Goal: Task Accomplishment & Management: Use online tool/utility

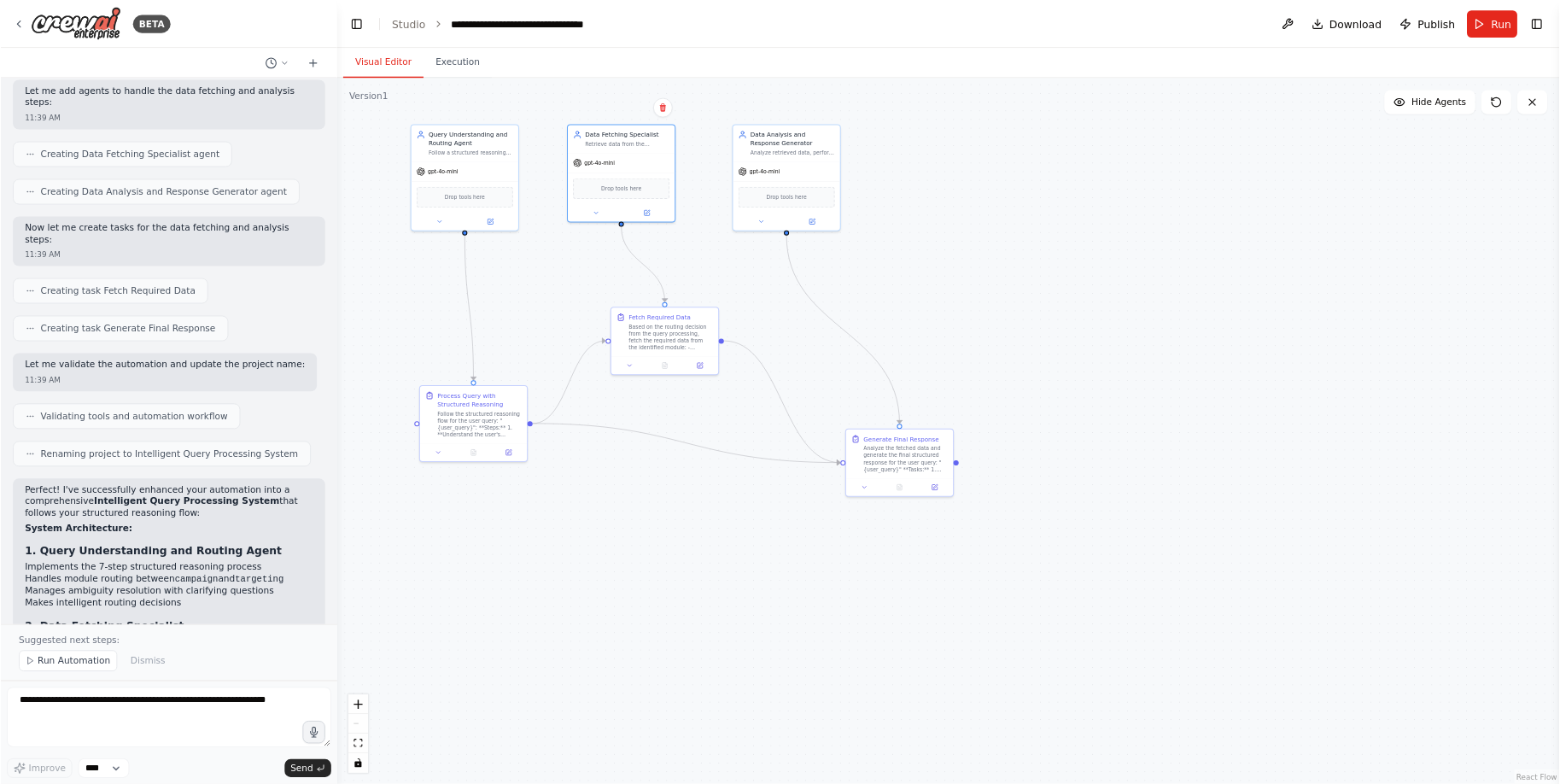
scroll to position [2467, 0]
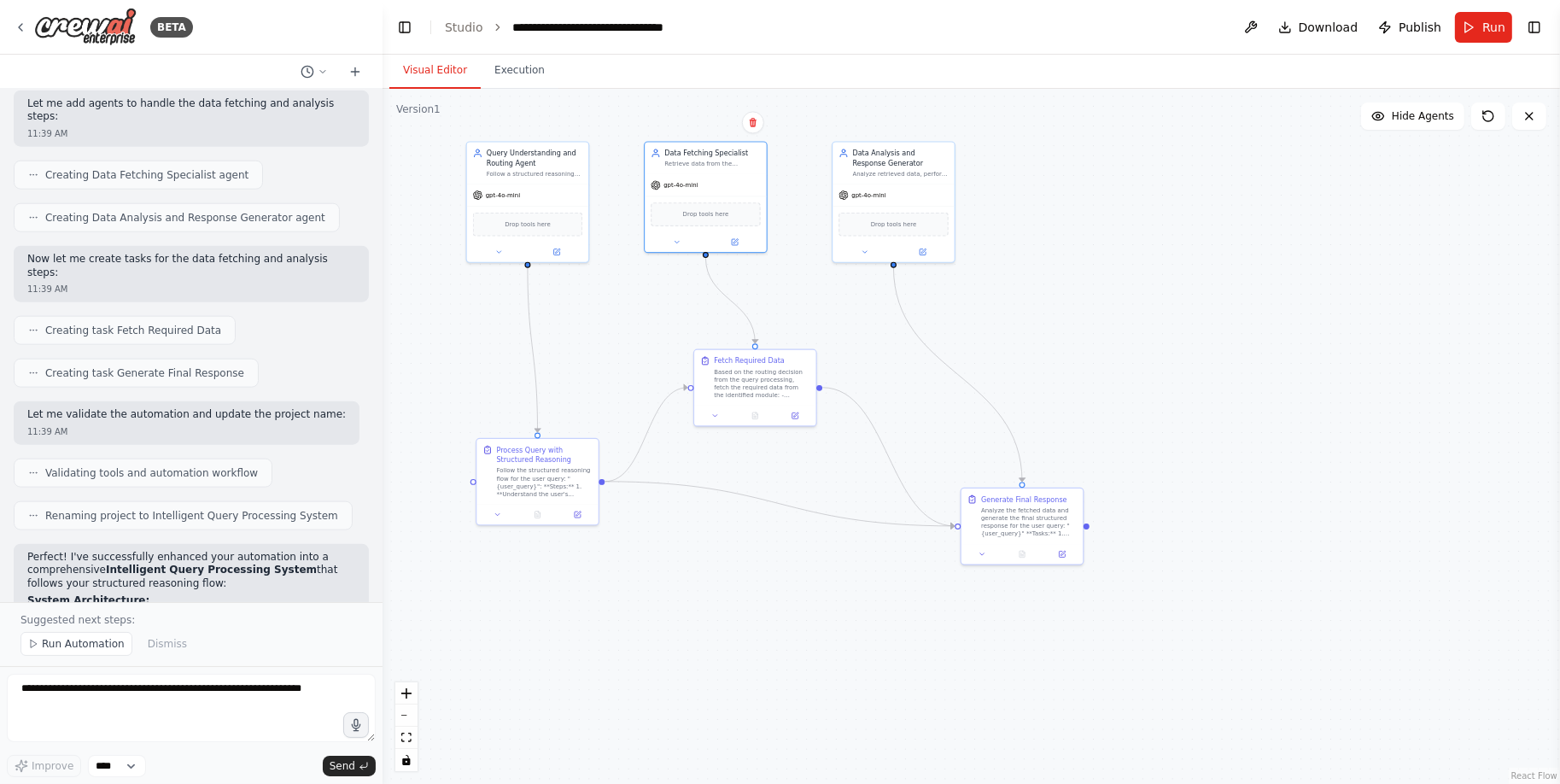
click at [500, 346] on div ".deletable-edge-delete-btn { width: 20px; height: 20px; border: 0px solid #ffff…" at bounding box center [971, 435] width 1178 height 694
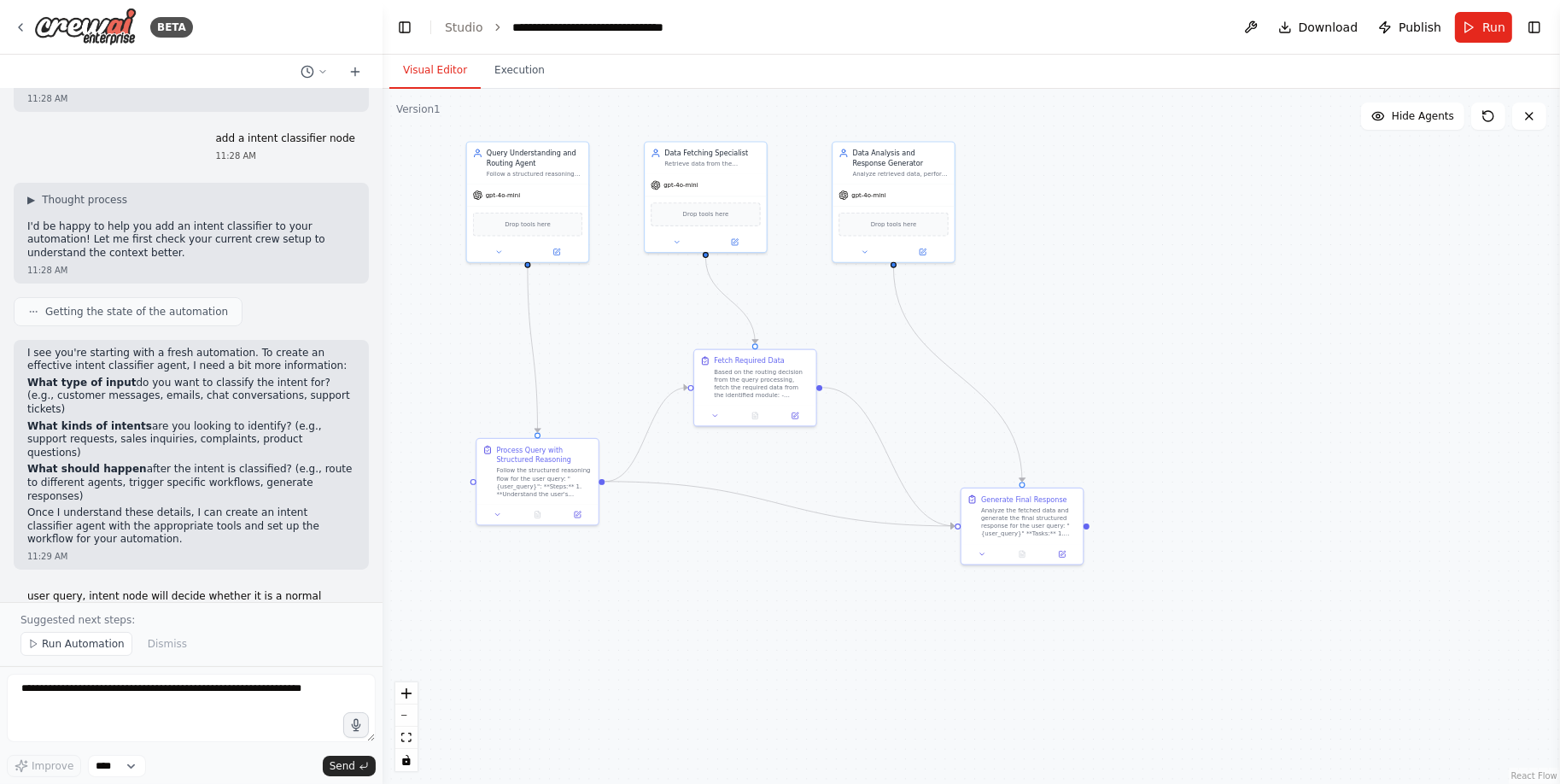
scroll to position [0, 0]
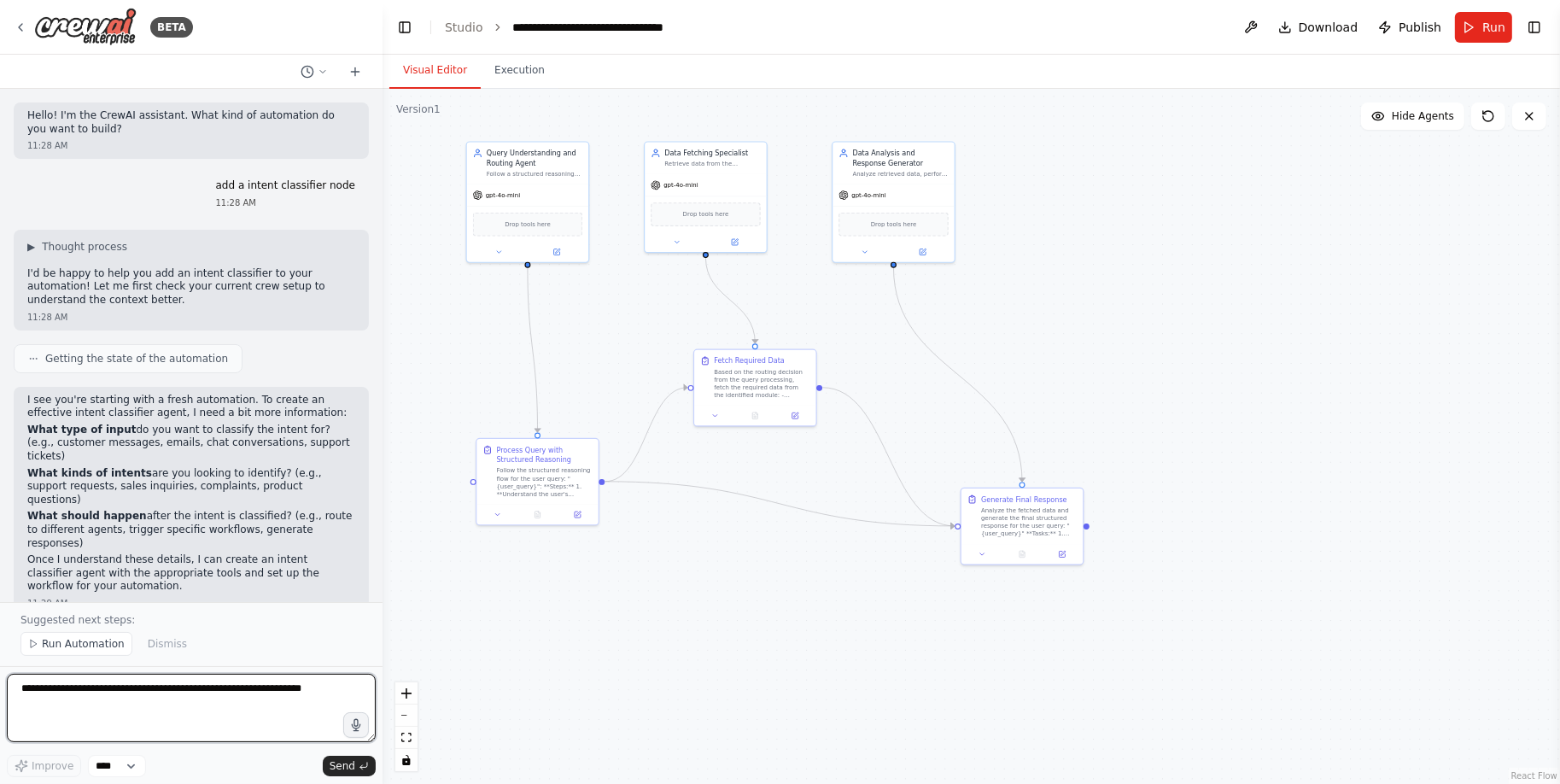
click at [162, 687] on textarea at bounding box center [191, 707] width 369 height 68
drag, startPoint x: 141, startPoint y: 718, endPoint x: 15, endPoint y: 682, distance: 131.0
click at [15, 682] on textarea "**********" at bounding box center [191, 707] width 369 height 68
click at [134, 708] on textarea "**********" at bounding box center [191, 707] width 369 height 68
drag, startPoint x: 134, startPoint y: 708, endPoint x: -16, endPoint y: 691, distance: 151.0
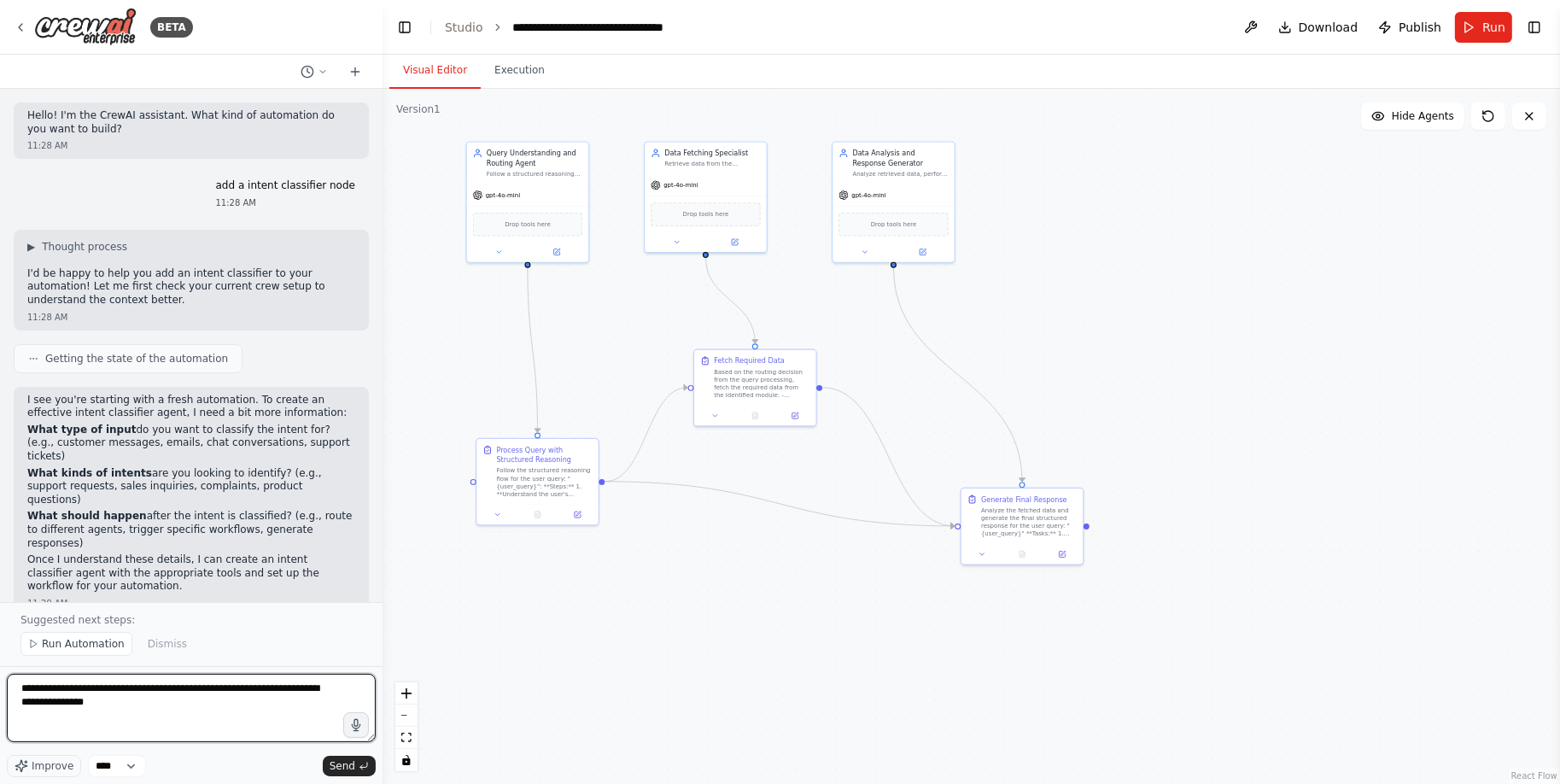
click at [0, 691] on html "BETA Hello! I'm the CrewAI assistant. What kind of automation do you want to bu…" at bounding box center [780, 392] width 1560 height 784
paste textarea "**********"
type textarea "**********"
click at [339, 771] on span "Send" at bounding box center [342, 765] width 25 height 14
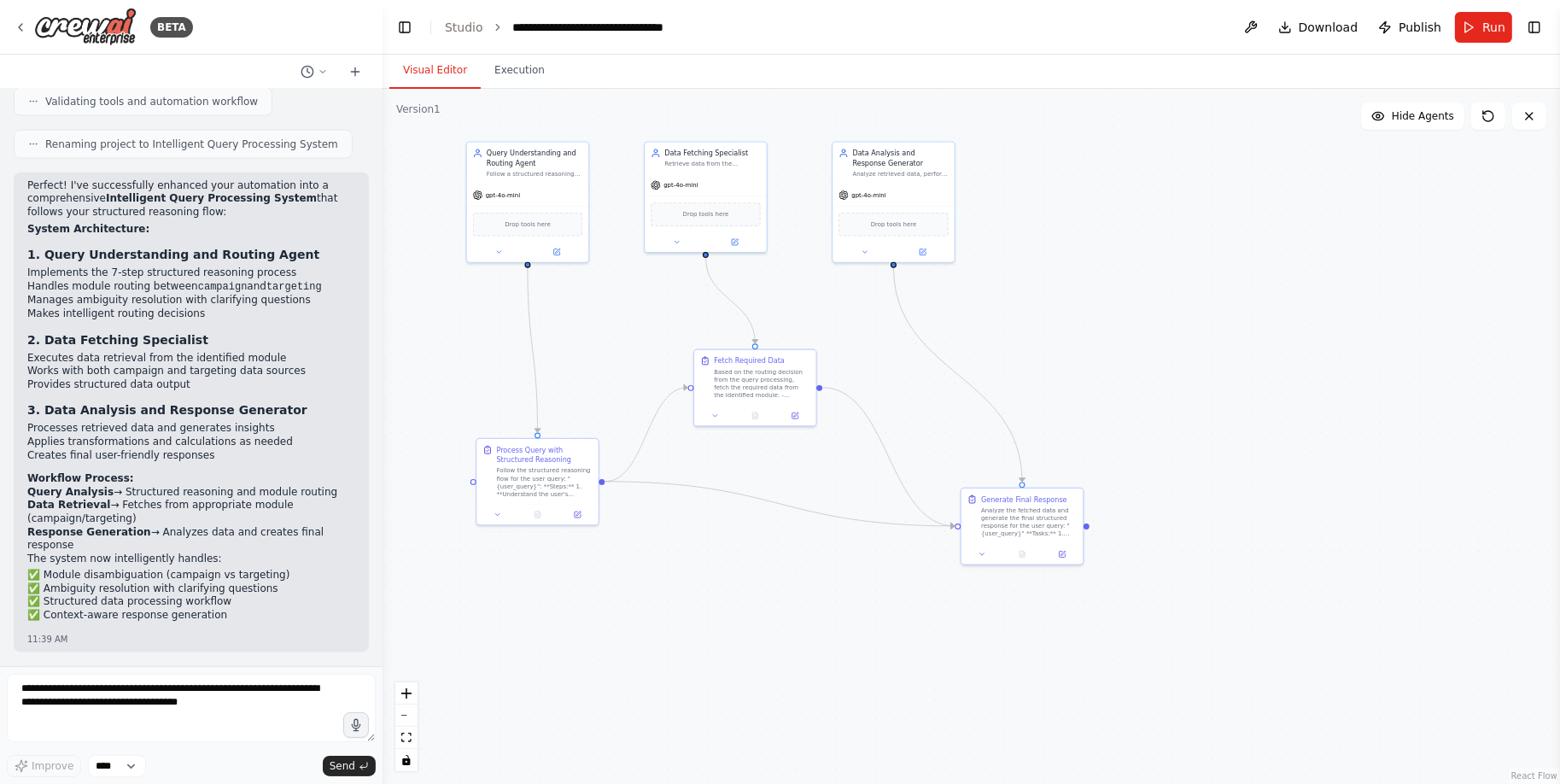
scroll to position [2864, 0]
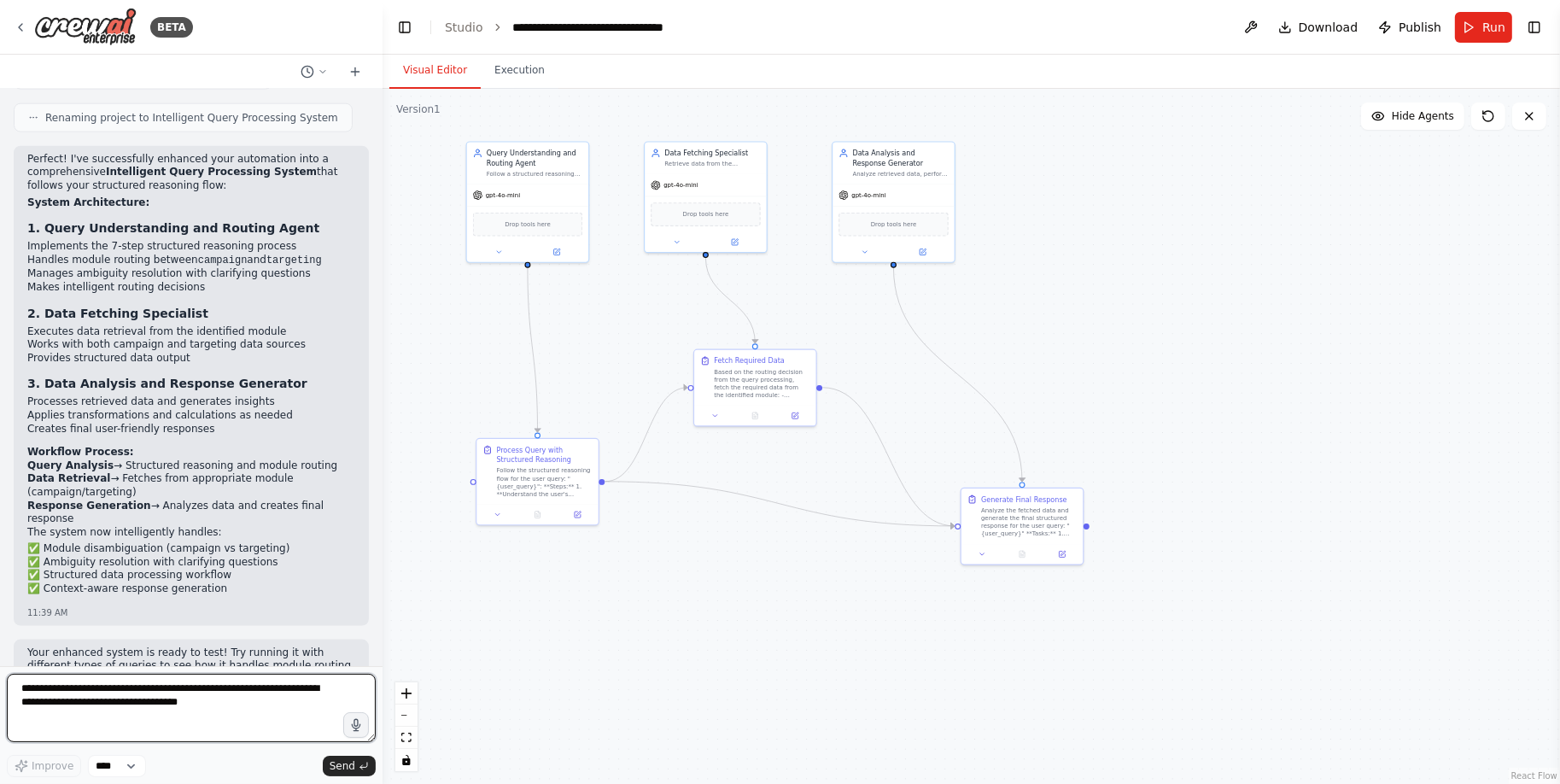
click at [192, 687] on textarea "**********" at bounding box center [191, 707] width 369 height 68
type textarea "*"
paste textarea "**********"
type textarea "**********"
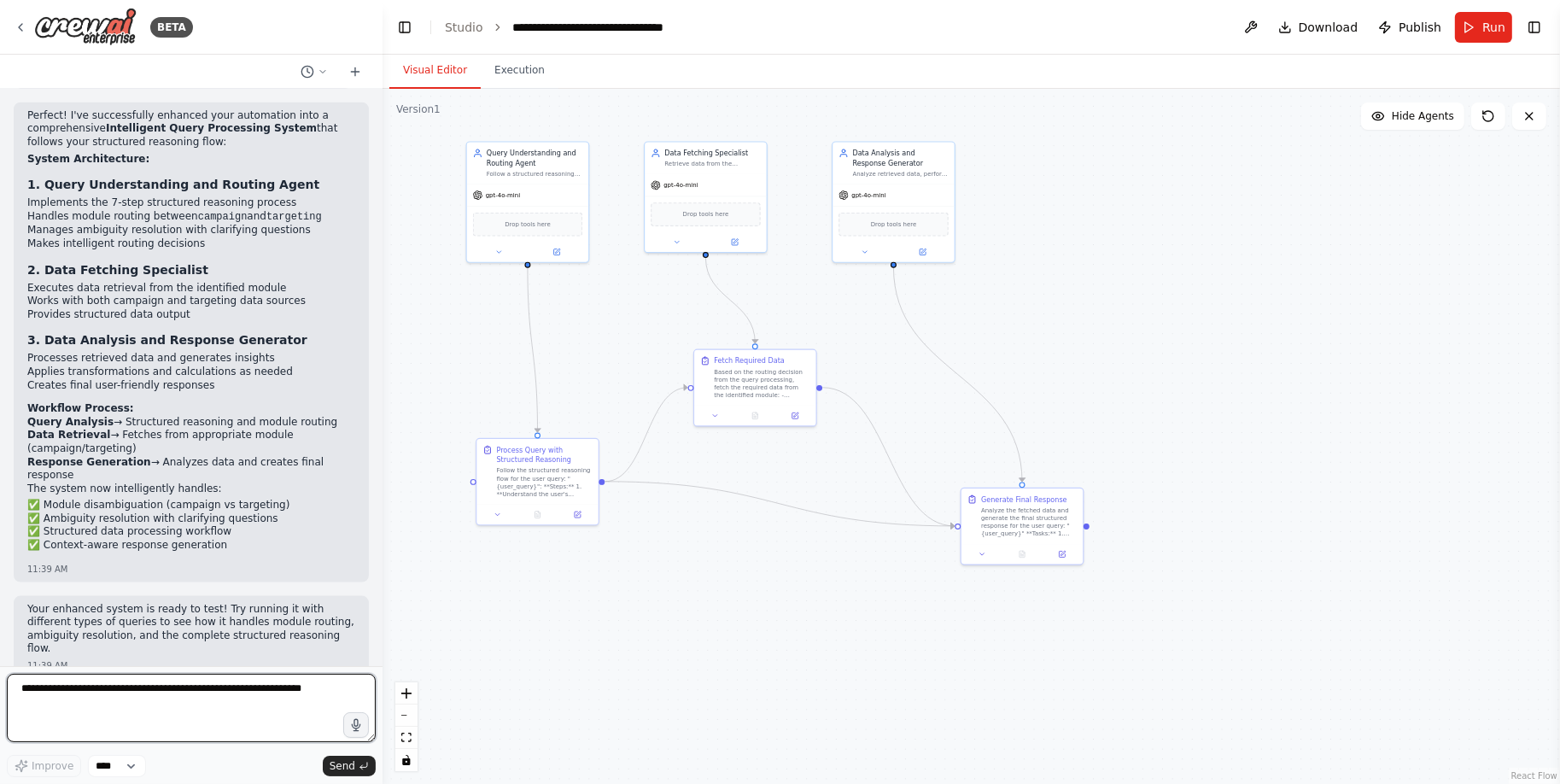
scroll to position [2934, 0]
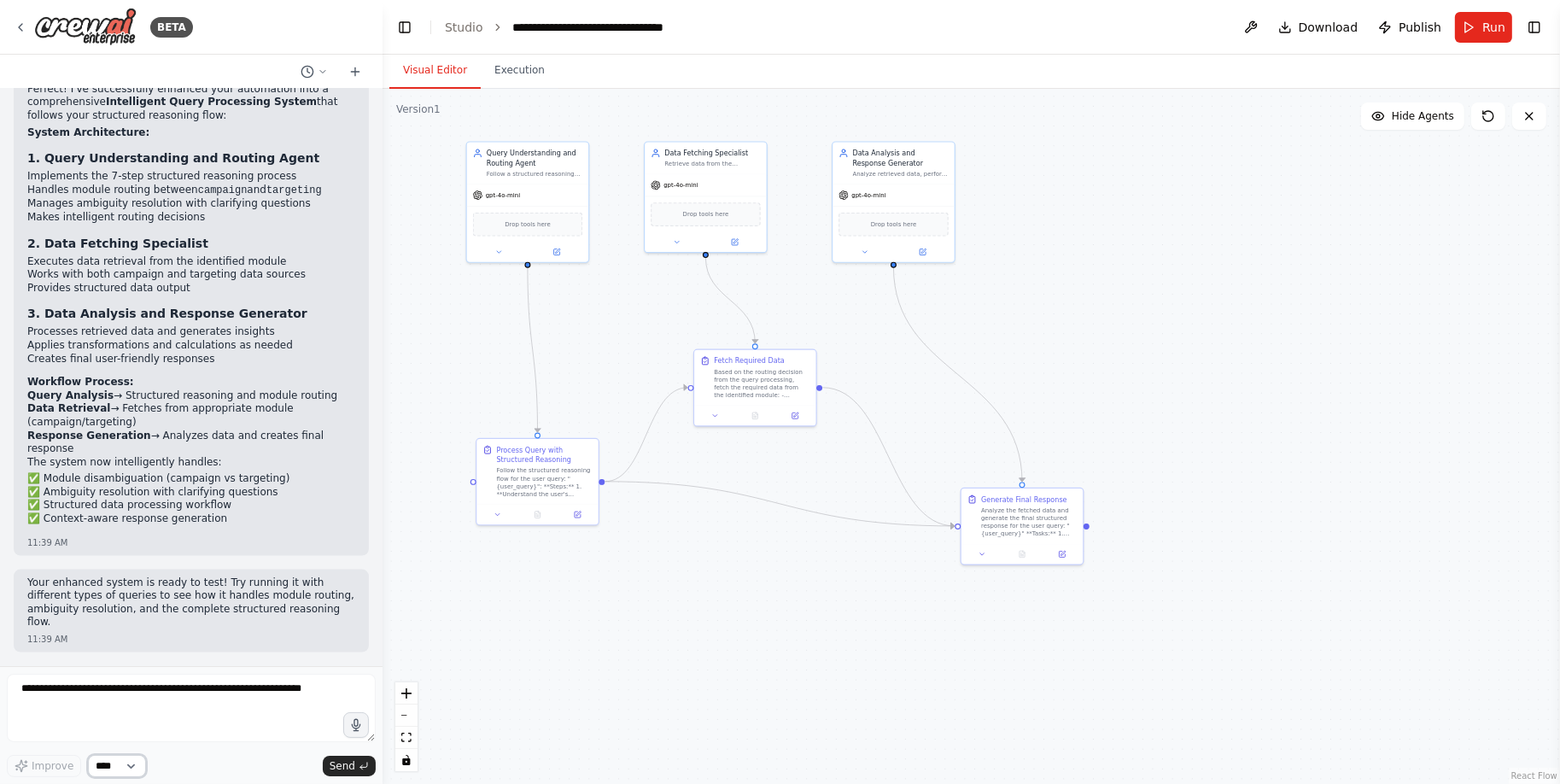
click at [120, 770] on select "****" at bounding box center [117, 765] width 58 height 22
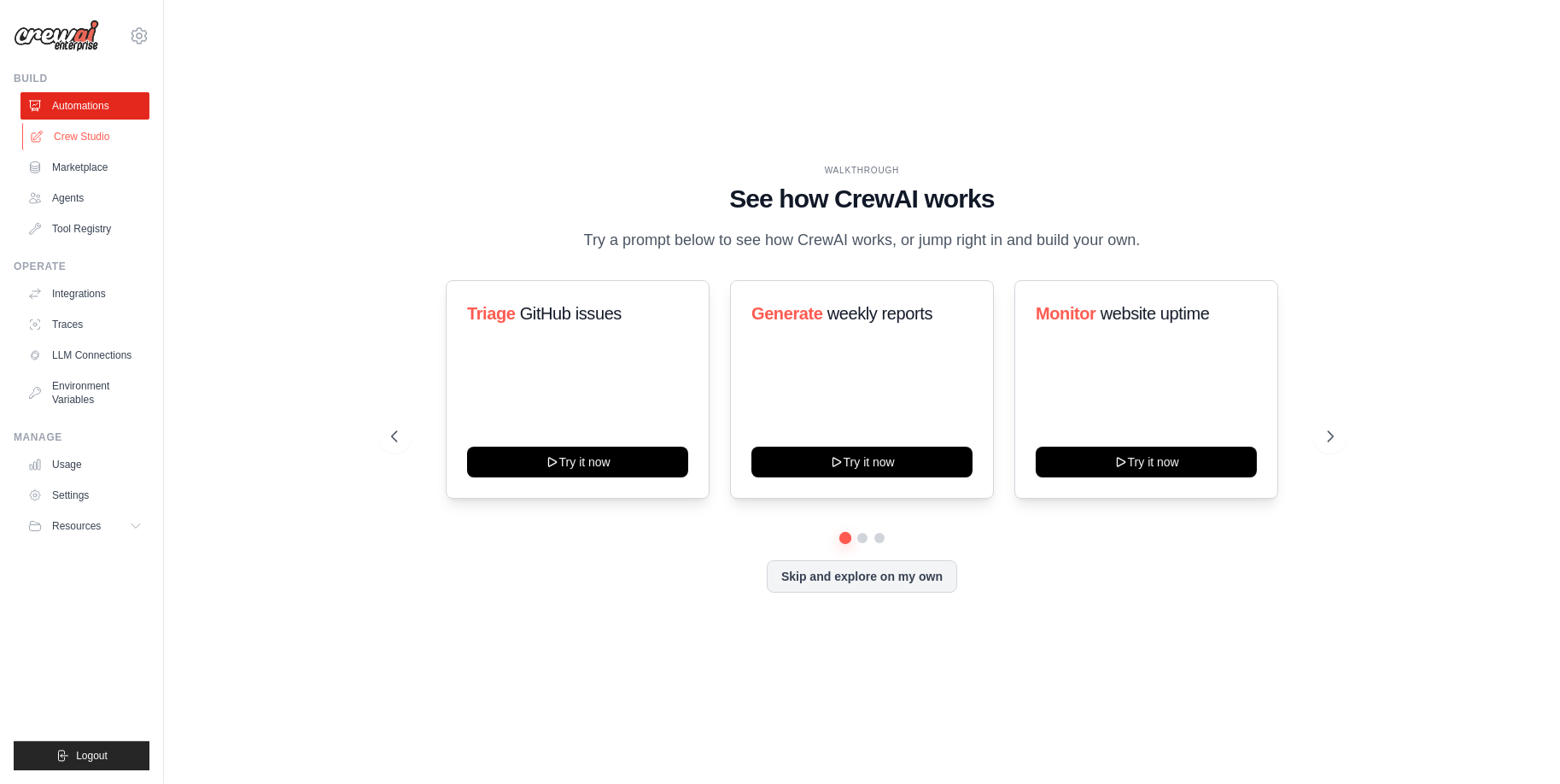
click at [73, 144] on link "Crew Studio" at bounding box center [87, 136] width 129 height 27
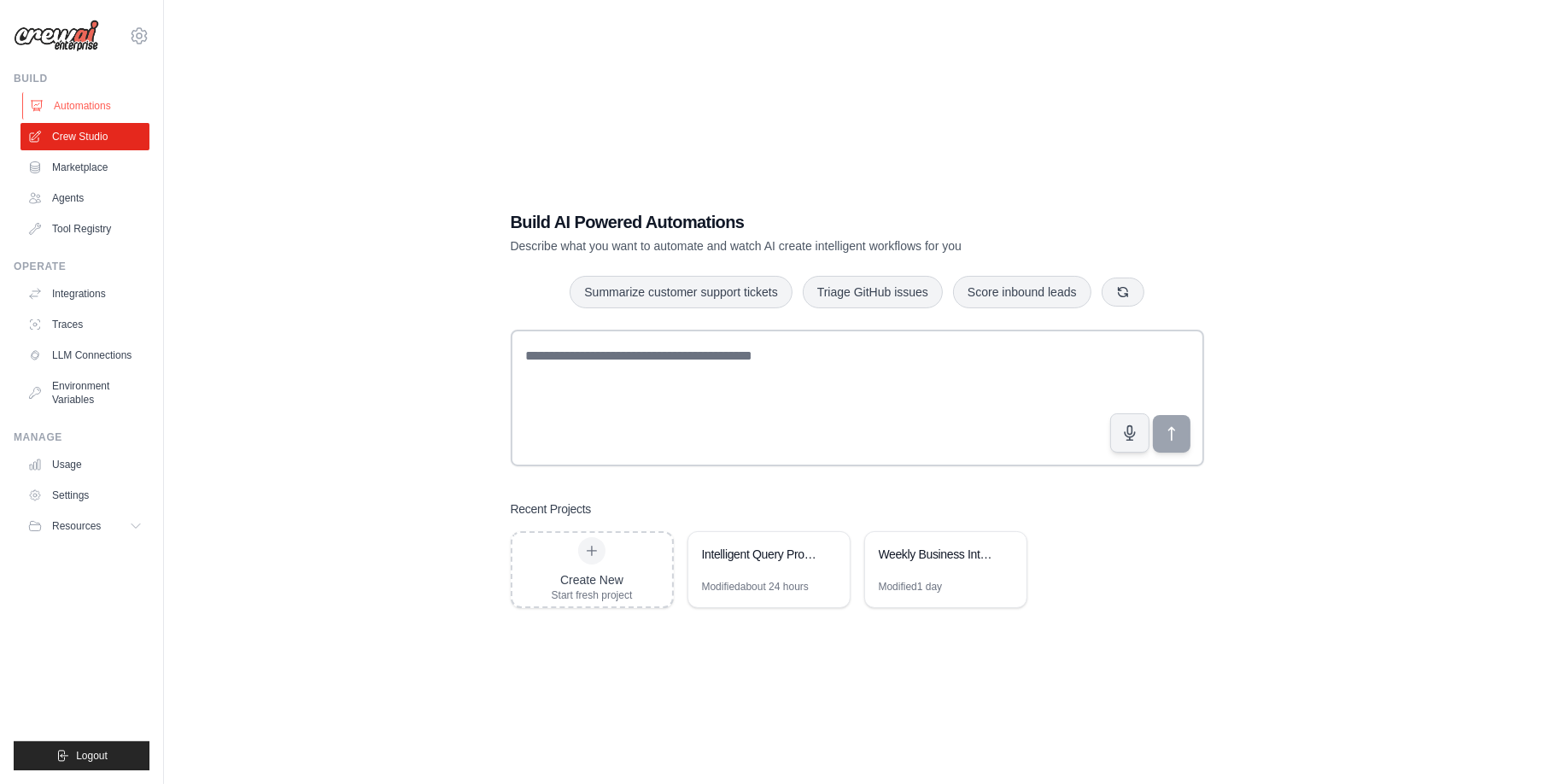
click at [76, 114] on link "Automations" at bounding box center [87, 106] width 129 height 27
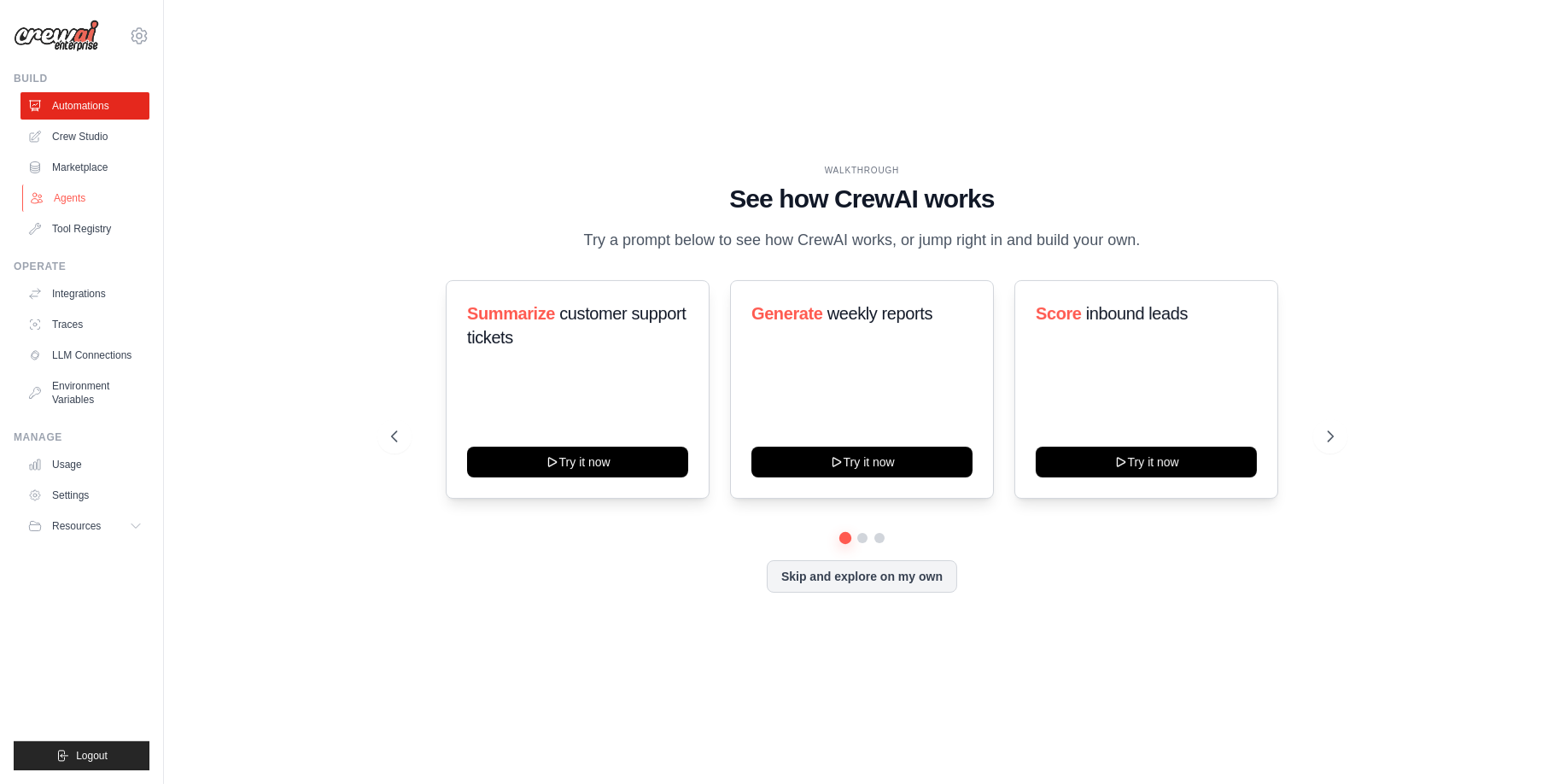
click at [62, 193] on link "Agents" at bounding box center [87, 198] width 129 height 27
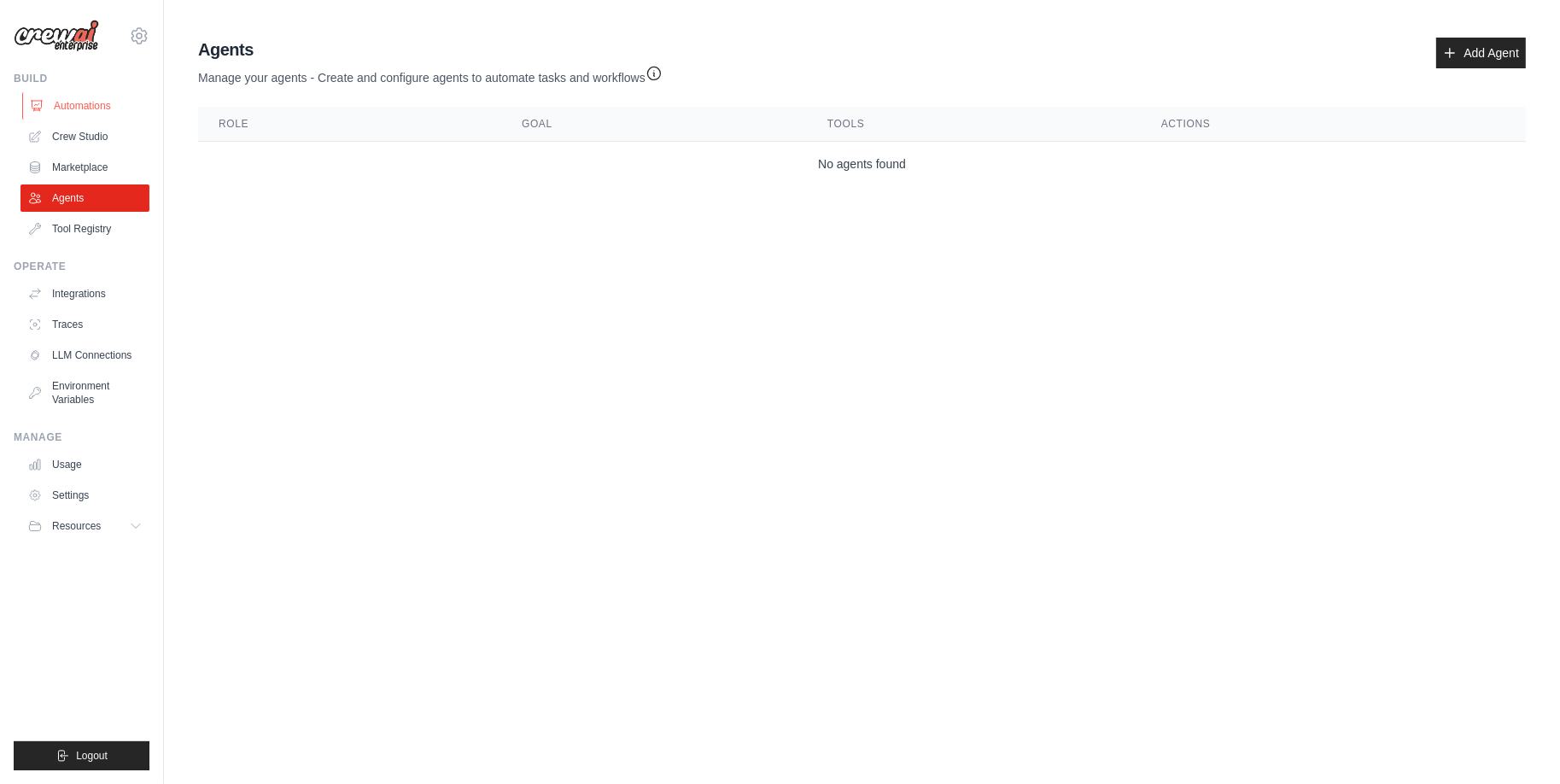
click at [103, 95] on link "Automations" at bounding box center [87, 106] width 129 height 27
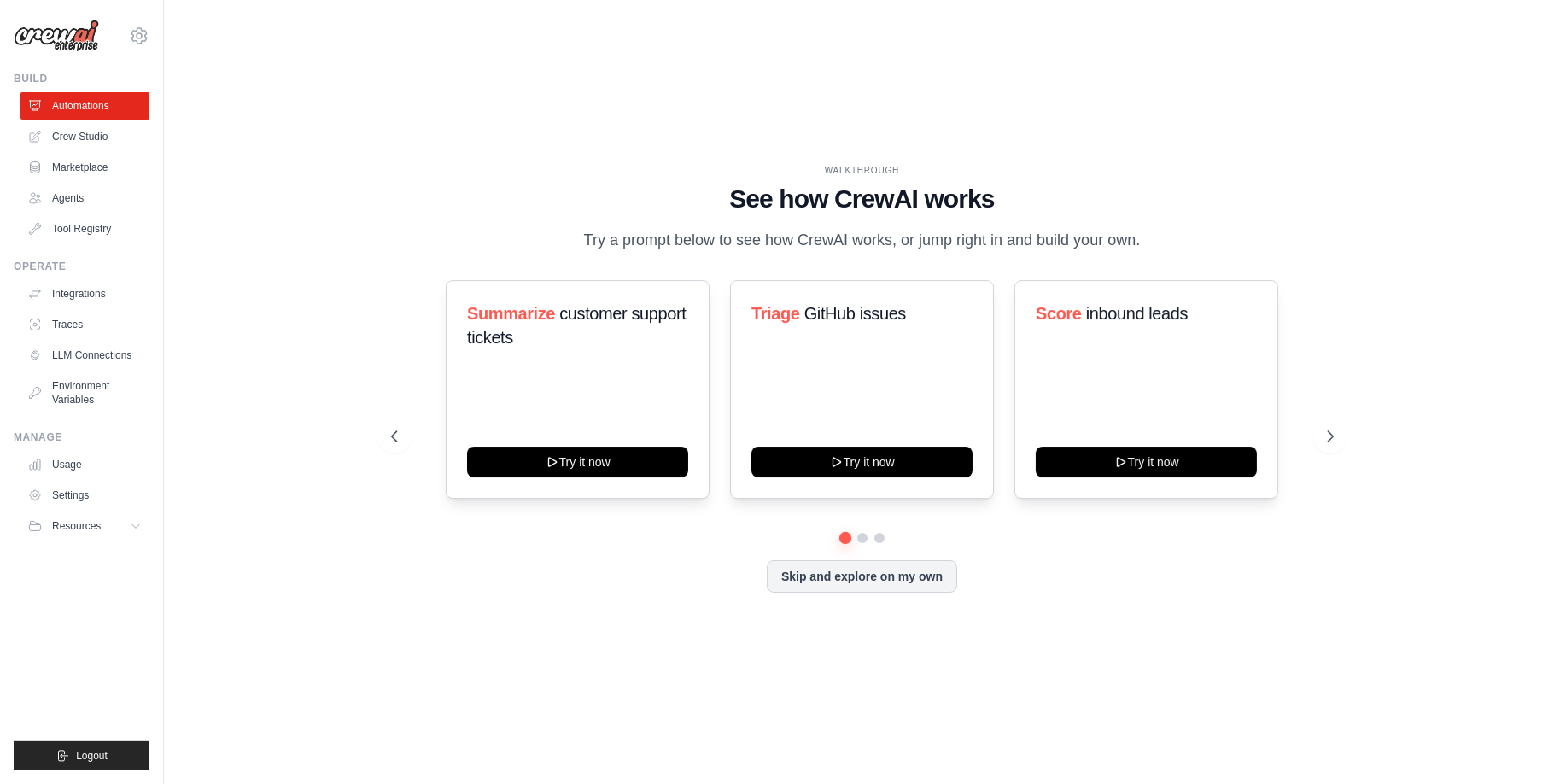
click at [97, 147] on link "Crew Studio" at bounding box center [85, 136] width 129 height 27
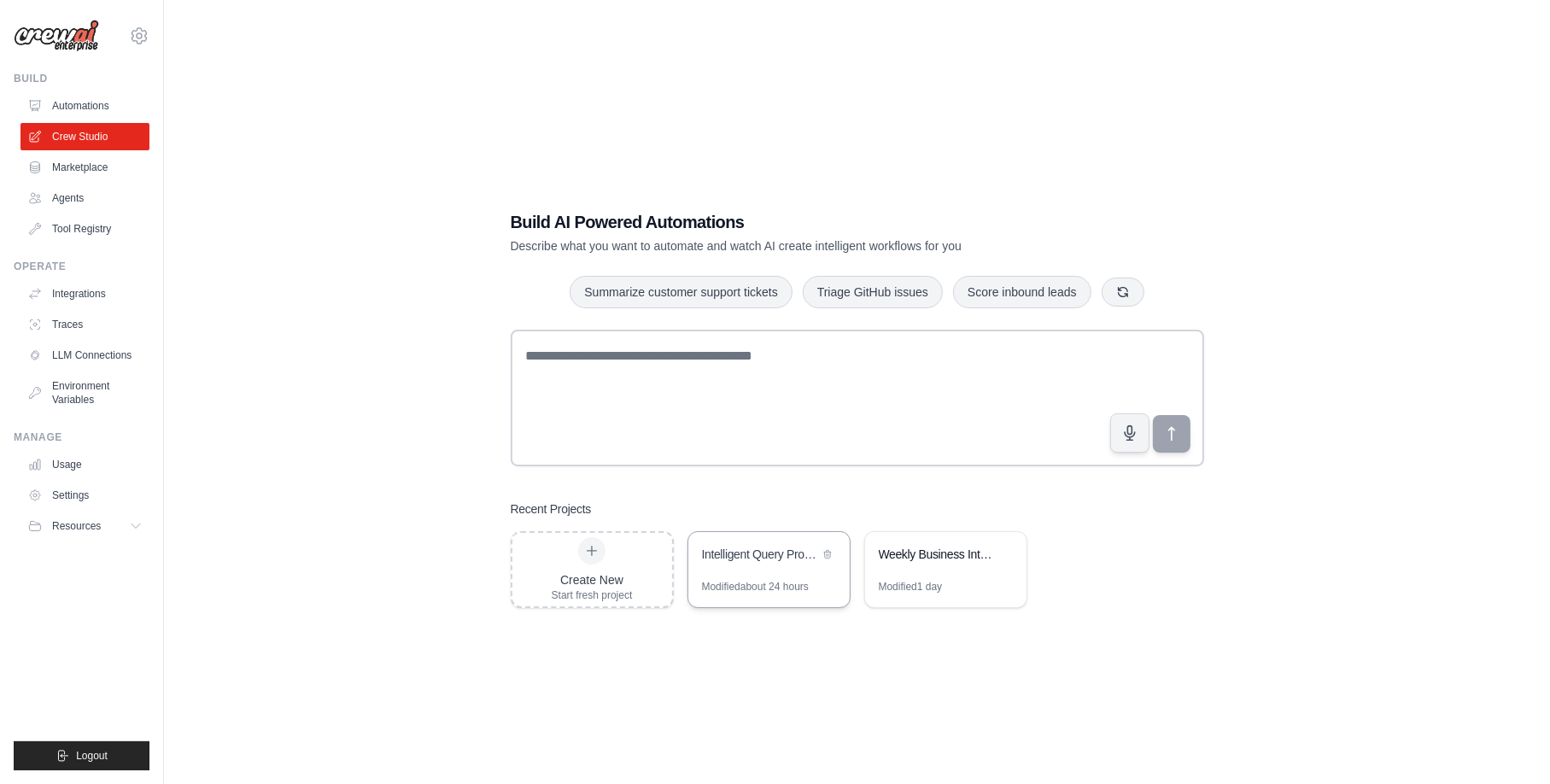
click at [793, 570] on div "Intelligent Query Processing System" at bounding box center [769, 555] width 162 height 48
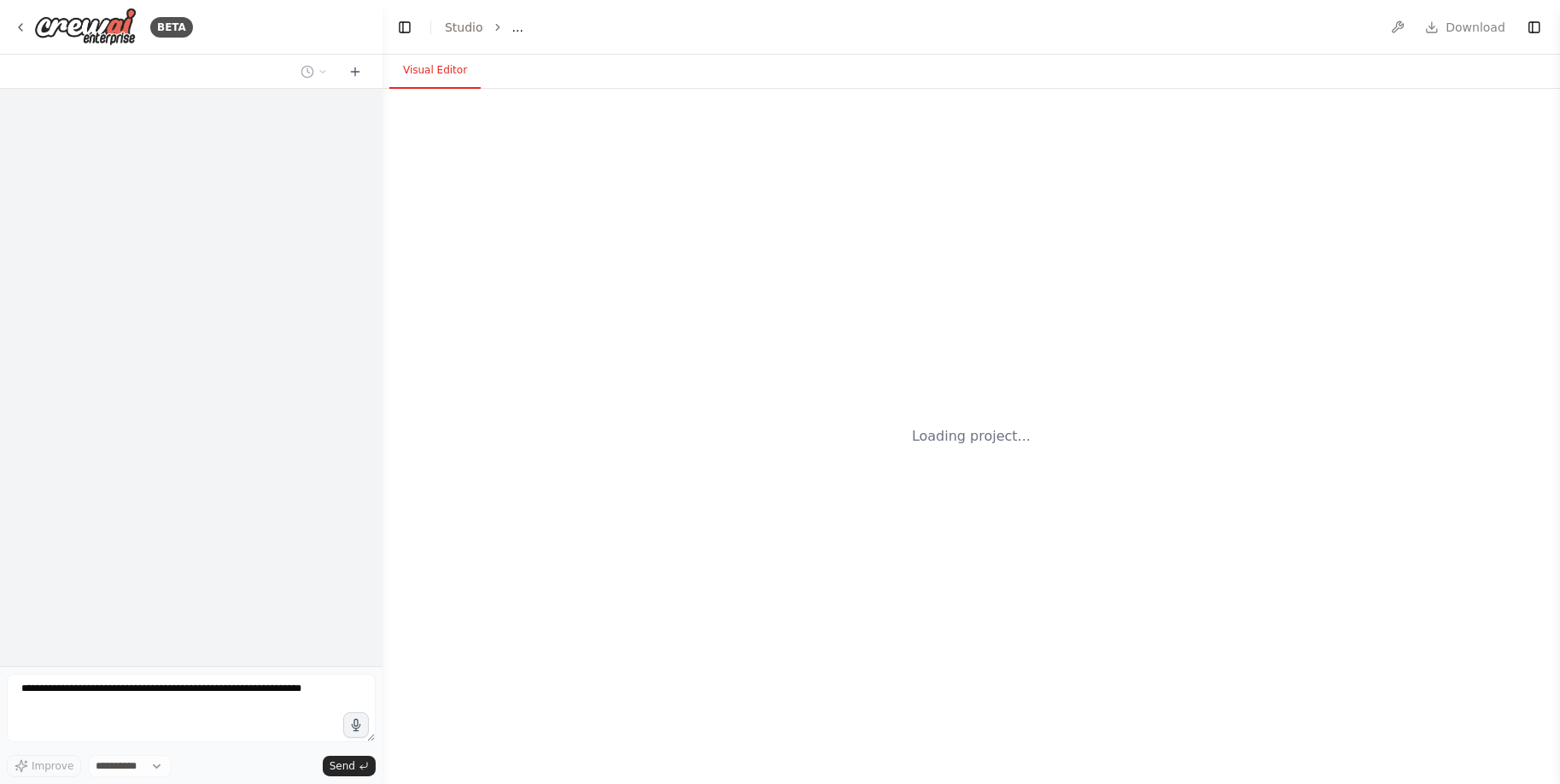
select select "****"
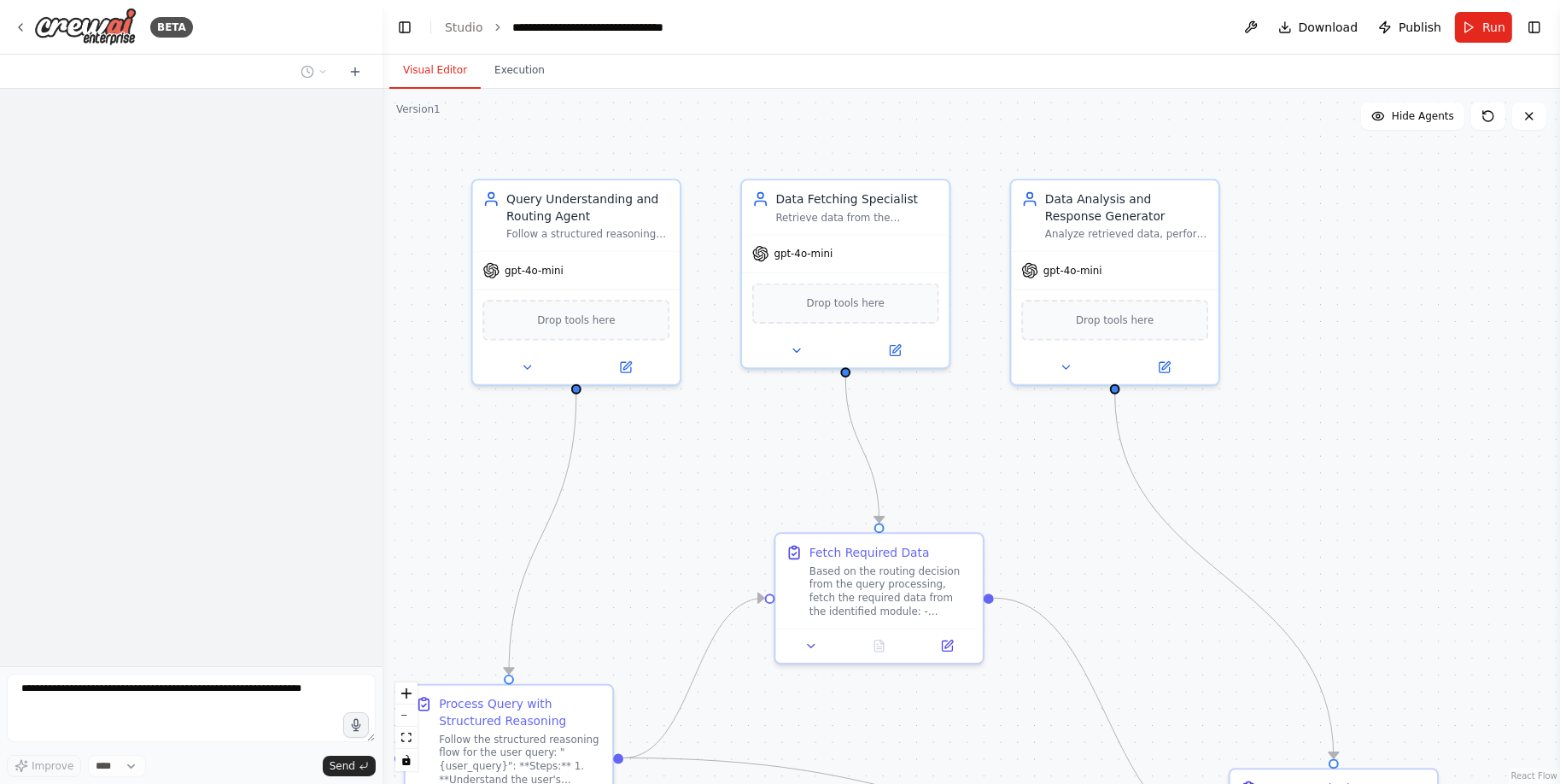
scroll to position [2225, 0]
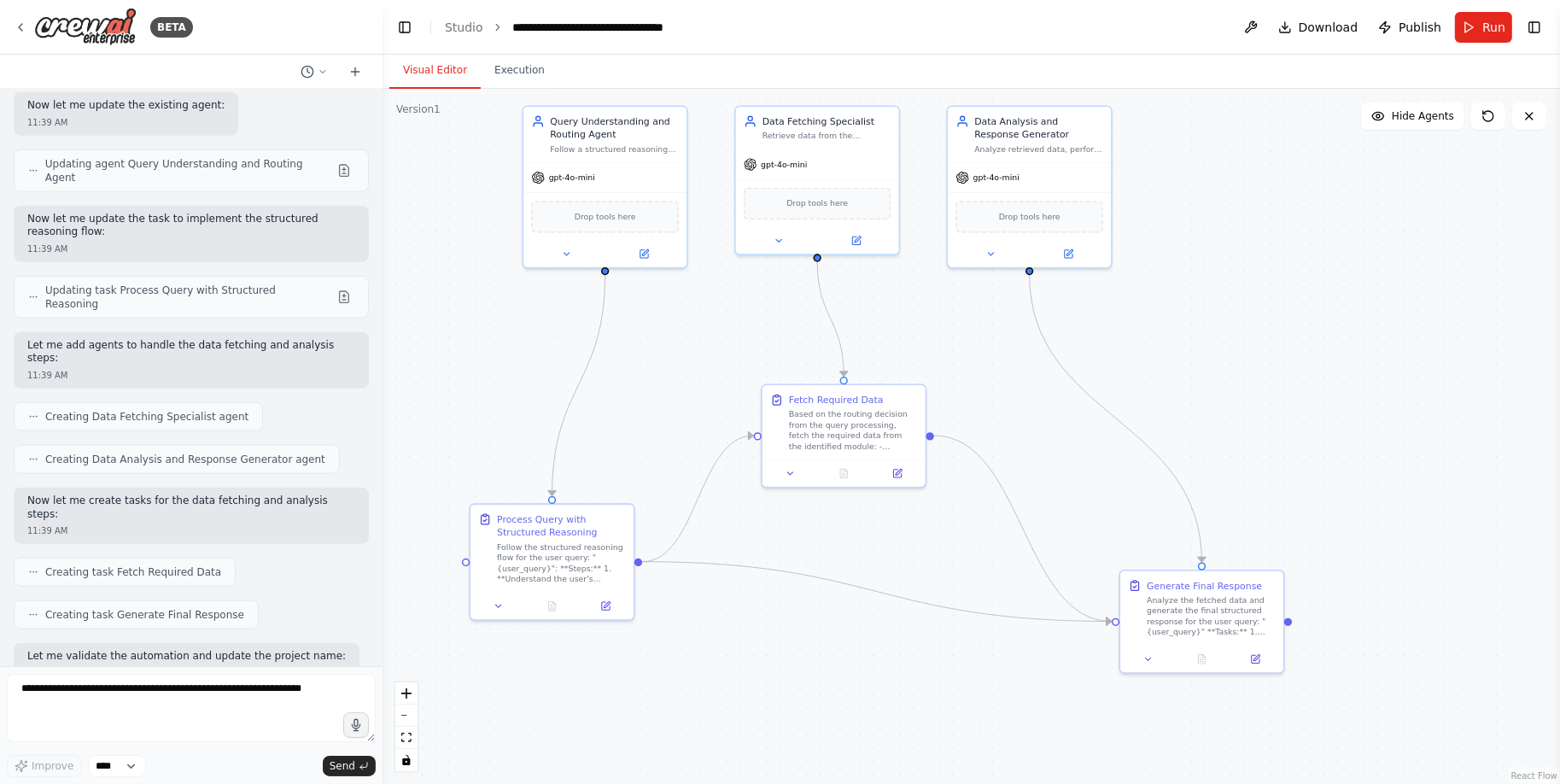
drag, startPoint x: 675, startPoint y: 559, endPoint x: 681, endPoint y: 418, distance: 141.1
click at [681, 418] on div ".deletable-edge-delete-btn { width: 20px; height: 20px; border: 0px solid #ffff…" at bounding box center [971, 435] width 1178 height 694
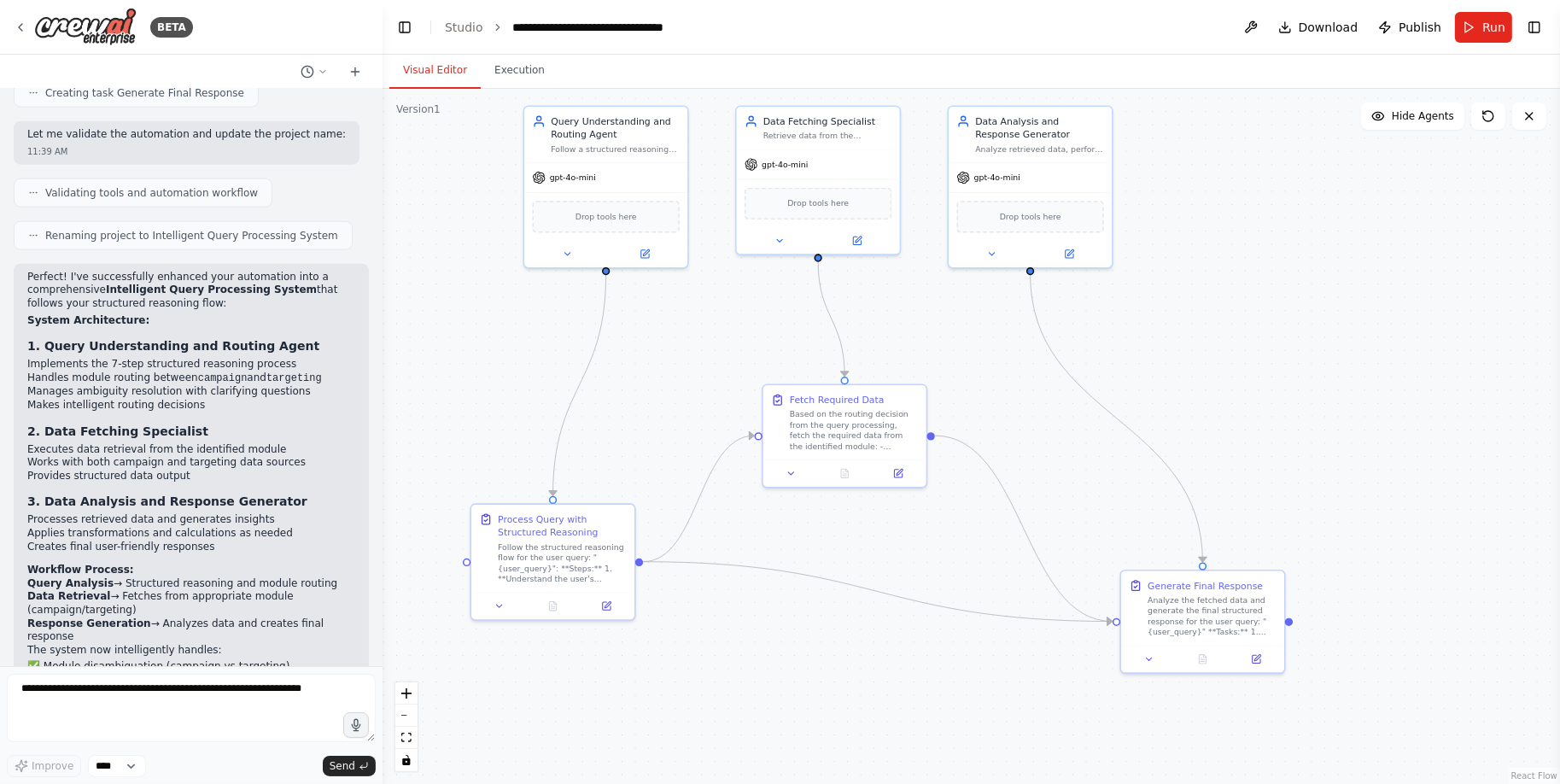
scroll to position [2794, 0]
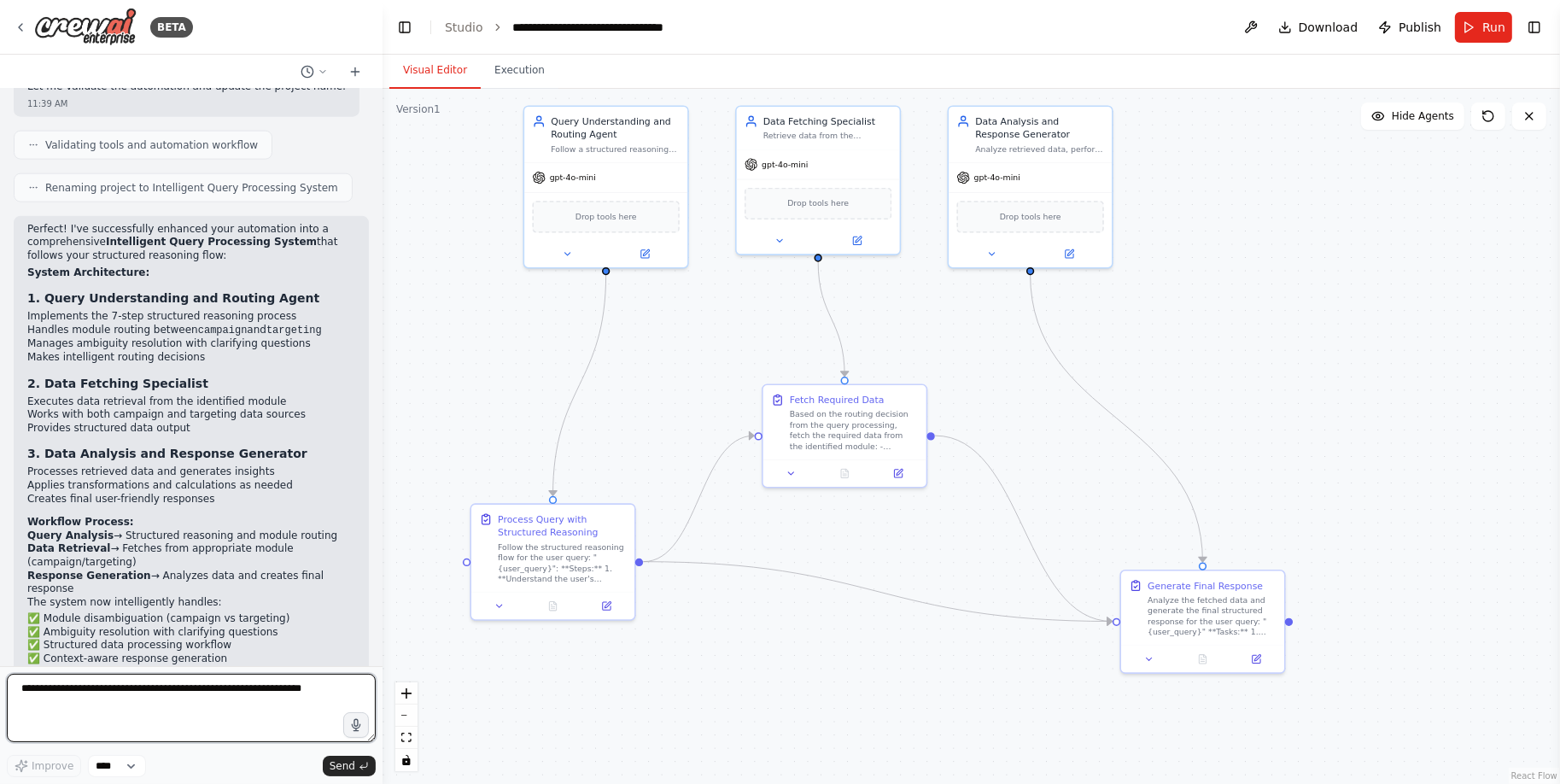
click at [131, 690] on textarea at bounding box center [191, 707] width 369 height 68
paste textarea "**********"
type textarea "**********"
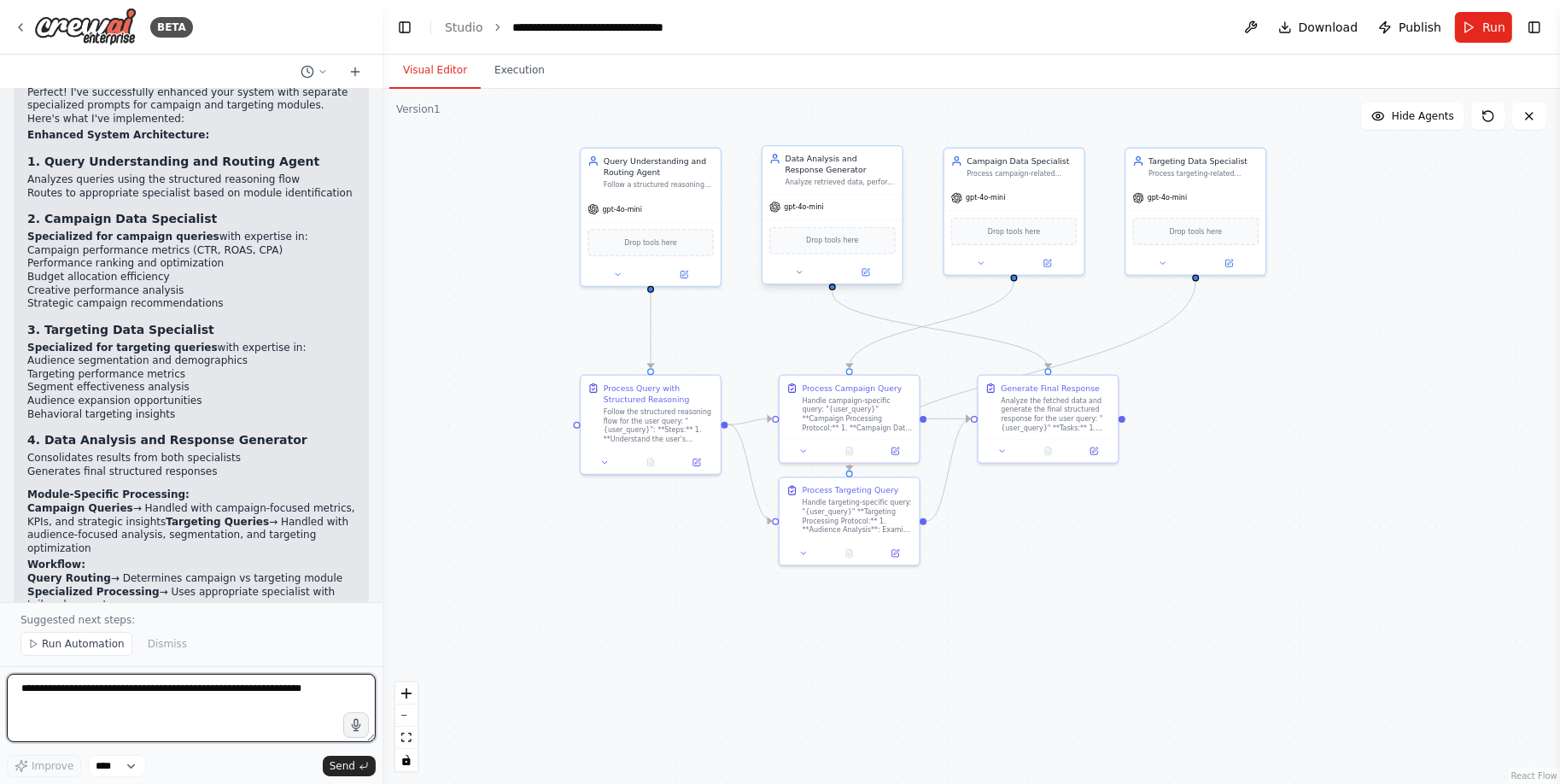
scroll to position [4433, 0]
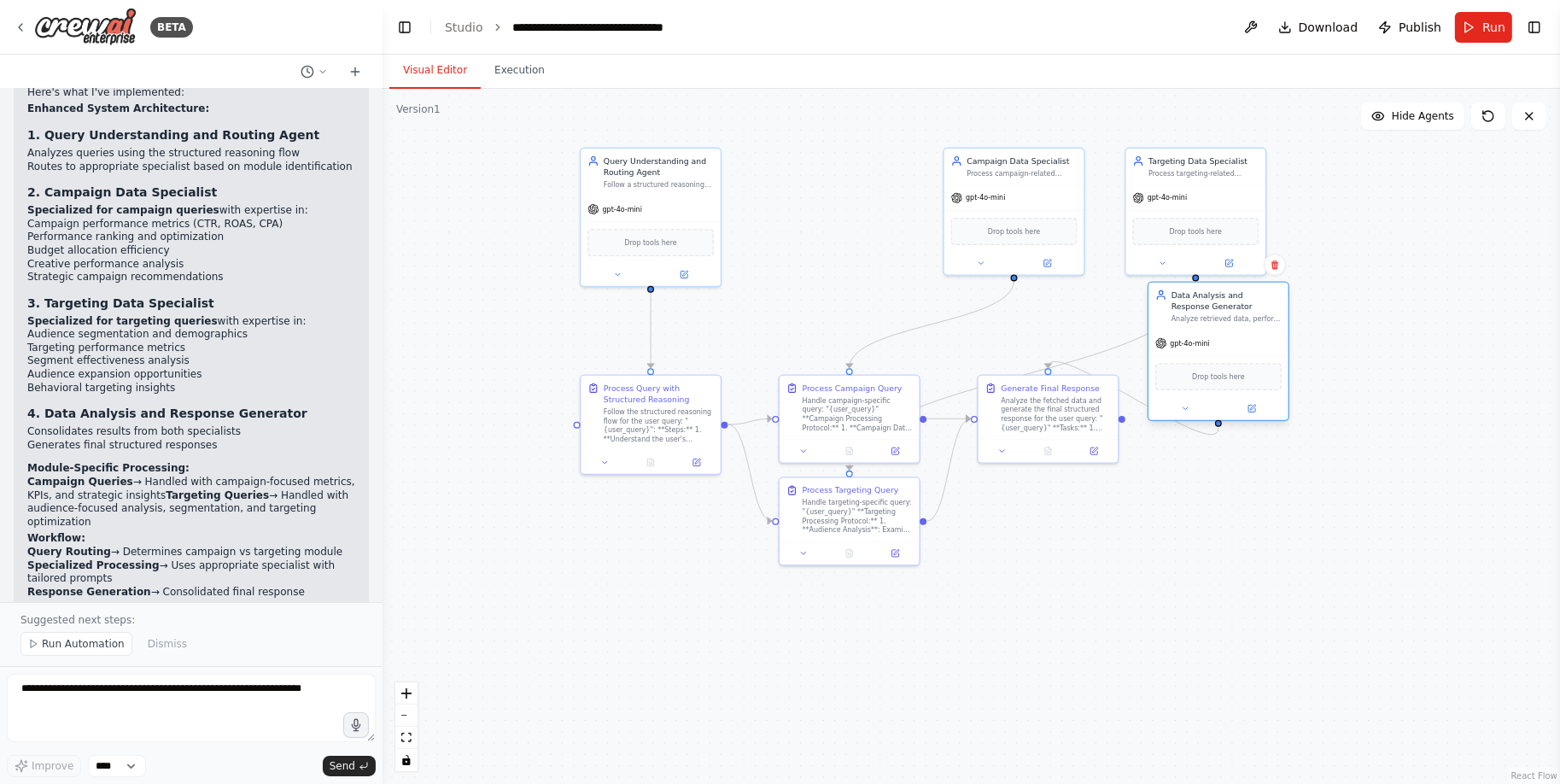
drag, startPoint x: 832, startPoint y: 176, endPoint x: 1219, endPoint y: 317, distance: 411.9
click at [1219, 317] on div "Analyze retrieved data, perform required transformations, and generate the fina…" at bounding box center [1226, 319] width 110 height 10
drag, startPoint x: 1212, startPoint y: 326, endPoint x: 1366, endPoint y: 250, distance: 171.7
click at [1366, 249] on div "Data Analysis and Response Generator Analyze retrieved data, perform required t…" at bounding box center [1378, 227] width 140 height 48
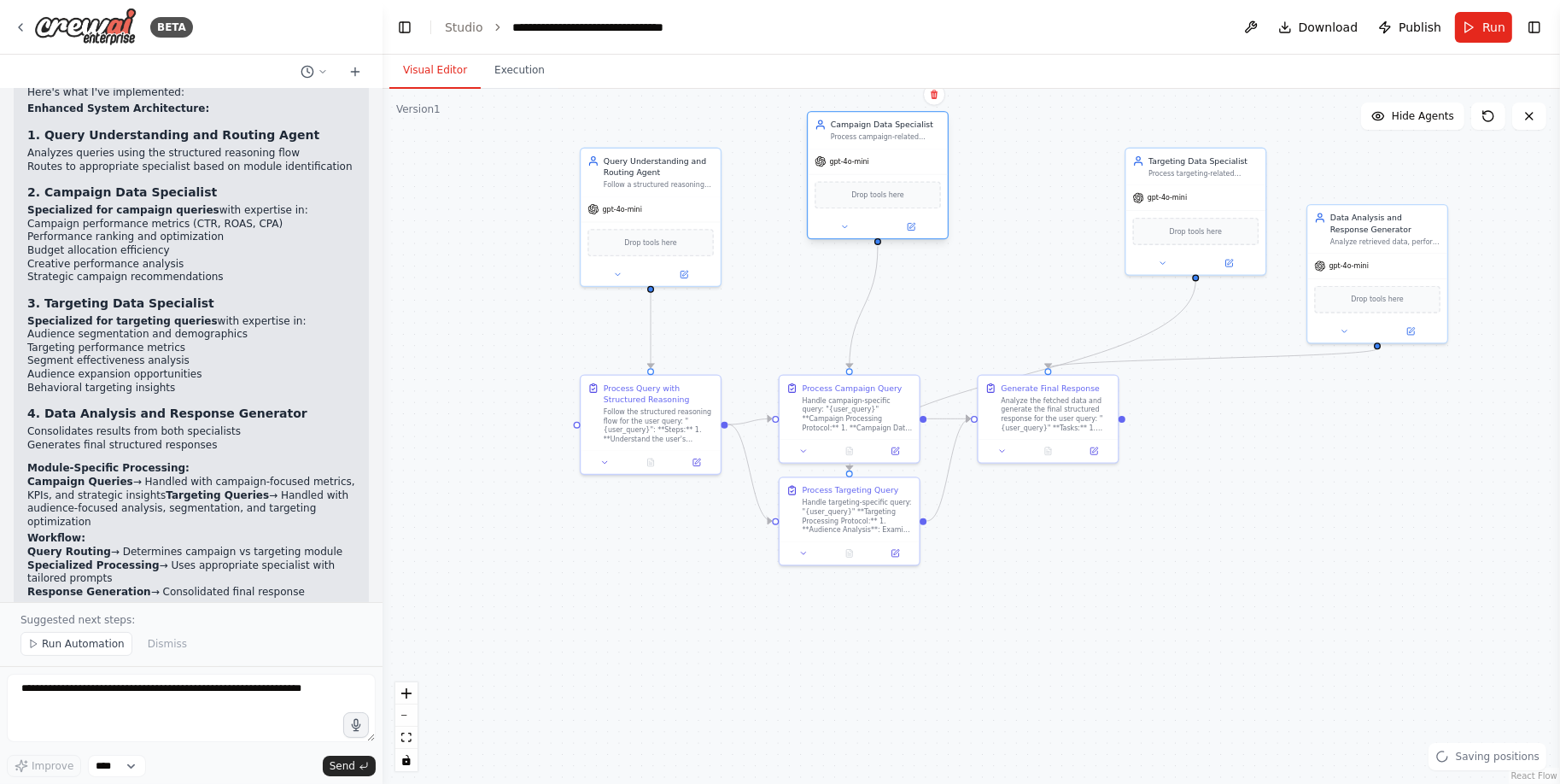
drag, startPoint x: 1003, startPoint y: 196, endPoint x: 836, endPoint y: 159, distance: 171.0
click at [835, 159] on div "gpt-4o-mini" at bounding box center [878, 161] width 140 height 24
drag, startPoint x: 1205, startPoint y: 192, endPoint x: 1037, endPoint y: 137, distance: 176.8
click at [1037, 137] on div "gpt-4o-mini" at bounding box center [1026, 138] width 140 height 24
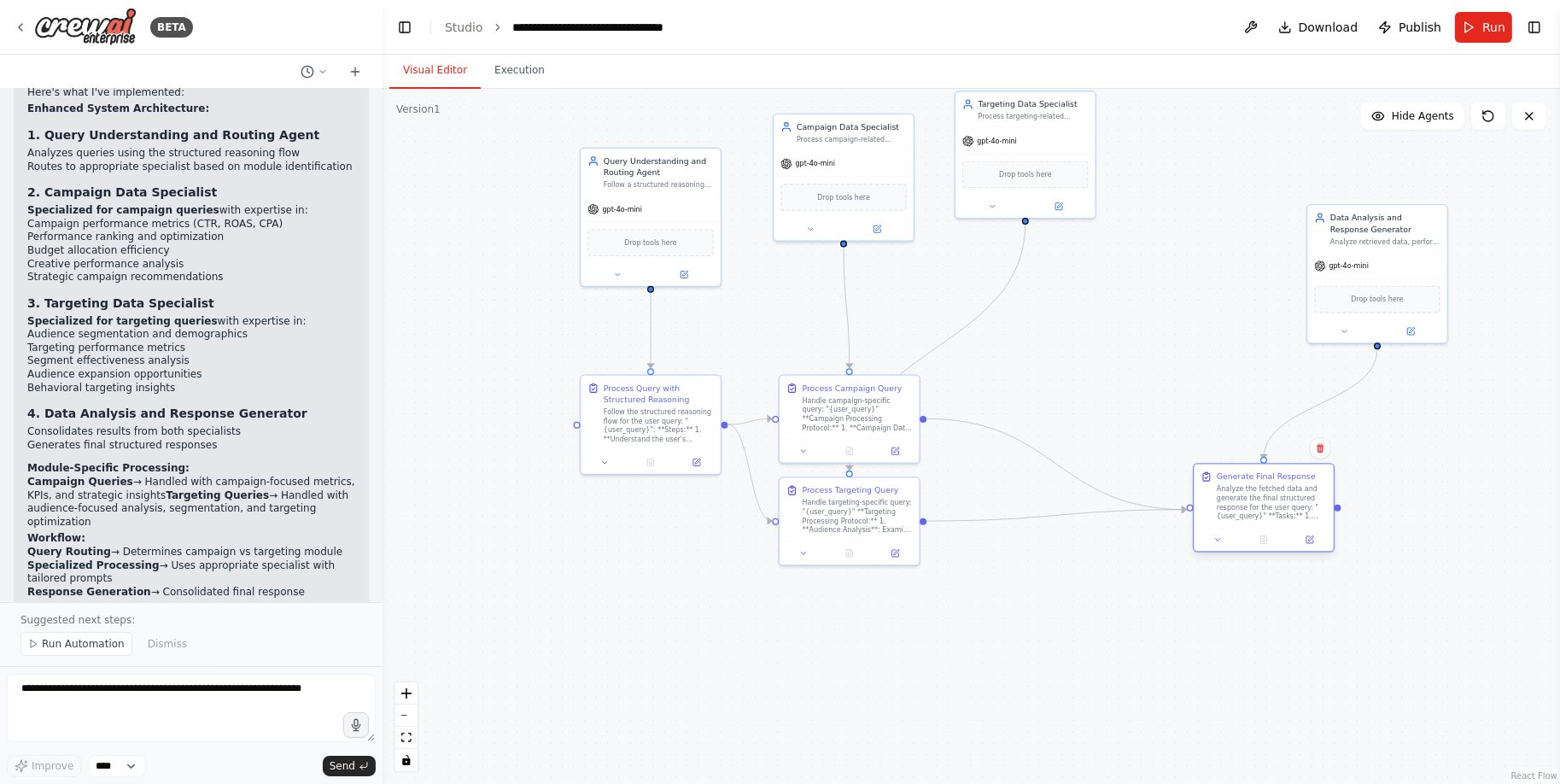
drag, startPoint x: 1048, startPoint y: 415, endPoint x: 1261, endPoint y: 504, distance: 230.8
click at [1261, 504] on div "Analyze the fetched data and generate the final structured response for the use…" at bounding box center [1272, 504] width 110 height 37
drag, startPoint x: 840, startPoint y: 521, endPoint x: 961, endPoint y: 644, distance: 172.5
click at [961, 644] on div "Handle targeting-specific query: "{user_query}" **Targeting Processing Protocol…" at bounding box center [976, 628] width 110 height 37
drag, startPoint x: 866, startPoint y: 419, endPoint x: 922, endPoint y: 425, distance: 56.3
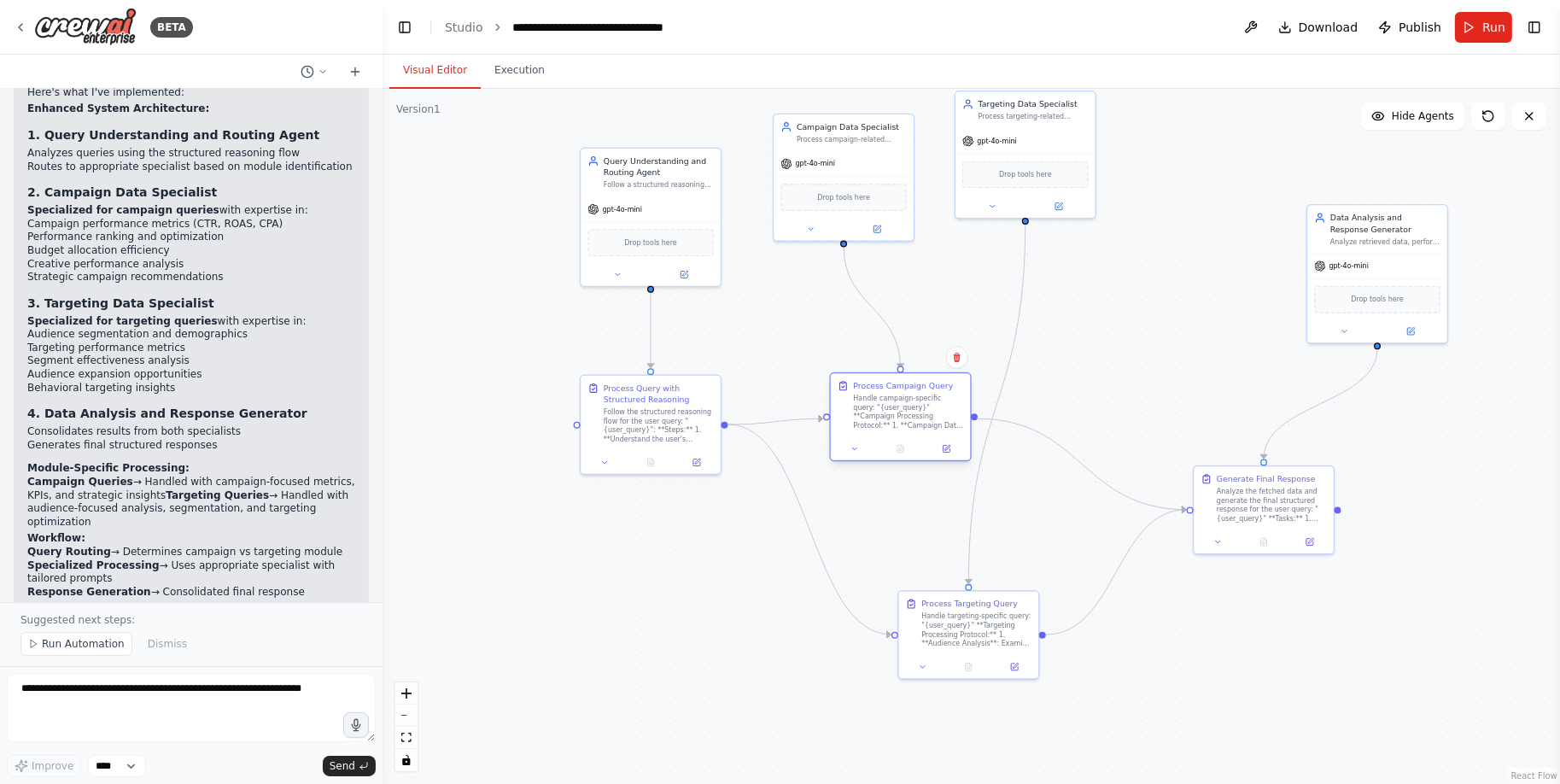
click at [922, 425] on div "Handle campaign-specific query: "{user_query}" **Campaign Processing Protocol:*…" at bounding box center [907, 412] width 110 height 37
drag, startPoint x: 977, startPoint y: 637, endPoint x: 957, endPoint y: 606, distance: 36.9
click at [957, 606] on div "Handle targeting-specific query: "{user_query}" **Targeting Processing Protocol…" at bounding box center [954, 594] width 110 height 37
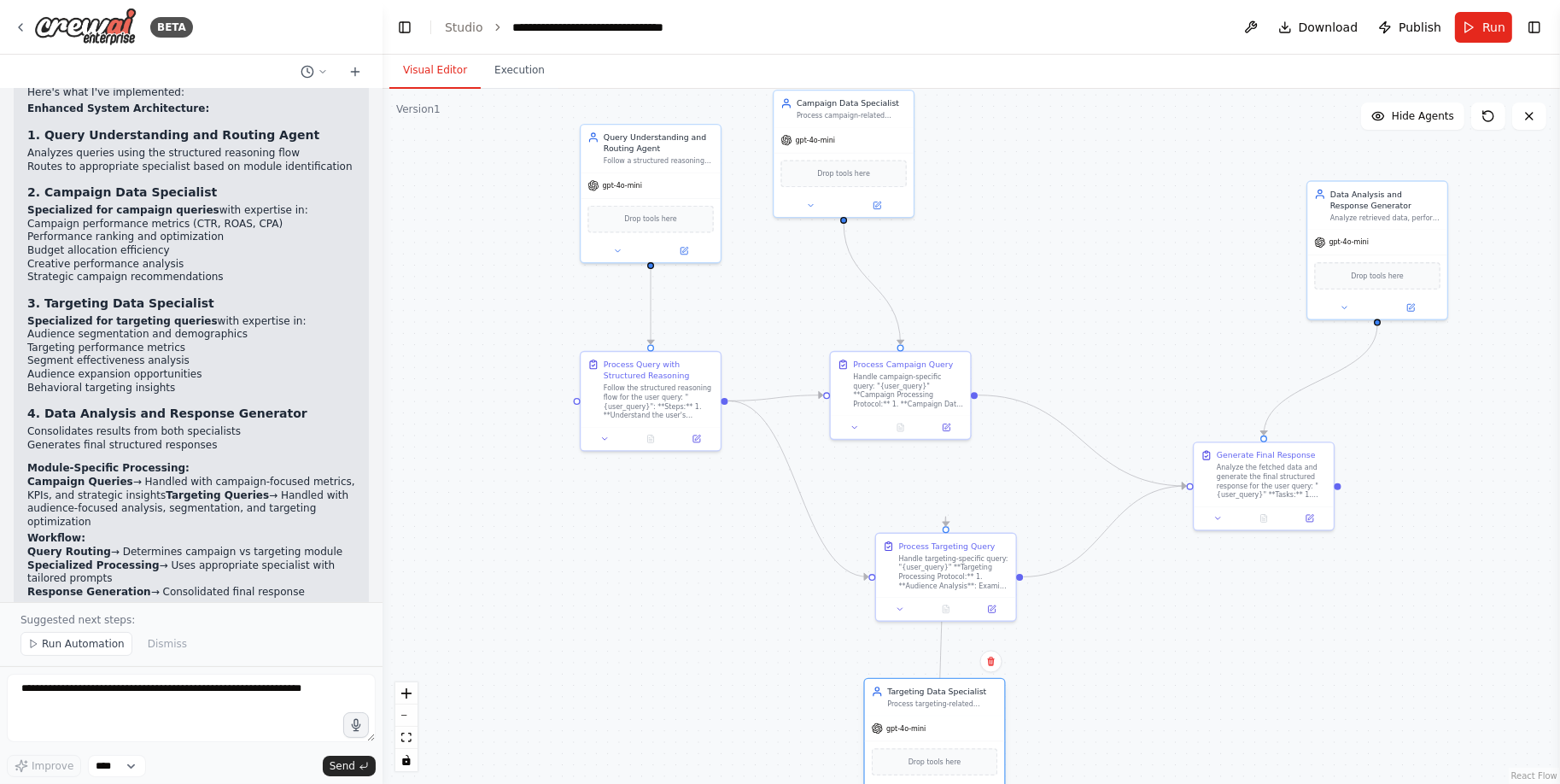
drag, startPoint x: 1054, startPoint y: 139, endPoint x: 969, endPoint y: 726, distance: 593.1
click at [969, 726] on div "gpt-4o-mini" at bounding box center [935, 727] width 140 height 24
drag, startPoint x: 944, startPoint y: 521, endPoint x: 940, endPoint y: 620, distance: 99.1
click at [940, 620] on div ".deletable-edge-delete-btn { width: 20px; height: 20px; border: 0px solid #ffff…" at bounding box center [971, 435] width 1178 height 694
click at [943, 524] on div at bounding box center [946, 527] width 7 height 7
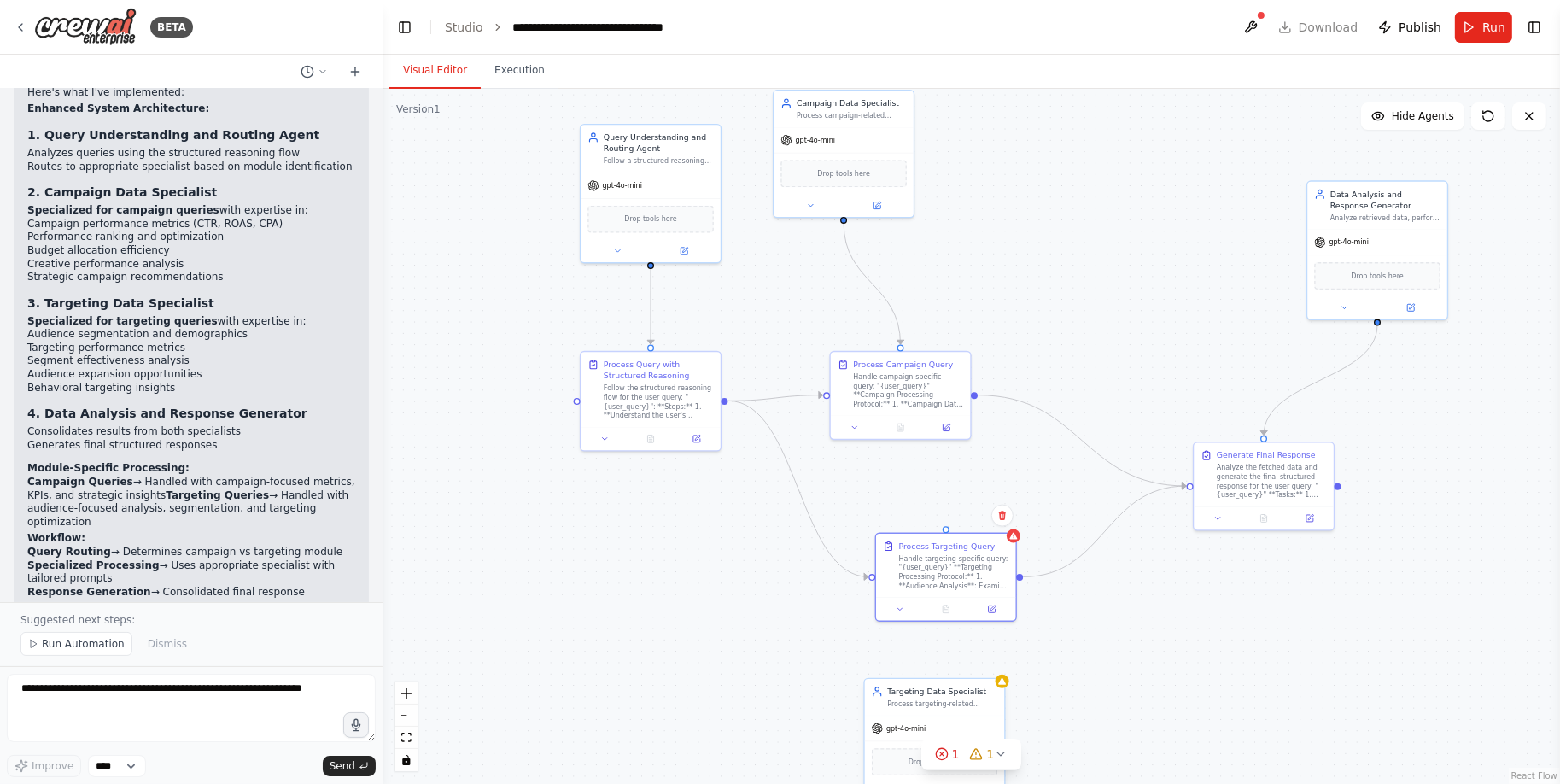
click at [959, 705] on div "Process targeting-related queries with expertise in audience segmentation, demo…" at bounding box center [942, 704] width 110 height 10
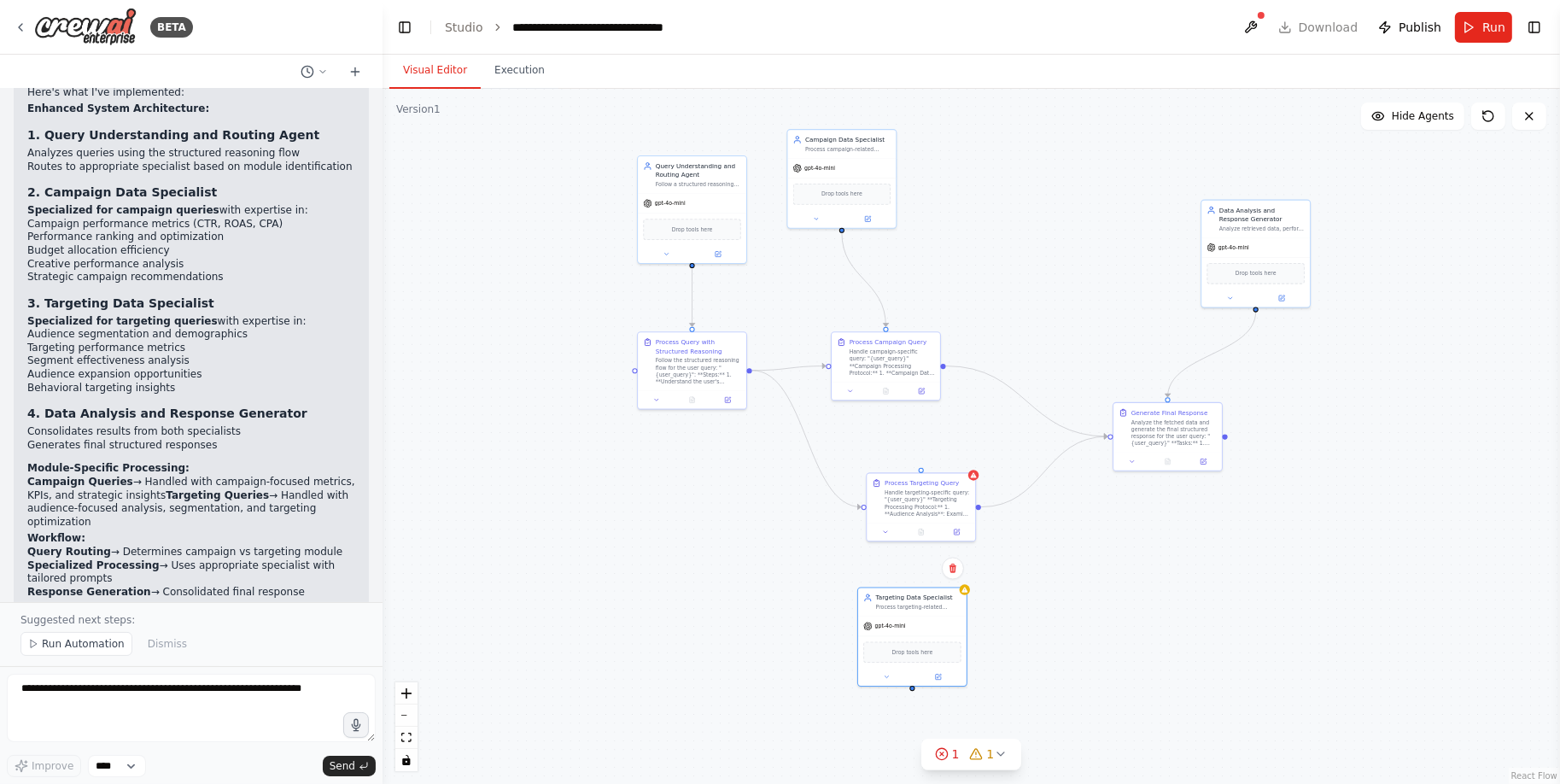
drag, startPoint x: 1106, startPoint y: 691, endPoint x: 1042, endPoint y: 586, distance: 123.0
click at [1042, 585] on div ".deletable-edge-delete-btn { width: 20px; height: 20px; border: 0px solid #ffff…" at bounding box center [971, 435] width 1178 height 694
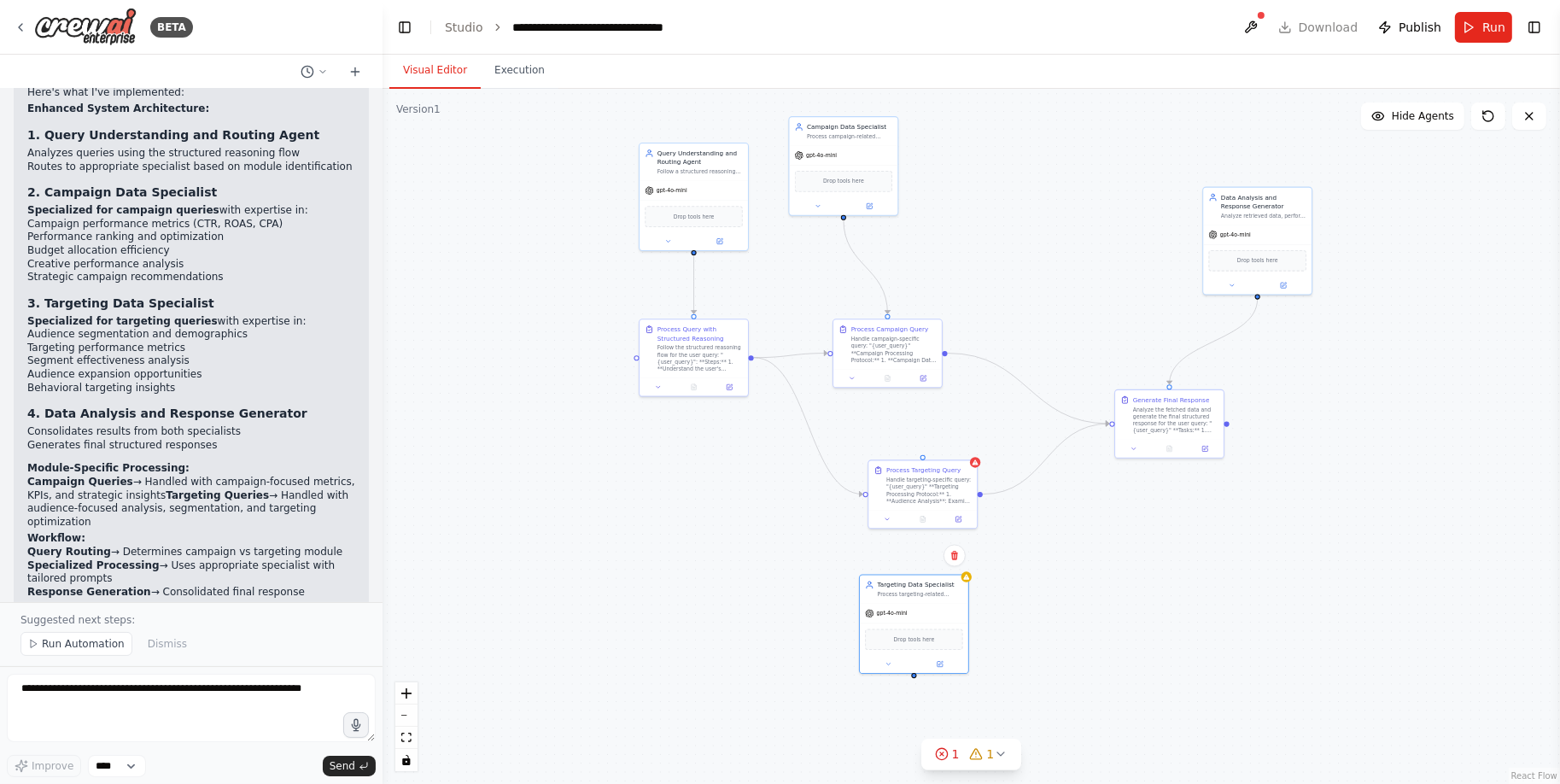
click at [908, 678] on div ".deletable-edge-delete-btn { width: 20px; height: 20px; border: 0px solid #ffff…" at bounding box center [971, 435] width 1178 height 694
click at [1050, 522] on div ".deletable-edge-delete-btn { width: 20px; height: 20px; border: 0px solid #ffff…" at bounding box center [971, 435] width 1178 height 694
click at [992, 561] on div ".deletable-edge-delete-btn { width: 20px; height: 20px; border: 0px solid #ffff…" at bounding box center [971, 435] width 1178 height 694
drag, startPoint x: 908, startPoint y: 675, endPoint x: 919, endPoint y: 458, distance: 217.3
click at [919, 457] on div "Query Understanding and Routing Agent Follow a structured reasoning flow to und…" at bounding box center [893, 278] width 607 height 358
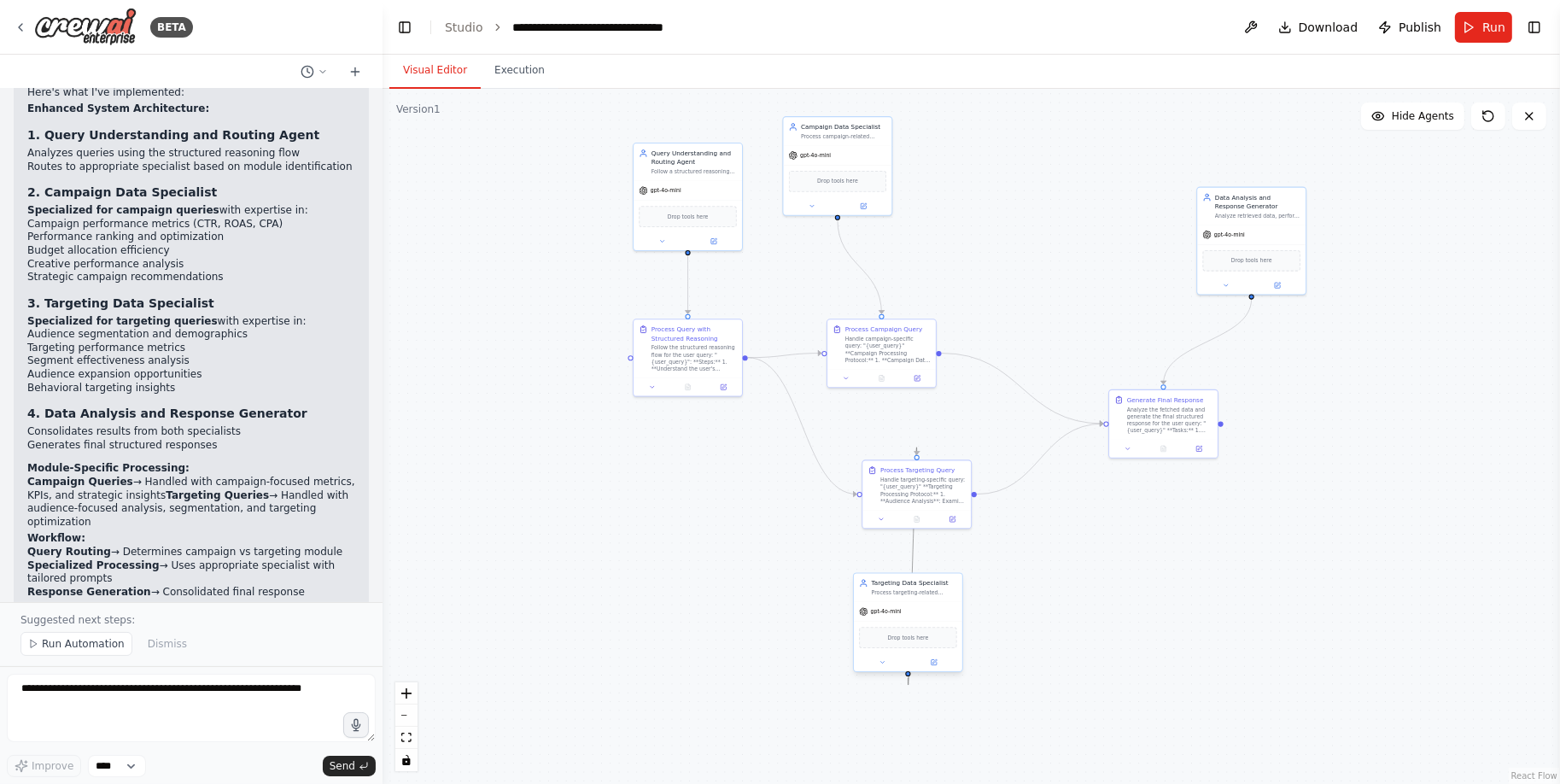
click at [908, 677] on icon "Edge from 460334fd-e59a-421e-904f-ba3d7fc27a5c to 546ea996-064a-4afe-8802-29d26…" at bounding box center [912, 566] width 9 height 238
click at [1077, 624] on div ".deletable-edge-delete-btn { width: 20px; height: 20px; border: 0px solid #ffff…" at bounding box center [971, 435] width 1178 height 694
drag, startPoint x: 918, startPoint y: 456, endPoint x: 944, endPoint y: 458, distance: 26.1
click at [944, 458] on div "Process Targeting Query Handle targeting-specific query: "{user_query}" **Targe…" at bounding box center [916, 492] width 110 height 69
drag, startPoint x: 881, startPoint y: 355, endPoint x: 885, endPoint y: 317, distance: 38.2
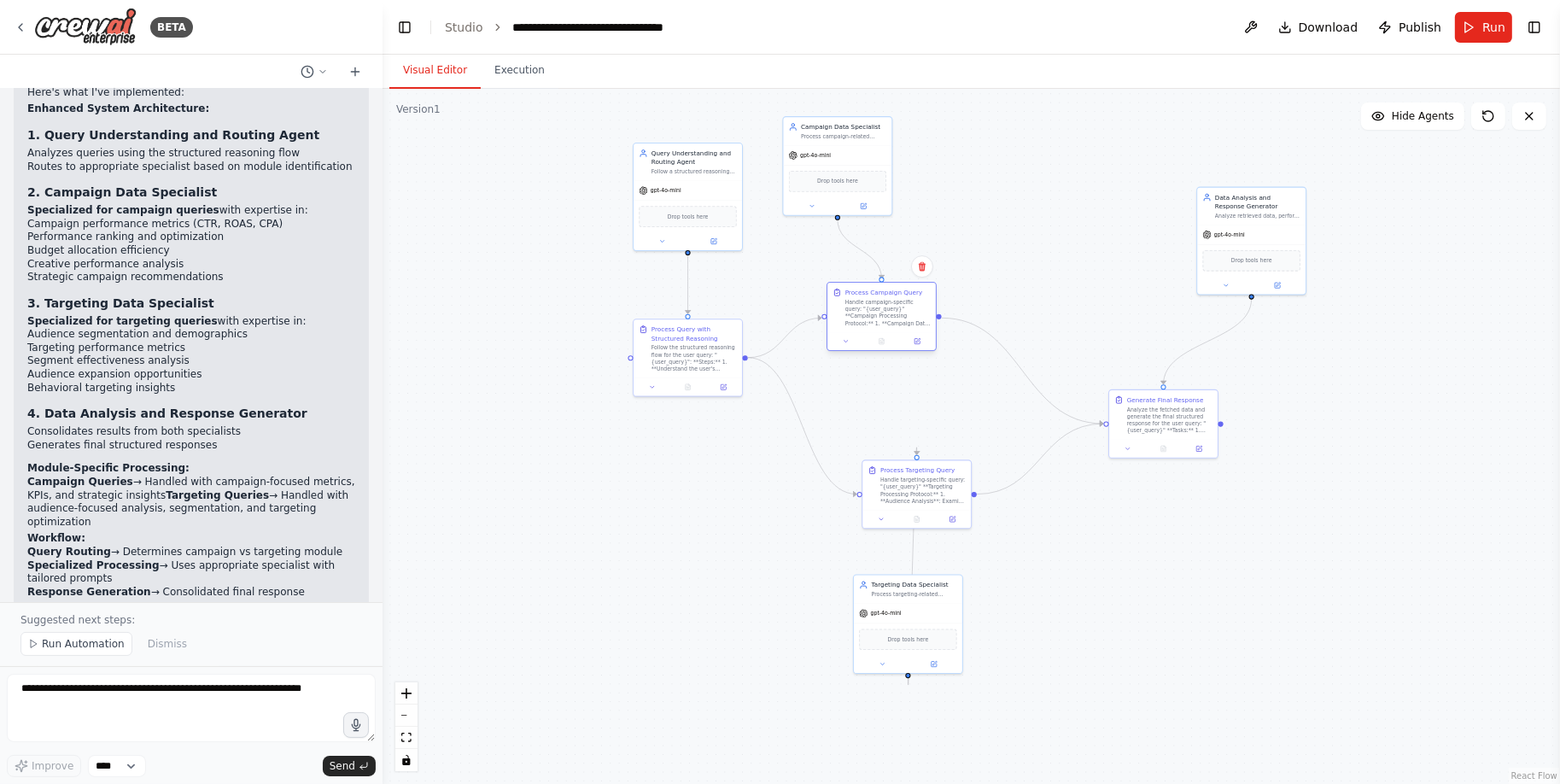
click at [885, 316] on div "Handle campaign-specific query: "{user_query}" **Campaign Processing Protocol:*…" at bounding box center [889, 313] width 86 height 28
drag, startPoint x: 691, startPoint y: 371, endPoint x: 643, endPoint y: 416, distance: 65.8
click at [643, 416] on div "Process Query with Structured Reasoning Follow the structured reasoning flow fo…" at bounding box center [644, 392] width 108 height 58
drag, startPoint x: 681, startPoint y: 170, endPoint x: 622, endPoint y: 148, distance: 63.0
click at [622, 148] on div "Query Understanding and Routing Agent Follow a structured reasoning flow to und…" at bounding box center [626, 142] width 108 height 37
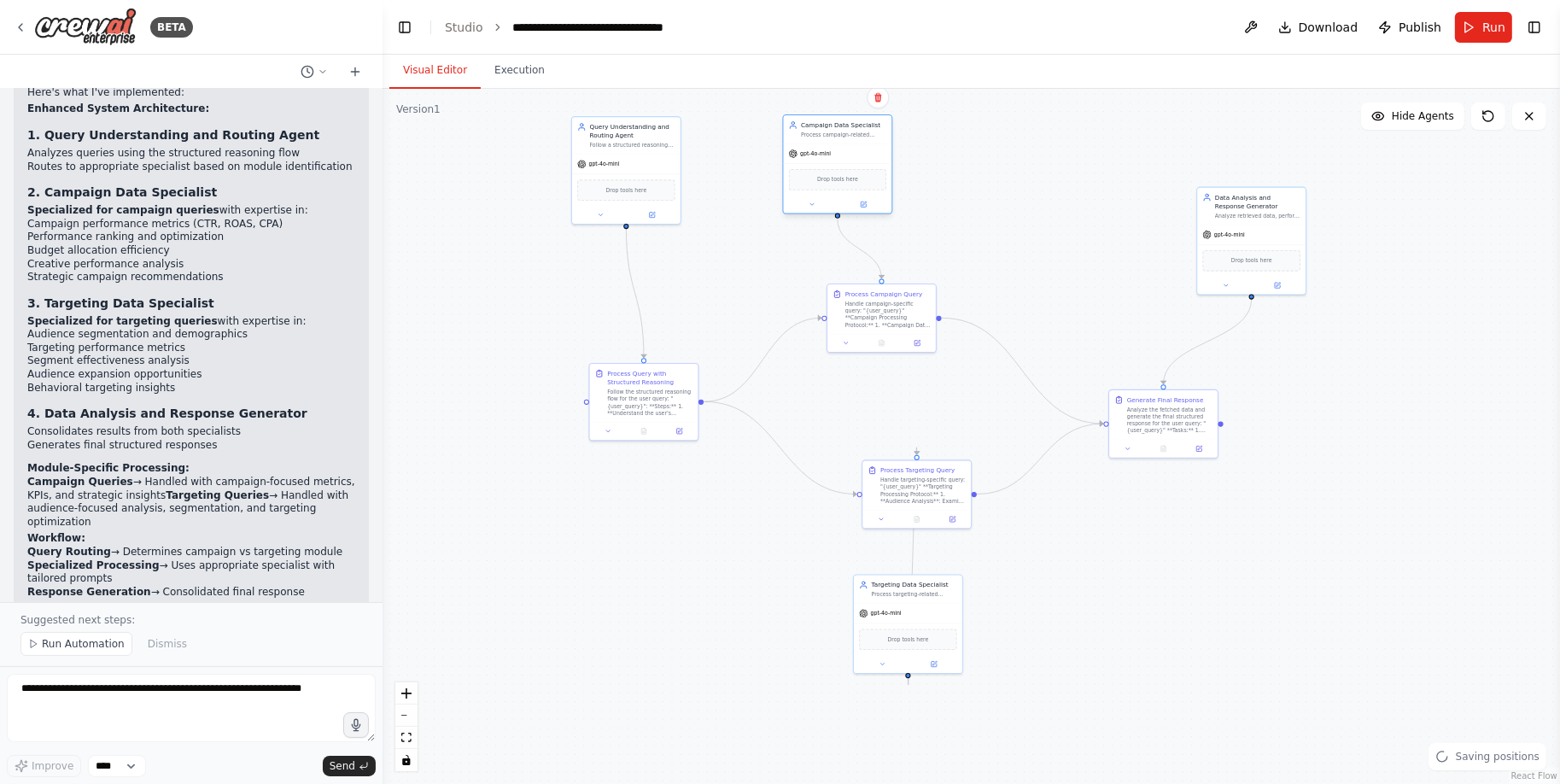
click at [832, 156] on div "gpt-4o-mini" at bounding box center [838, 154] width 108 height 19
drag, startPoint x: 925, startPoint y: 474, endPoint x: 894, endPoint y: 458, distance: 34.9
click at [894, 458] on div "Handle targeting-specific query: "{user_query}" **Targeting Processing Protocol…" at bounding box center [896, 470] width 86 height 28
drag, startPoint x: 918, startPoint y: 611, endPoint x: 916, endPoint y: 618, distance: 7.3
click at [916, 618] on div "gpt-4o-mini" at bounding box center [907, 620] width 108 height 19
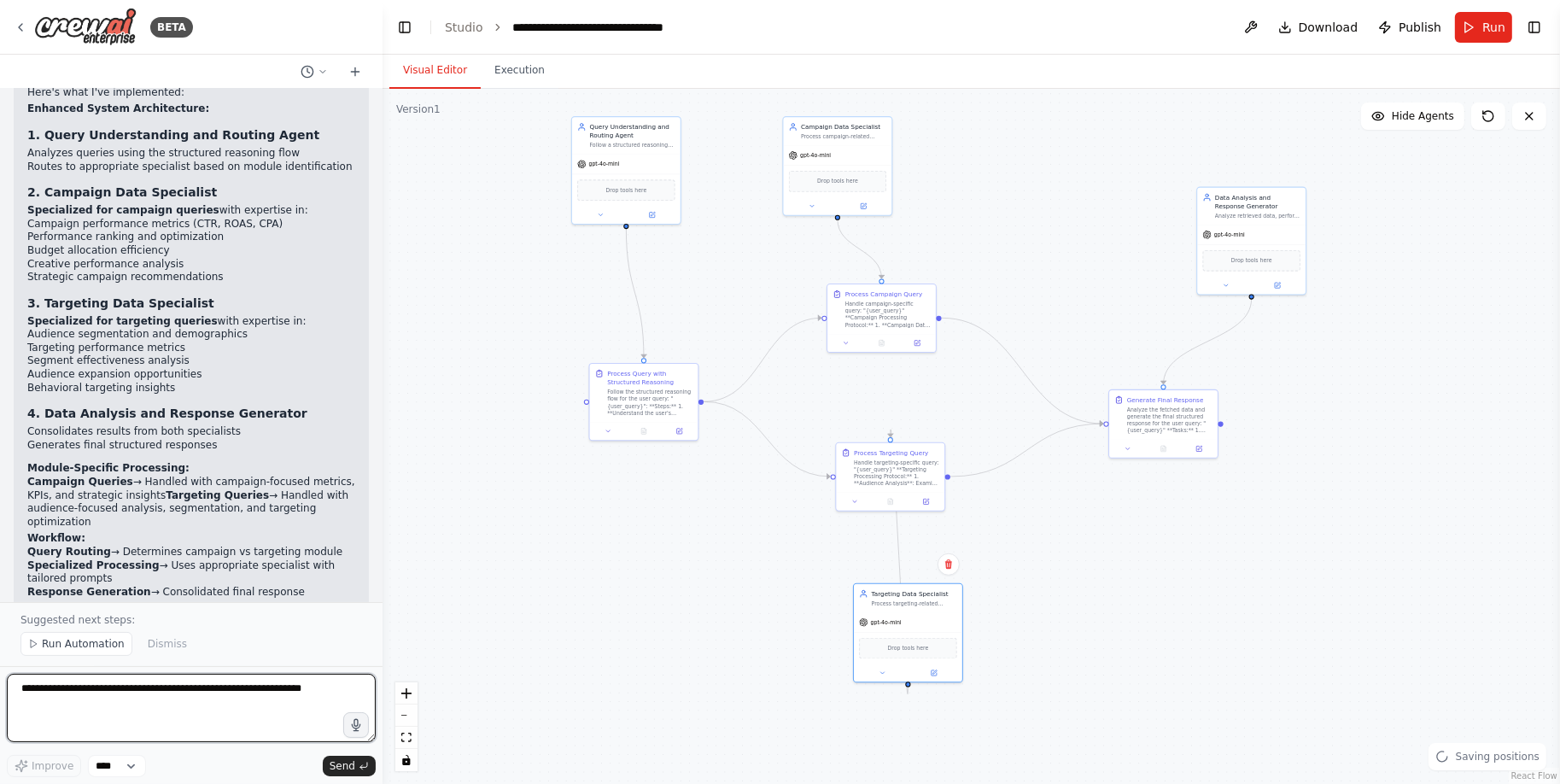
click at [178, 705] on textarea at bounding box center [191, 707] width 369 height 68
type textarea "**********"
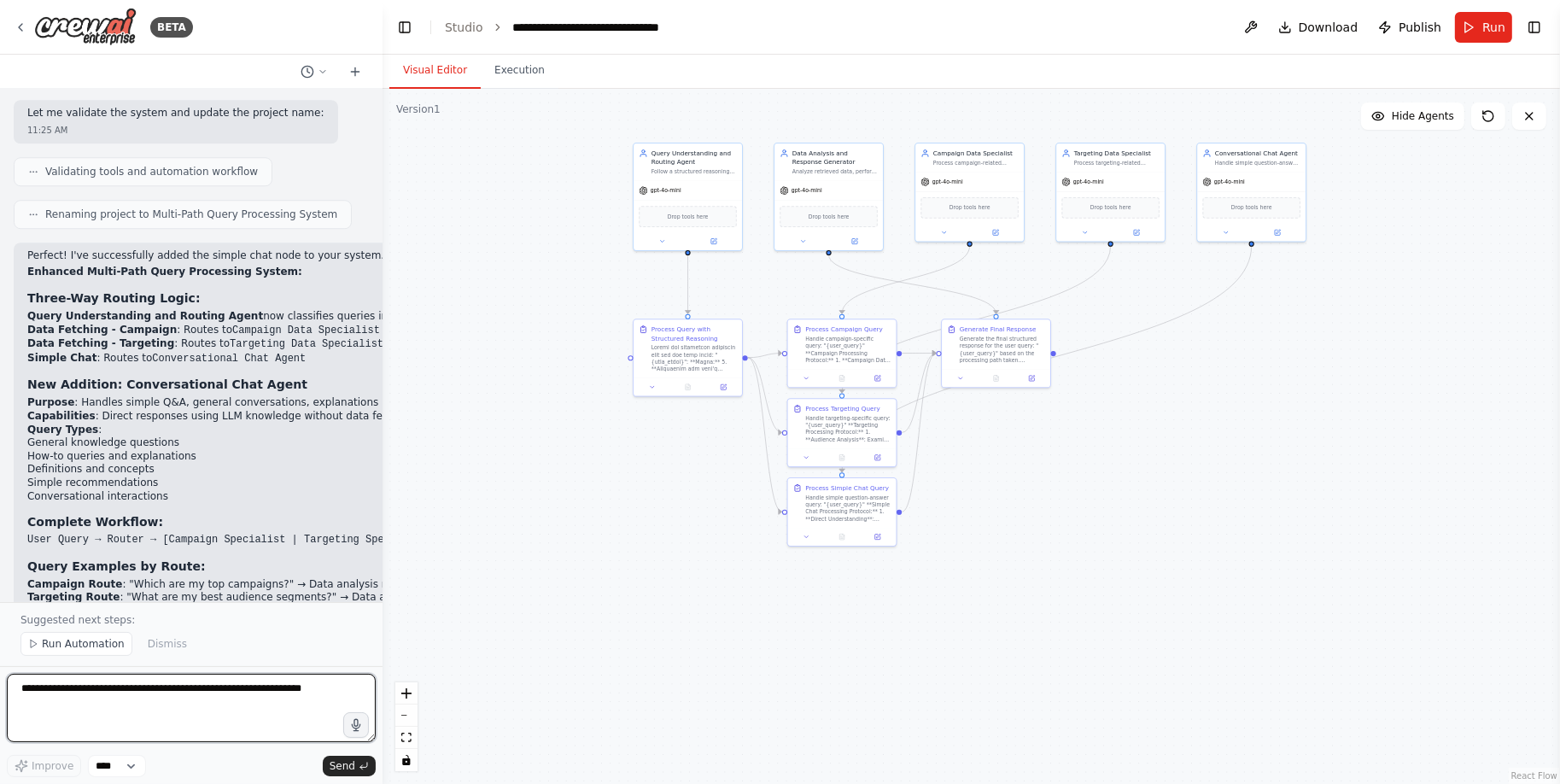
scroll to position [5844, 0]
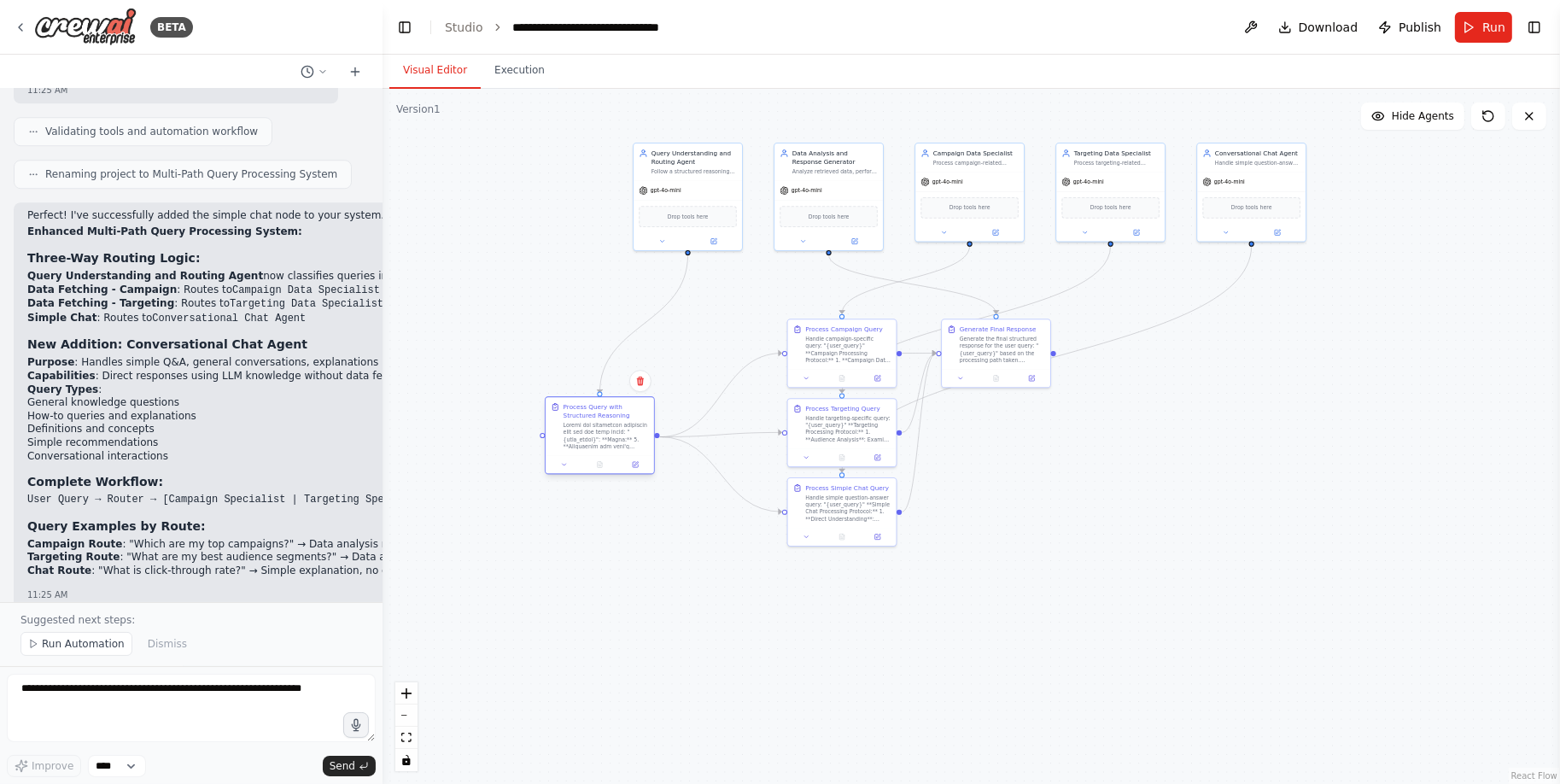
drag, startPoint x: 675, startPoint y: 362, endPoint x: 585, endPoint y: 438, distance: 117.8
click at [584, 438] on div at bounding box center [606, 435] width 86 height 28
drag, startPoint x: 850, startPoint y: 512, endPoint x: 858, endPoint y: 562, distance: 50.6
click at [858, 562] on div "Handle simple question-answer query: "{user_query}" **Simple Chat Processing Pr…" at bounding box center [853, 558] width 86 height 28
drag, startPoint x: 1008, startPoint y: 348, endPoint x: 1237, endPoint y: 429, distance: 242.9
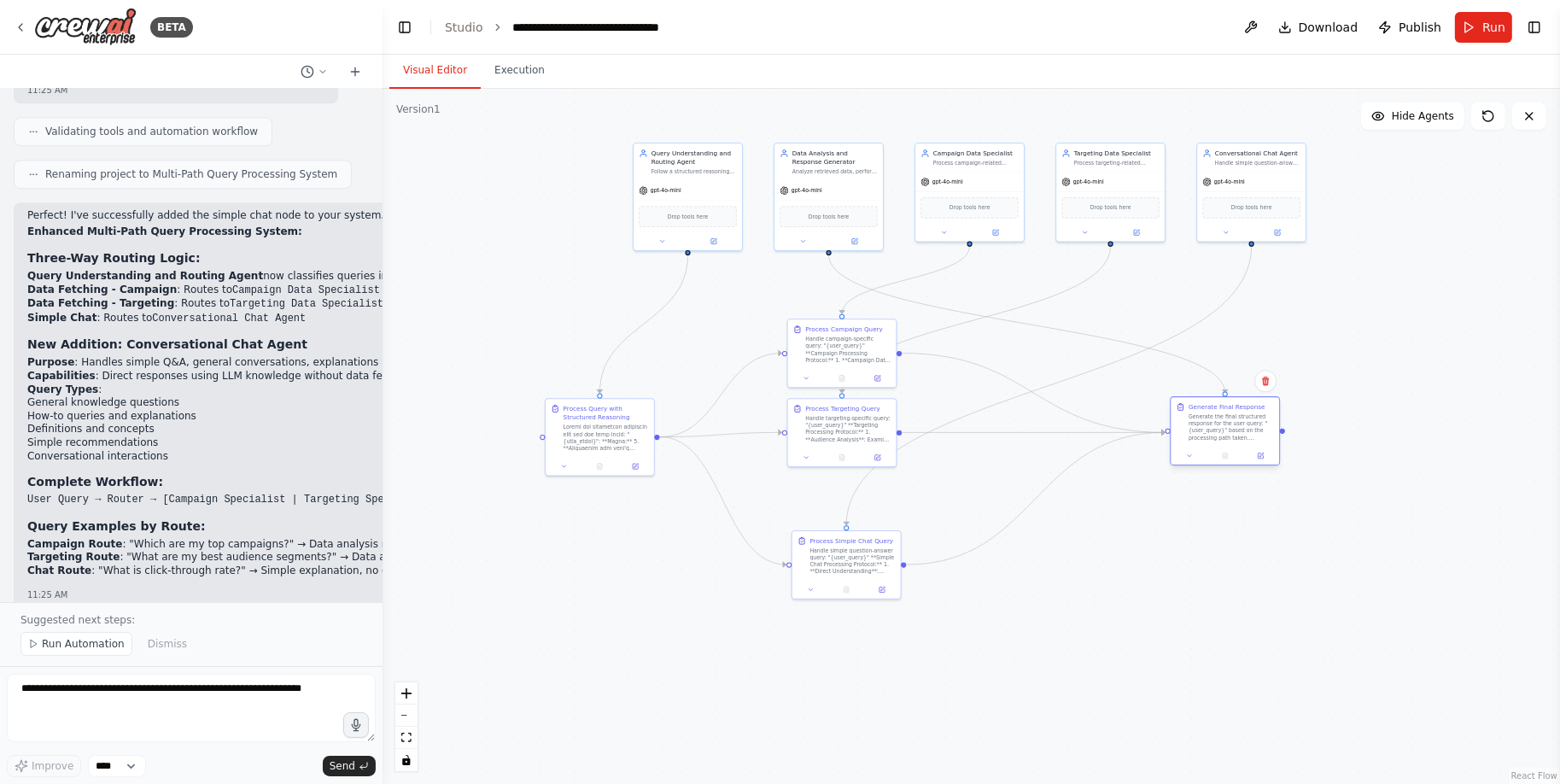
click at [1237, 429] on div "Generate the final structured response for the user query: "{user_query}" based…" at bounding box center [1232, 427] width 86 height 28
click at [832, 565] on div "Handle simple question-answer query: "{user_query}" **Simple Chat Processing Pr…" at bounding box center [853, 558] width 86 height 28
click at [1019, 514] on icon "Edge from 3e62185a-1621-4434-9f3e-b320fd82cbcc to ddca8f81-a6cf-4050-960a-30649…" at bounding box center [1037, 498] width 259 height 132
click at [933, 562] on icon "Edge from 3e62185a-1621-4434-9f3e-b320fd82cbcc to ddca8f81-a6cf-4050-960a-30649…" at bounding box center [1037, 498] width 259 height 132
click at [1132, 440] on div ".deletable-edge-delete-btn { width: 20px; height: 20px; border: 0px solid #ffff…" at bounding box center [971, 435] width 1178 height 694
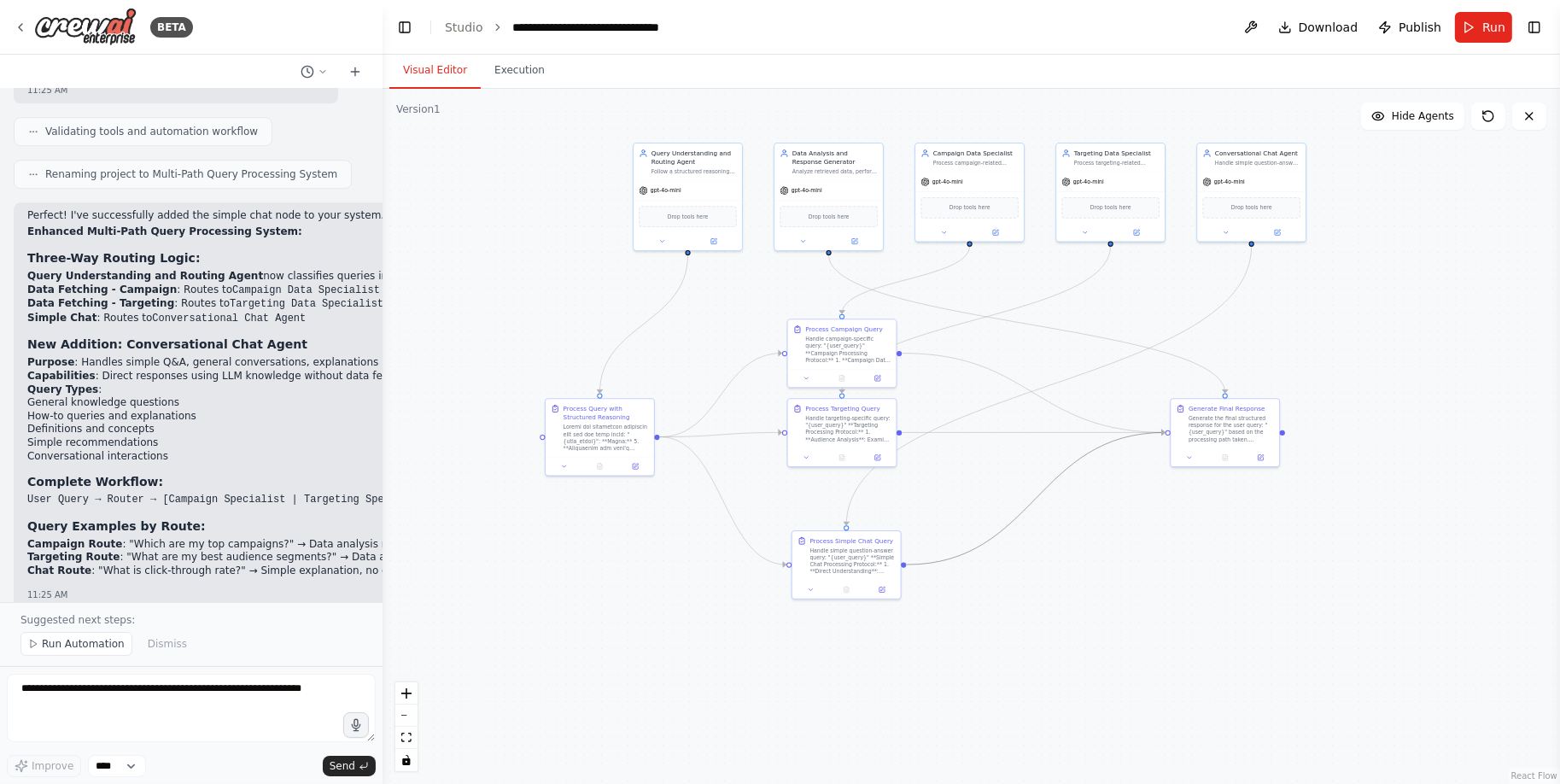
click at [1128, 439] on icon "Edge from 3e62185a-1621-4434-9f3e-b320fd82cbcc to ddca8f81-a6cf-4050-960a-30649…" at bounding box center [1037, 498] width 259 height 132
drag, startPoint x: 610, startPoint y: 425, endPoint x: 588, endPoint y: 425, distance: 22.0
click at [588, 425] on div at bounding box center [589, 435] width 86 height 28
click at [238, 692] on textarea at bounding box center [191, 707] width 369 height 68
click at [216, 693] on textarea "**********" at bounding box center [191, 707] width 369 height 68
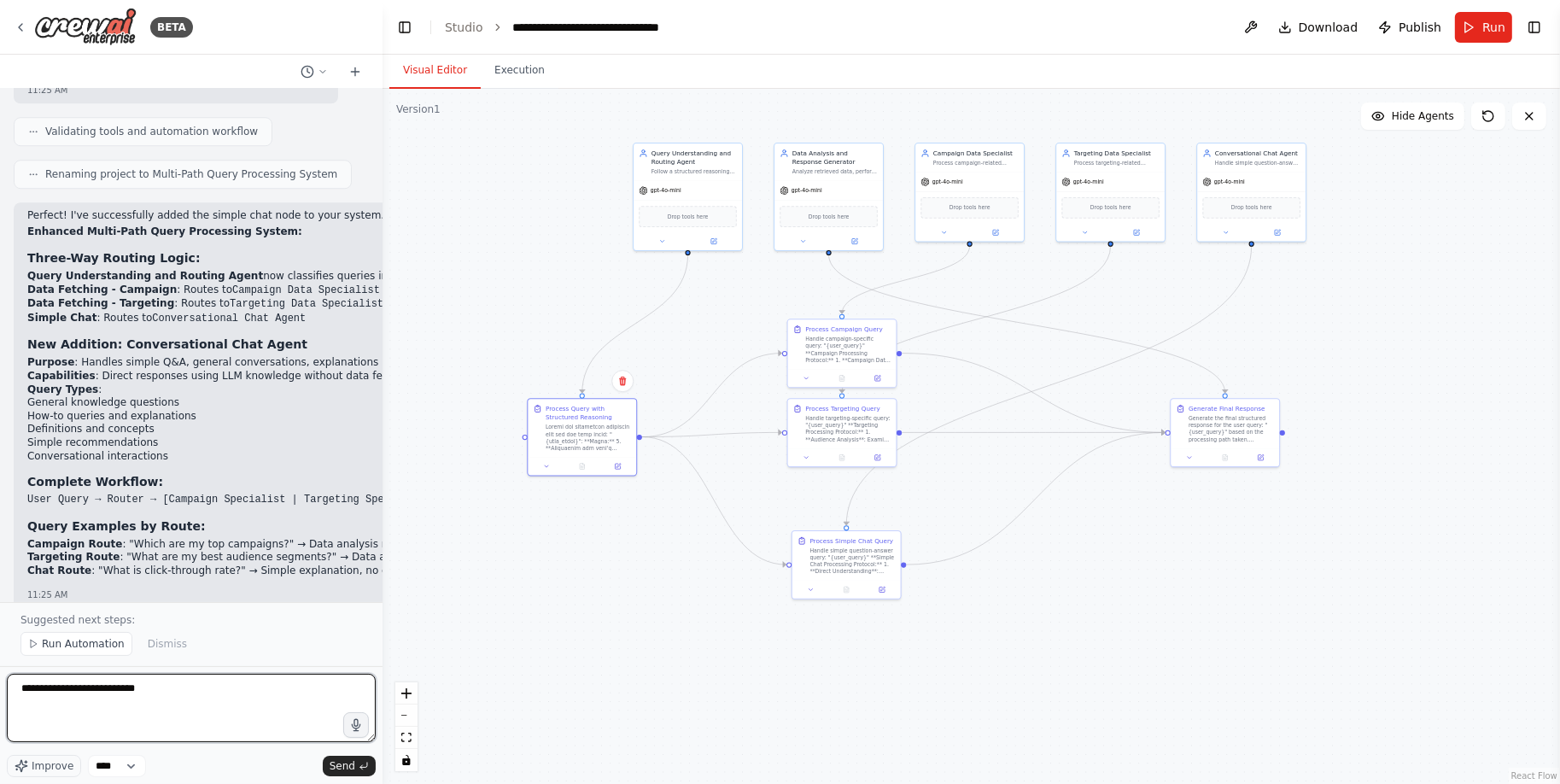
click at [25, 693] on textarea "**********" at bounding box center [191, 707] width 369 height 68
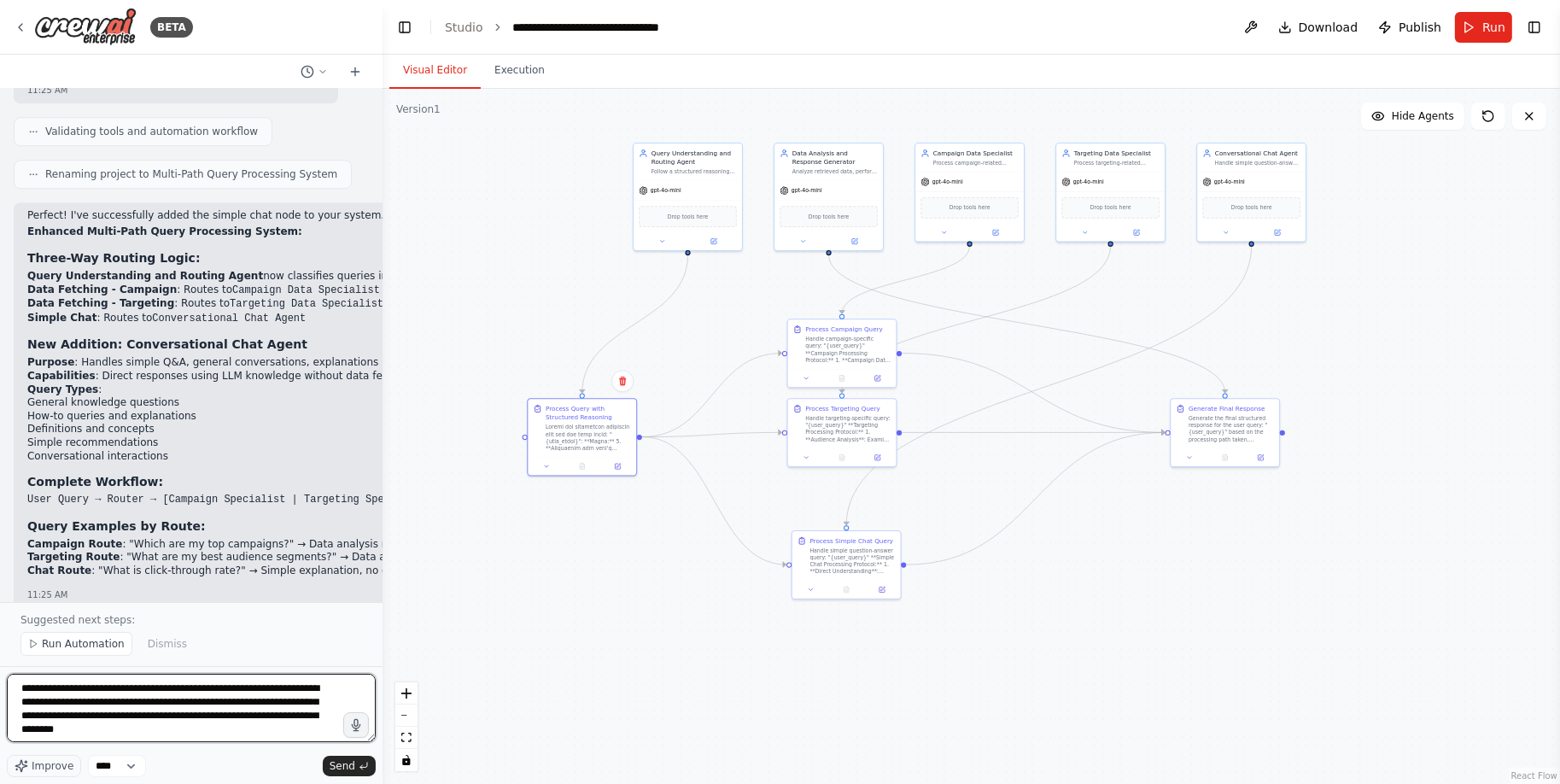
click at [283, 722] on textarea "**********" at bounding box center [191, 707] width 369 height 68
click at [94, 731] on textarea "**********" at bounding box center [191, 707] width 369 height 68
drag, startPoint x: 105, startPoint y: 735, endPoint x: 342, endPoint y: 735, distance: 237.0
click at [342, 735] on textarea "**********" at bounding box center [191, 707] width 369 height 68
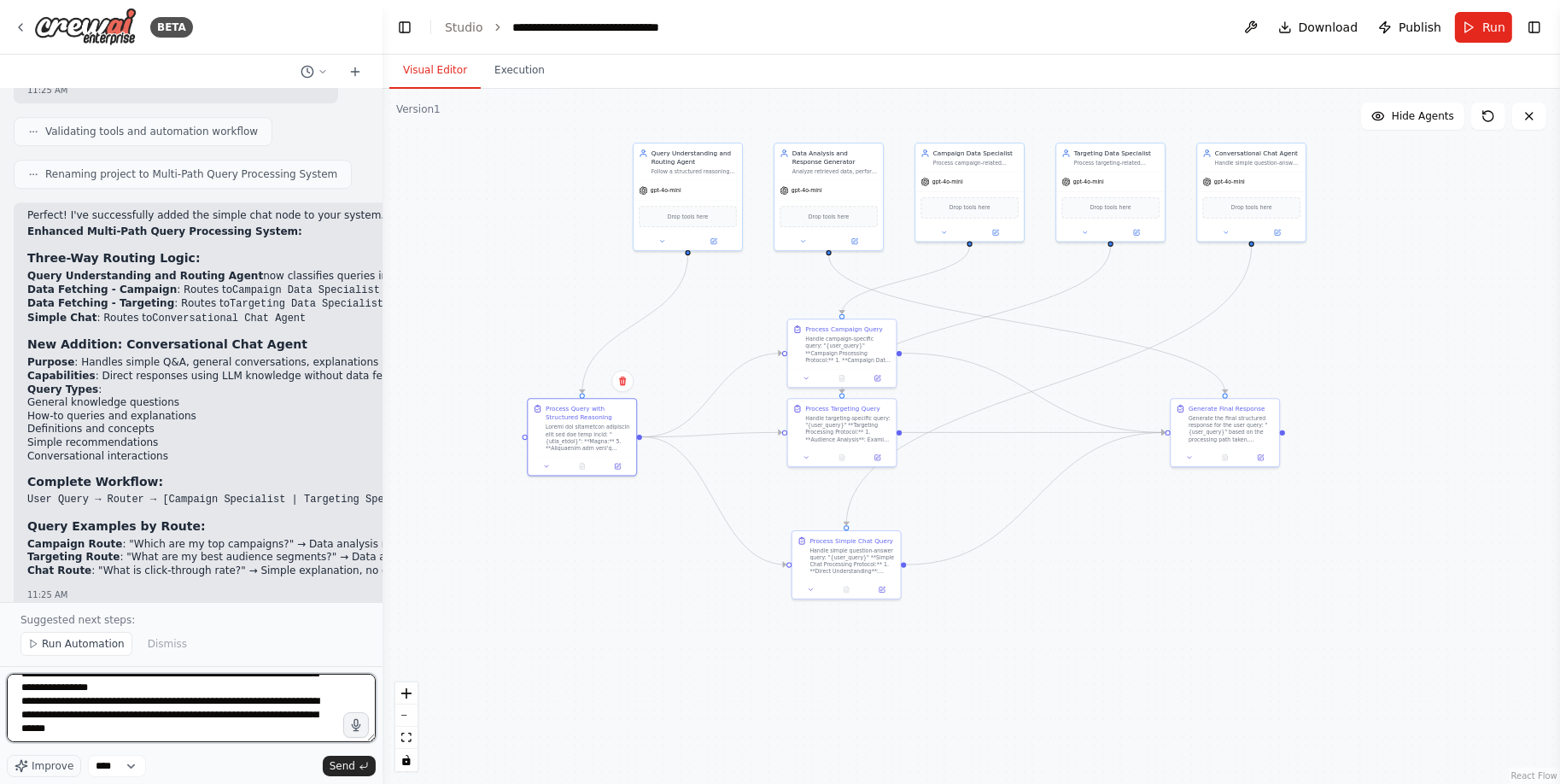
click at [157, 712] on textarea "**********" at bounding box center [191, 707] width 369 height 68
paste textarea "**********"
type textarea "**********"
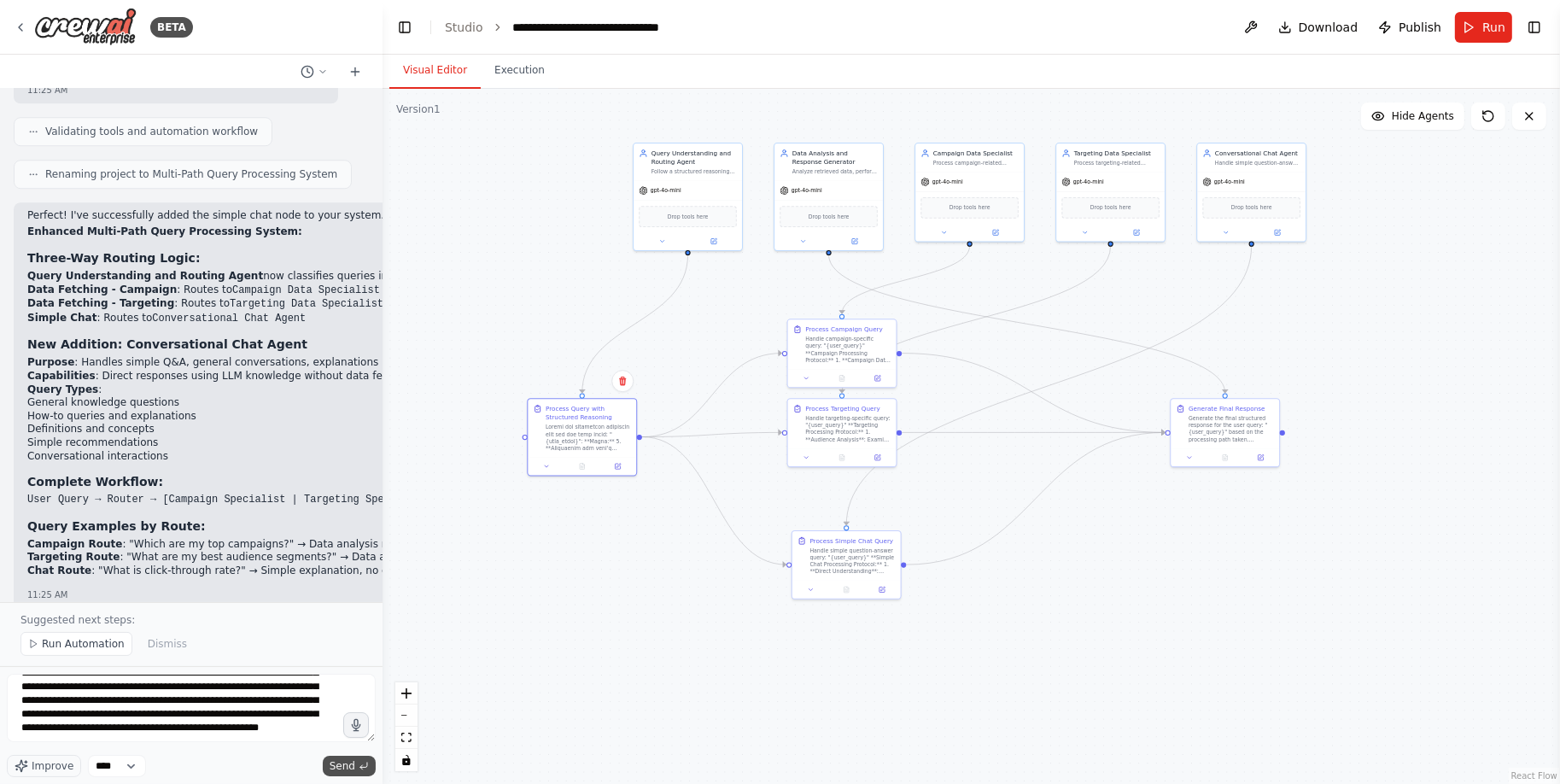
click at [342, 763] on span "Send" at bounding box center [342, 765] width 25 height 14
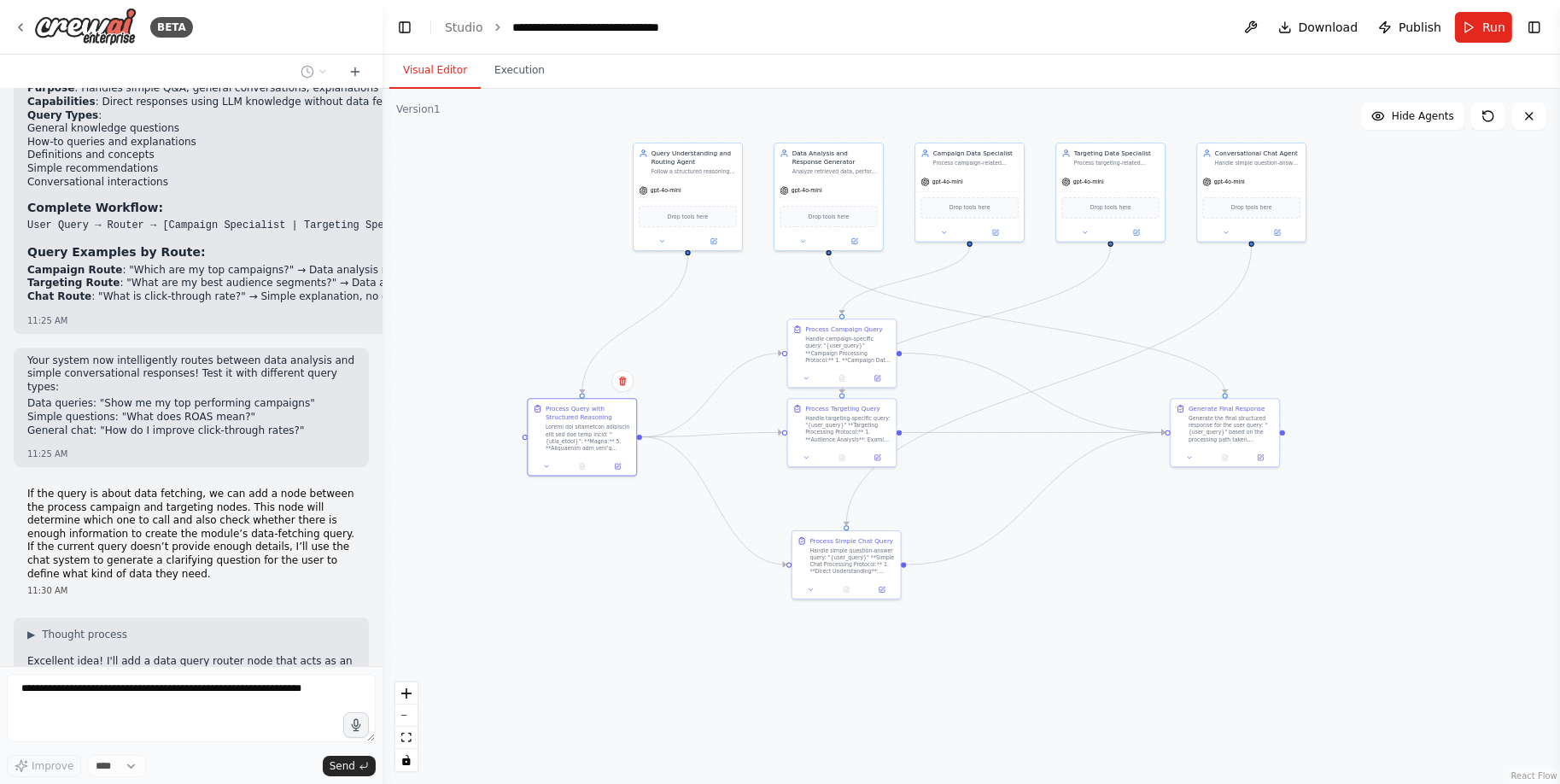
scroll to position [6132, 0]
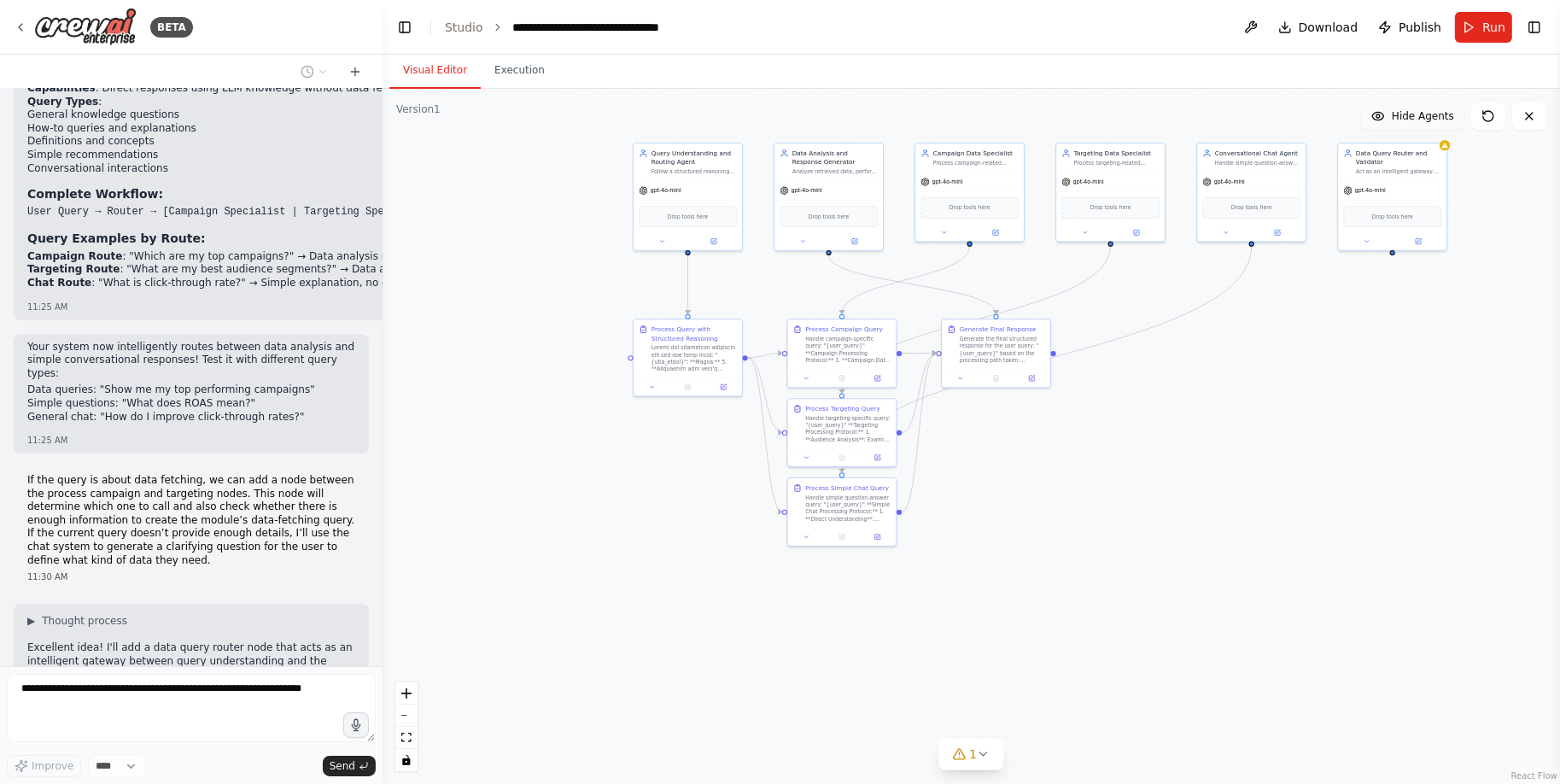
click at [1416, 112] on span "Hide Agents" at bounding box center [1423, 116] width 62 height 14
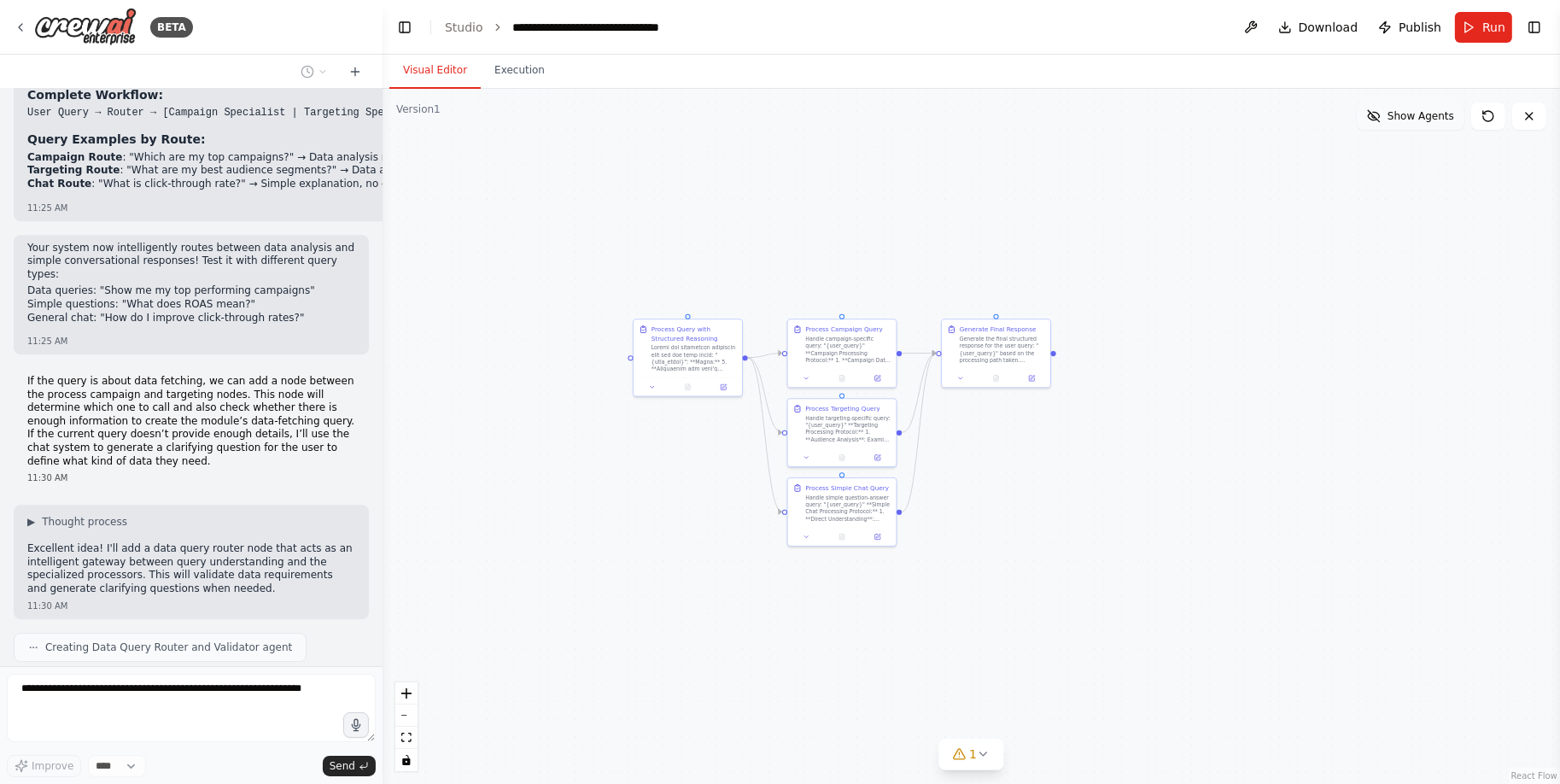
click at [1416, 112] on span "Show Agents" at bounding box center [1421, 116] width 66 height 14
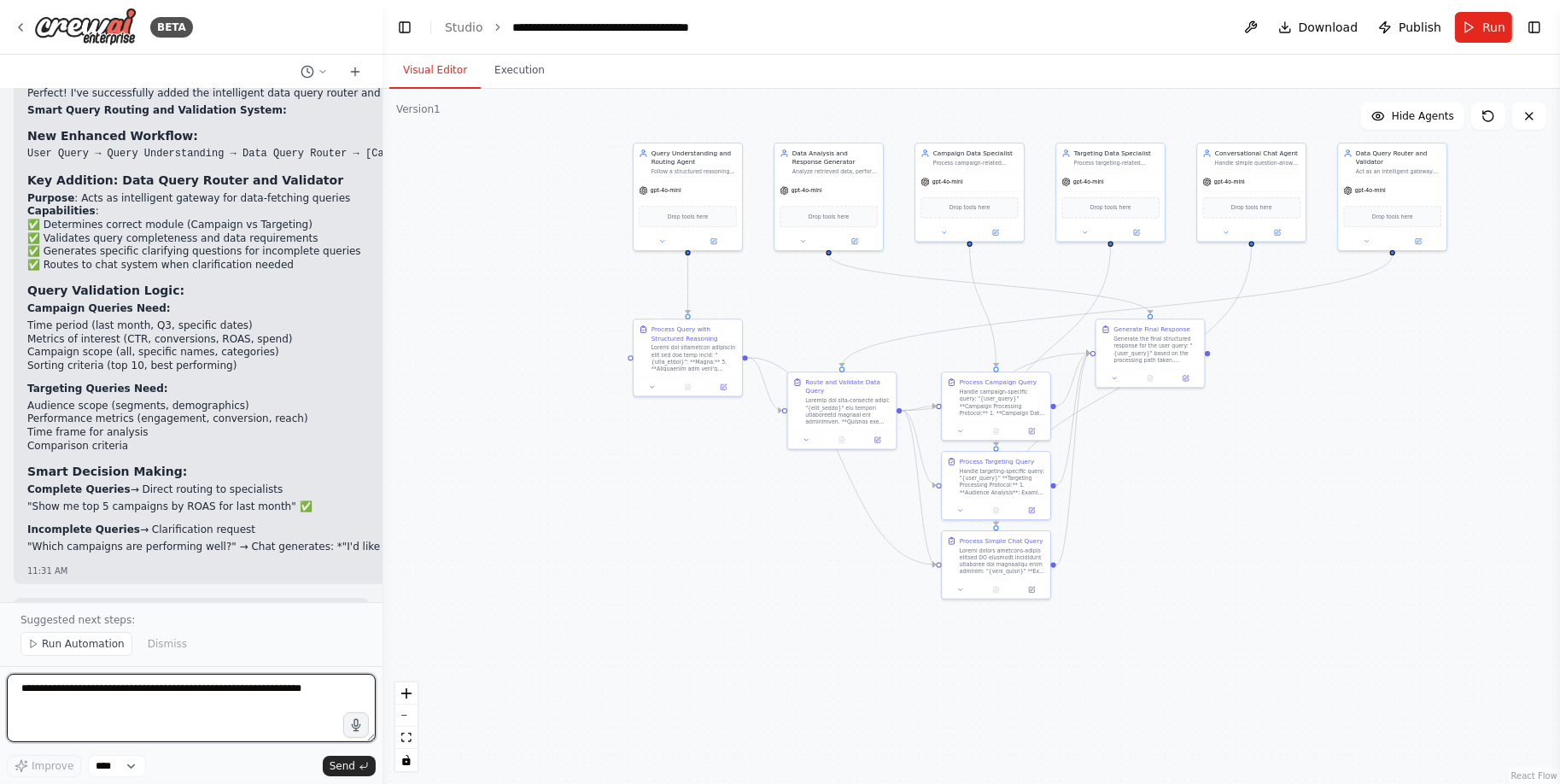
scroll to position [7515, 0]
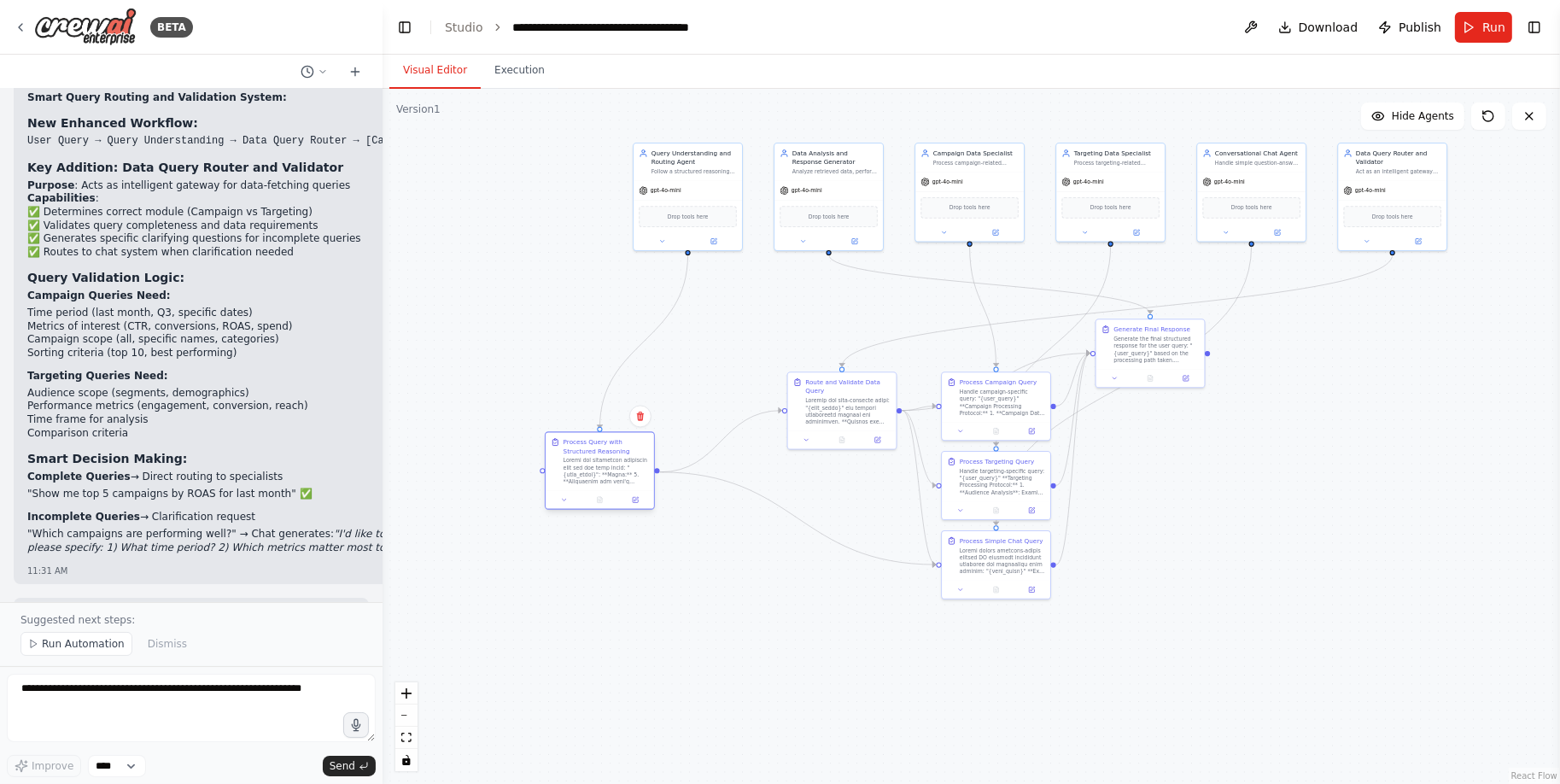
drag, startPoint x: 679, startPoint y: 361, endPoint x: 590, endPoint y: 480, distance: 148.6
click at [590, 480] on div at bounding box center [606, 470] width 86 height 28
drag, startPoint x: 836, startPoint y: 410, endPoint x: 805, endPoint y: 410, distance: 31.0
click at [805, 410] on div at bounding box center [818, 409] width 86 height 28
drag, startPoint x: 1147, startPoint y: 355, endPoint x: 1242, endPoint y: 457, distance: 139.4
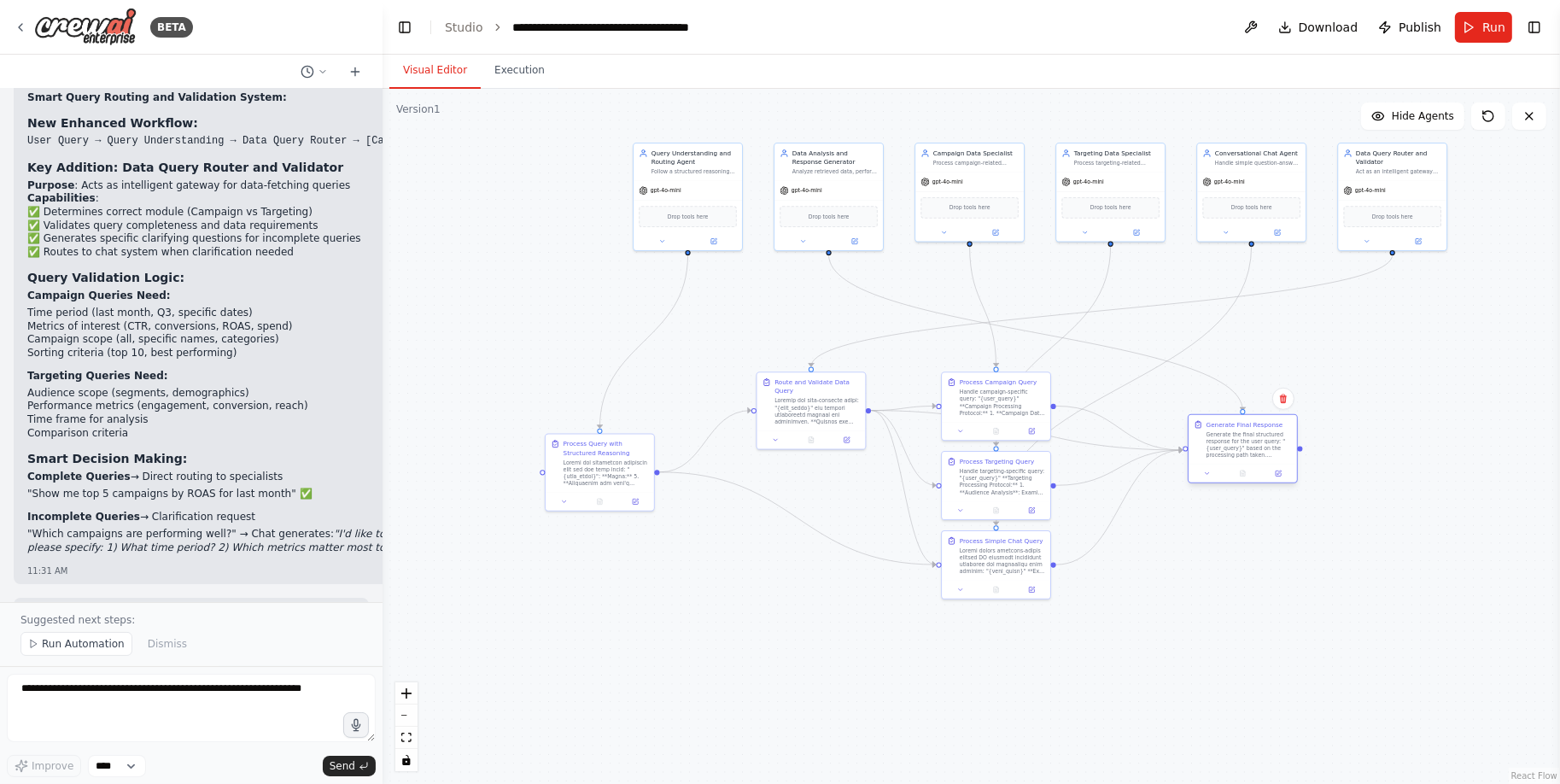
click at [1242, 457] on div "Generate the final structured response for the user query: "{user_query}" based…" at bounding box center [1249, 444] width 86 height 28
click at [1426, 113] on span "Hide Agents" at bounding box center [1423, 116] width 62 height 14
drag, startPoint x: 978, startPoint y: 408, endPoint x: 987, endPoint y: 321, distance: 87.5
click at [987, 321] on div "Handle campaign-specific query: "{user_query}" **Campaign Processing Protocol:*…" at bounding box center [1011, 313] width 86 height 28
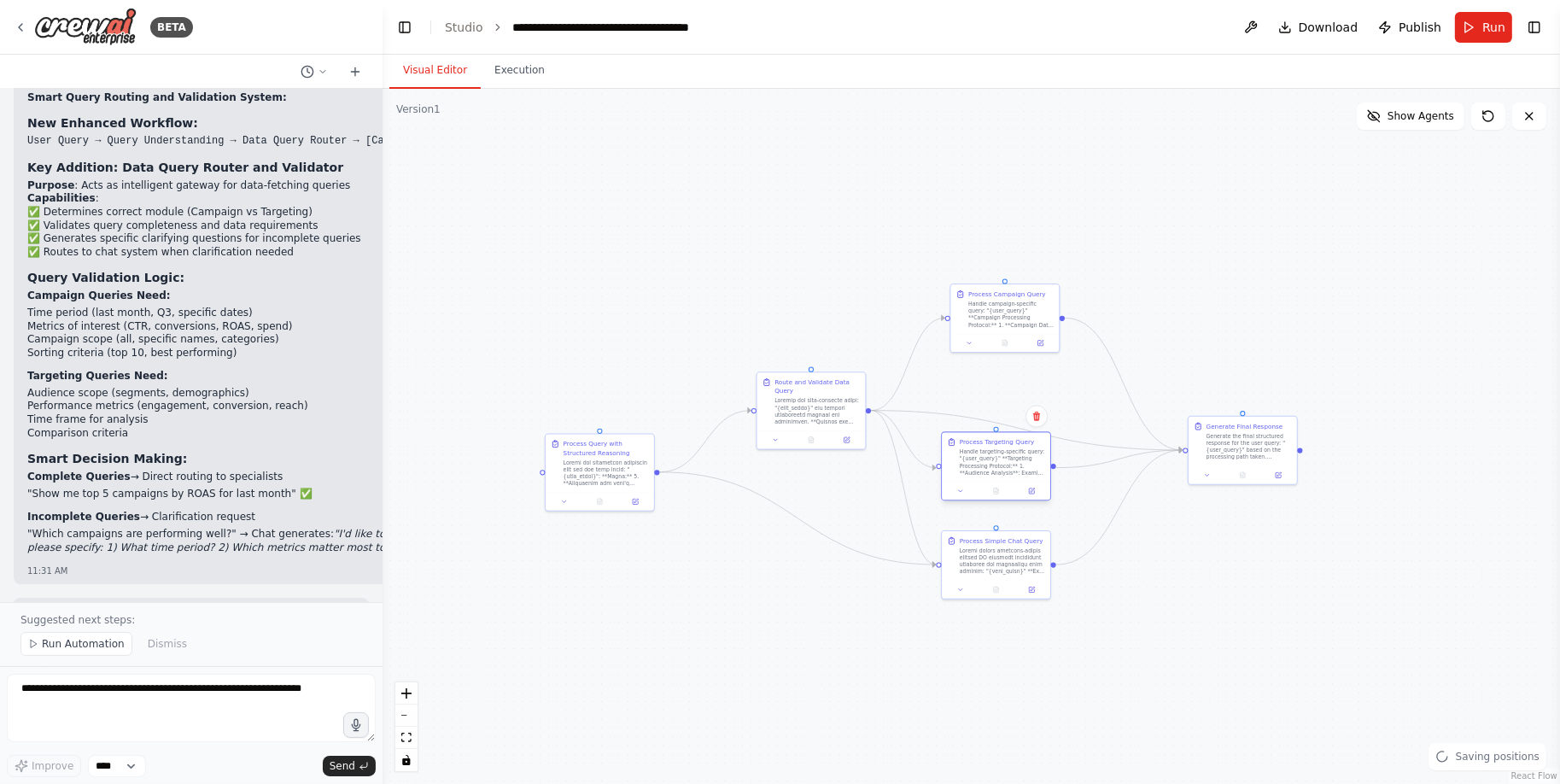
click at [1009, 468] on div "Handle targeting-specific query: "{user_query}" **Targeting Processing Protocol…" at bounding box center [1003, 462] width 86 height 28
drag, startPoint x: 1255, startPoint y: 439, endPoint x: 1275, endPoint y: 374, distance: 68.0
click at [1275, 374] on div "Generate the final structured response for the user query: "{user_query}" based…" at bounding box center [1267, 383] width 86 height 28
drag, startPoint x: 1003, startPoint y: 477, endPoint x: 1023, endPoint y: 453, distance: 31.2
click at [1023, 453] on div "Handle targeting-specific query: "{user_query}" **Targeting Processing Protocol…" at bounding box center [1020, 453] width 86 height 28
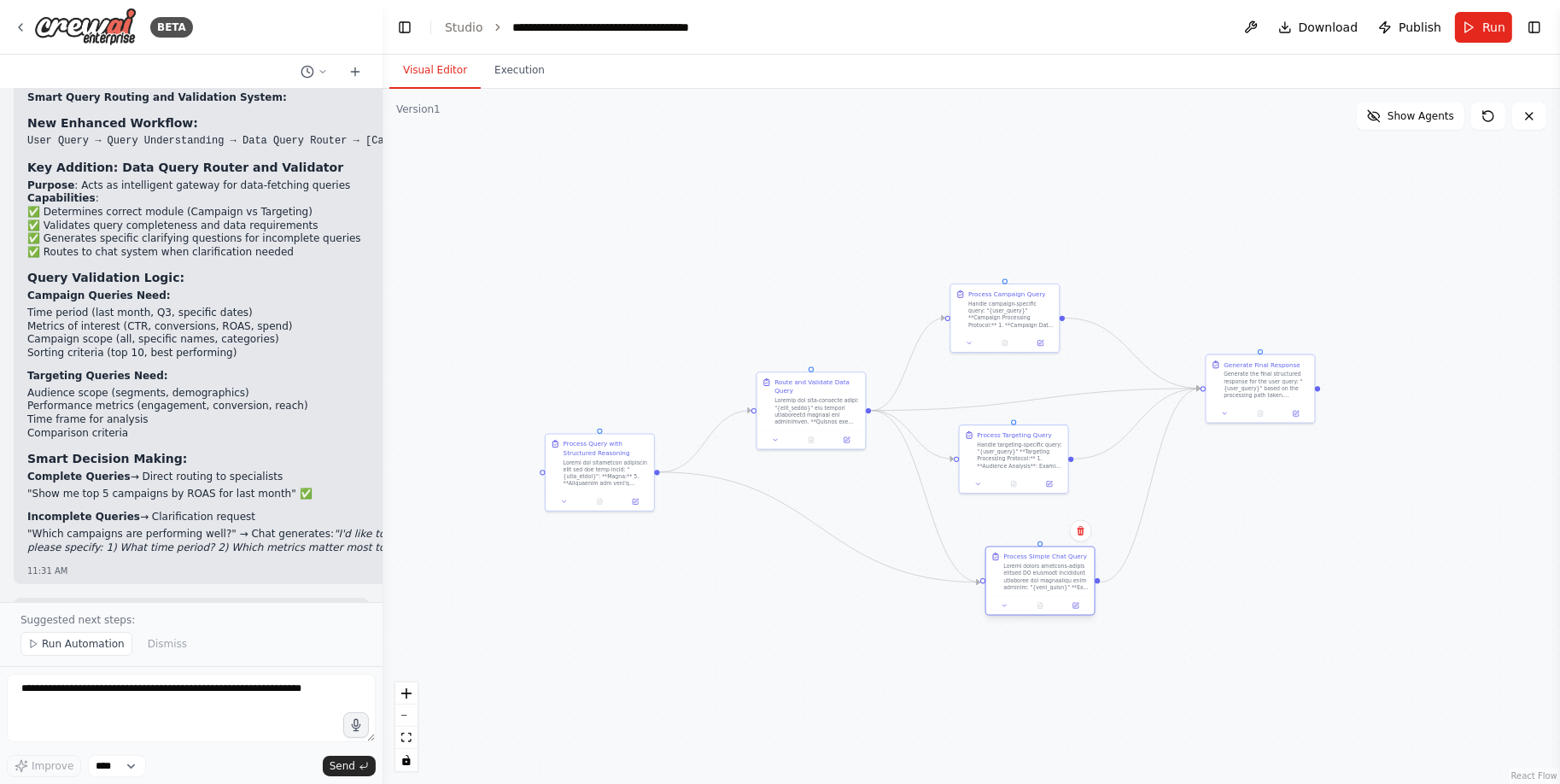
drag, startPoint x: 1010, startPoint y: 562, endPoint x: 1050, endPoint y: 576, distance: 42.4
click at [1050, 576] on div at bounding box center [1046, 577] width 86 height 28
click at [1258, 391] on div "Generate the final structured response for the user query: "{user_query}" based…" at bounding box center [1267, 383] width 86 height 28
click at [1282, 385] on div "Generate the final structured response for the user query: "{user_query}" based…" at bounding box center [1267, 383] width 86 height 28
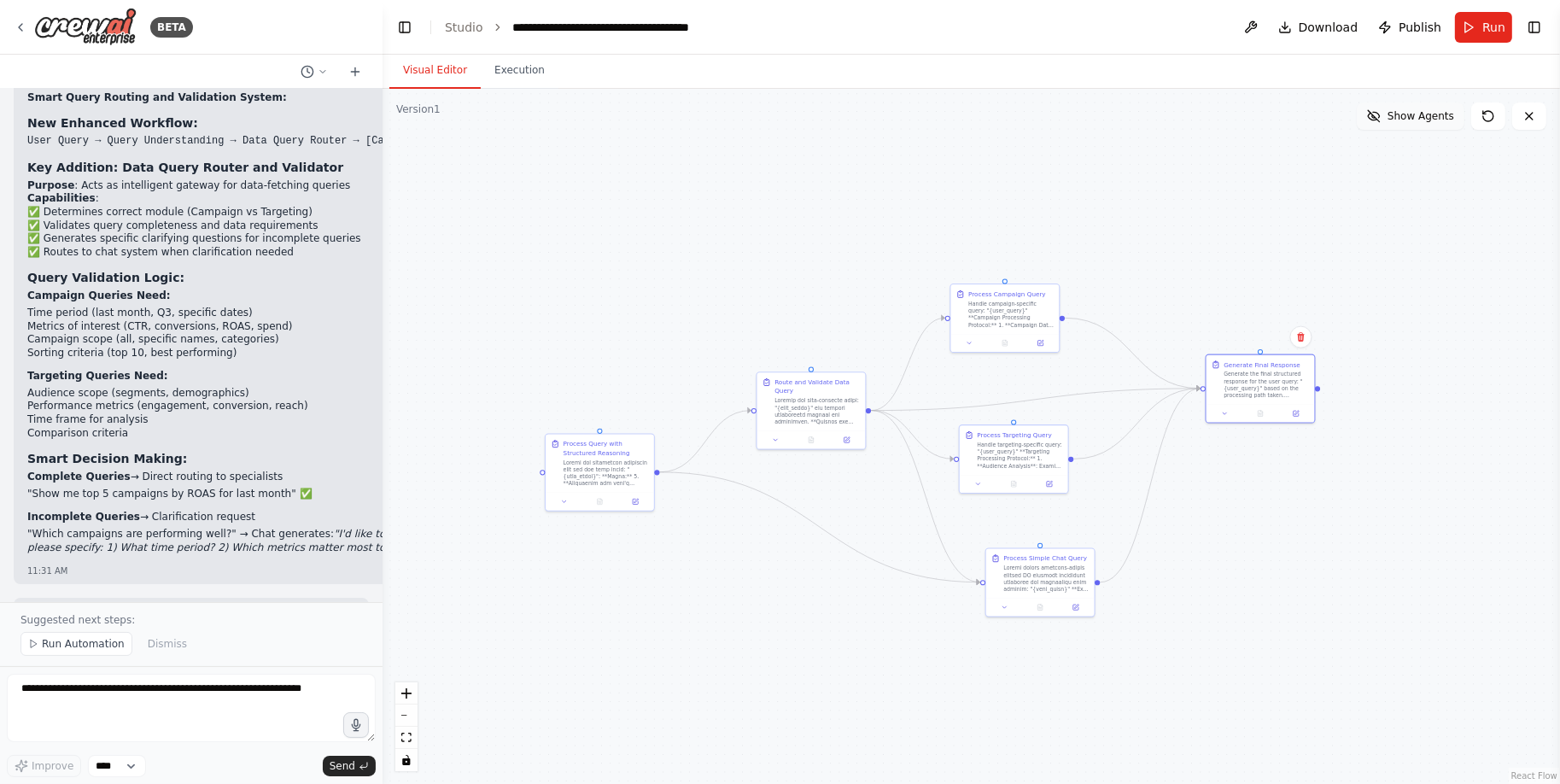
click at [1417, 123] on button "Show Agents" at bounding box center [1411, 116] width 107 height 27
click at [1254, 383] on div "Generate the final structured response for the user query: "{user_query}" based…" at bounding box center [1267, 383] width 86 height 28
click at [841, 182] on div "gpt-4o-mini" at bounding box center [828, 189] width 108 height 19
click at [857, 241] on icon at bounding box center [855, 239] width 5 height 5
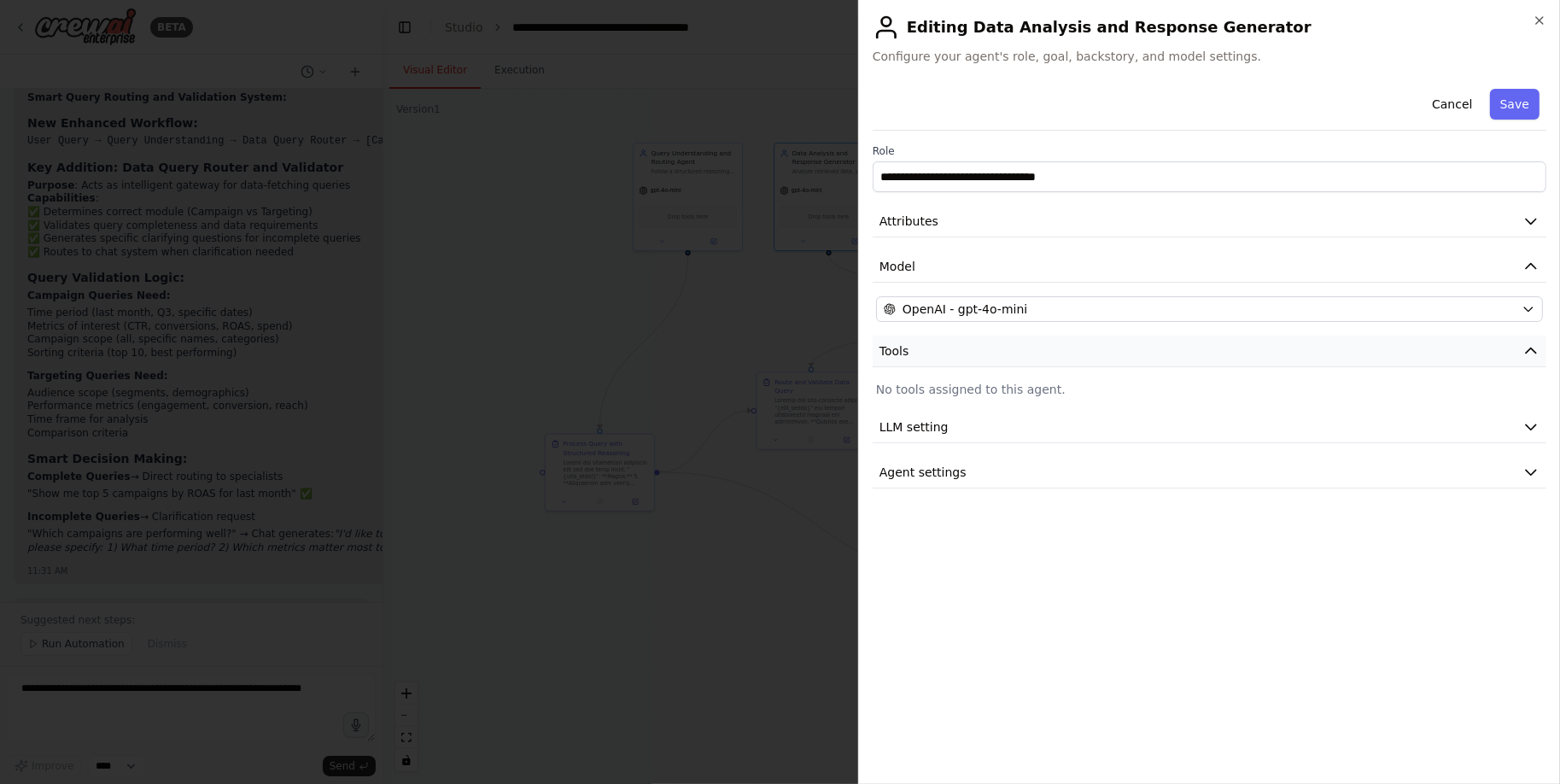
click at [967, 341] on button "Tools" at bounding box center [1209, 351] width 673 height 31
click at [964, 224] on button "Attributes" at bounding box center [1209, 221] width 673 height 31
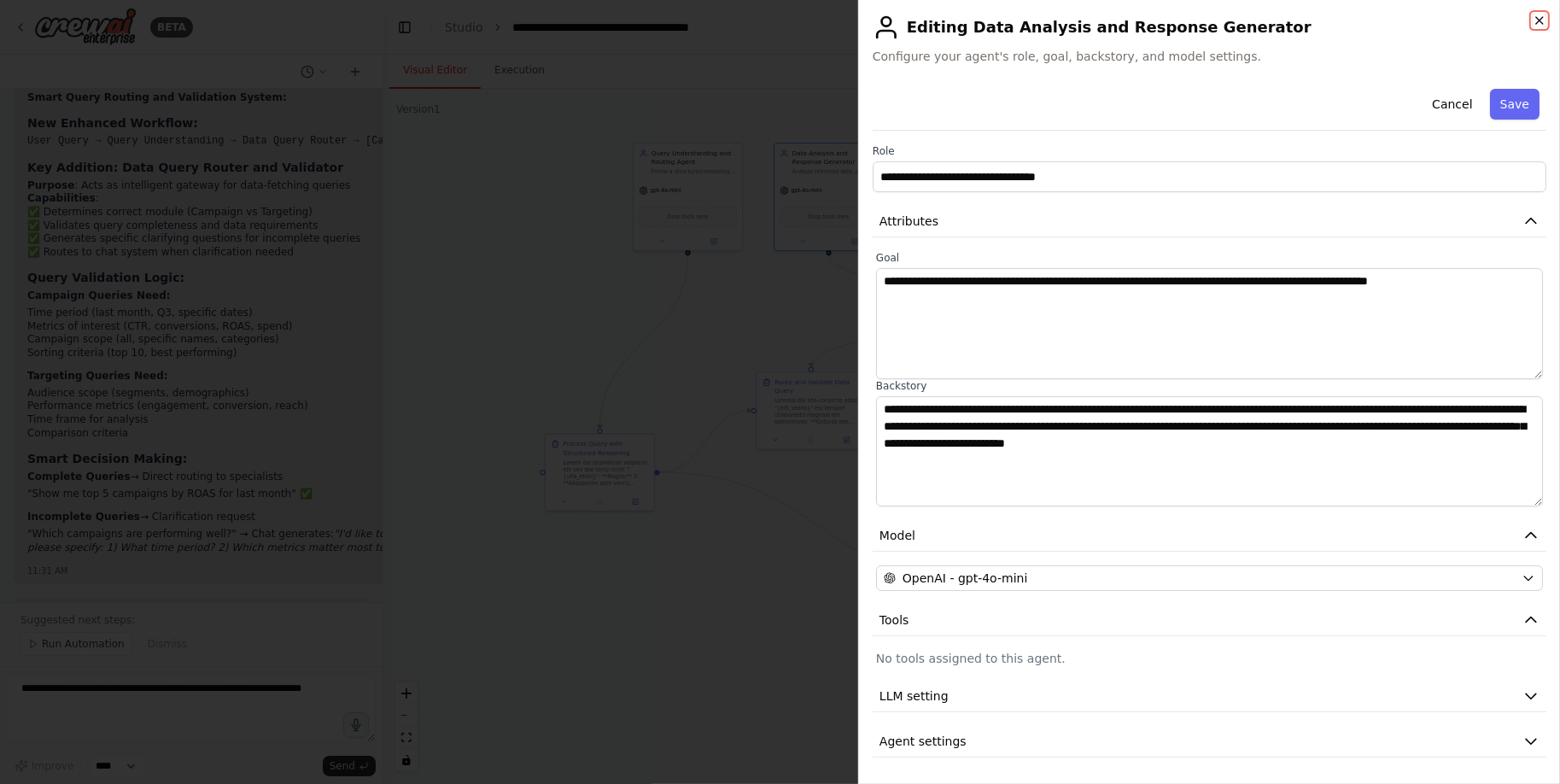
click at [1544, 15] on icon "button" at bounding box center [1540, 20] width 14 height 14
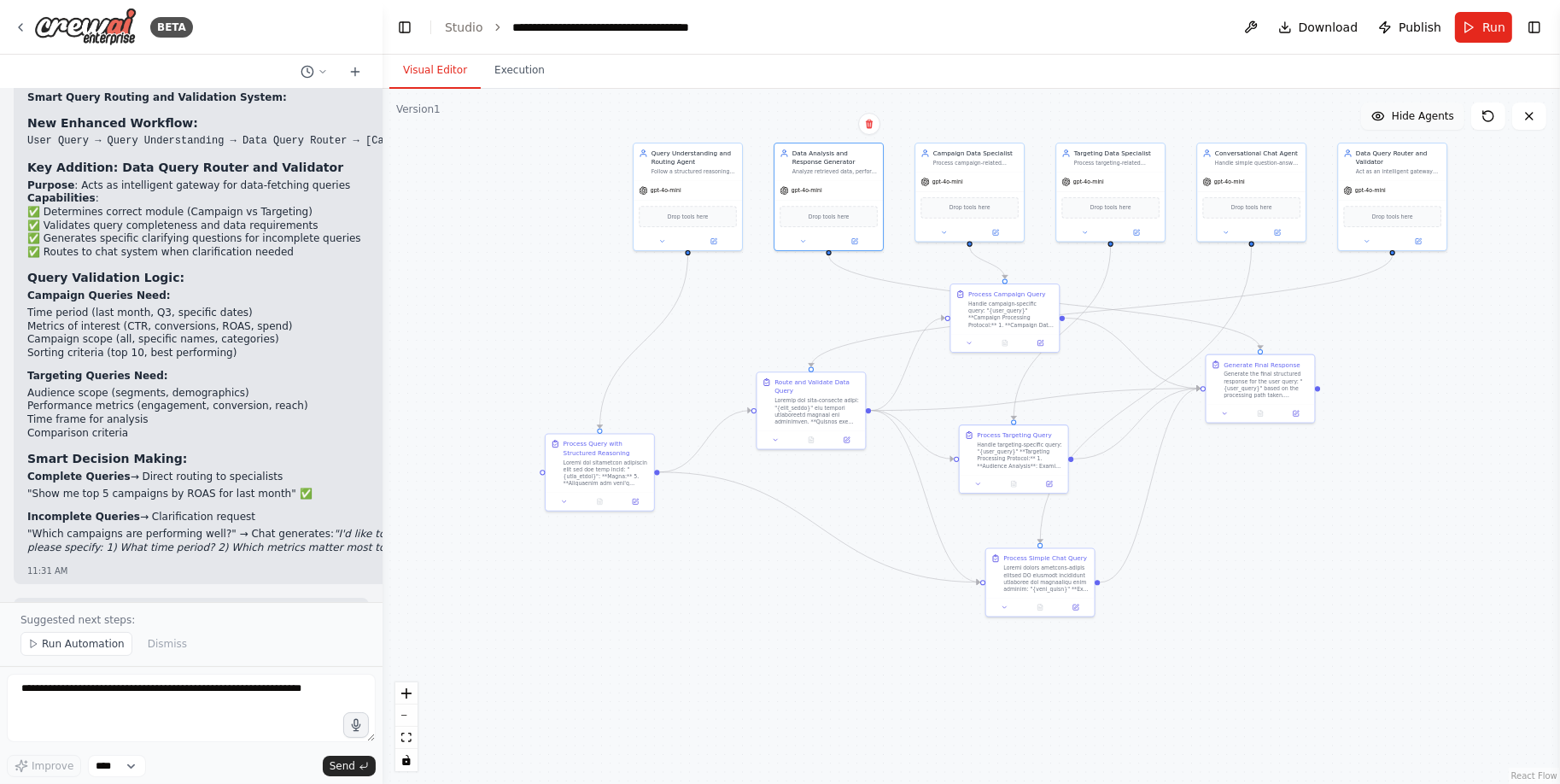
click at [1413, 122] on span "Hide Agents" at bounding box center [1423, 116] width 62 height 14
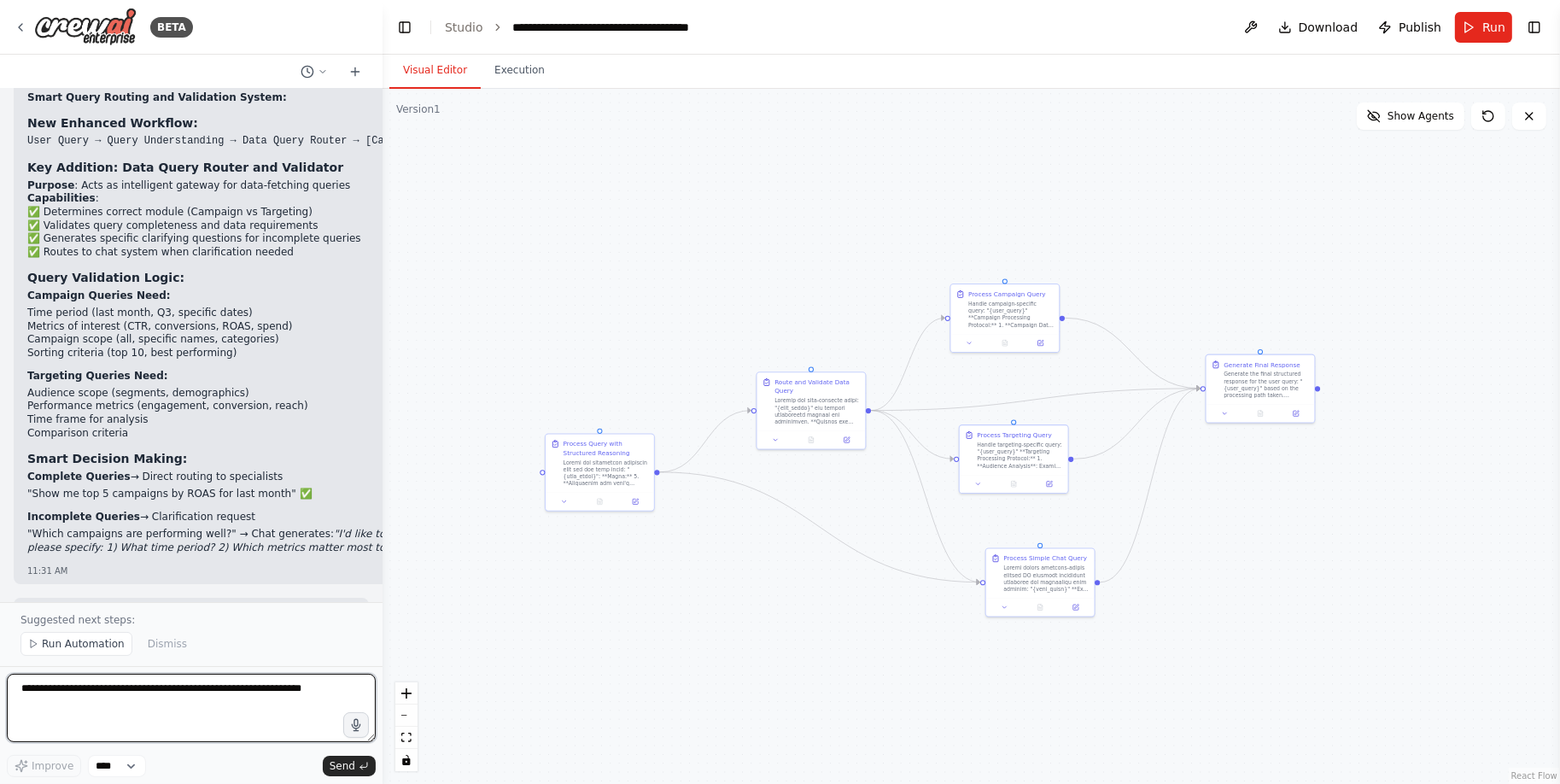
click at [217, 691] on textarea at bounding box center [191, 707] width 369 height 68
click at [290, 708] on textarea "**********" at bounding box center [191, 707] width 369 height 68
paste textarea "**********"
type textarea "**********"
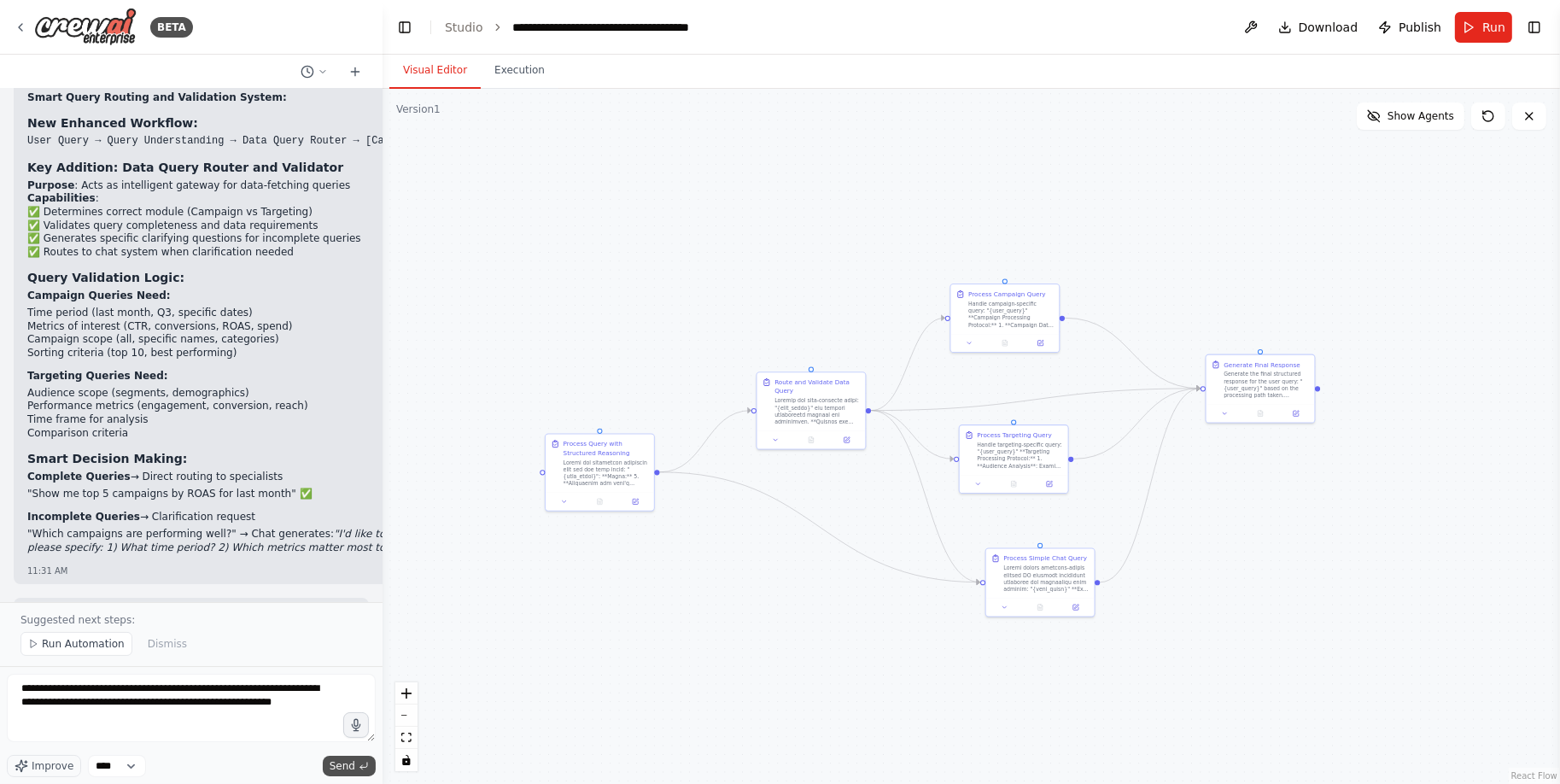
click at [343, 769] on span "Send" at bounding box center [342, 765] width 25 height 14
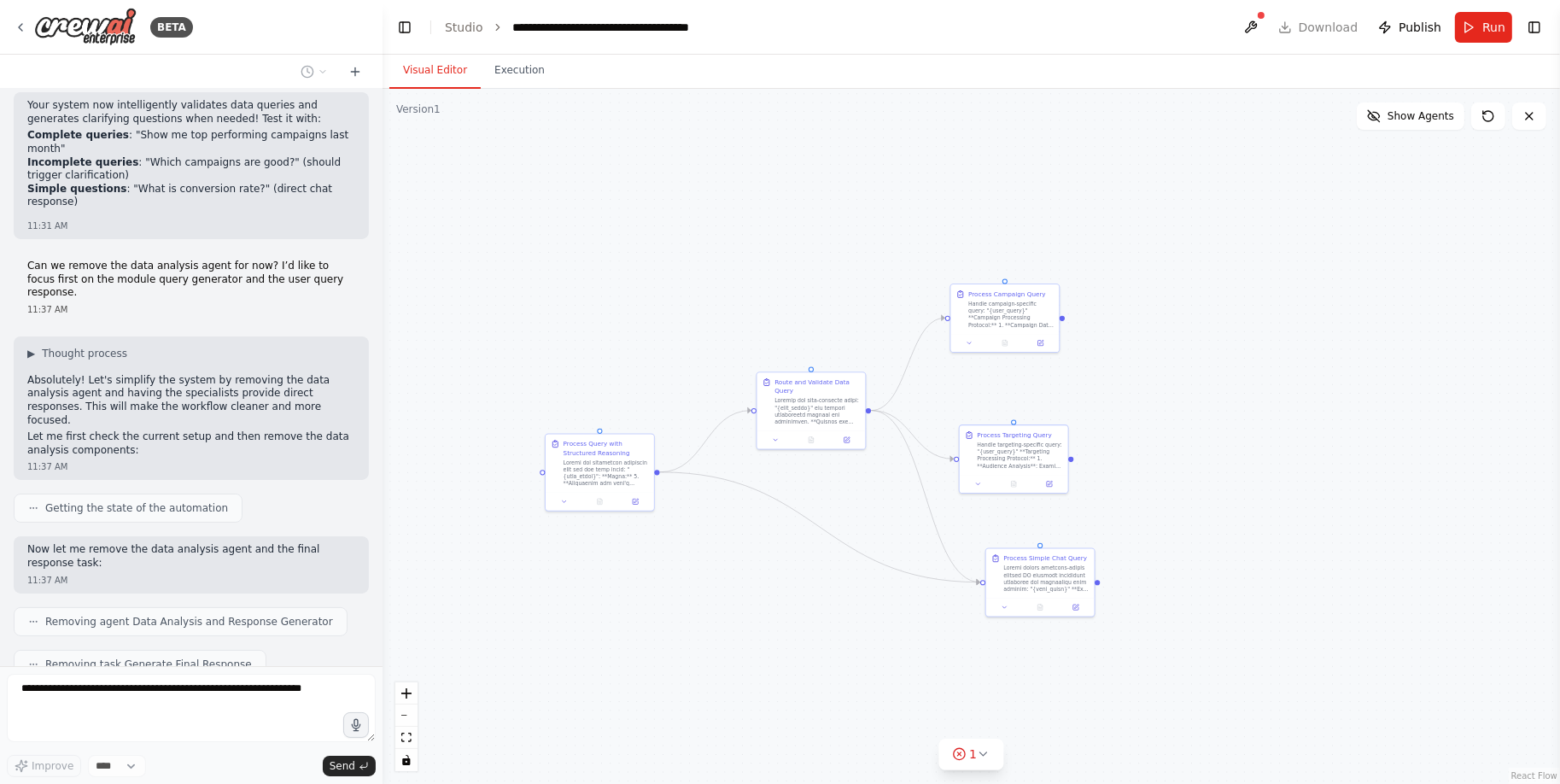
scroll to position [8033, 0]
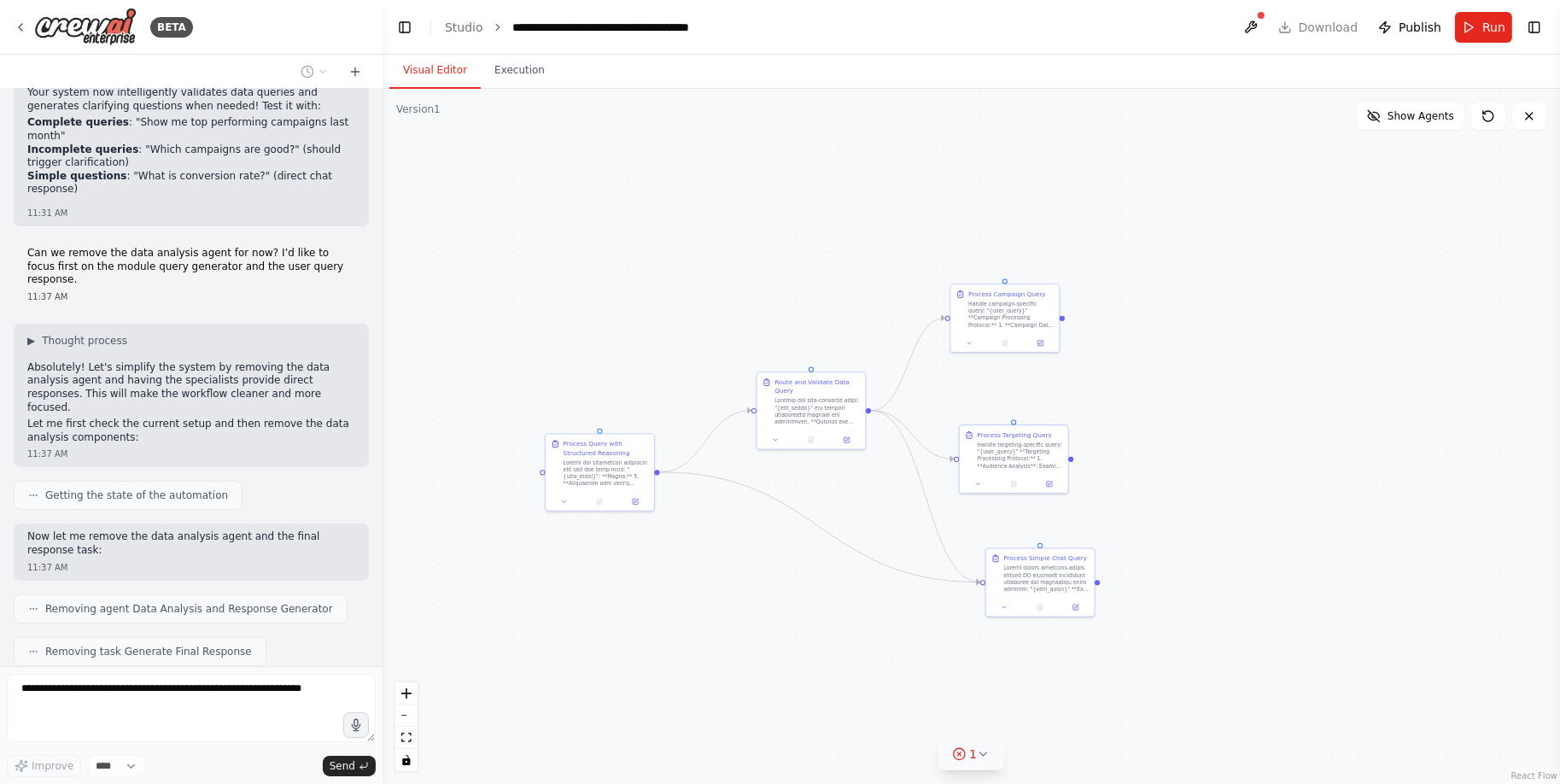
click at [984, 748] on icon at bounding box center [984, 754] width 14 height 14
click at [1065, 675] on icon at bounding box center [1071, 676] width 14 height 14
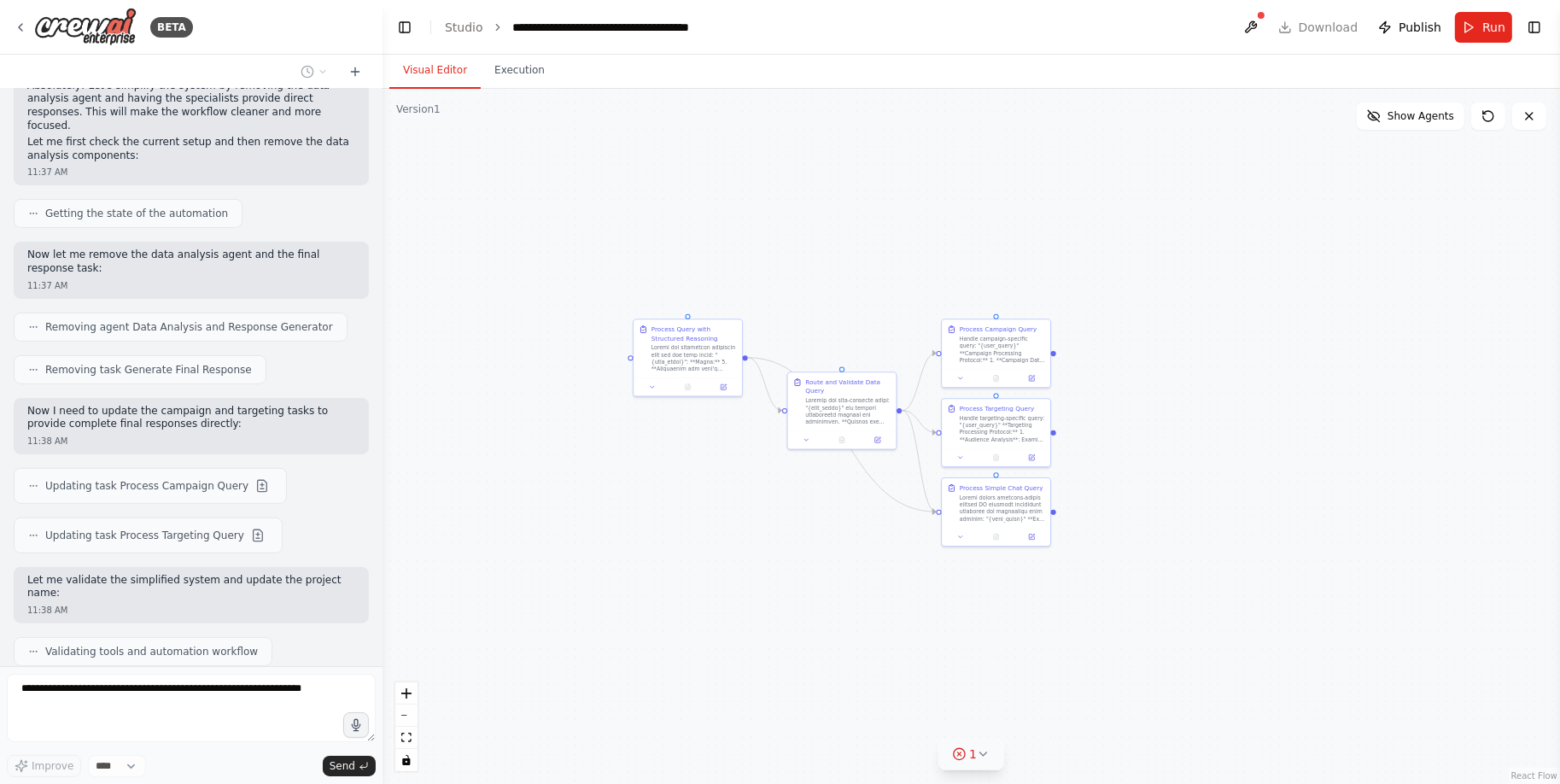
scroll to position [8328, 0]
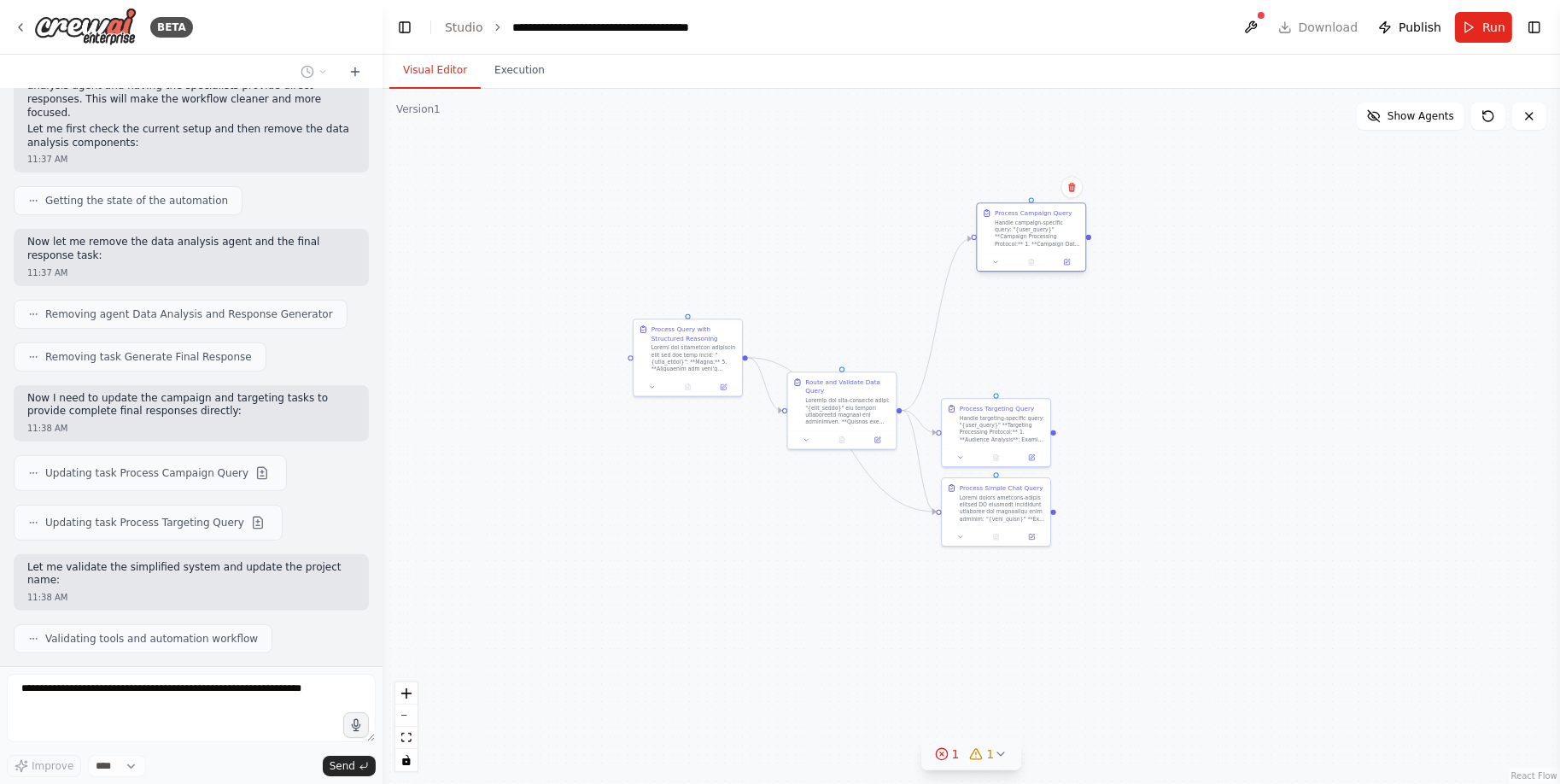
drag, startPoint x: 1005, startPoint y: 334, endPoint x: 1042, endPoint y: 214, distance: 125.6
click at [1042, 219] on div "Handle campaign-specific query: "{user_query}" **Campaign Processing Protocol:*…" at bounding box center [1038, 233] width 86 height 28
drag, startPoint x: 856, startPoint y: 400, endPoint x: 856, endPoint y: 298, distance: 102.0
click at [856, 298] on div at bounding box center [853, 303] width 86 height 28
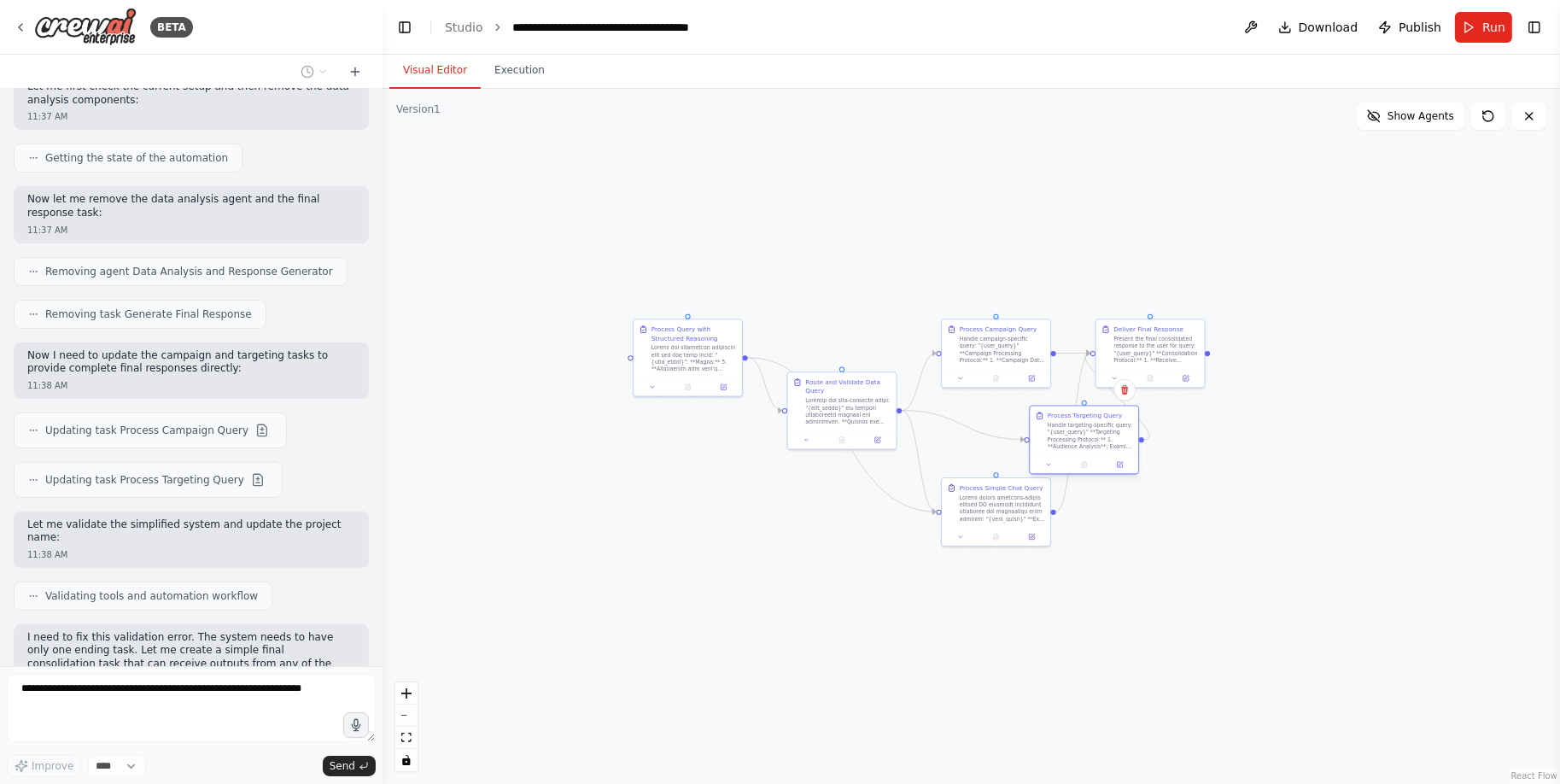
scroll to position [8470, 0]
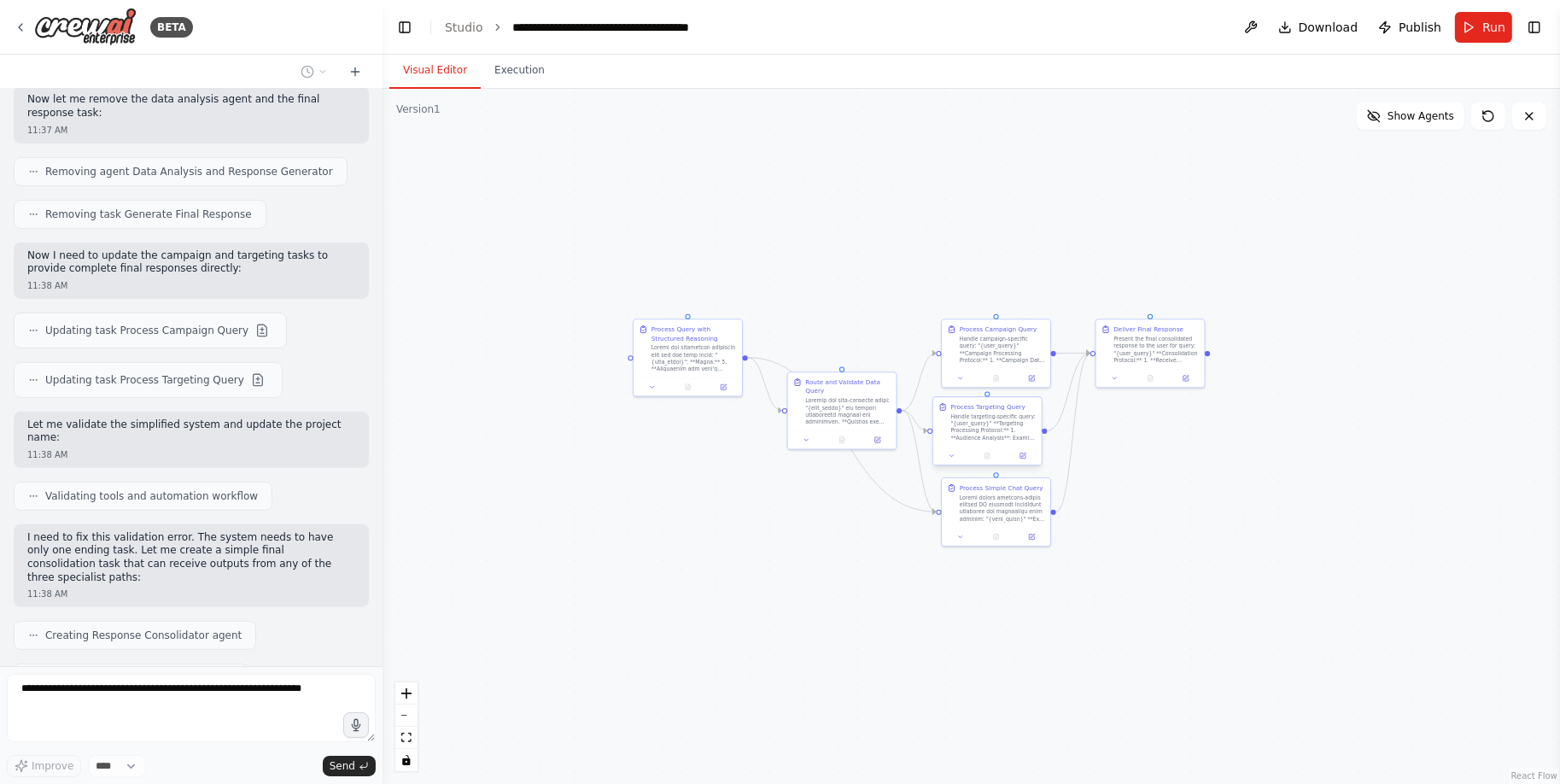
click at [977, 429] on div "Handle targeting-specific query: "{user_query}" **Targeting Processing Protocol…" at bounding box center [994, 427] width 86 height 28
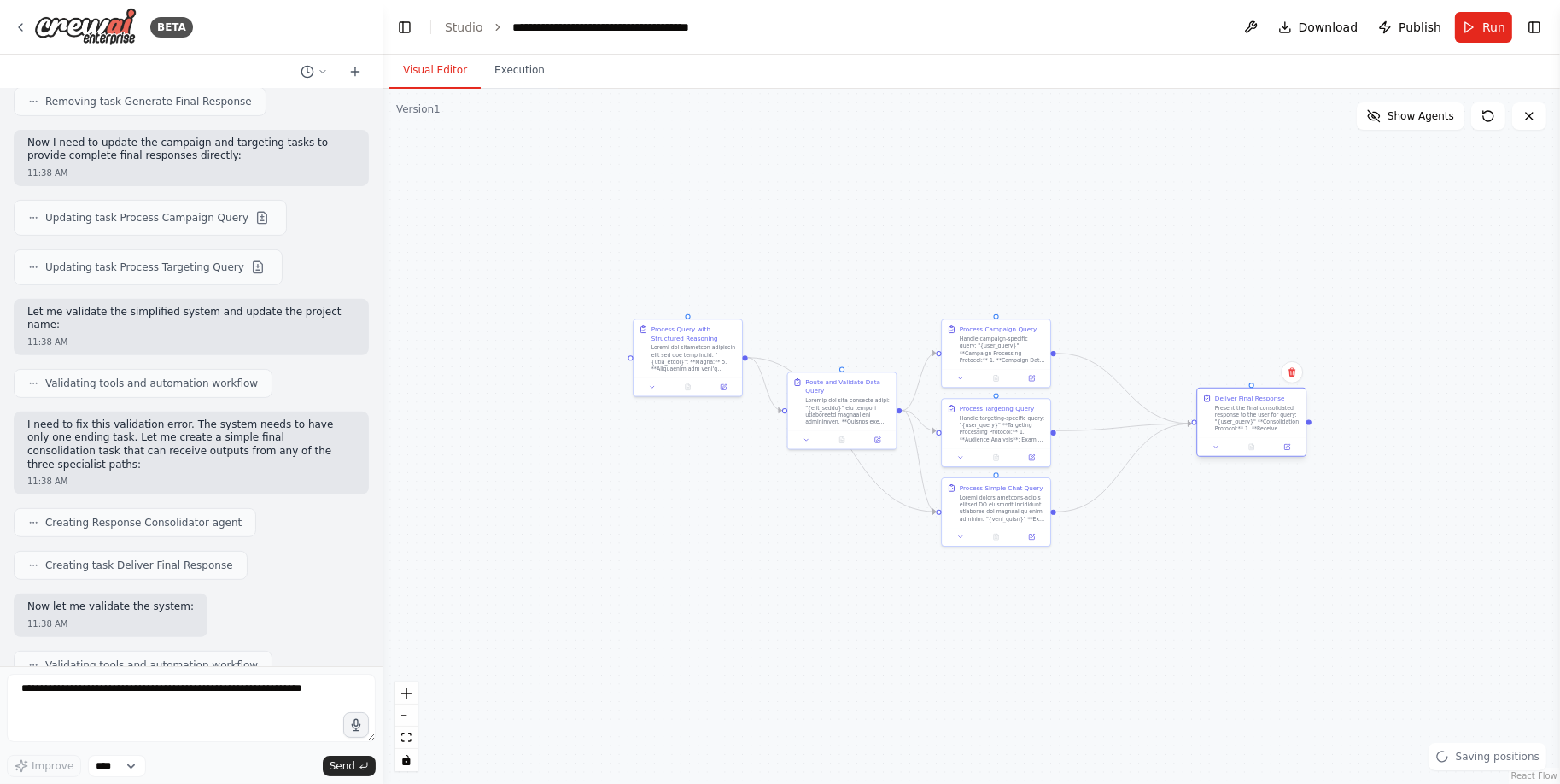
drag, startPoint x: 1149, startPoint y: 355, endPoint x: 1256, endPoint y: 426, distance: 128.4
click at [1256, 426] on div "Present the final consolidated response to the user for query: "{user_query}" *…" at bounding box center [1258, 418] width 86 height 28
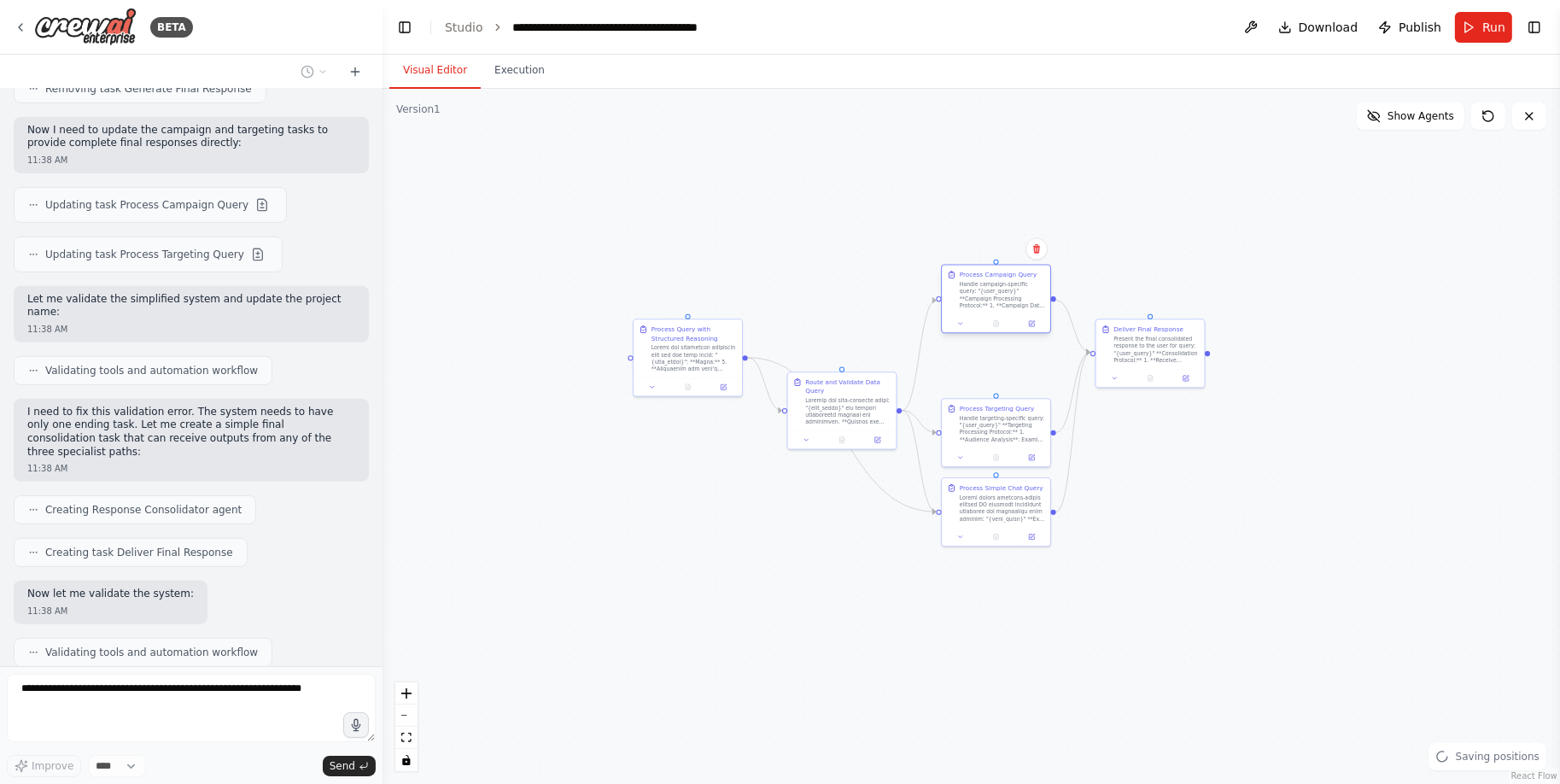
drag, startPoint x: 1003, startPoint y: 353, endPoint x: 1004, endPoint y: 296, distance: 57.0
click at [1004, 294] on div "Handle campaign-specific query: "{user_query}" **Campaign Processing Protocol:*…" at bounding box center [1003, 294] width 86 height 28
drag, startPoint x: 1153, startPoint y: 343, endPoint x: 1247, endPoint y: 427, distance: 126.1
click at [1247, 428] on div "Present the final consolidated response to the user for query: "{user_query}" *…" at bounding box center [1249, 435] width 86 height 28
drag, startPoint x: 1004, startPoint y: 433, endPoint x: 1004, endPoint y: 414, distance: 19.0
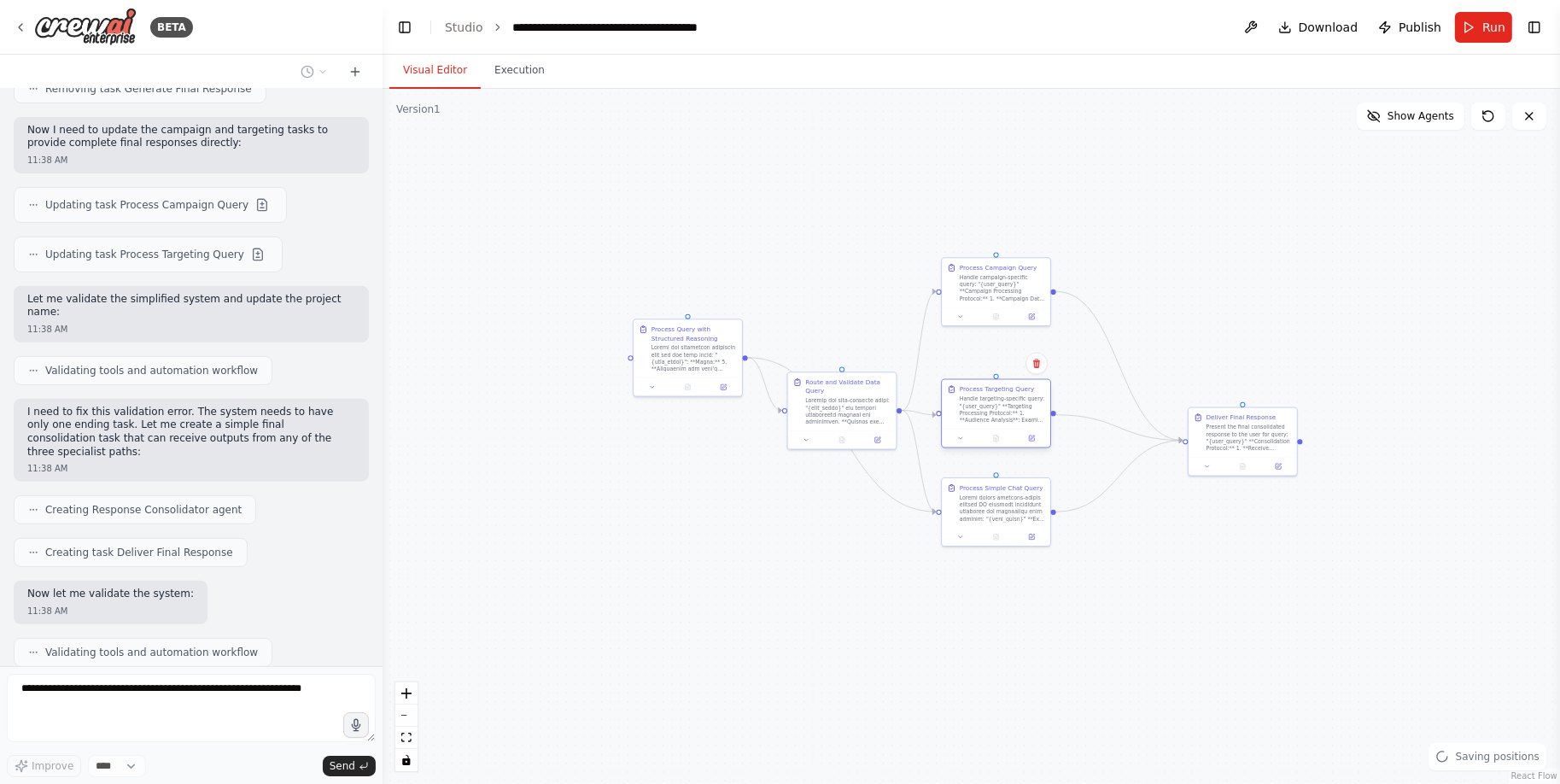
click at [1004, 414] on div "Handle targeting-specific query: "{user_query}" **Targeting Processing Protocol…" at bounding box center [1003, 409] width 86 height 28
drag, startPoint x: 991, startPoint y: 520, endPoint x: 999, endPoint y: 546, distance: 27.2
click at [999, 543] on div "Process Simple Chat Query" at bounding box center [996, 518] width 108 height 50
drag, startPoint x: 846, startPoint y: 421, endPoint x: 839, endPoint y: 341, distance: 80.3
click at [839, 340] on div at bounding box center [844, 329] width 86 height 28
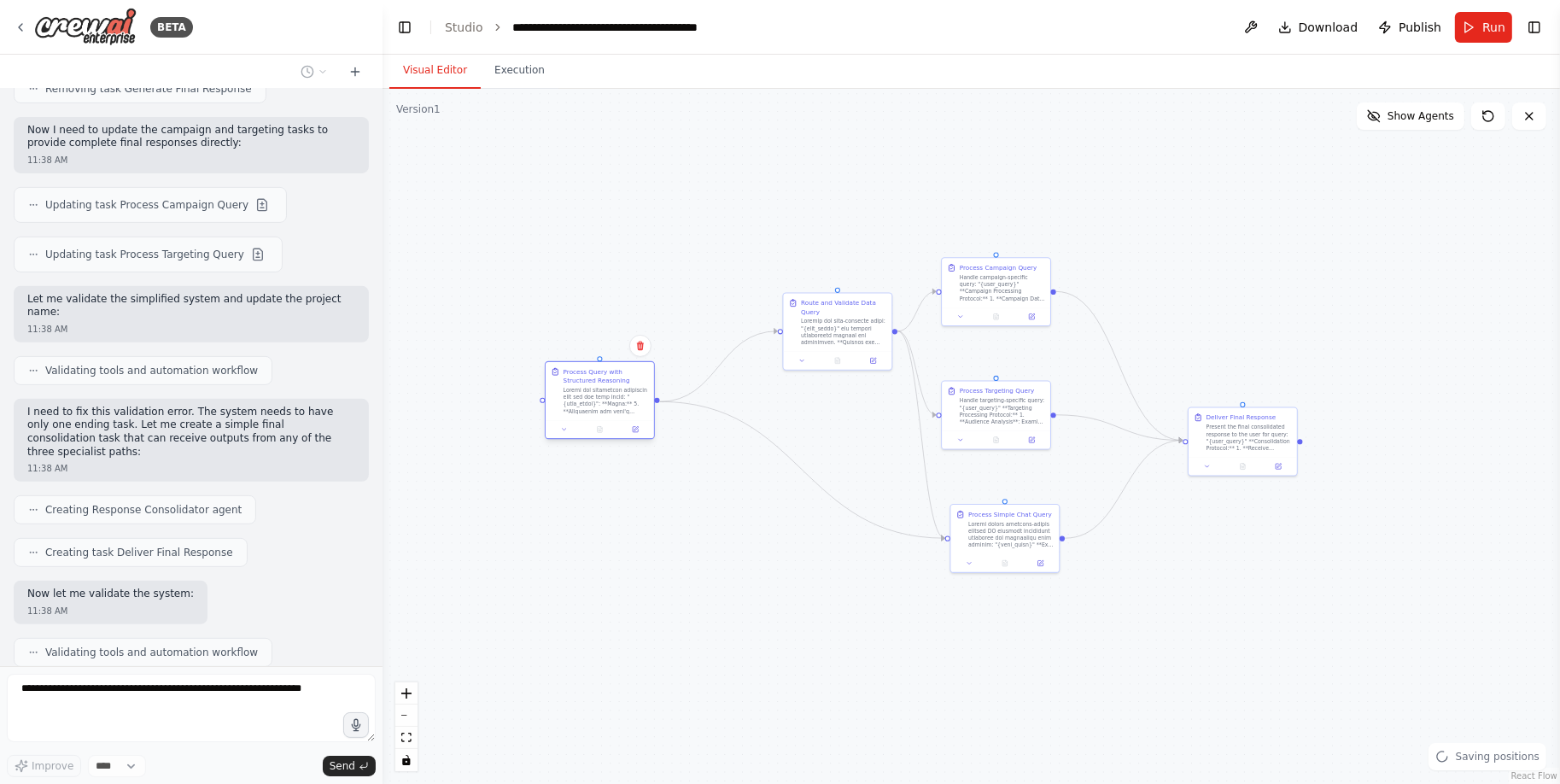
drag, startPoint x: 682, startPoint y: 364, endPoint x: 574, endPoint y: 411, distance: 117.8
click at [574, 411] on div at bounding box center [606, 400] width 86 height 28
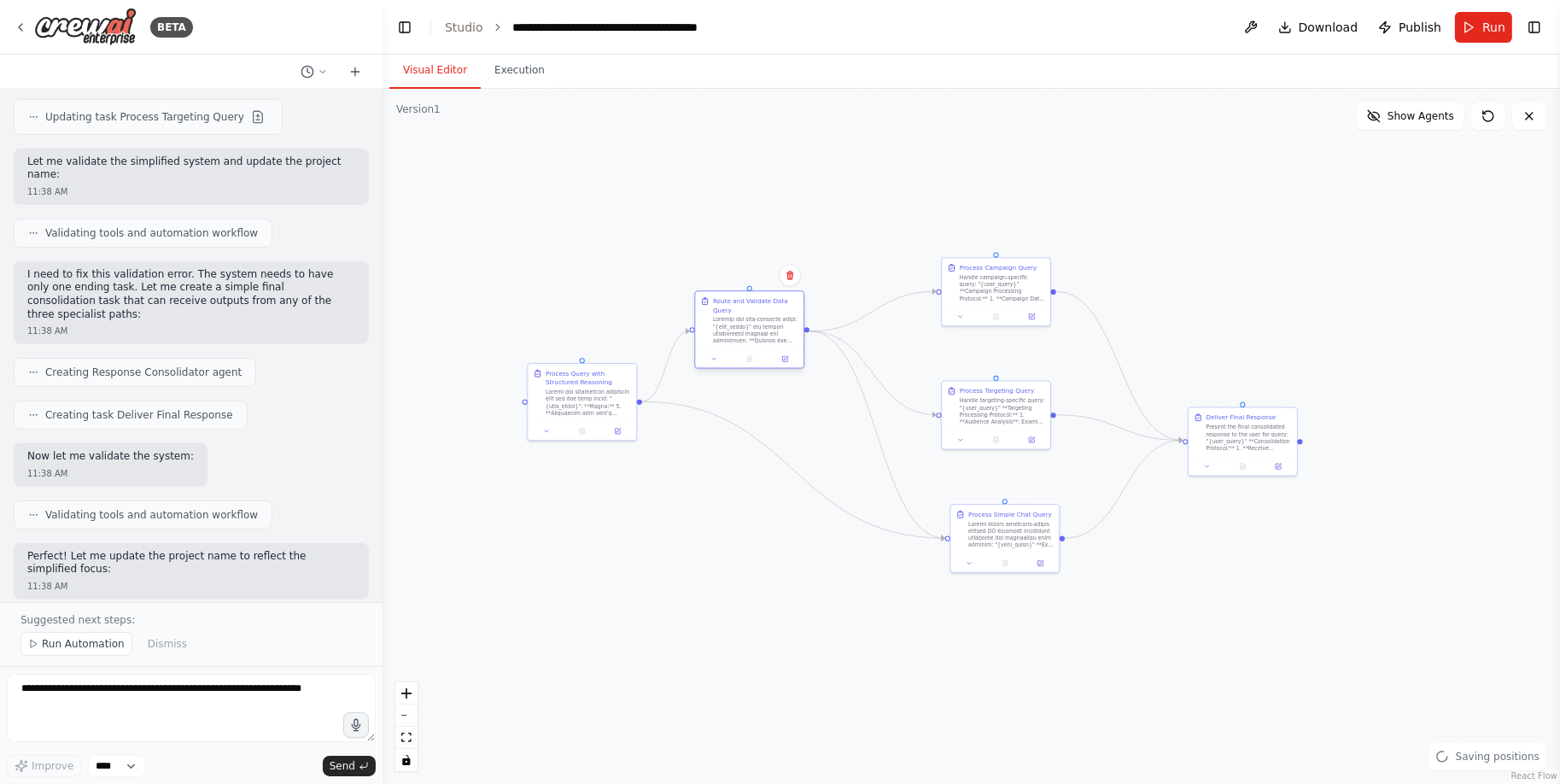
drag, startPoint x: 848, startPoint y: 320, endPoint x: 763, endPoint y: 319, distance: 85.0
click at [763, 319] on div at bounding box center [756, 329] width 86 height 28
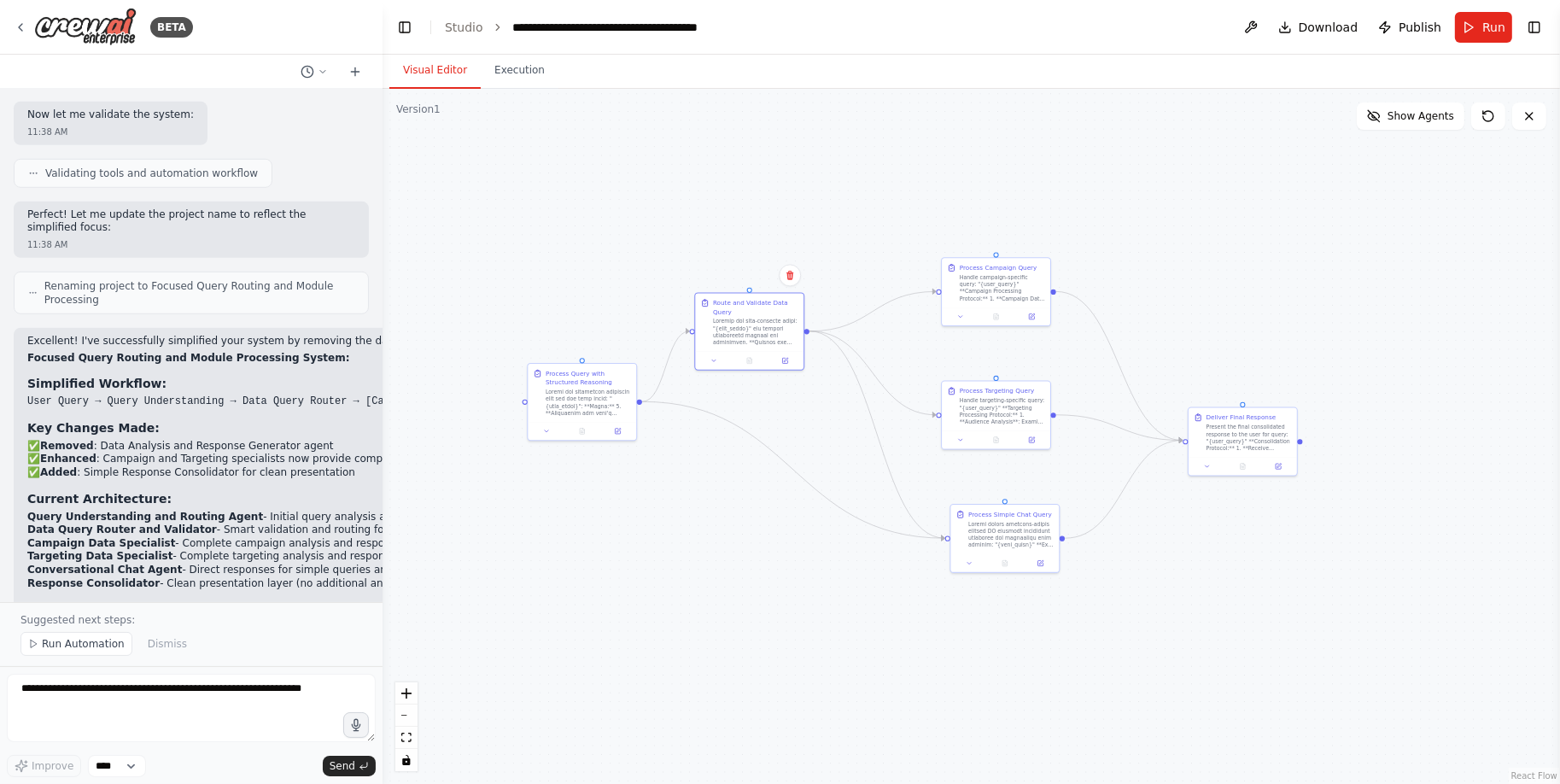
scroll to position [9089, 0]
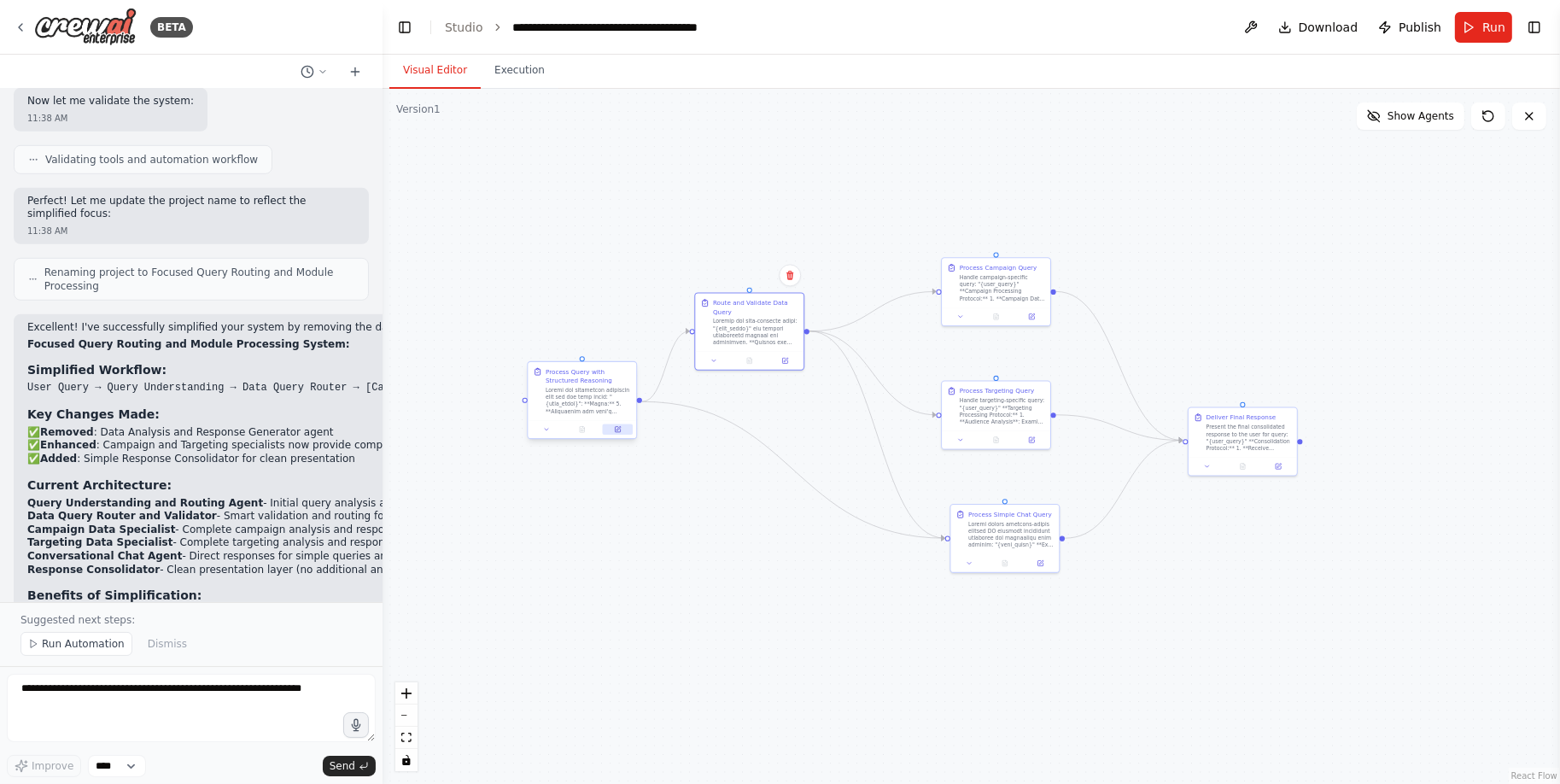
click at [621, 429] on icon at bounding box center [617, 429] width 7 height 7
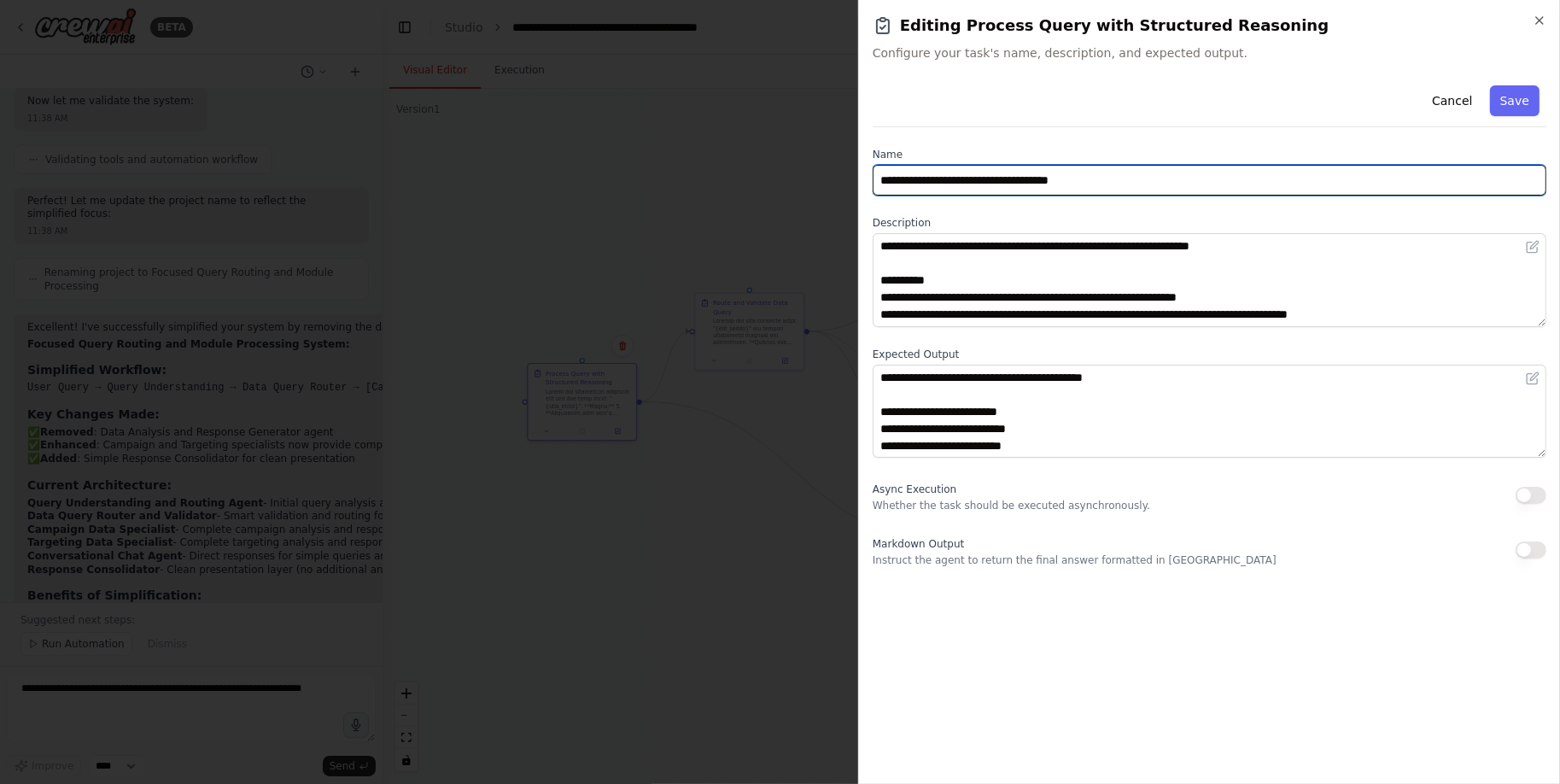
drag, startPoint x: 929, startPoint y: 183, endPoint x: 1003, endPoint y: 327, distance: 161.9
click at [929, 183] on input "**********" at bounding box center [1209, 180] width 673 height 31
drag, startPoint x: 994, startPoint y: 176, endPoint x: 1205, endPoint y: 176, distance: 211.0
click at [1205, 176] on input "**********" at bounding box center [1209, 180] width 673 height 31
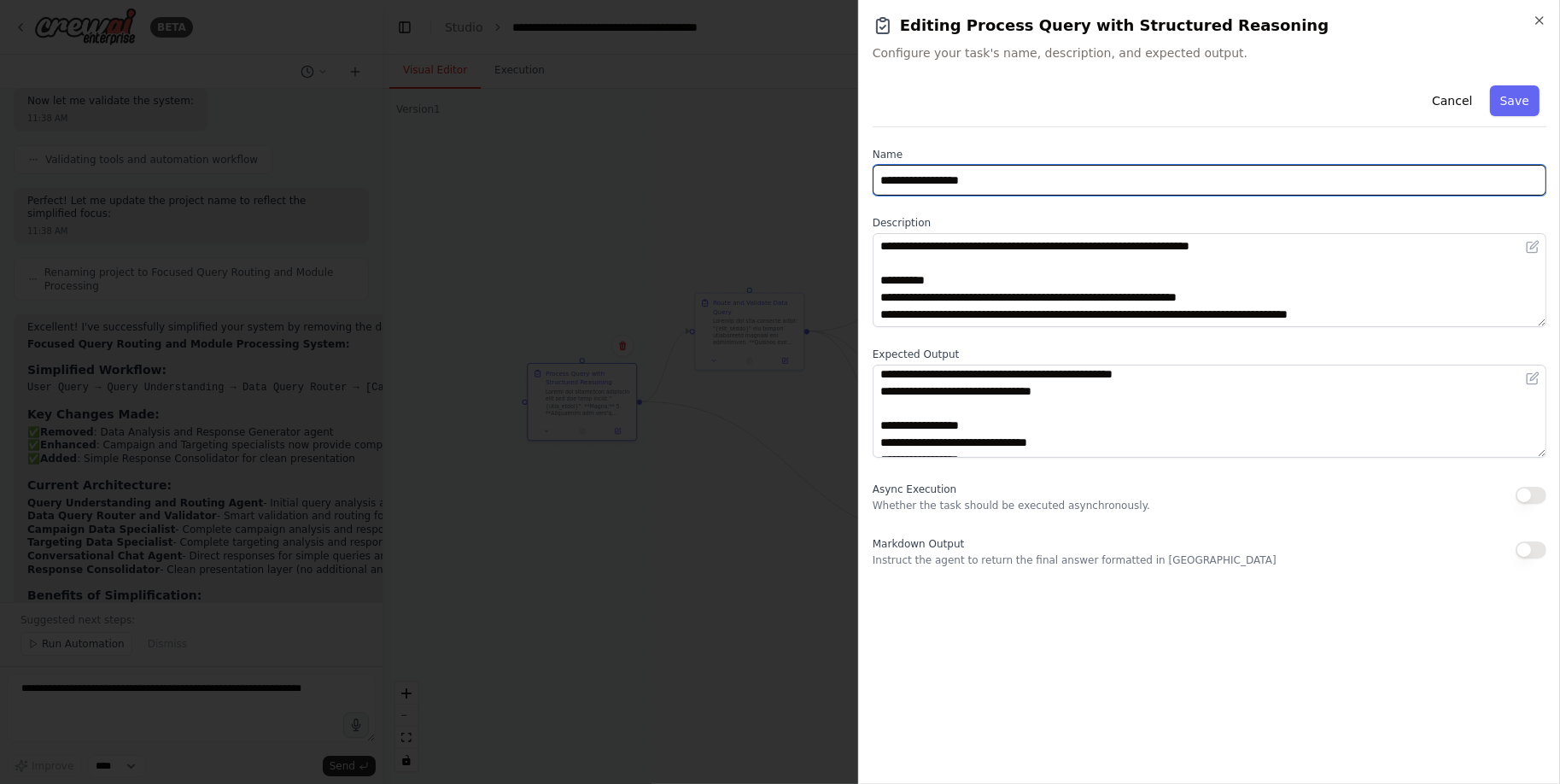
scroll to position [358, 0]
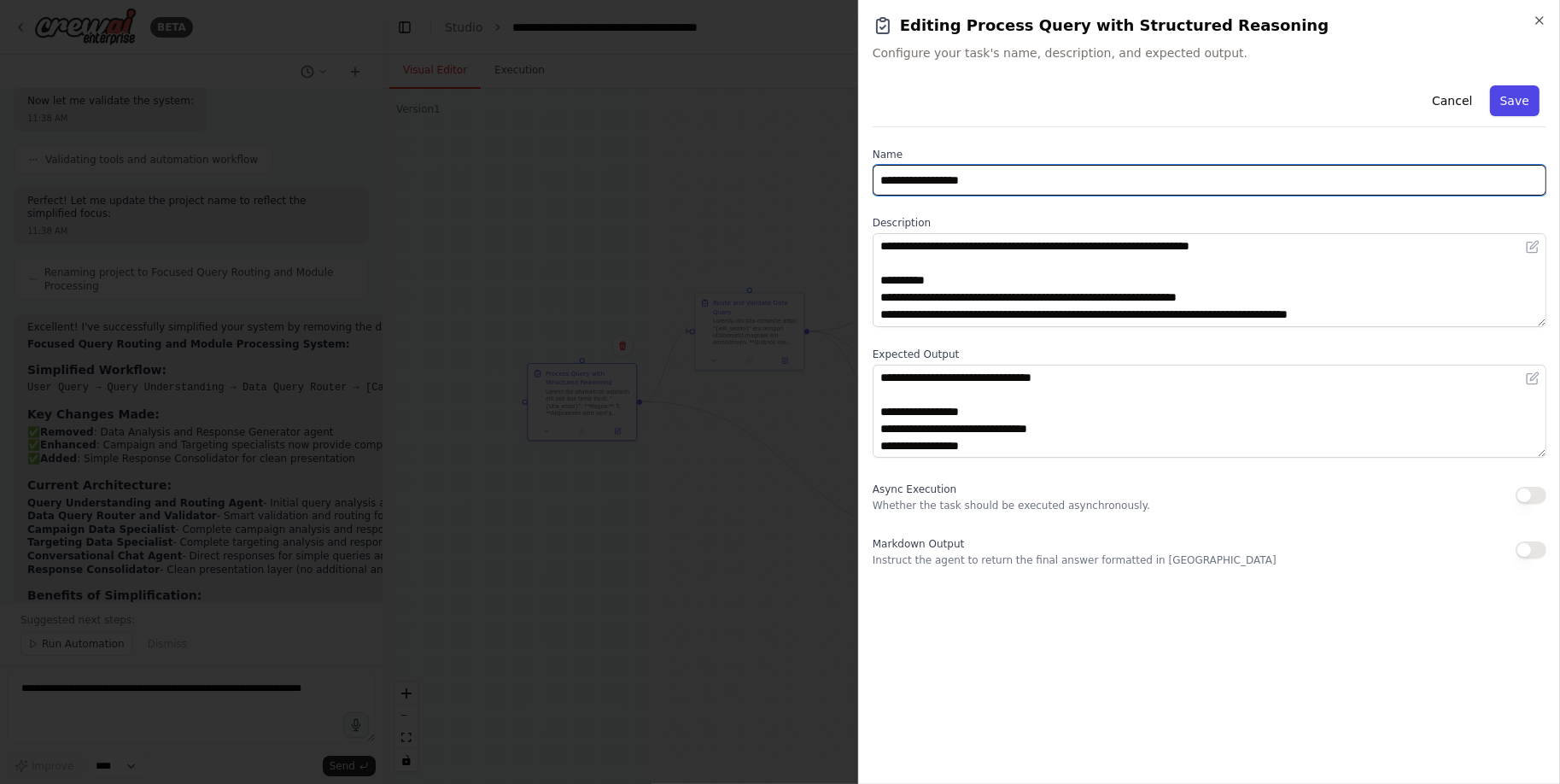
type input "**********"
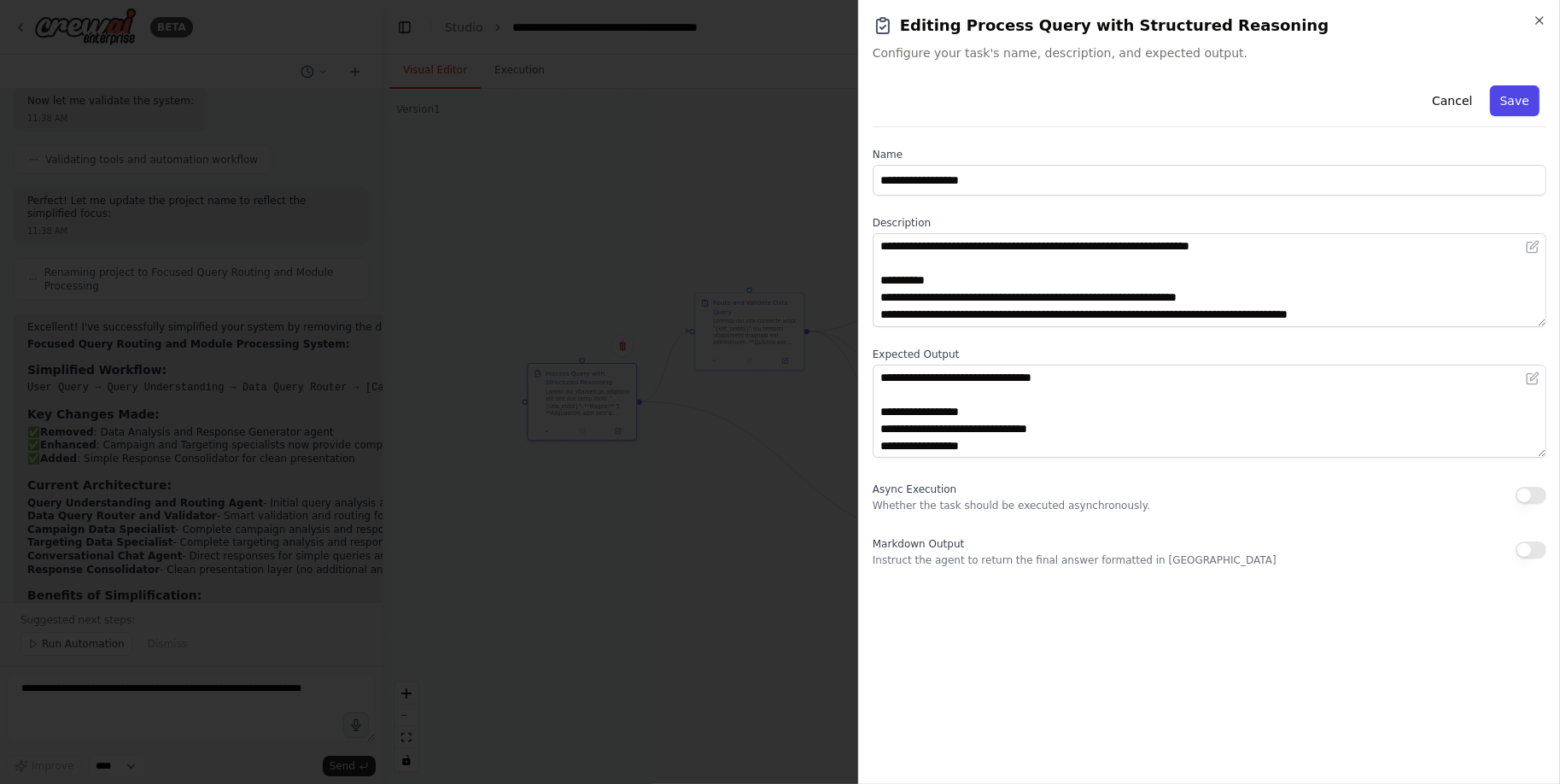
click at [1508, 102] on button "Save" at bounding box center [1514, 101] width 50 height 31
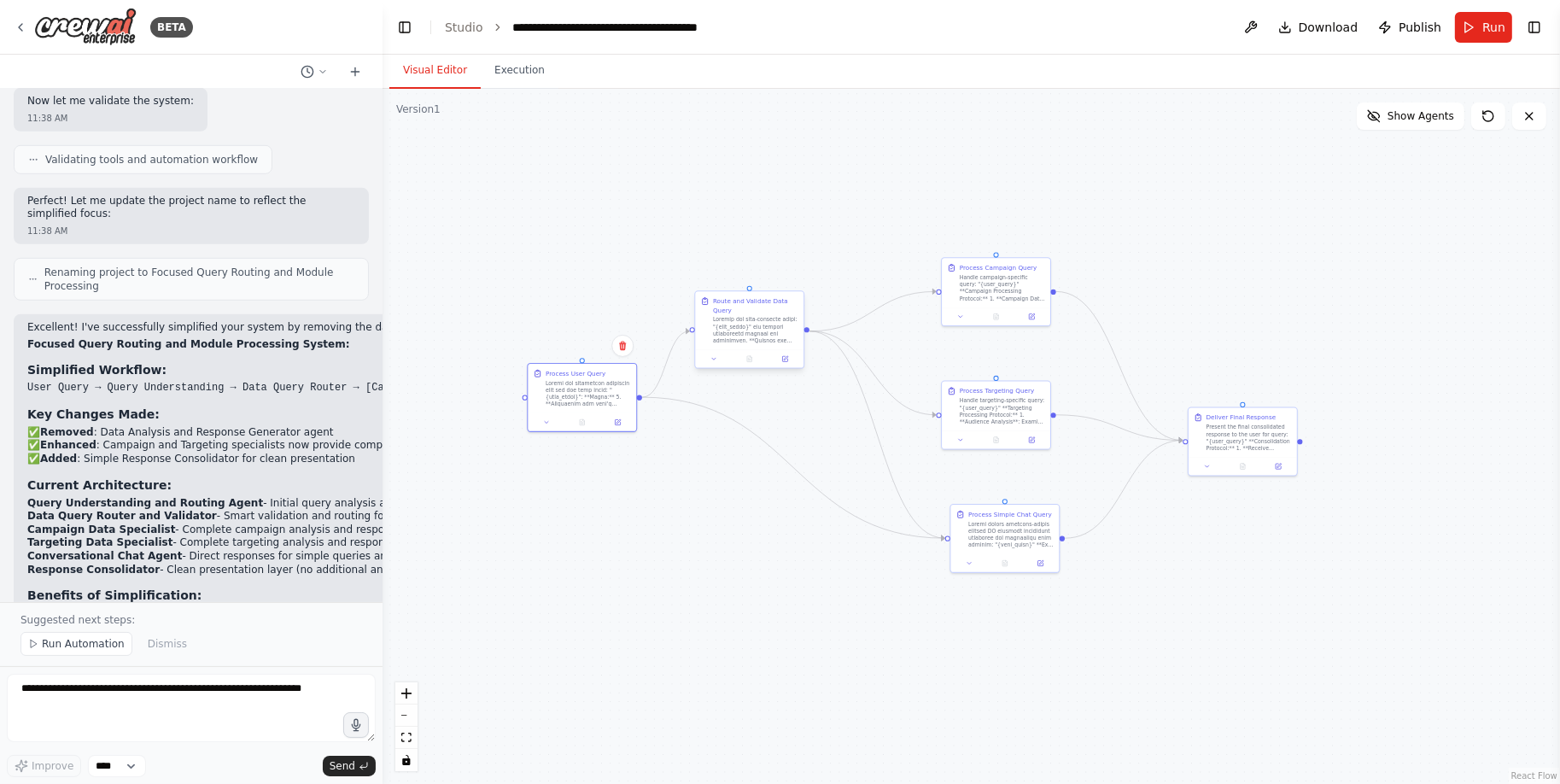
click at [751, 319] on div at bounding box center [756, 329] width 86 height 28
click at [781, 359] on icon at bounding box center [784, 358] width 7 height 7
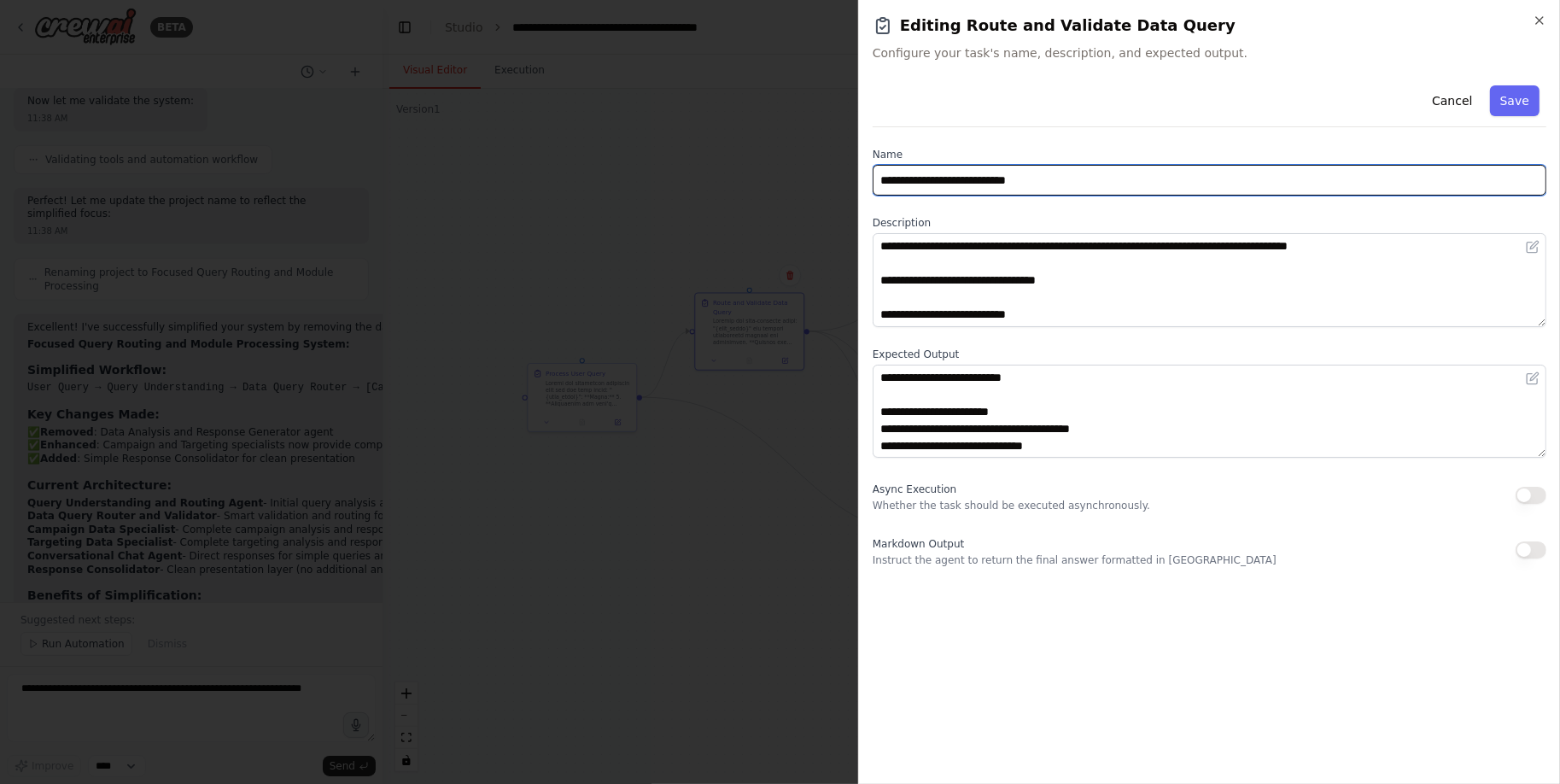
click at [994, 179] on input "**********" at bounding box center [1209, 180] width 673 height 31
type input "**********"
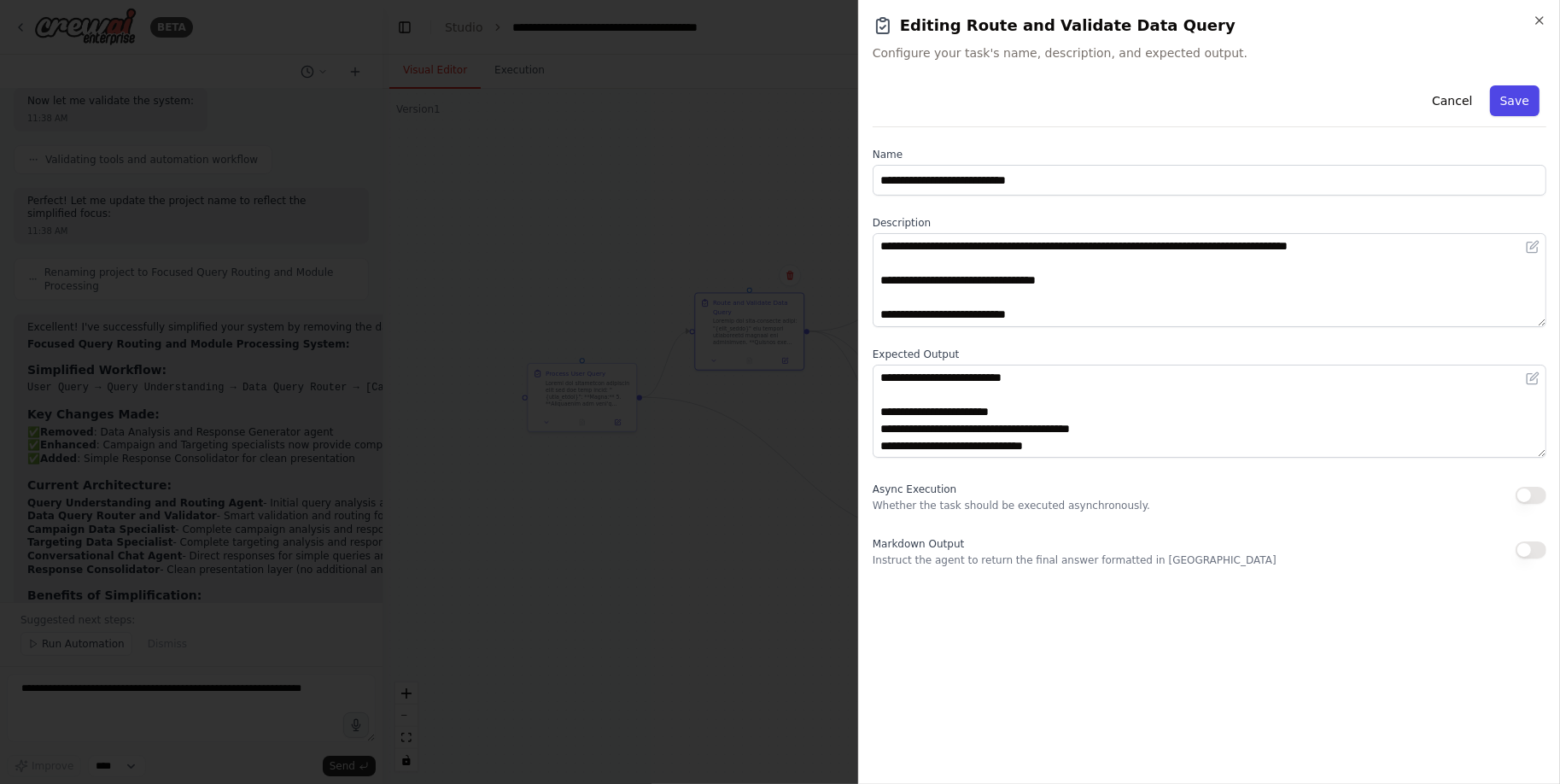
click at [1516, 96] on button "Save" at bounding box center [1514, 101] width 50 height 31
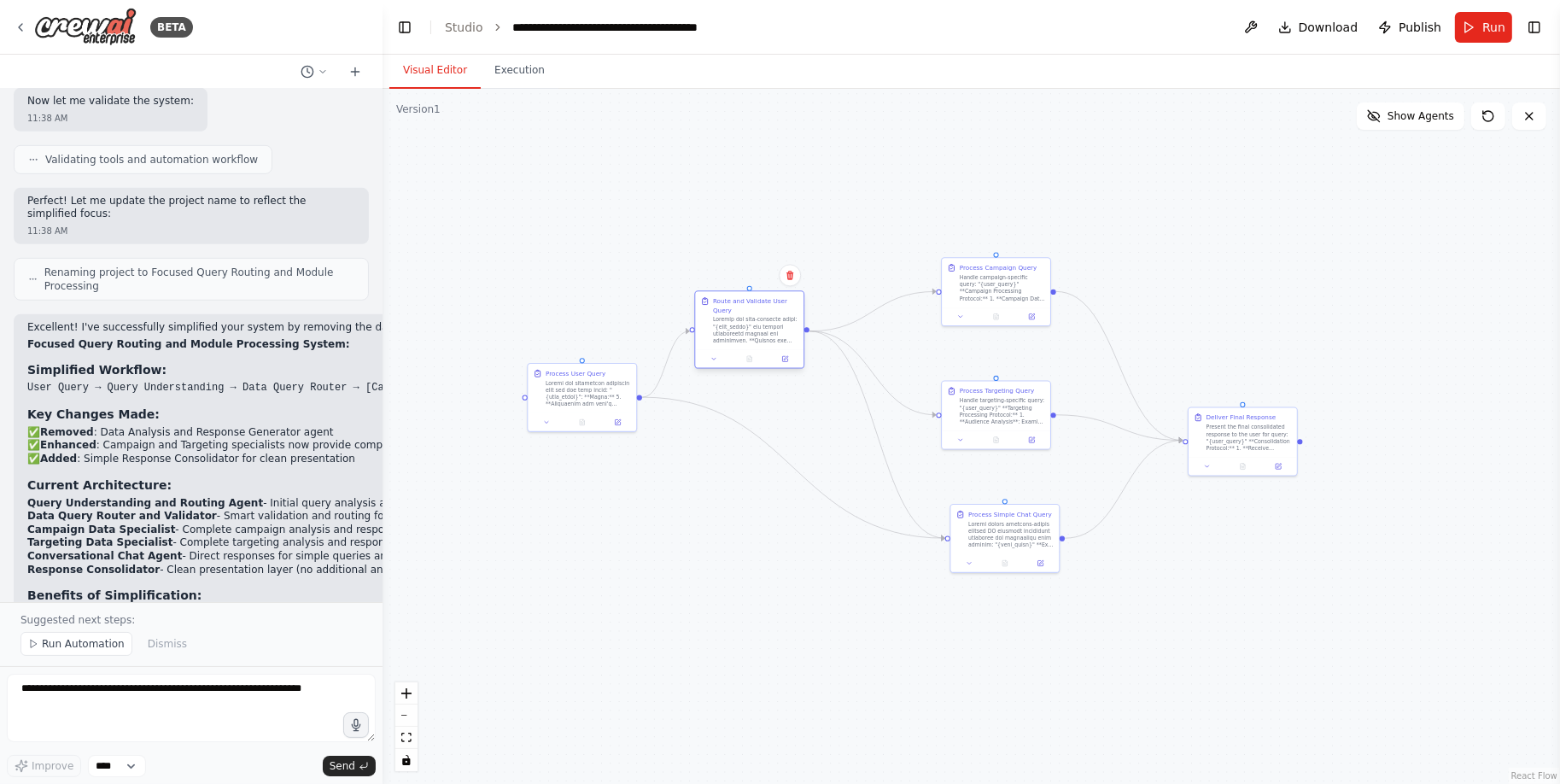
click at [749, 333] on div at bounding box center [756, 329] width 86 height 28
click at [778, 313] on div "Route and Validate User Query" at bounding box center [756, 306] width 86 height 18
click at [786, 358] on icon at bounding box center [784, 357] width 5 height 5
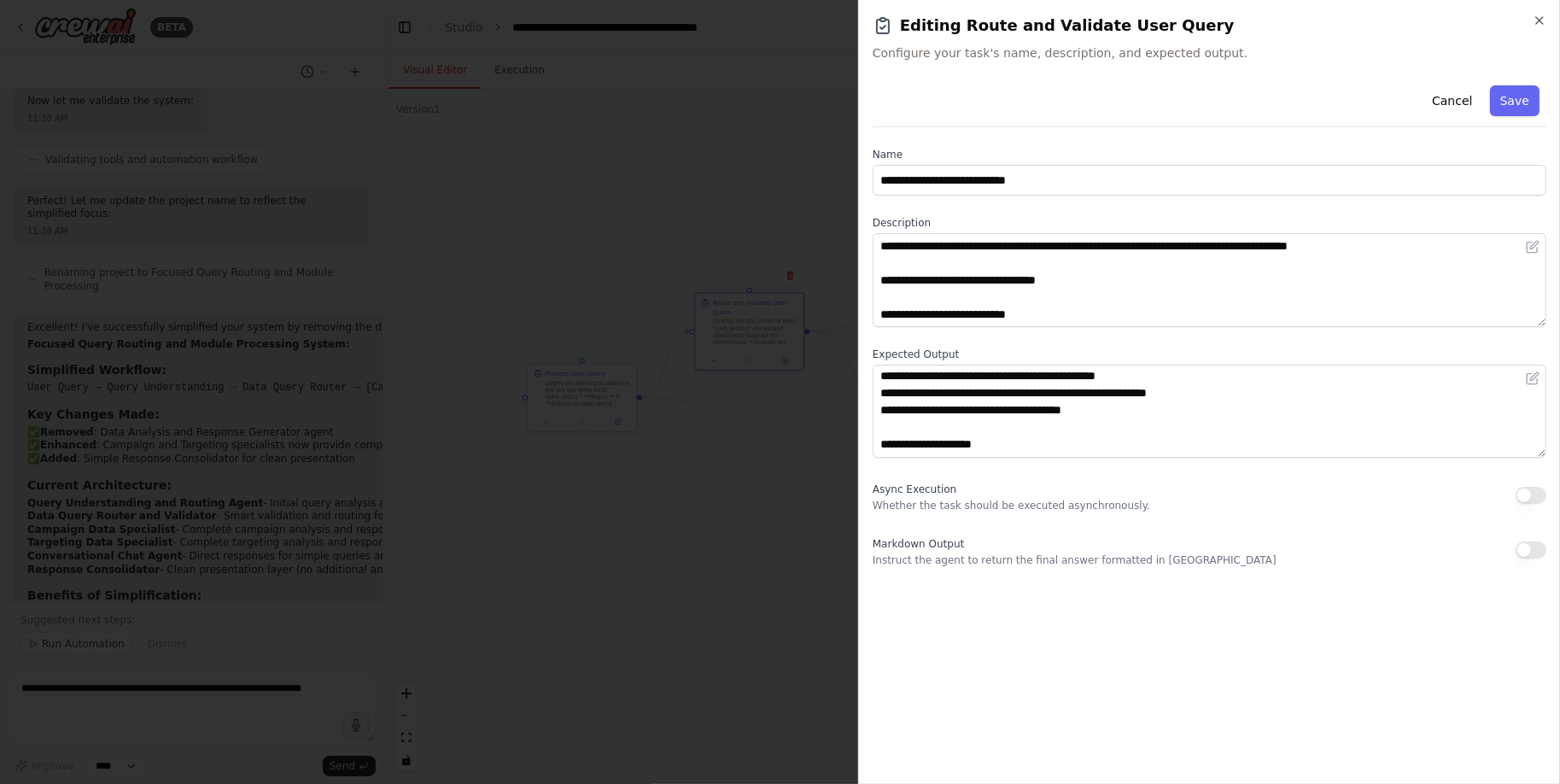
scroll to position [239, 0]
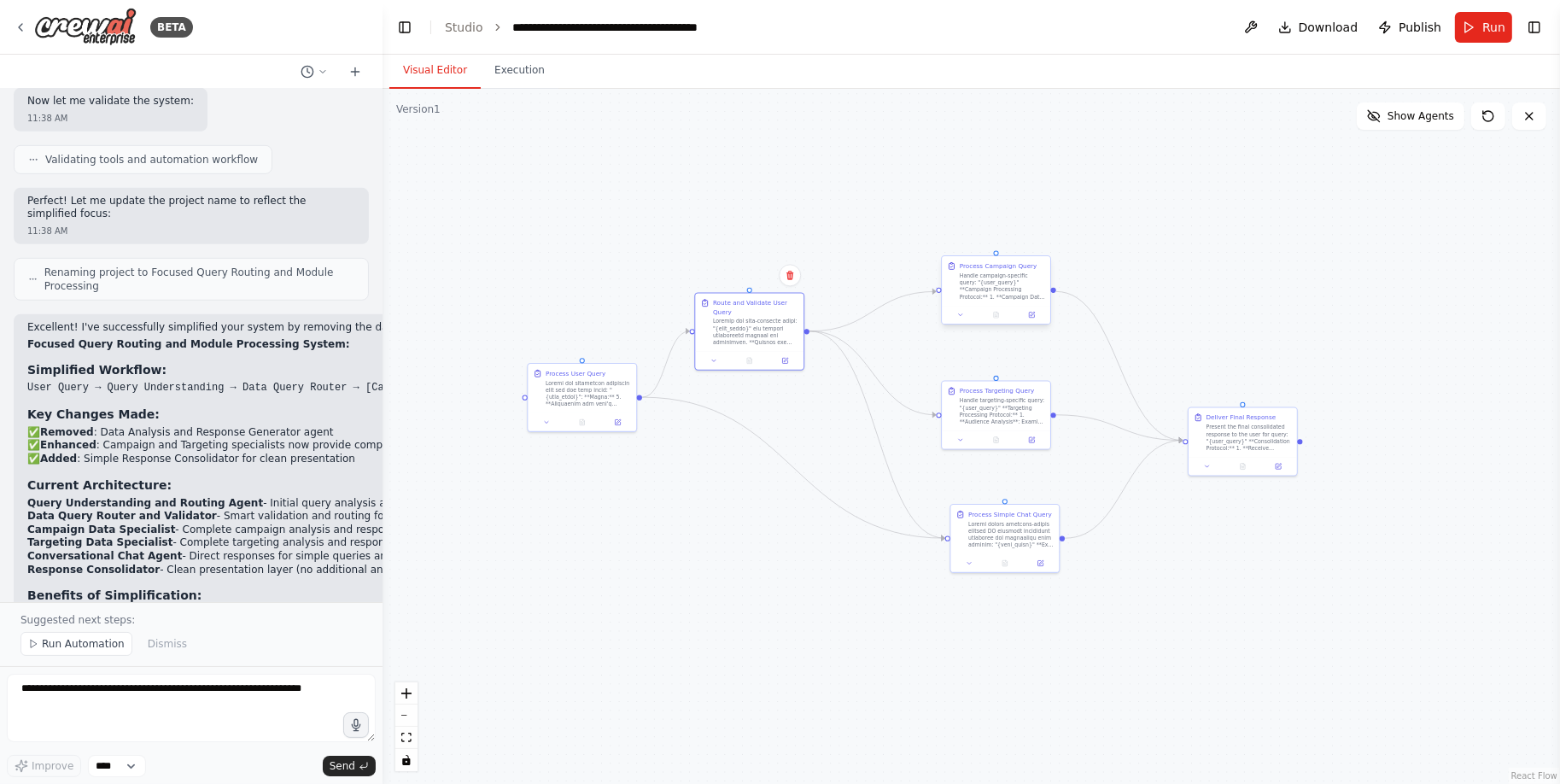
click at [1007, 284] on div "Handle campaign-specific query: "{user_query}" **Campaign Processing Protocol:*…" at bounding box center [1003, 286] width 86 height 28
click at [1033, 314] on icon at bounding box center [1033, 314] width 4 height 4
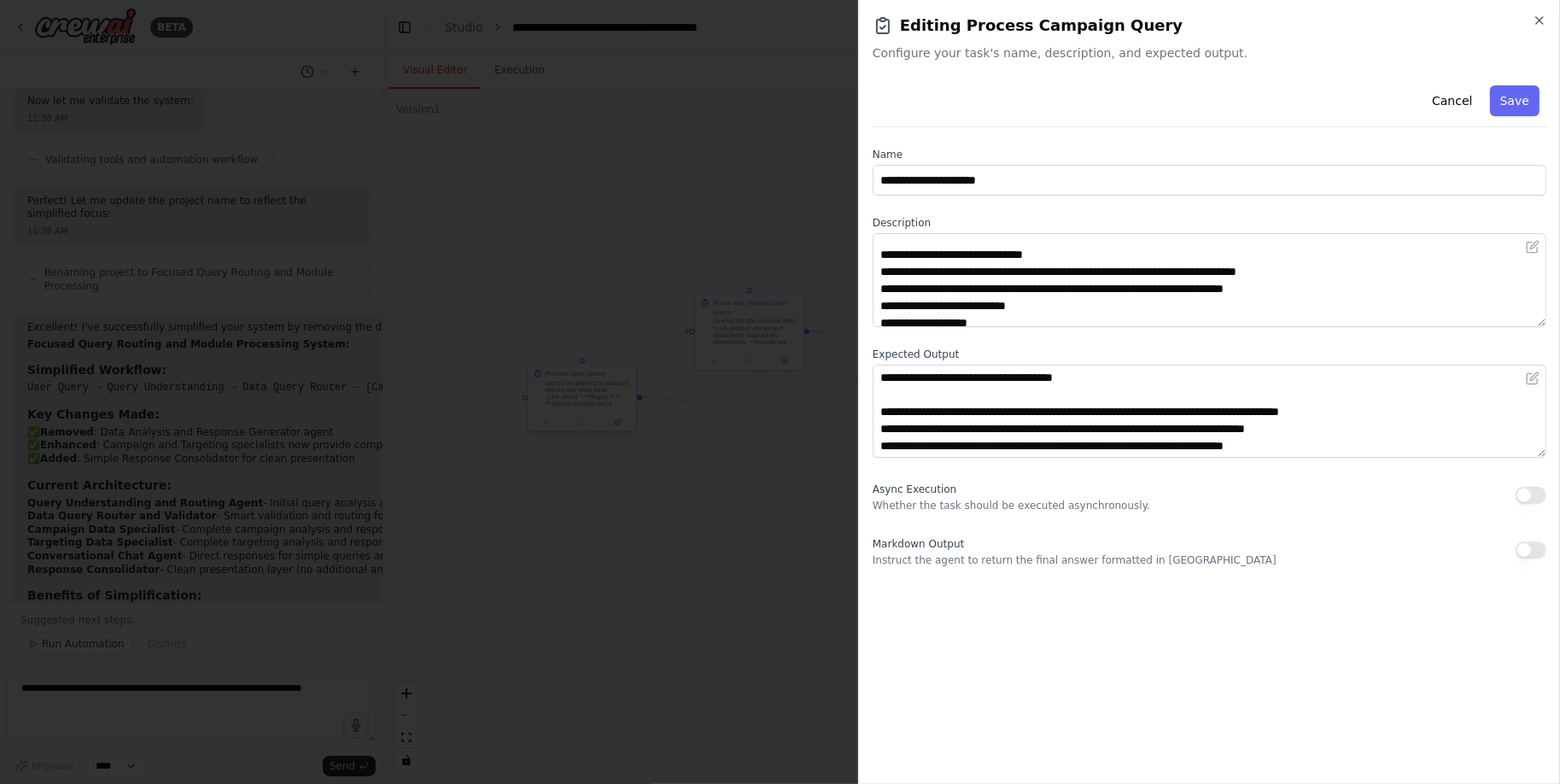
scroll to position [28, 0]
click at [197, 683] on div at bounding box center [780, 392] width 1560 height 784
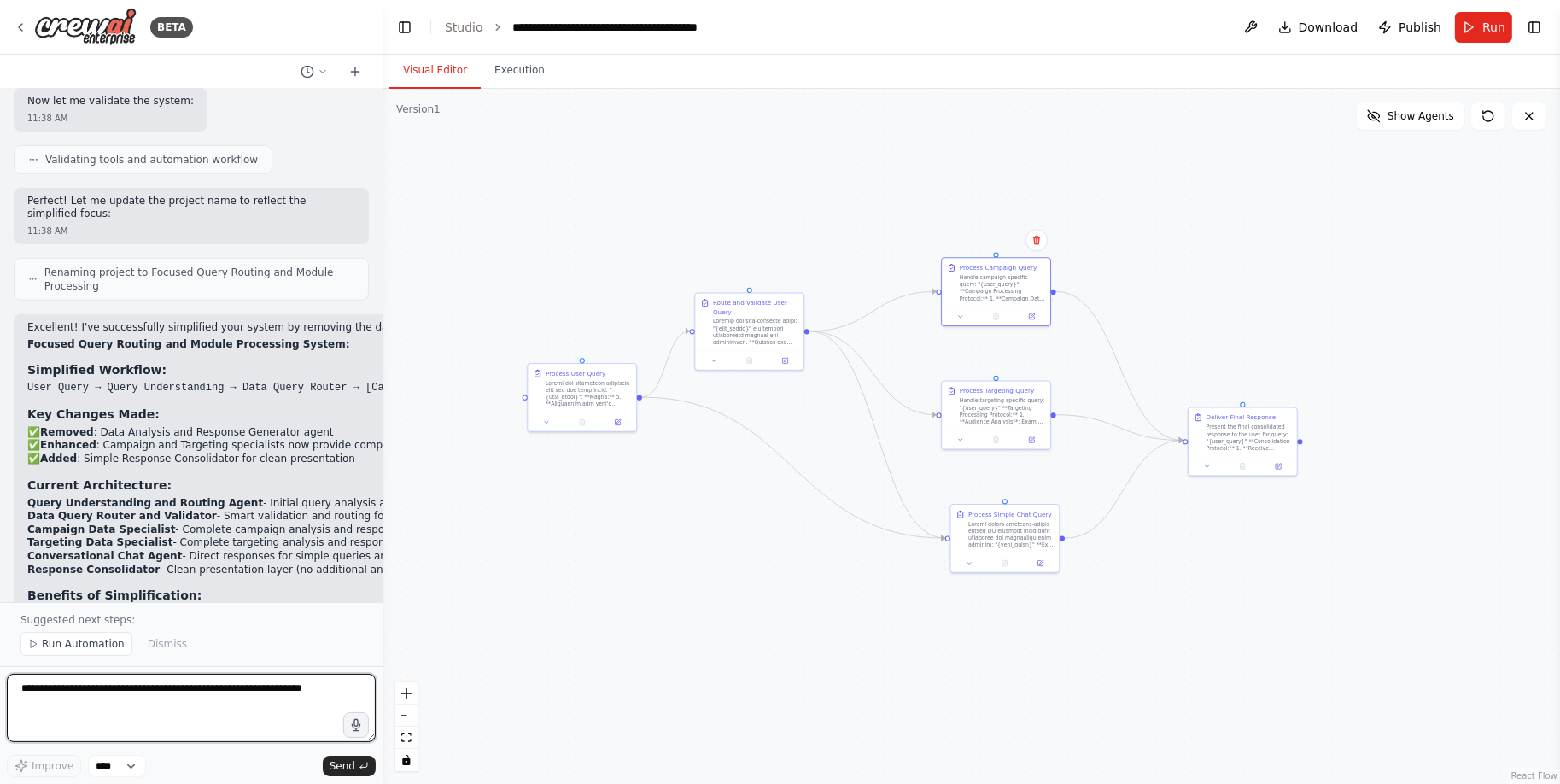
click at [175, 689] on textarea at bounding box center [191, 707] width 369 height 68
paste textarea "**********"
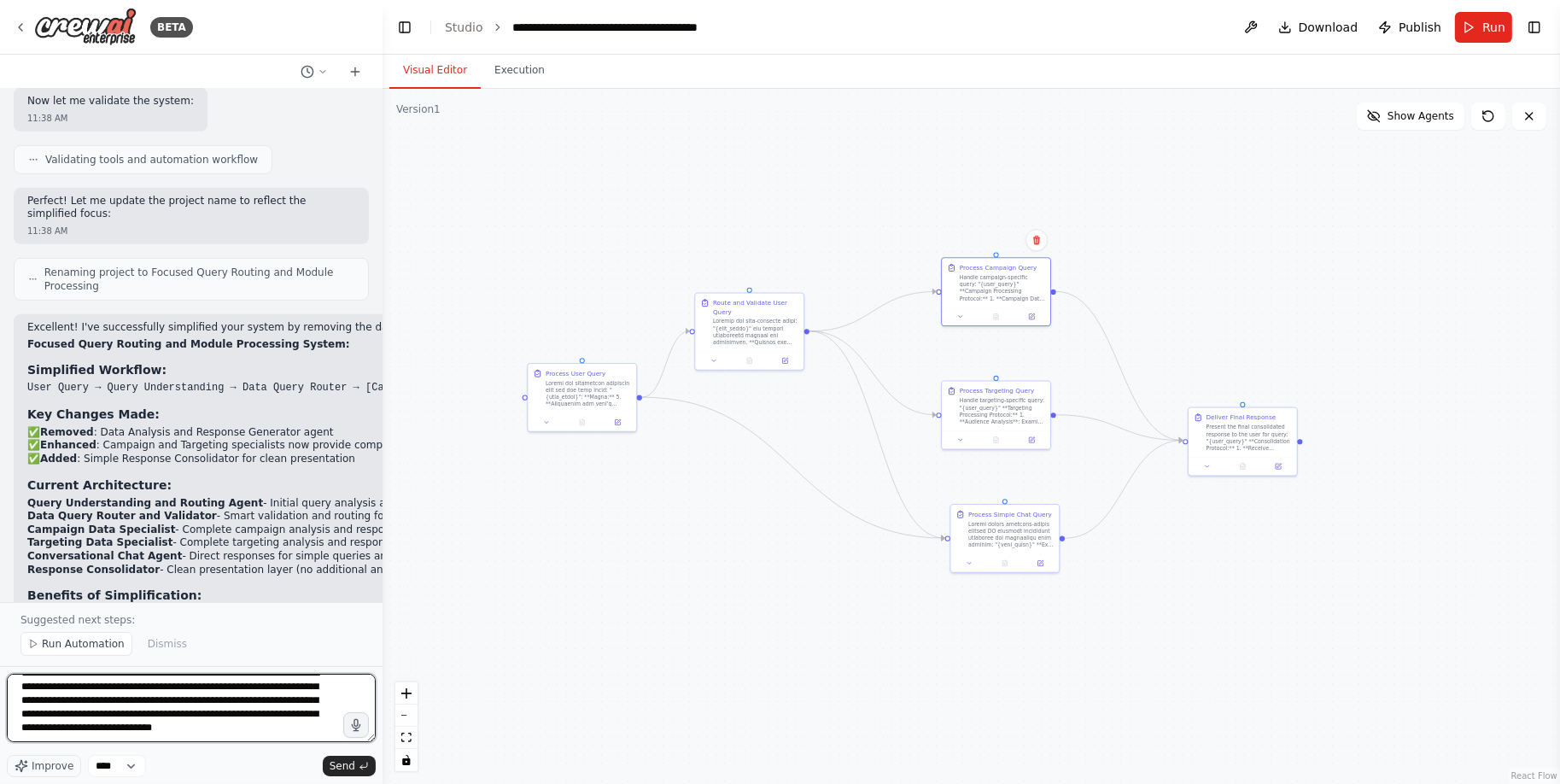
scroll to position [3379, 0]
type textarea "**********"
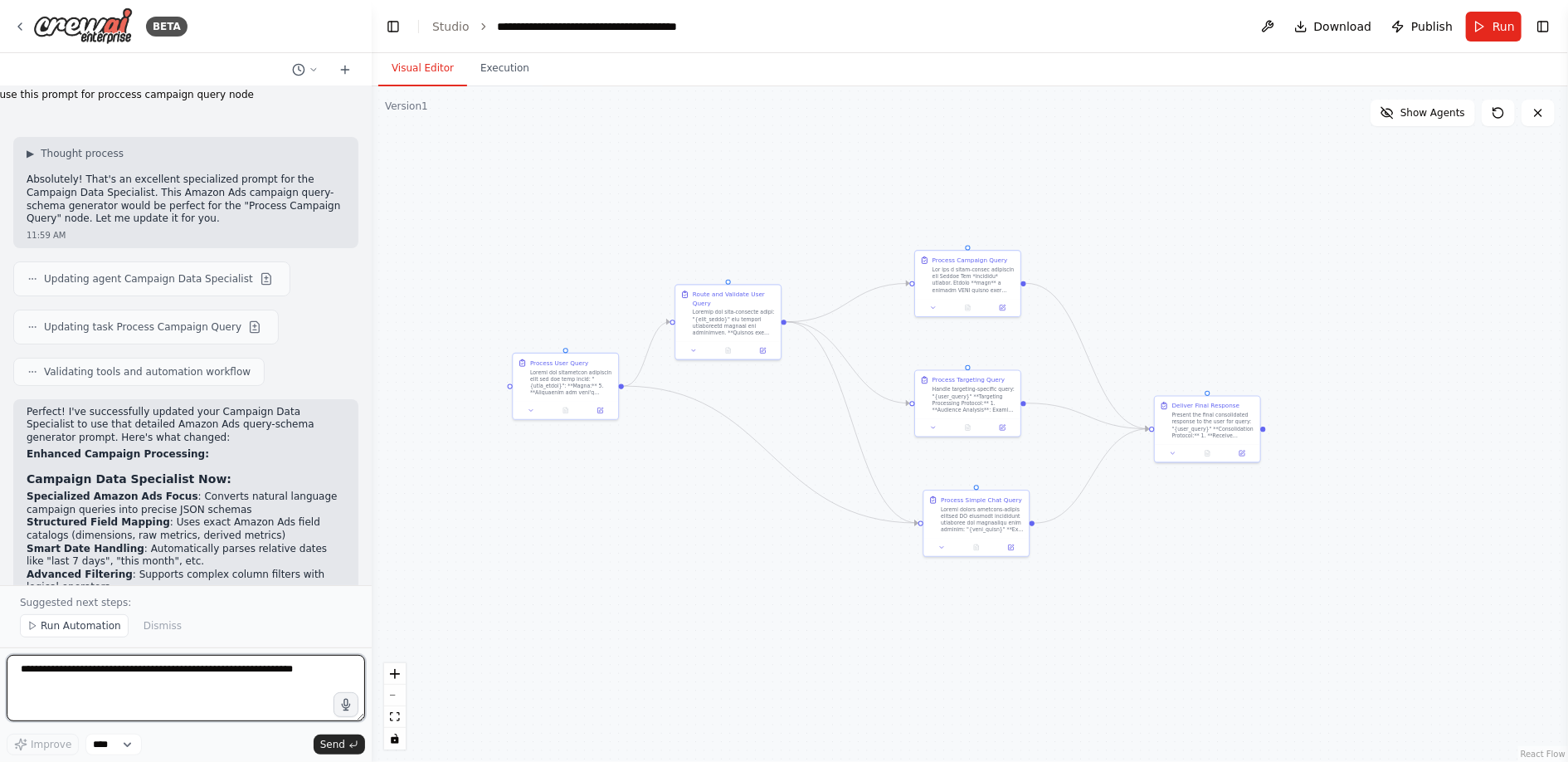
scroll to position [11637, 0]
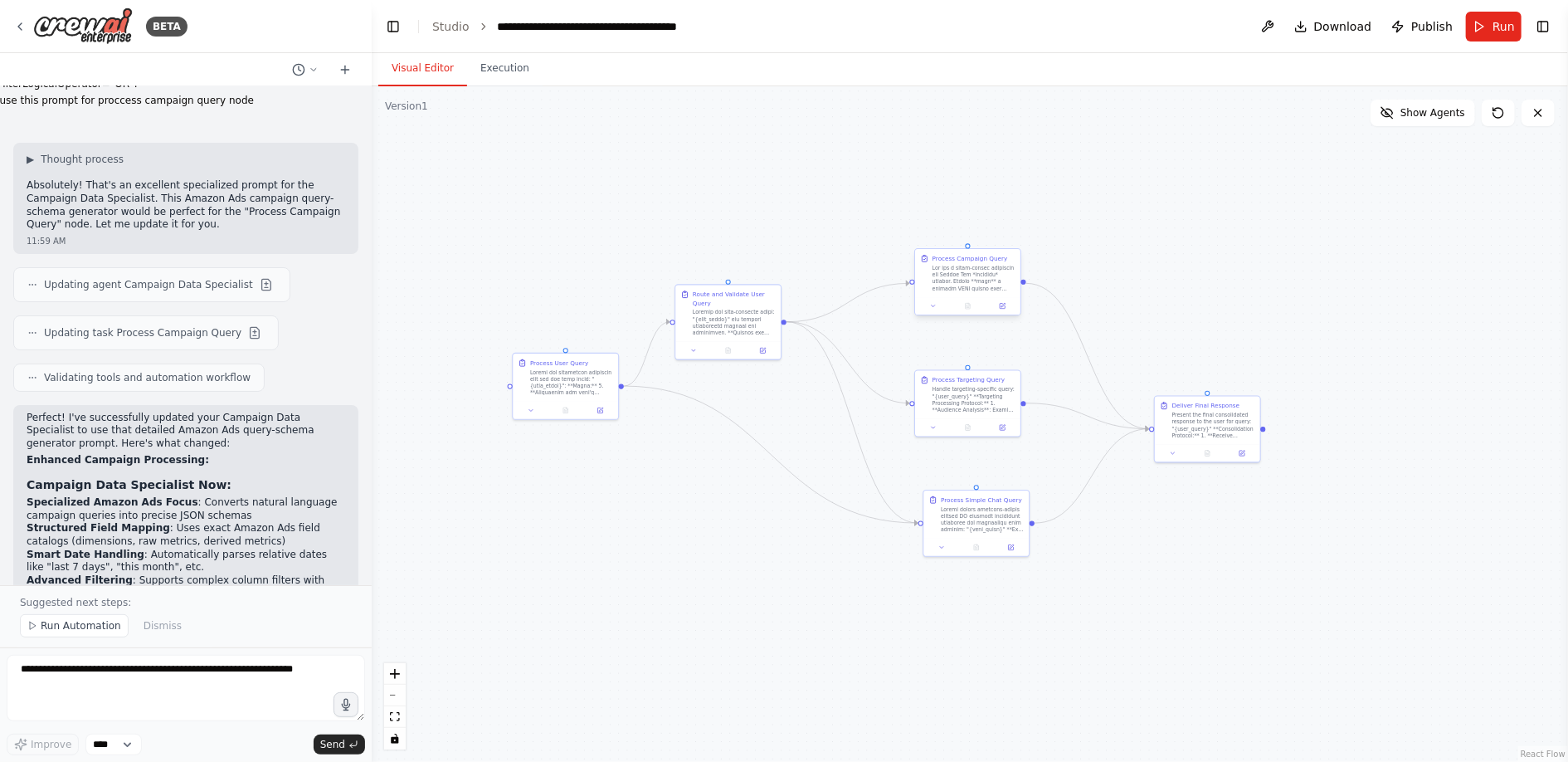
click at [962, 266] on div at bounding box center [974, 278] width 83 height 27
click at [1004, 306] on icon at bounding box center [1002, 306] width 5 height 5
click at [1002, 304] on icon at bounding box center [1002, 306] width 5 height 5
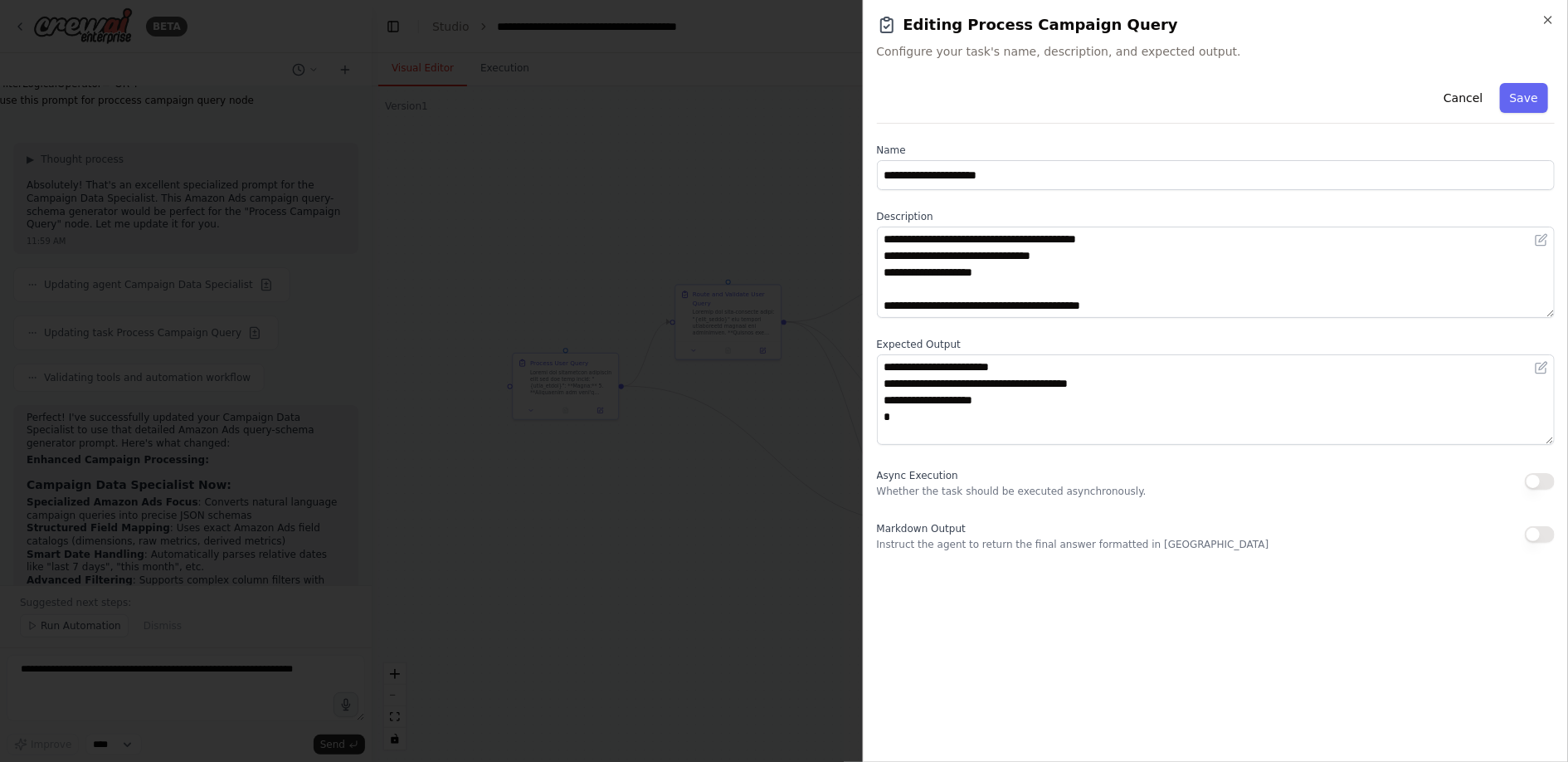
scroll to position [265, 0]
click at [748, 569] on div at bounding box center [784, 381] width 1568 height 762
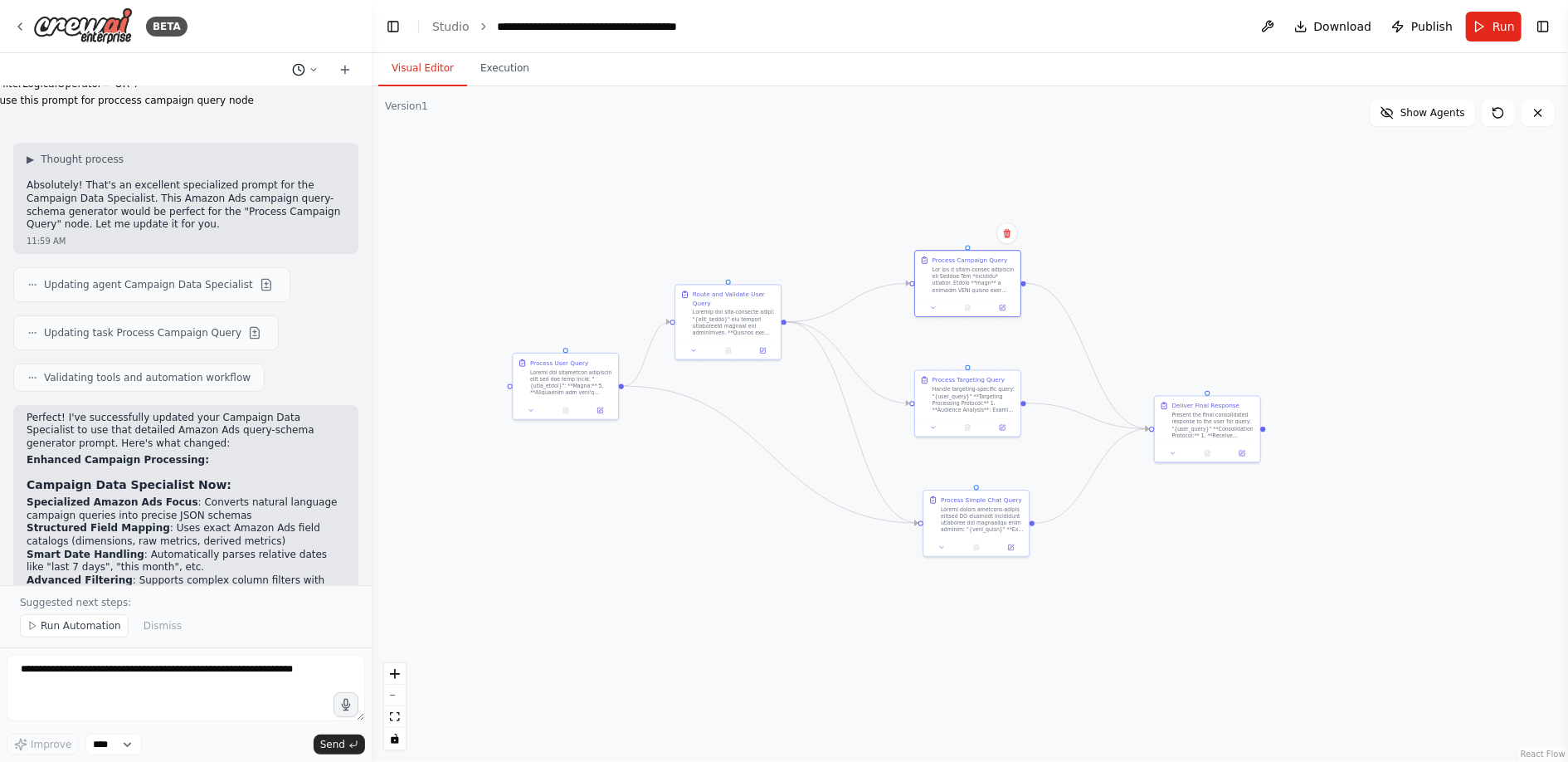
click at [306, 70] on button at bounding box center [305, 69] width 40 height 20
click at [472, 169] on div ".deletable-edge-delete-btn { width: 20px; height: 20px; border: 0px solid #ffff…" at bounding box center [971, 423] width 1197 height 675
click at [1061, 47] on header "**********" at bounding box center [971, 27] width 1197 height 53
click at [178, 676] on div at bounding box center [186, 381] width 372 height 762
click at [137, 692] on textarea at bounding box center [186, 687] width 359 height 66
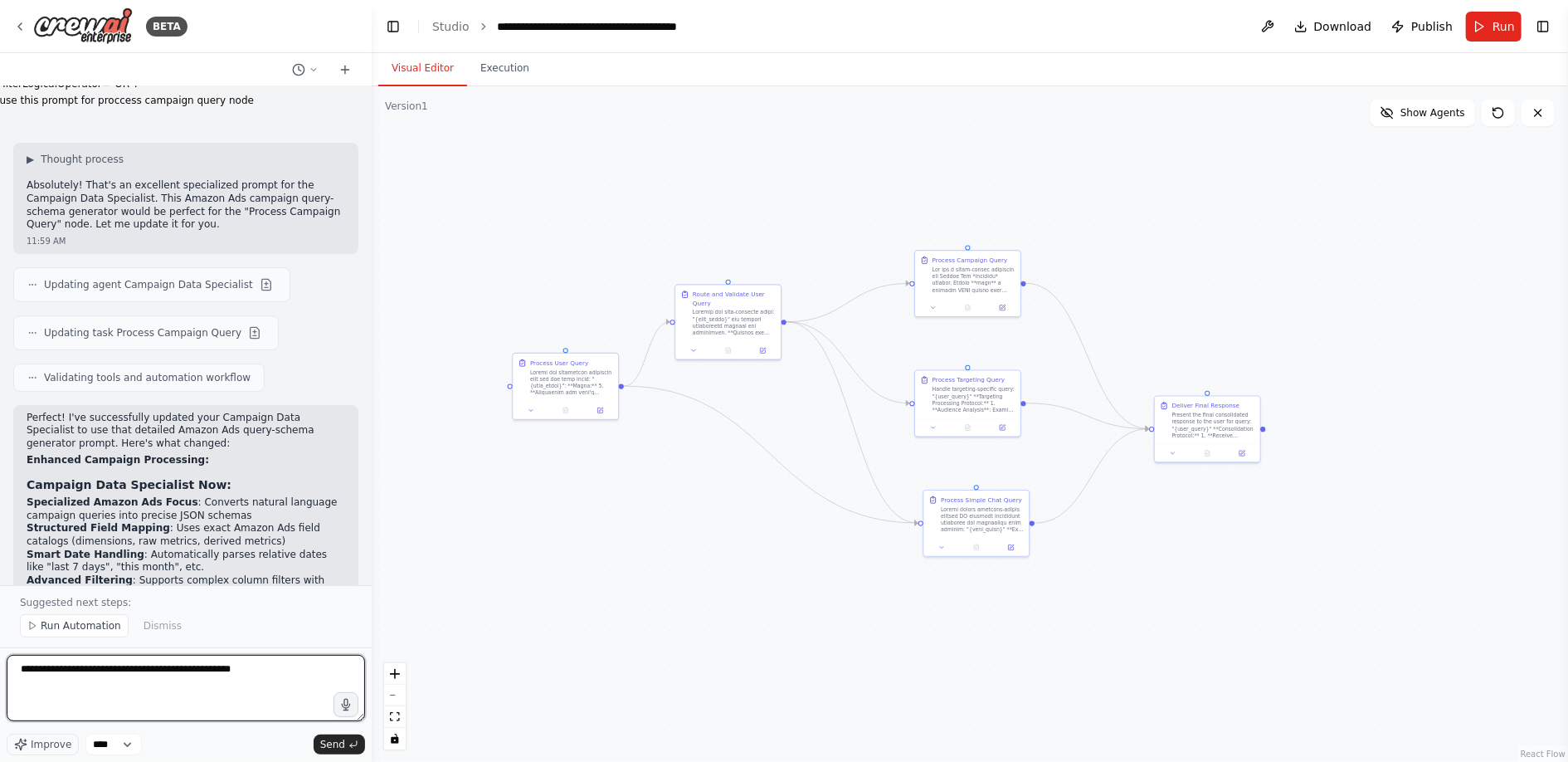
paste textarea "**********"
type textarea "**********"
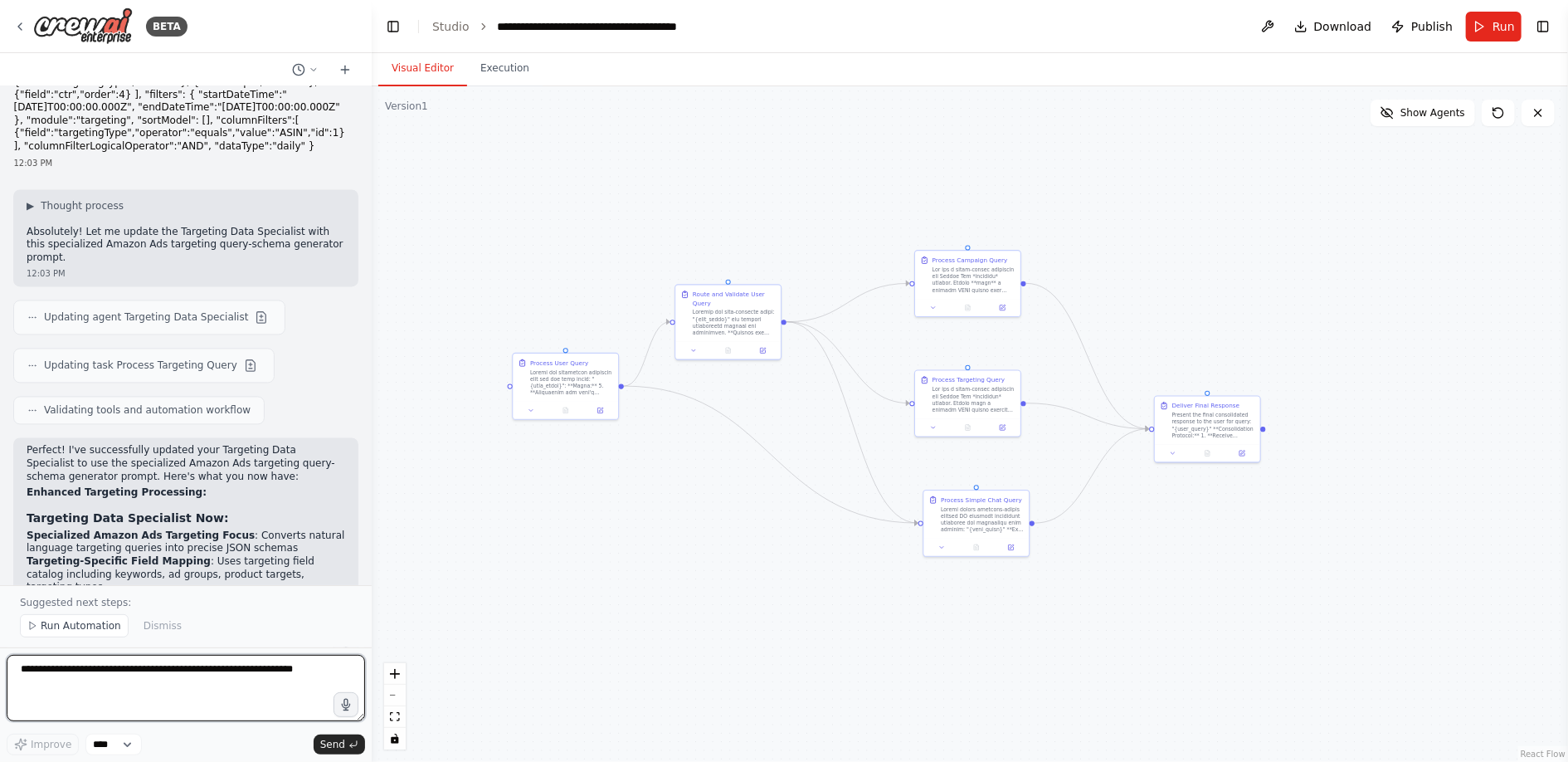
scroll to position [13701, 0]
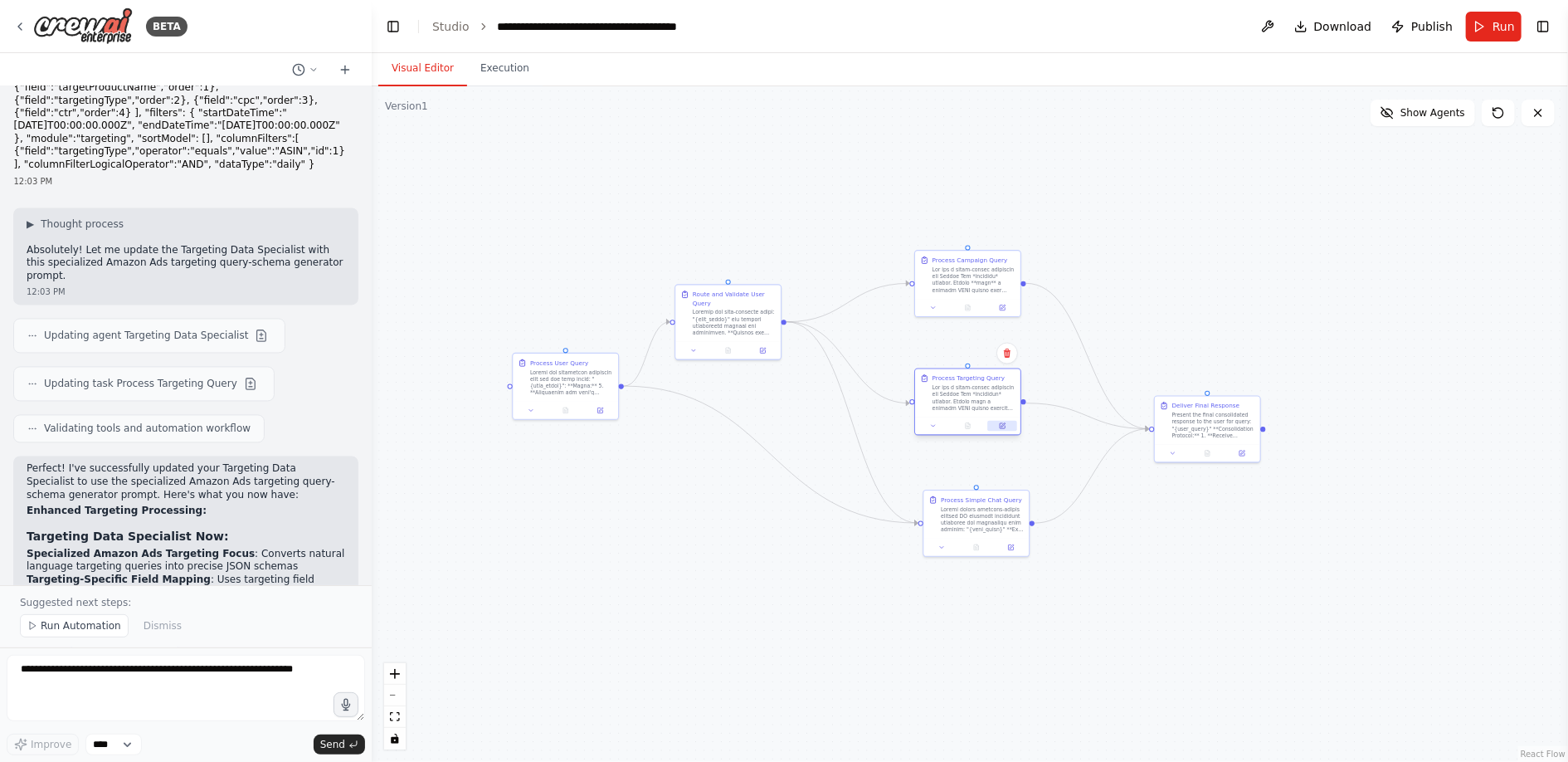
click at [1007, 424] on button at bounding box center [1003, 425] width 29 height 10
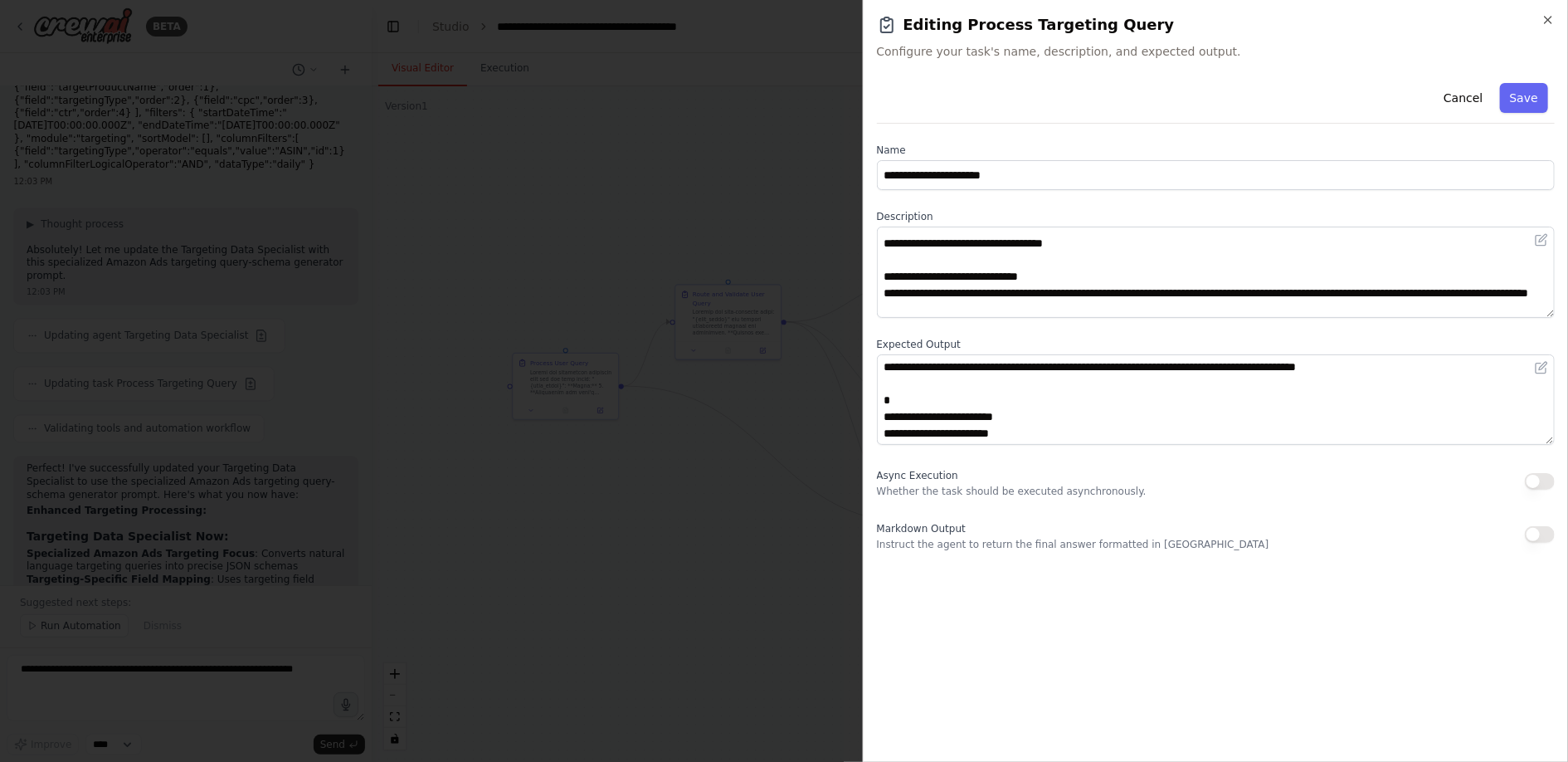
scroll to position [57, 0]
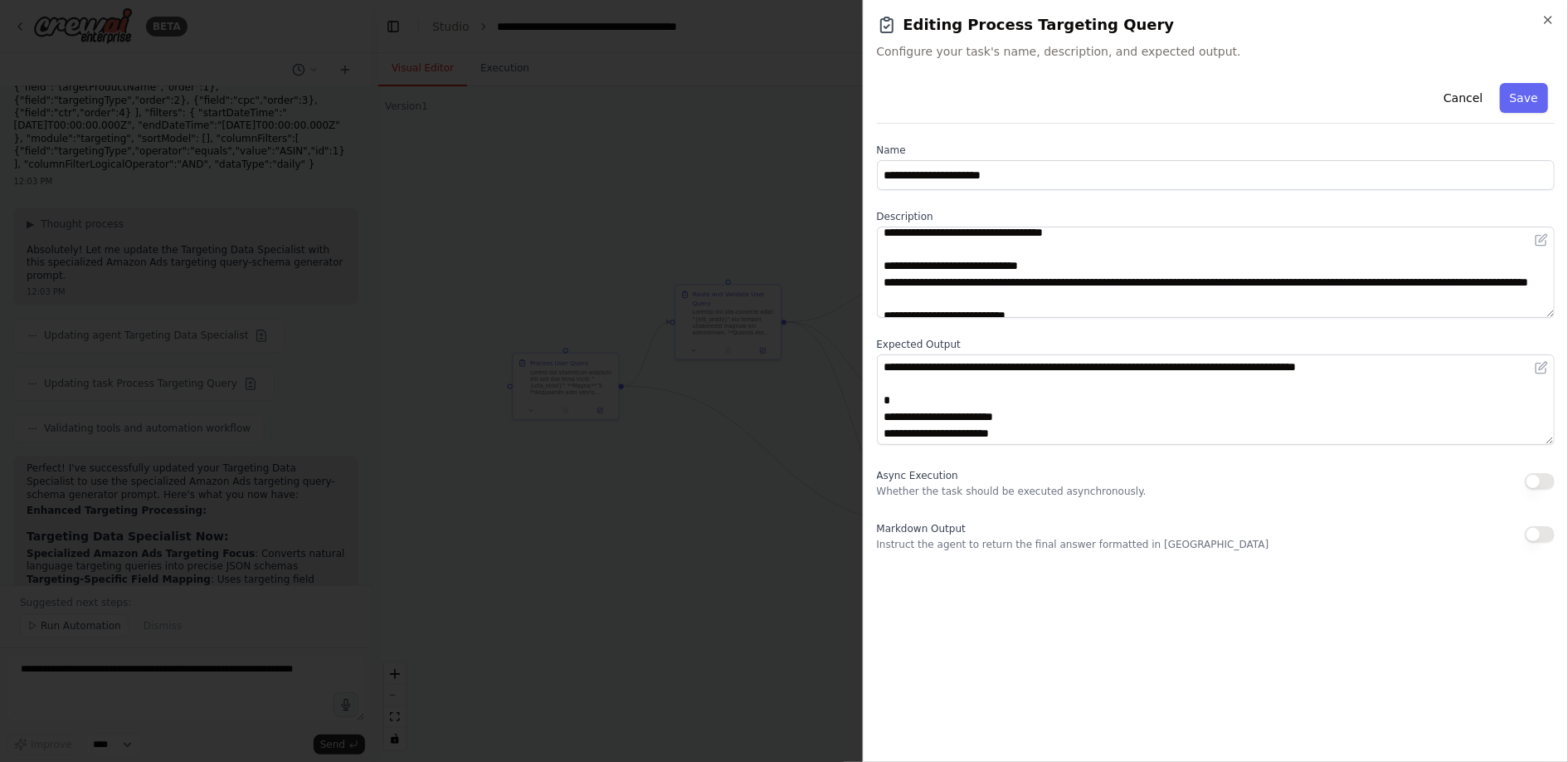
click at [759, 178] on div at bounding box center [784, 381] width 1568 height 762
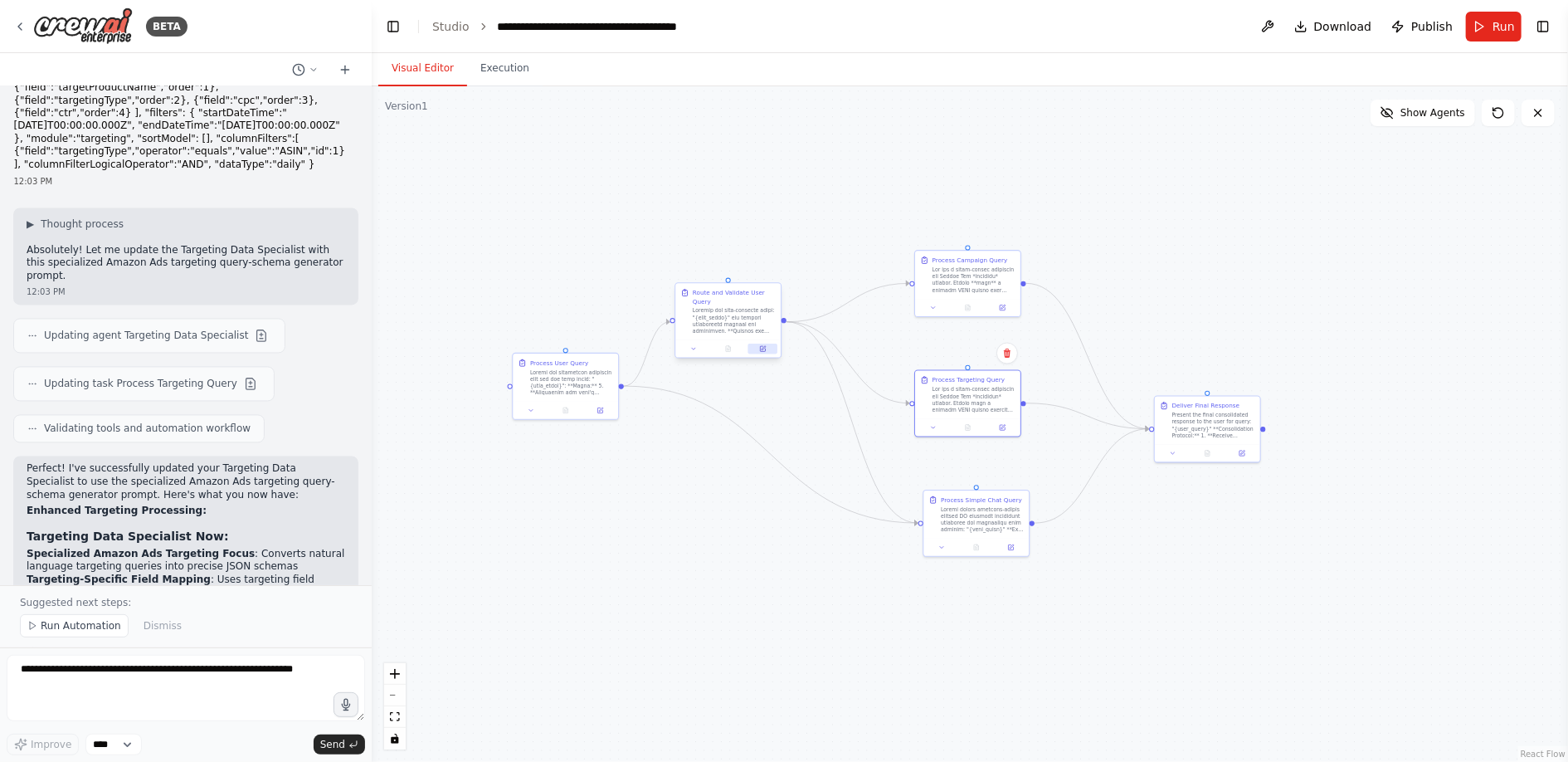
click at [763, 349] on icon at bounding box center [762, 347] width 5 height 5
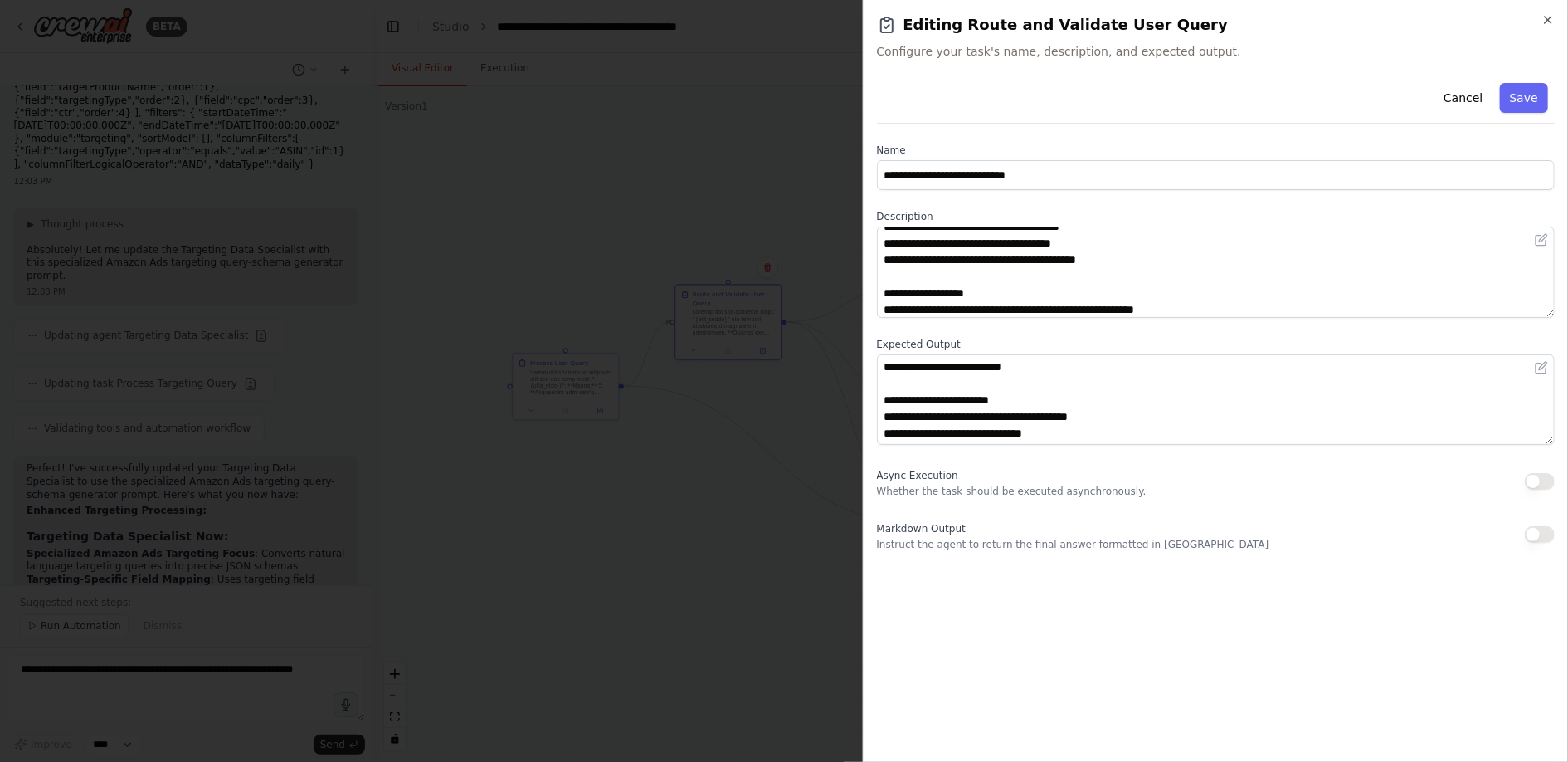
scroll to position [465, 0]
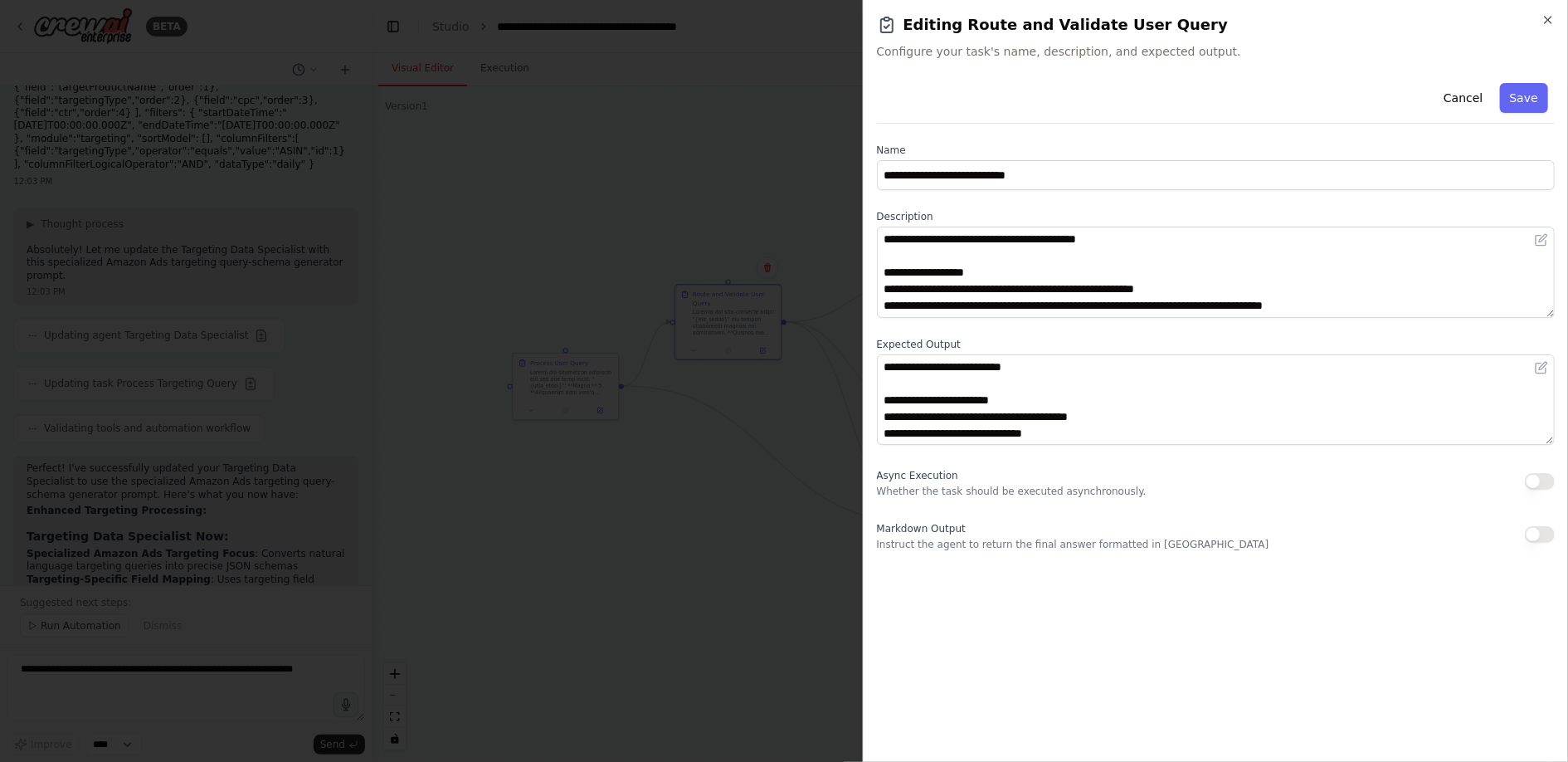
click at [766, 555] on div at bounding box center [784, 381] width 1568 height 762
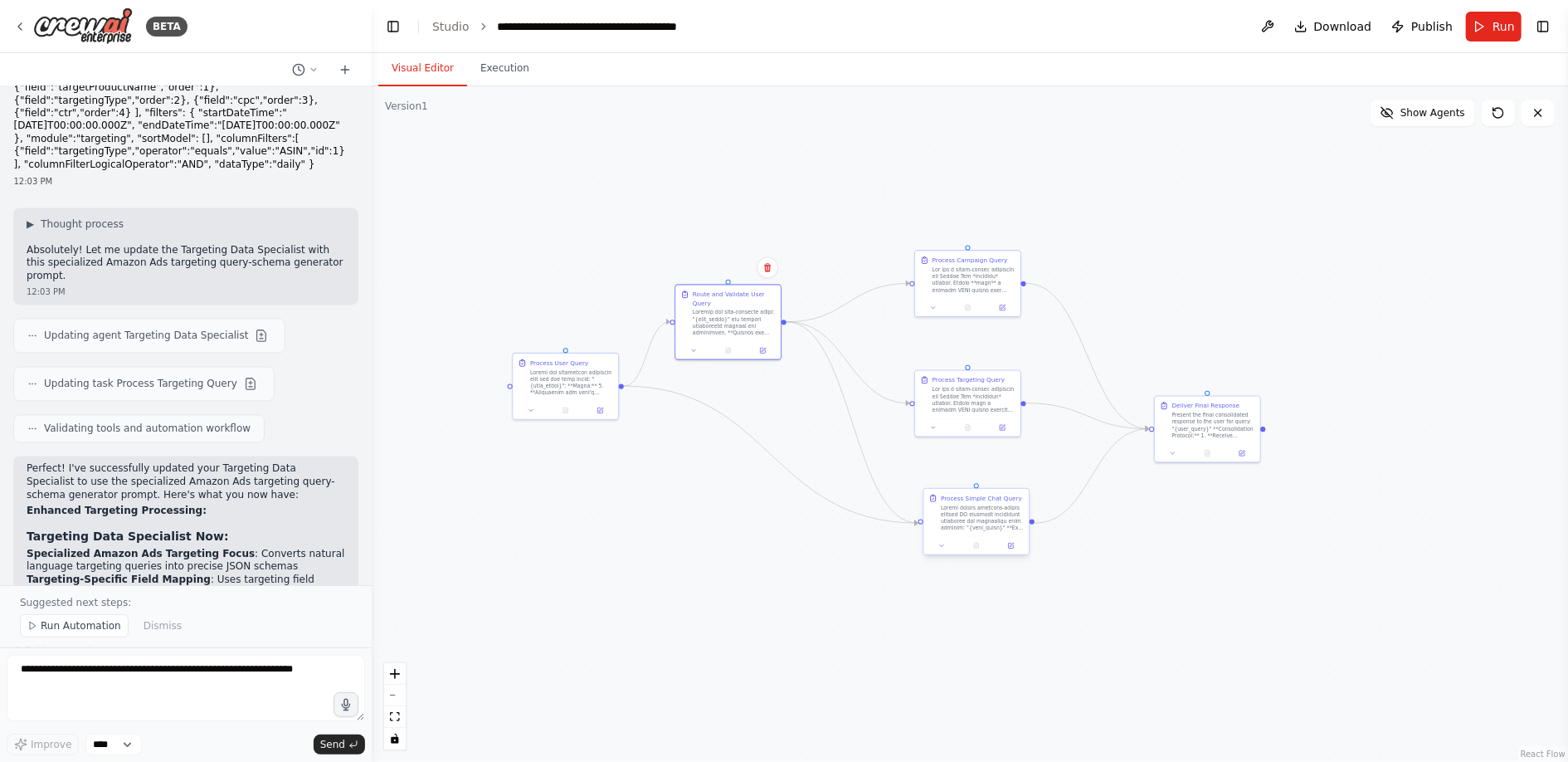
click at [982, 520] on div at bounding box center [983, 518] width 83 height 27
click at [1014, 552] on div at bounding box center [976, 545] width 105 height 17
click at [1013, 545] on icon at bounding box center [1010, 544] width 5 height 5
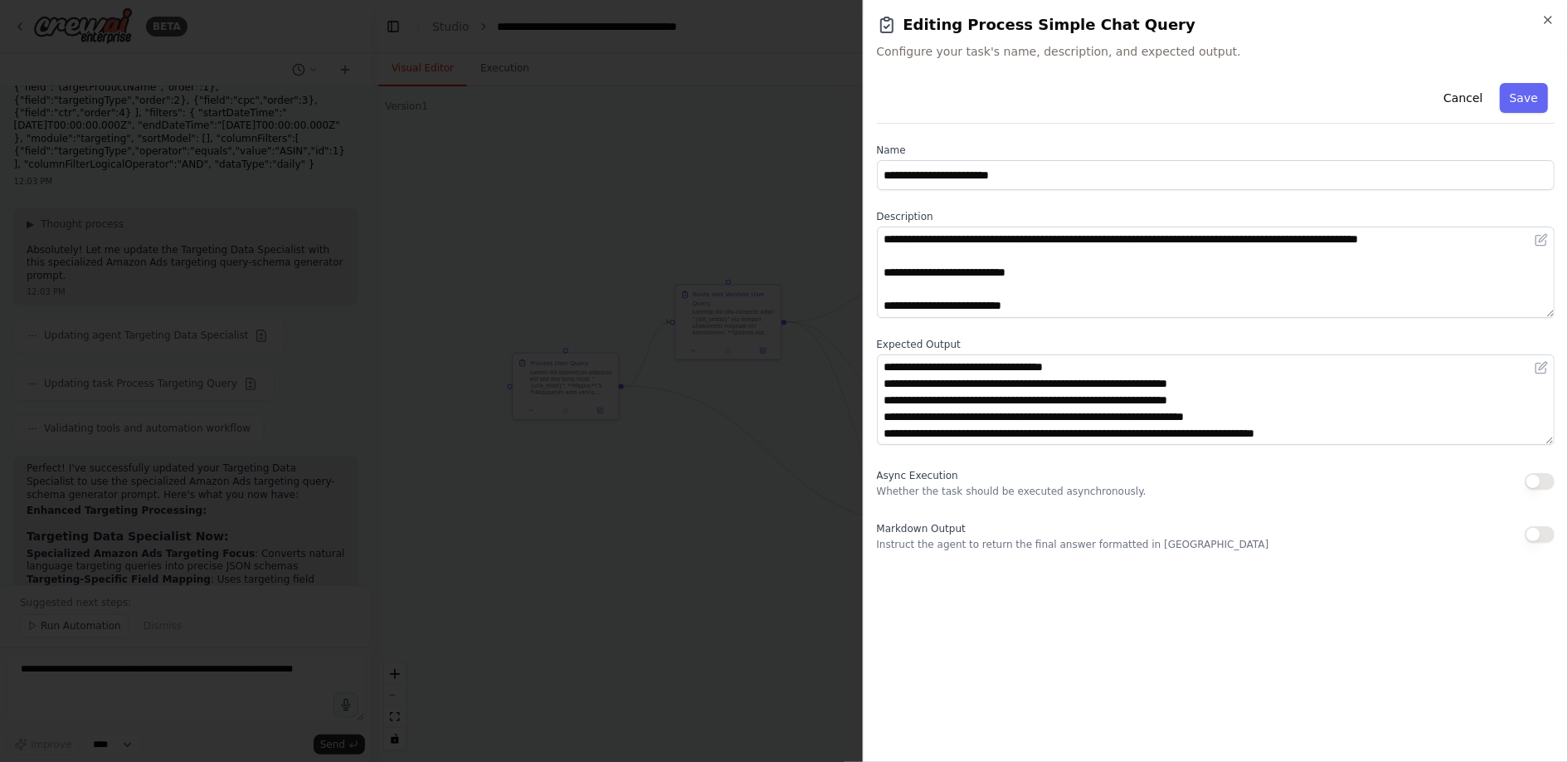
click at [660, 512] on div at bounding box center [784, 381] width 1568 height 762
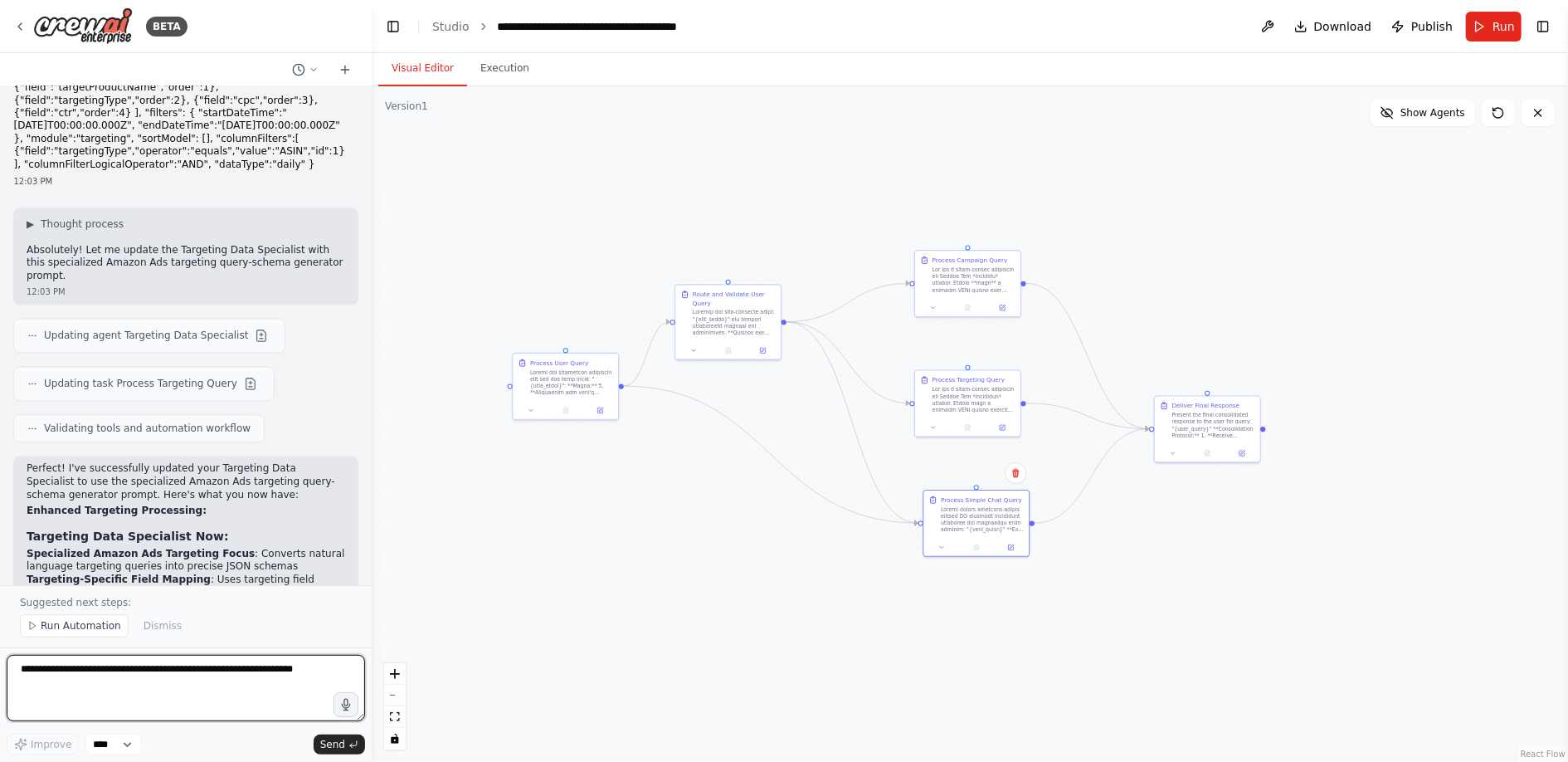
click at [186, 671] on textarea at bounding box center [186, 687] width 359 height 66
click at [226, 671] on textarea "**********" at bounding box center [186, 687] width 359 height 66
click at [282, 667] on textarea "**********" at bounding box center [186, 687] width 359 height 66
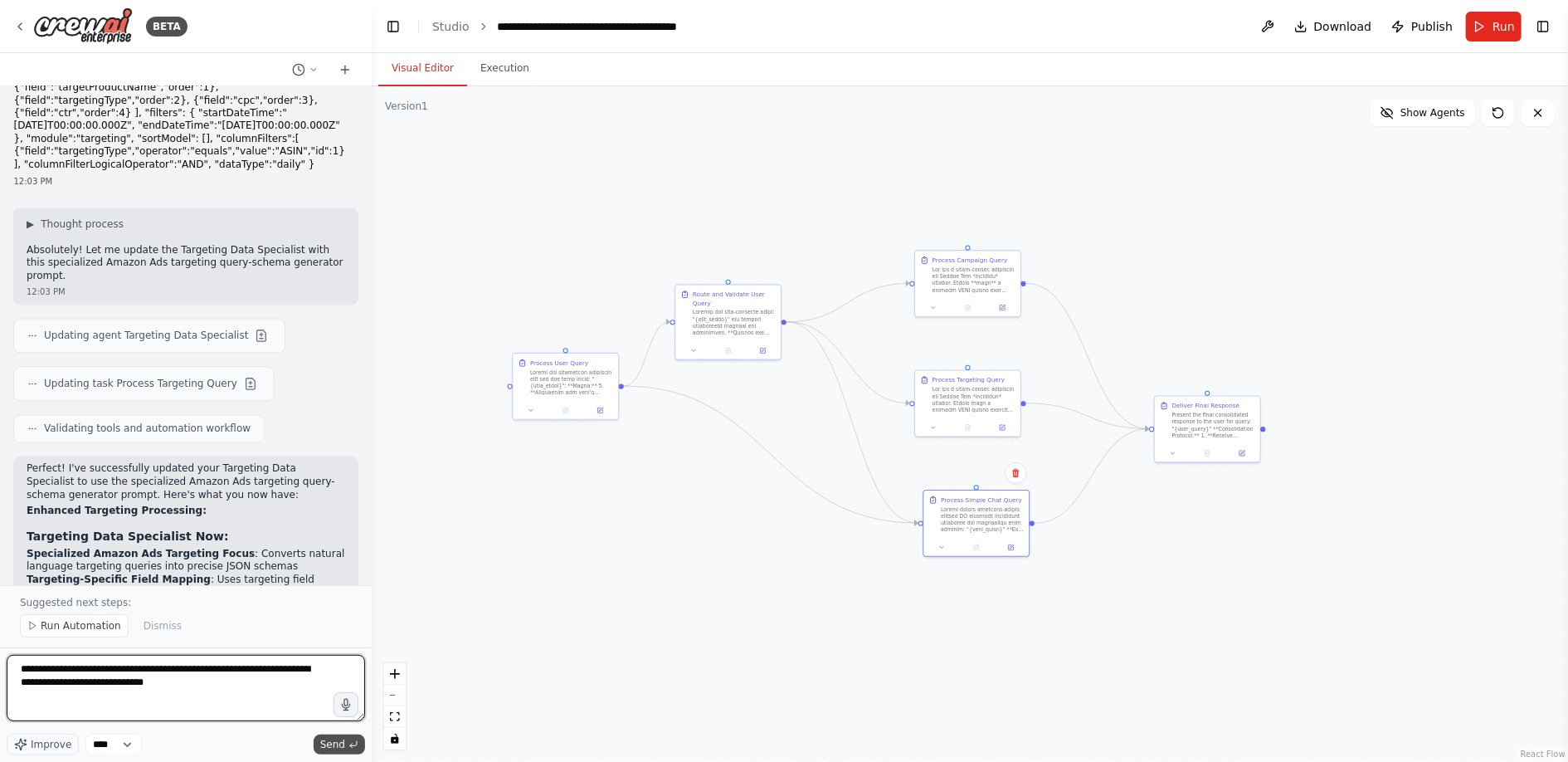
type textarea "**********"
click at [332, 741] on span "Send" at bounding box center [332, 744] width 25 height 13
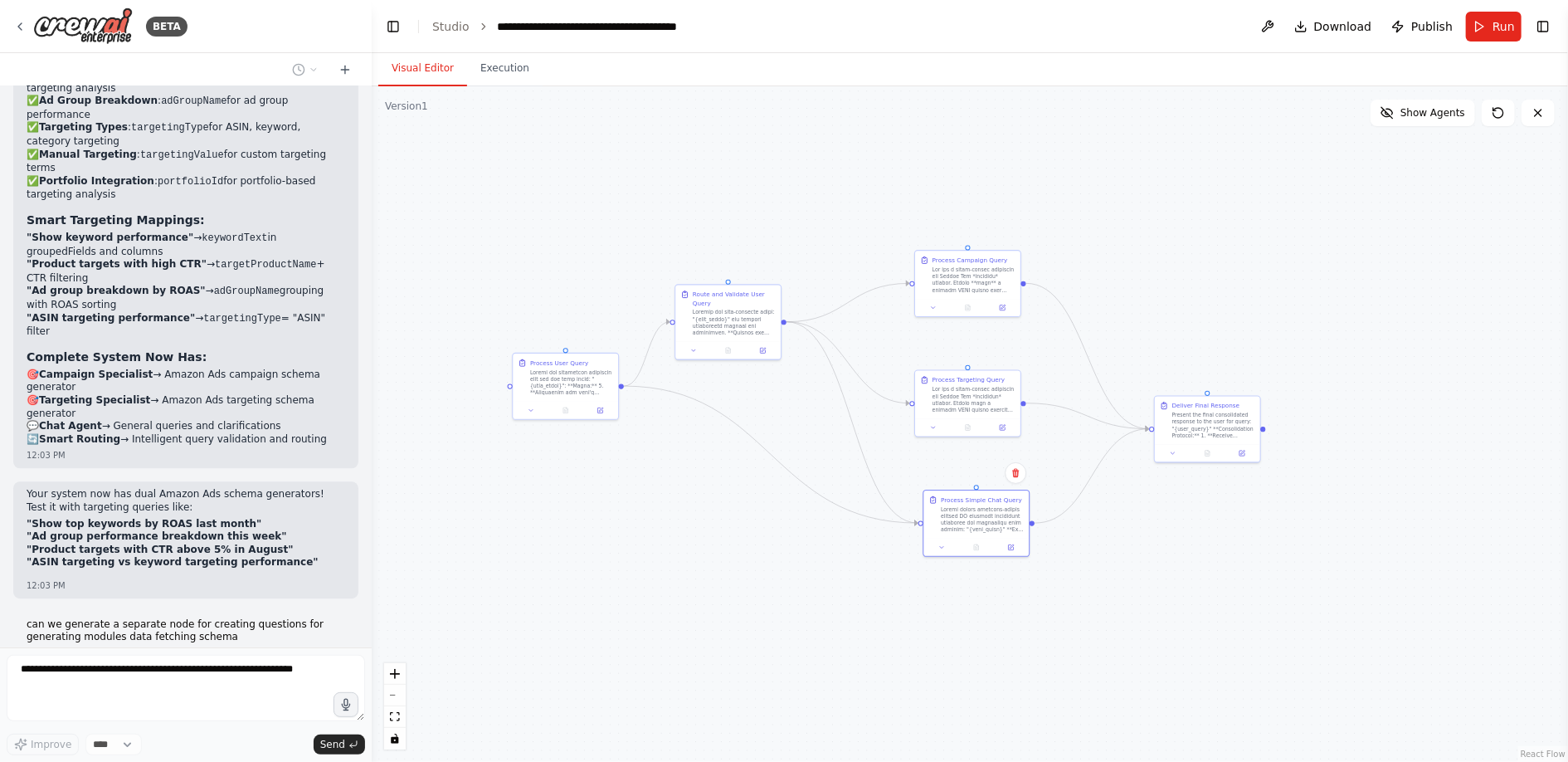
scroll to position [14341, 0]
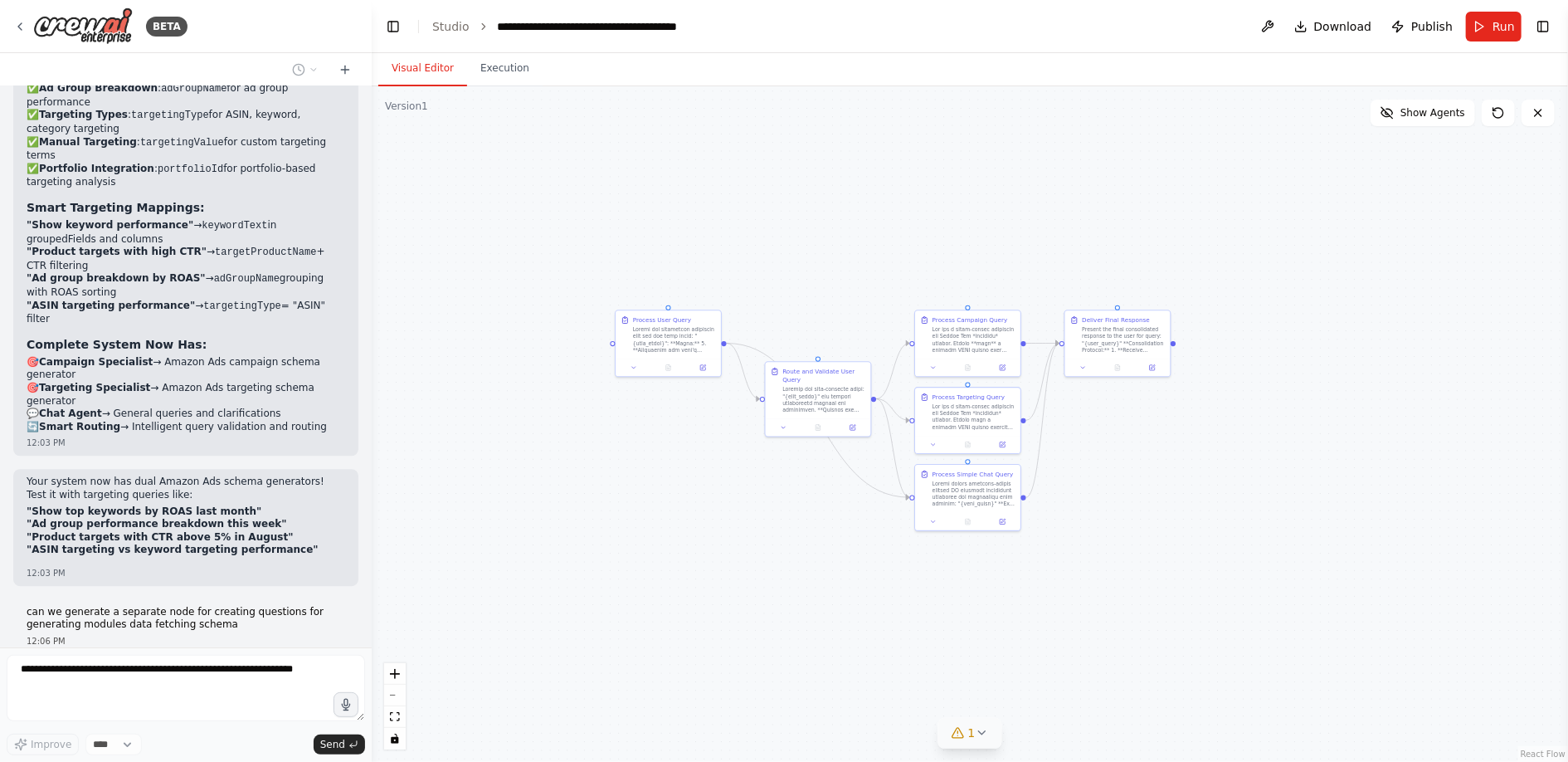
click at [980, 730] on icon at bounding box center [982, 733] width 13 height 13
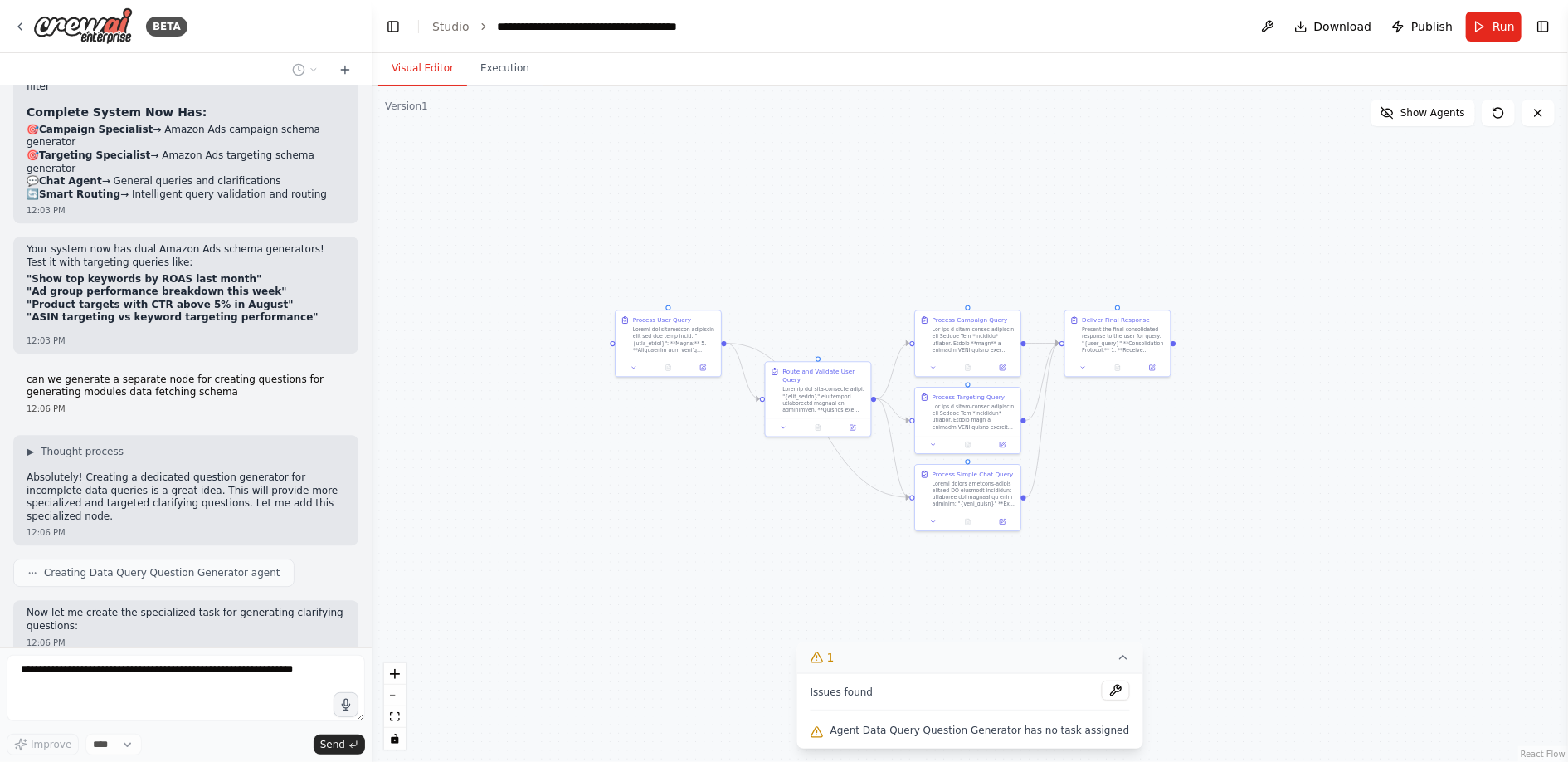
scroll to position [14670, 0]
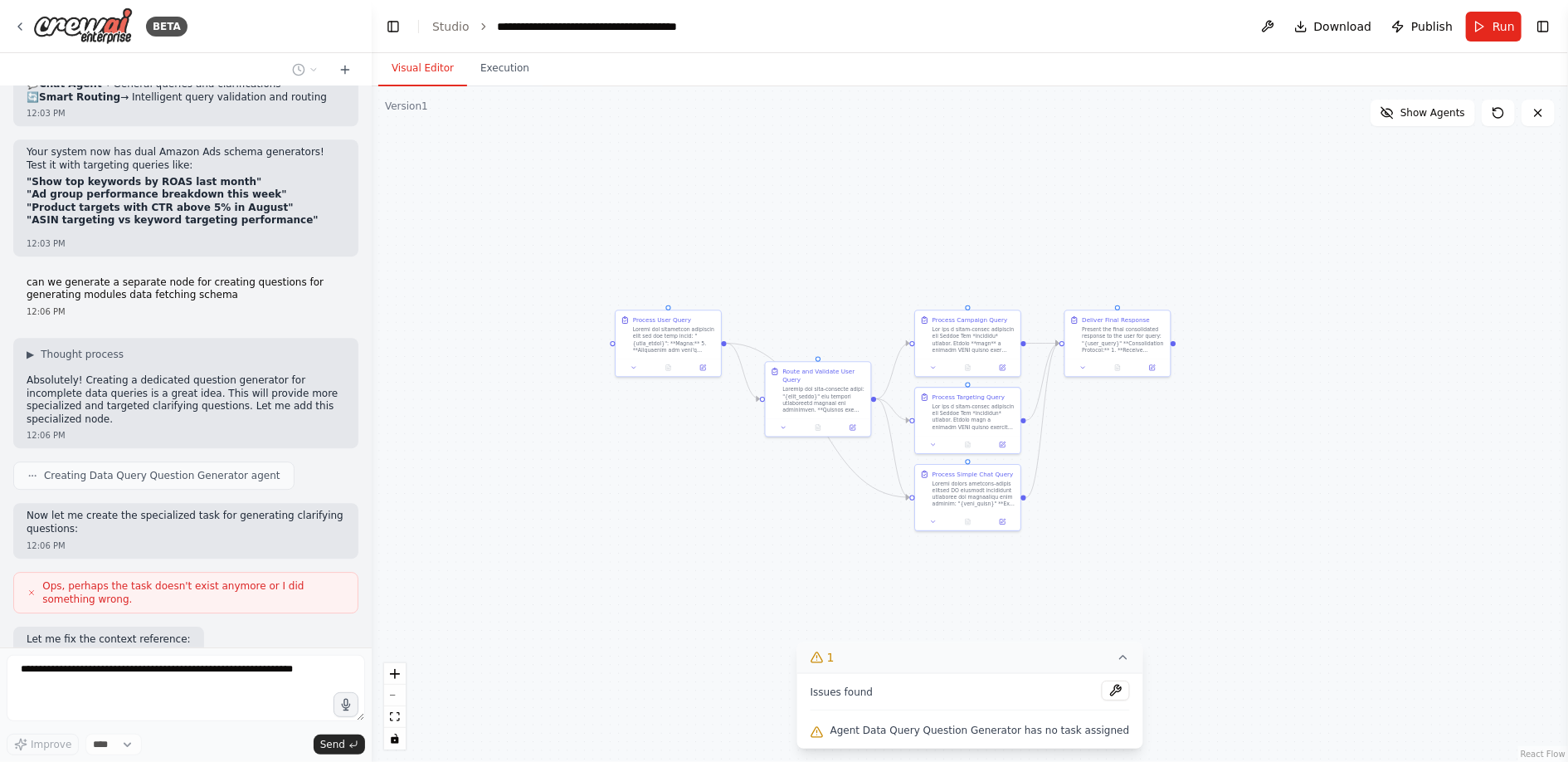
click at [1116, 659] on icon at bounding box center [1123, 657] width 13 height 13
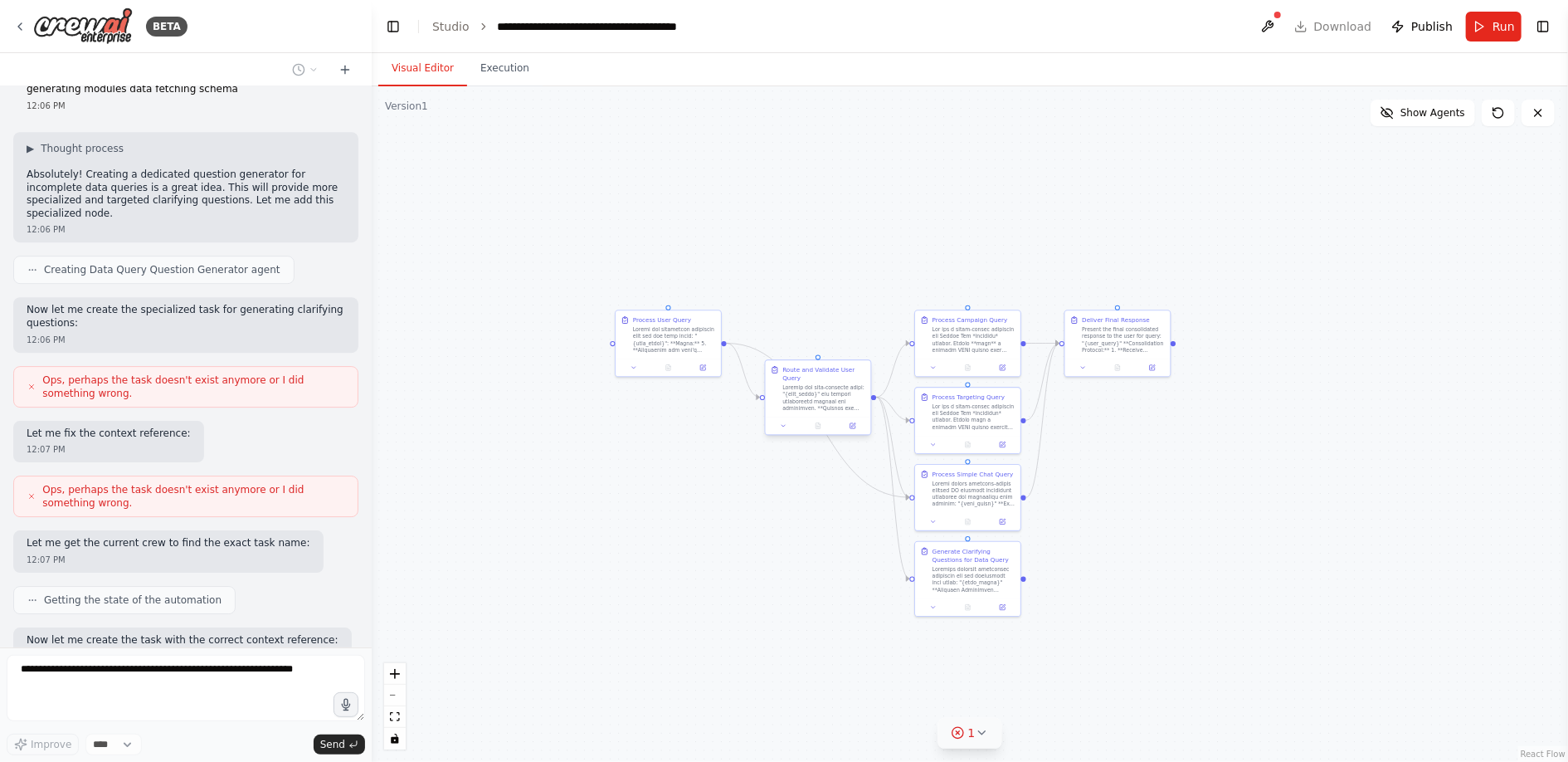
scroll to position [14888, 0]
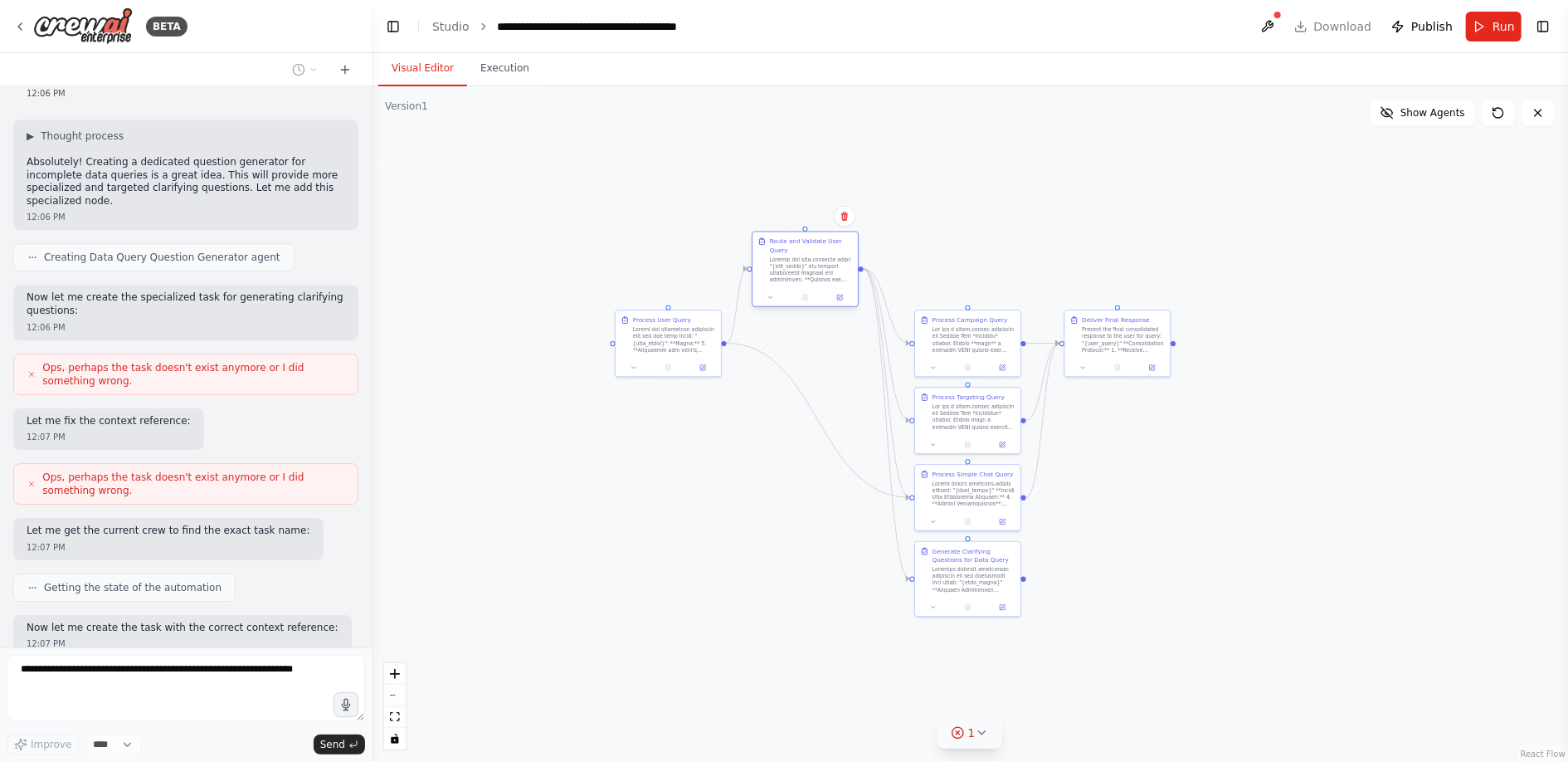
drag, startPoint x: 813, startPoint y: 413, endPoint x: 798, endPoint y: 282, distance: 131.9
click at [798, 282] on div "Route and Validate User Query" at bounding box center [805, 260] width 105 height 57
drag, startPoint x: 682, startPoint y: 345, endPoint x: 586, endPoint y: 331, distance: 97.0
click at [586, 331] on div at bounding box center [580, 320] width 83 height 27
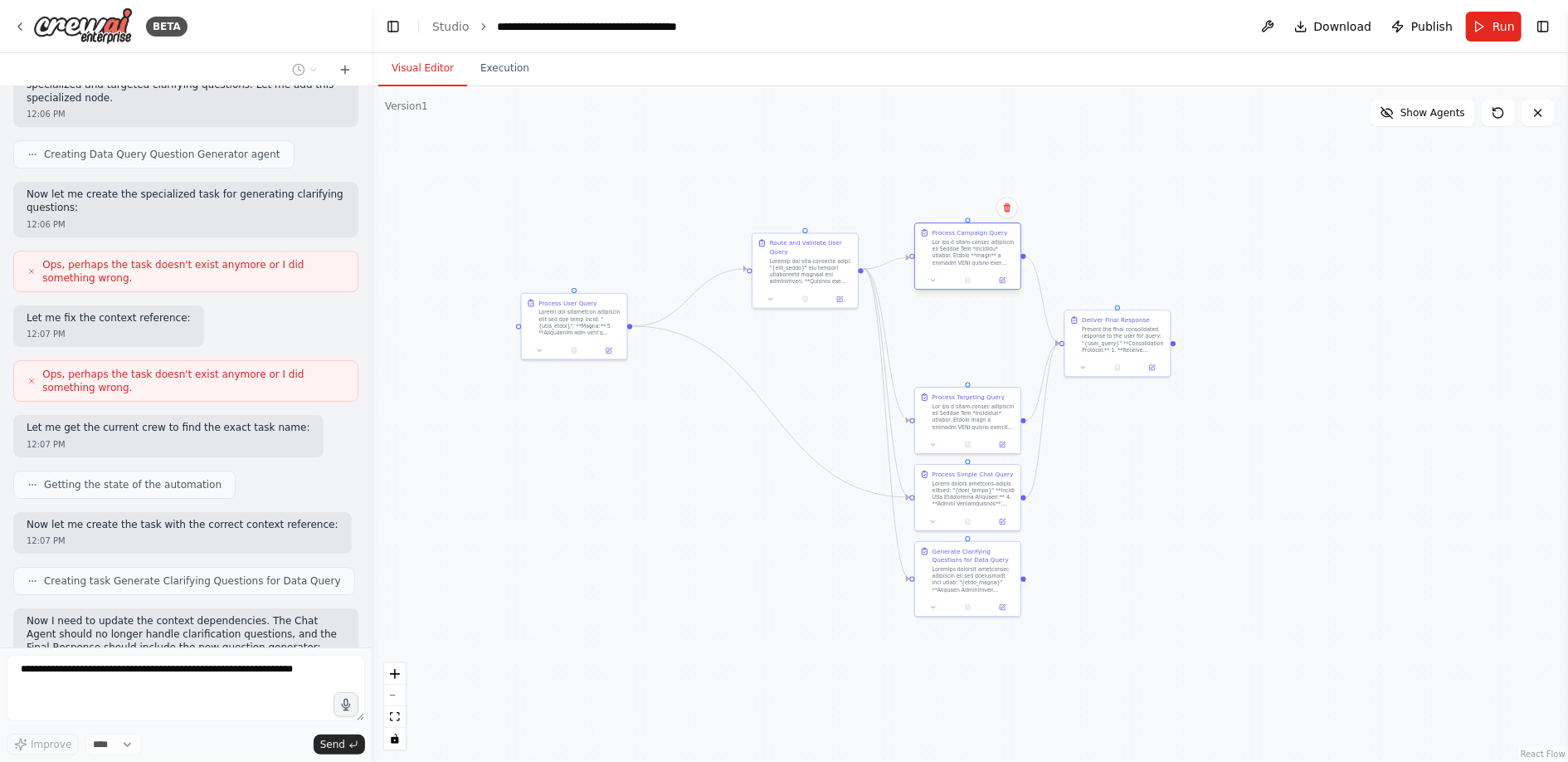
scroll to position [15004, 0]
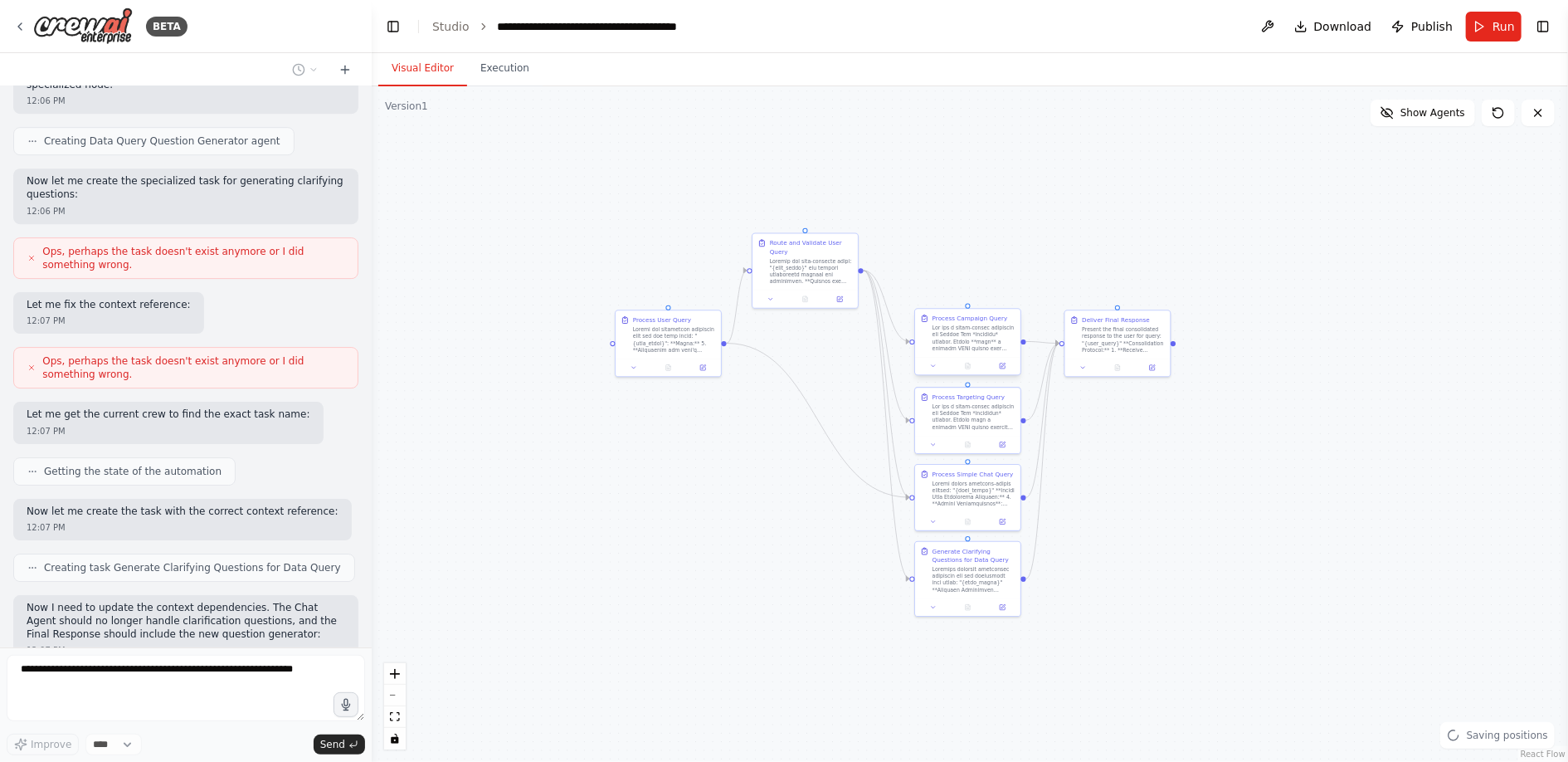
drag, startPoint x: 976, startPoint y: 346, endPoint x: 982, endPoint y: 250, distance: 96.2
click at [982, 250] on div ".deletable-edge-delete-btn { width: 20px; height: 20px; border: 0px solid #ffff…" at bounding box center [971, 423] width 1197 height 675
drag, startPoint x: 962, startPoint y: 409, endPoint x: 962, endPoint y: 351, distance: 58.0
click at [962, 351] on div at bounding box center [974, 355] width 83 height 27
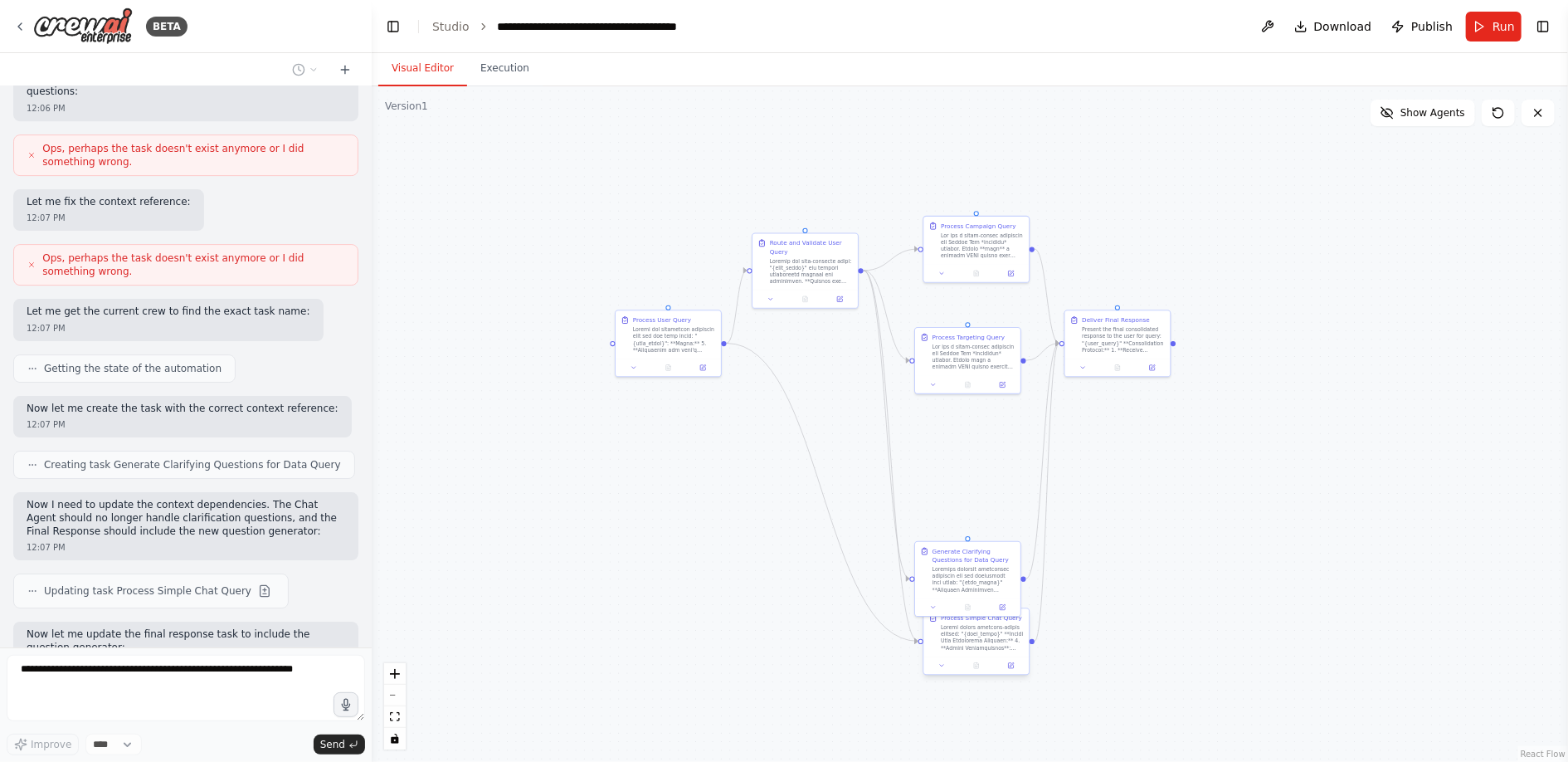
drag, startPoint x: 958, startPoint y: 500, endPoint x: 969, endPoint y: 647, distance: 147.4
click at [969, 647] on div at bounding box center [983, 637] width 83 height 27
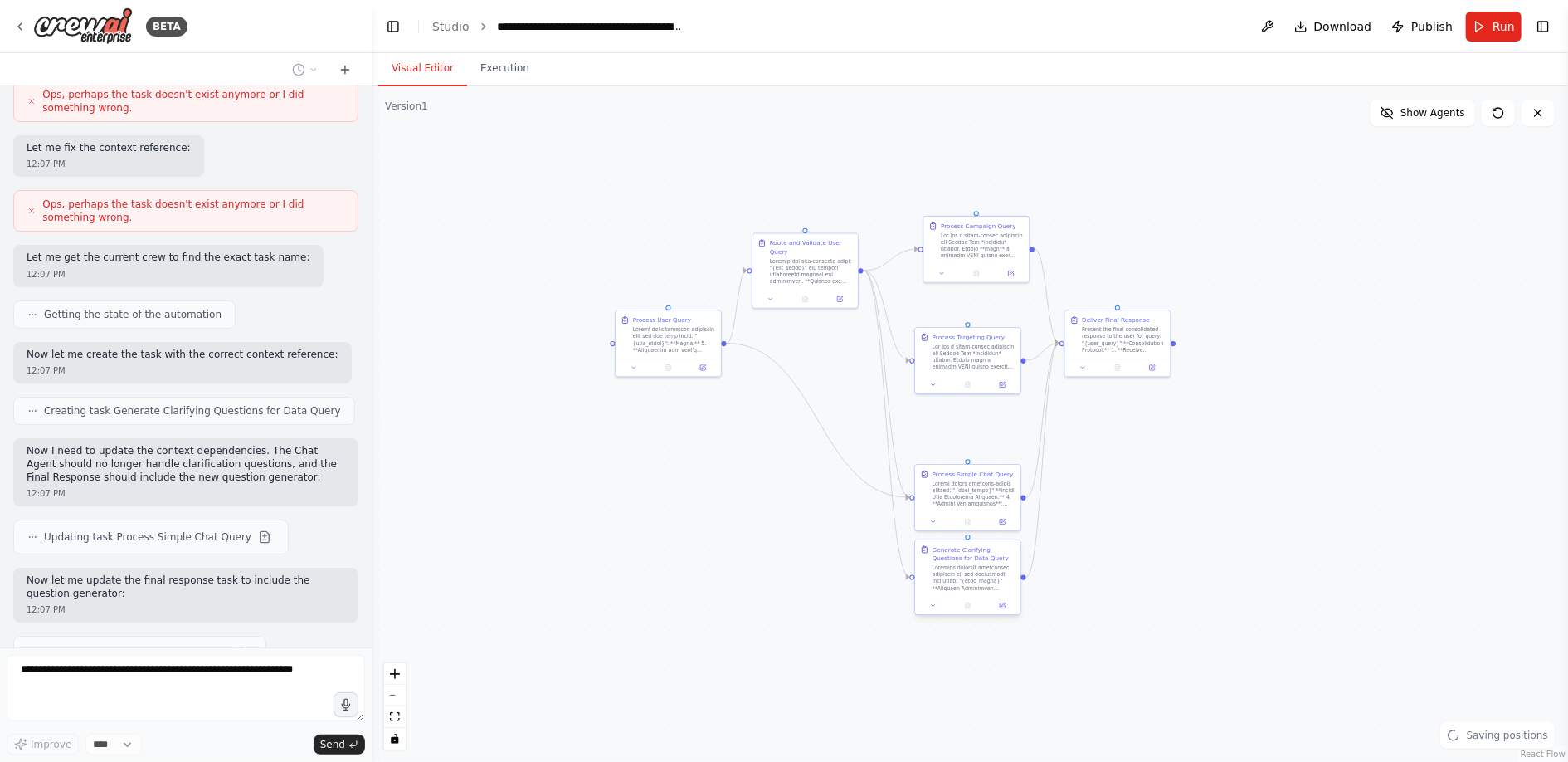
drag, startPoint x: 969, startPoint y: 581, endPoint x: 978, endPoint y: 475, distance: 106.4
click at [978, 444] on div "Process User Query Process Campaign Query Process Targeting Query Process Simpl…" at bounding box center [882, 270] width 617 height 348
drag, startPoint x: 1101, startPoint y: 337, endPoint x: 1382, endPoint y: 346, distance: 281.1
click at [1382, 346] on div "Present the final consolidated response to the user for query: "{user_query}" *…" at bounding box center [1402, 346] width 83 height 27
drag, startPoint x: 969, startPoint y: 359, endPoint x: 1061, endPoint y: 359, distance: 92.0
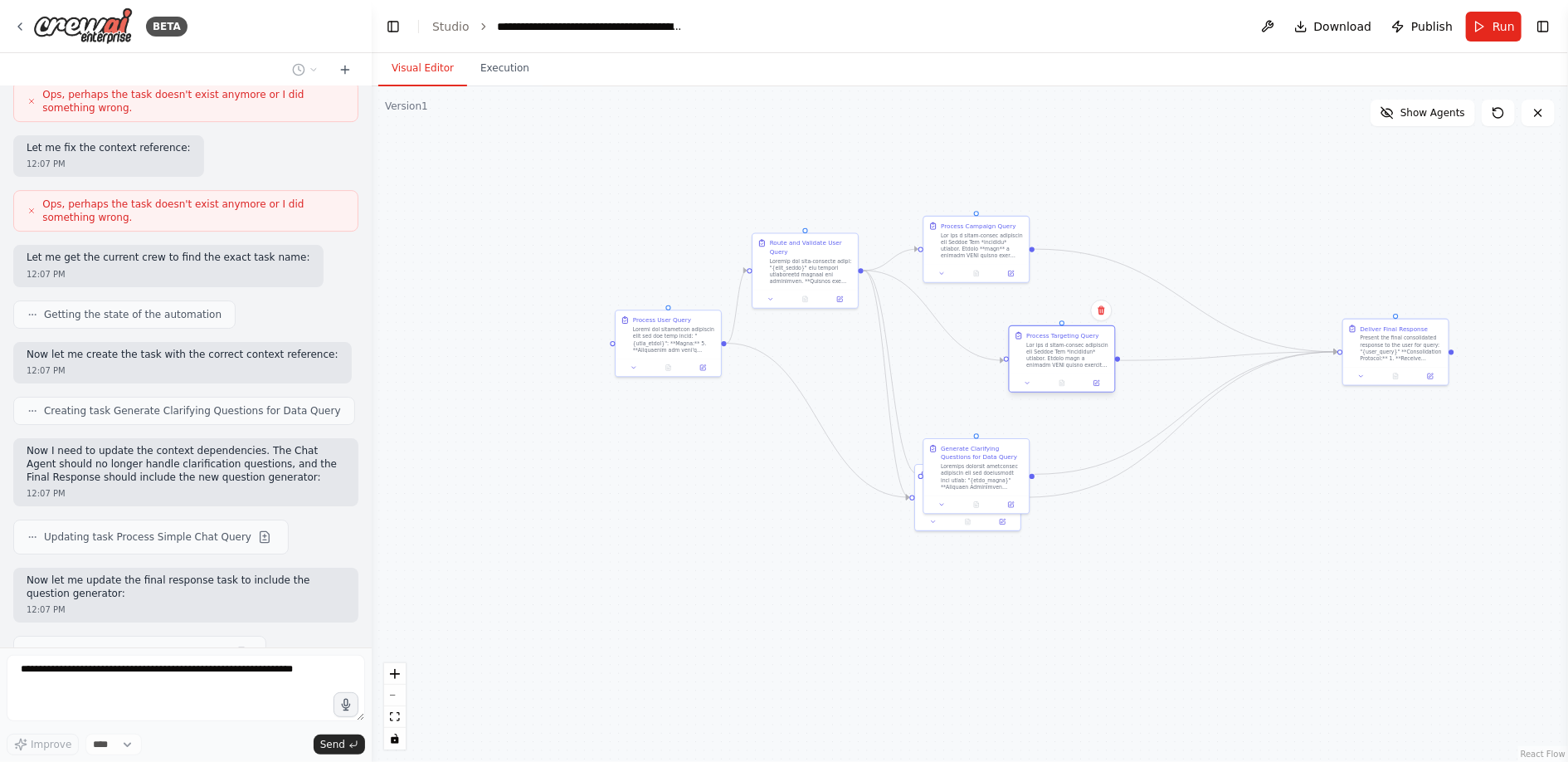
click at [1061, 359] on div at bounding box center [1068, 355] width 83 height 27
drag, startPoint x: 971, startPoint y: 239, endPoint x: 1080, endPoint y: 239, distance: 109.0
click at [1079, 239] on div at bounding box center [1094, 243] width 83 height 27
drag, startPoint x: 979, startPoint y: 468, endPoint x: 1043, endPoint y: 443, distance: 68.7
click at [1043, 443] on div at bounding box center [1042, 449] width 83 height 27
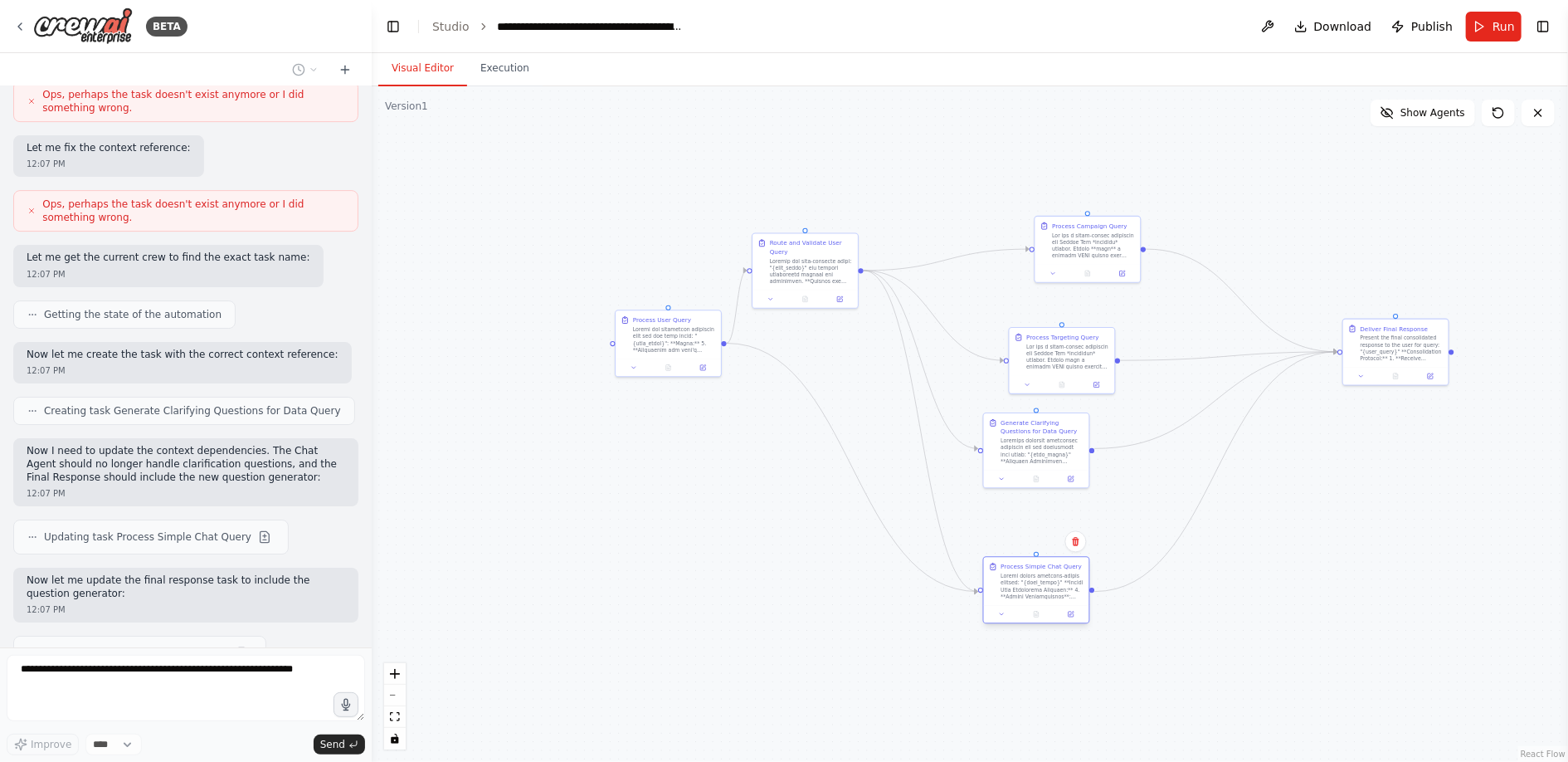
drag, startPoint x: 946, startPoint y: 489, endPoint x: 1015, endPoint y: 580, distance: 114.2
click at [1015, 580] on div at bounding box center [1042, 586] width 83 height 27
drag, startPoint x: 664, startPoint y: 347, endPoint x: 545, endPoint y: 349, distance: 119.0
click at [545, 349] on div at bounding box center [555, 338] width 83 height 27
drag, startPoint x: 1077, startPoint y: 263, endPoint x: 1041, endPoint y: 204, distance: 69.1
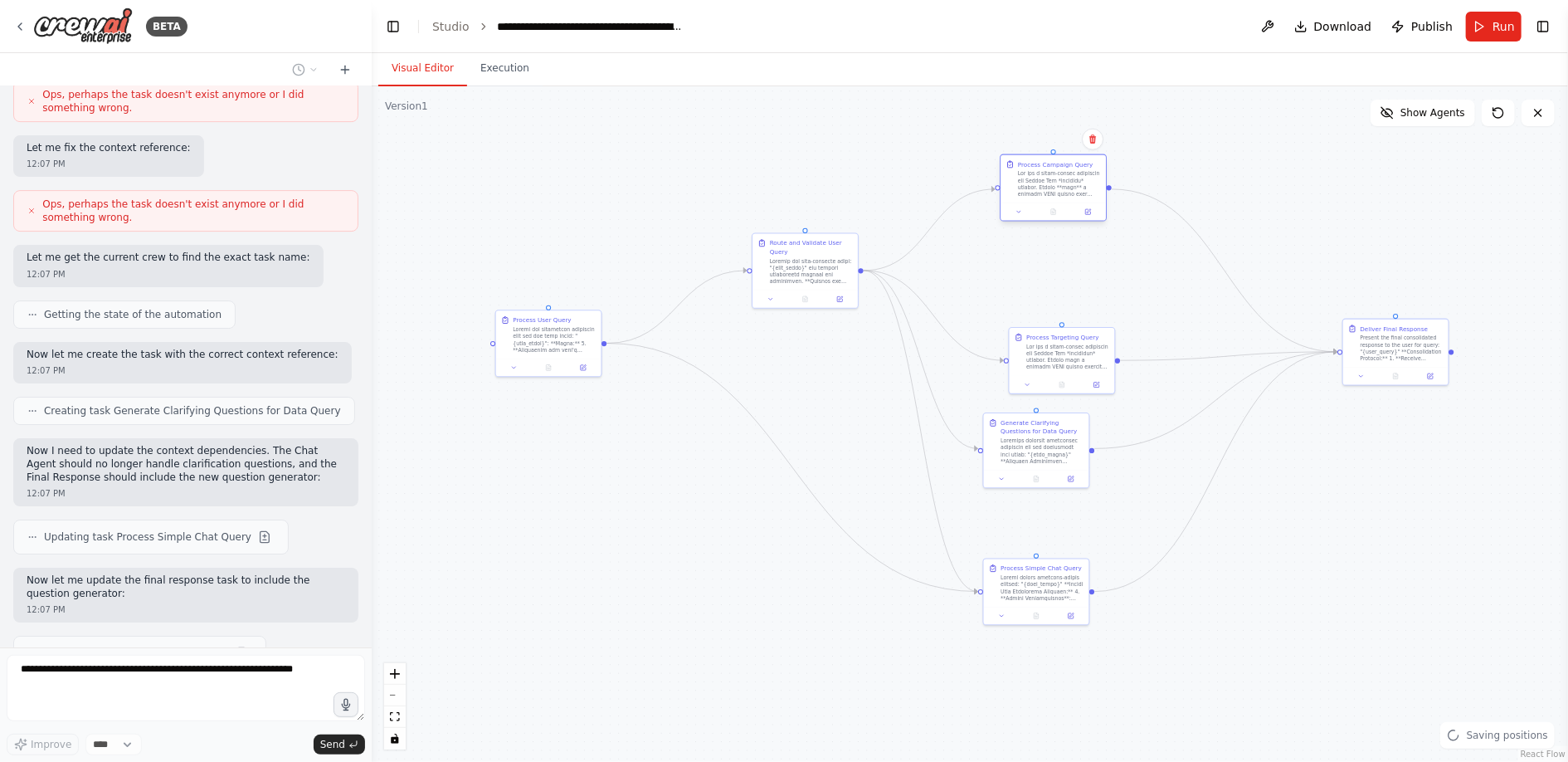
click at [1041, 204] on div at bounding box center [1053, 211] width 105 height 17
click at [1046, 317] on div at bounding box center [1053, 323] width 105 height 17
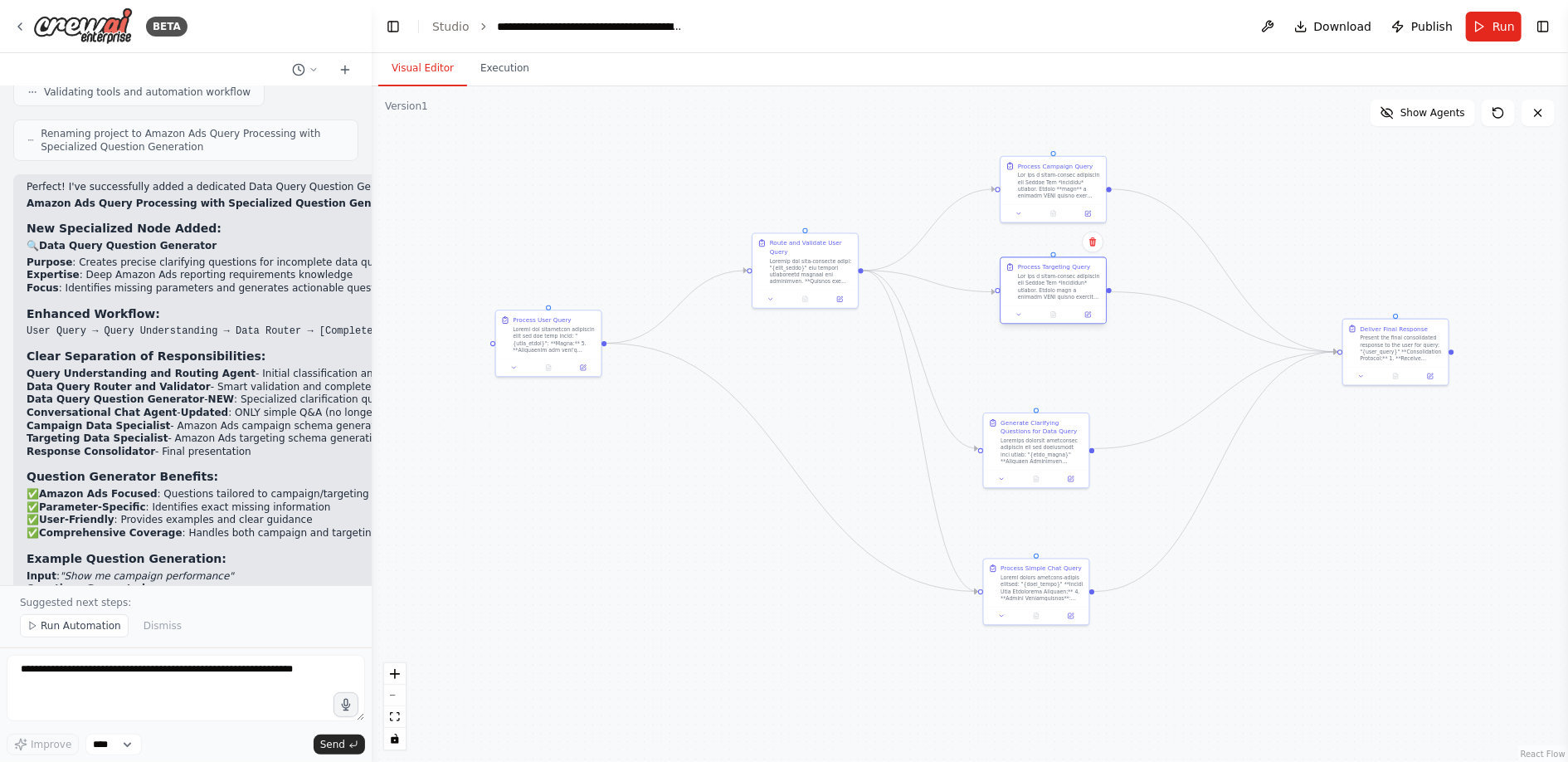
scroll to position [15834, 0]
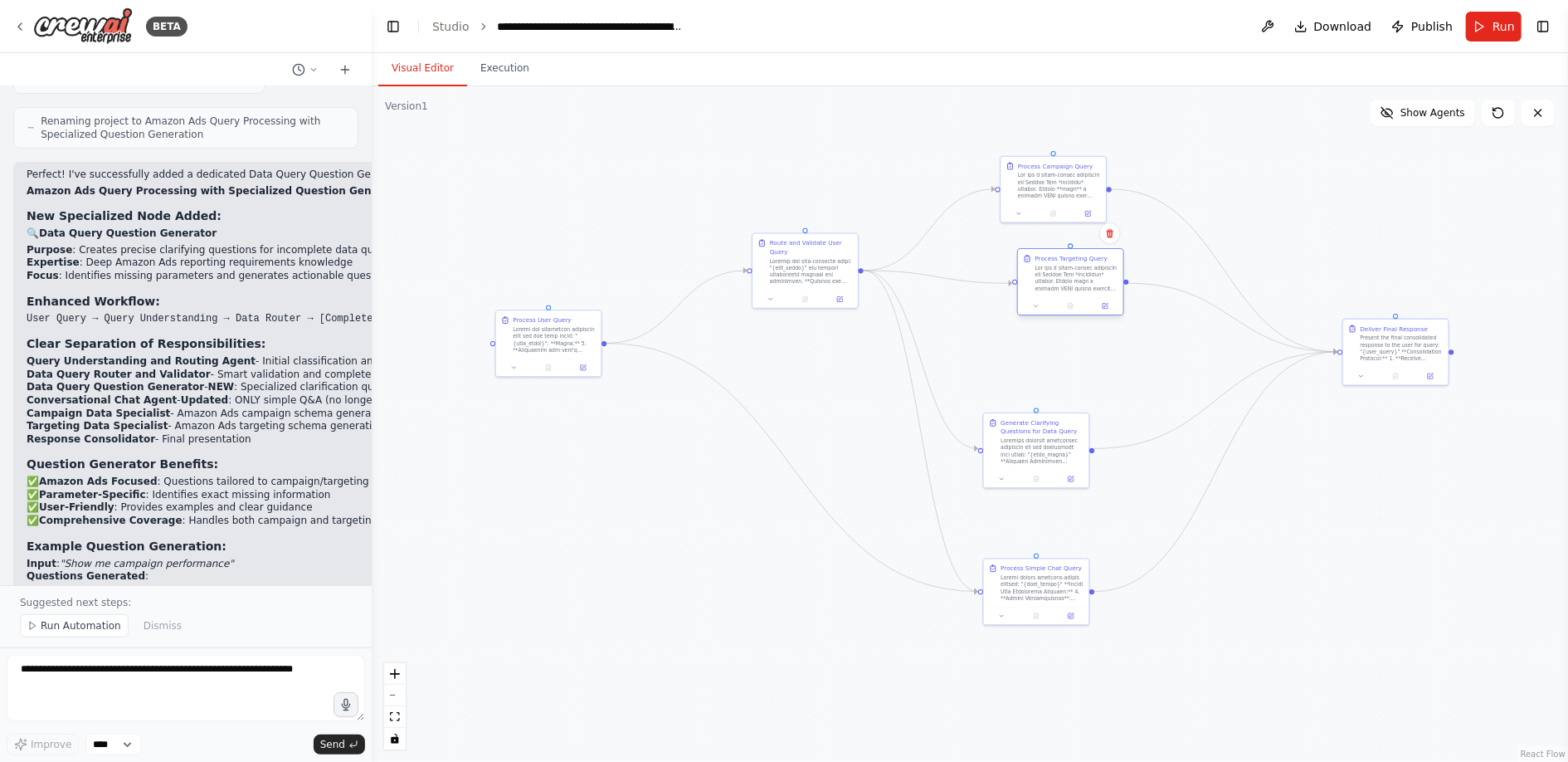
click at [1060, 298] on div at bounding box center [1070, 306] width 105 height 17
drag, startPoint x: 1021, startPoint y: 439, endPoint x: 1060, endPoint y: 389, distance: 63.4
click at [1060, 389] on div at bounding box center [1085, 398] width 83 height 27
drag, startPoint x: 1061, startPoint y: 282, endPoint x: 1047, endPoint y: 282, distance: 14.0
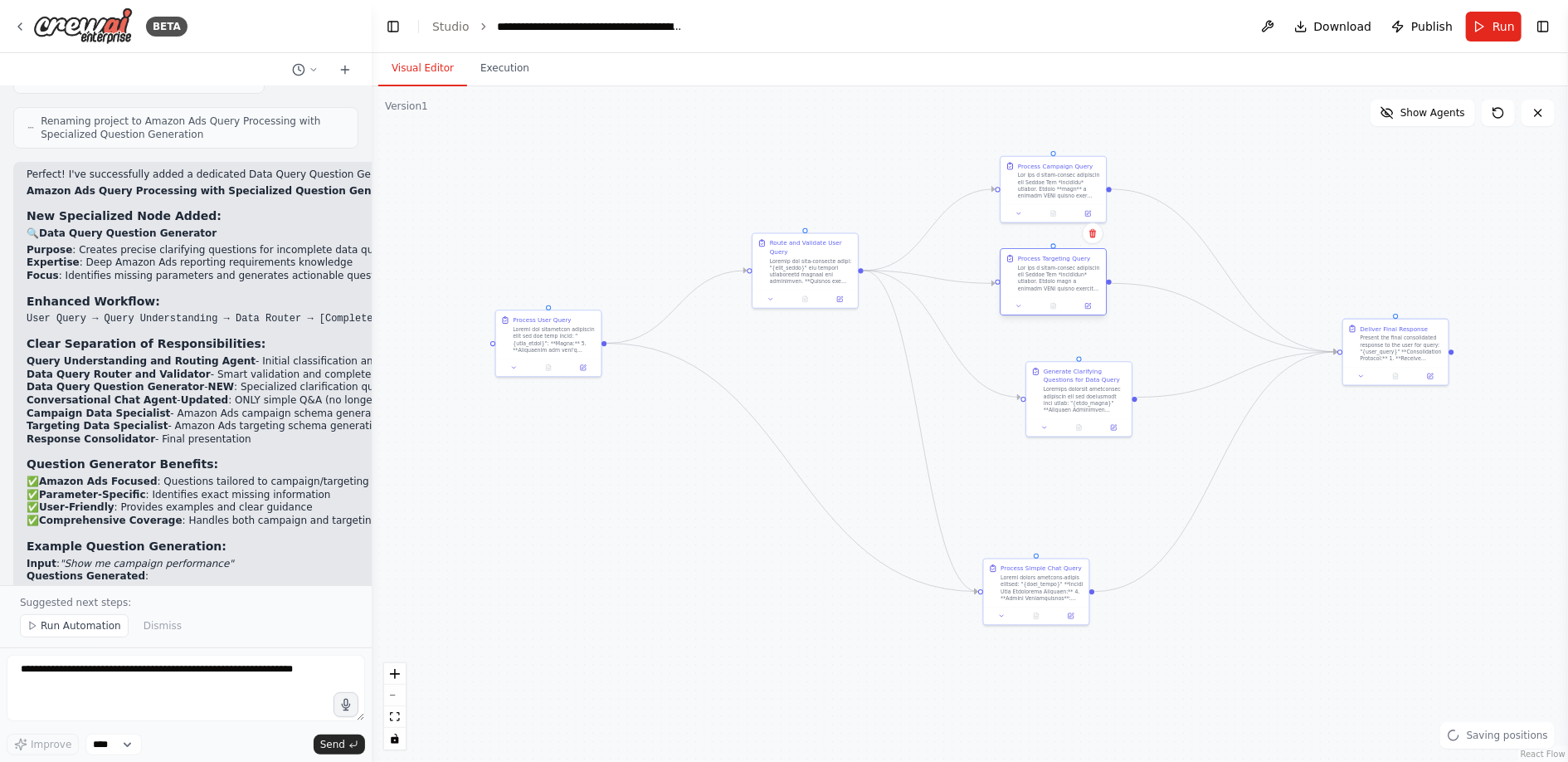
click at [1047, 282] on div at bounding box center [1060, 278] width 83 height 27
drag, startPoint x: 1081, startPoint y: 392, endPoint x: 1056, endPoint y: 386, distance: 25.7
click at [1056, 386] on div at bounding box center [1060, 398] width 83 height 27
drag, startPoint x: 1034, startPoint y: 576, endPoint x: 1061, endPoint y: 516, distance: 65.8
click at [1061, 516] on div at bounding box center [1068, 526] width 83 height 27
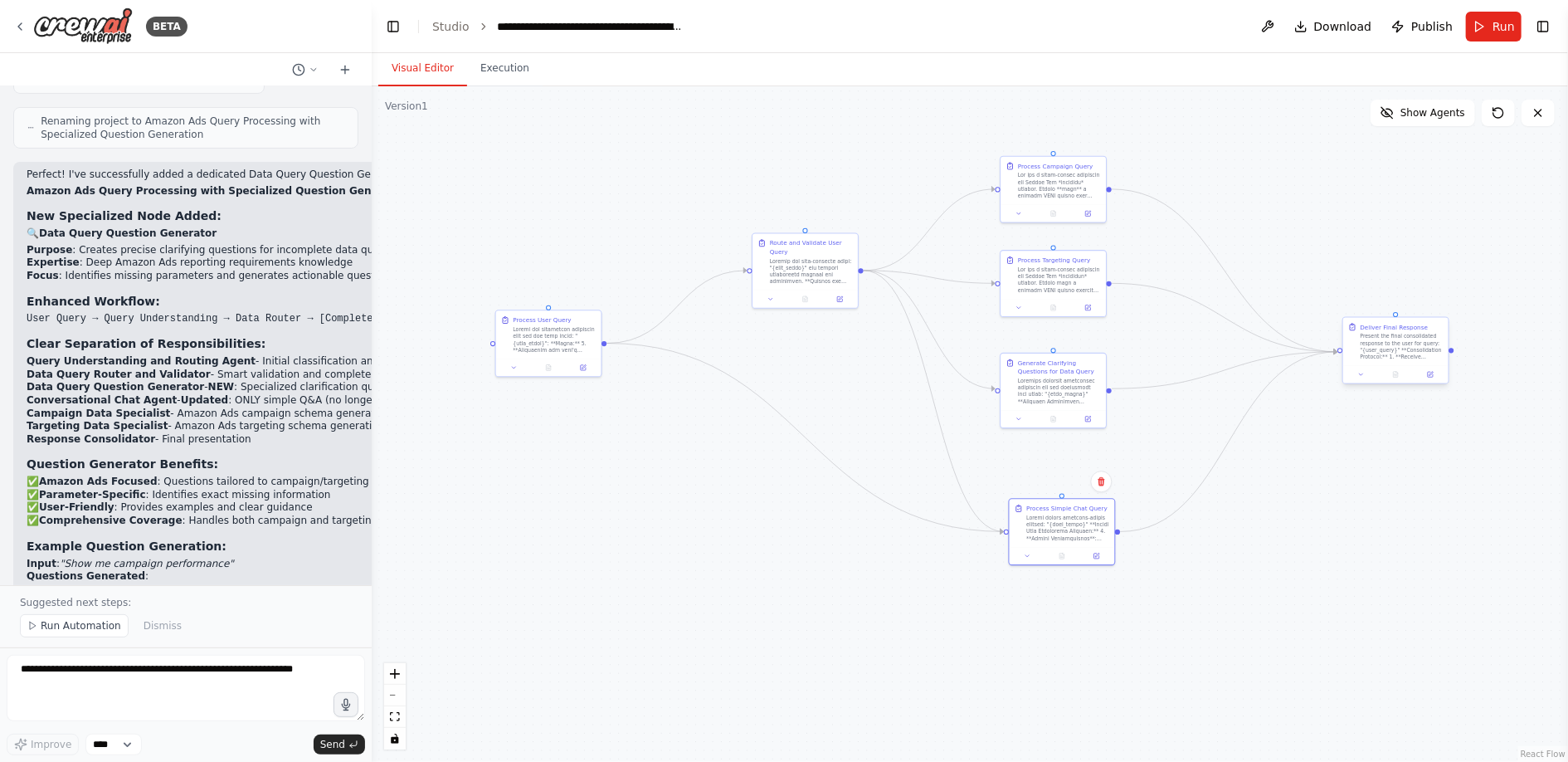
click at [1399, 345] on div "Present the final consolidated response to the user for query: "{user_query}" *…" at bounding box center [1402, 346] width 83 height 27
click at [1432, 372] on icon at bounding box center [1432, 374] width 4 height 4
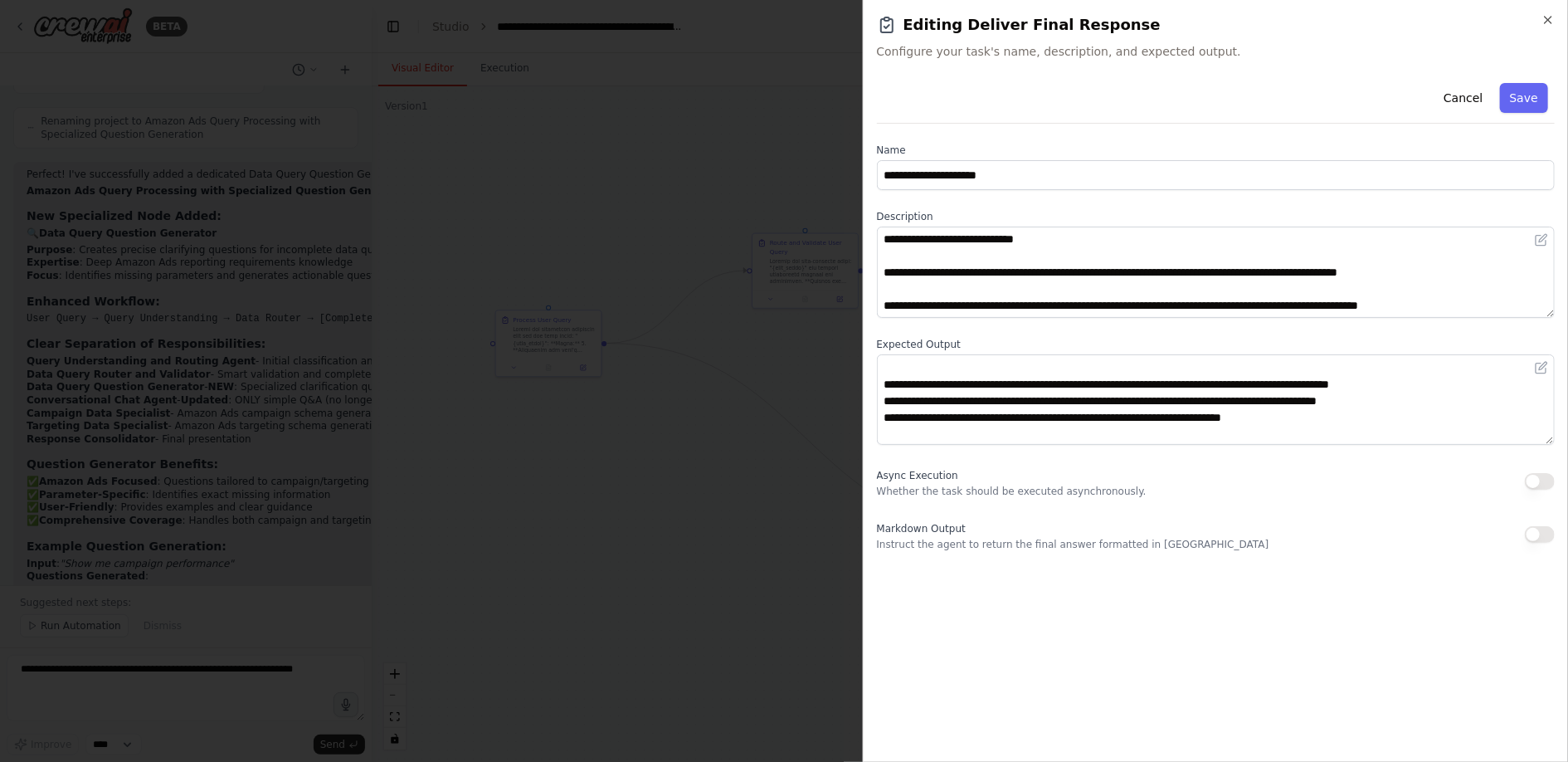
scroll to position [0, 0]
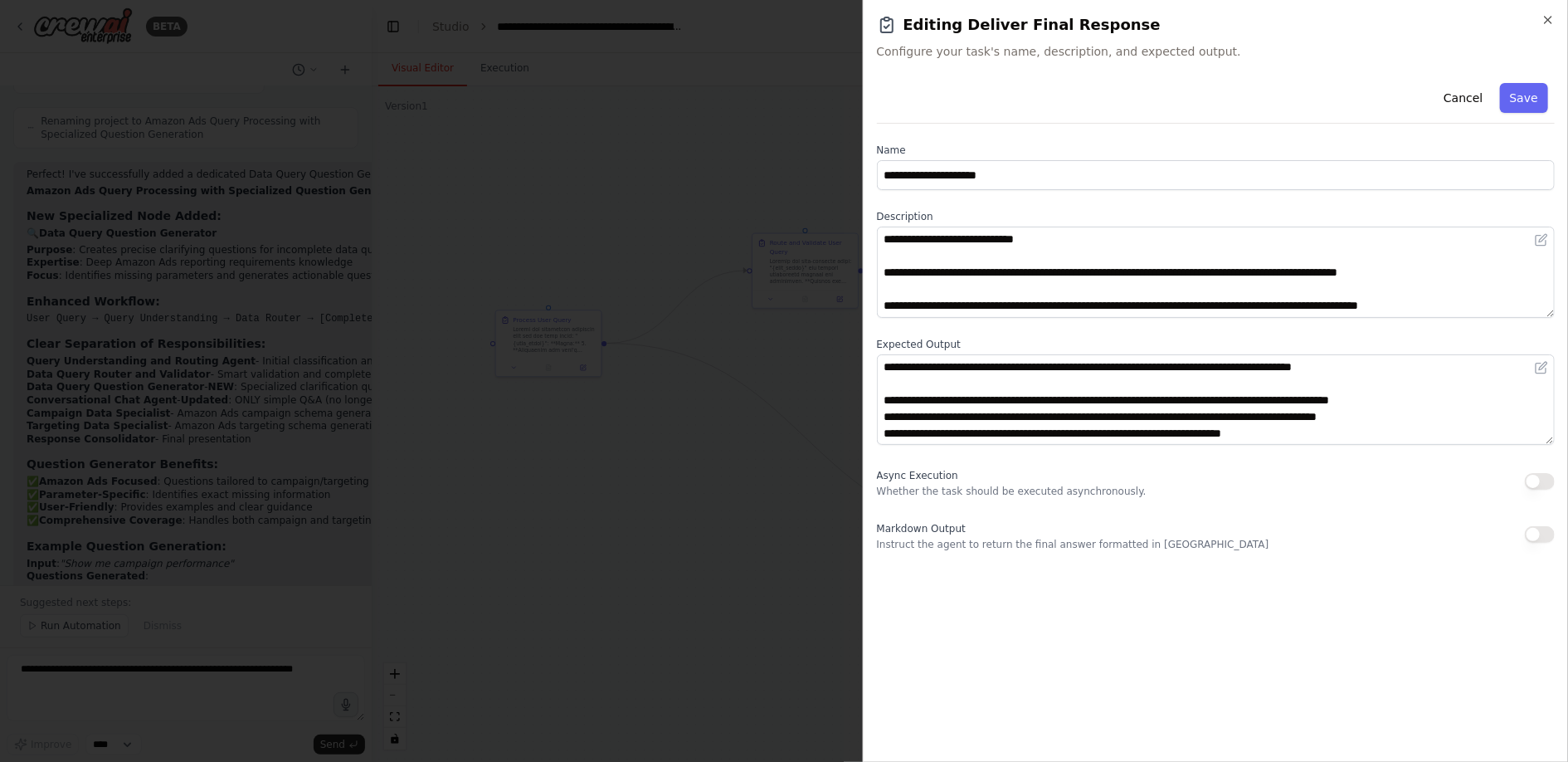
click at [765, 517] on div at bounding box center [784, 381] width 1568 height 762
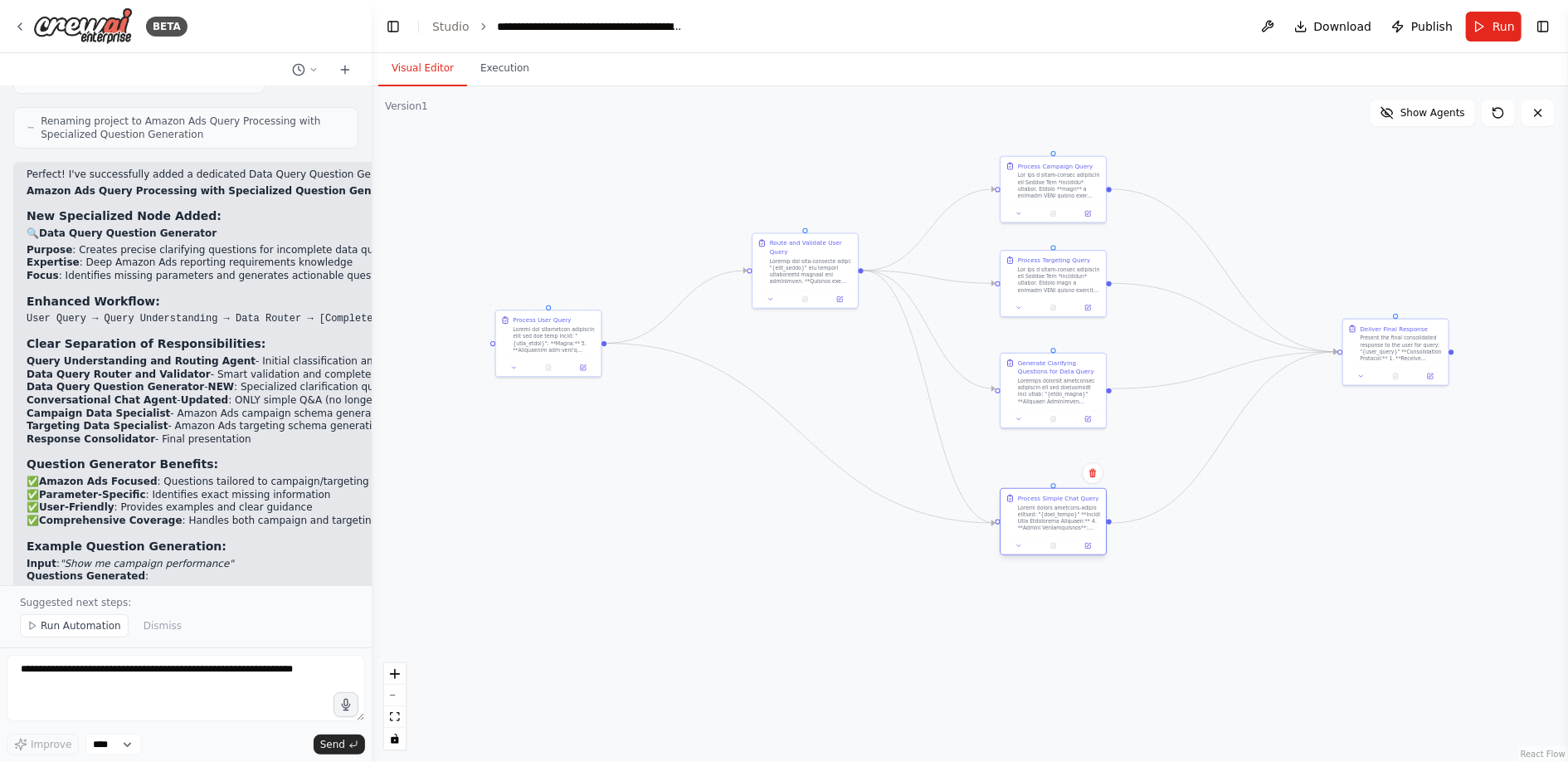
drag, startPoint x: 1067, startPoint y: 527, endPoint x: 1060, endPoint y: 516, distance: 13.0
click at [1060, 516] on div at bounding box center [1060, 518] width 83 height 27
click at [232, 670] on textarea at bounding box center [186, 687] width 359 height 66
type textarea "*"
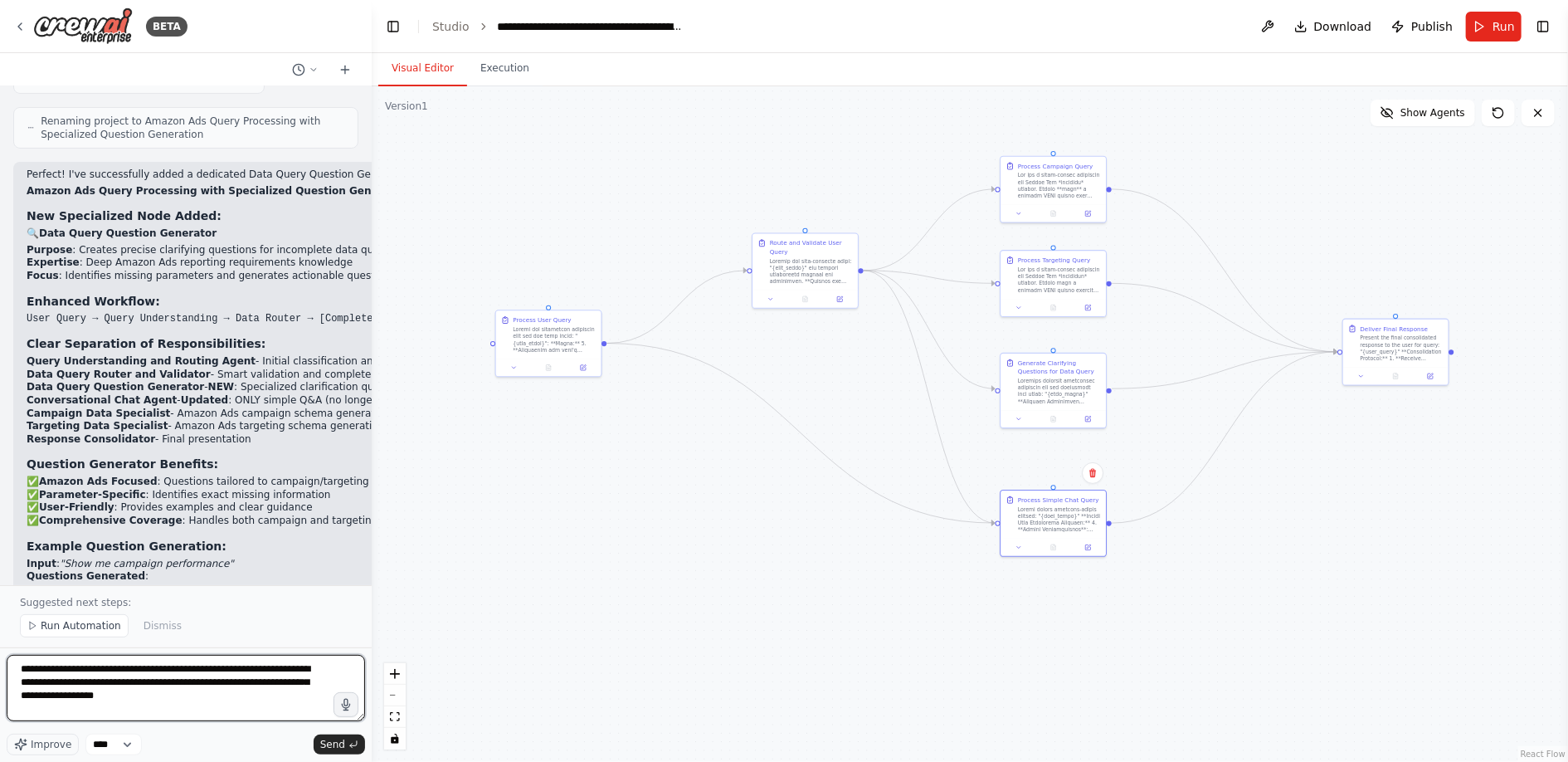
click at [131, 668] on textarea "**********" at bounding box center [186, 687] width 359 height 66
drag, startPoint x: 198, startPoint y: 682, endPoint x: 215, endPoint y: 748, distance: 68.2
click at [198, 684] on textarea "**********" at bounding box center [186, 687] width 359 height 66
drag, startPoint x: 229, startPoint y: 695, endPoint x: 232, endPoint y: 728, distance: 33.1
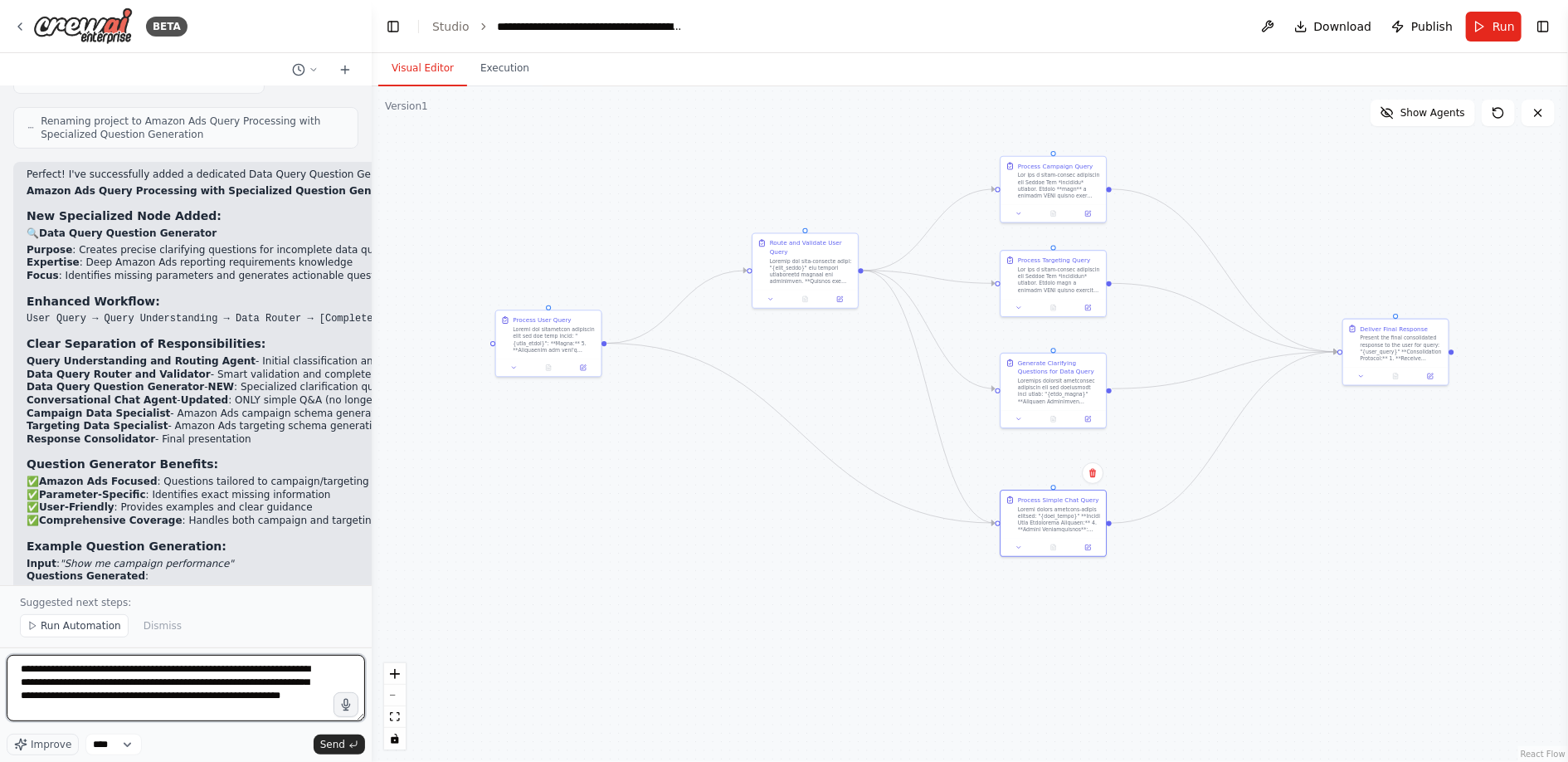
click at [229, 695] on textarea "**********" at bounding box center [186, 687] width 359 height 66
type textarea "**********"
drag, startPoint x: 134, startPoint y: 711, endPoint x: -9, endPoint y: 642, distance: 158.8
click at [0, 642] on html "BETA Hello! I'm the CrewAI assistant. What kind of automation do you want to bu…" at bounding box center [784, 381] width 1568 height 762
paste textarea "**********"
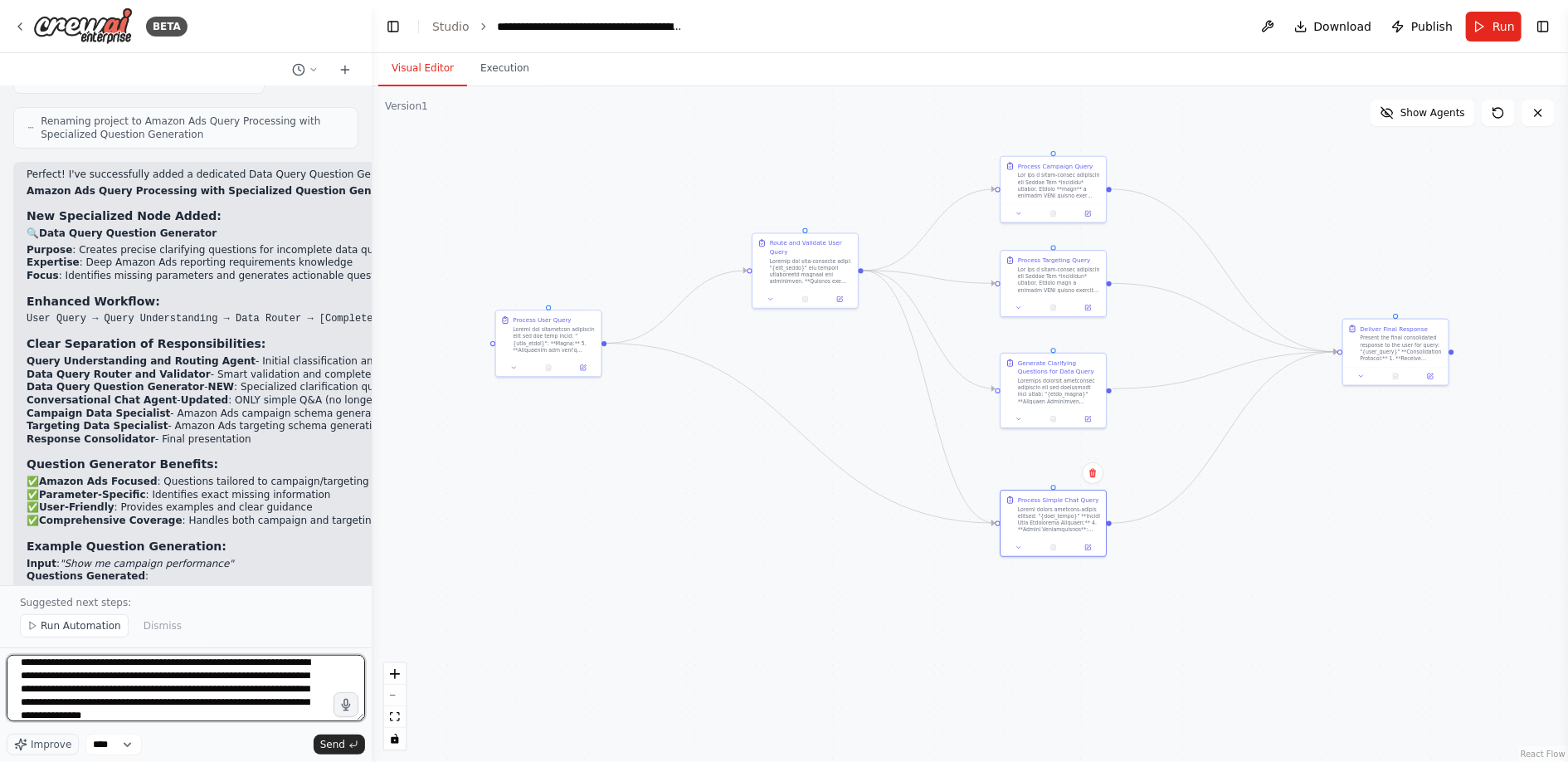
scroll to position [14, 0]
click at [117, 708] on textarea "**********" at bounding box center [186, 687] width 359 height 66
type textarea "**********"
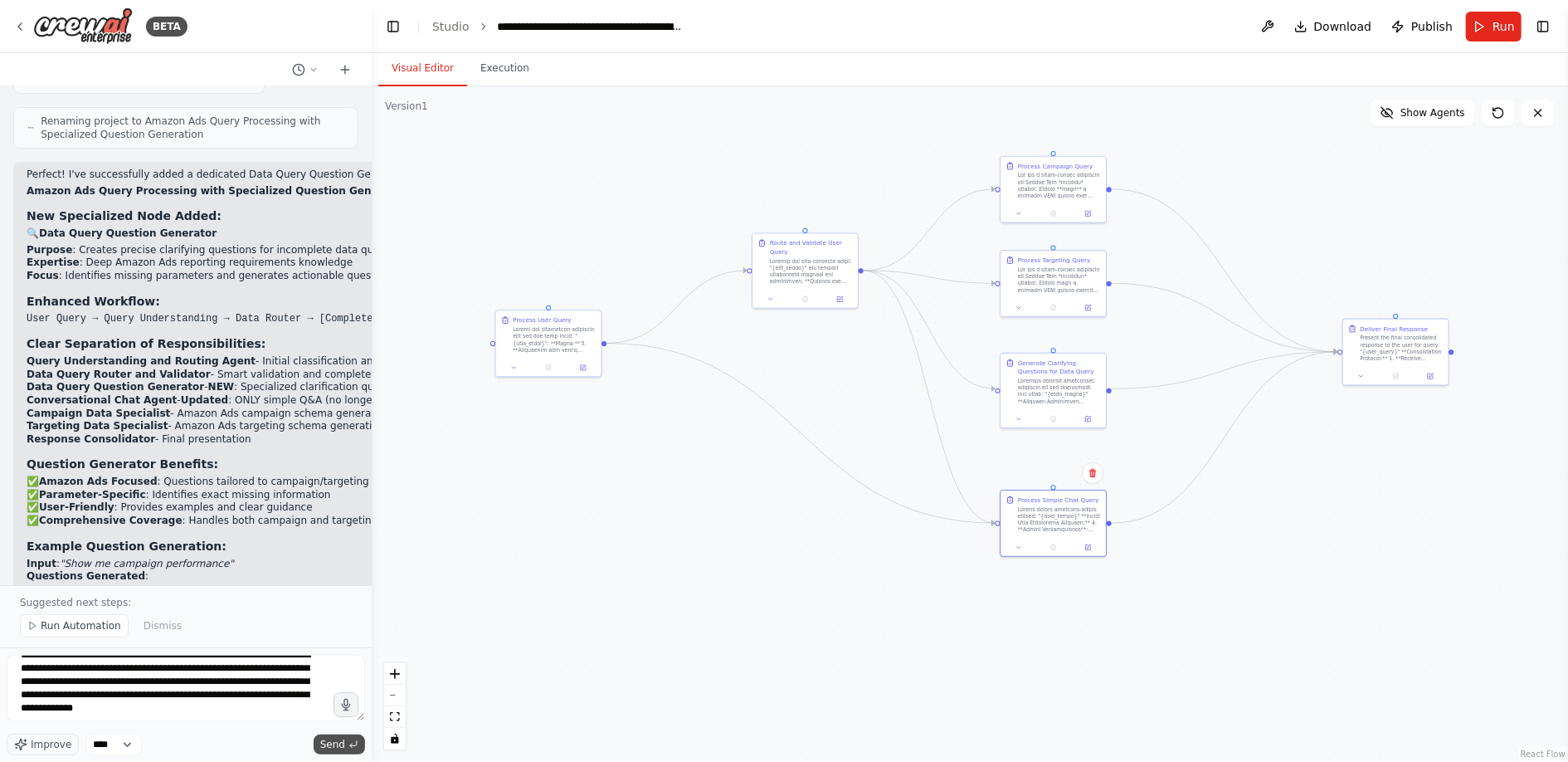
click at [330, 746] on span "Send" at bounding box center [332, 744] width 25 height 13
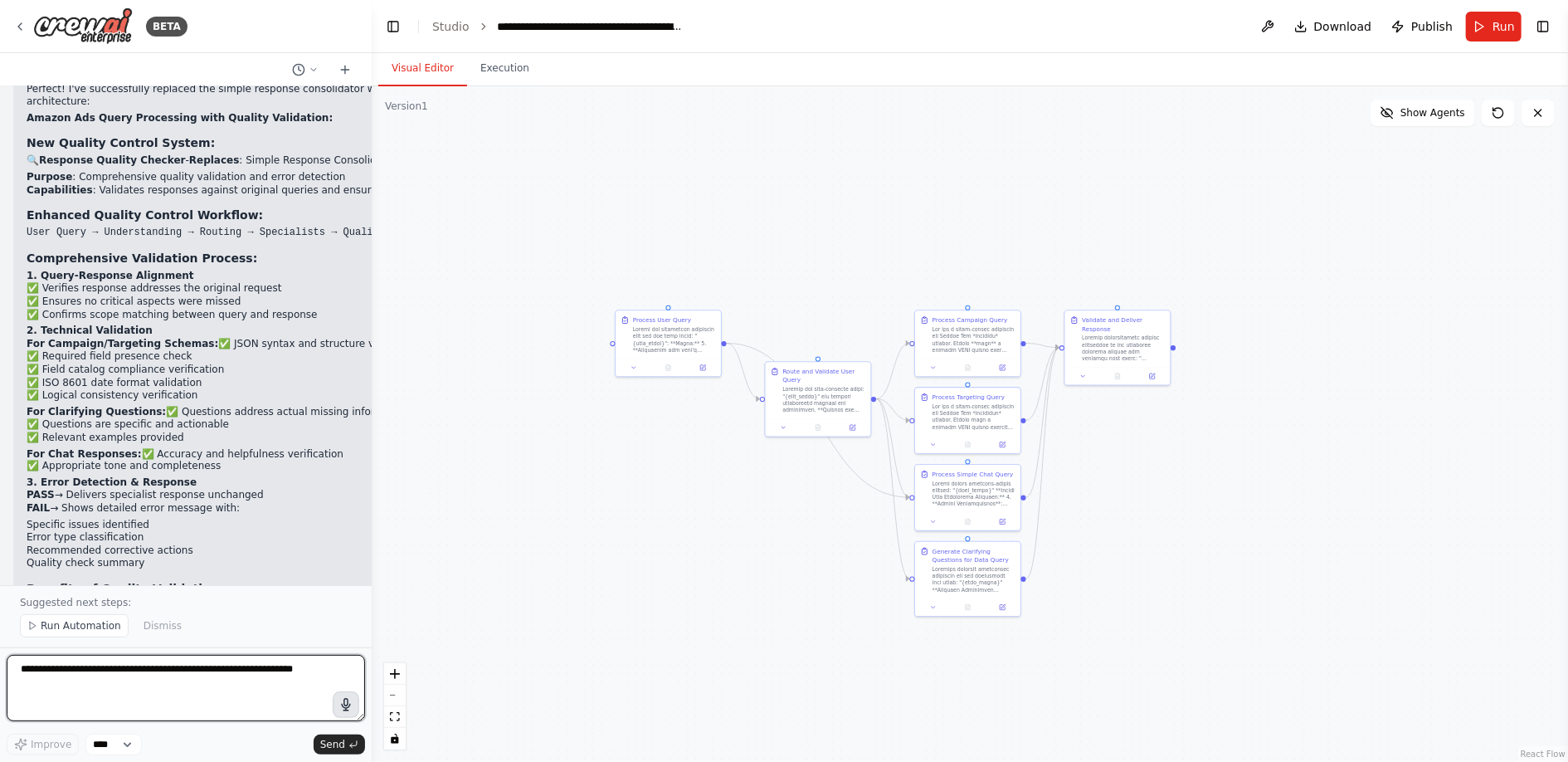
scroll to position [17276, 0]
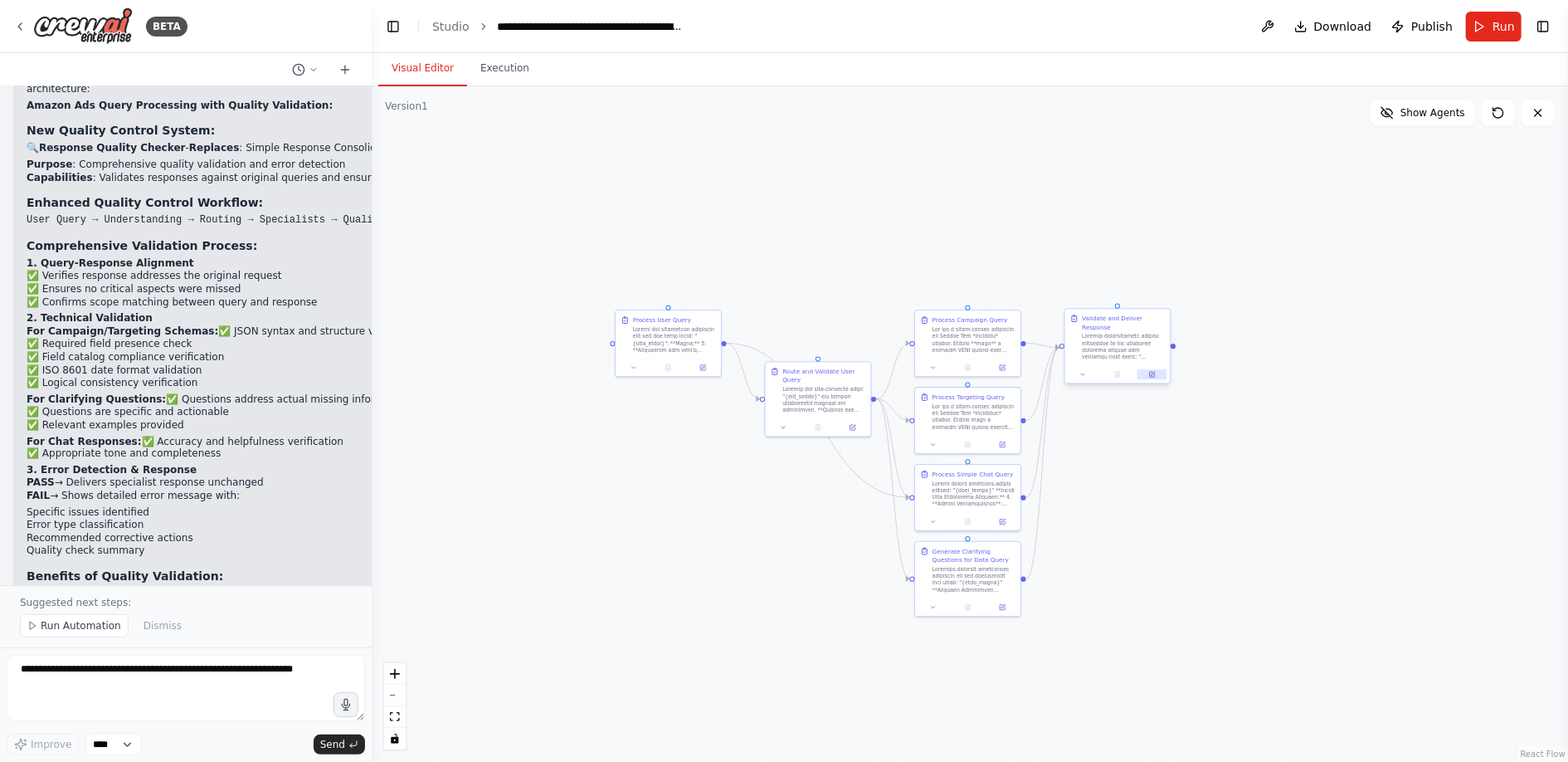
click at [1153, 374] on icon at bounding box center [1152, 374] width 5 height 5
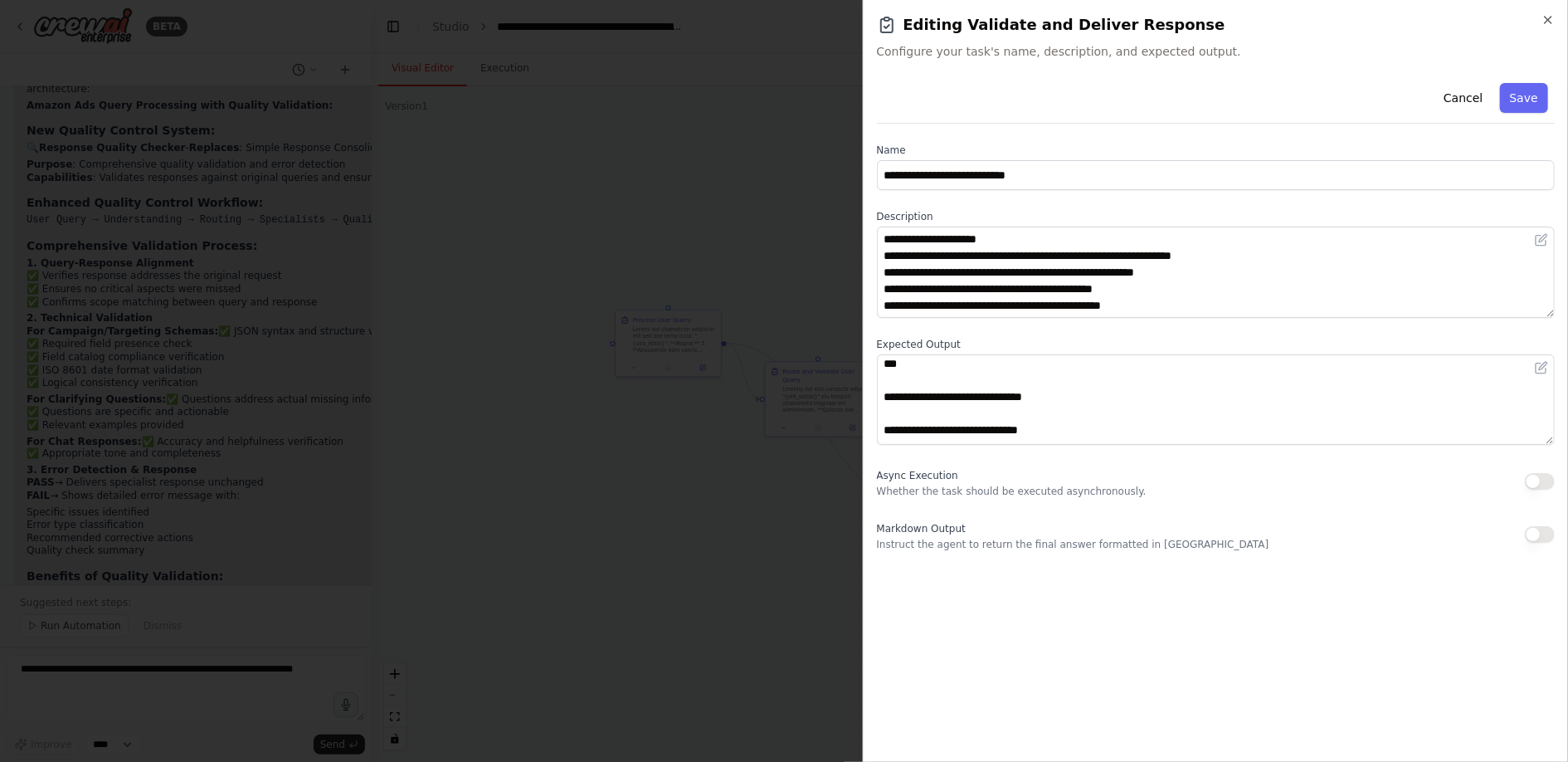
scroll to position [0, 0]
click at [812, 542] on div at bounding box center [784, 381] width 1568 height 762
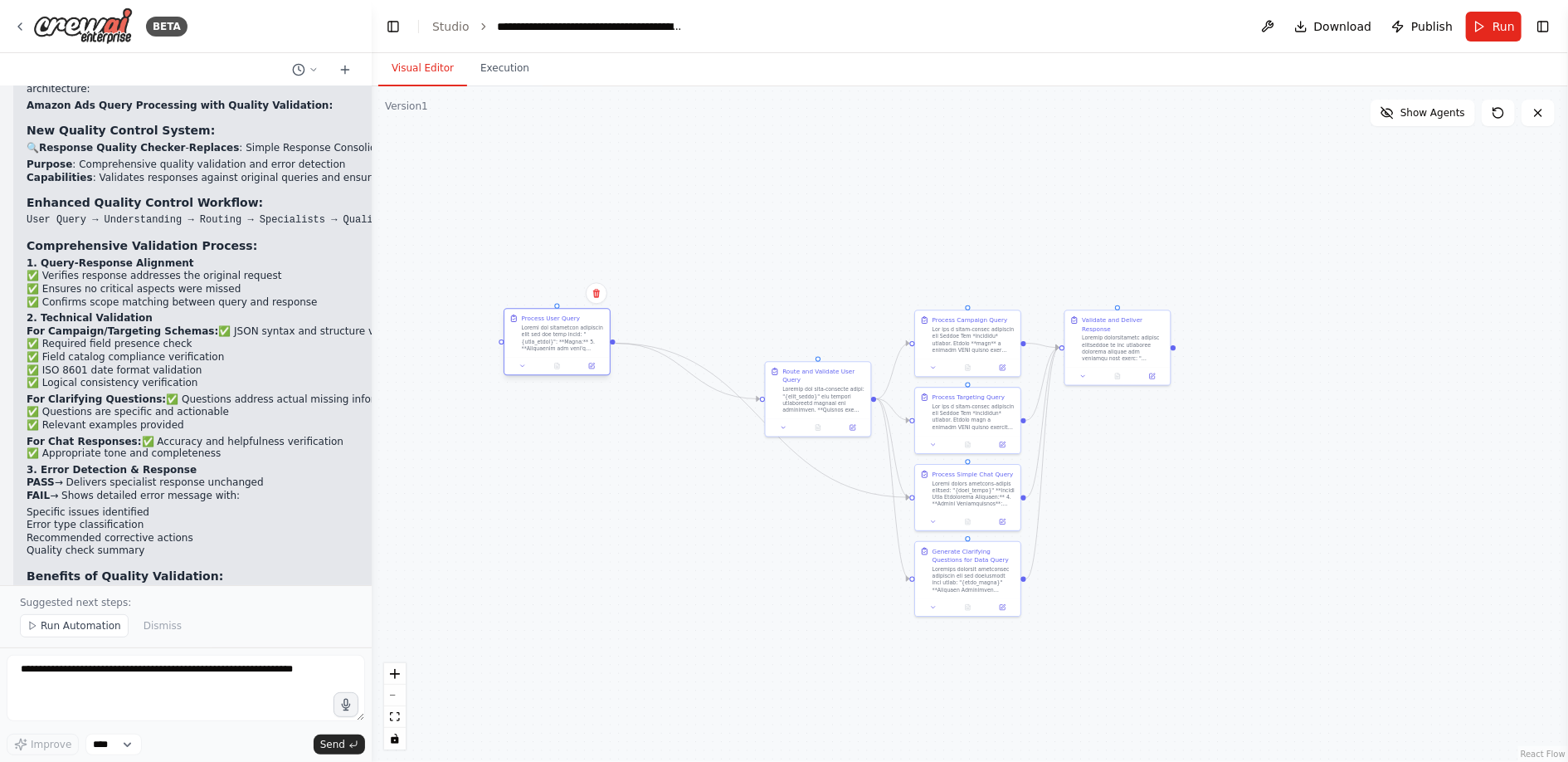
drag, startPoint x: 665, startPoint y: 343, endPoint x: 573, endPoint y: 346, distance: 92.0
click at [568, 346] on div at bounding box center [563, 338] width 83 height 27
drag, startPoint x: 798, startPoint y: 381, endPoint x: 784, endPoint y: 250, distance: 131.7
click at [784, 250] on div "Route and Validate User Query" at bounding box center [811, 246] width 83 height 17
click at [840, 298] on icon at bounding box center [839, 296] width 5 height 5
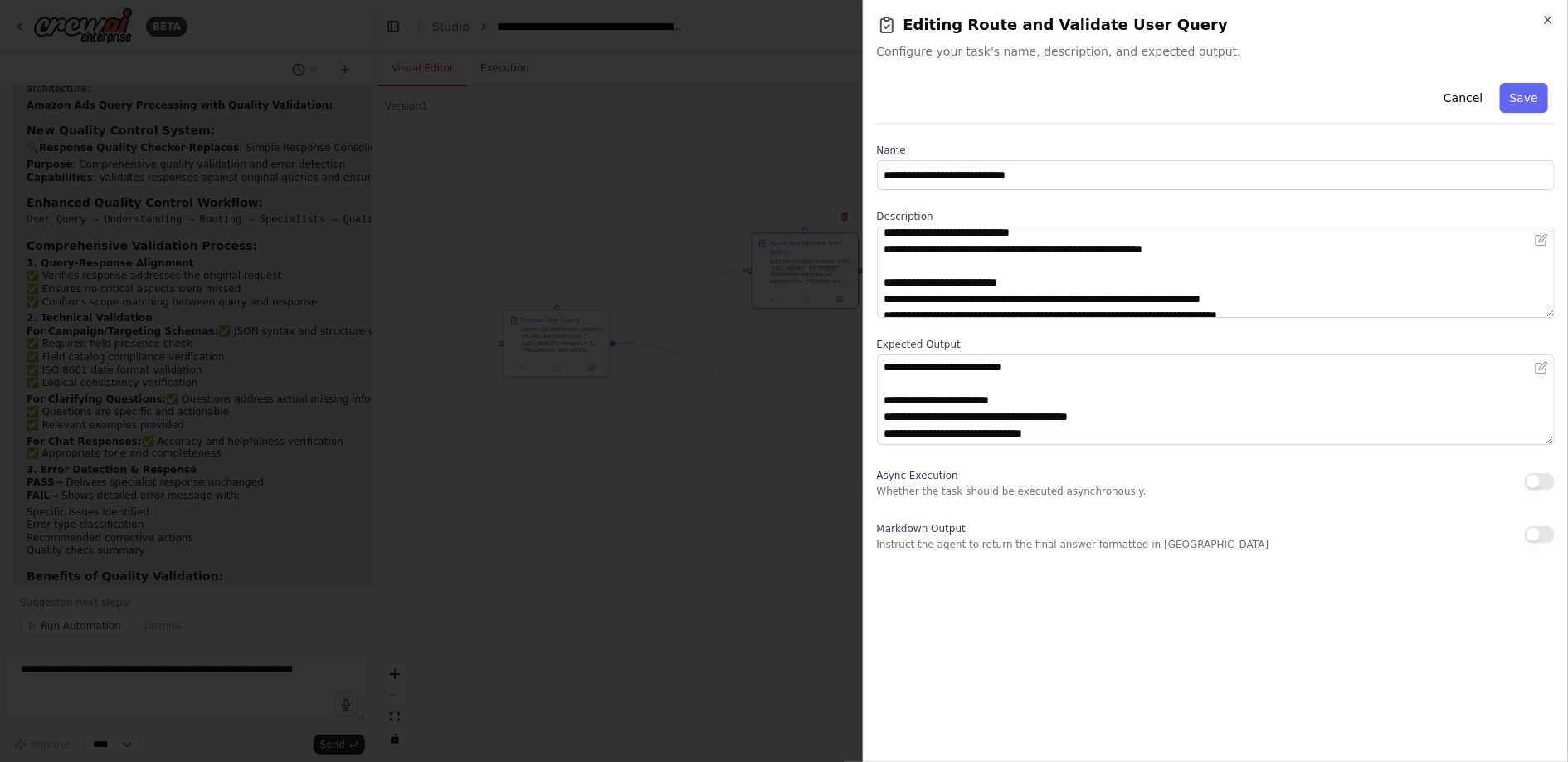
scroll to position [465, 0]
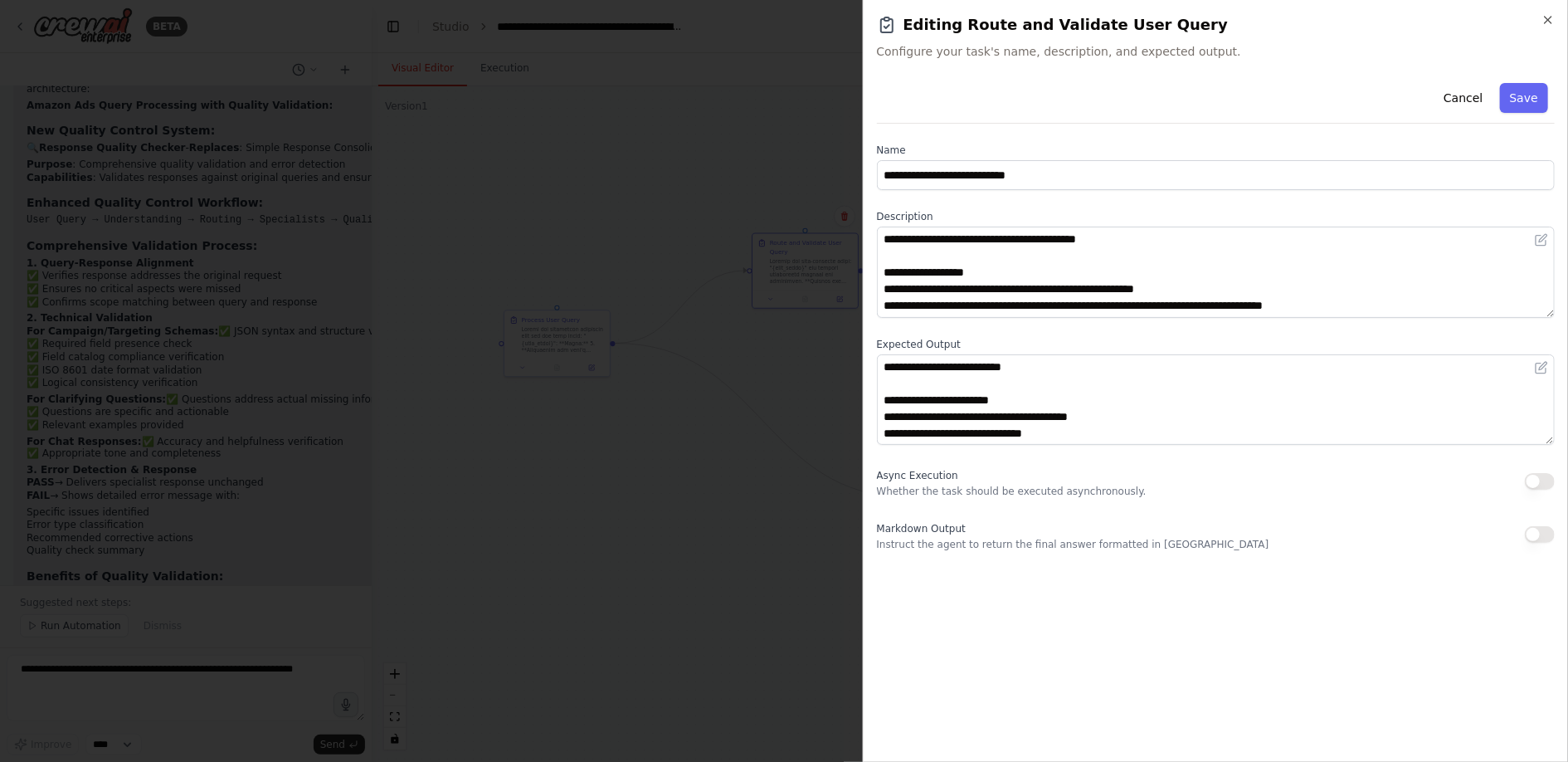
click at [832, 349] on div at bounding box center [784, 381] width 1568 height 762
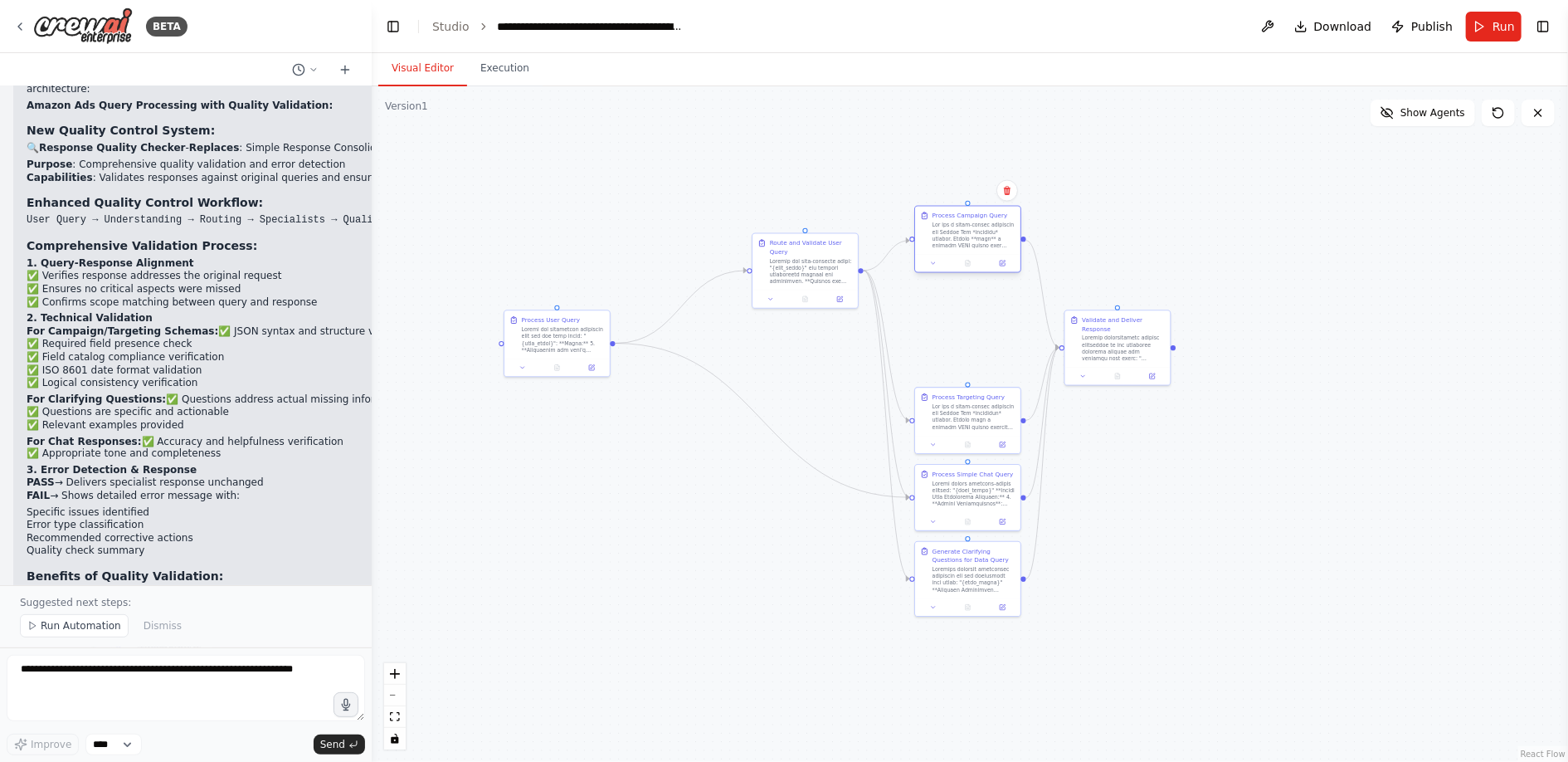
drag, startPoint x: 977, startPoint y: 346, endPoint x: 977, endPoint y: 244, distance: 102.0
click at [977, 244] on div at bounding box center [974, 235] width 83 height 27
drag, startPoint x: 966, startPoint y: 419, endPoint x: 966, endPoint y: 346, distance: 73.0
click at [966, 346] on div at bounding box center [974, 338] width 83 height 27
drag, startPoint x: 1115, startPoint y: 358, endPoint x: 1167, endPoint y: 297, distance: 80.2
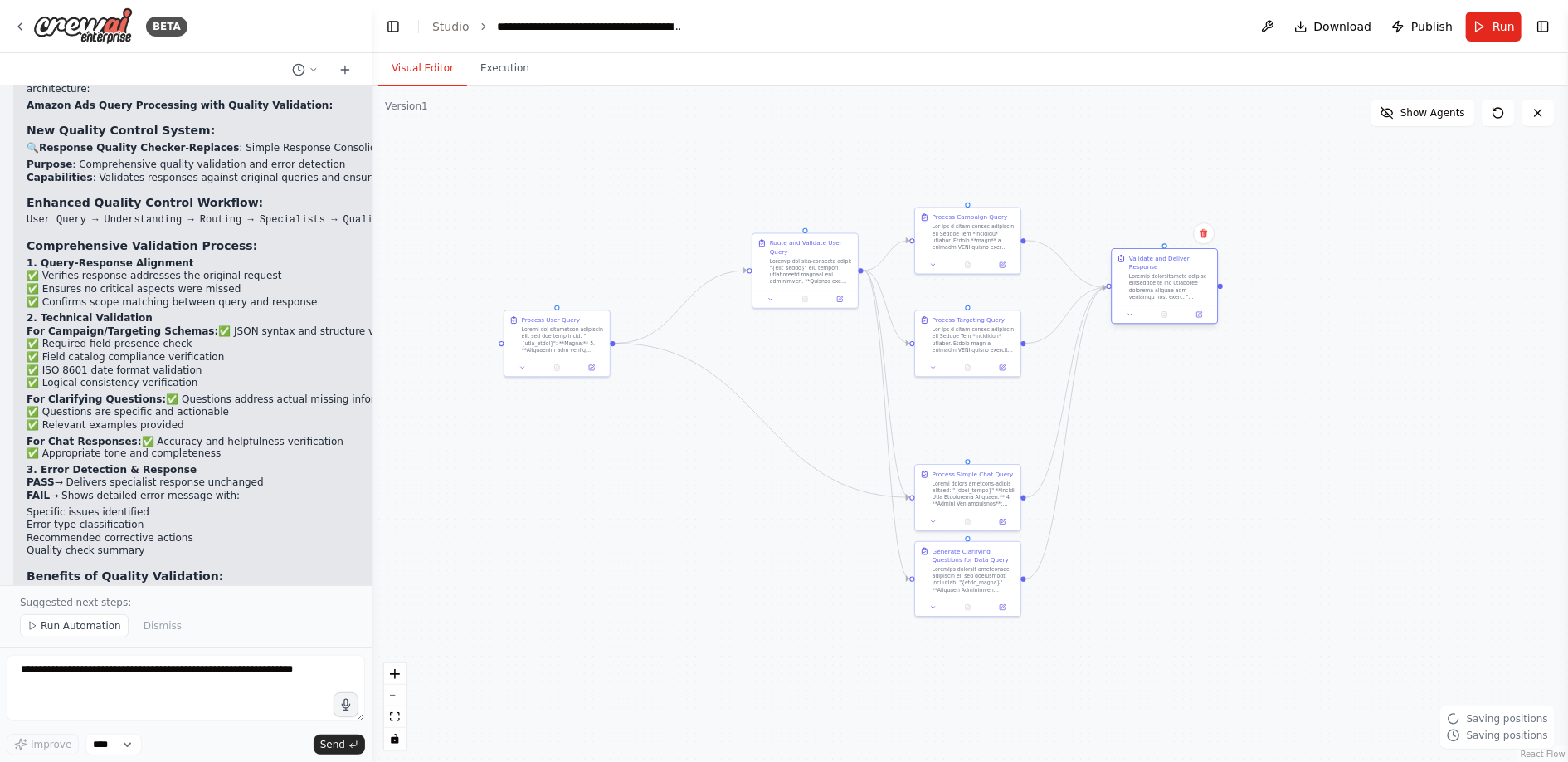
click at [1167, 297] on div at bounding box center [1171, 286] width 83 height 27
drag, startPoint x: 958, startPoint y: 505, endPoint x: 964, endPoint y: 671, distance: 166.1
click at [964, 671] on div "Process Simple Chat Query" at bounding box center [976, 649] width 105 height 48
drag, startPoint x: 964, startPoint y: 580, endPoint x: 976, endPoint y: 465, distance: 115.6
click at [976, 465] on div at bounding box center [983, 467] width 83 height 27
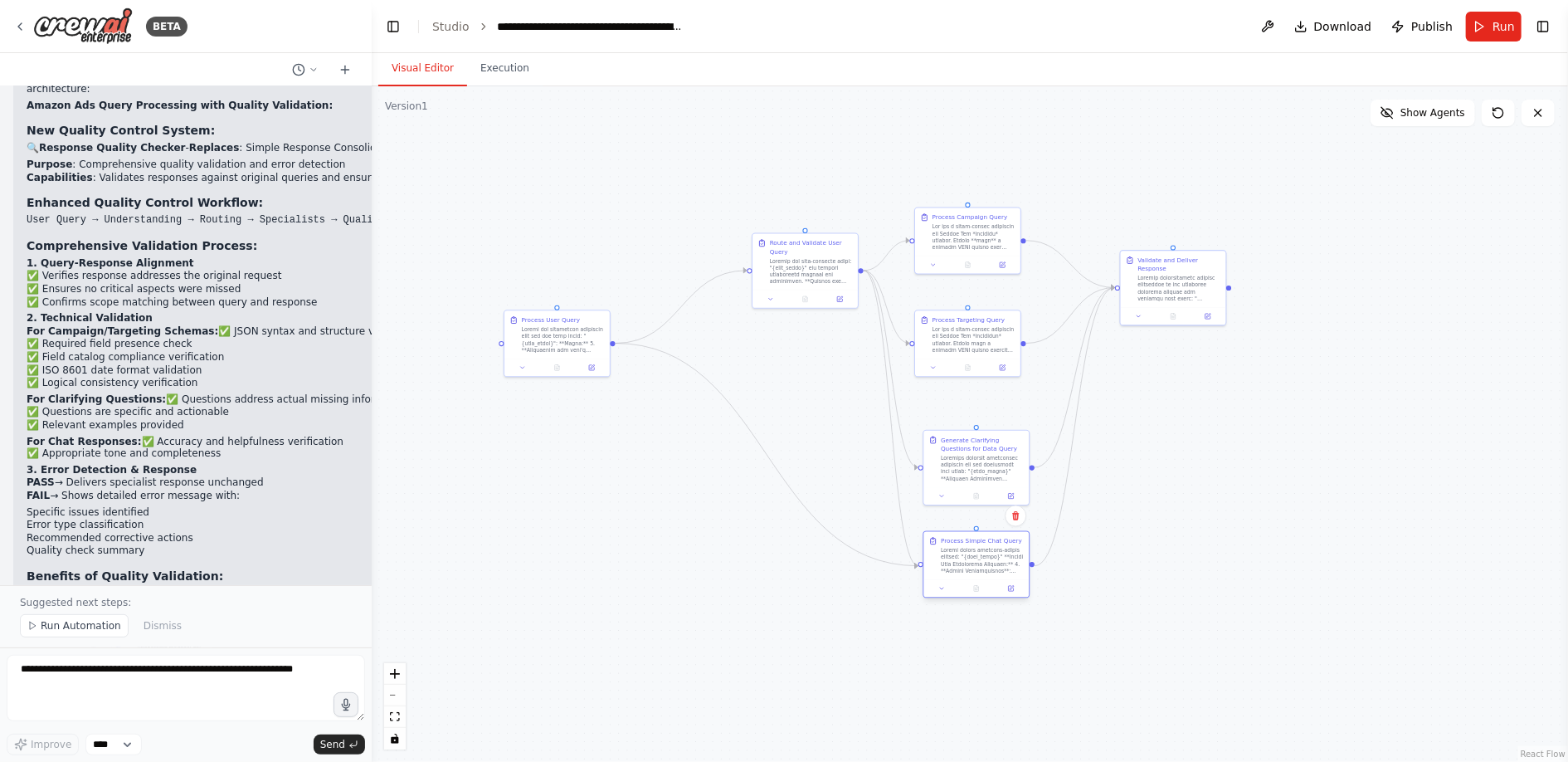
drag, startPoint x: 964, startPoint y: 665, endPoint x: 968, endPoint y: 574, distance: 91.1
click at [968, 574] on div at bounding box center [983, 560] width 83 height 27
drag, startPoint x: 1167, startPoint y: 295, endPoint x: 1192, endPoint y: 295, distance: 25.0
click at [1192, 295] on div at bounding box center [1205, 286] width 83 height 27
drag, startPoint x: 984, startPoint y: 235, endPoint x: 984, endPoint y: 214, distance: 21.0
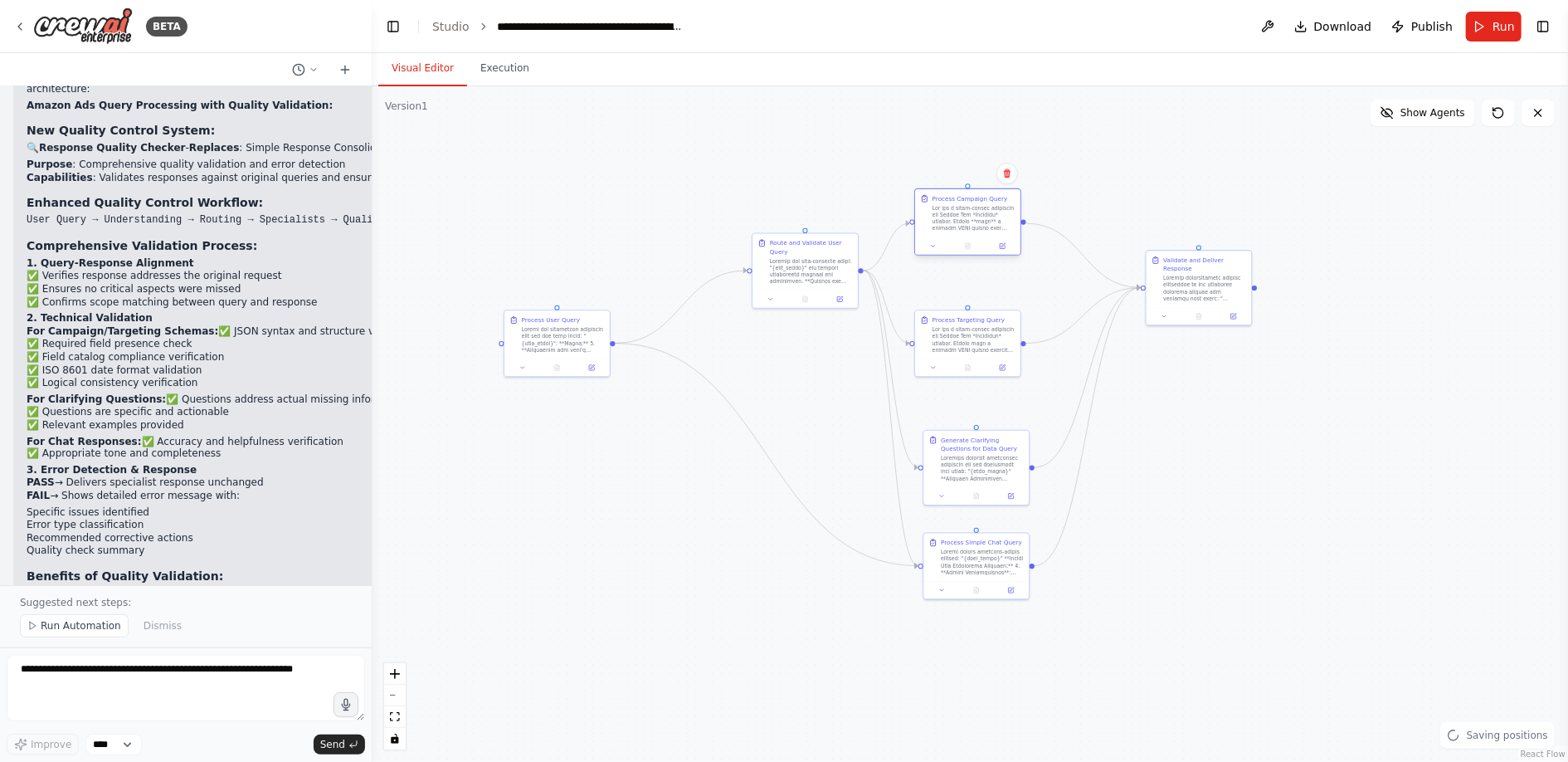
click at [984, 214] on div at bounding box center [974, 218] width 83 height 27
drag, startPoint x: 967, startPoint y: 333, endPoint x: 967, endPoint y: 307, distance: 26.0
click at [967, 307] on div at bounding box center [974, 311] width 83 height 27
drag, startPoint x: 965, startPoint y: 460, endPoint x: 959, endPoint y: 407, distance: 53.3
click at [959, 407] on div at bounding box center [974, 415] width 83 height 27
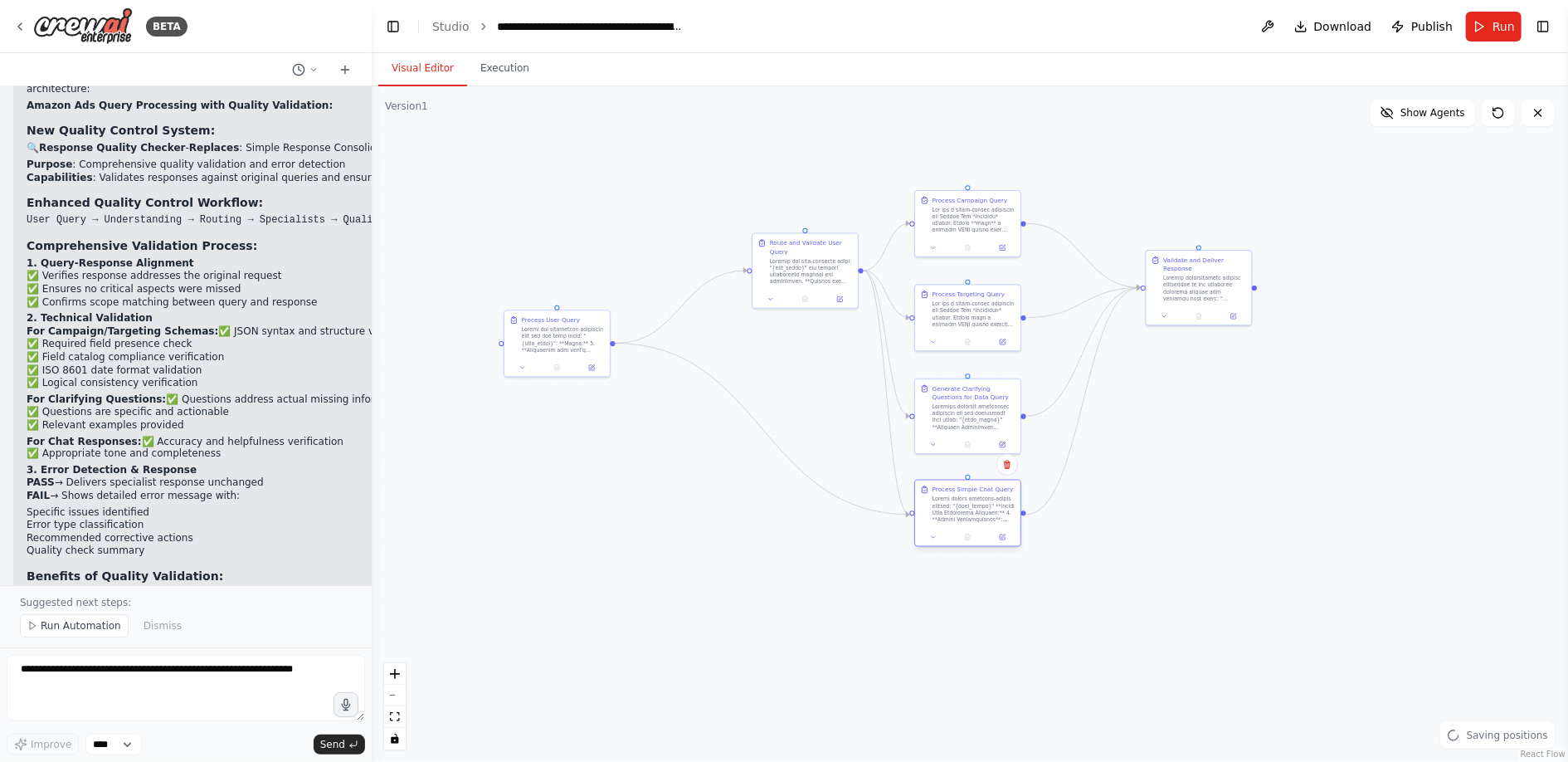
drag, startPoint x: 973, startPoint y: 567, endPoint x: 963, endPoint y: 520, distance: 48.1
click at [963, 520] on div at bounding box center [974, 508] width 83 height 27
click at [802, 410] on div ".deletable-edge-delete-btn { width: 20px; height: 20px; border: 0px solid #ffff…" at bounding box center [971, 423] width 1197 height 675
click at [75, 629] on span "Run Automation" at bounding box center [80, 626] width 80 height 13
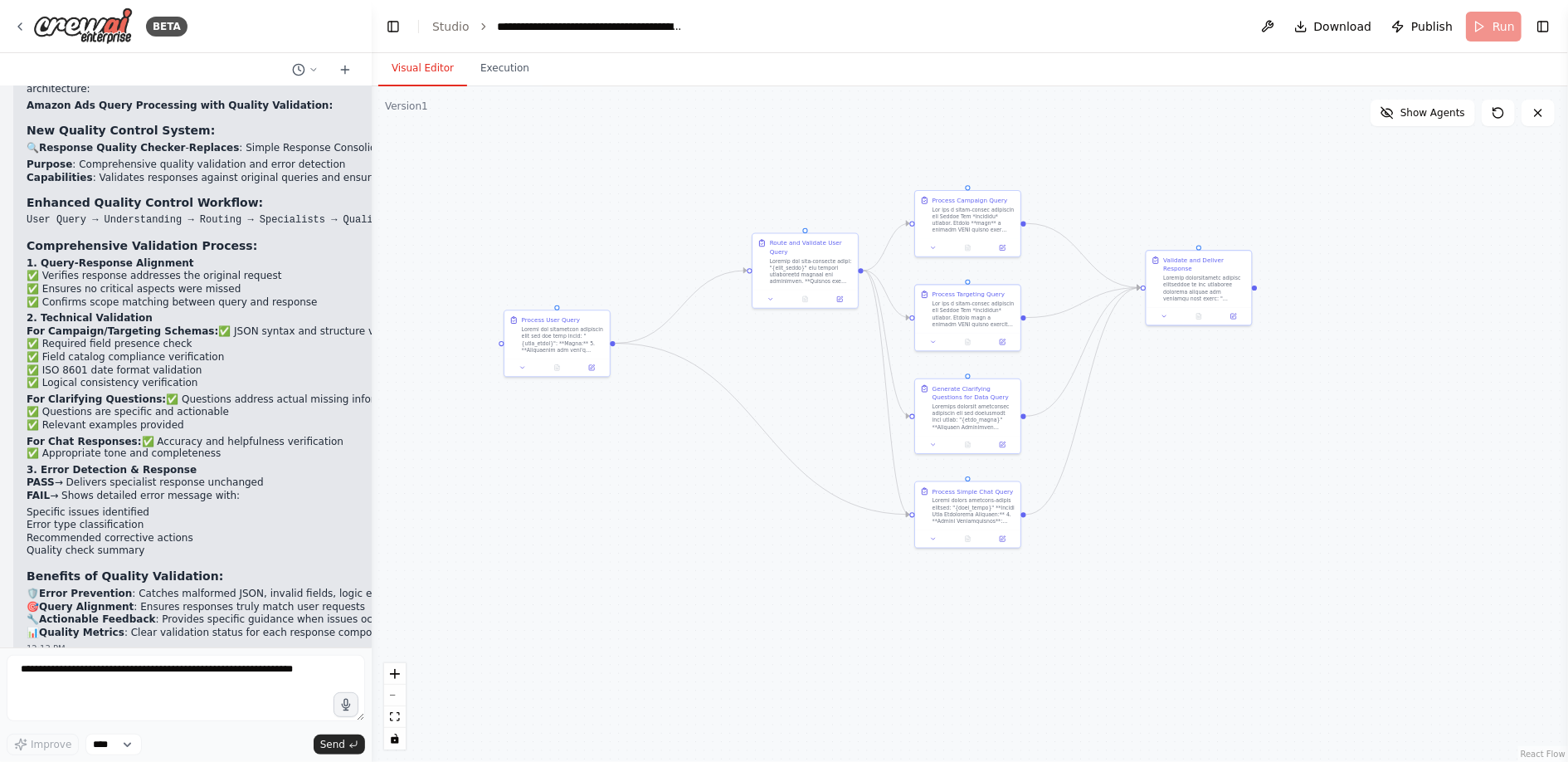
scroll to position [17215, 0]
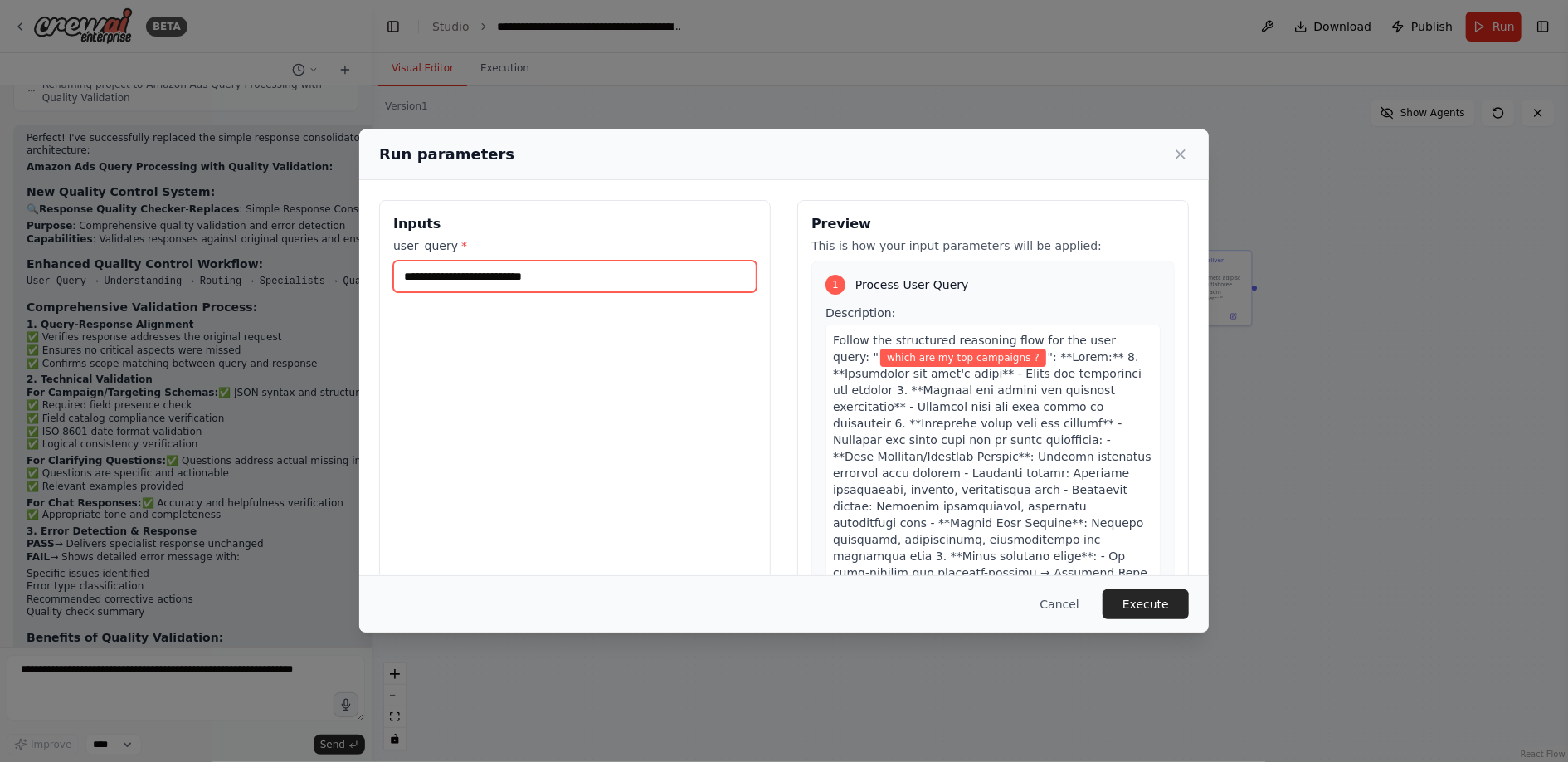
drag, startPoint x: 568, startPoint y: 283, endPoint x: 399, endPoint y: 283, distance: 169.0
click at [399, 283] on input "**********" at bounding box center [575, 275] width 364 height 31
type input "**"
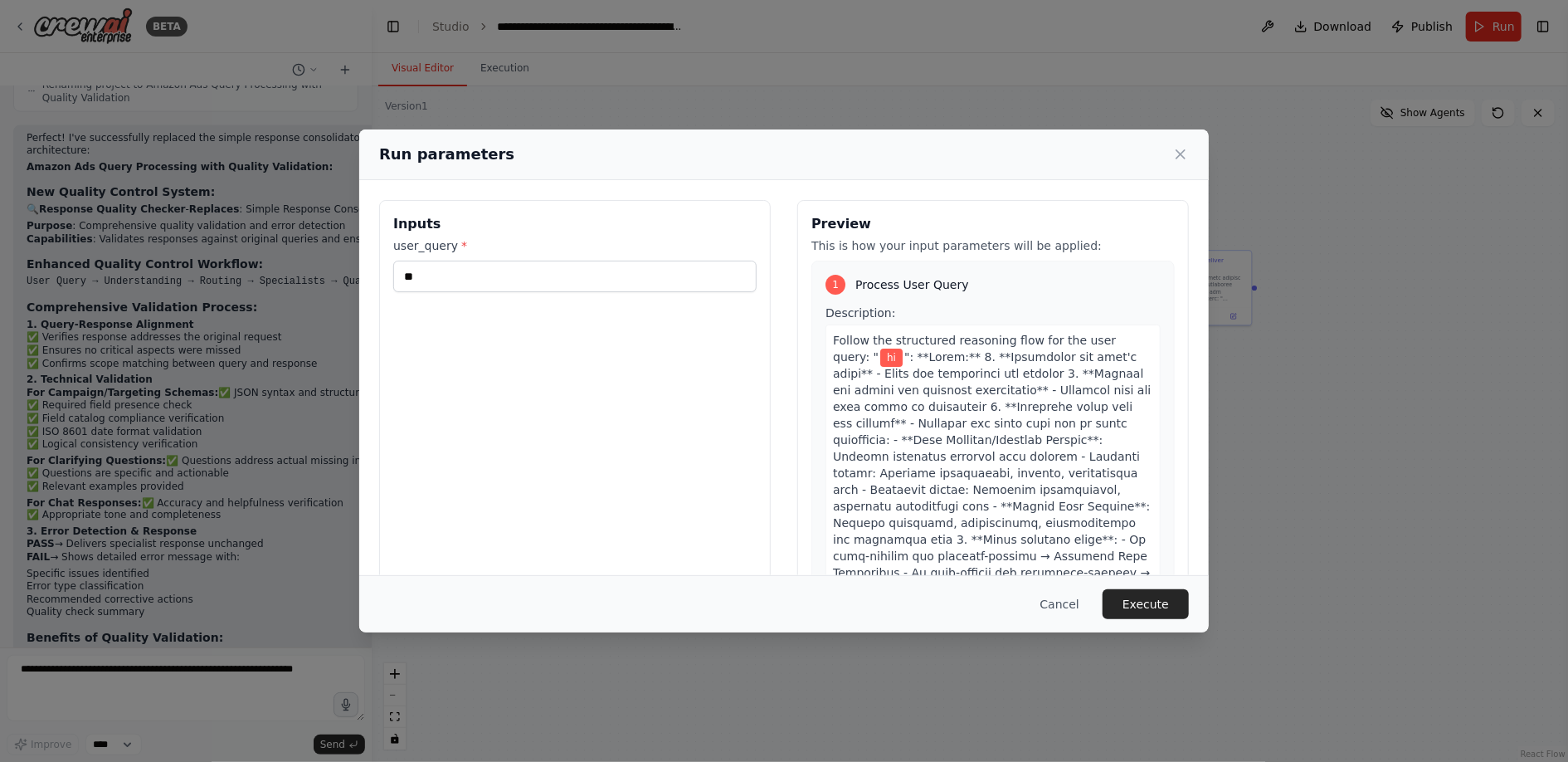
click at [476, 392] on div "Inputs user_query * **" at bounding box center [576, 396] width 392 height 393
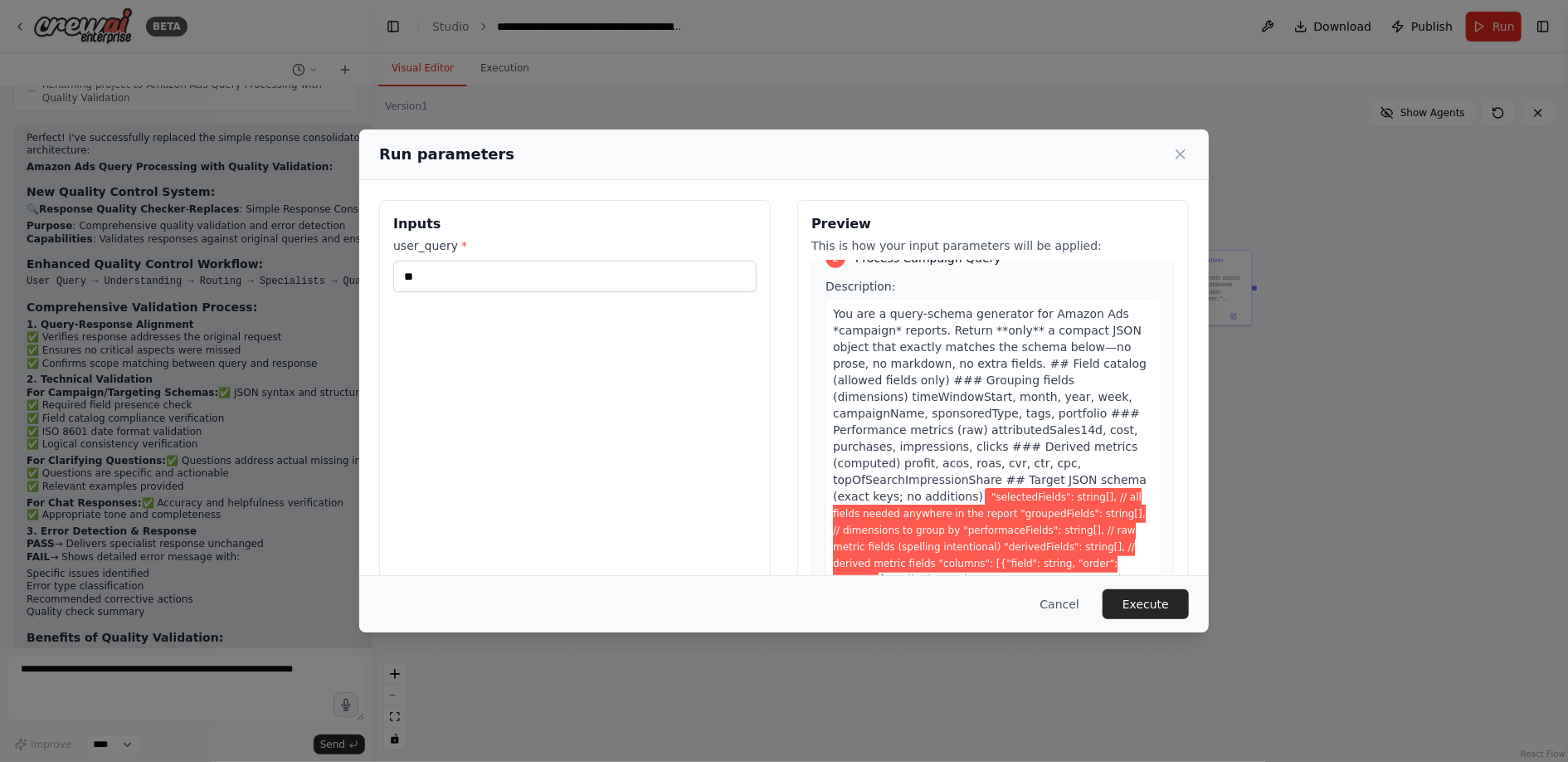
scroll to position [0, 0]
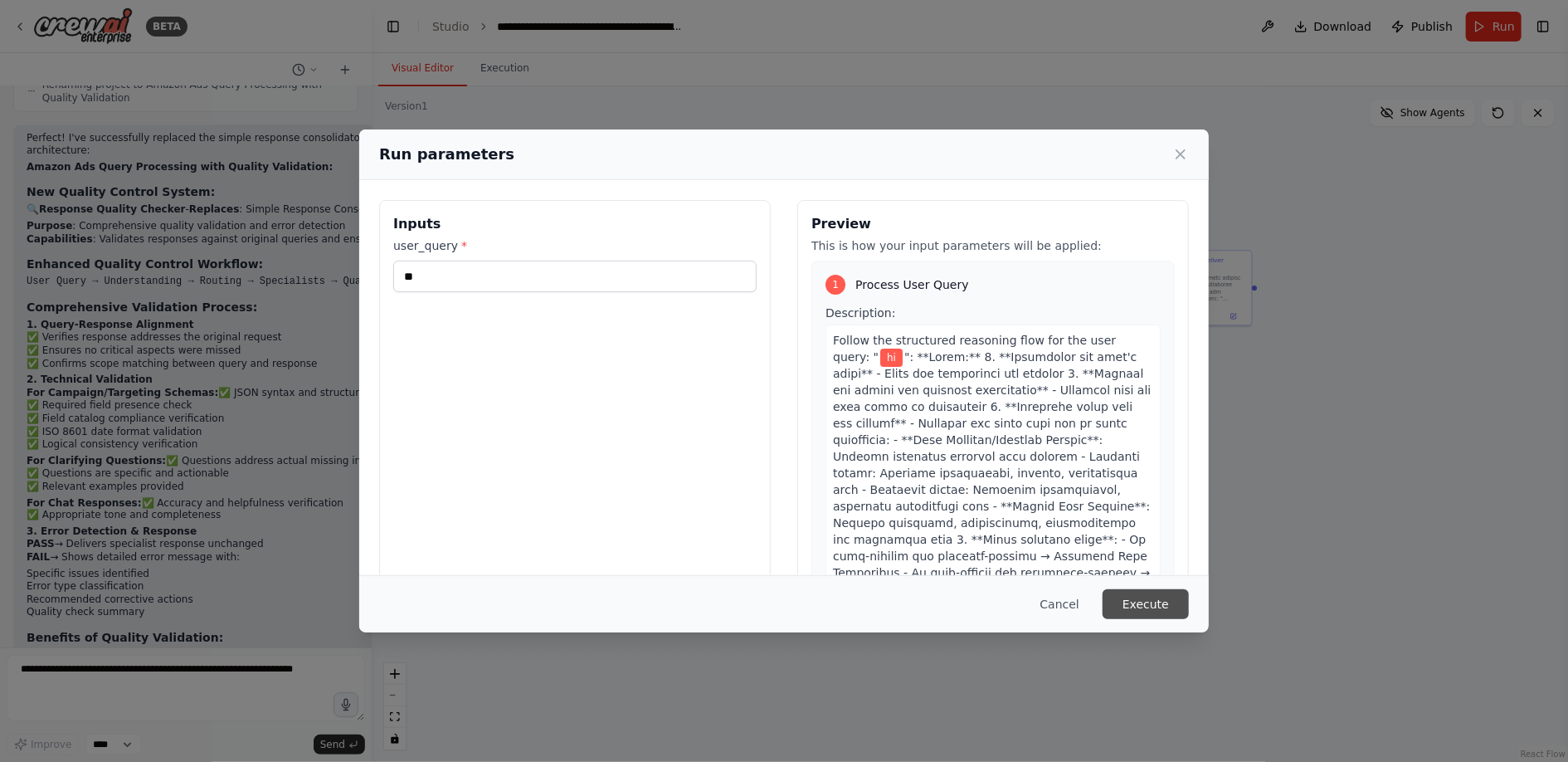
click at [1142, 608] on button "Execute" at bounding box center [1146, 604] width 86 height 30
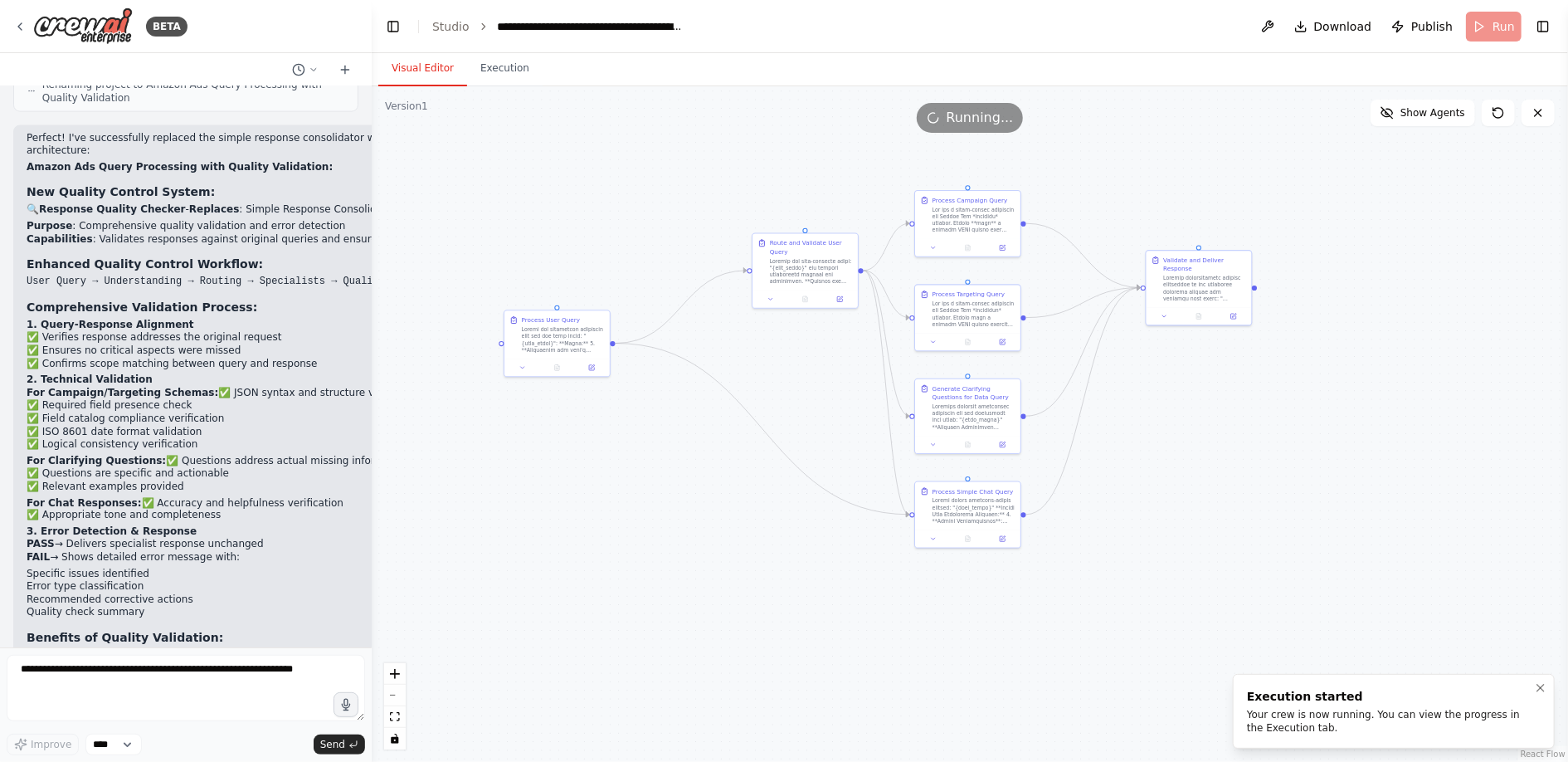
click at [1345, 715] on div "Your crew is now running. You can view the progress in the Execution tab." at bounding box center [1390, 721] width 287 height 27
click at [512, 72] on button "Execution" at bounding box center [505, 68] width 76 height 35
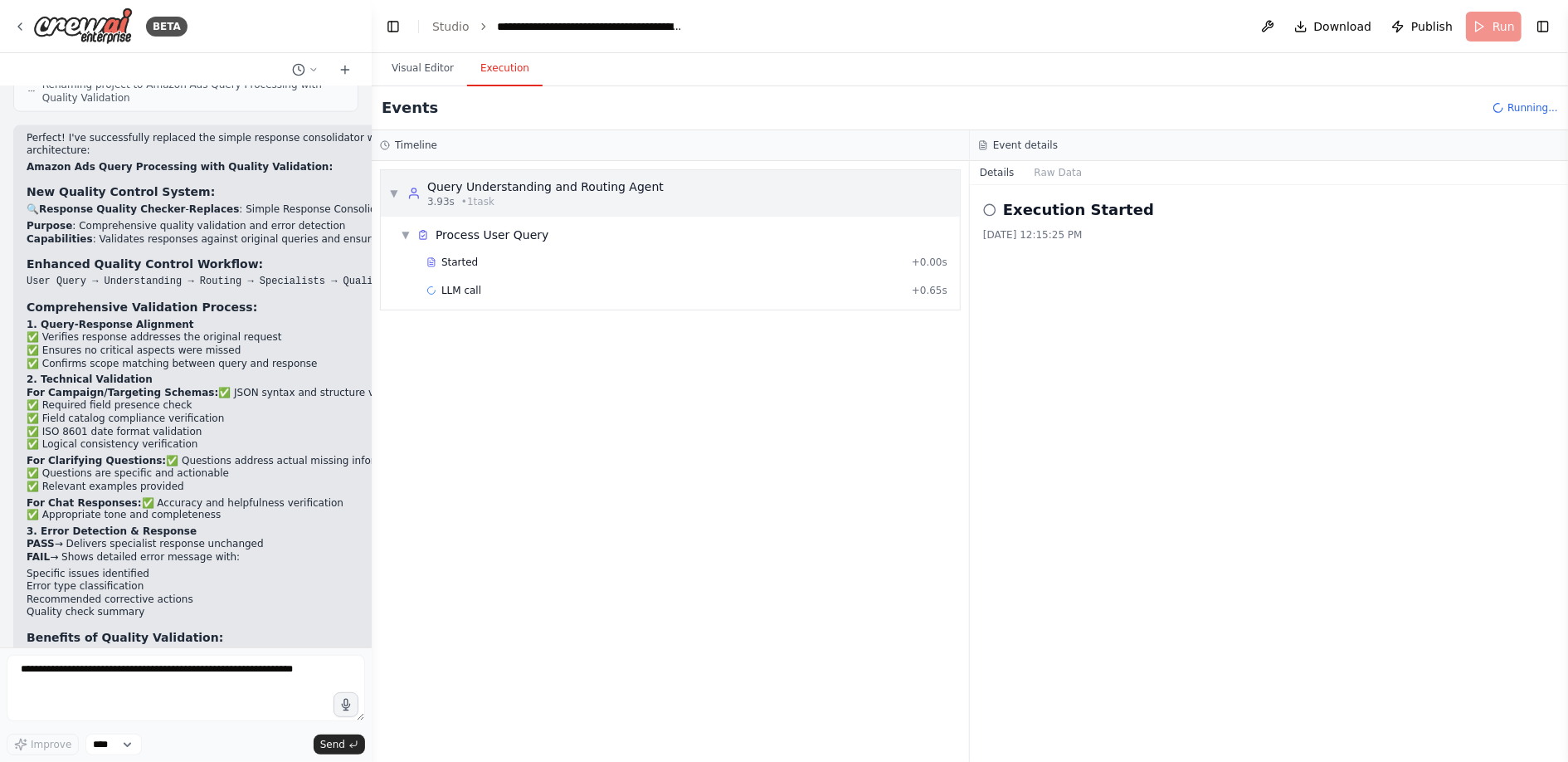
click at [450, 190] on div "Query Understanding and Routing Agent" at bounding box center [545, 186] width 237 height 17
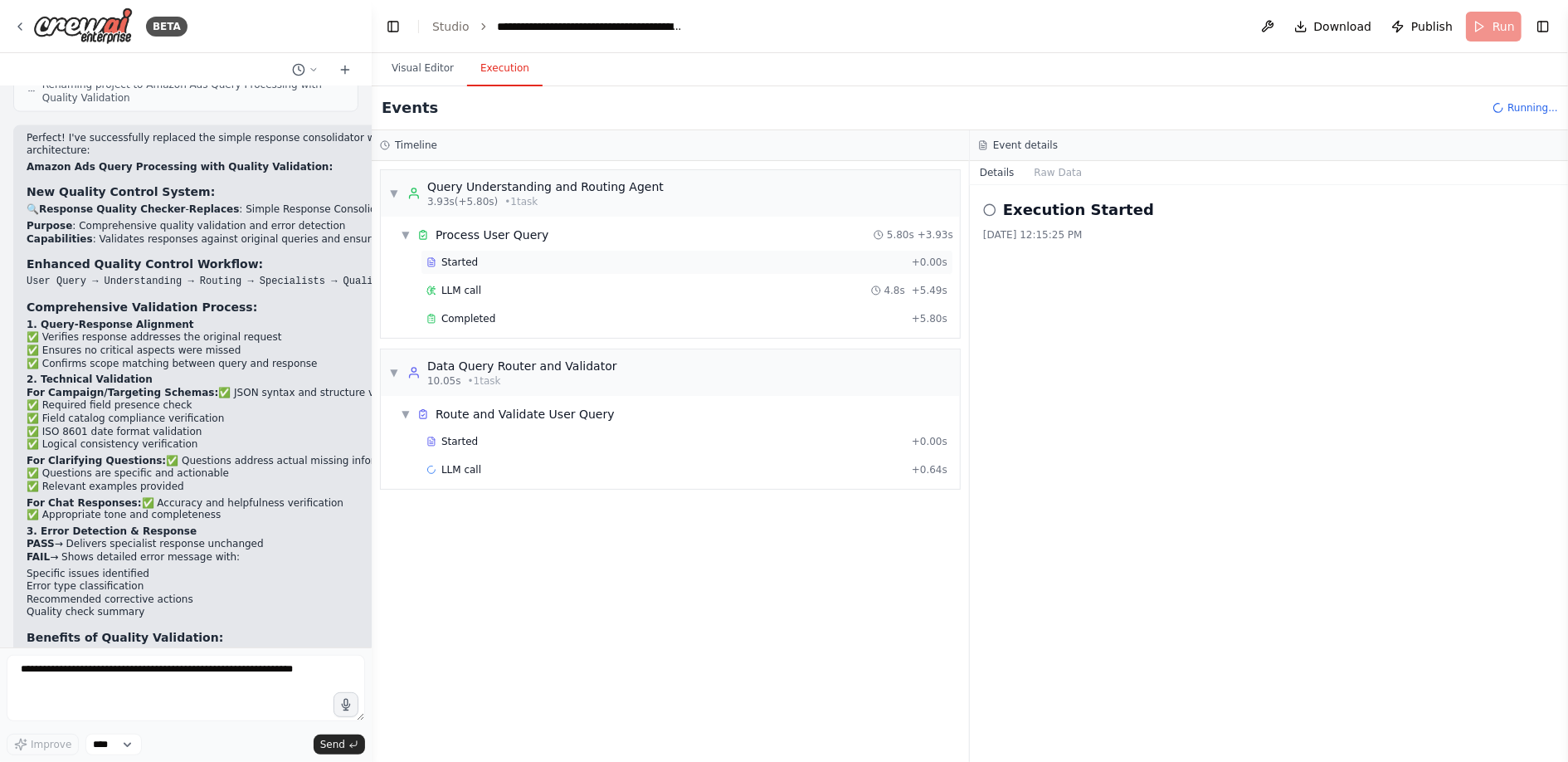
click at [451, 257] on span "Started" at bounding box center [459, 262] width 37 height 13
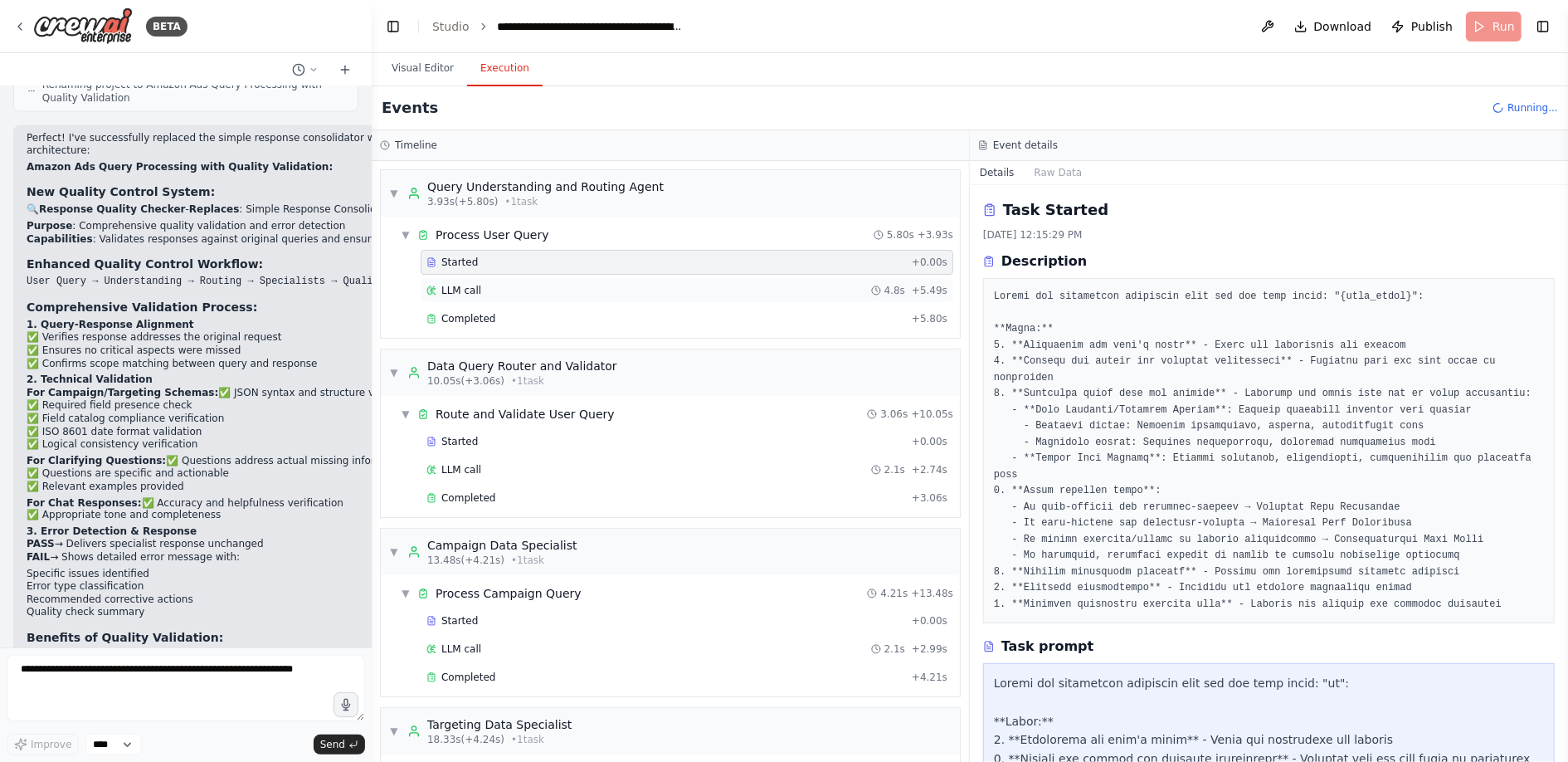
click at [482, 284] on div "LLM call 4.8s + 5.49s" at bounding box center [686, 291] width 521 height 13
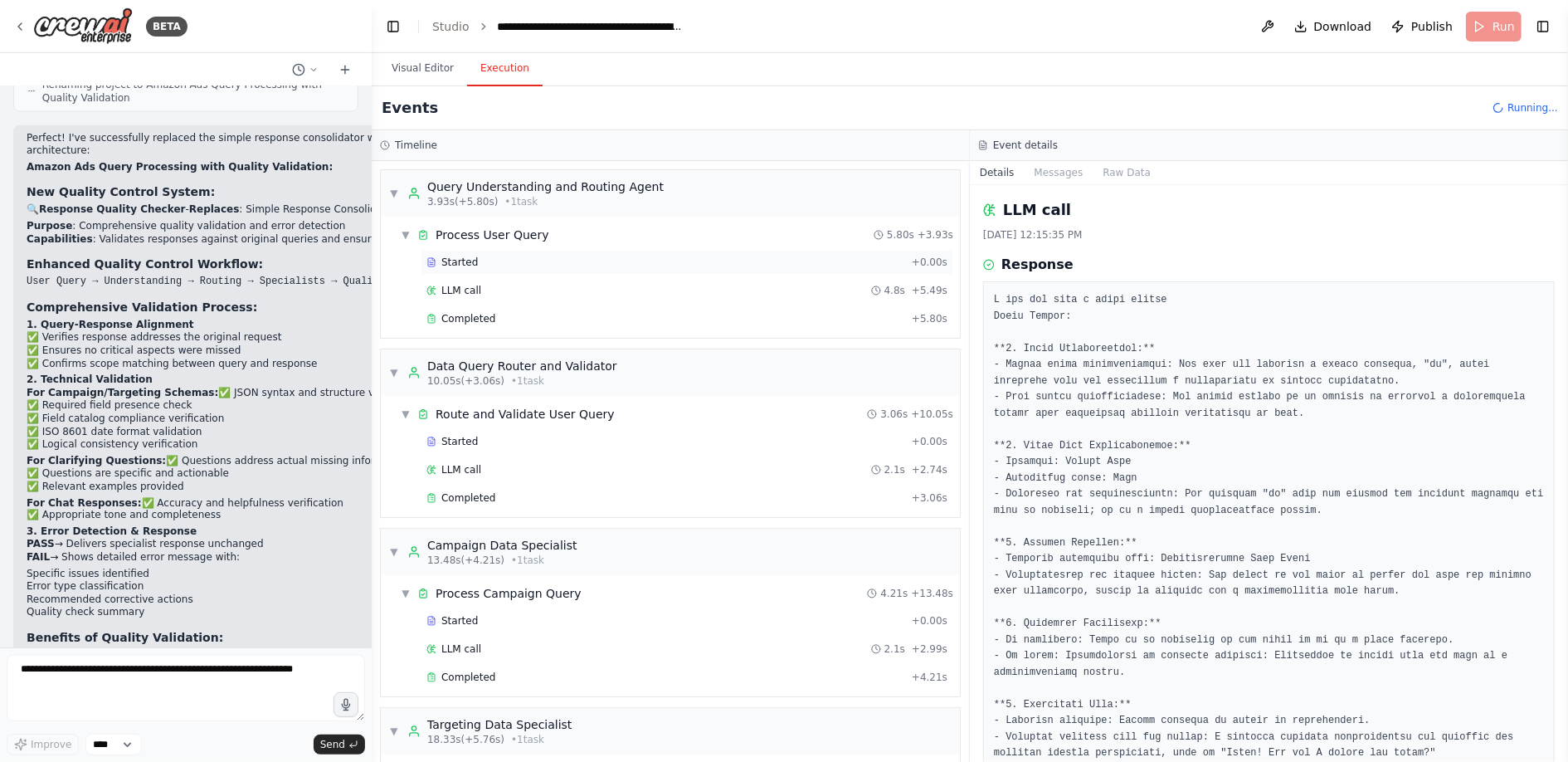
click at [486, 265] on div "Started" at bounding box center [666, 262] width 479 height 13
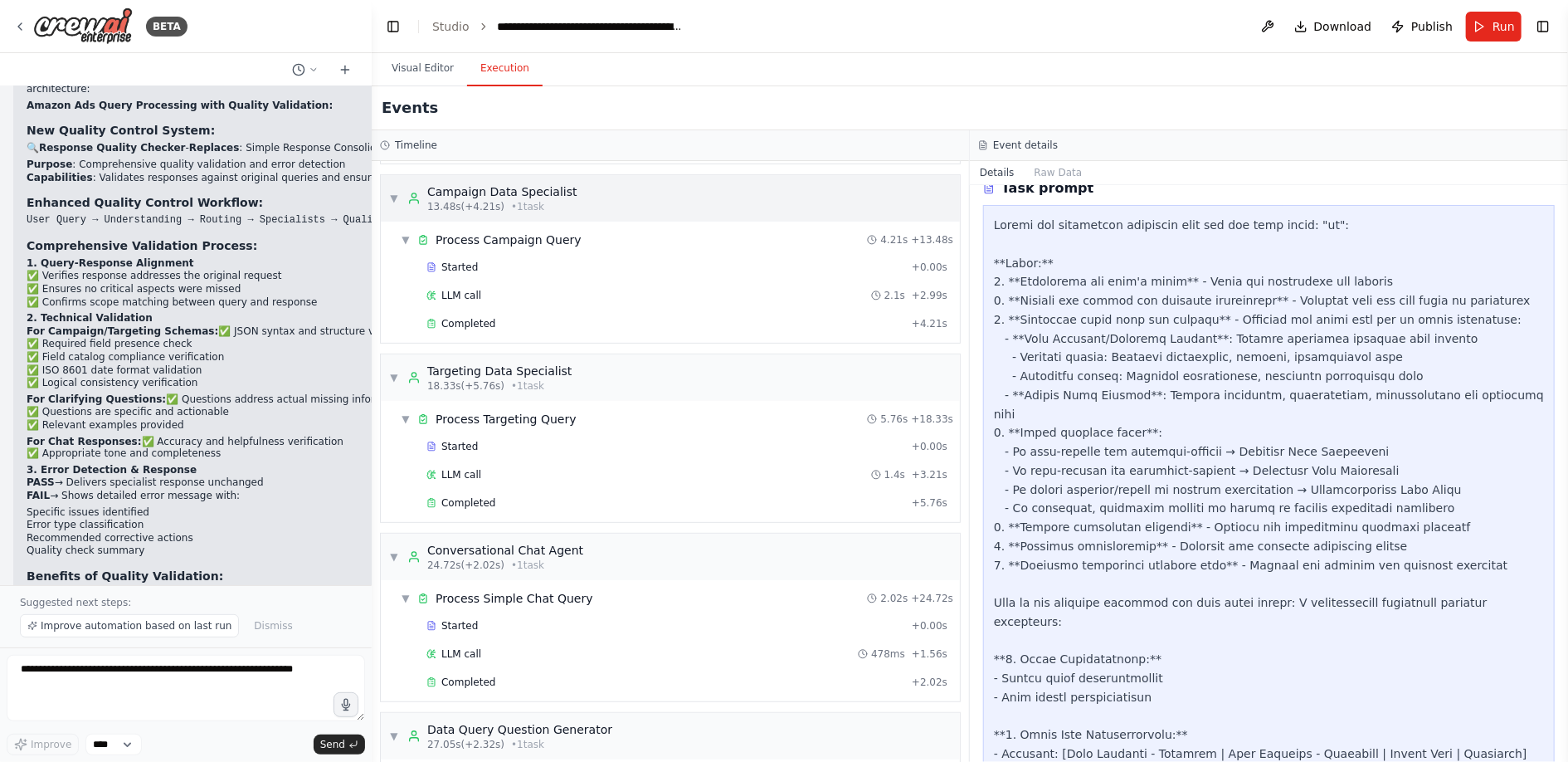
scroll to position [661, 0]
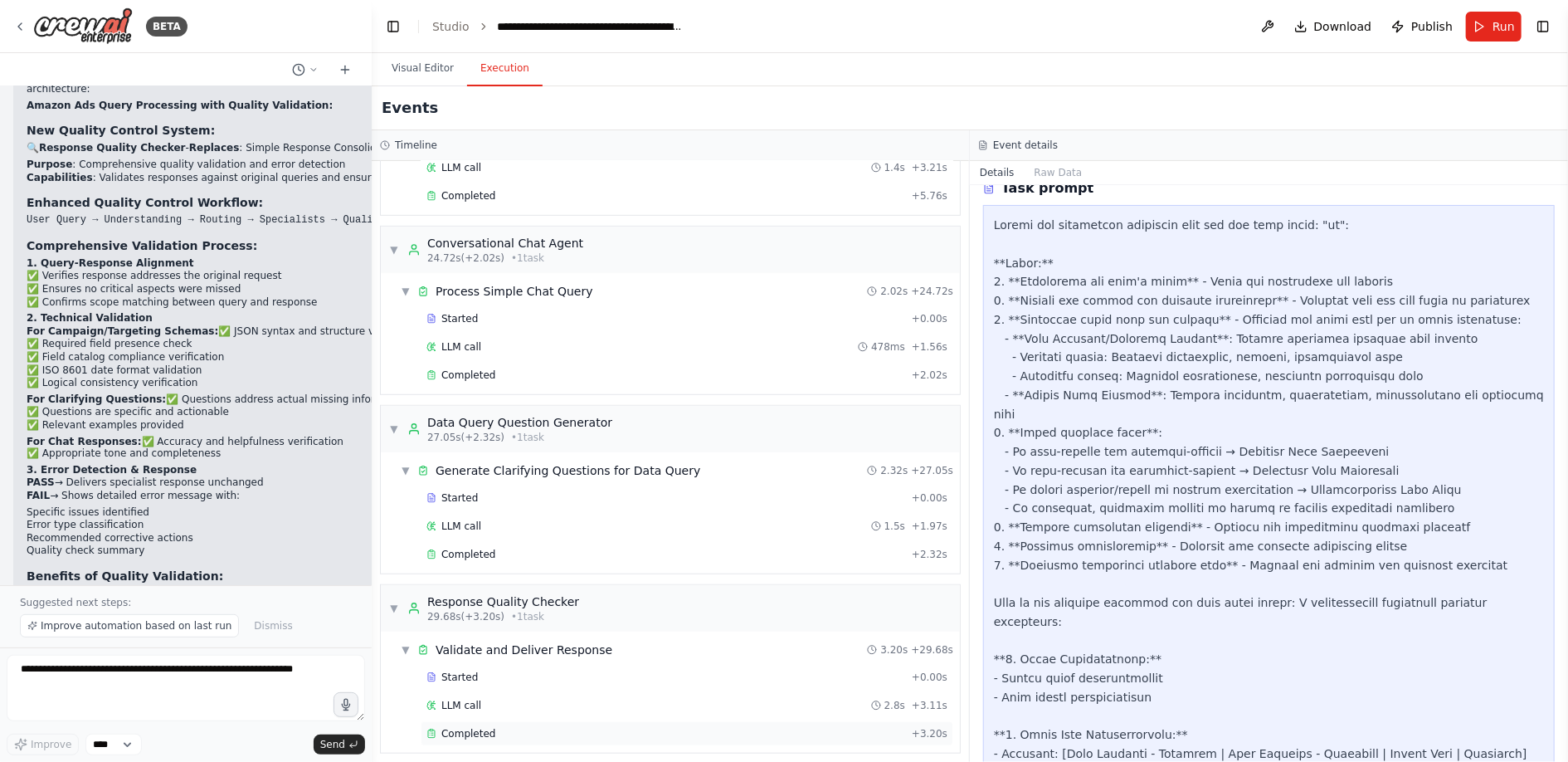
click at [472, 727] on span "Completed" at bounding box center [468, 734] width 54 height 13
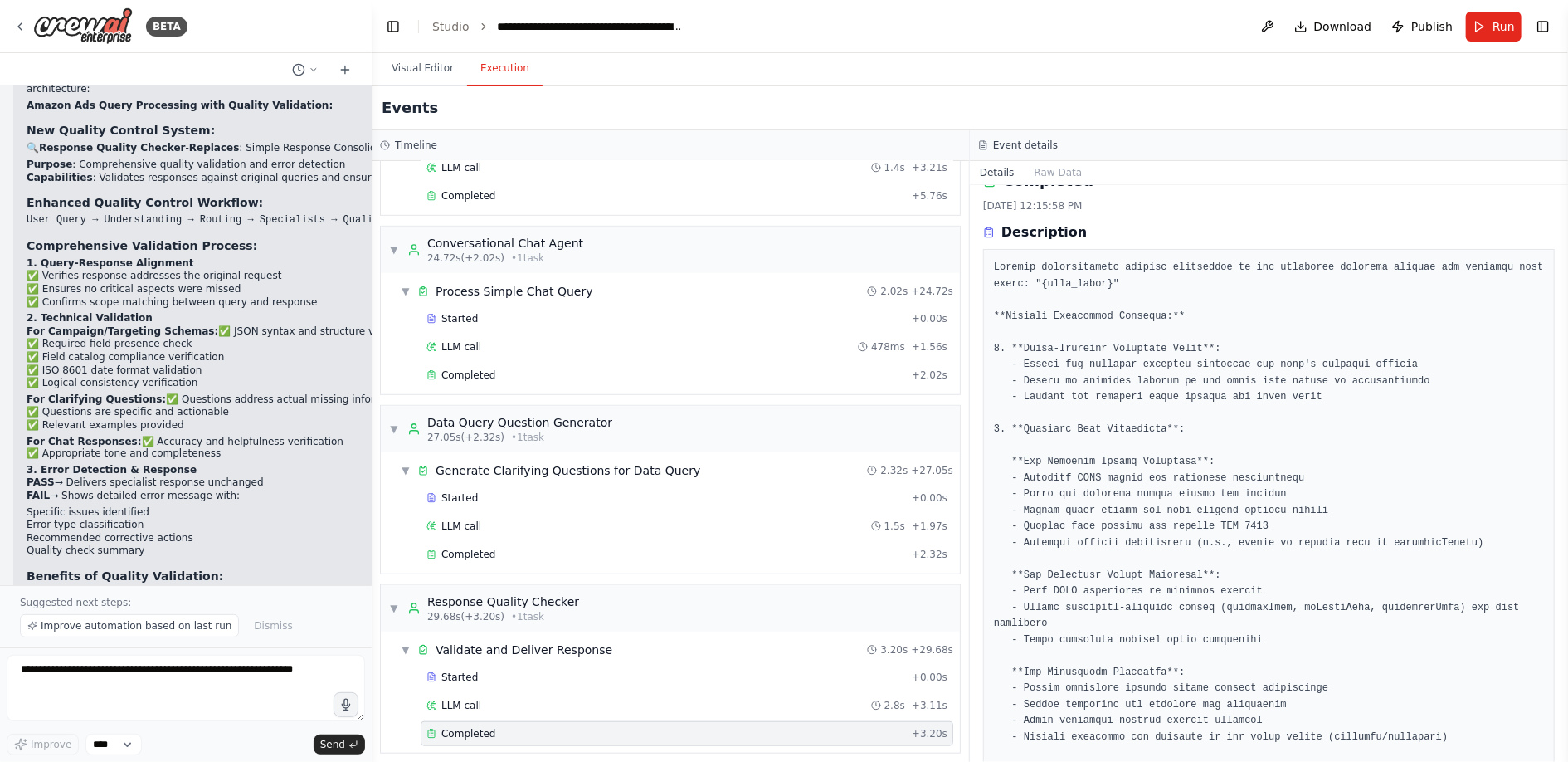
scroll to position [0, 0]
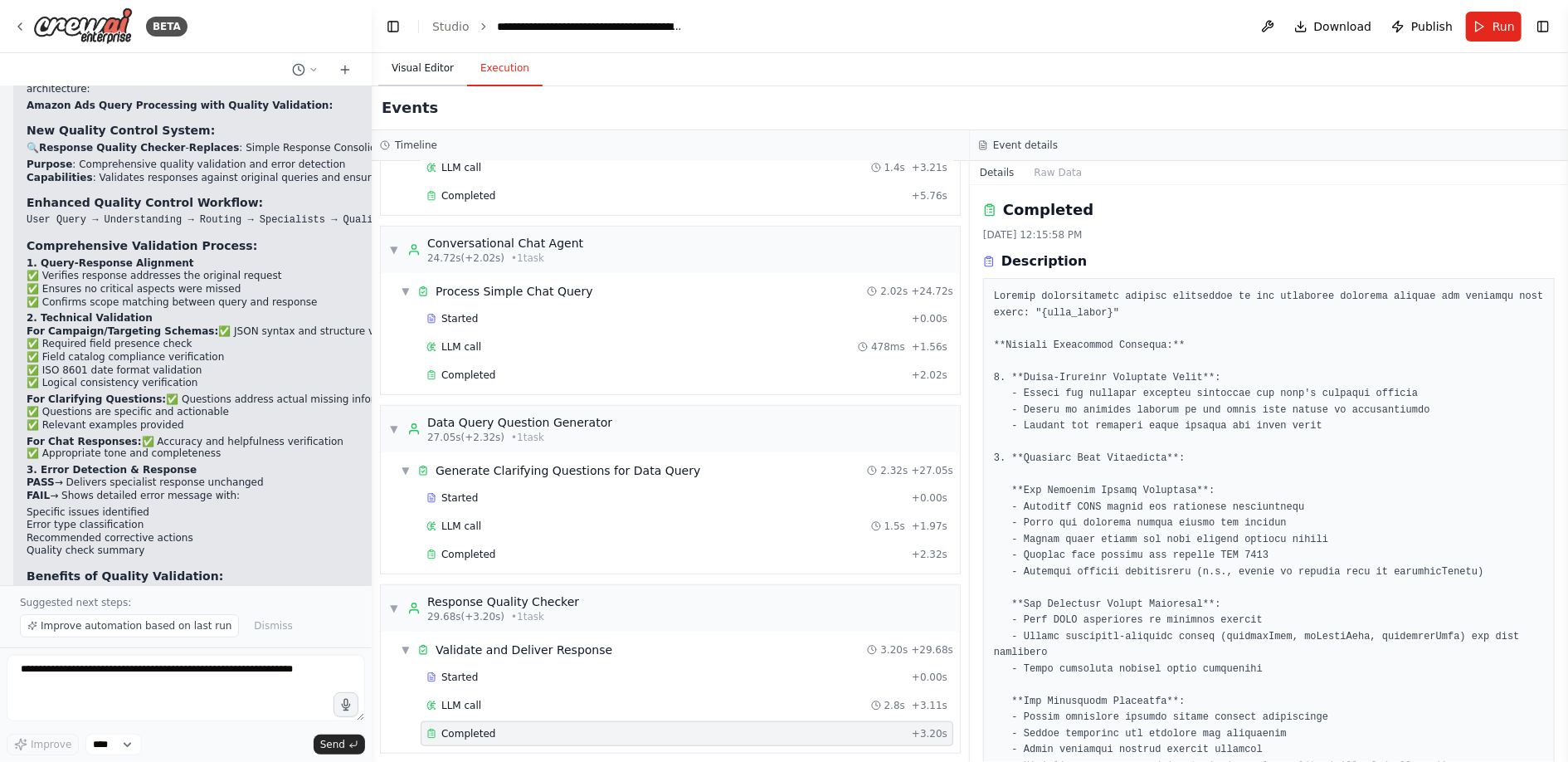
click at [422, 69] on button "Visual Editor" at bounding box center [423, 68] width 89 height 35
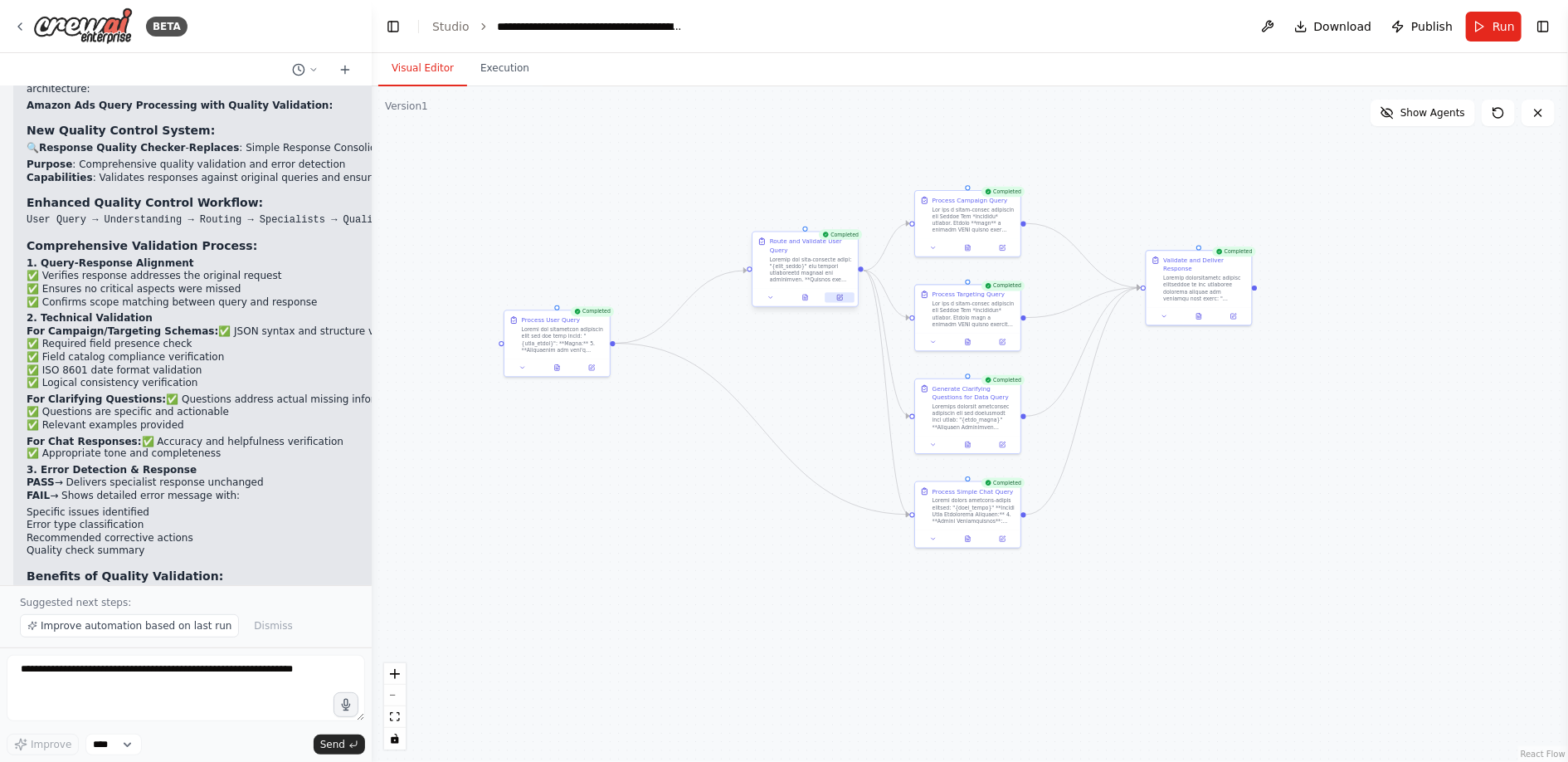
click at [836, 295] on icon at bounding box center [839, 296] width 7 height 7
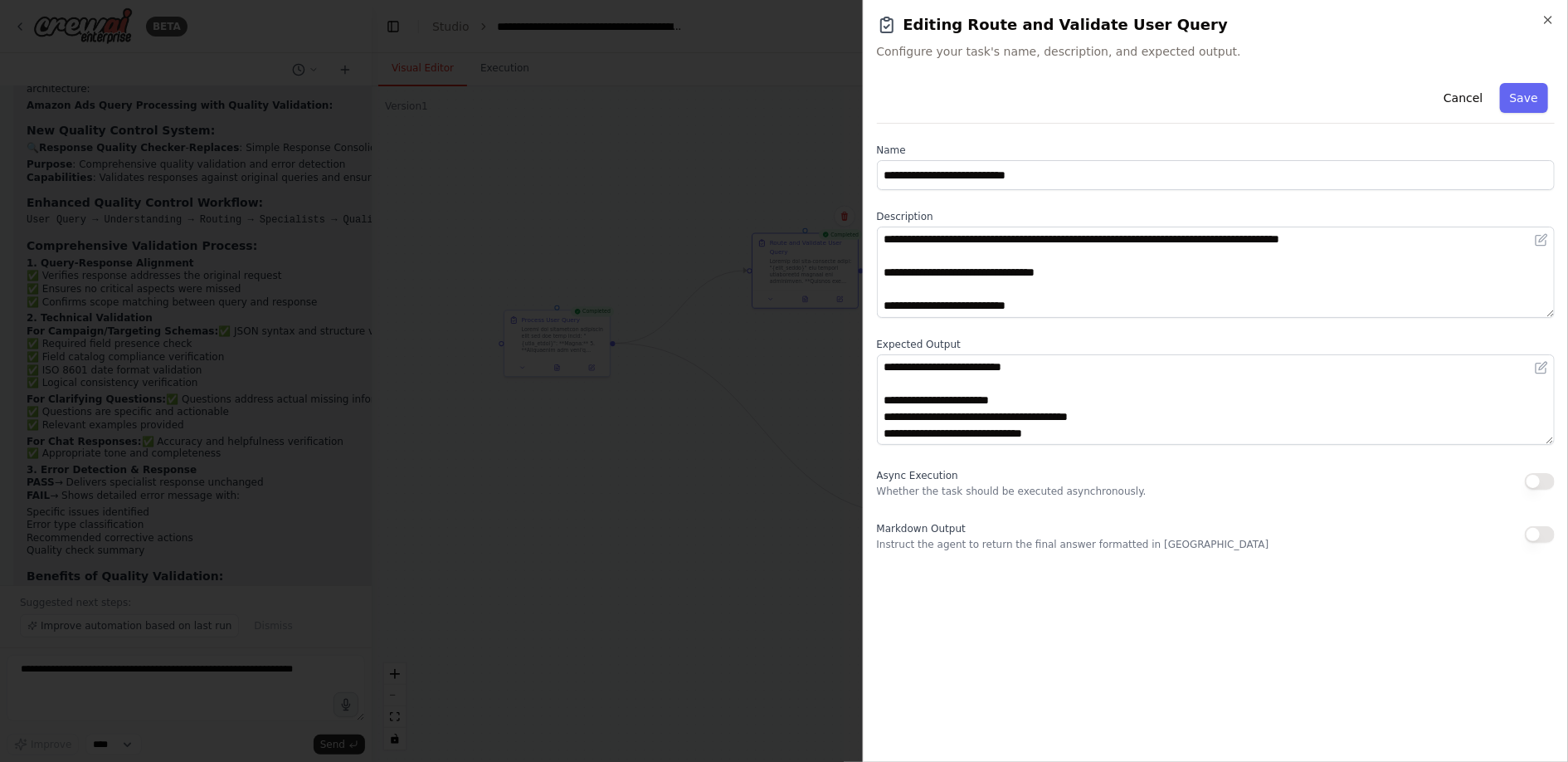
click at [698, 222] on div at bounding box center [784, 381] width 1568 height 762
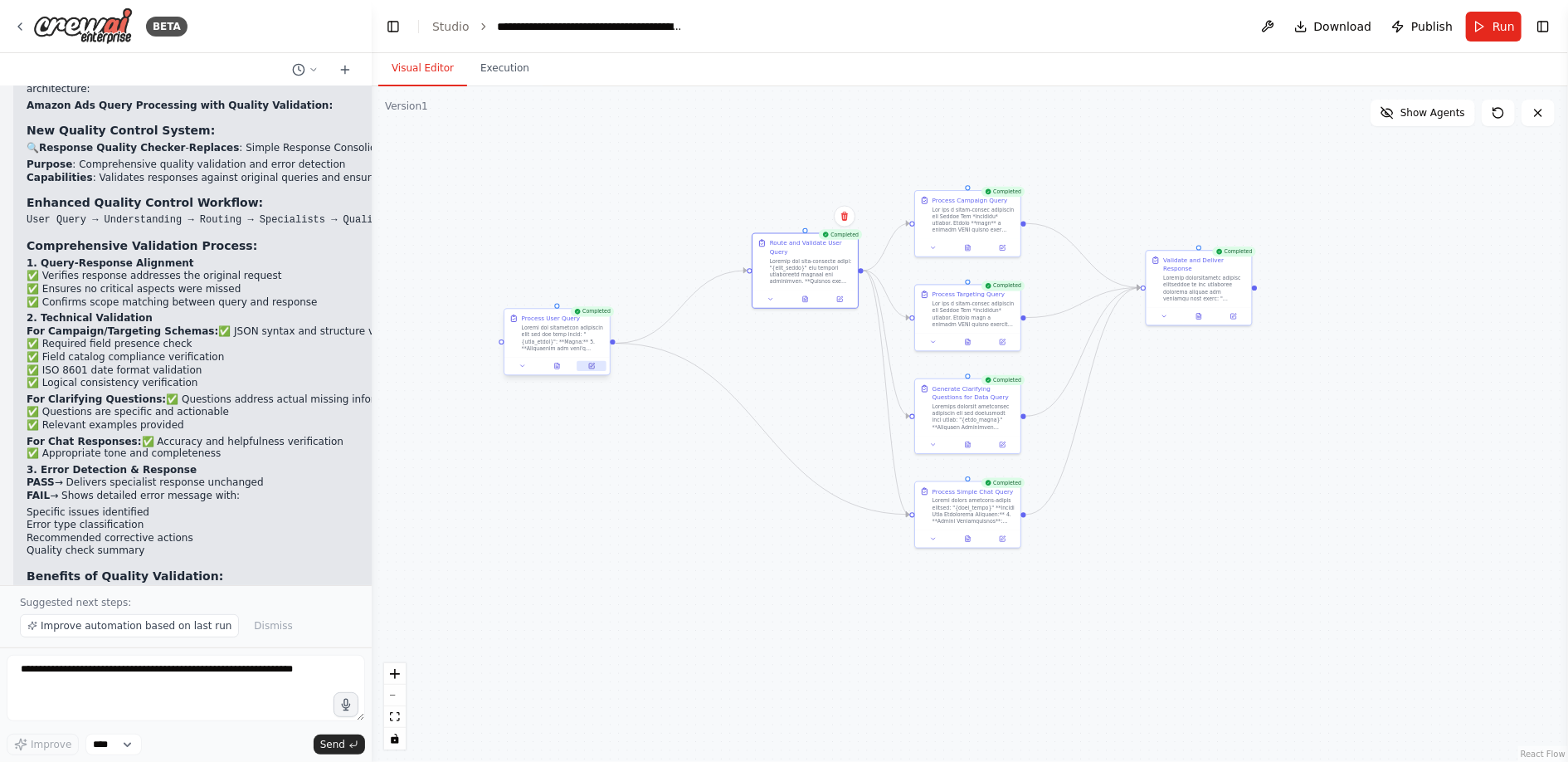
click at [593, 364] on icon at bounding box center [593, 365] width 4 height 4
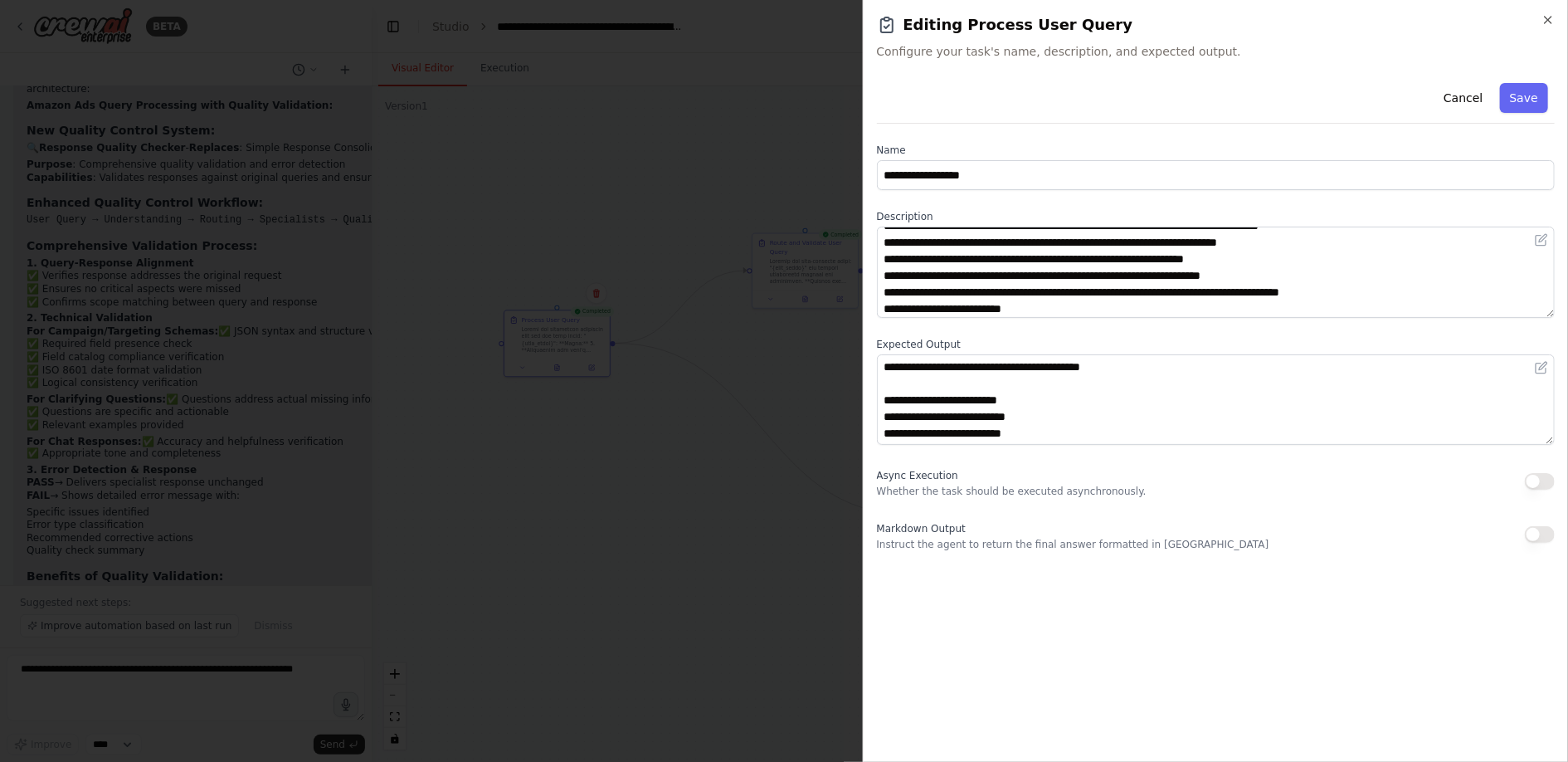
scroll to position [78, 0]
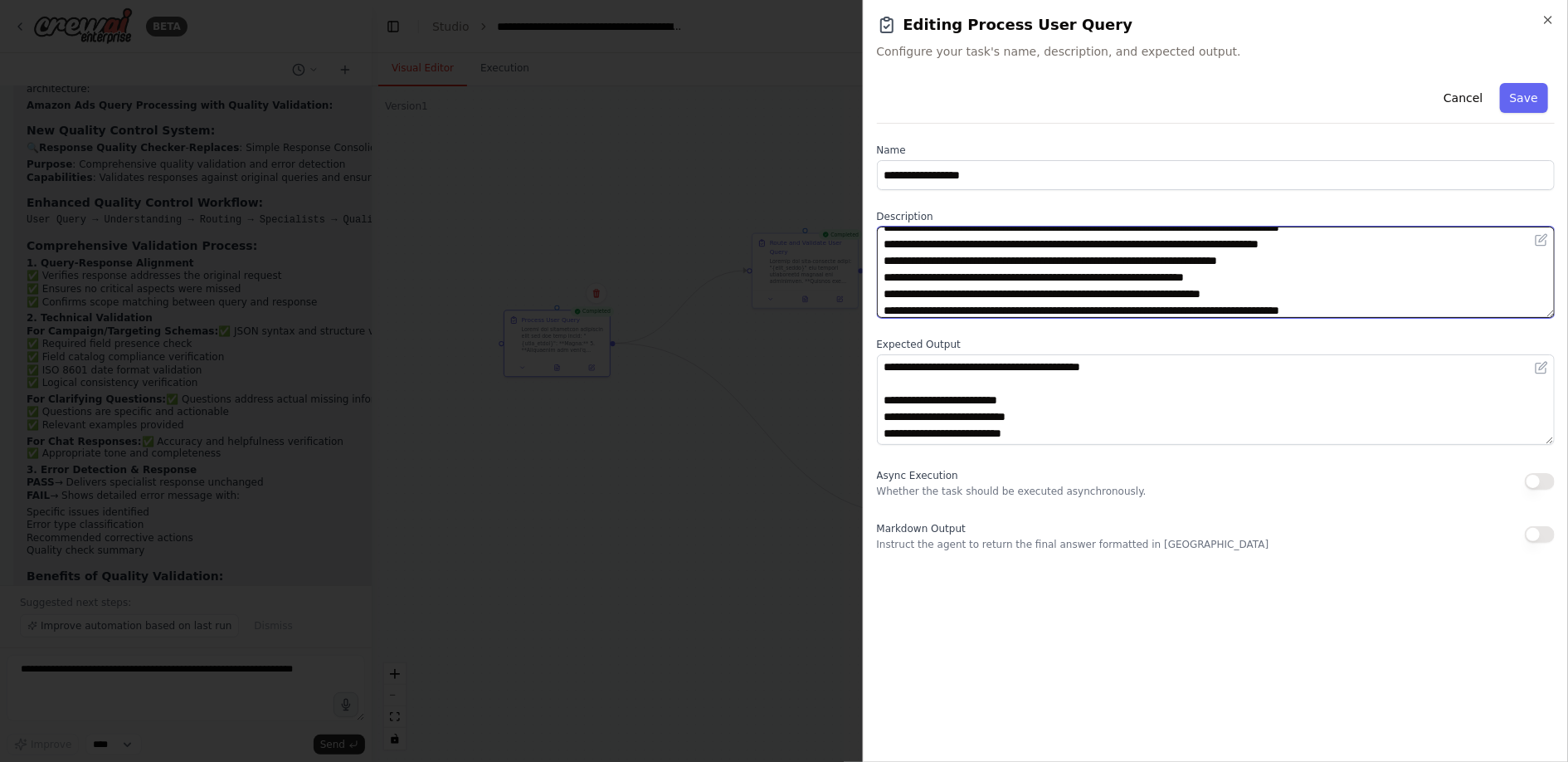
click at [901, 275] on textarea at bounding box center [1216, 272] width 679 height 91
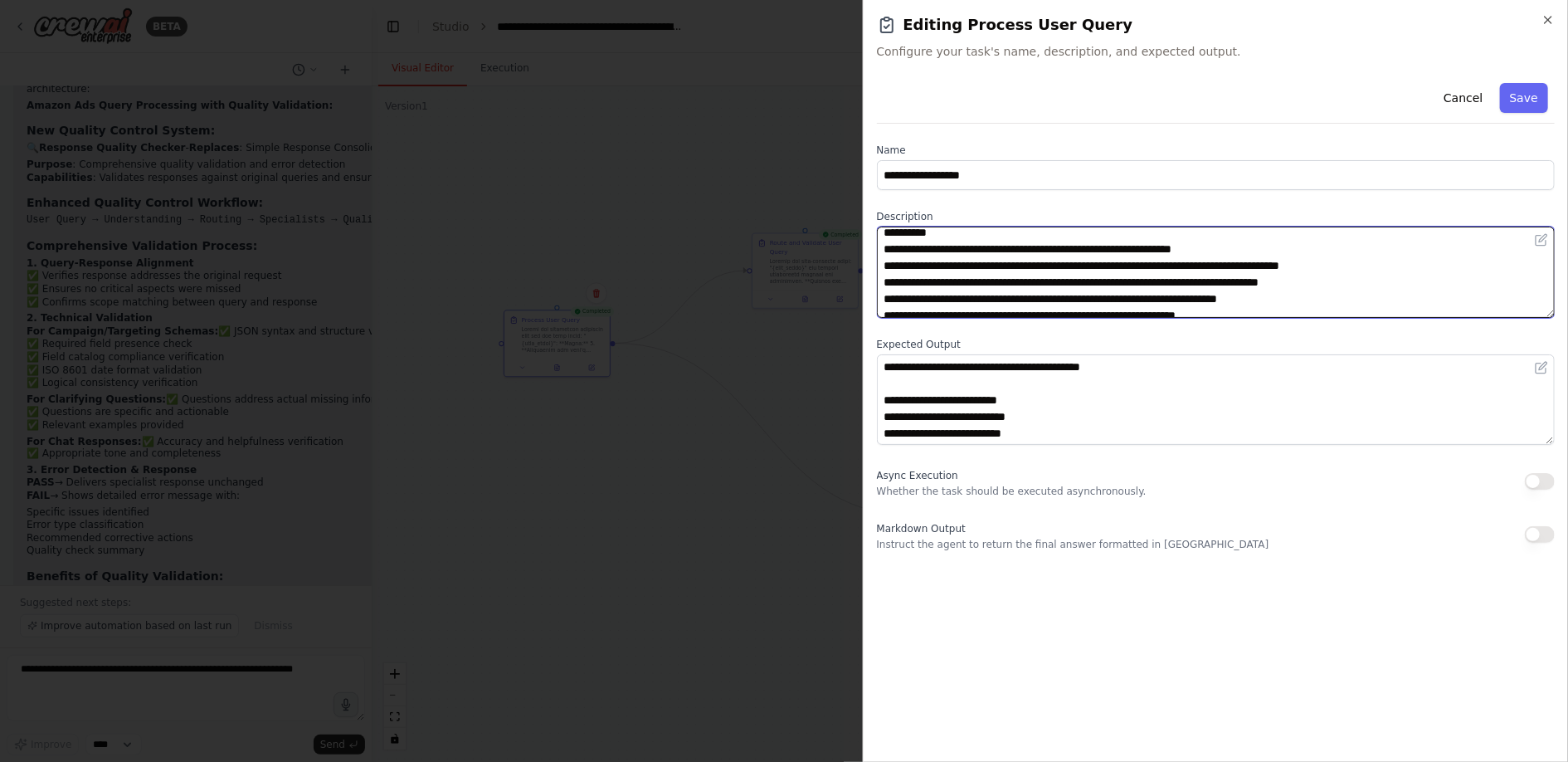
scroll to position [33, 0]
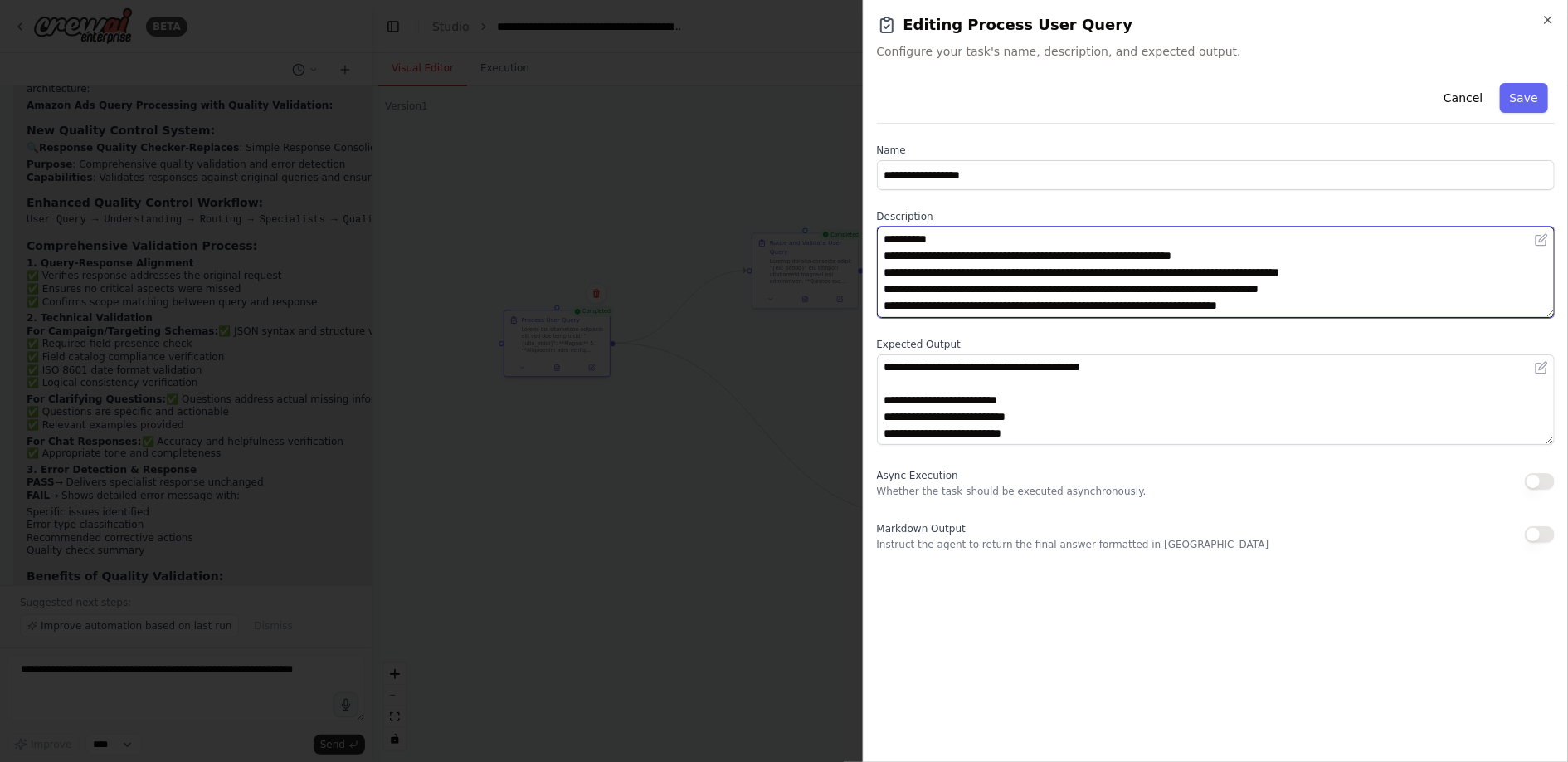
type textarea "**********"
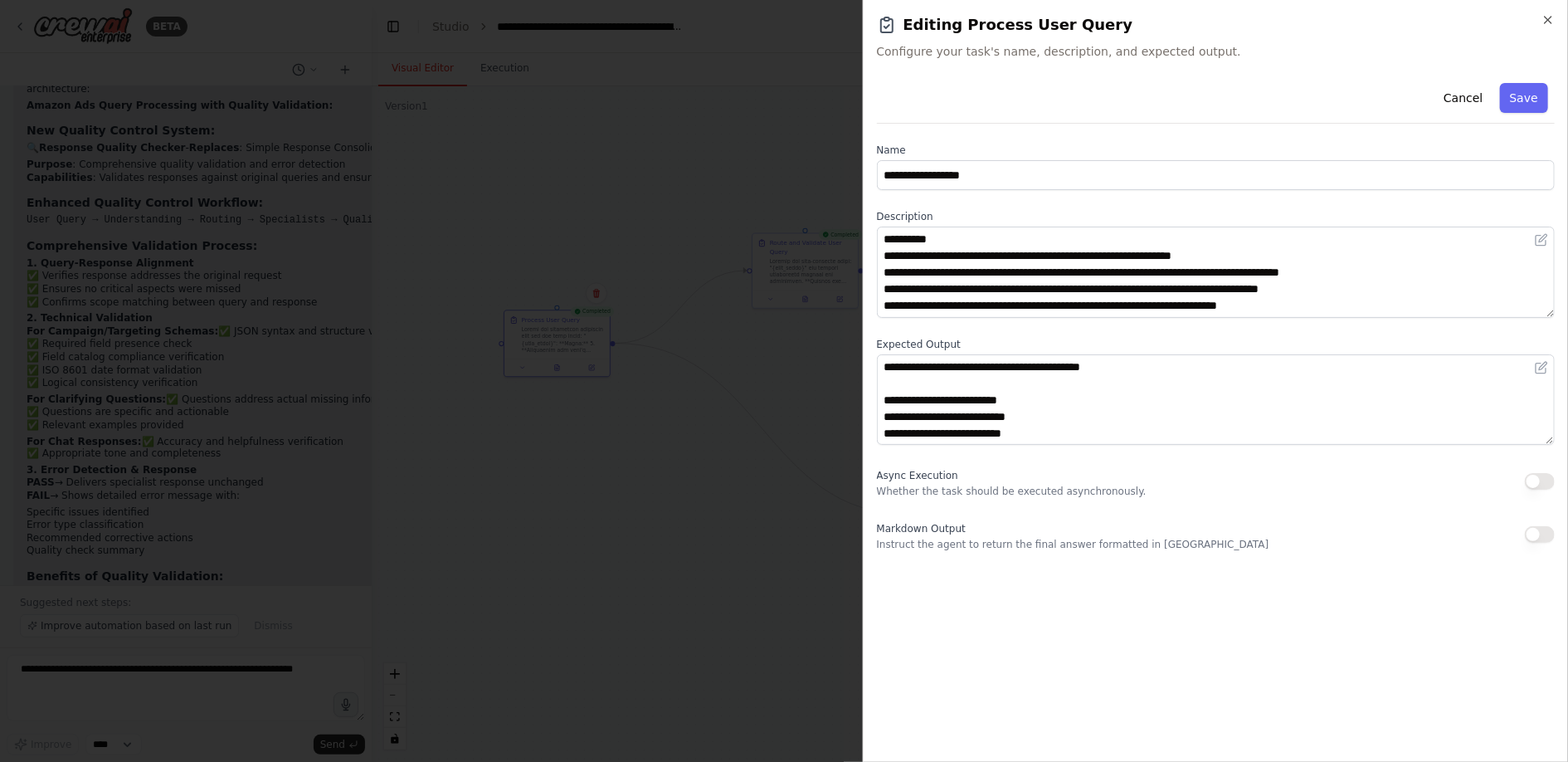
click at [669, 462] on div at bounding box center [784, 381] width 1568 height 762
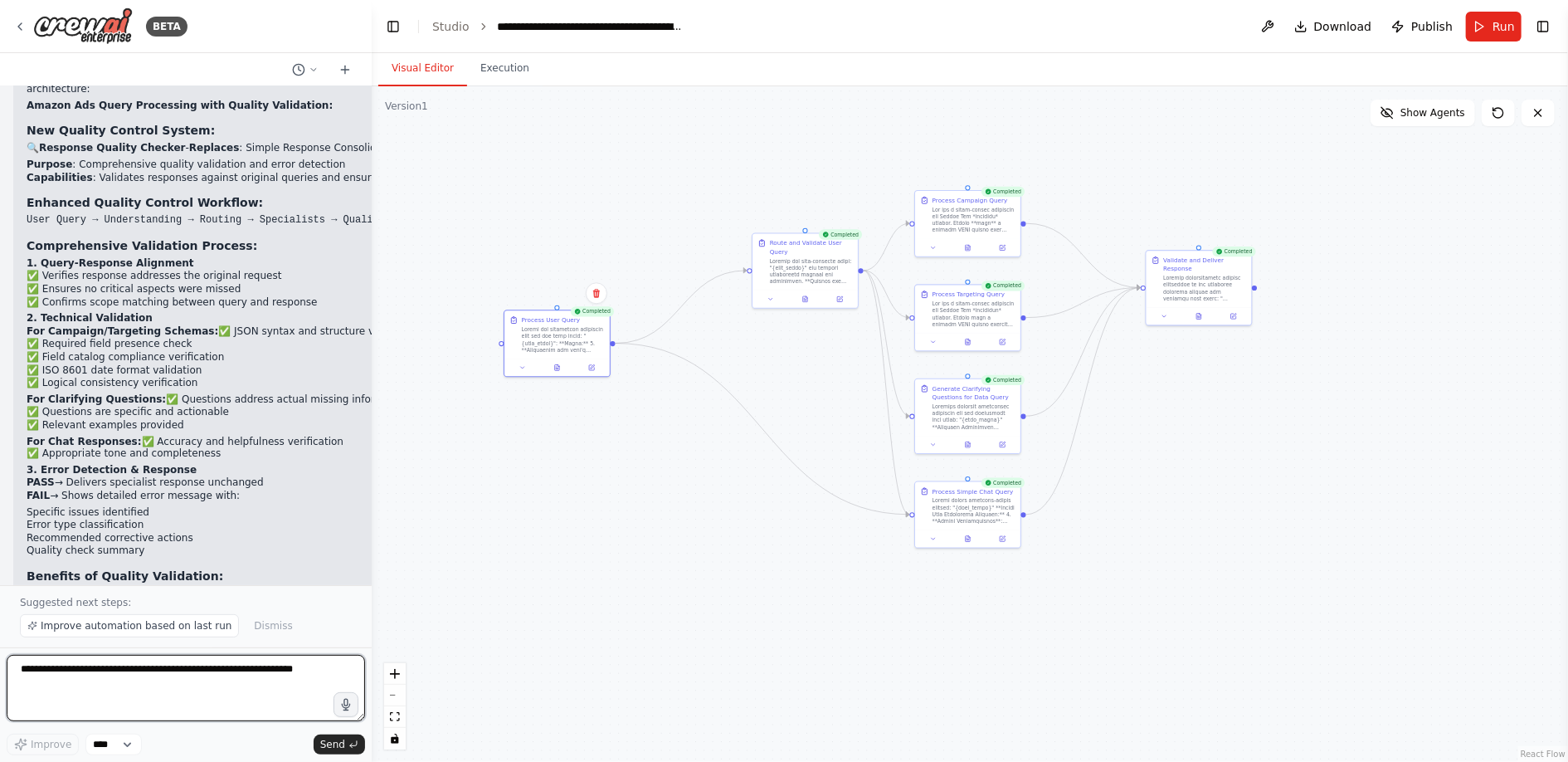
click at [158, 678] on textarea at bounding box center [186, 687] width 359 height 66
type textarea "**********"
click at [180, 671] on textarea "**********" at bounding box center [186, 687] width 359 height 66
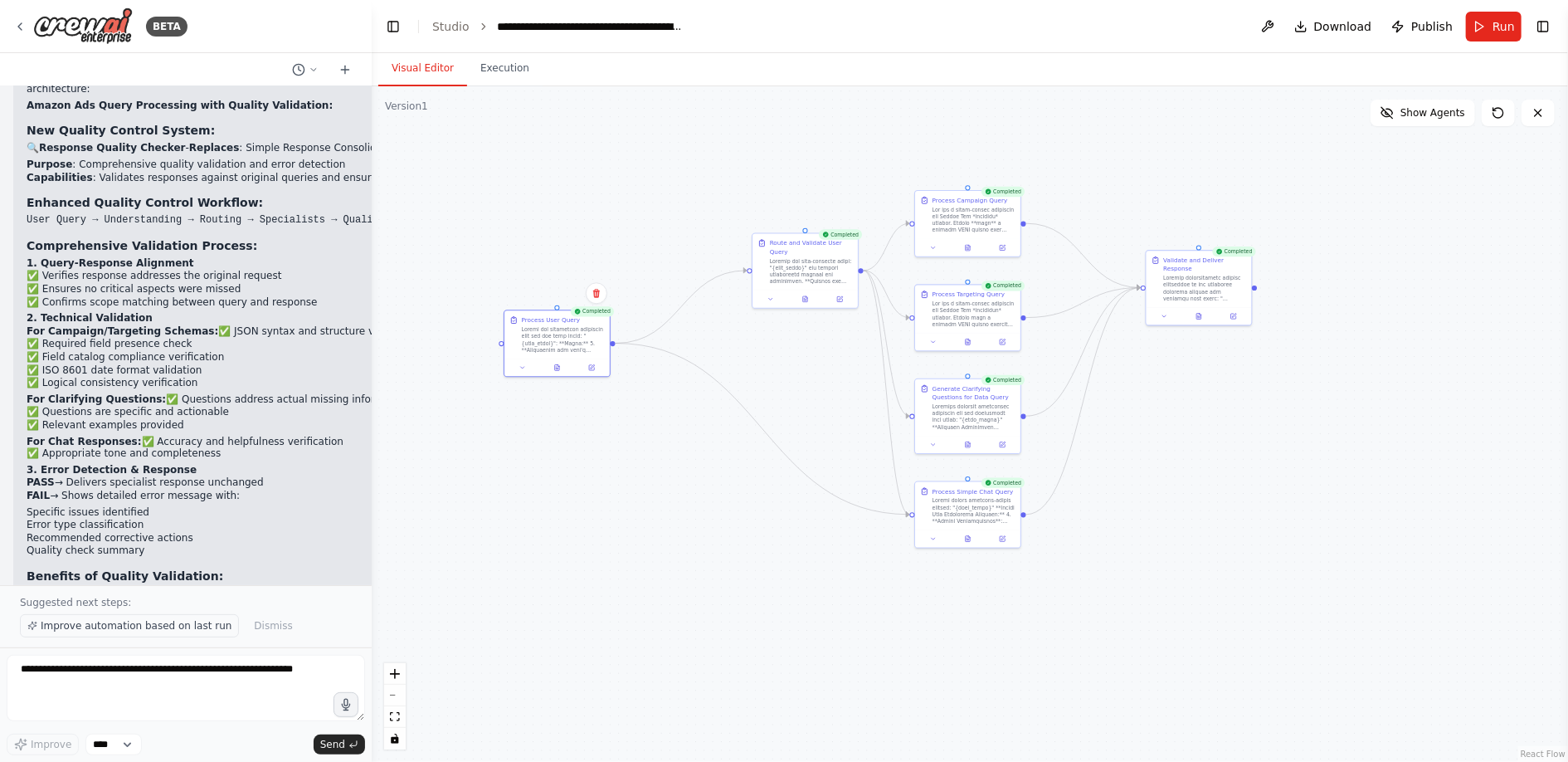
click at [173, 628] on span "Improve automation based on last run" at bounding box center [136, 626] width 191 height 13
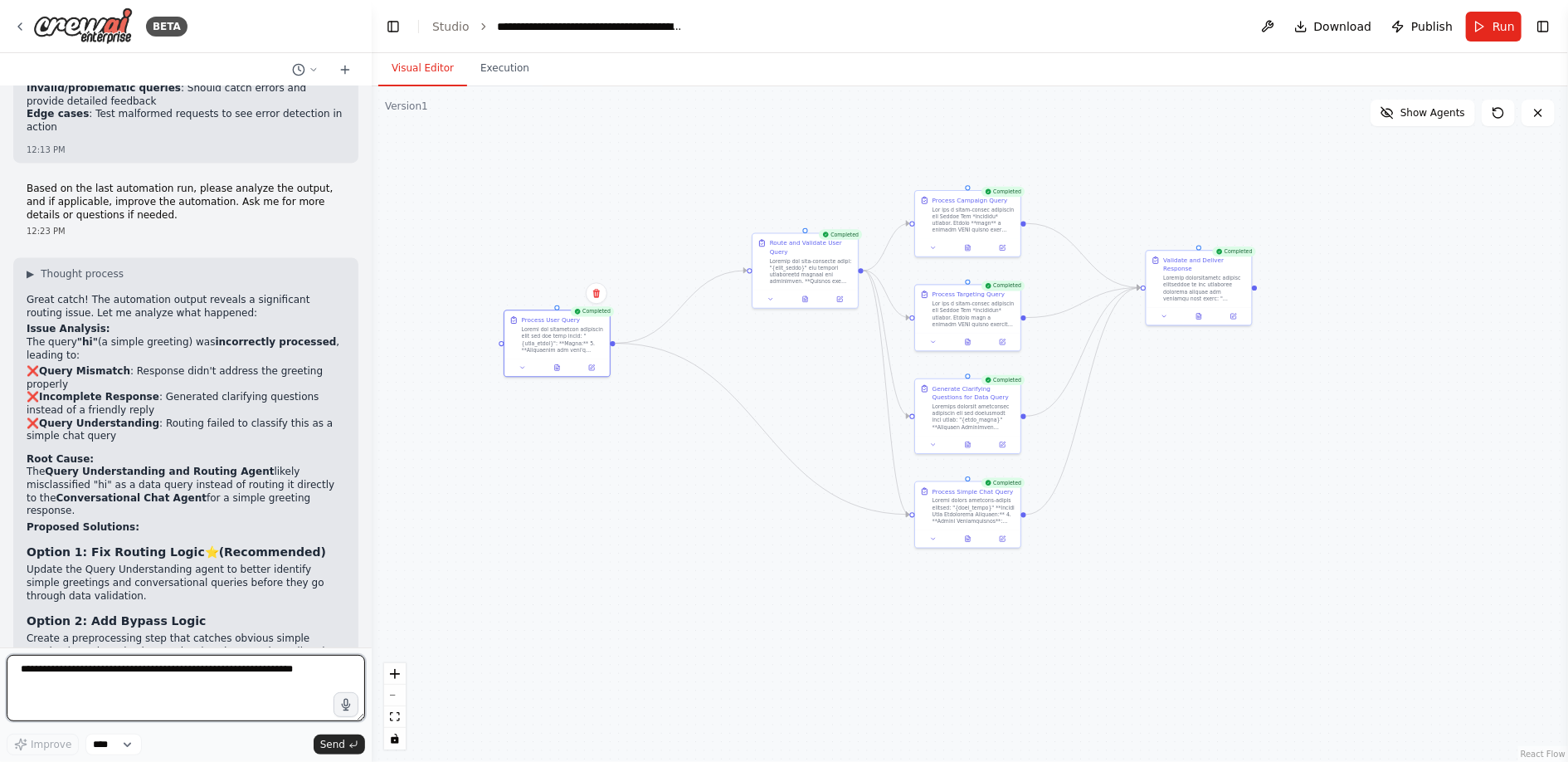
scroll to position [17930, 0]
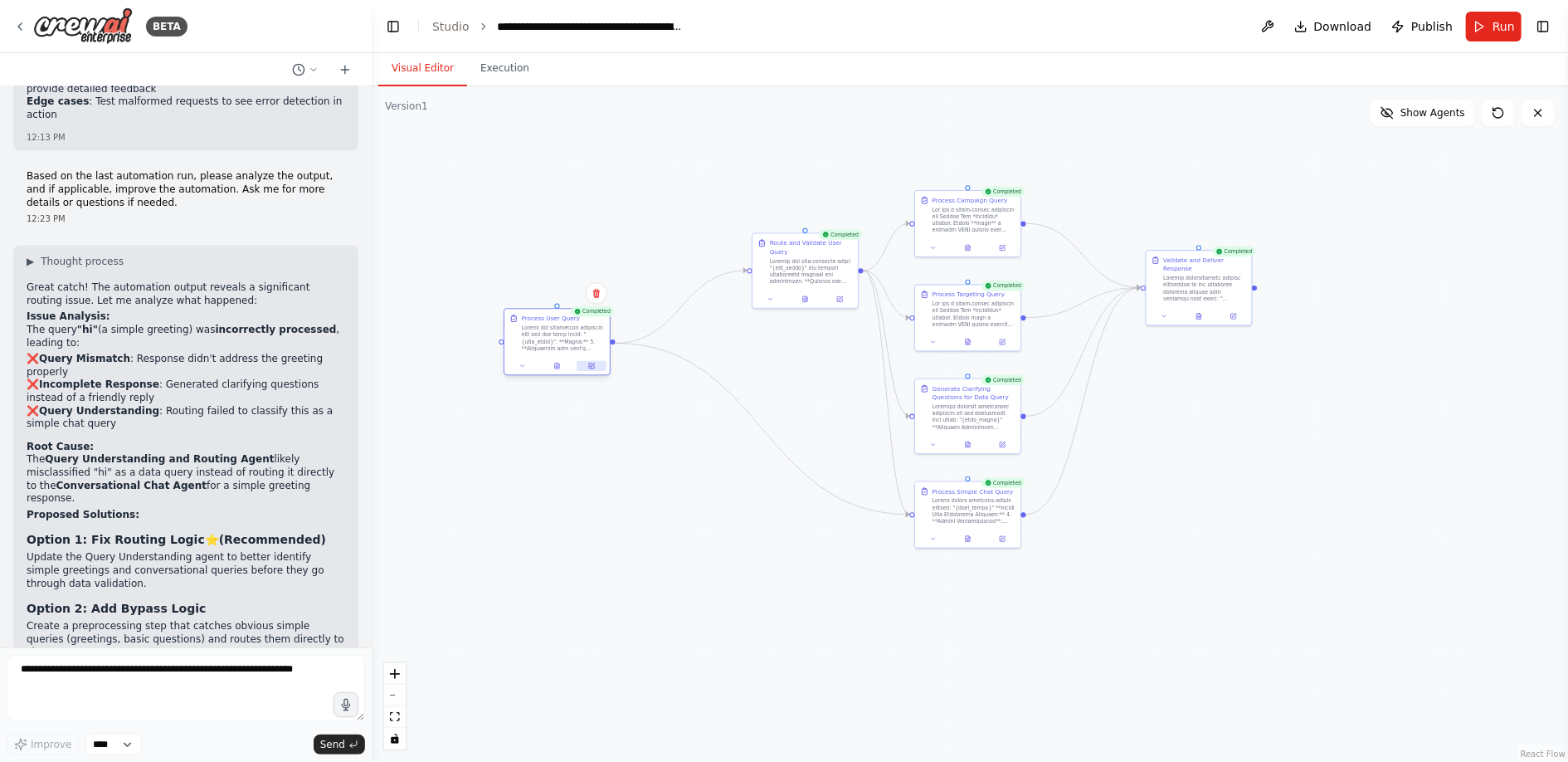
click at [595, 366] on icon at bounding box center [591, 365] width 7 height 7
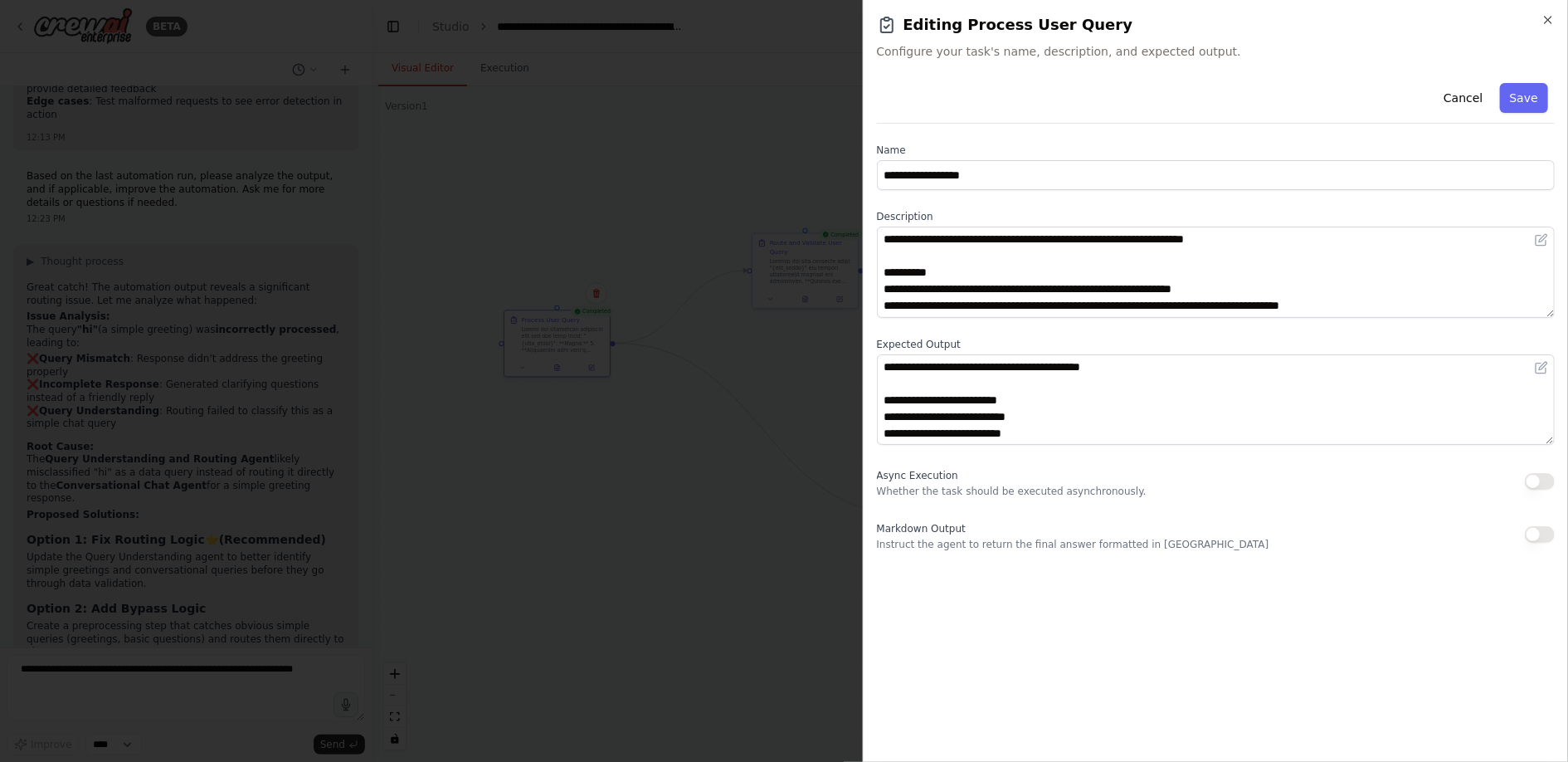
click at [587, 522] on div at bounding box center [784, 381] width 1568 height 762
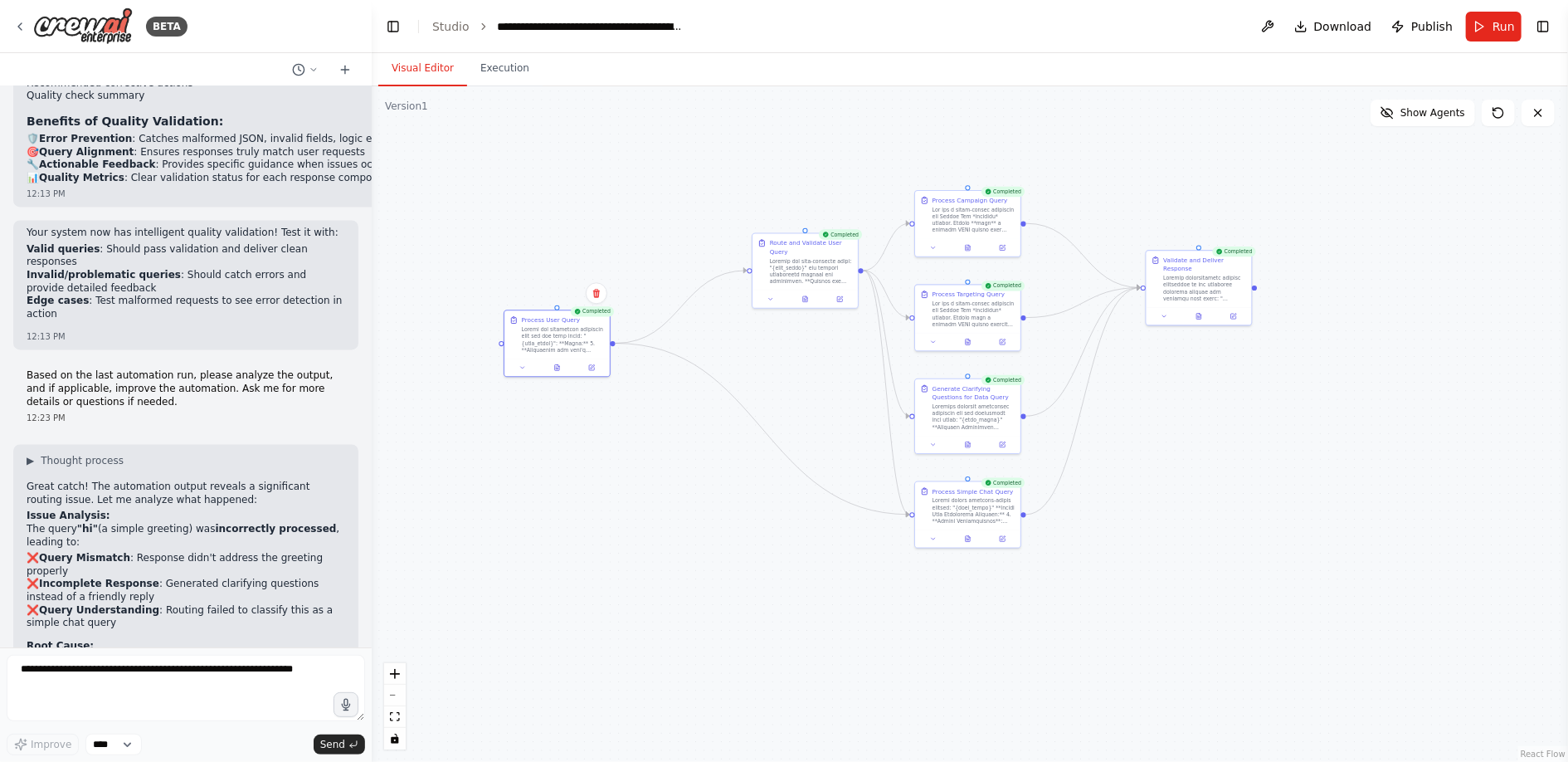
scroll to position [17787, 0]
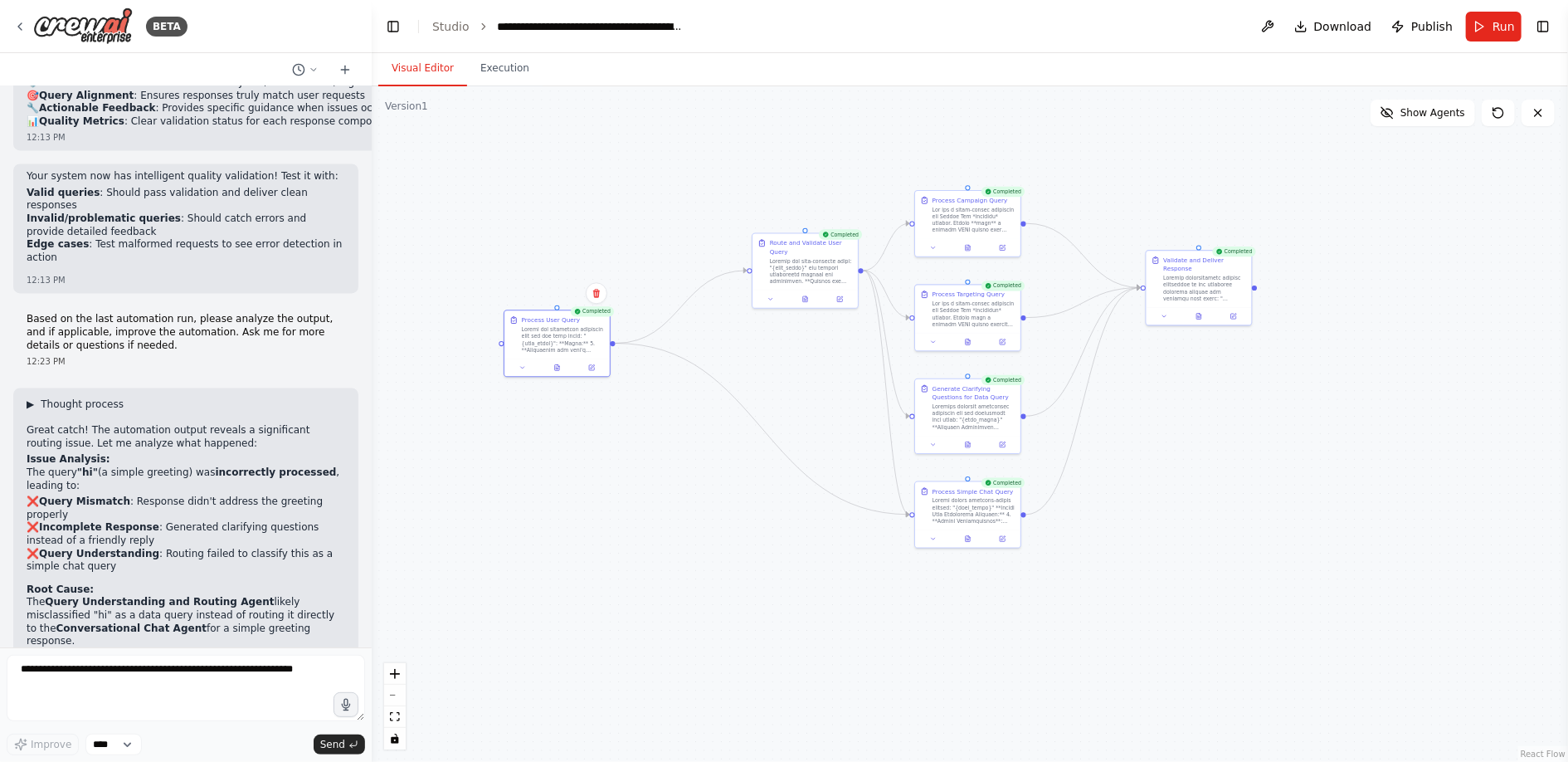
click at [49, 398] on span "Thought process" at bounding box center [82, 404] width 83 height 13
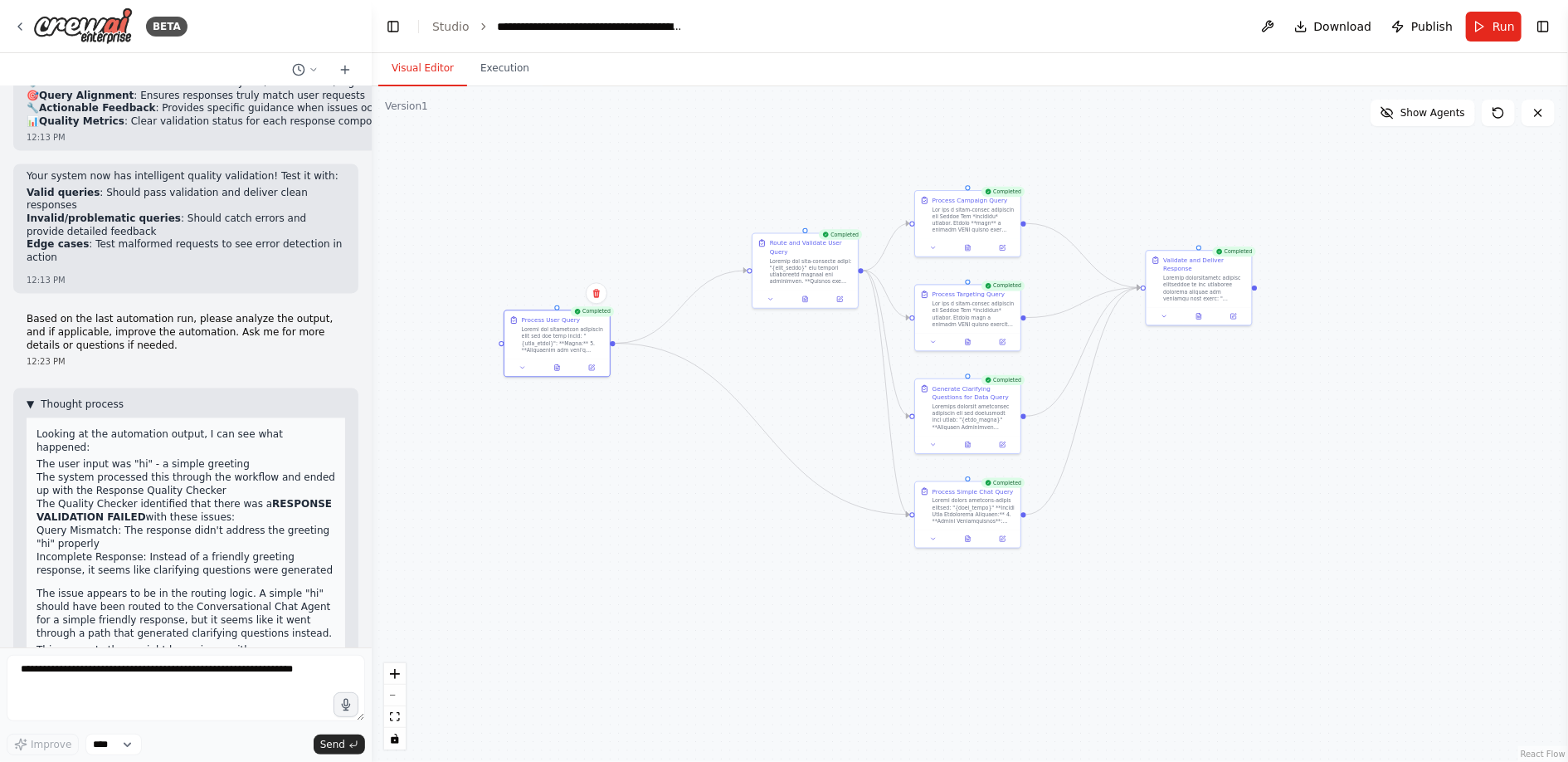
click at [49, 398] on span "Thought process" at bounding box center [82, 404] width 83 height 13
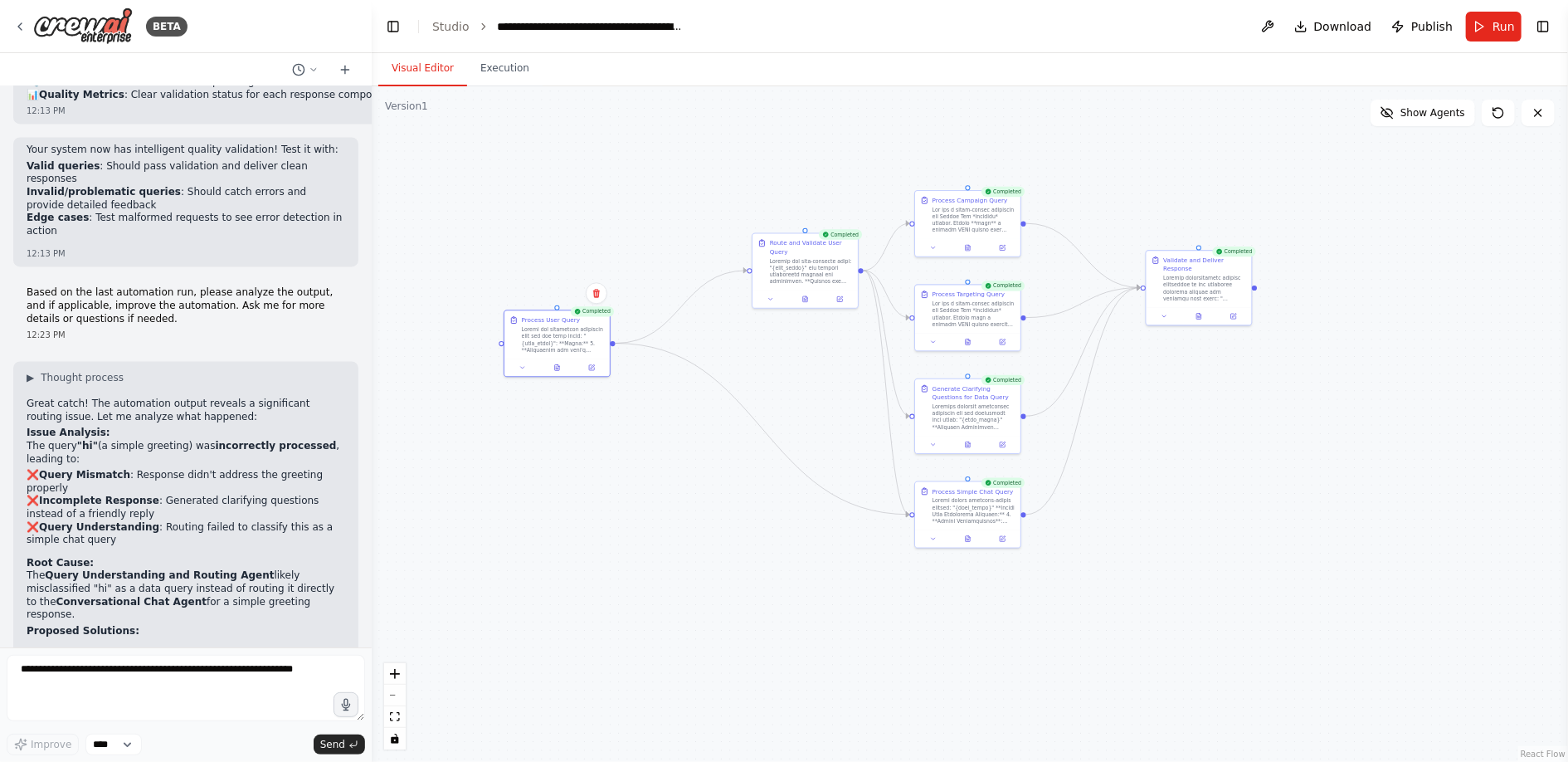
scroll to position [17818, 0]
drag, startPoint x: 83, startPoint y: 406, endPoint x: 187, endPoint y: 407, distance: 104.0
click at [187, 643] on h3 "Option 1: Fix Routing Logic ⭐ (Recommended)" at bounding box center [186, 651] width 319 height 17
copy h3 "Fix Routing Logic"
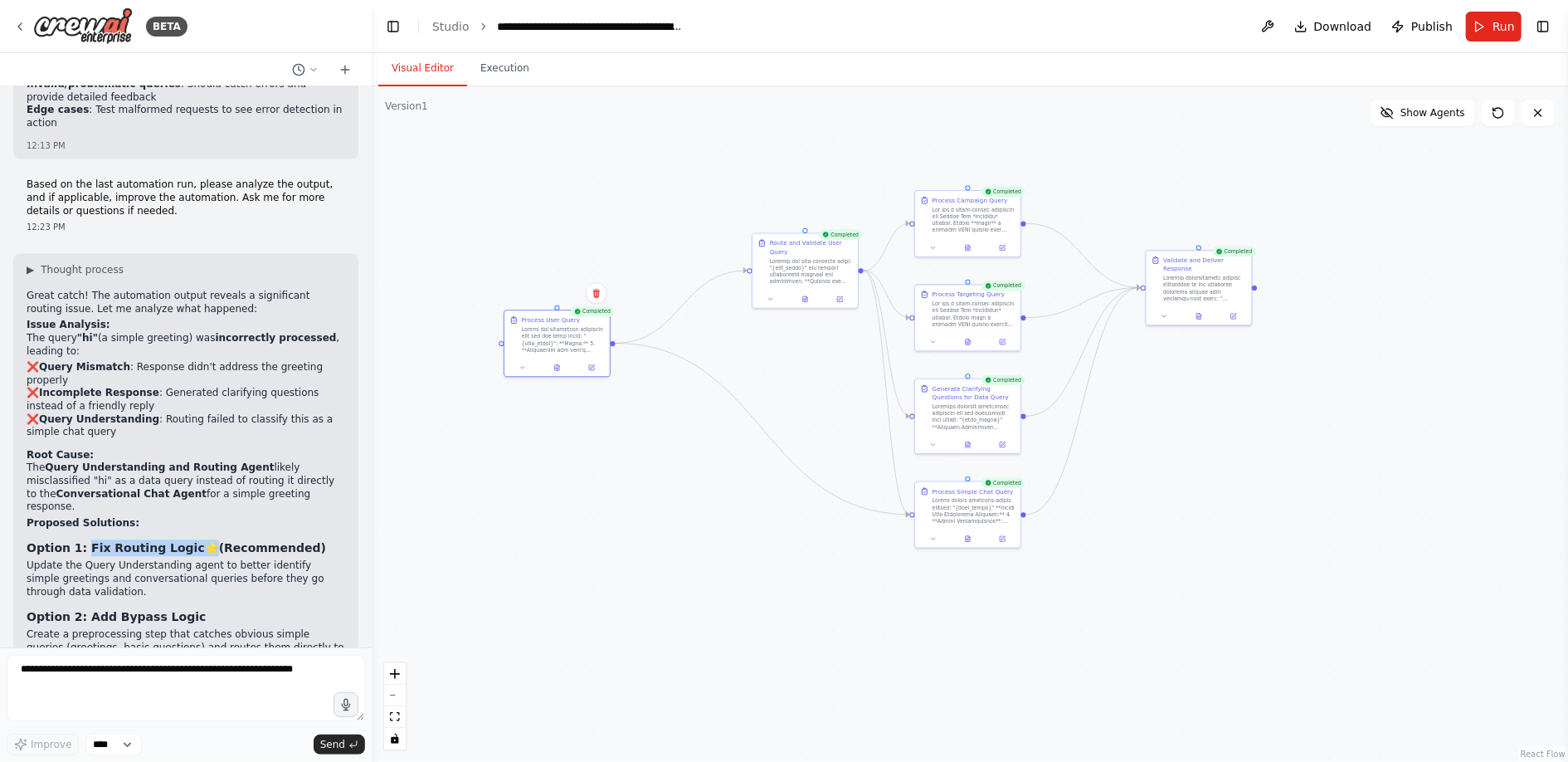
scroll to position [17930, 0]
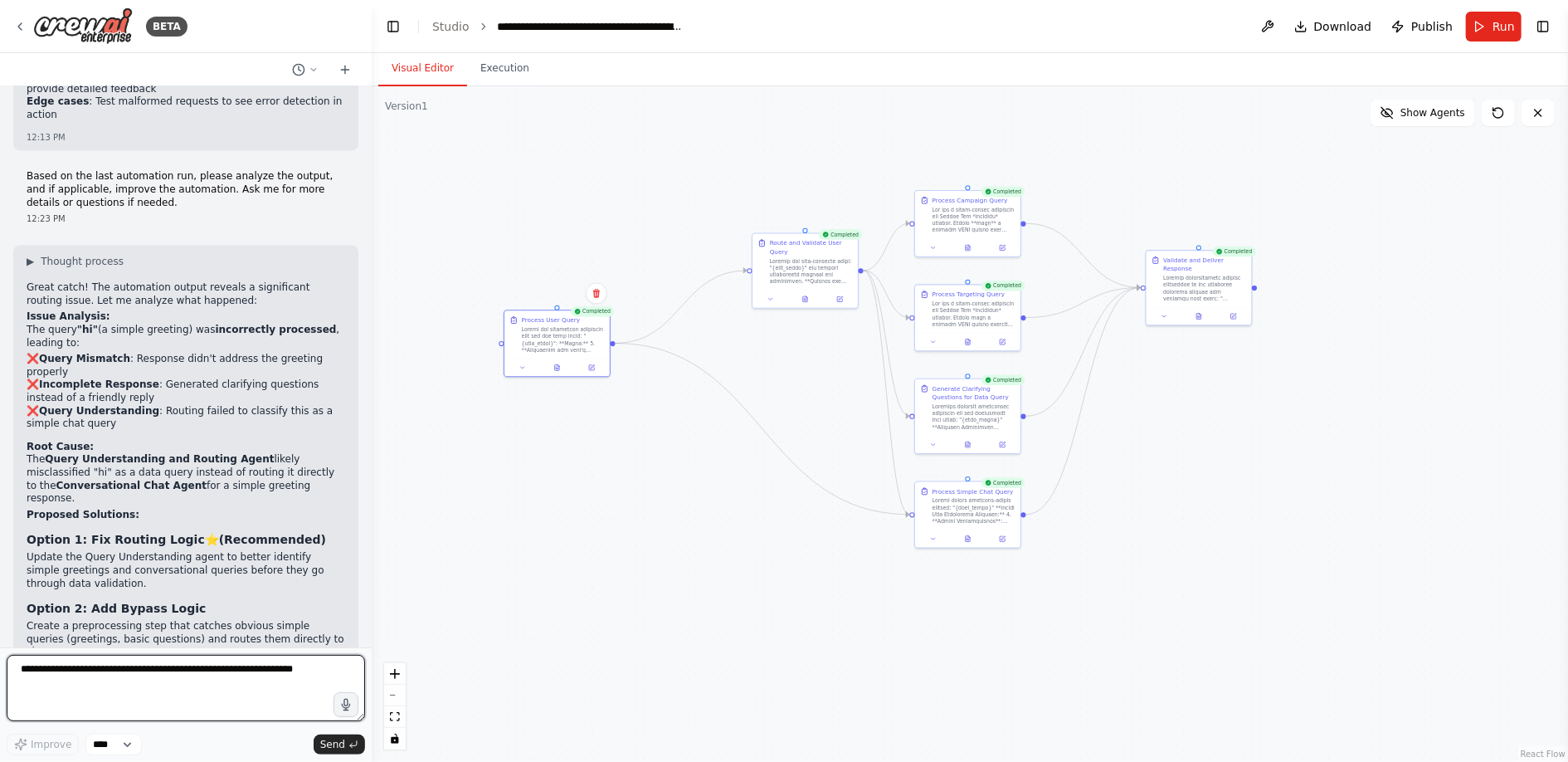
click at [98, 672] on textarea at bounding box center [186, 687] width 359 height 66
type textarea "**********"
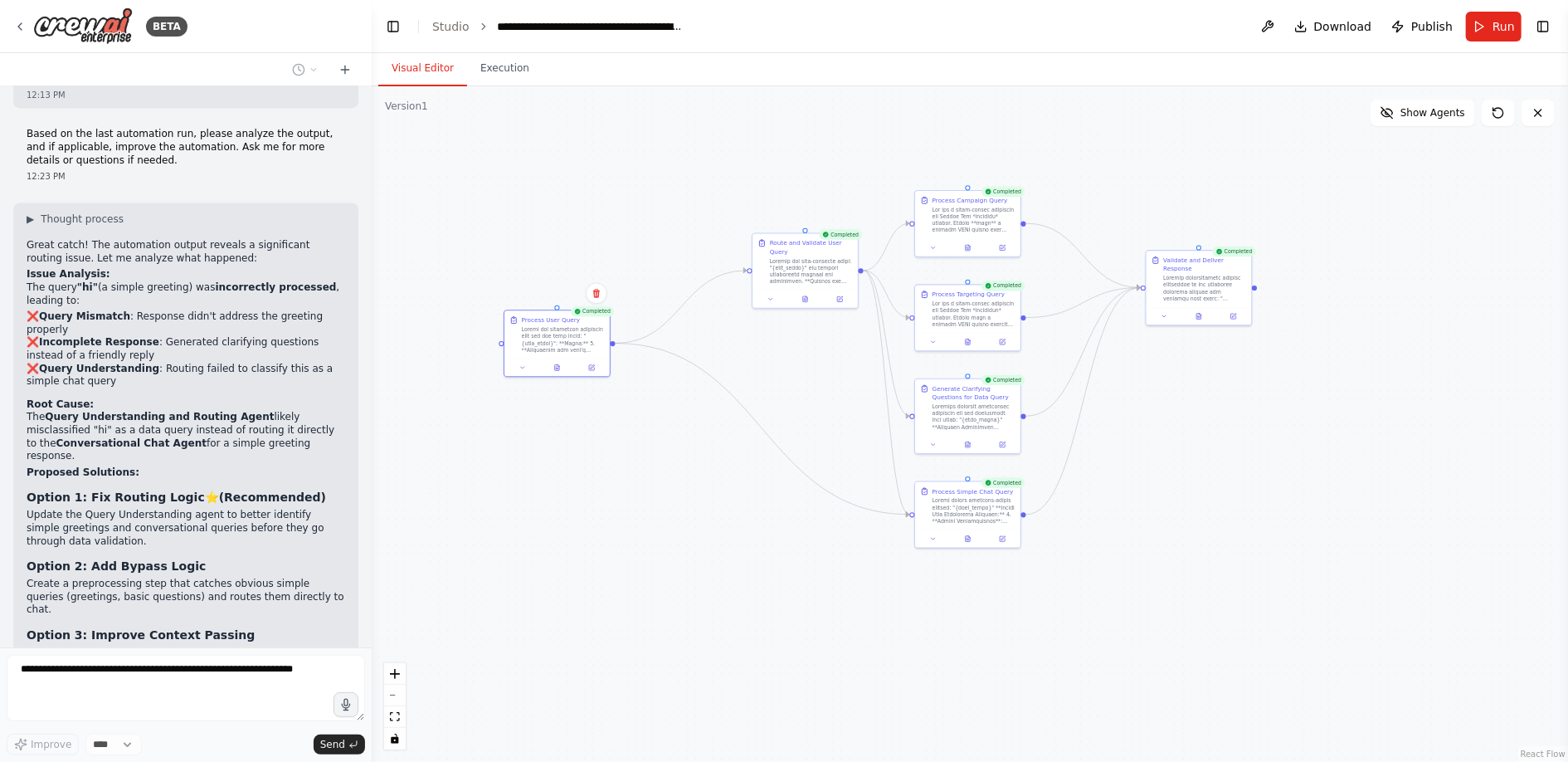
scroll to position [18029, 0]
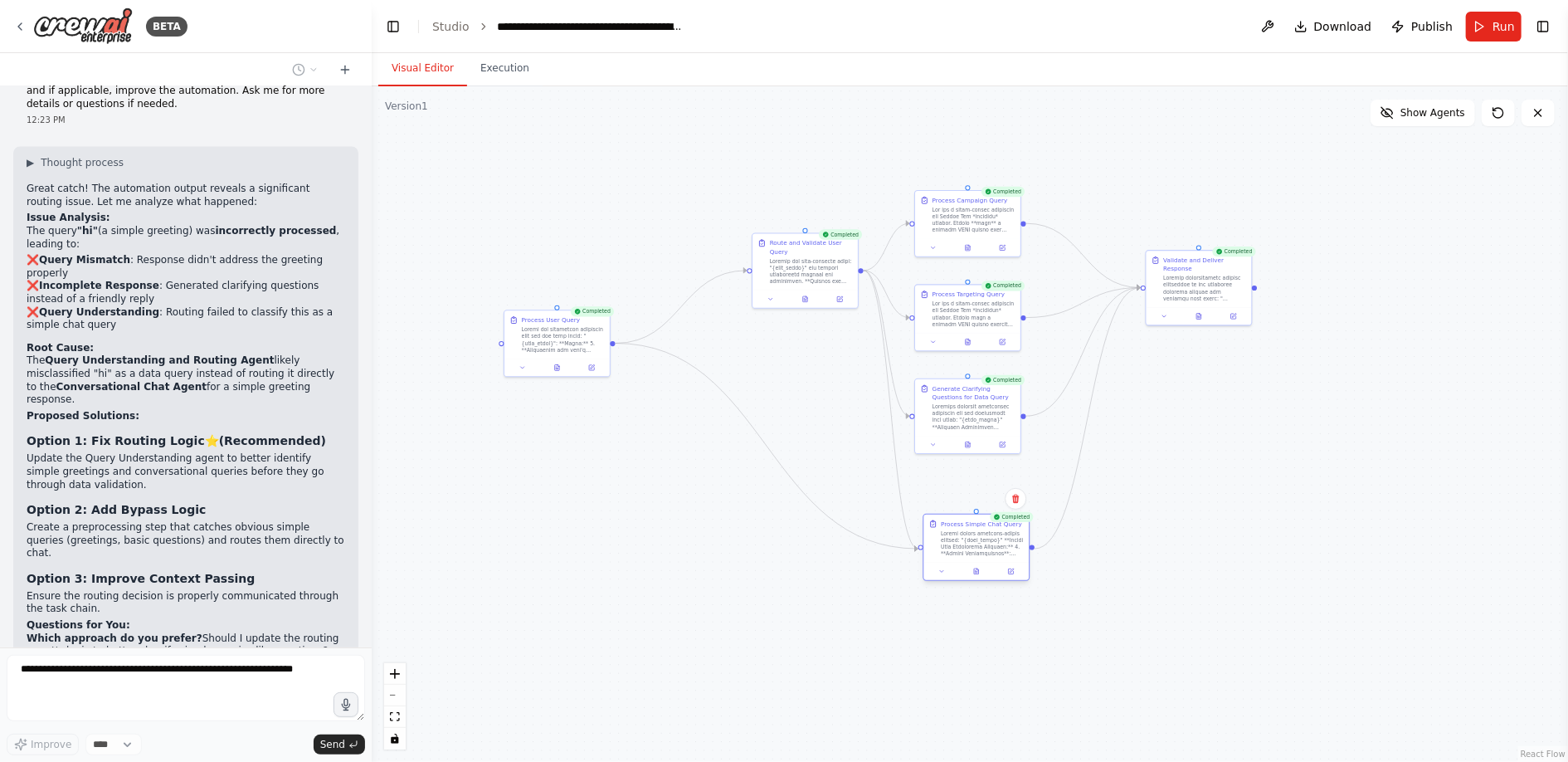
drag, startPoint x: 951, startPoint y: 521, endPoint x: 956, endPoint y: 560, distance: 39.3
click at [956, 557] on div at bounding box center [983, 542] width 83 height 27
drag, startPoint x: 956, startPoint y: 417, endPoint x: 984, endPoint y: 417, distance: 28.0
click at [984, 417] on div at bounding box center [1000, 415] width 83 height 27
drag, startPoint x: 964, startPoint y: 318, endPoint x: 989, endPoint y: 317, distance: 25.0
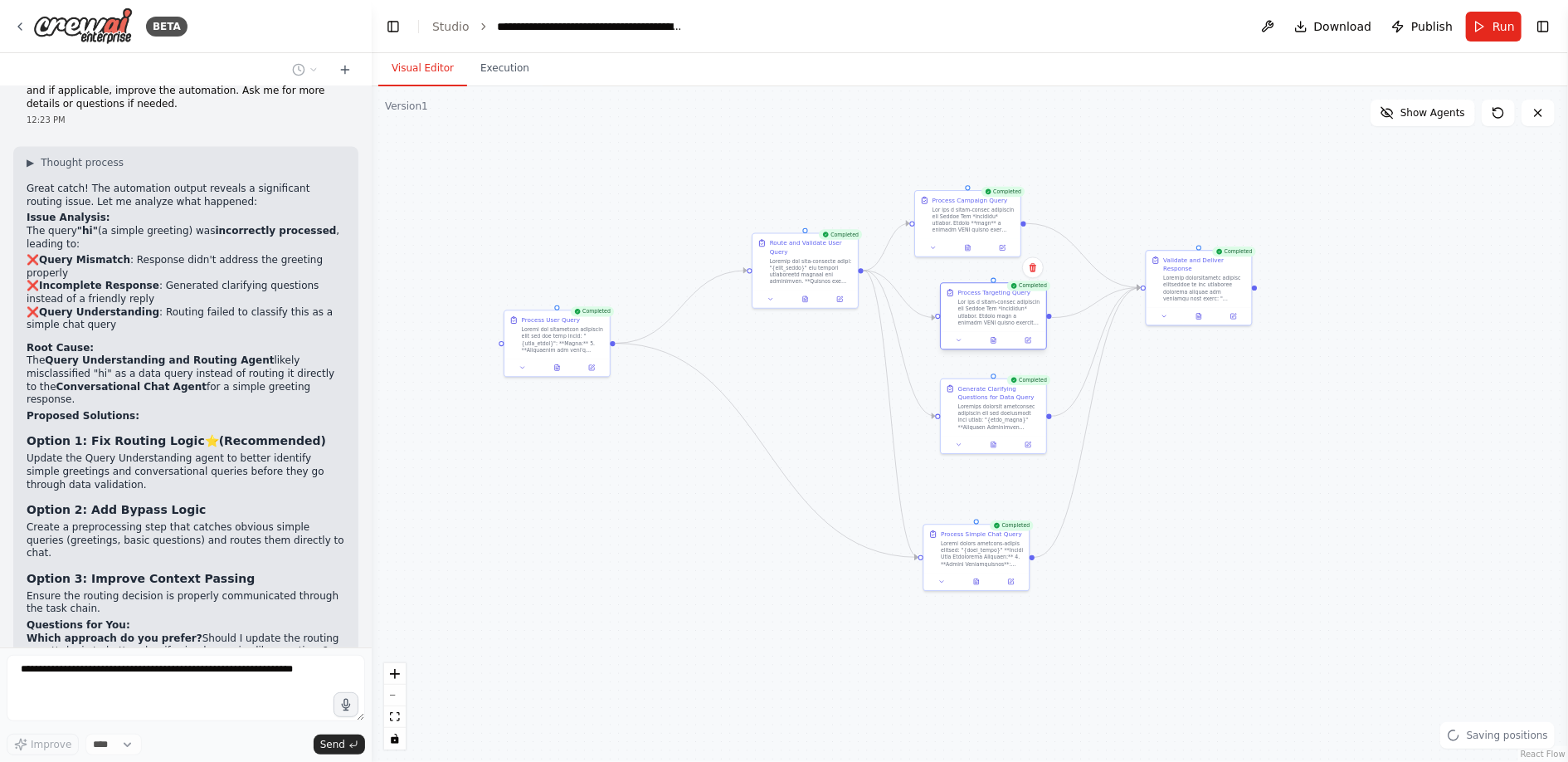
click at [989, 317] on div at bounding box center [1000, 311] width 83 height 27
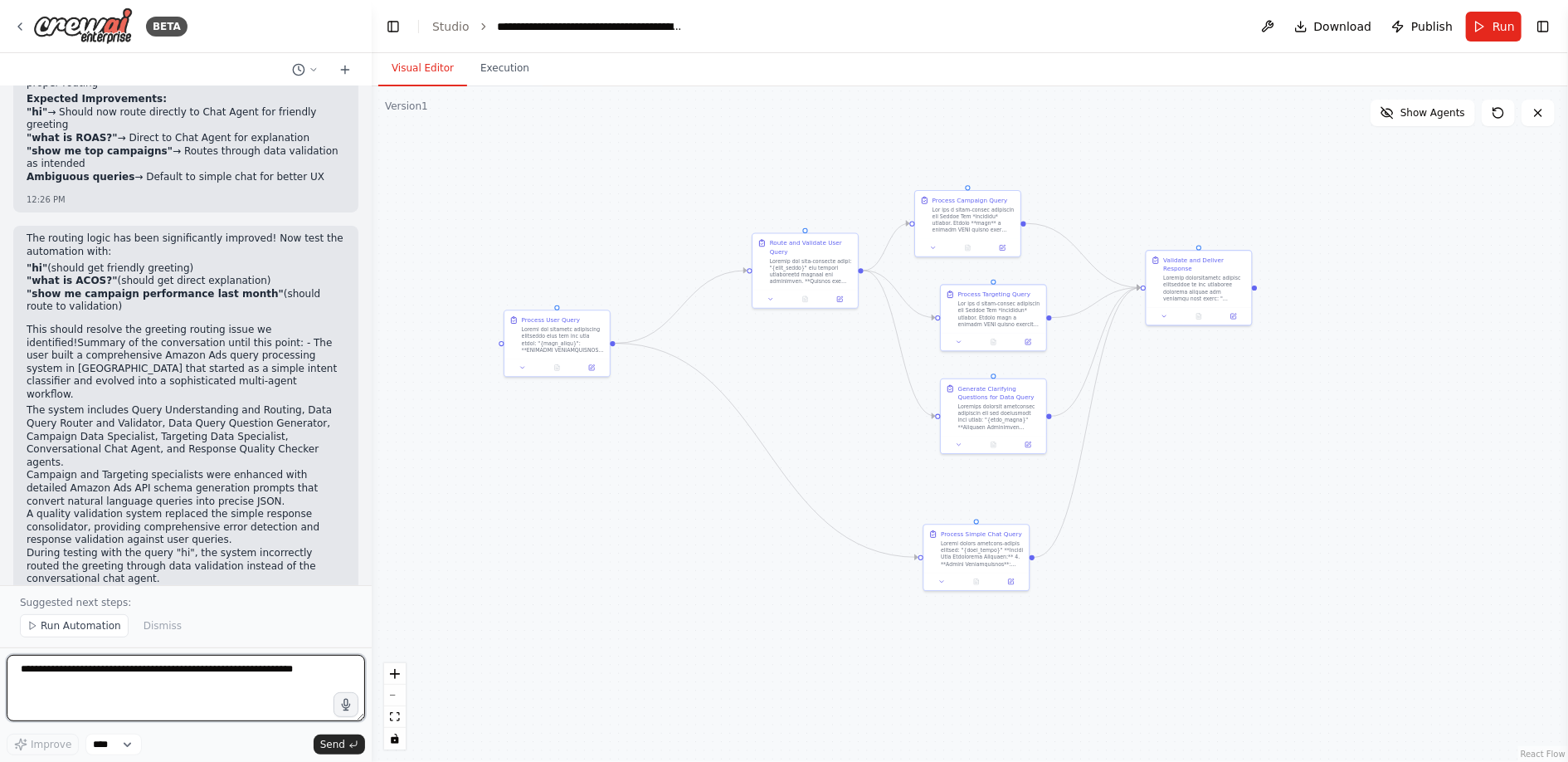
scroll to position [19736, 0]
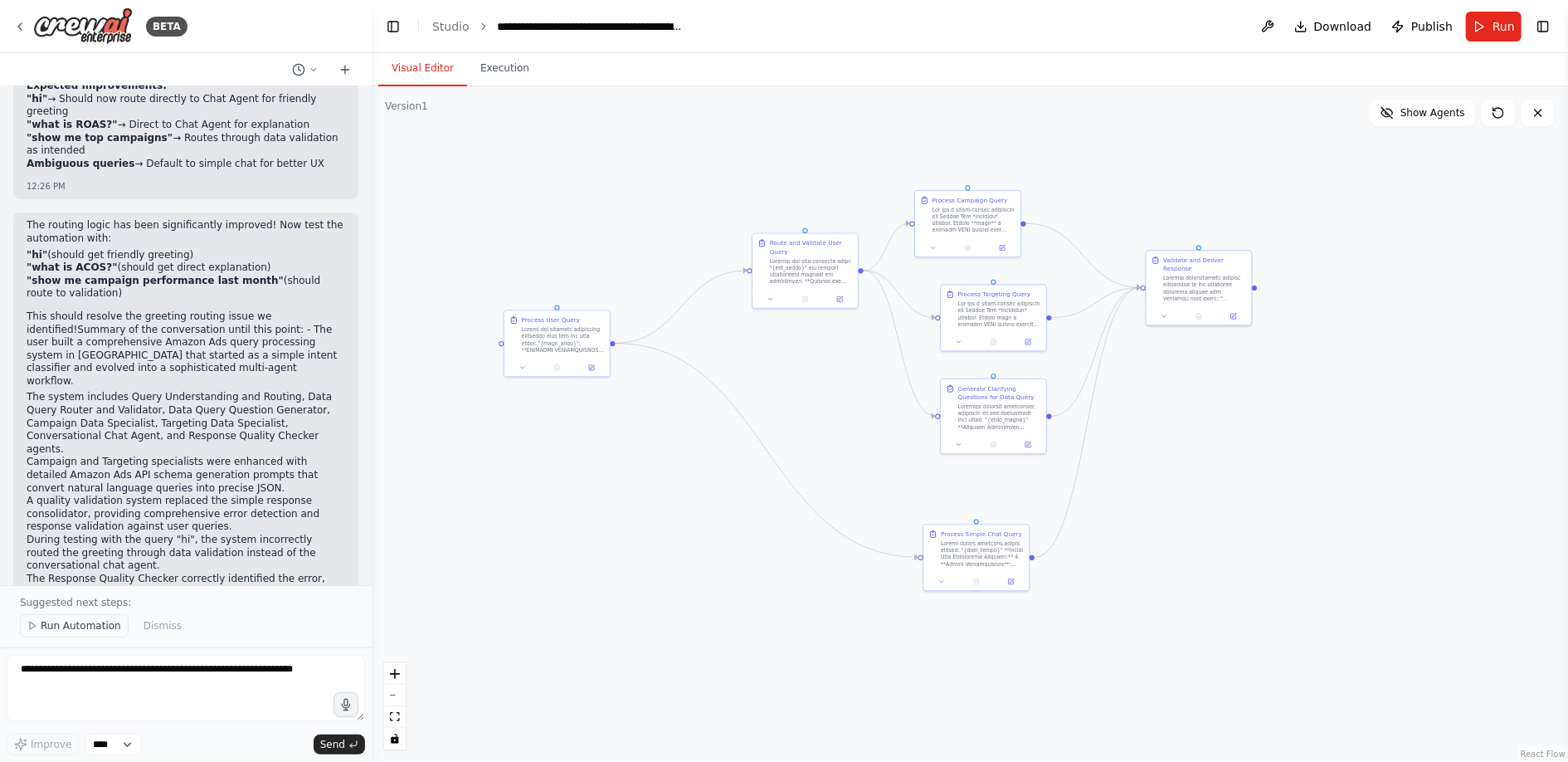
click at [77, 620] on span "Run Automation" at bounding box center [80, 626] width 80 height 13
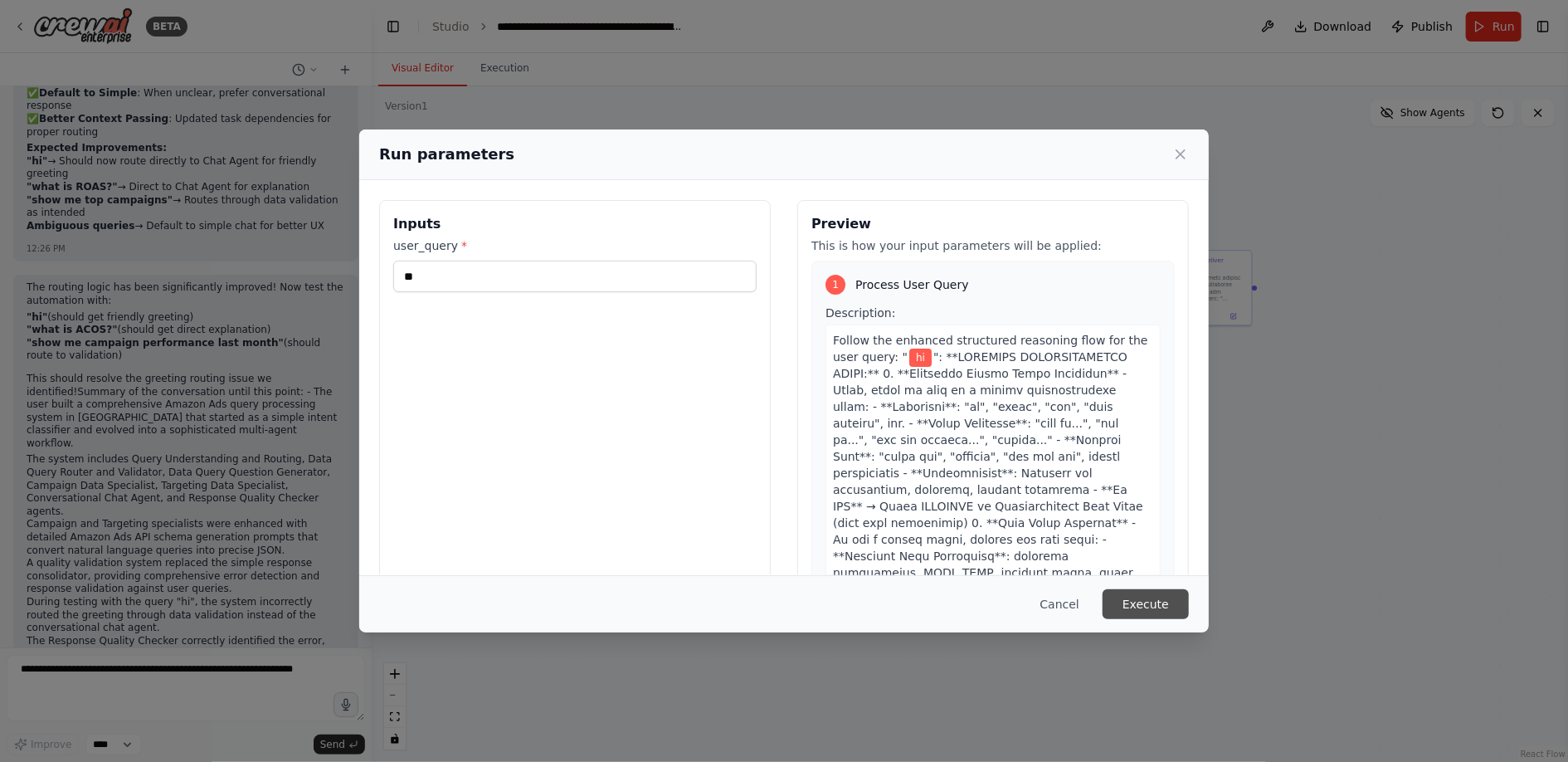
click at [1157, 595] on button "Execute" at bounding box center [1146, 604] width 86 height 30
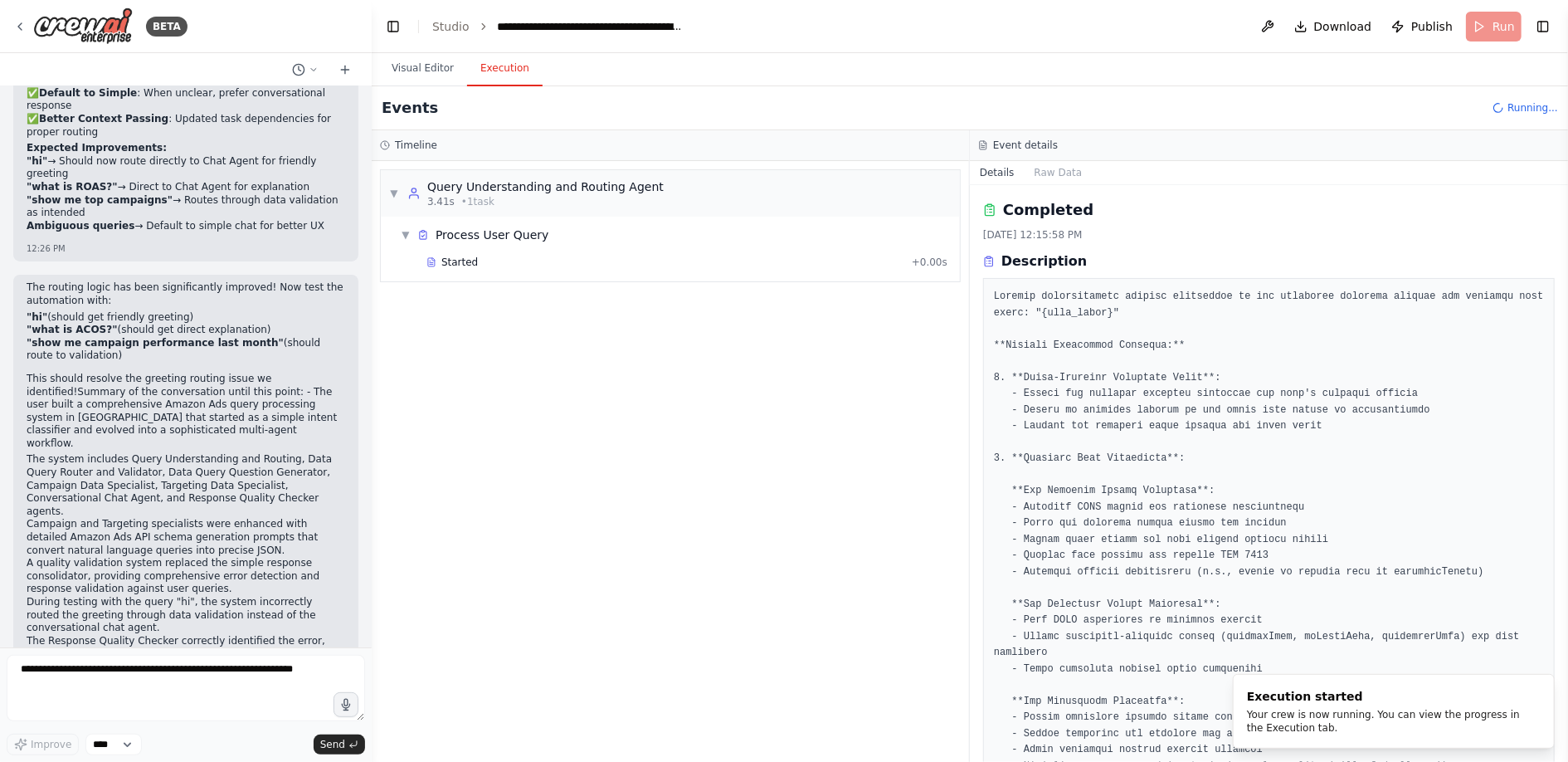
click at [510, 66] on button "Execution" at bounding box center [505, 68] width 76 height 35
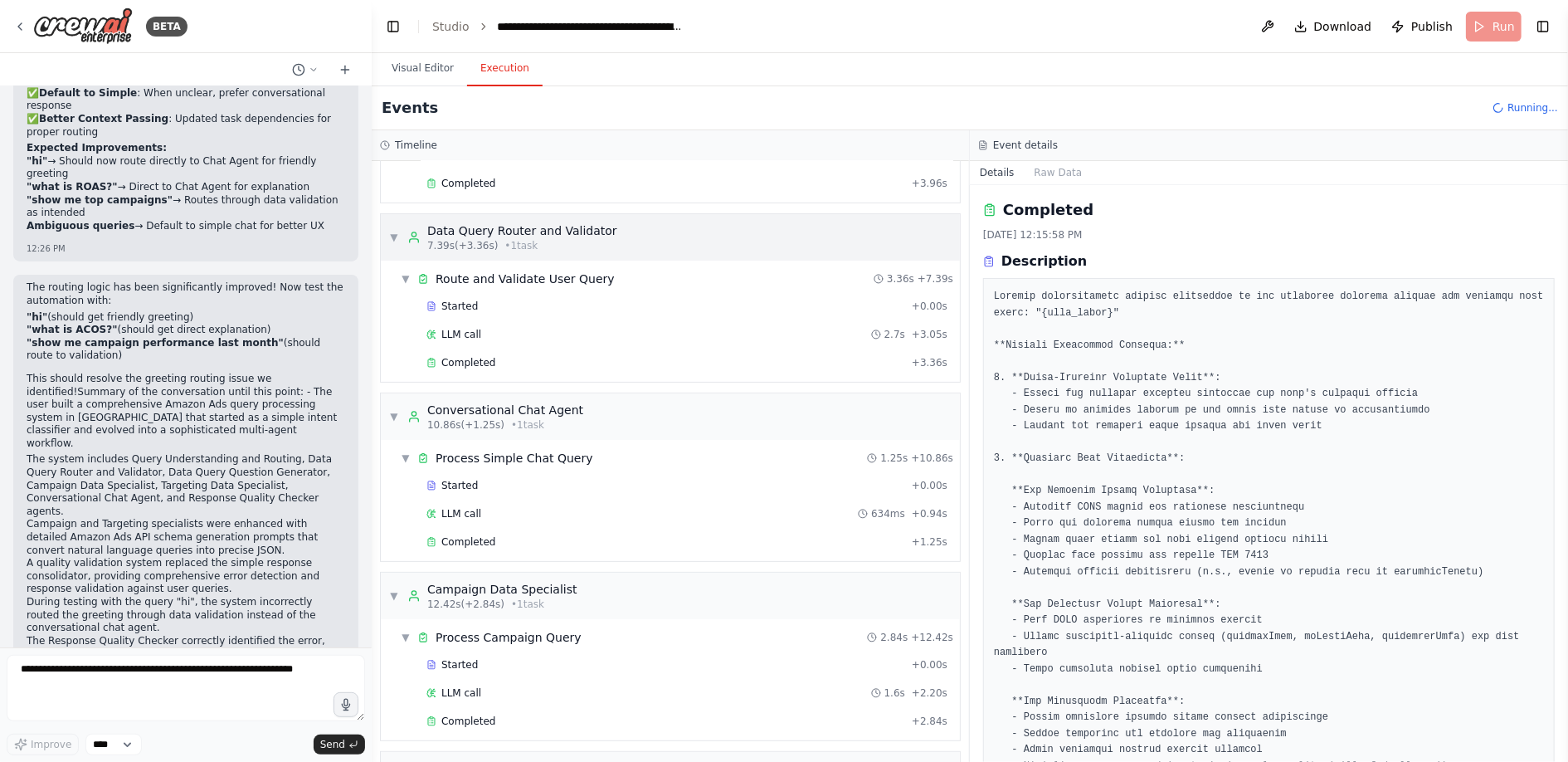
scroll to position [276, 0]
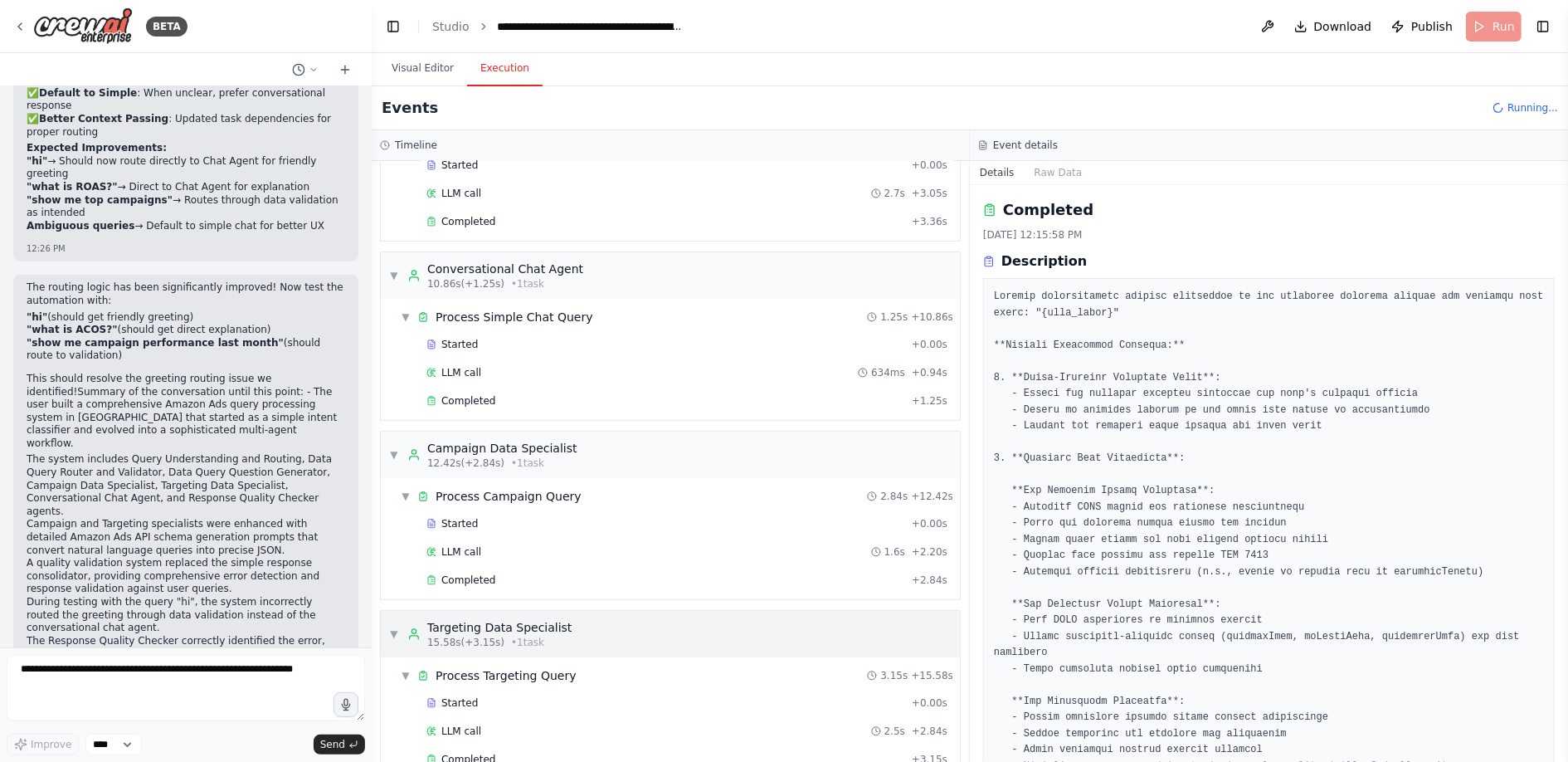
click at [396, 628] on span "▼" at bounding box center [394, 634] width 10 height 13
click at [397, 450] on span "▼" at bounding box center [394, 454] width 10 height 13
click at [393, 631] on span "▼" at bounding box center [394, 634] width 10 height 13
click at [397, 448] on span "▼" at bounding box center [394, 454] width 10 height 13
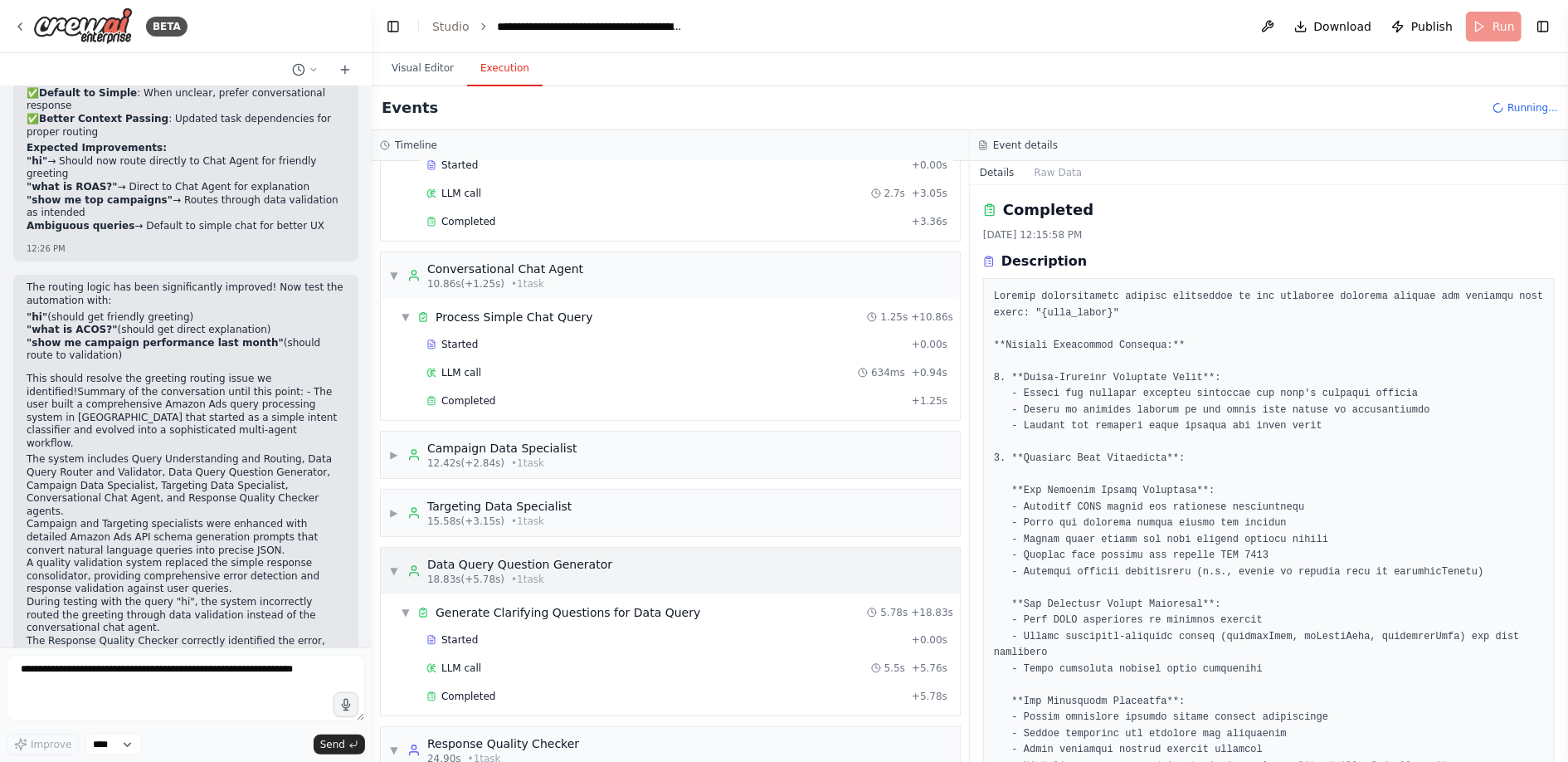
click at [396, 564] on span "▼" at bounding box center [394, 571] width 10 height 13
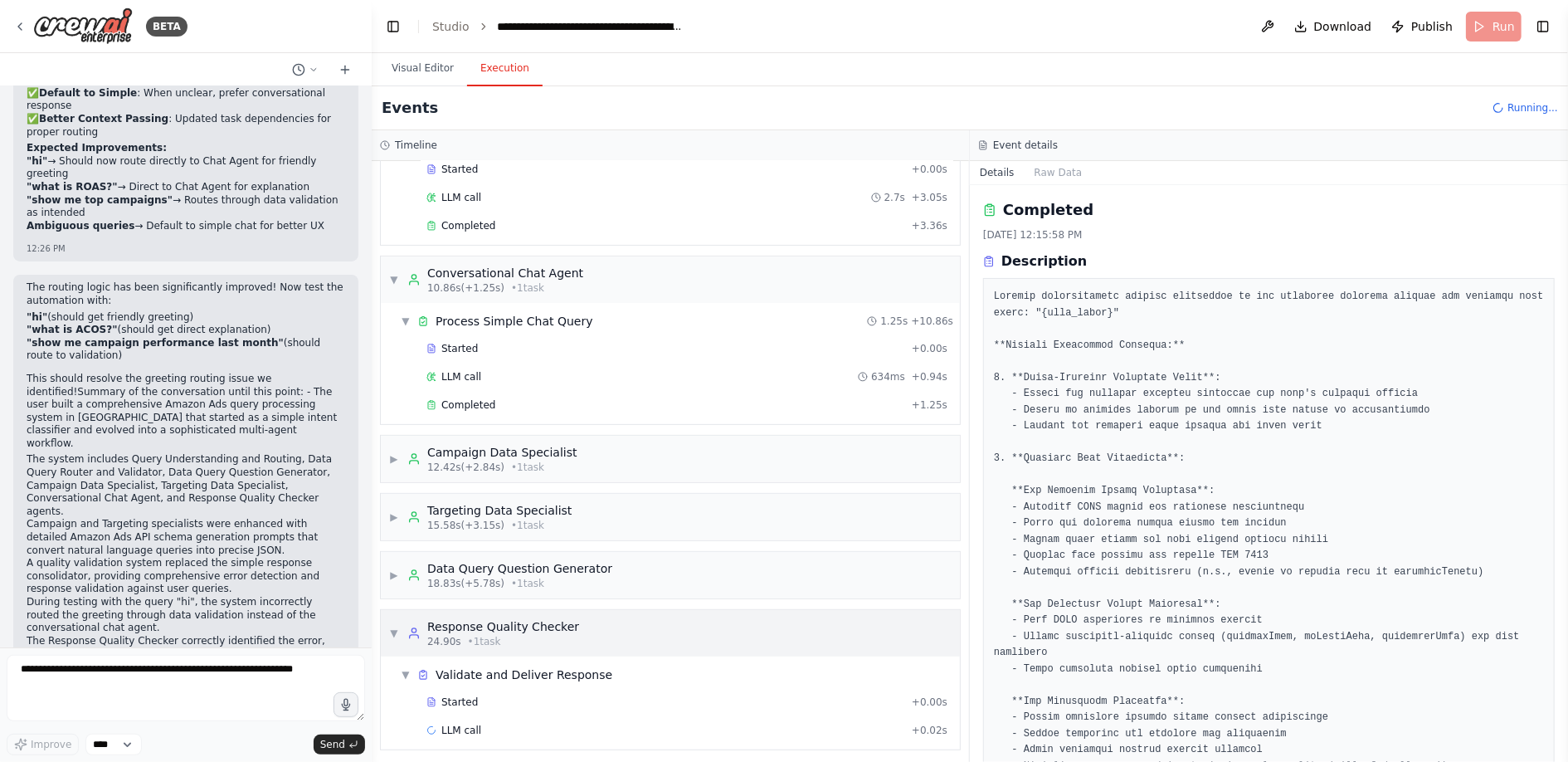
click at [395, 628] on span "▼" at bounding box center [394, 633] width 10 height 13
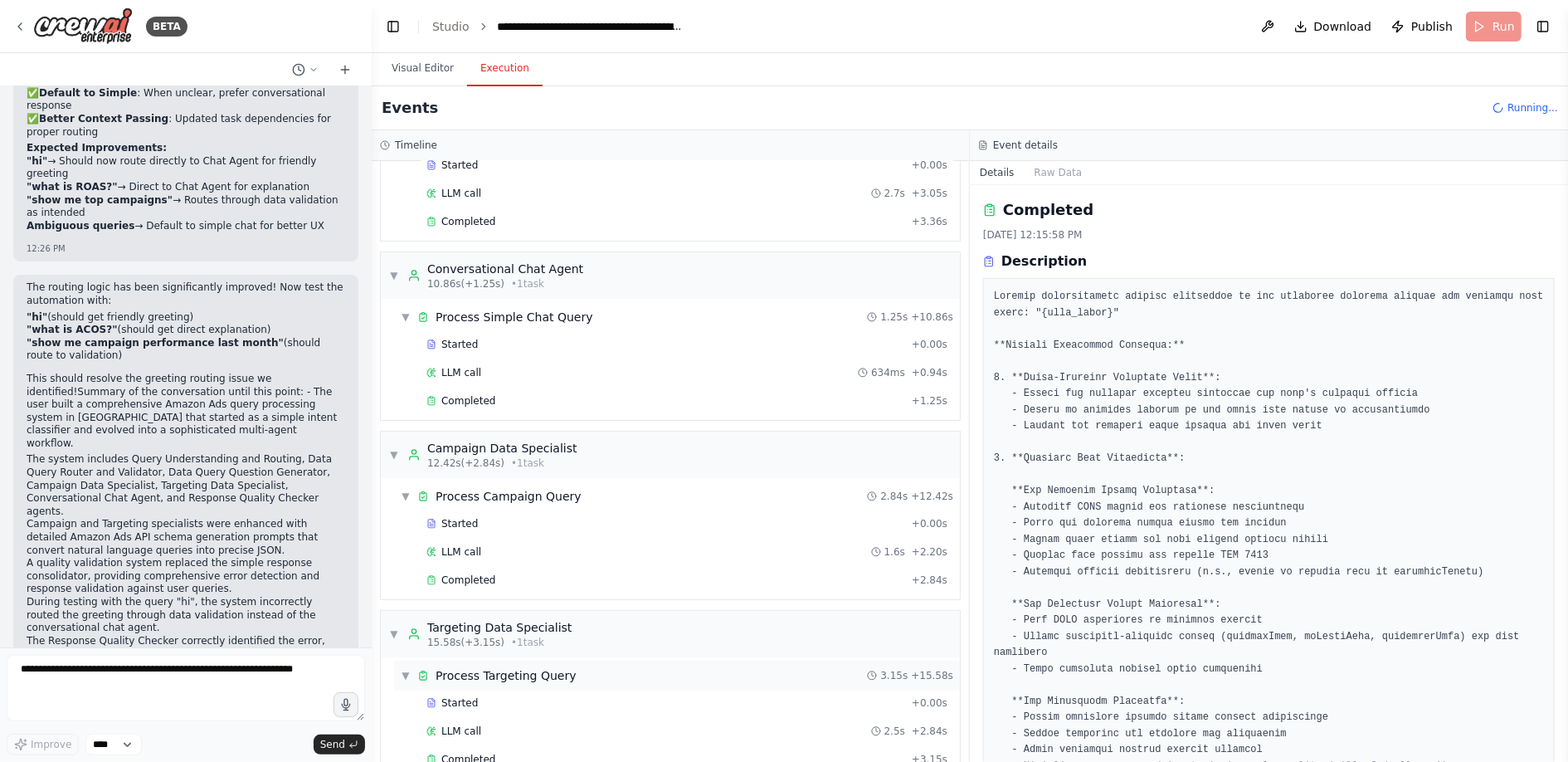
scroll to position [19736, 0]
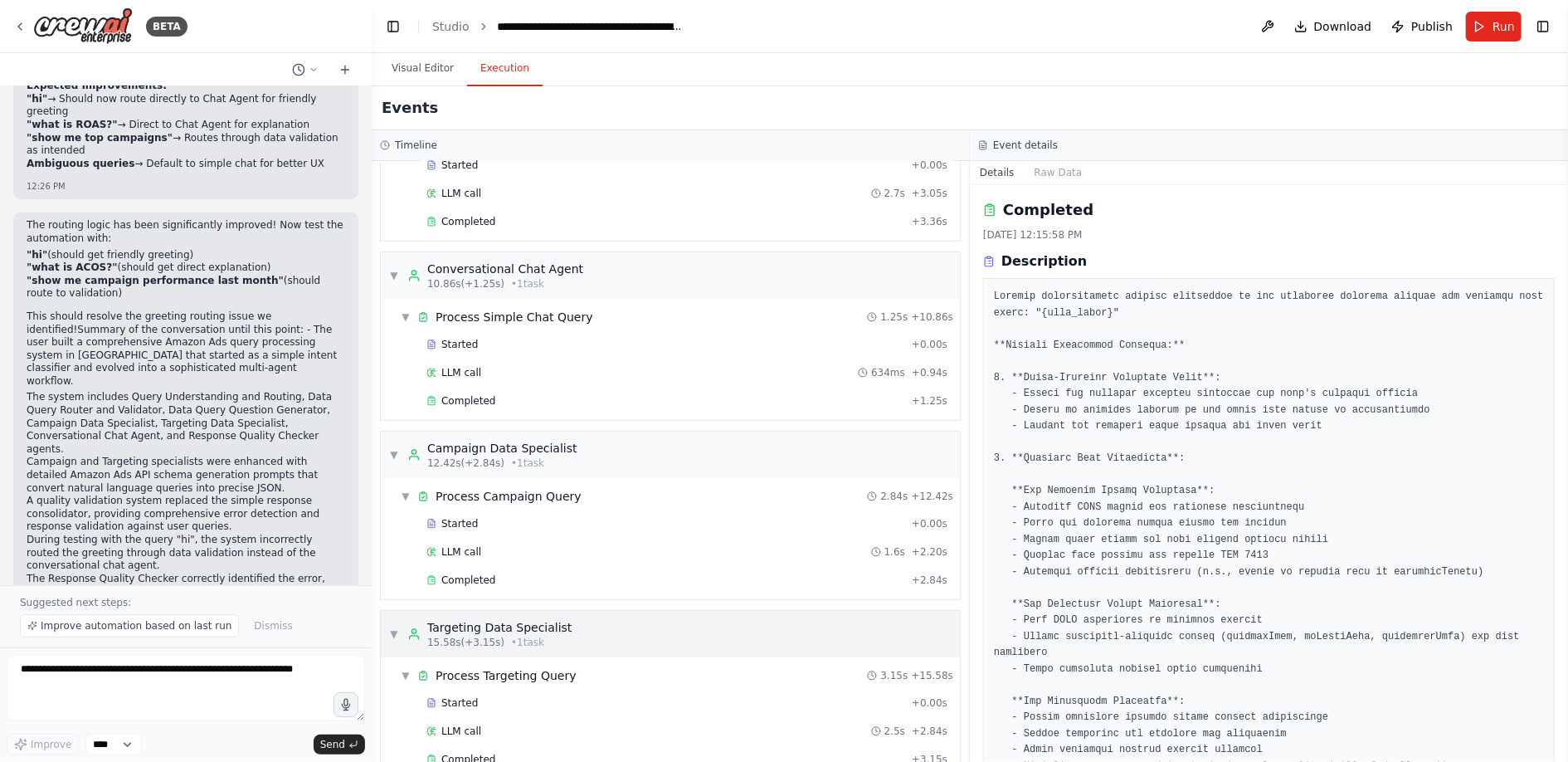
click at [396, 629] on span "▼" at bounding box center [394, 634] width 10 height 13
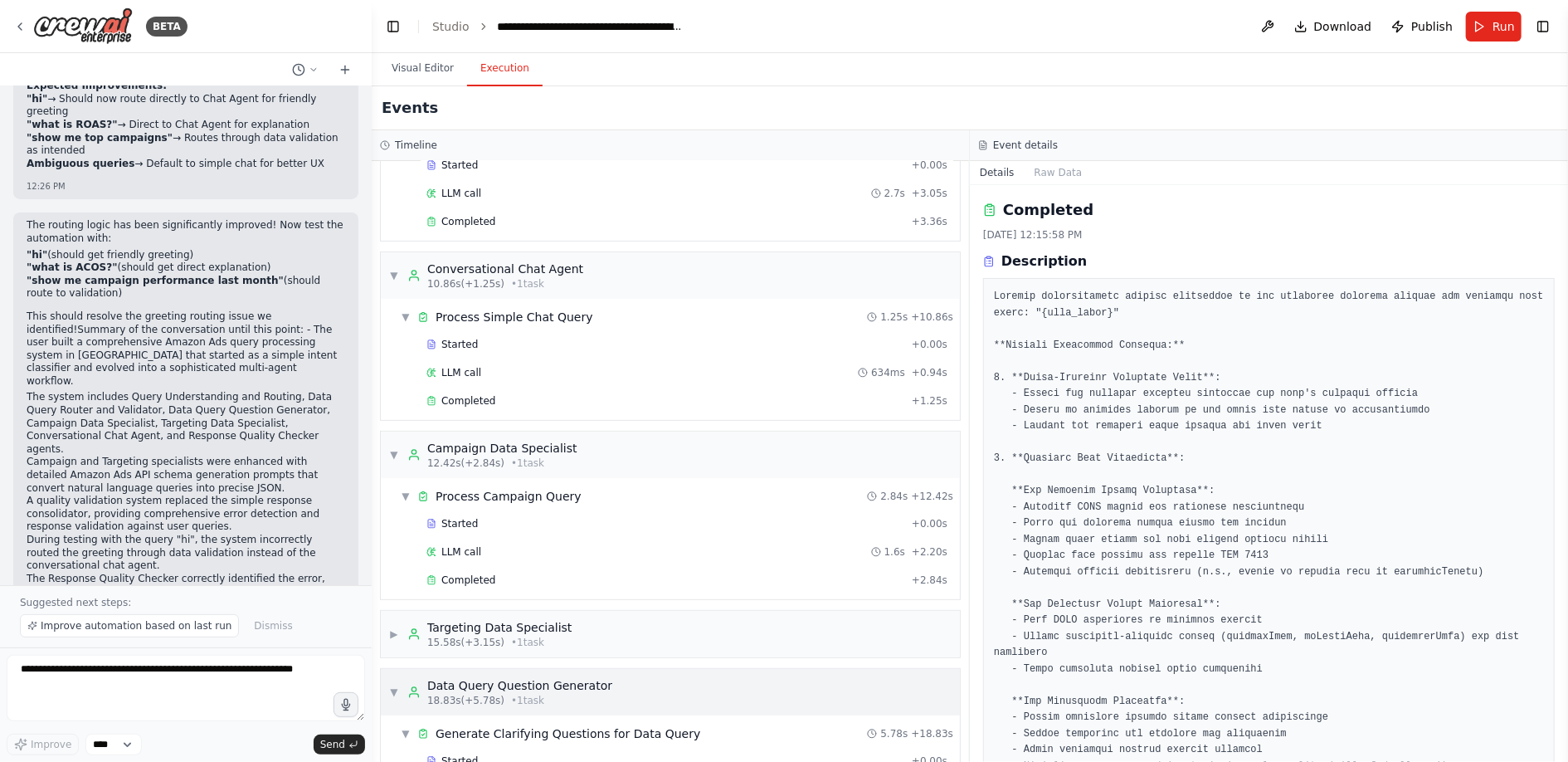
click at [395, 685] on span "▼" at bounding box center [394, 692] width 10 height 13
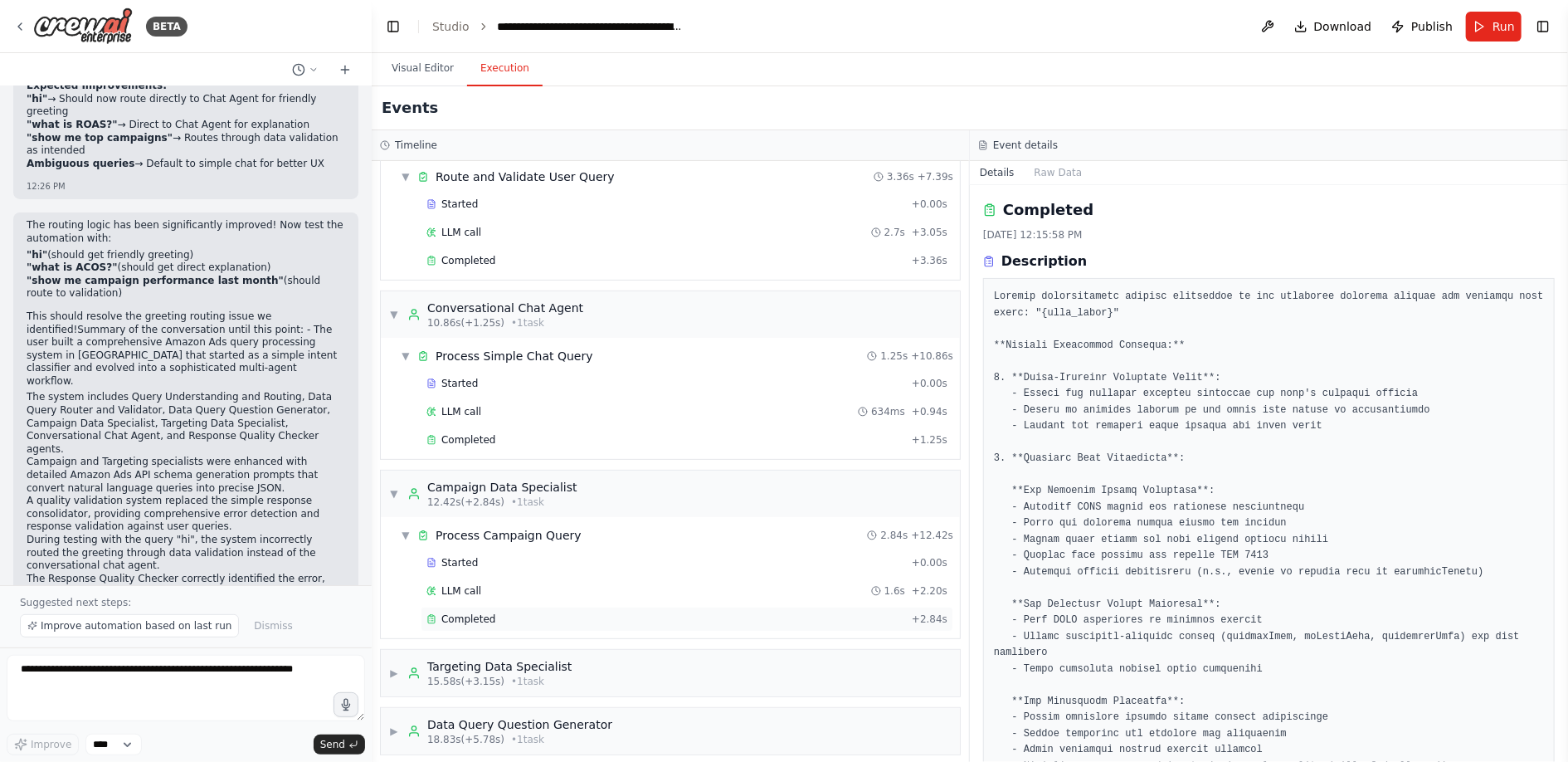
scroll to position [232, 0]
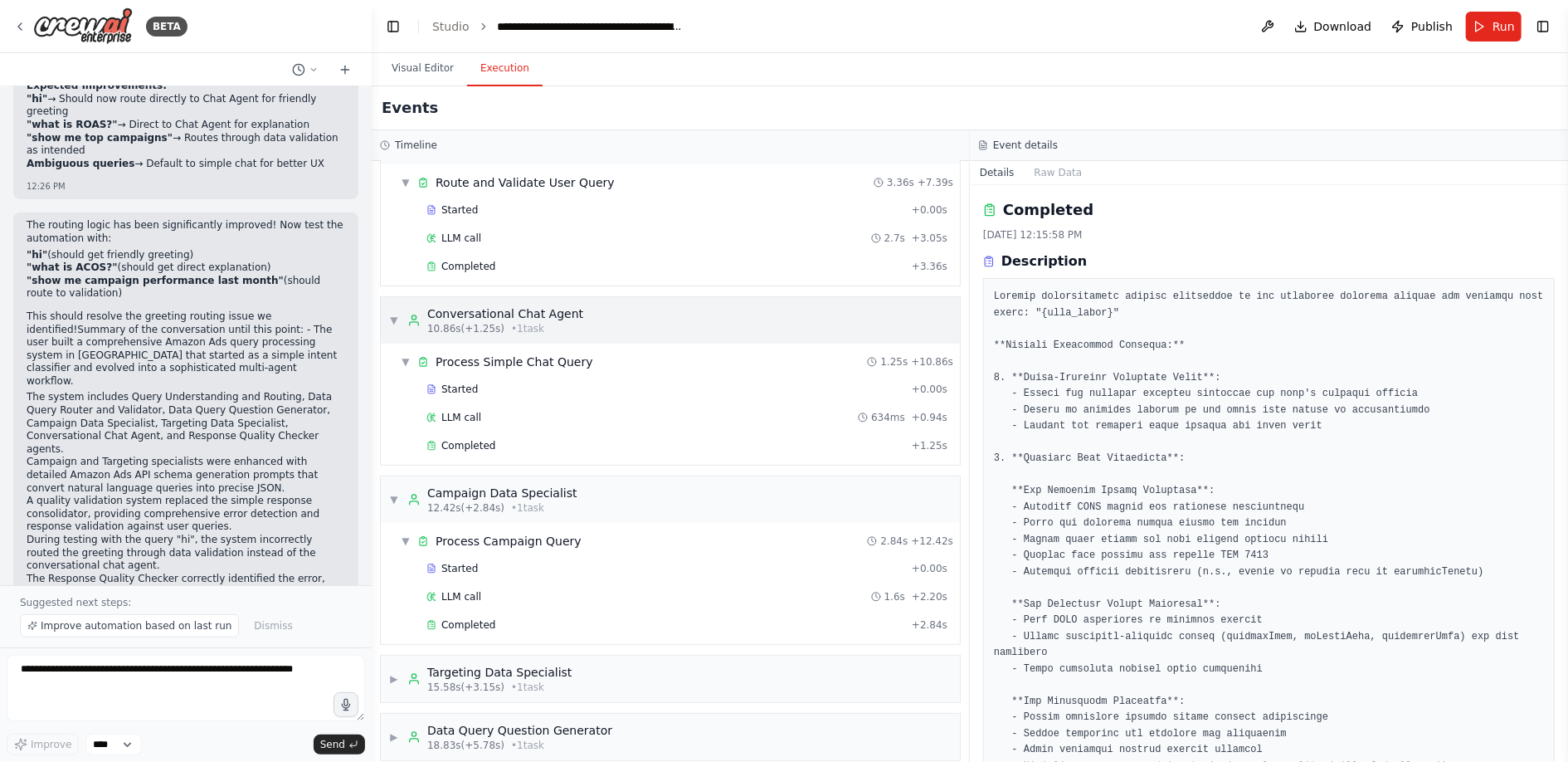
click at [393, 319] on span "▼" at bounding box center [394, 320] width 10 height 13
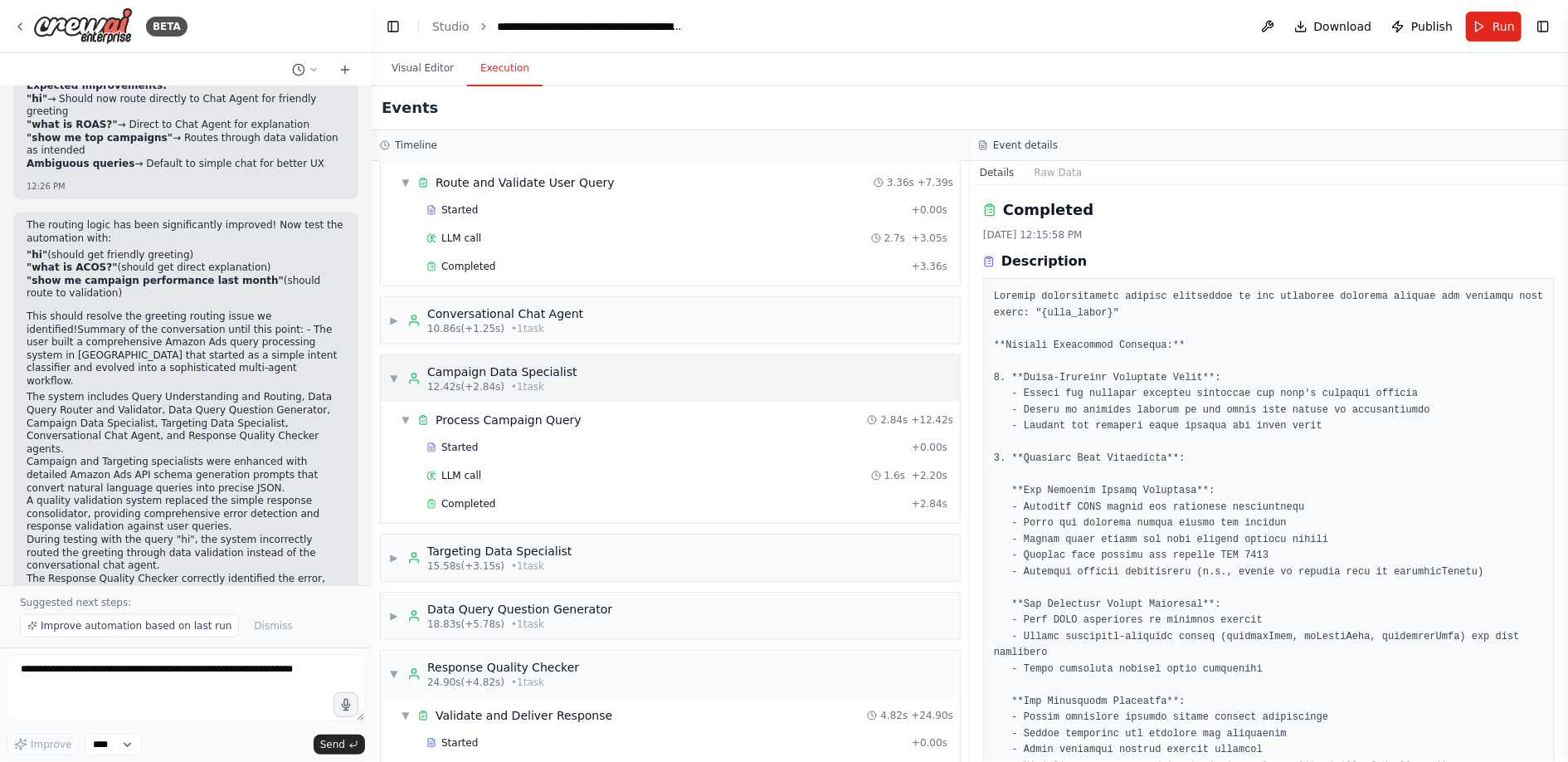
click at [398, 372] on span "▼" at bounding box center [394, 379] width 10 height 13
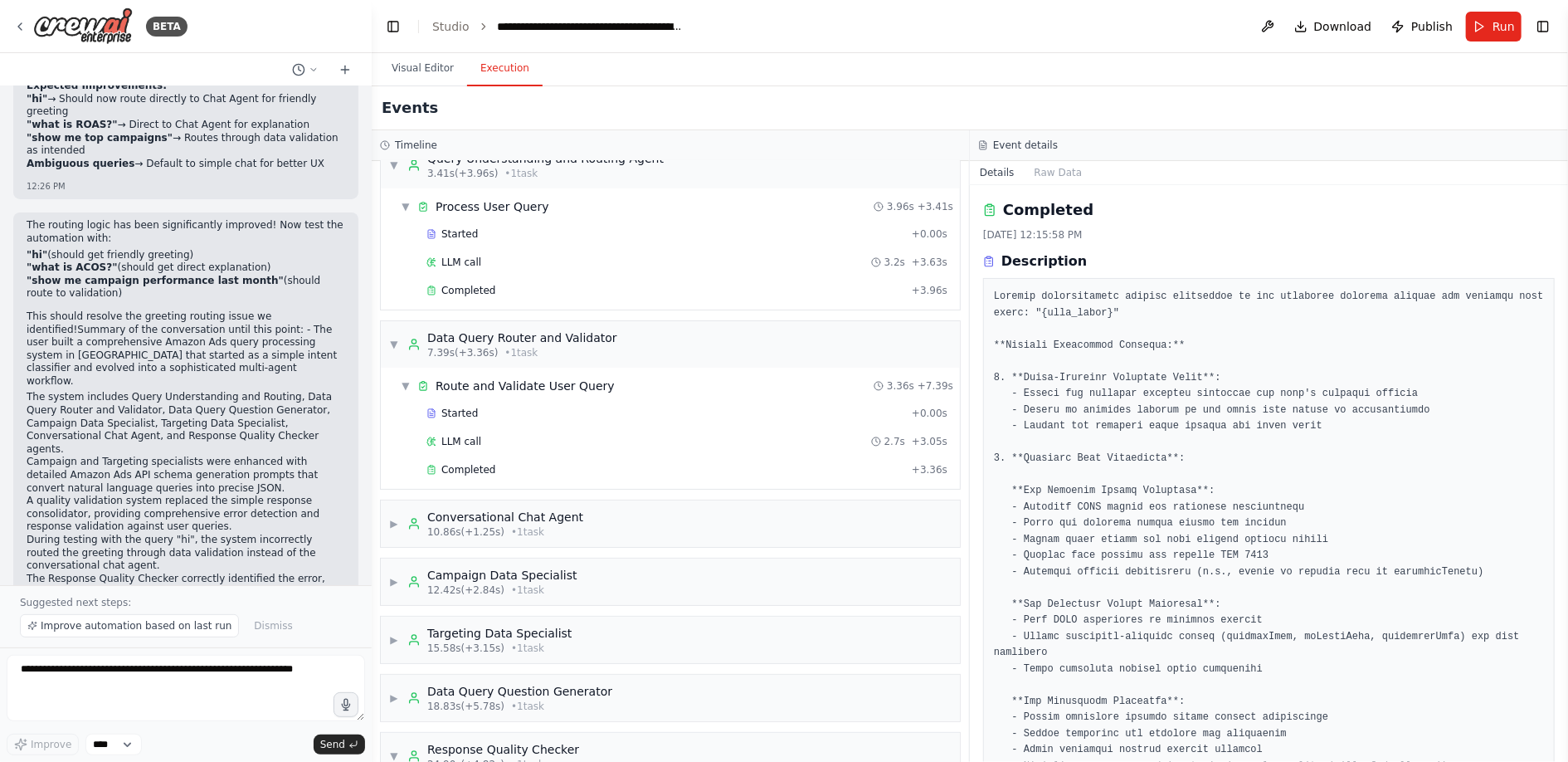
scroll to position [0, 0]
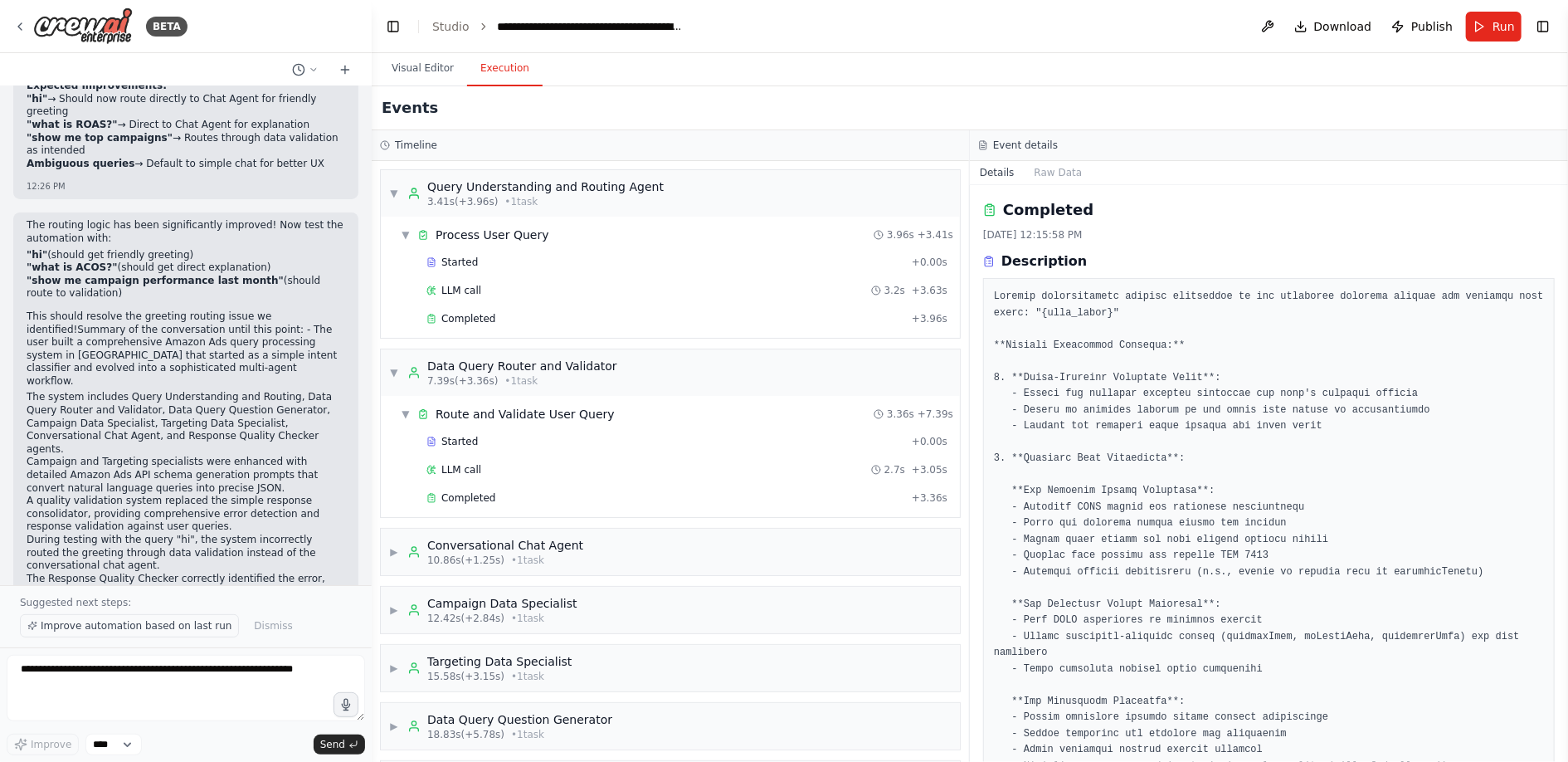
click at [172, 622] on span "Improve automation based on last run" at bounding box center [136, 626] width 191 height 13
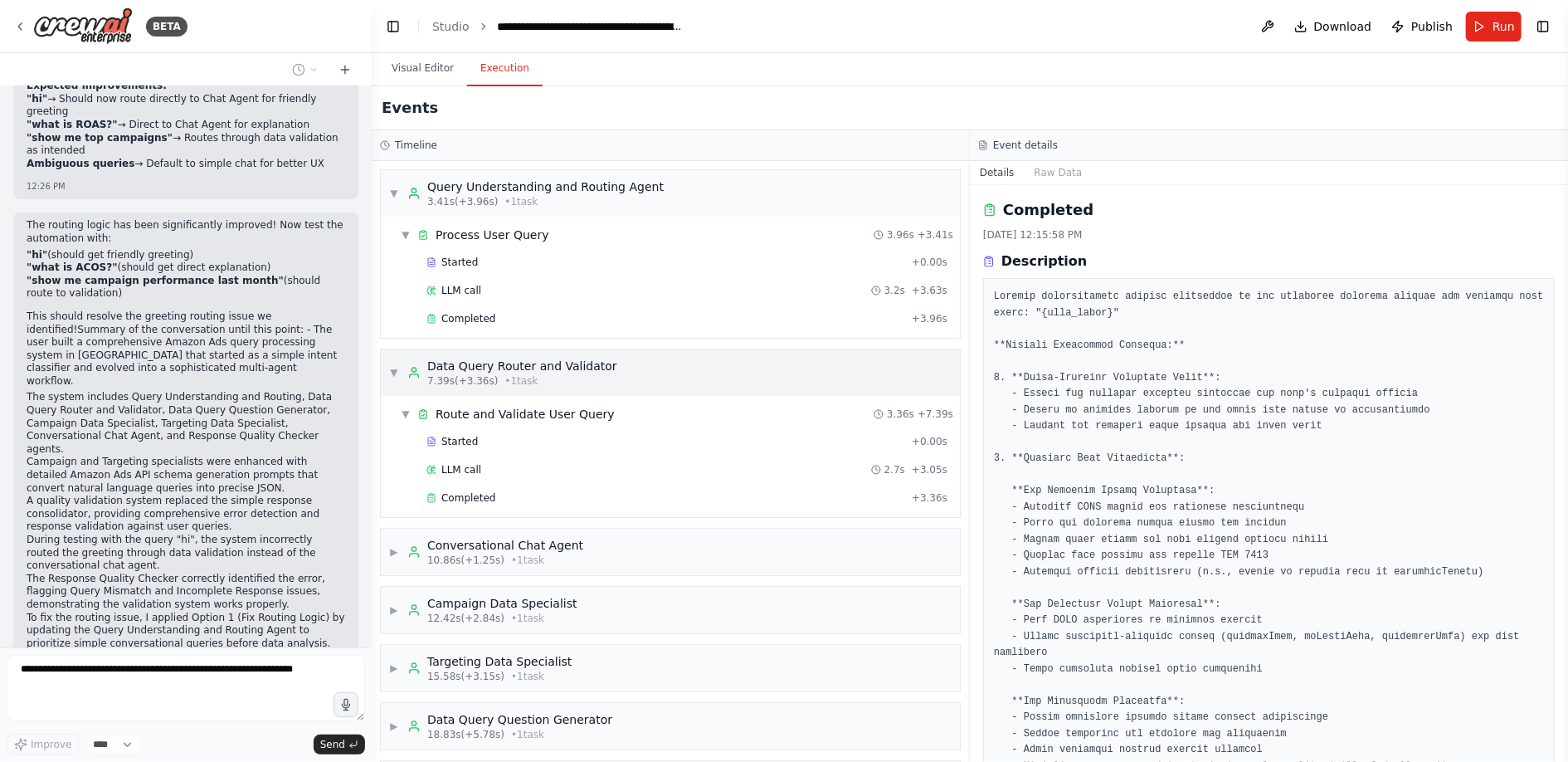
scroll to position [19799, 0]
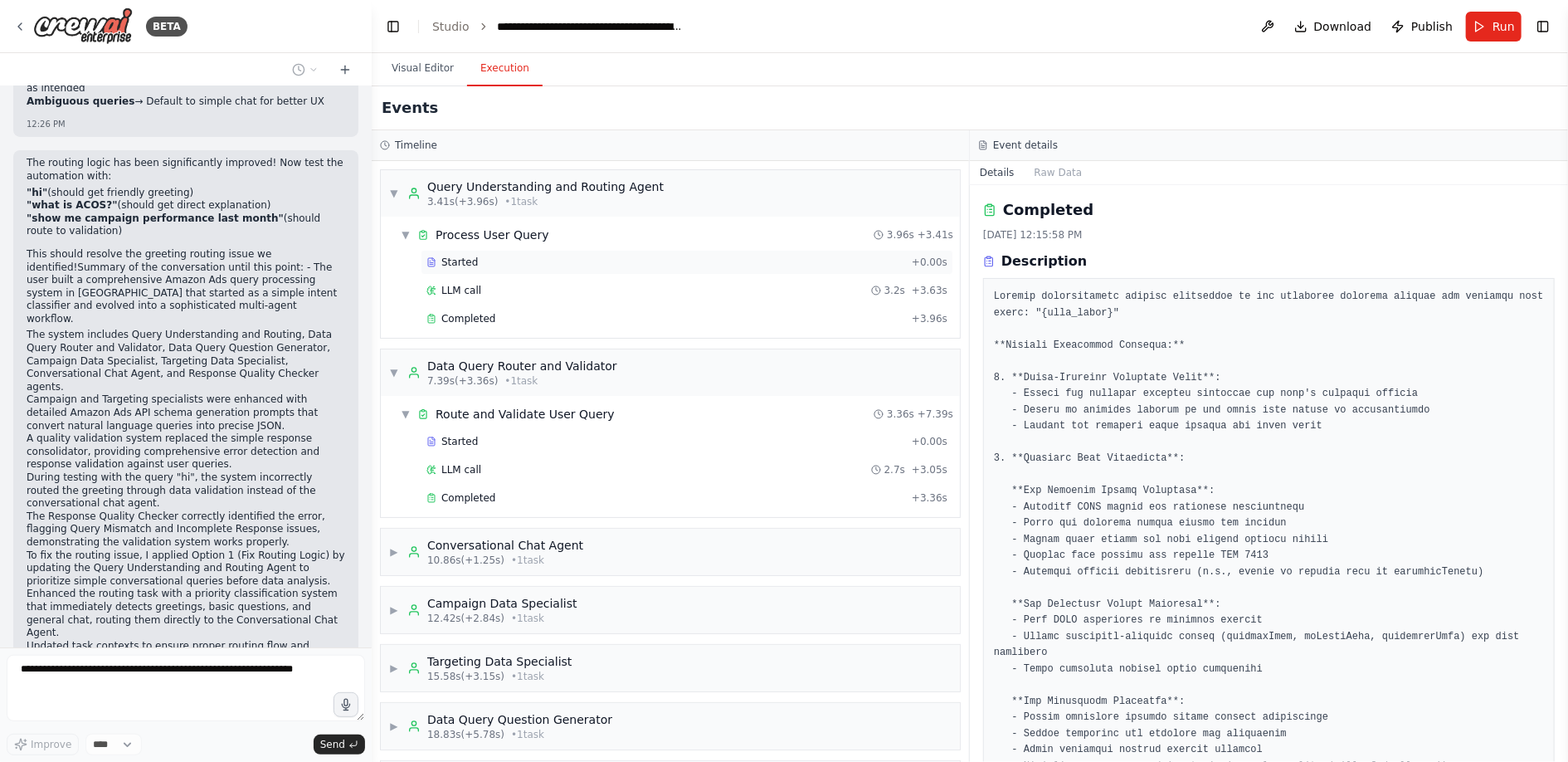
click at [480, 266] on div "Started" at bounding box center [666, 262] width 479 height 13
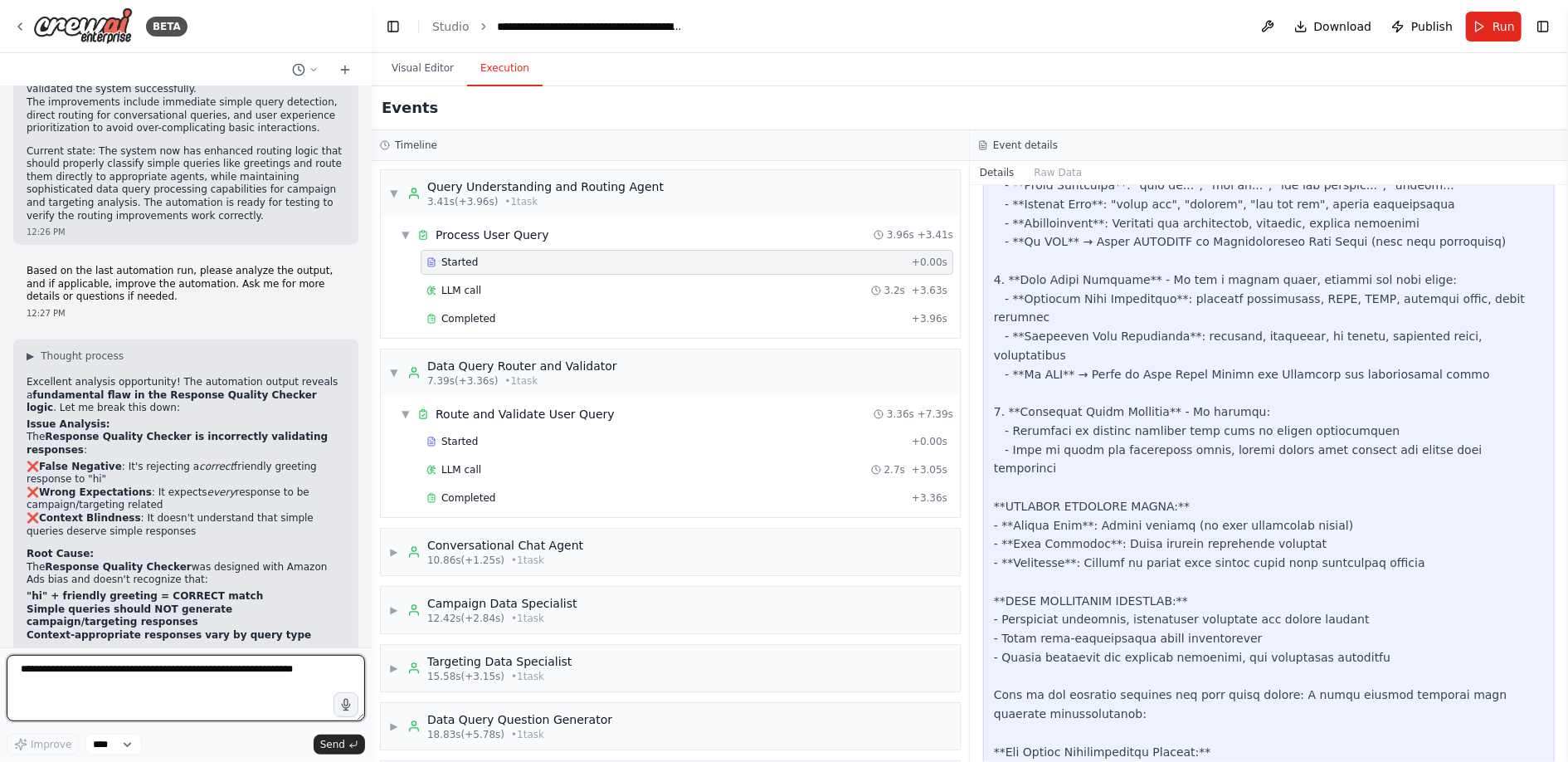
scroll to position [20366, 0]
click at [493, 312] on div "Completed" at bounding box center [666, 319] width 479 height 13
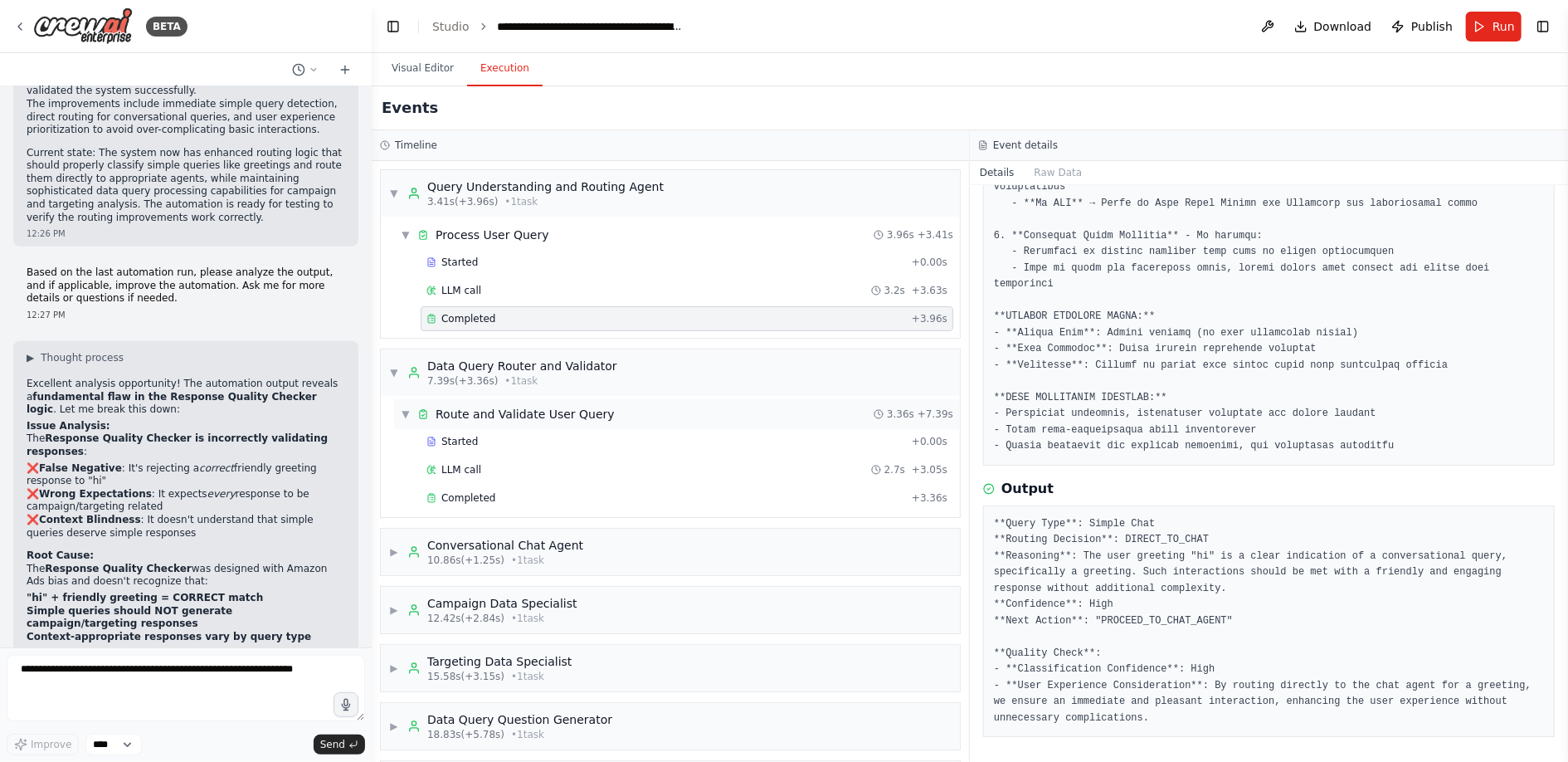
click at [482, 418] on div "Route and Validate User Query" at bounding box center [525, 415] width 179 height 17
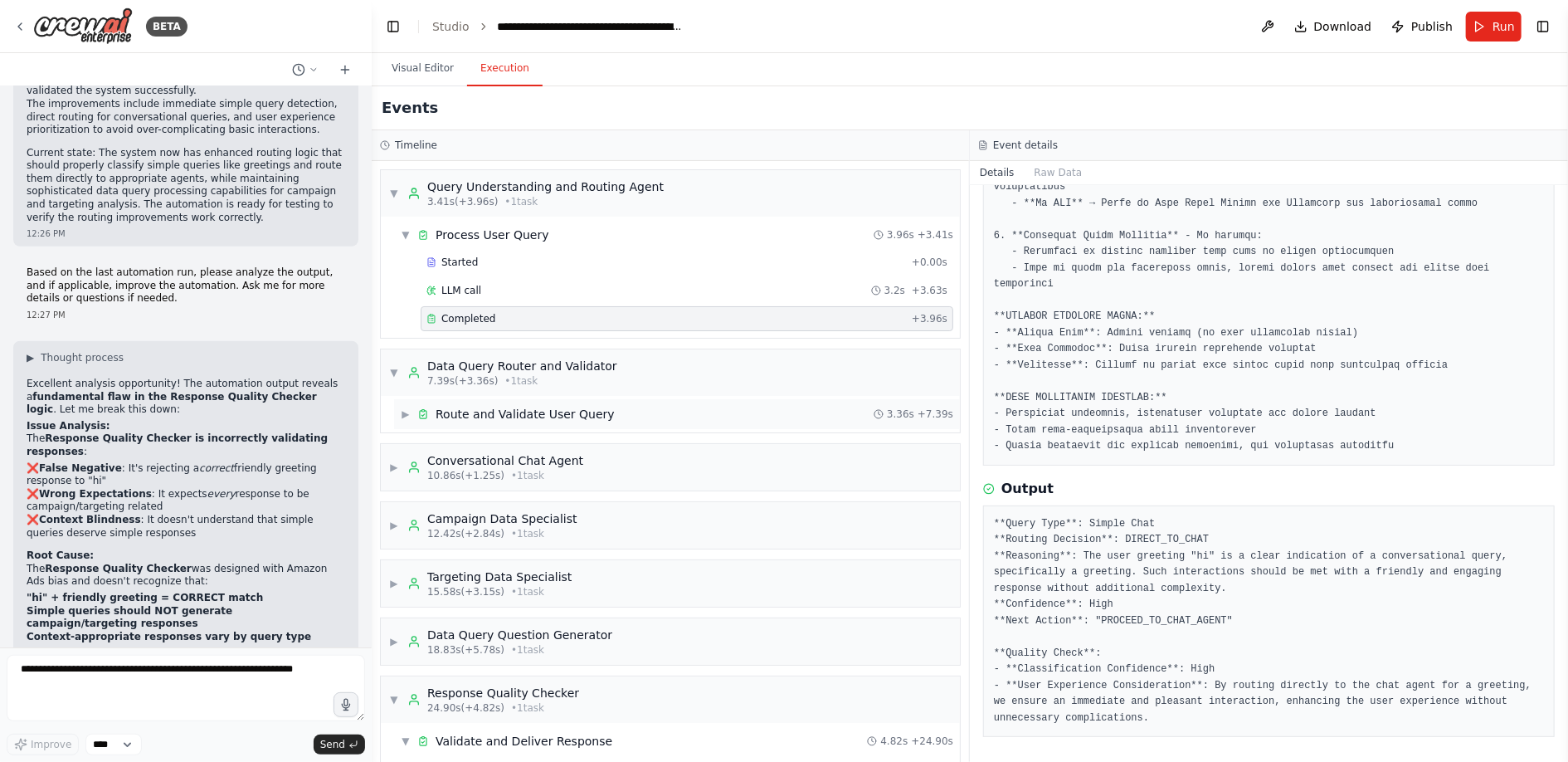
click at [482, 418] on div "Route and Validate User Query" at bounding box center [525, 415] width 179 height 17
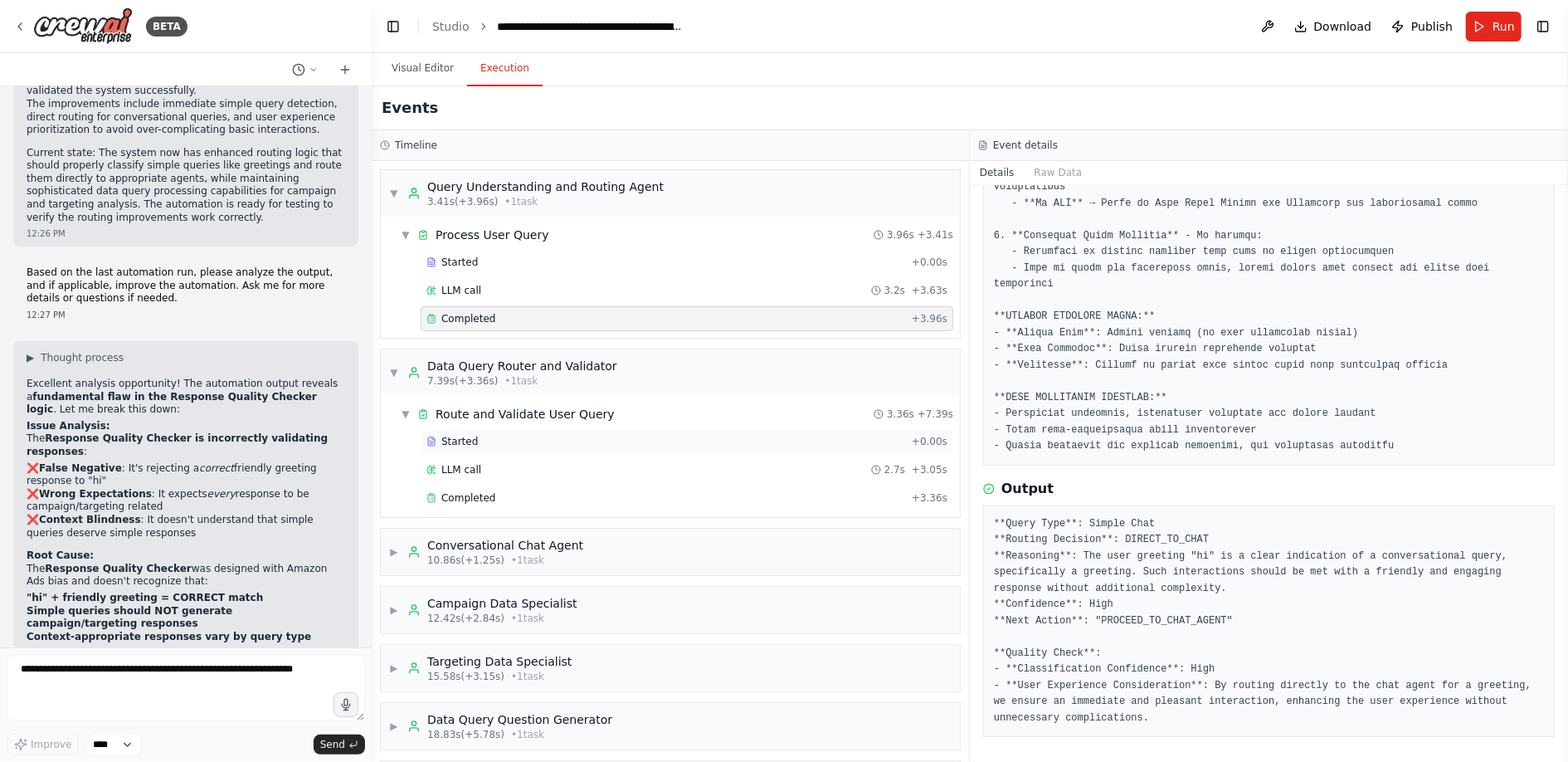
click at [482, 446] on div "Started" at bounding box center [666, 441] width 479 height 13
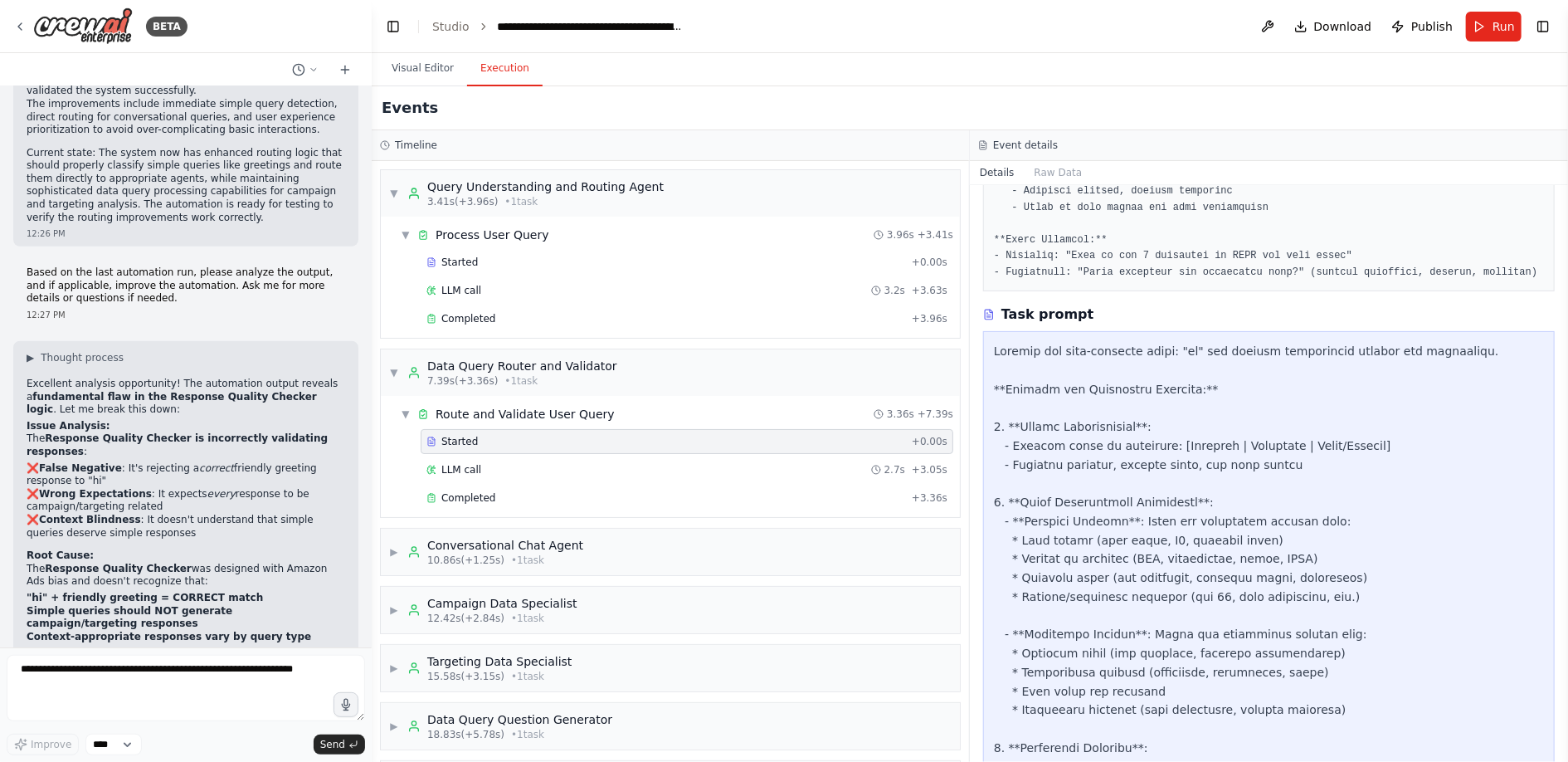
scroll to position [560, 0]
click at [561, 473] on div "LLM call 2.7s + 3.05s" at bounding box center [686, 470] width 533 height 25
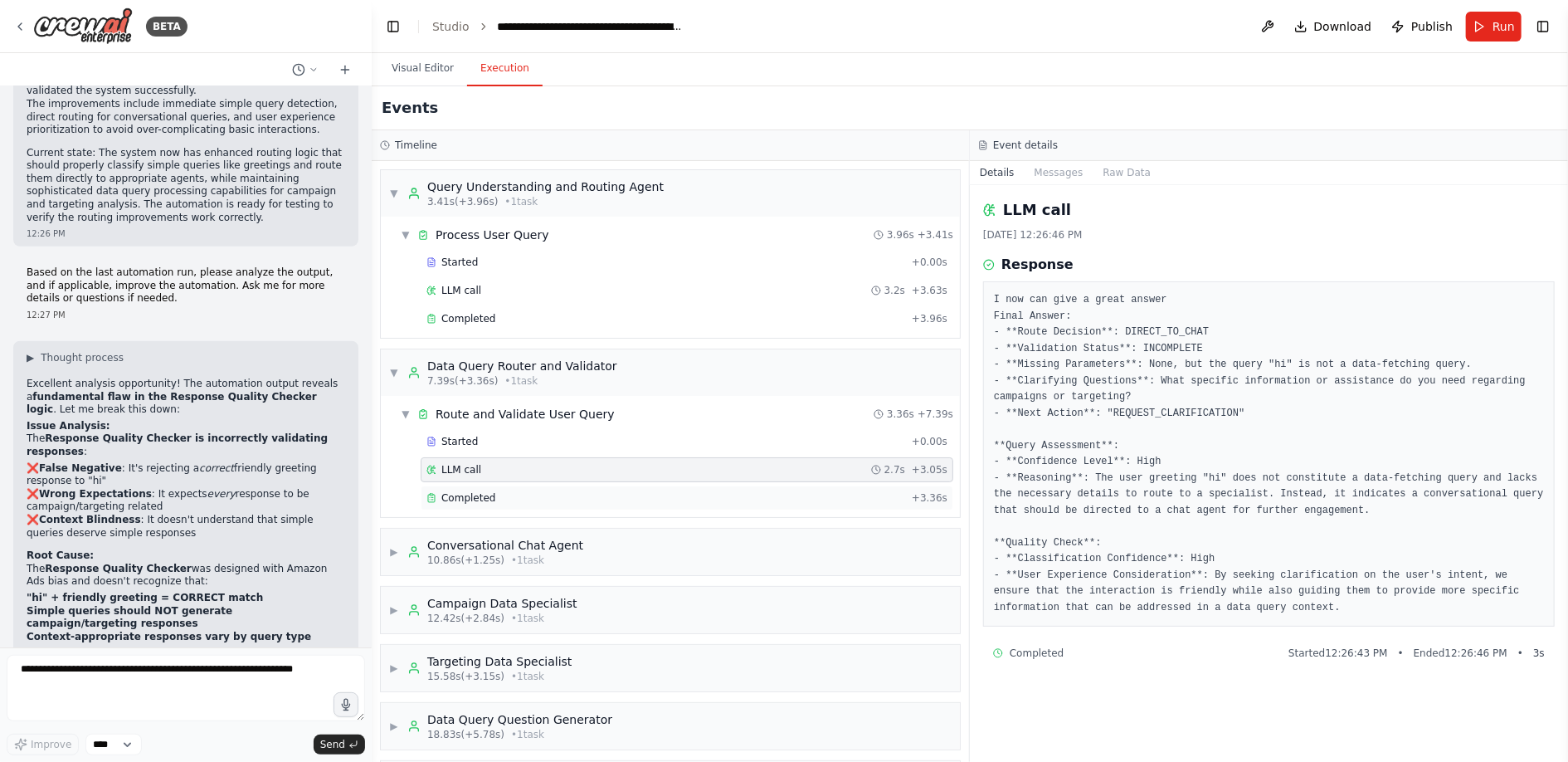
click at [561, 491] on div "Completed" at bounding box center [666, 498] width 479 height 13
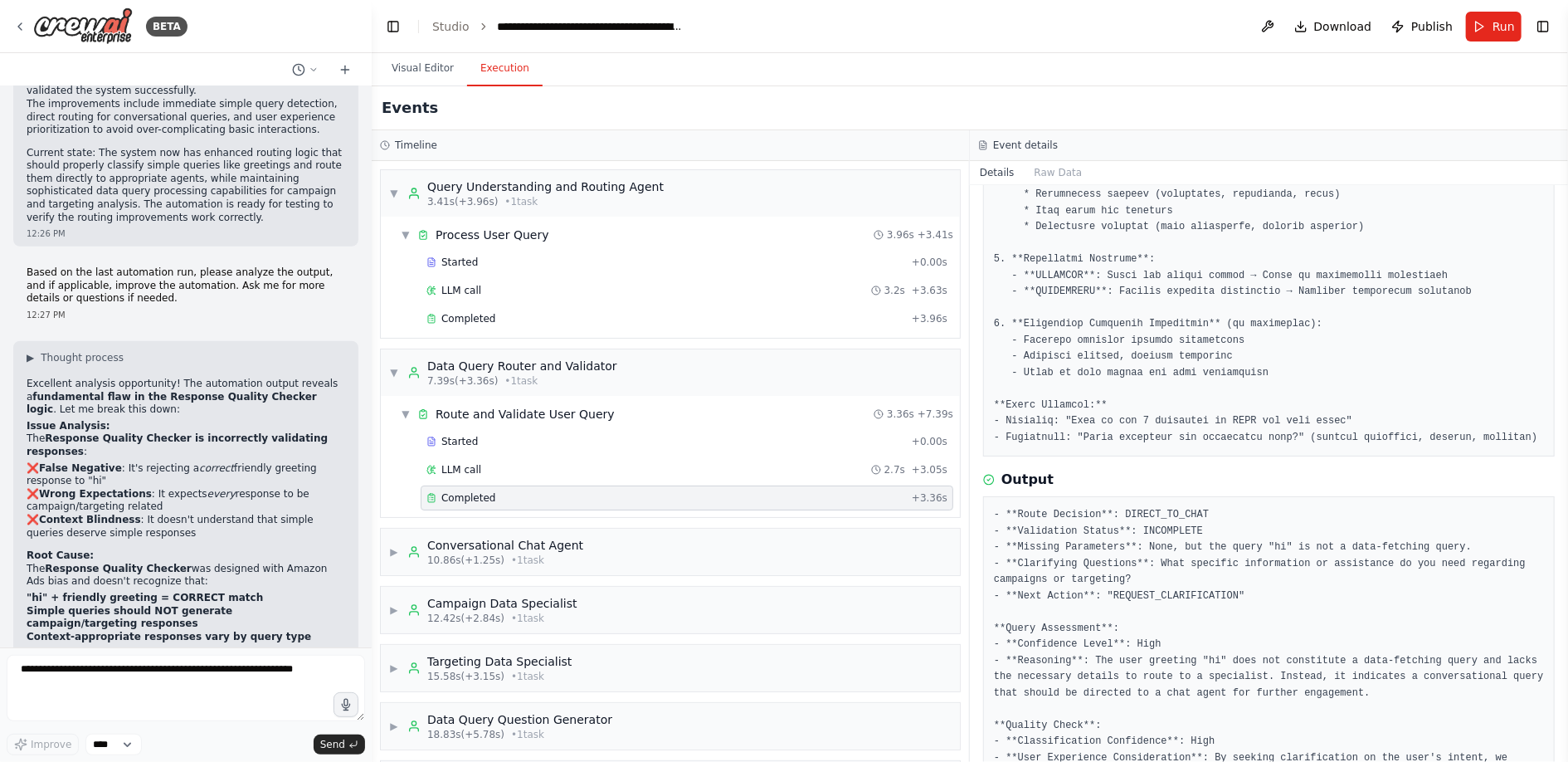
scroll to position [481, 0]
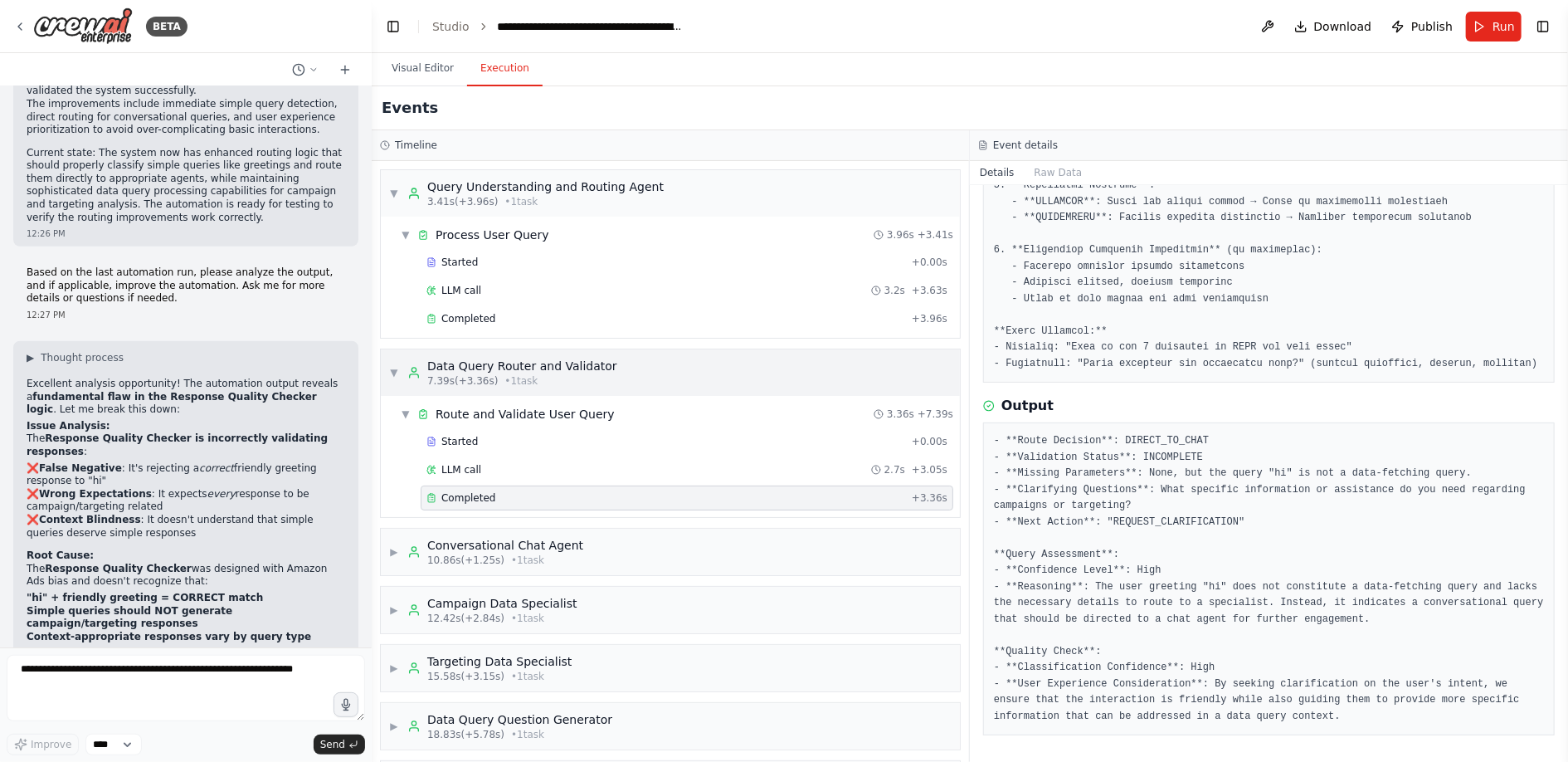
click at [393, 369] on span "▼" at bounding box center [394, 372] width 10 height 13
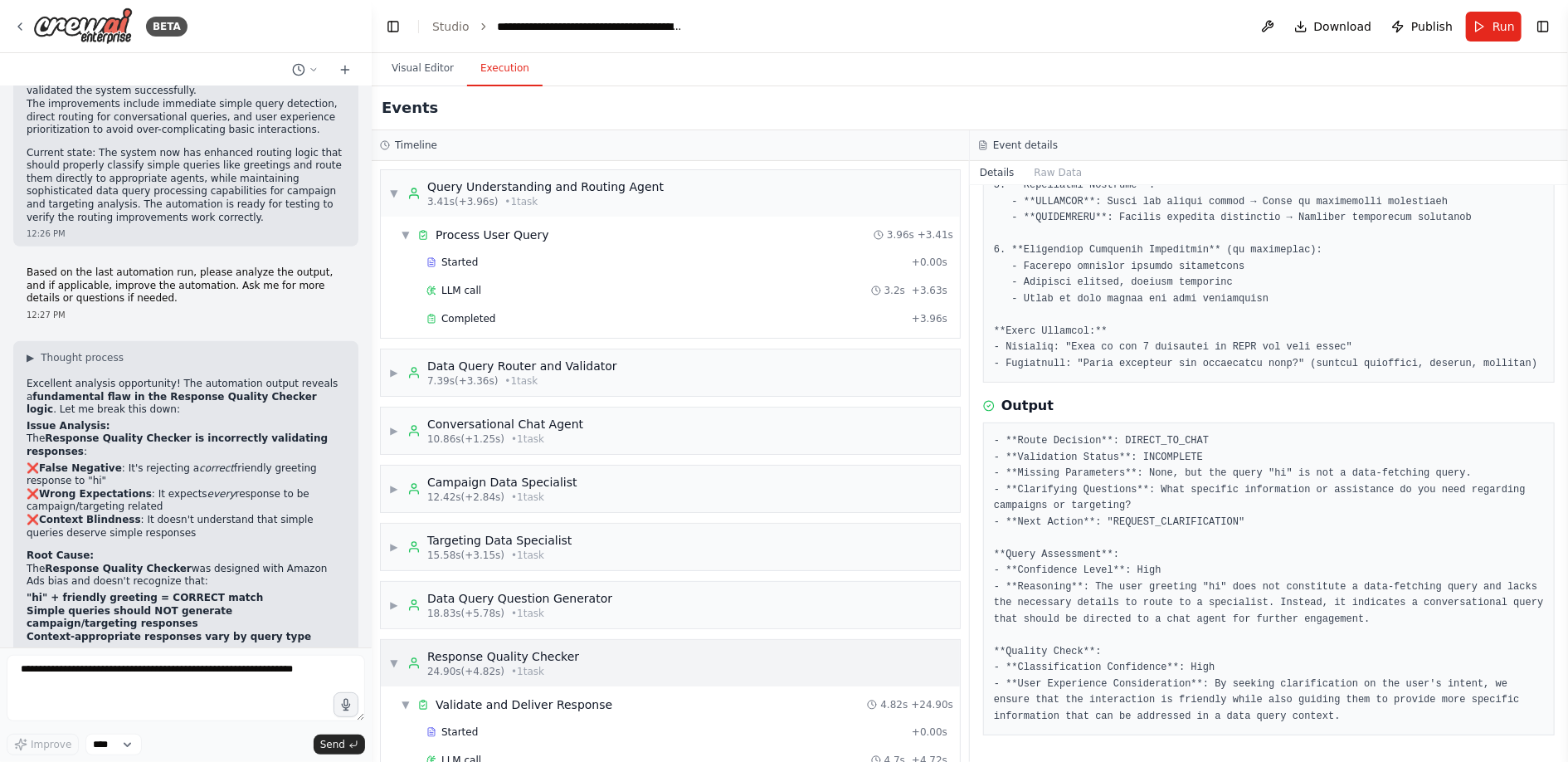
click at [396, 659] on span "▼" at bounding box center [394, 663] width 10 height 13
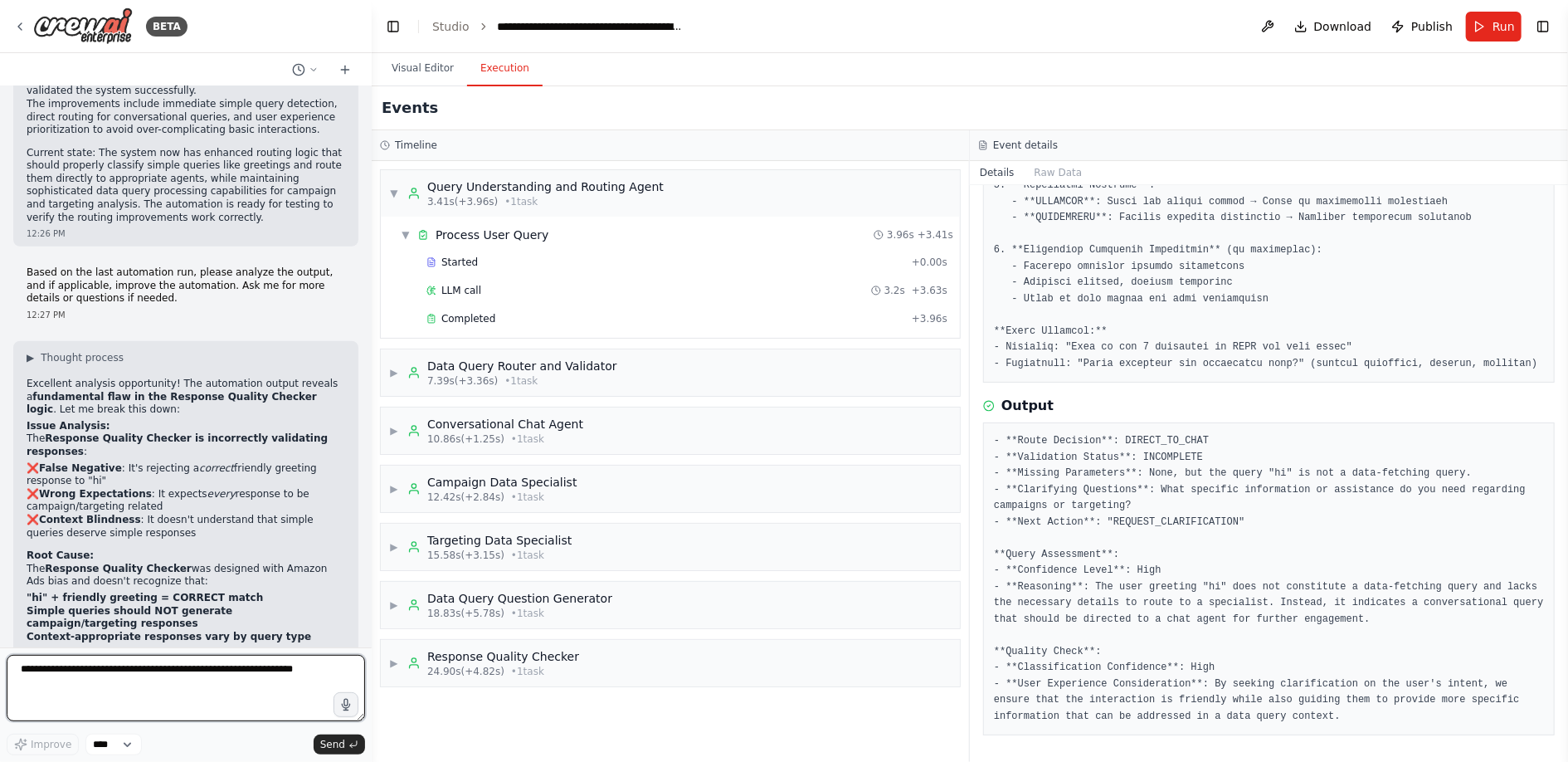
click at [127, 676] on textarea at bounding box center [186, 687] width 359 height 66
type textarea "**********"
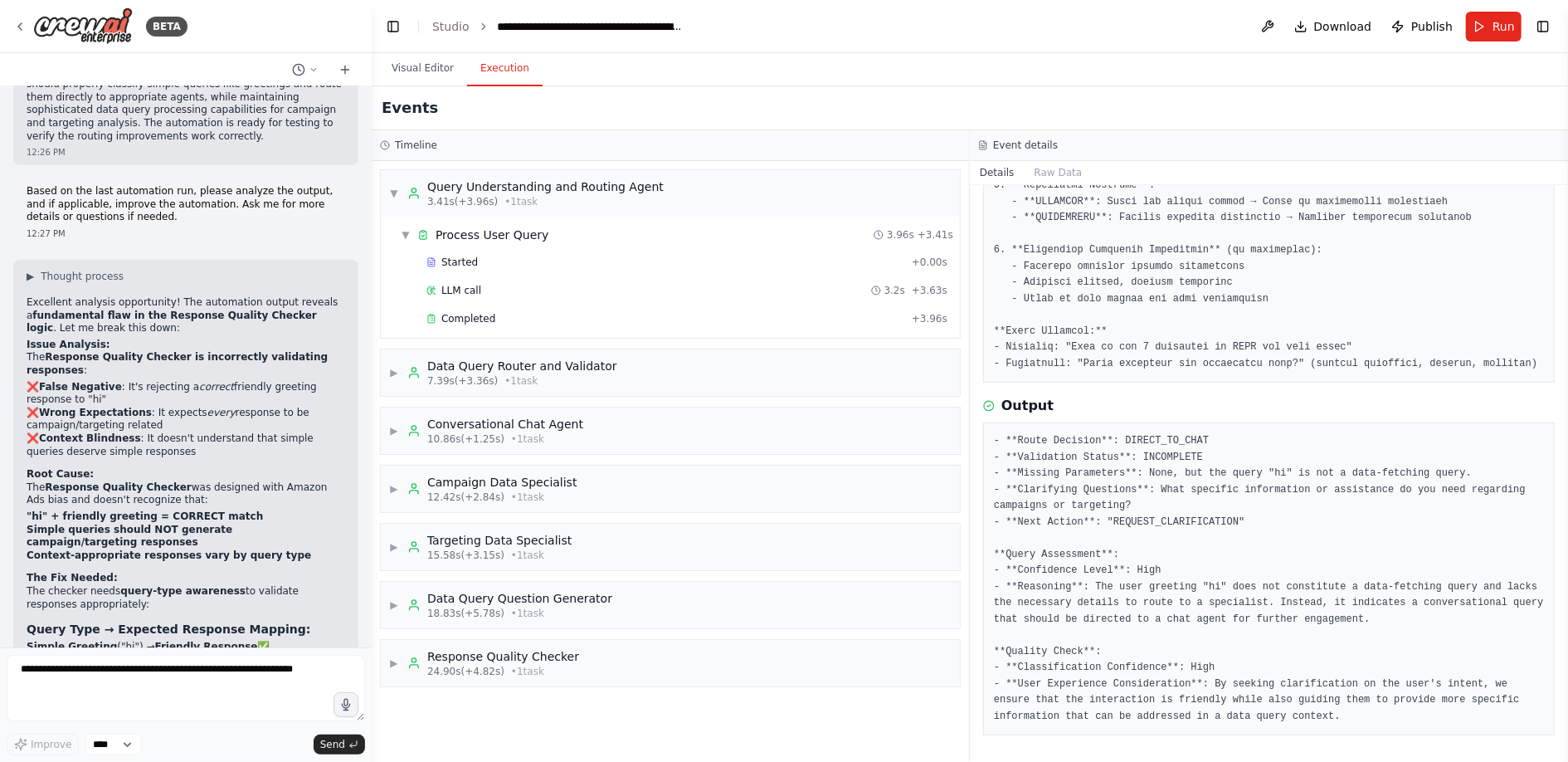
scroll to position [20517, 0]
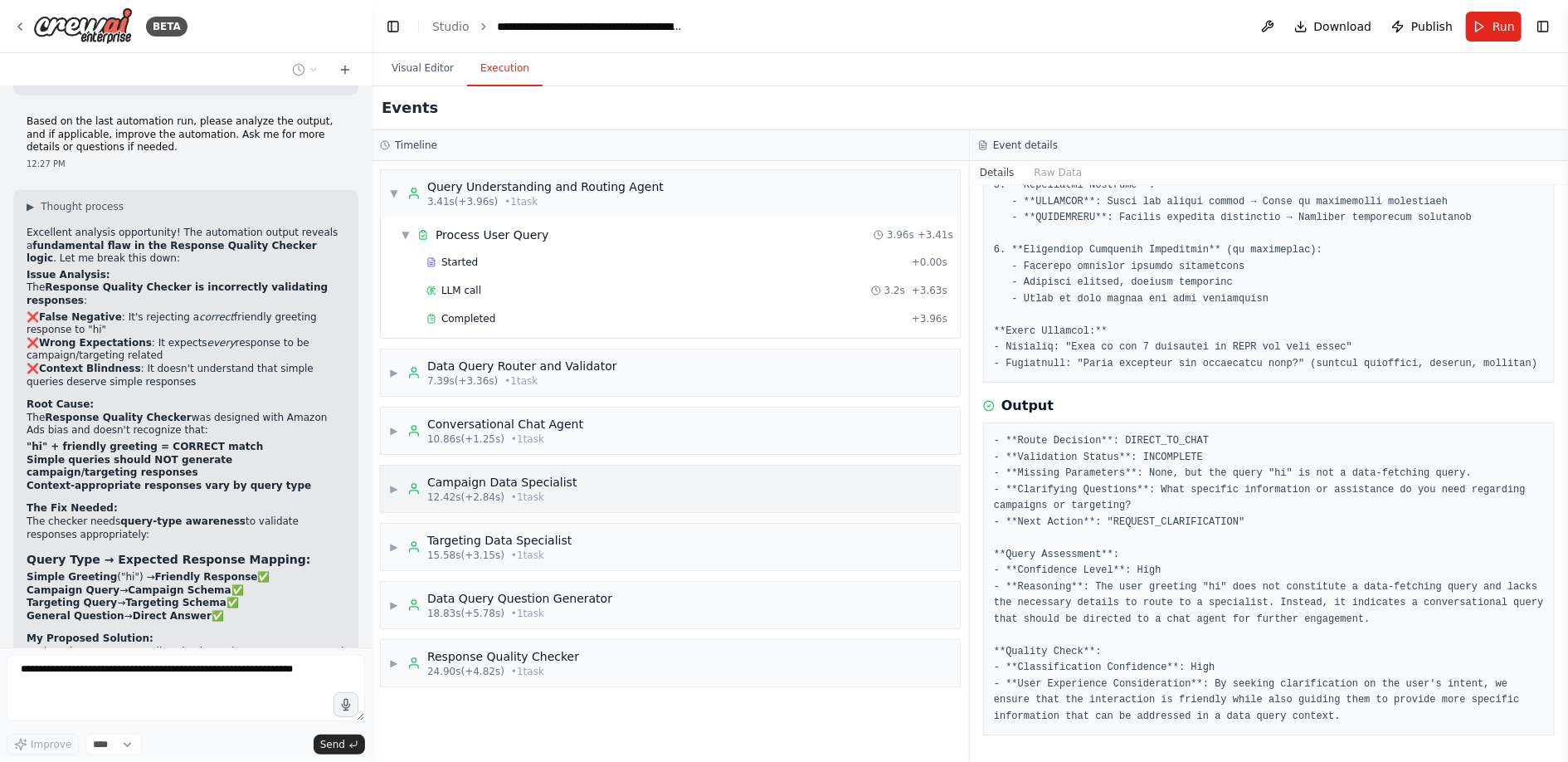
click at [402, 487] on div "▶ Campaign Data Specialist 12.42s (+2.84s) • 1 task" at bounding box center [483, 488] width 188 height 30
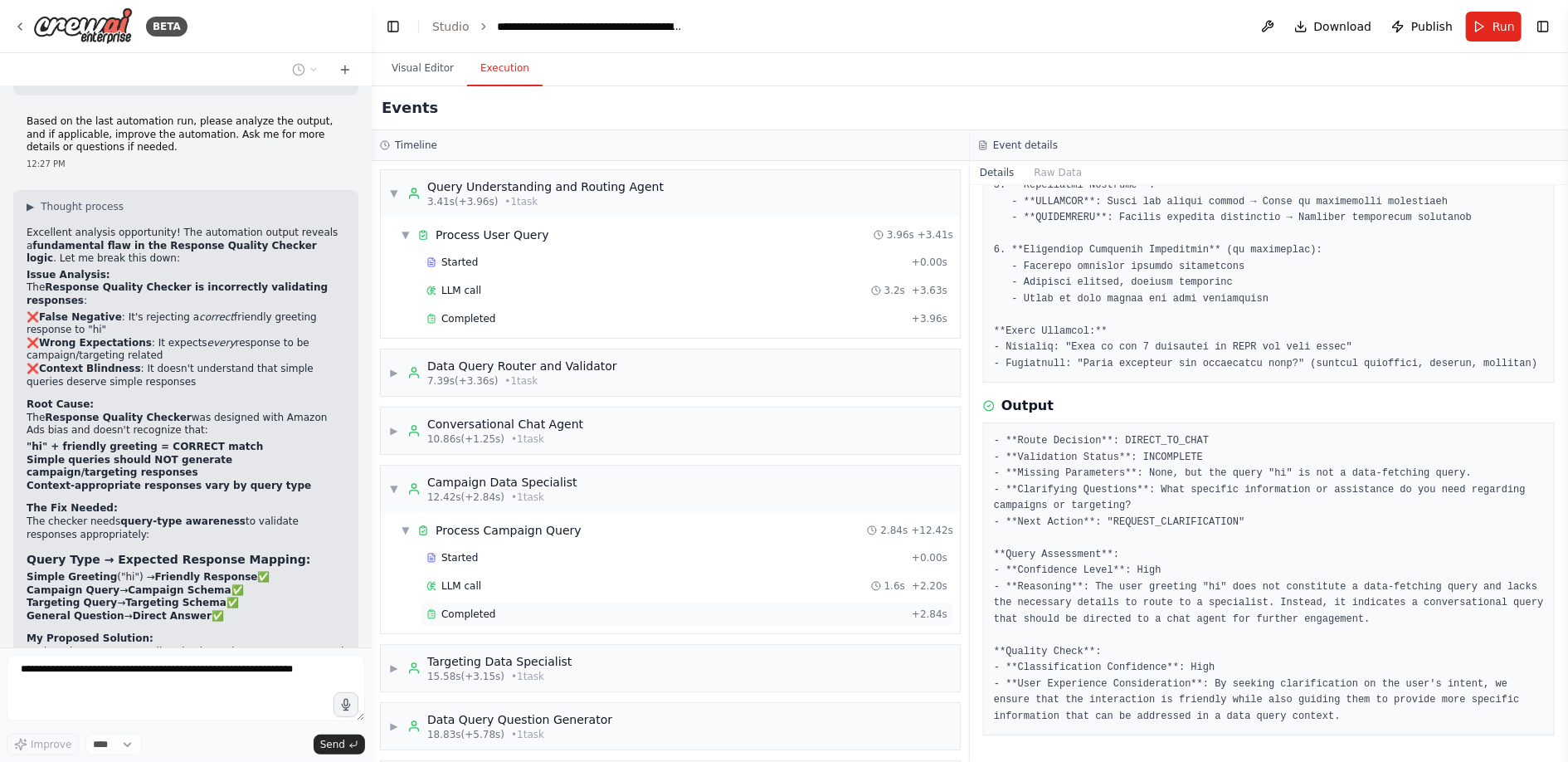
click at [463, 611] on span "Completed" at bounding box center [468, 614] width 54 height 13
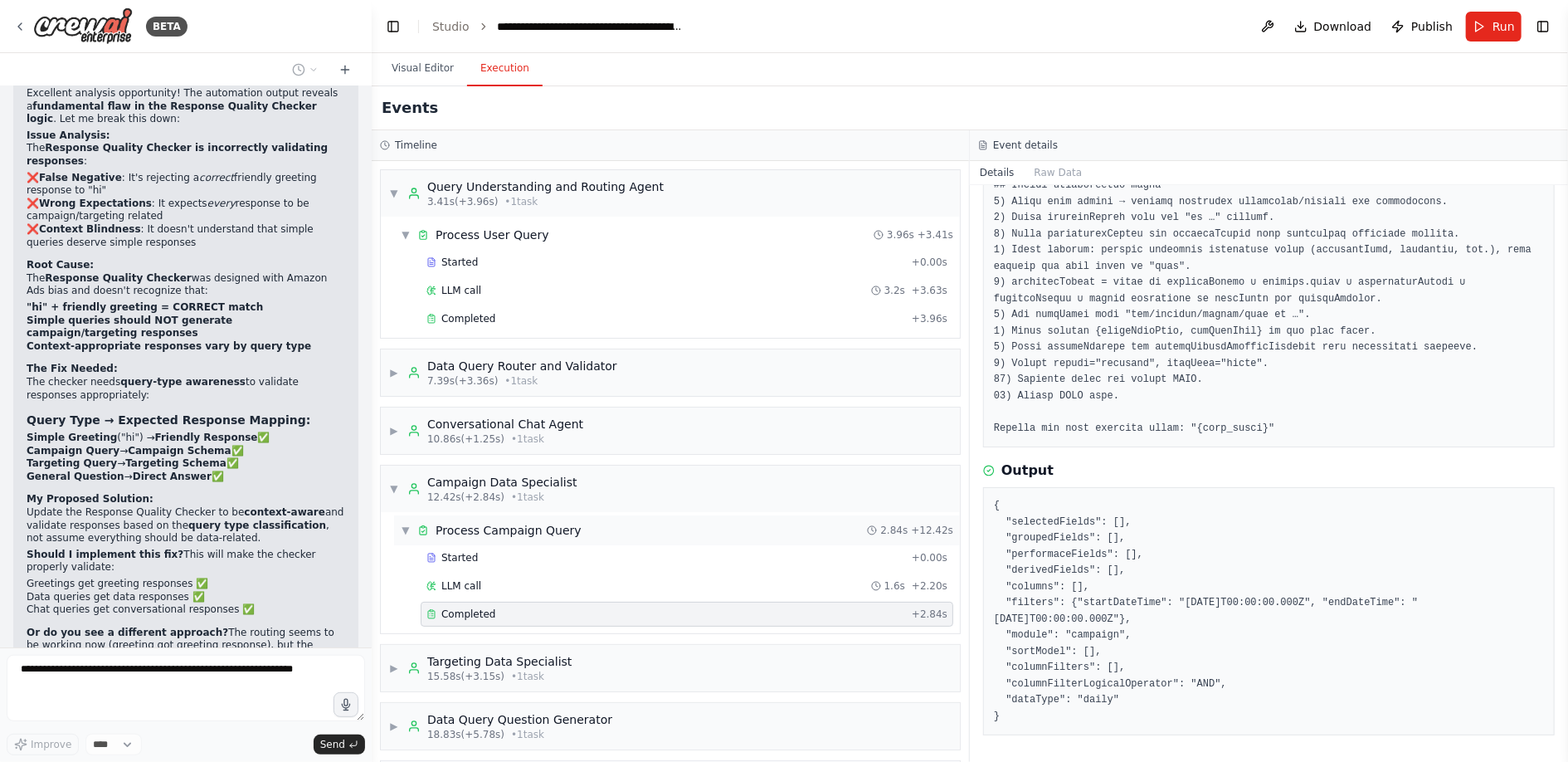
scroll to position [20670, 0]
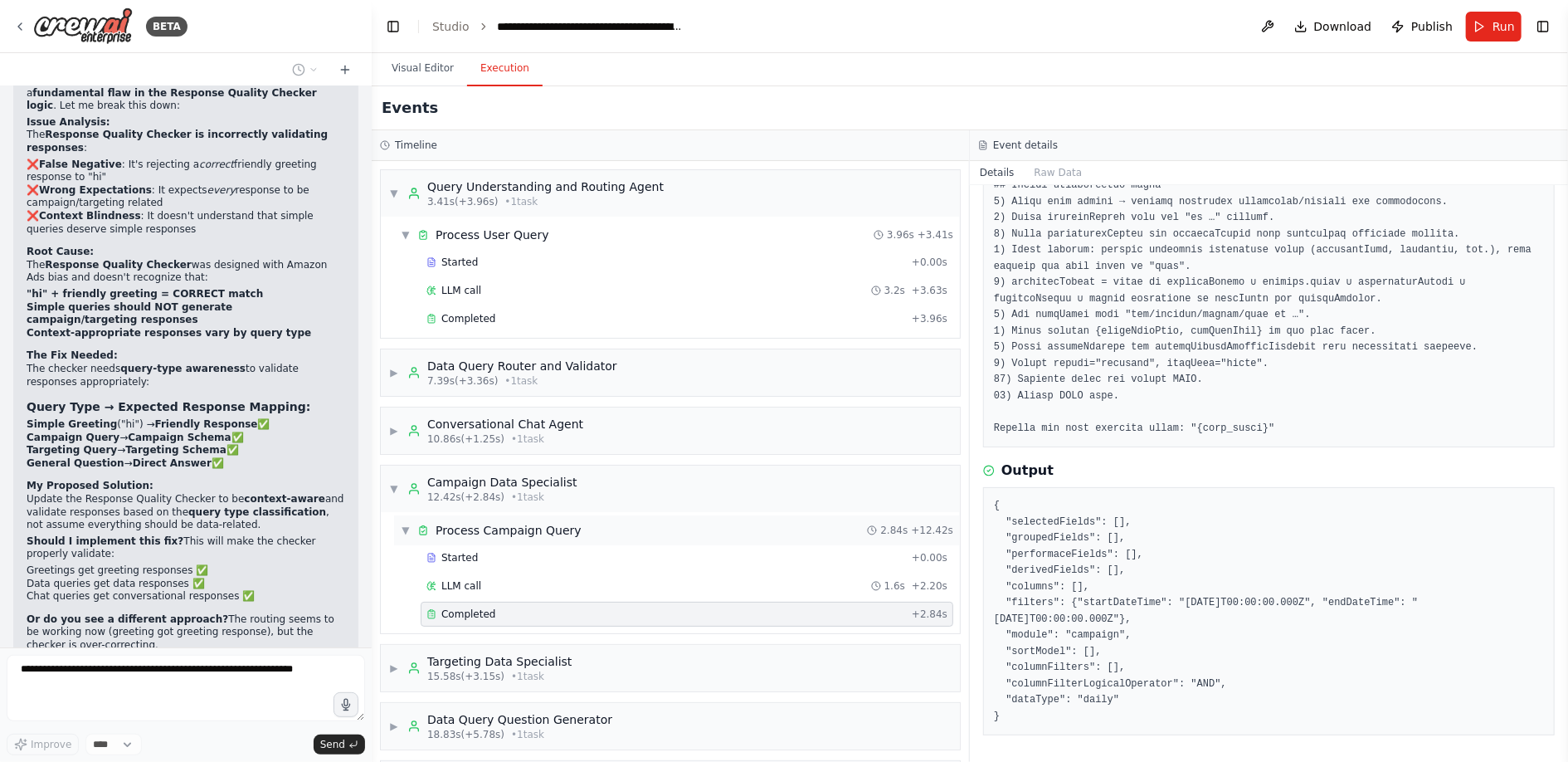
click at [407, 527] on span "▼" at bounding box center [405, 530] width 10 height 13
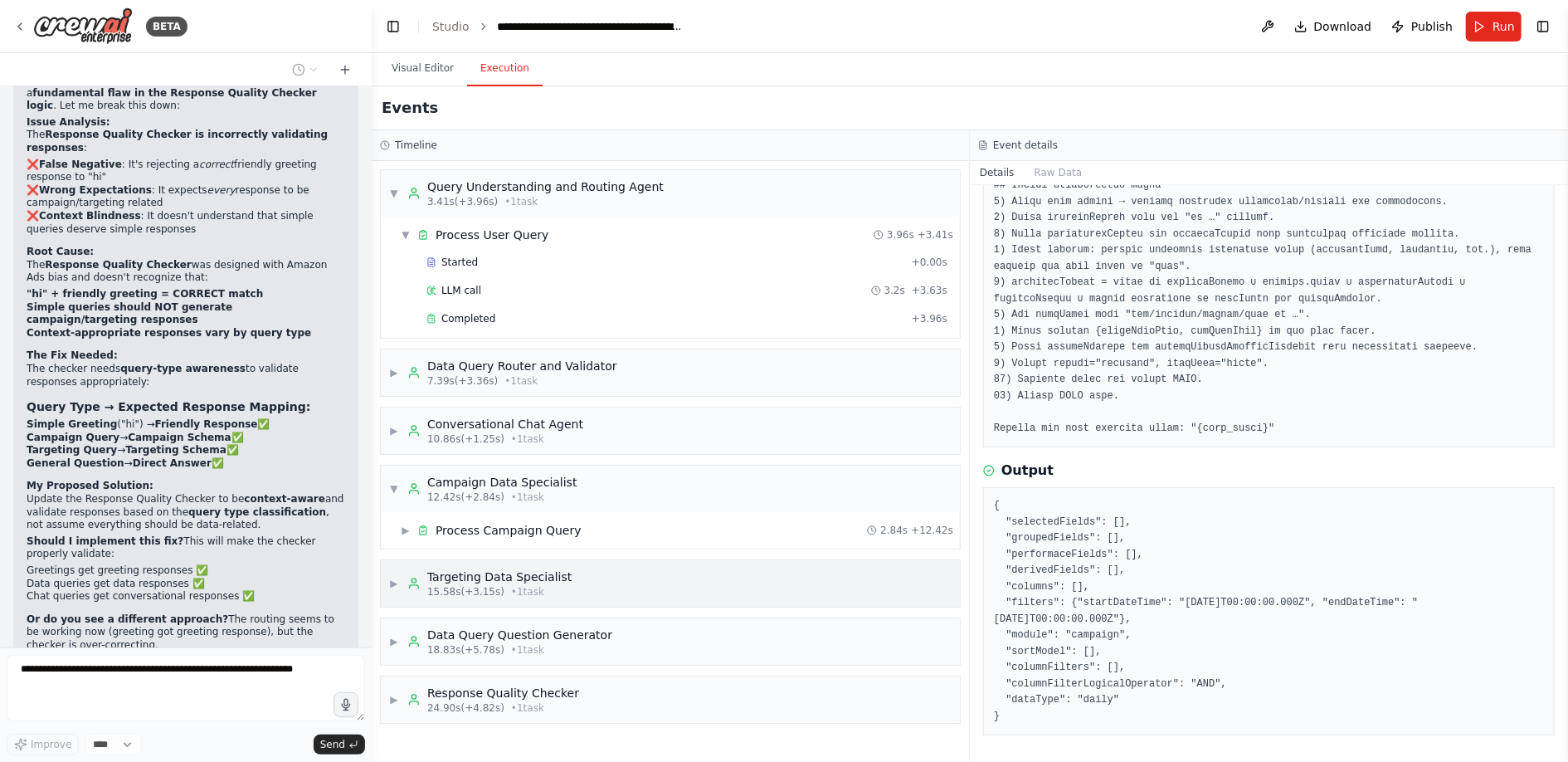
click at [394, 579] on span "▶" at bounding box center [394, 583] width 10 height 13
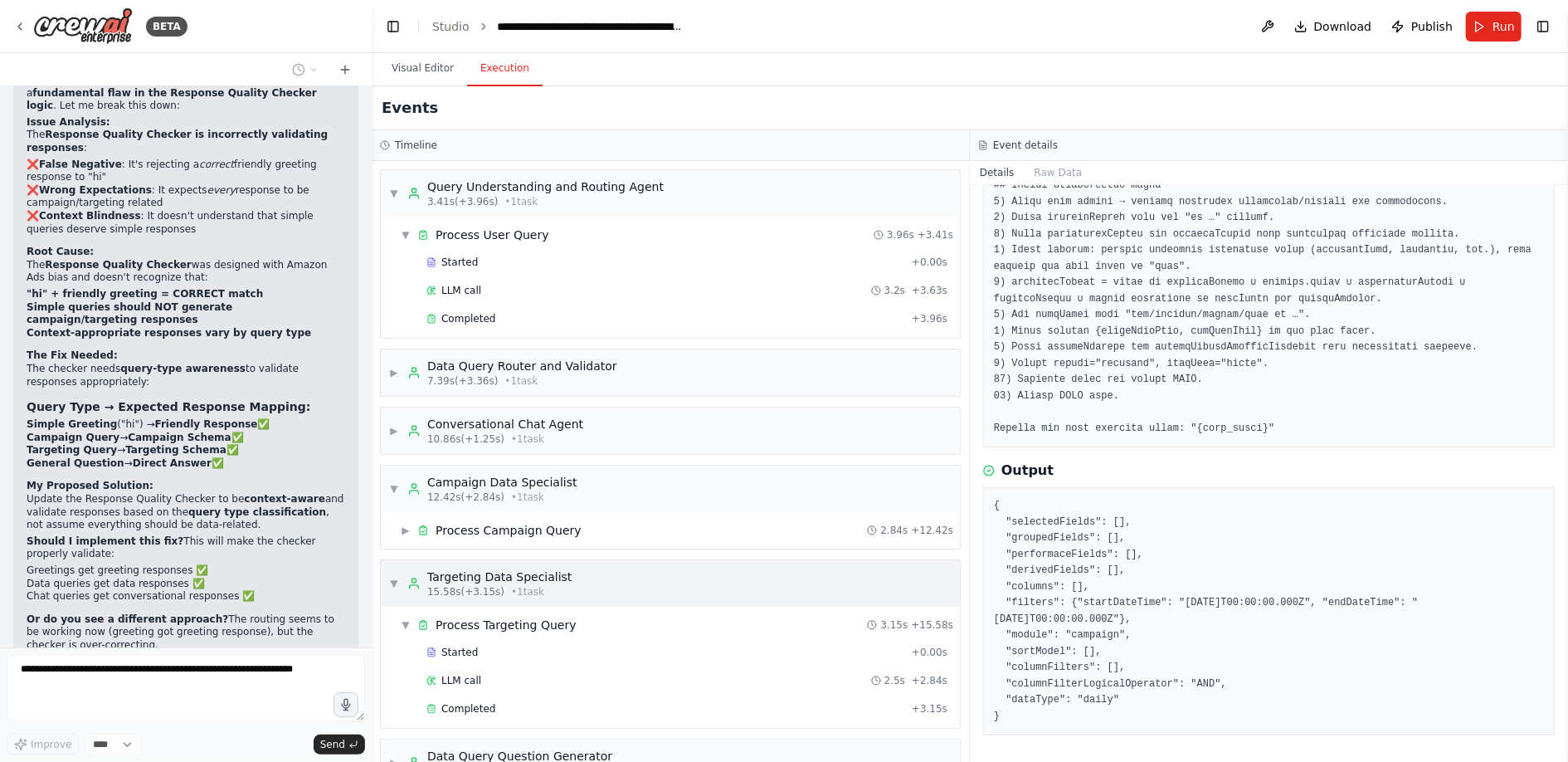
click at [394, 579] on span "▼" at bounding box center [394, 583] width 10 height 13
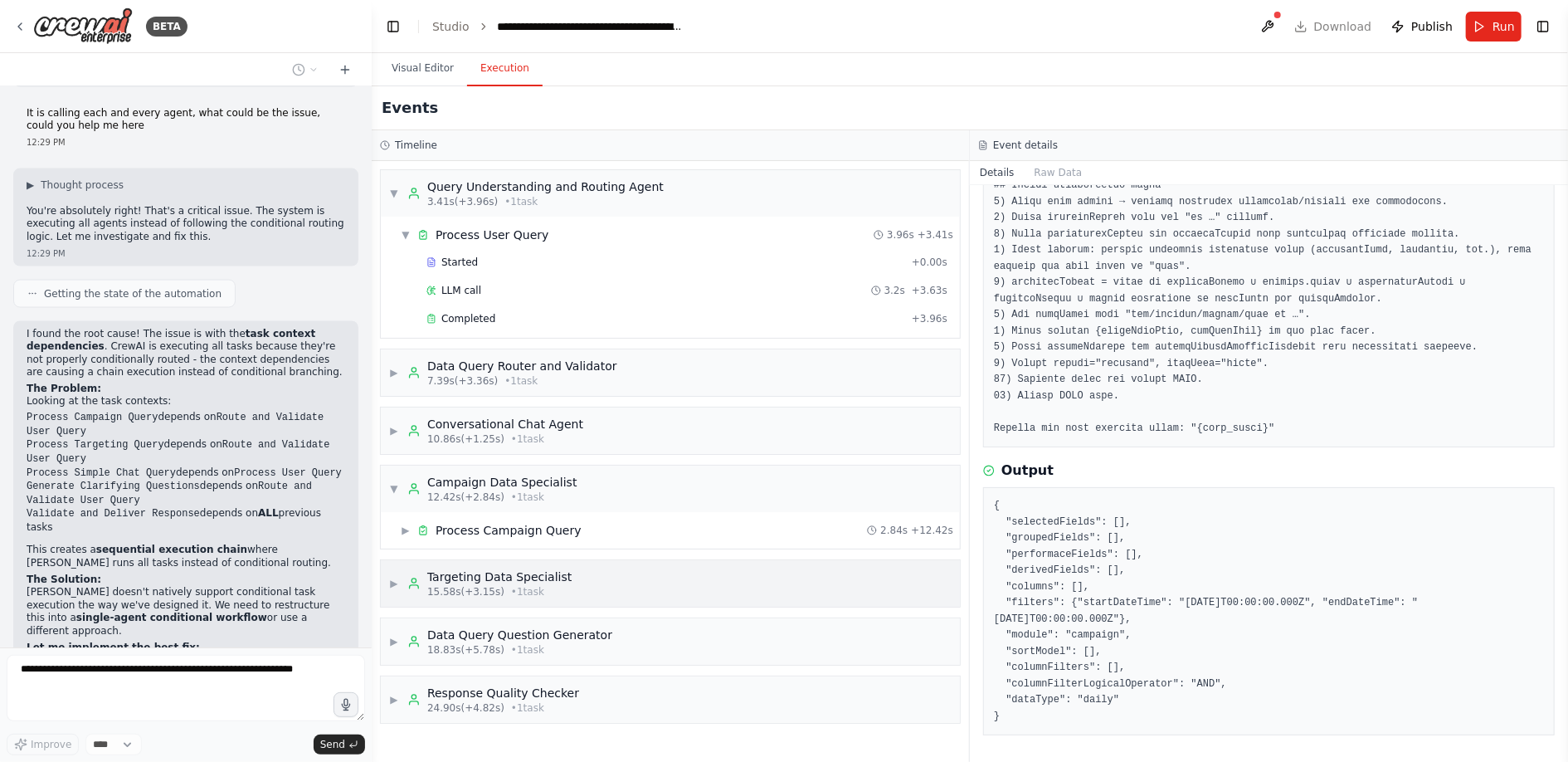
scroll to position [21243, 0]
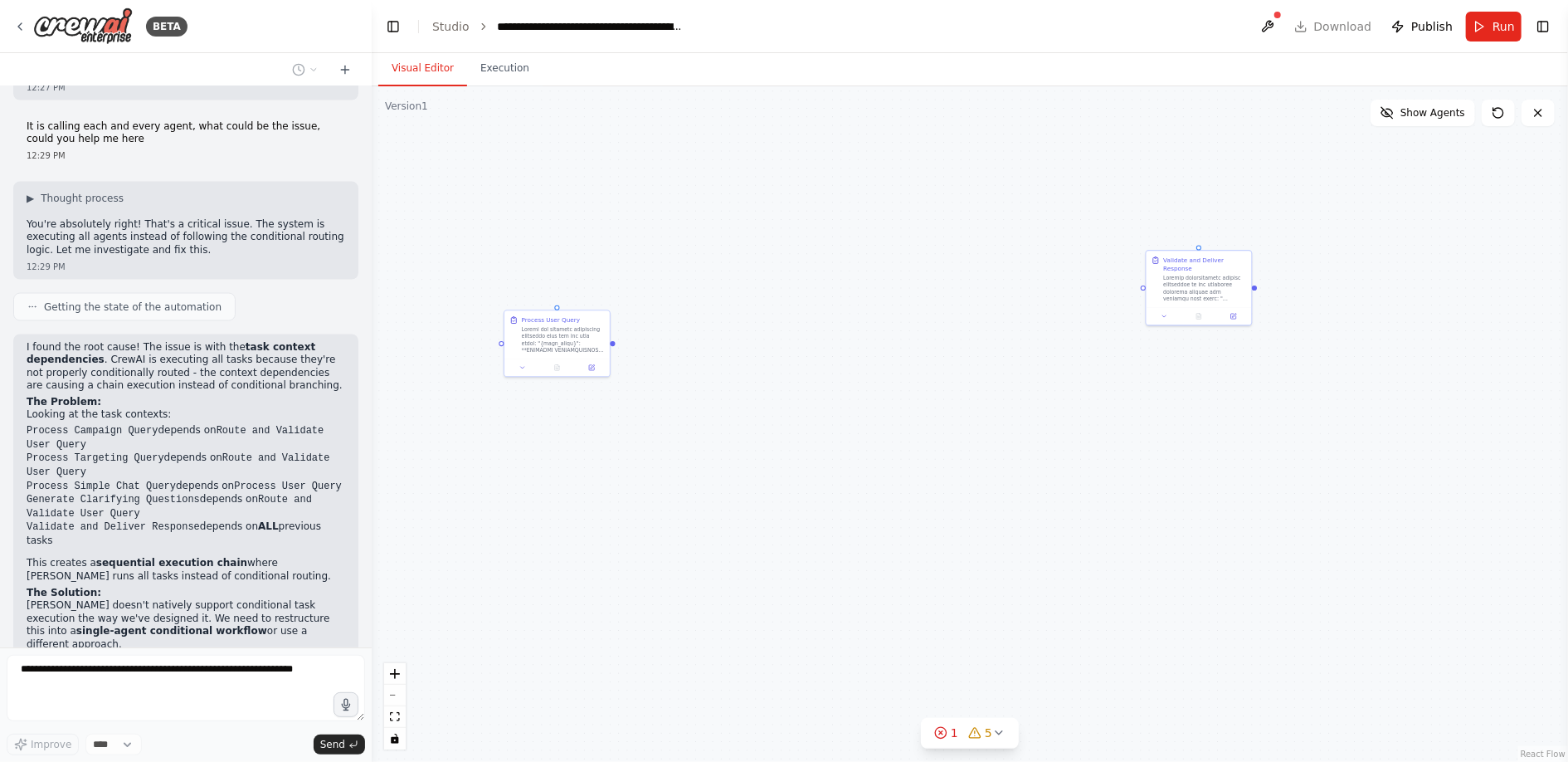
click at [413, 73] on button "Visual Editor" at bounding box center [423, 68] width 89 height 35
click at [497, 73] on button "Execution" at bounding box center [505, 68] width 76 height 35
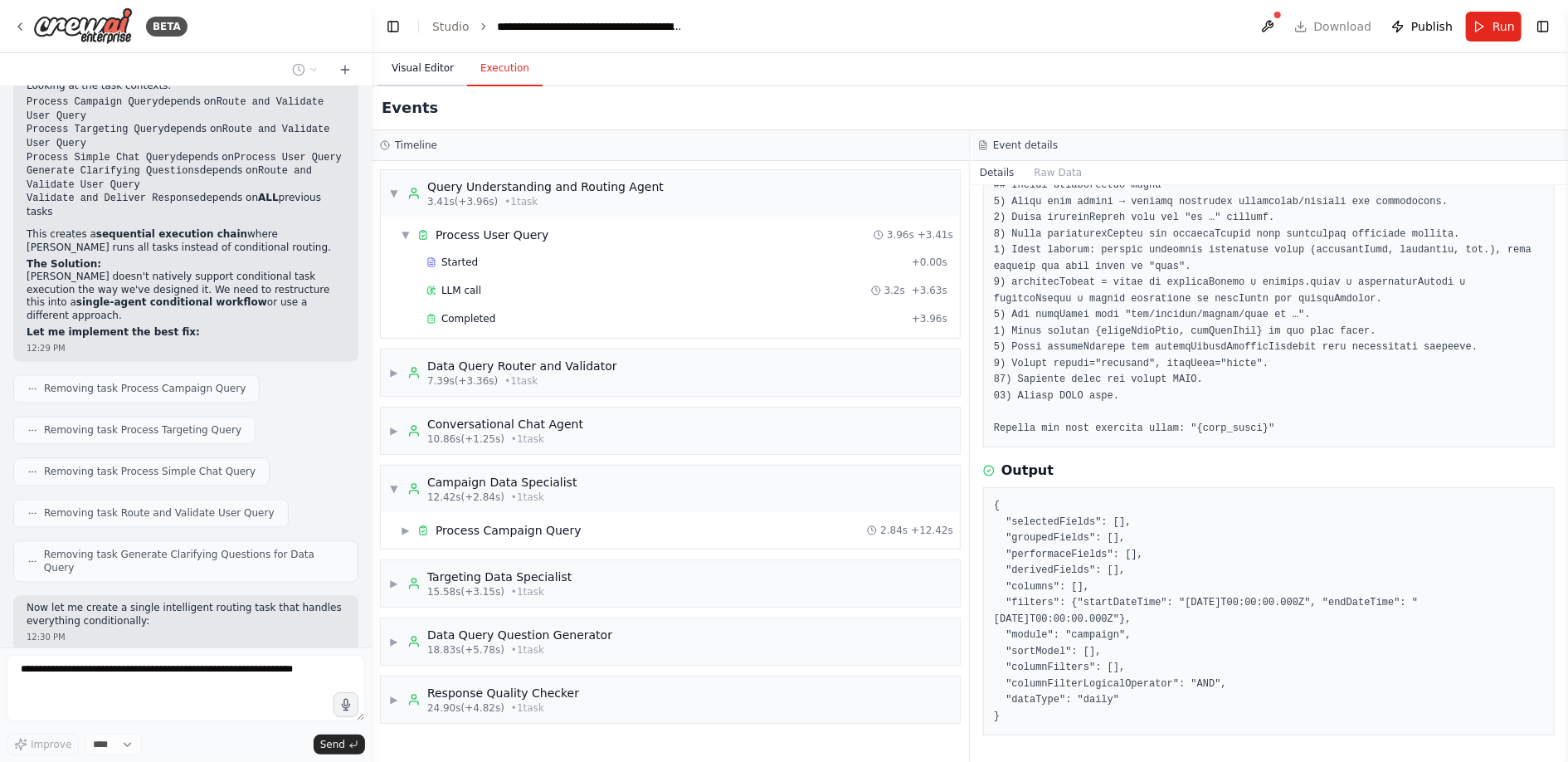
scroll to position [21585, 0]
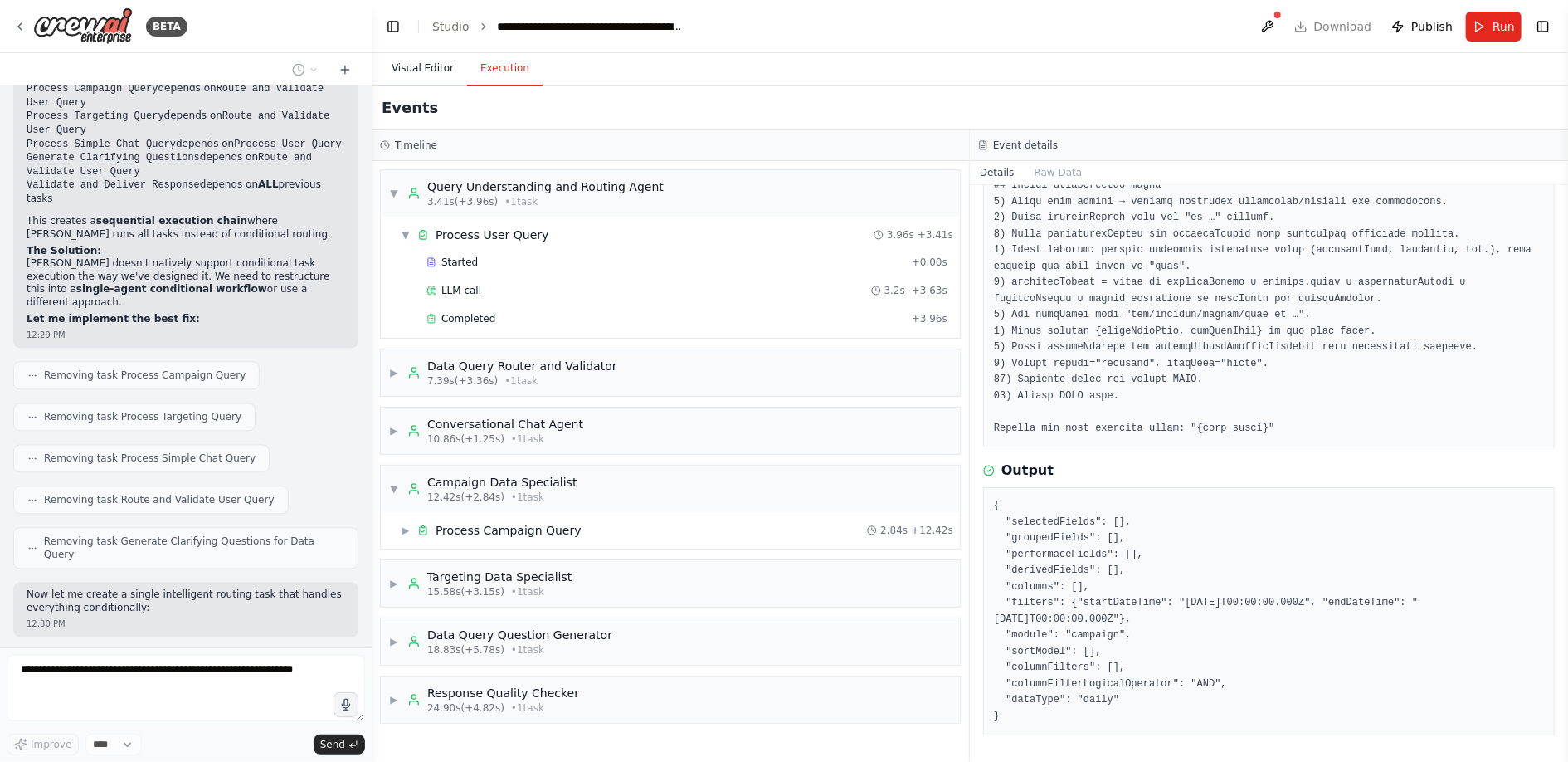
click at [430, 62] on button "Visual Editor" at bounding box center [423, 68] width 89 height 35
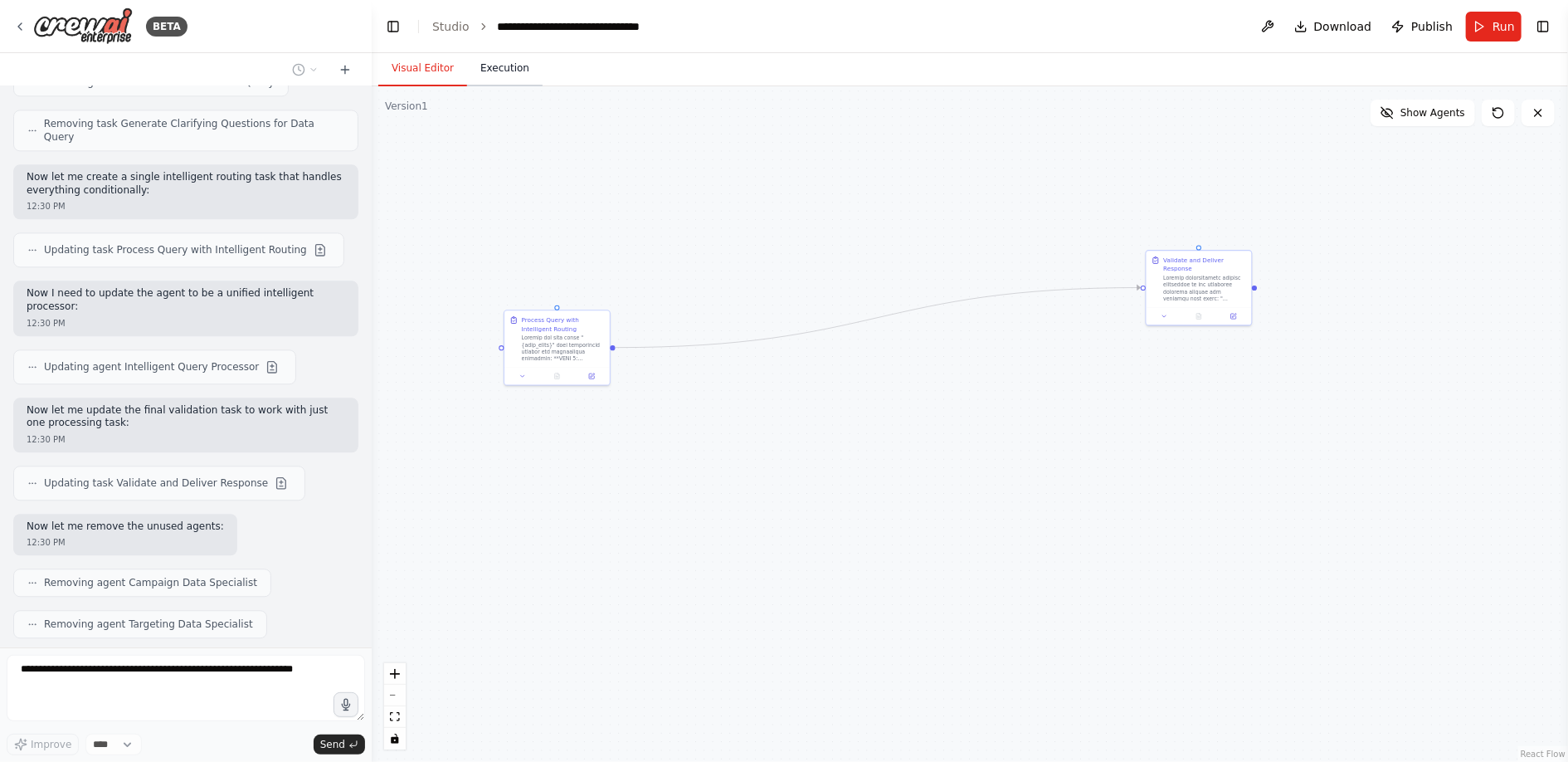
scroll to position [21990, 0]
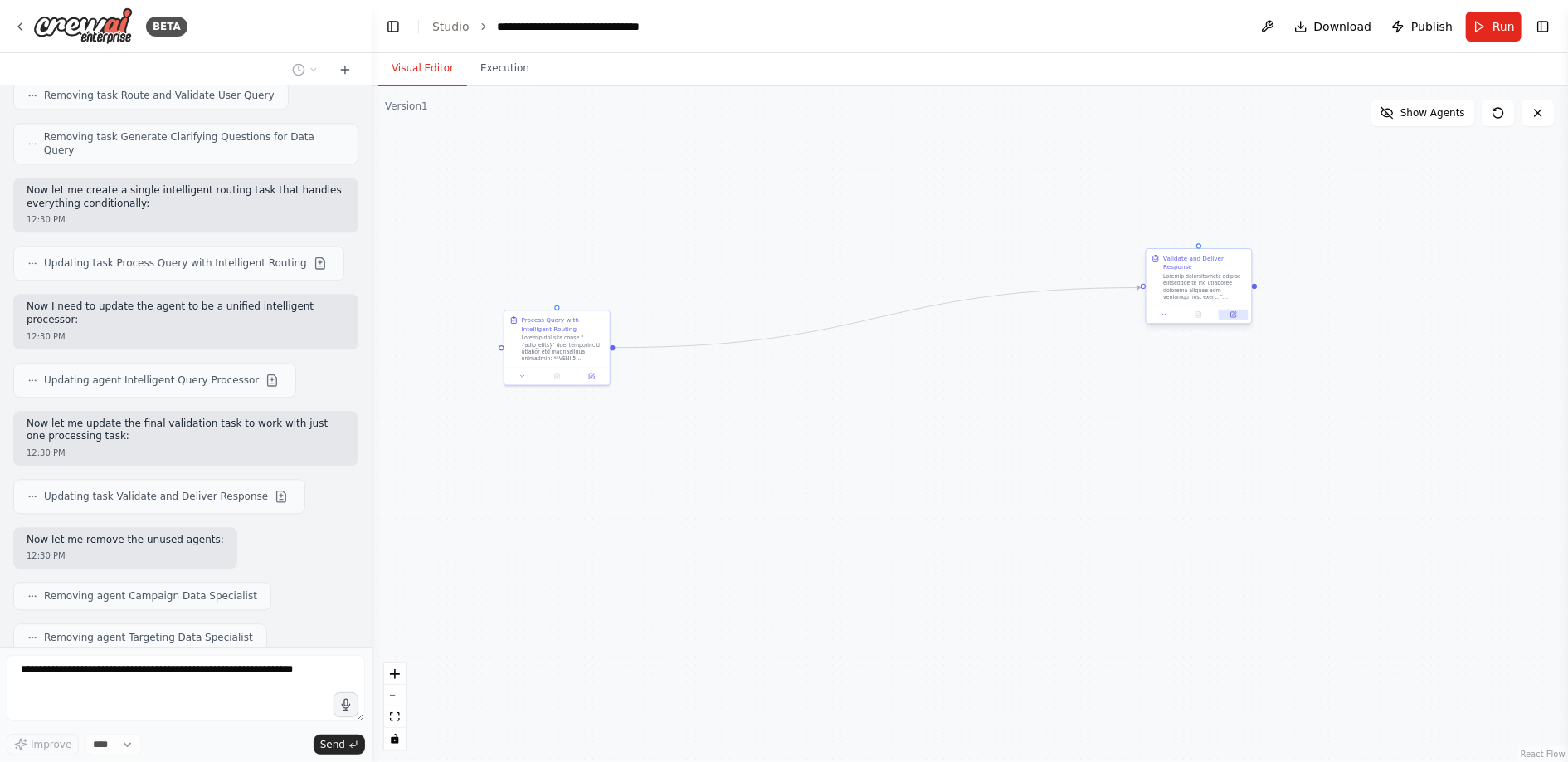
click at [1235, 313] on icon at bounding box center [1234, 314] width 4 height 4
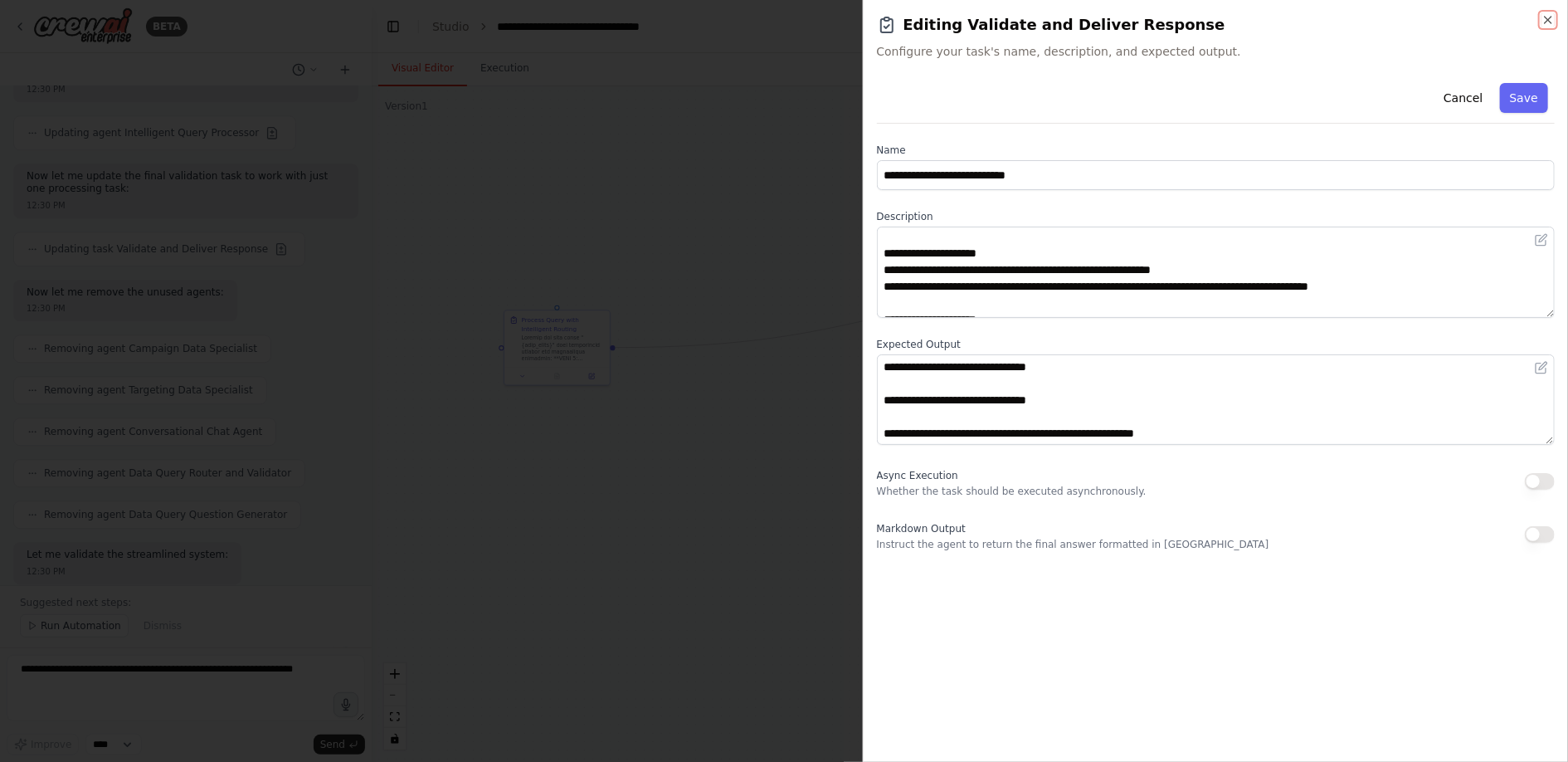
scroll to position [22249, 0]
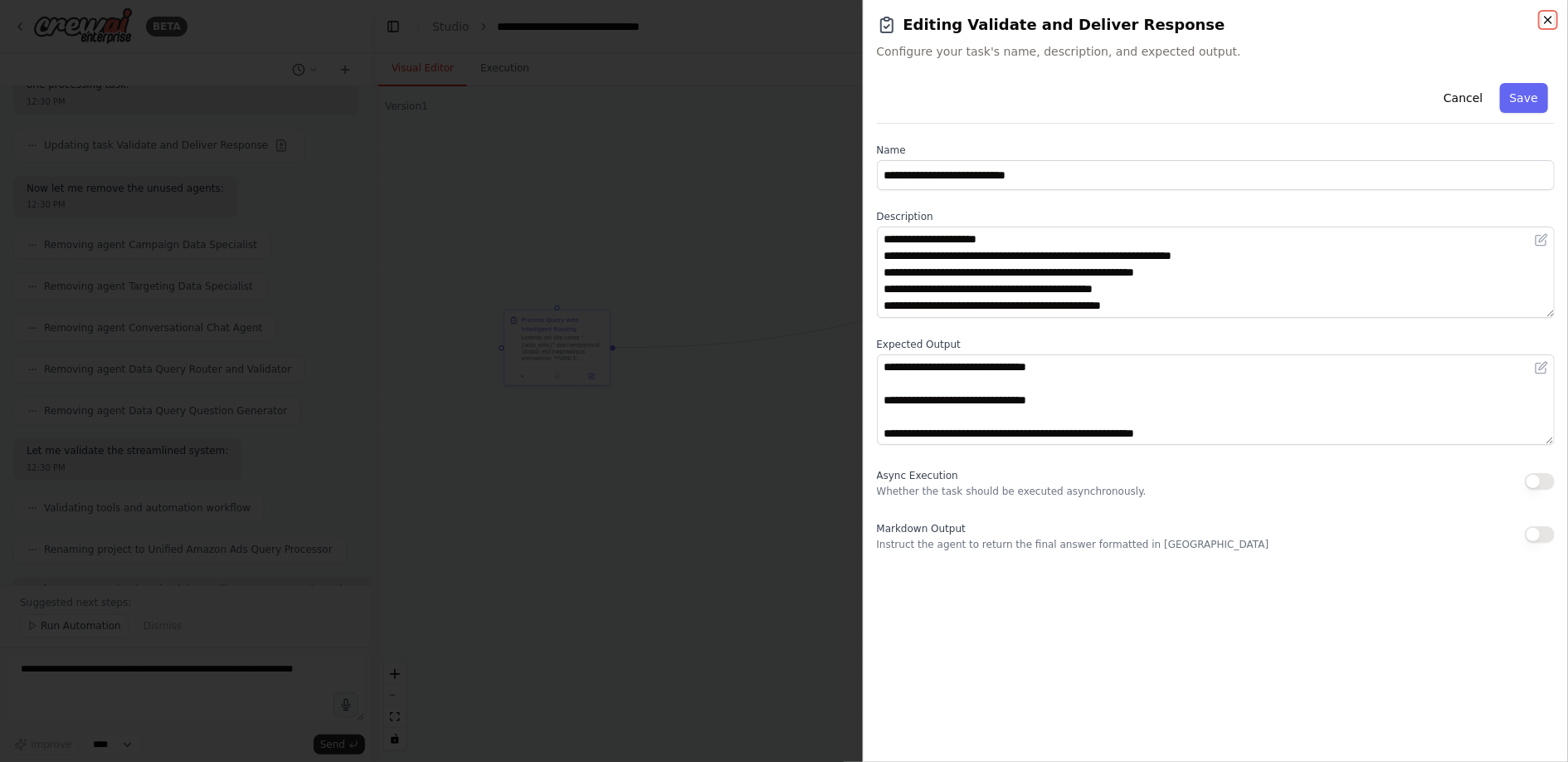
click at [1515, 21] on icon "button" at bounding box center [1548, 20] width 13 height 13
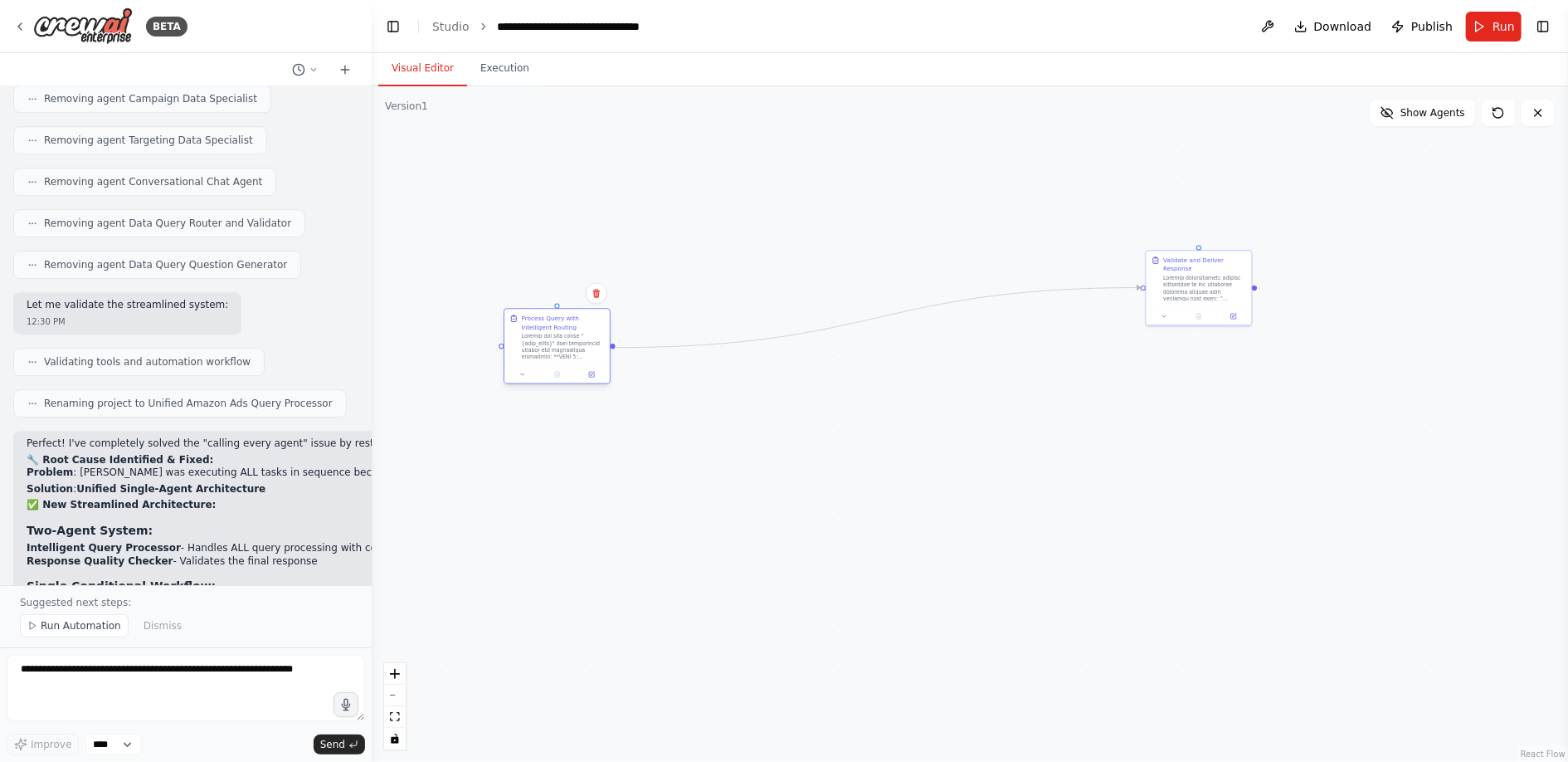
click at [544, 342] on div at bounding box center [563, 346] width 83 height 27
click at [594, 372] on icon at bounding box center [593, 374] width 4 height 4
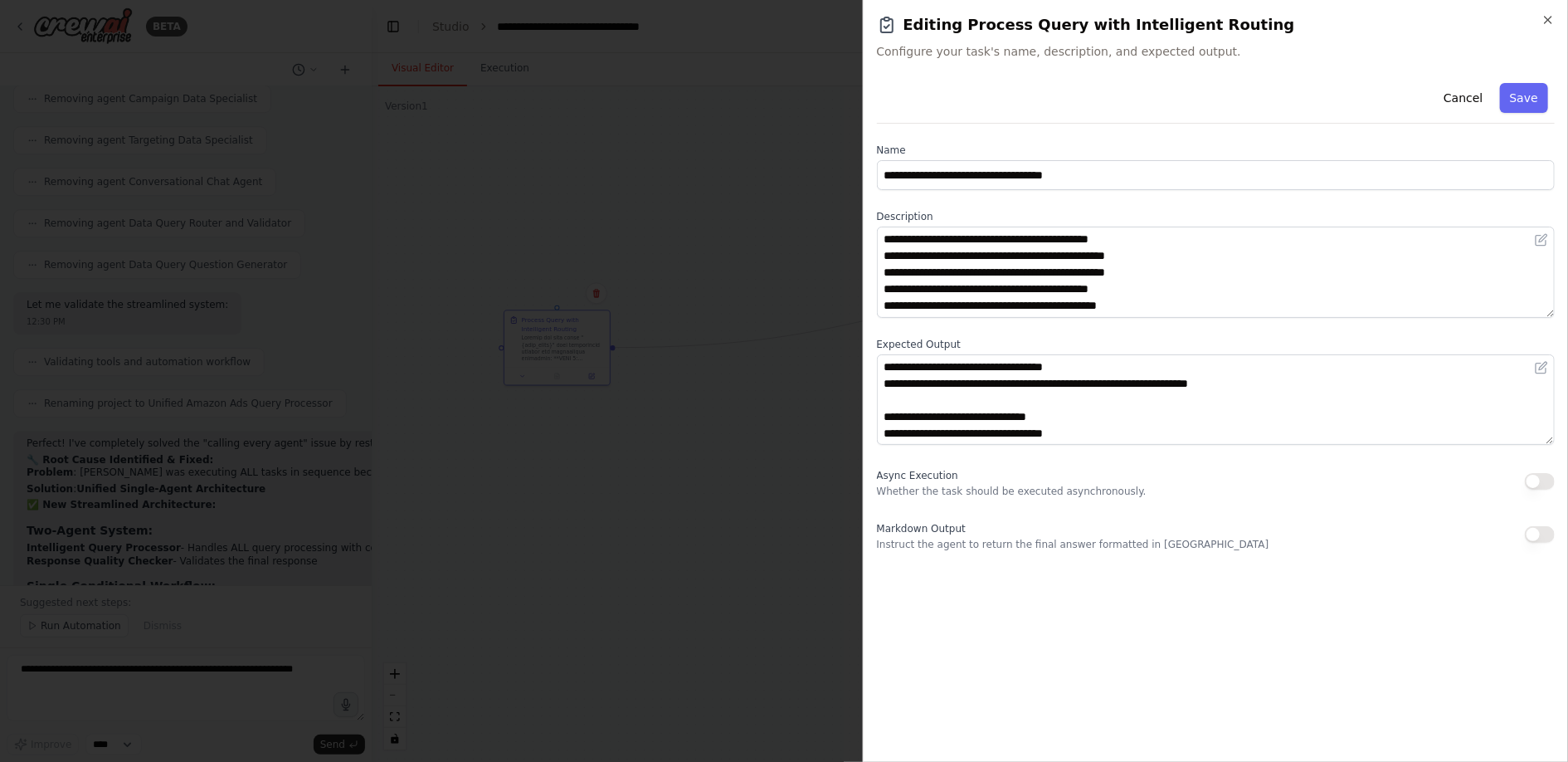
click at [792, 426] on div at bounding box center [784, 381] width 1568 height 762
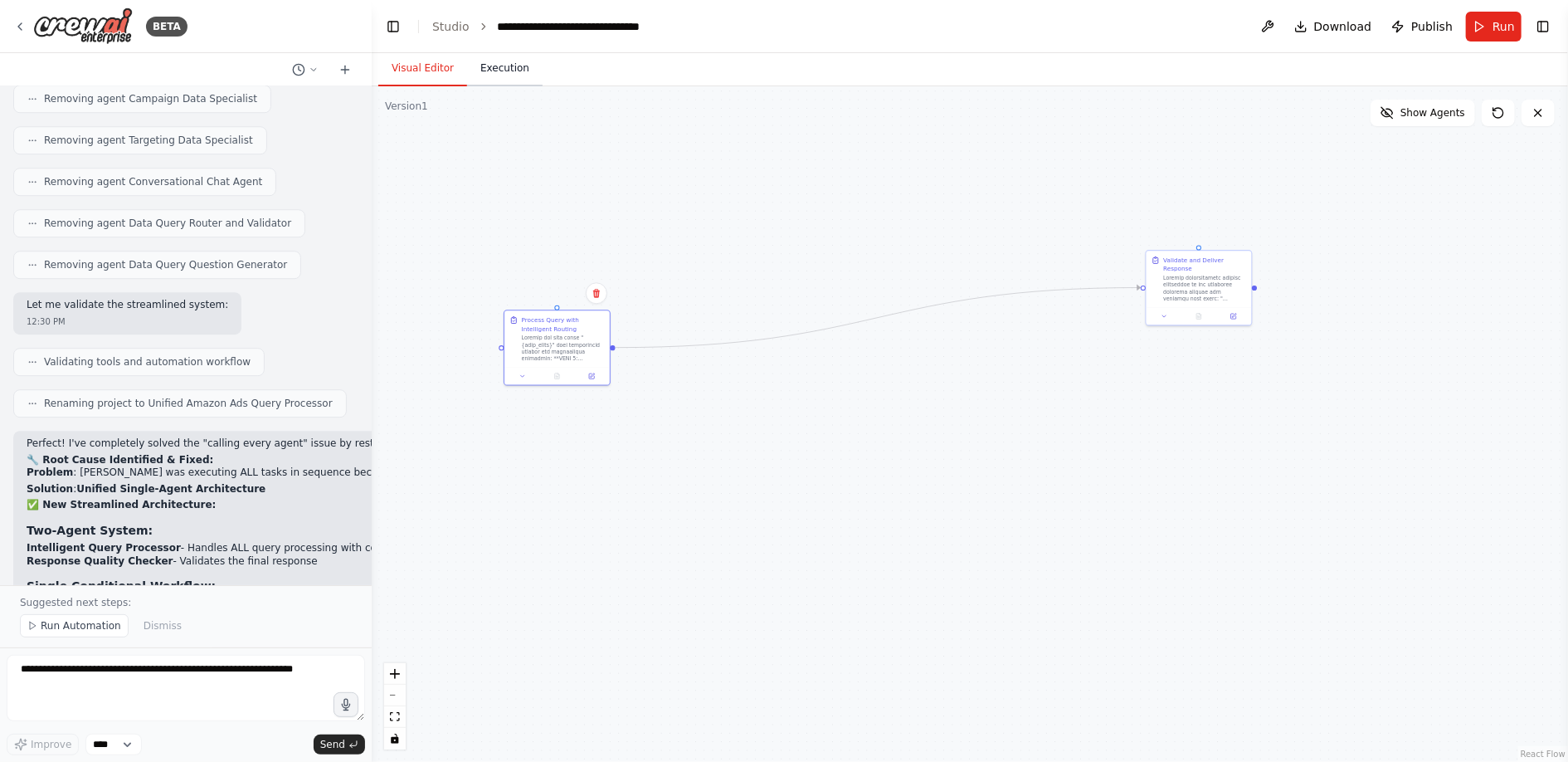
click at [507, 72] on button "Execution" at bounding box center [505, 68] width 76 height 35
click at [415, 71] on button "Visual Editor" at bounding box center [423, 68] width 89 height 35
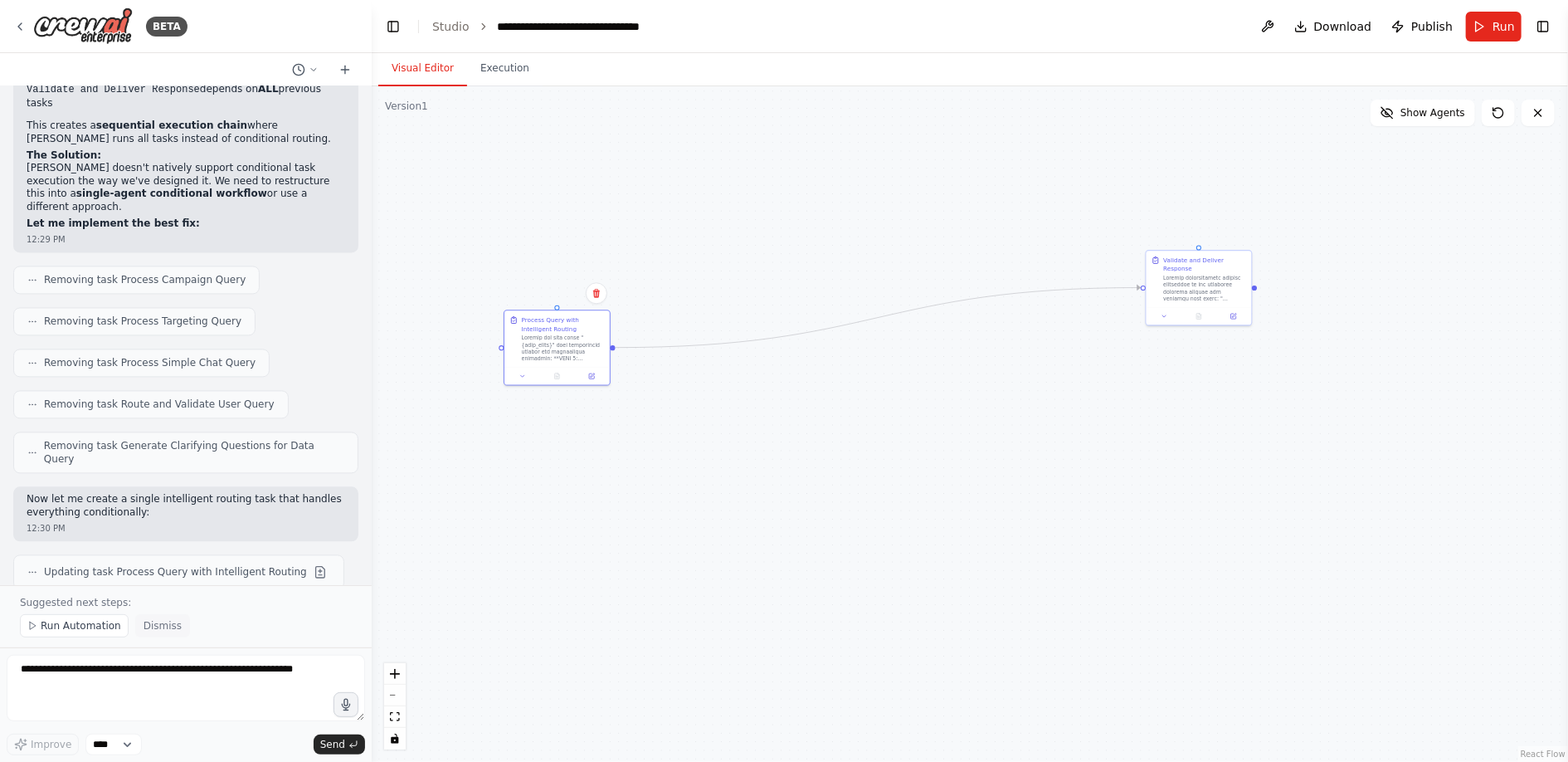
click at [151, 627] on span "Dismiss" at bounding box center [163, 626] width 38 height 13
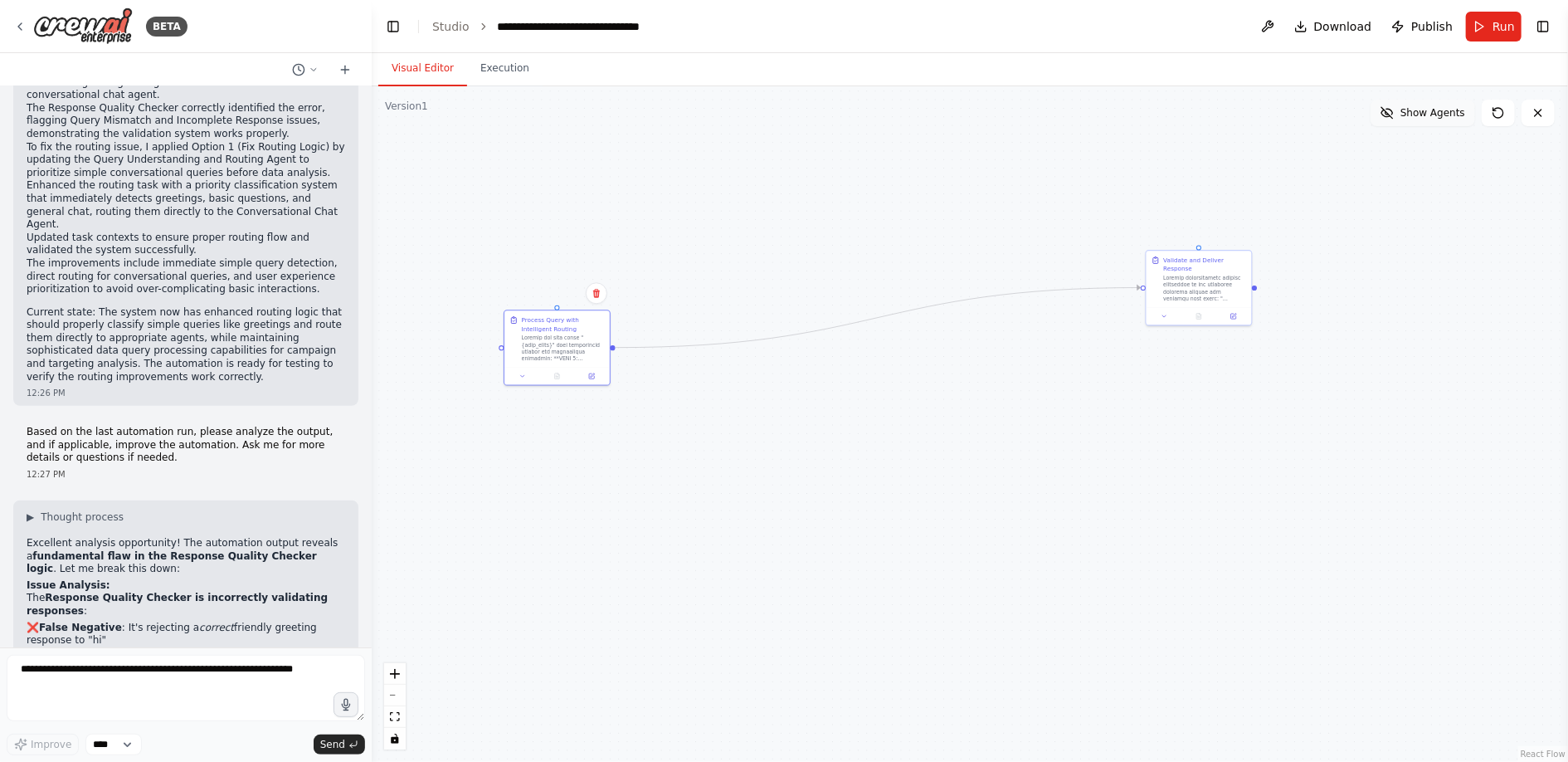
click at [1440, 115] on span "Show Agents" at bounding box center [1433, 113] width 64 height 13
click at [1441, 115] on span "Hide Agents" at bounding box center [1435, 113] width 61 height 13
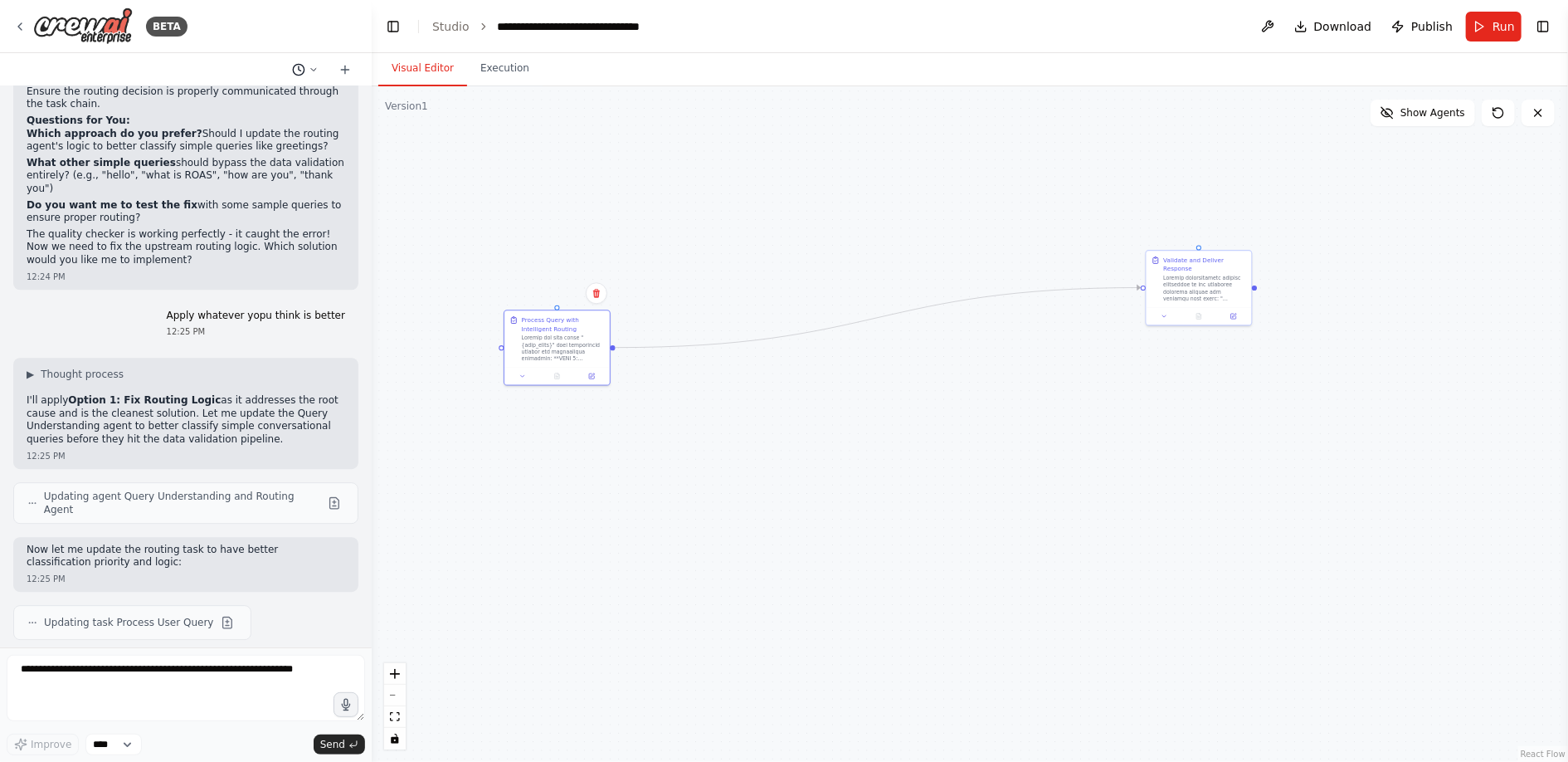
click at [312, 66] on icon at bounding box center [313, 69] width 10 height 10
click at [345, 68] on div at bounding box center [186, 381] width 372 height 762
click at [350, 68] on icon at bounding box center [346, 70] width 13 height 13
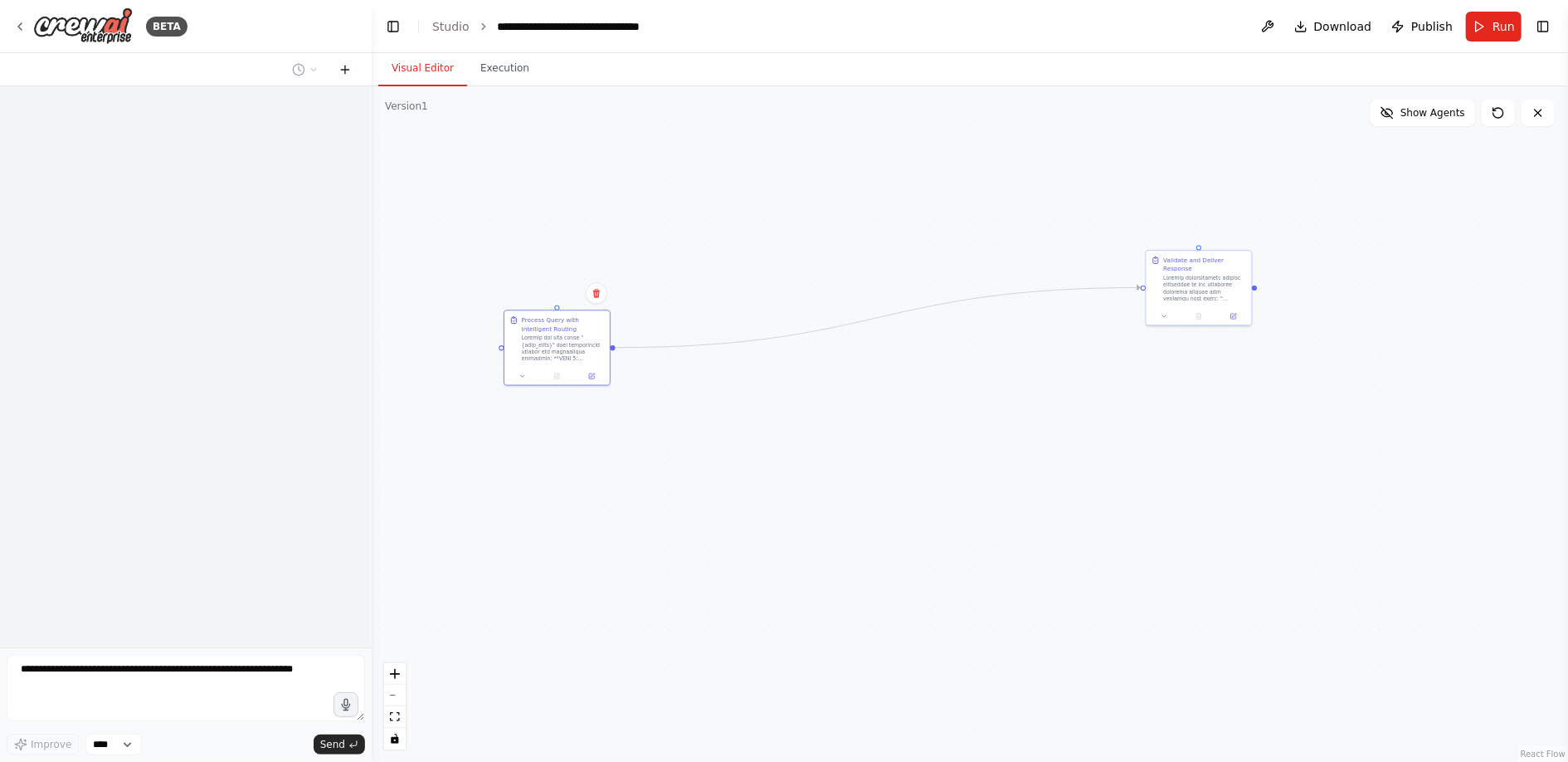
click at [347, 68] on icon at bounding box center [346, 70] width 13 height 13
click at [312, 69] on icon at bounding box center [313, 69] width 5 height 3
click at [232, 161] on span "It is calling each and every agent, what could be the issue, could you help me …" at bounding box center [234, 157] width 108 height 13
click at [347, 70] on icon at bounding box center [346, 70] width 13 height 13
click at [516, 159] on div ".deletable-edge-delete-btn { width: 20px; height: 20px; border: 0px solid #ffff…" at bounding box center [971, 423] width 1197 height 675
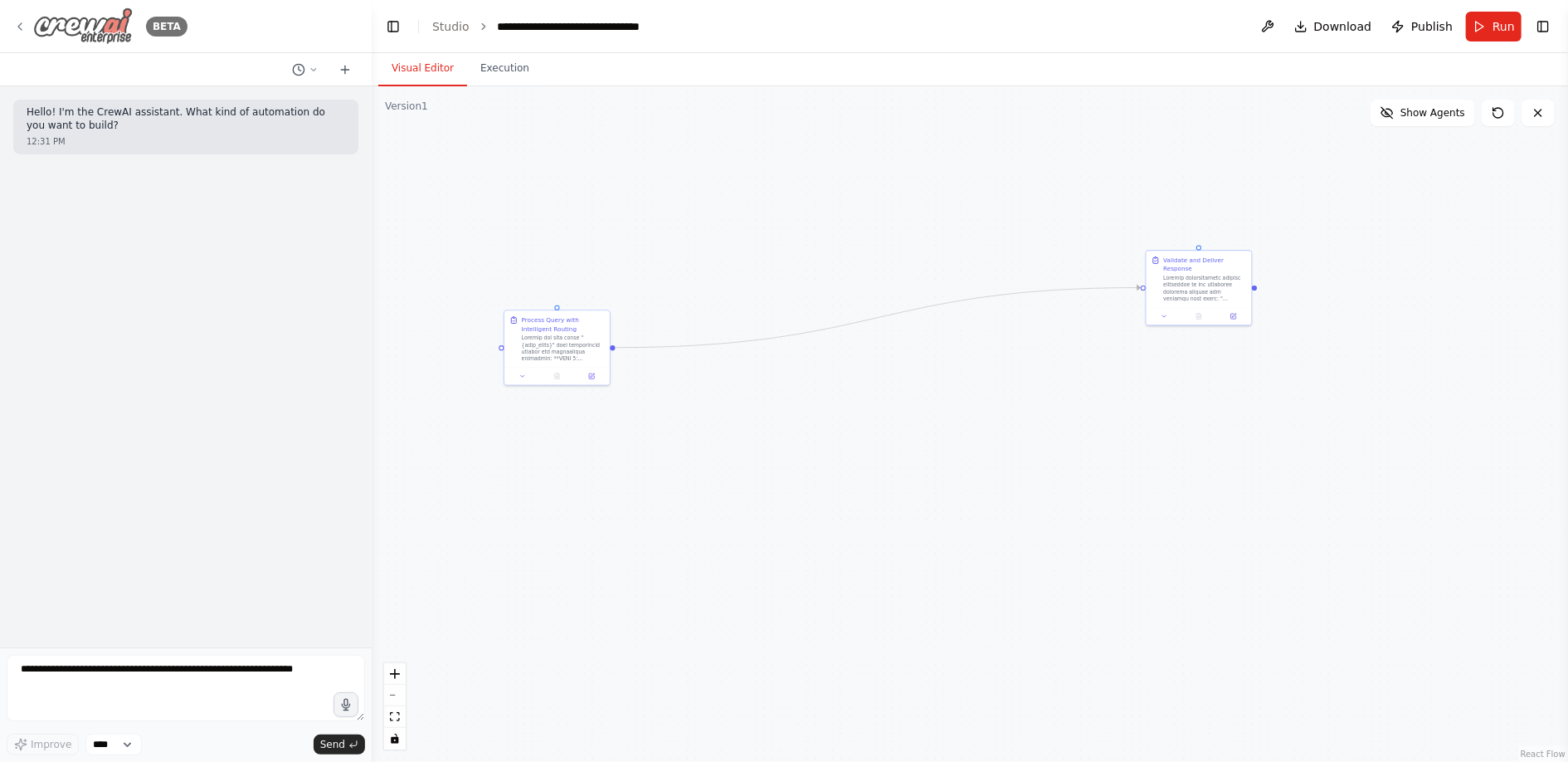
click at [22, 25] on icon at bounding box center [20, 27] width 13 height 13
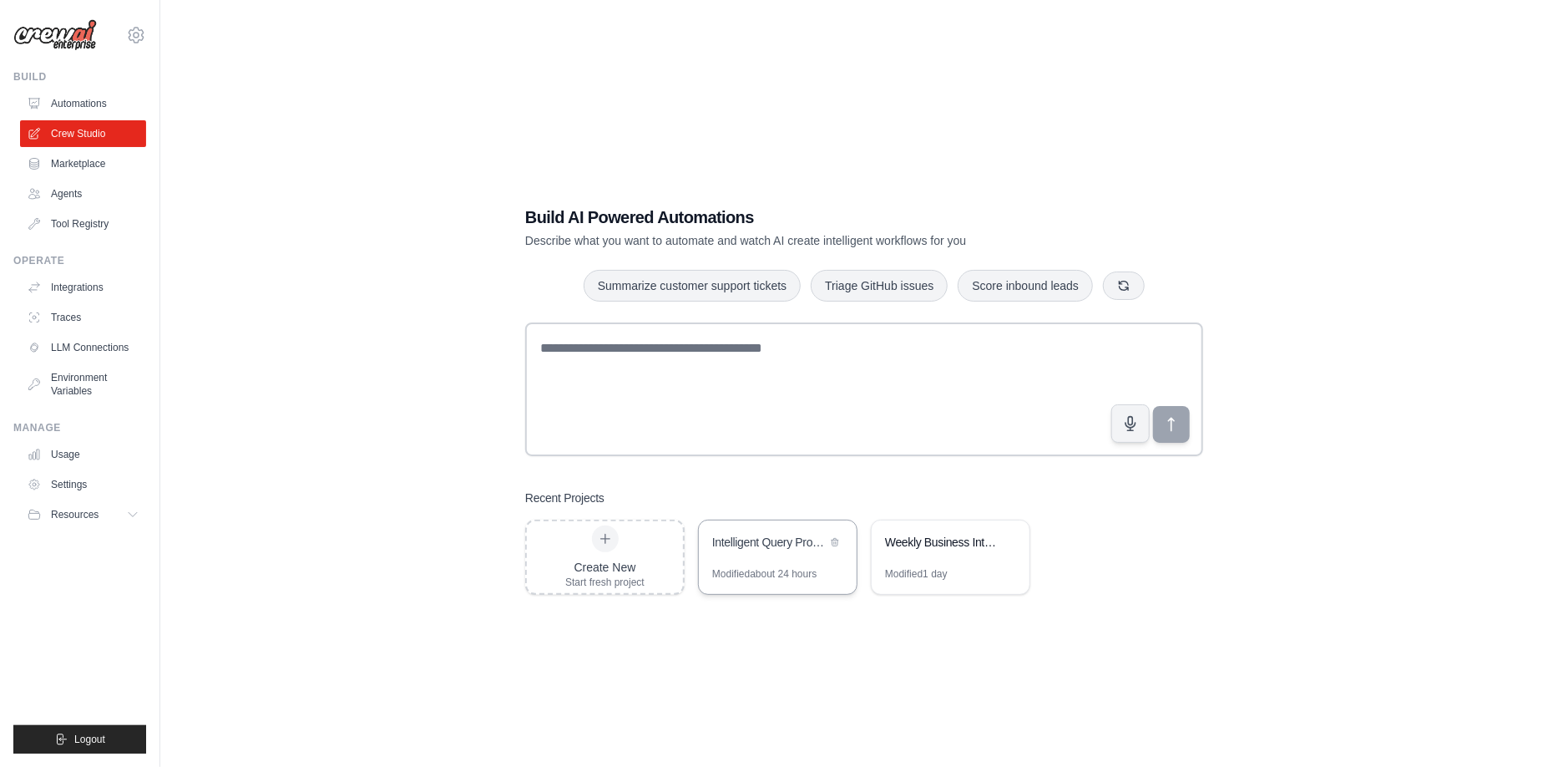
click at [791, 564] on div "Intelligent Query Processing System" at bounding box center [778, 543] width 158 height 47
click at [747, 568] on div "Modified about 24 hours" at bounding box center [765, 574] width 105 height 13
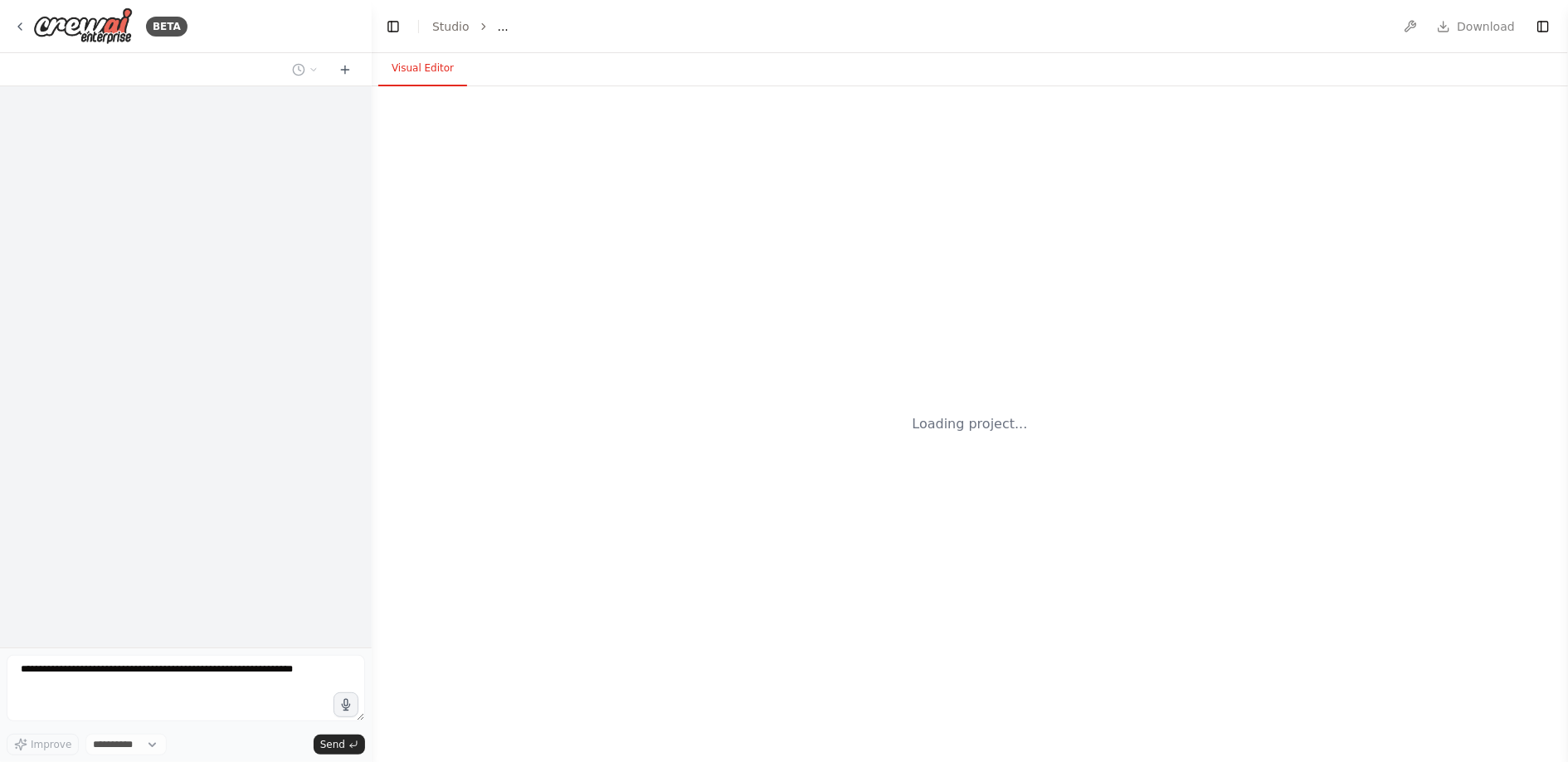
select select "****"
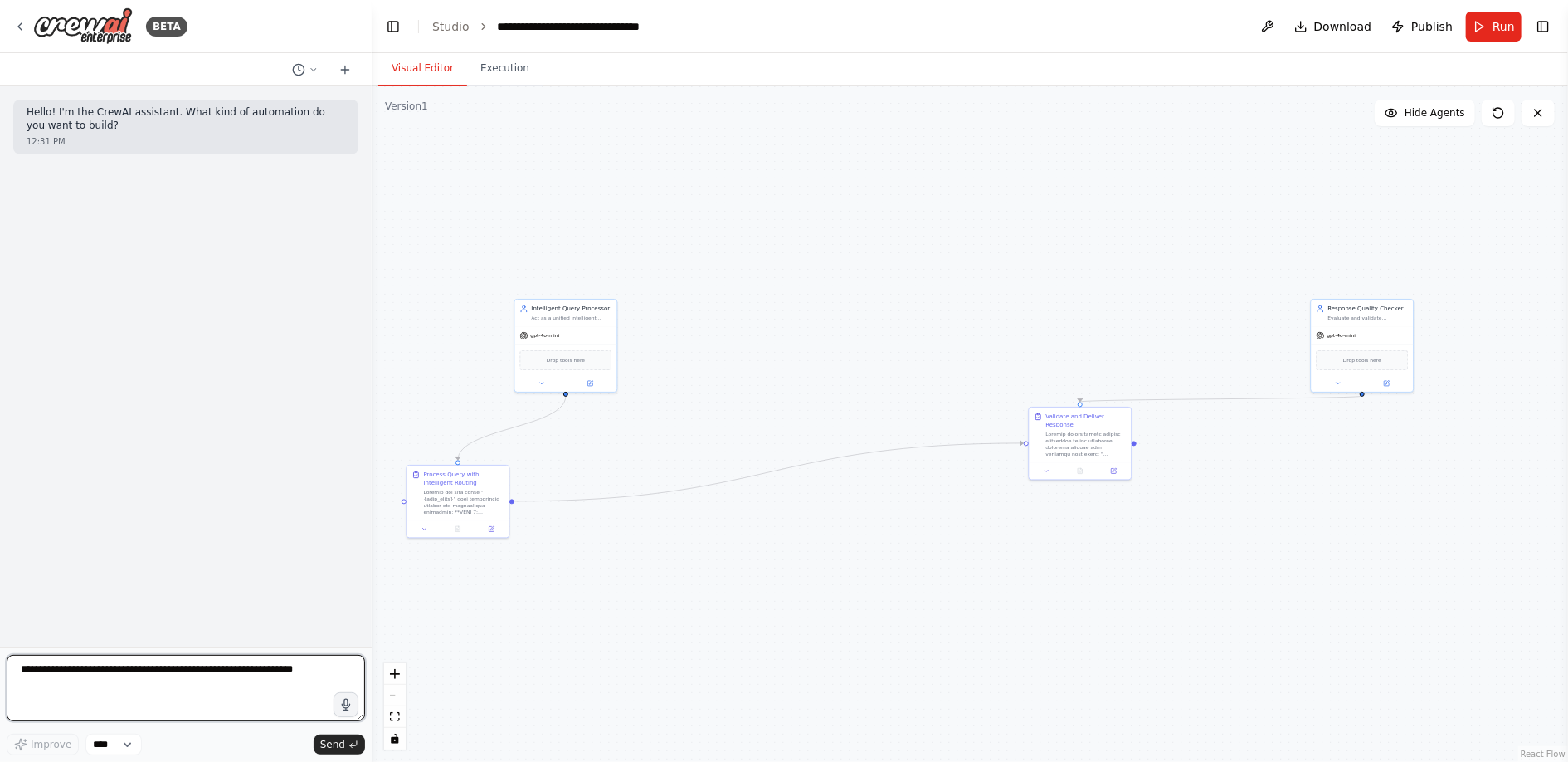
click at [161, 672] on textarea at bounding box center [186, 687] width 359 height 66
type textarea "**********"
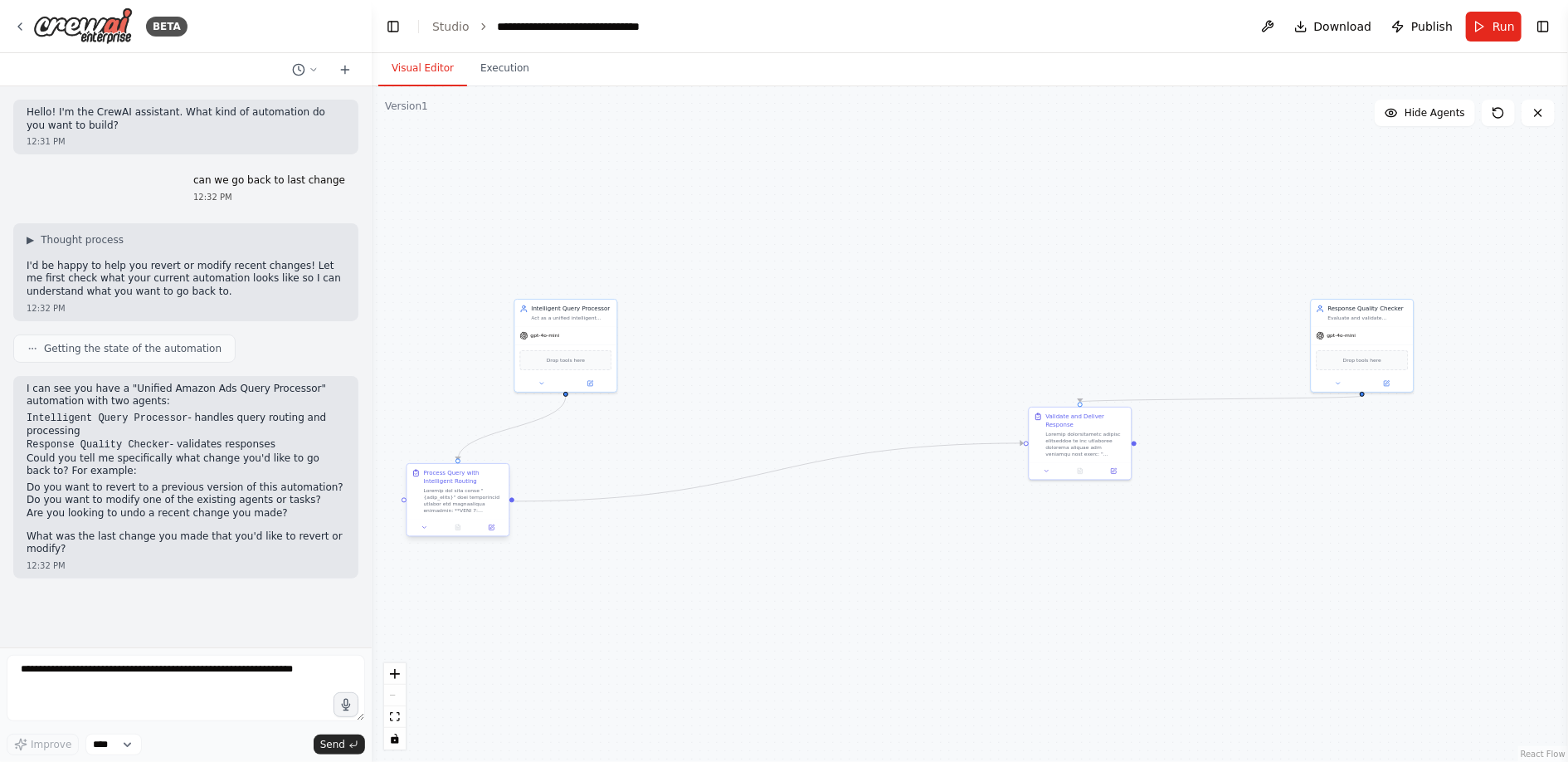
click at [454, 499] on div at bounding box center [464, 500] width 80 height 27
click at [425, 530] on button at bounding box center [425, 527] width 28 height 10
click at [585, 567] on div ".deletable-edge-delete-btn { width: 20px; height: 20px; border: 0px solid #ffff…" at bounding box center [971, 423] width 1197 height 675
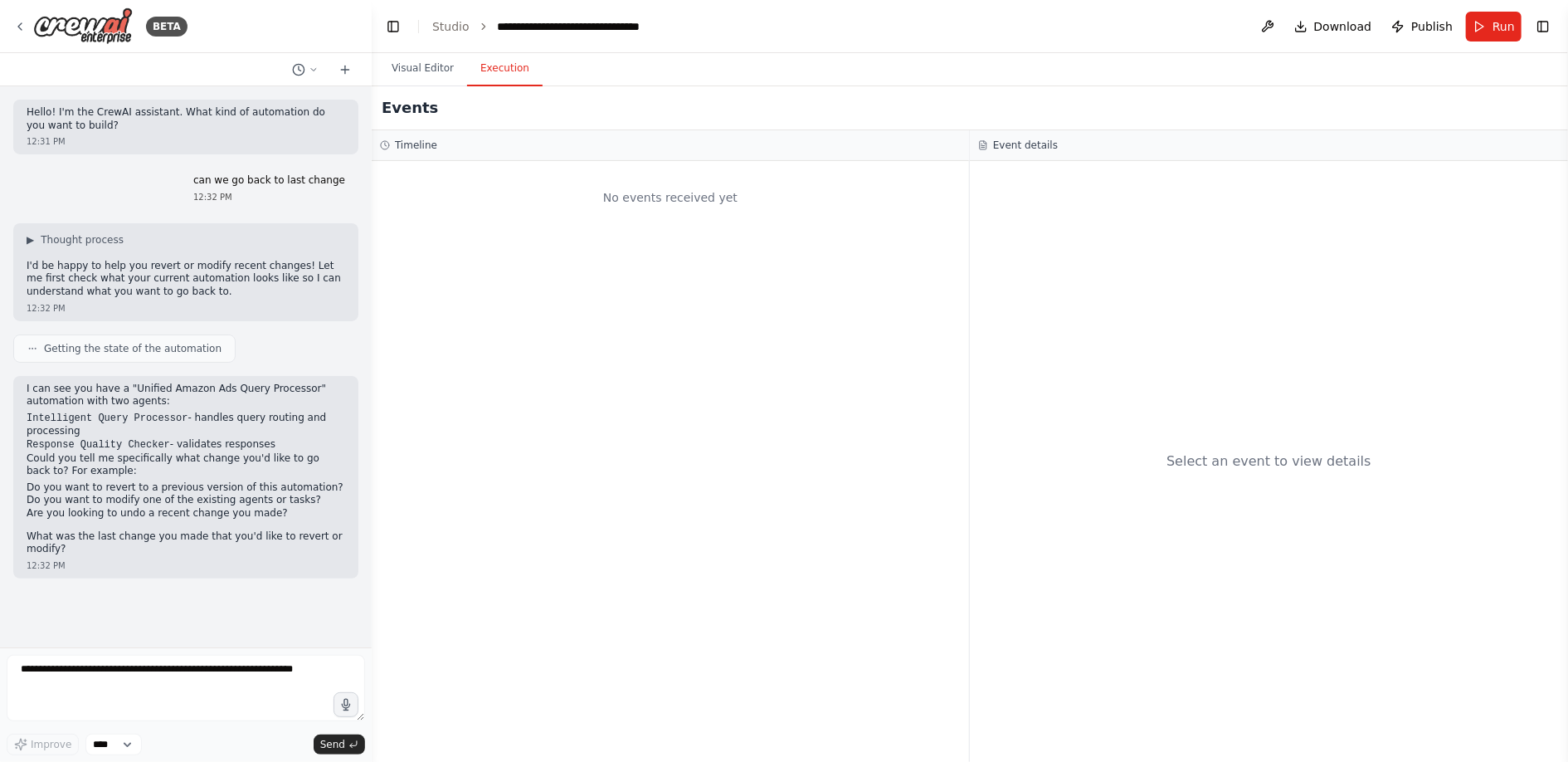
click at [507, 81] on button "Execution" at bounding box center [505, 68] width 76 height 35
click at [26, 30] on icon at bounding box center [20, 27] width 13 height 13
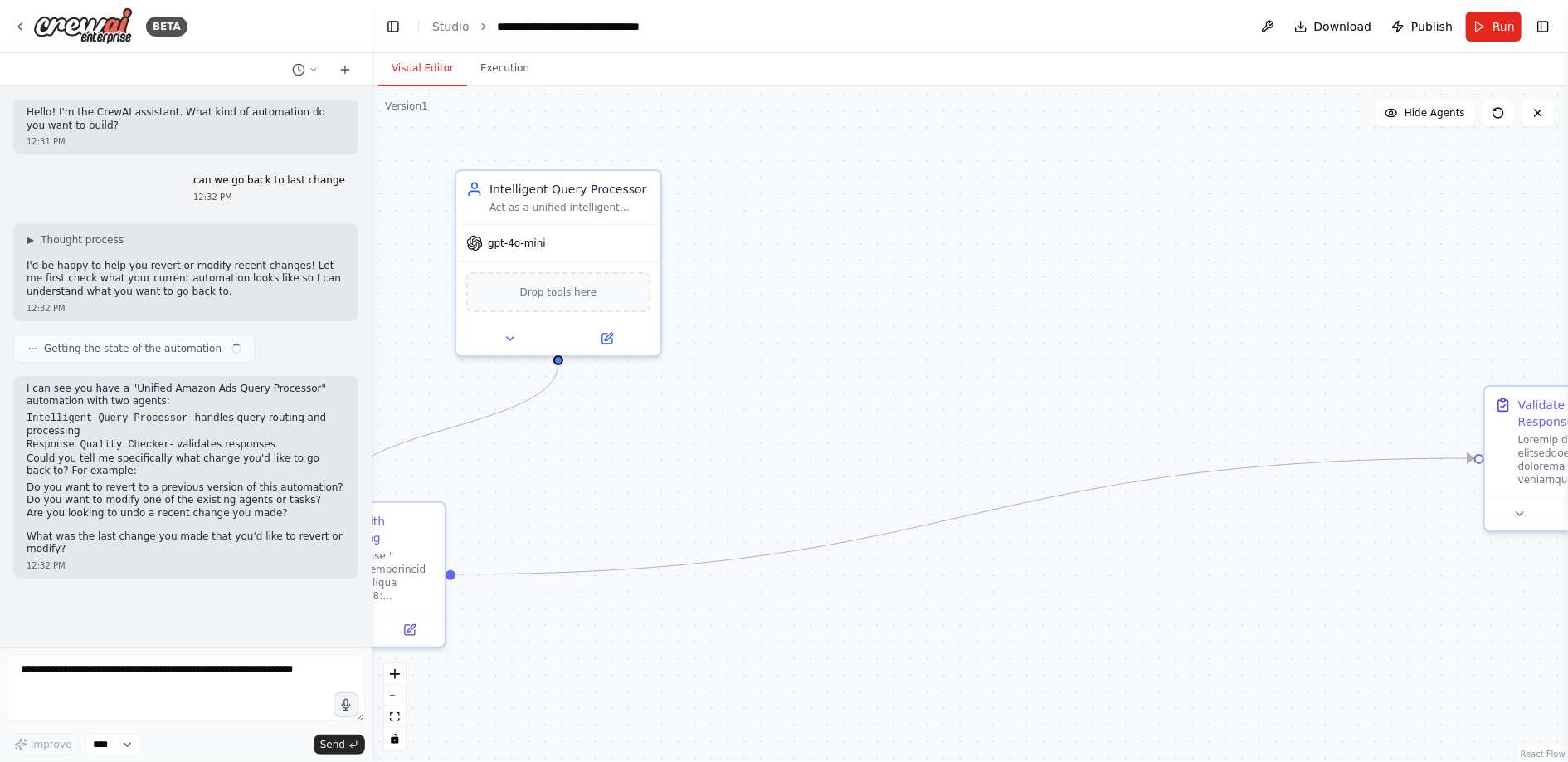
click at [799, 245] on div ".deletable-edge-delete-btn { width: 20px; height: 20px; border: 0px solid #ffff…" at bounding box center [971, 423] width 1197 height 675
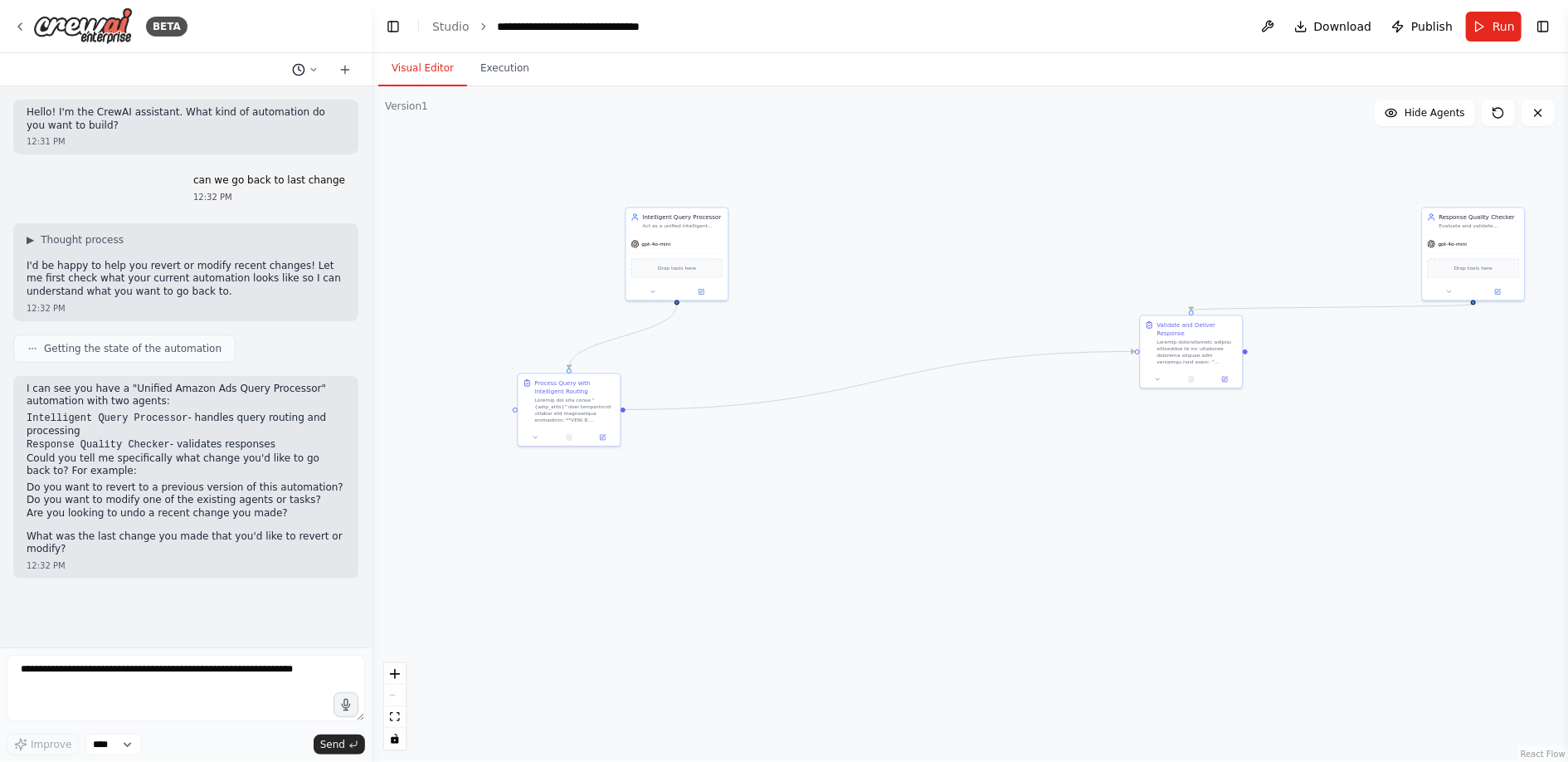
click at [314, 70] on icon at bounding box center [313, 69] width 10 height 10
click at [233, 131] on span "Untitled" at bounding box center [234, 131] width 108 height 13
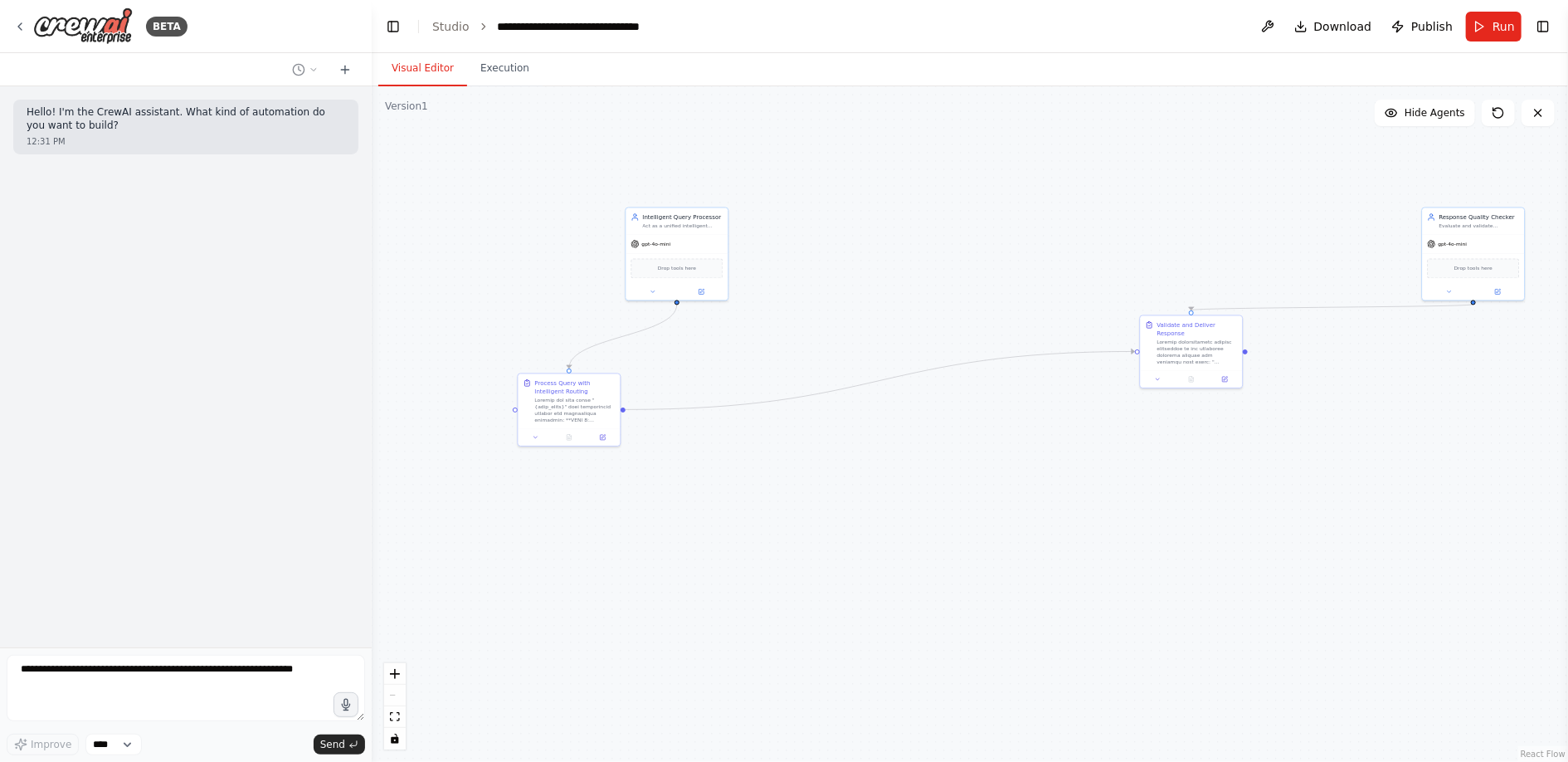
click at [309, 66] on icon at bounding box center [313, 69] width 10 height 10
click at [255, 158] on span "Untitled" at bounding box center [234, 157] width 108 height 13
click at [315, 70] on icon at bounding box center [313, 69] width 10 height 10
click at [262, 186] on span "It is calling each and every agent, what could be the issue, could you help me …" at bounding box center [234, 184] width 108 height 13
click at [298, 186] on div at bounding box center [186, 366] width 372 height 560
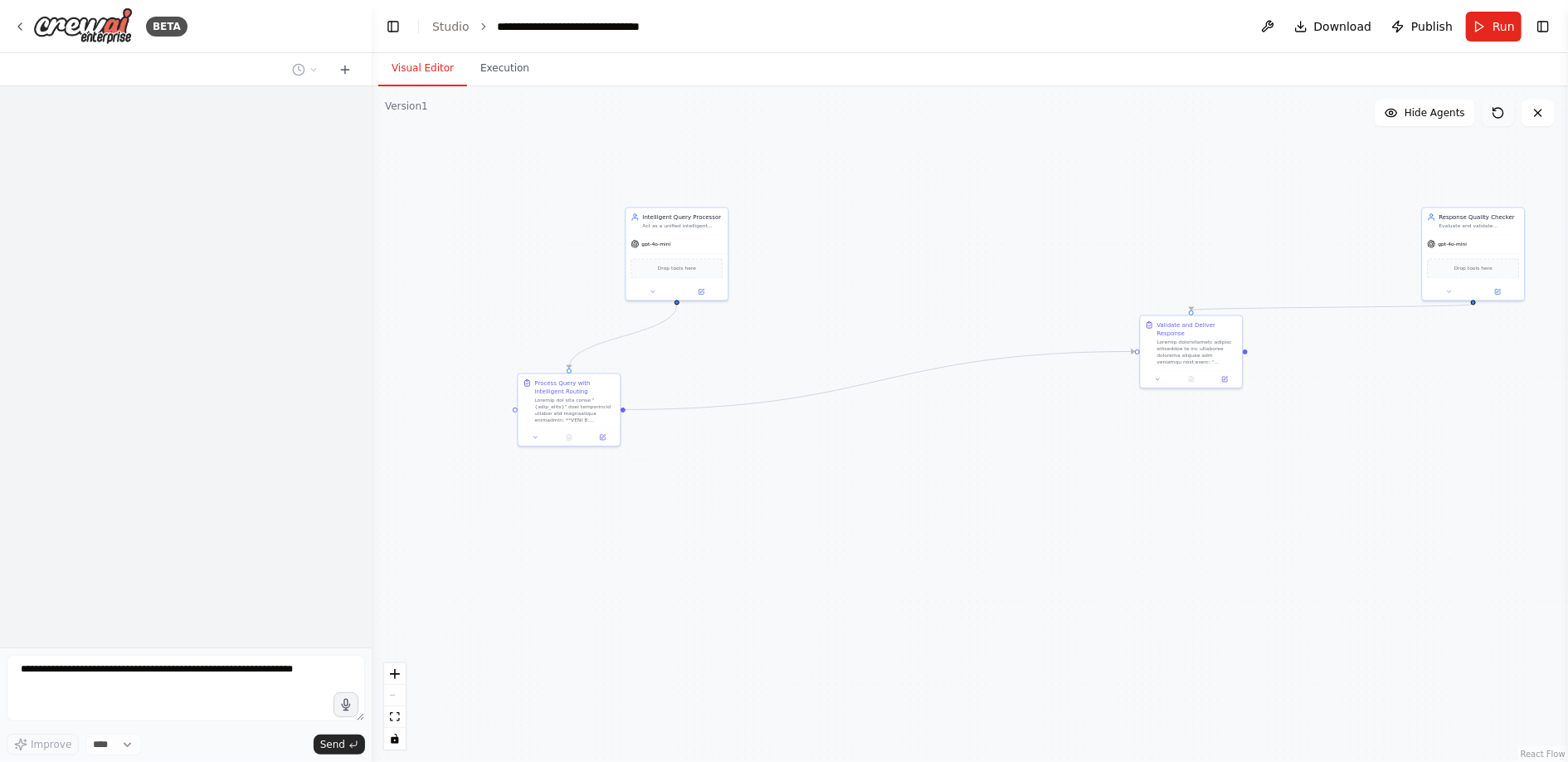
click at [1501, 120] on button at bounding box center [1498, 113] width 33 height 27
click at [1501, 115] on icon at bounding box center [1499, 113] width 13 height 13
click at [1396, 176] on div ".deletable-edge-delete-btn { width: 20px; height: 20px; border: 0px solid #ffff…" at bounding box center [971, 423] width 1197 height 675
click at [347, 67] on icon at bounding box center [346, 70] width 13 height 13
click at [527, 31] on div "**********" at bounding box center [591, 27] width 187 height 17
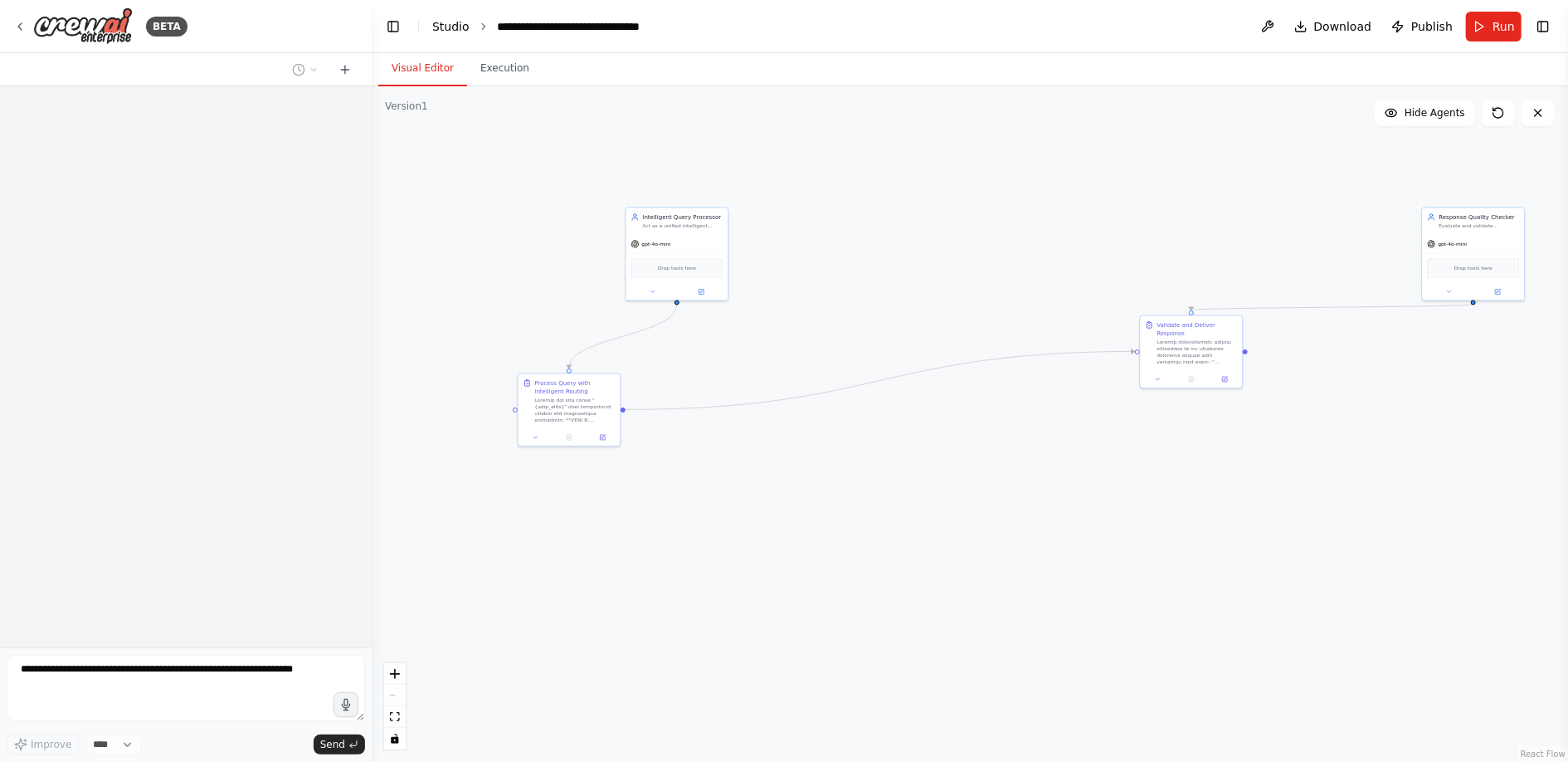
click at [456, 30] on link "Studio" at bounding box center [451, 27] width 37 height 13
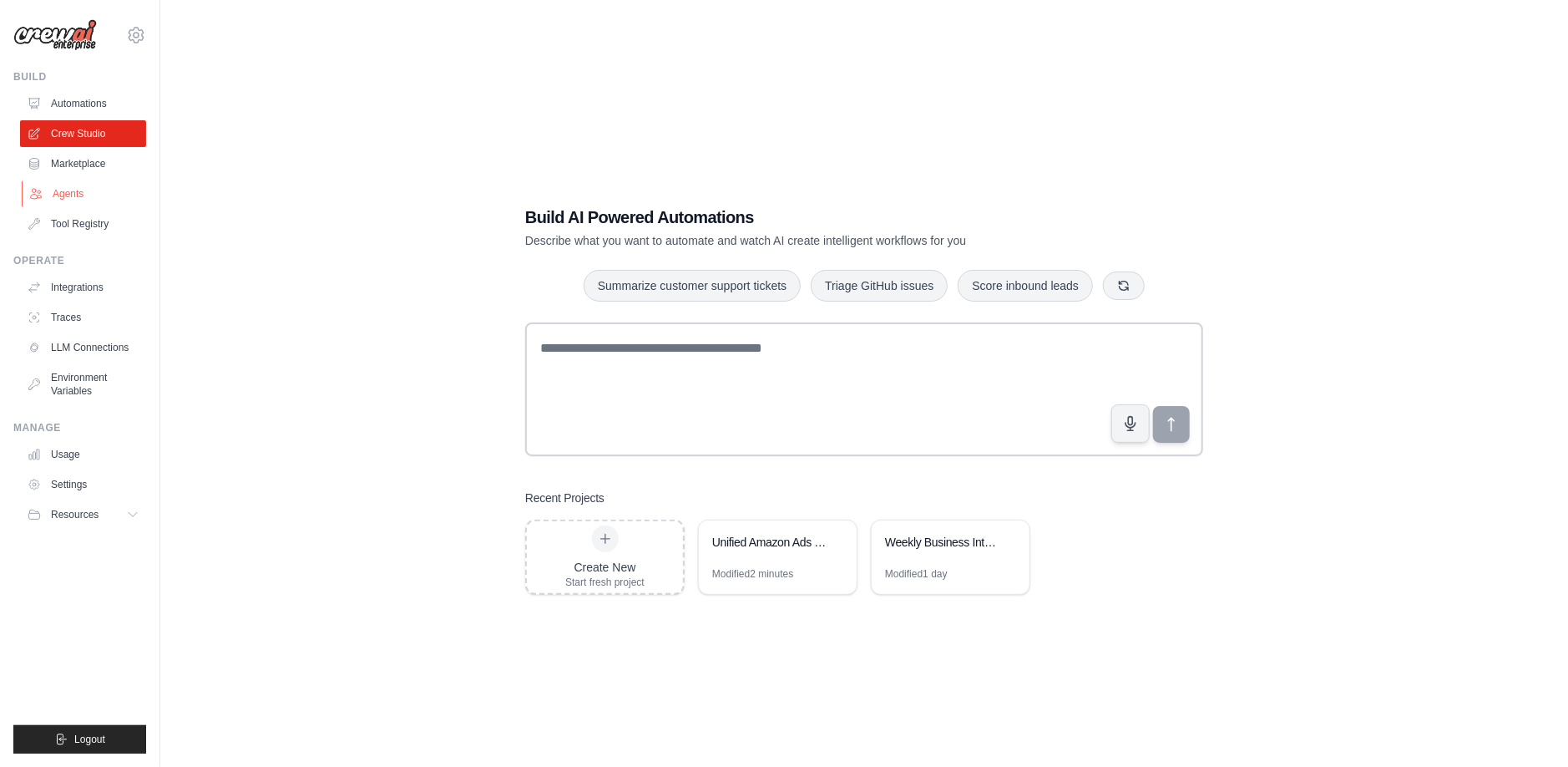
click at [85, 201] on link "Agents" at bounding box center [85, 193] width 126 height 27
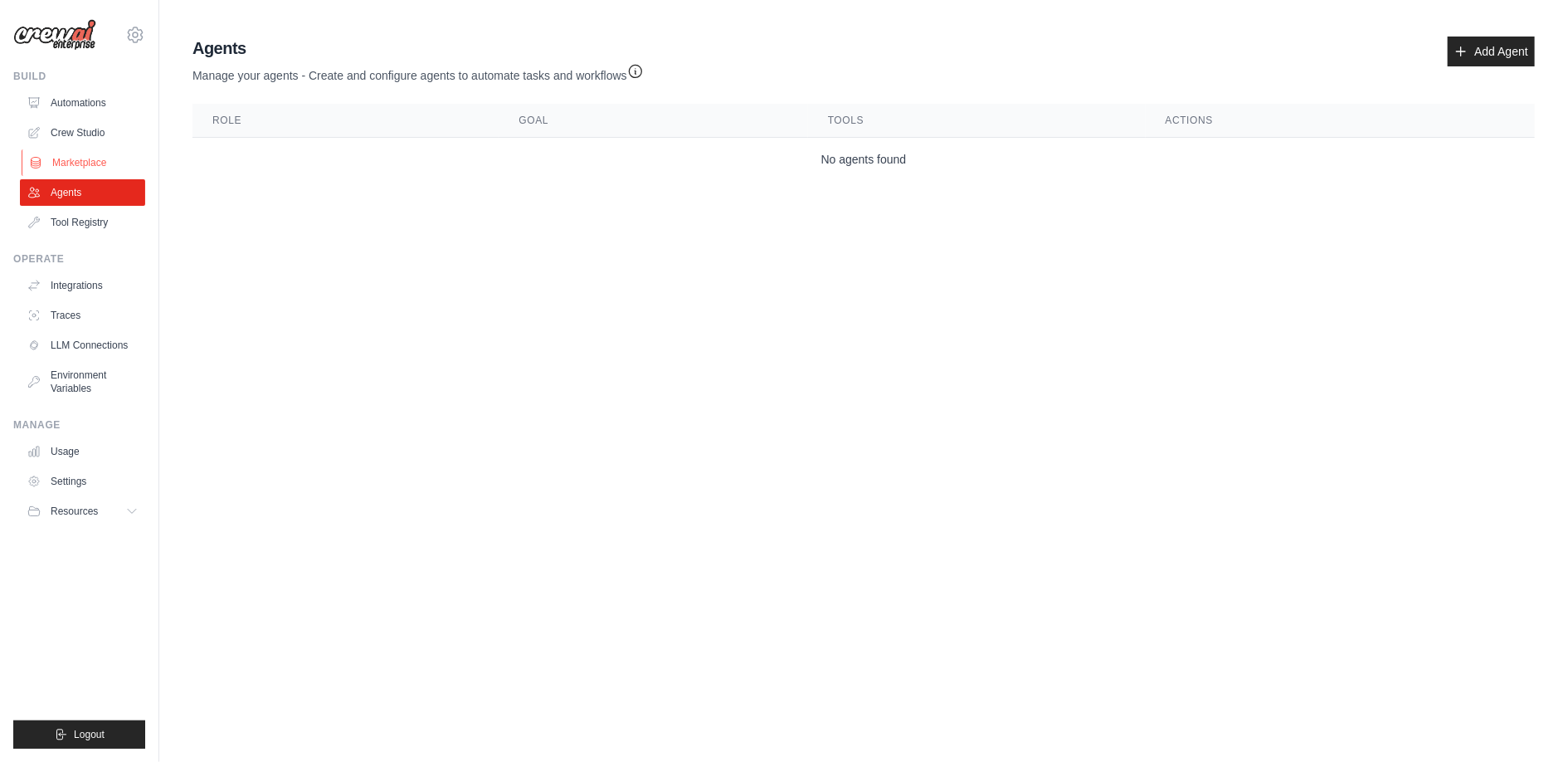
click at [87, 156] on link "Marketplace" at bounding box center [84, 163] width 125 height 27
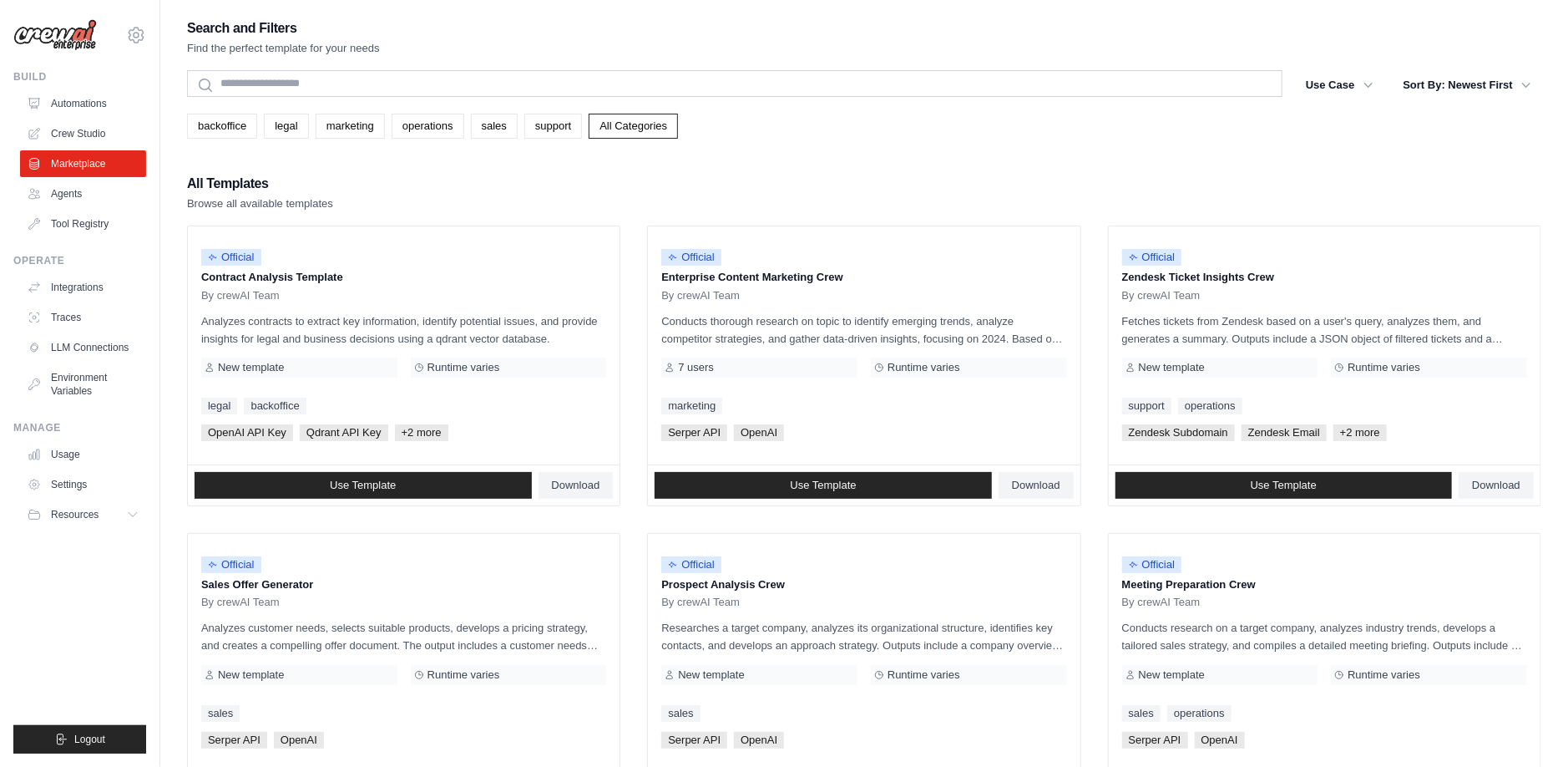
click at [86, 132] on link "Crew Studio" at bounding box center [83, 133] width 126 height 27
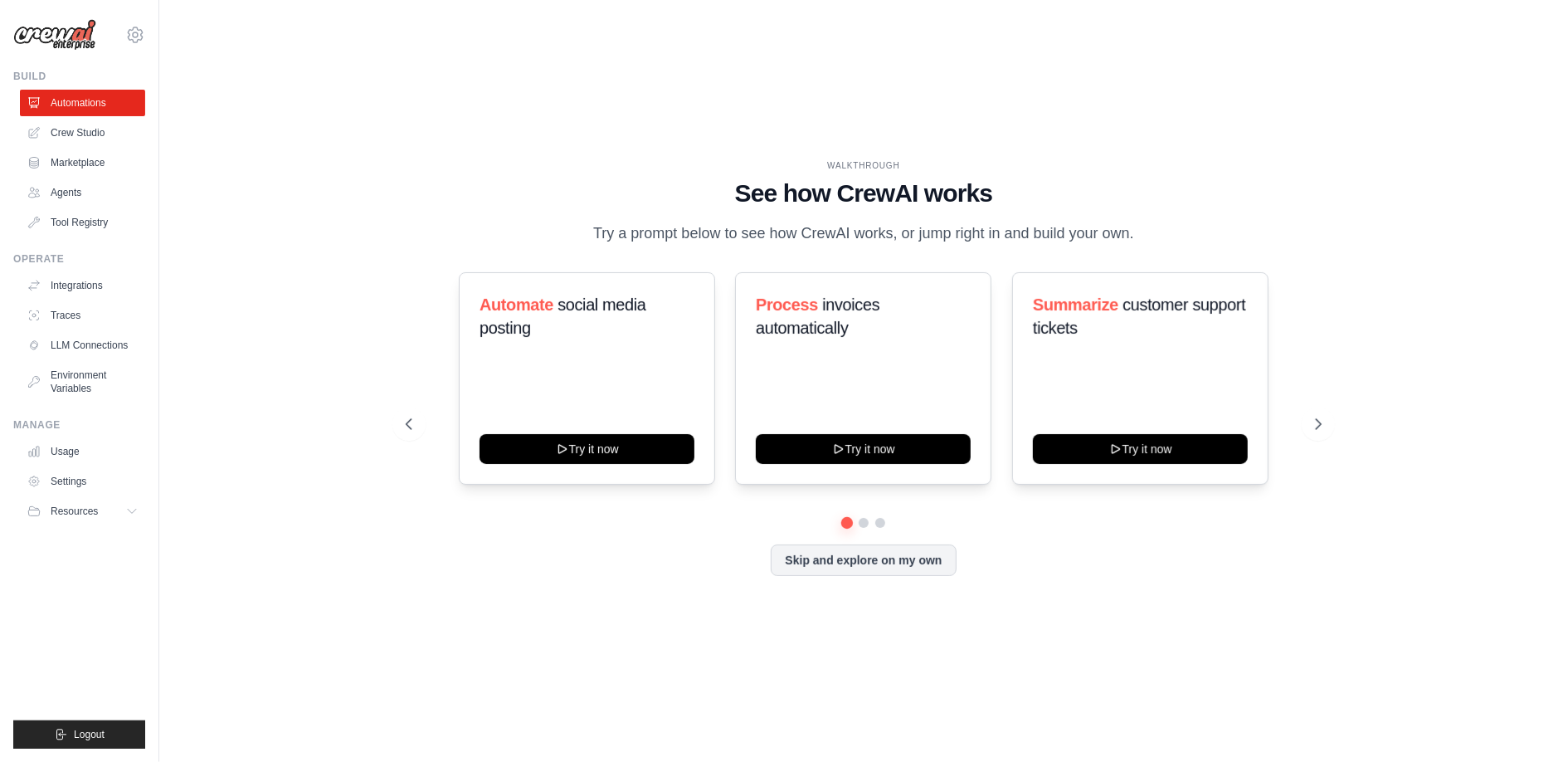
click at [89, 131] on link "Crew Studio" at bounding box center [82, 133] width 125 height 27
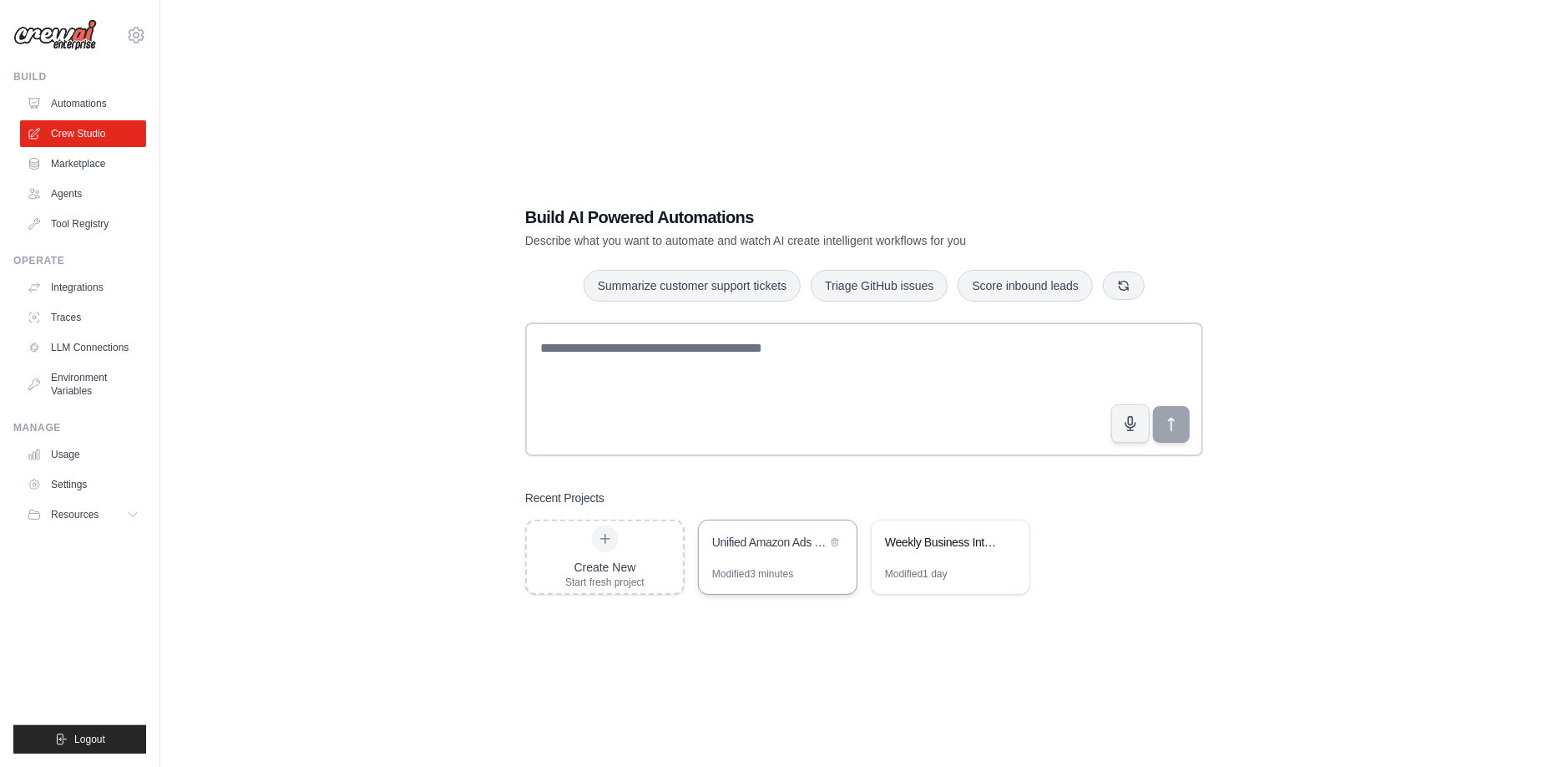
click at [787, 558] on div "Unified Amazon Ads Query Processor" at bounding box center [778, 543] width 158 height 47
click at [621, 552] on div "Create New Start fresh project" at bounding box center [604, 556] width 79 height 64
click at [767, 551] on div "Unified Amazon Ads Query Processor" at bounding box center [770, 543] width 114 height 20
click at [79, 192] on link "Agents" at bounding box center [85, 193] width 126 height 27
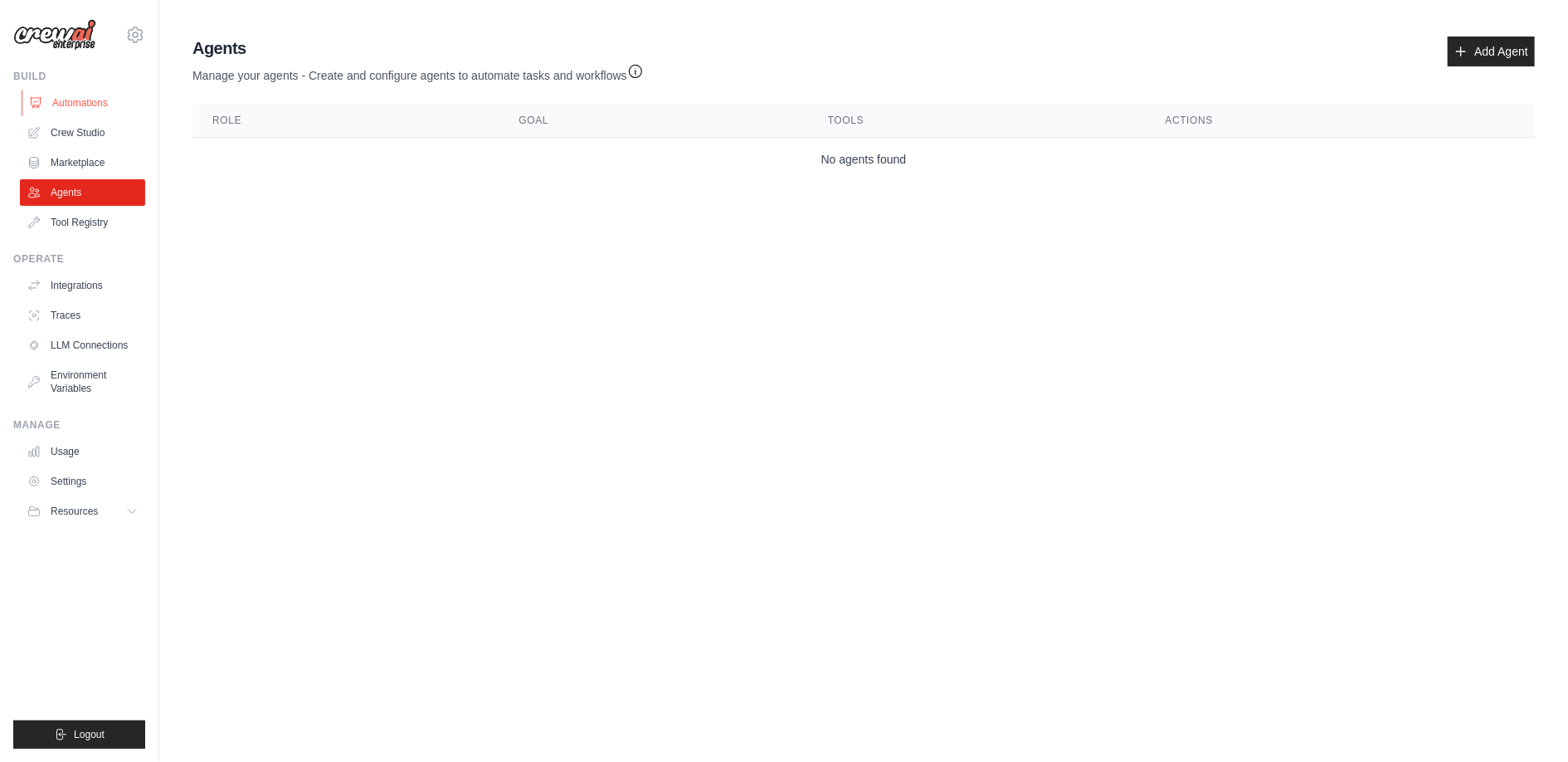
click at [86, 90] on link "Automations" at bounding box center [84, 103] width 125 height 27
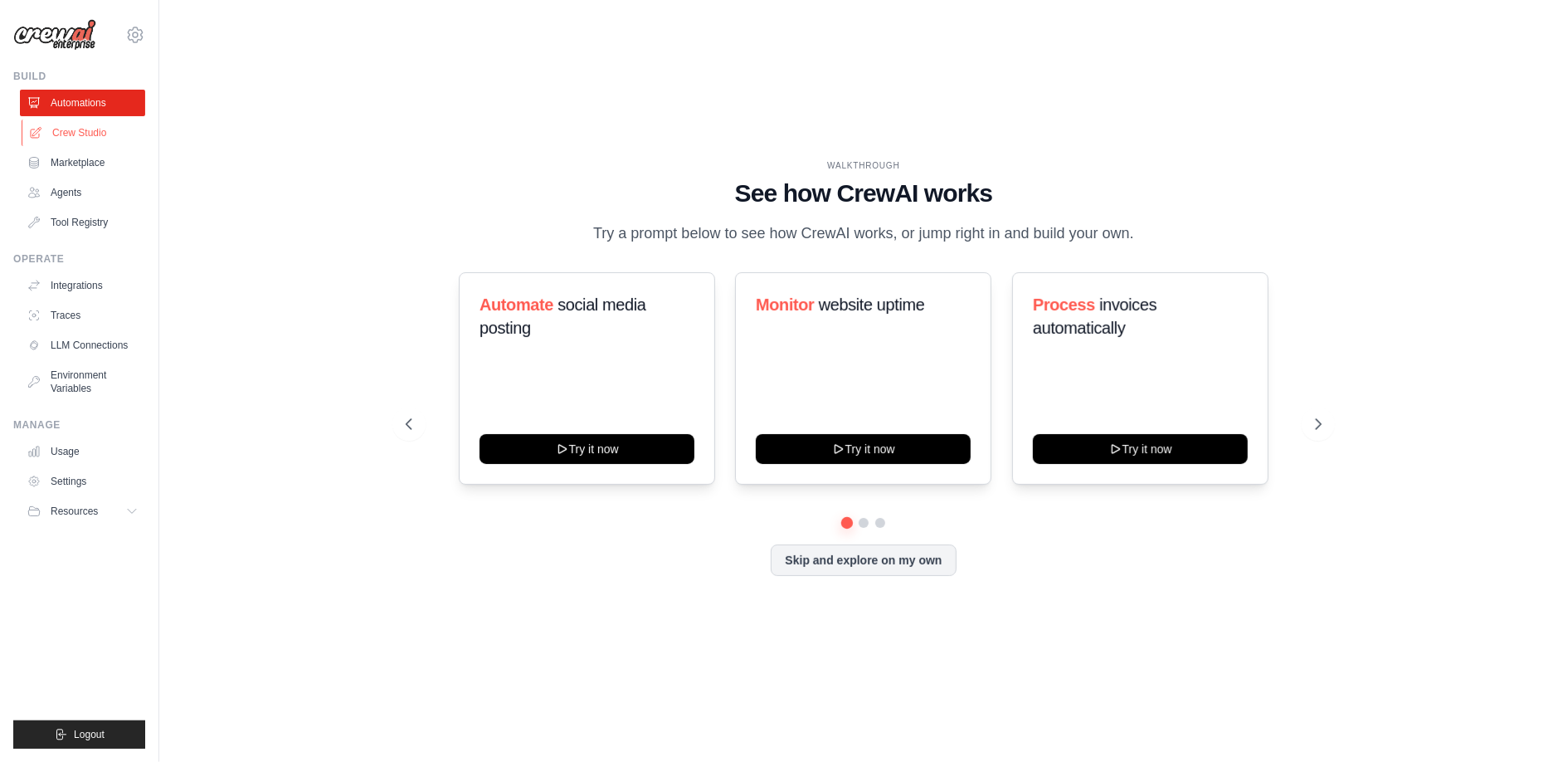
click at [84, 132] on link "Crew Studio" at bounding box center [84, 133] width 125 height 27
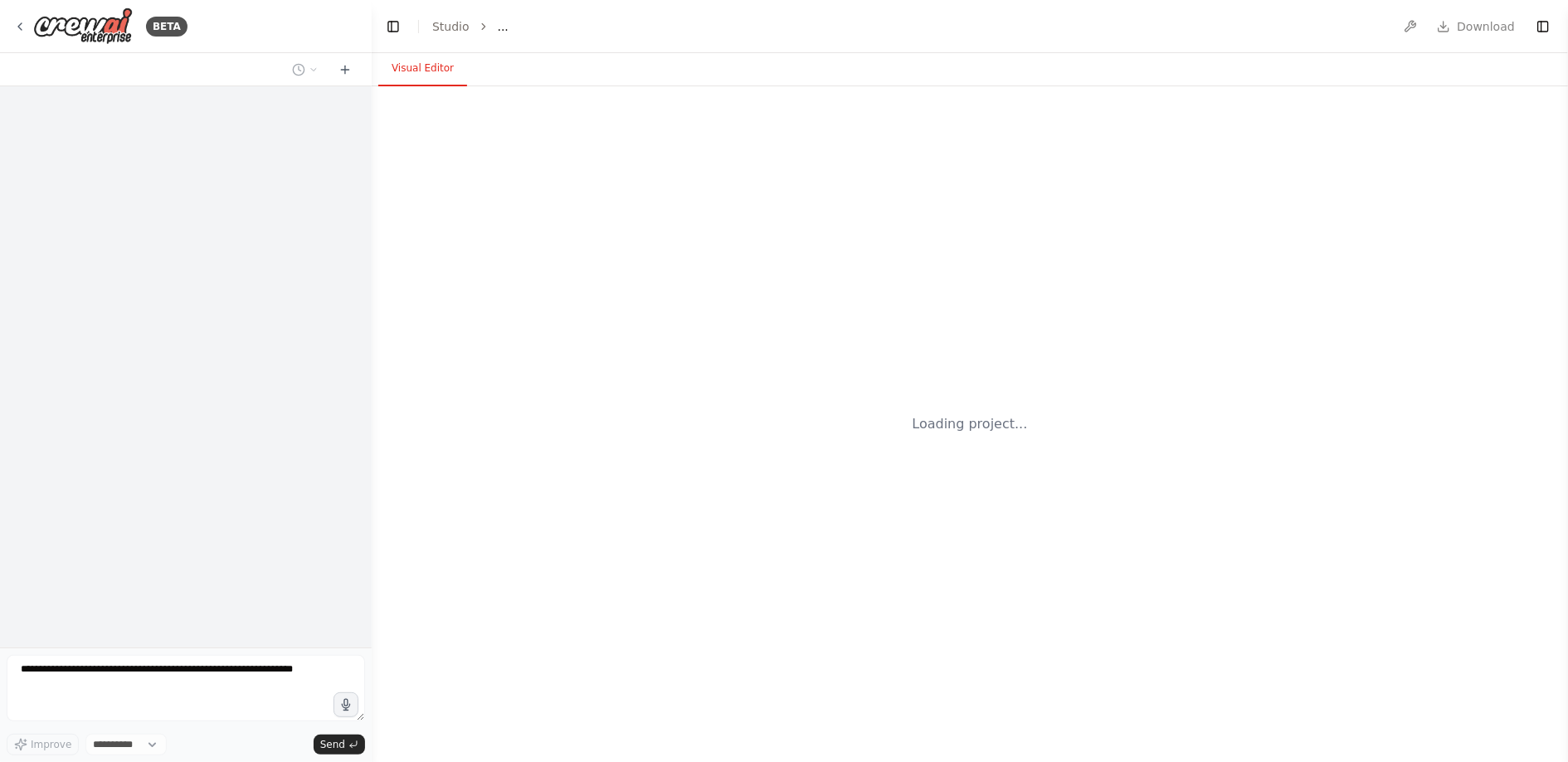
select select "****"
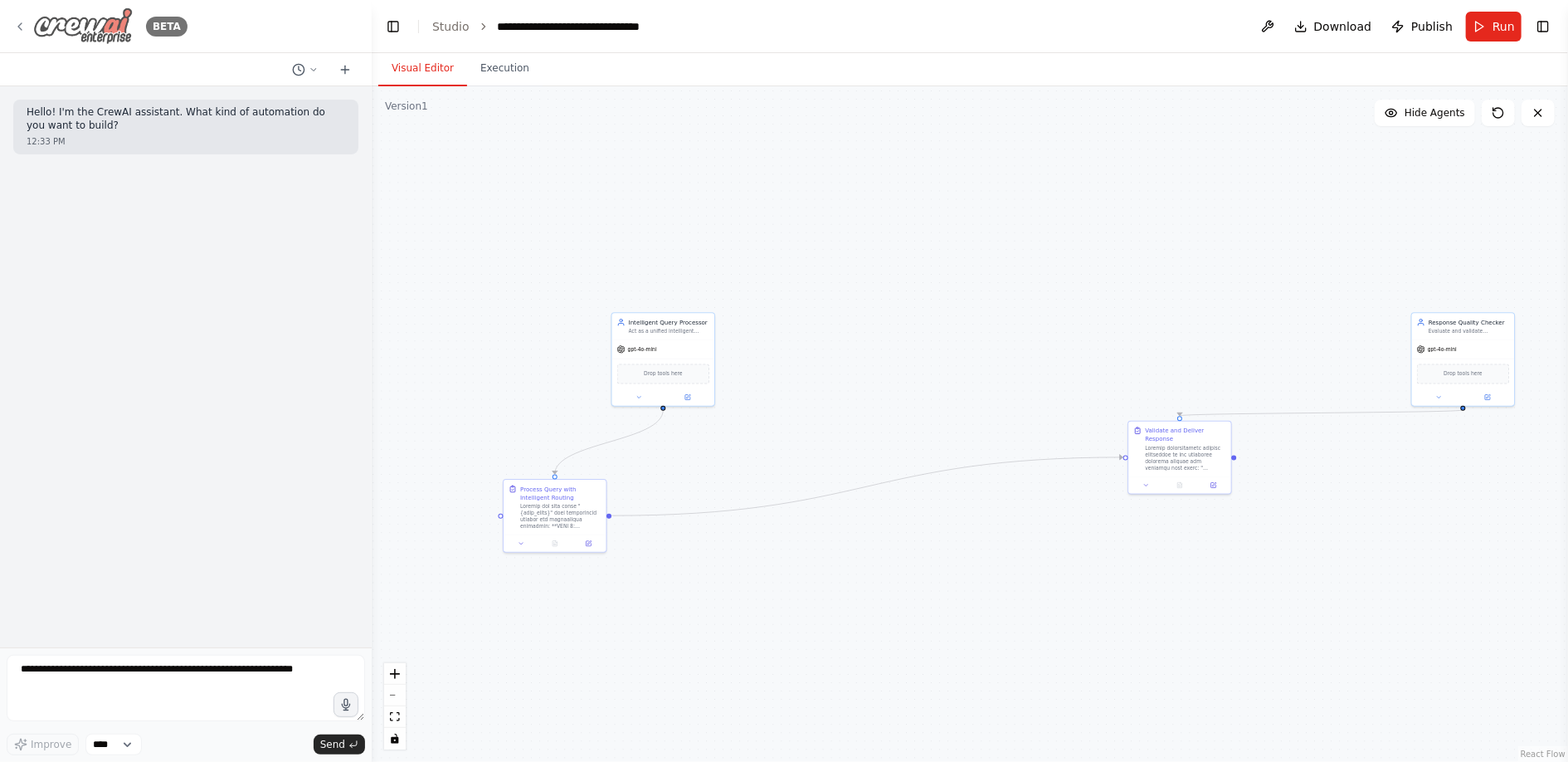
click at [26, 32] on icon at bounding box center [20, 27] width 13 height 13
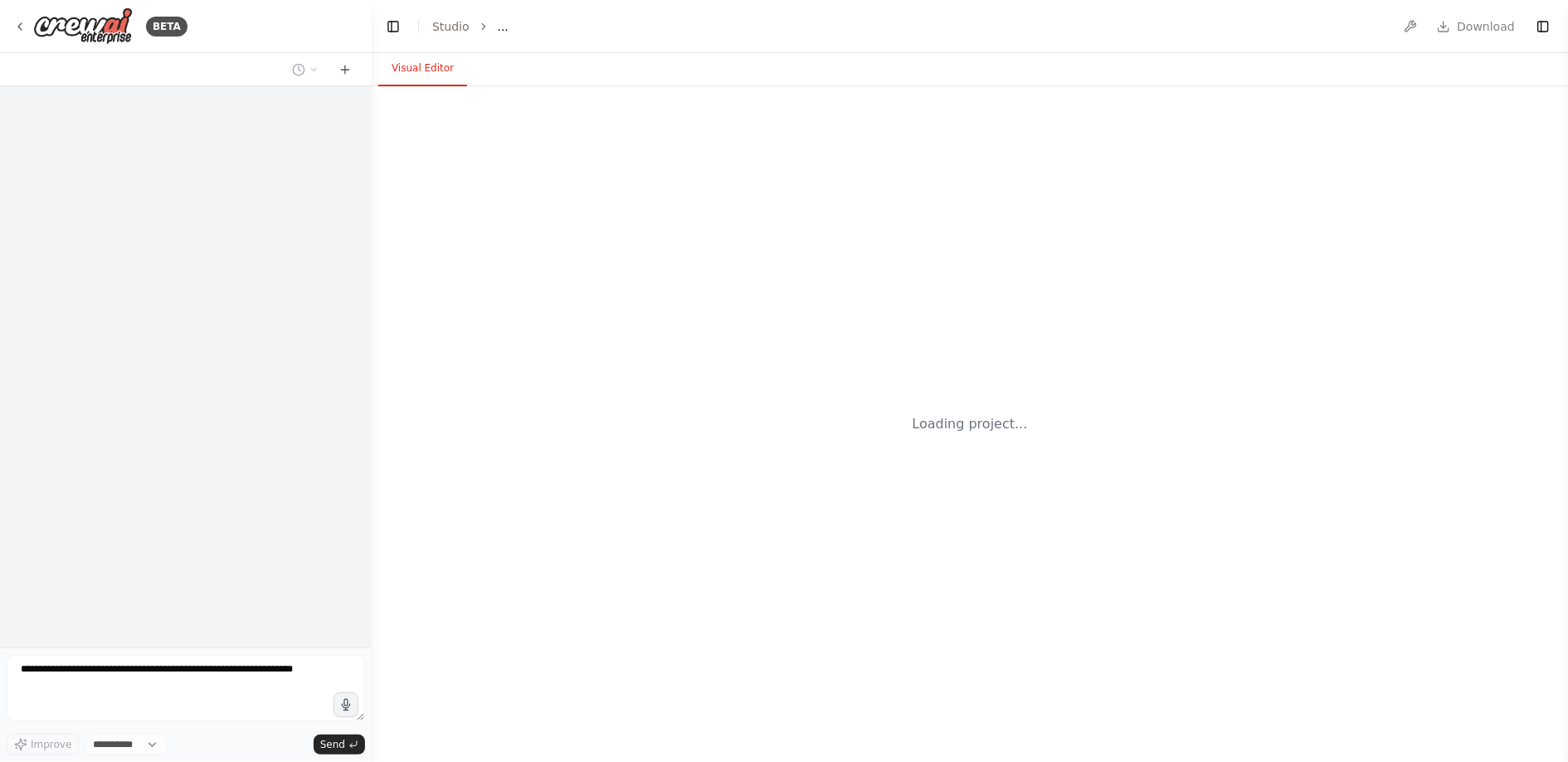
select select "****"
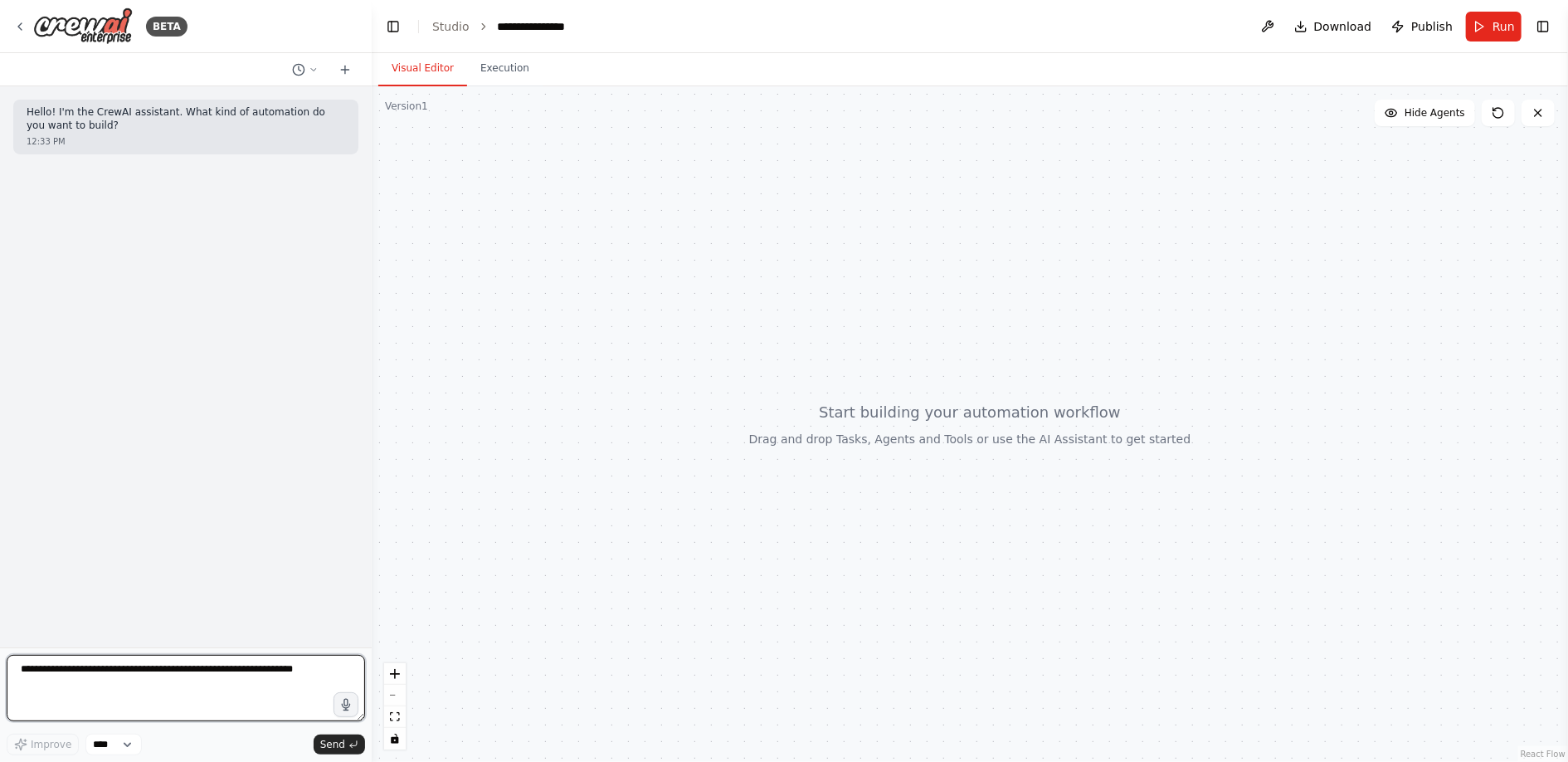
click at [204, 688] on textarea at bounding box center [186, 687] width 359 height 66
click at [40, 669] on textarea "**********" at bounding box center [186, 687] width 359 height 66
click at [171, 671] on textarea "**********" at bounding box center [186, 687] width 359 height 66
type textarea "**********"
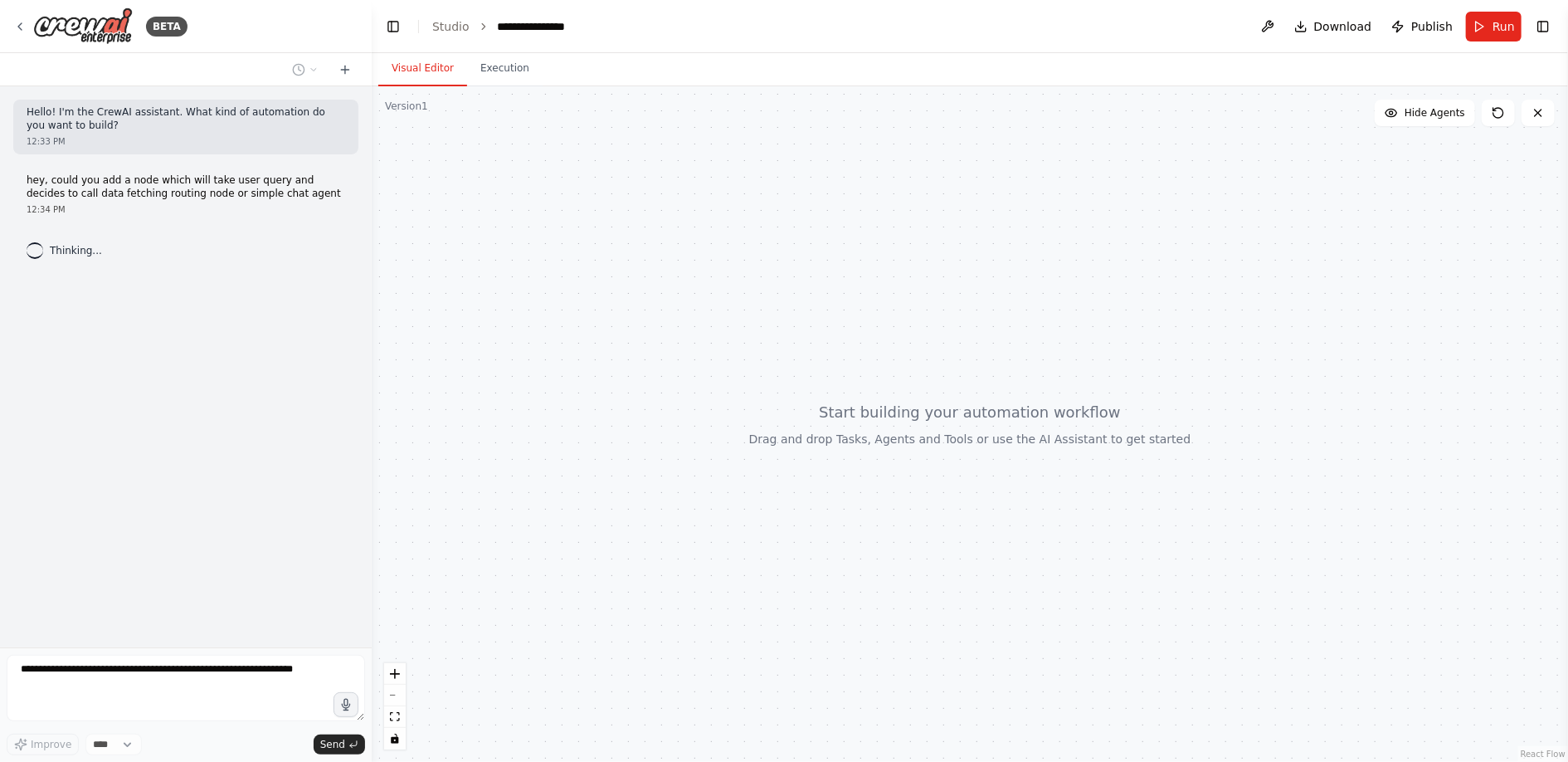
click at [58, 184] on p "hey, could you add a node which will take user query and decides to call data f…" at bounding box center [186, 186] width 319 height 26
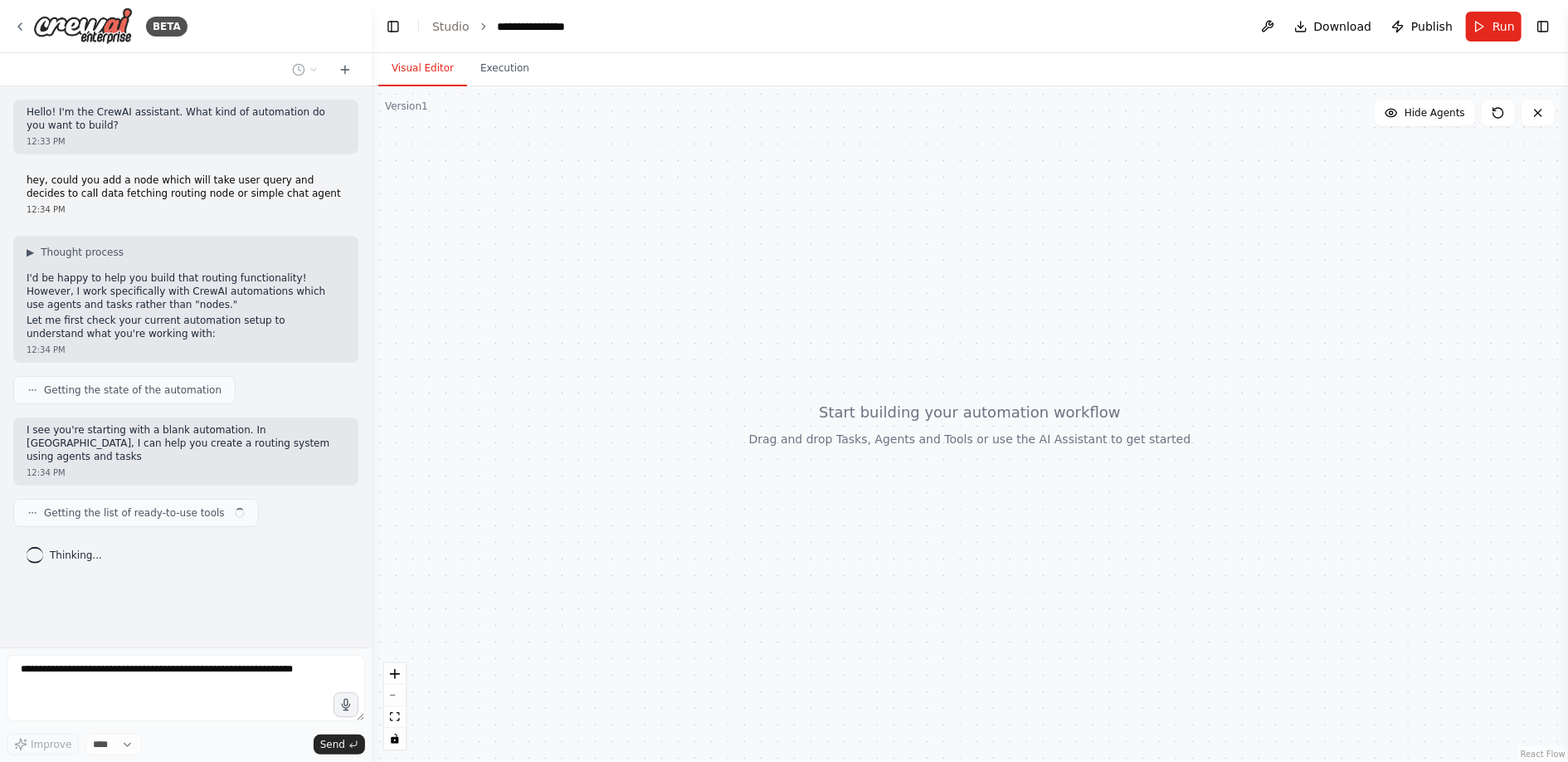
click at [919, 414] on div at bounding box center [971, 423] width 1197 height 675
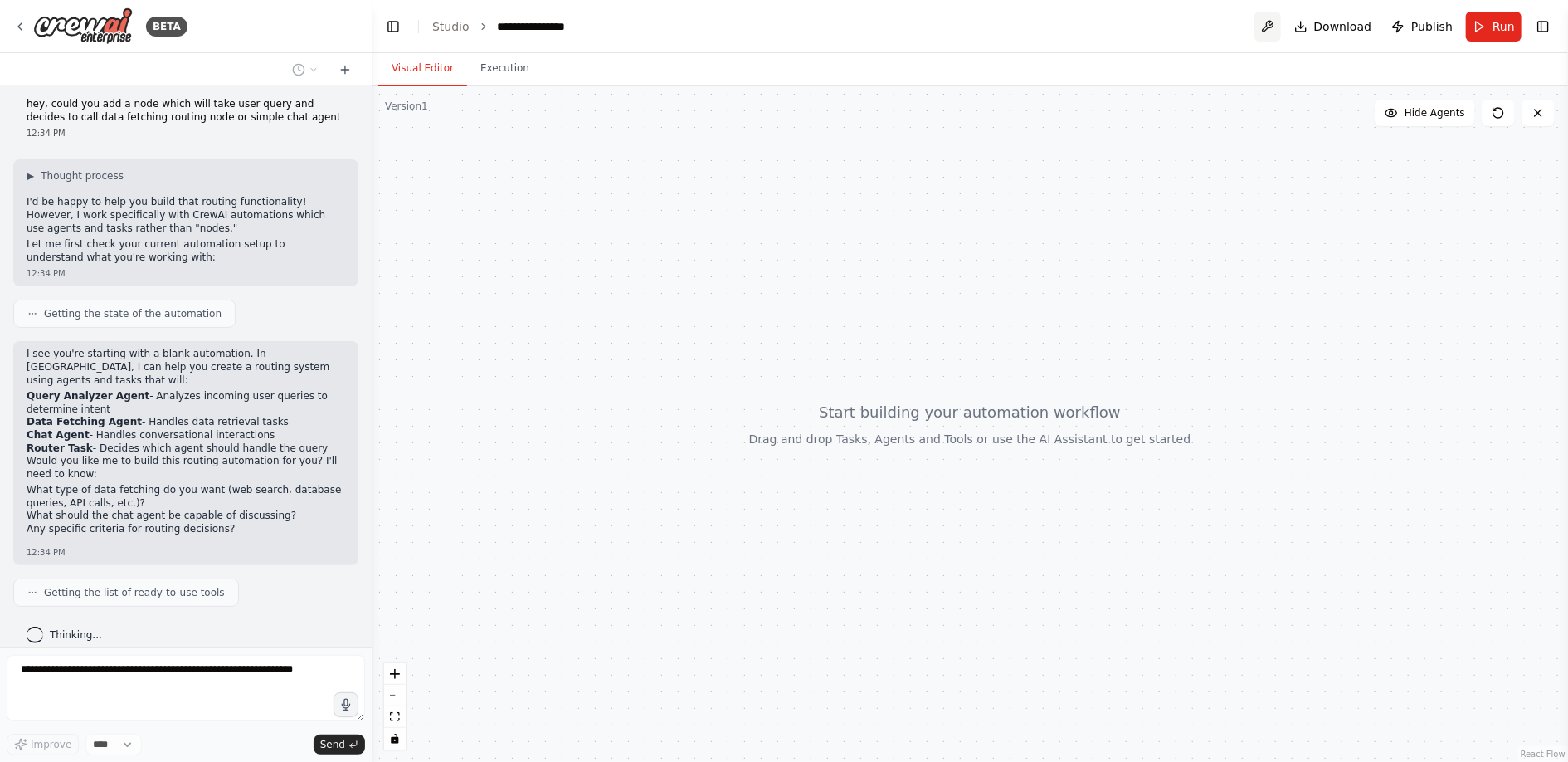
scroll to position [93, 0]
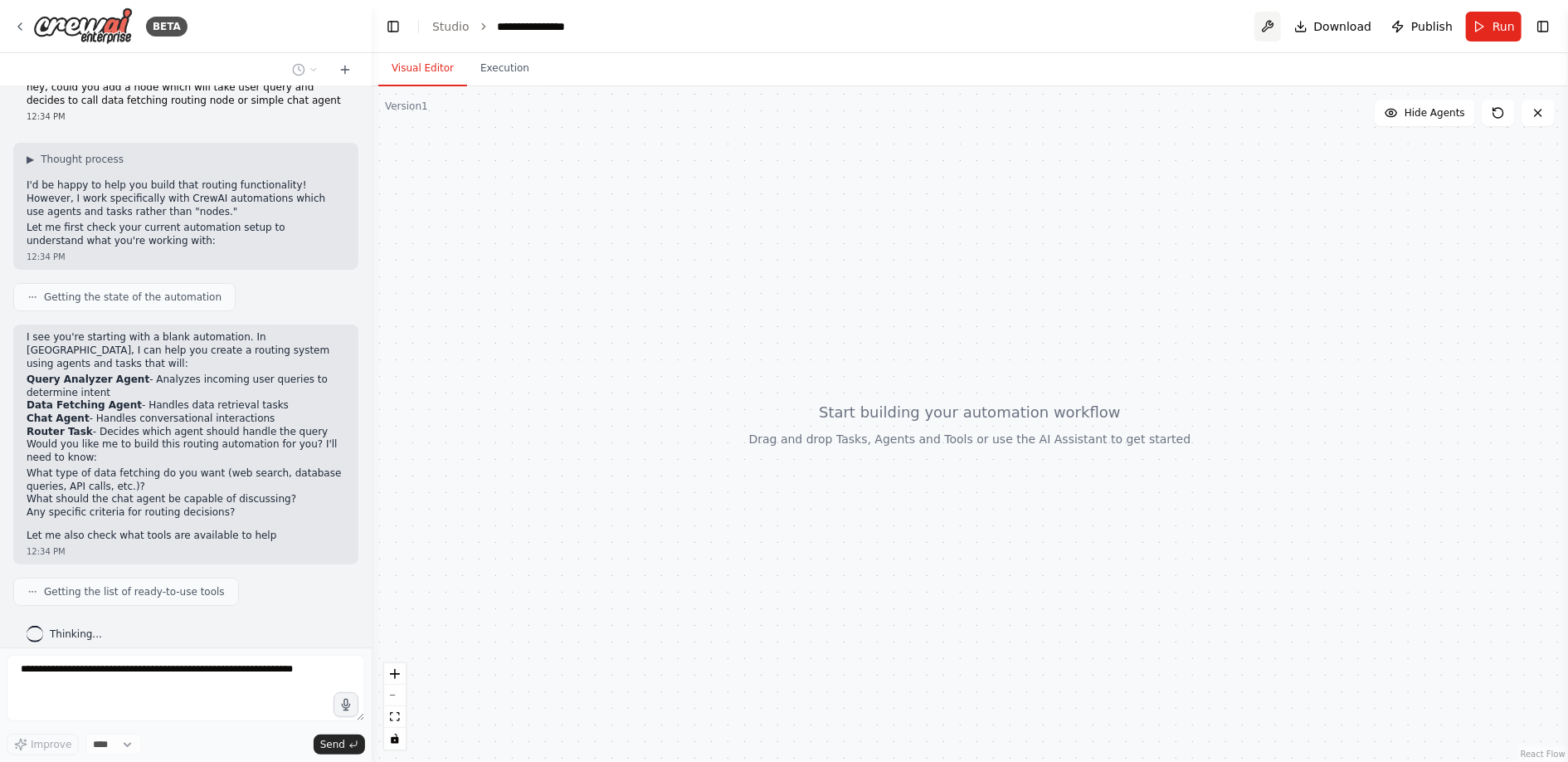
click at [1269, 27] on button at bounding box center [1268, 27] width 27 height 30
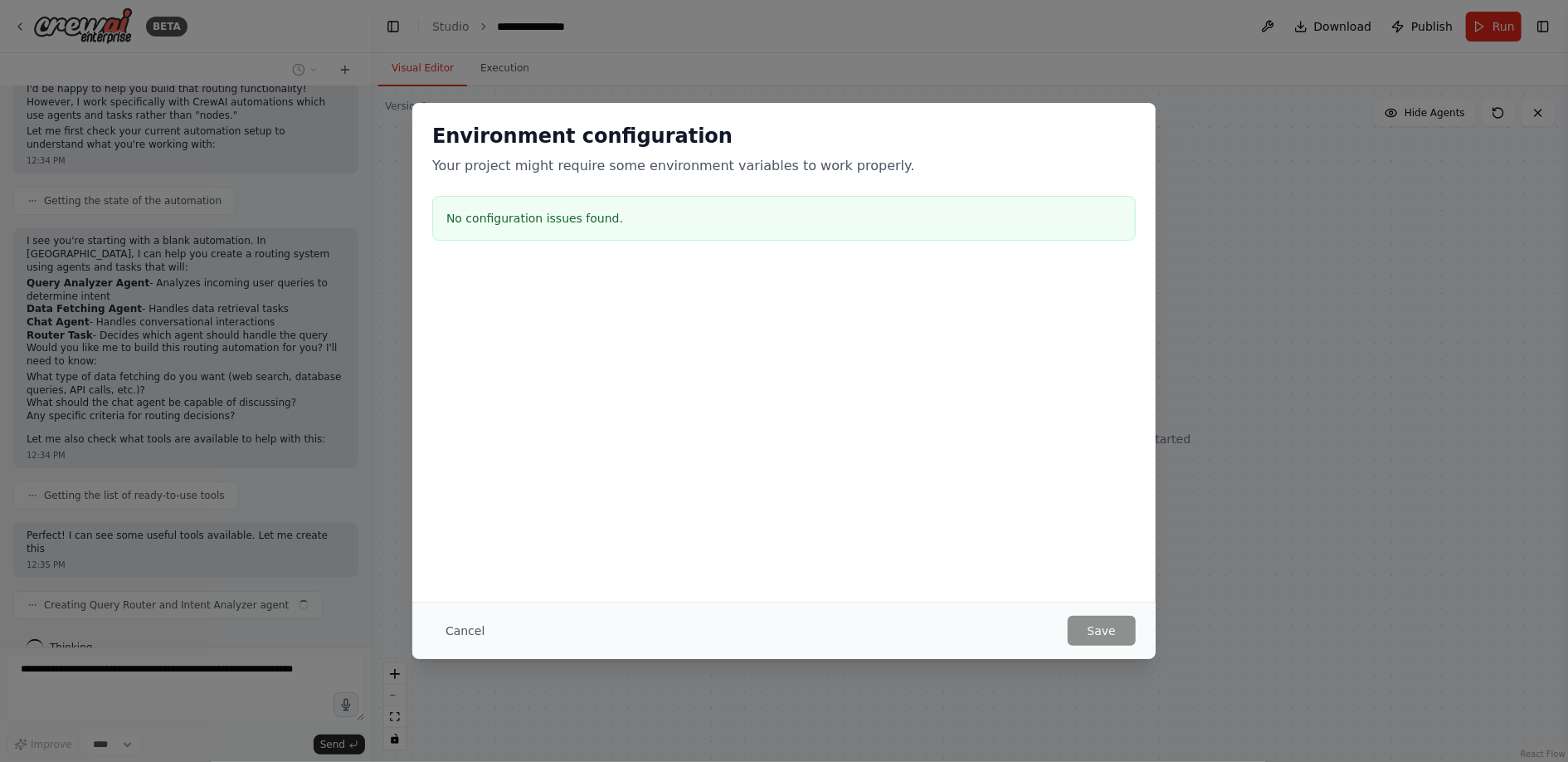
scroll to position [203, 0]
click at [468, 628] on button "Cancel" at bounding box center [465, 630] width 65 height 30
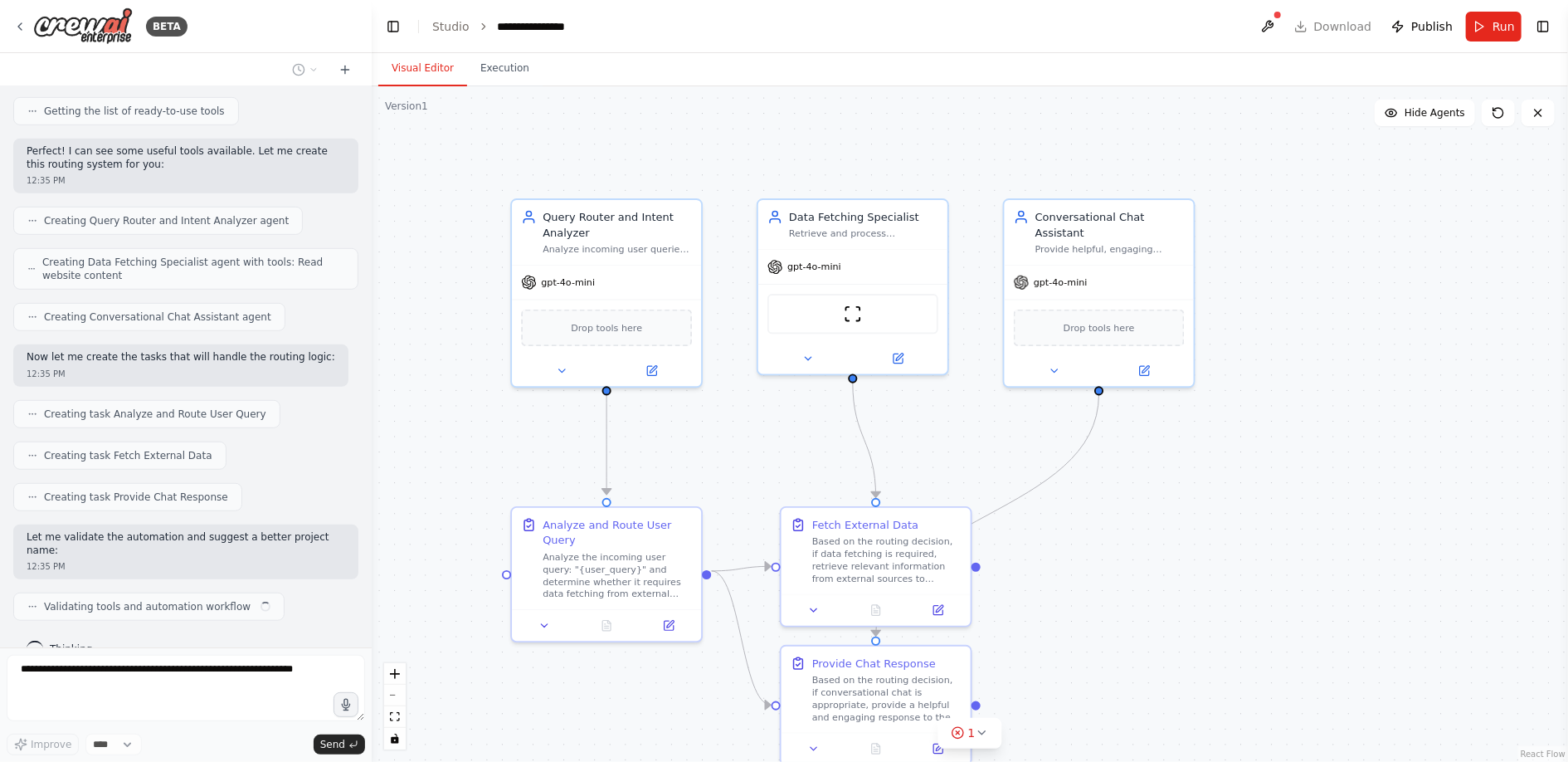
scroll to position [586, 0]
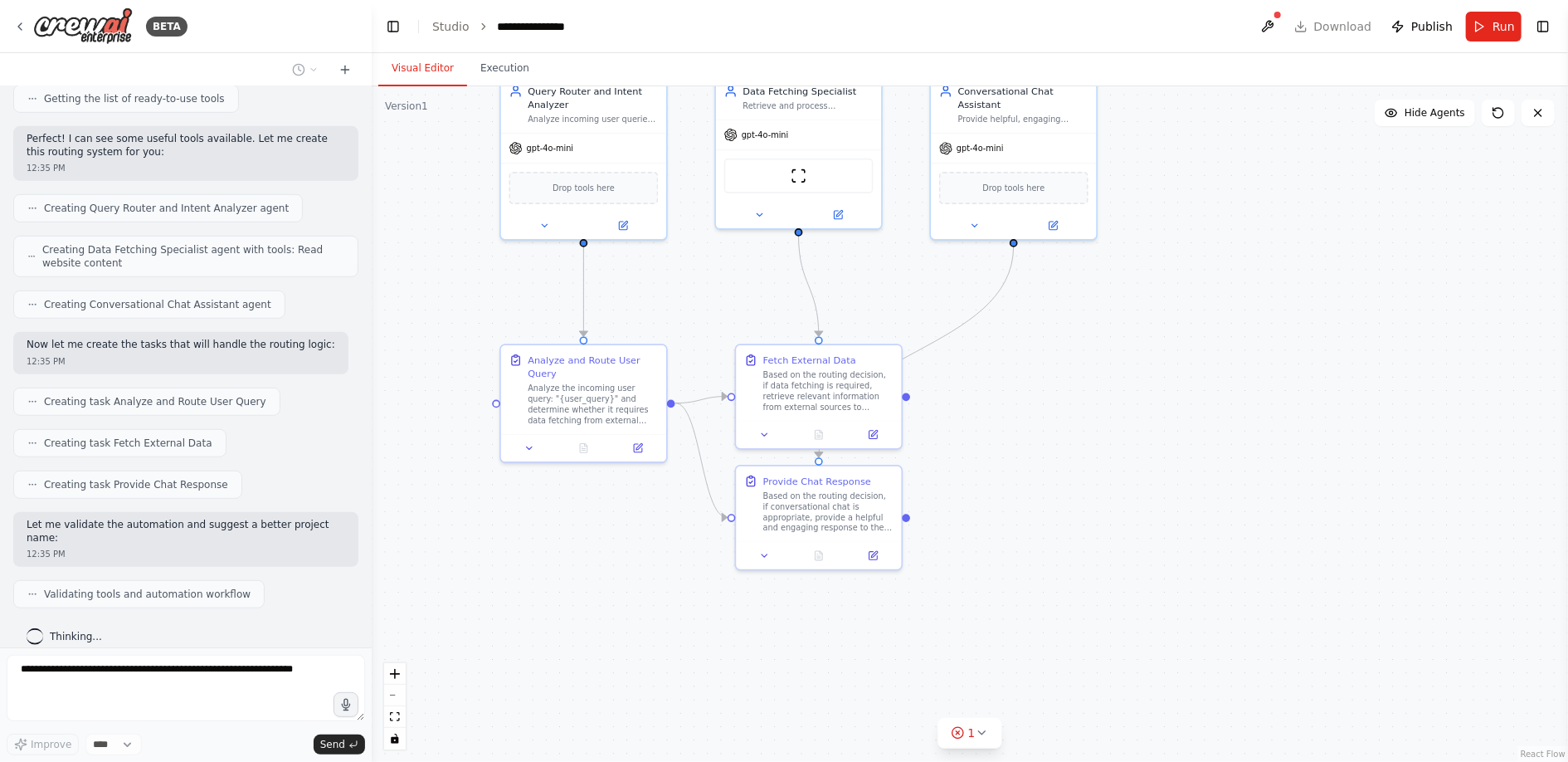
drag, startPoint x: 1128, startPoint y: 605, endPoint x: 1037, endPoint y: 432, distance: 195.5
click at [1036, 432] on div ".deletable-edge-delete-btn { width: 20px; height: 20px; border: 0px solid #ffff…" at bounding box center [971, 423] width 1197 height 675
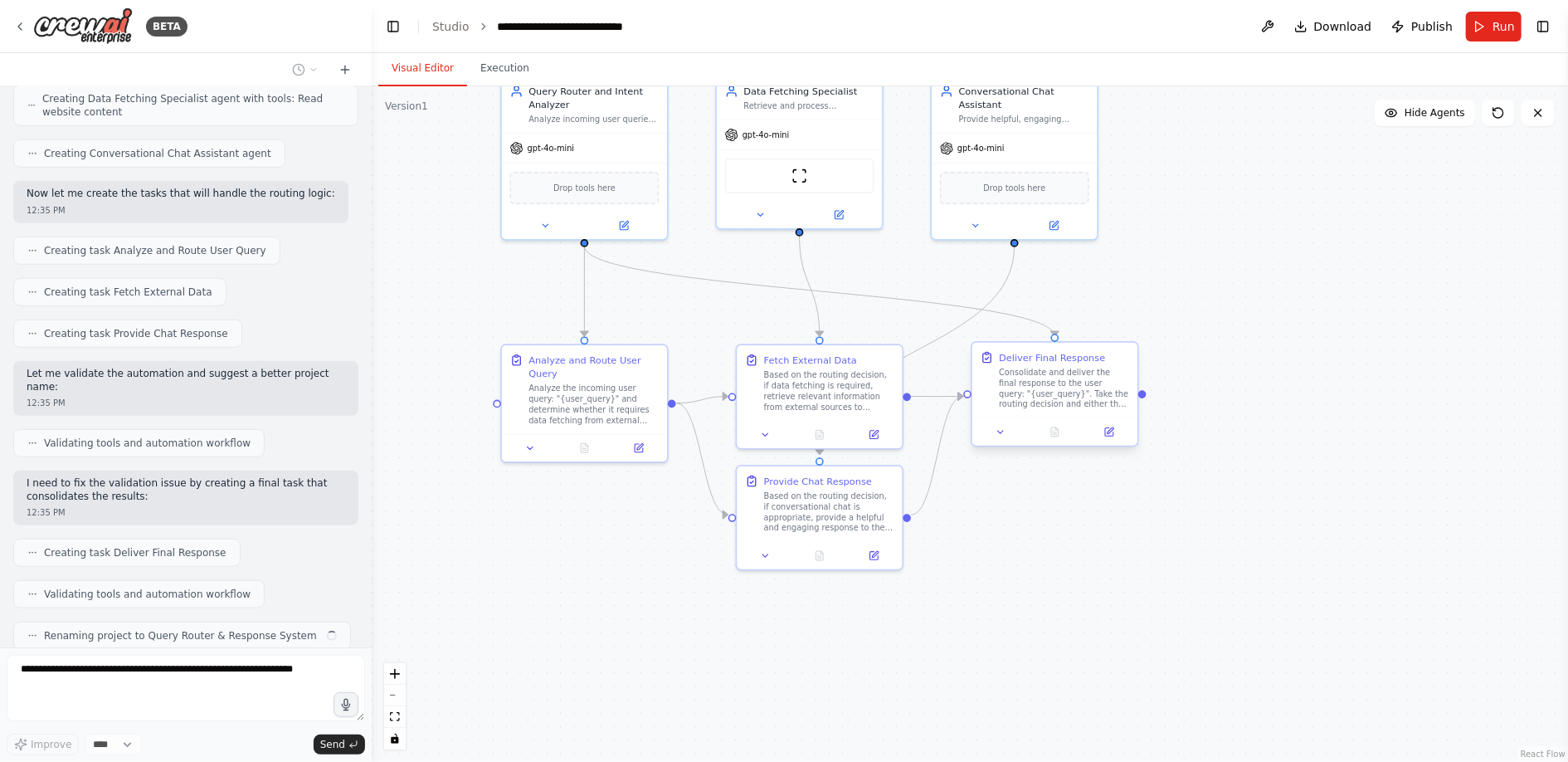
scroll to position [777, 0]
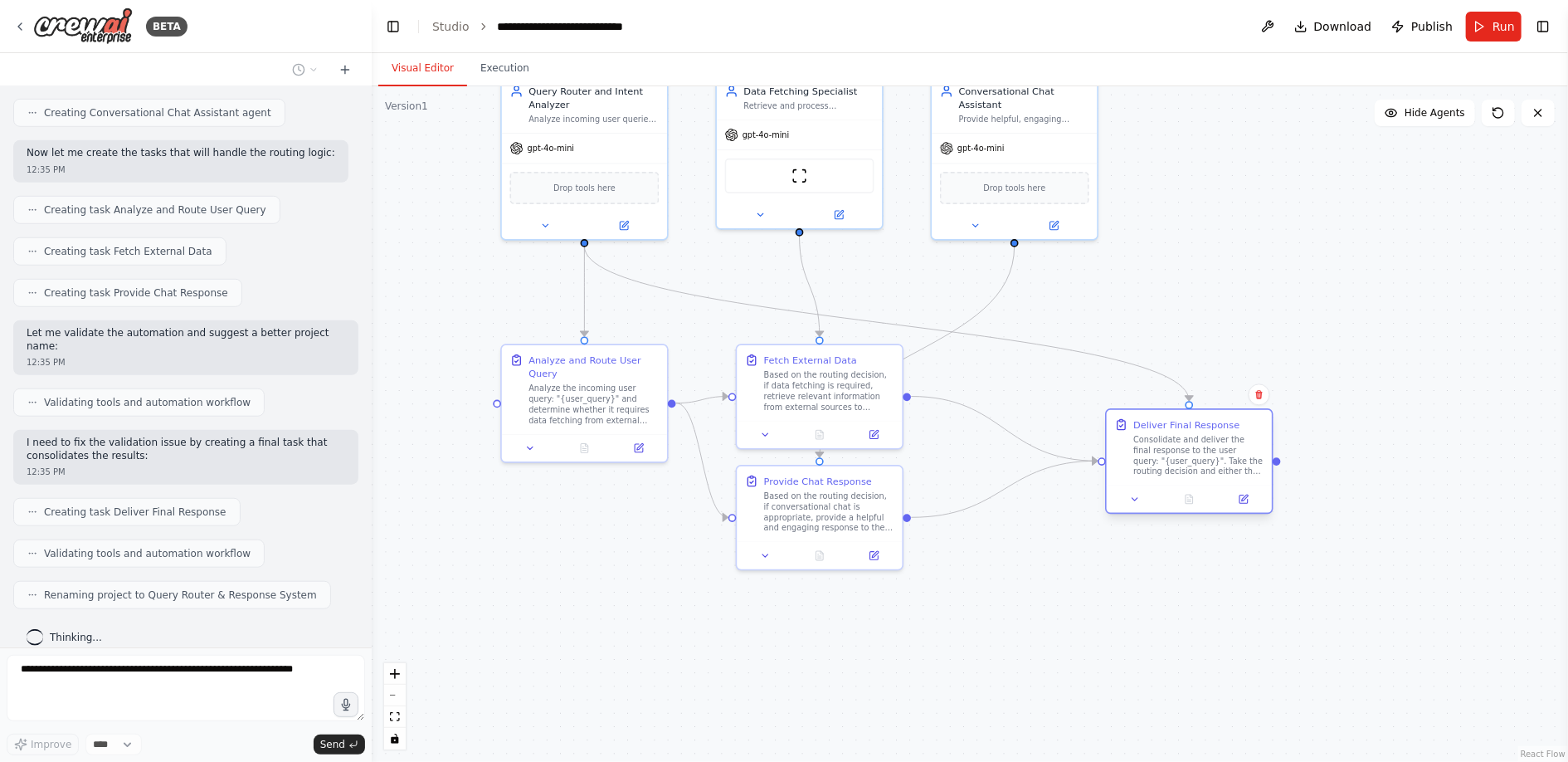
drag, startPoint x: 1042, startPoint y: 384, endPoint x: 1182, endPoint y: 453, distance: 156.1
click at [1182, 453] on div "Consolidate and deliver the final response to the user query: "{user_query}". T…" at bounding box center [1199, 455] width 131 height 44
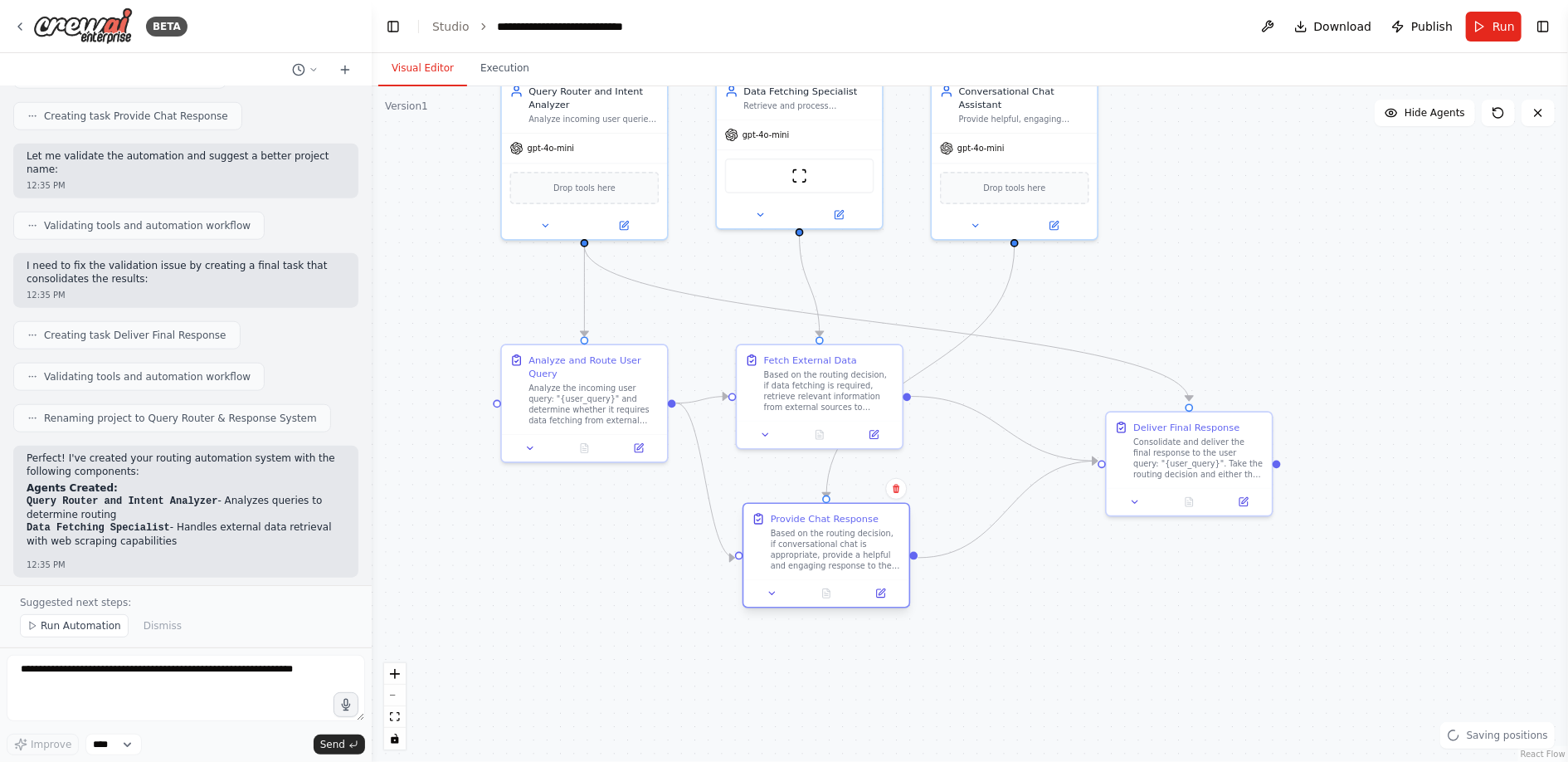
drag, startPoint x: 789, startPoint y: 497, endPoint x: 794, endPoint y: 547, distance: 50.2
click at [794, 547] on div "Based on the routing decision, if conversational chat is appropriate, provide a…" at bounding box center [836, 549] width 131 height 44
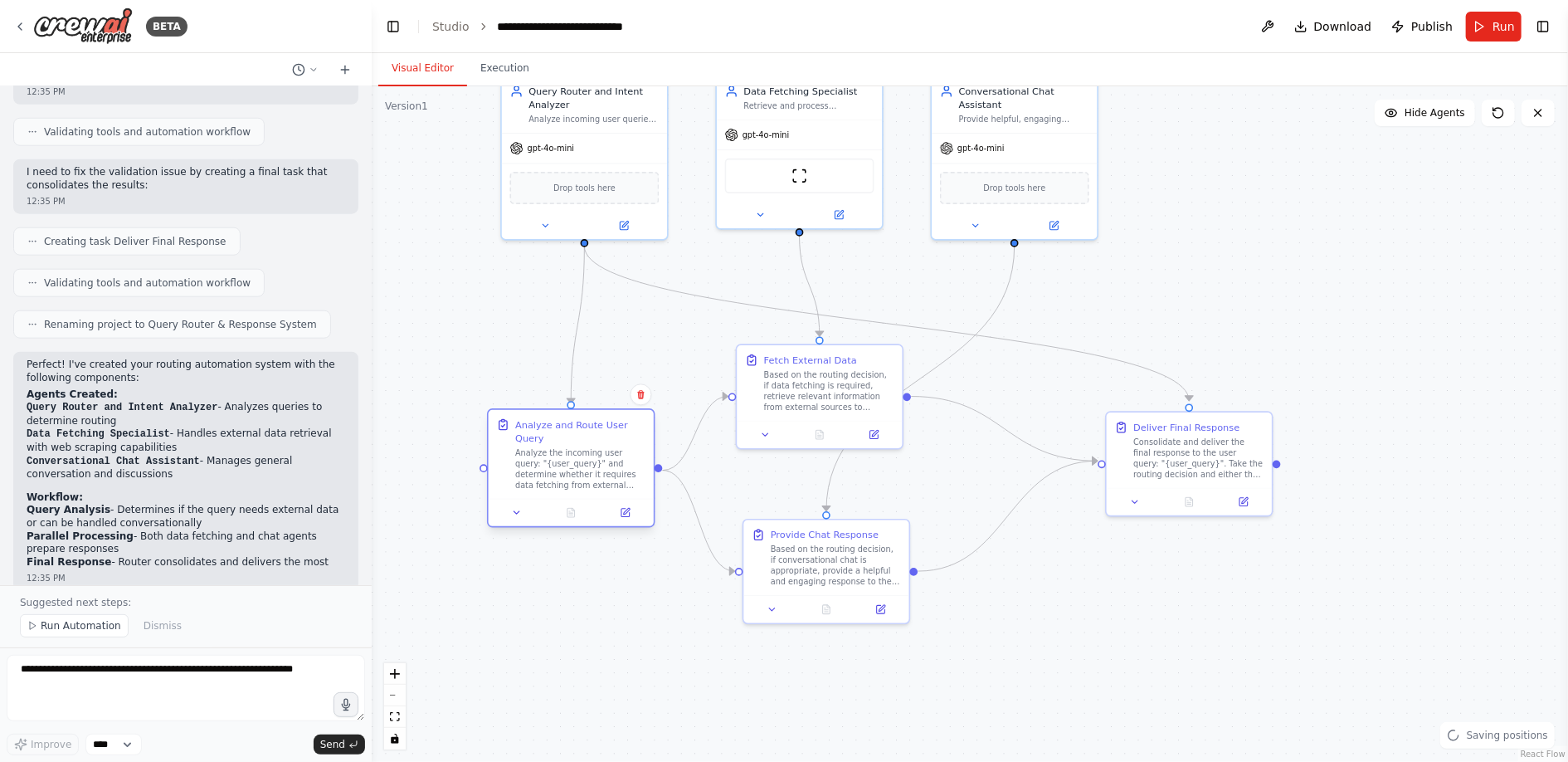
drag, startPoint x: 615, startPoint y: 401, endPoint x: 598, endPoint y: 468, distance: 69.1
click at [598, 468] on div "Analyze the incoming user query: "{user_query}" and determine whether it requir…" at bounding box center [580, 469] width 131 height 44
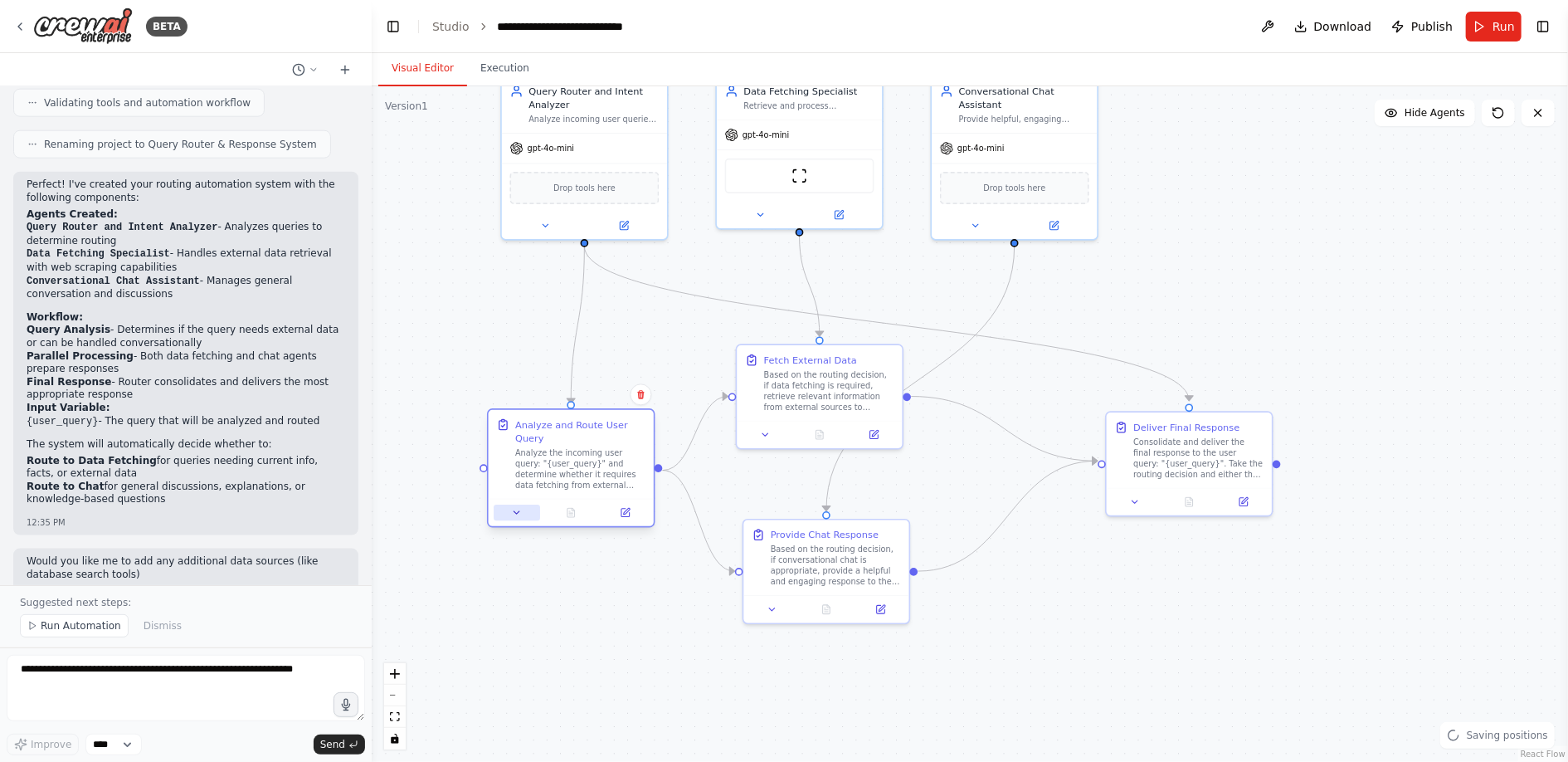
scroll to position [1240, 0]
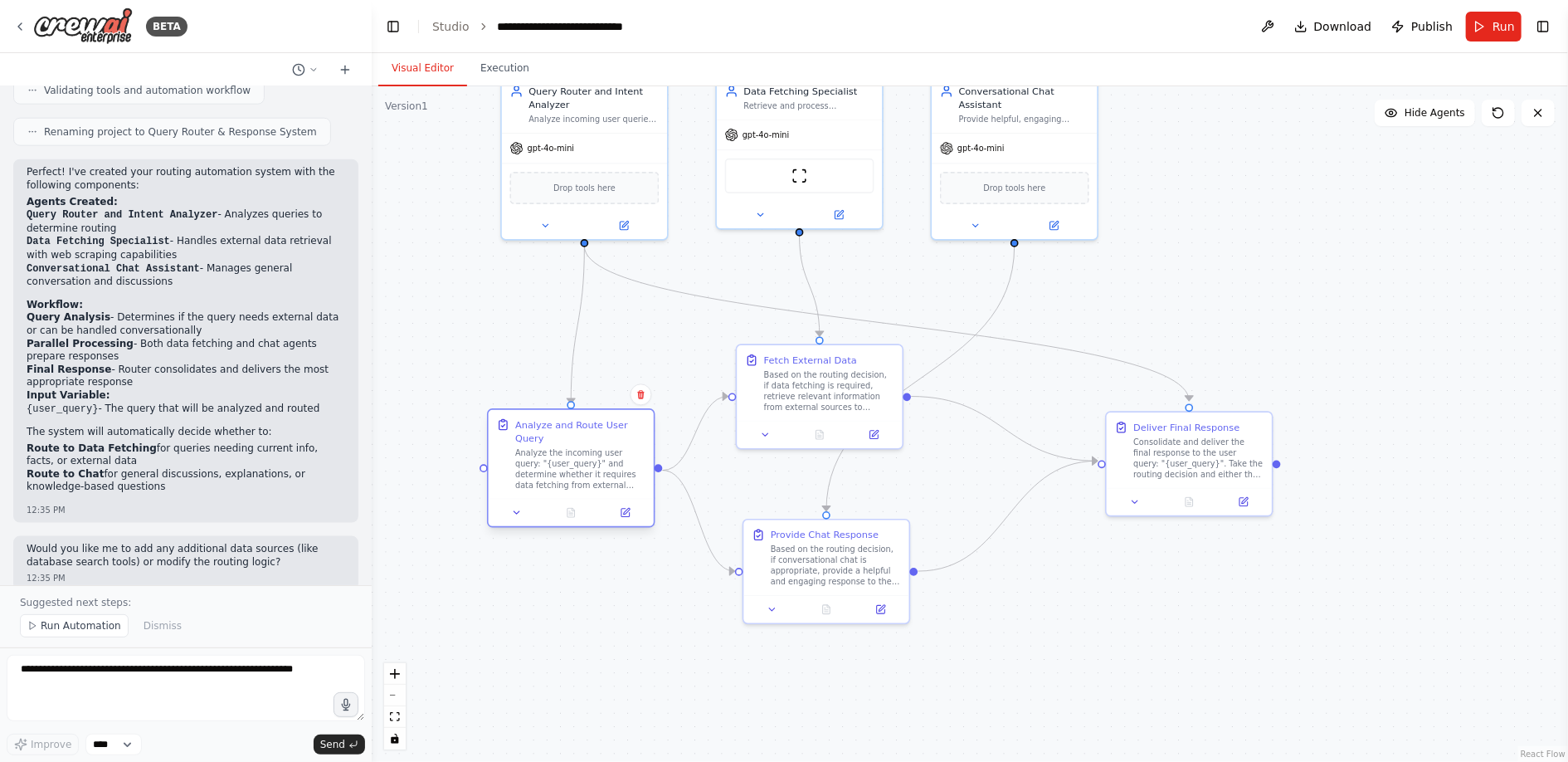
click at [626, 501] on div at bounding box center [571, 512] width 165 height 27
click at [627, 522] on div at bounding box center [571, 512] width 165 height 27
click at [626, 509] on icon at bounding box center [627, 510] width 7 height 7
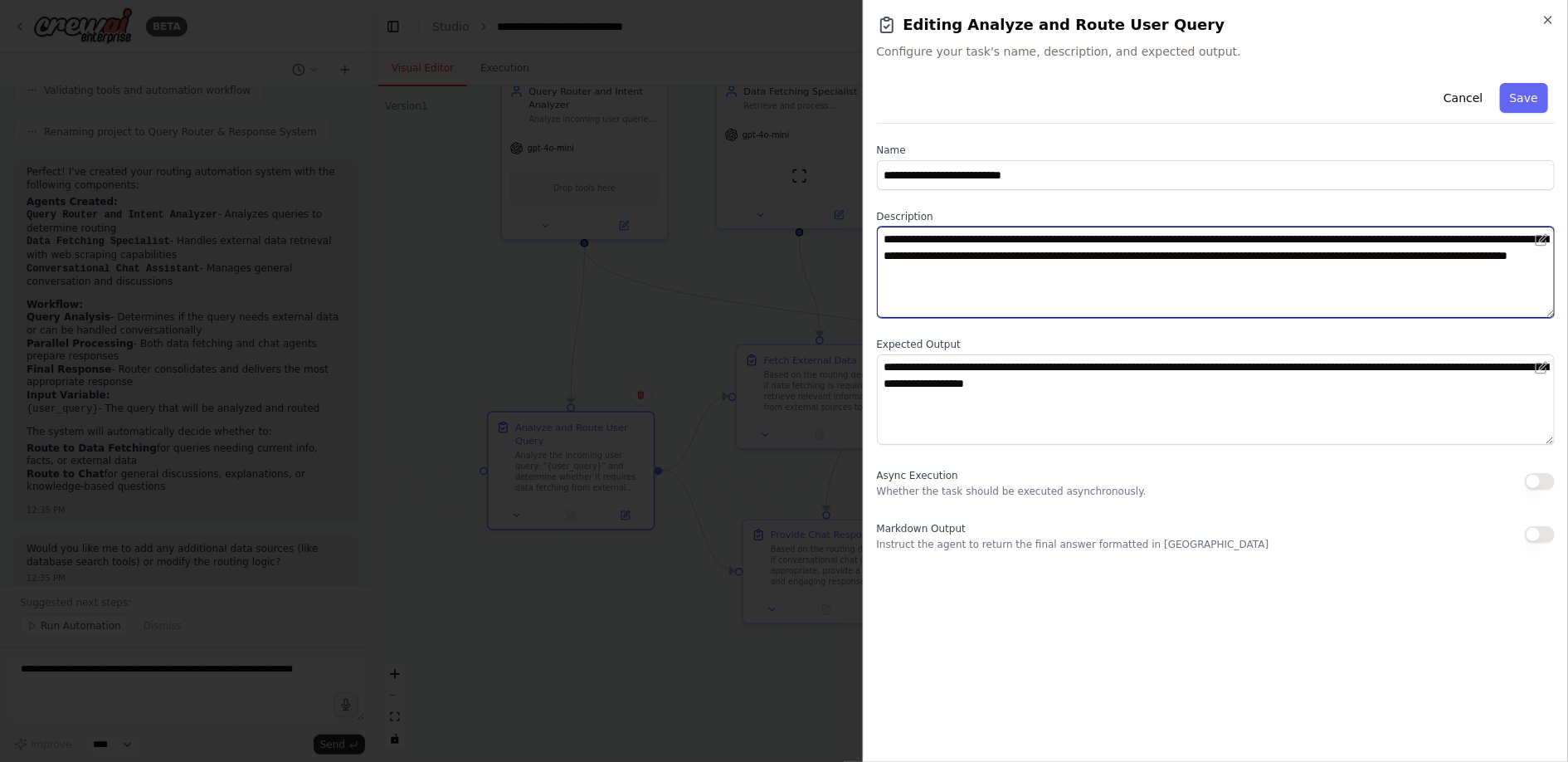
click at [1023, 274] on textarea "**********" at bounding box center [1216, 272] width 679 height 91
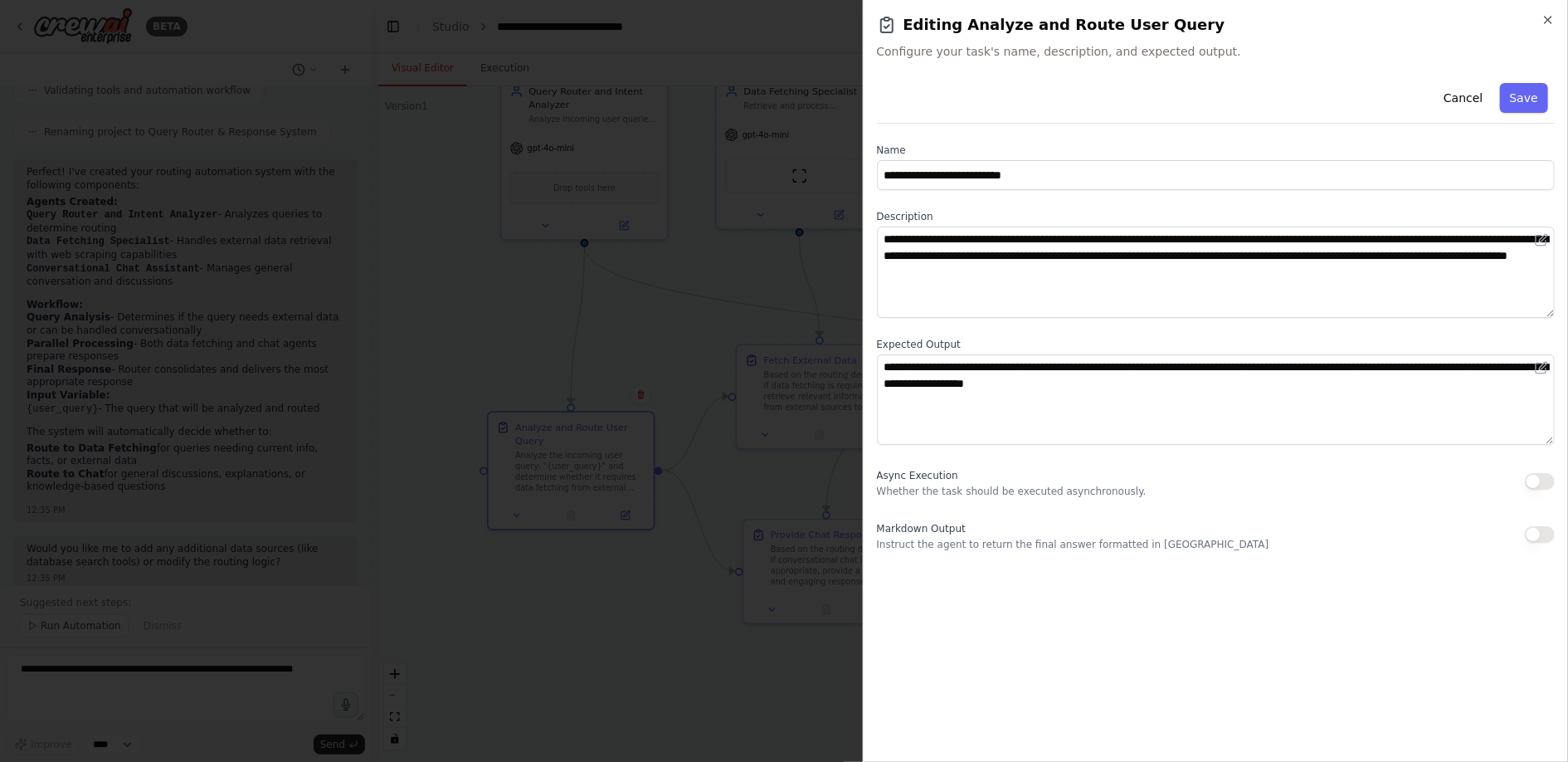
click at [719, 337] on div at bounding box center [784, 381] width 1568 height 762
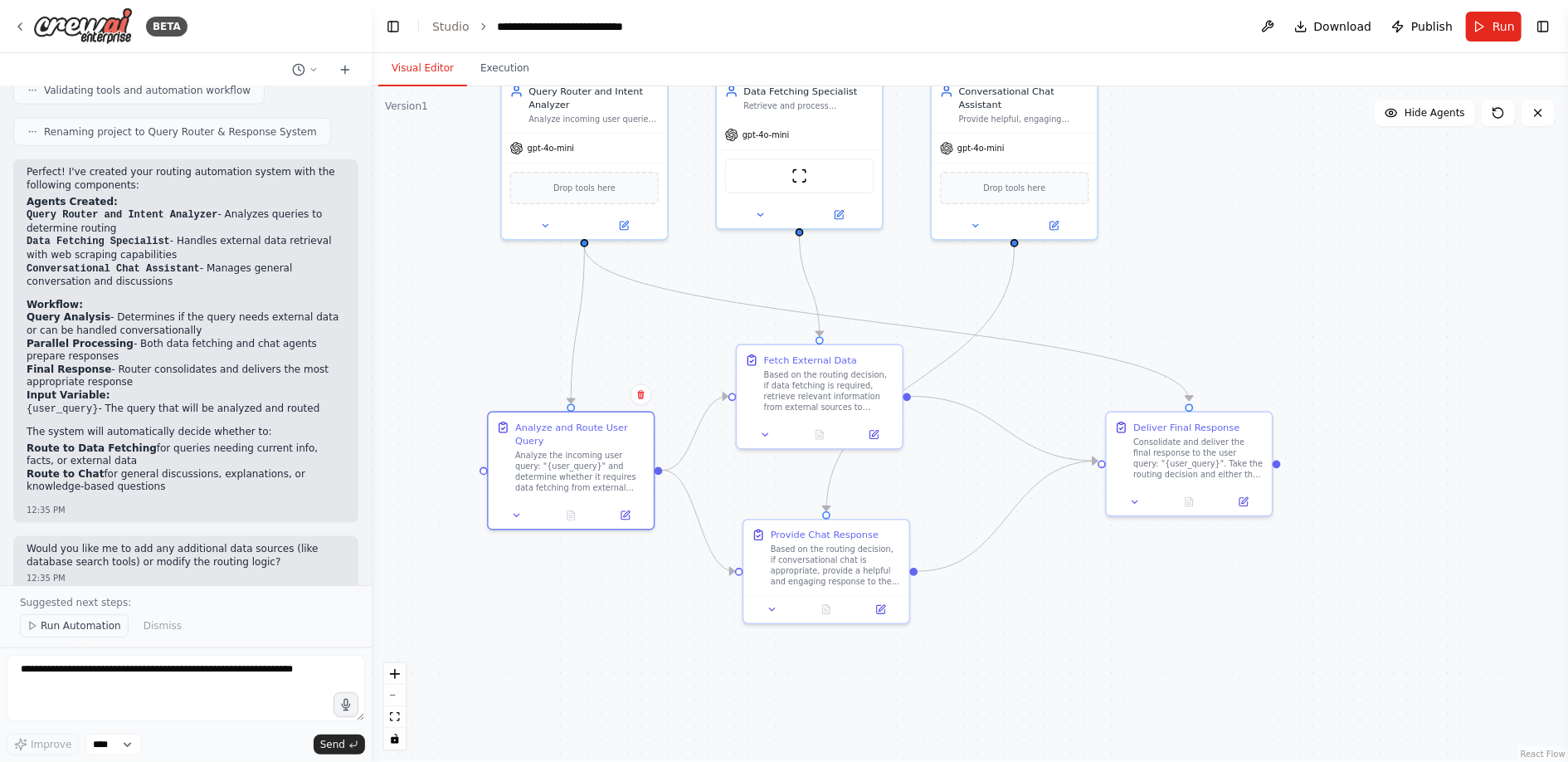
click at [98, 628] on span "Run Automation" at bounding box center [80, 626] width 80 height 13
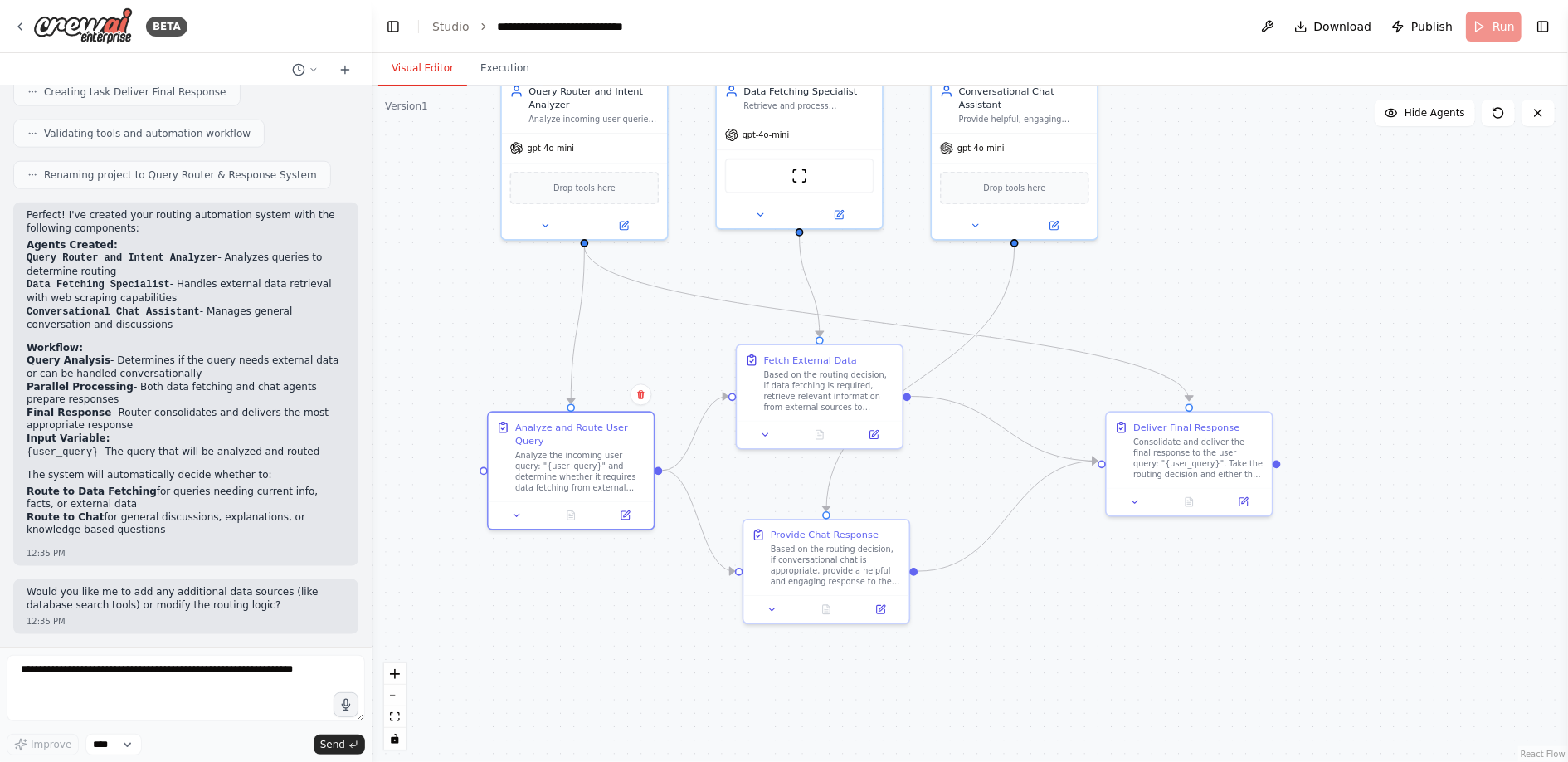
scroll to position [1178, 0]
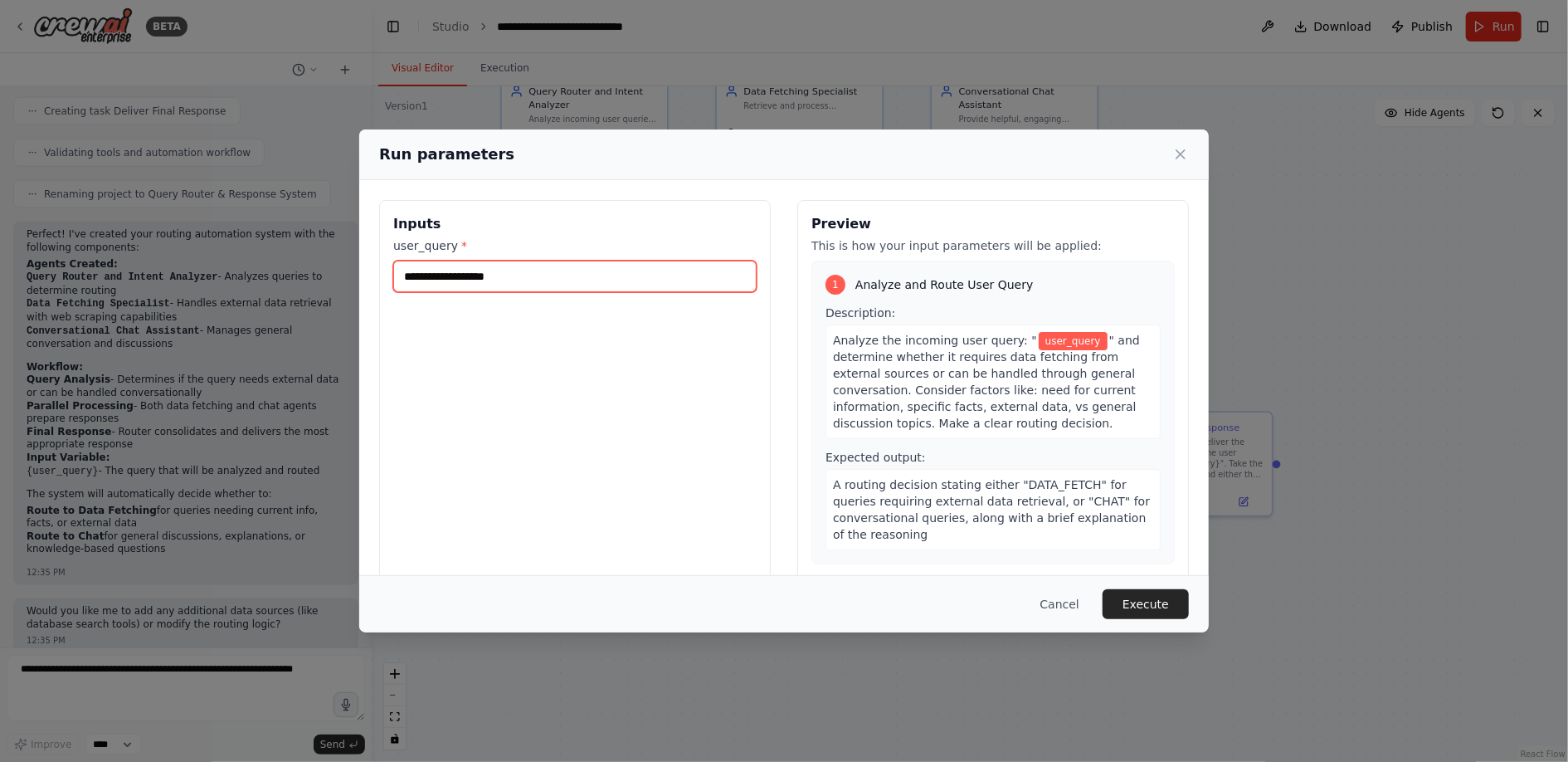
click at [573, 276] on input "user_query *" at bounding box center [575, 275] width 364 height 31
type input "**"
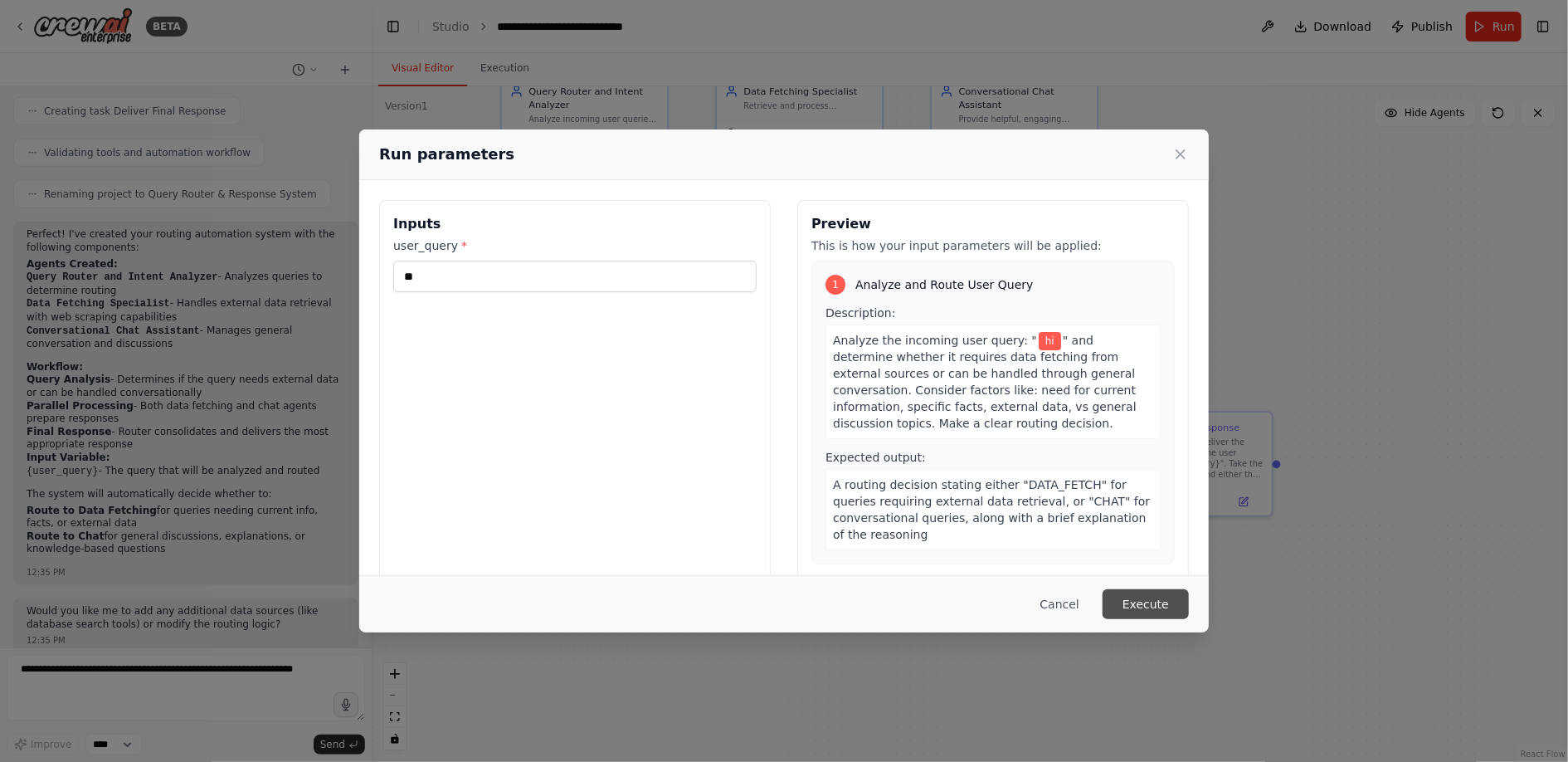
click at [1131, 600] on button "Execute" at bounding box center [1146, 604] width 86 height 30
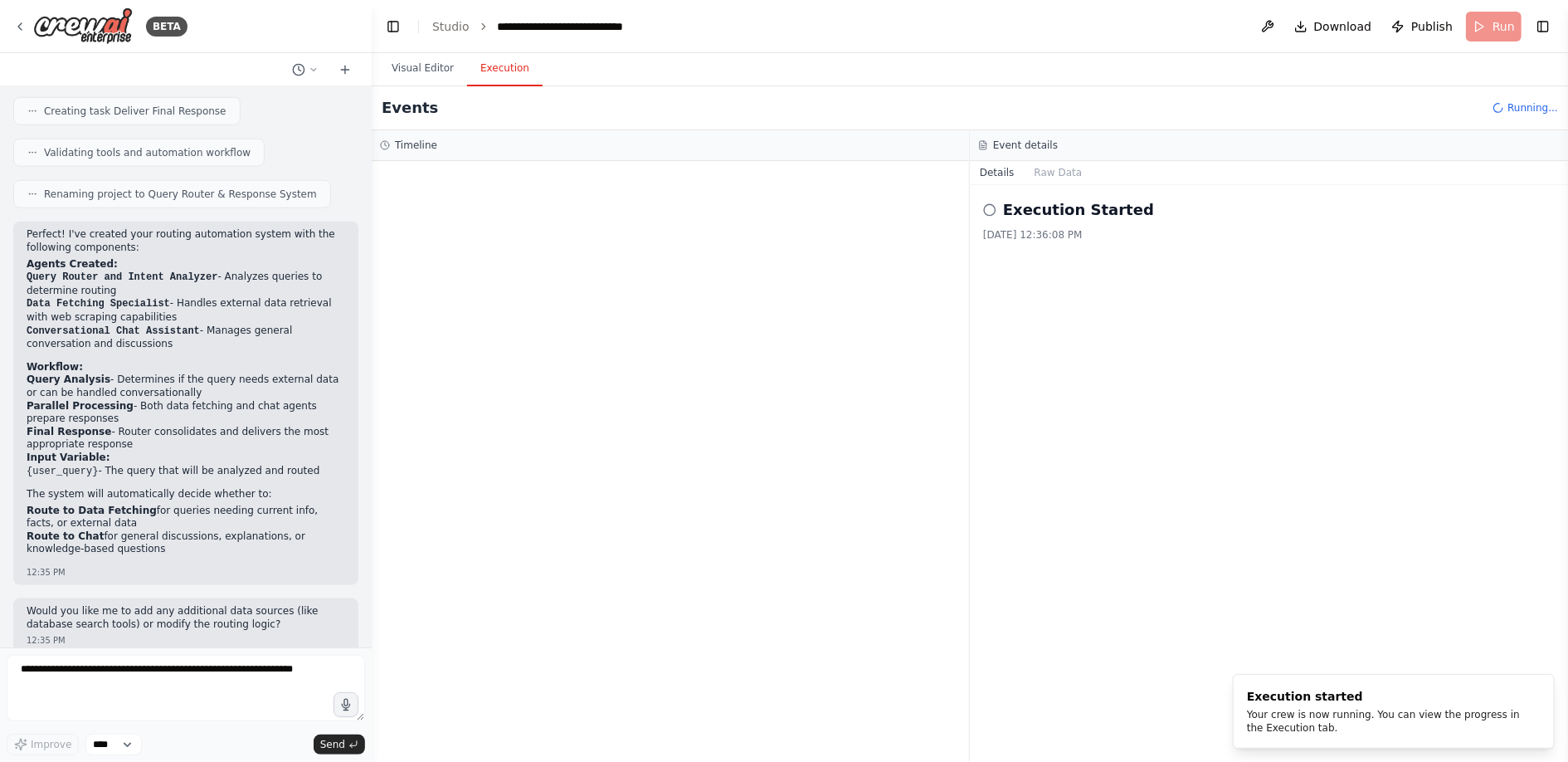
click at [490, 68] on button "Execution" at bounding box center [505, 68] width 76 height 35
click at [422, 69] on button "Visual Editor" at bounding box center [423, 68] width 89 height 35
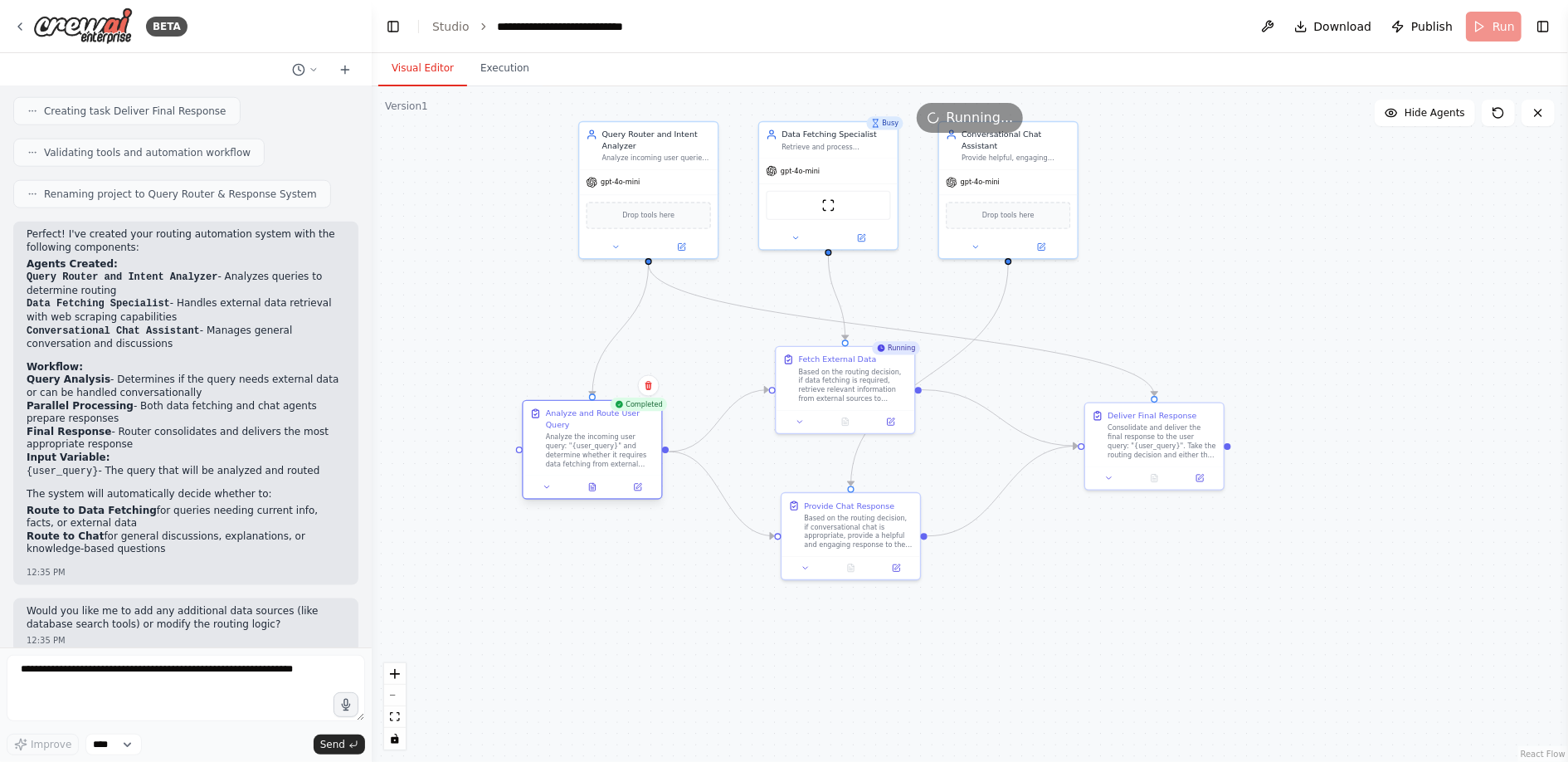
drag, startPoint x: 654, startPoint y: 439, endPoint x: 613, endPoint y: 439, distance: 41.0
click at [613, 439] on div "Analyze the incoming user query: "{user_query}" and determine whether it requir…" at bounding box center [600, 451] width 109 height 36
click at [845, 530] on div "Based on the routing decision, if conversational chat is appropriate, provide a…" at bounding box center [847, 529] width 109 height 36
click at [1438, 113] on span "Hide Agents" at bounding box center [1435, 113] width 61 height 13
click at [1026, 315] on div ".deletable-edge-delete-btn { width: 20px; height: 20px; border: 0px solid #ffff…" at bounding box center [971, 423] width 1197 height 675
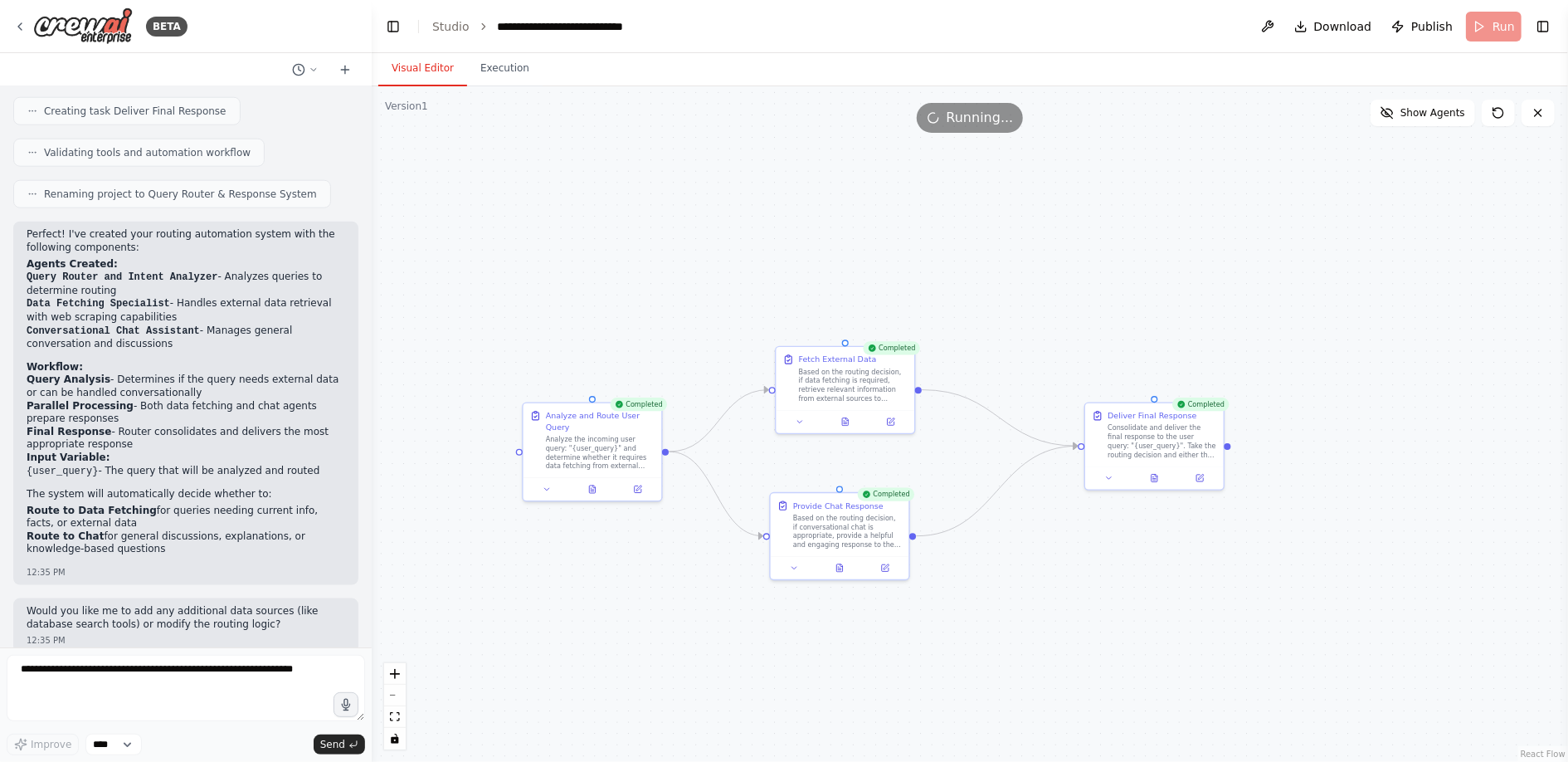
scroll to position [1240, 0]
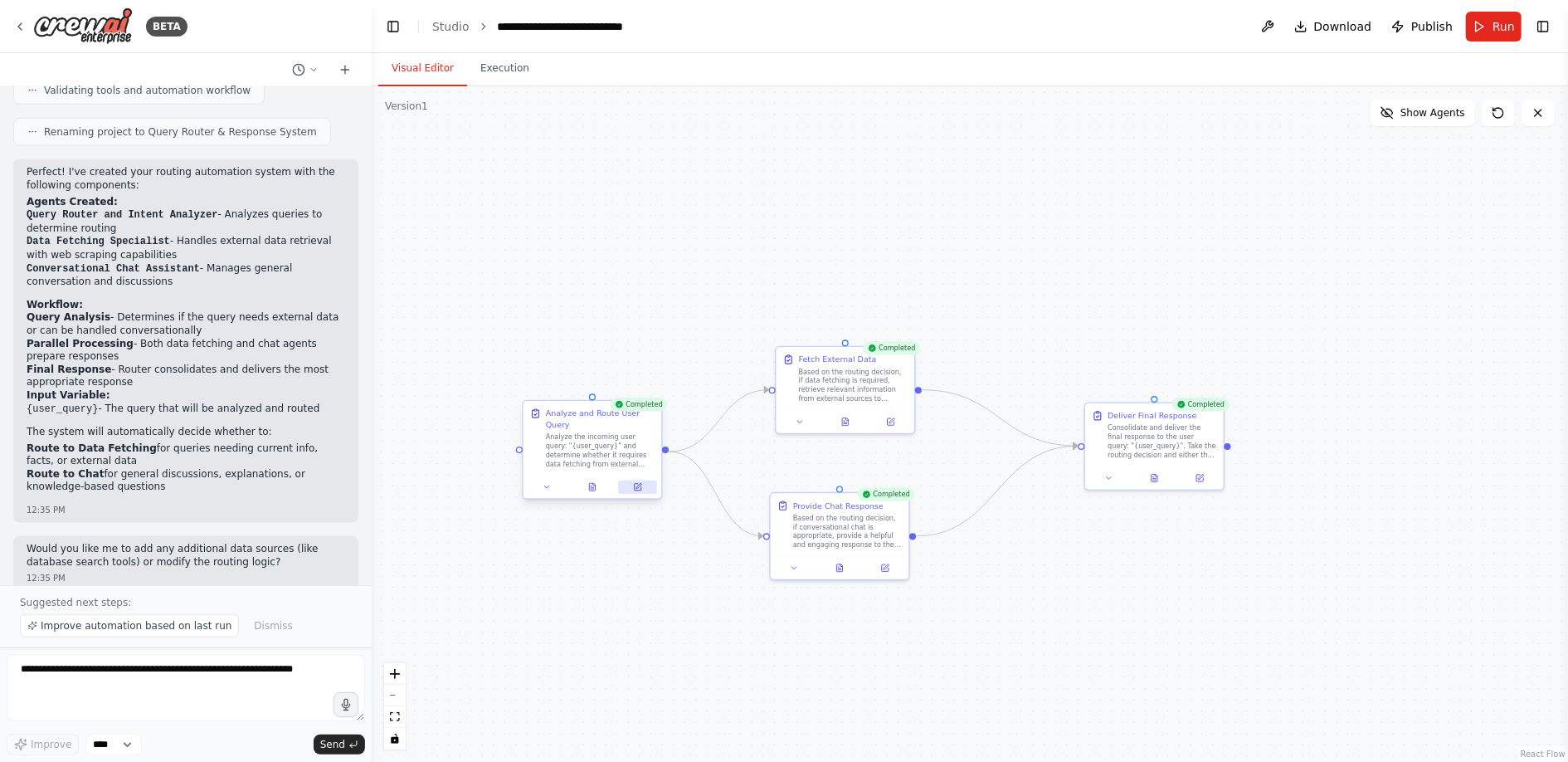
click at [635, 488] on icon at bounding box center [637, 487] width 7 height 7
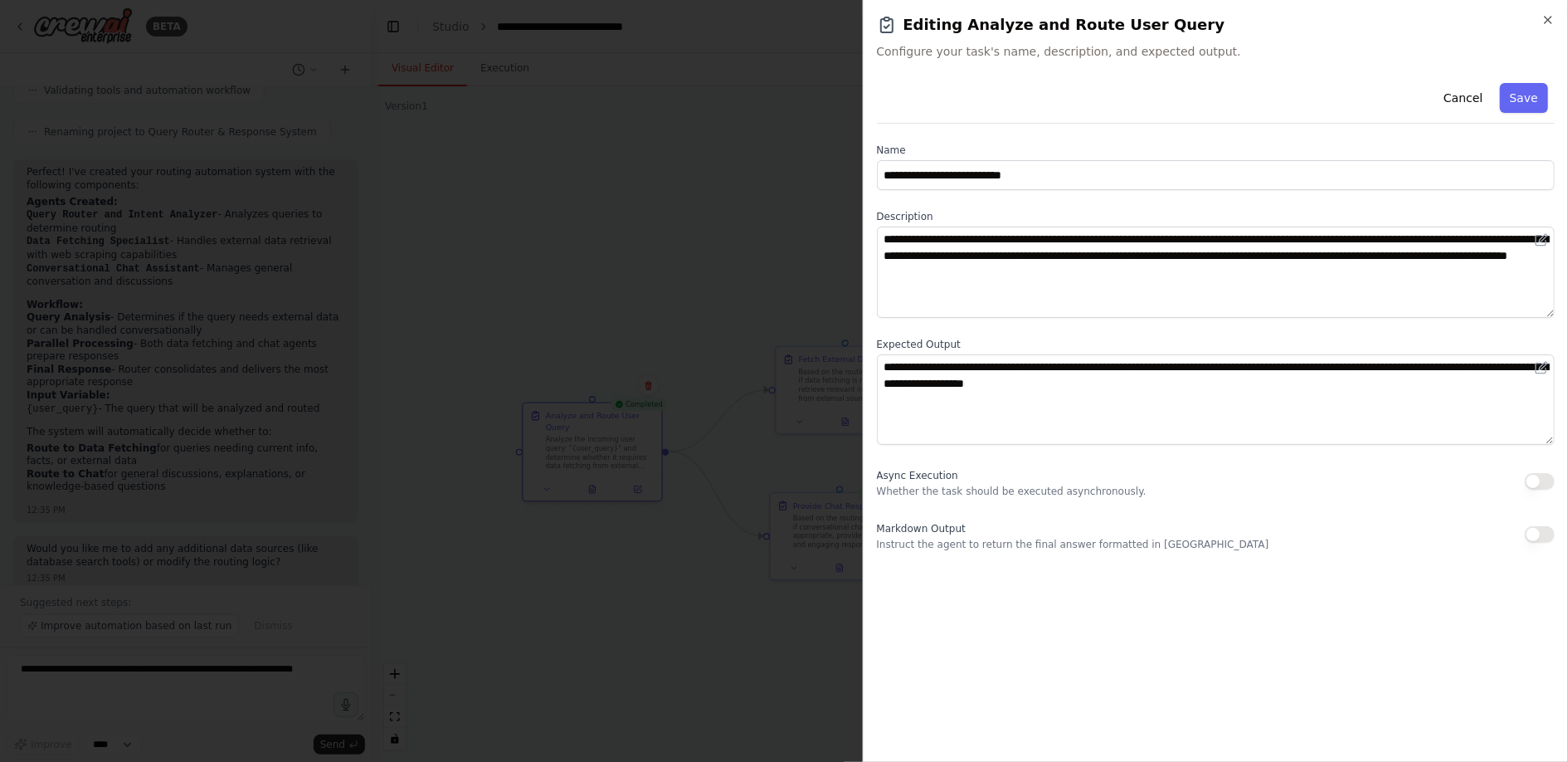
click at [695, 549] on div at bounding box center [784, 381] width 1568 height 762
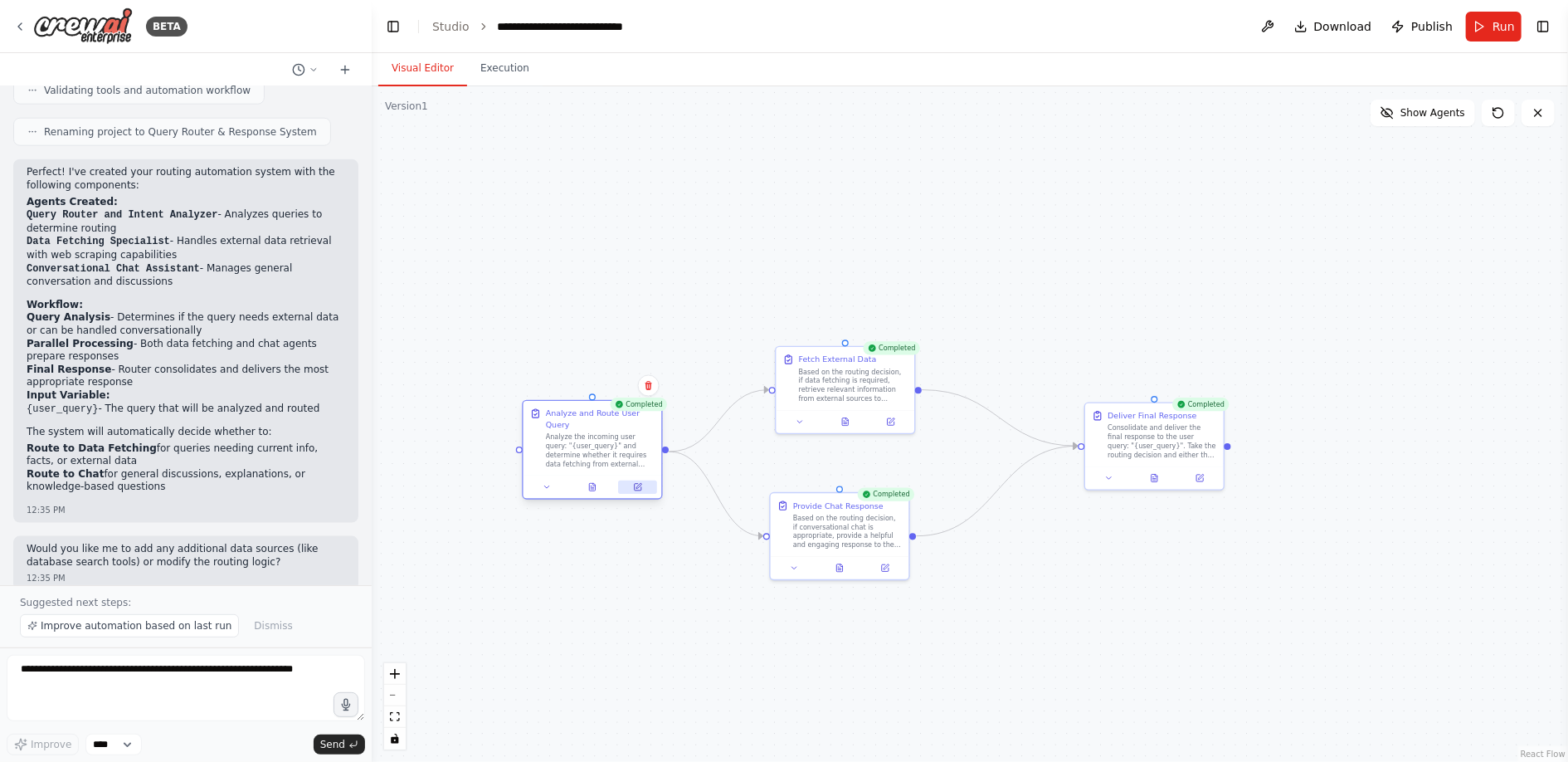
click at [638, 488] on icon at bounding box center [637, 487] width 7 height 7
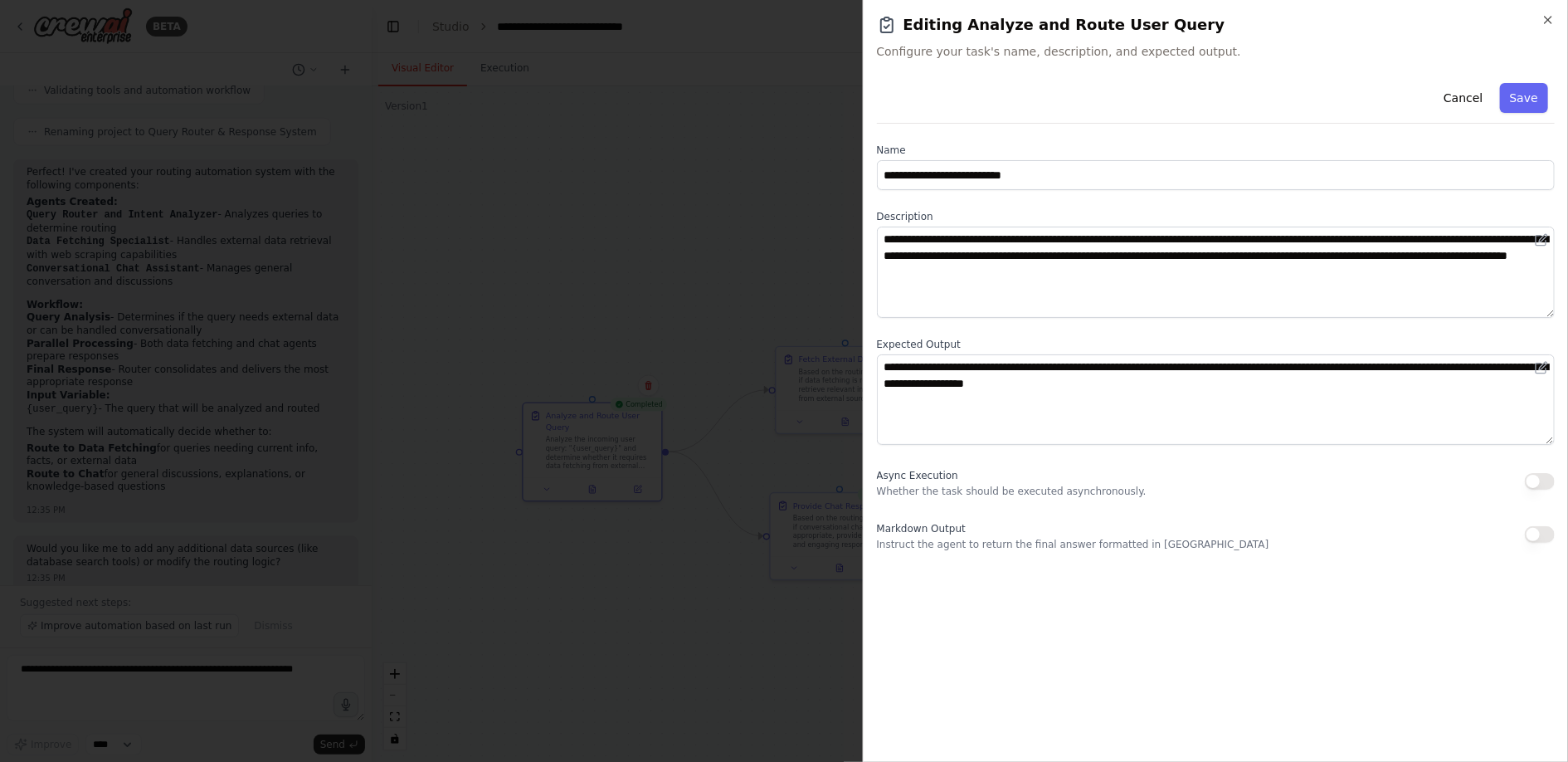
click at [687, 290] on div at bounding box center [784, 381] width 1568 height 762
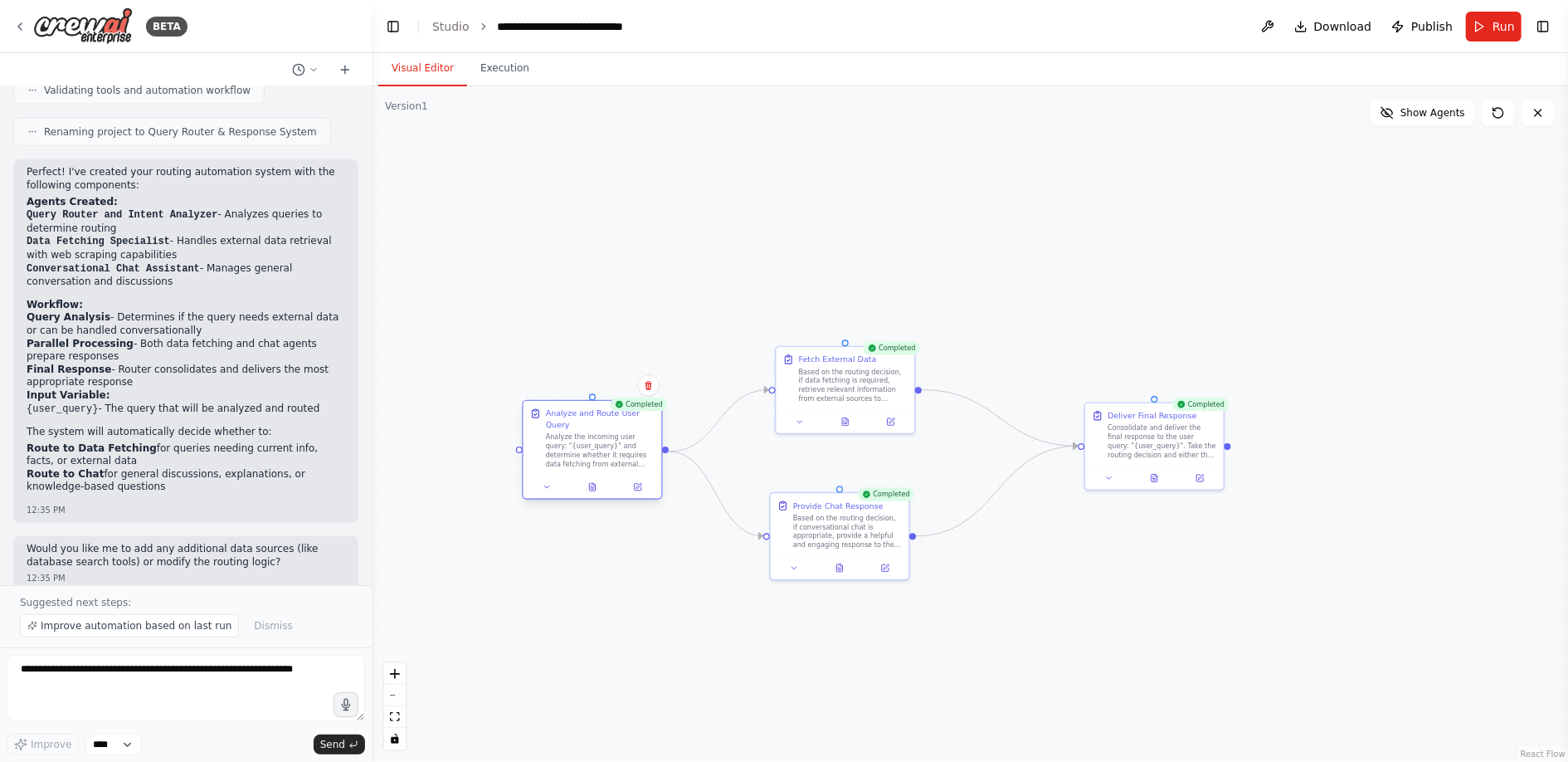
click at [589, 445] on div "Analyze the incoming user query: "{user_query}" and determine whether it requir…" at bounding box center [600, 451] width 109 height 36
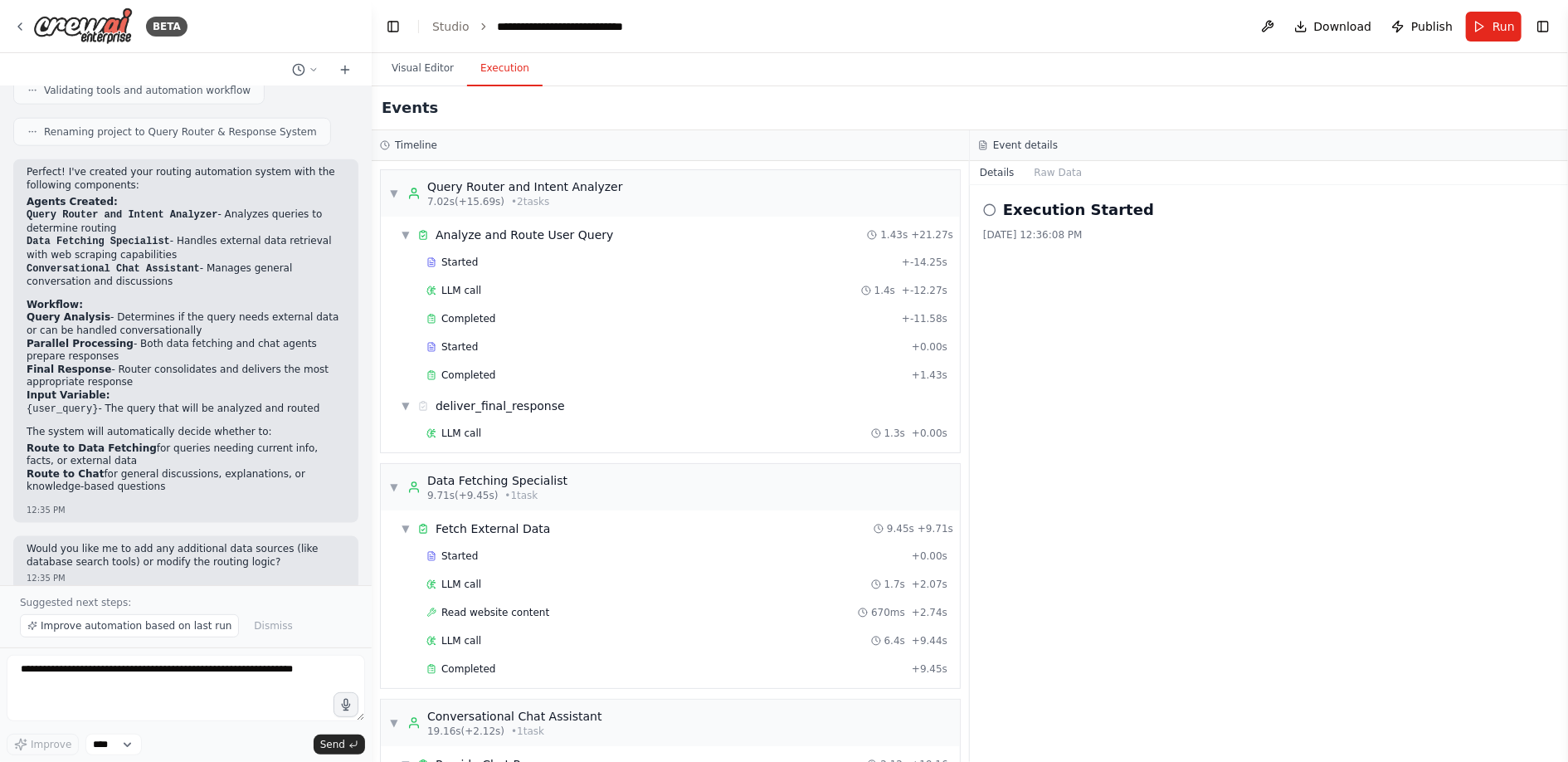
click at [491, 64] on button "Execution" at bounding box center [505, 68] width 76 height 35
click at [404, 235] on span "▼" at bounding box center [405, 235] width 10 height 13
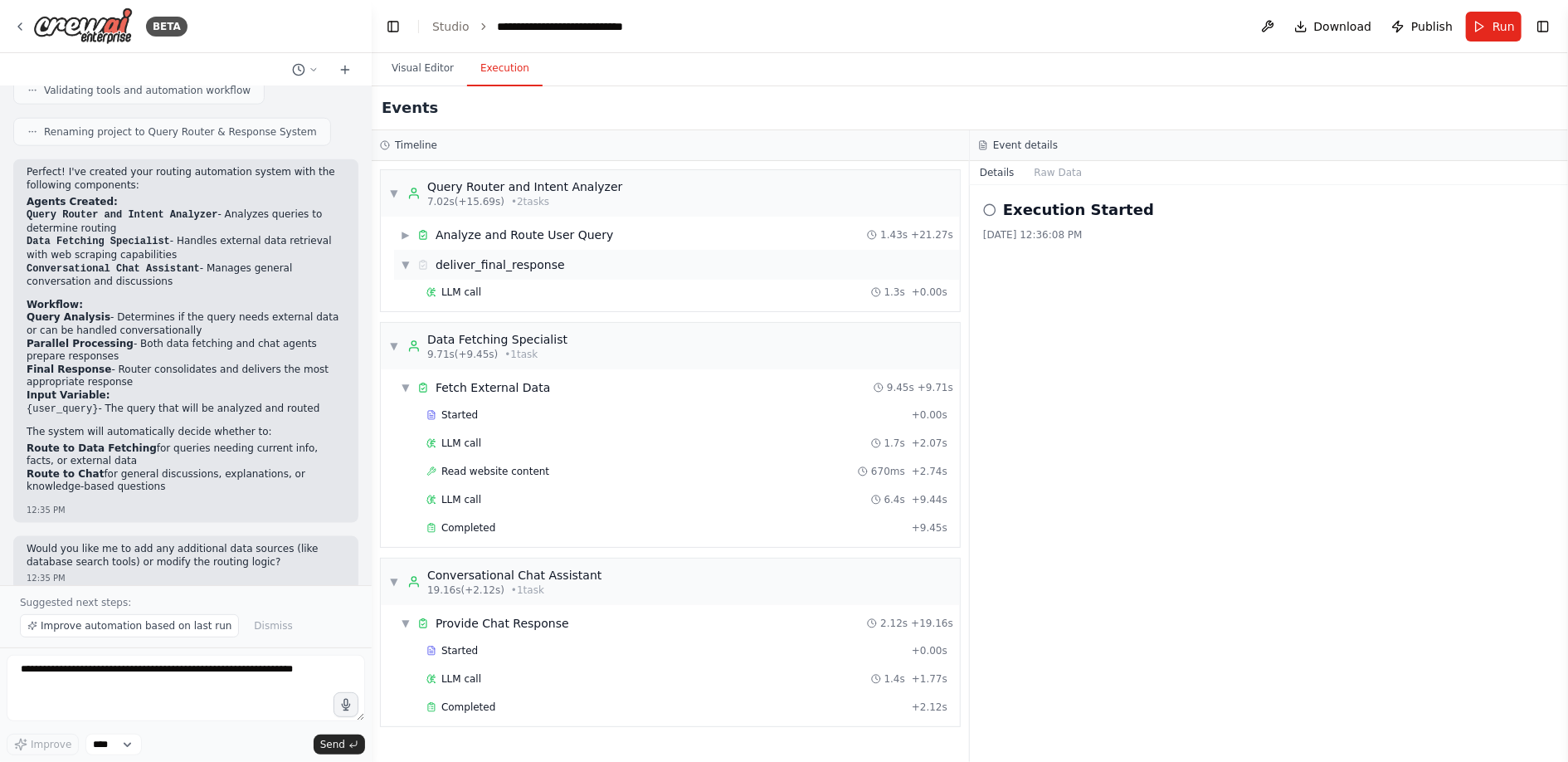
click at [407, 266] on span "▼" at bounding box center [405, 265] width 10 height 13
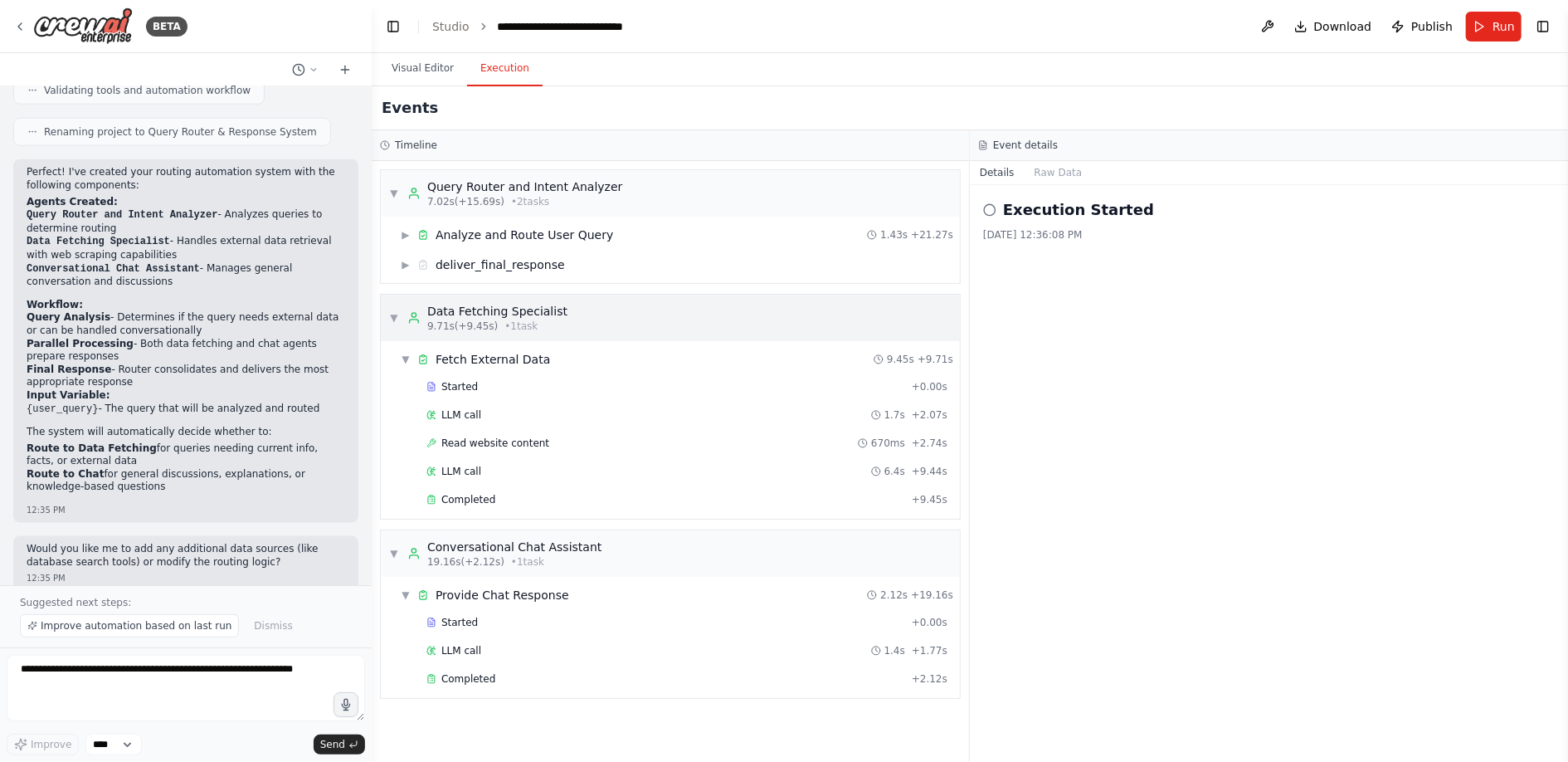
click at [393, 317] on span "▼" at bounding box center [394, 318] width 10 height 13
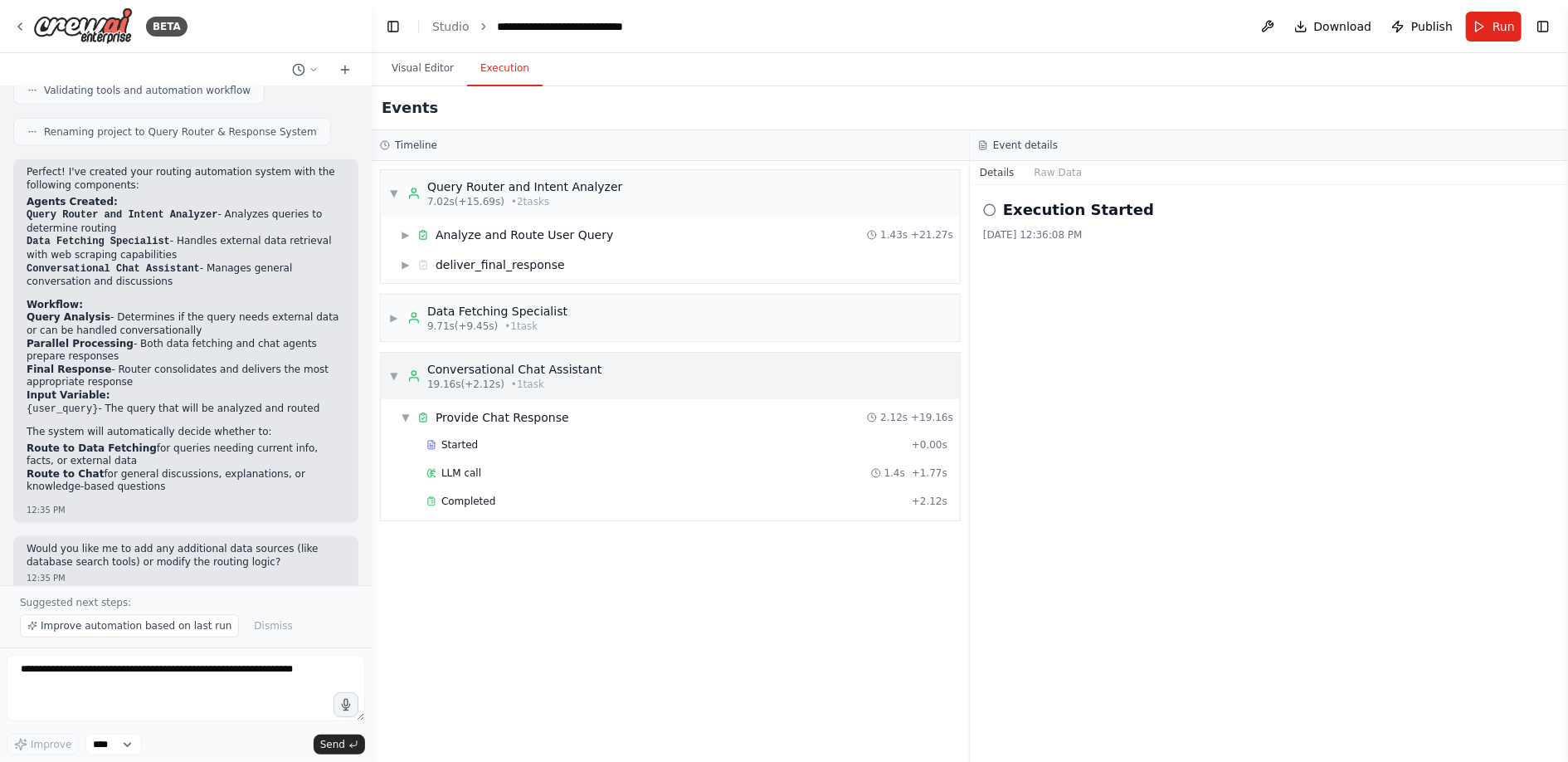
click at [391, 378] on span "▼" at bounding box center [394, 376] width 10 height 13
click at [505, 237] on div "Analyze and Route User Query" at bounding box center [525, 235] width 178 height 17
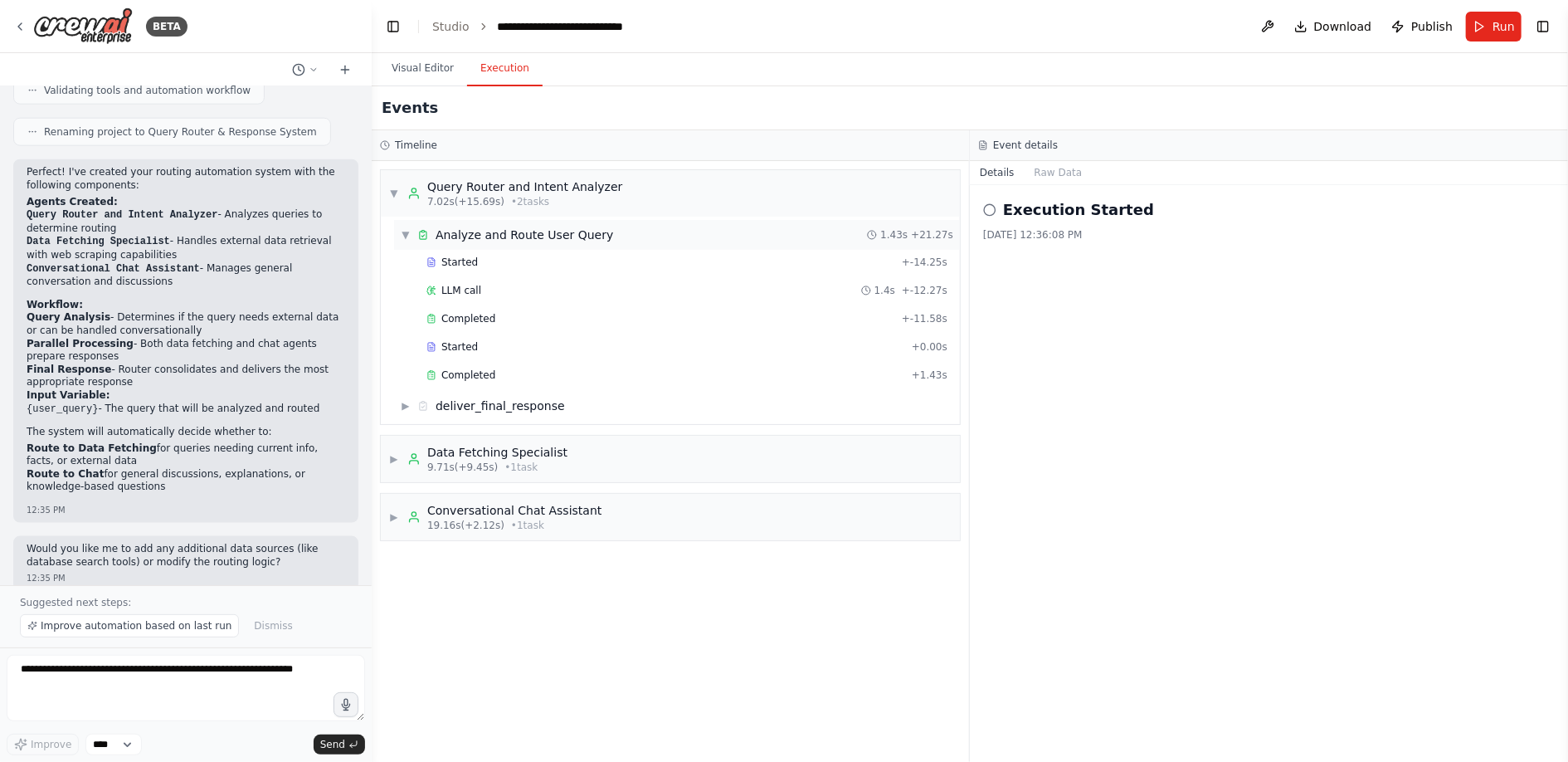
click at [401, 240] on div "▼ Analyze and Route User Query" at bounding box center [507, 235] width 212 height 17
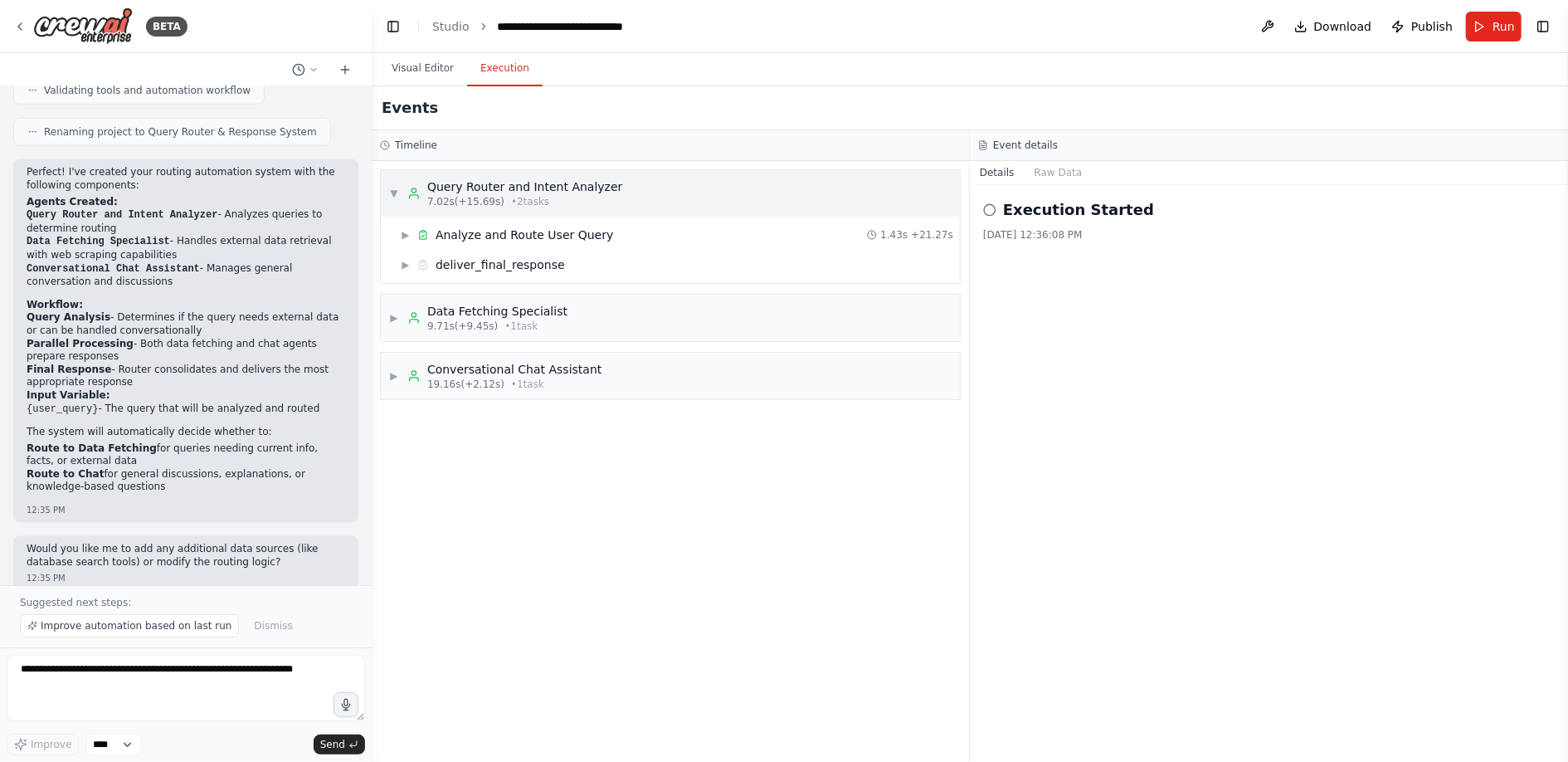
click at [394, 198] on span "▼" at bounding box center [394, 193] width 10 height 13
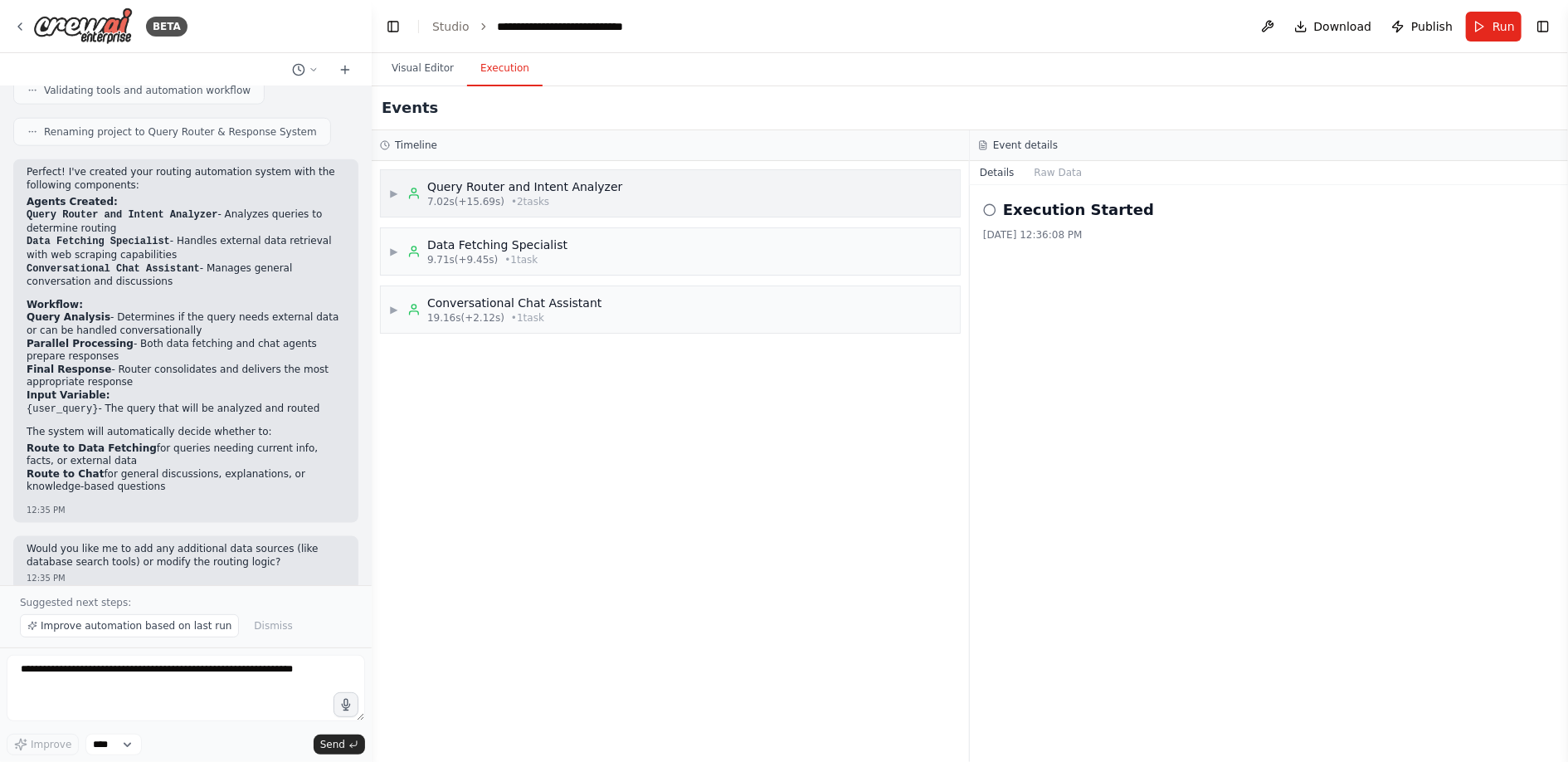
click at [394, 198] on span "▶" at bounding box center [394, 193] width 10 height 13
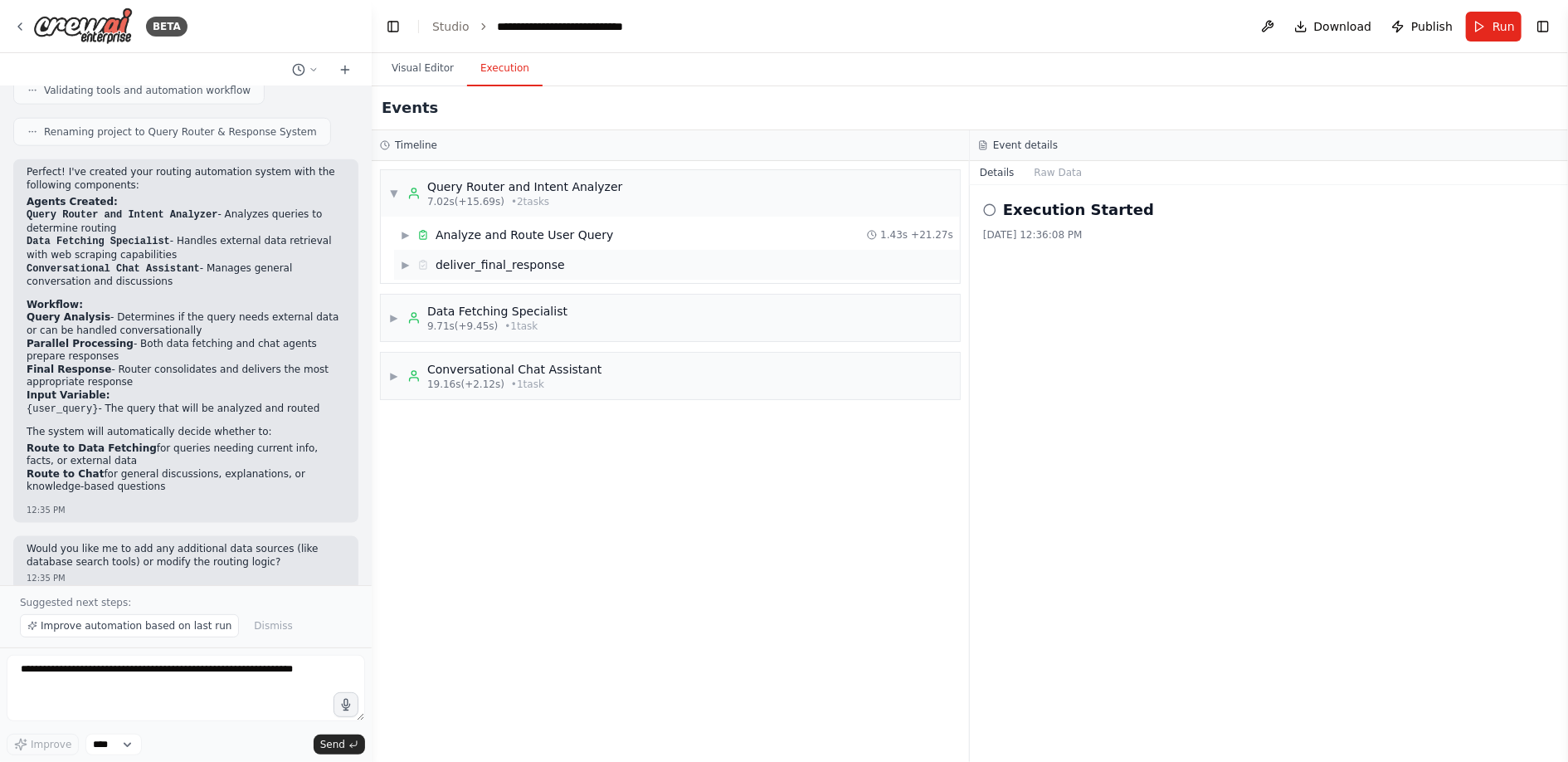
click at [404, 259] on span "▶" at bounding box center [405, 265] width 10 height 13
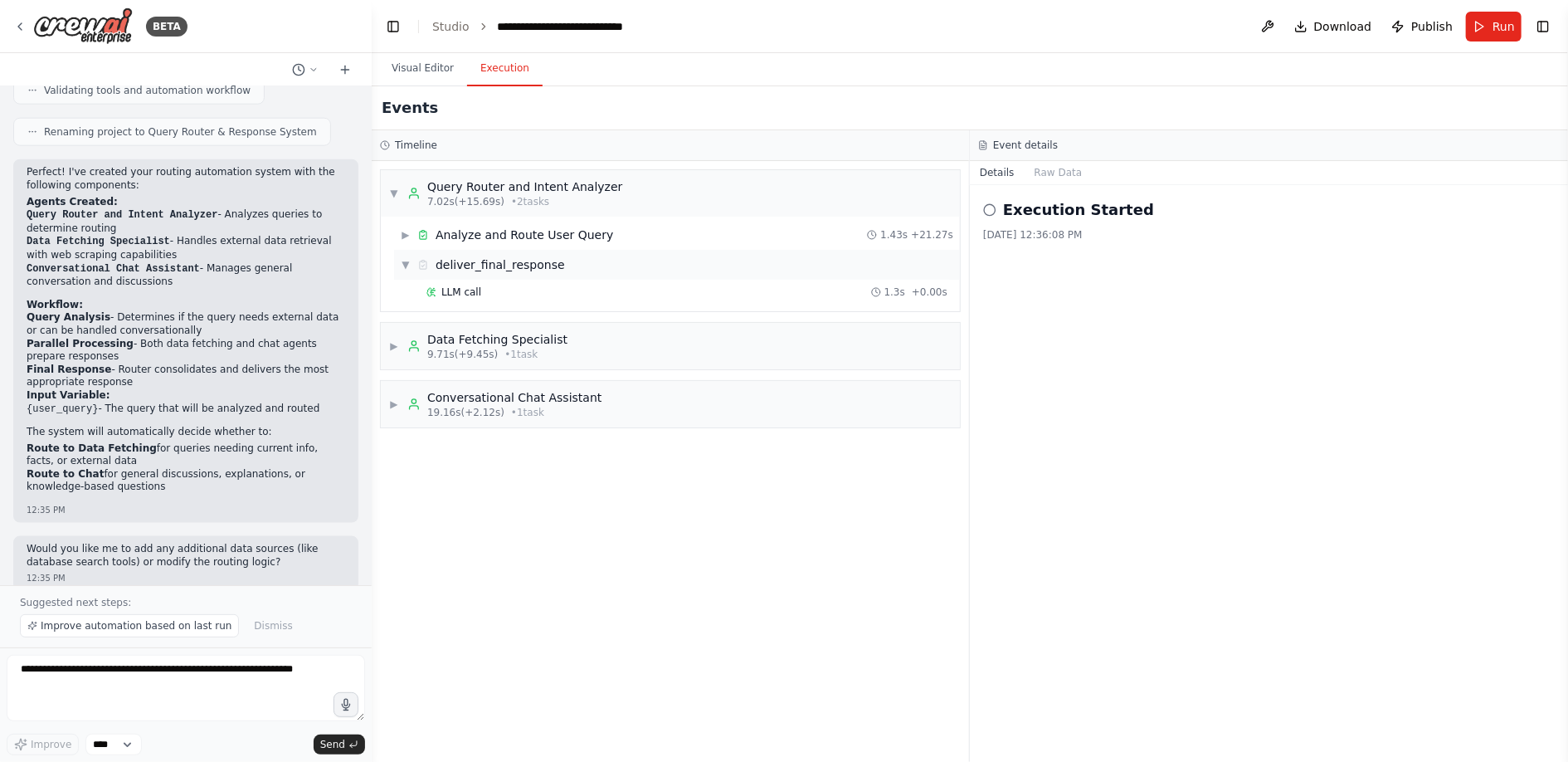
click at [404, 259] on span "▼" at bounding box center [405, 265] width 10 height 13
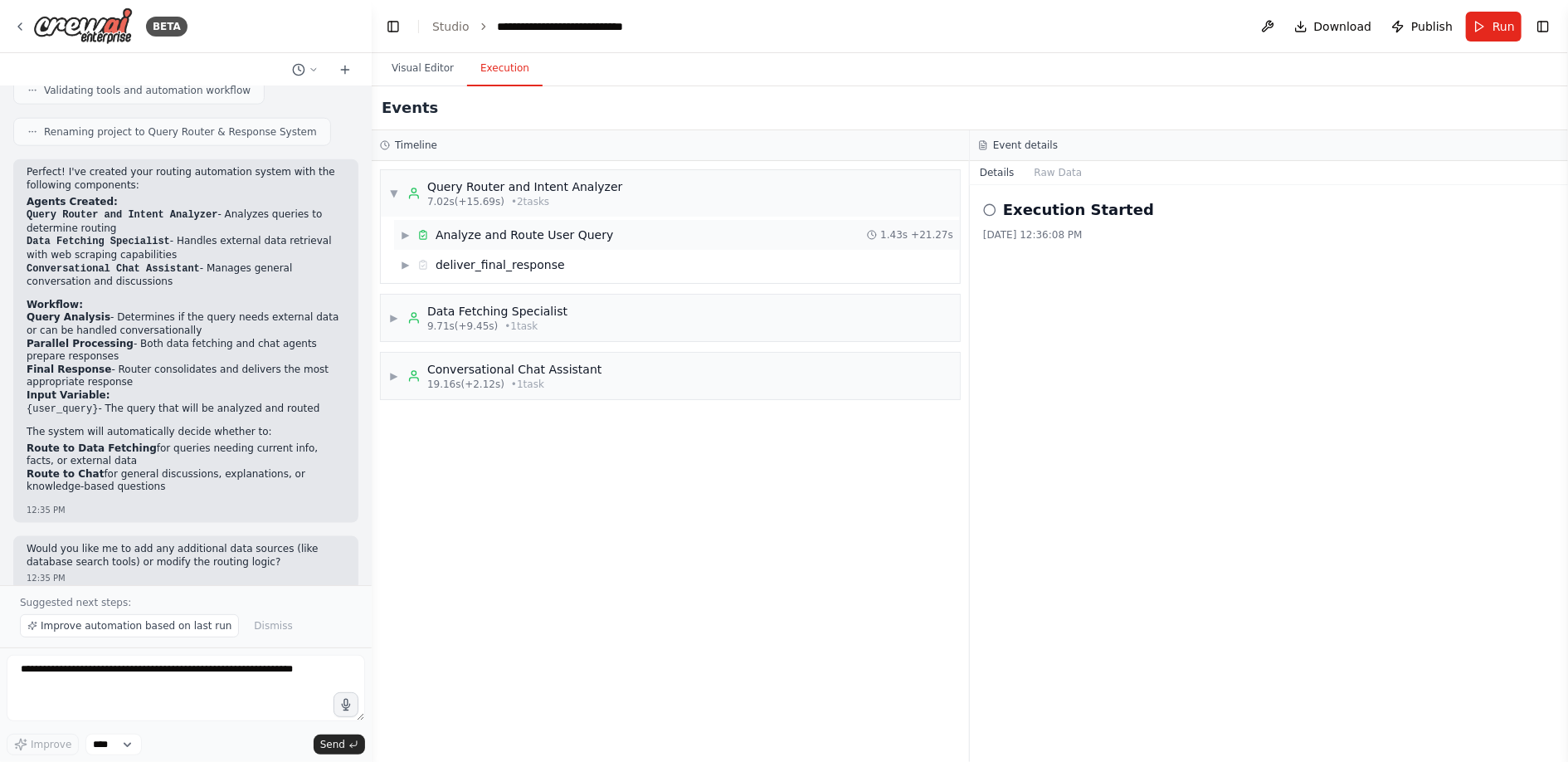
click at [401, 234] on span "▶" at bounding box center [405, 235] width 10 height 13
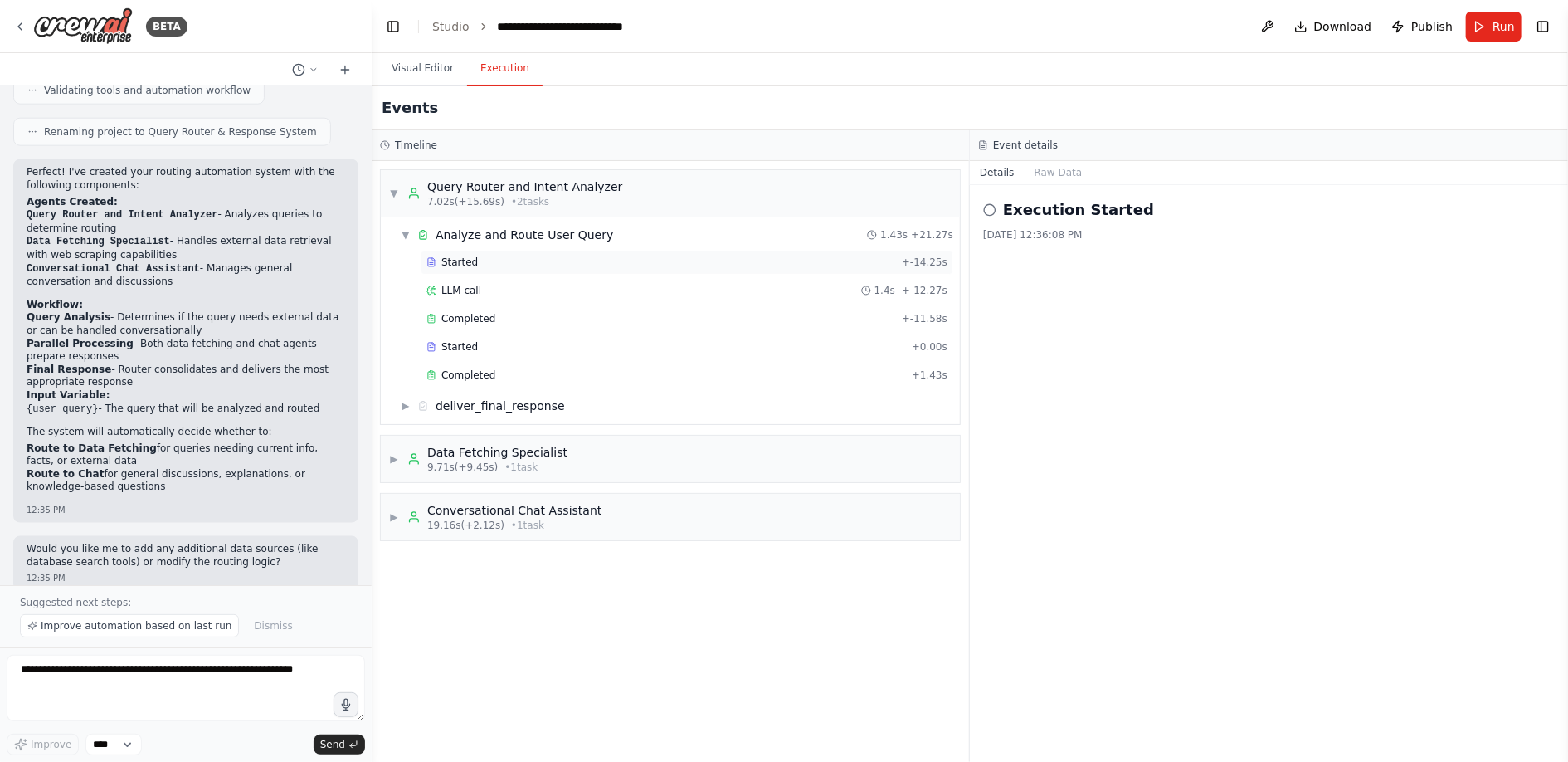
click at [439, 257] on div "Started" at bounding box center [660, 262] width 469 height 13
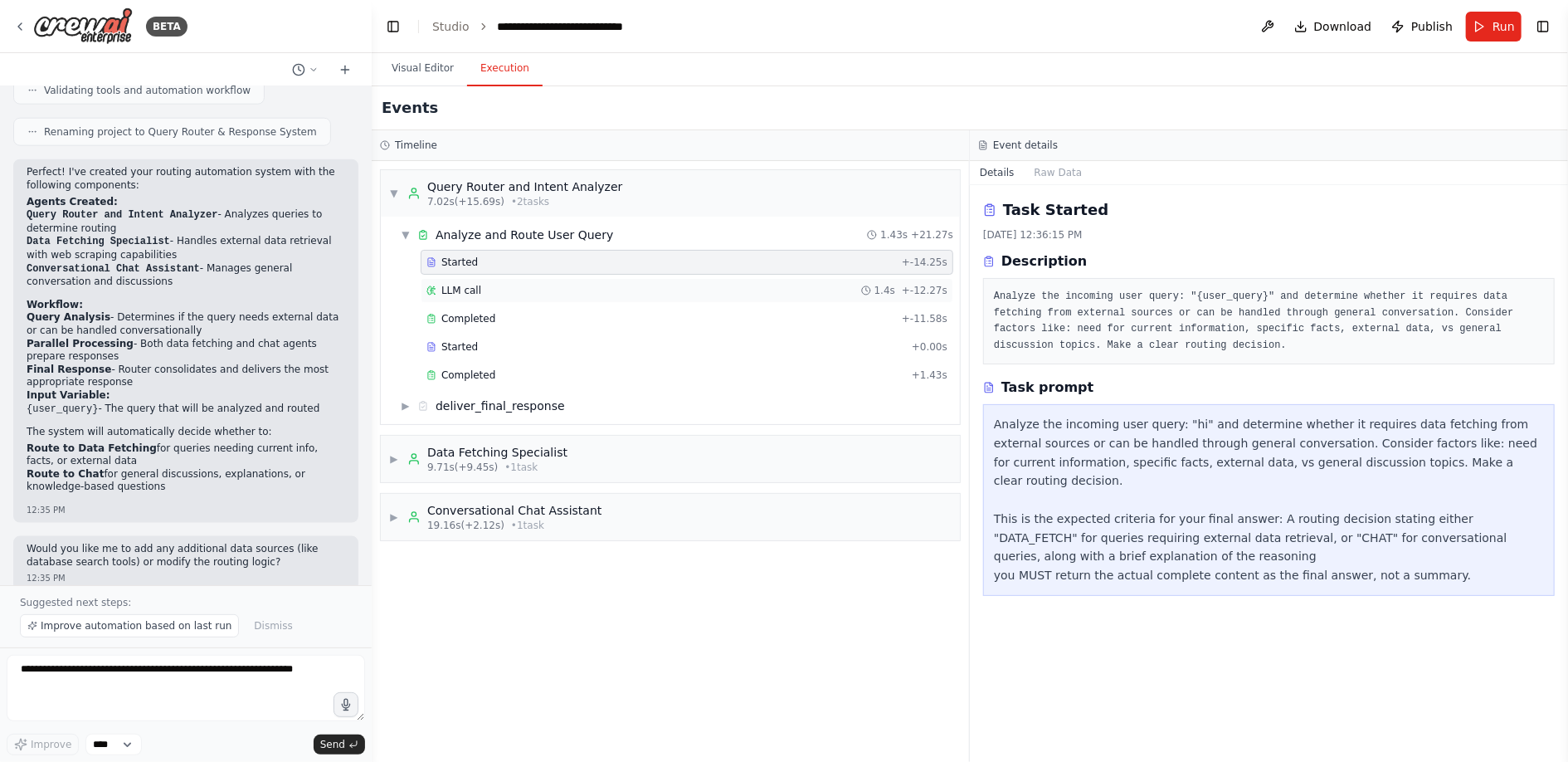
click at [466, 286] on span "LLM call" at bounding box center [461, 291] width 40 height 13
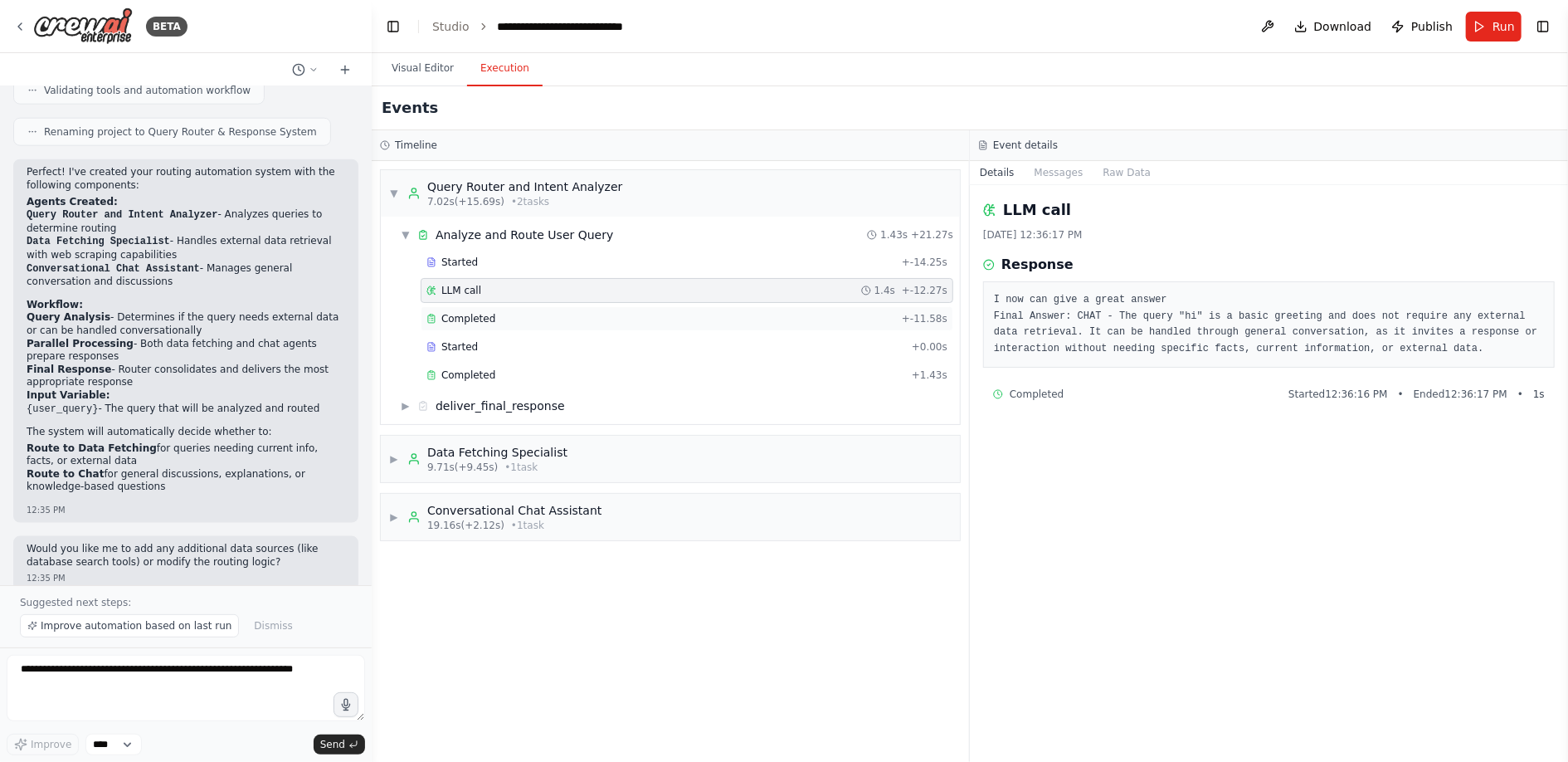
click at [474, 321] on span "Completed" at bounding box center [468, 319] width 54 height 13
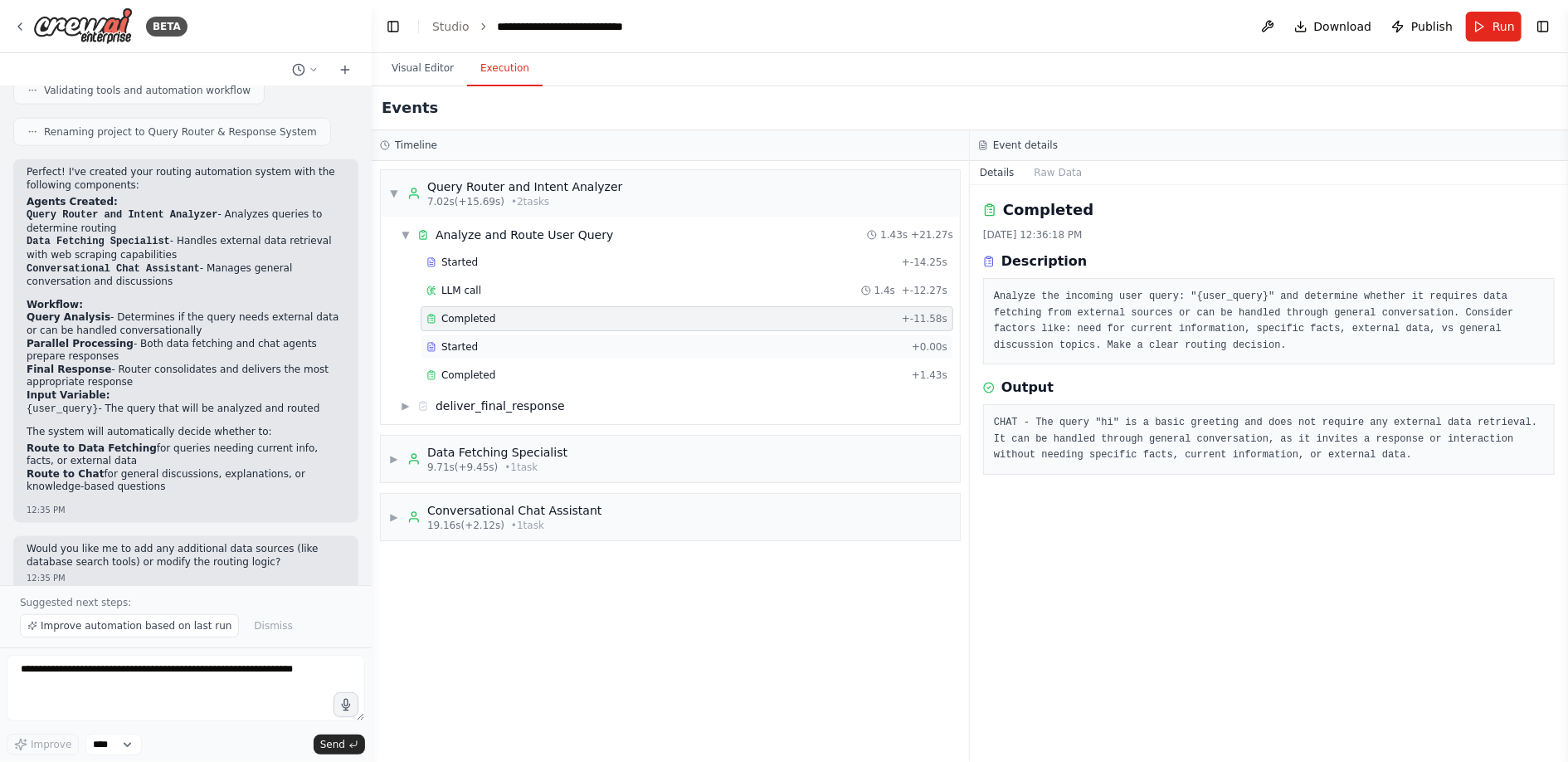
click at [473, 344] on span "Started" at bounding box center [459, 346] width 37 height 13
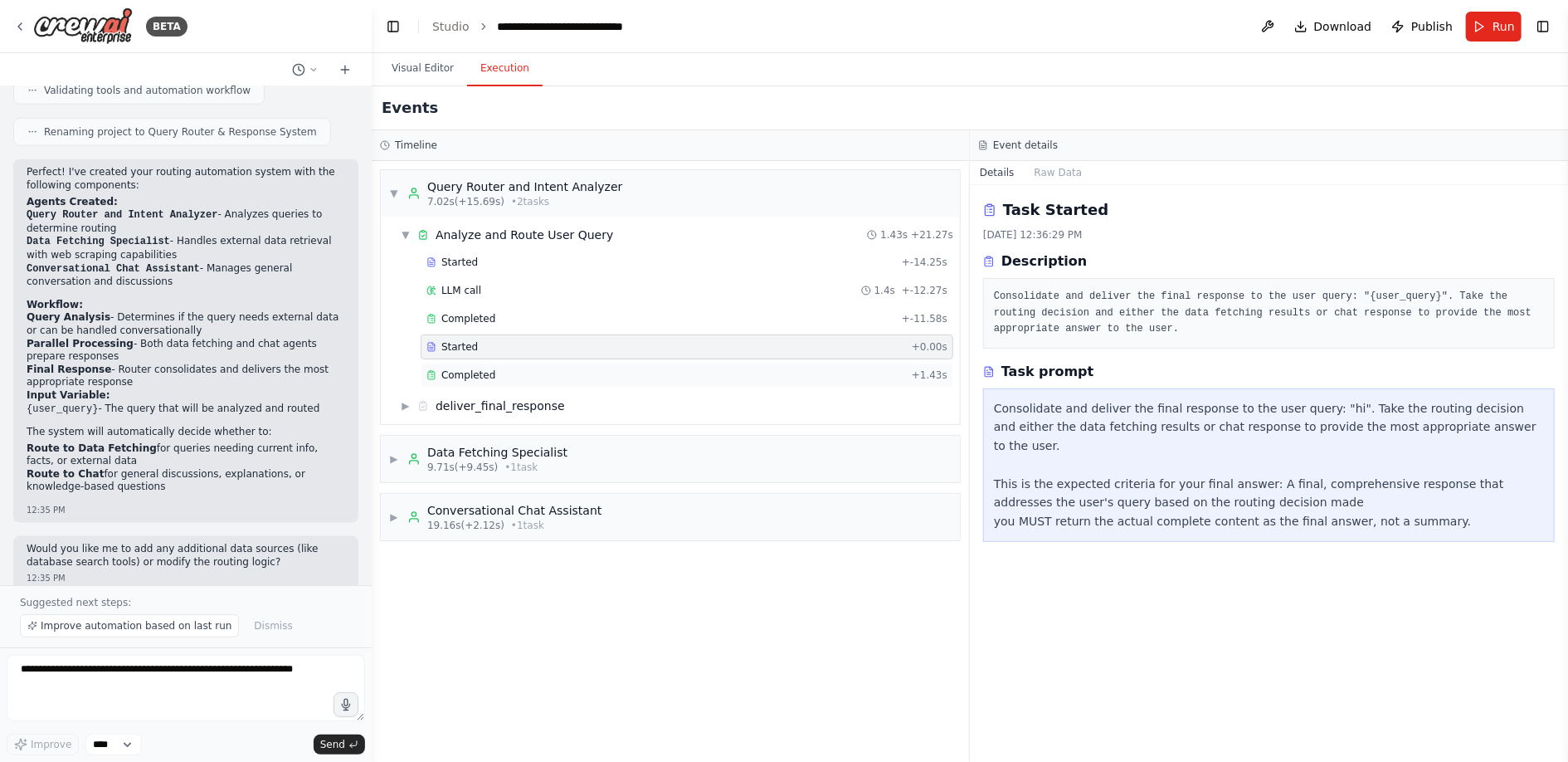
click at [475, 372] on span "Completed" at bounding box center [468, 375] width 54 height 13
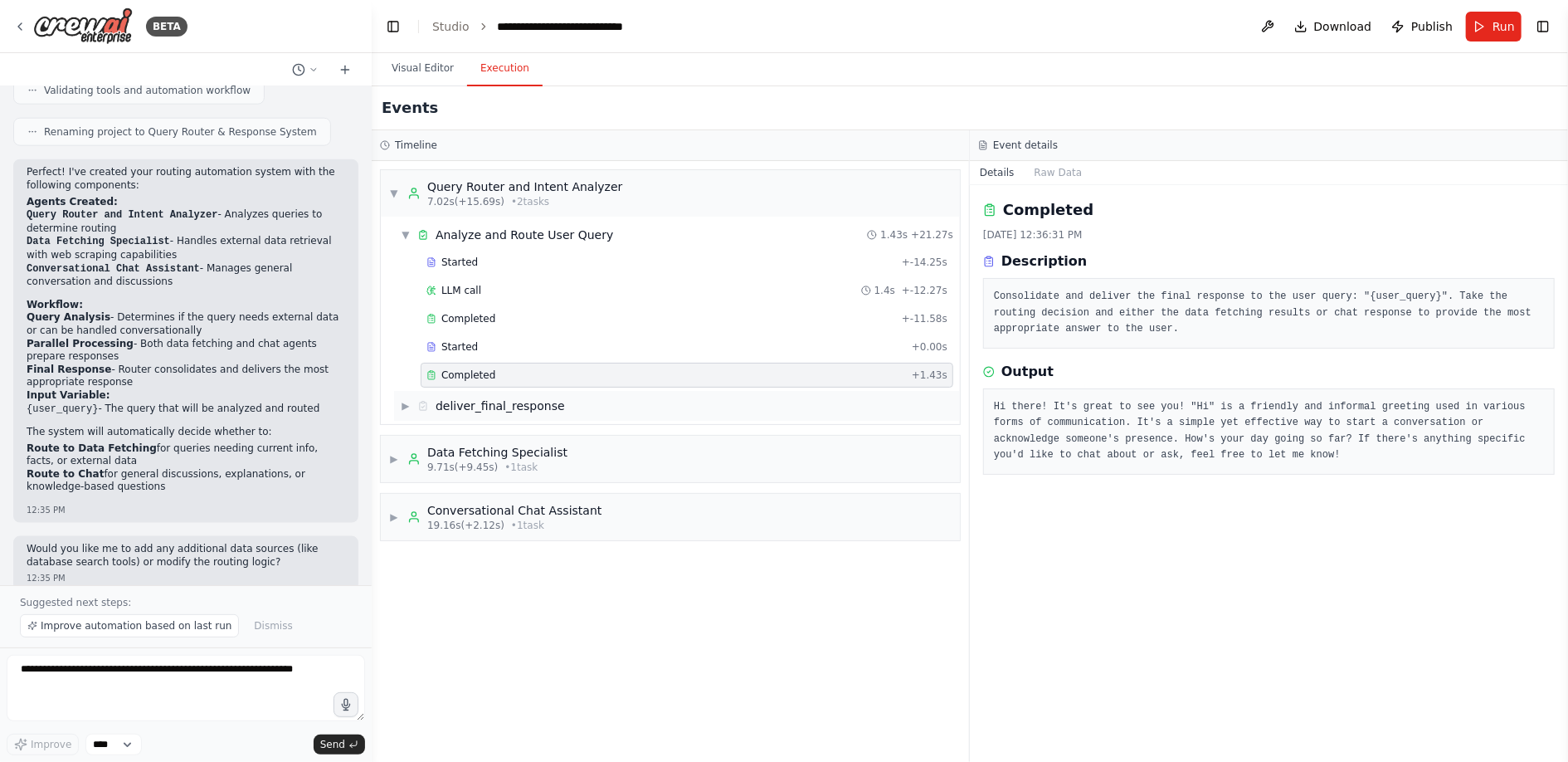
click at [475, 398] on div "deliver_final_response" at bounding box center [500, 406] width 130 height 17
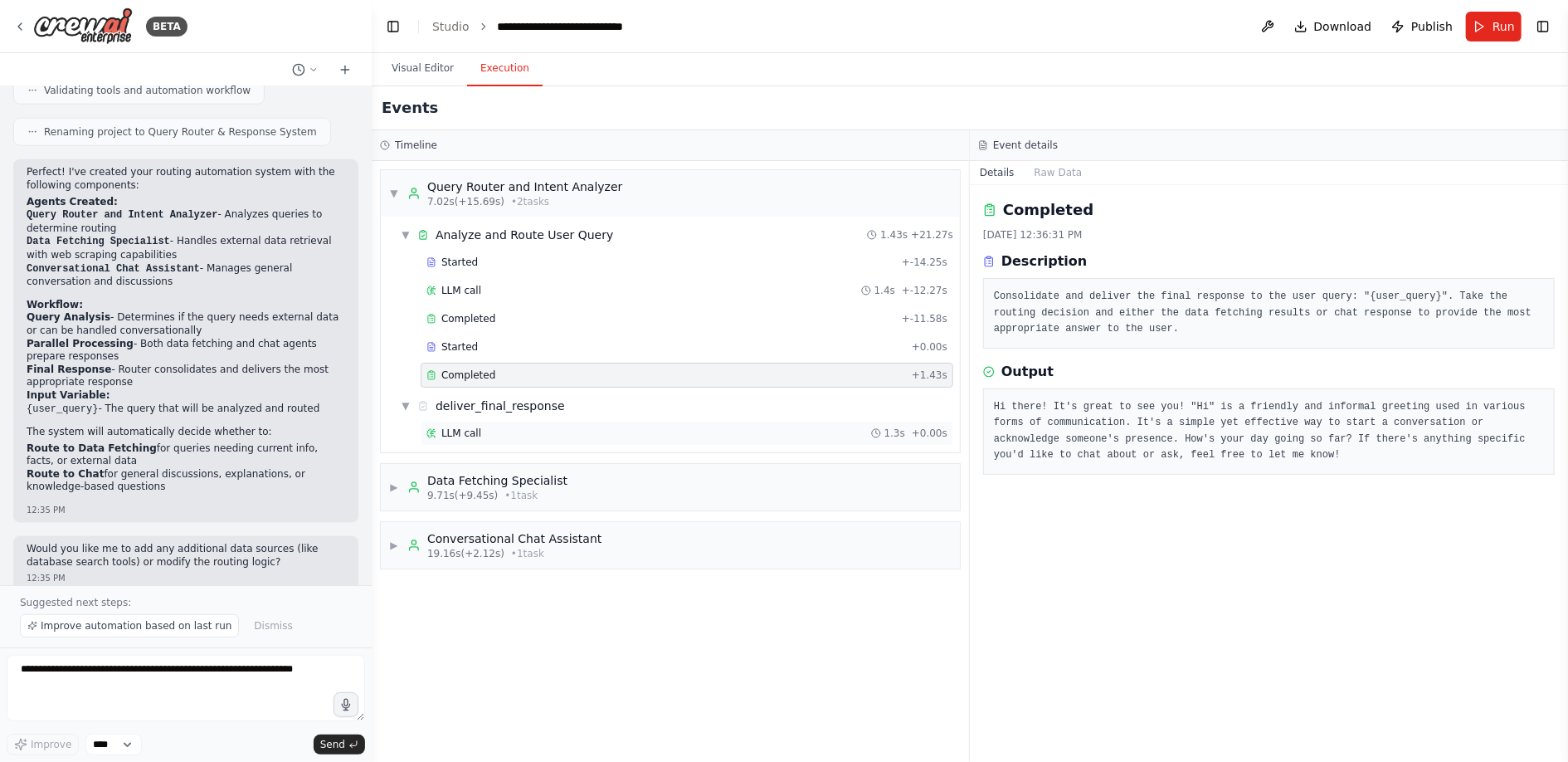
click at [464, 433] on span "LLM call" at bounding box center [461, 433] width 40 height 13
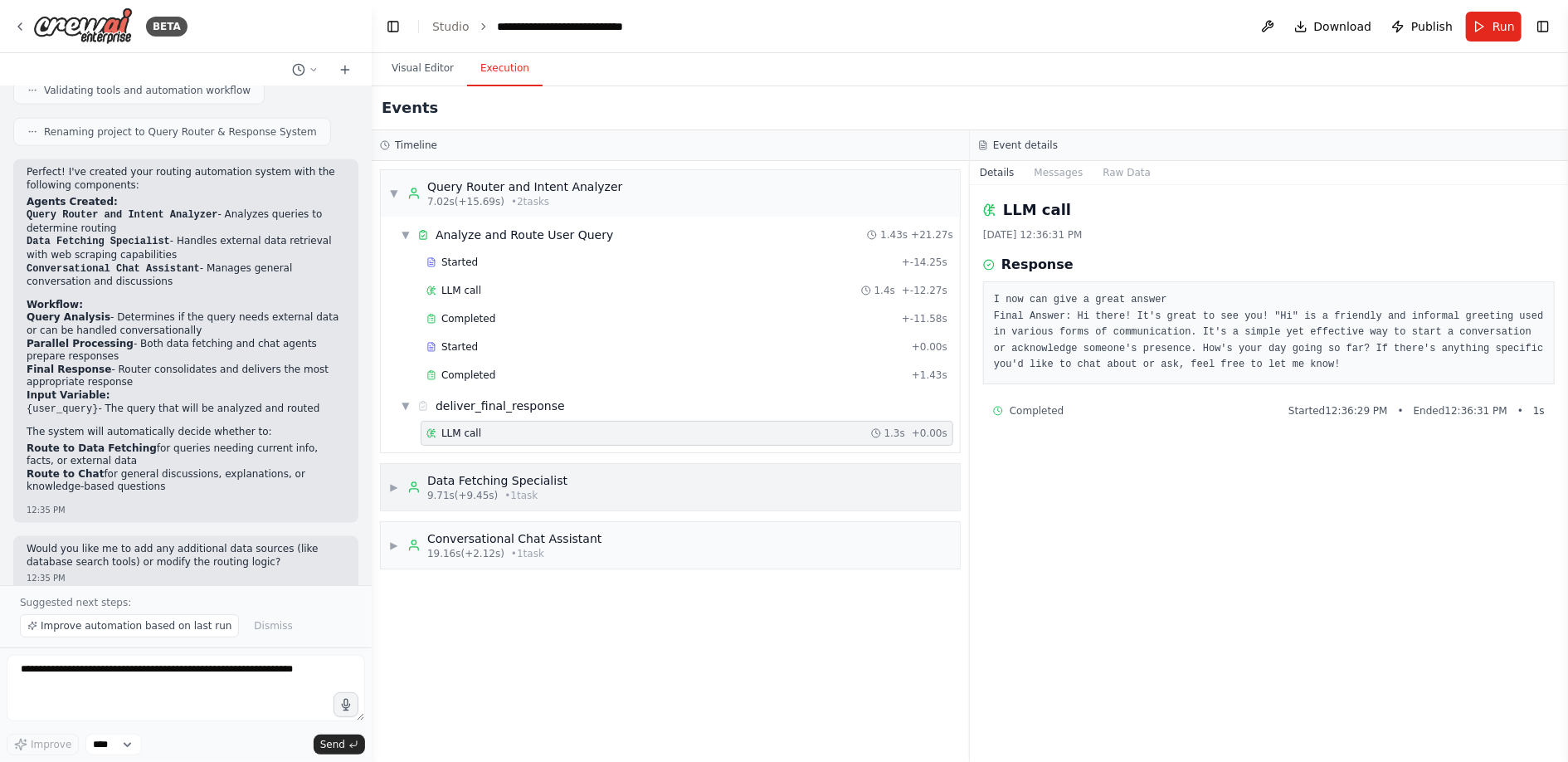
click at [389, 486] on span "▶" at bounding box center [394, 487] width 10 height 13
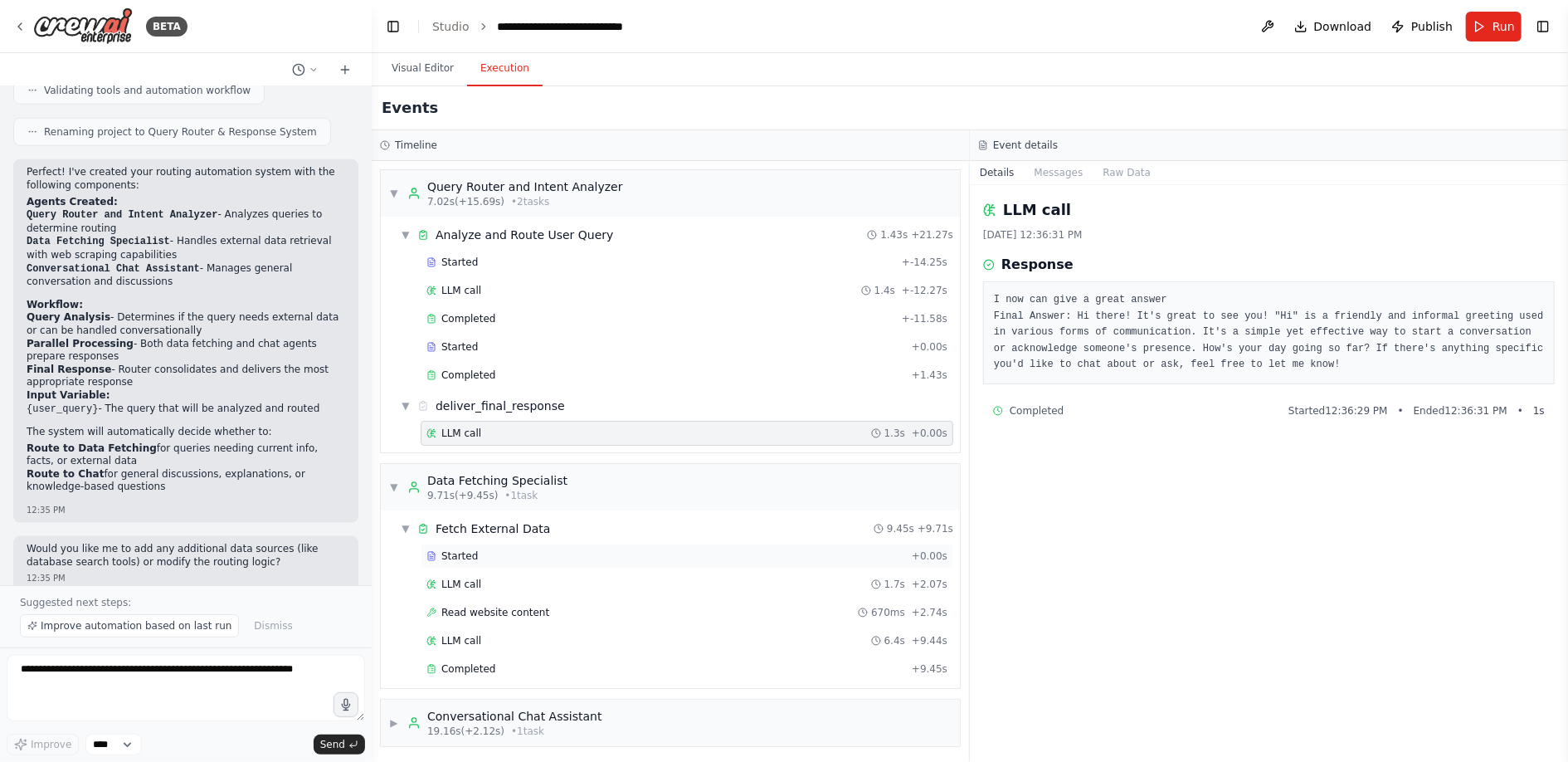
click at [454, 549] on span "Started" at bounding box center [459, 556] width 37 height 13
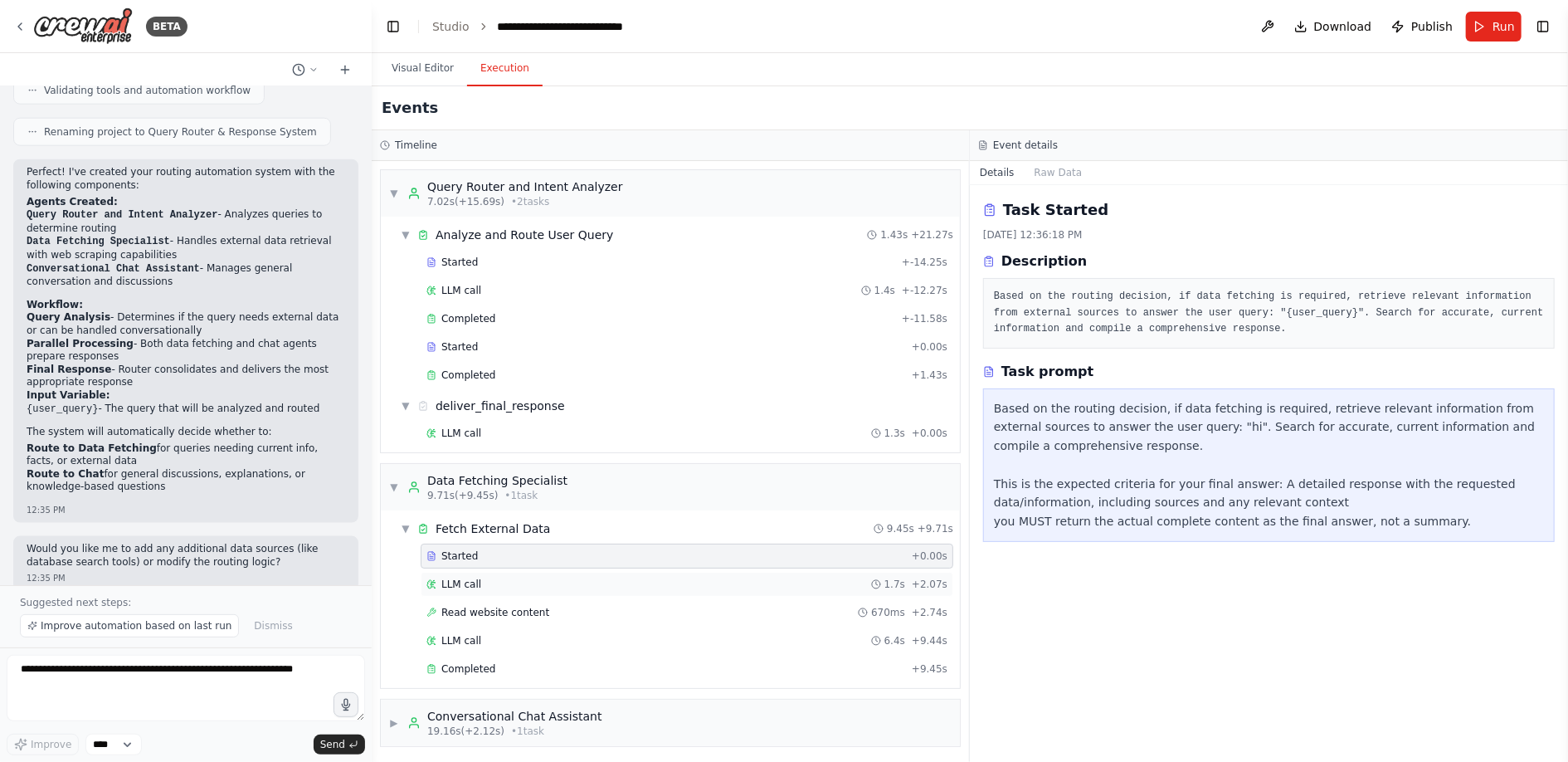
click at [458, 578] on span "LLM call" at bounding box center [461, 584] width 40 height 13
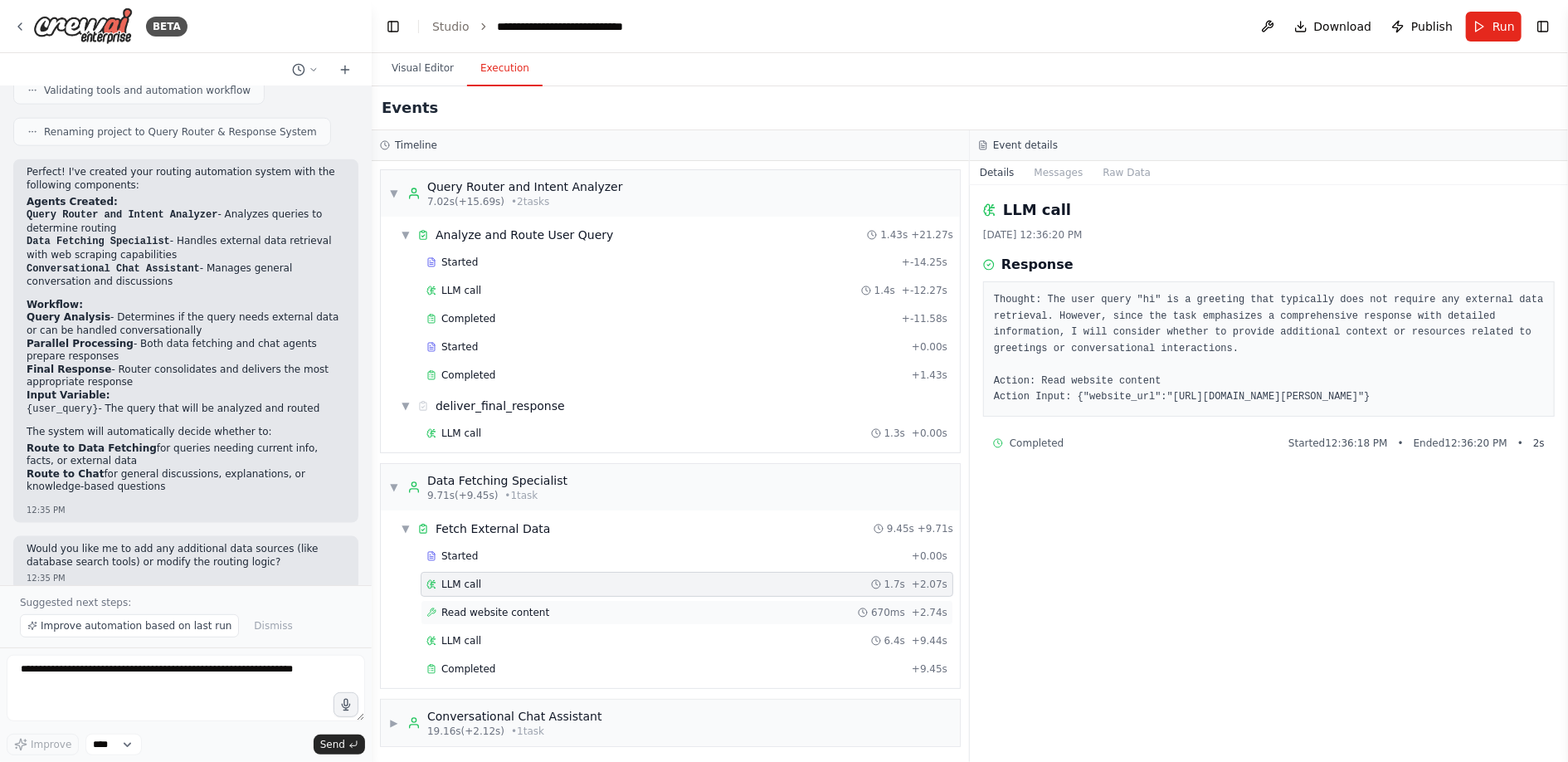
click at [480, 608] on span "Read website content" at bounding box center [495, 612] width 108 height 13
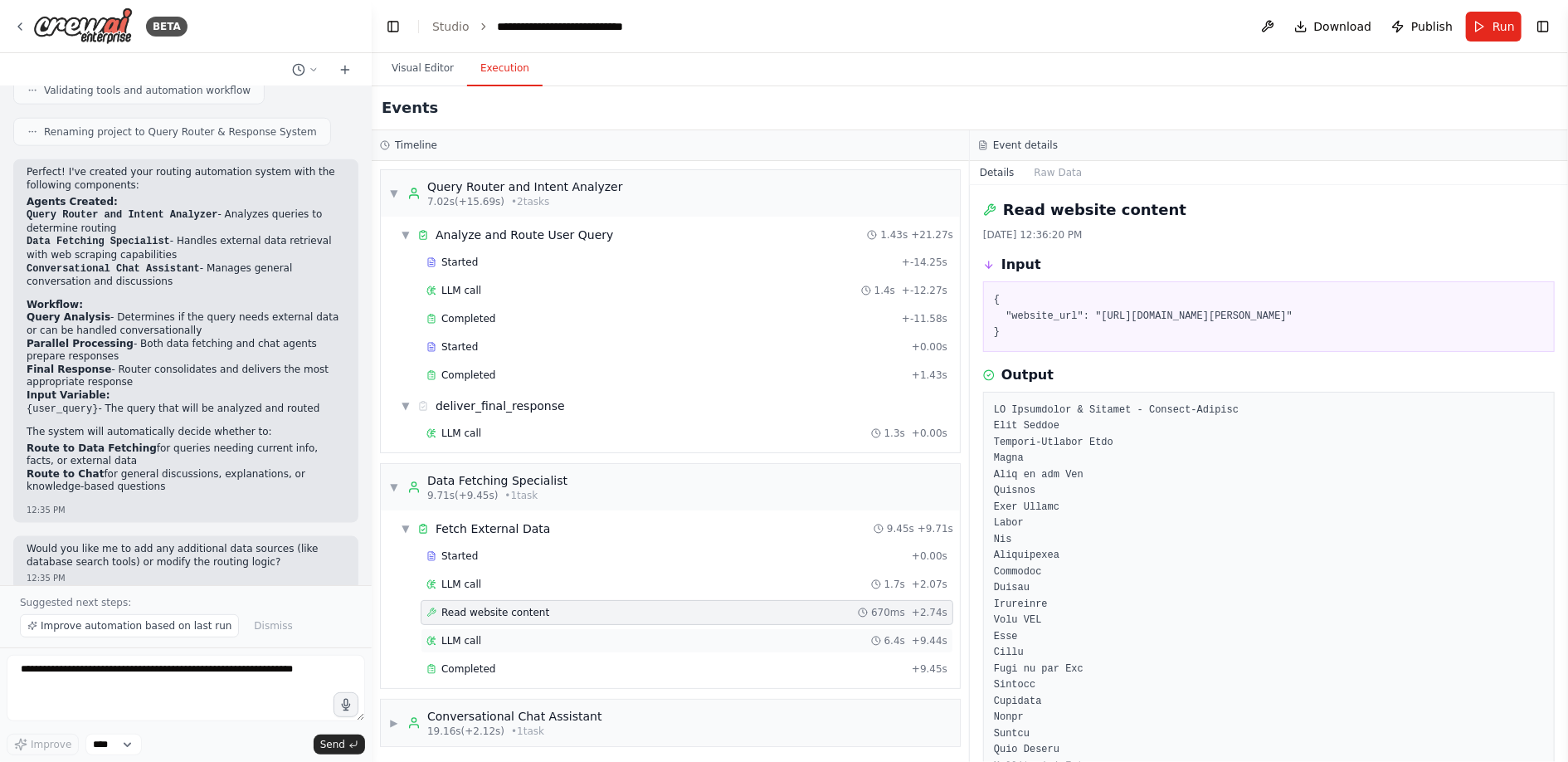
click at [480, 634] on div "LLM call 6.4s + 9.44s" at bounding box center [686, 641] width 521 height 13
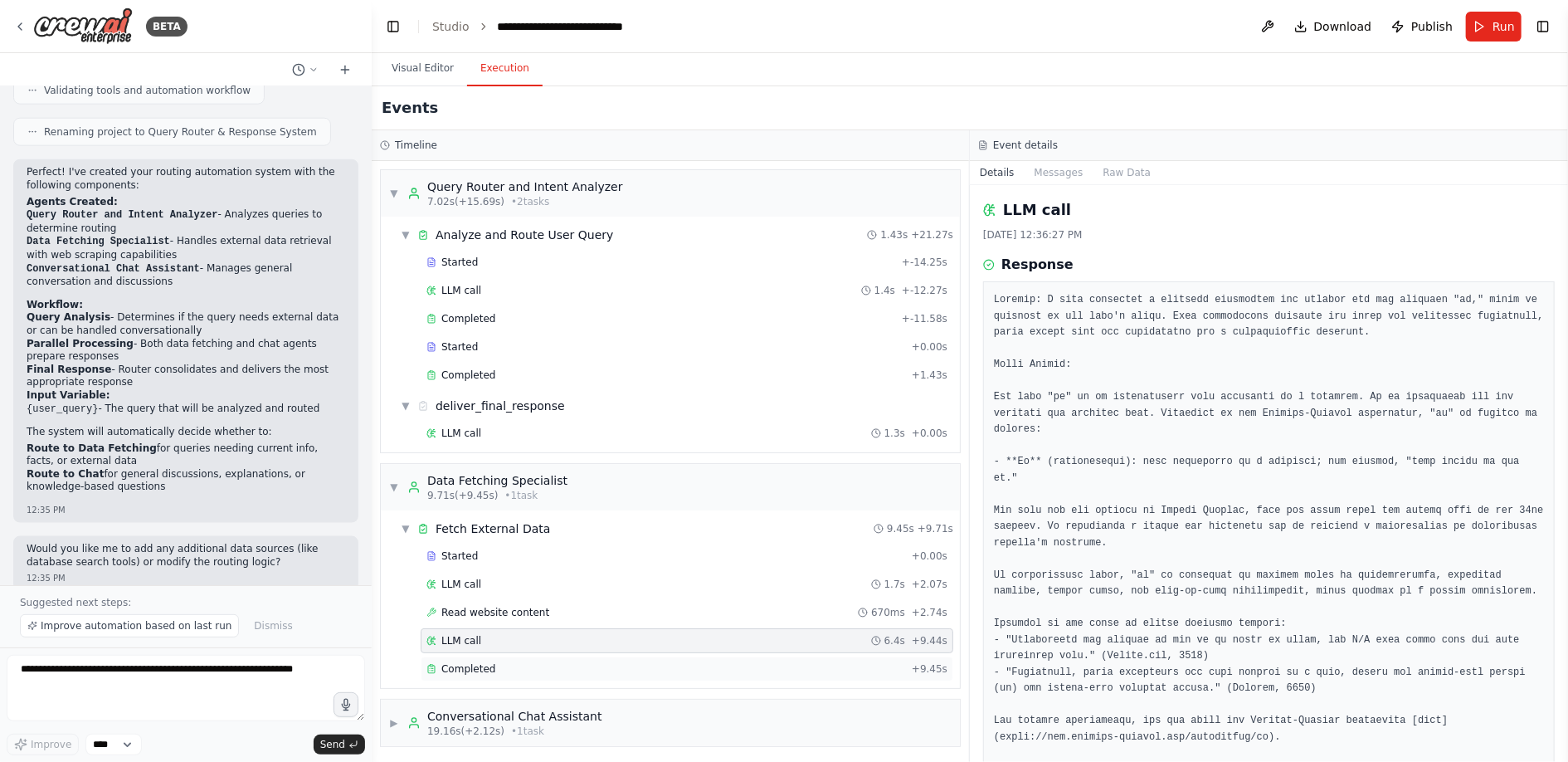
click at [483, 656] on div "Completed + 9.45s" at bounding box center [686, 668] width 533 height 25
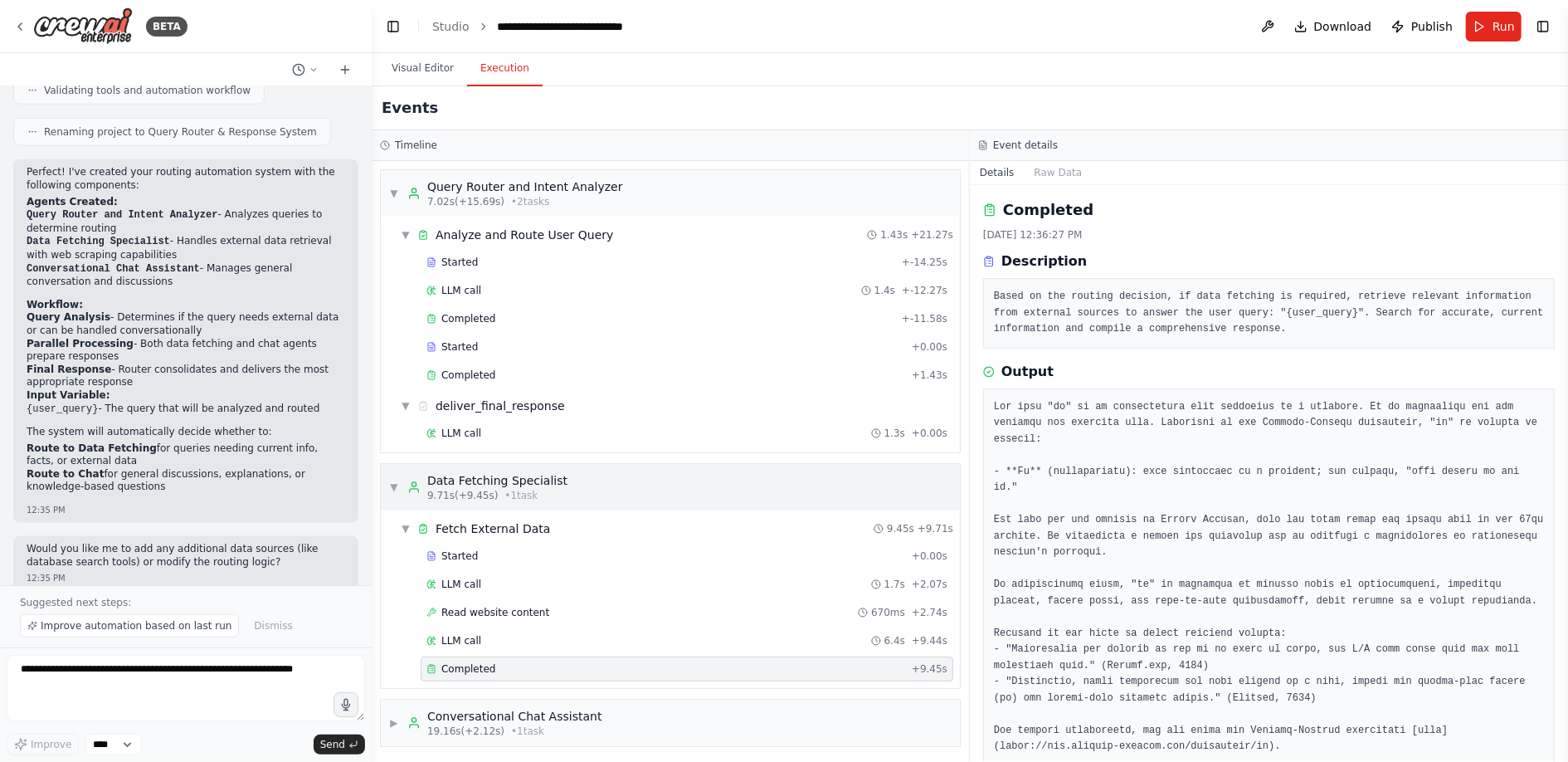
click at [393, 486] on span "▼" at bounding box center [394, 487] width 10 height 13
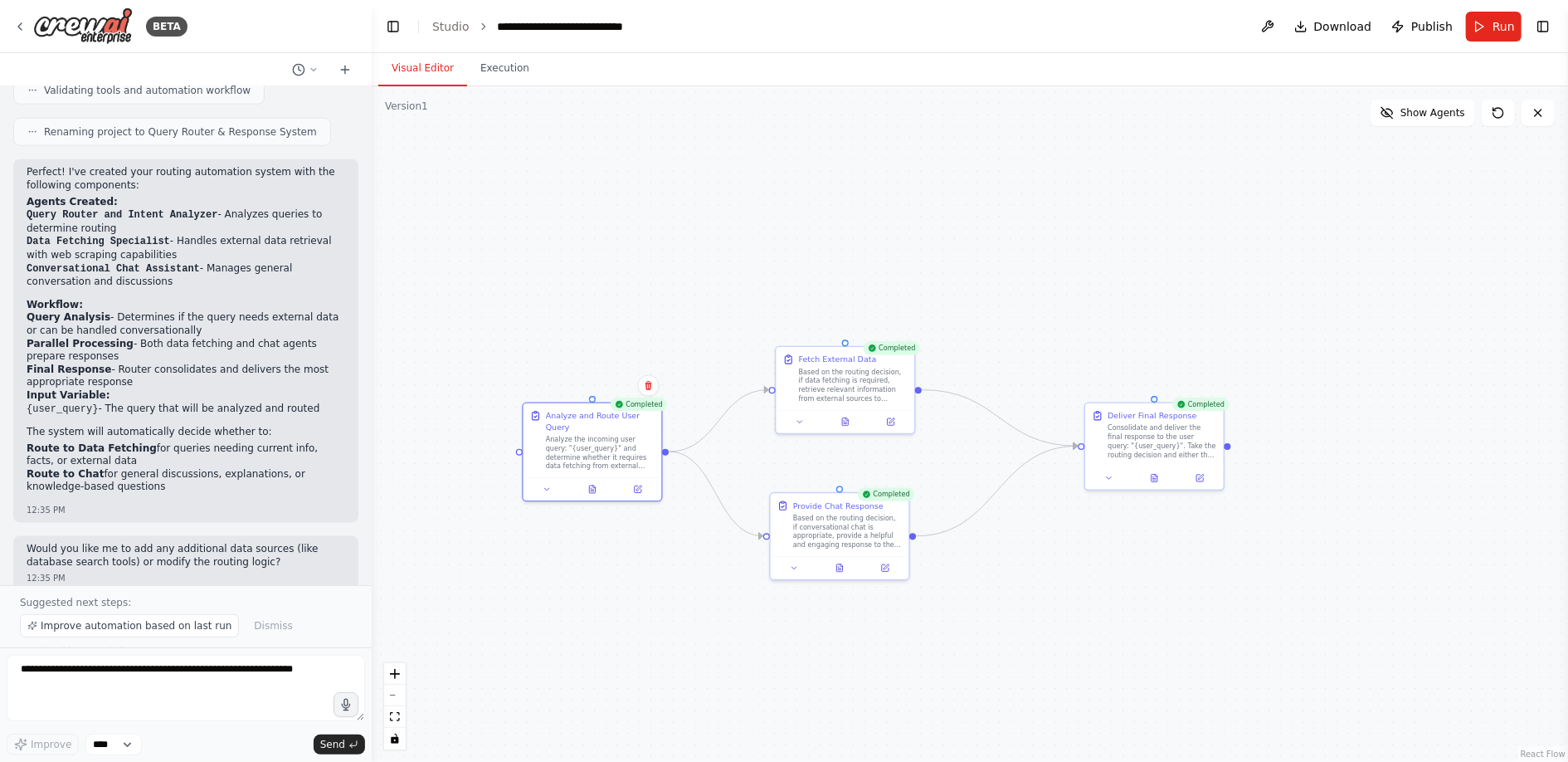
click at [425, 61] on button "Visual Editor" at bounding box center [423, 68] width 89 height 35
click at [547, 485] on icon at bounding box center [547, 487] width 9 height 9
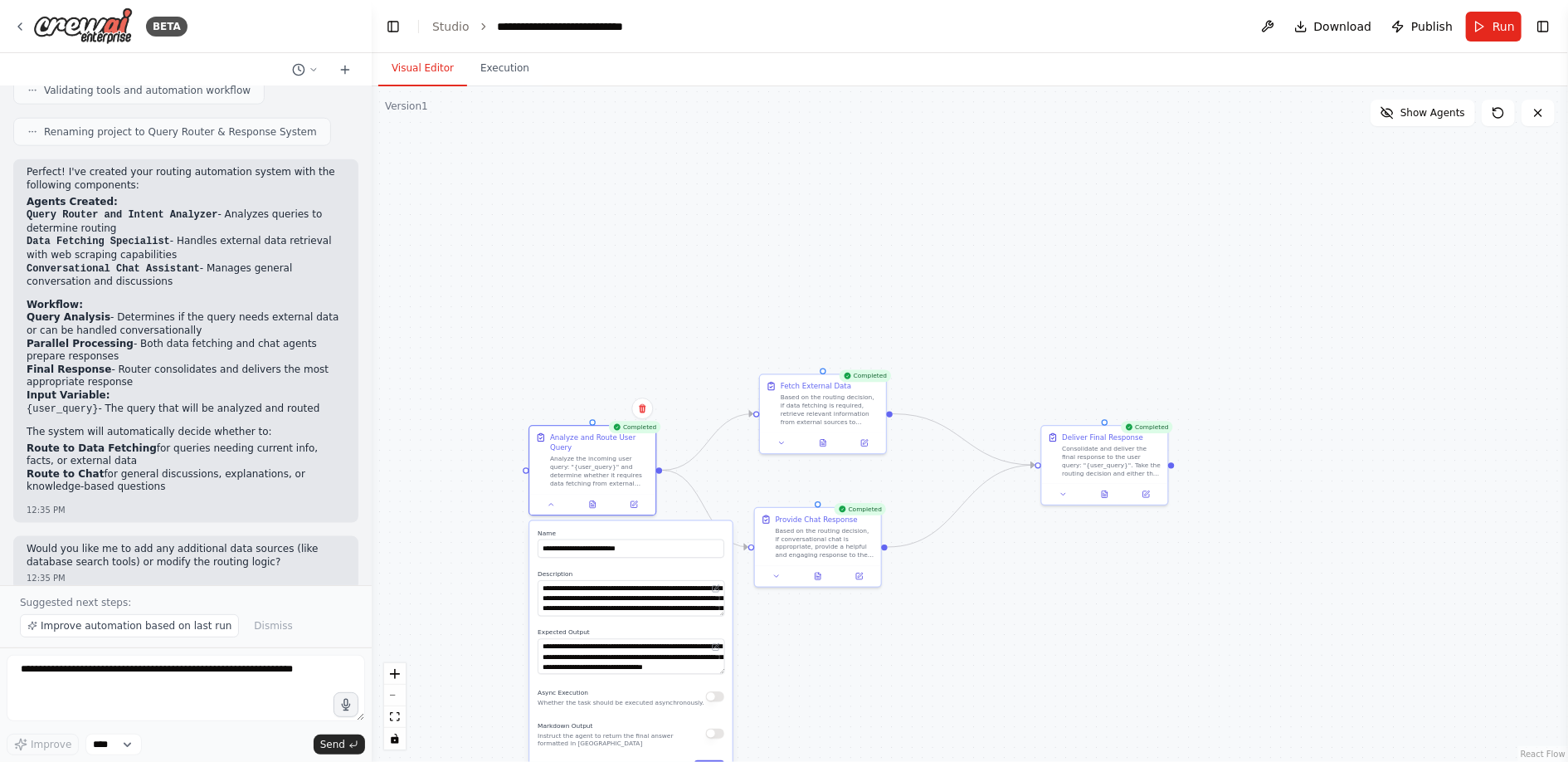
click at [517, 376] on div ".deletable-edge-delete-btn { width: 20px; height: 20px; border: 0px solid #ffff…" at bounding box center [971, 423] width 1197 height 675
click at [503, 530] on div ".deletable-edge-delete-btn { width: 20px; height: 20px; border: 0px solid #ffff…" at bounding box center [971, 423] width 1197 height 675
click at [19, 26] on icon at bounding box center [20, 27] width 13 height 13
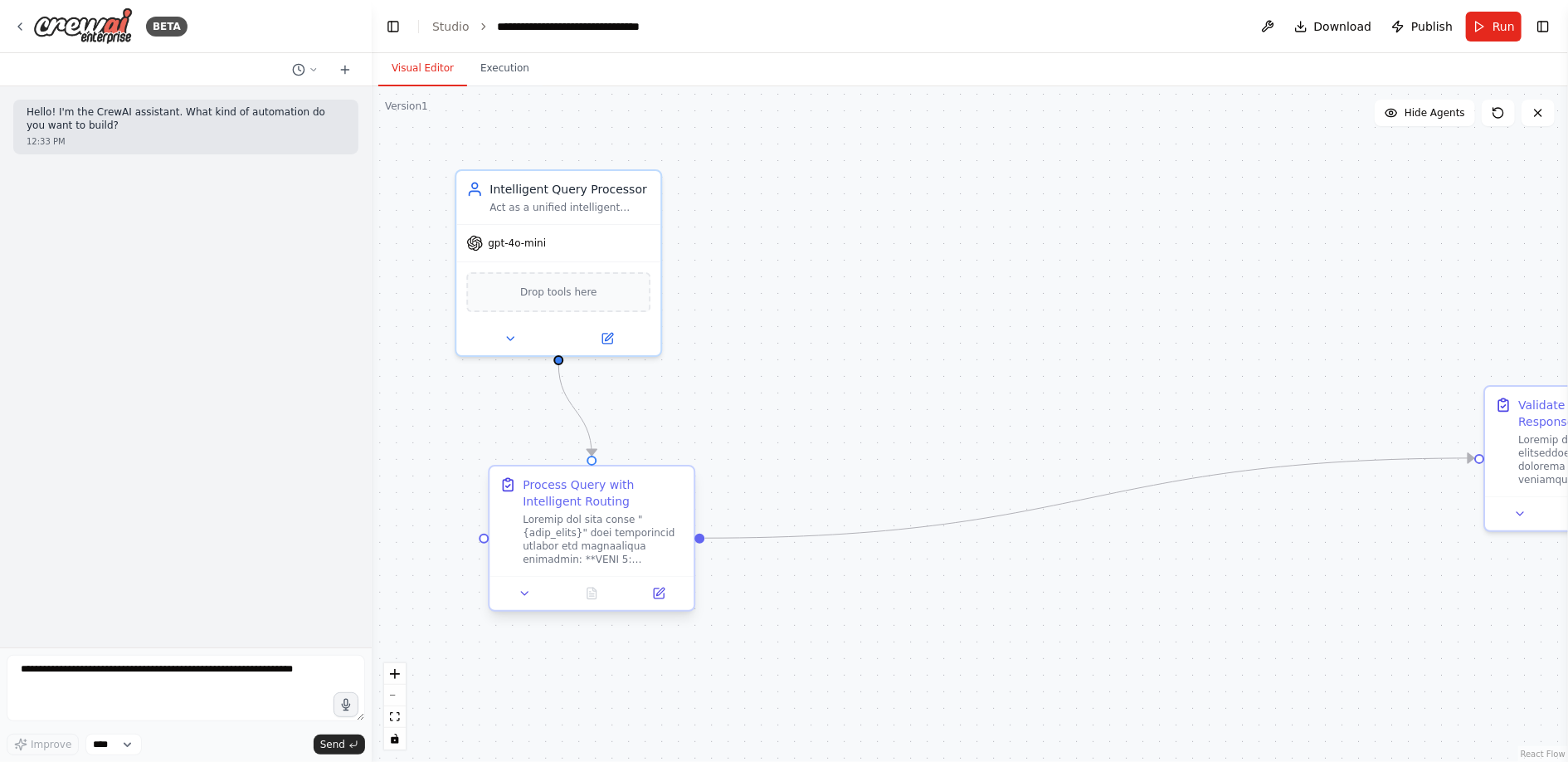
drag, startPoint x: 405, startPoint y: 553, endPoint x: 654, endPoint y: 523, distance: 250.8
click at [654, 523] on div at bounding box center [603, 540] width 161 height 53
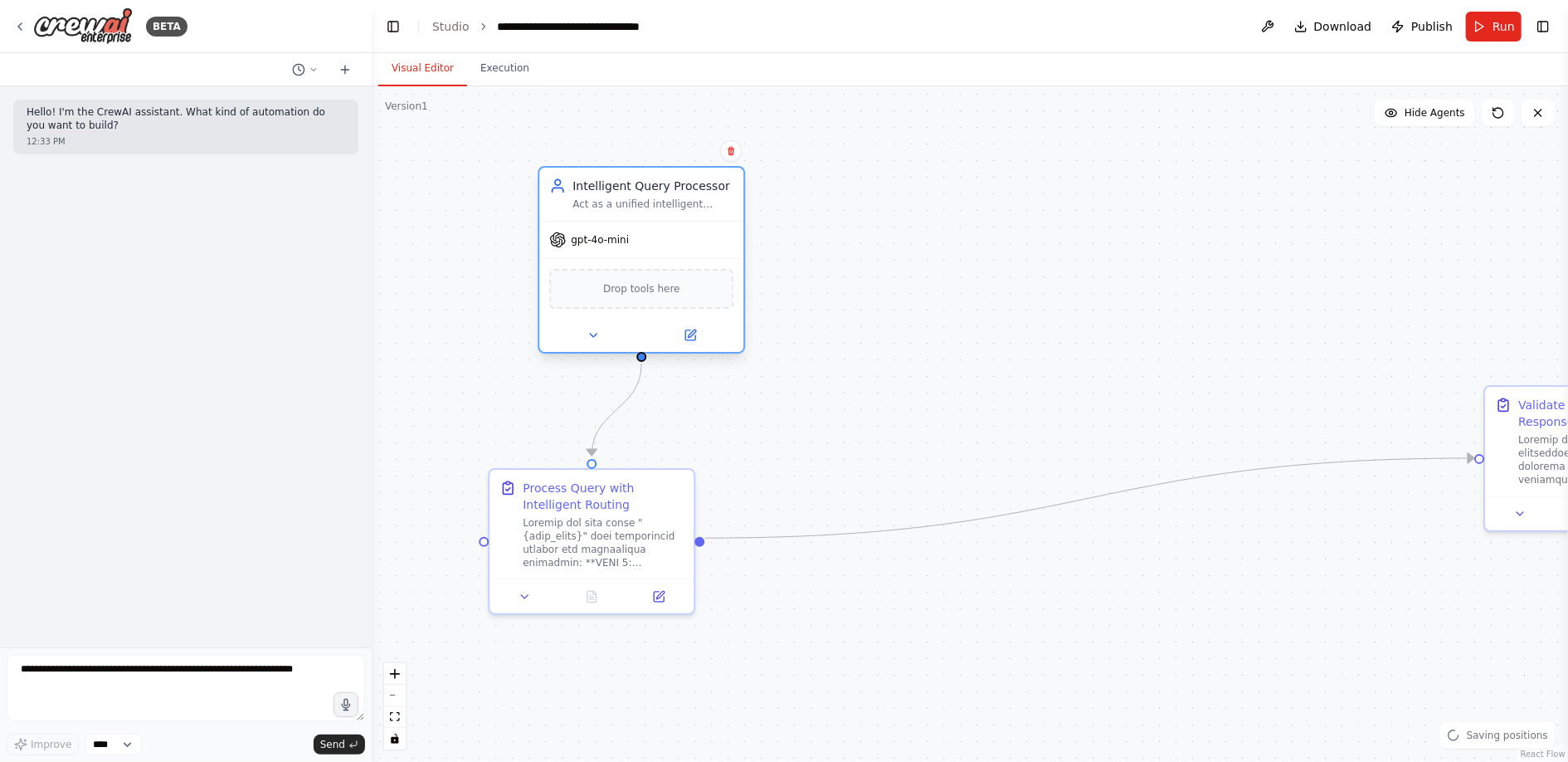
drag, startPoint x: 598, startPoint y: 245, endPoint x: 674, endPoint y: 245, distance: 76.0
click at [674, 245] on div "gpt-4o-mini" at bounding box center [642, 239] width 205 height 37
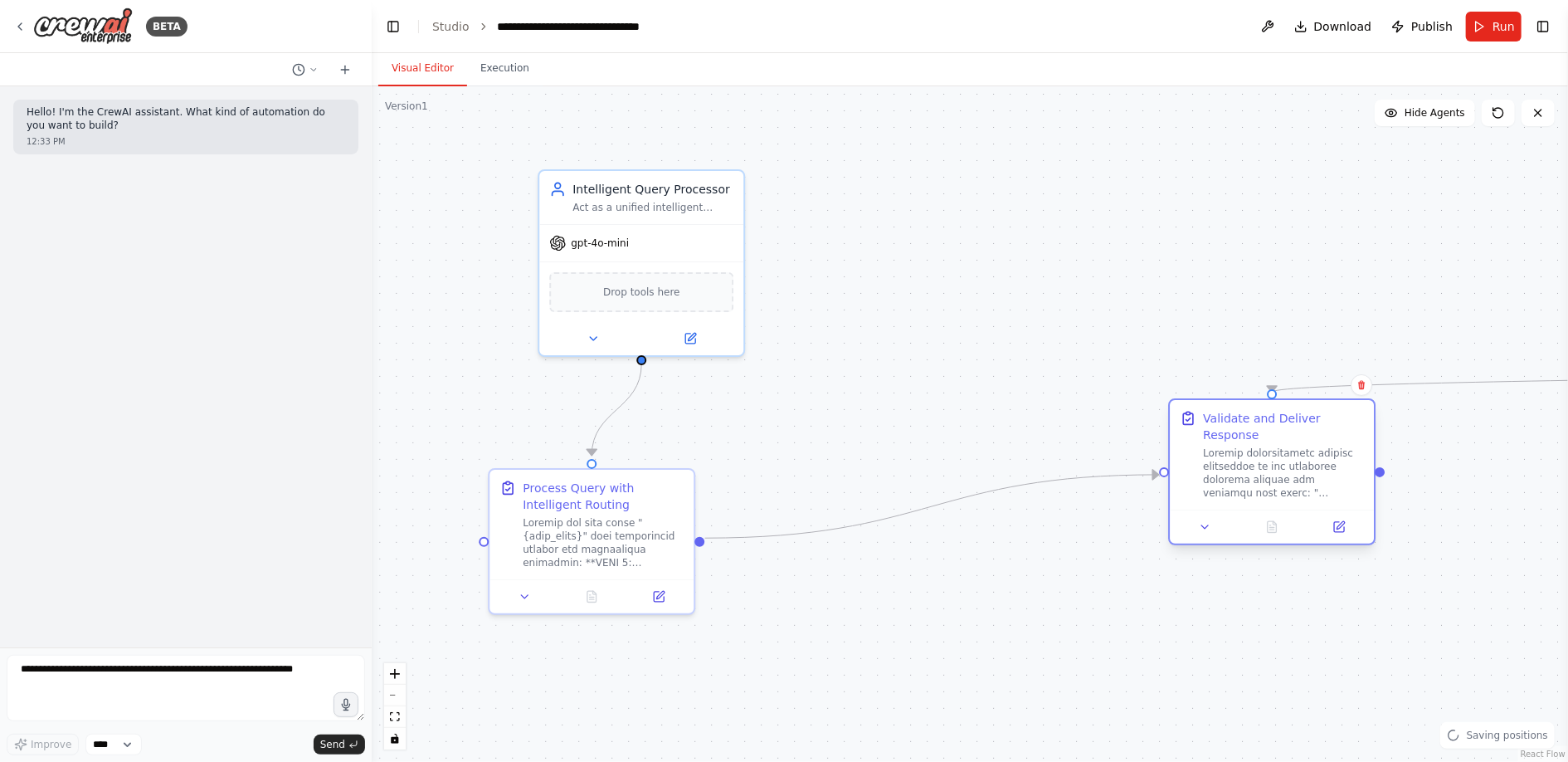
drag, startPoint x: 1519, startPoint y: 430, endPoint x: 1203, endPoint y: 452, distance: 316.8
click at [1203, 452] on div at bounding box center [1284, 472] width 161 height 53
click at [174, 660] on textarea at bounding box center [186, 687] width 359 height 66
type textarea "**"
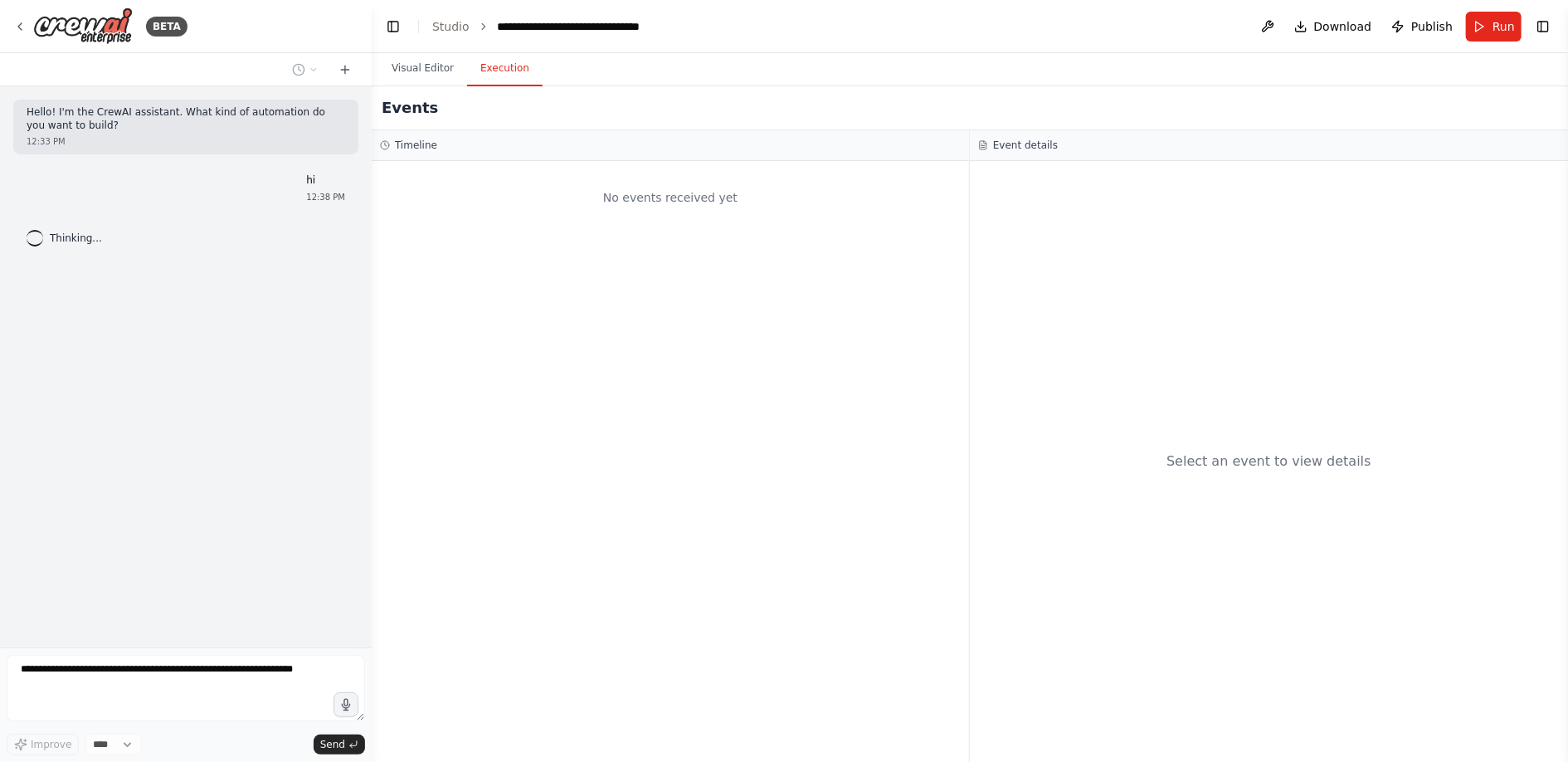
click at [482, 63] on button "Execution" at bounding box center [505, 68] width 76 height 35
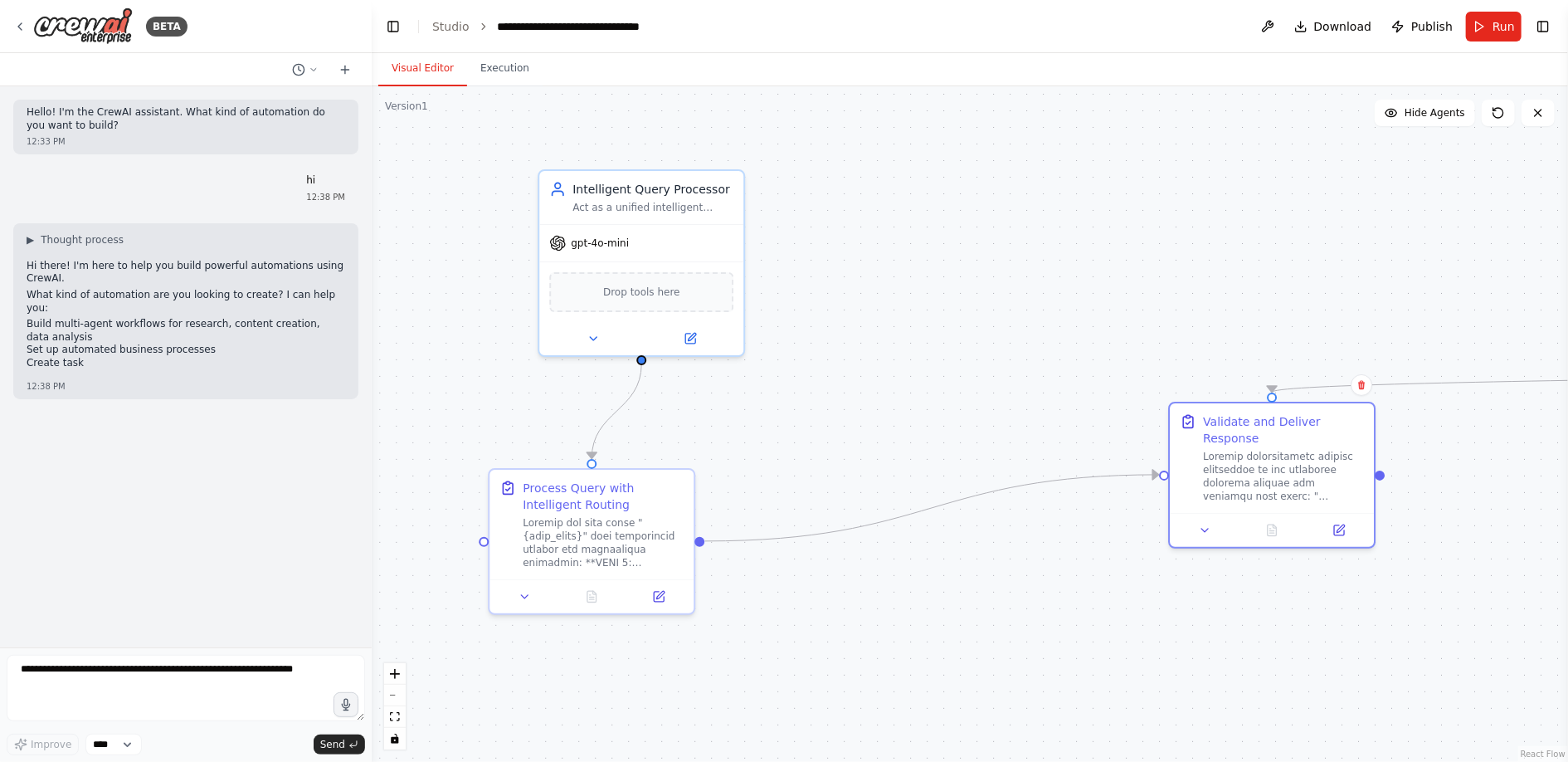
click at [418, 68] on button "Visual Editor" at bounding box center [423, 68] width 89 height 35
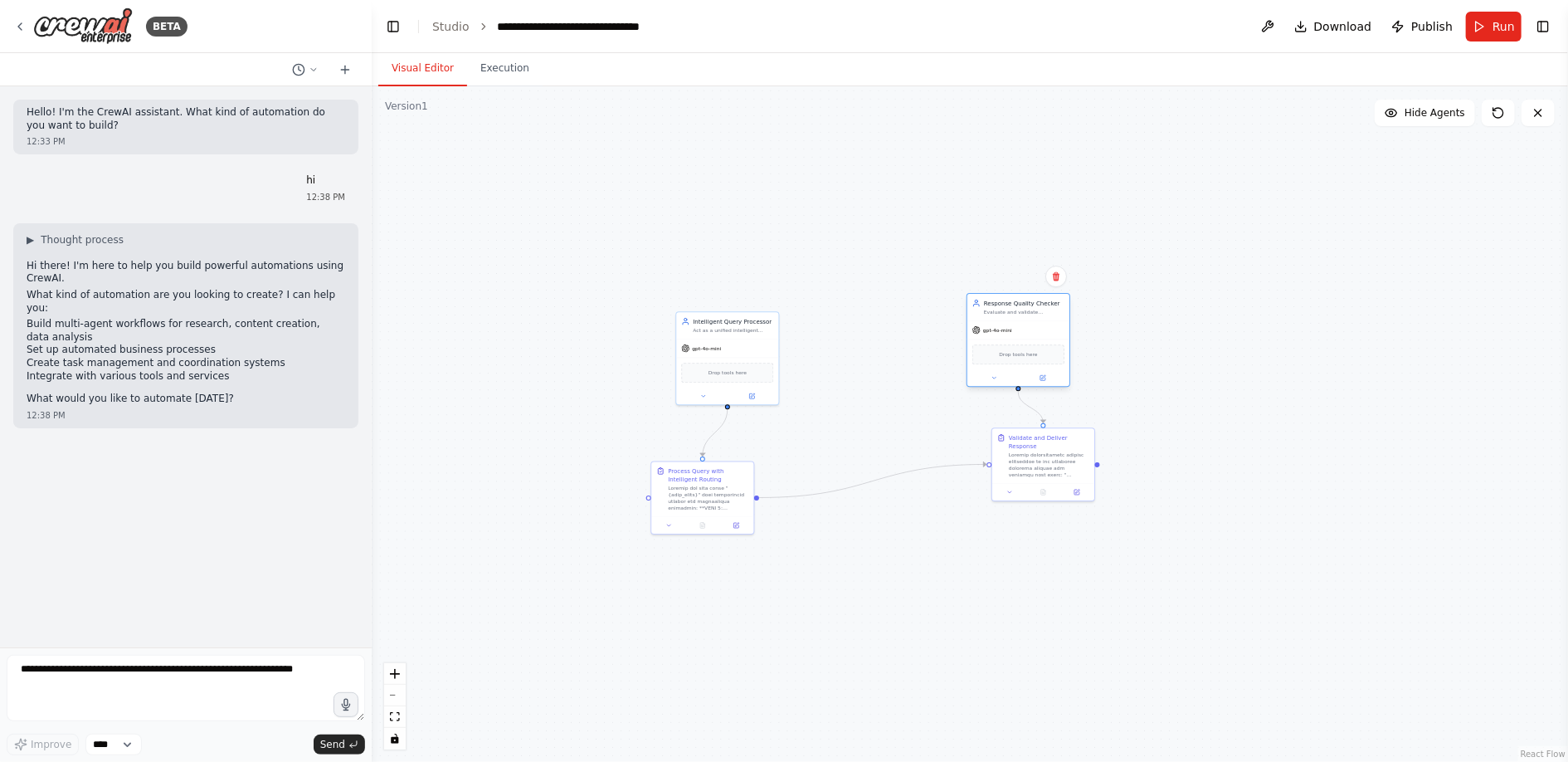
drag, startPoint x: 1498, startPoint y: 336, endPoint x: 1034, endPoint y: 312, distance: 464.6
click at [1033, 321] on div "gpt-4o-mini" at bounding box center [1019, 329] width 102 height 18
click at [498, 71] on button "Execution" at bounding box center [505, 68] width 76 height 35
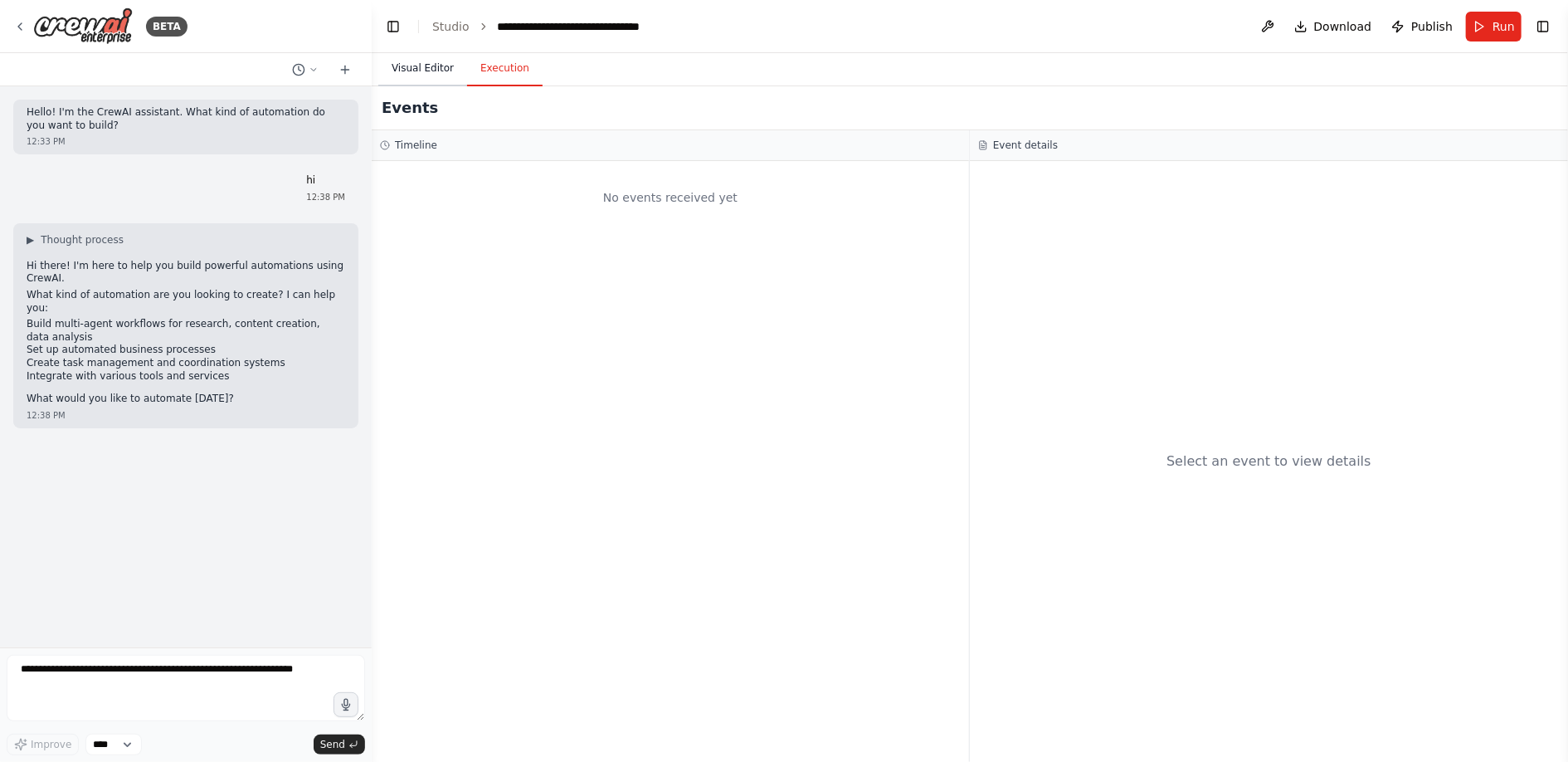
click at [410, 71] on button "Visual Editor" at bounding box center [423, 68] width 89 height 35
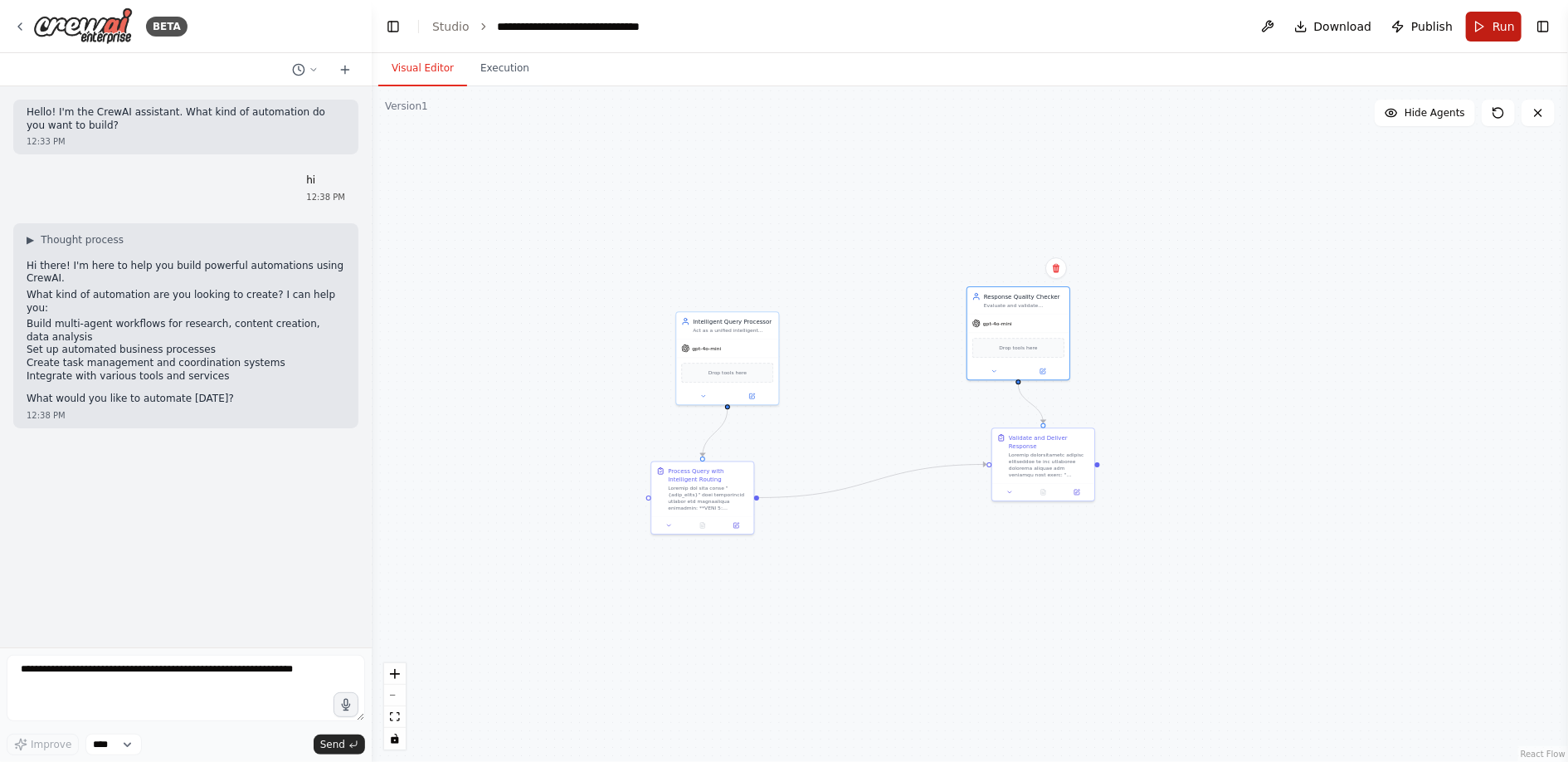
click at [1493, 30] on button "Run" at bounding box center [1494, 27] width 56 height 30
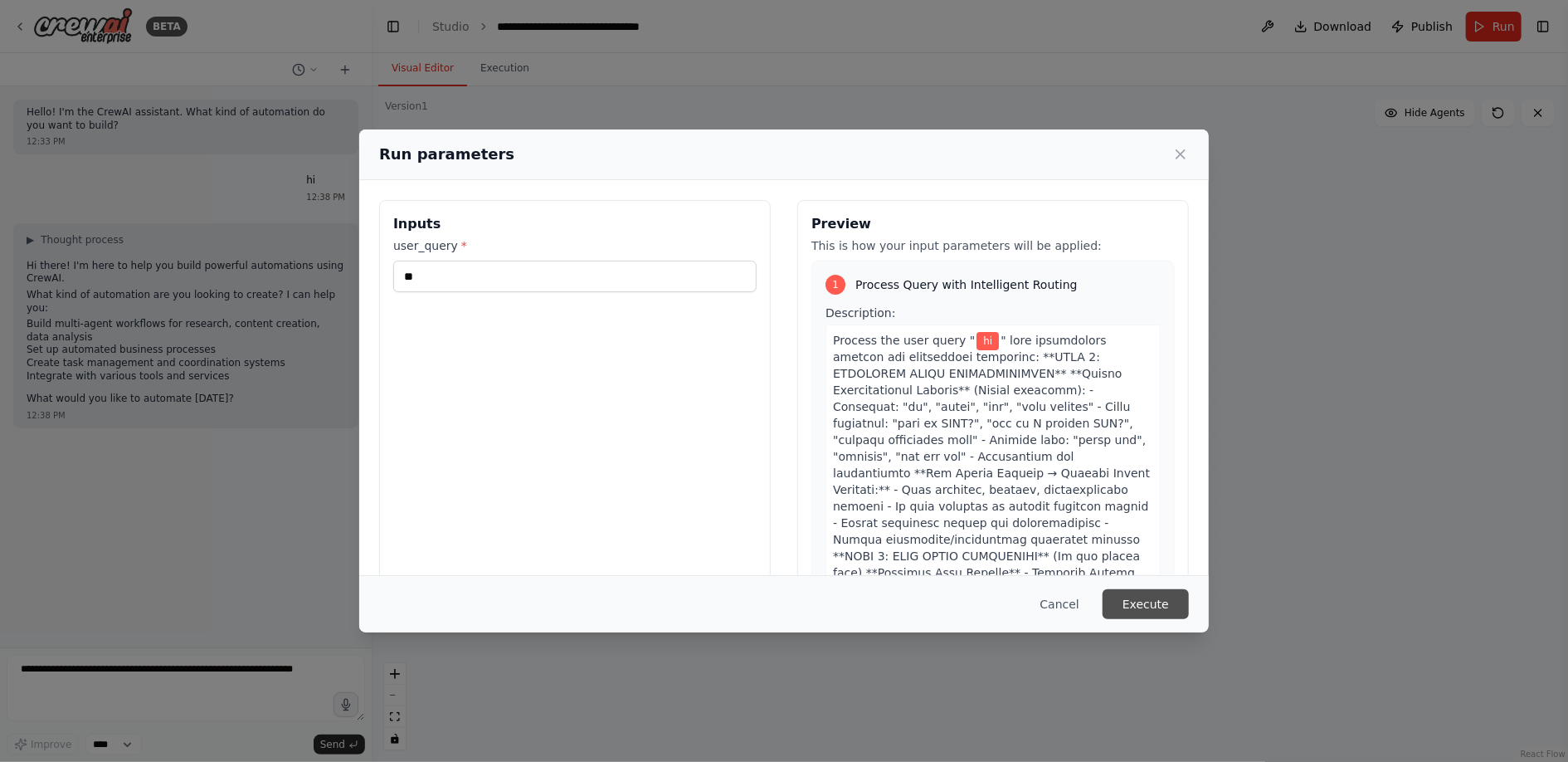
click at [1149, 597] on button "Execute" at bounding box center [1146, 604] width 86 height 30
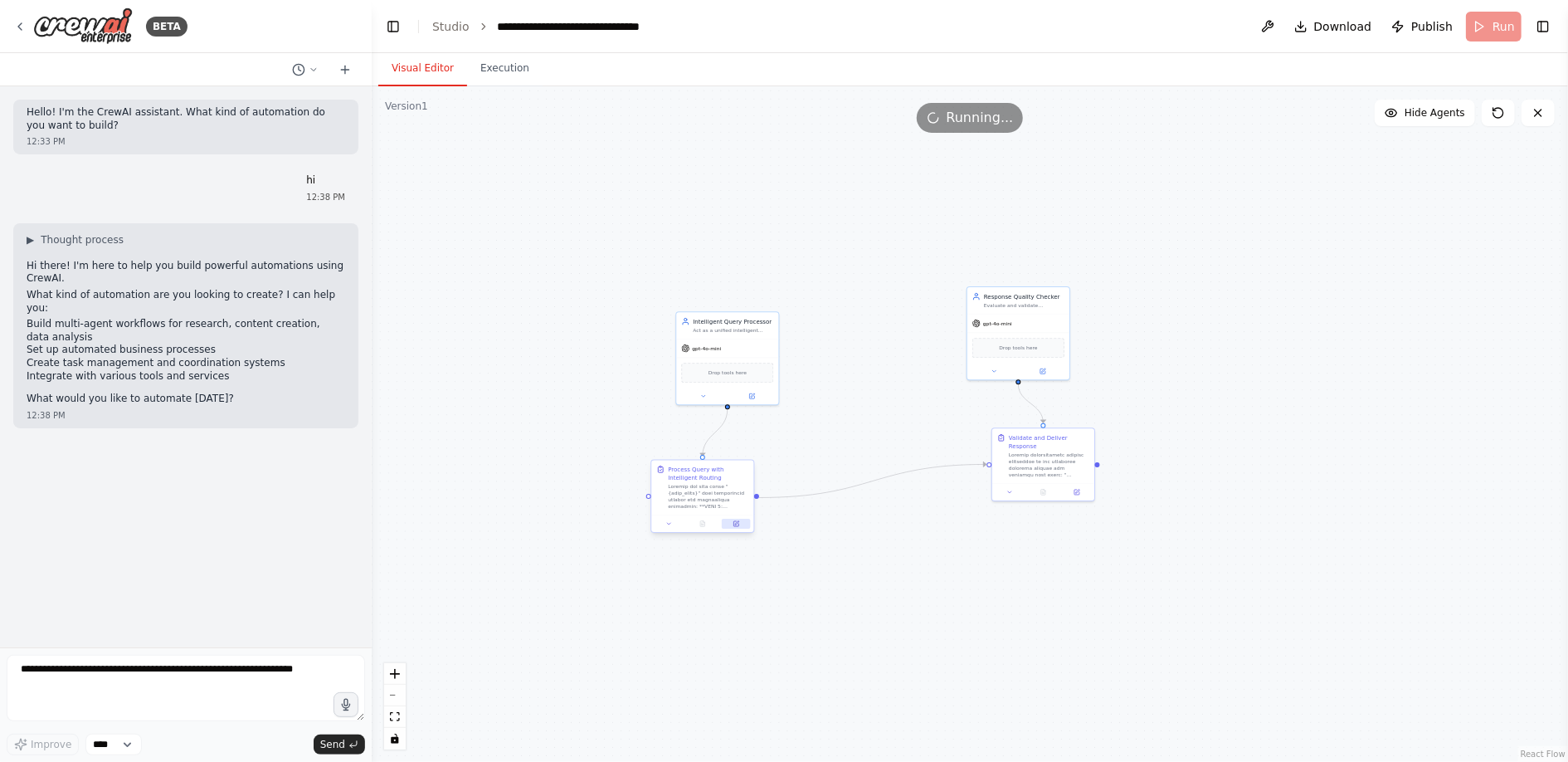
click at [736, 523] on icon at bounding box center [737, 523] width 4 height 4
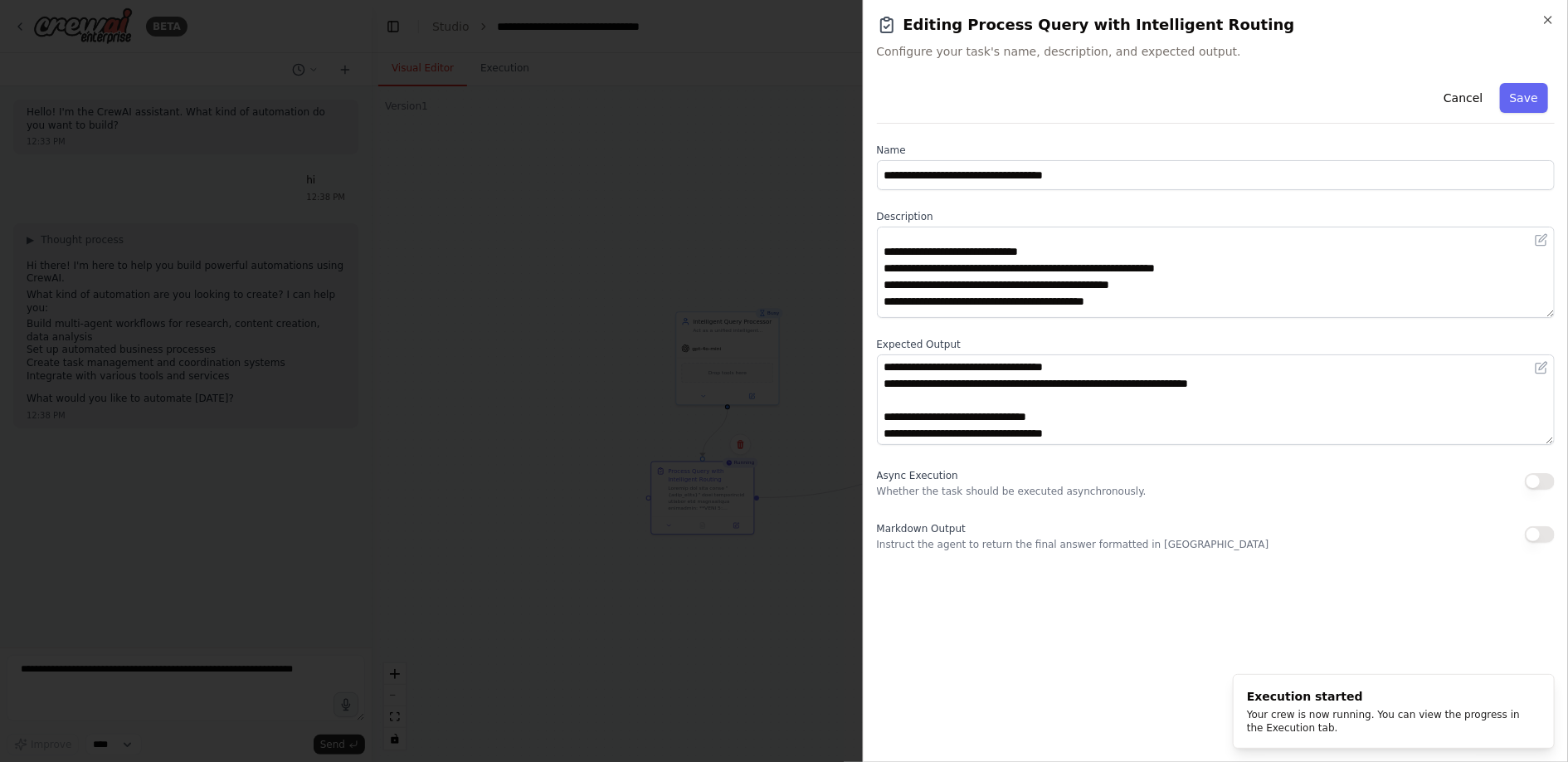
scroll to position [597, 0]
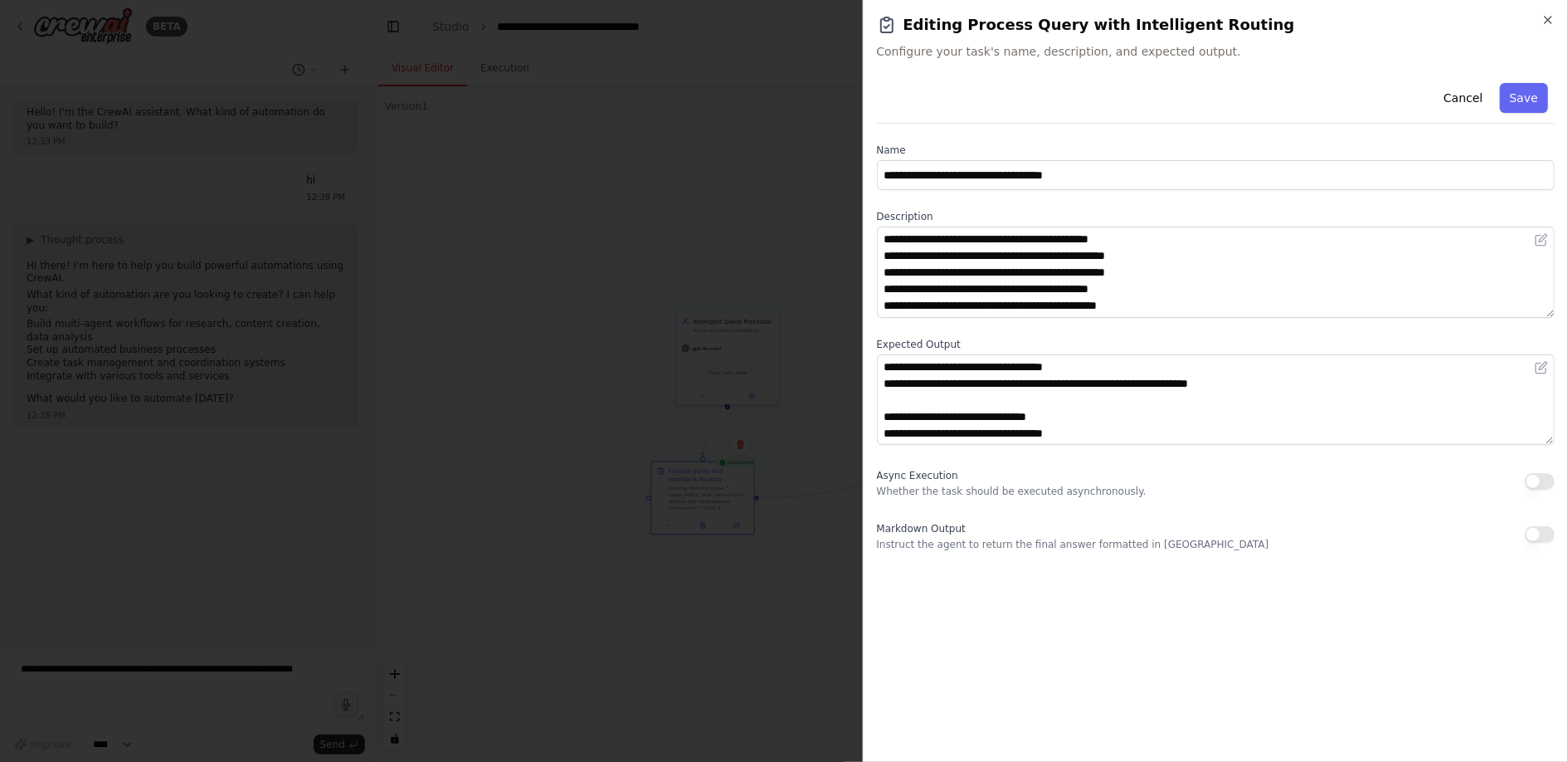
click at [696, 276] on div at bounding box center [784, 381] width 1568 height 762
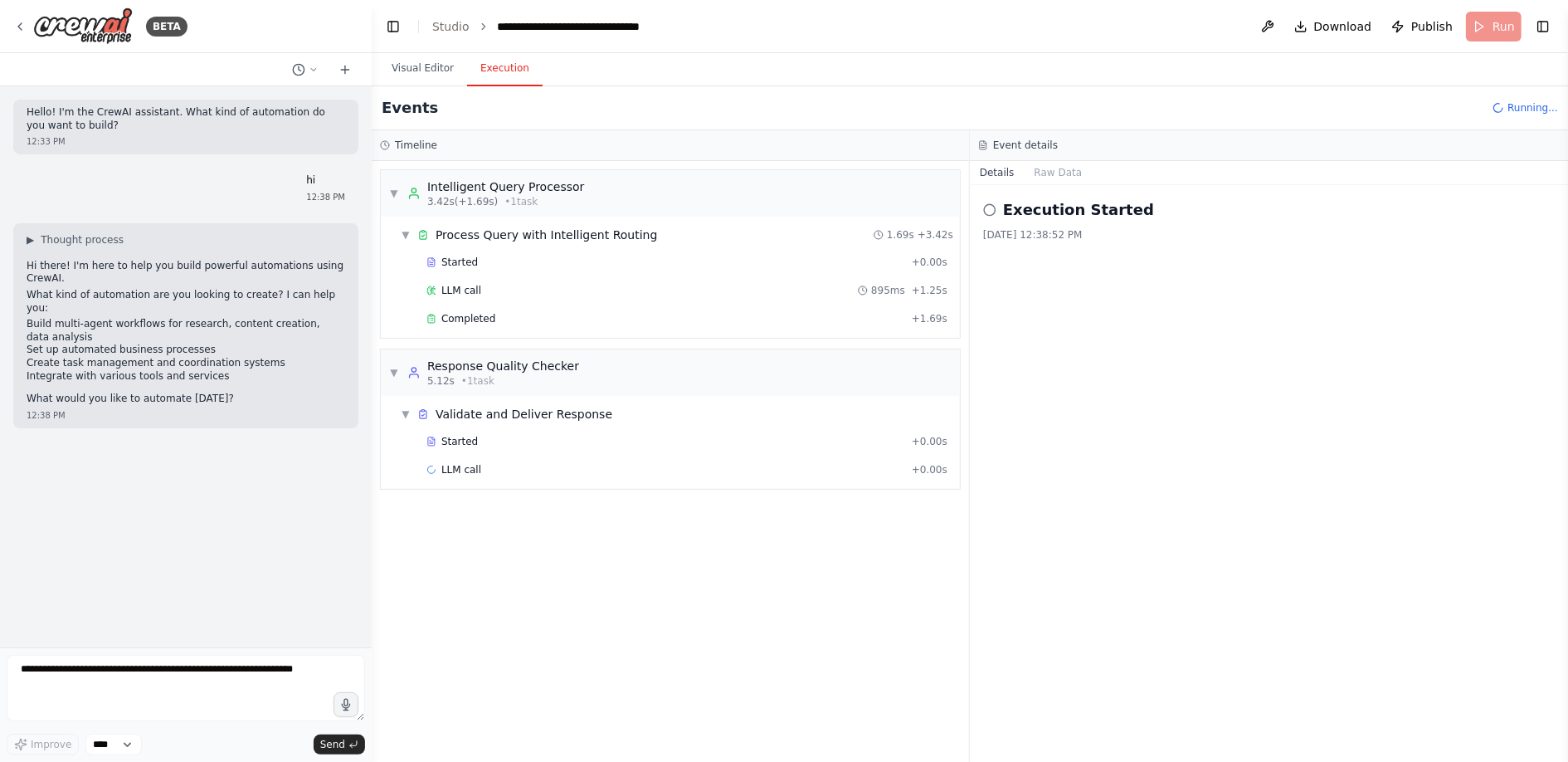
click at [498, 78] on button "Execution" at bounding box center [505, 68] width 76 height 35
click at [462, 263] on span "Started" at bounding box center [459, 262] width 37 height 13
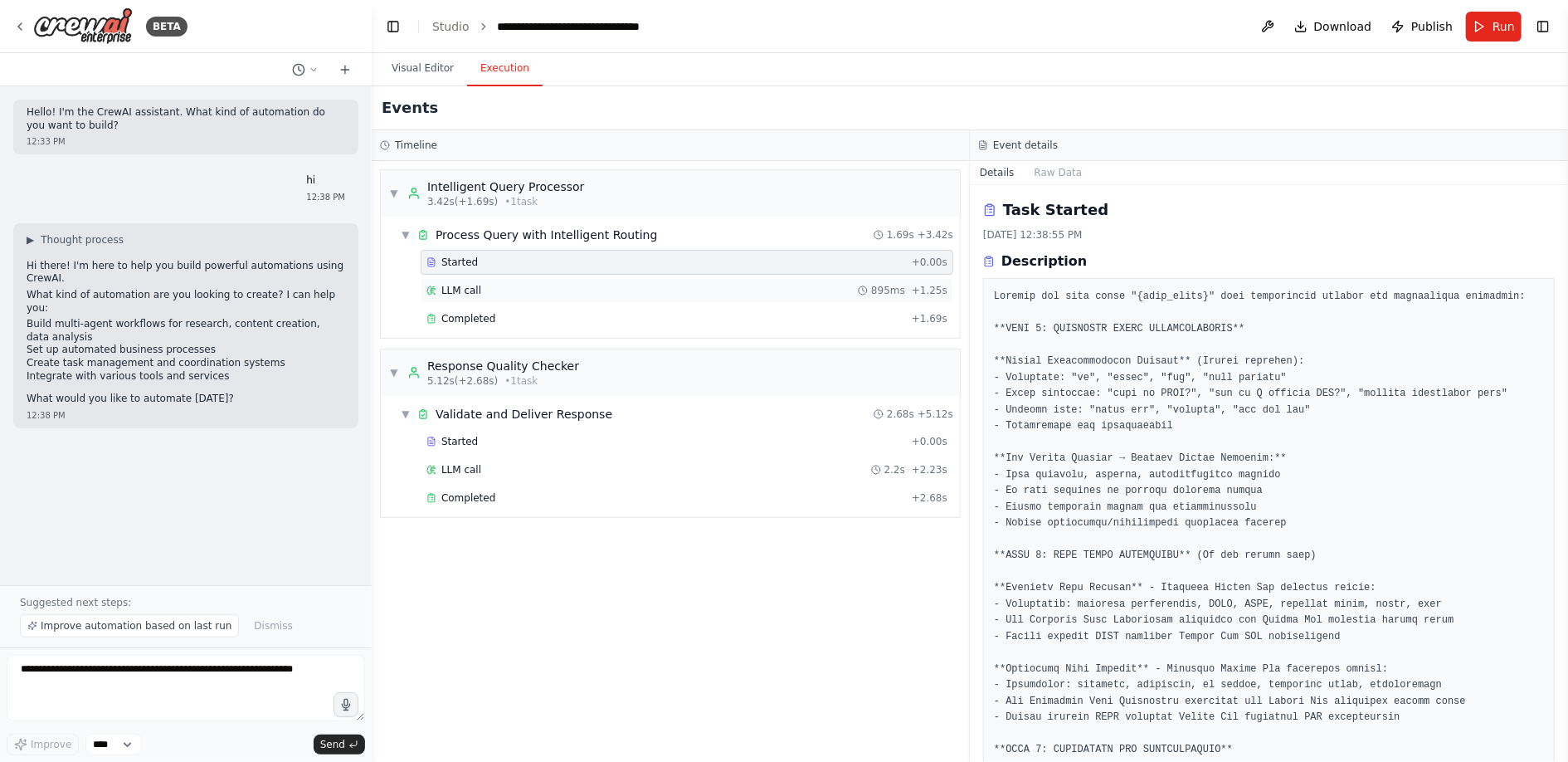
click at [470, 288] on span "LLM call" at bounding box center [461, 291] width 40 height 13
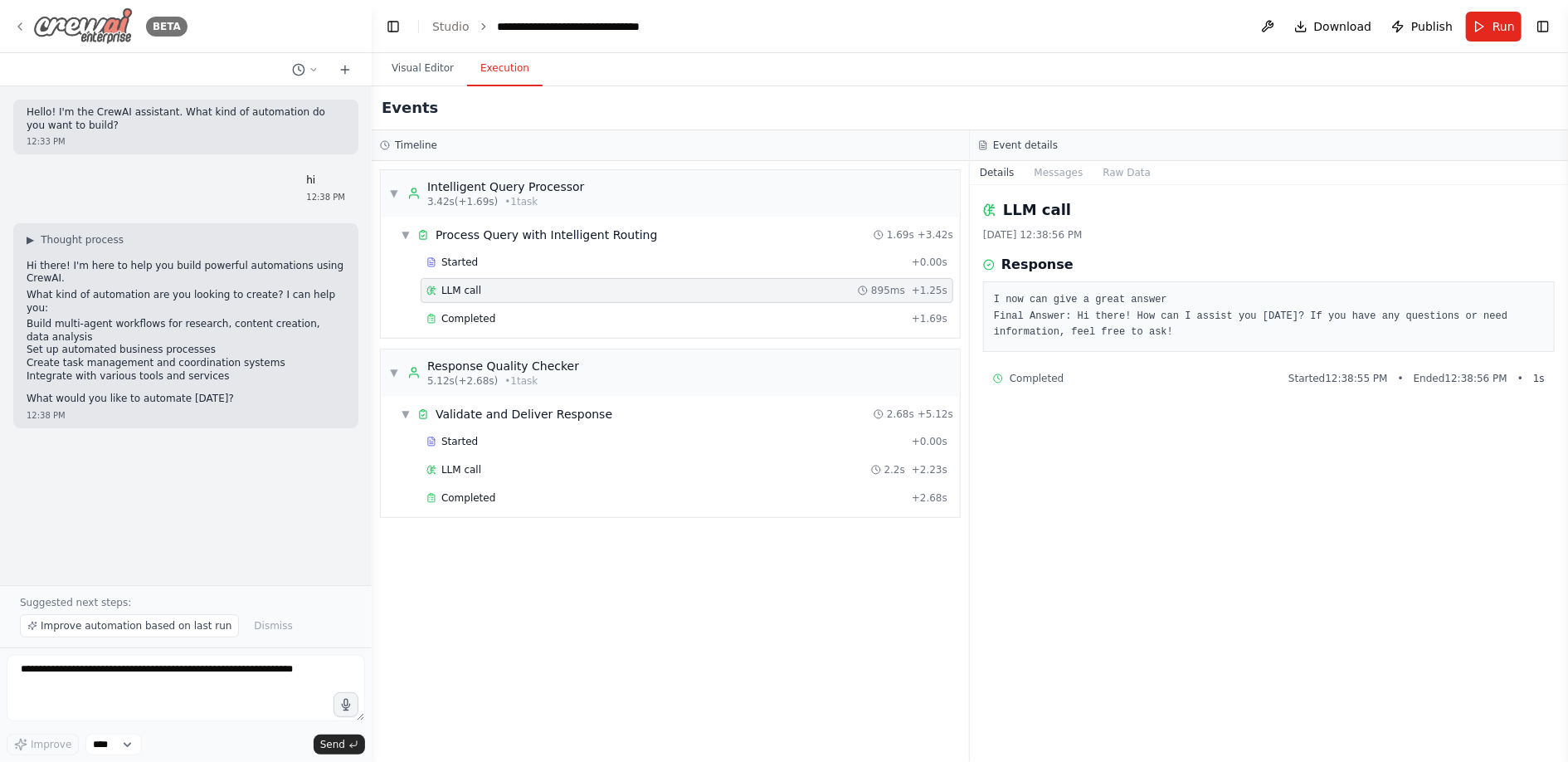
click at [19, 30] on icon at bounding box center [20, 27] width 13 height 13
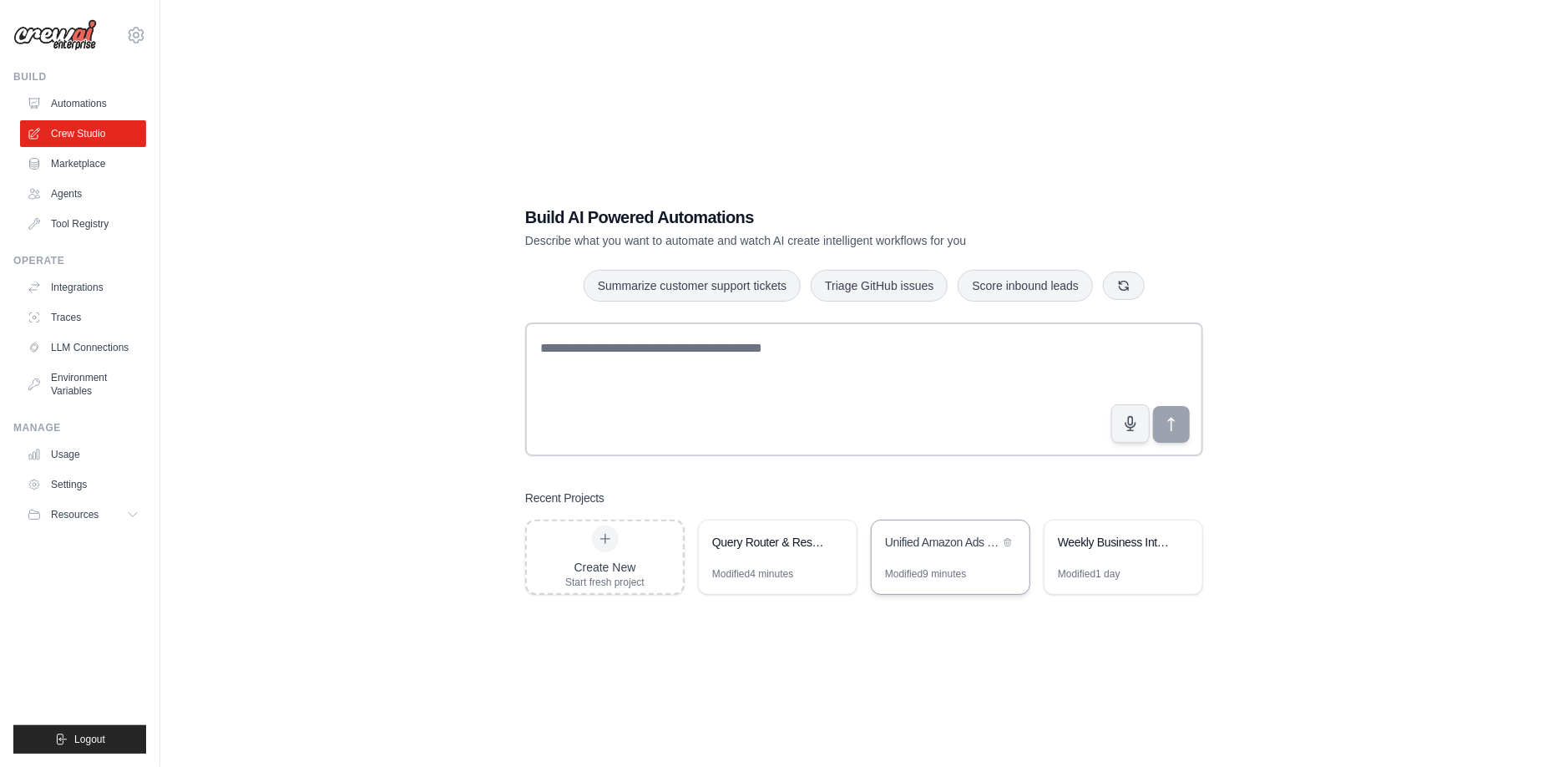
click at [930, 551] on div "Unified Amazon Ads Query Processor" at bounding box center [942, 543] width 114 height 20
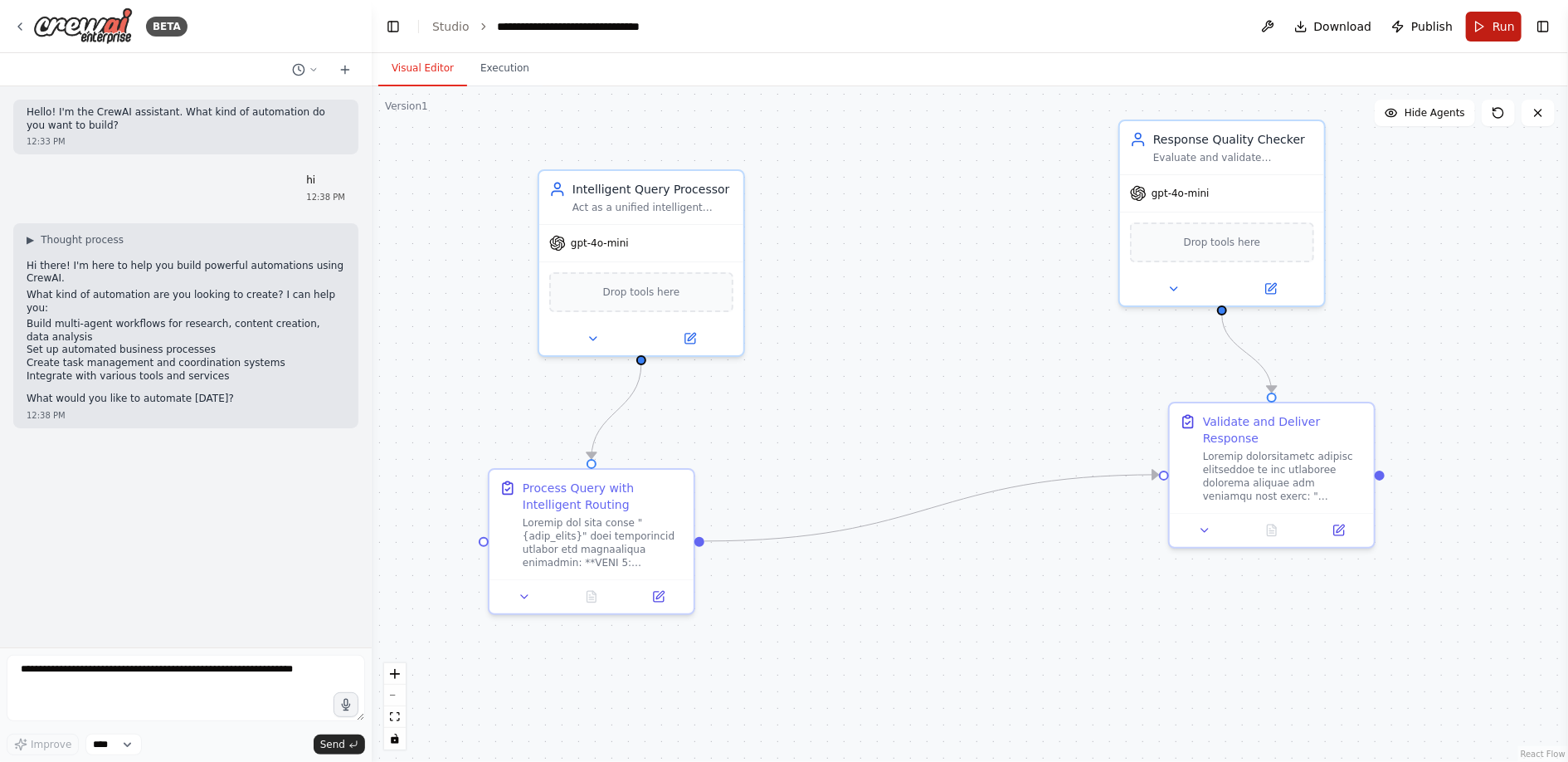
click at [1482, 31] on button "Run" at bounding box center [1494, 27] width 56 height 30
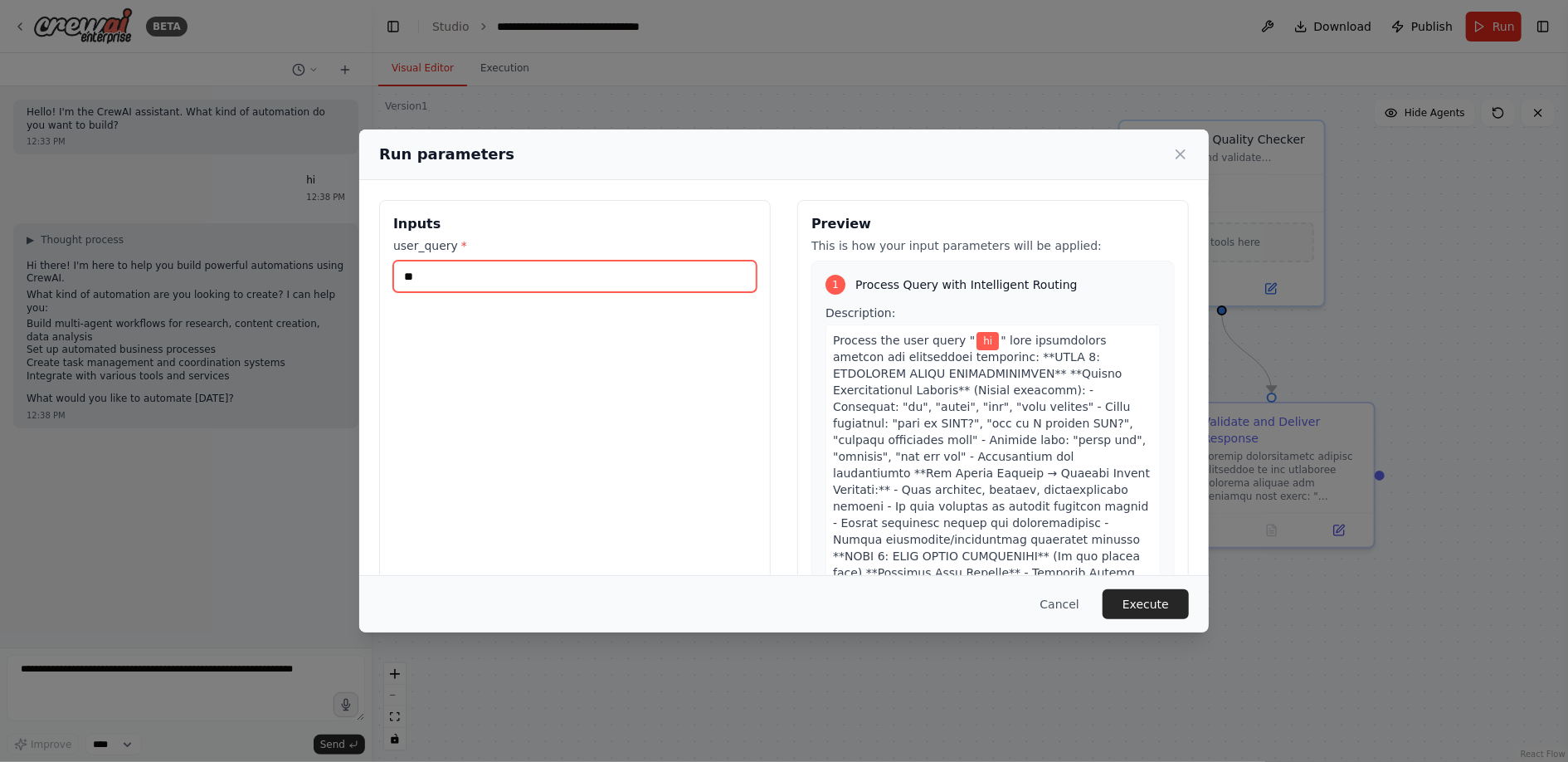
click at [480, 282] on input "**" at bounding box center [575, 275] width 364 height 31
click at [404, 275] on input "**********" at bounding box center [575, 275] width 364 height 31
click at [445, 279] on input "**********" at bounding box center [575, 275] width 364 height 31
type input "**********"
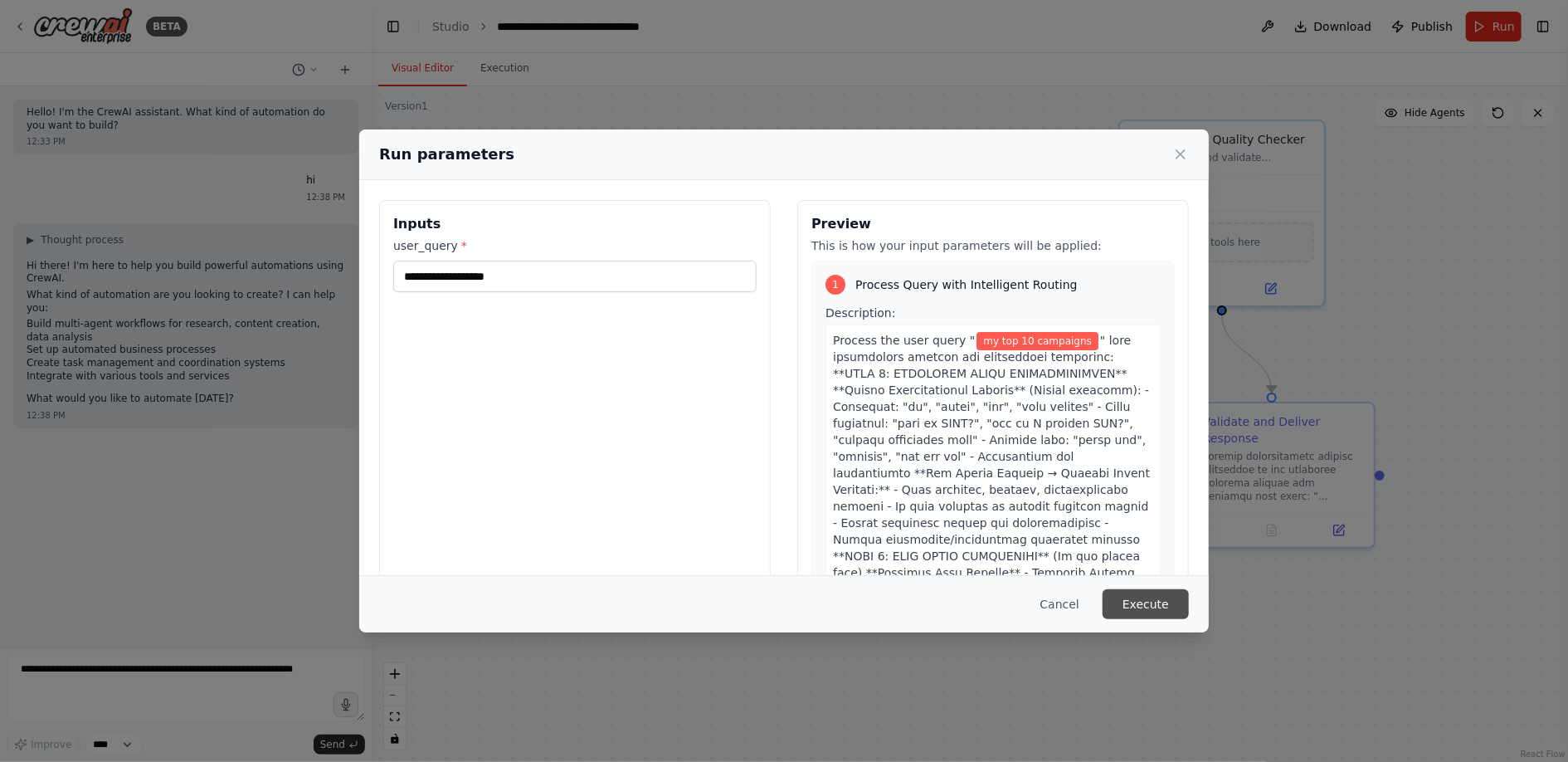
click at [1129, 597] on button "Execute" at bounding box center [1146, 604] width 86 height 30
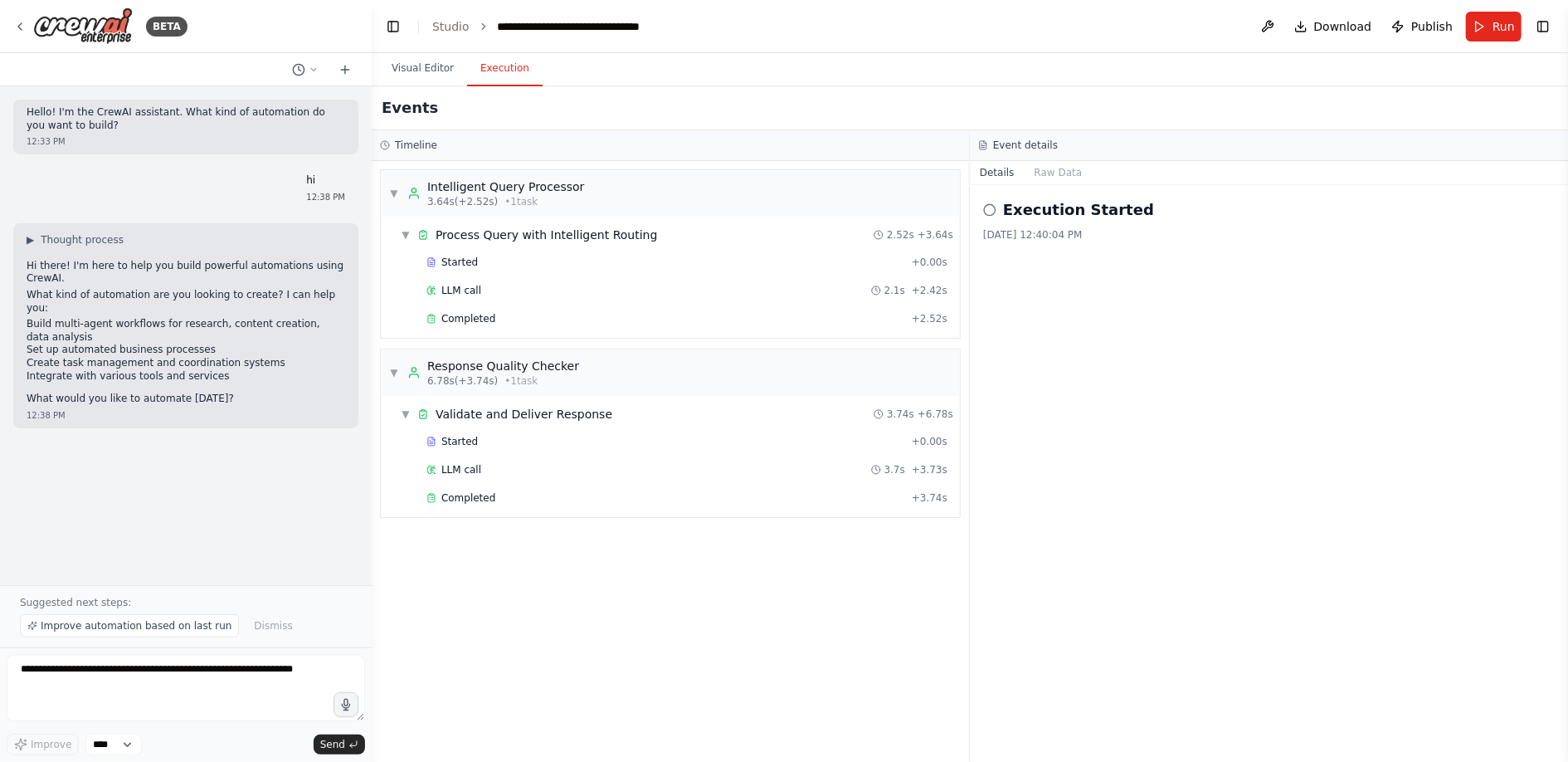
click at [502, 71] on button "Execution" at bounding box center [505, 68] width 76 height 35
click at [490, 317] on span "Completed" at bounding box center [468, 319] width 54 height 13
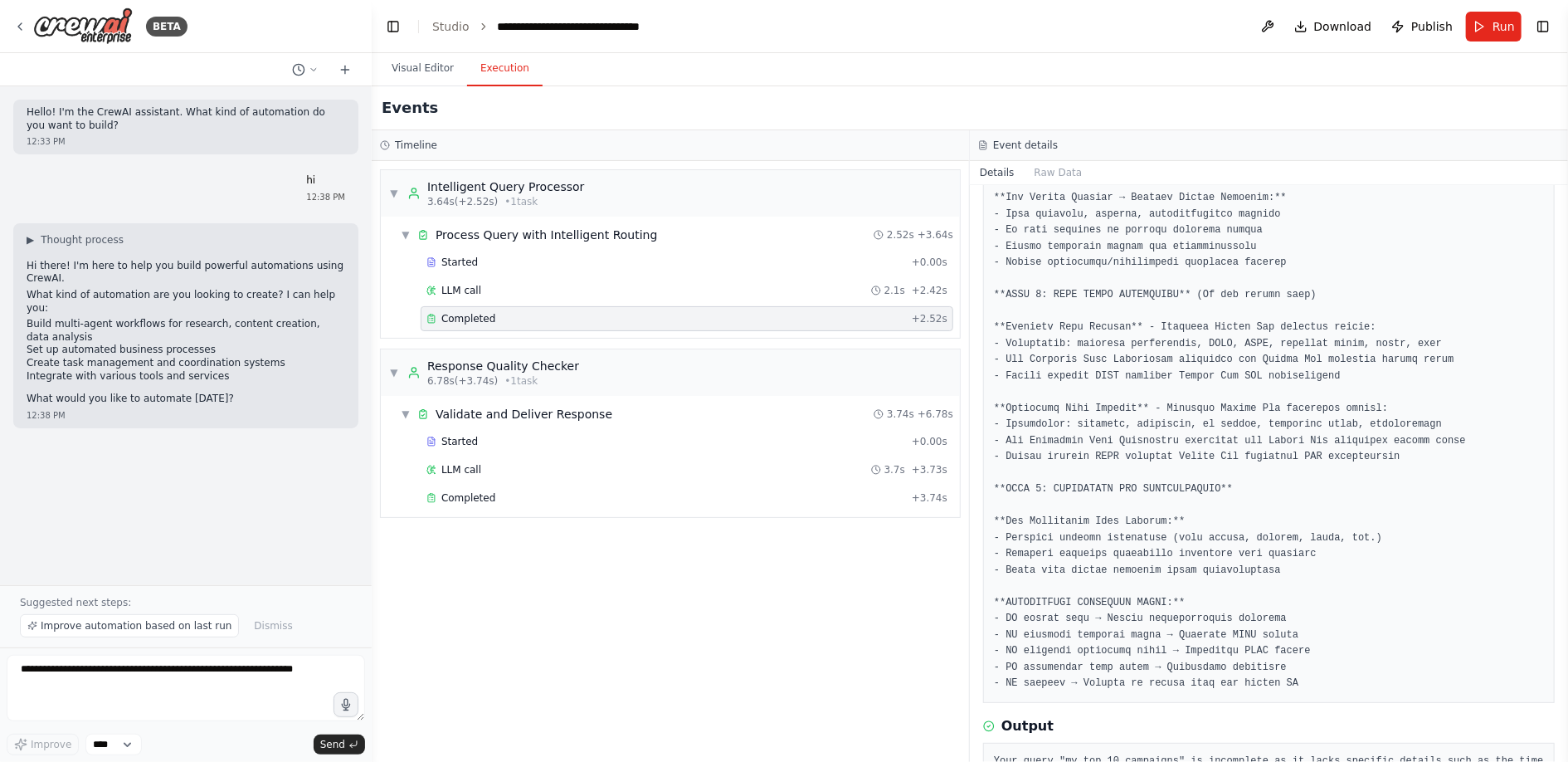
scroll to position [416, 0]
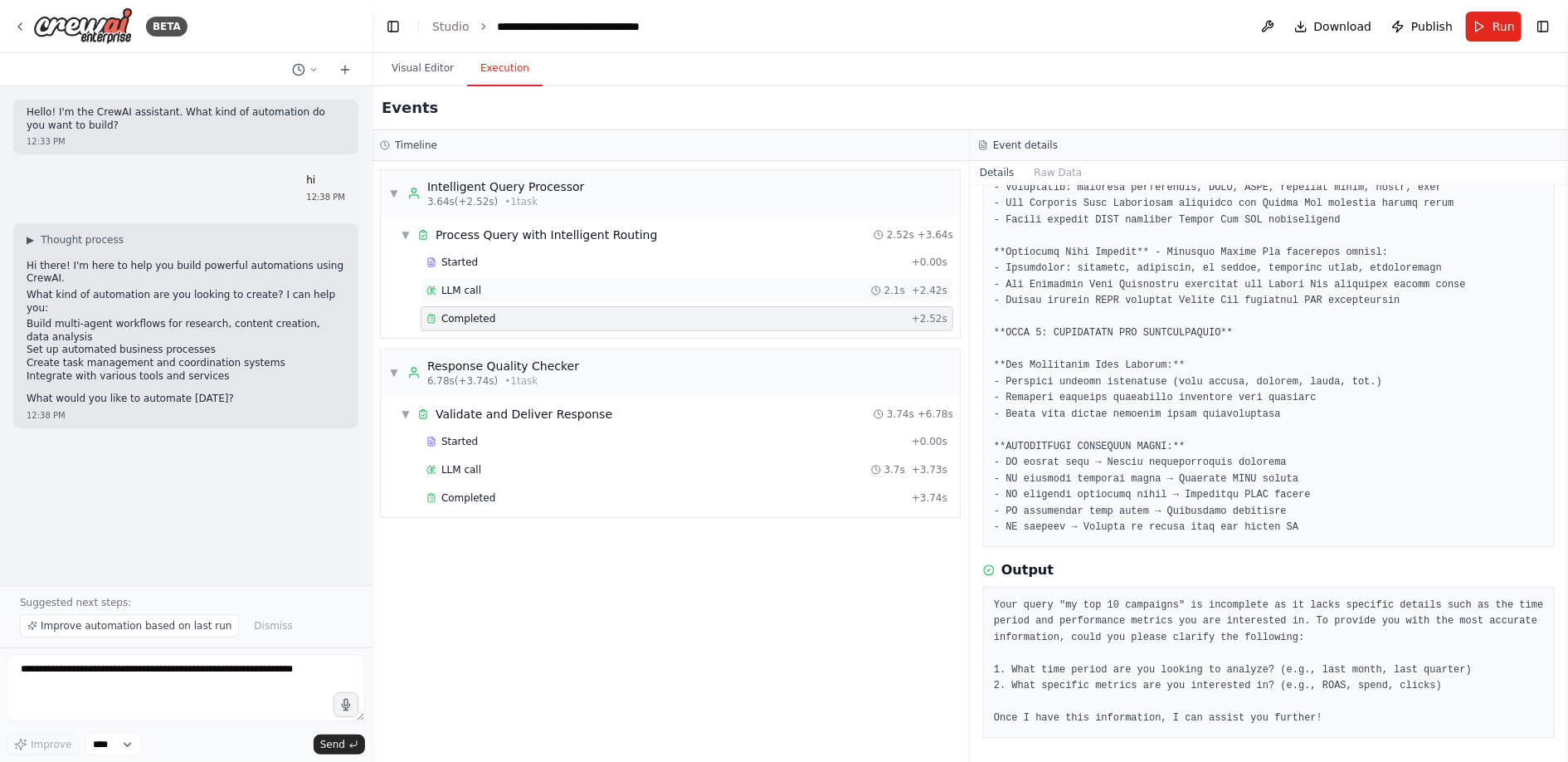
click at [500, 287] on div "LLM call 2.1s + 2.42s" at bounding box center [686, 291] width 521 height 13
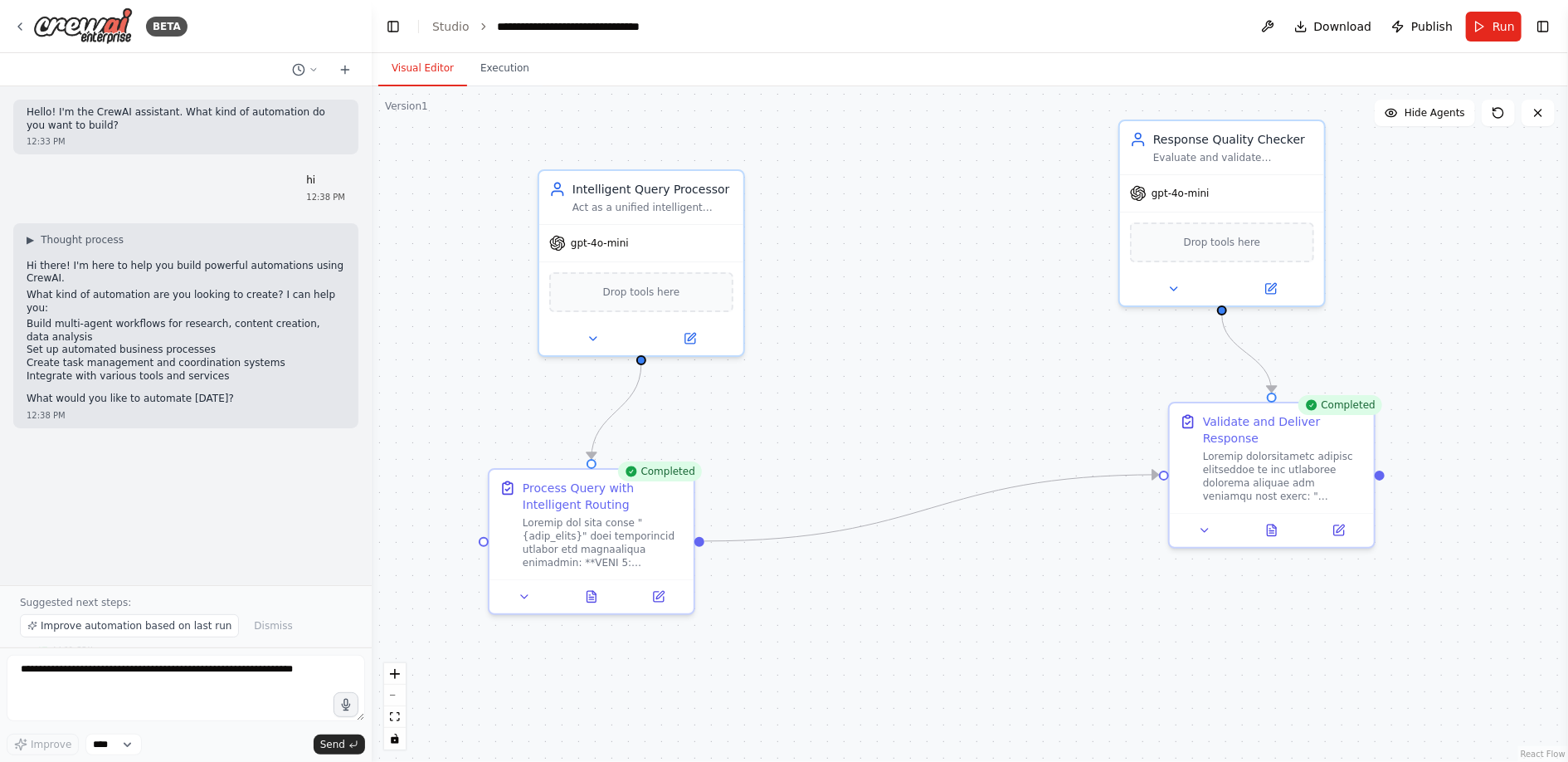
click at [428, 70] on button "Visual Editor" at bounding box center [423, 68] width 89 height 35
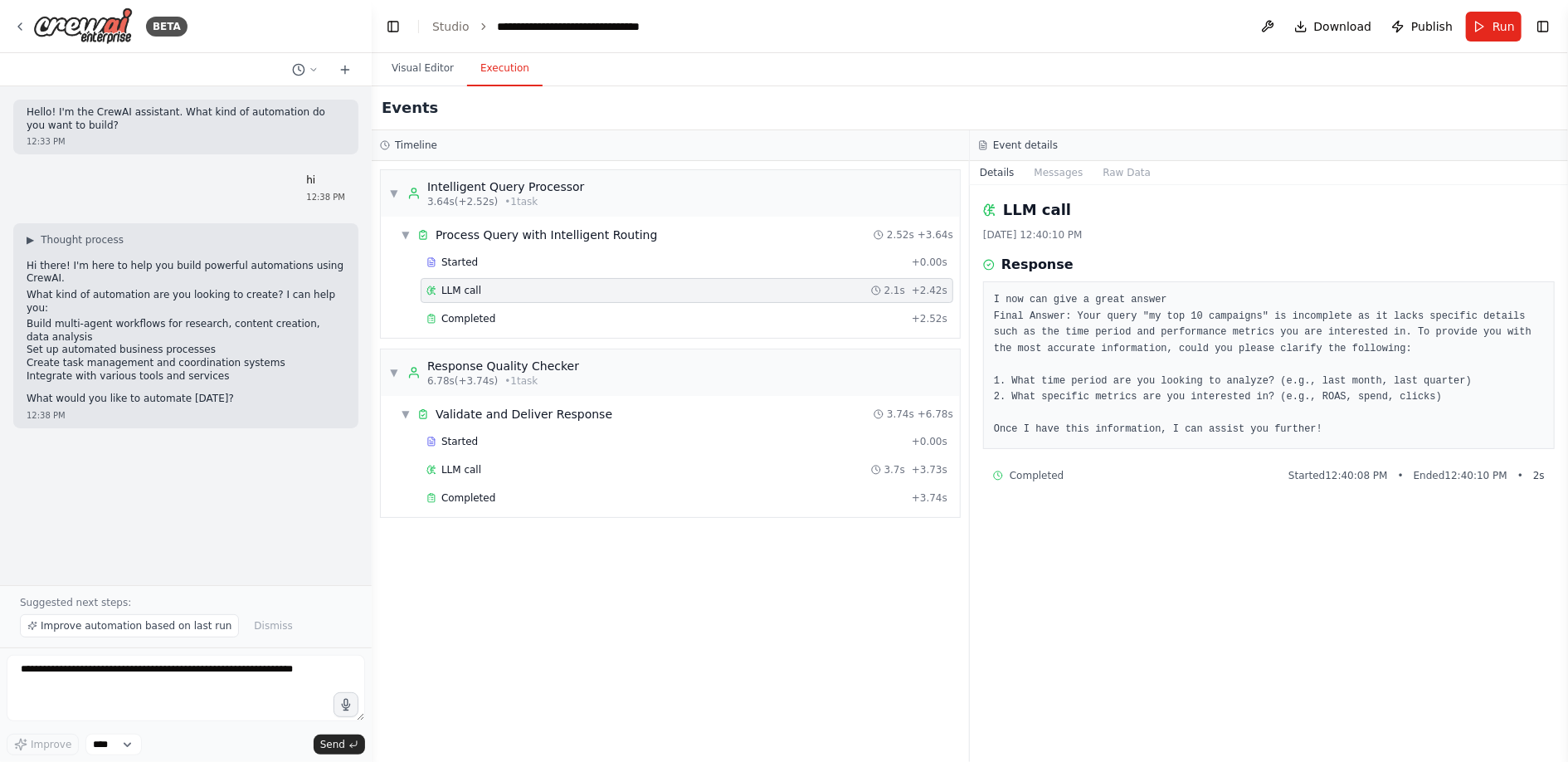
click at [493, 66] on button "Execution" at bounding box center [505, 68] width 76 height 35
click at [439, 75] on button "Visual Editor" at bounding box center [423, 68] width 89 height 35
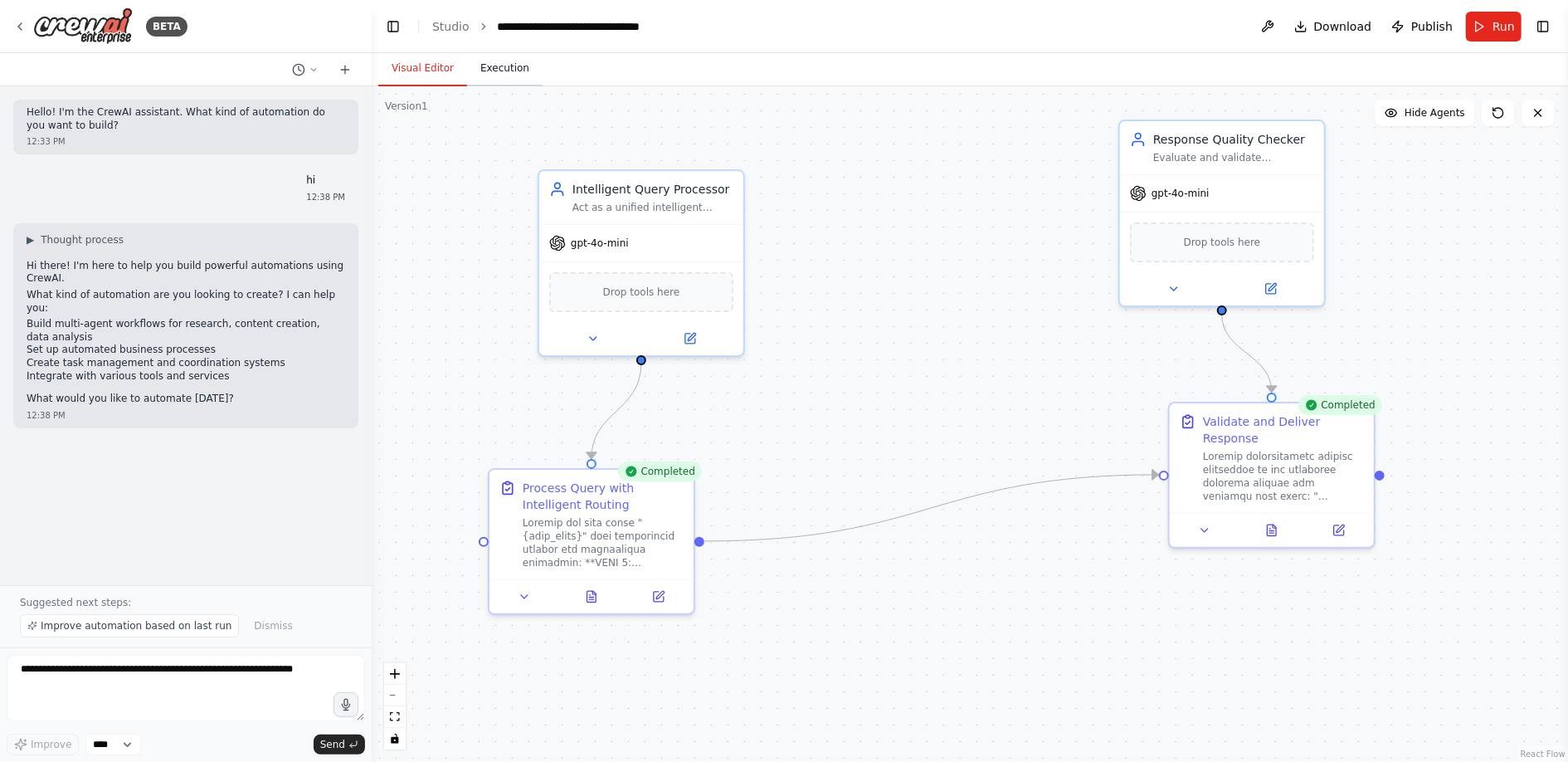
click at [500, 67] on button "Execution" at bounding box center [505, 68] width 76 height 35
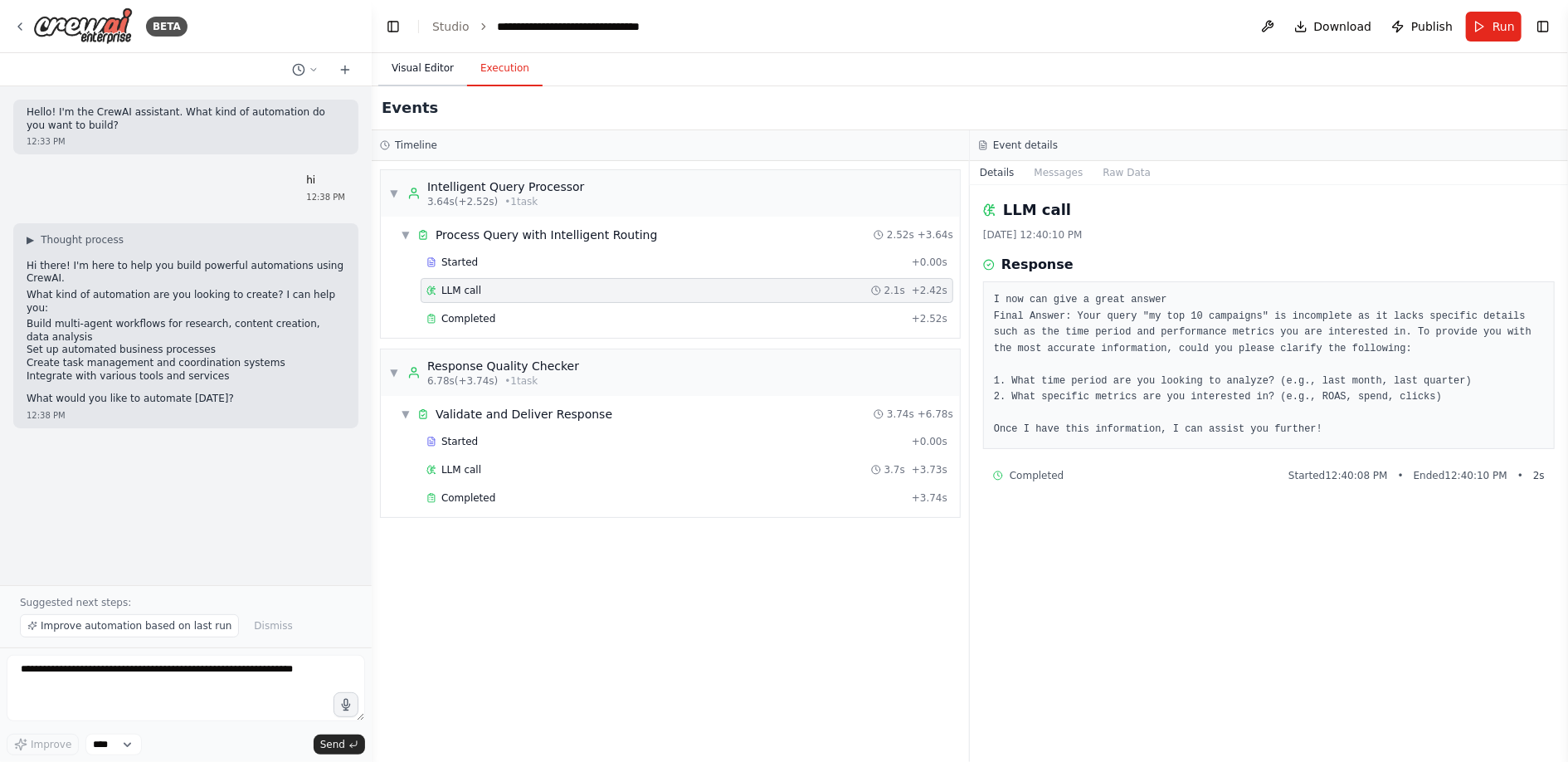
click at [429, 75] on button "Visual Editor" at bounding box center [423, 68] width 89 height 35
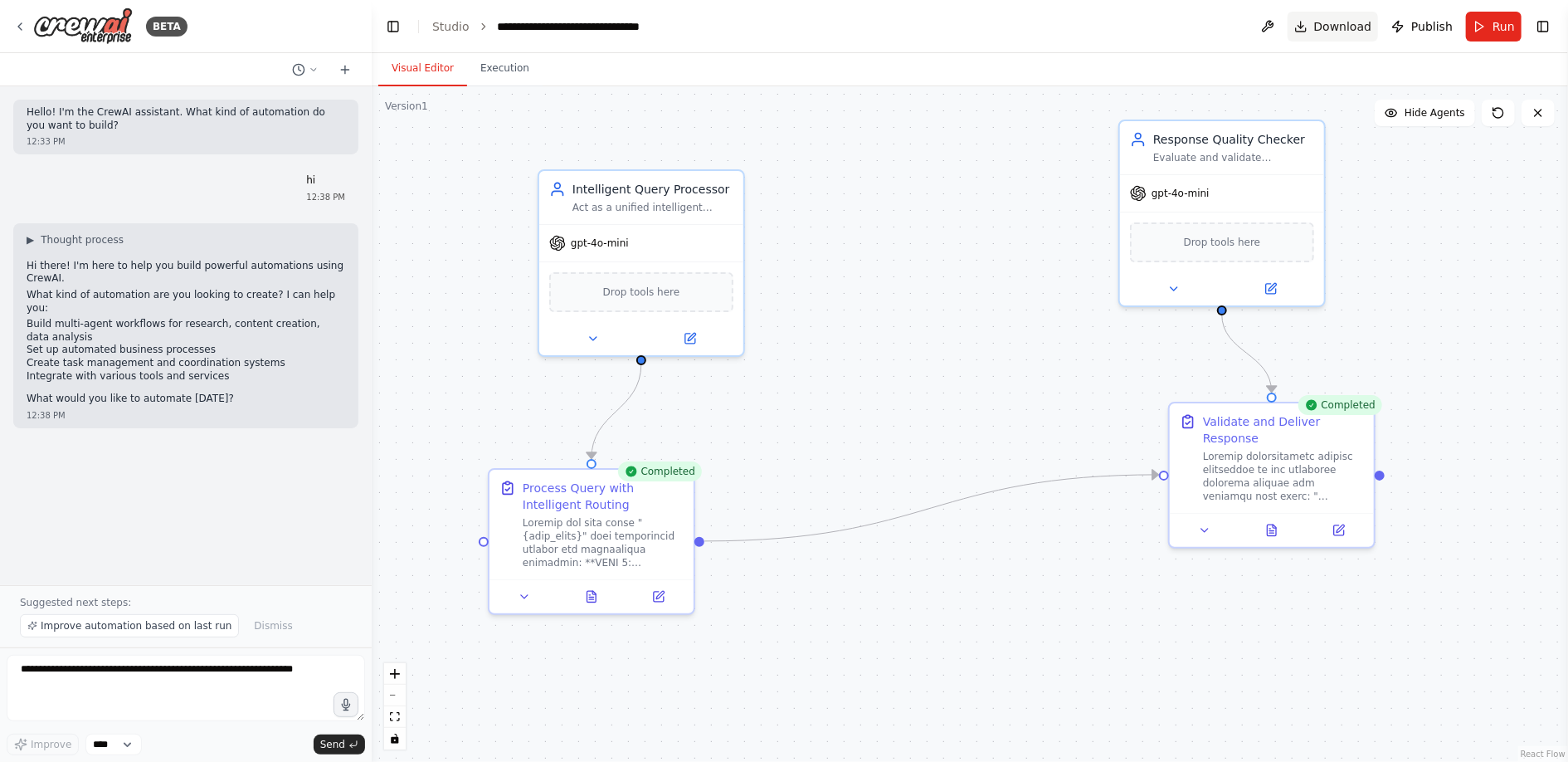
click at [1352, 26] on span "Download" at bounding box center [1343, 27] width 58 height 17
click at [198, 673] on textarea at bounding box center [186, 687] width 359 height 66
type textarea "**********"
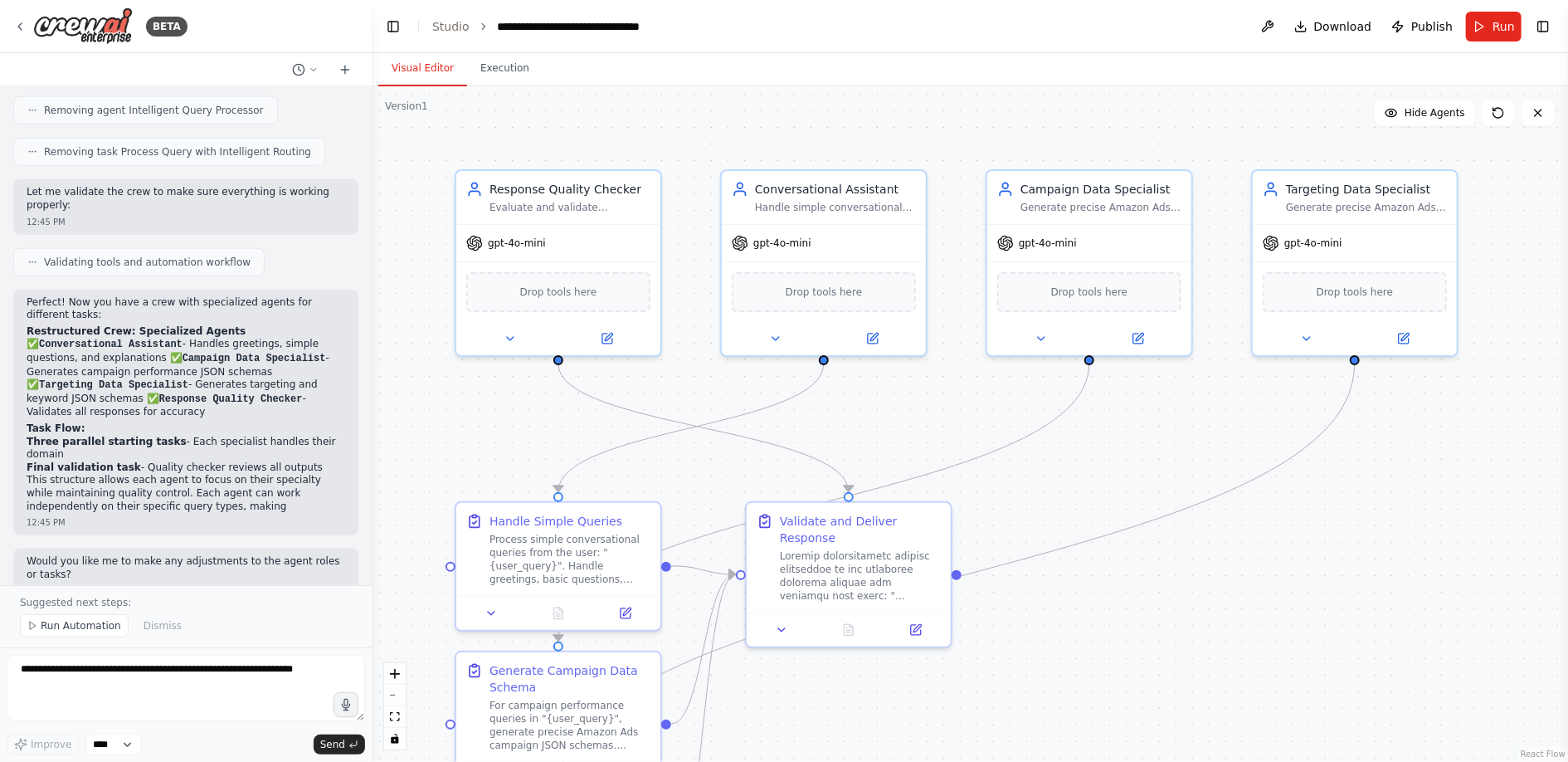
scroll to position [1173, 0]
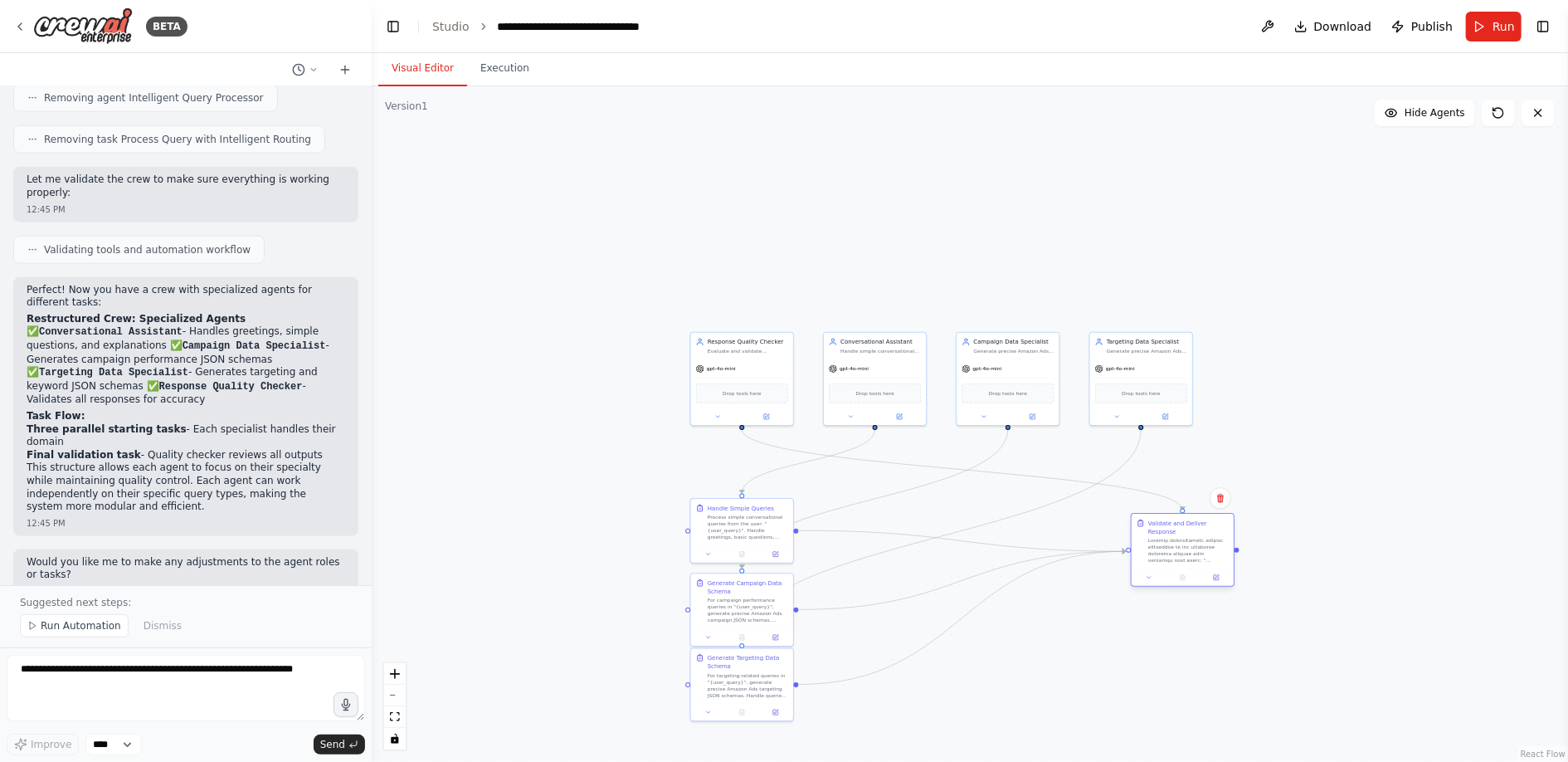
drag, startPoint x: 883, startPoint y: 534, endPoint x: 1179, endPoint y: 551, distance: 296.5
click at [1179, 551] on div at bounding box center [1188, 550] width 80 height 27
click at [1501, 110] on icon at bounding box center [1499, 113] width 13 height 13
click at [98, 585] on div "12:45 PM" at bounding box center [186, 591] width 319 height 12
click at [83, 689] on textarea at bounding box center [186, 687] width 359 height 66
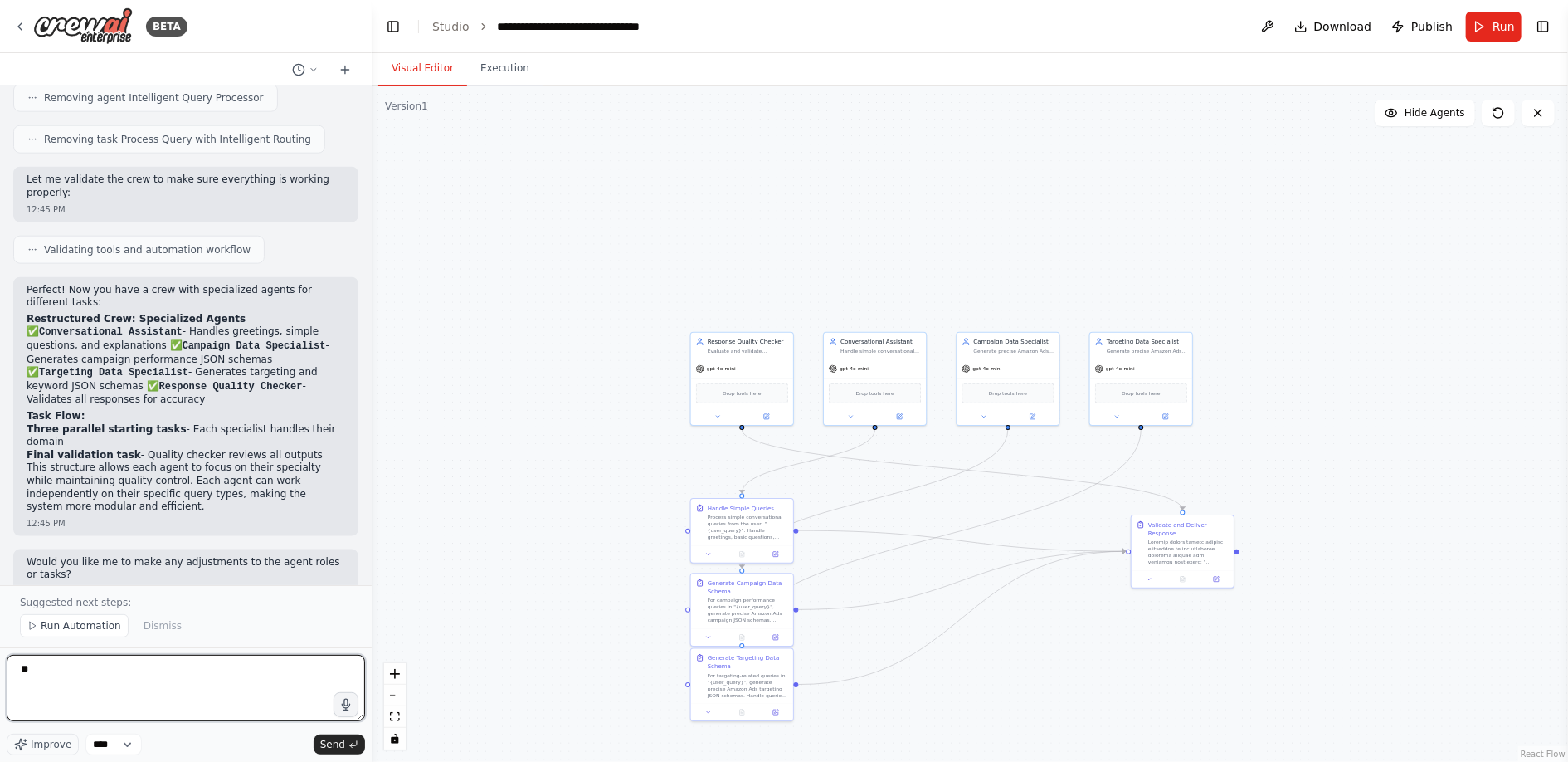
type textarea "***"
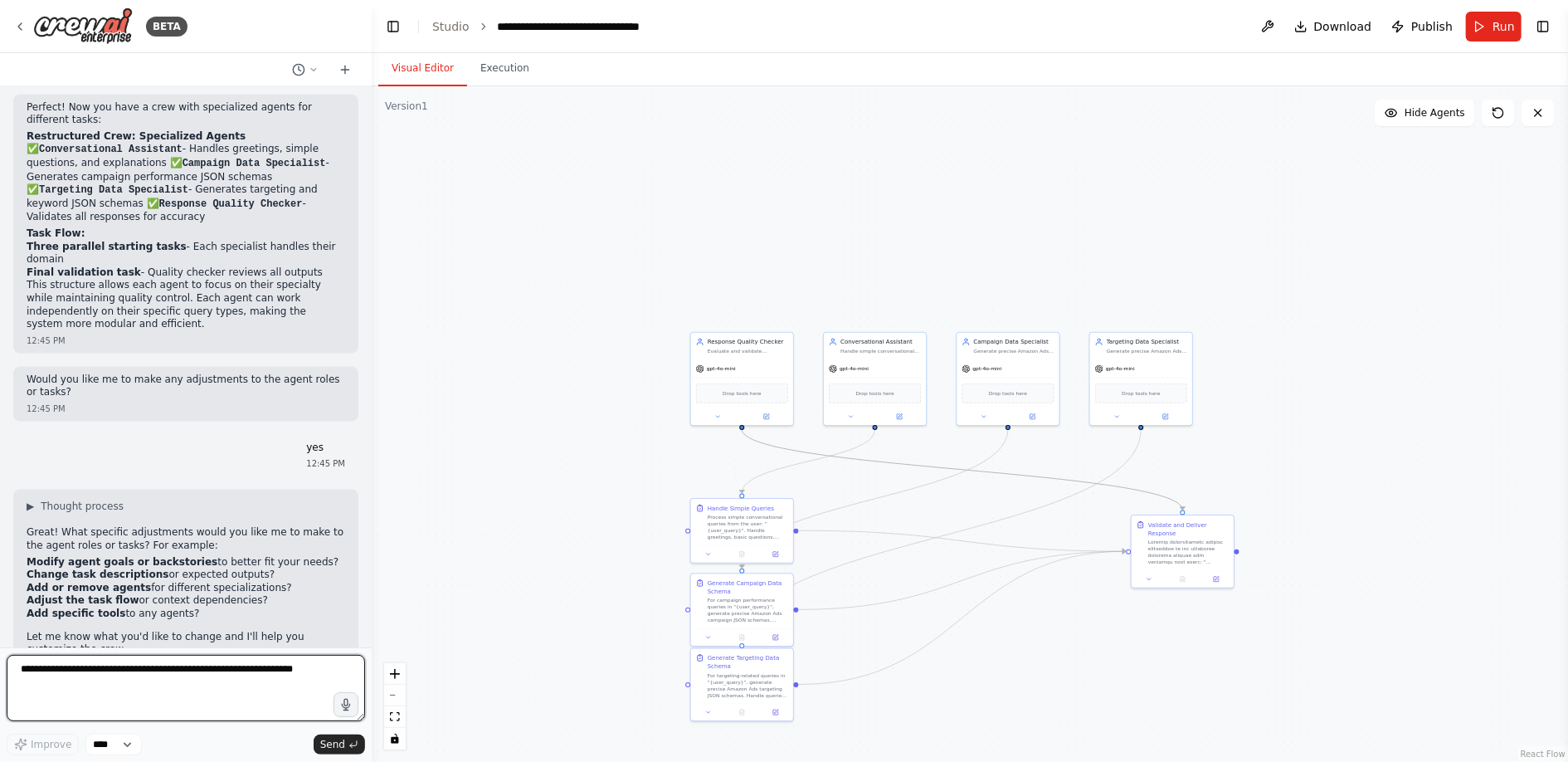
scroll to position [1369, 0]
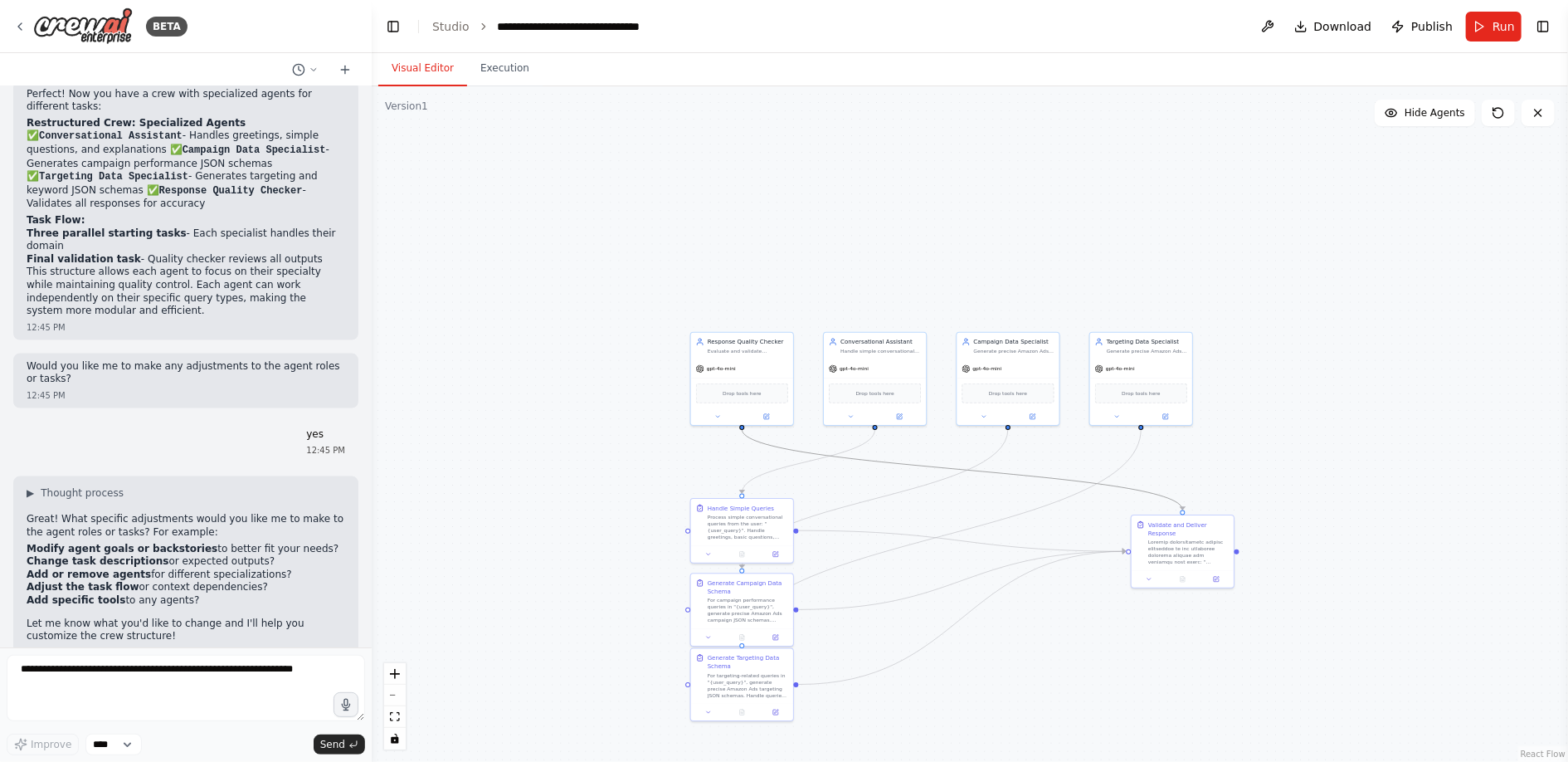
click at [1184, 508] on circle "Edge from d51a3ba5-760c-4ced-a0d5-0f4931915326 to 54c3a1ab-6609-4923-8285-8d4f7…" at bounding box center [1183, 505] width 9 height 9
click at [742, 365] on div "gpt-4o-mini" at bounding box center [742, 366] width 102 height 18
click at [878, 530] on icon "Edge from 0a6e475e-febf-402a-b608-f32a148f1754 to 54c3a1ab-6609-4923-8285-8d4f7…" at bounding box center [962, 540] width 327 height 21
click at [1123, 553] on circle "Edge from ace25094-94f1-467b-8808-54987700052e to 54c3a1ab-6609-4923-8285-8d4f7…" at bounding box center [1121, 551] width 9 height 9
click at [966, 576] on icon "Edge from 5dac278d-19e8-4e0e-91e7-a5b3fc5acb65 to 54c3a1ab-6609-4923-8285-8d4f7…" at bounding box center [962, 579] width 327 height 58
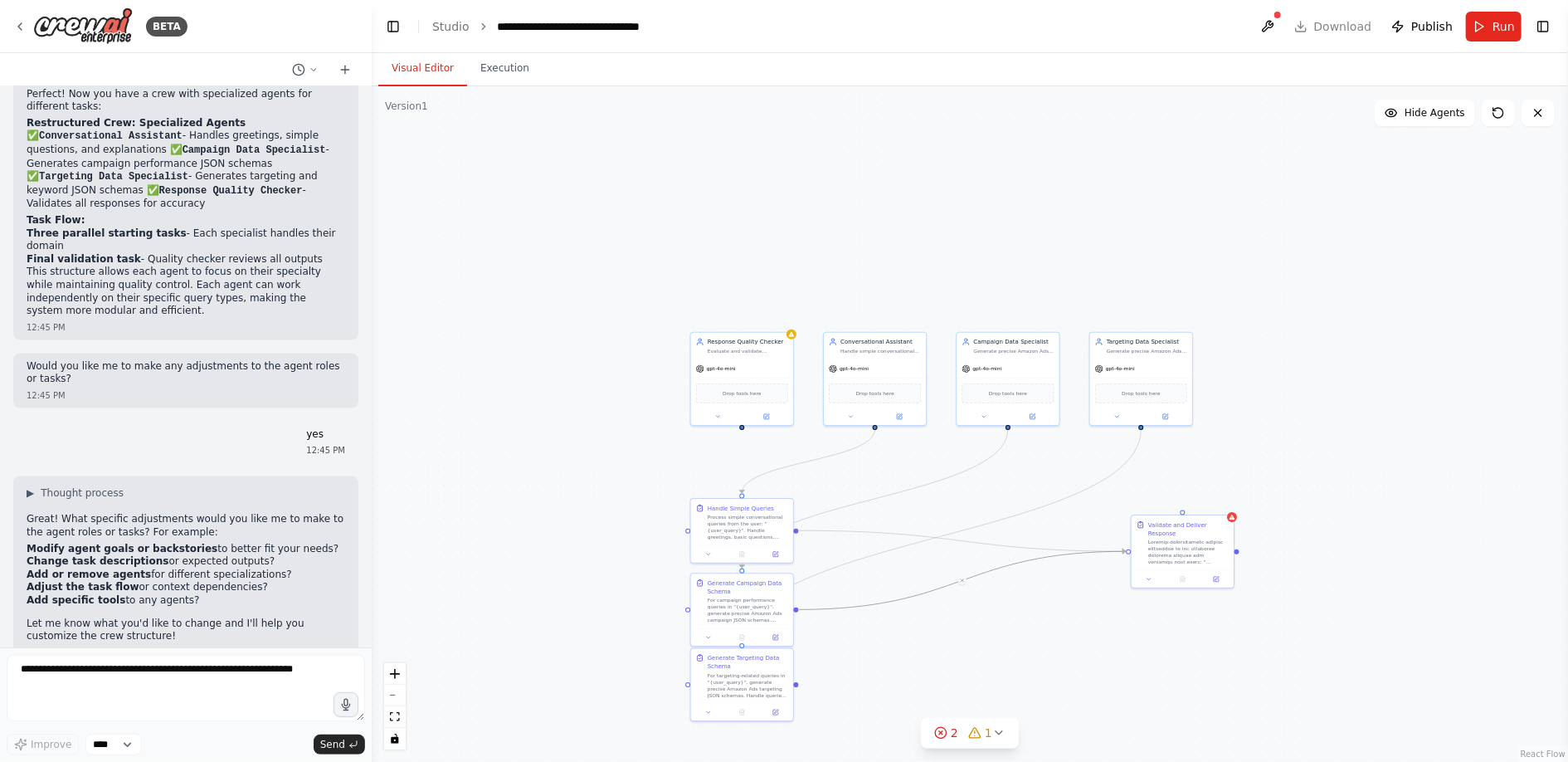
click at [966, 576] on div at bounding box center [962, 579] width 9 height 9
click at [963, 580] on icon at bounding box center [963, 580] width 4 height 4
click at [1182, 556] on div at bounding box center [1188, 550] width 80 height 27
click at [1147, 576] on icon at bounding box center [1149, 576] width 7 height 7
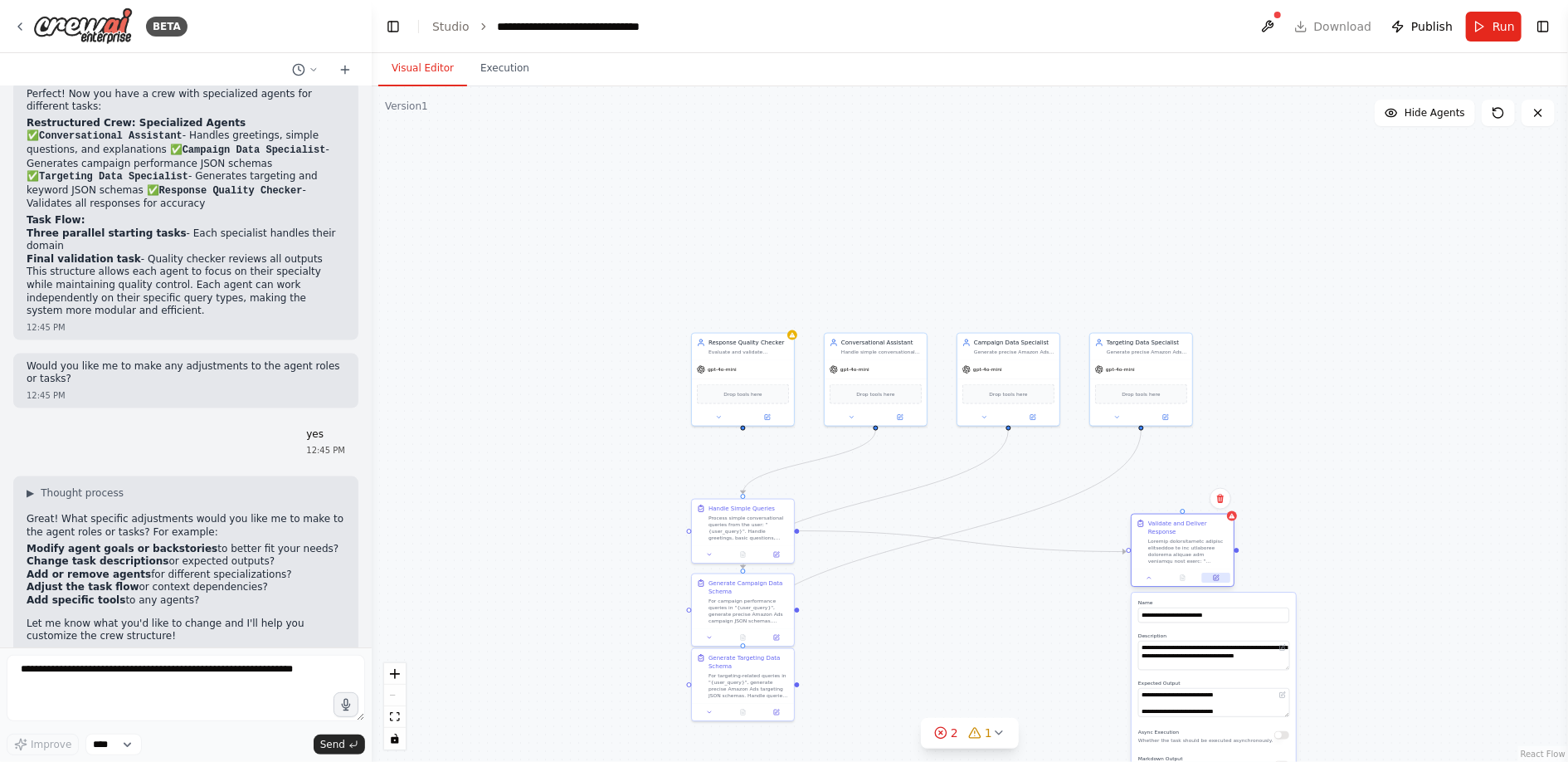
click at [1216, 580] on icon at bounding box center [1216, 576] width 7 height 7
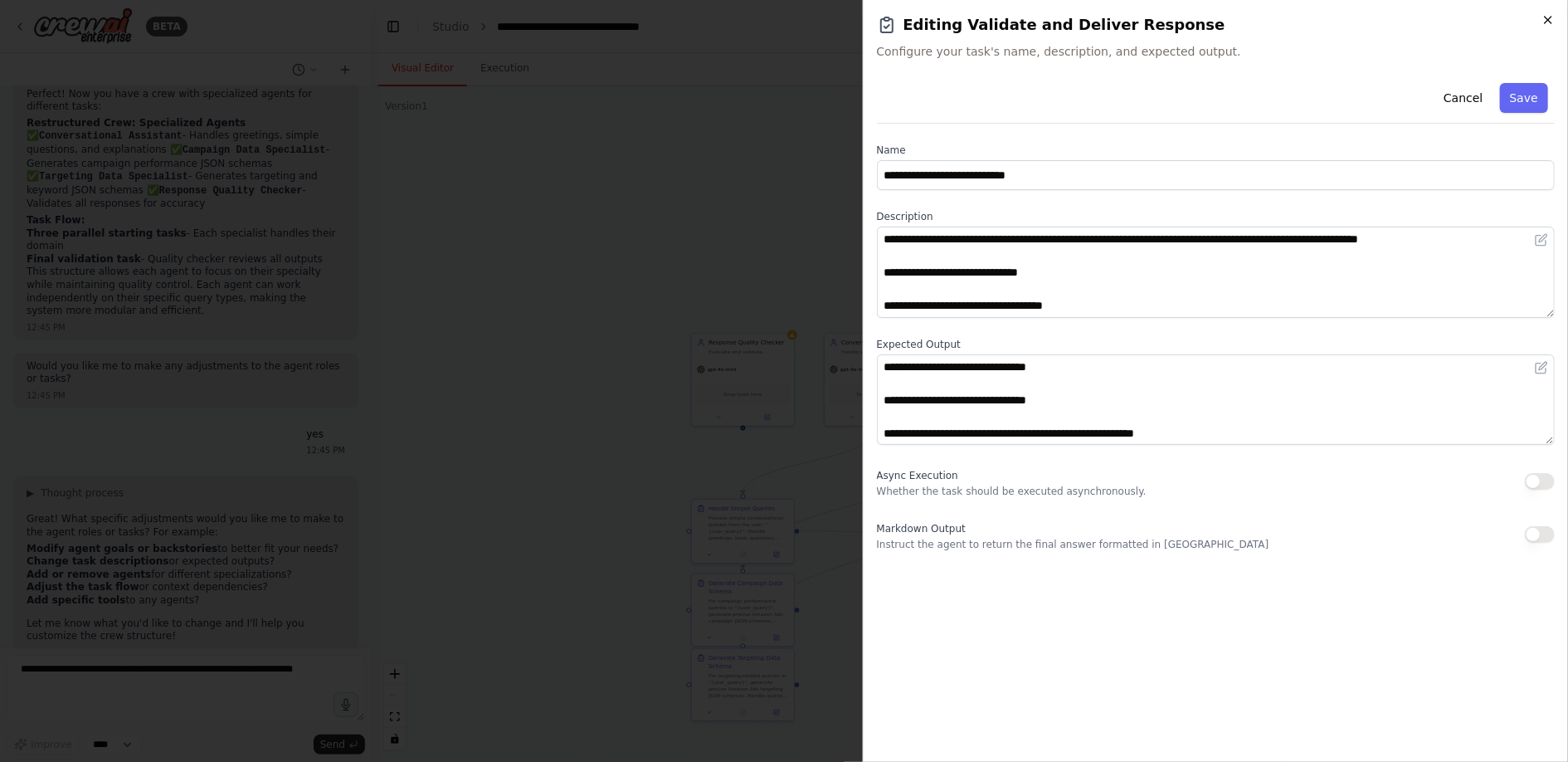
click at [1546, 19] on icon "button" at bounding box center [1548, 20] width 13 height 13
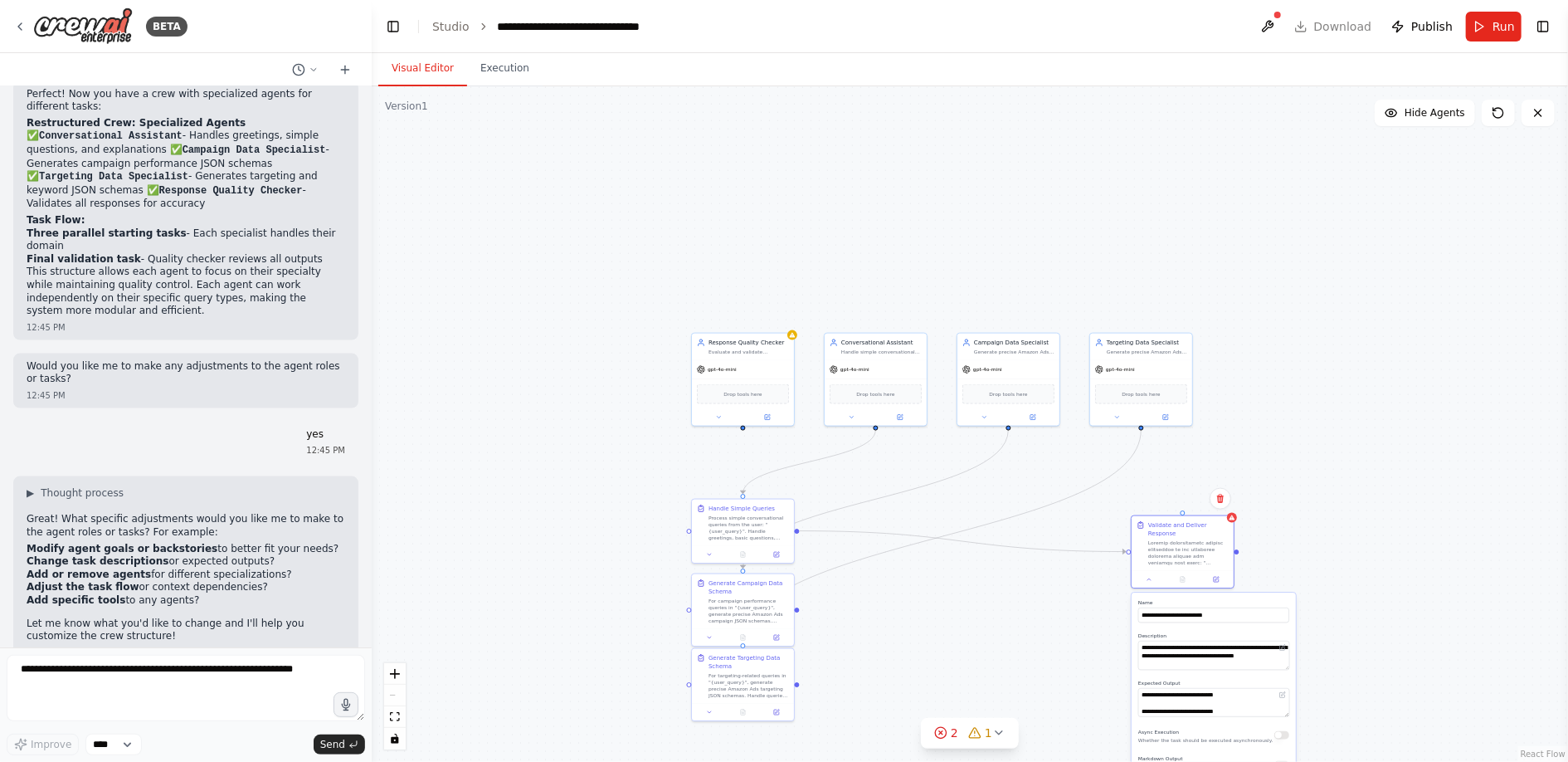
click at [1344, 405] on div ".deletable-edge-delete-btn { width: 20px; height: 20px; border: 0px solid #ffff…" at bounding box center [971, 423] width 1197 height 675
drag, startPoint x: 901, startPoint y: 377, endPoint x: 901, endPoint y: 211, distance: 166.0
click at [901, 252] on div "Drop tools here" at bounding box center [876, 267] width 102 height 30
click at [1413, 112] on span "Hide Agents" at bounding box center [1435, 113] width 61 height 13
drag, startPoint x: 735, startPoint y: 534, endPoint x: 735, endPoint y: 279, distance: 255.0
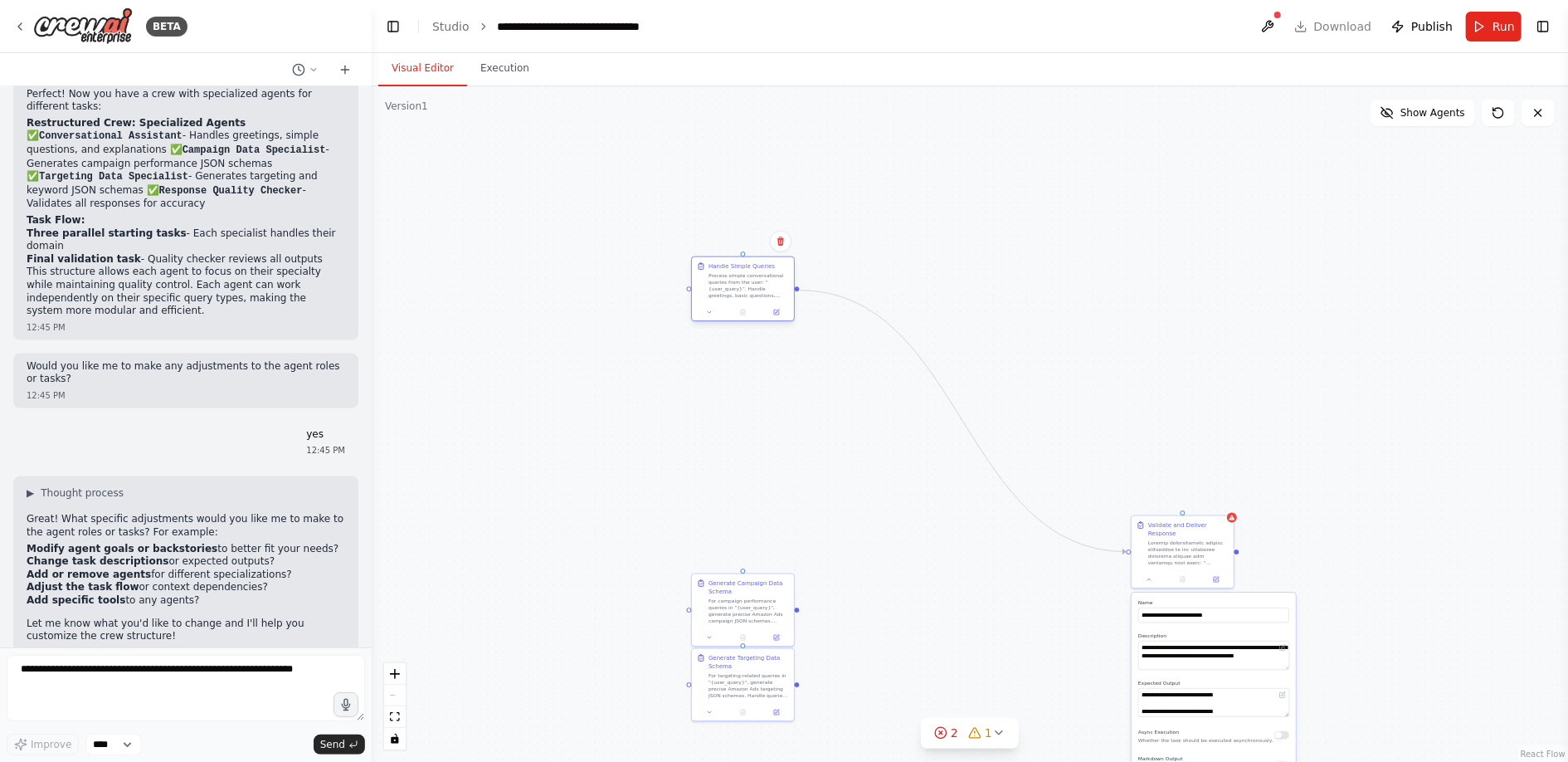
click at [734, 279] on div "Process simple conversational queries from the user: "{user_query}". Handle gre…" at bounding box center [748, 285] width 80 height 27
drag, startPoint x: 741, startPoint y: 601, endPoint x: 740, endPoint y: 406, distance: 195.0
click at [740, 438] on div "For campaign performance queries in "{user_query}", generate precise Amazon Ads…" at bounding box center [748, 452] width 80 height 27
drag, startPoint x: 746, startPoint y: 693, endPoint x: 741, endPoint y: 544, distance: 149.1
click at [741, 544] on div "For targeting-related queries in "{user_query}", generate precise Amazon Ads ta…" at bounding box center [740, 534] width 80 height 27
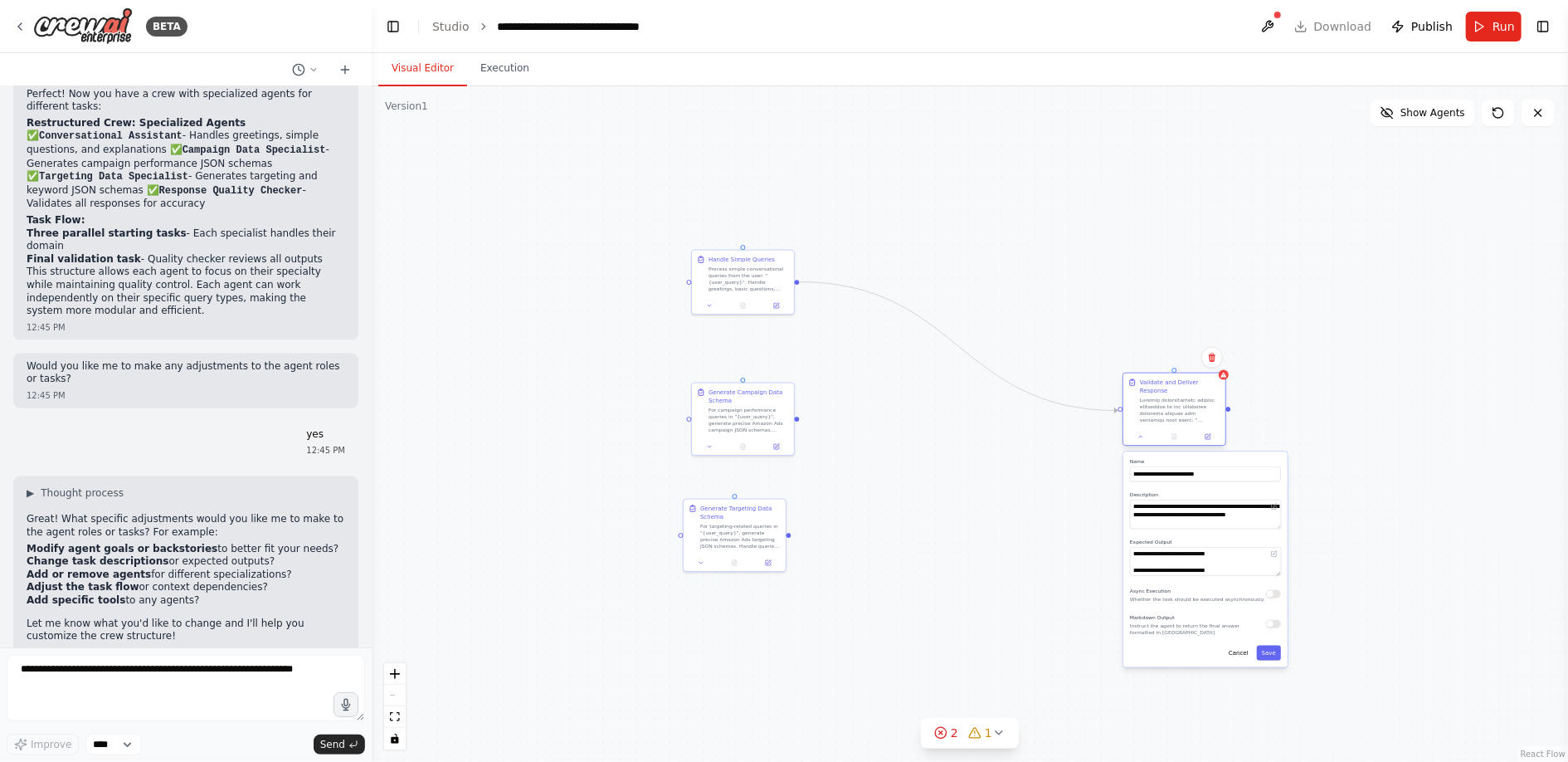
drag, startPoint x: 1167, startPoint y: 537, endPoint x: 1159, endPoint y: 393, distance: 144.2
click at [1159, 393] on div "Validate and Deliver Response" at bounding box center [1180, 400] width 80 height 44
click at [1142, 438] on icon at bounding box center [1141, 435] width 7 height 7
click at [989, 500] on div ".deletable-edge-delete-btn { width: 20px; height: 20px; border: 0px solid #ffff…" at bounding box center [971, 423] width 1197 height 675
click at [805, 420] on div ".deletable-edge-delete-btn { width: 20px; height: 20px; border: 0px solid #ffff…" at bounding box center [971, 423] width 1197 height 675
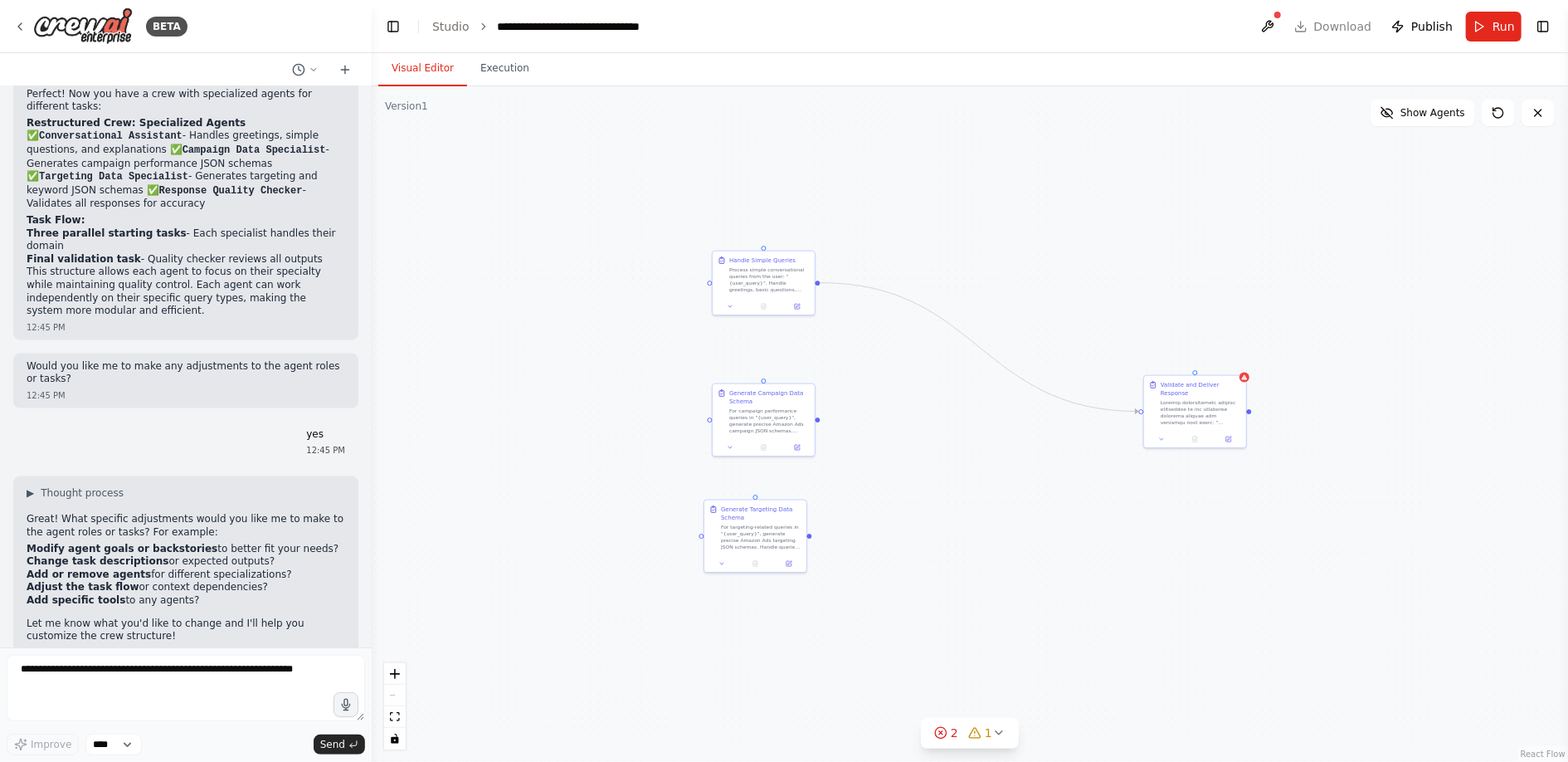
drag, startPoint x: 804, startPoint y: 420, endPoint x: 818, endPoint y: 420, distance: 14.0
click at [818, 420] on div ".deletable-edge-delete-btn { width: 20px; height: 20px; border: 0px solid #ffff…" at bounding box center [971, 423] width 1197 height 675
click at [827, 420] on div ".deletable-edge-delete-btn { width: 20px; height: 20px; border: 0px solid #ffff…" at bounding box center [971, 423] width 1197 height 675
drag, startPoint x: 819, startPoint y: 417, endPoint x: 1133, endPoint y: 411, distance: 314.1
click at [1133, 411] on div ".deletable-edge-delete-btn { width: 20px; height: 20px; border: 0px solid #ffff…" at bounding box center [970, 460] width 598 height 338
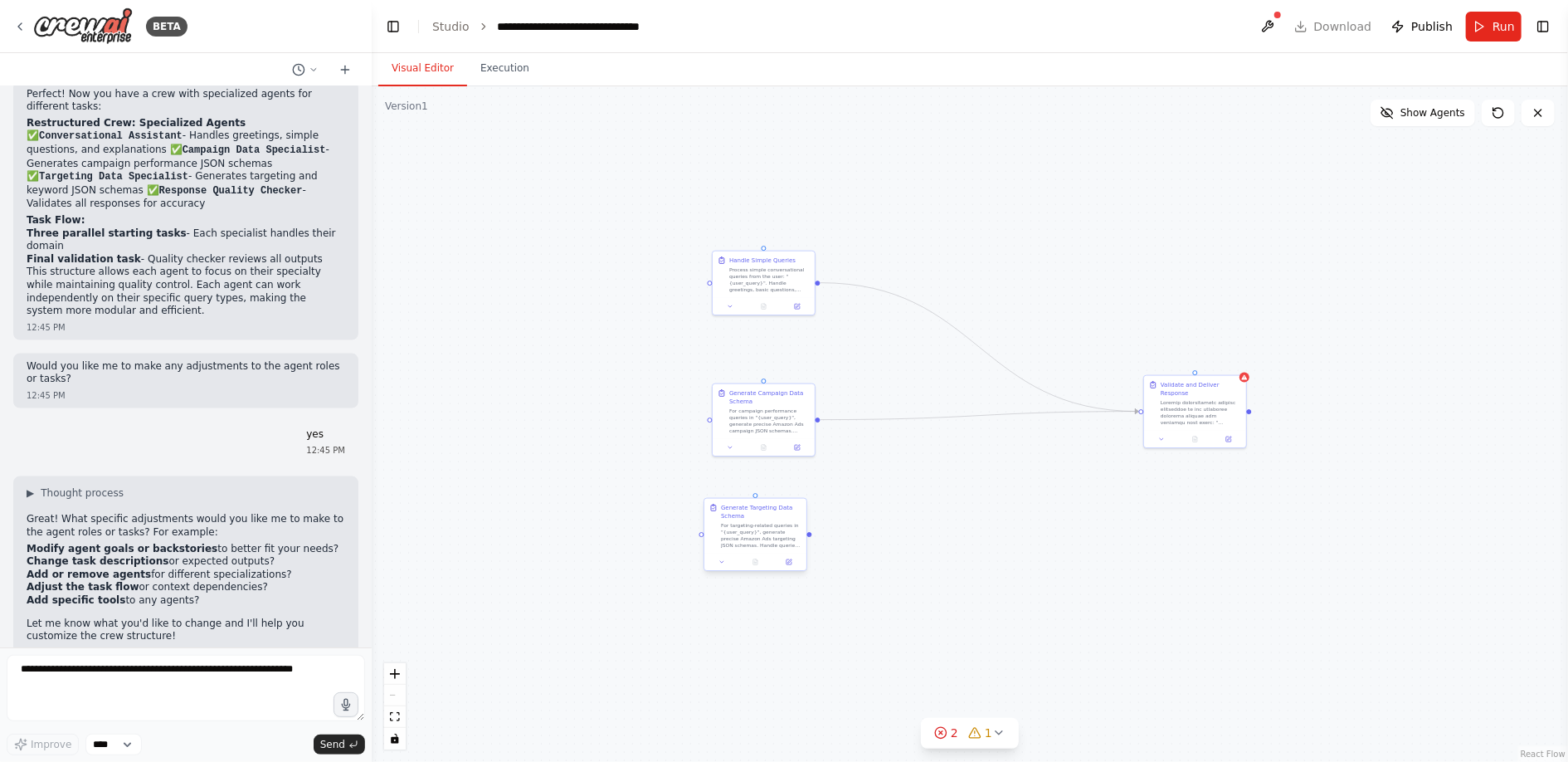
click at [811, 536] on div ".deletable-edge-delete-btn { width: 20px; height: 20px; border: 0px solid #ffff…" at bounding box center [971, 423] width 1197 height 675
drag, startPoint x: 809, startPoint y: 535, endPoint x: 1142, endPoint y: 412, distance: 355.0
click at [1142, 412] on div "Validate and Deliver Response Handle Simple Queries Process simple conversation…" at bounding box center [970, 460] width 598 height 338
drag, startPoint x: 765, startPoint y: 279, endPoint x: 864, endPoint y: 629, distance: 363.7
click at [864, 629] on div "Process simple conversational queries from the user: "{user_query}". Handle gre…" at bounding box center [868, 627] width 80 height 27
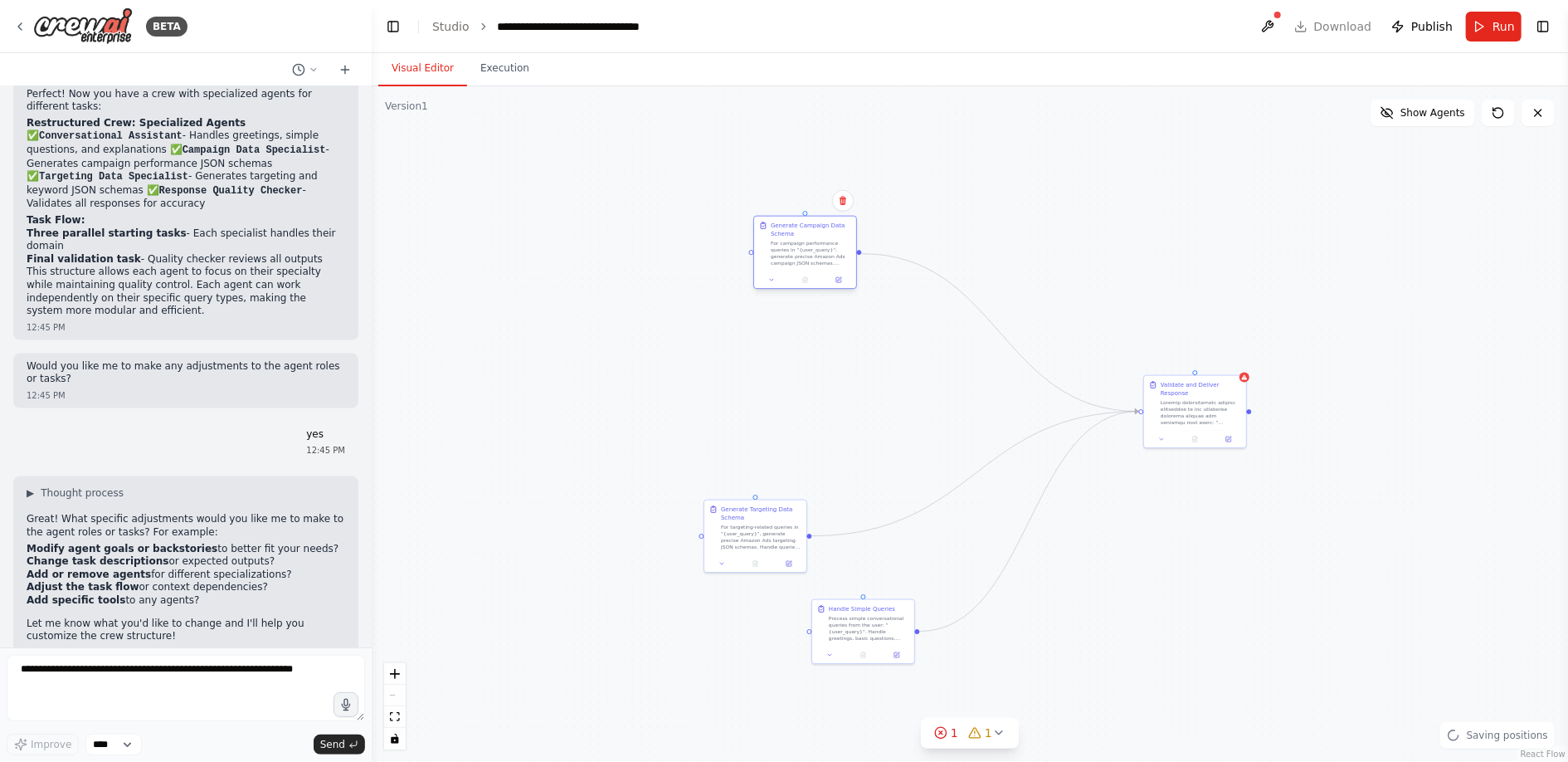
drag, startPoint x: 771, startPoint y: 414, endPoint x: 815, endPoint y: 246, distance: 173.7
click at [815, 246] on div "For campaign performance queries in "{user_query}", generate precise Amazon Ads…" at bounding box center [811, 253] width 80 height 27
drag, startPoint x: 775, startPoint y: 531, endPoint x: 870, endPoint y: 372, distance: 185.2
click at [870, 372] on div "For targeting-related queries in "{user_query}", generate precise Amazon Ads ta…" at bounding box center [852, 378] width 80 height 27
drag, startPoint x: 814, startPoint y: 243, endPoint x: 858, endPoint y: 242, distance: 44.0
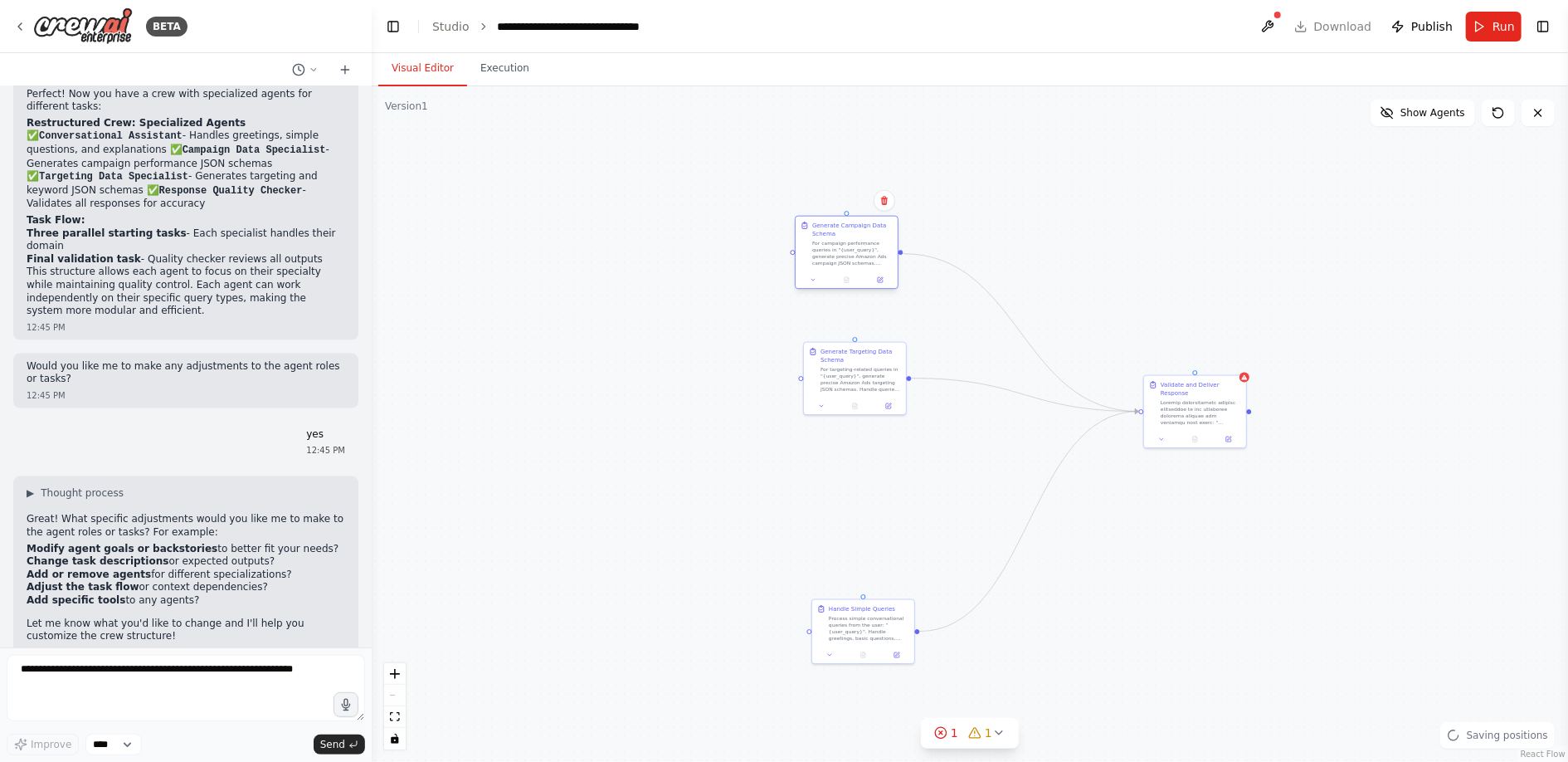
click at [858, 242] on div "For campaign performance queries in "{user_query}", generate precise Amazon Ads…" at bounding box center [852, 253] width 80 height 27
drag, startPoint x: 851, startPoint y: 376, endPoint x: 864, endPoint y: 376, distance: 13.0
click at [864, 376] on div "For targeting-related queries in "{user_query}", generate precise Amazon Ads ta…" at bounding box center [877, 378] width 80 height 27
drag, startPoint x: 841, startPoint y: 250, endPoint x: 866, endPoint y: 247, distance: 25.2
click at [866, 247] on div "For campaign performance queries in "{user_query}", generate precise Amazon Ads…" at bounding box center [877, 253] width 80 height 27
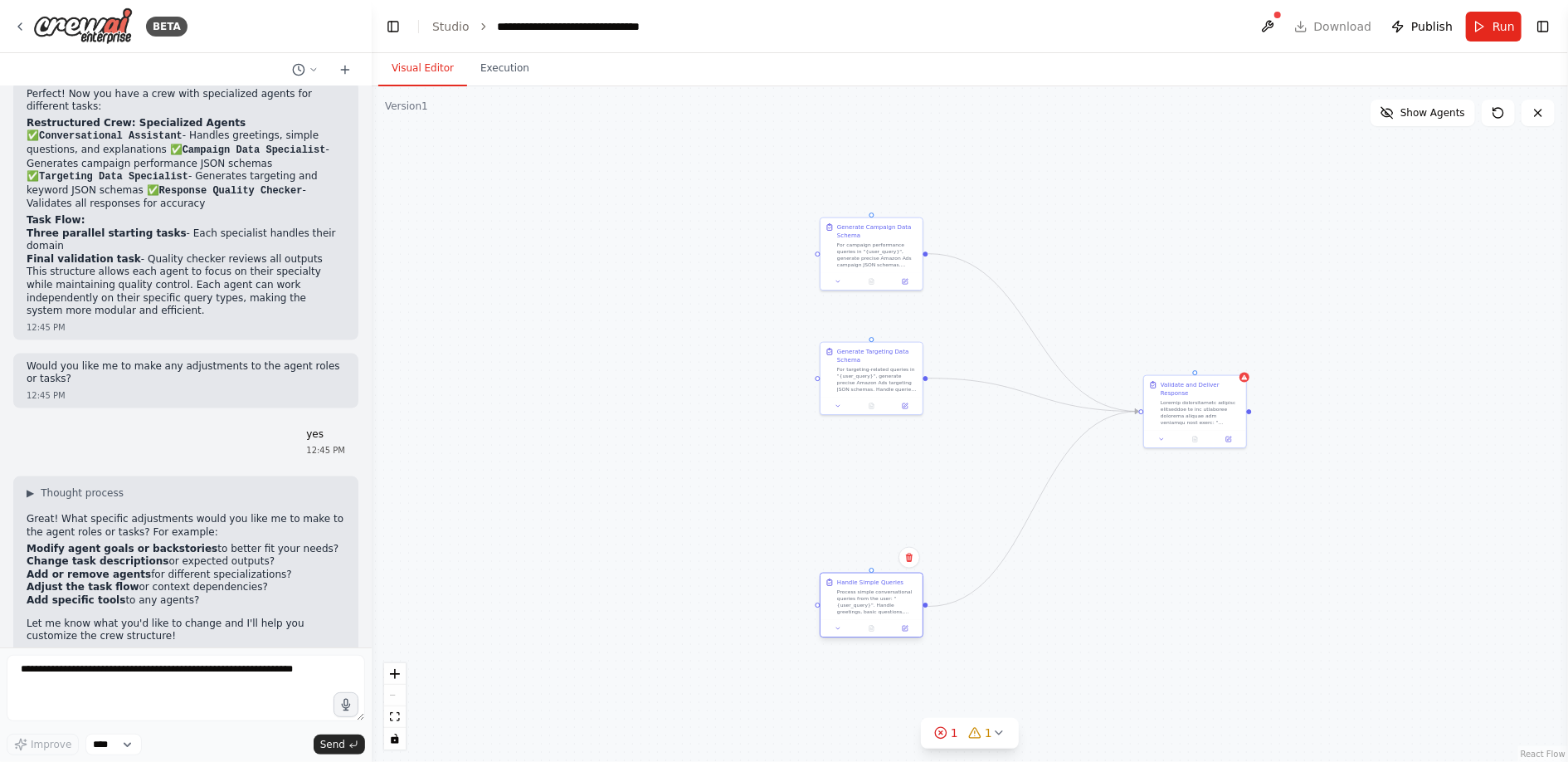
drag, startPoint x: 859, startPoint y: 639, endPoint x: 869, endPoint y: 611, distance: 29.7
click at [869, 611] on div "Handle Simple Queries Process simple conversational queries from the user: "{us…" at bounding box center [872, 596] width 102 height 46
click at [588, 393] on div ".deletable-edge-delete-btn { width: 20px; height: 20px; border: 0px solid #ffff…" at bounding box center [971, 423] width 1197 height 675
click at [245, 669] on textarea at bounding box center [186, 687] width 359 height 66
type textarea "**********"
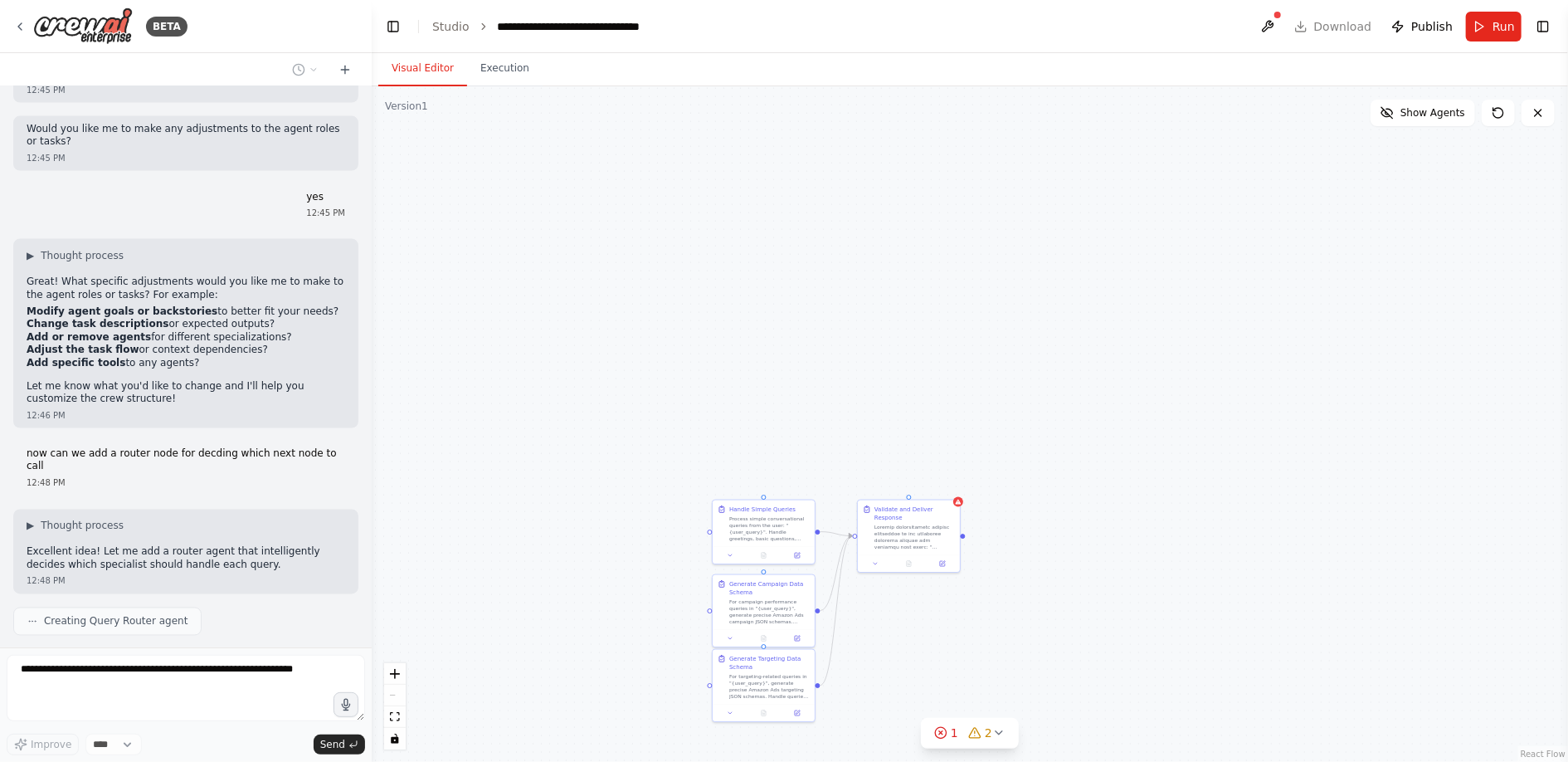
scroll to position [1647, 0]
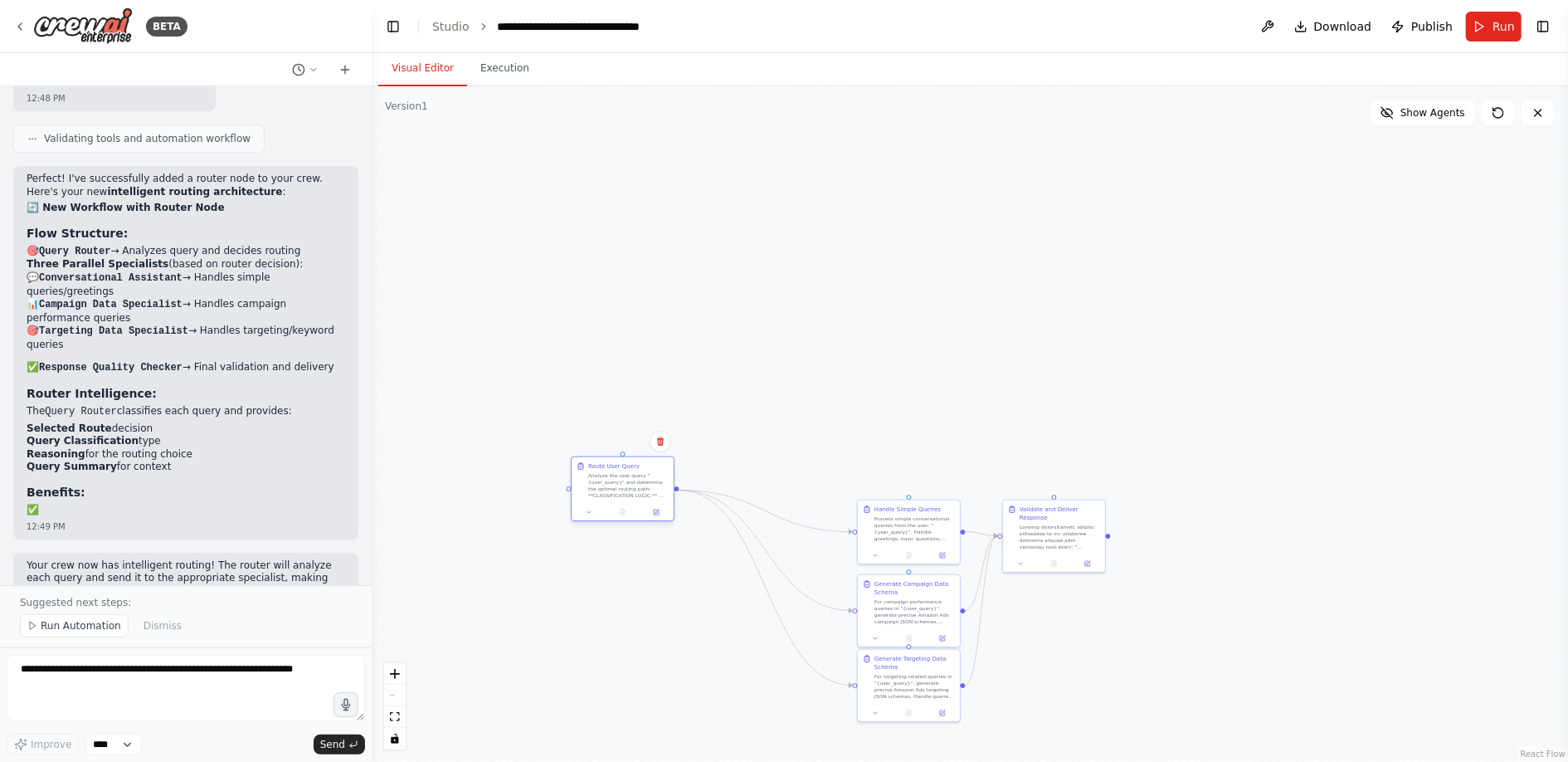
drag, startPoint x: 756, startPoint y: 525, endPoint x: 611, endPoint y: 483, distance: 151.0
click at [611, 483] on div "Analyze the user query "{user_query}" and determine the optimal routing path: *…" at bounding box center [628, 486] width 80 height 27
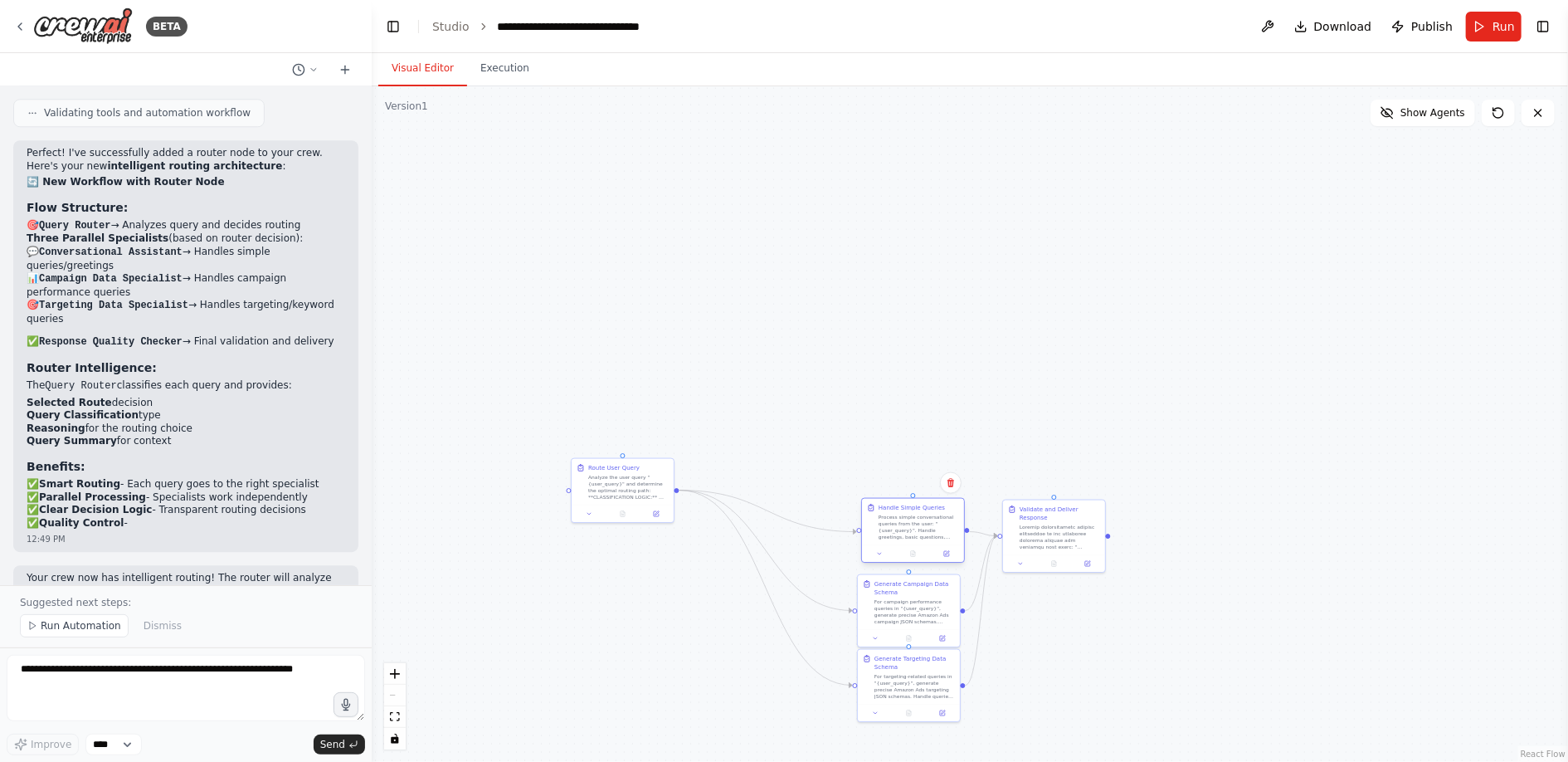
scroll to position [2814, 0]
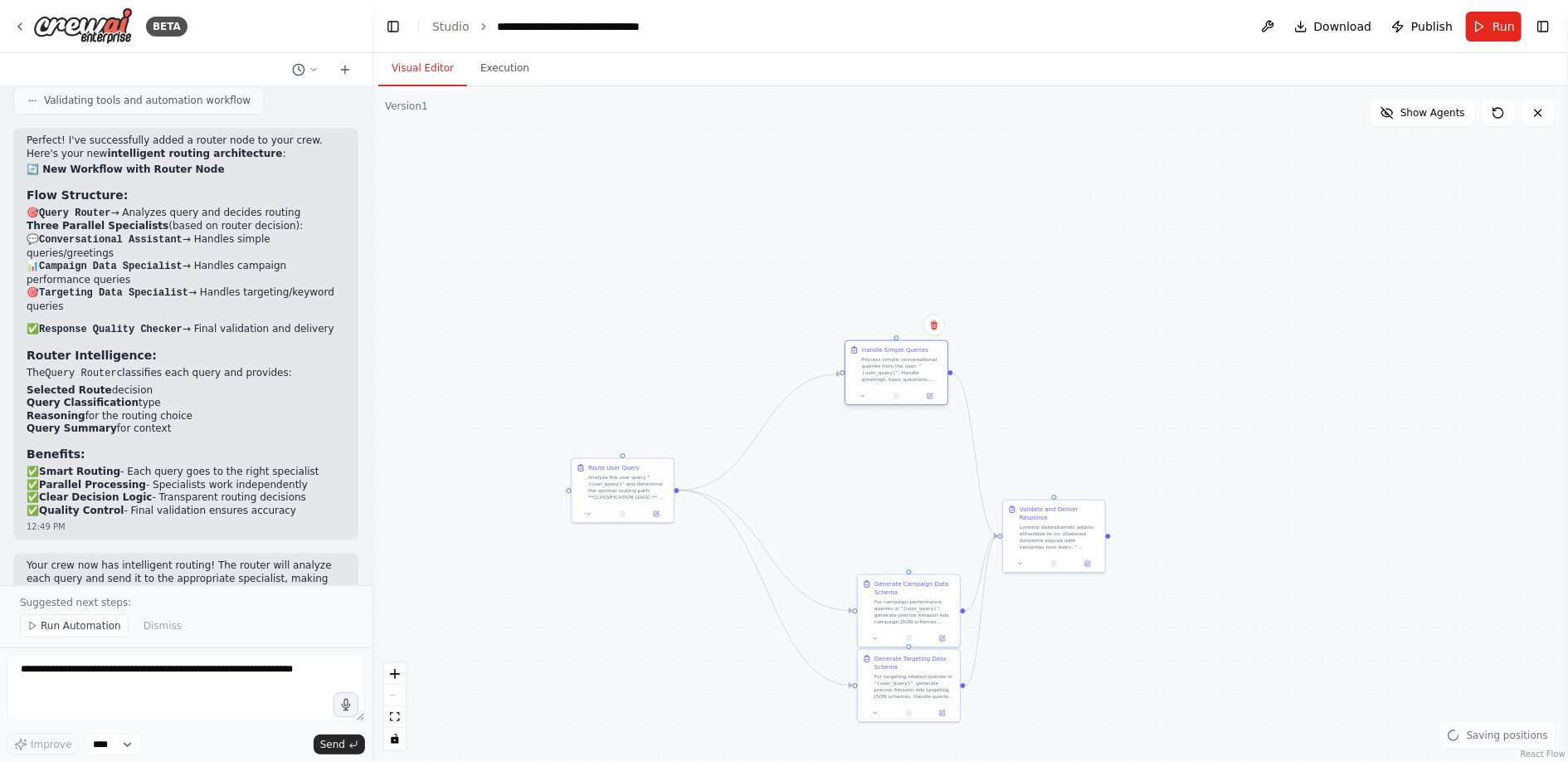
drag, startPoint x: 906, startPoint y: 518, endPoint x: 891, endPoint y: 359, distance: 159.7
click at [891, 359] on div "Process simple conversational queries from the user: "{user_query}". Handle gre…" at bounding box center [902, 369] width 80 height 27
drag, startPoint x: 918, startPoint y: 616, endPoint x: 917, endPoint y: 521, distance: 95.0
click at [917, 521] on div "For campaign performance queries in "{user_query}", generate precise Amazon Ads…" at bounding box center [910, 519] width 80 height 27
drag, startPoint x: 924, startPoint y: 690, endPoint x: 931, endPoint y: 617, distance: 73.3
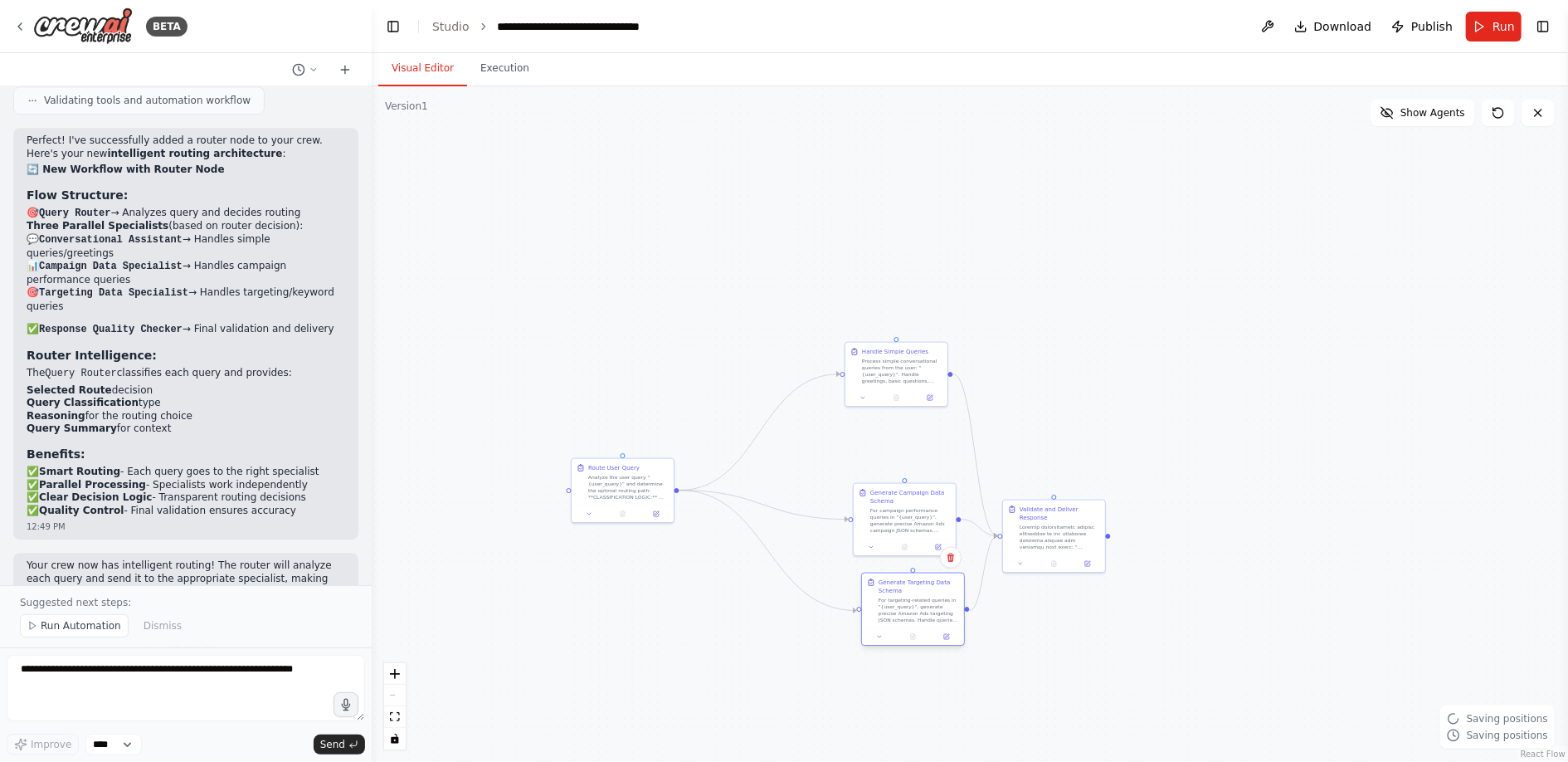
click at [931, 617] on div "For targeting-related queries in "{user_query}", generate precise Amazon Ads ta…" at bounding box center [918, 610] width 80 height 27
drag, startPoint x: 1054, startPoint y: 528, endPoint x: 1149, endPoint y: 461, distance: 116.2
click at [1149, 461] on div at bounding box center [1150, 469] width 80 height 27
drag, startPoint x: 913, startPoint y: 514, endPoint x: 901, endPoint y: 476, distance: 39.8
click at [901, 475] on div "For campaign performance queries in "{user_query}", generate precise Amazon Ads…" at bounding box center [902, 477] width 80 height 27
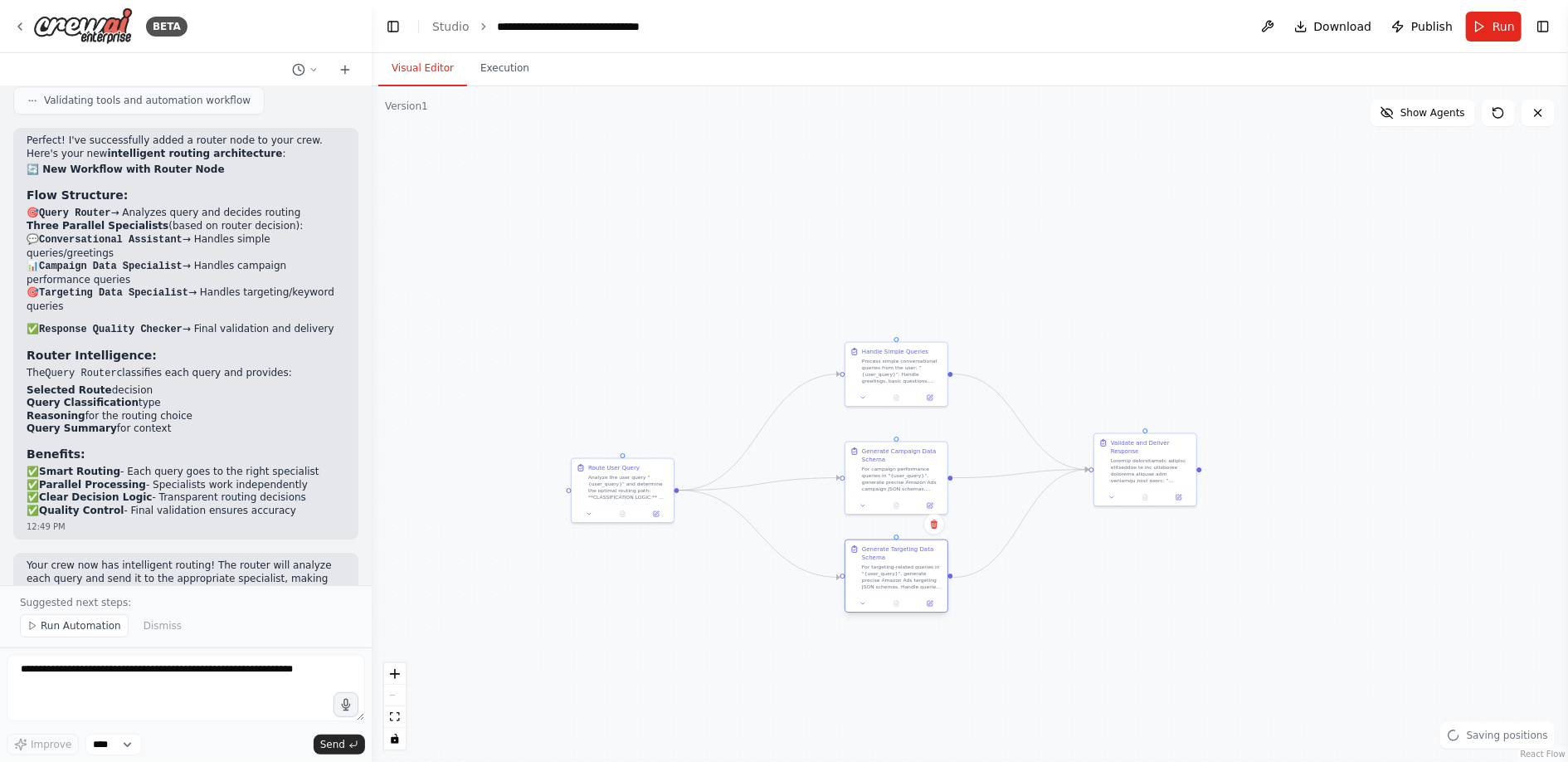
drag, startPoint x: 904, startPoint y: 614, endPoint x: 890, endPoint y: 578, distance: 38.6
click at [890, 578] on div "For targeting-related queries in "{user_query}", generate precise Amazon Ads ta…" at bounding box center [902, 576] width 80 height 27
drag, startPoint x: 910, startPoint y: 374, endPoint x: 917, endPoint y: 380, distance: 9.2
click at [910, 354] on div "Process simple conversational queries from the user: "{user_query}". Handle gre…" at bounding box center [902, 352] width 80 height 27
drag, startPoint x: 910, startPoint y: 473, endPoint x: 910, endPoint y: 444, distance: 29.0
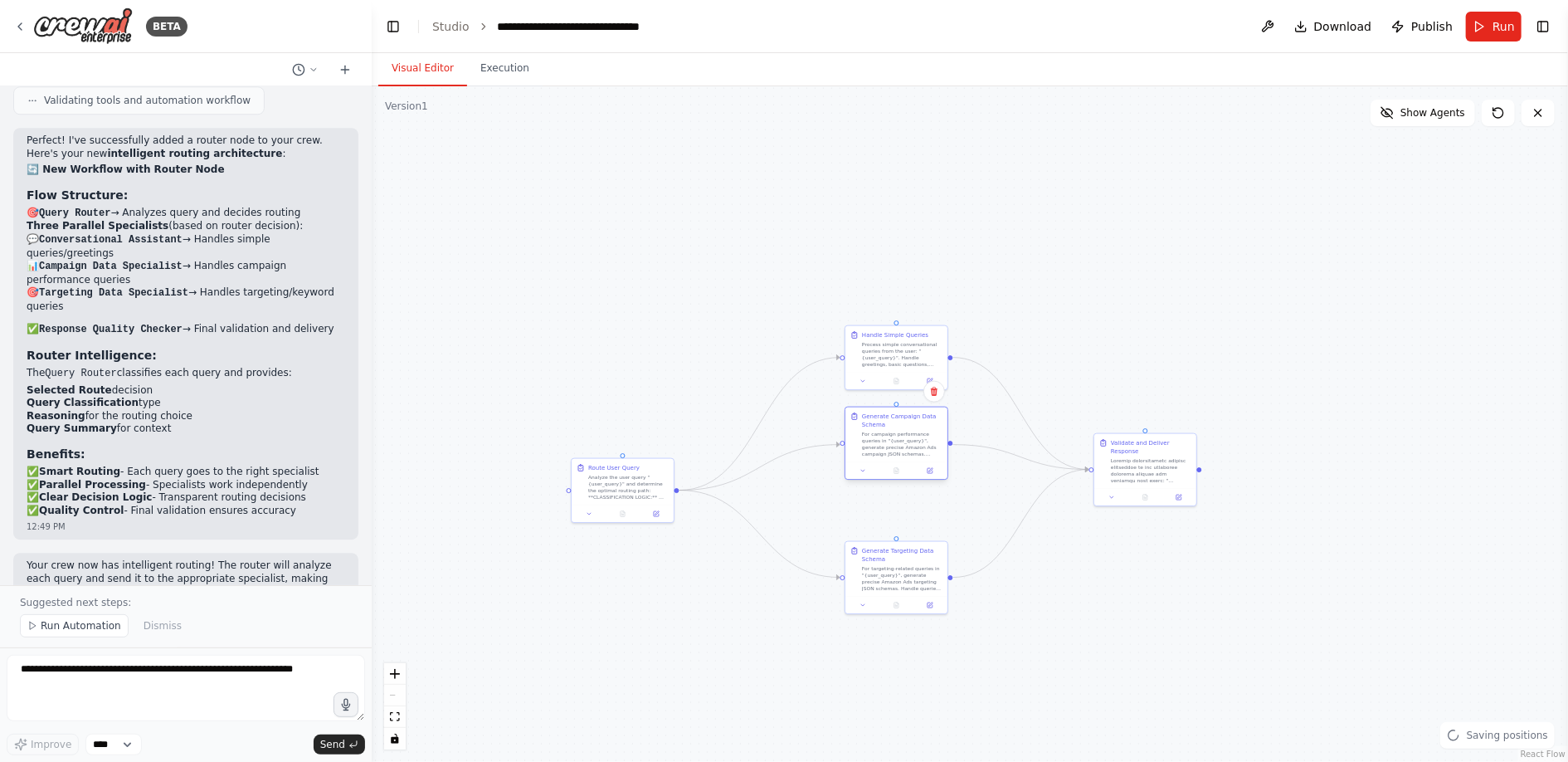
click at [910, 444] on div "For campaign performance queries in "{user_query}", generate precise Amazon Ads…" at bounding box center [902, 444] width 80 height 27
drag, startPoint x: 912, startPoint y: 580, endPoint x: 911, endPoint y: 559, distance: 21.0
click at [911, 559] on div "For targeting-related queries in "{user_query}", generate precise Amazon Ads ta…" at bounding box center [902, 560] width 80 height 27
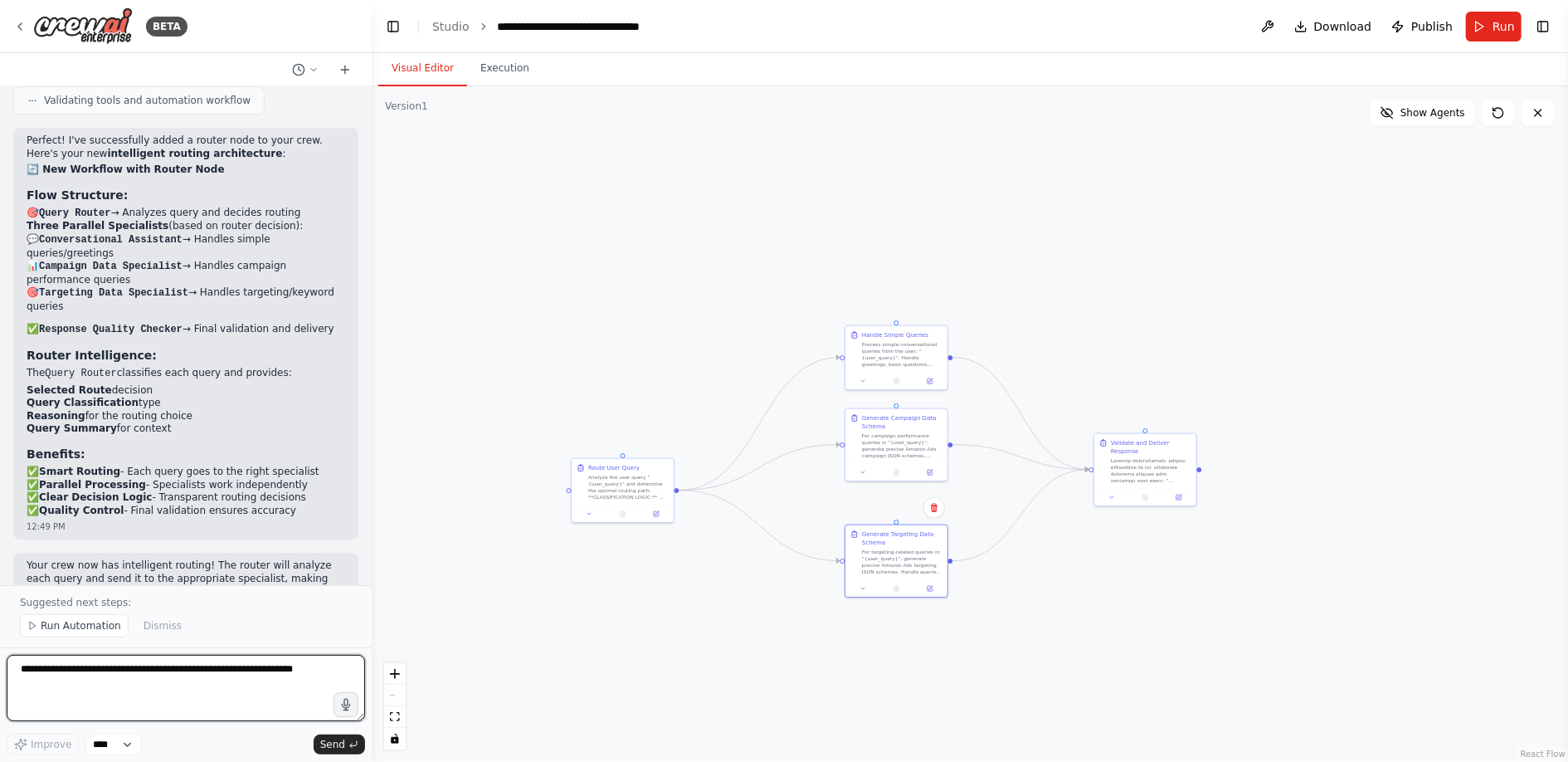
click at [252, 687] on textarea at bounding box center [186, 687] width 359 height 66
click at [121, 669] on textarea "**********" at bounding box center [186, 687] width 359 height 66
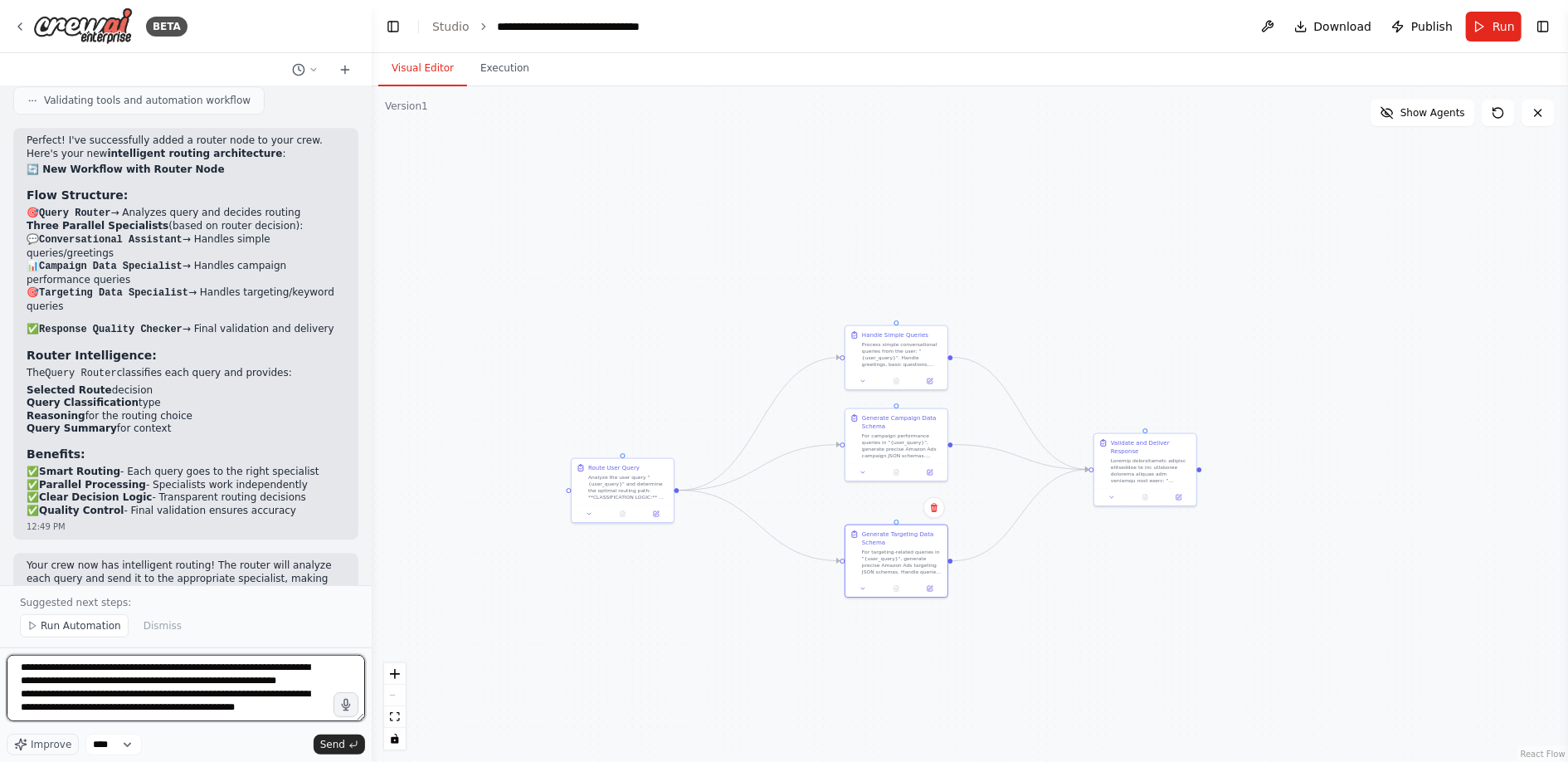
paste textarea "**********"
type textarea "**********"
click at [343, 741] on span "Send" at bounding box center [332, 744] width 25 height 13
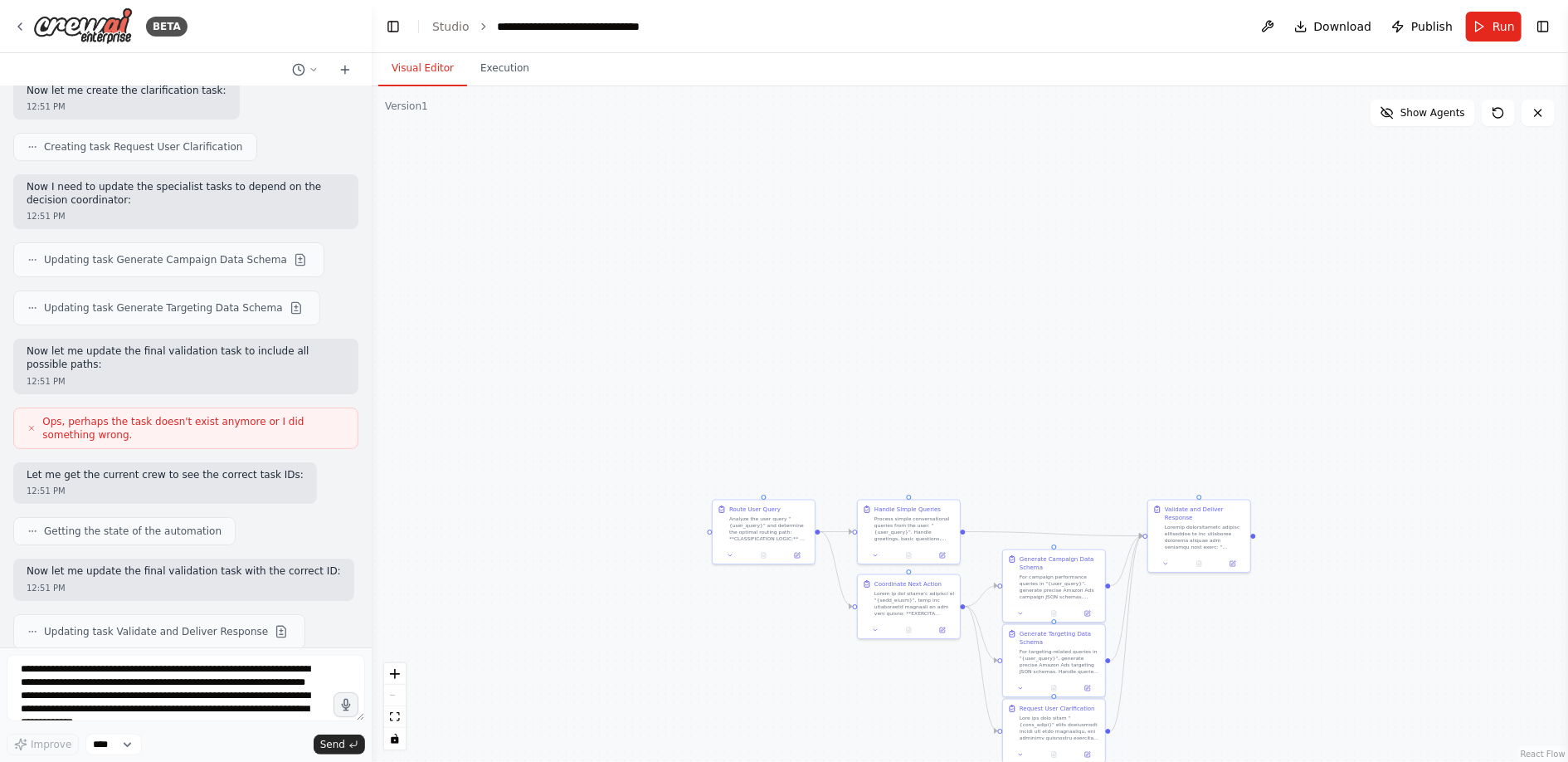
scroll to position [3871, 0]
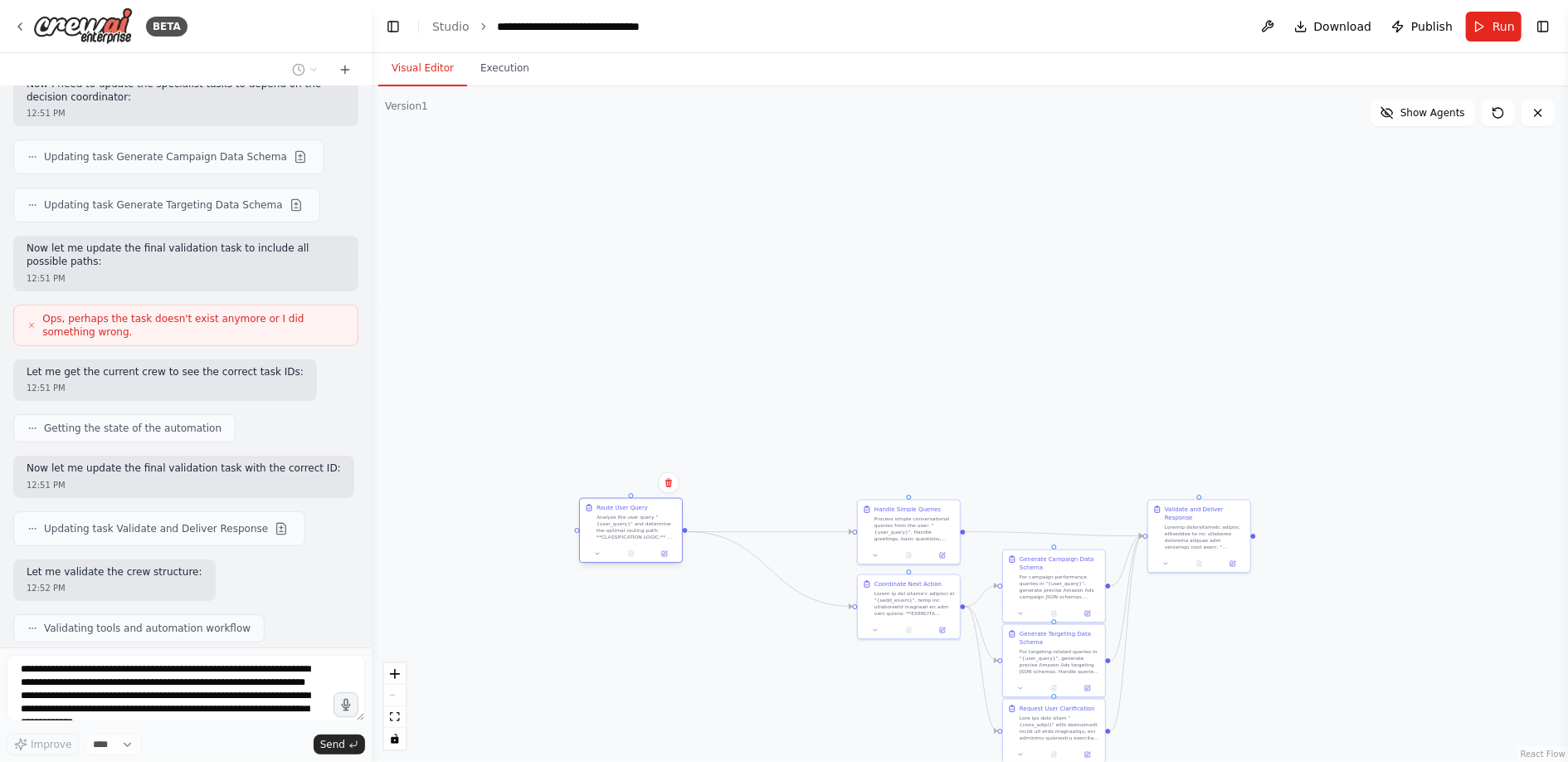
drag, startPoint x: 758, startPoint y: 522, endPoint x: 645, endPoint y: 522, distance: 113.0
click at [625, 517] on div "Analyze the user query "{user_query}" and determine the optimal routing path: *…" at bounding box center [636, 526] width 80 height 27
drag, startPoint x: 900, startPoint y: 518, endPoint x: 936, endPoint y: 344, distance: 177.7
click at [936, 341] on div "Process simple conversational queries from the user: "{user_query}". Handle gre…" at bounding box center [943, 352] width 80 height 27
drag, startPoint x: 912, startPoint y: 611, endPoint x: 862, endPoint y: 581, distance: 58.3
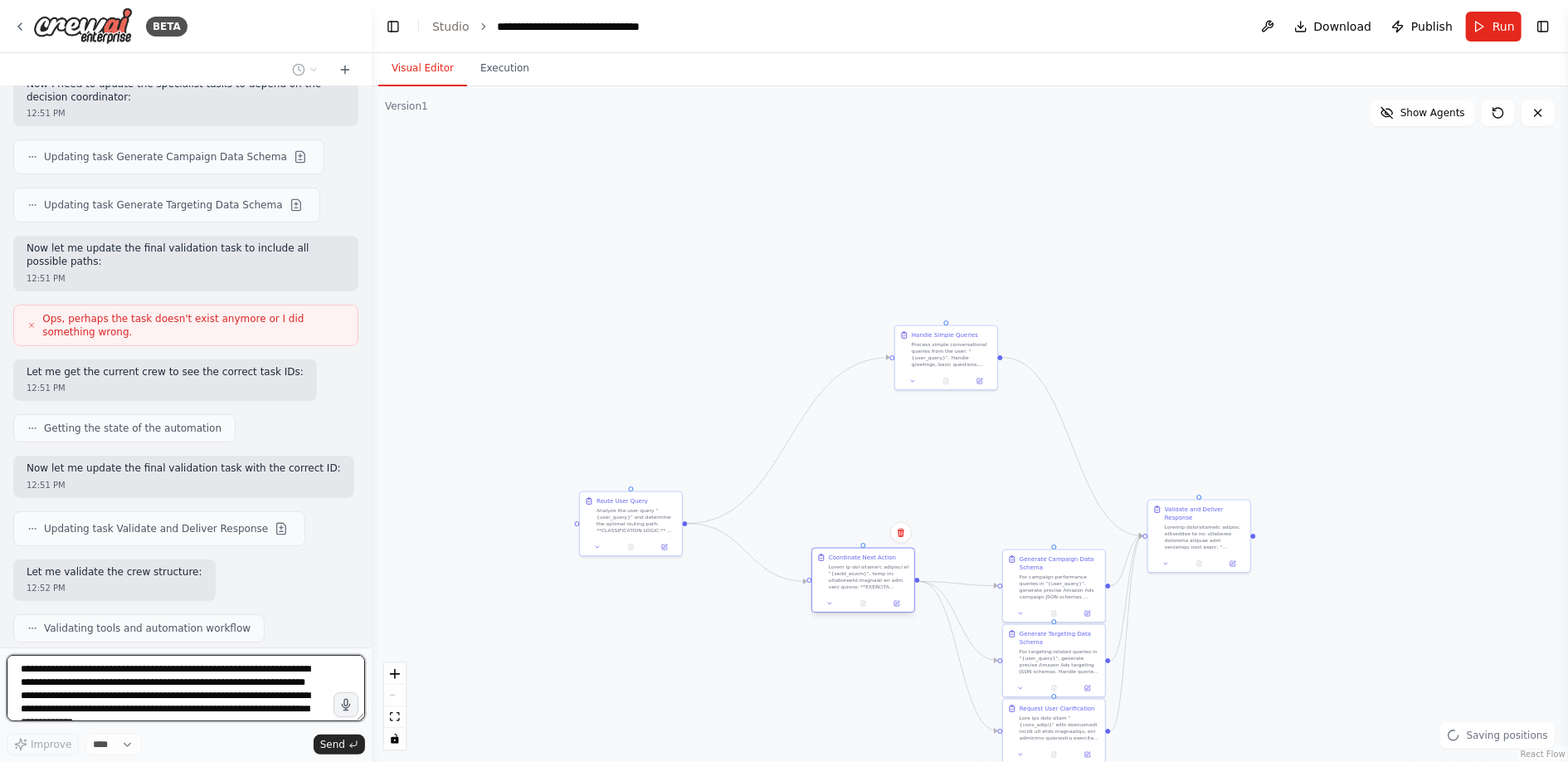
click at [862, 581] on div "Coordinate Next Action" at bounding box center [864, 571] width 102 height 46
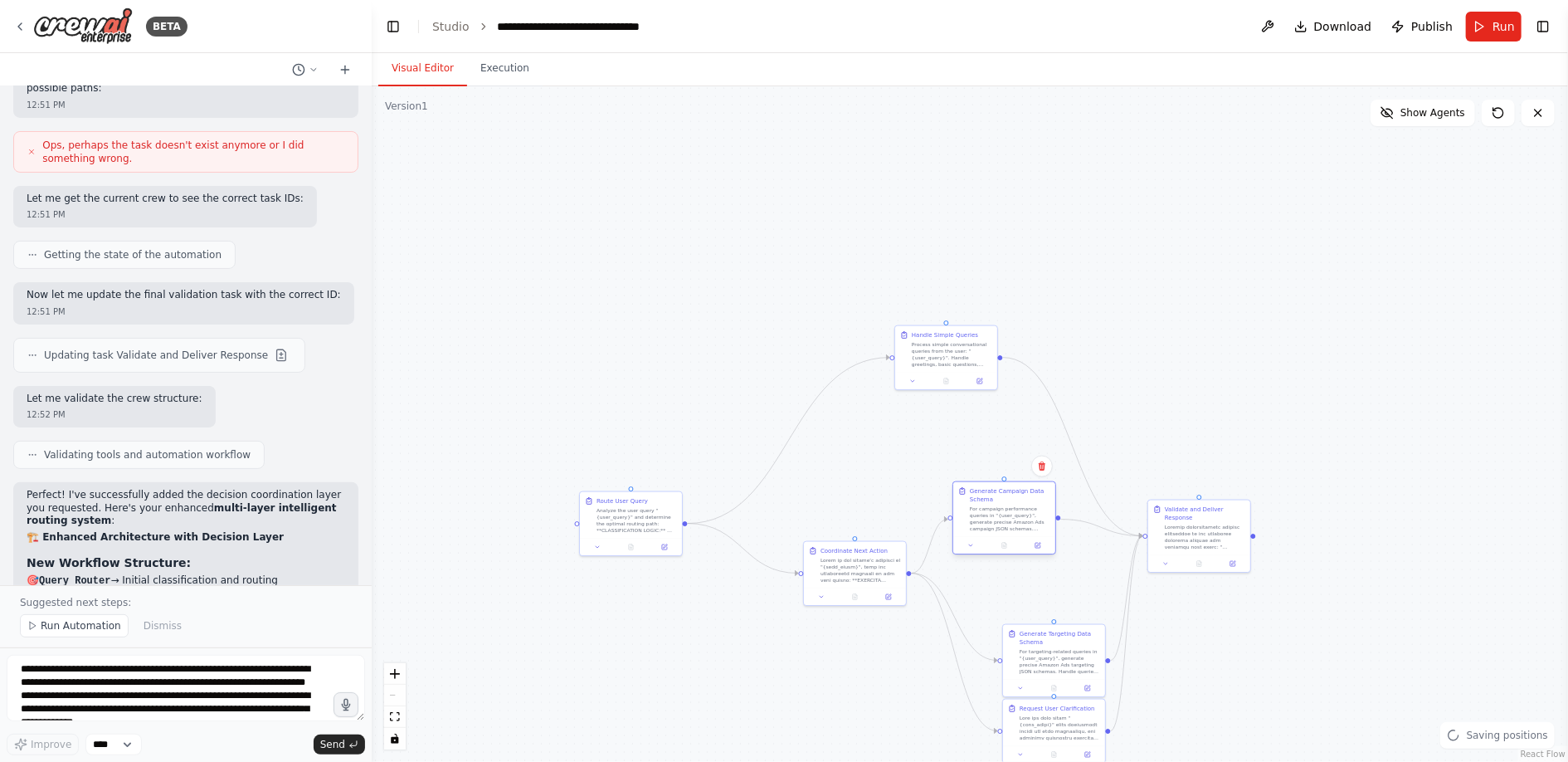
drag, startPoint x: 1060, startPoint y: 579, endPoint x: 1009, endPoint y: 509, distance: 86.6
click at [1009, 509] on div "For campaign performance queries in "{user_query}", generate precise Amazon Ads…" at bounding box center [1009, 519] width 80 height 27
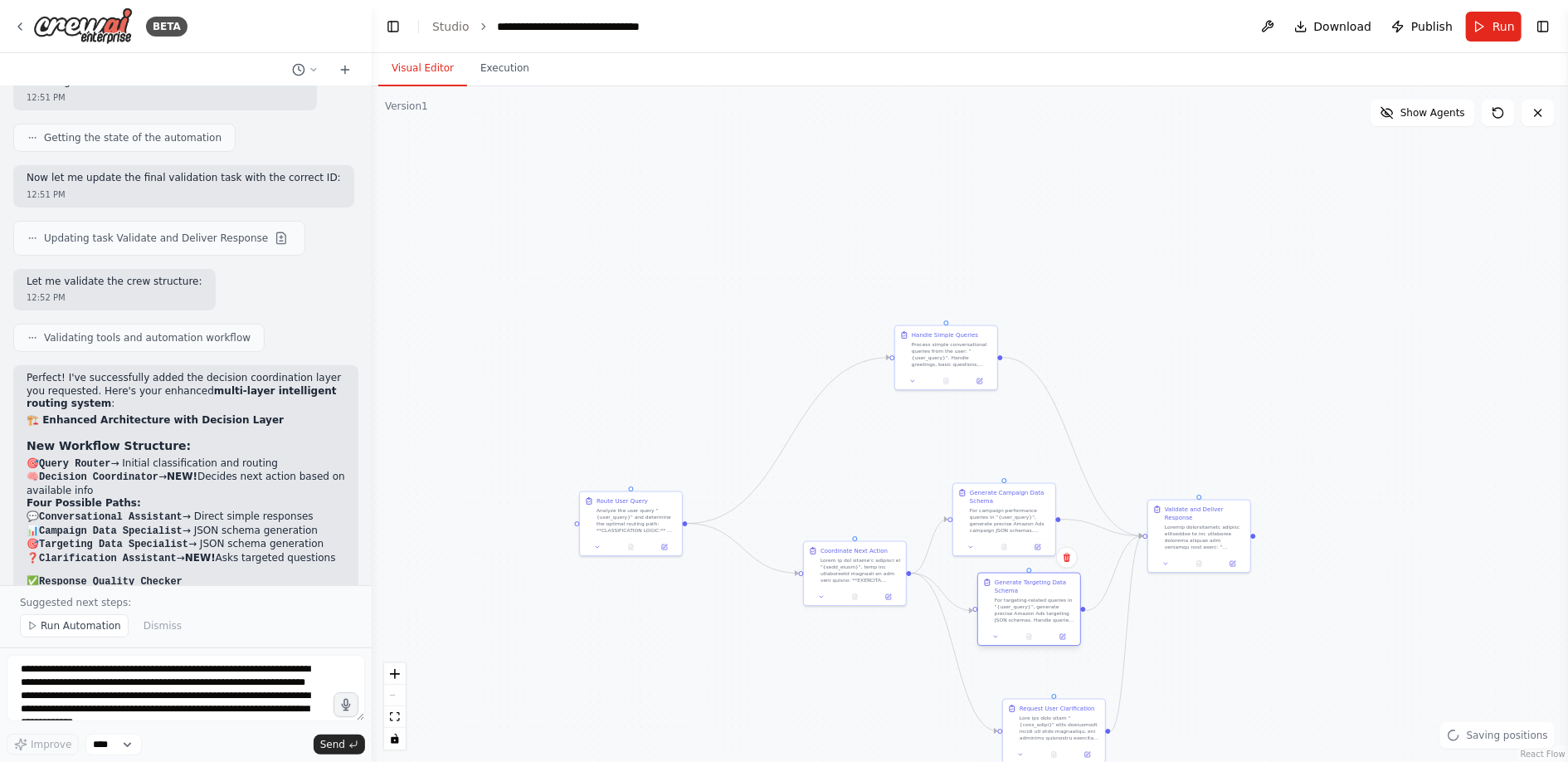
drag, startPoint x: 1056, startPoint y: 660, endPoint x: 1033, endPoint y: 609, distance: 55.9
click at [1033, 609] on div "For targeting-related queries in "{user_query}", generate precise Amazon Ads ta…" at bounding box center [1035, 610] width 80 height 27
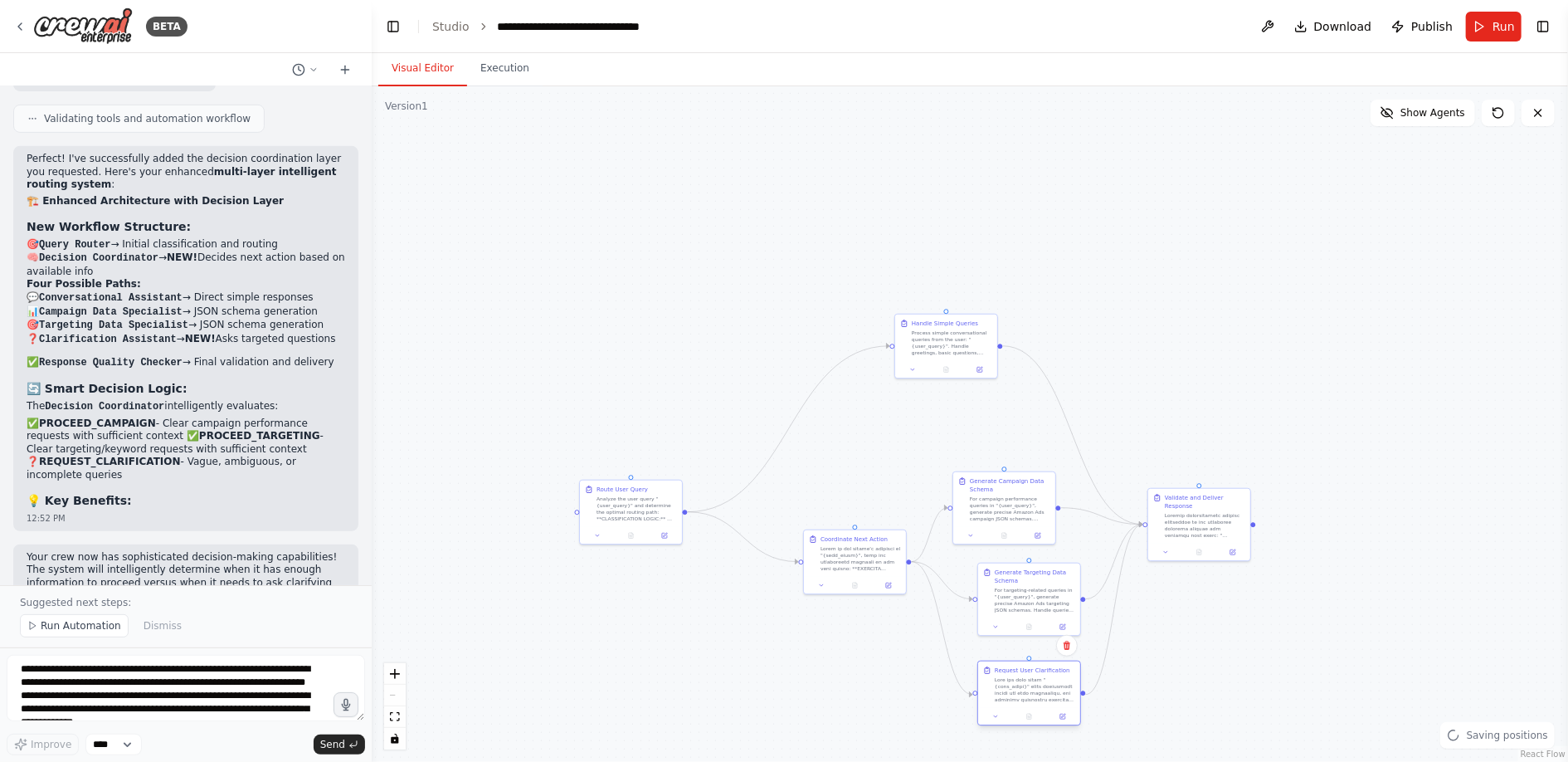
drag, startPoint x: 1064, startPoint y: 735, endPoint x: 1038, endPoint y: 700, distance: 43.6
click at [1036, 699] on div at bounding box center [1035, 689] width 80 height 27
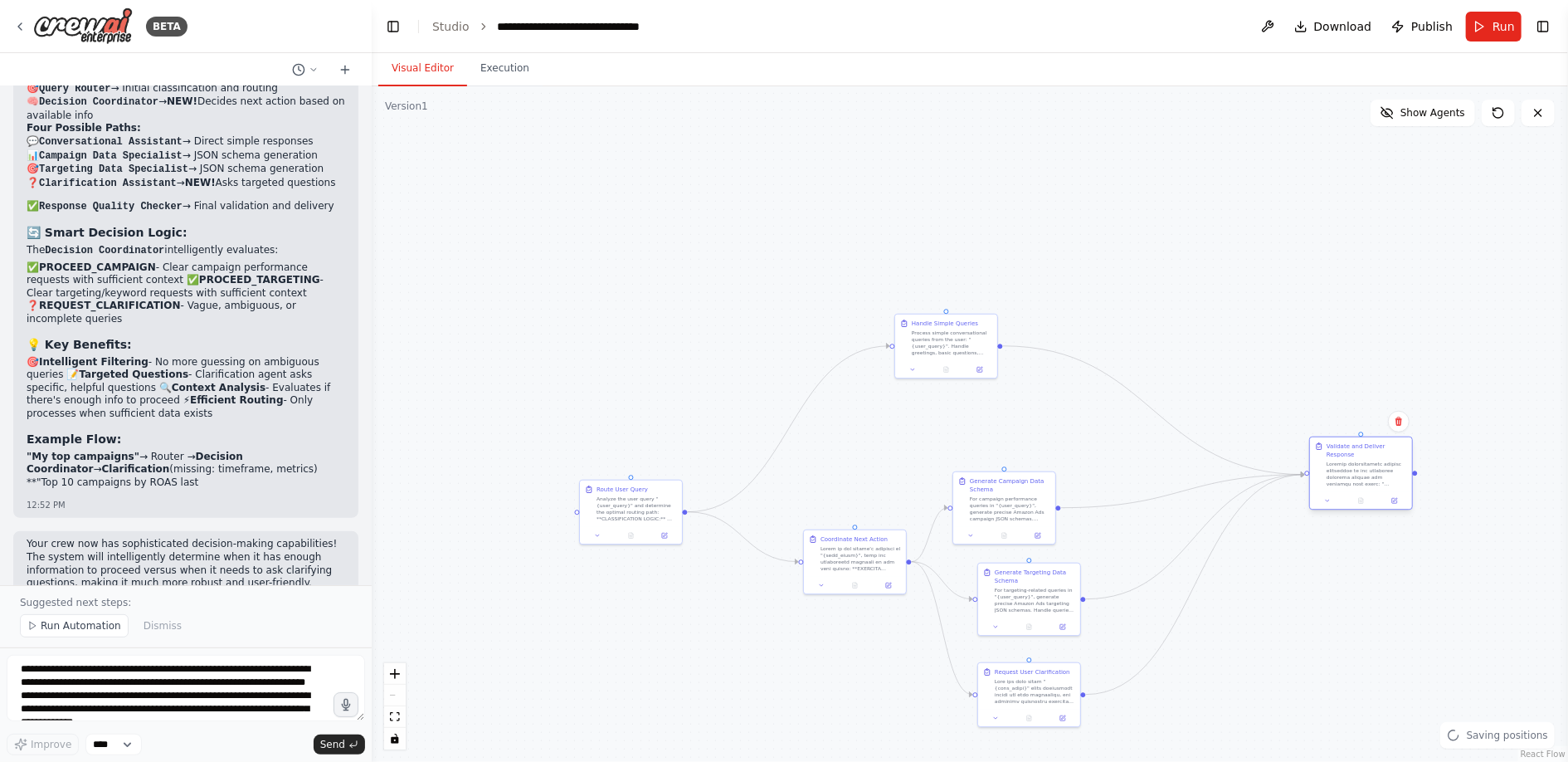
drag, startPoint x: 1189, startPoint y: 520, endPoint x: 1348, endPoint y: 475, distance: 165.2
click at [1348, 474] on div at bounding box center [1366, 473] width 80 height 27
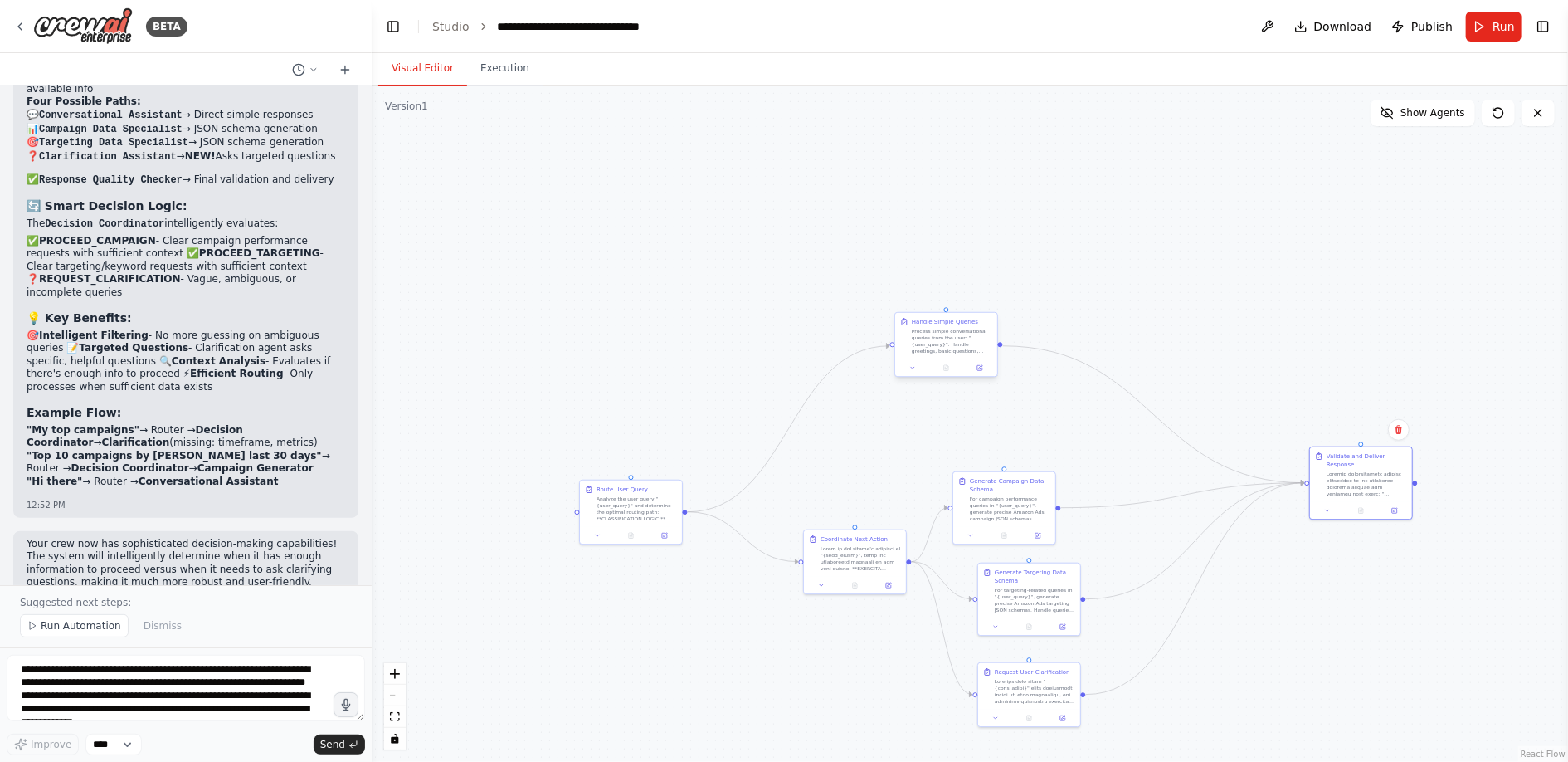
scroll to position [4575, 0]
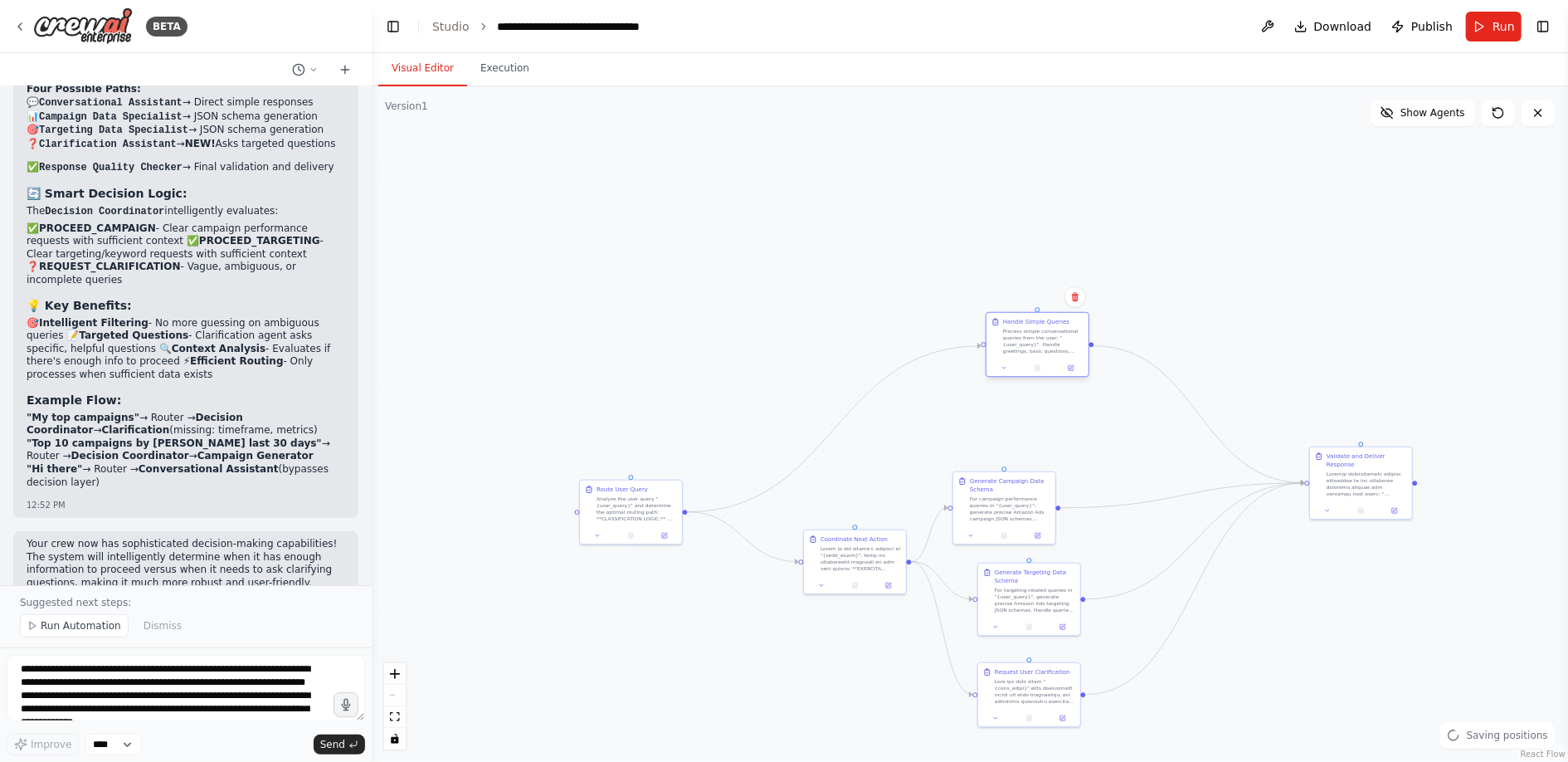
drag, startPoint x: 936, startPoint y: 346, endPoint x: 1024, endPoint y: 345, distance: 88.0
click at [1024, 345] on div "Process simple conversational queries from the user: "{user_query}". Handle gre…" at bounding box center [1043, 341] width 80 height 27
drag, startPoint x: 993, startPoint y: 514, endPoint x: 1033, endPoint y: 493, distance: 45.2
click at [1033, 493] on div "For campaign performance queries in "{user_query}", generate precise Amazon Ads…" at bounding box center [1051, 482] width 80 height 27
drag, startPoint x: 1023, startPoint y: 600, endPoint x: 1049, endPoint y: 600, distance: 26.0
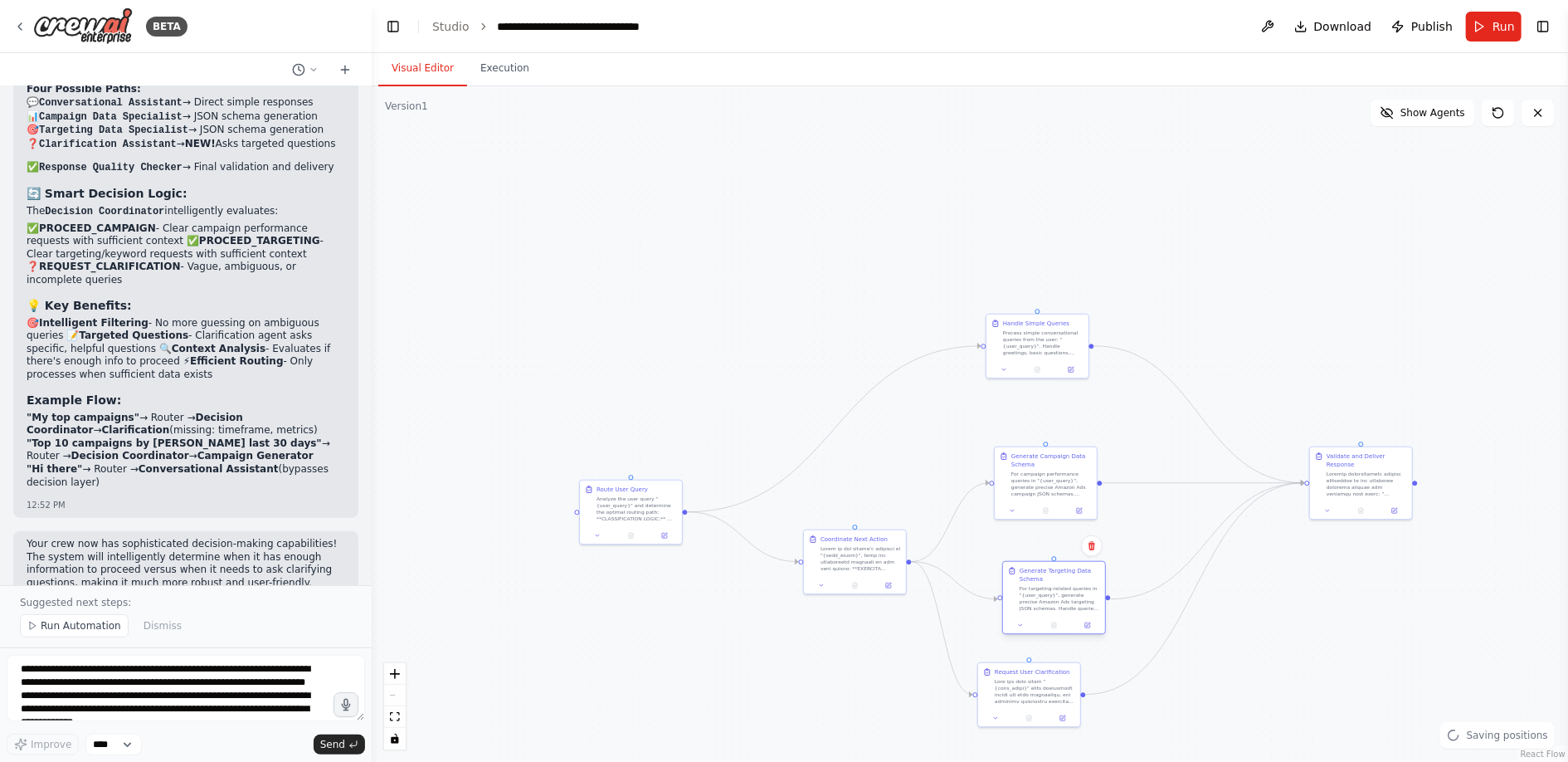
click at [1049, 600] on div "For targeting-related queries in "{user_query}", generate precise Amazon Ads ta…" at bounding box center [1060, 598] width 80 height 27
drag, startPoint x: 1038, startPoint y: 697, endPoint x: 1073, endPoint y: 699, distance: 35.1
click at [1073, 699] on div at bounding box center [1068, 689] width 80 height 27
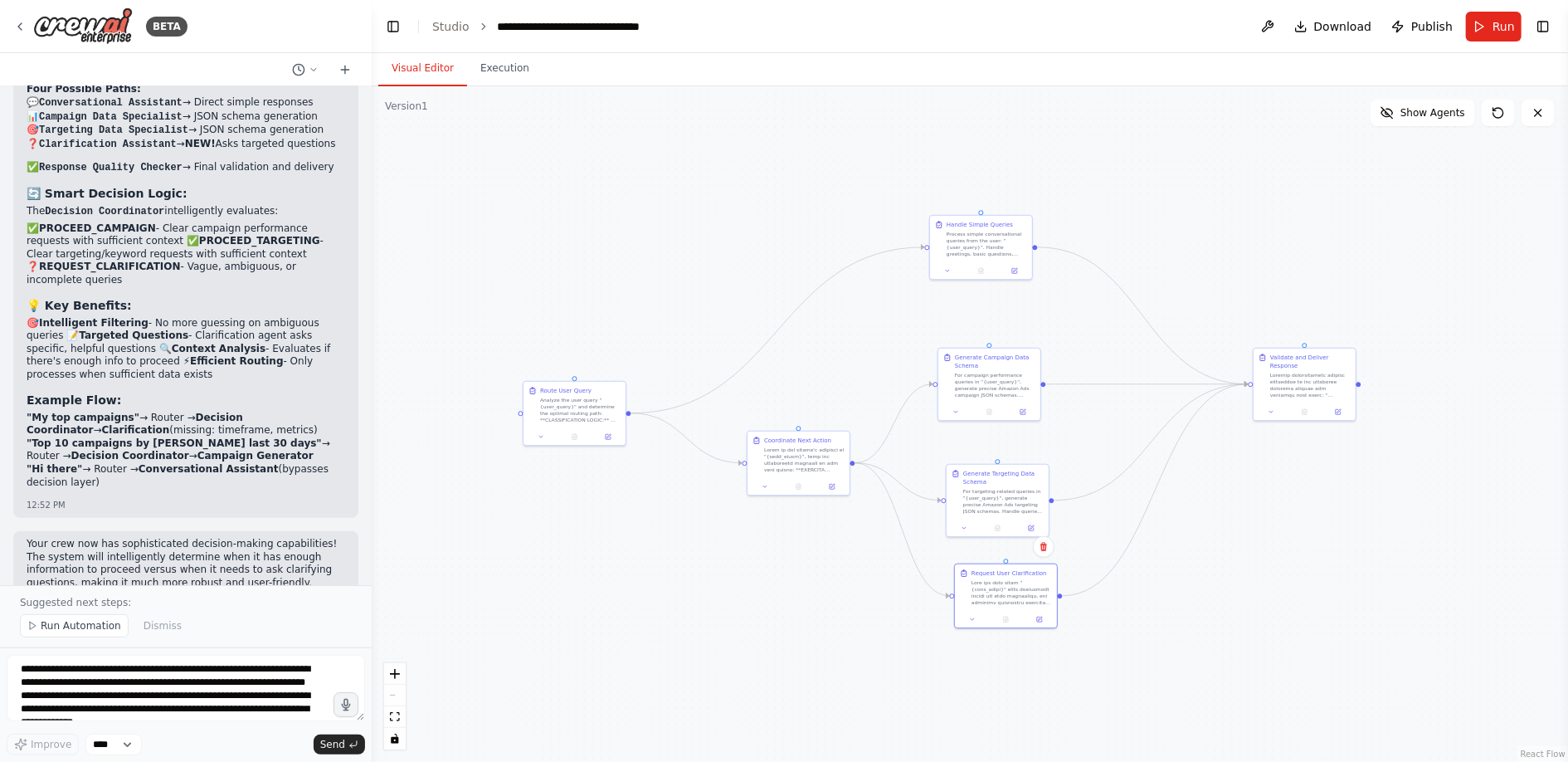
drag, startPoint x: 1163, startPoint y: 416, endPoint x: 1099, endPoint y: 317, distance: 117.9
click at [1099, 317] on div ".deletable-edge-delete-btn { width: 20px; height: 20px; border: 0px solid #ffff…" at bounding box center [971, 423] width 1197 height 675
drag, startPoint x: 994, startPoint y: 586, endPoint x: 988, endPoint y: 592, distance: 8.5
click at [988, 592] on div at bounding box center [996, 599] width 80 height 27
click at [988, 497] on div "For targeting-related queries in "{user_query}", generate precise Amazon Ads ta…" at bounding box center [989, 500] width 80 height 27
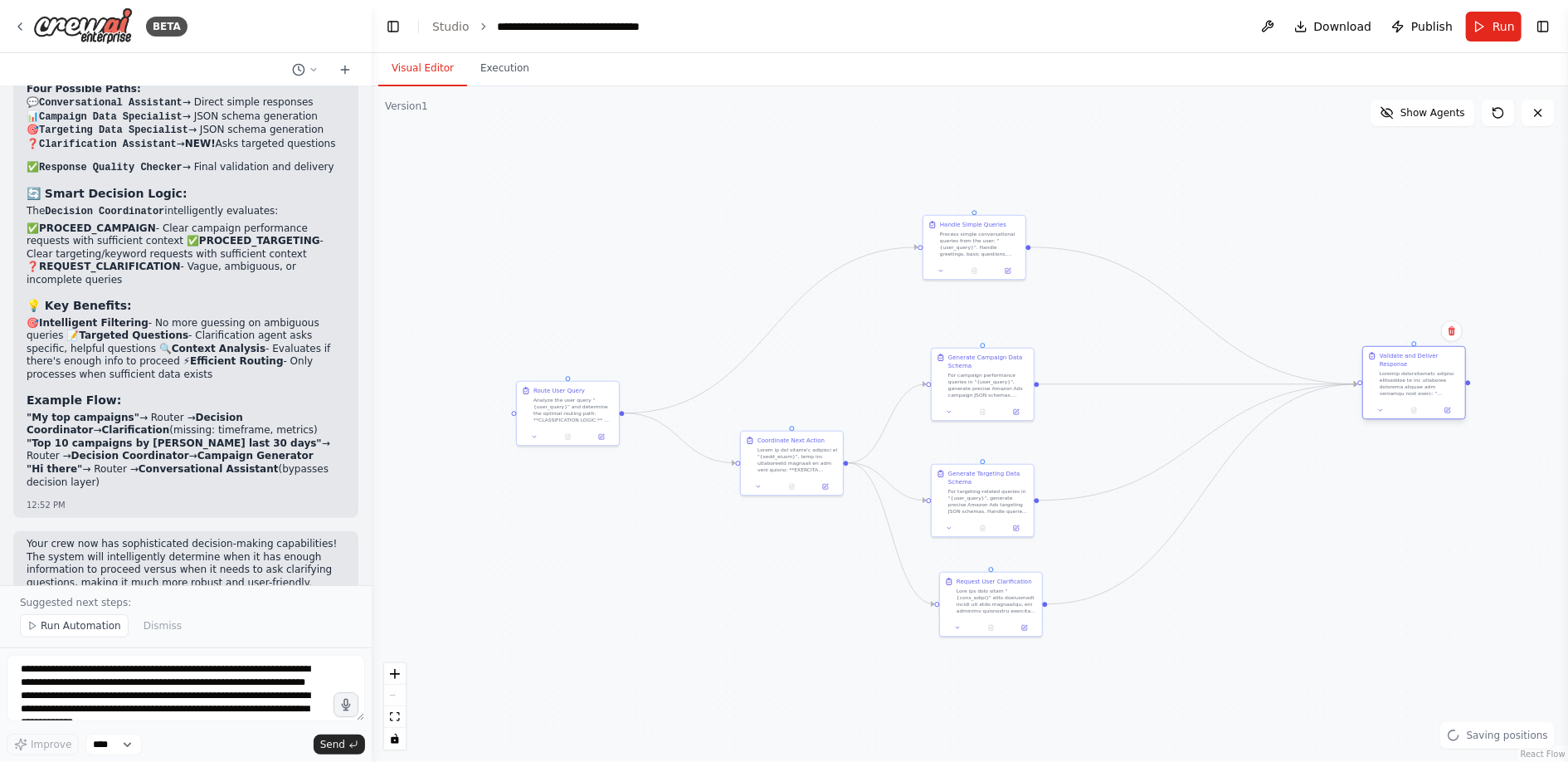
drag, startPoint x: 1283, startPoint y: 370, endPoint x: 1395, endPoint y: 368, distance: 112.0
click at [1395, 368] on div "Validate and Deliver Response" at bounding box center [1419, 374] width 80 height 44
drag, startPoint x: 581, startPoint y: 403, endPoint x: 506, endPoint y: 403, distance: 75.0
click at [506, 403] on div "Analyze the user query "{user_query}" and determine the optimal routing path: *…" at bounding box center [499, 408] width 80 height 27
drag, startPoint x: 974, startPoint y: 246, endPoint x: 974, endPoint y: 197, distance: 49.0
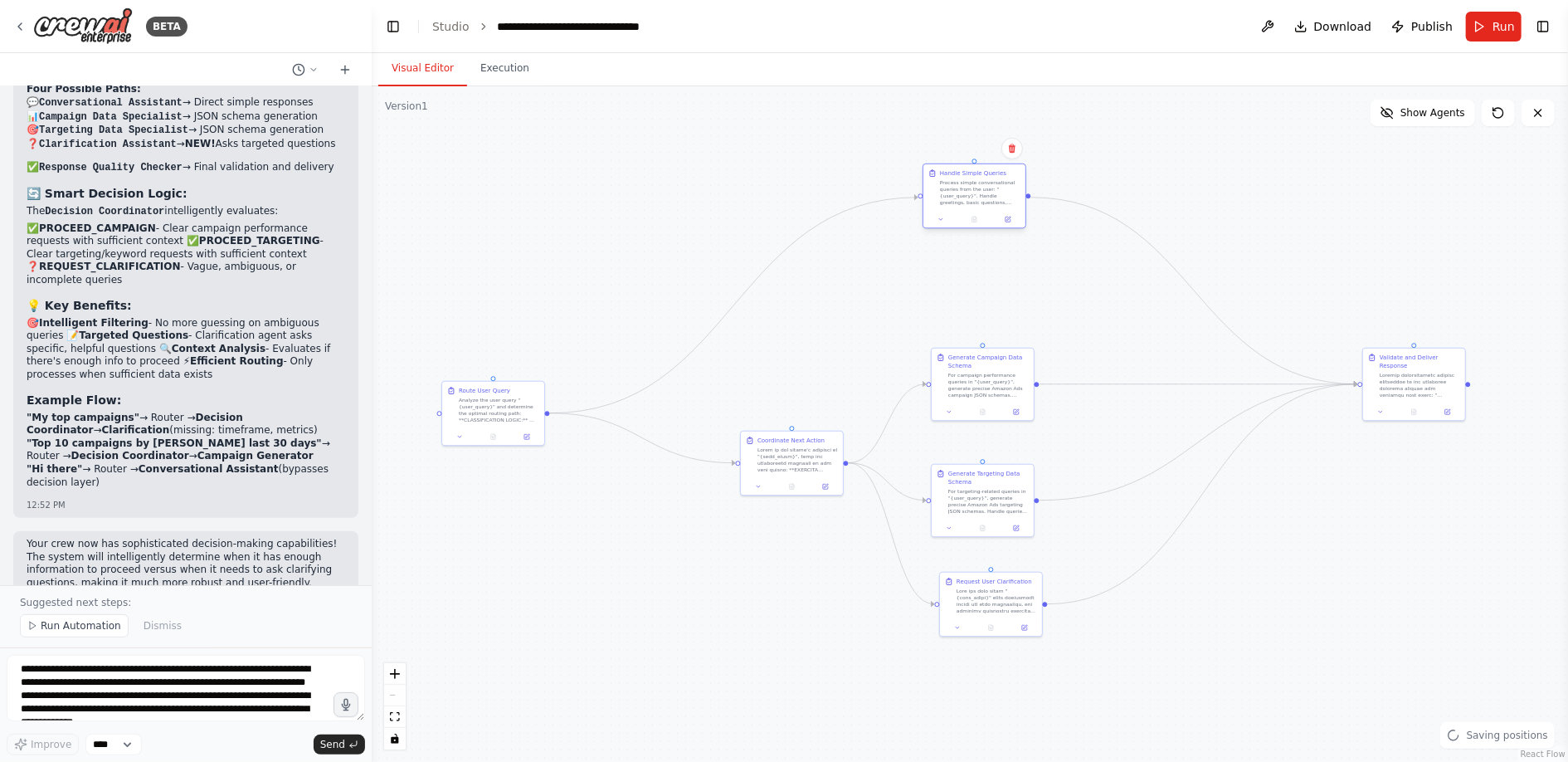
click at [974, 197] on div "Process simple conversational queries from the user: "{user_query}". Handle gre…" at bounding box center [980, 192] width 80 height 27
drag, startPoint x: 811, startPoint y: 464, endPoint x: 754, endPoint y: 463, distance: 57.0
click at [754, 463] on div at bounding box center [739, 458] width 80 height 27
drag, startPoint x: 999, startPoint y: 381, endPoint x: 999, endPoint y: 355, distance: 26.0
click at [999, 355] on div "For campaign performance queries in "{user_query}", generate precise Amazon Ads…" at bounding box center [989, 359] width 80 height 27
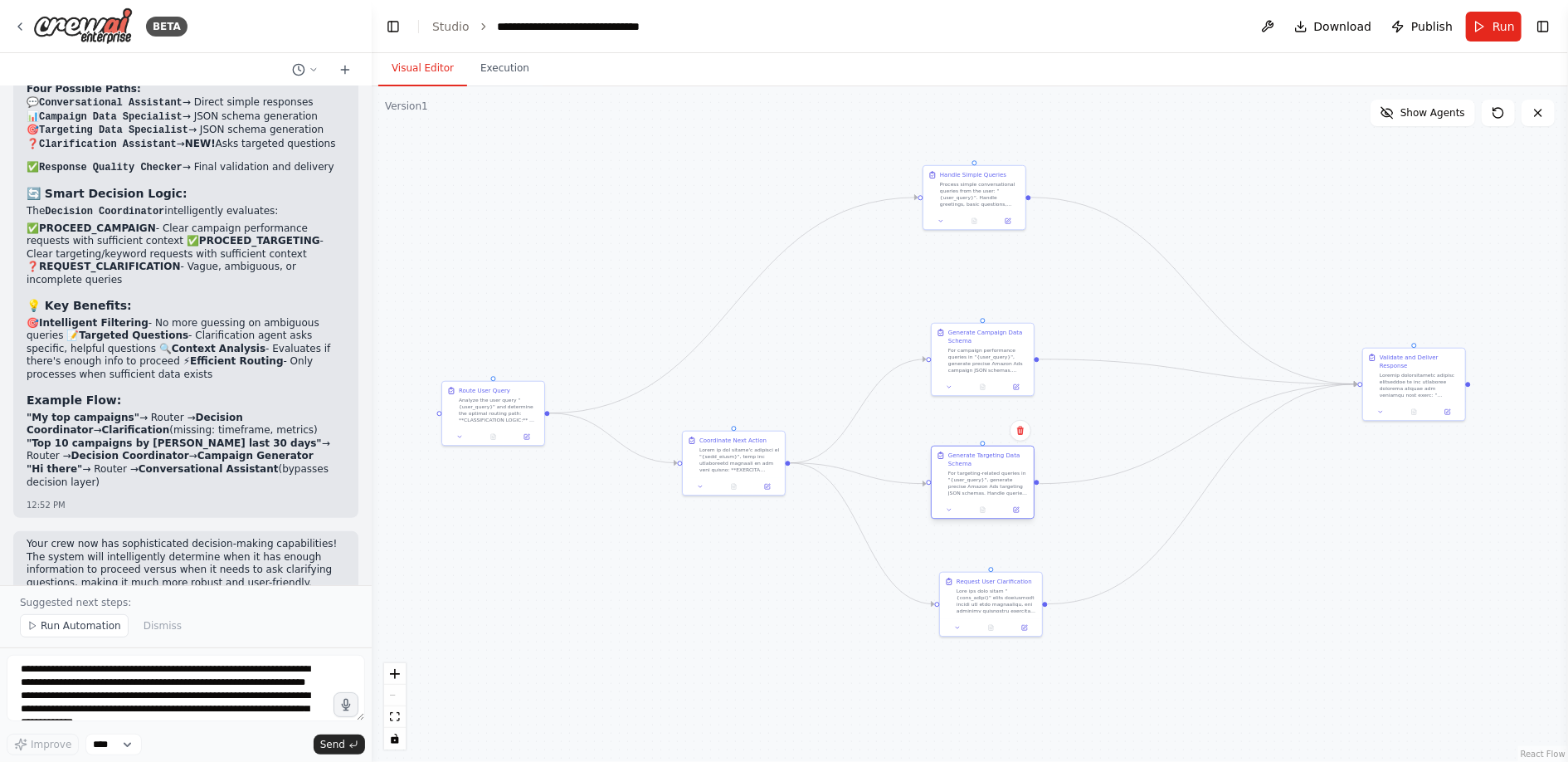
drag, startPoint x: 993, startPoint y: 505, endPoint x: 993, endPoint y: 489, distance: 16.0
click at [993, 489] on div "For targeting-related queries in "{user_query}", generate precise Amazon Ads ta…" at bounding box center [989, 483] width 80 height 27
drag, startPoint x: 990, startPoint y: 609, endPoint x: 989, endPoint y: 636, distance: 27.0
click at [989, 636] on div at bounding box center [996, 624] width 80 height 27
click at [149, 667] on textarea "**********" at bounding box center [186, 687] width 359 height 66
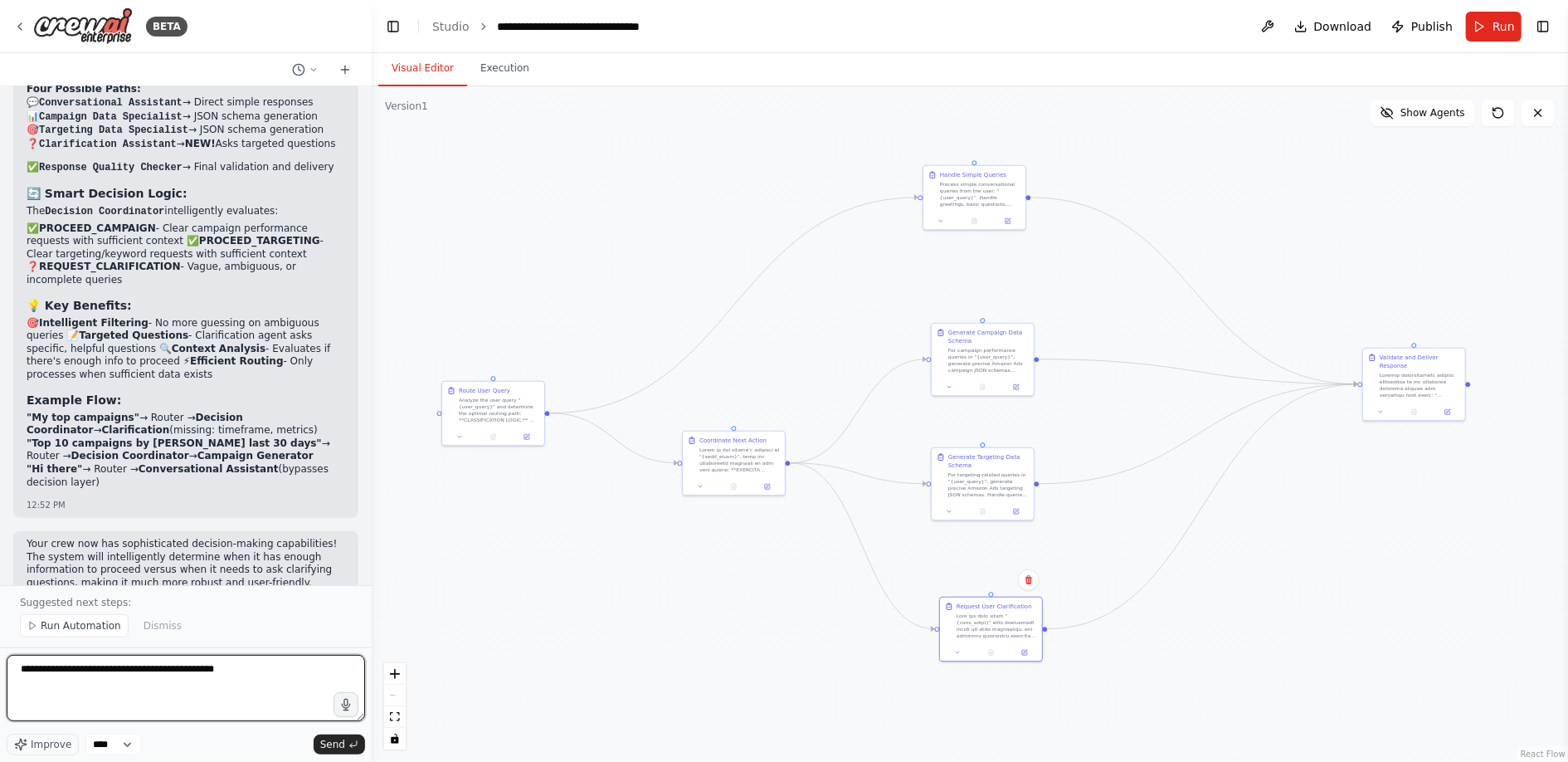
click at [153, 673] on textarea "**********" at bounding box center [186, 687] width 359 height 66
click at [295, 668] on textarea "**********" at bounding box center [186, 687] width 359 height 66
click at [80, 697] on textarea "**********" at bounding box center [186, 687] width 359 height 66
click at [116, 705] on textarea "**********" at bounding box center [186, 687] width 359 height 66
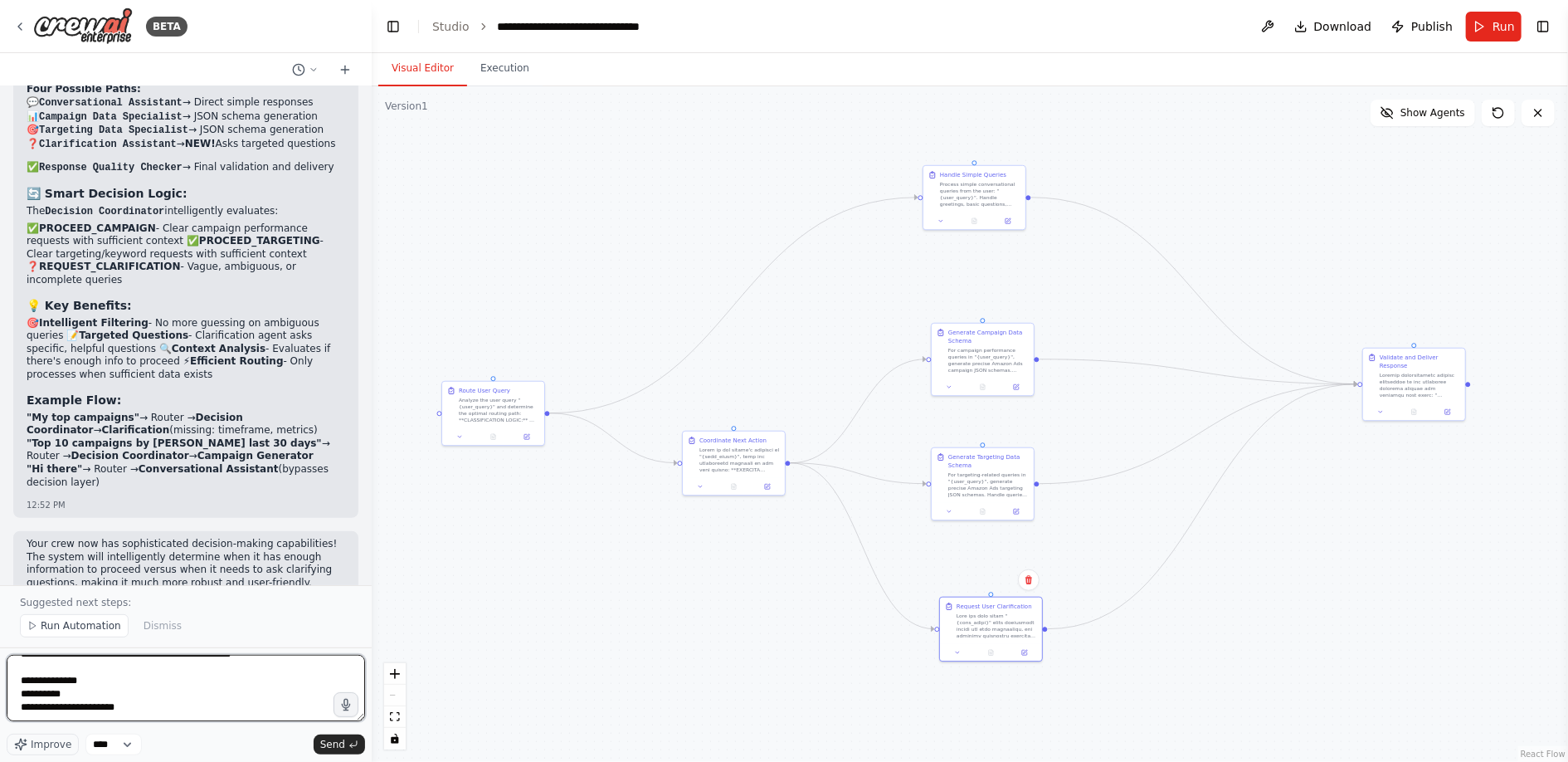
scroll to position [33, 0]
click at [37, 717] on textarea "**********" at bounding box center [186, 687] width 359 height 66
type textarea "**********"
click at [159, 715] on textarea "**********" at bounding box center [186, 687] width 359 height 66
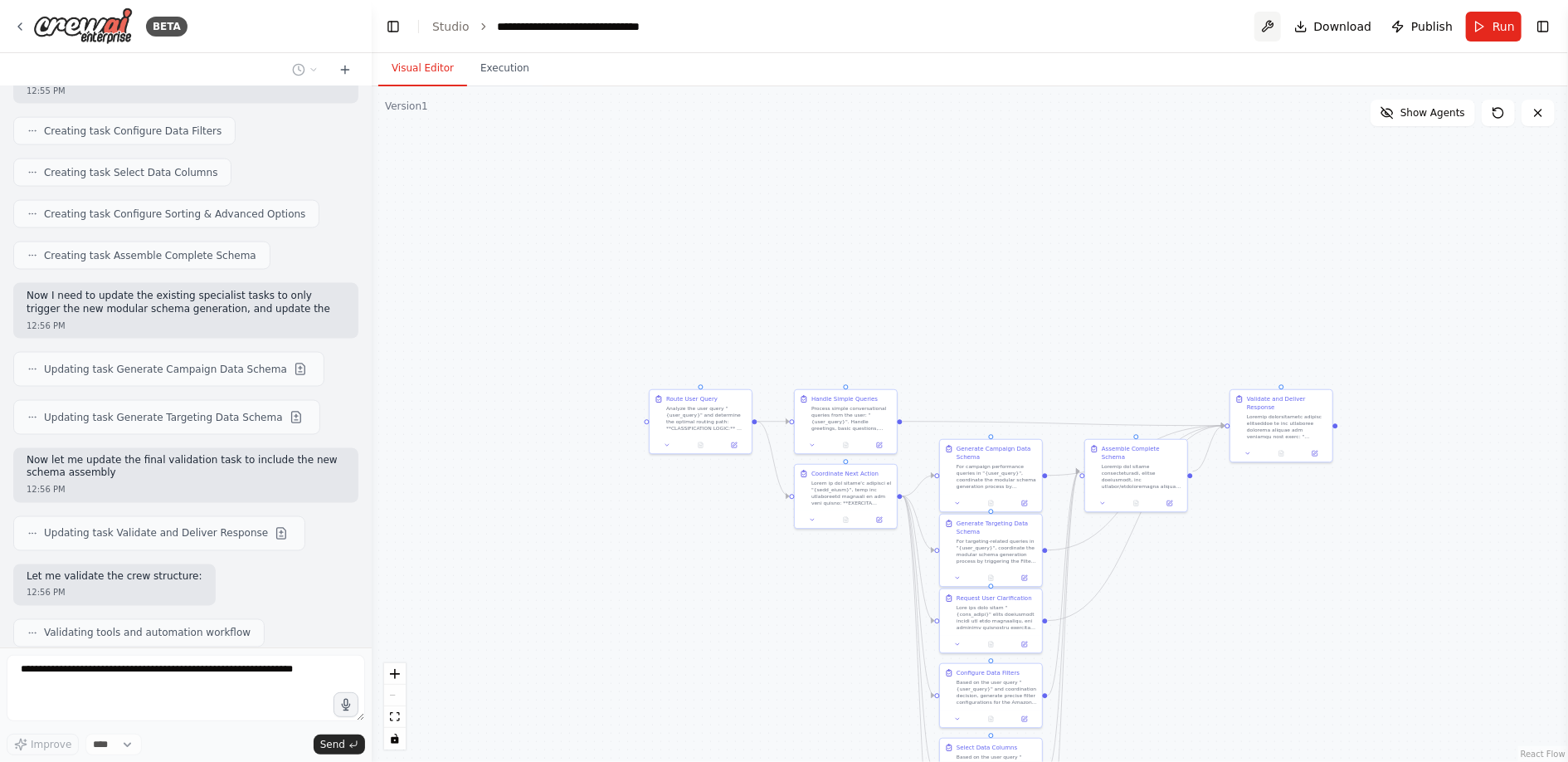
scroll to position [5565, 0]
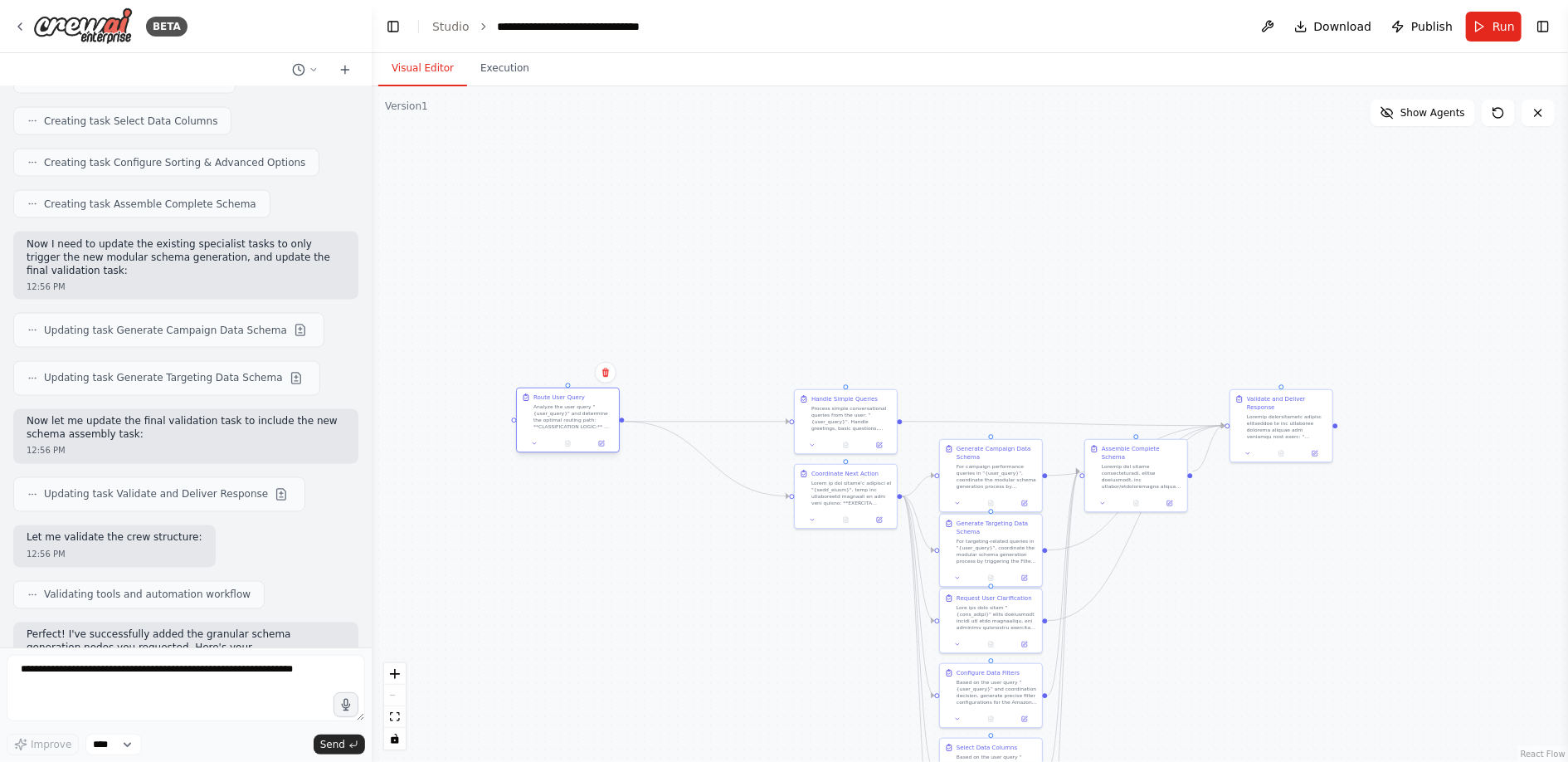
drag, startPoint x: 695, startPoint y: 423, endPoint x: 567, endPoint y: 421, distance: 128.0
click at [567, 421] on div "Analyze the user query "{user_query}" and determine the optimal routing path: *…" at bounding box center [574, 416] width 80 height 27
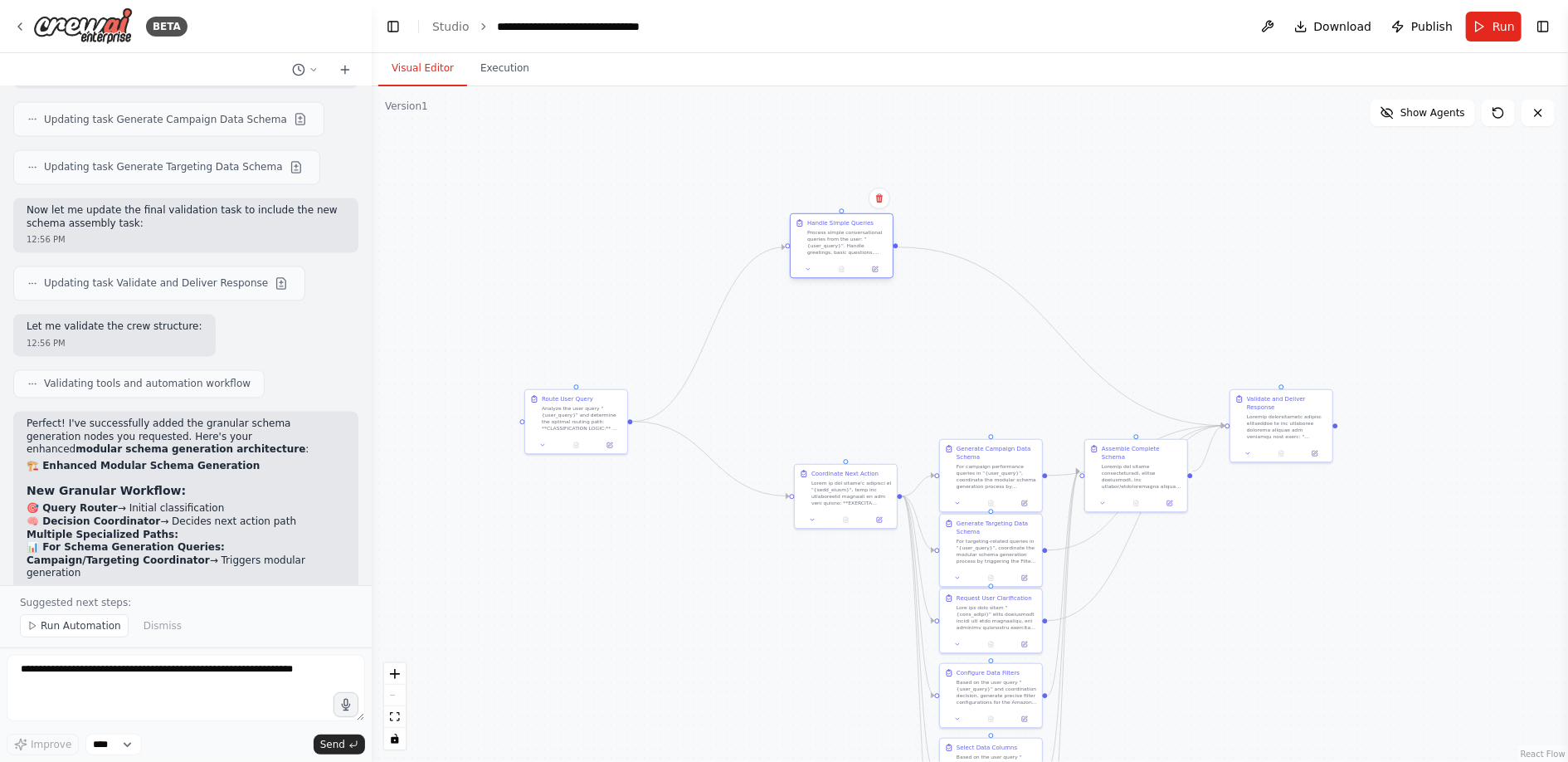
drag, startPoint x: 828, startPoint y: 418, endPoint x: 822, endPoint y: 246, distance: 172.1
click at [821, 245] on div "Process simple conversational queries from the user: "{user_query}". Handle gre…" at bounding box center [847, 242] width 80 height 27
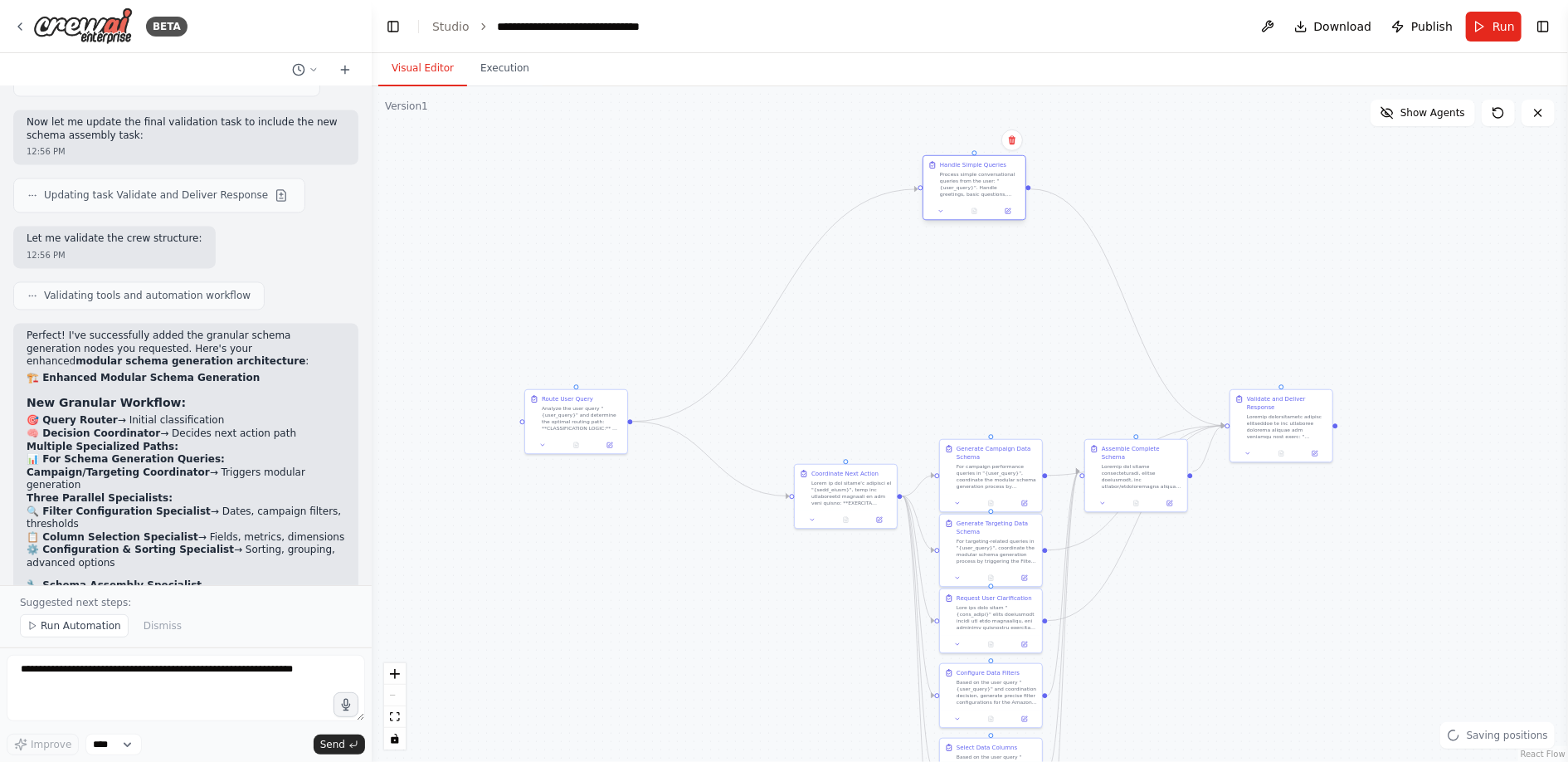
drag, startPoint x: 829, startPoint y: 245, endPoint x: 963, endPoint y: 186, distance: 146.4
click at [963, 186] on div "Process simple conversational queries from the user: "{user_query}". Handle gre…" at bounding box center [980, 185] width 80 height 27
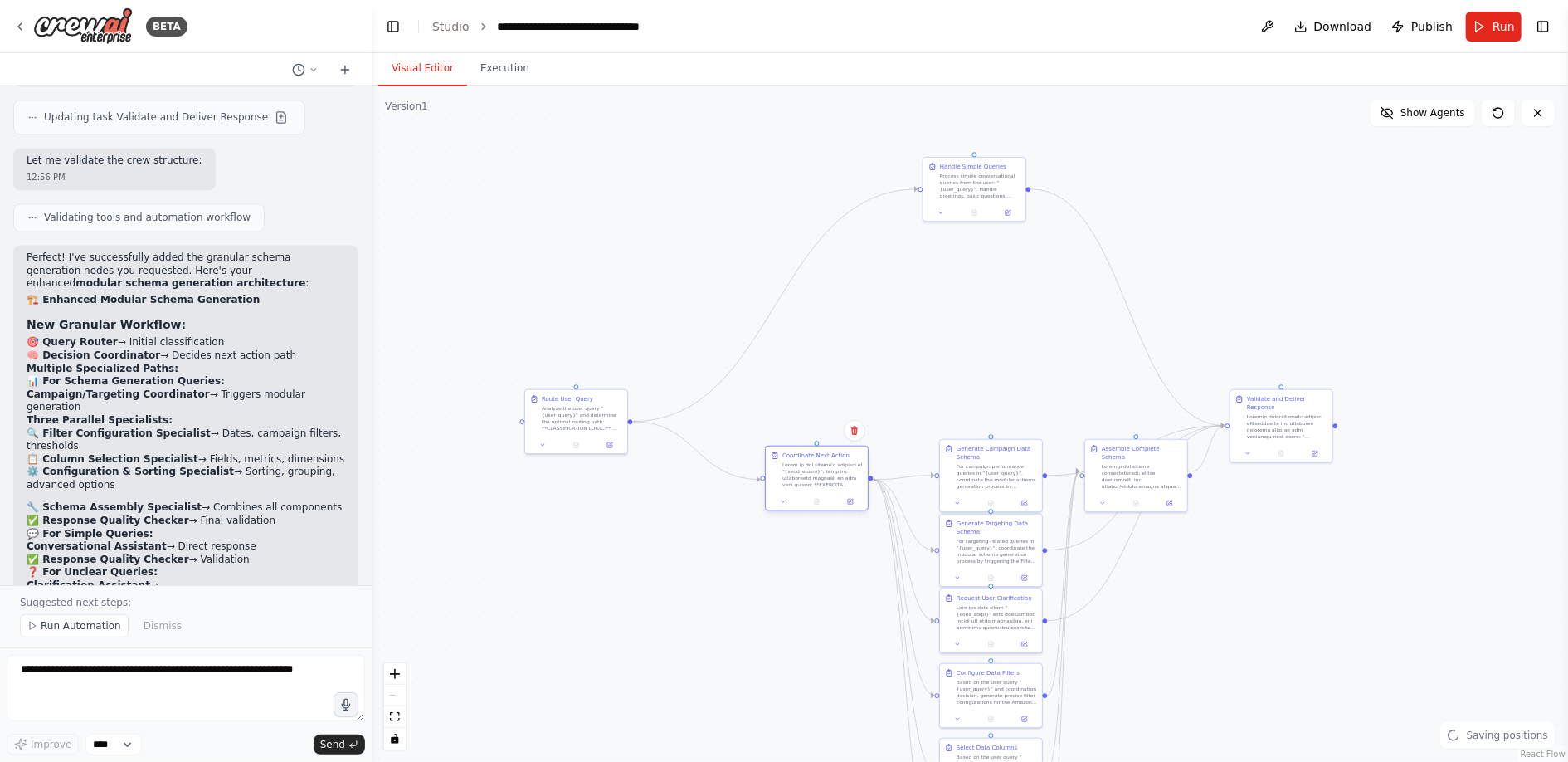
drag, startPoint x: 843, startPoint y: 491, endPoint x: 815, endPoint y: 477, distance: 31.3
click at [815, 477] on div at bounding box center [822, 474] width 80 height 27
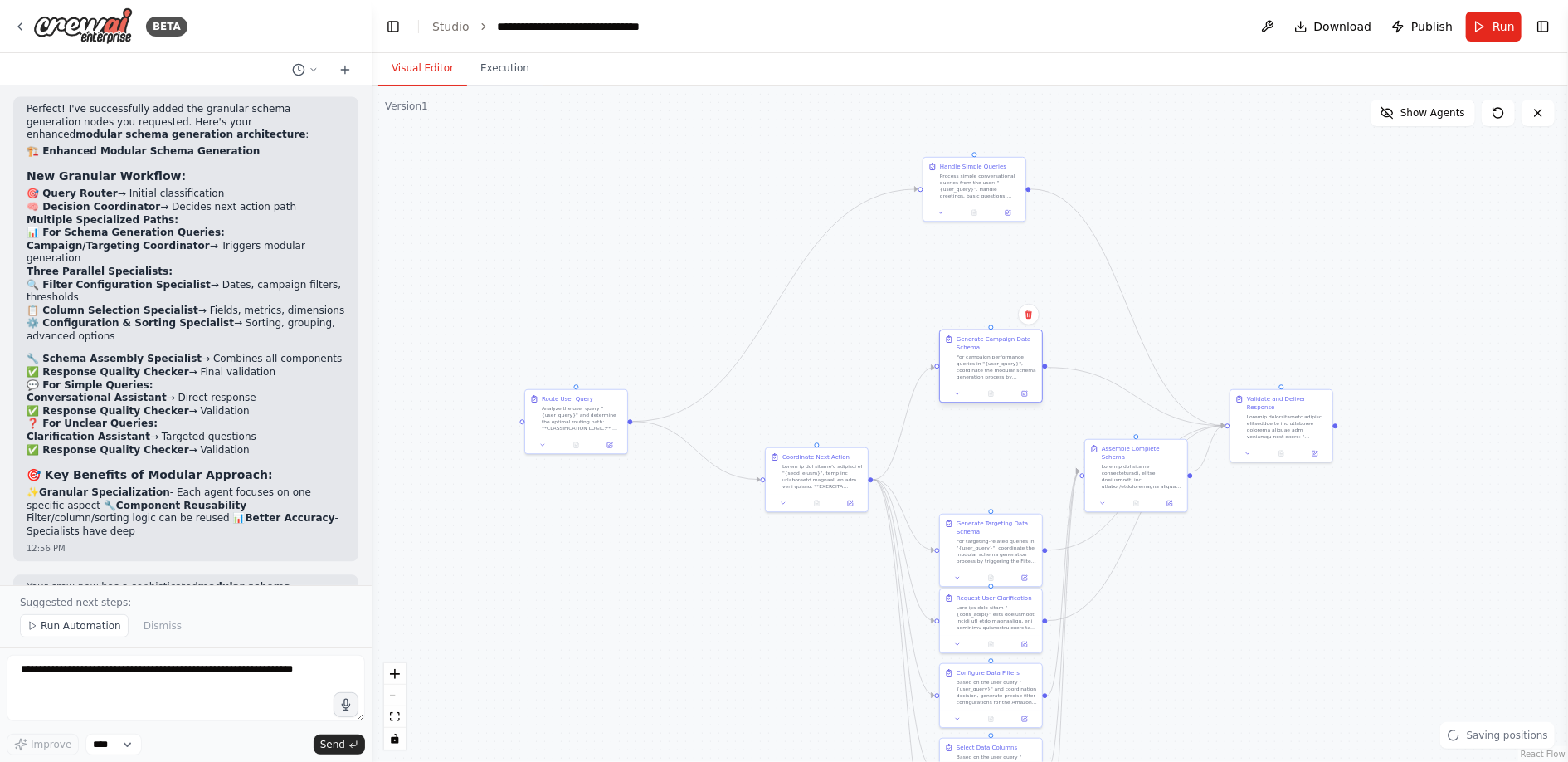
drag, startPoint x: 985, startPoint y: 463, endPoint x: 986, endPoint y: 356, distance: 107.0
click at [986, 356] on div "For campaign performance queries in "{user_query}", coordinate the modular sche…" at bounding box center [996, 366] width 80 height 27
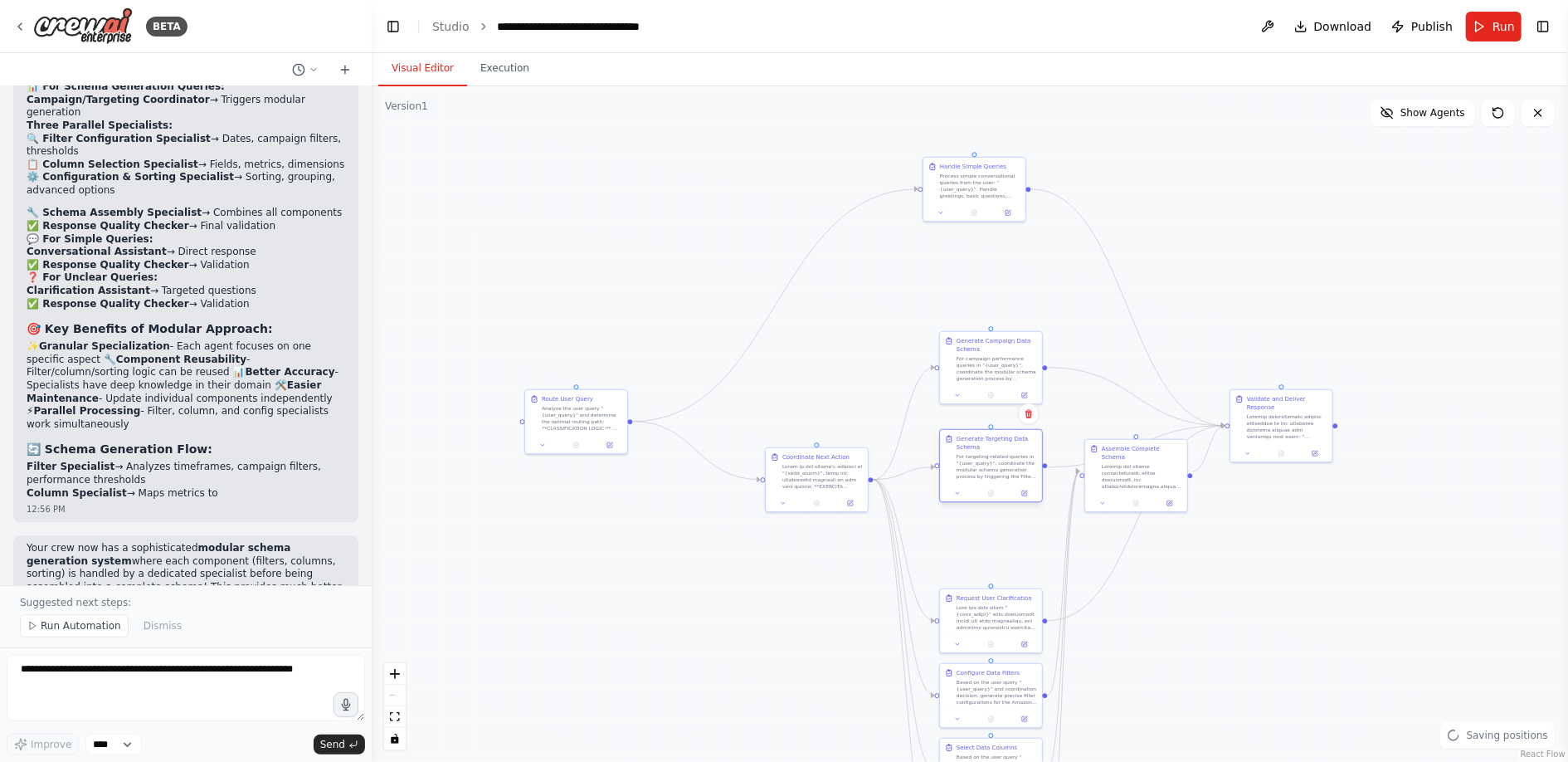
drag, startPoint x: 985, startPoint y: 556, endPoint x: 985, endPoint y: 473, distance: 83.0
click at [985, 473] on div "For targeting-related queries in "{user_query}", coordinate the modular schema …" at bounding box center [996, 467] width 80 height 27
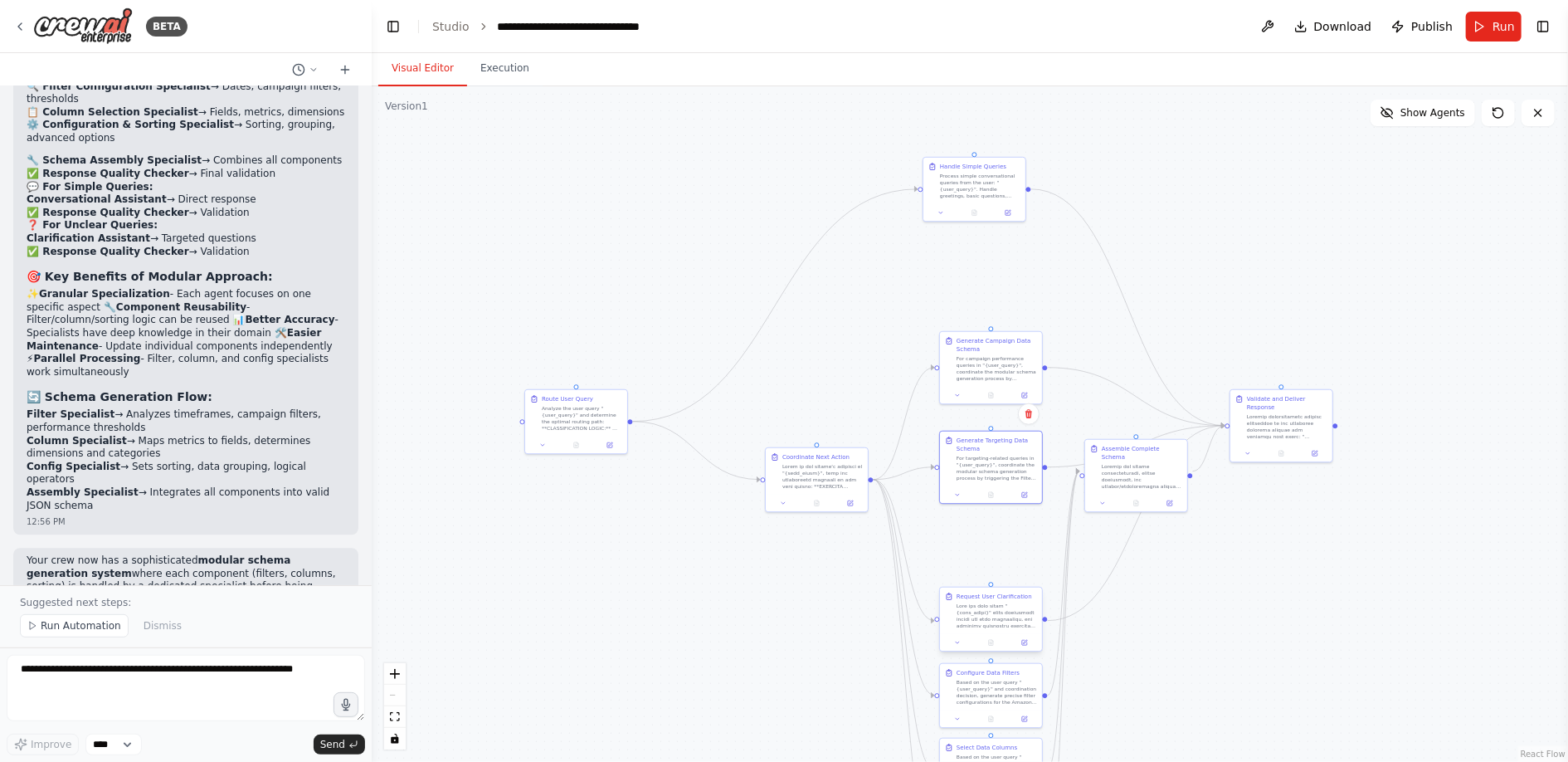
scroll to position [6327, 0]
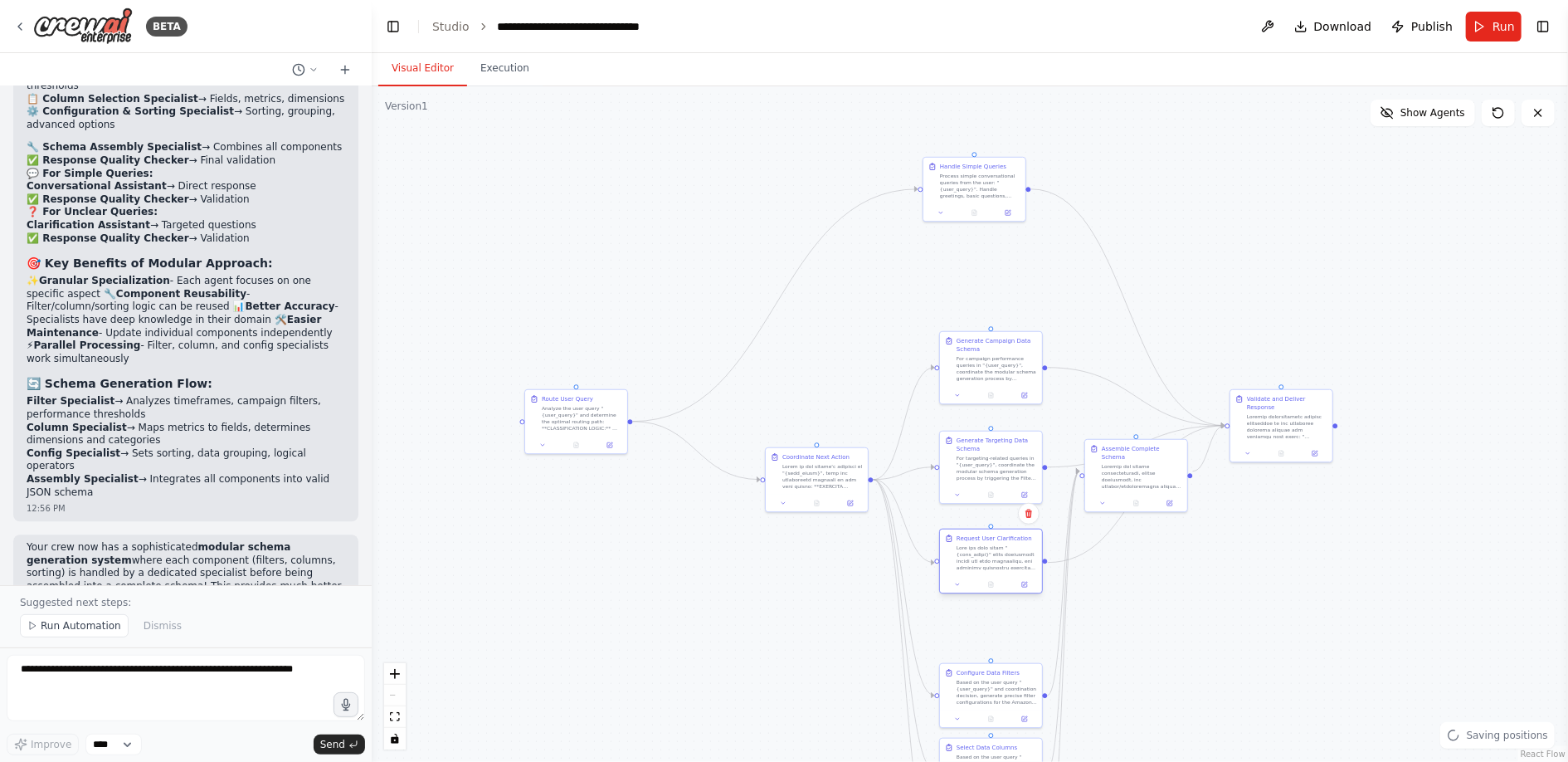
drag, startPoint x: 983, startPoint y: 622, endPoint x: 983, endPoint y: 568, distance: 54.0
click at [983, 568] on div at bounding box center [996, 558] width 80 height 27
drag, startPoint x: 1131, startPoint y: 462, endPoint x: 1219, endPoint y: 594, distance: 158.6
click at [1219, 594] on div at bounding box center [1221, 599] width 80 height 27
drag, startPoint x: 1001, startPoint y: 691, endPoint x: 1002, endPoint y: 654, distance: 37.0
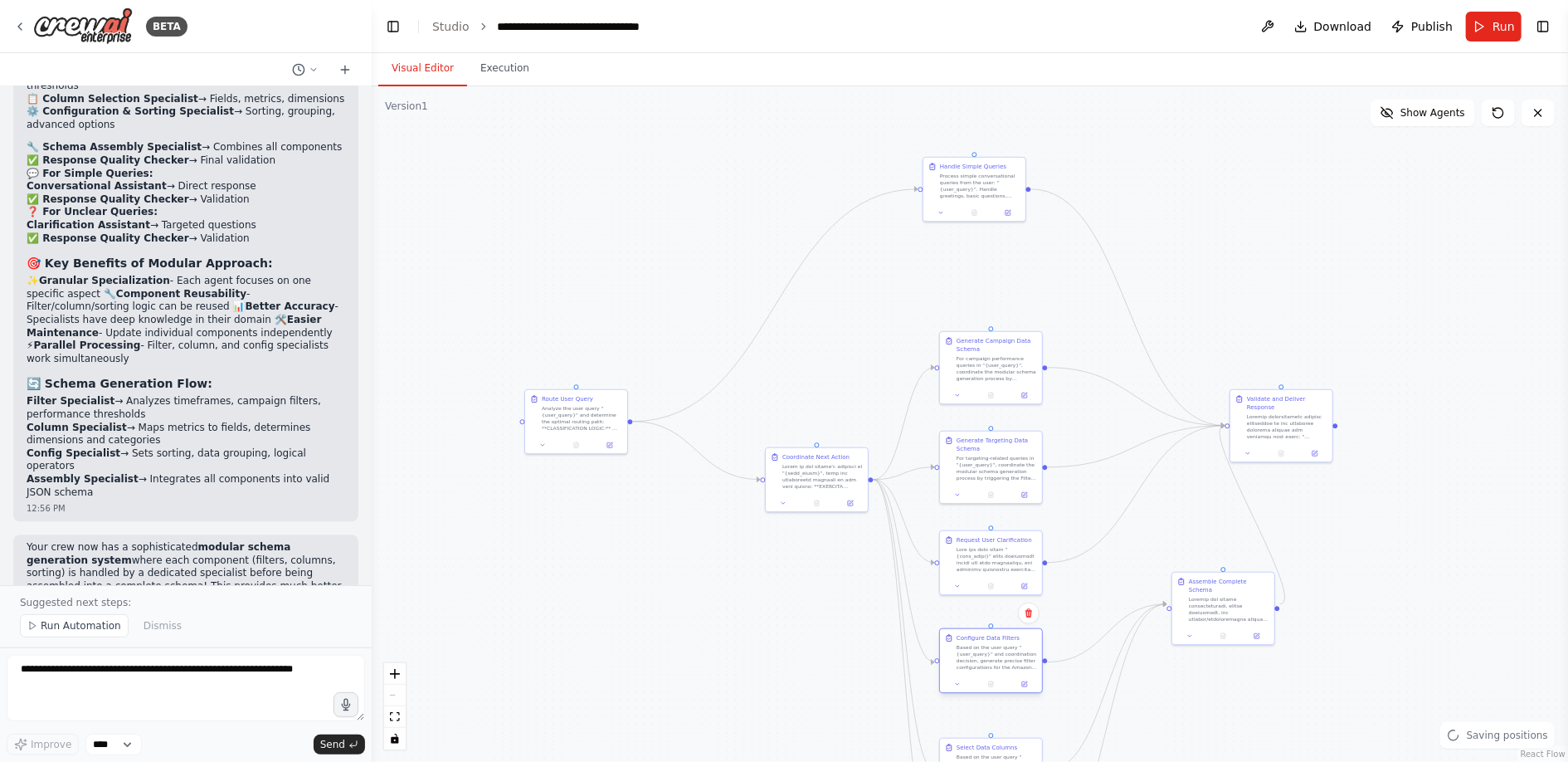
click at [1000, 654] on div "Based on the user query "{user_query}" and coordination decision, generate prec…" at bounding box center [996, 657] width 80 height 27
drag, startPoint x: 584, startPoint y: 421, endPoint x: 485, endPoint y: 284, distance: 169.0
click at [485, 284] on div "Analyze the user query "{user_query}" and determine the optimal routing path: *…" at bounding box center [482, 284] width 80 height 27
drag, startPoint x: 976, startPoint y: 193, endPoint x: 840, endPoint y: 171, distance: 137.8
click at [840, 171] on div "Process simple conversational queries from the user: "{user_query}". Handle gre…" at bounding box center [839, 168] width 80 height 27
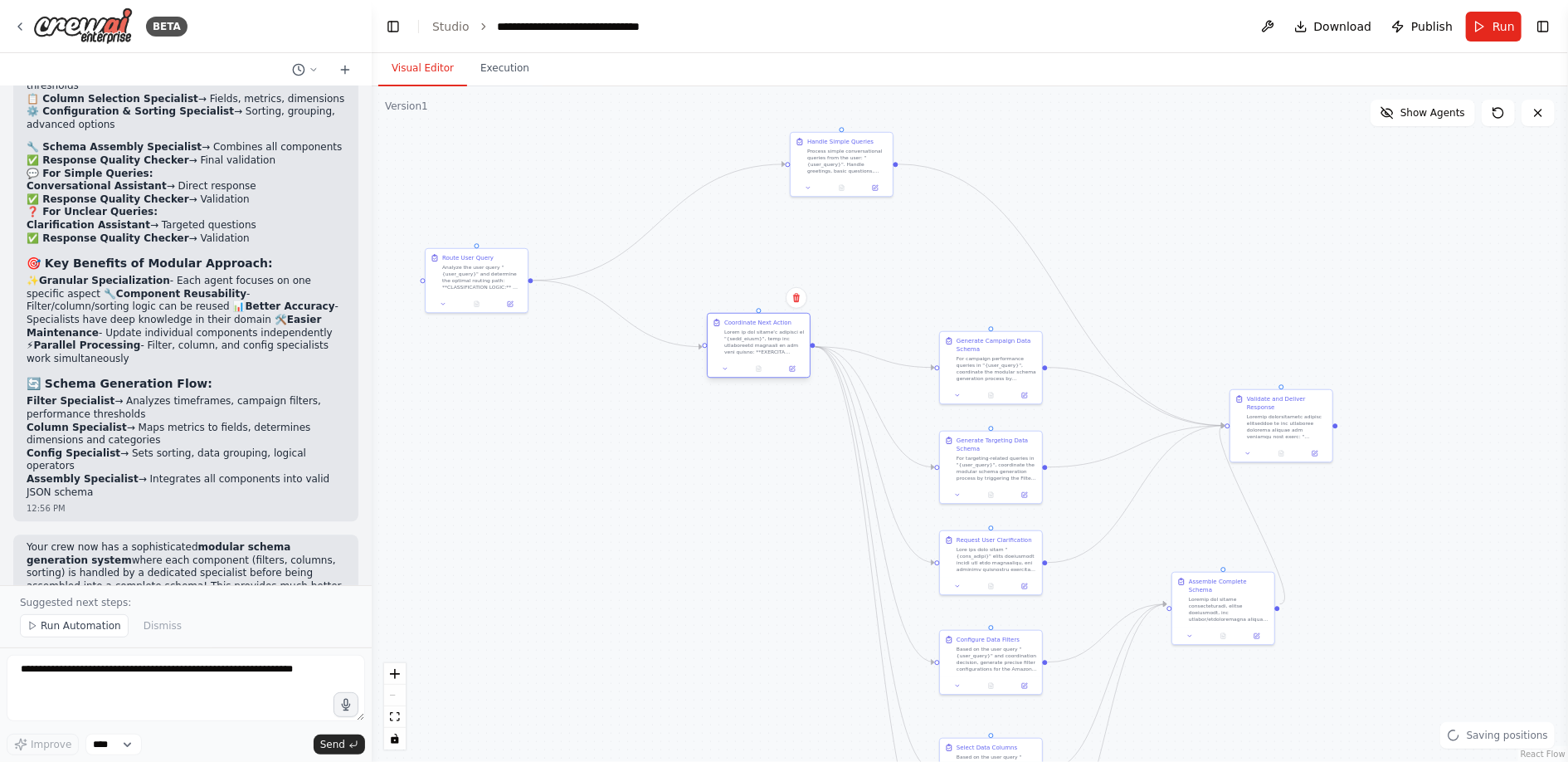
drag, startPoint x: 811, startPoint y: 483, endPoint x: 749, endPoint y: 346, distance: 150.4
click at [749, 346] on div at bounding box center [764, 342] width 80 height 27
drag, startPoint x: 1290, startPoint y: 422, endPoint x: 1374, endPoint y: 239, distance: 201.4
click at [1374, 239] on div at bounding box center [1370, 242] width 80 height 27
drag, startPoint x: 986, startPoint y: 371, endPoint x: 1005, endPoint y: 302, distance: 71.6
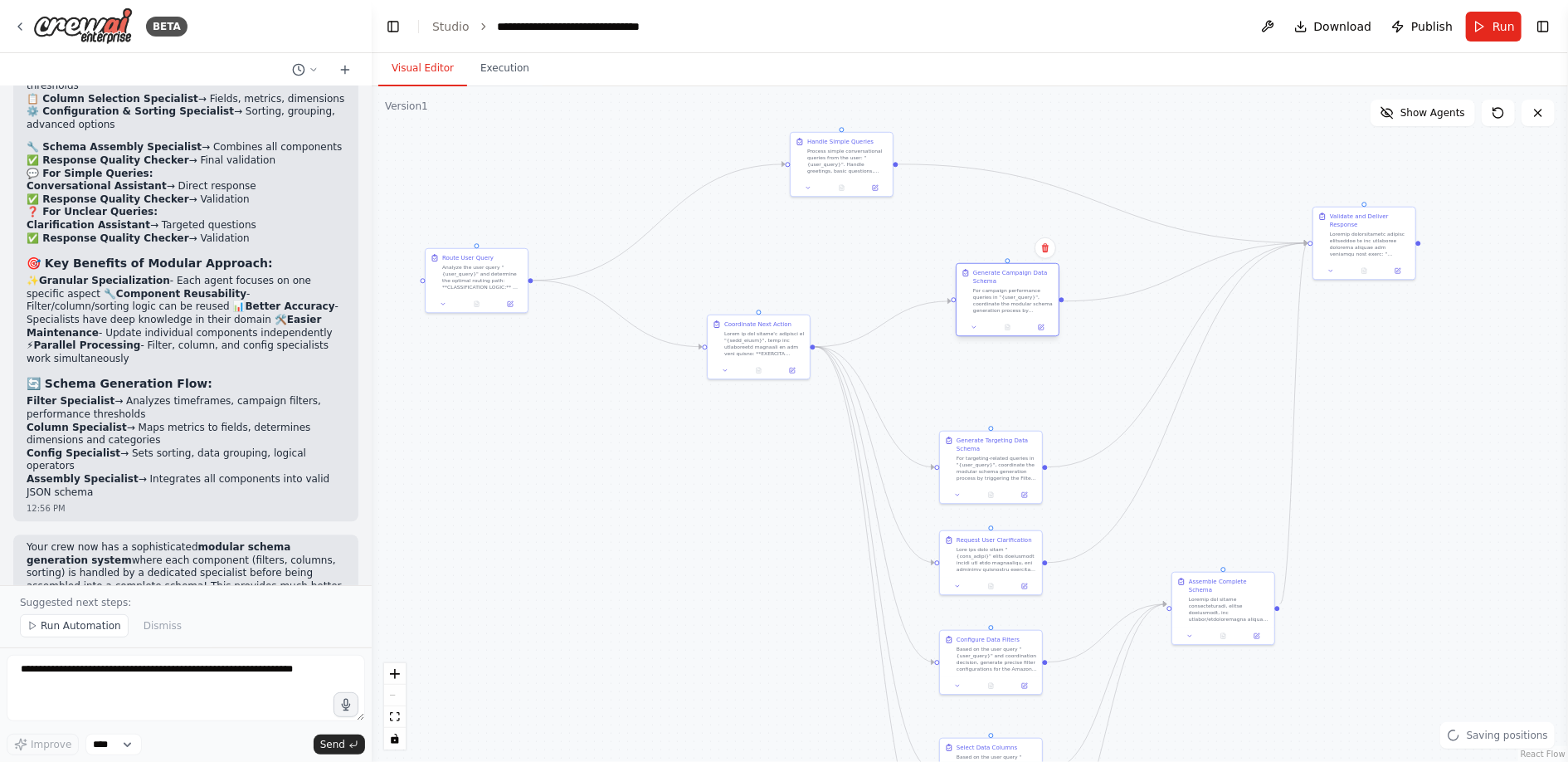
click at [1005, 302] on div "For campaign performance queries in "{user_query}", coordinate the modular sche…" at bounding box center [1013, 300] width 80 height 27
drag, startPoint x: 757, startPoint y: 346, endPoint x: 728, endPoint y: 386, distance: 49.4
click at [726, 380] on div at bounding box center [739, 366] width 80 height 27
drag, startPoint x: 1013, startPoint y: 465, endPoint x: 1033, endPoint y: 419, distance: 50.2
click at [1033, 419] on div "For targeting-related queries in "{user_query}", coordinate the modular schema …" at bounding box center [1013, 425] width 80 height 27
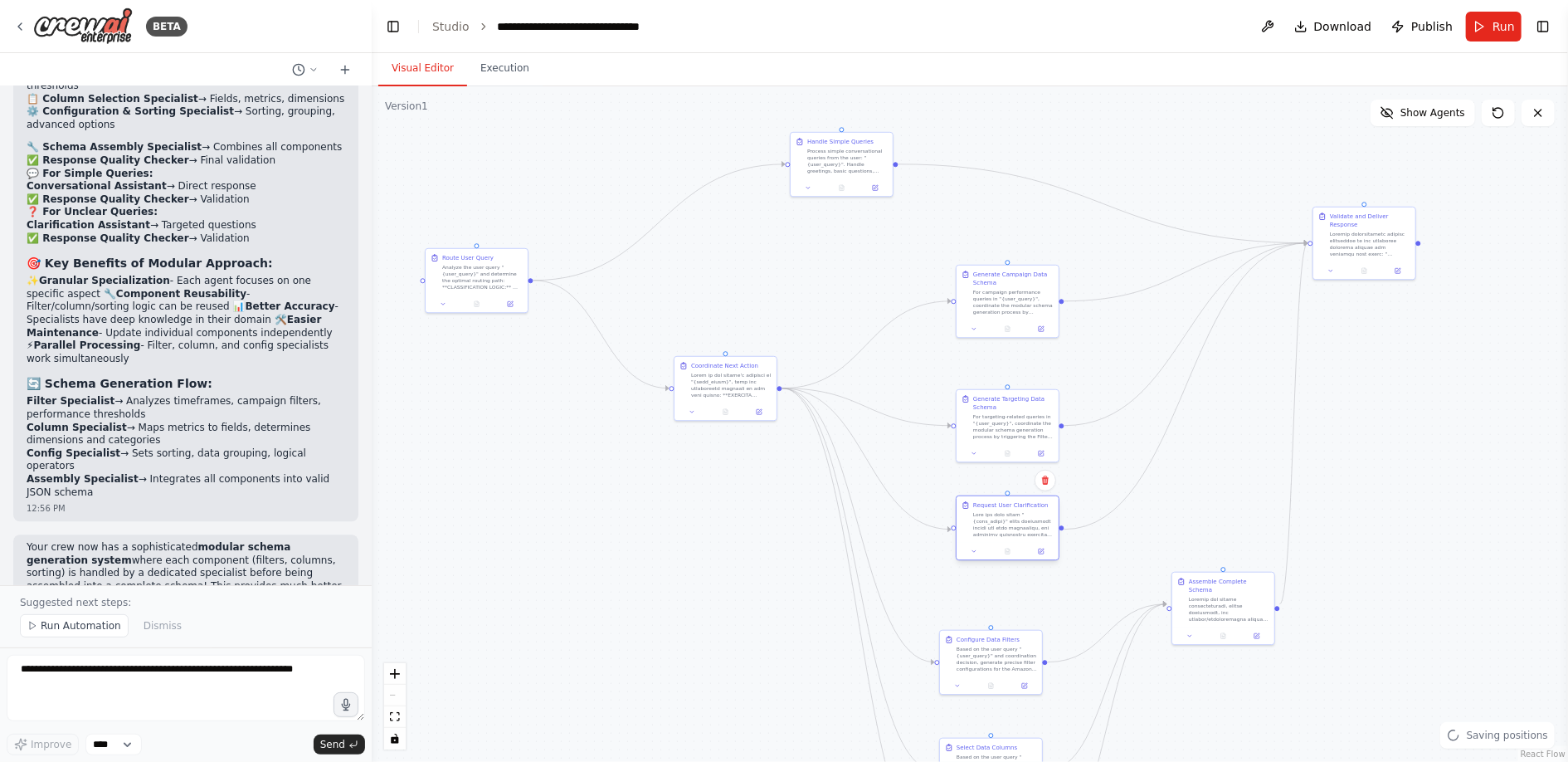
drag, startPoint x: 991, startPoint y: 561, endPoint x: 1008, endPoint y: 531, distance: 34.5
click at [1008, 531] on div at bounding box center [1013, 524] width 80 height 27
drag, startPoint x: 986, startPoint y: 661, endPoint x: 1005, endPoint y: 625, distance: 40.7
click at [1005, 624] on div "Based on the user query "{user_query}" and coordination decision, generate prec…" at bounding box center [1022, 624] width 80 height 27
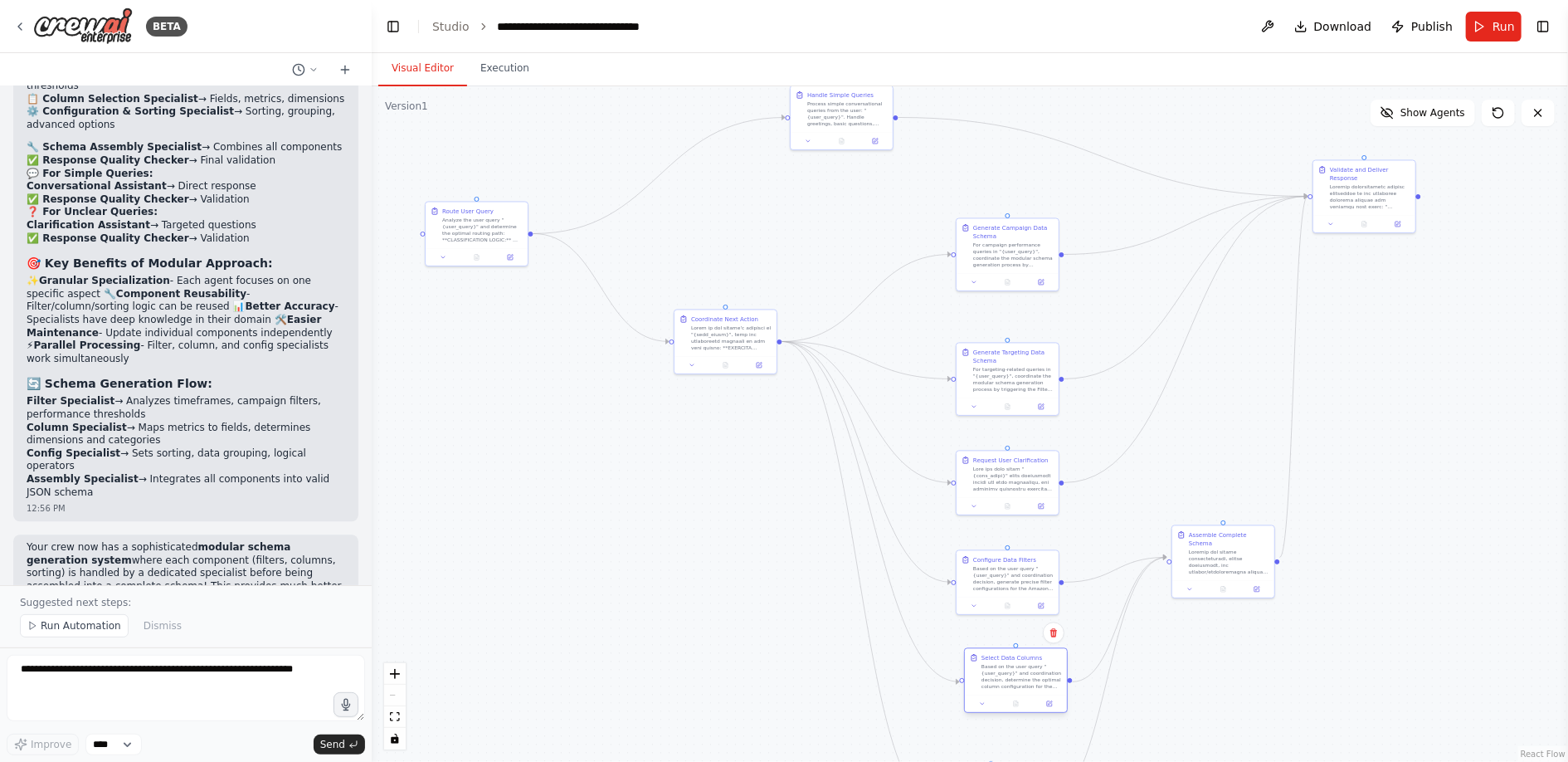
drag, startPoint x: 993, startPoint y: 756, endPoint x: 1021, endPoint y: 667, distance: 93.3
click at [1021, 667] on div "Based on the user query "{user_query}" and coordination decision, determine the…" at bounding box center [1022, 677] width 80 height 27
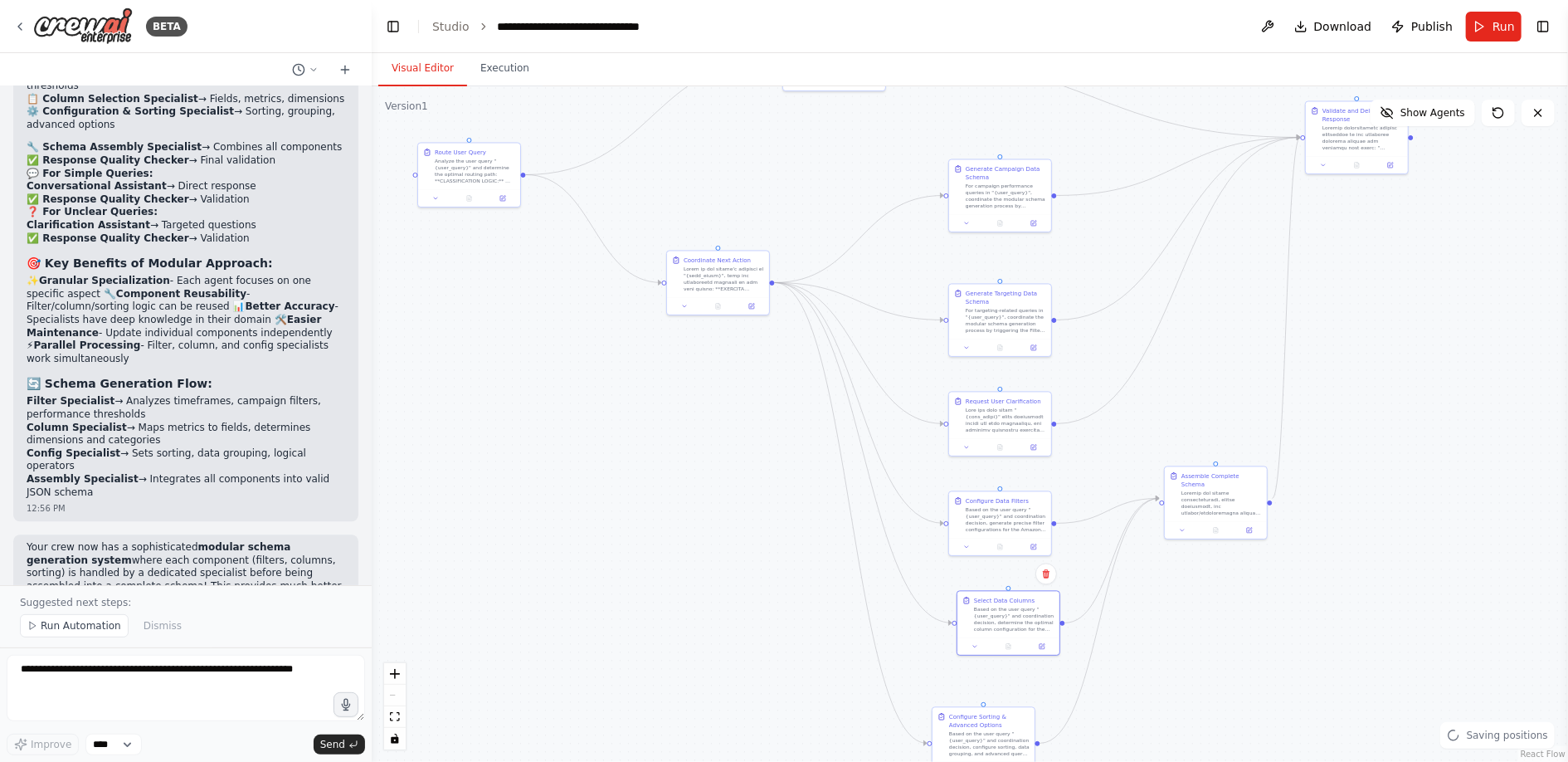
drag, startPoint x: 1174, startPoint y: 665, endPoint x: 1165, endPoint y: 598, distance: 67.6
click at [1165, 598] on div ".deletable-edge-delete-btn { width: 20px; height: 20px; border: 0px solid #ffff…" at bounding box center [971, 423] width 1197 height 675
drag, startPoint x: 976, startPoint y: 725, endPoint x: 1004, endPoint y: 692, distance: 43.3
click at [1004, 692] on div "Based on the user query "{user_query}" and coordination decision, configure sor…" at bounding box center [1012, 701] width 80 height 27
drag, startPoint x: 989, startPoint y: 510, endPoint x: 989, endPoint y: 498, distance: 12.0
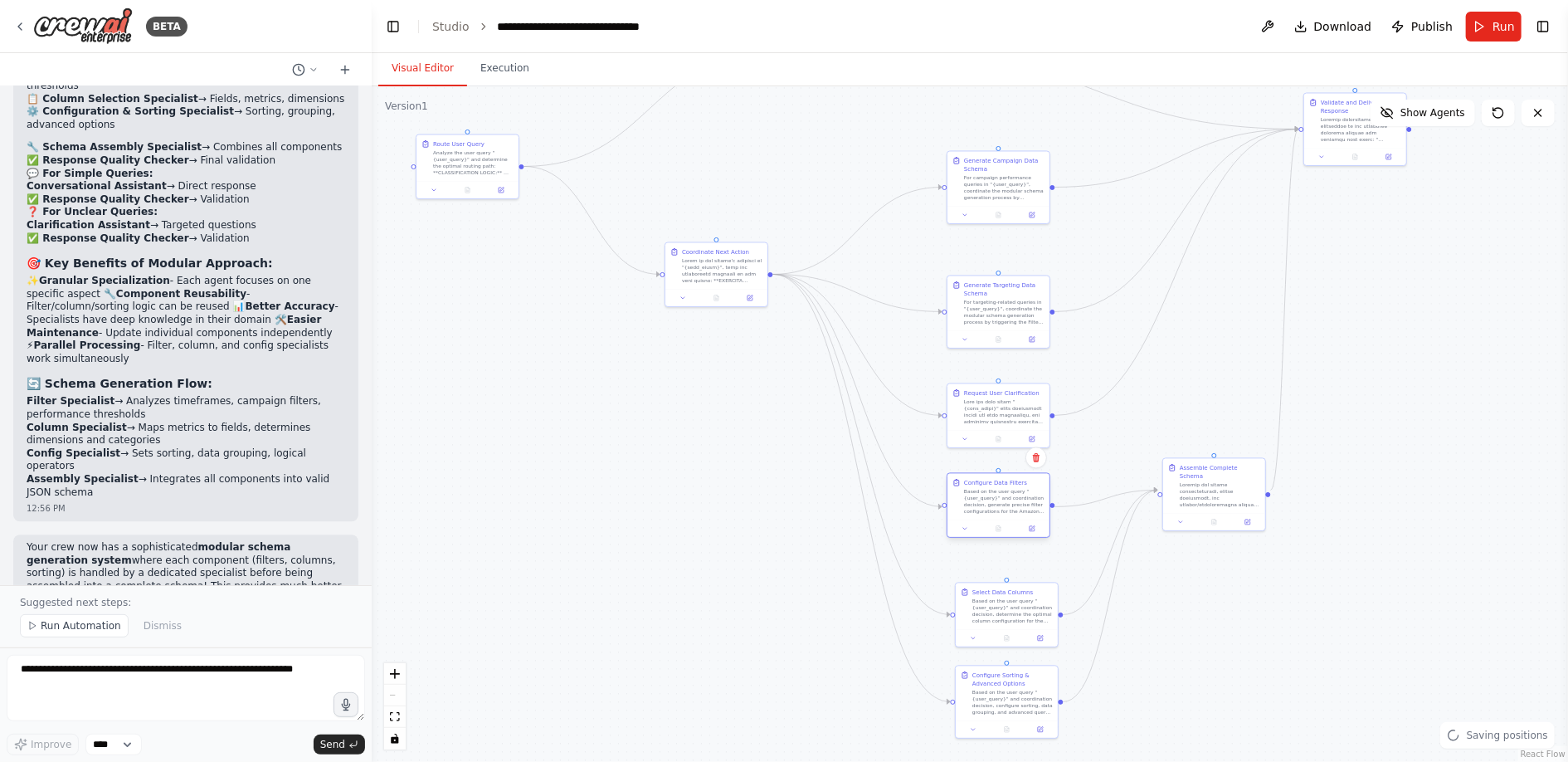
click at [989, 498] on div "Based on the user query "{user_query}" and coordination decision, generate prec…" at bounding box center [1004, 502] width 80 height 27
click at [962, 212] on icon at bounding box center [965, 213] width 7 height 7
click at [799, 590] on div ".deletable-edge-delete-btn { width: 20px; height: 20px; border: 0px solid #ffff…" at bounding box center [971, 423] width 1197 height 675
click at [1332, 300] on div ".deletable-edge-delete-btn { width: 20px; height: 20px; border: 0px solid #ffff…" at bounding box center [971, 423] width 1197 height 675
click at [957, 217] on button at bounding box center [965, 213] width 28 height 10
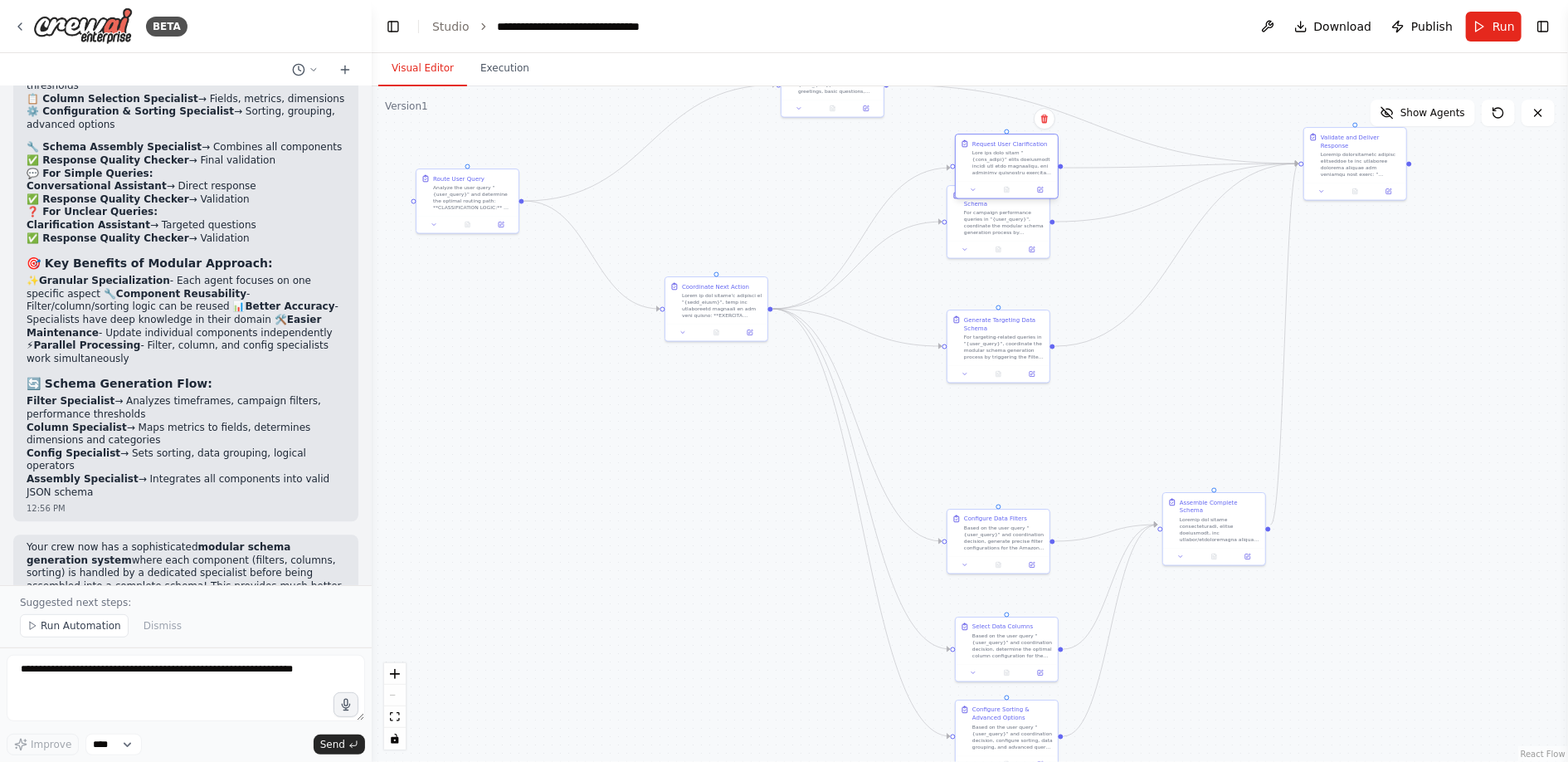
drag, startPoint x: 1009, startPoint y: 409, endPoint x: 1016, endPoint y: 156, distance: 253.1
click at [1016, 156] on div at bounding box center [1012, 163] width 80 height 27
drag, startPoint x: 1006, startPoint y: 222, endPoint x: 1006, endPoint y: 275, distance: 53.0
click at [1006, 275] on div "For campaign performance queries in "{user_query}", coordinate the modular sche…" at bounding box center [1004, 271] width 80 height 27
drag, startPoint x: 1006, startPoint y: 341, endPoint x: 1006, endPoint y: 400, distance: 59.0
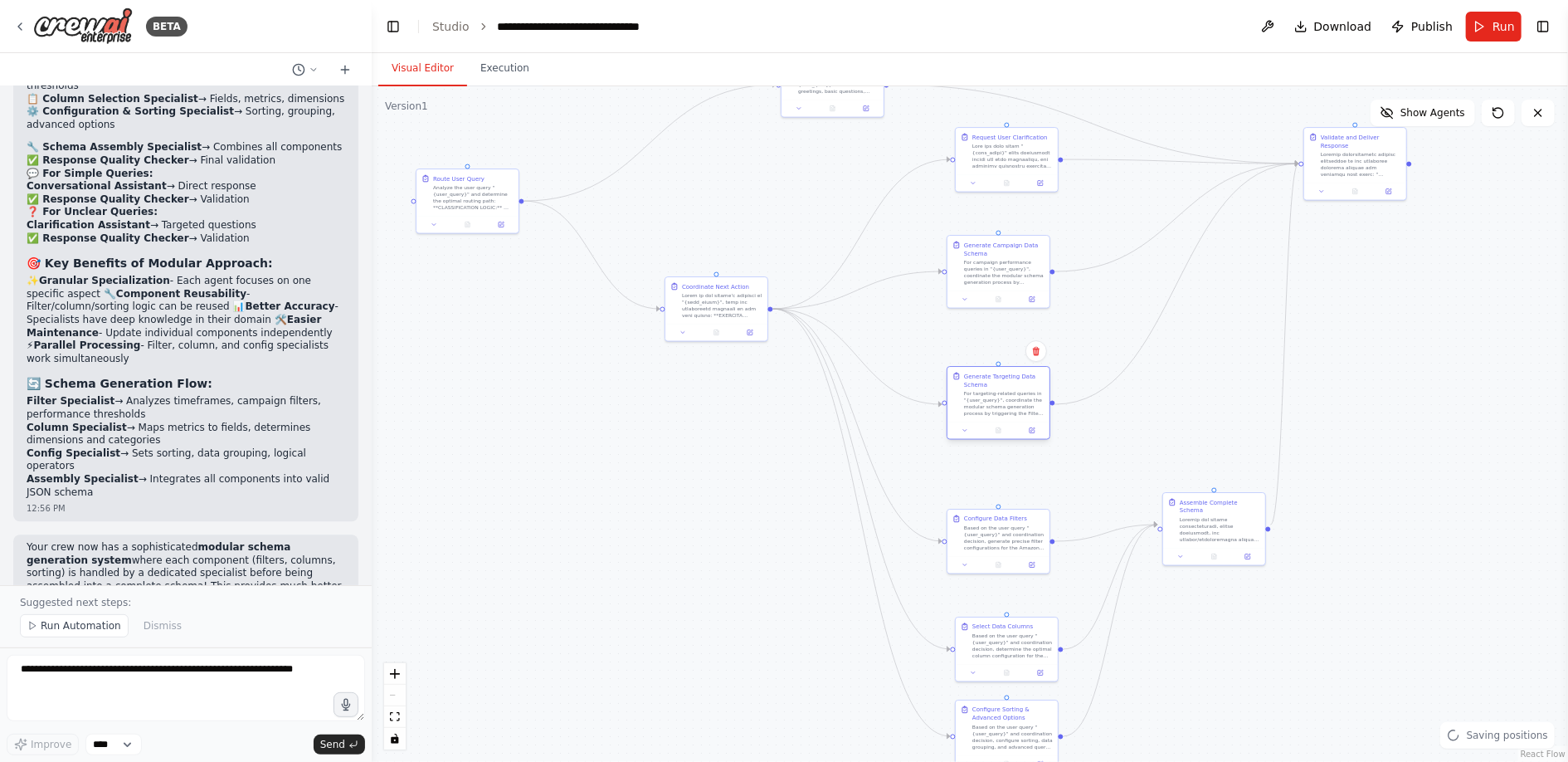
click at [1006, 400] on div "For targeting-related queries in "{user_query}", coordinate the modular schema …" at bounding box center [1004, 403] width 80 height 27
drag, startPoint x: 986, startPoint y: 540, endPoint x: 986, endPoint y: 510, distance: 30.0
click at [986, 510] on div "Based on the user query "{user_query}" and coordination decision, generate prec…" at bounding box center [1004, 503] width 80 height 27
drag, startPoint x: 995, startPoint y: 664, endPoint x: 986, endPoint y: 623, distance: 42.0
click at [986, 623] on div at bounding box center [999, 629] width 102 height 17
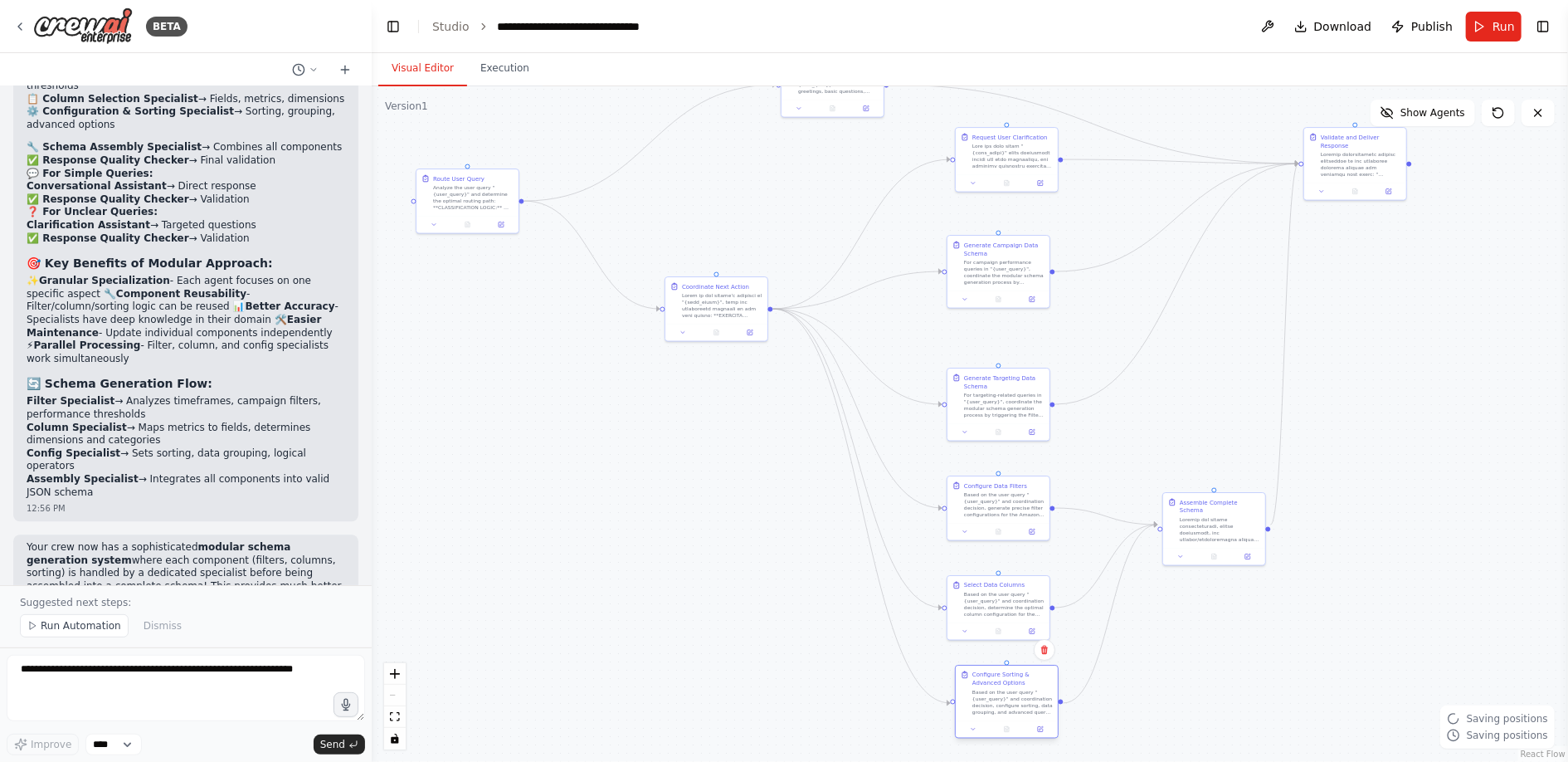
drag, startPoint x: 1005, startPoint y: 717, endPoint x: 1002, endPoint y: 682, distance: 35.1
click at [1002, 682] on div "Configure Sorting & Advanced Options" at bounding box center [1012, 679] width 80 height 17
click at [187, 678] on textarea at bounding box center [186, 687] width 359 height 66
type textarea "*"
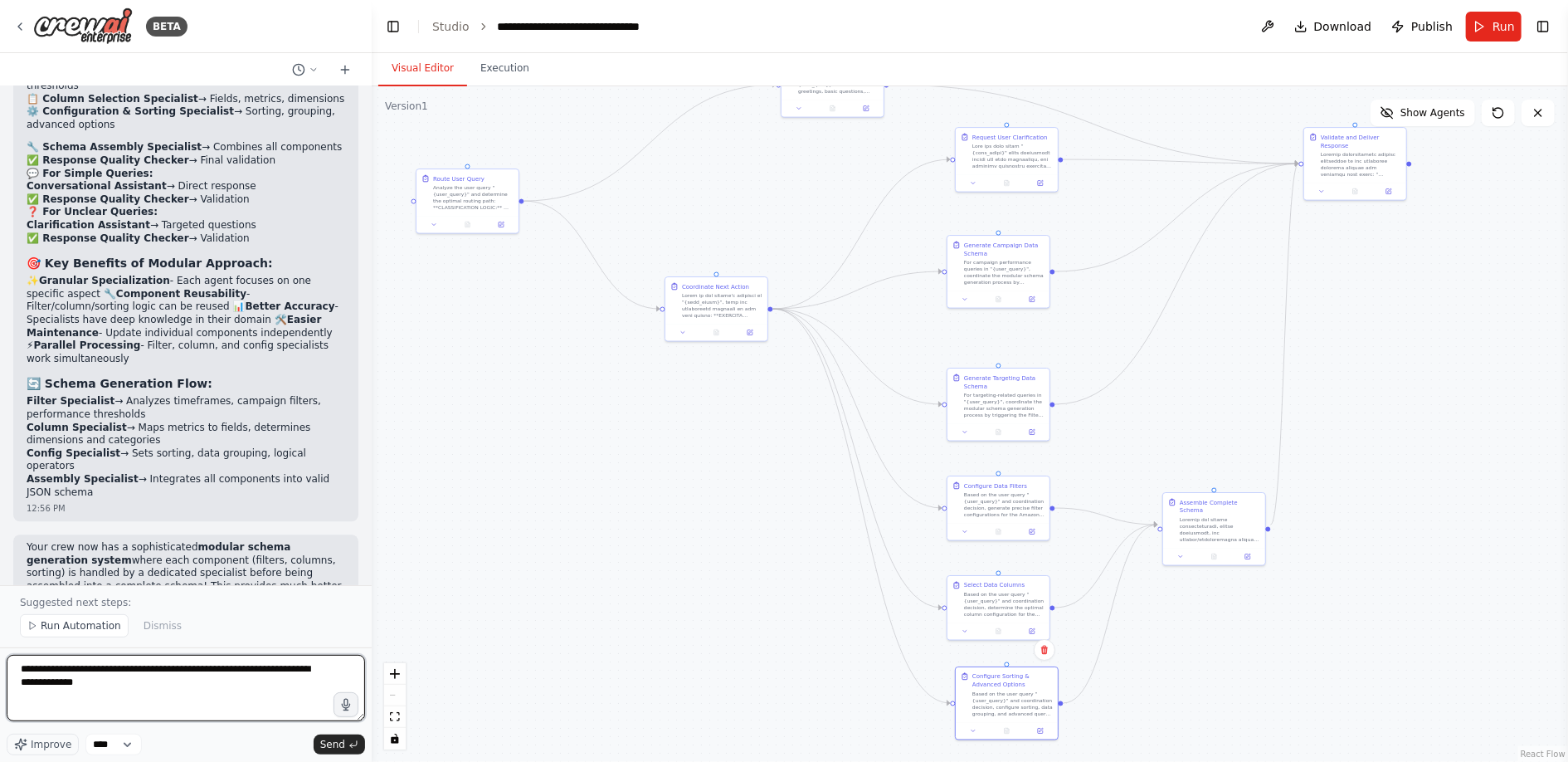
type textarea "**********"
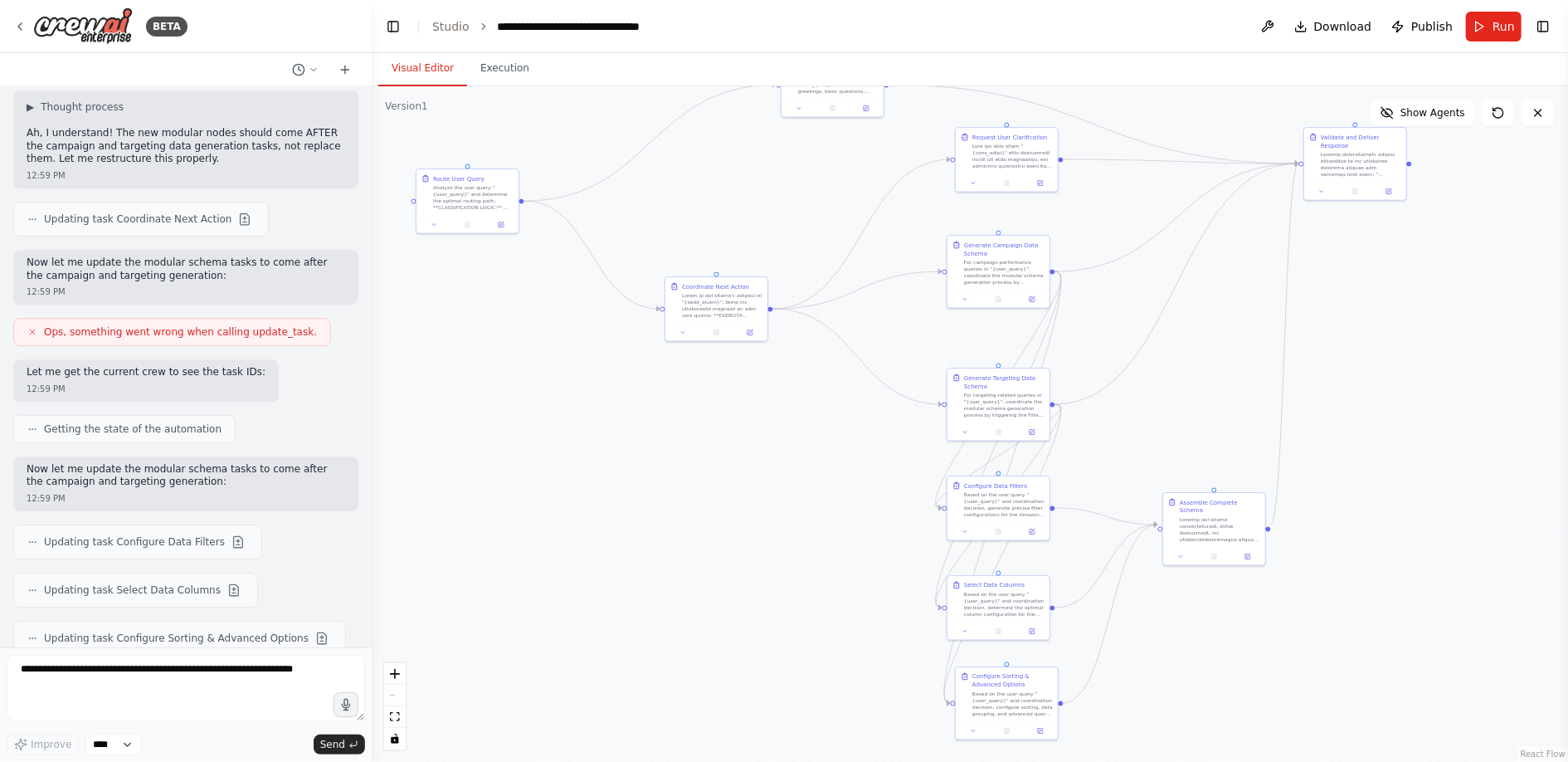
scroll to position [7049, 0]
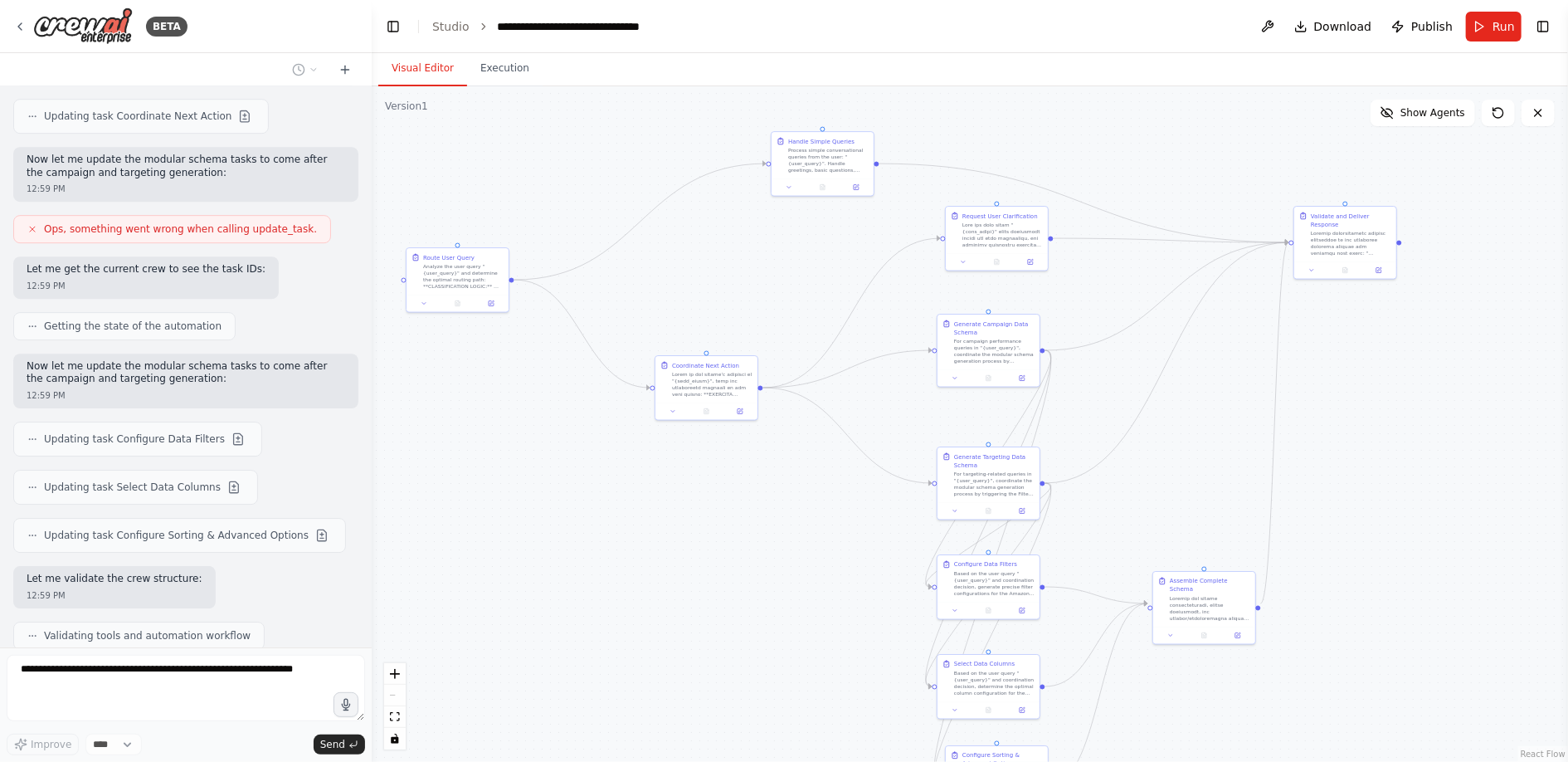
drag, startPoint x: 749, startPoint y: 487, endPoint x: 739, endPoint y: 567, distance: 80.6
click at [739, 567] on div ".deletable-edge-delete-btn { width: 20px; height: 20px; border: 0px solid #ffff…" at bounding box center [971, 423] width 1197 height 675
drag, startPoint x: 998, startPoint y: 487, endPoint x: 889, endPoint y: 499, distance: 109.7
click at [889, 499] on div "For targeting-related queries in "{user_query}", coordinate the modular schema …" at bounding box center [886, 490] width 80 height 27
drag, startPoint x: 1191, startPoint y: 600, endPoint x: 1193, endPoint y: 429, distance: 171.0
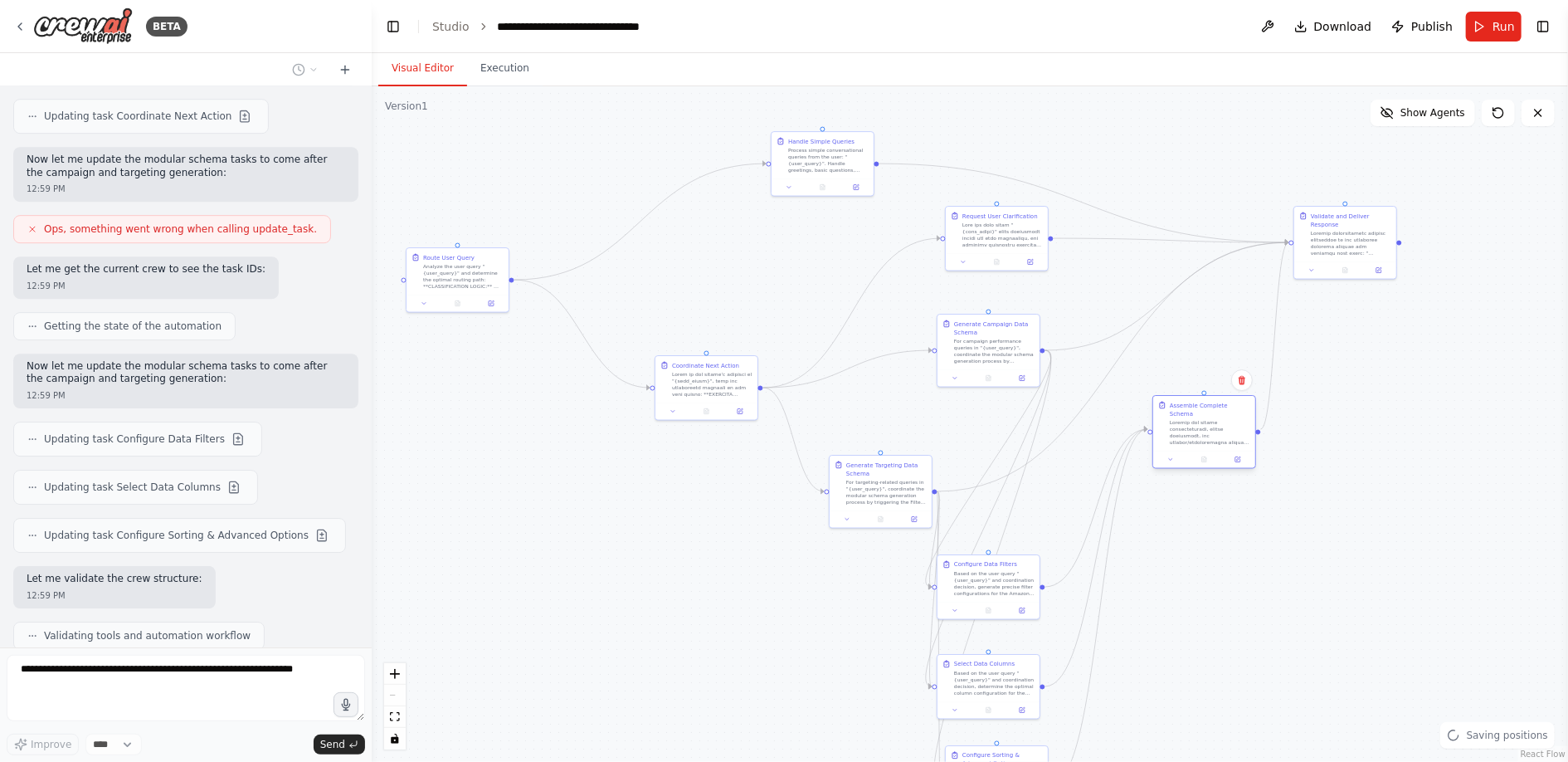
click at [1191, 428] on div at bounding box center [1210, 433] width 80 height 27
drag, startPoint x: 1326, startPoint y: 245, endPoint x: 1440, endPoint y: 257, distance: 114.6
click at [1440, 257] on div at bounding box center [1467, 250] width 80 height 27
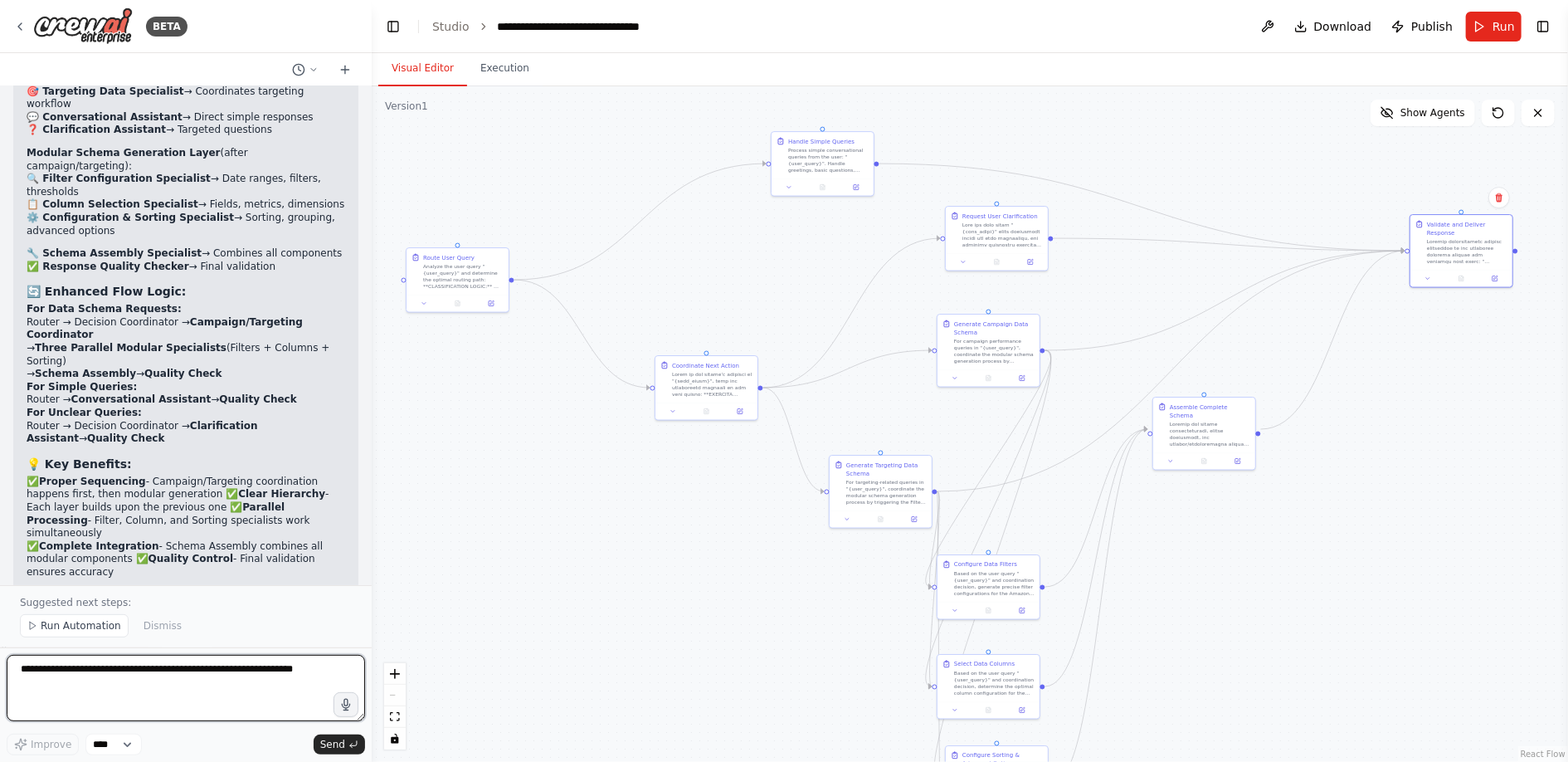
scroll to position [7807, 0]
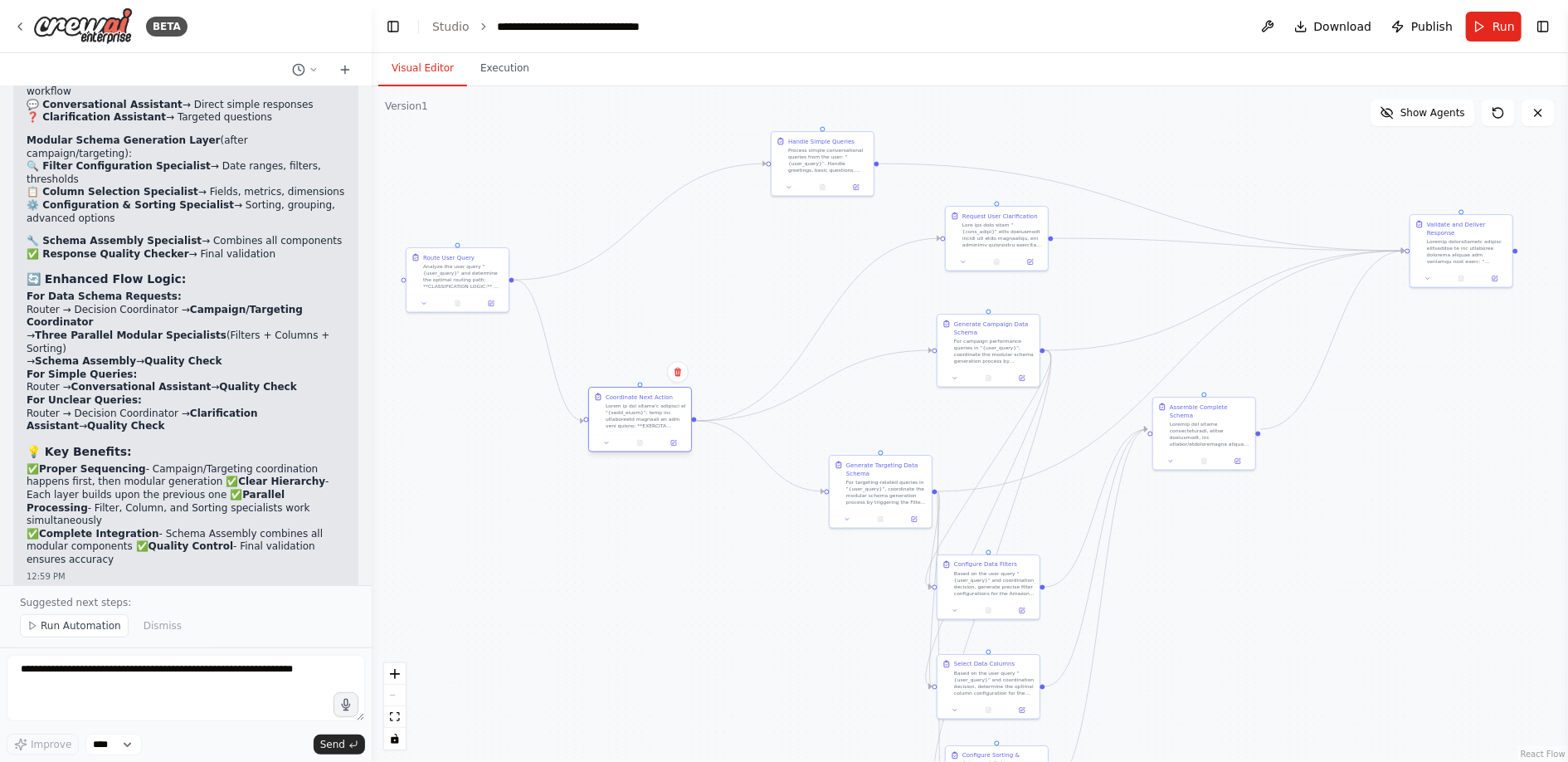
drag, startPoint x: 708, startPoint y: 395, endPoint x: 635, endPoint y: 436, distance: 83.7
click at [635, 429] on div at bounding box center [646, 416] width 80 height 27
drag, startPoint x: 995, startPoint y: 239, endPoint x: 845, endPoint y: 276, distance: 154.5
click at [845, 276] on div at bounding box center [853, 266] width 80 height 27
drag, startPoint x: 985, startPoint y: 344, endPoint x: 917, endPoint y: 353, distance: 68.6
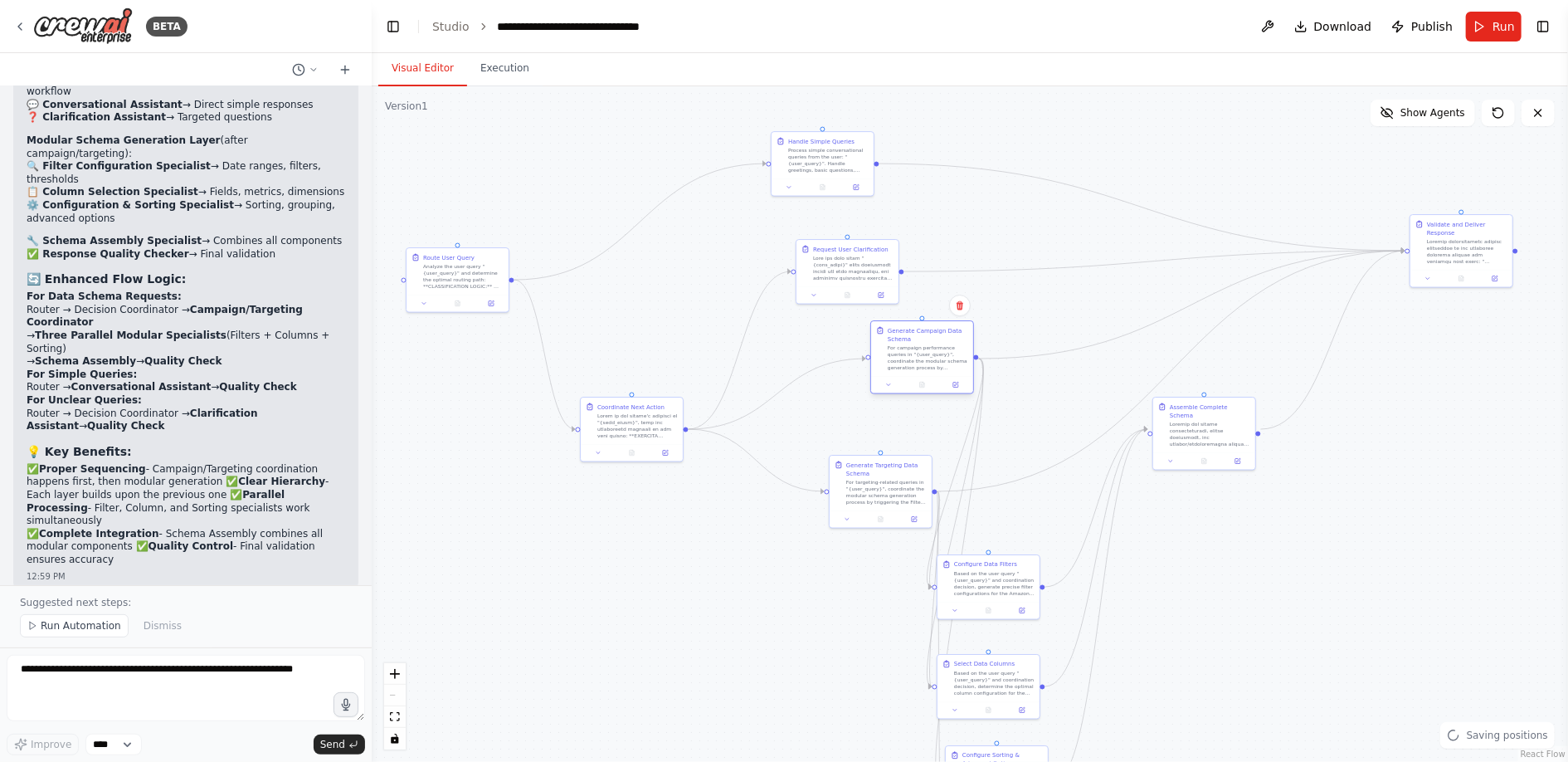
click at [917, 353] on div "For campaign performance queries in "{user_query}", coordinate the modular sche…" at bounding box center [928, 358] width 80 height 27
drag, startPoint x: 885, startPoint y: 491, endPoint x: 843, endPoint y: 500, distance: 43.0
click at [843, 500] on div "For targeting-related queries in "{user_query}", coordinate the modular schema …" at bounding box center [845, 499] width 80 height 27
drag, startPoint x: 932, startPoint y: 352, endPoint x: 854, endPoint y: 380, distance: 82.9
click at [854, 380] on div "For campaign performance queries in "{user_query}", coordinate the modular sche…" at bounding box center [853, 382] width 80 height 27
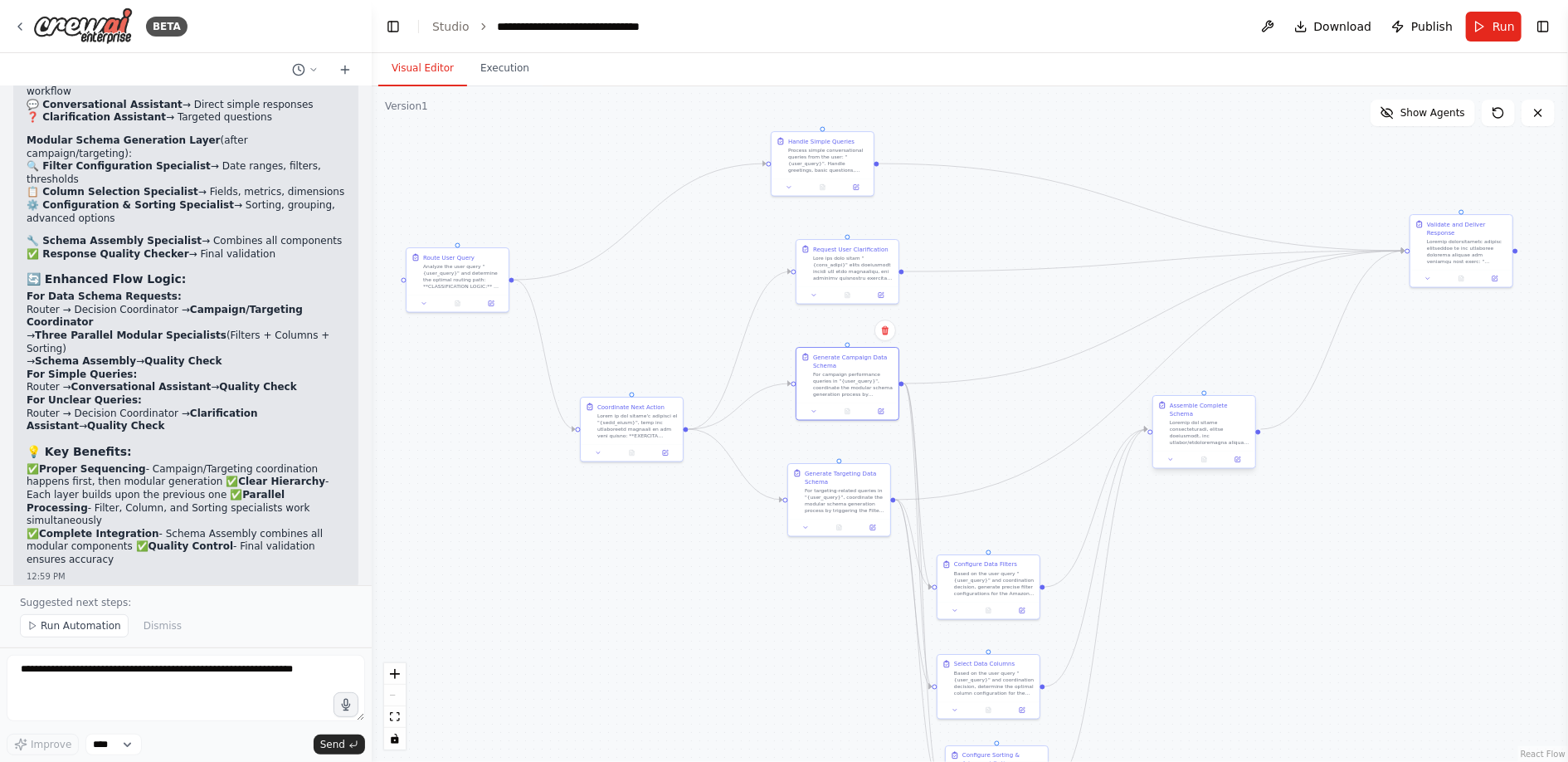
click at [1210, 425] on div at bounding box center [1210, 433] width 80 height 27
drag, startPoint x: 1437, startPoint y: 250, endPoint x: 1385, endPoint y: 298, distance: 70.8
click at [1444, 298] on div at bounding box center [1484, 301] width 80 height 27
drag, startPoint x: 1225, startPoint y: 431, endPoint x: 1288, endPoint y: 419, distance: 64.1
click at [1288, 419] on div at bounding box center [1268, 424] width 80 height 27
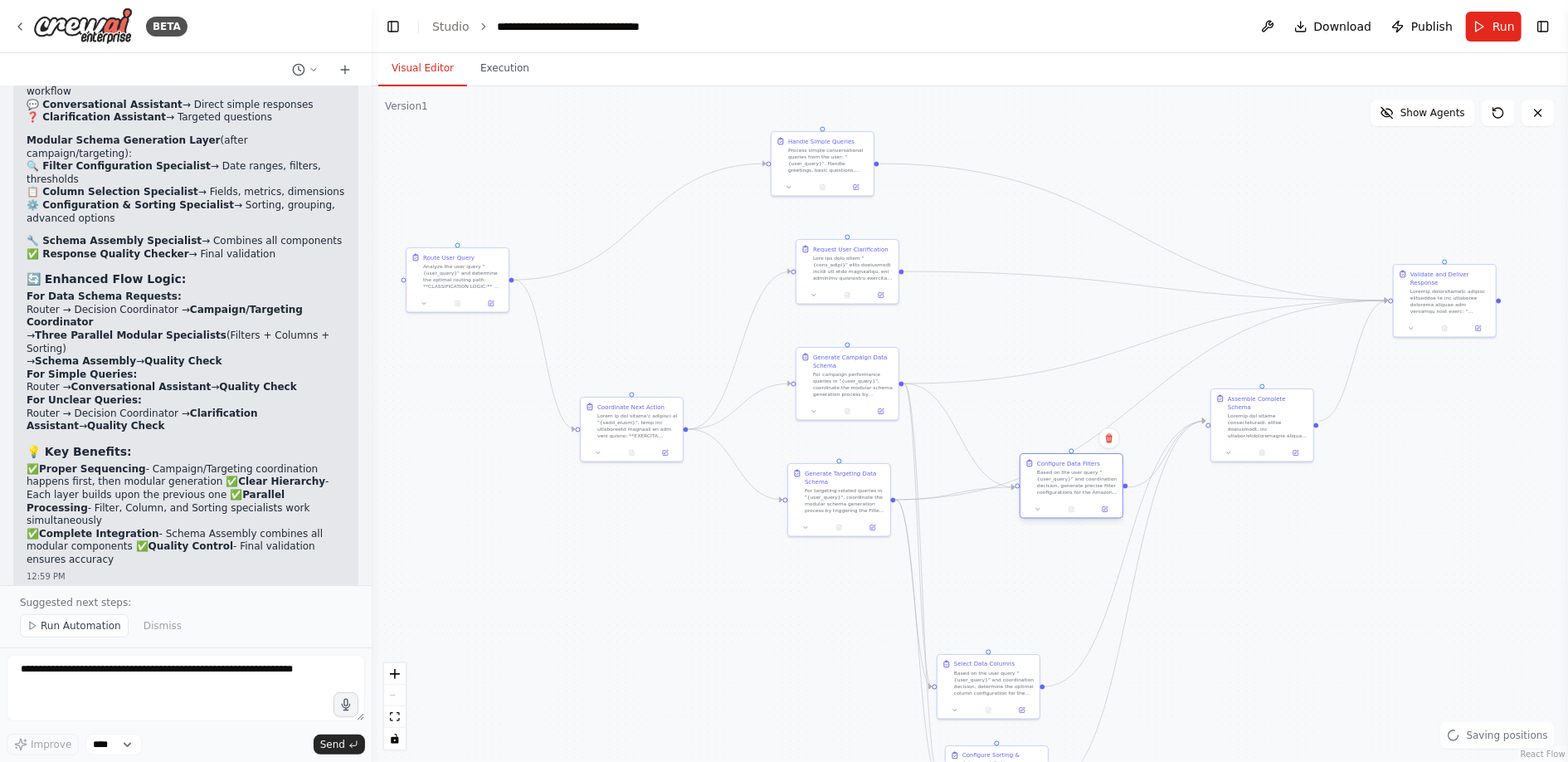
drag, startPoint x: 991, startPoint y: 595, endPoint x: 1073, endPoint y: 495, distance: 129.3
click at [1073, 495] on div "Configure Data Filters Based on the user query "{user_query}" and coordination …" at bounding box center [1072, 476] width 102 height 46
drag, startPoint x: 992, startPoint y: 699, endPoint x: 1067, endPoint y: 590, distance: 132.3
click at [1067, 590] on div "Select Data Columns Based on the user query "{user_query}" and coordination dec…" at bounding box center [1063, 576] width 104 height 65
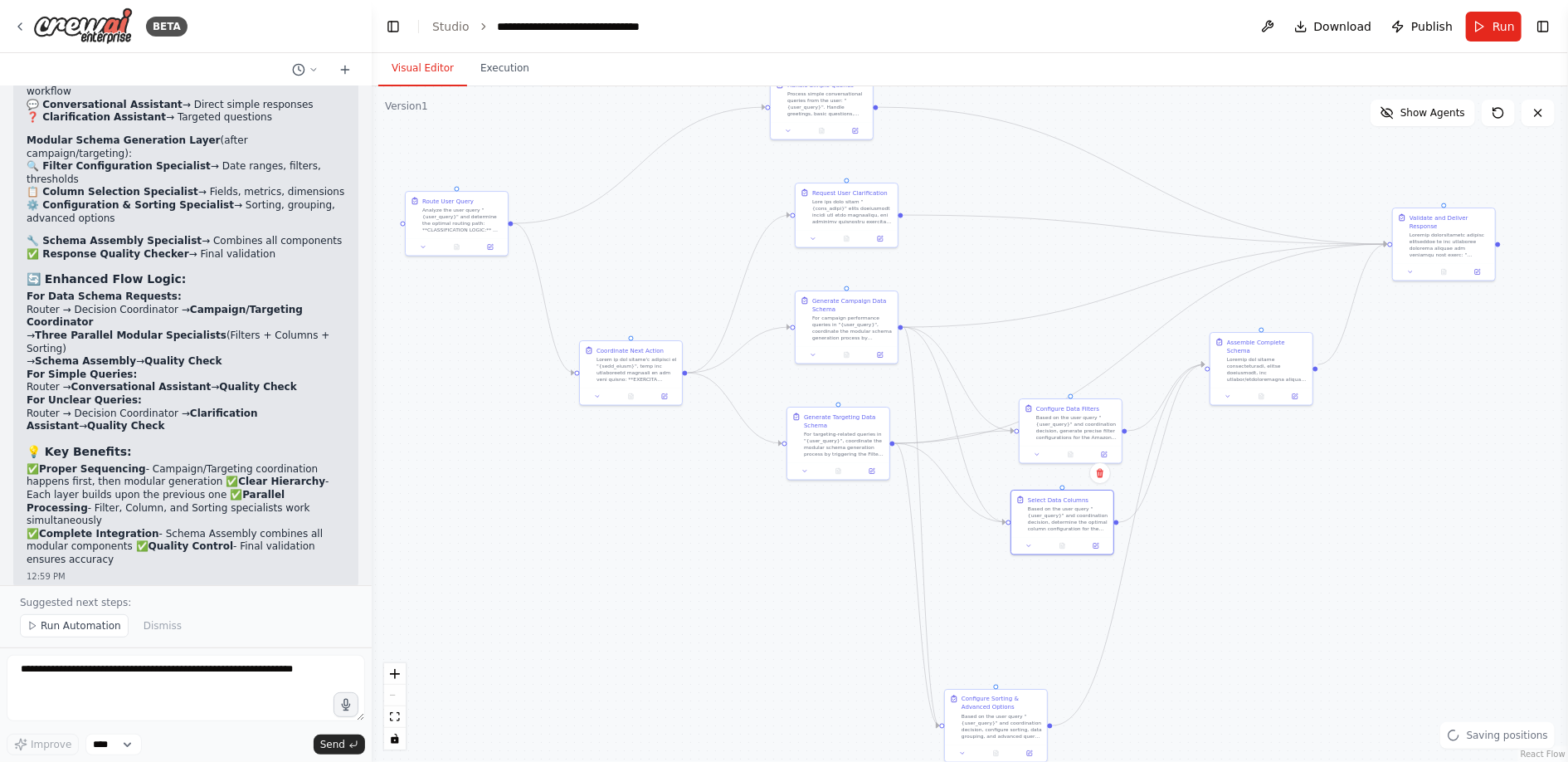
drag, startPoint x: 1063, startPoint y: 677, endPoint x: 1062, endPoint y: 621, distance: 56.0
click at [1062, 621] on div ".deletable-edge-delete-btn { width: 20px; height: 20px; border: 0px solid #ffff…" at bounding box center [971, 423] width 1197 height 675
drag, startPoint x: 1007, startPoint y: 734, endPoint x: 1092, endPoint y: 611, distance: 149.5
click at [1092, 611] on div "Based on the user query "{user_query}" and coordination decision, configure sor…" at bounding box center [1084, 604] width 80 height 27
drag, startPoint x: 822, startPoint y: 447, endPoint x: 831, endPoint y: 634, distance: 187.2
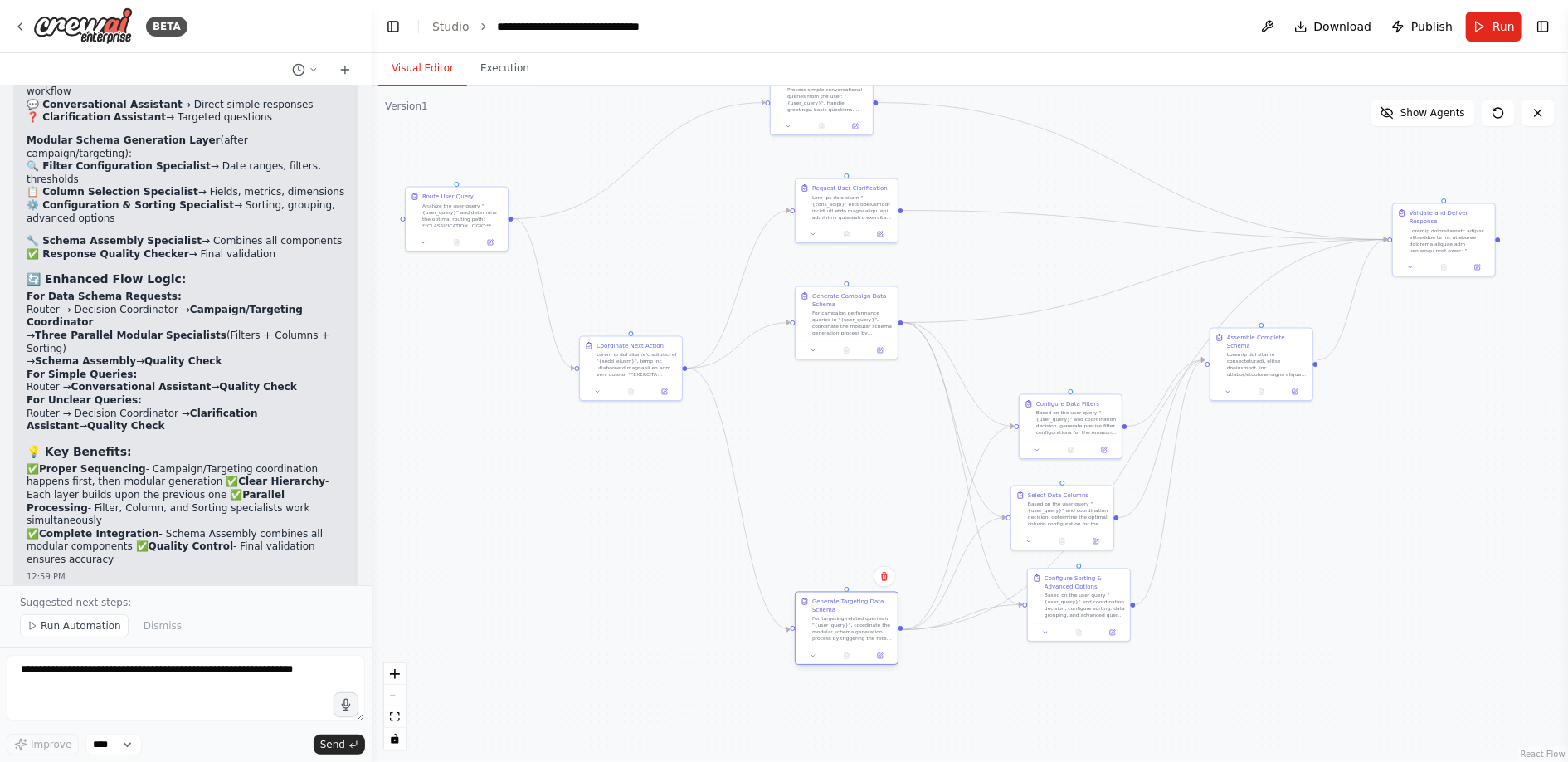
click at [831, 634] on div "For targeting-related queries in "{user_query}", coordinate the modular schema …" at bounding box center [852, 629] width 80 height 27
drag, startPoint x: 846, startPoint y: 306, endPoint x: 844, endPoint y: 407, distance: 101.0
click at [844, 408] on div "Generate Campaign Data Schema For campaign performance queries in "{user_query}…" at bounding box center [852, 412] width 80 height 44
drag, startPoint x: 1064, startPoint y: 425, endPoint x: 1061, endPoint y: 323, distance: 102.0
click at [1061, 323] on div "Based on the user query "{user_query}" and coordination decision, generate prec…" at bounding box center [1077, 322] width 80 height 27
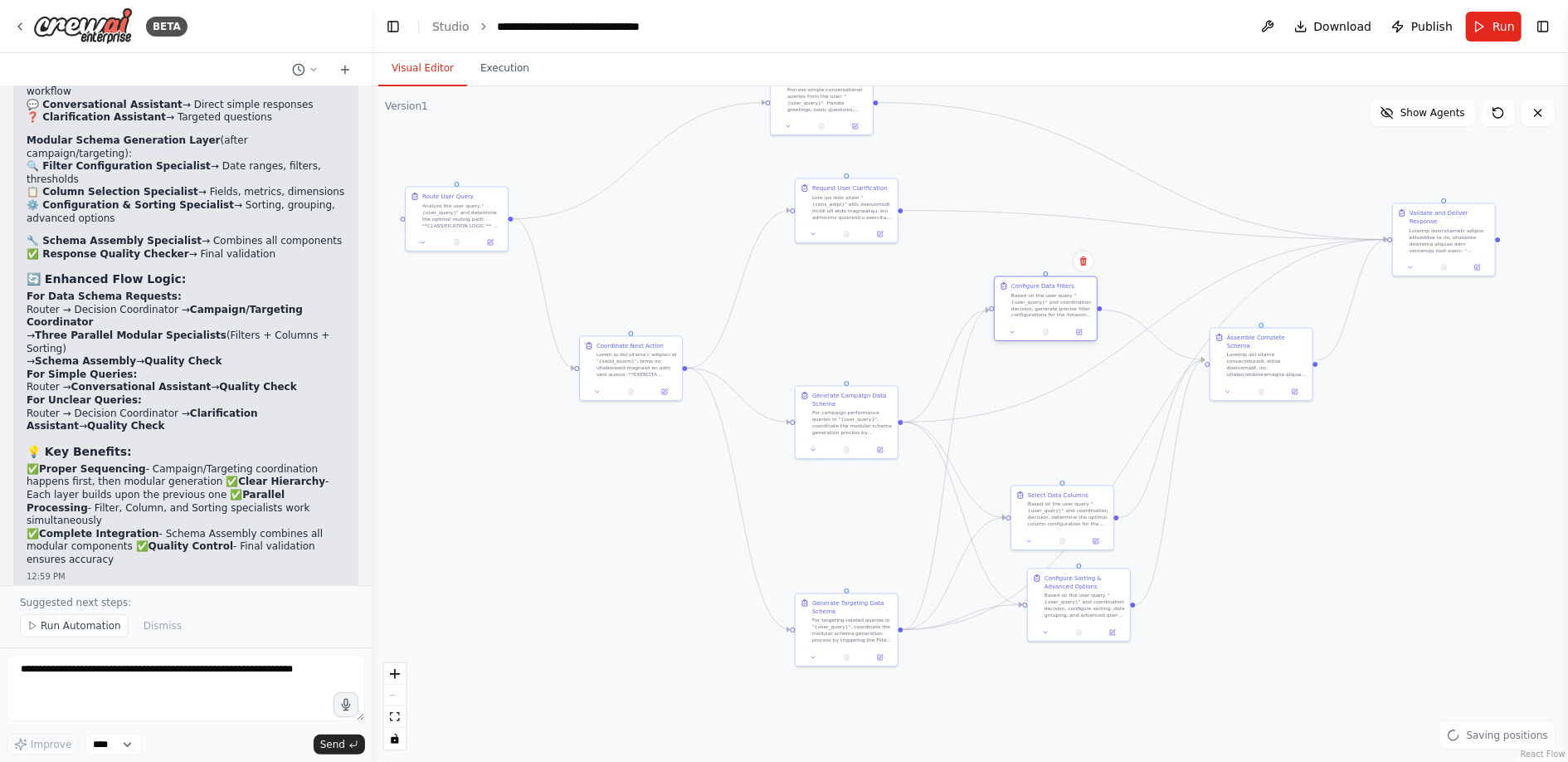
drag, startPoint x: 1071, startPoint y: 328, endPoint x: 1045, endPoint y: 307, distance: 33.4
click at [1043, 307] on div "Based on the user query "{user_query}" and coordination decision, generate prec…" at bounding box center [1051, 305] width 80 height 27
click at [1128, 345] on icon "Edge from 5dac278d-19e8-4e0e-91e7-a5b3fc5acb65 to 54c3a1ab-6609-4923-8285-8d4f7…" at bounding box center [1146, 330] width 485 height 183
click at [1146, 330] on icon at bounding box center [1147, 331] width 4 height 4
drag, startPoint x: 1058, startPoint y: 298, endPoint x: 1061, endPoint y: 334, distance: 36.1
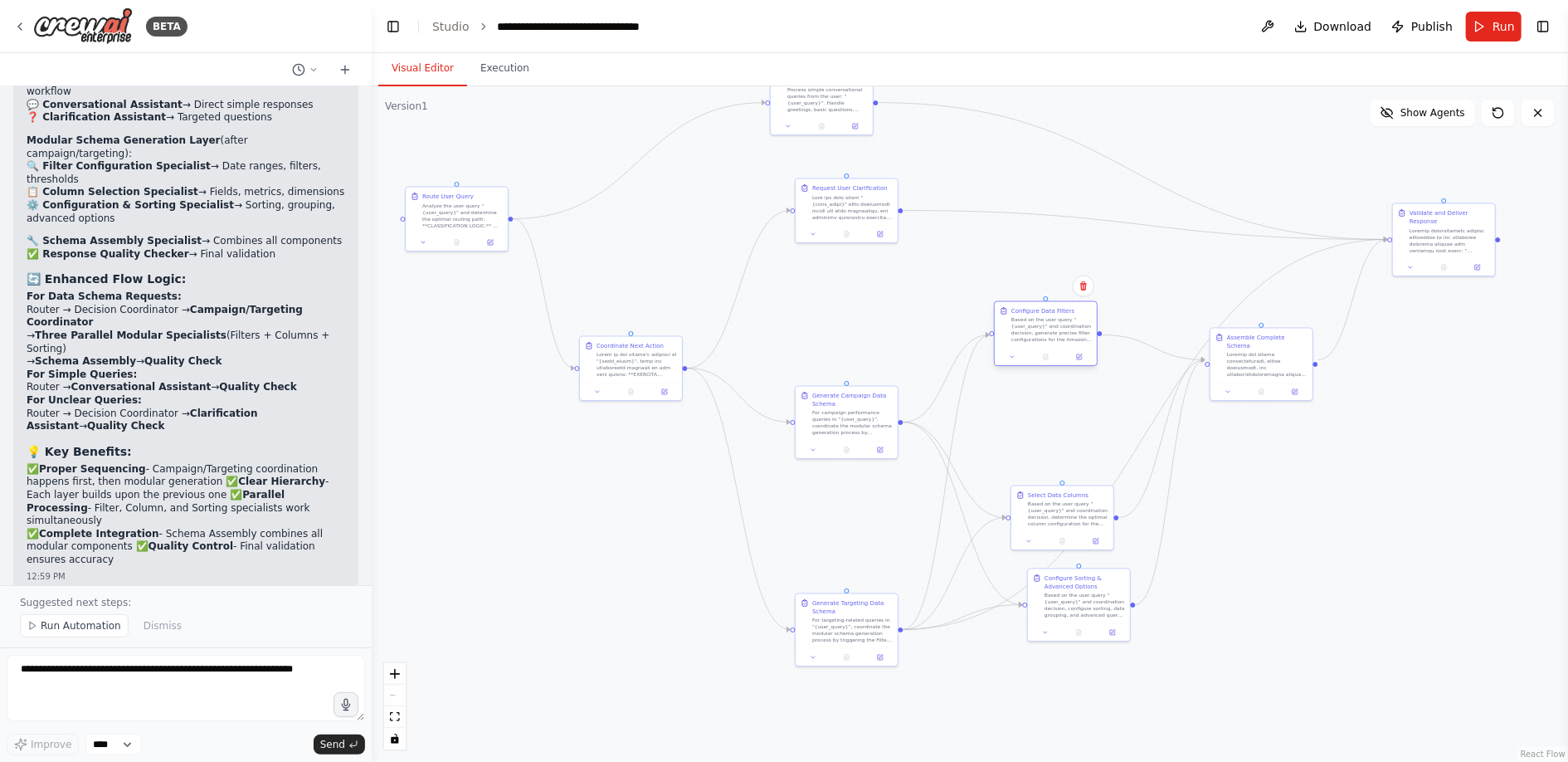
click at [1061, 334] on div "Based on the user query "{user_query}" and coordination decision, generate prec…" at bounding box center [1051, 330] width 80 height 27
click at [1155, 413] on icon "Edge from ace25094-94f1-467b-8808-54987700052e to 54c3a1ab-6609-4923-8285-8d4f7…" at bounding box center [1146, 434] width 485 height 390
click at [1148, 438] on div at bounding box center [1146, 434] width 9 height 9
click at [1145, 434] on icon at bounding box center [1146, 434] width 7 height 8
drag, startPoint x: 1069, startPoint y: 513, endPoint x: 1080, endPoint y: 487, distance: 28.2
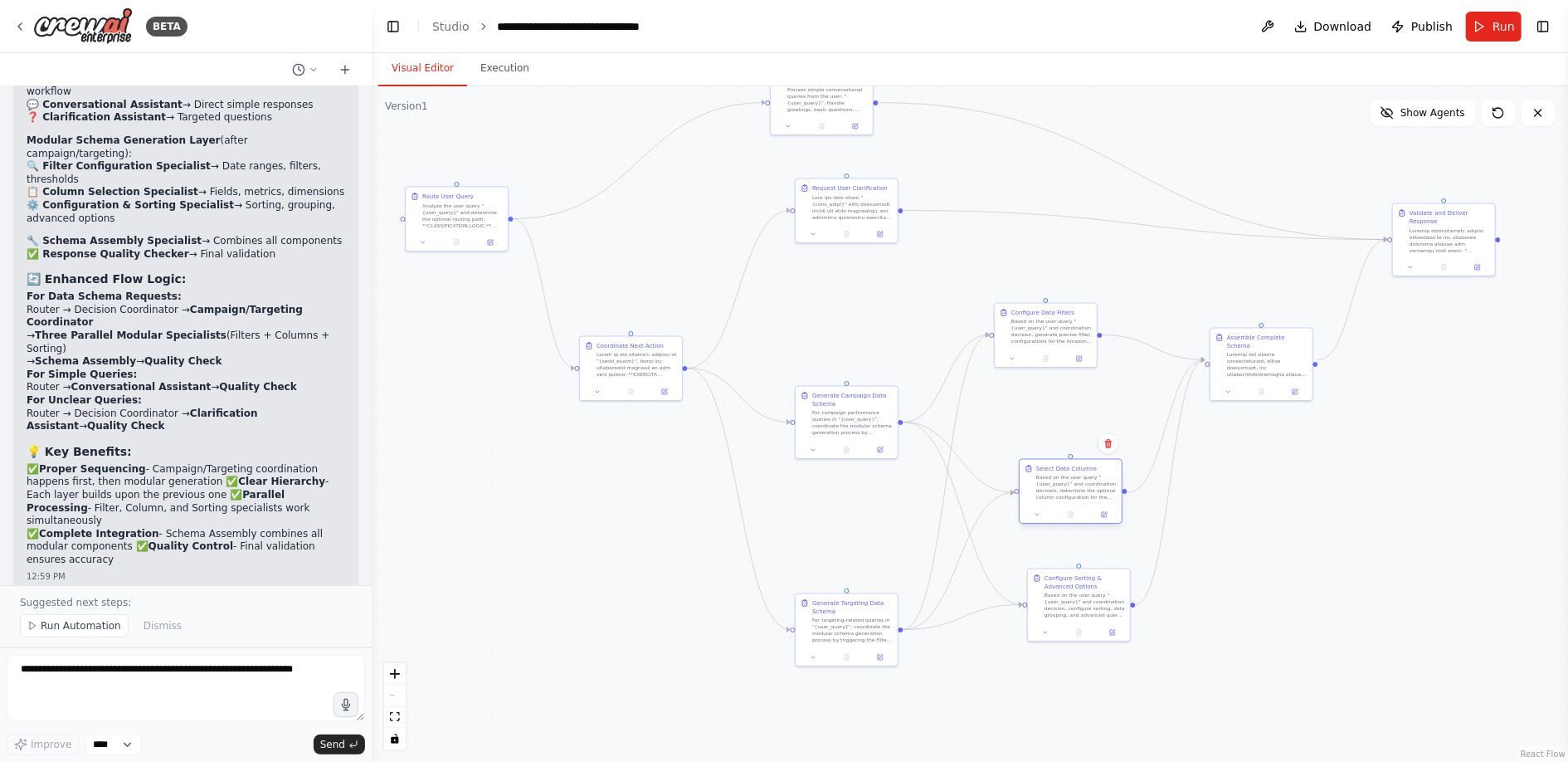
click at [1080, 487] on div "Based on the user query "{user_query}" and coordination decision, determine the…" at bounding box center [1077, 487] width 80 height 27
drag, startPoint x: 1074, startPoint y: 605, endPoint x: 1063, endPoint y: 590, distance: 18.6
click at [1063, 590] on div "Based on the user query "{user_query}" and coordination decision, configure sor…" at bounding box center [1077, 587] width 80 height 27
drag, startPoint x: 1265, startPoint y: 365, endPoint x: 1265, endPoint y: 403, distance: 38.0
click at [1265, 403] on div at bounding box center [1267, 405] width 80 height 27
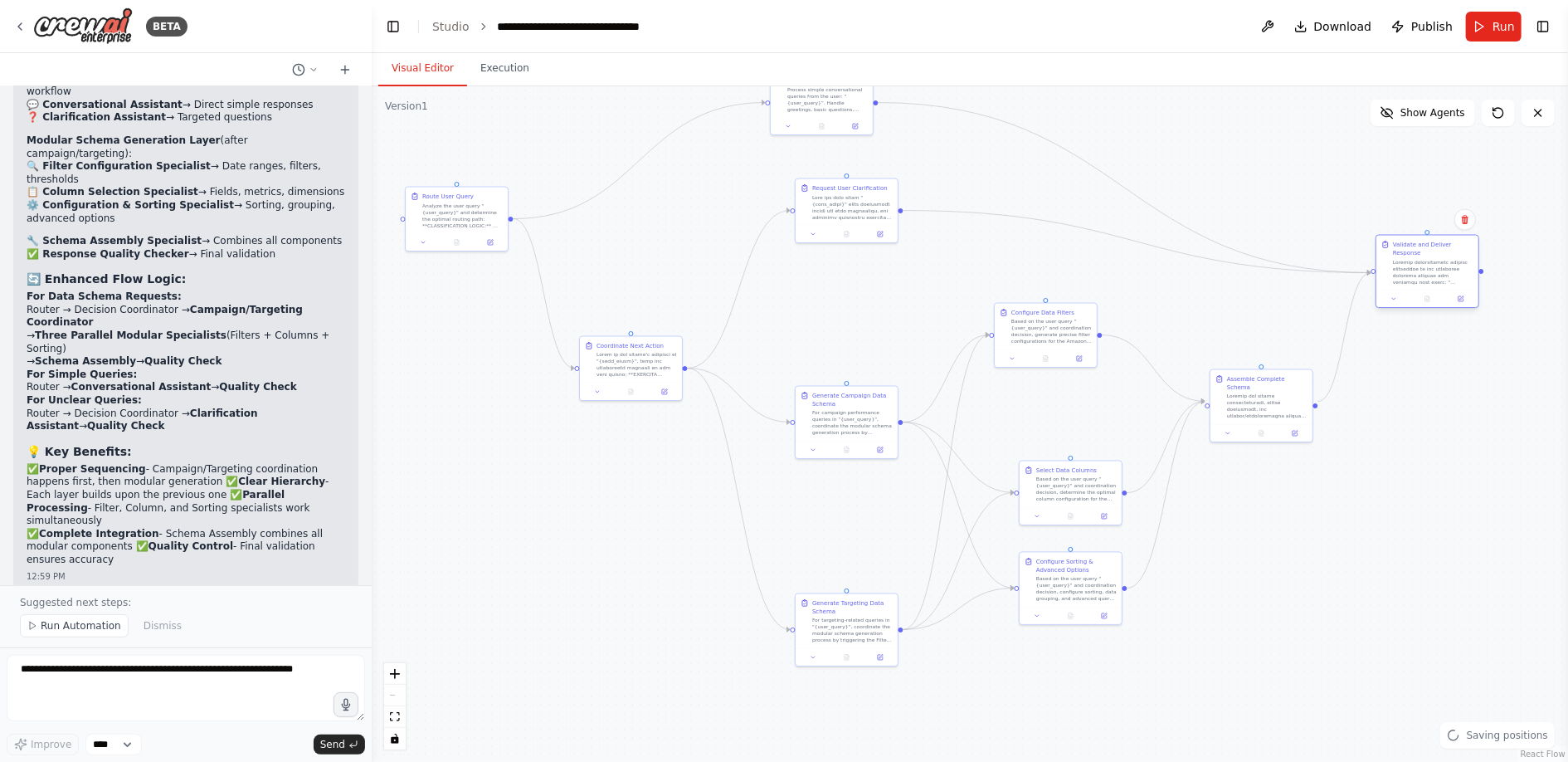
drag, startPoint x: 1417, startPoint y: 235, endPoint x: 1399, endPoint y: 267, distance: 36.7
click at [1399, 267] on div at bounding box center [1433, 272] width 80 height 27
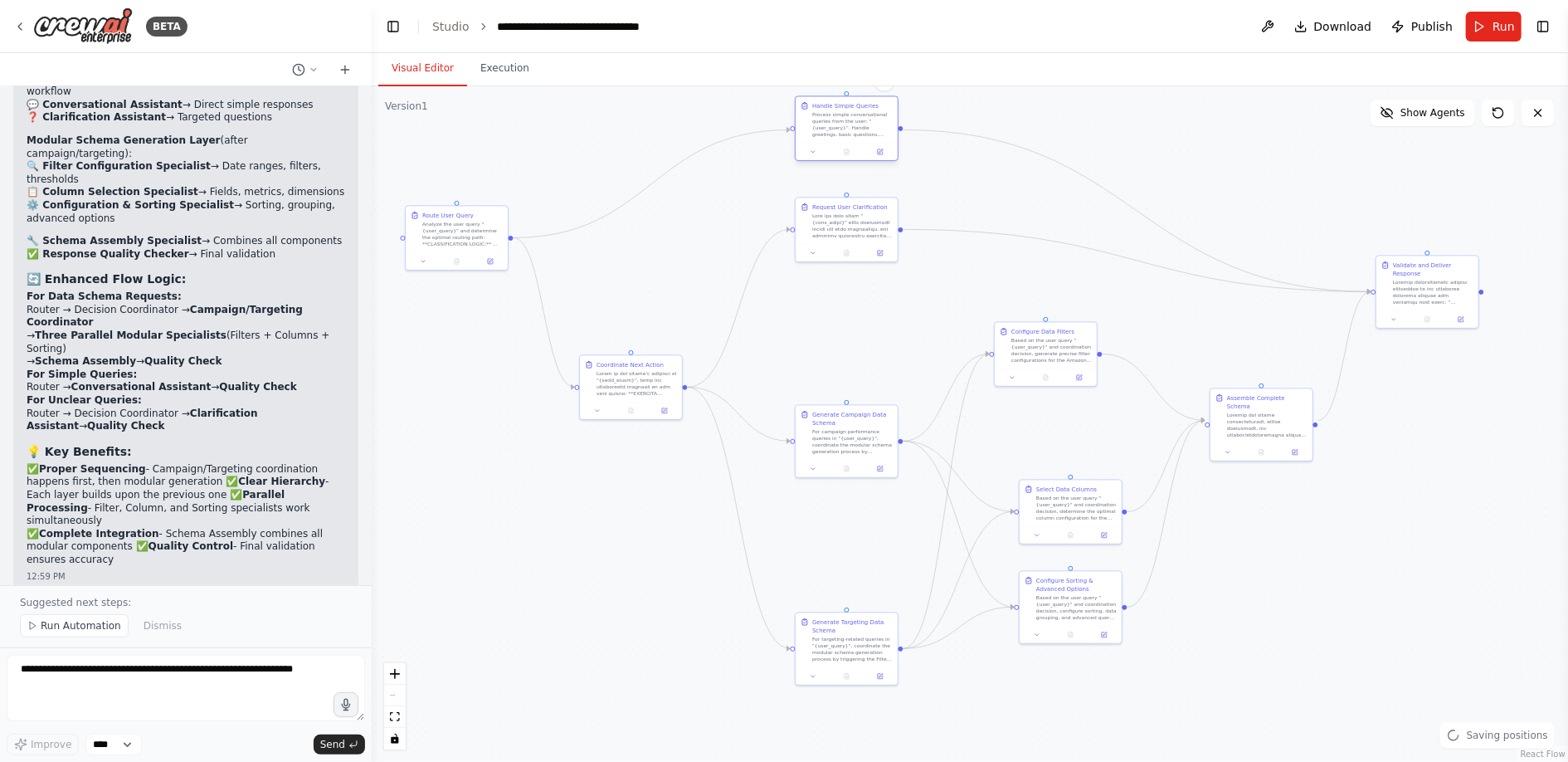
drag, startPoint x: 836, startPoint y: 108, endPoint x: 882, endPoint y: 142, distance: 57.2
click at [882, 137] on div "Process simple conversational queries from the user: "{user_query}". Handle gre…" at bounding box center [852, 124] width 80 height 27
drag, startPoint x: 847, startPoint y: 234, endPoint x: 847, endPoint y: 275, distance: 41.0
click at [847, 275] on div at bounding box center [852, 265] width 80 height 27
drag, startPoint x: 857, startPoint y: 130, endPoint x: 826, endPoint y: 163, distance: 45.3
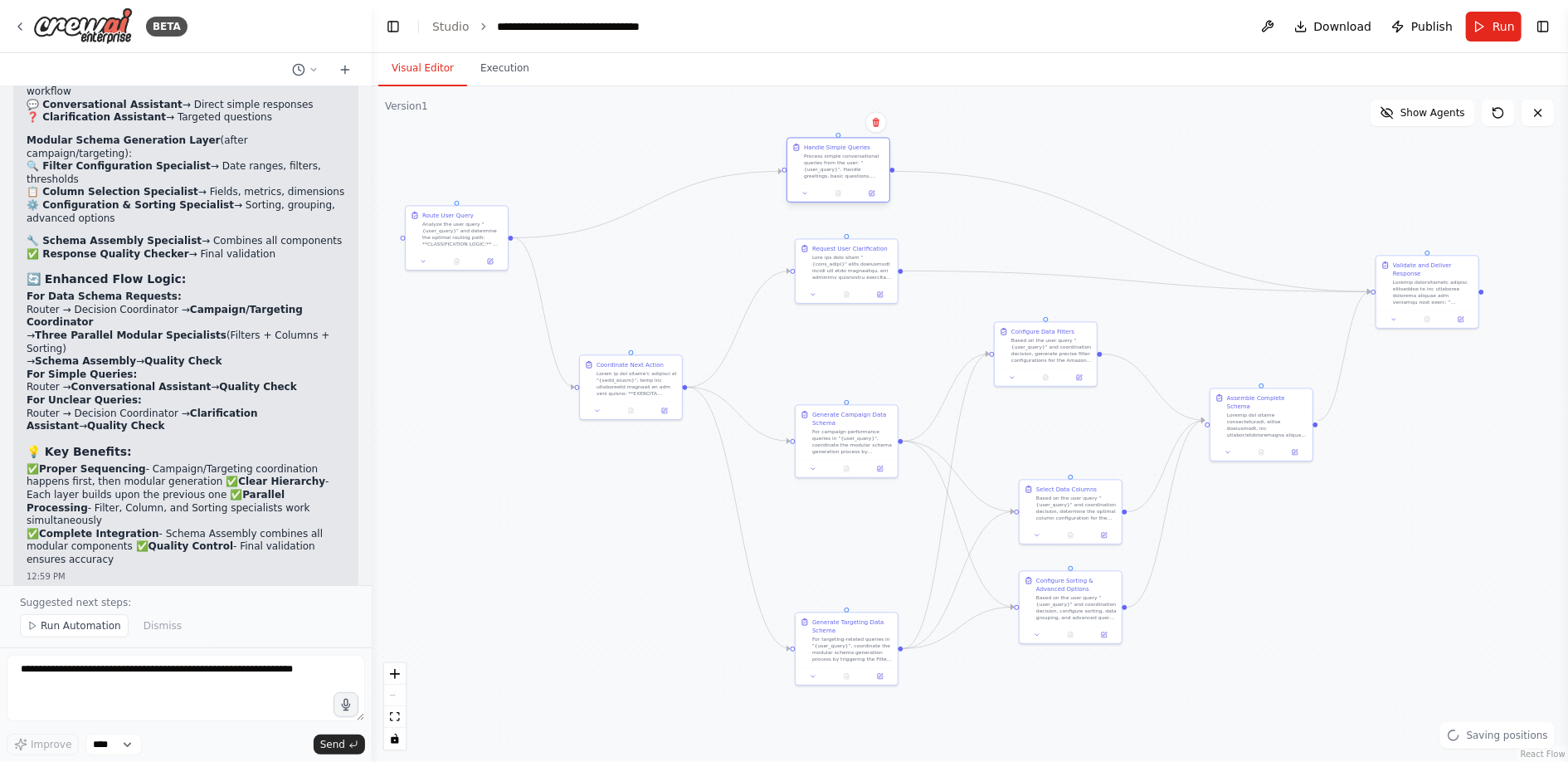
click at [826, 163] on div "Process simple conversational queries from the user: "{user_query}". Handle gre…" at bounding box center [844, 166] width 80 height 27
drag, startPoint x: 1033, startPoint y: 343, endPoint x: 1058, endPoint y: 343, distance: 25.0
click at [1058, 343] on div "Based on the user query "{user_query}" and coordination decision, generate prec…" at bounding box center [1077, 348] width 80 height 27
drag, startPoint x: 1070, startPoint y: 522, endPoint x: 1071, endPoint y: 475, distance: 47.0
click at [1071, 475] on div "Select Data Columns Based on the user query "{user_query}" and coordination dec…" at bounding box center [1071, 459] width 104 height 65
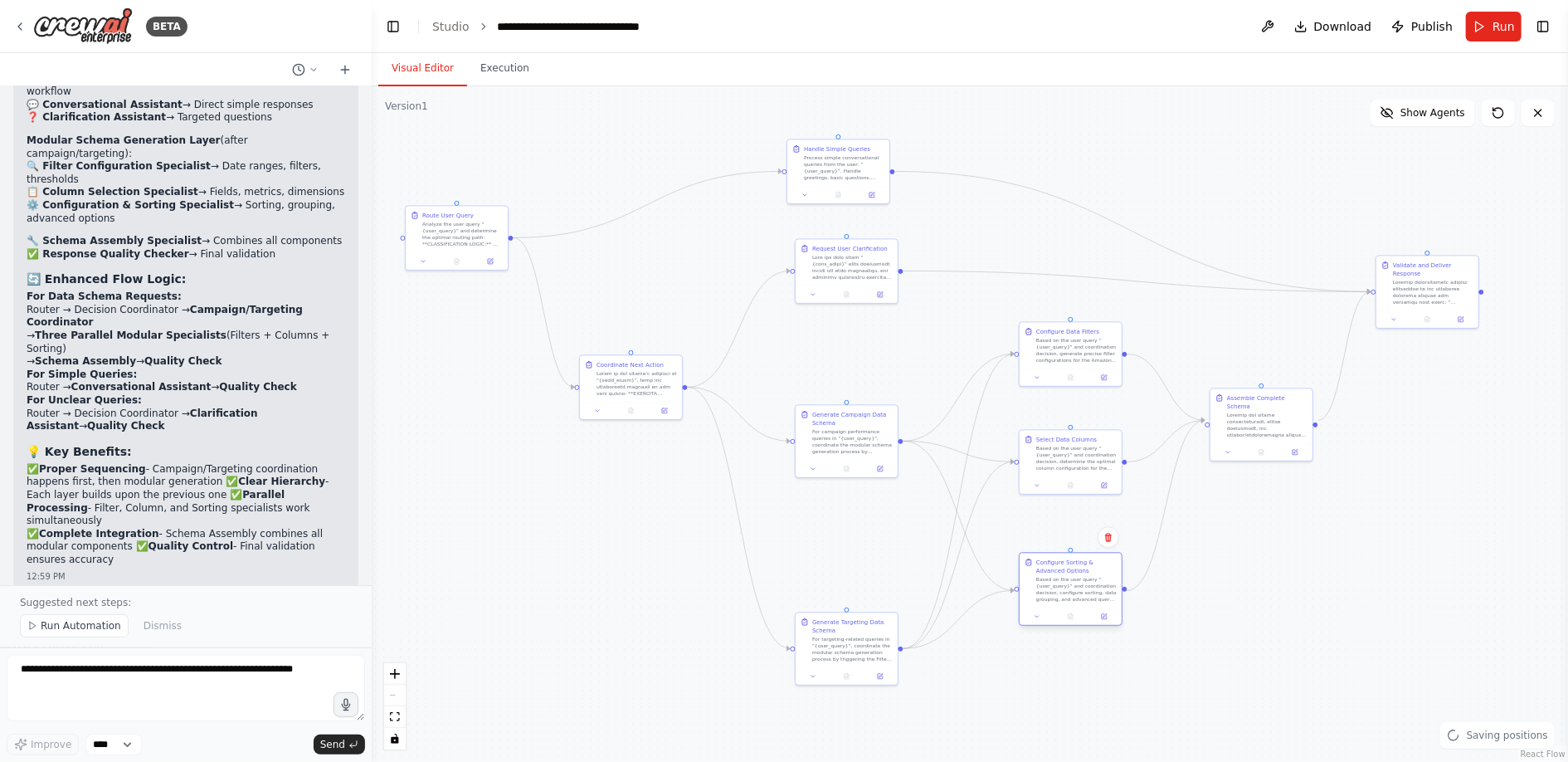
drag, startPoint x: 1070, startPoint y: 613, endPoint x: 1070, endPoint y: 595, distance: 18.0
click at [1070, 595] on div "Based on the user query "{user_query}" and coordination decision, configure sor…" at bounding box center [1077, 589] width 80 height 27
drag, startPoint x: 857, startPoint y: 652, endPoint x: 873, endPoint y: 579, distance: 74.7
click at [873, 579] on div "For targeting-related queries in "{user_query}", coordinate the modular schema …" at bounding box center [868, 573] width 80 height 27
drag, startPoint x: 866, startPoint y: 577, endPoint x: 848, endPoint y: 561, distance: 24.1
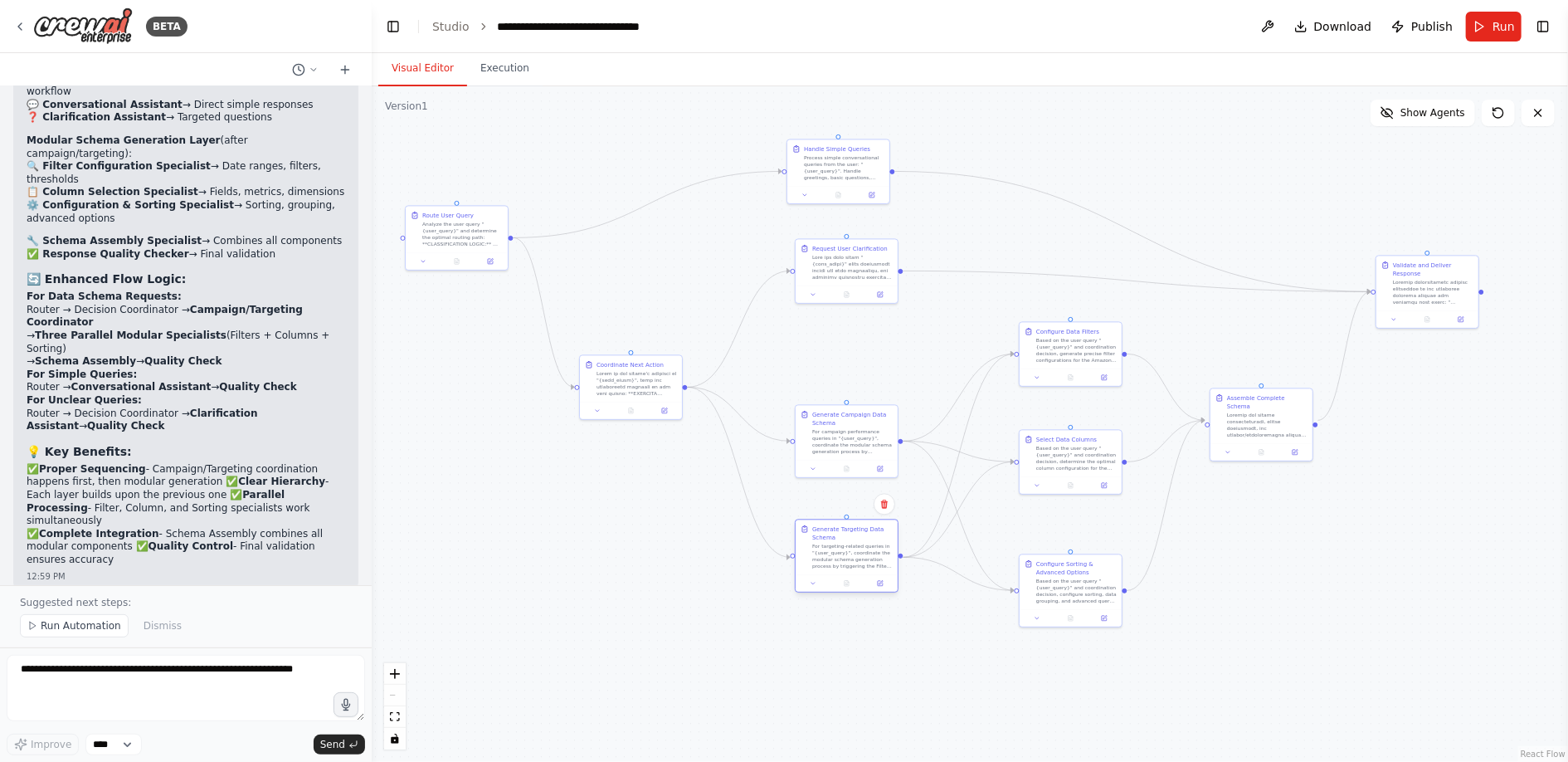
click at [848, 561] on div "For targeting-related queries in "{user_query}", coordinate the modular schema …" at bounding box center [852, 556] width 80 height 27
drag, startPoint x: 1064, startPoint y: 583, endPoint x: 1061, endPoint y: 554, distance: 29.2
click at [1061, 554] on div "Based on the user query "{user_query}" and coordination decision, configure sor…" at bounding box center [1077, 564] width 80 height 27
drag, startPoint x: 433, startPoint y: 240, endPoint x: 438, endPoint y: 271, distance: 31.4
click at [438, 271] on div "Analyze the user query "{user_query}" and determine the optimal routing path: *…" at bounding box center [462, 265] width 80 height 27
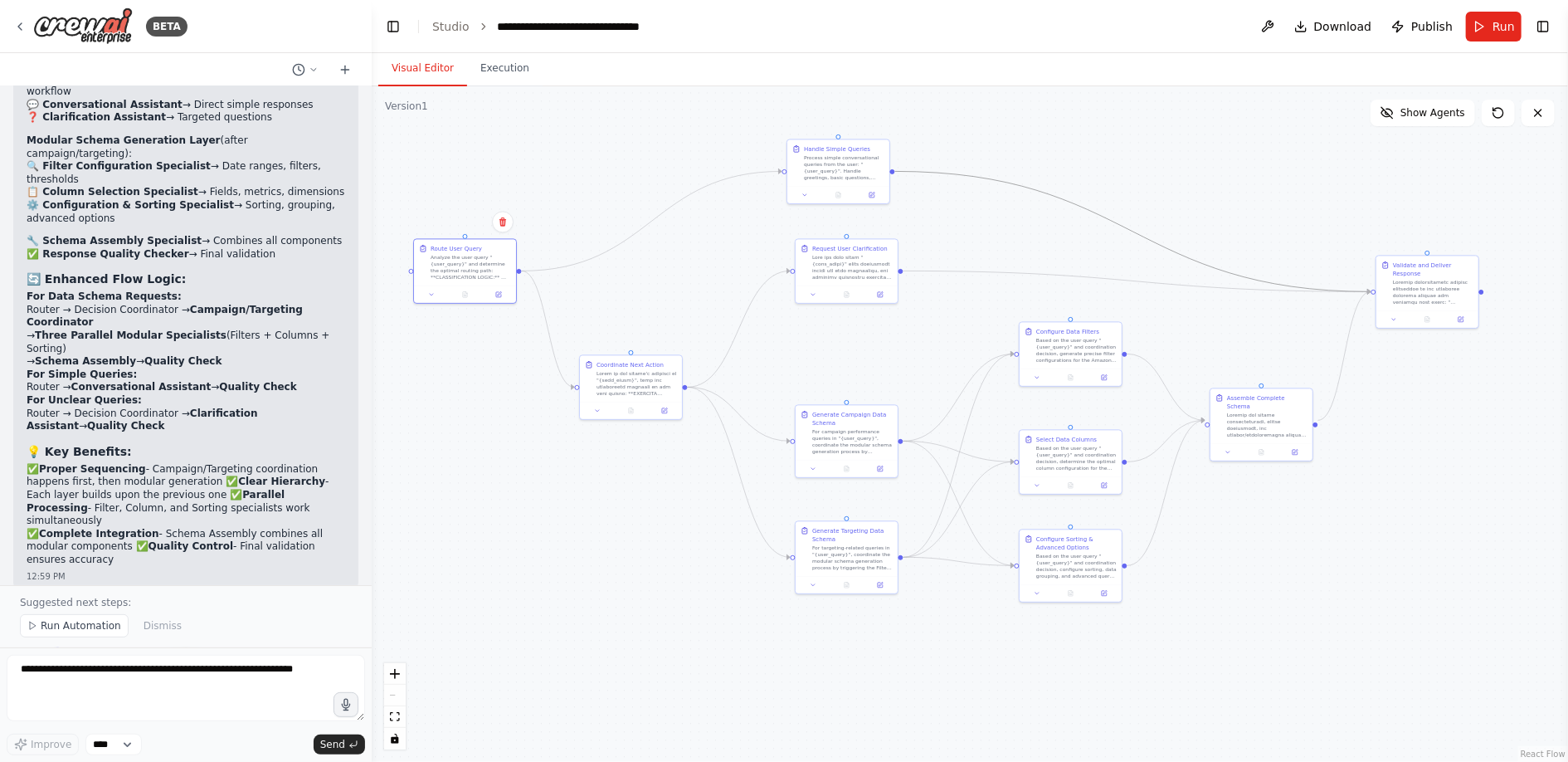
click at [1165, 245] on icon "Edge from 0a6e475e-febf-402a-b608-f32a148f1754 to 54c3a1ab-6609-4923-8285-8d4f7…" at bounding box center [1133, 231] width 476 height 120
click at [1134, 231] on icon at bounding box center [1133, 232] width 7 height 8
drag, startPoint x: 846, startPoint y: 171, endPoint x: 846, endPoint y: 151, distance: 20.0
click at [846, 151] on div "Process simple conversational queries from the user: "{user_query}". Handle gre…" at bounding box center [844, 141] width 80 height 27
drag, startPoint x: 844, startPoint y: 143, endPoint x: 846, endPoint y: 155, distance: 12.2
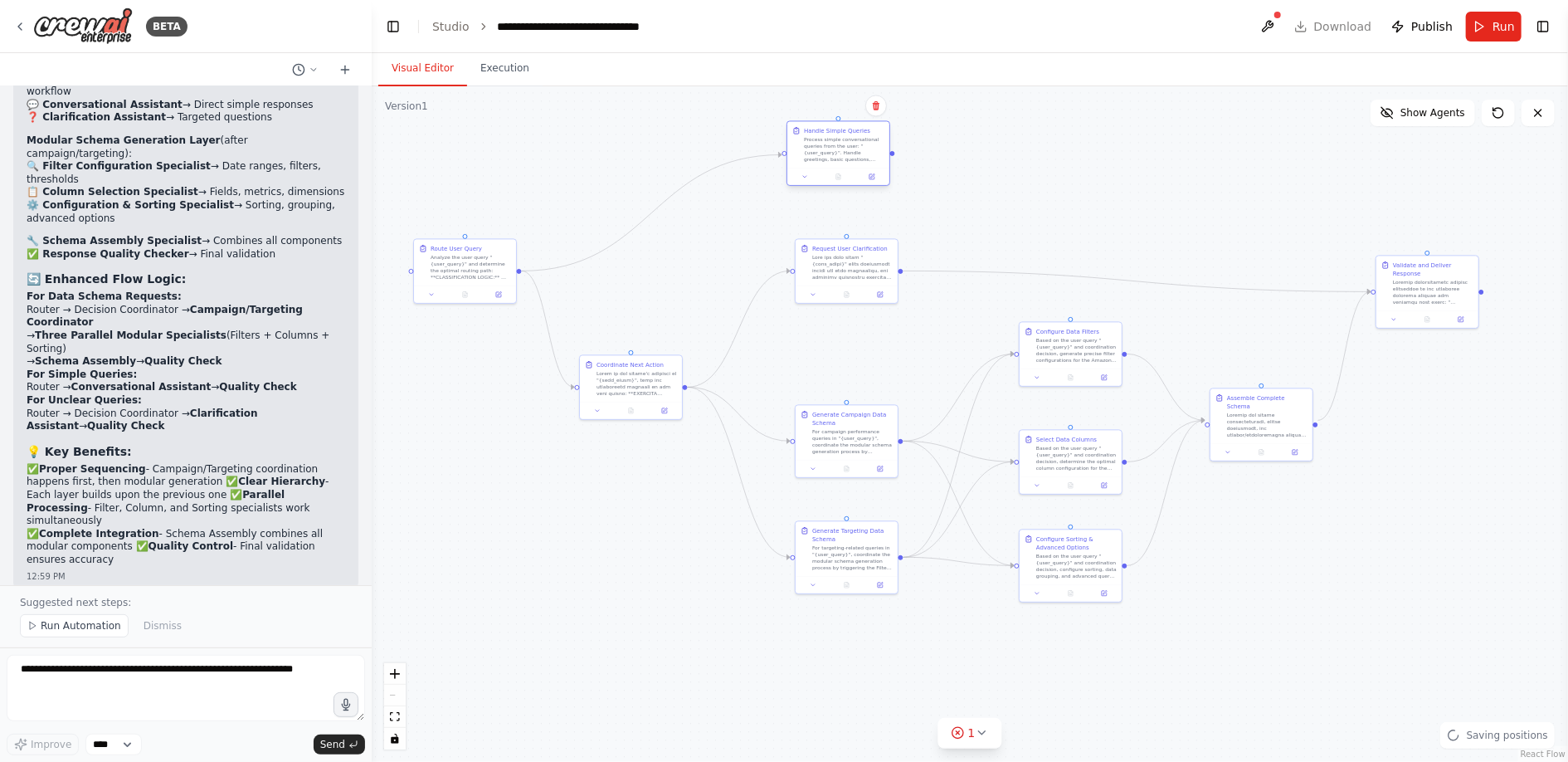
click at [846, 155] on div "Process simple conversational queries from the user: "{user_query}". Handle gre…" at bounding box center [844, 150] width 80 height 27
drag, startPoint x: 835, startPoint y: 142, endPoint x: 845, endPoint y: 144, distance: 10.2
click at [845, 144] on div "Process simple conversational queries from the user: "{user_query}". Handle gre…" at bounding box center [852, 150] width 80 height 27
click at [1421, 120] on button "Show Agents" at bounding box center [1423, 113] width 104 height 27
drag, startPoint x: 689, startPoint y: 224, endPoint x: 561, endPoint y: 622, distance: 418.1
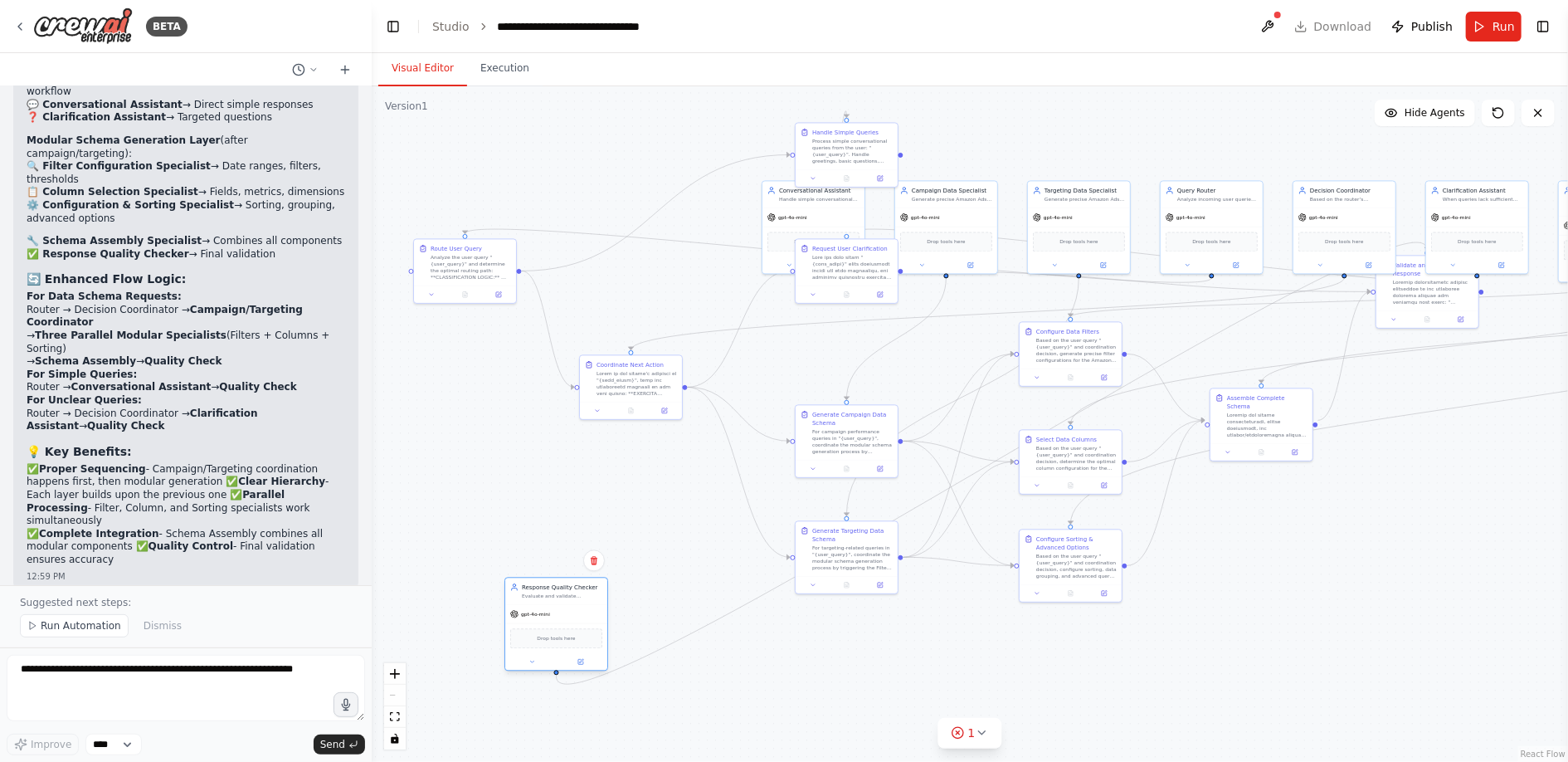
click at [561, 623] on div "Drop tools here" at bounding box center [557, 638] width 102 height 30
drag, startPoint x: 819, startPoint y: 212, endPoint x: 769, endPoint y: 651, distance: 441.8
click at [769, 651] on div "gpt-4o-mini" at bounding box center [764, 655] width 102 height 18
drag, startPoint x: 950, startPoint y: 224, endPoint x: 930, endPoint y: 647, distance: 423.5
click at [930, 647] on div "Drop tools here" at bounding box center [930, 663] width 102 height 30
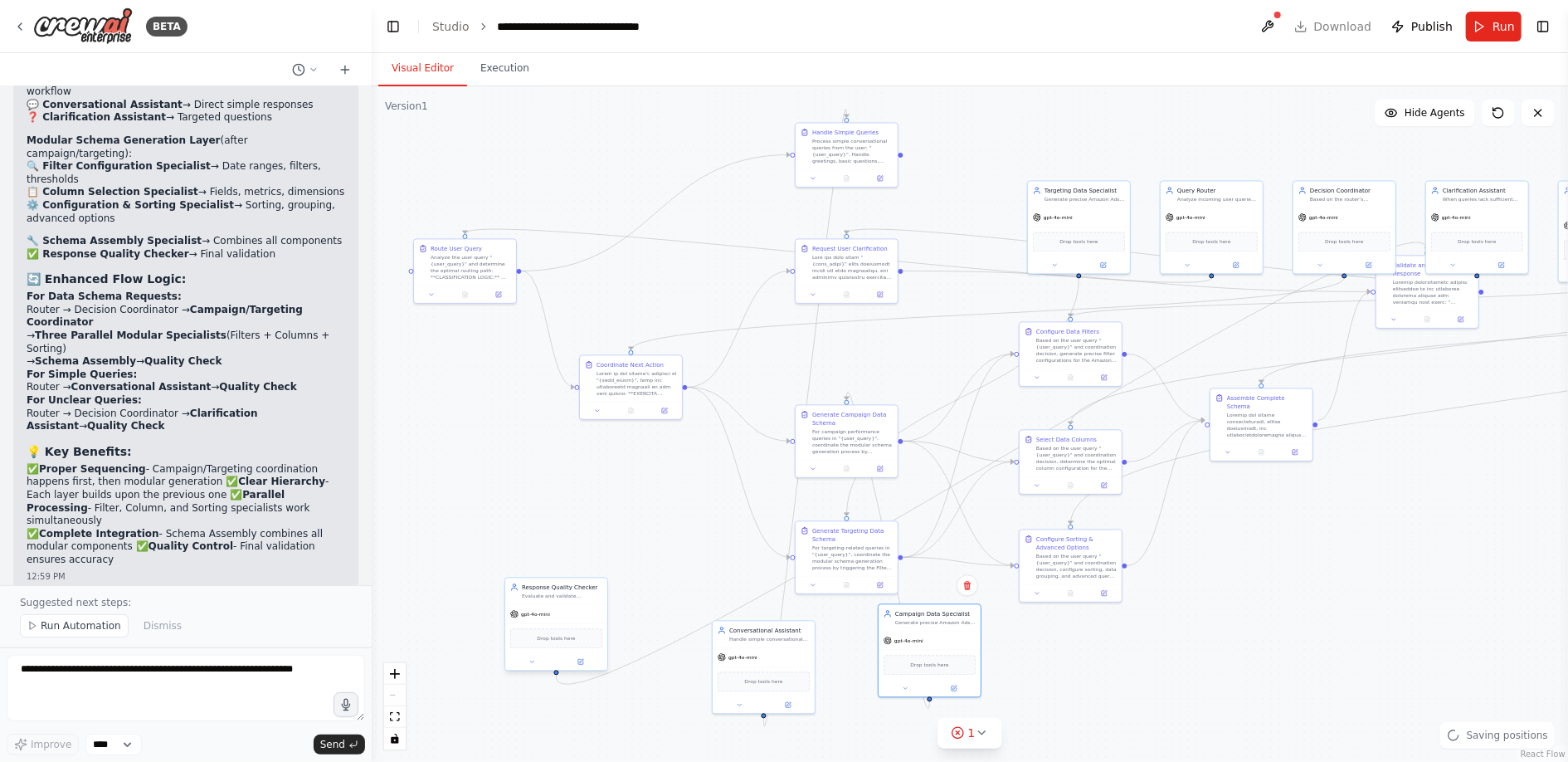
click at [526, 654] on div at bounding box center [557, 662] width 102 height 17
click at [576, 662] on button at bounding box center [581, 661] width 47 height 10
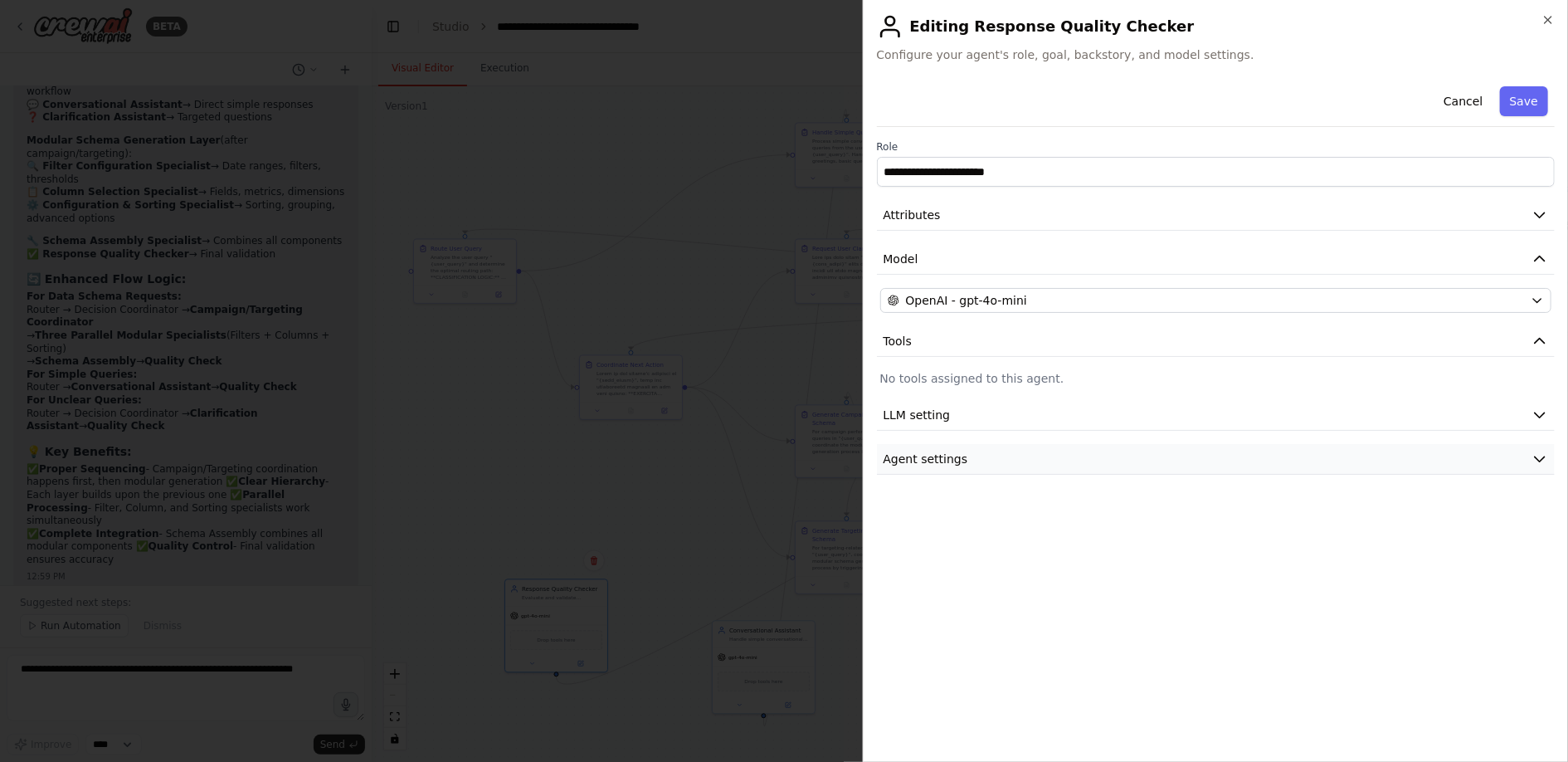
click at [1060, 454] on button "Agent settings" at bounding box center [1216, 459] width 679 height 30
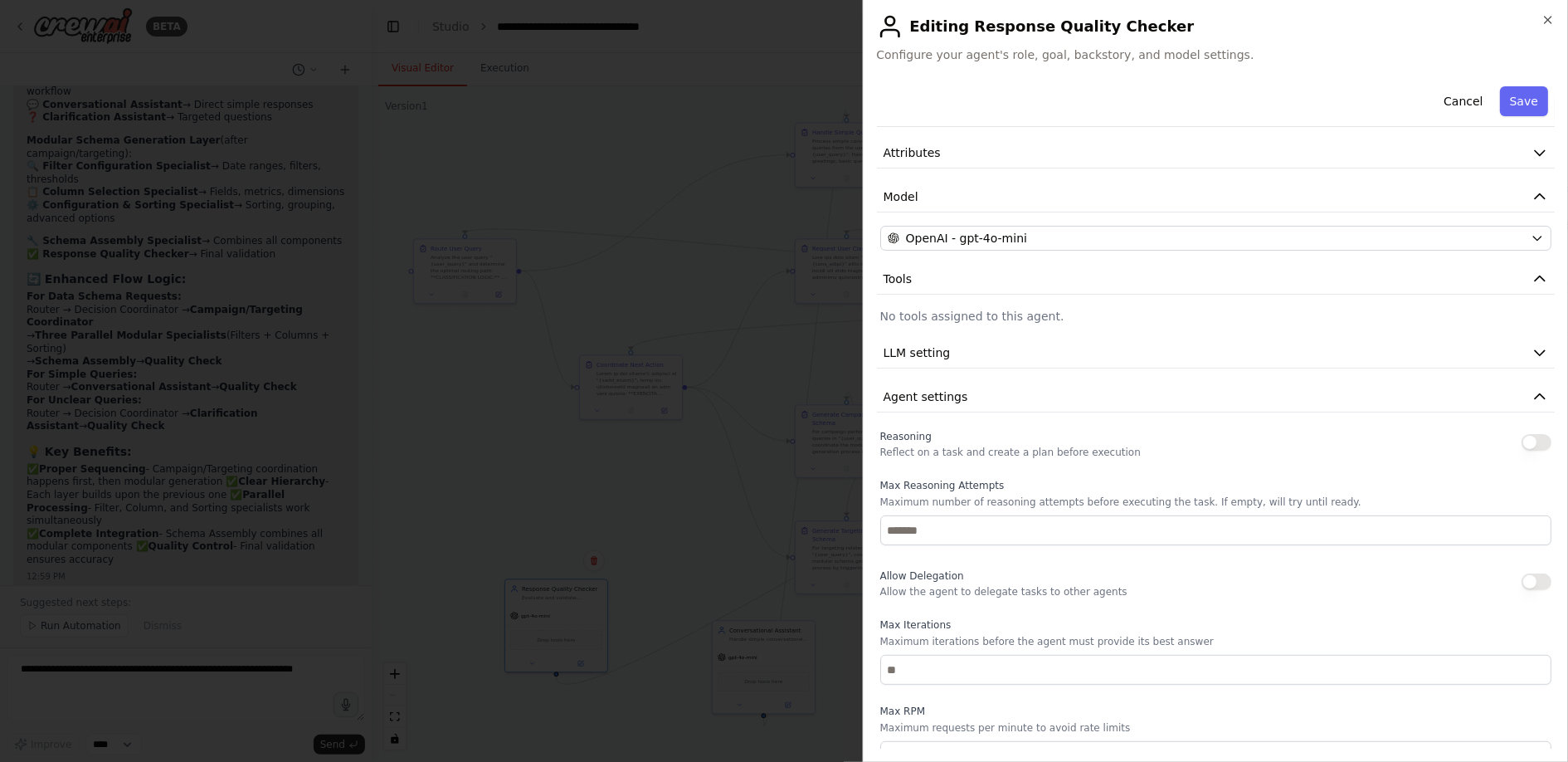
scroll to position [0, 0]
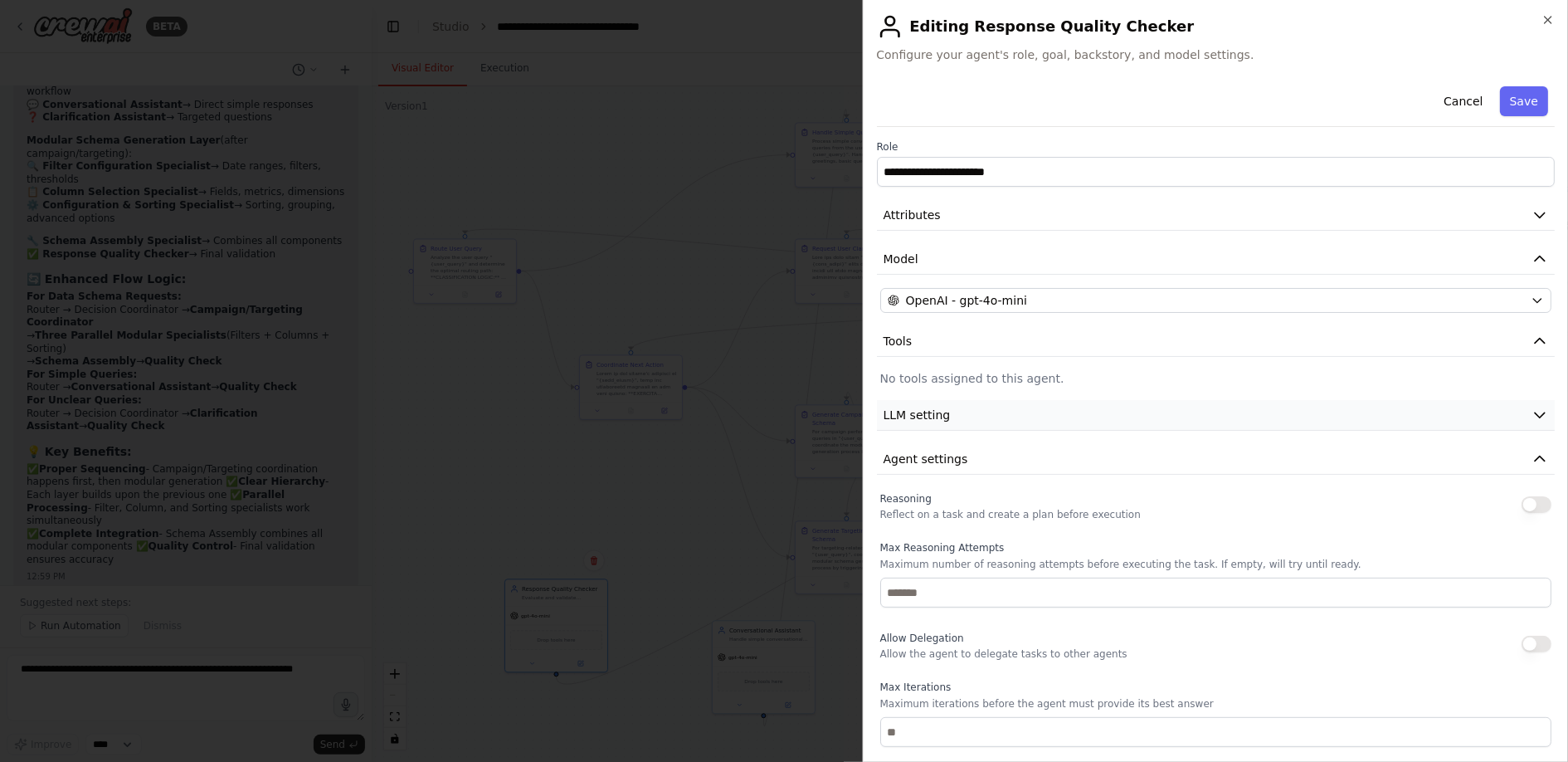
click at [965, 412] on button "LLM setting" at bounding box center [1216, 415] width 679 height 30
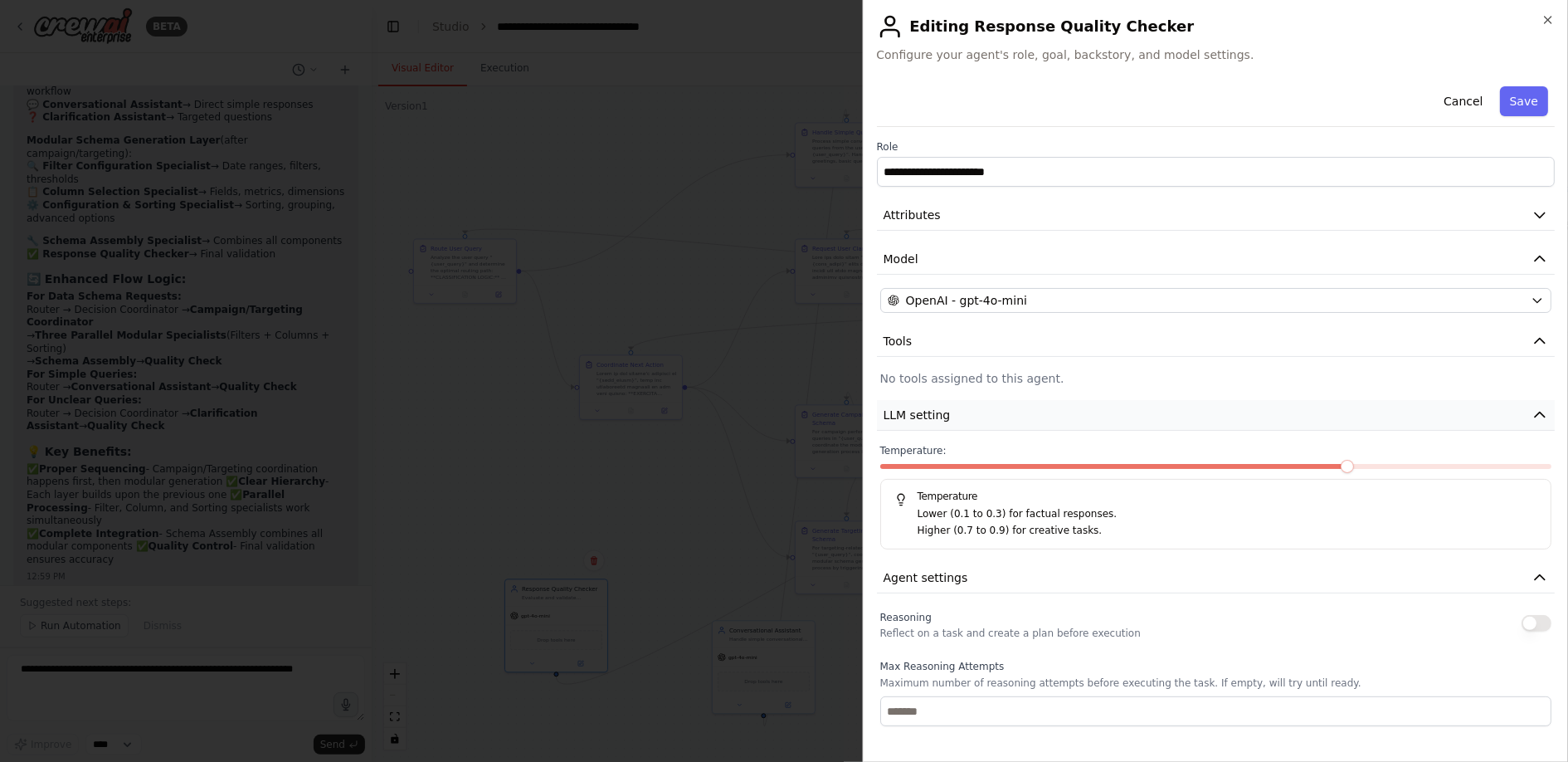
click at [965, 412] on button "LLM setting" at bounding box center [1216, 415] width 679 height 30
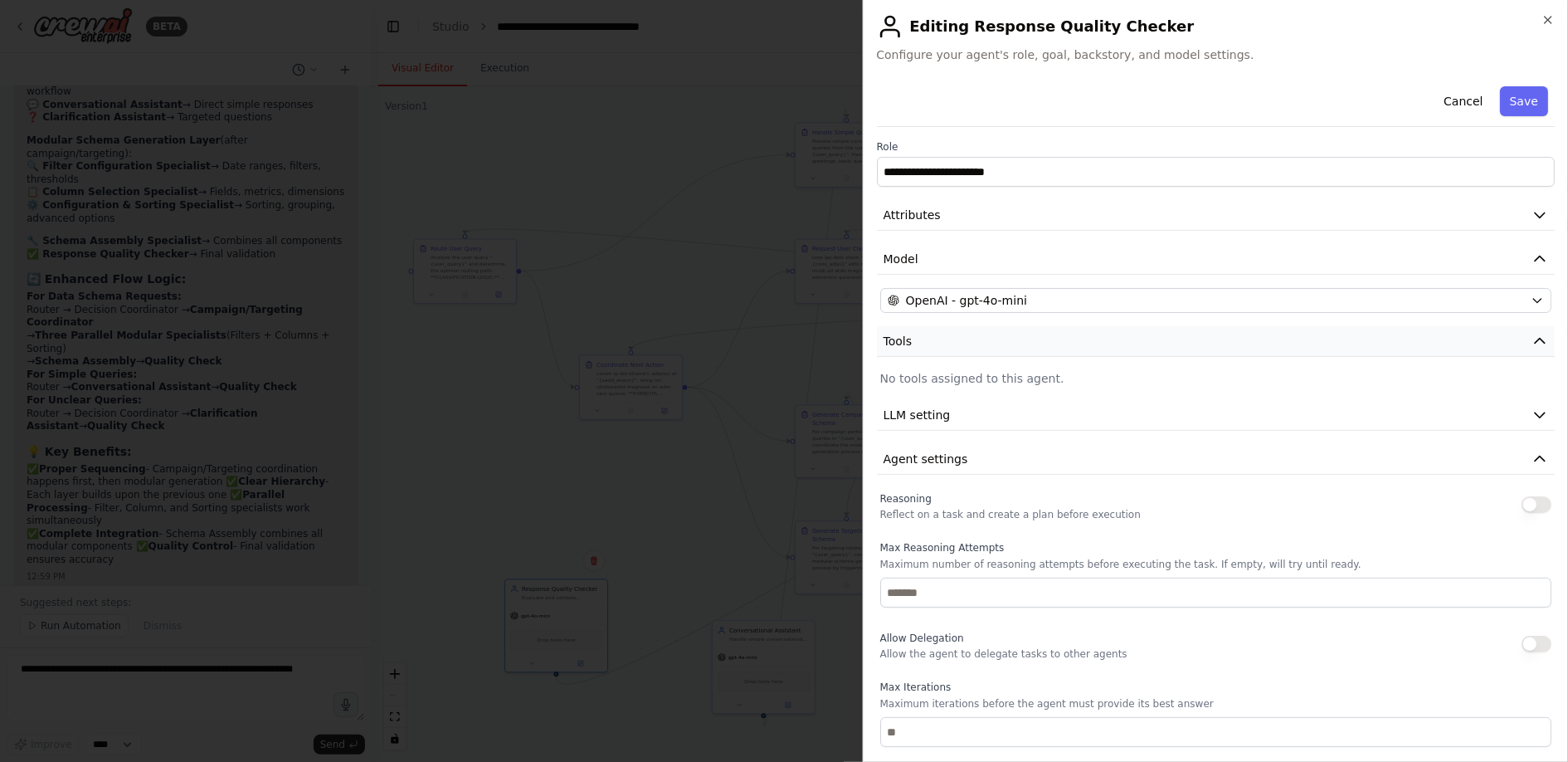
click at [960, 330] on button "Tools" at bounding box center [1216, 341] width 679 height 30
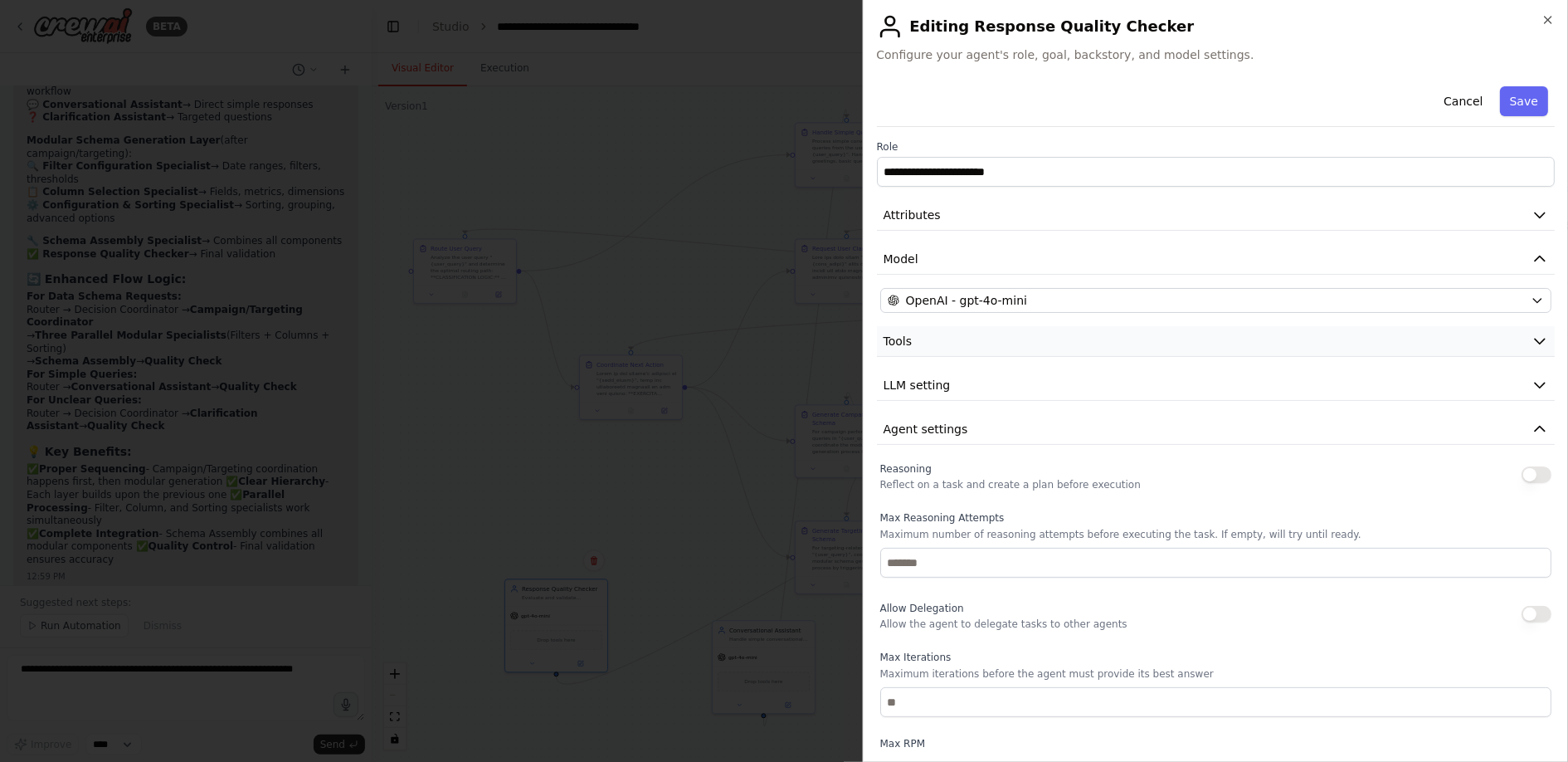
click at [960, 330] on button "Tools" at bounding box center [1216, 341] width 679 height 30
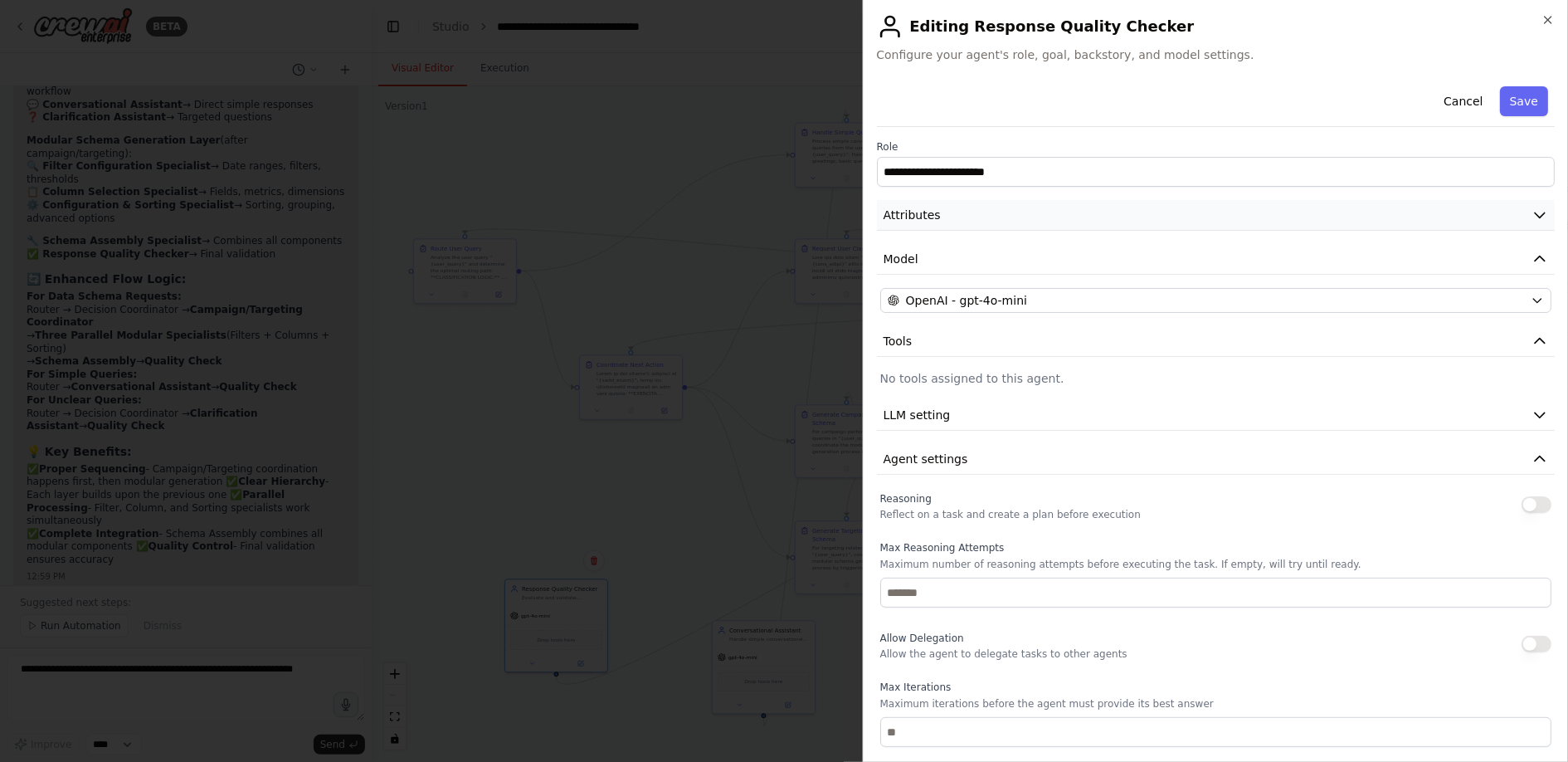
click at [950, 218] on button "Attributes" at bounding box center [1216, 215] width 679 height 30
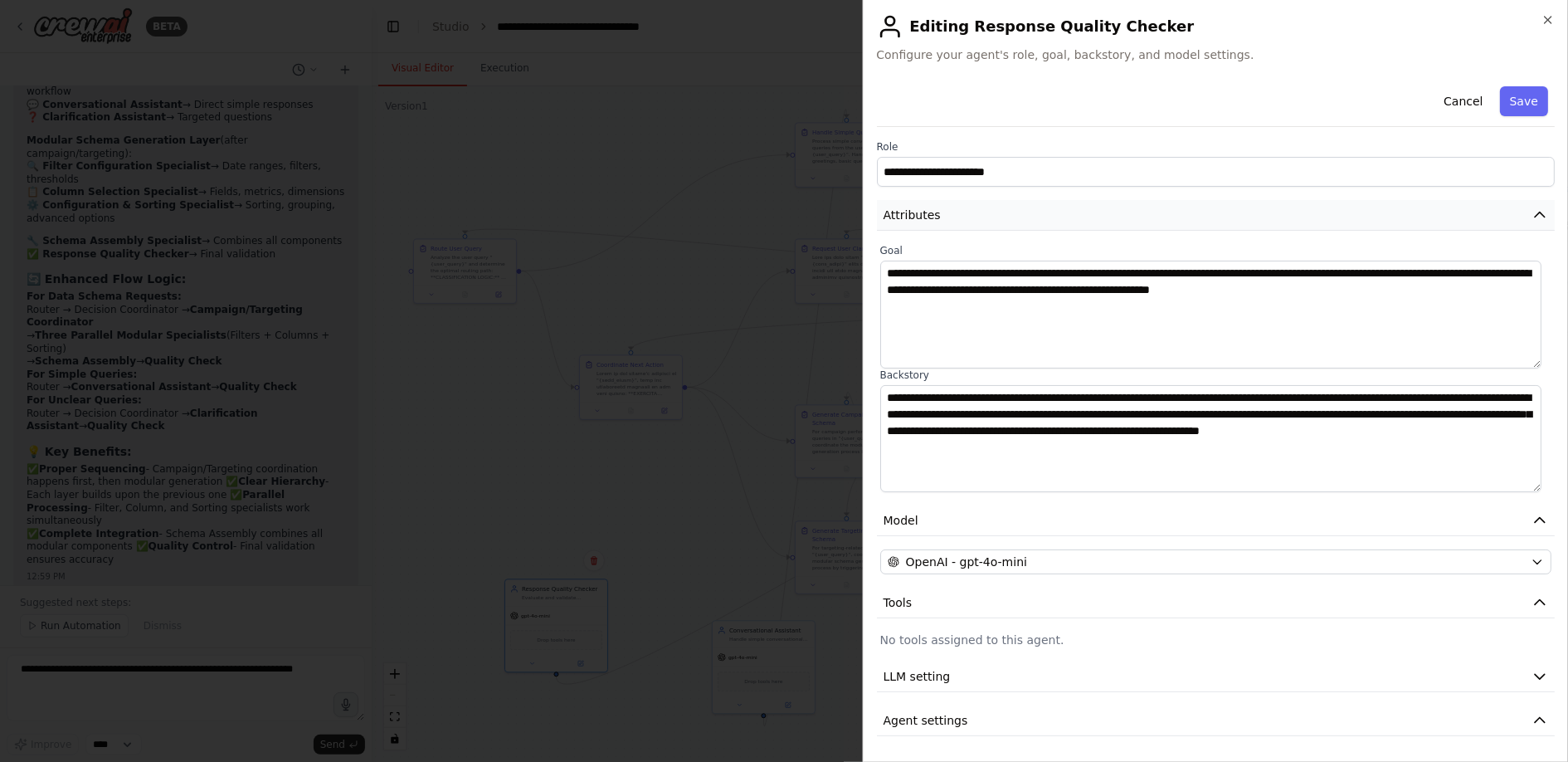
click at [950, 218] on button "Attributes" at bounding box center [1216, 215] width 679 height 30
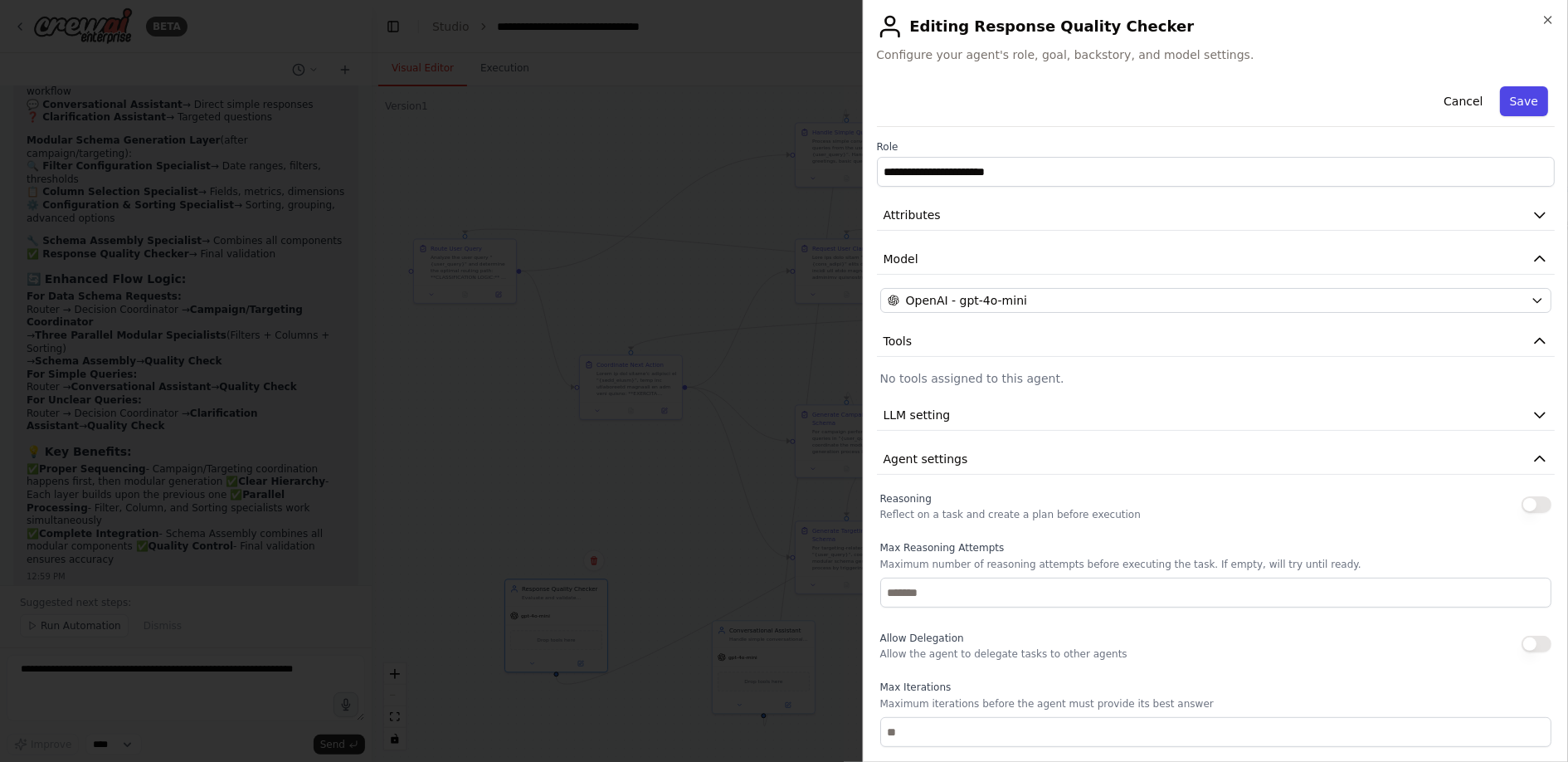
click at [1508, 97] on button "Save" at bounding box center [1523, 101] width 48 height 30
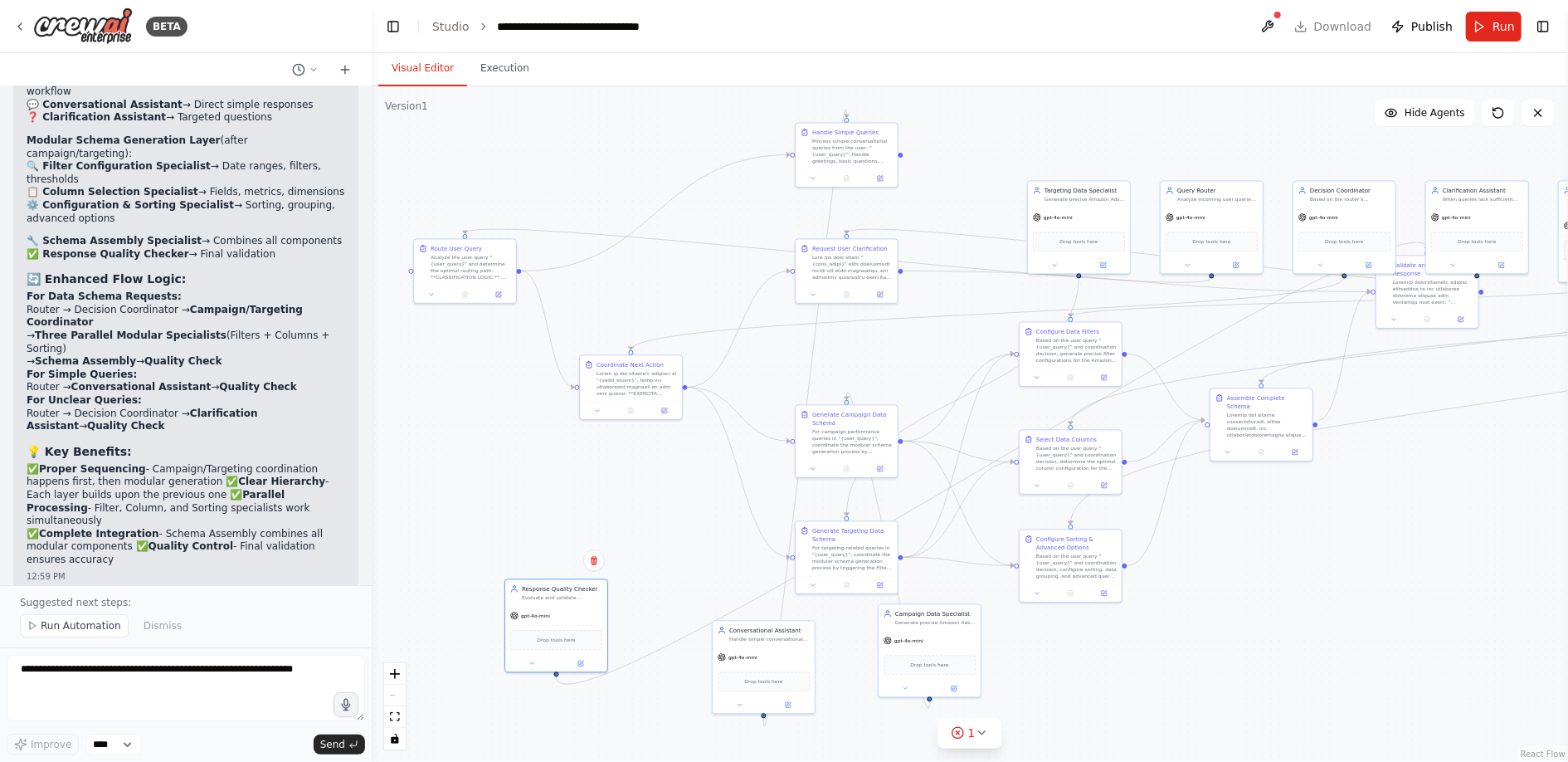
click at [1545, 24] on button "Toggle Right Sidebar" at bounding box center [1543, 27] width 24 height 24
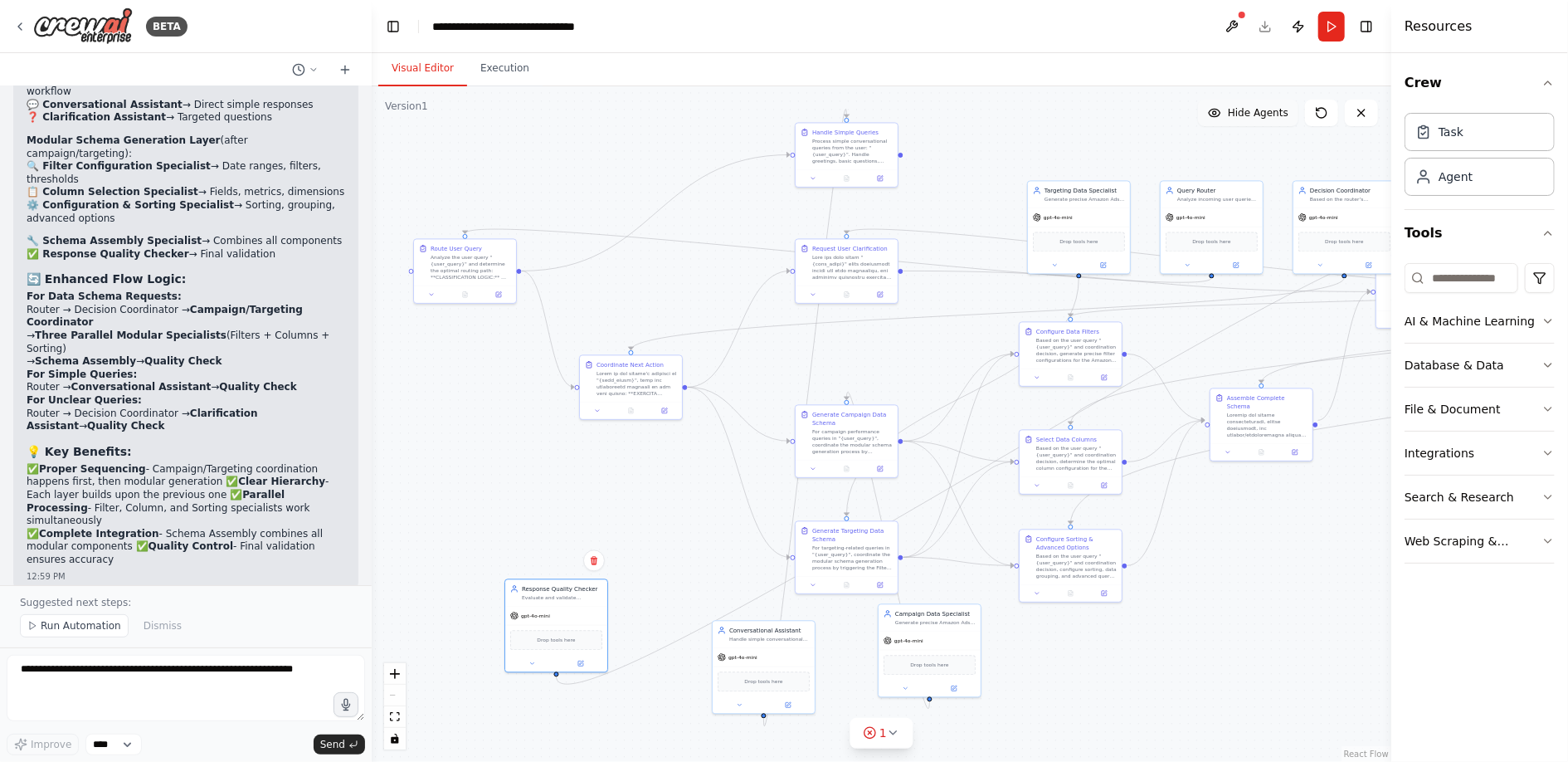
click at [1252, 120] on button "Hide Agents" at bounding box center [1248, 113] width 100 height 27
click at [16, 24] on icon at bounding box center [20, 27] width 13 height 13
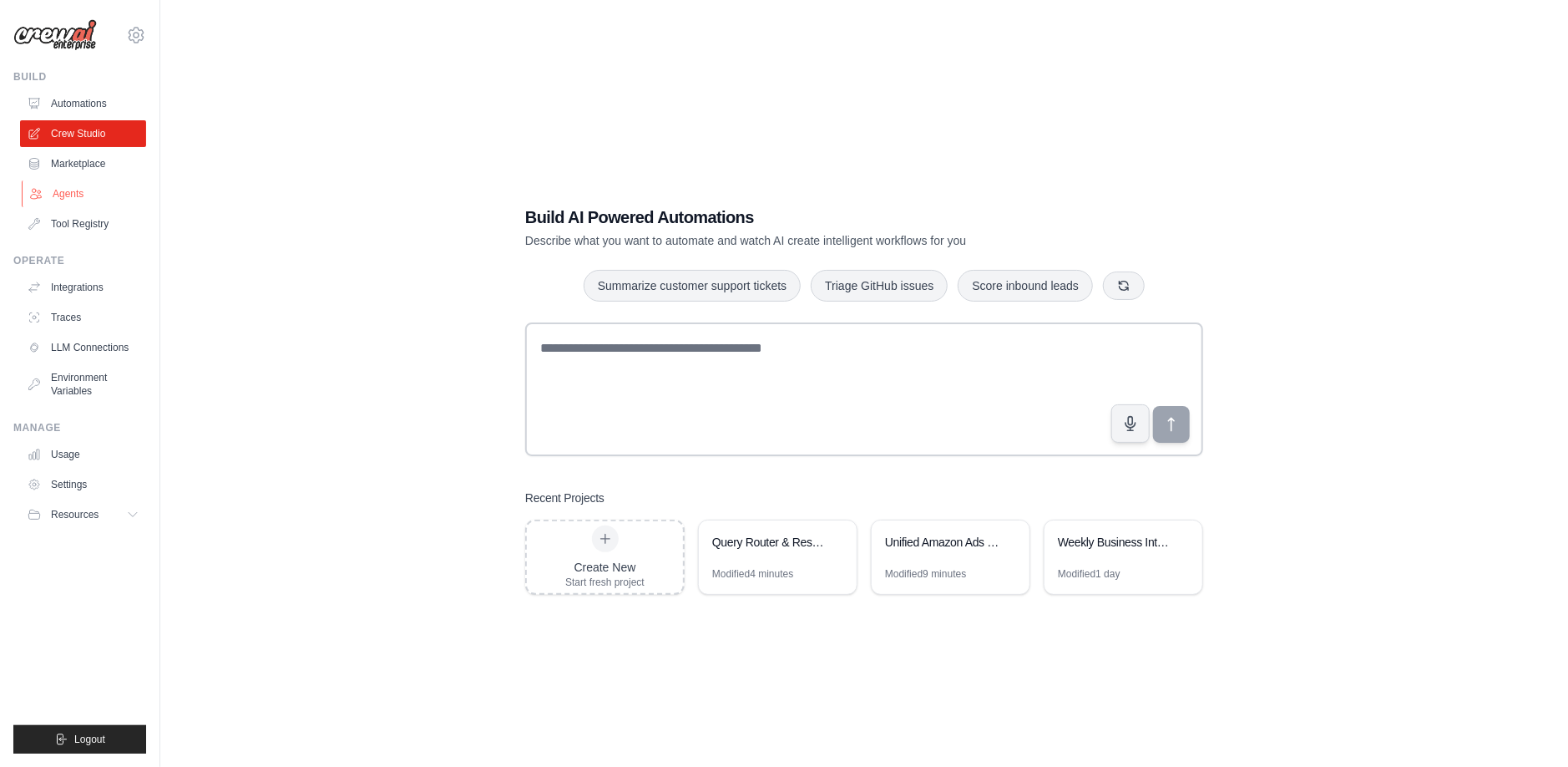
click at [76, 192] on link "Agents" at bounding box center [85, 193] width 126 height 27
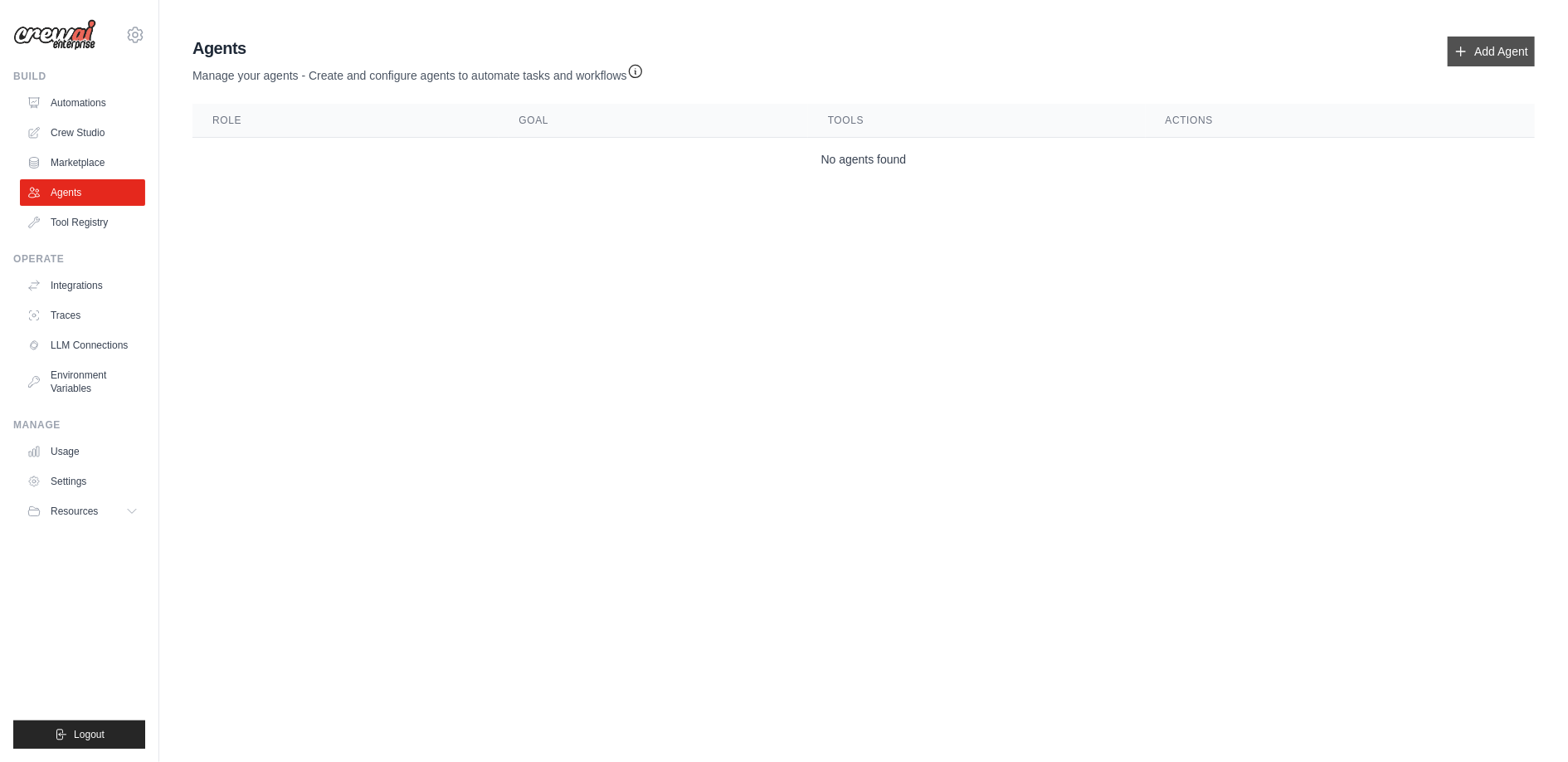
click at [1468, 43] on link "Add Agent" at bounding box center [1491, 52] width 87 height 30
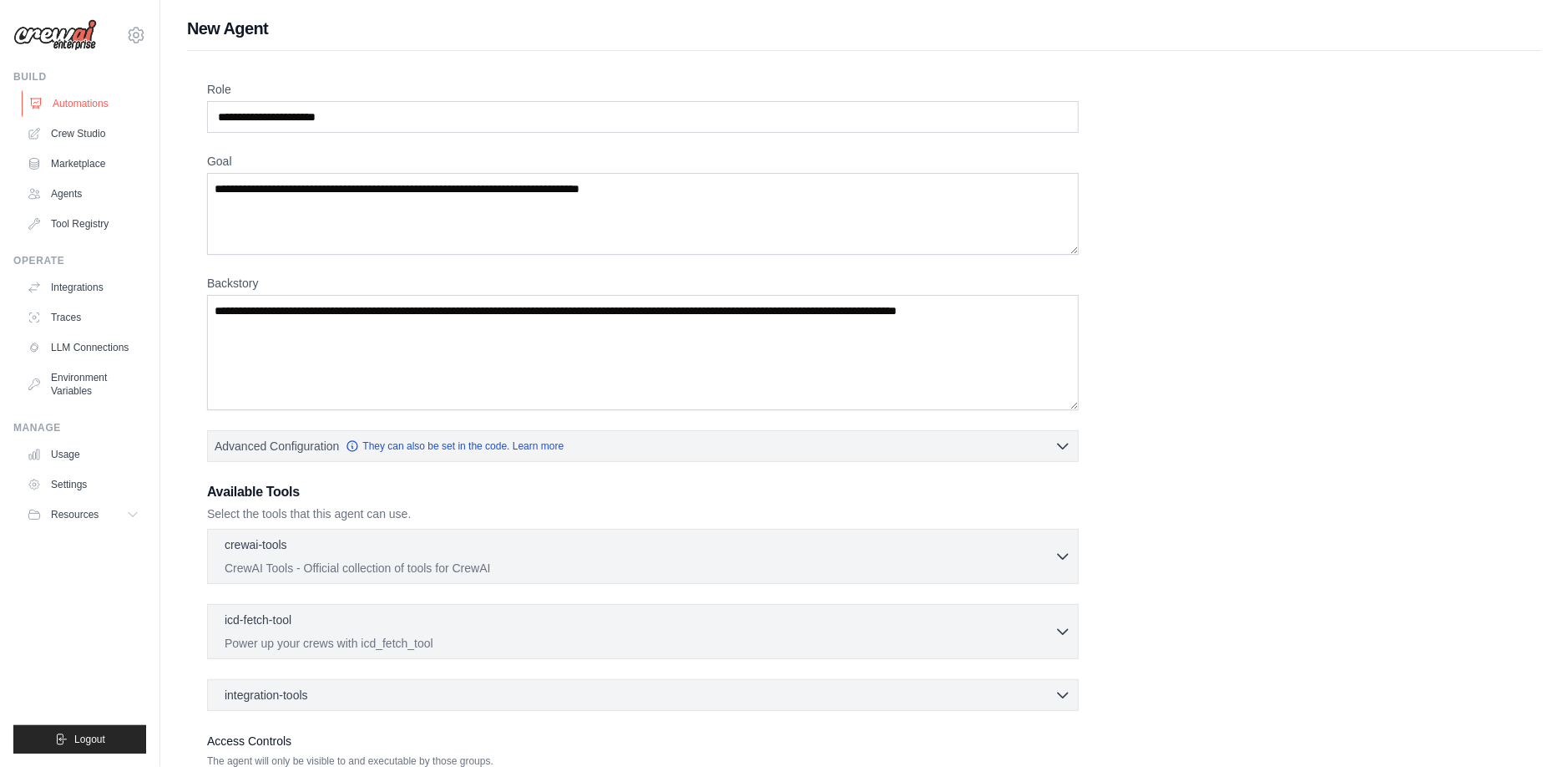
click at [59, 103] on link "Automations" at bounding box center [85, 104] width 126 height 27
click at [82, 131] on link "Crew Studio" at bounding box center [85, 133] width 126 height 27
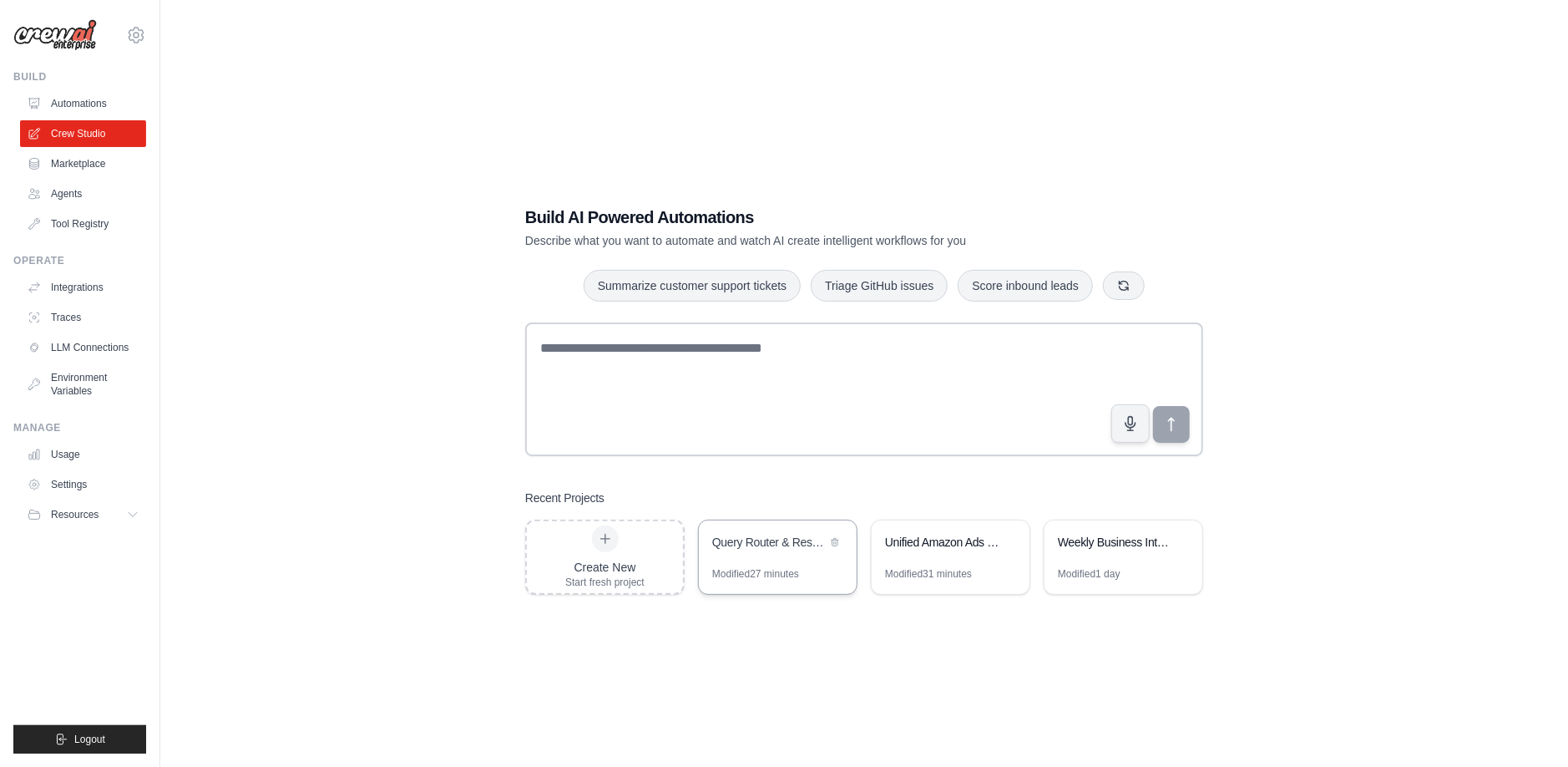
click at [758, 563] on div "Query Router & Response System" at bounding box center [778, 543] width 158 height 47
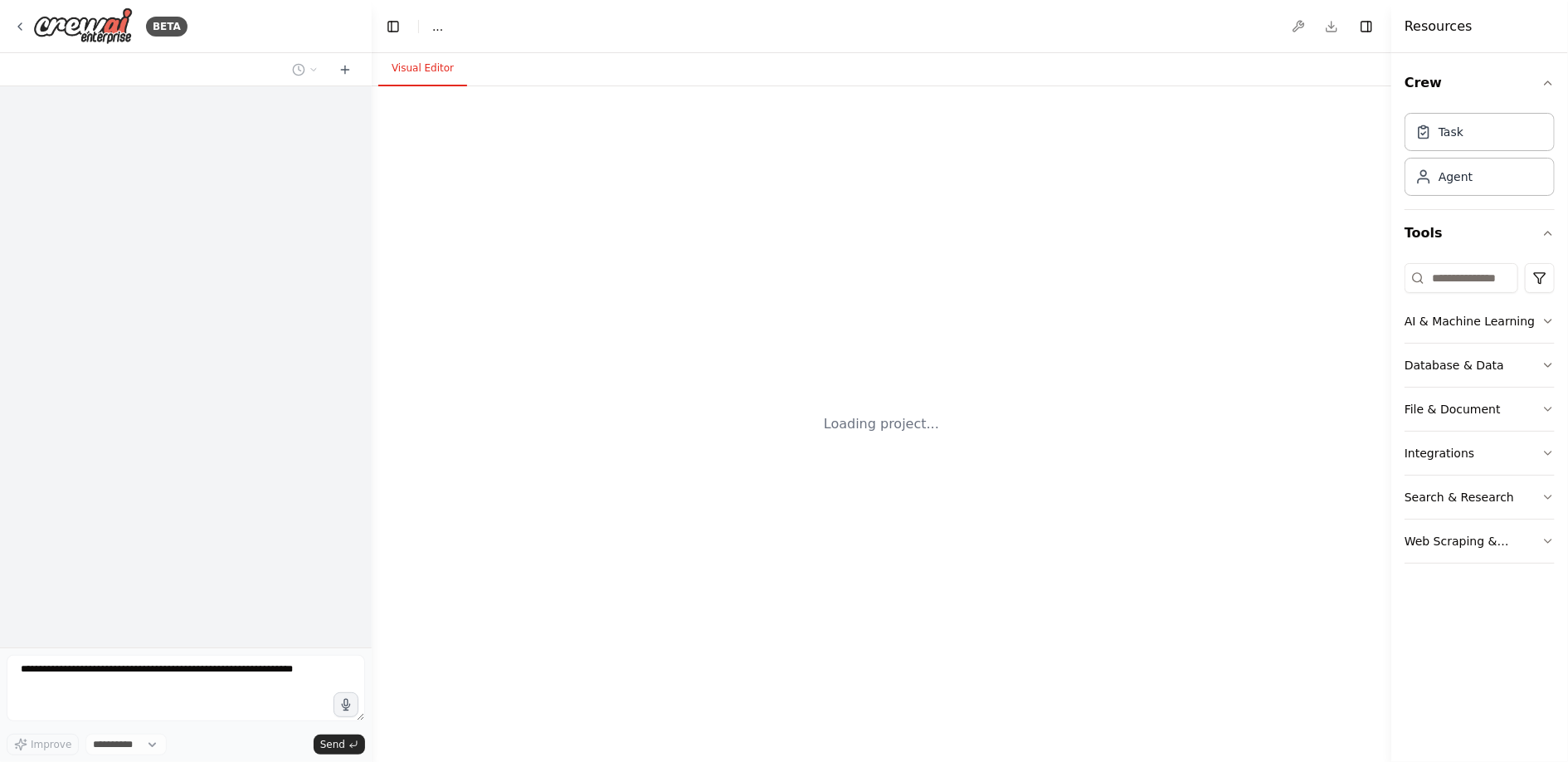
select select "****"
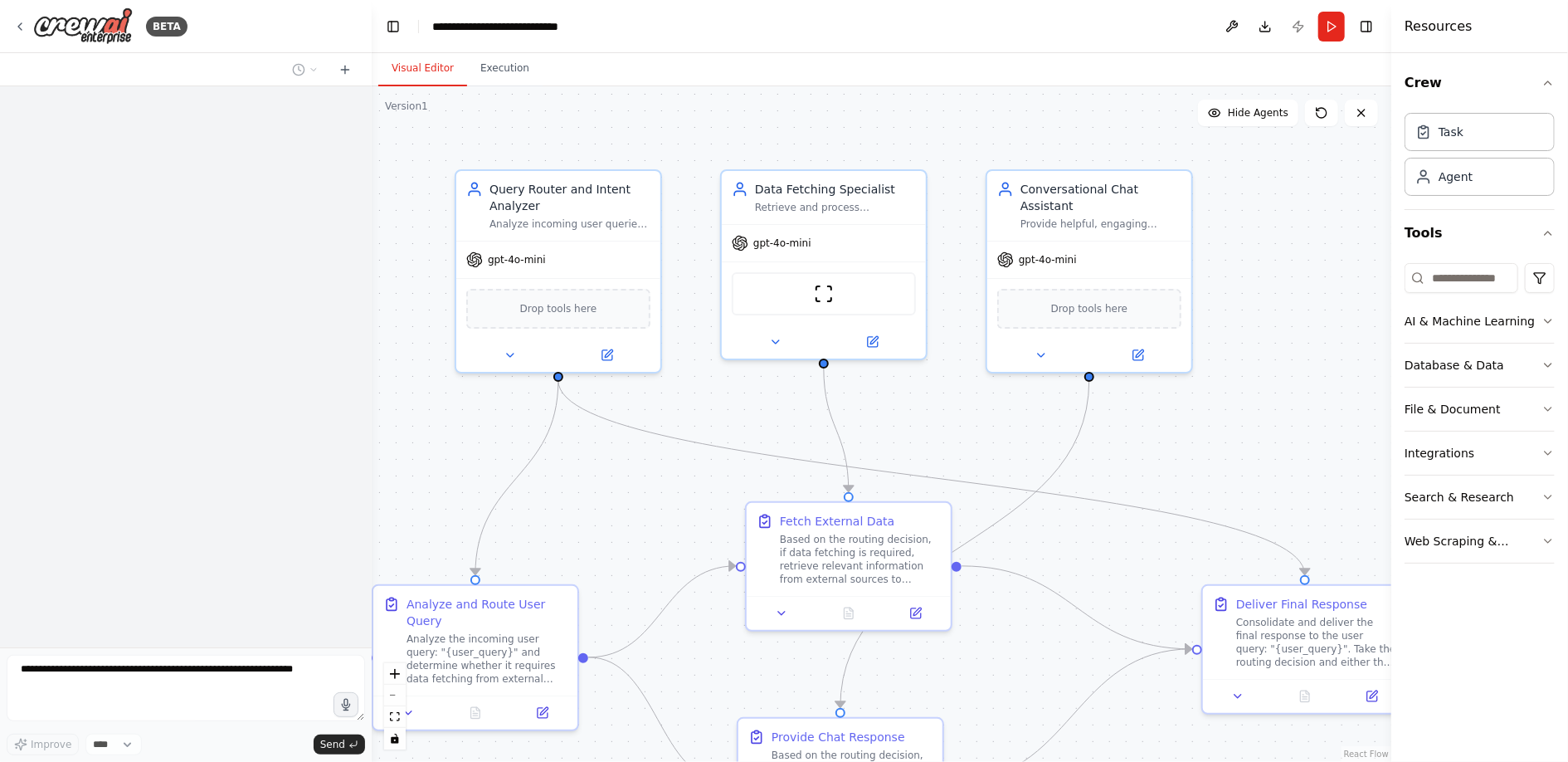
scroll to position [1178, 0]
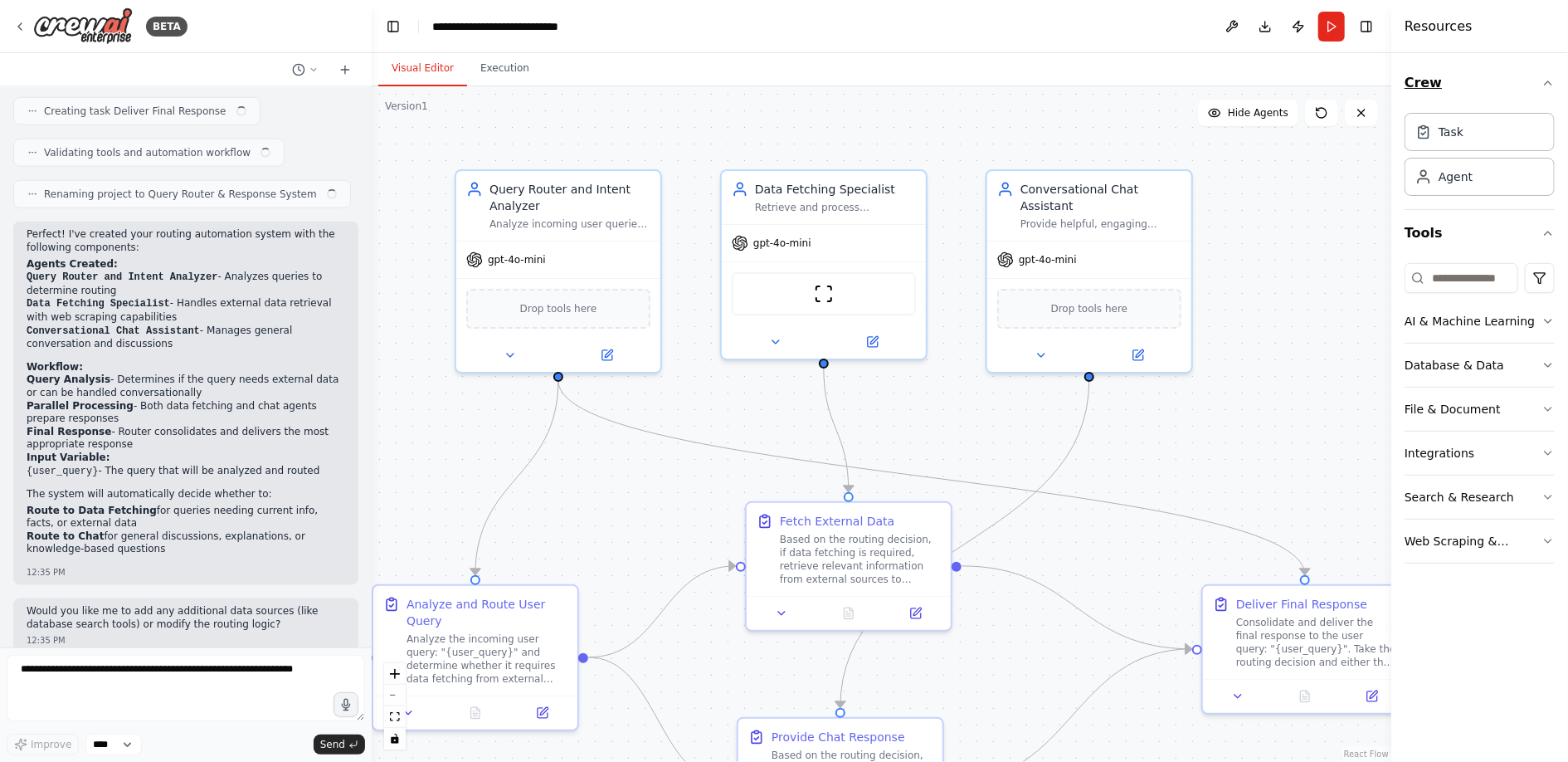
click at [1553, 81] on icon "button" at bounding box center [1548, 83] width 13 height 13
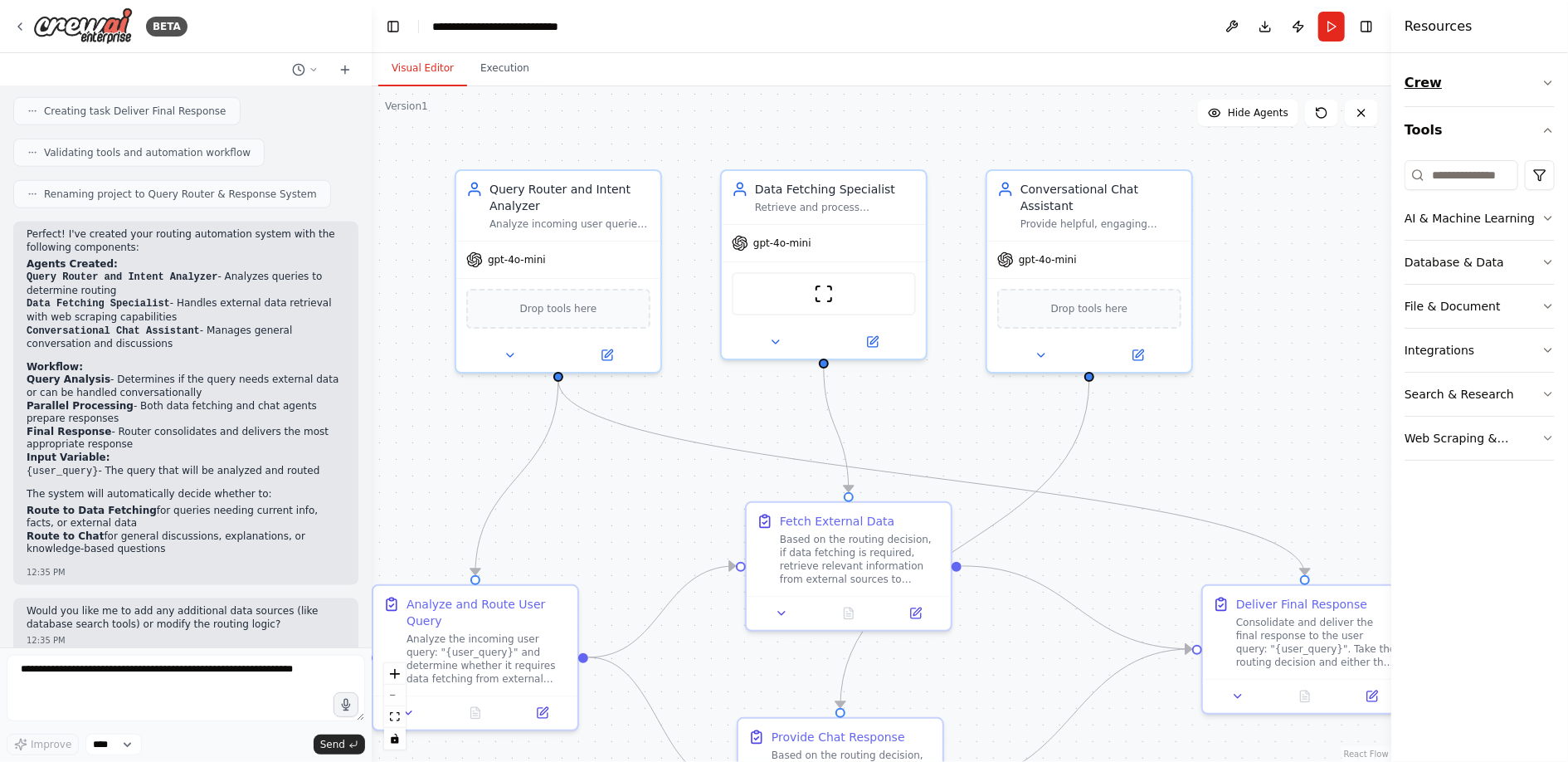
click at [1553, 81] on icon "button" at bounding box center [1548, 83] width 13 height 13
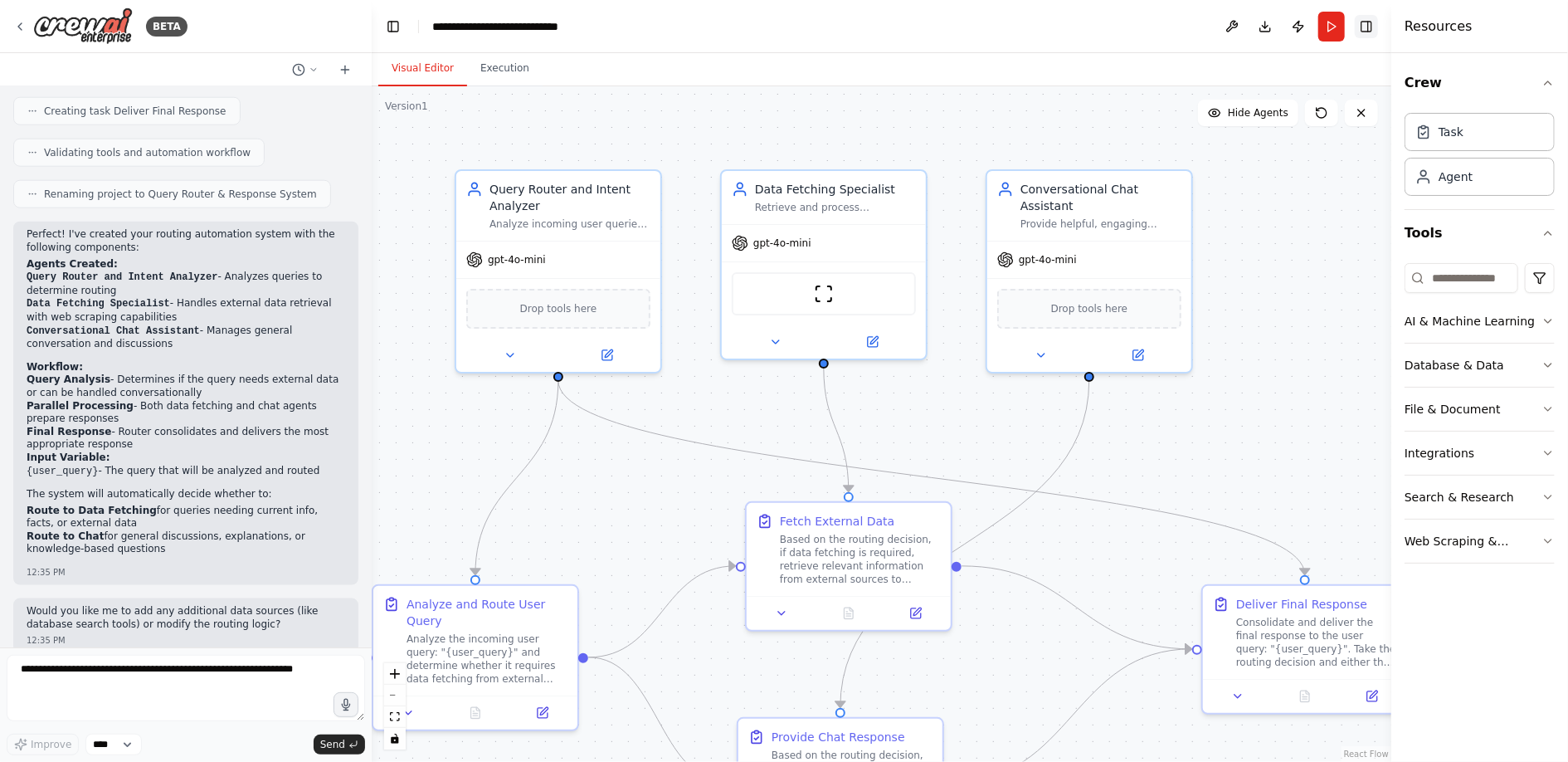
click at [1372, 25] on button "Toggle Right Sidebar" at bounding box center [1366, 27] width 24 height 24
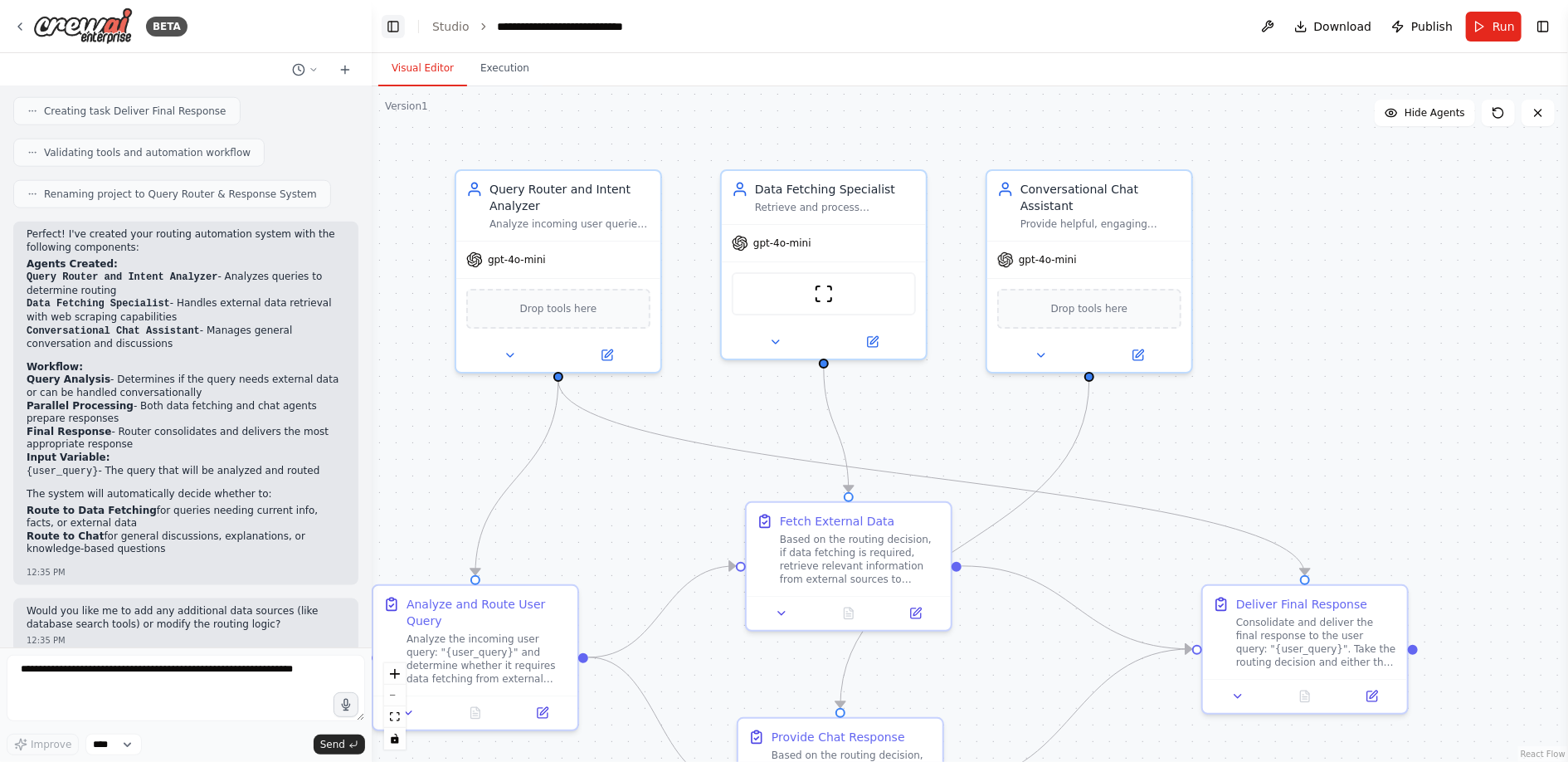
click at [387, 27] on button "Toggle Left Sidebar" at bounding box center [393, 27] width 24 height 24
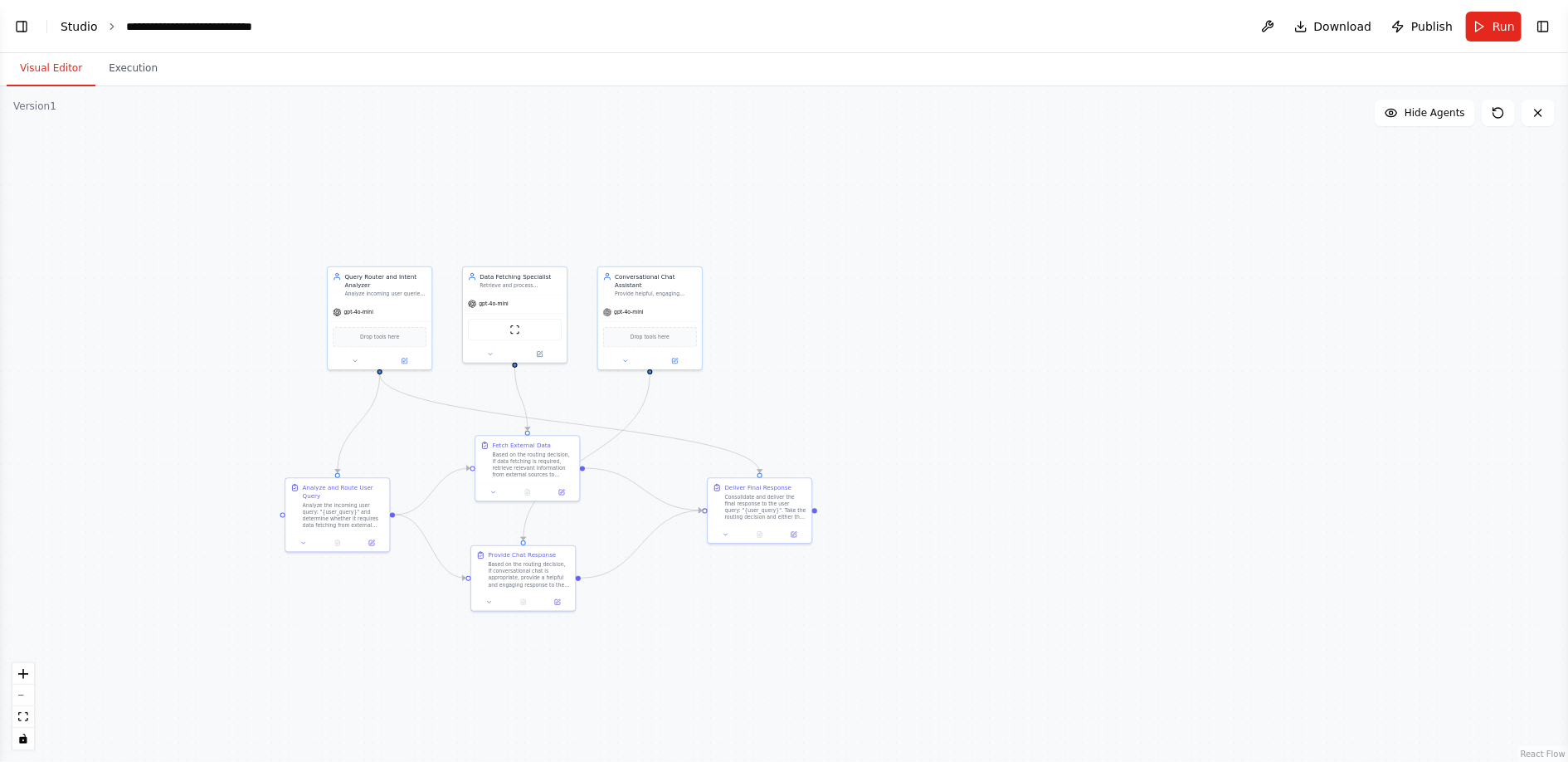
click at [85, 24] on link "Studio" at bounding box center [79, 27] width 37 height 13
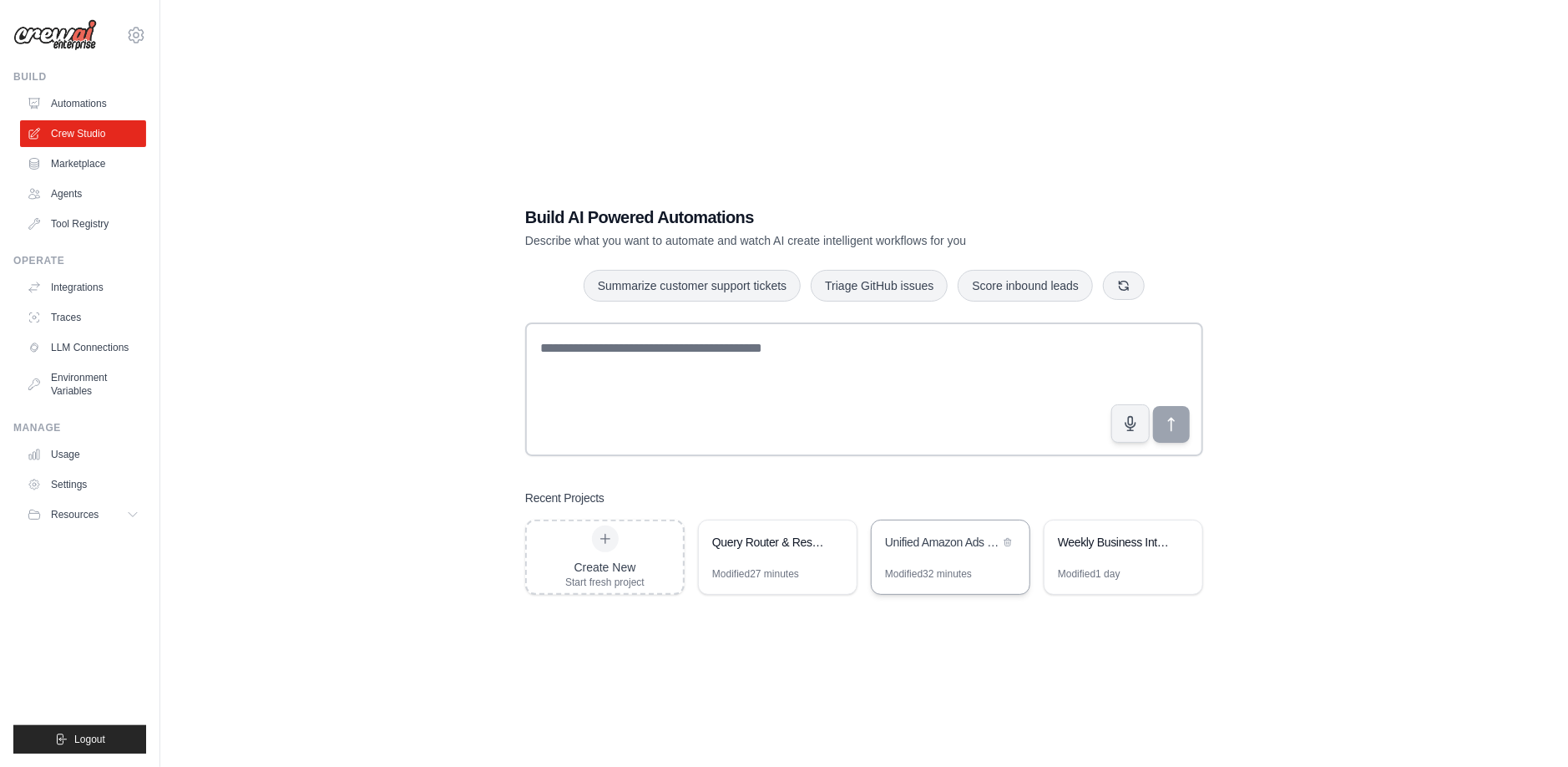
click at [949, 564] on div "Unified Amazon Ads Query Processor" at bounding box center [951, 543] width 158 height 47
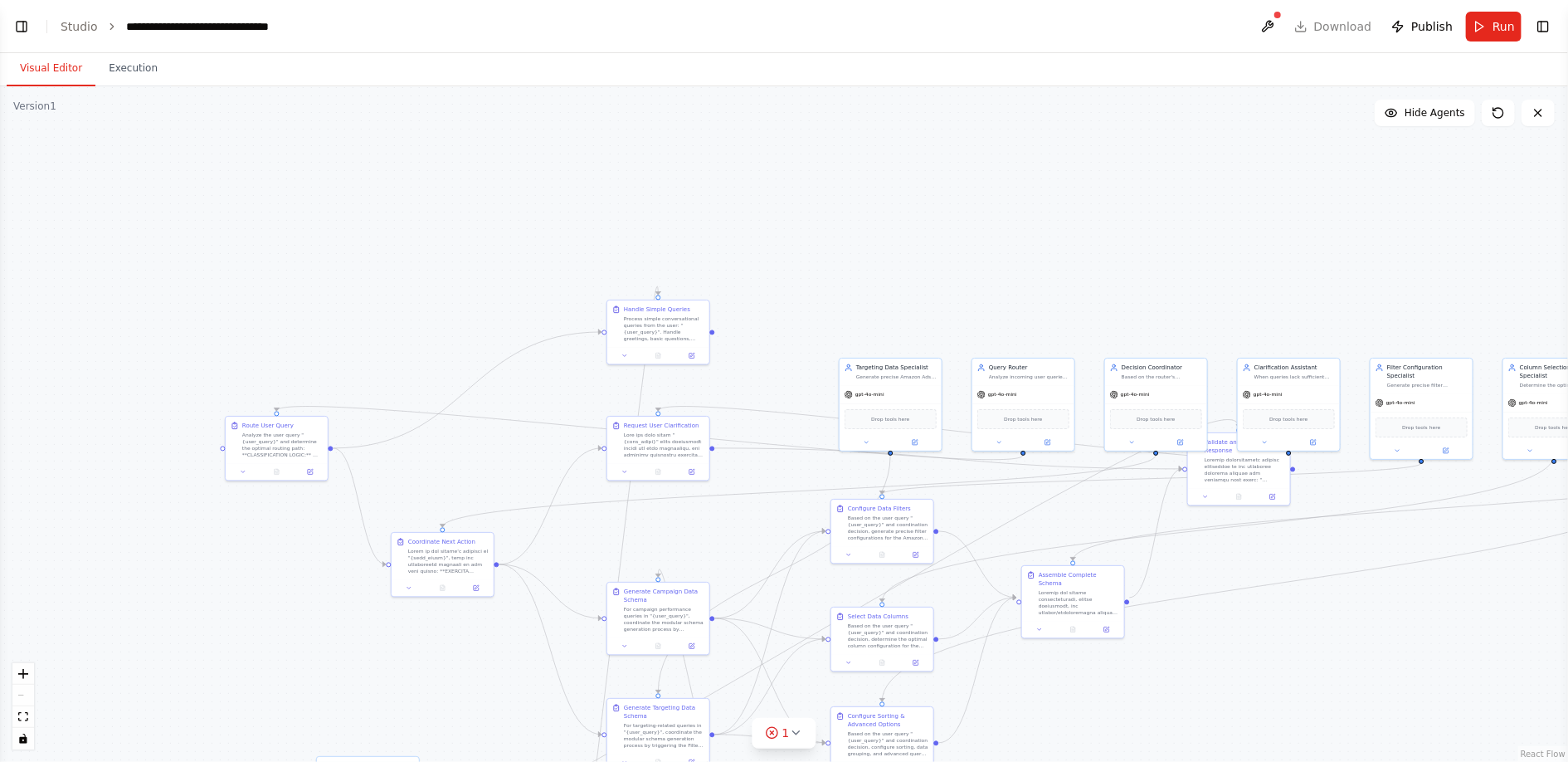
scroll to position [7747, 0]
click at [1439, 115] on span "Hide Agents" at bounding box center [1435, 113] width 61 height 13
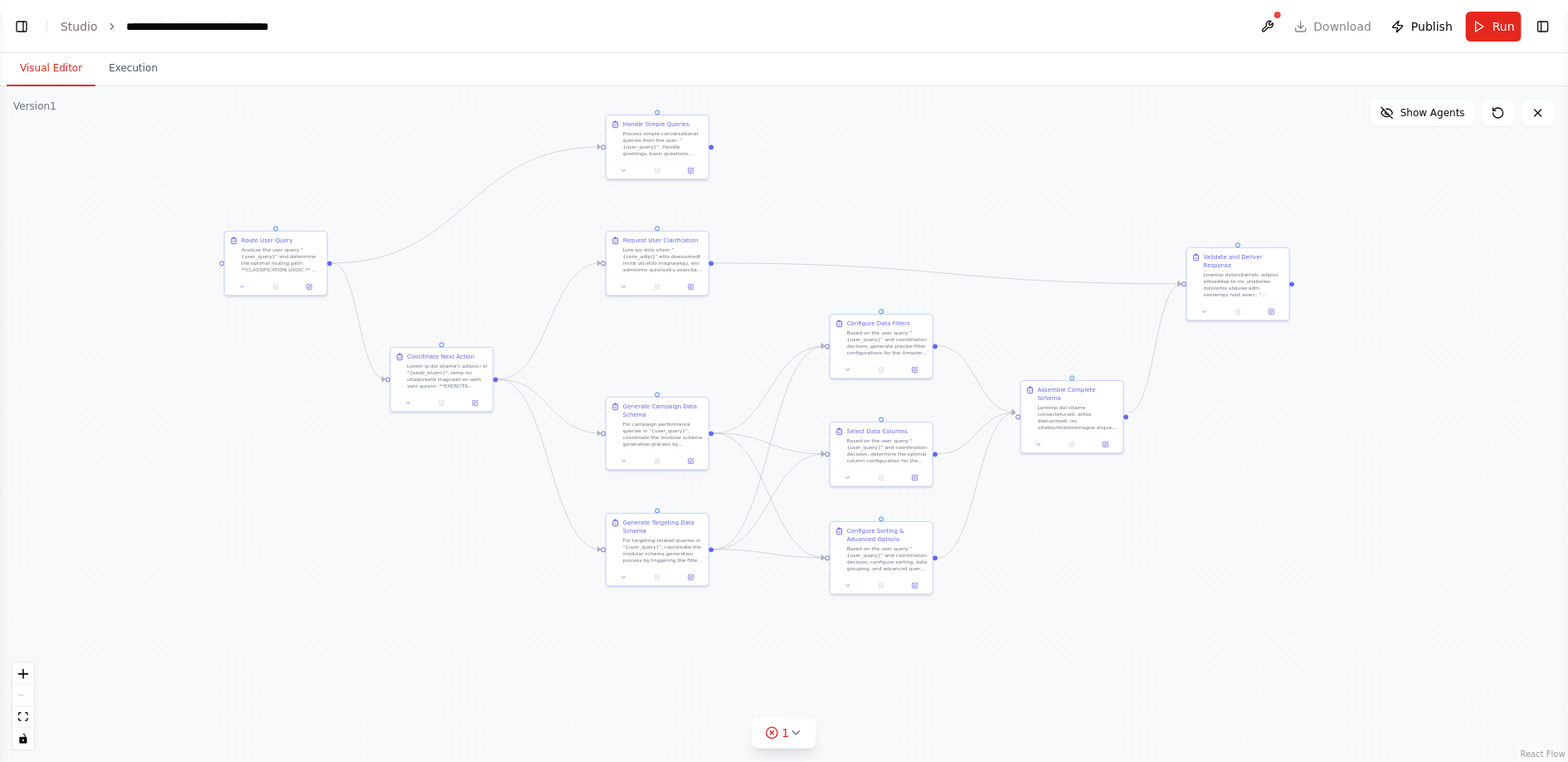
drag, startPoint x: 880, startPoint y: 384, endPoint x: 879, endPoint y: 206, distance: 178.0
click at [879, 206] on div ".deletable-edge-delete-btn { width: 20px; height: 20px; border: 0px solid #ffff…" at bounding box center [784, 423] width 1568 height 675
drag, startPoint x: 881, startPoint y: 352, endPoint x: 903, endPoint y: 352, distance: 22.0
click at [903, 352] on div "Based on the user query "{user_query}" and coordination decision, generate prec…" at bounding box center [912, 348] width 80 height 27
drag, startPoint x: 861, startPoint y: 466, endPoint x: 889, endPoint y: 466, distance: 28.0
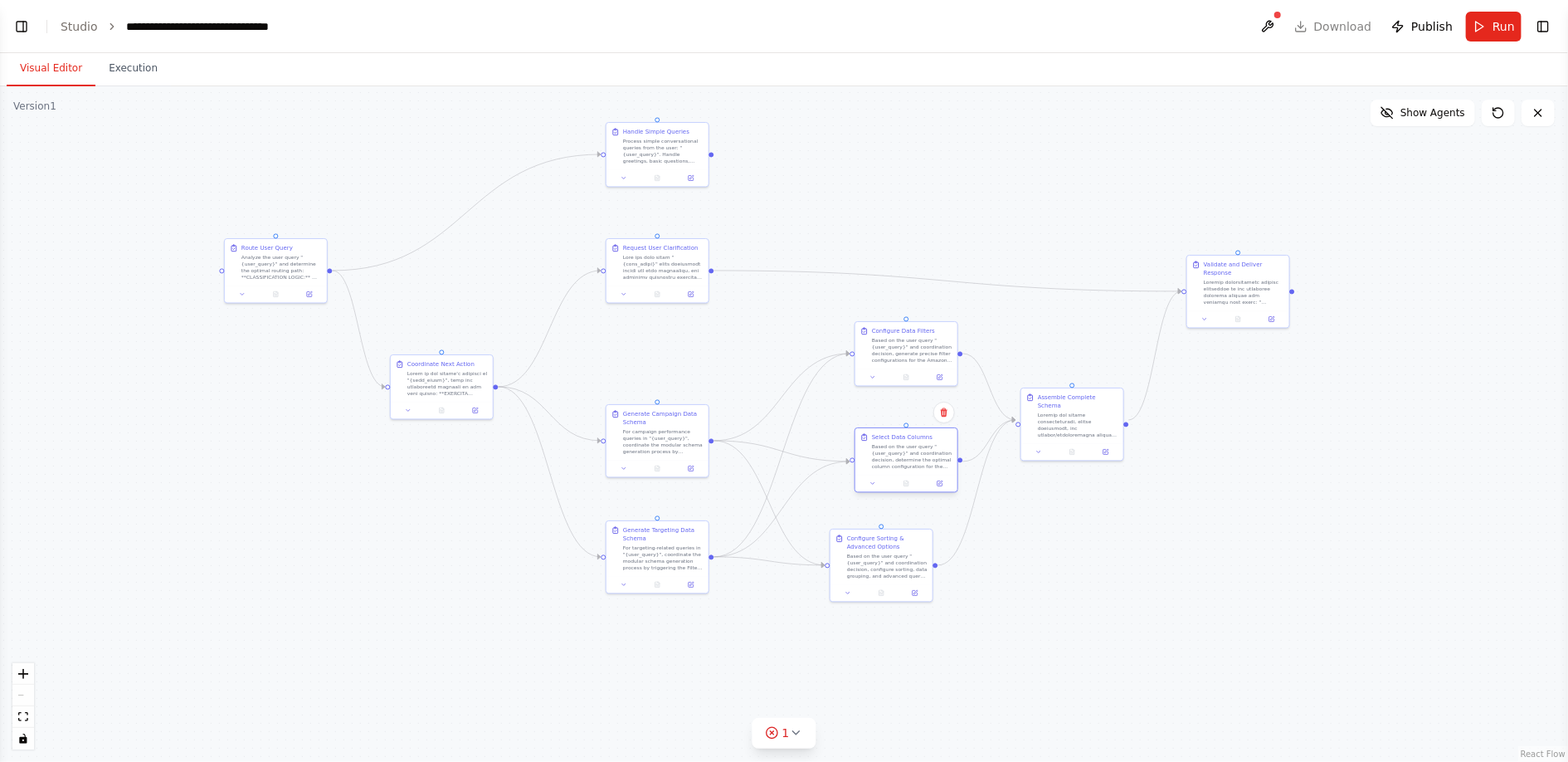
click at [889, 466] on div "Based on the user query "{user_query}" and coordination decision, determine the…" at bounding box center [912, 456] width 80 height 27
drag, startPoint x: 876, startPoint y: 568, endPoint x: 900, endPoint y: 563, distance: 24.5
click at [900, 563] on div "Based on the user query "{user_query}" and coordination decision, configure sor…" at bounding box center [912, 556] width 80 height 27
drag, startPoint x: 1065, startPoint y: 420, endPoint x: 1085, endPoint y: 455, distance: 40.3
click at [1085, 455] on div at bounding box center [1095, 456] width 80 height 27
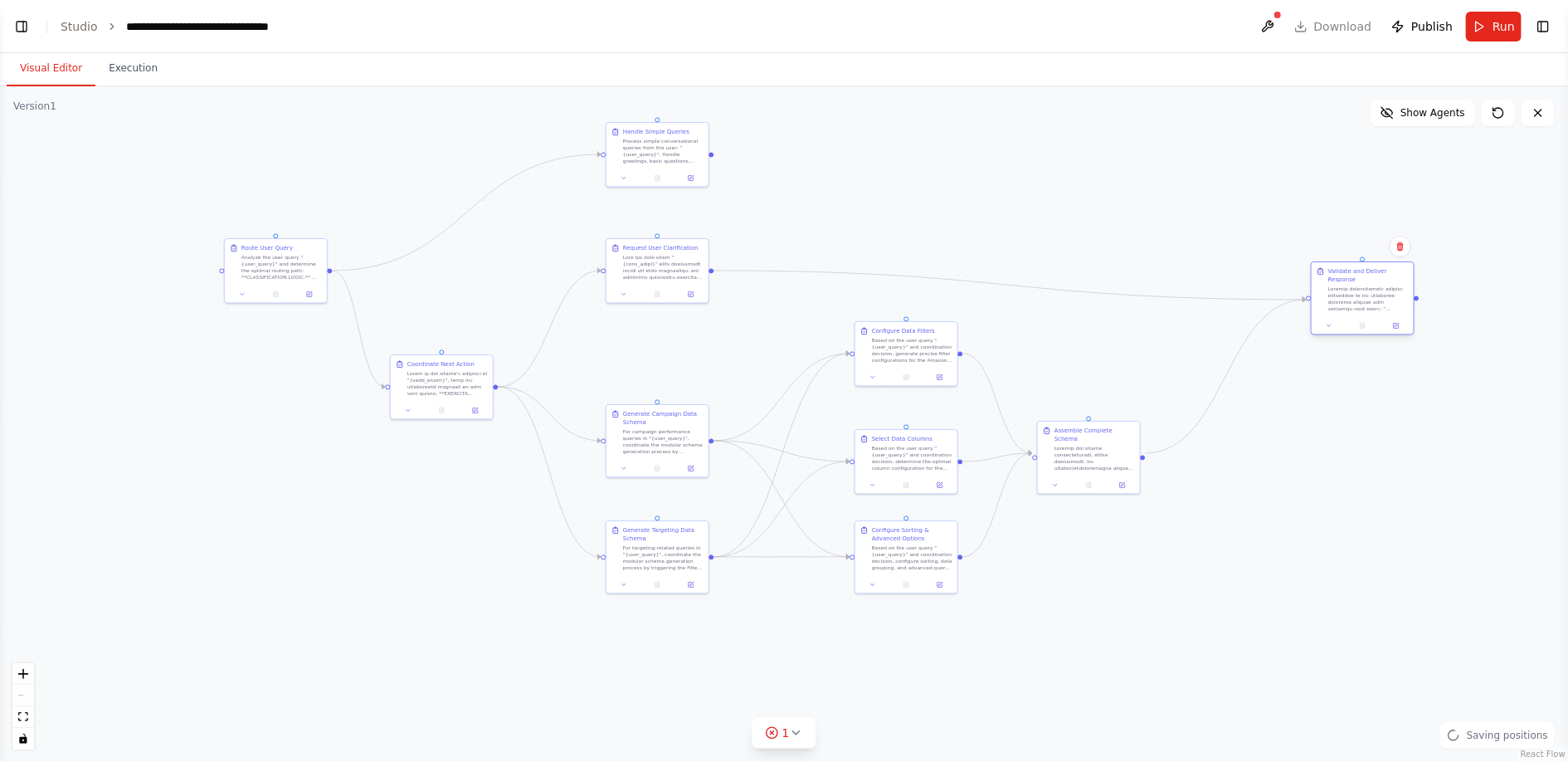
drag, startPoint x: 1255, startPoint y: 292, endPoint x: 1378, endPoint y: 298, distance: 123.1
click at [1378, 298] on div at bounding box center [1368, 298] width 80 height 27
click at [1280, 25] on button at bounding box center [1268, 27] width 27 height 30
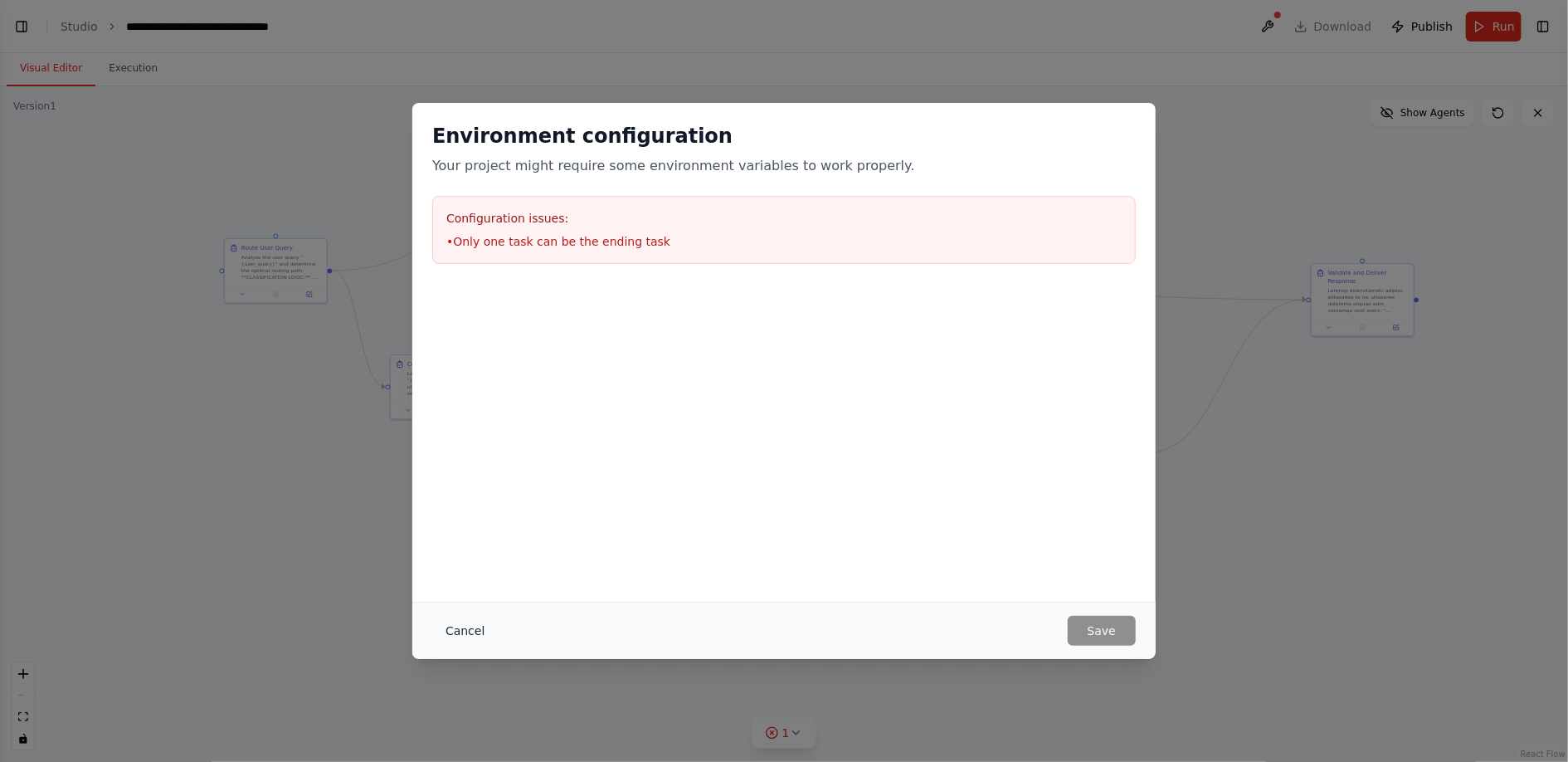
click at [473, 632] on button "Cancel" at bounding box center [465, 630] width 65 height 30
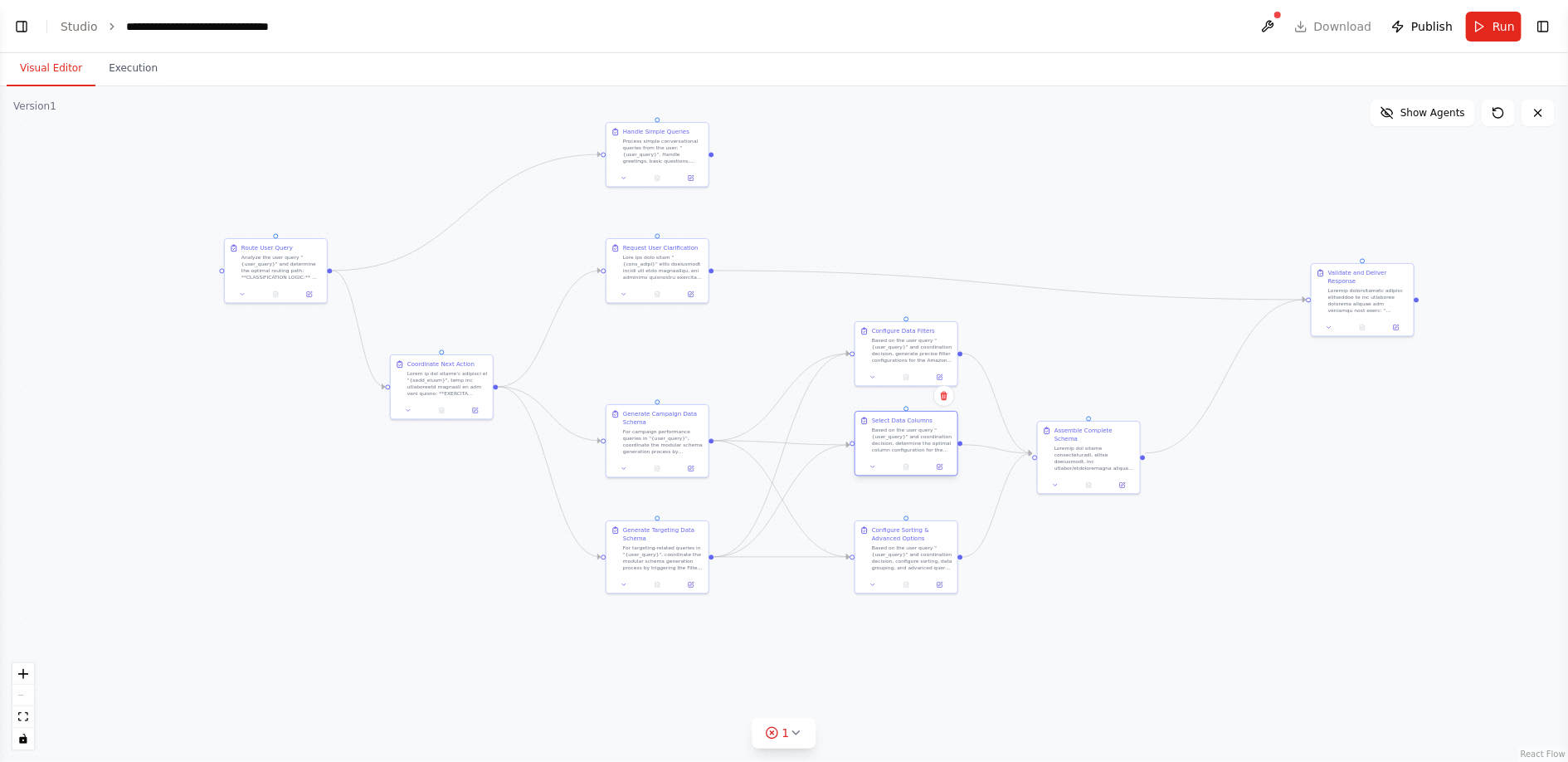
drag, startPoint x: 895, startPoint y: 455, endPoint x: 895, endPoint y: 441, distance: 14.0
click at [895, 441] on div "Based on the user query "{user_query}" and coordination decision, determine the…" at bounding box center [912, 439] width 80 height 27
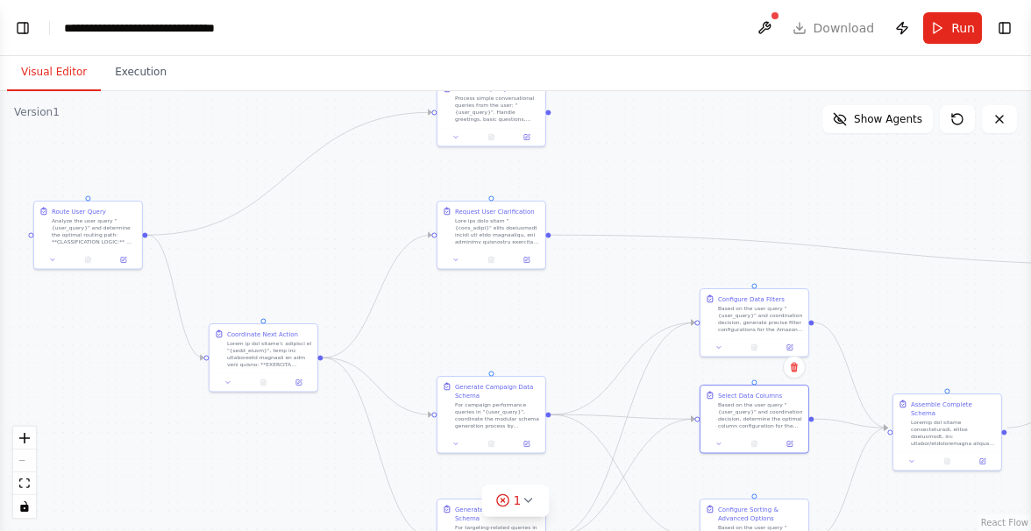
drag, startPoint x: 859, startPoint y: 223, endPoint x: 655, endPoint y: 172, distance: 210.6
click at [655, 172] on div ".deletable-edge-delete-btn { width: 20px; height: 20px; border: 0px solid #ffff…" at bounding box center [515, 311] width 1031 height 440
drag, startPoint x: 507, startPoint y: 415, endPoint x: 505, endPoint y: 362, distance: 52.6
click at [505, 362] on div "For campaign performance queries in "{user_query}", coordinate the modular sche…" at bounding box center [497, 361] width 85 height 28
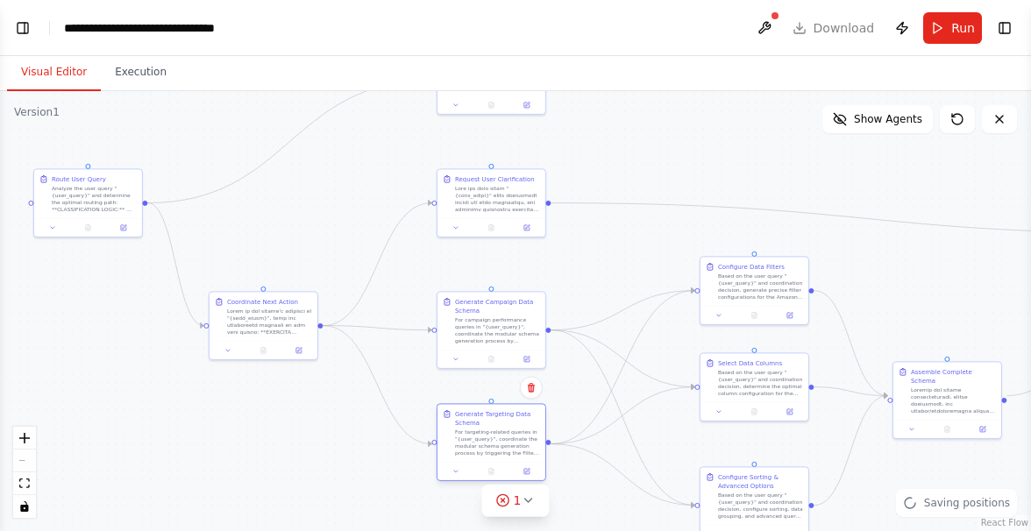
drag, startPoint x: 460, startPoint y: 518, endPoint x: 457, endPoint y: 423, distance: 94.7
click at [456, 423] on div "Generate Targeting Data Schema" at bounding box center [497, 418] width 85 height 18
drag, startPoint x: 743, startPoint y: 303, endPoint x: 677, endPoint y: 301, distance: 66.7
click at [677, 301] on div "Configure Data Filters Based on the user query "{user_query}" and coordination …" at bounding box center [693, 279] width 108 height 49
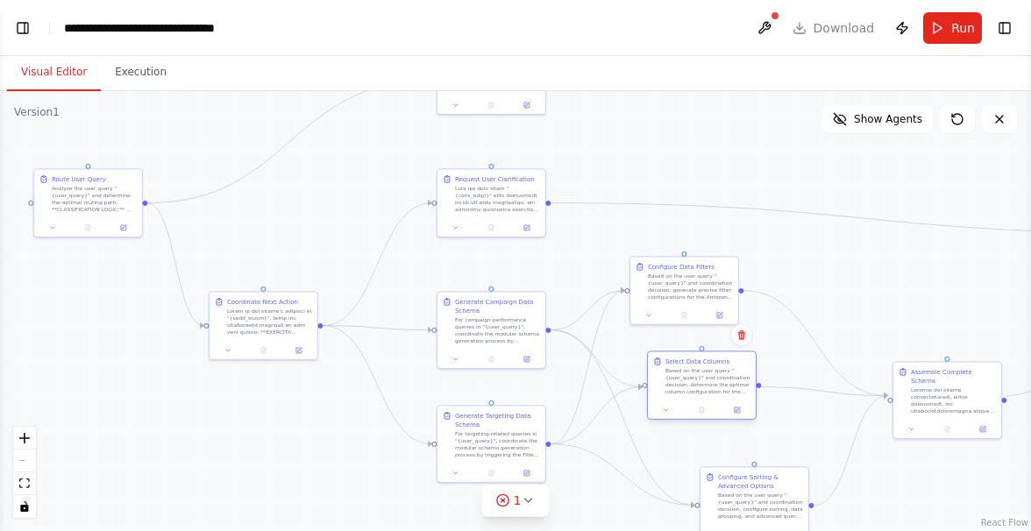
drag, startPoint x: 756, startPoint y: 378, endPoint x: 700, endPoint y: 377, distance: 56.1
click at [700, 377] on div "Based on the user query "{user_query}" and coordination decision, determine the…" at bounding box center [707, 381] width 85 height 28
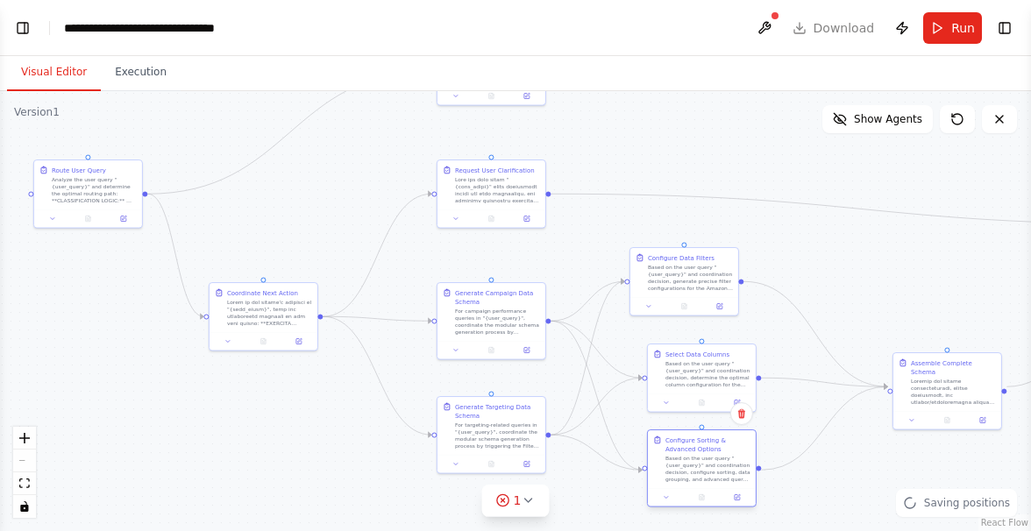
drag, startPoint x: 731, startPoint y: 501, endPoint x: 677, endPoint y: 468, distance: 63.7
click at [677, 468] on div "Based on the user query "{user_query}" and coordination decision, configure sor…" at bounding box center [707, 469] width 85 height 28
drag, startPoint x: 711, startPoint y: 268, endPoint x: 727, endPoint y: 268, distance: 16.7
click at [727, 268] on div "Based on the user query "{user_query}" and coordination decision, generate prec…" at bounding box center [707, 276] width 85 height 28
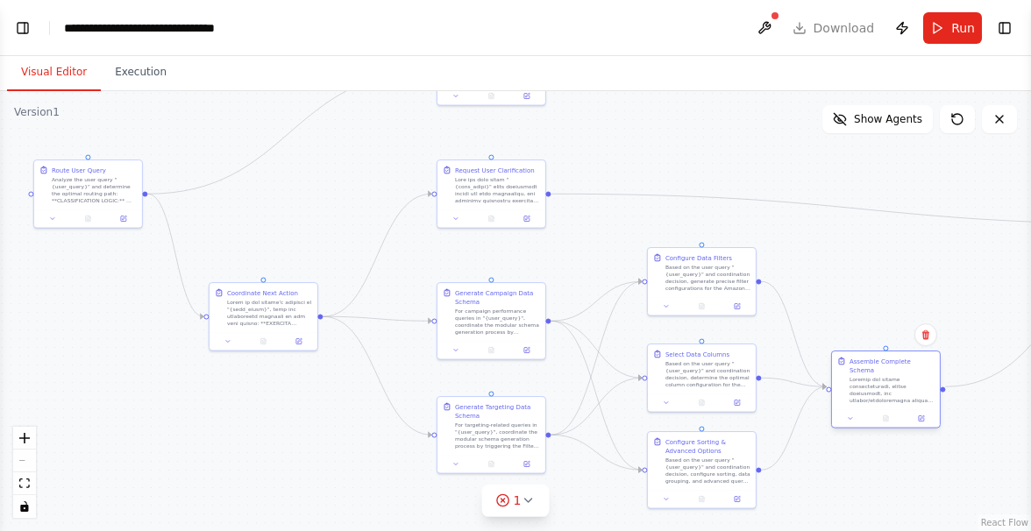
drag, startPoint x: 932, startPoint y: 393, endPoint x: 871, endPoint y: 394, distance: 60.5
click at [871, 393] on div at bounding box center [891, 390] width 85 height 28
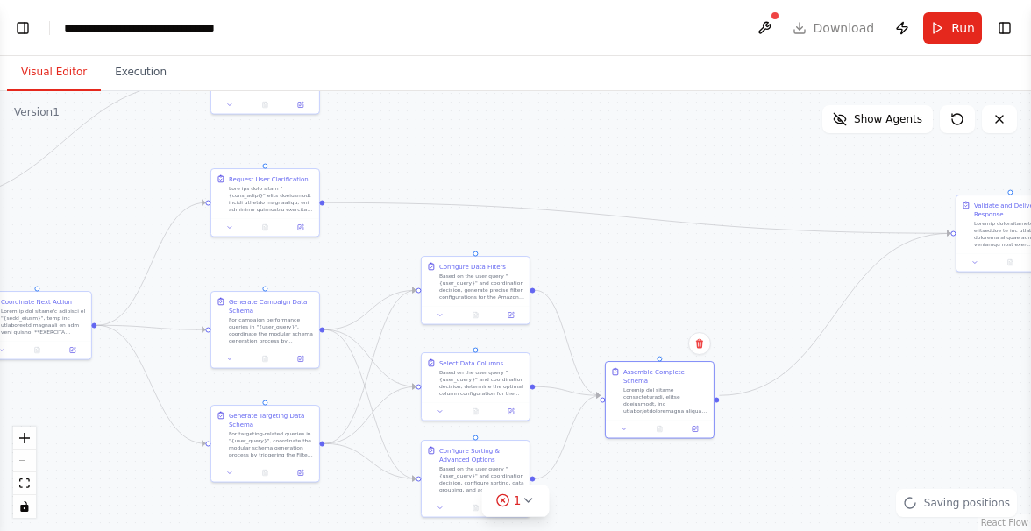
drag, startPoint x: 878, startPoint y: 289, endPoint x: 650, endPoint y: 298, distance: 228.0
click at [650, 298] on div ".deletable-edge-delete-btn { width: 20px; height: 20px; border: 0px solid #ffff…" at bounding box center [515, 311] width 1031 height 440
drag, startPoint x: 978, startPoint y: 246, endPoint x: 748, endPoint y: 256, distance: 230.7
click at [748, 256] on div "Validate and Deliver Response" at bounding box center [781, 231] width 108 height 58
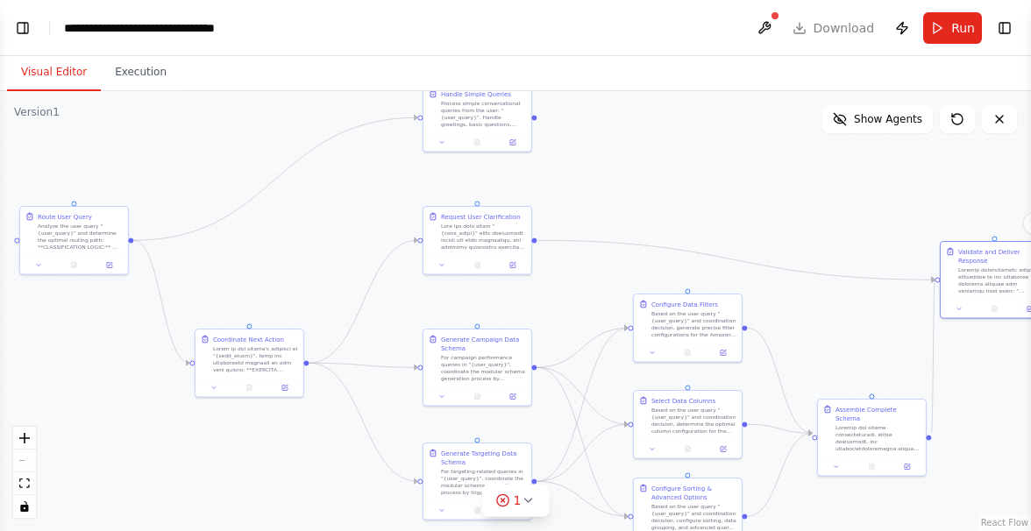
drag, startPoint x: 594, startPoint y: 266, endPoint x: 808, endPoint y: 304, distance: 217.1
click at [808, 304] on div ".deletable-edge-delete-btn { width: 20px; height: 20px; border: 0px solid #ffff…" at bounding box center [515, 311] width 1031 height 440
click at [725, 257] on icon "Edge from cf2584f7-8e8c-4c85-ac3b-71b60474d38d to 54c3a1ab-6609-4923-8285-8d4f7…" at bounding box center [735, 259] width 398 height 39
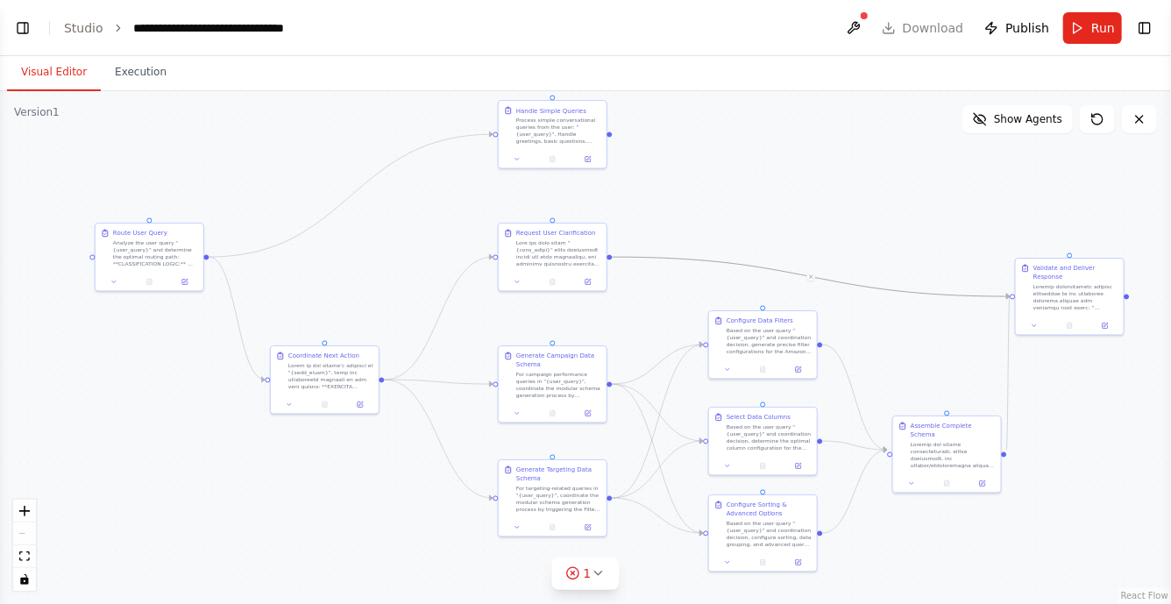
drag, startPoint x: 765, startPoint y: 242, endPoint x: 840, endPoint y: 259, distance: 77.2
click at [840, 259] on div ".deletable-edge-delete-btn { width: 20px; height: 20px; border: 0px solid #ffff…" at bounding box center [585, 347] width 1171 height 513
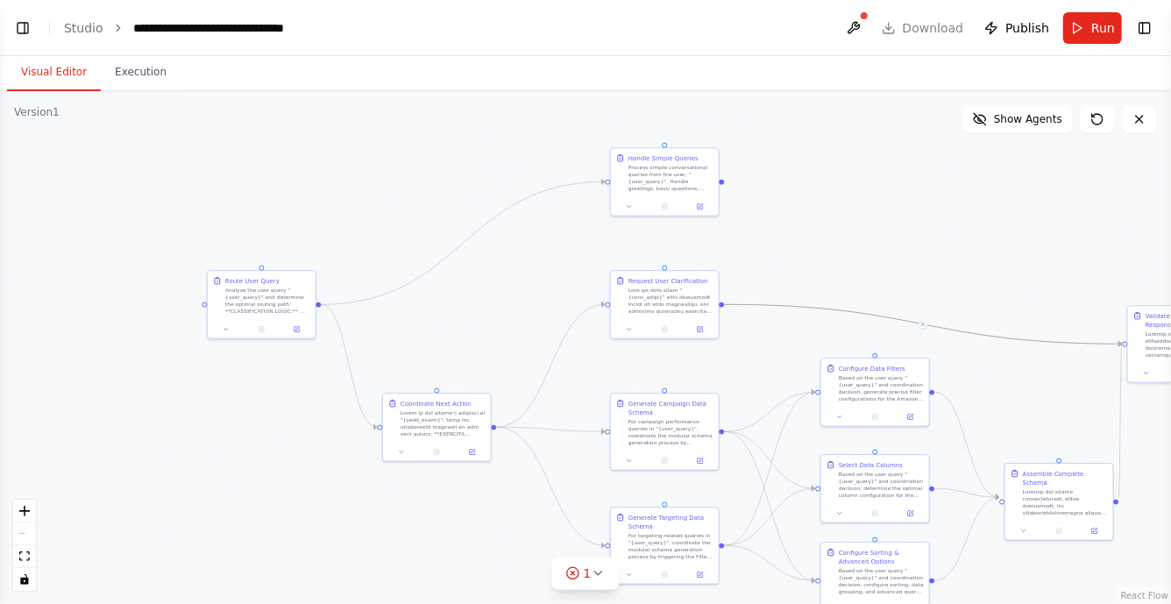
drag, startPoint x: 535, startPoint y: 201, endPoint x: 522, endPoint y: 281, distance: 81.7
click at [522, 281] on div ".deletable-edge-delete-btn { width: 20px; height: 20px; border: 0px solid #ffff…" at bounding box center [585, 347] width 1171 height 513
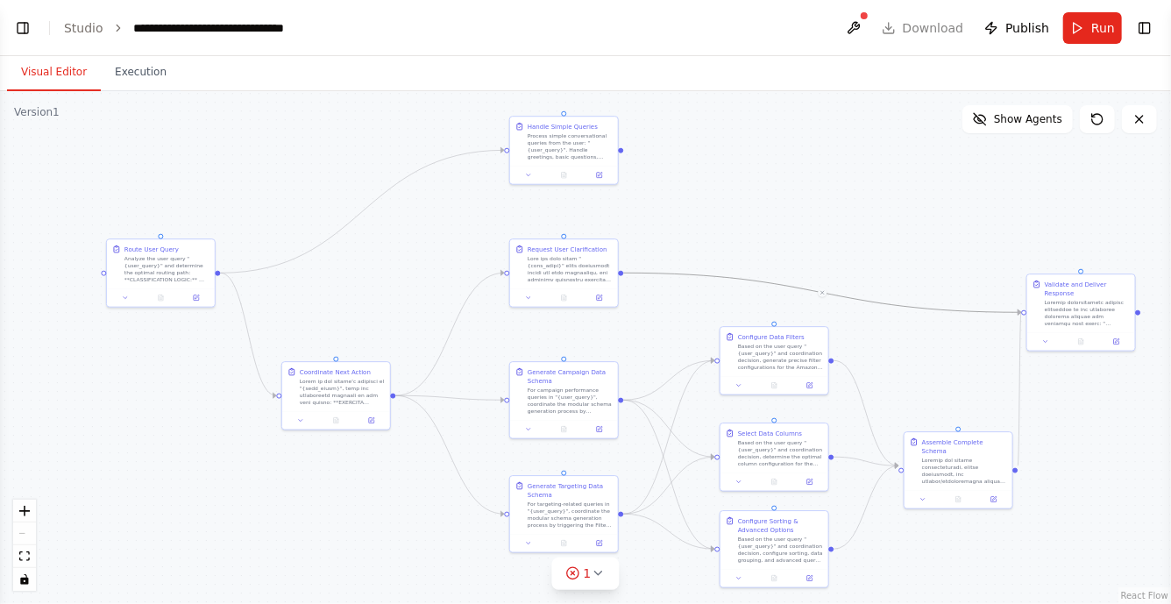
drag, startPoint x: 986, startPoint y: 224, endPoint x: 885, endPoint y: 193, distance: 105.6
click at [885, 193] on div ".deletable-edge-delete-btn { width: 20px; height: 20px; border: 0px solid #ffff…" at bounding box center [585, 347] width 1171 height 513
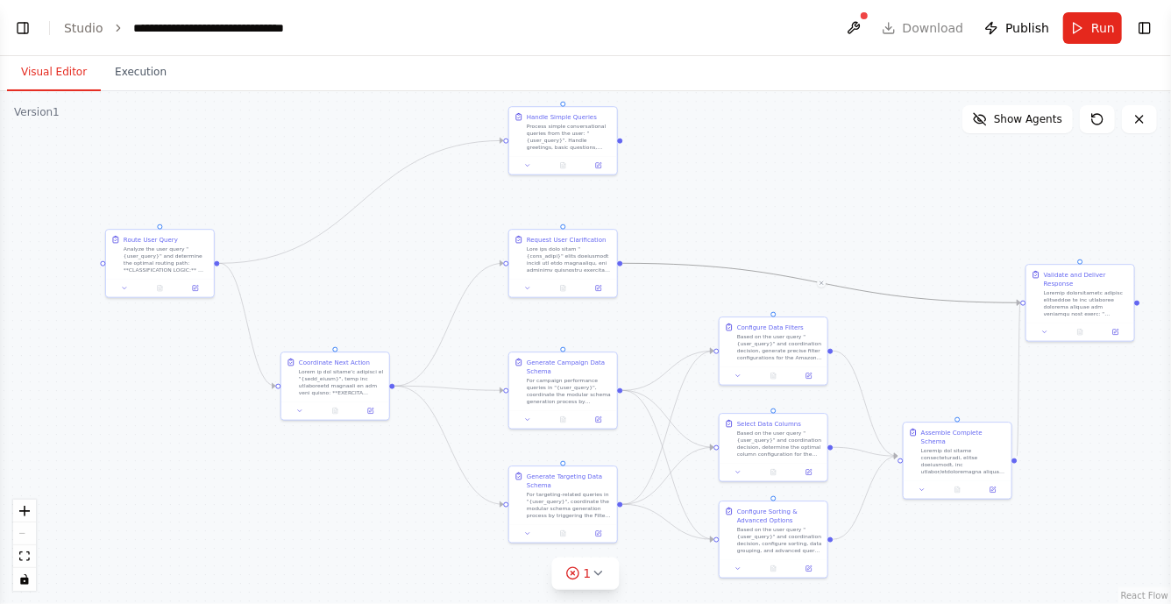
drag, startPoint x: 885, startPoint y: 193, endPoint x: 884, endPoint y: 183, distance: 9.7
click at [884, 183] on div ".deletable-edge-delete-btn { width: 20px; height: 20px; border: 0px solid #ffff…" at bounding box center [585, 347] width 1171 height 513
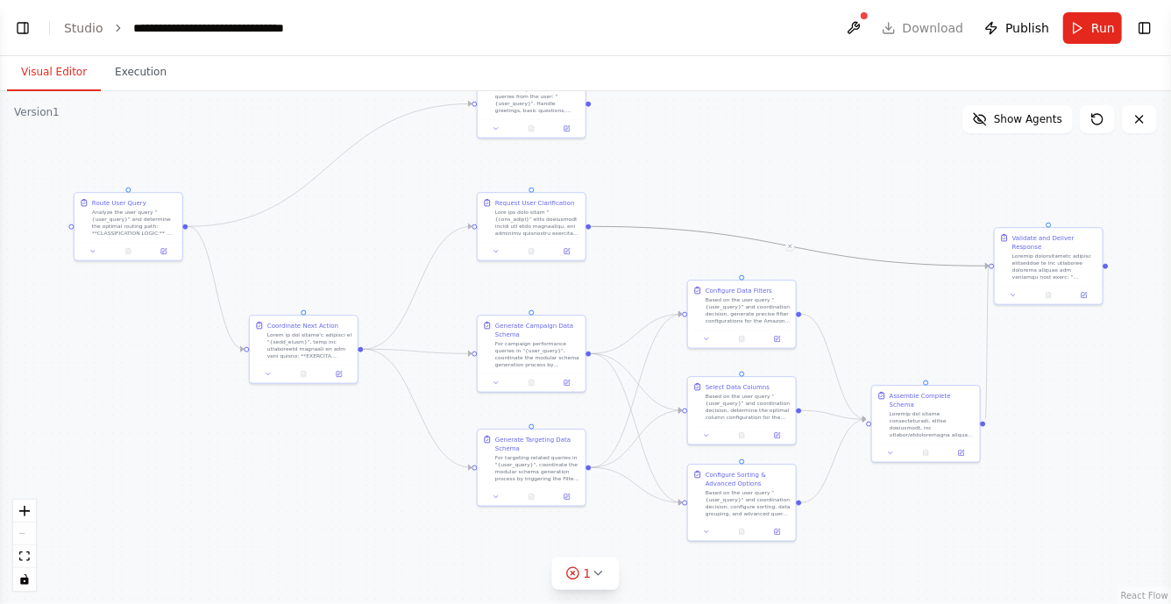
drag, startPoint x: 393, startPoint y: 218, endPoint x: 362, endPoint y: 181, distance: 48.5
click at [362, 181] on div ".deletable-edge-delete-btn { width: 20px; height: 20px; border: 0px solid #ffff…" at bounding box center [585, 347] width 1171 height 513
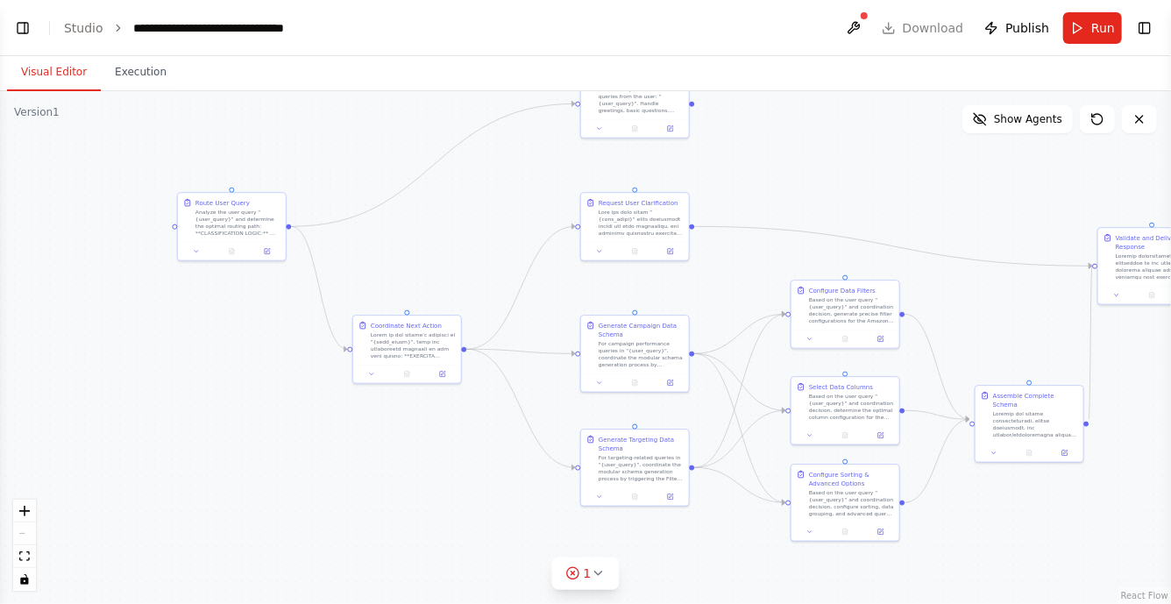
drag, startPoint x: 257, startPoint y: 248, endPoint x: 360, endPoint y: 248, distance: 103.4
click at [360, 248] on div ".deletable-edge-delete-btn { width: 20px; height: 20px; border: 0px solid #ffff…" at bounding box center [585, 347] width 1171 height 513
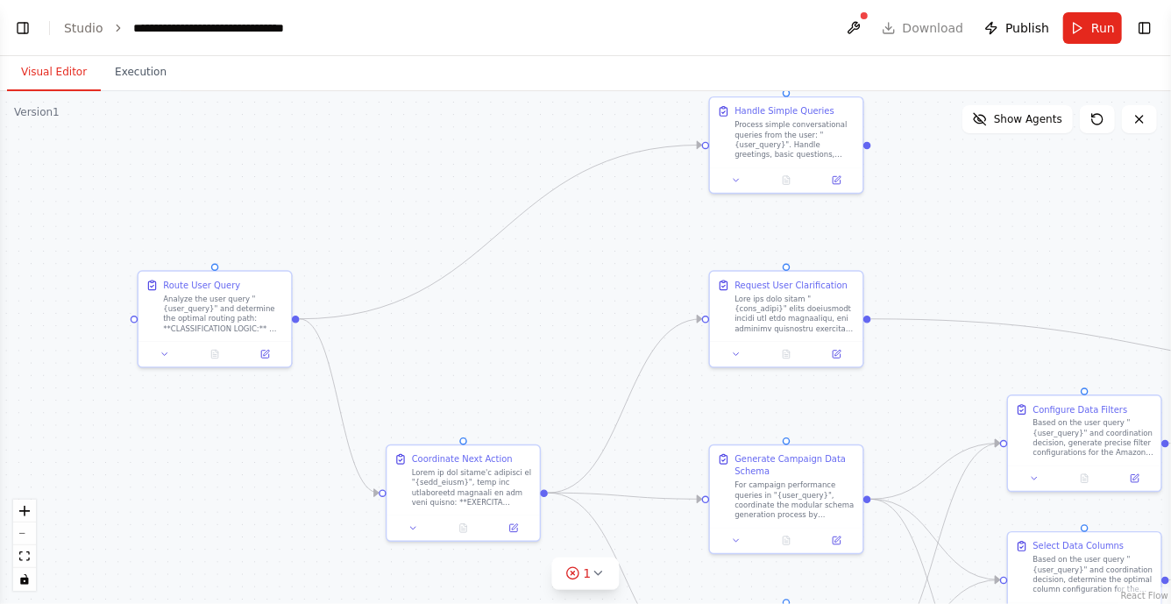
drag, startPoint x: 515, startPoint y: 291, endPoint x: 360, endPoint y: 359, distance: 169.5
click at [360, 359] on div ".deletable-edge-delete-btn { width: 20px; height: 20px; border: 0px solid #ffff…" at bounding box center [585, 347] width 1171 height 513
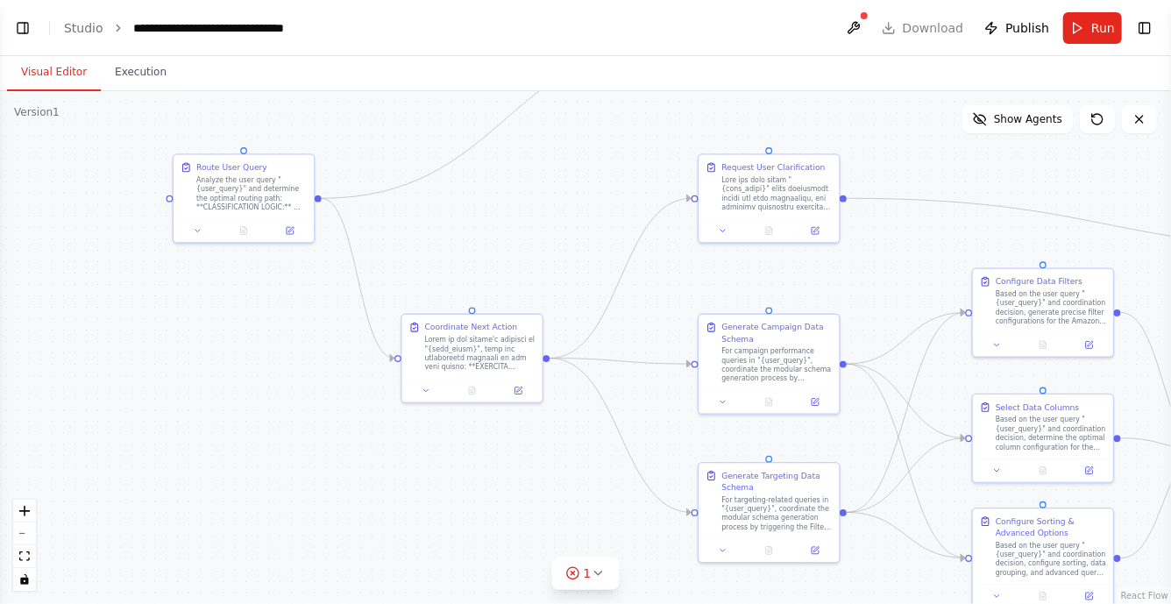
drag, startPoint x: 514, startPoint y: 330, endPoint x: 534, endPoint y: 182, distance: 149.4
click at [534, 182] on div ".deletable-edge-delete-btn { width: 20px; height: 20px; border: 0px solid #ffff…" at bounding box center [585, 347] width 1171 height 513
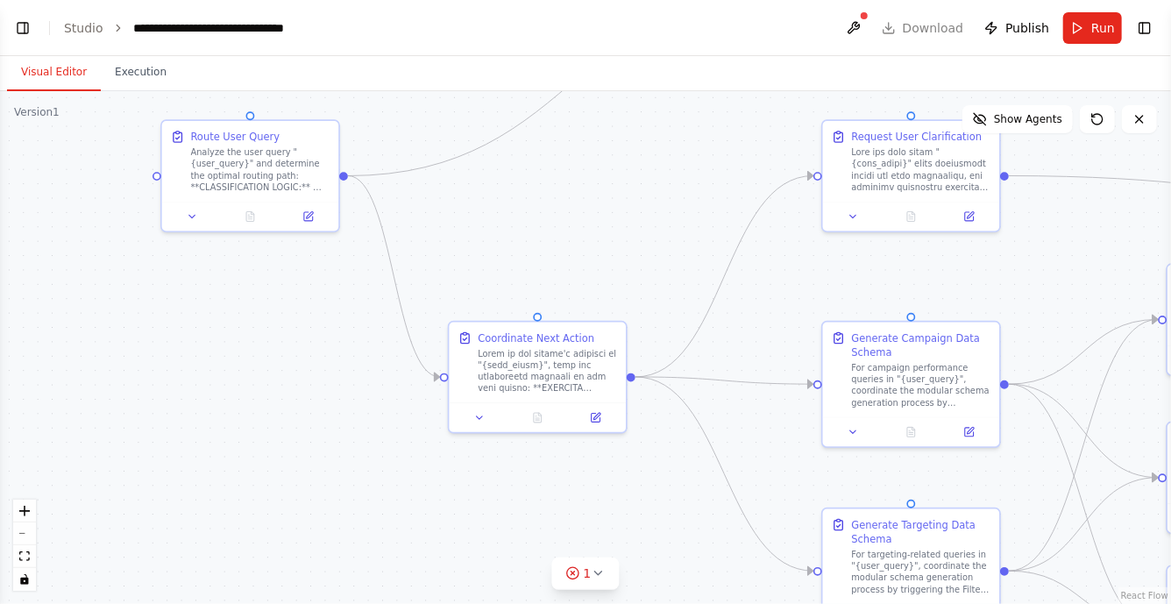
drag, startPoint x: 308, startPoint y: 348, endPoint x: 308, endPoint y: 337, distance: 11.4
click at [308, 337] on div ".deletable-edge-delete-btn { width: 20px; height: 20px; border: 0px solid #ffff…" at bounding box center [585, 347] width 1171 height 513
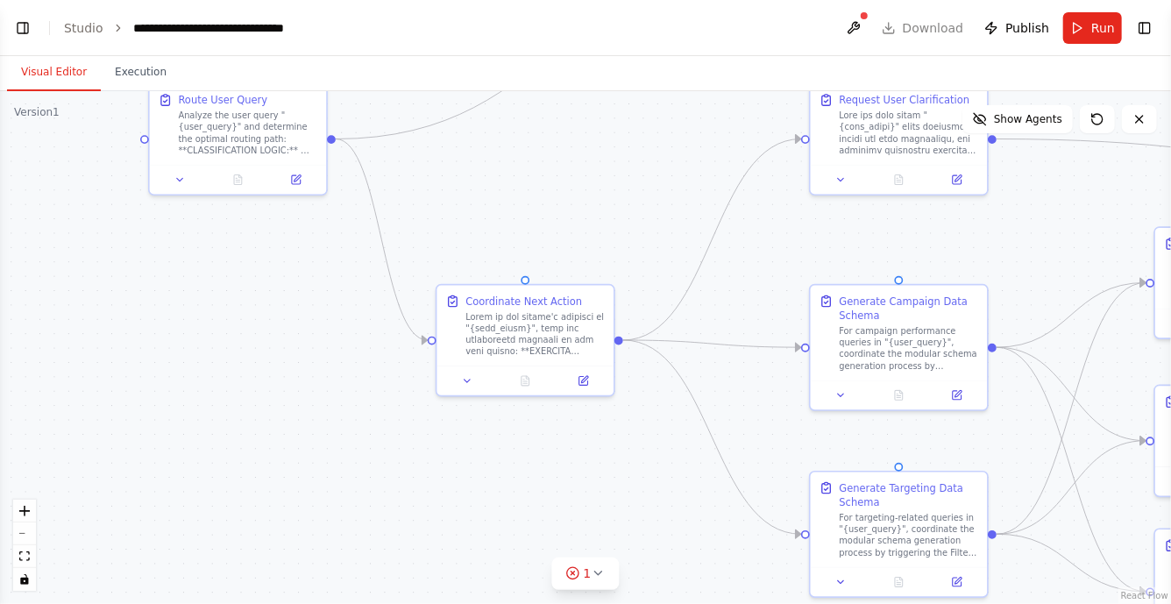
drag, startPoint x: 575, startPoint y: 277, endPoint x: 563, endPoint y: 251, distance: 29.0
click at [563, 251] on div ".deletable-edge-delete-btn { width: 20px; height: 20px; border: 0px solid #ffff…" at bounding box center [585, 347] width 1171 height 513
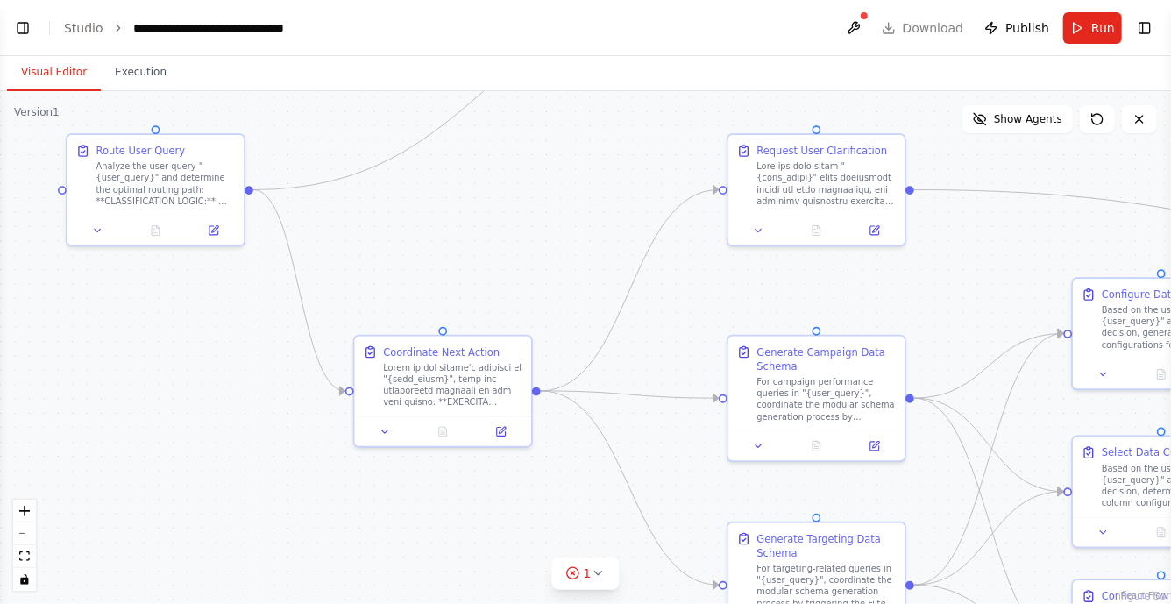
drag, startPoint x: 613, startPoint y: 450, endPoint x: 531, endPoint y: 501, distance: 96.1
click at [531, 501] on div ".deletable-edge-delete-btn { width: 20px; height: 20px; border: 0px solid #ffff…" at bounding box center [585, 347] width 1171 height 513
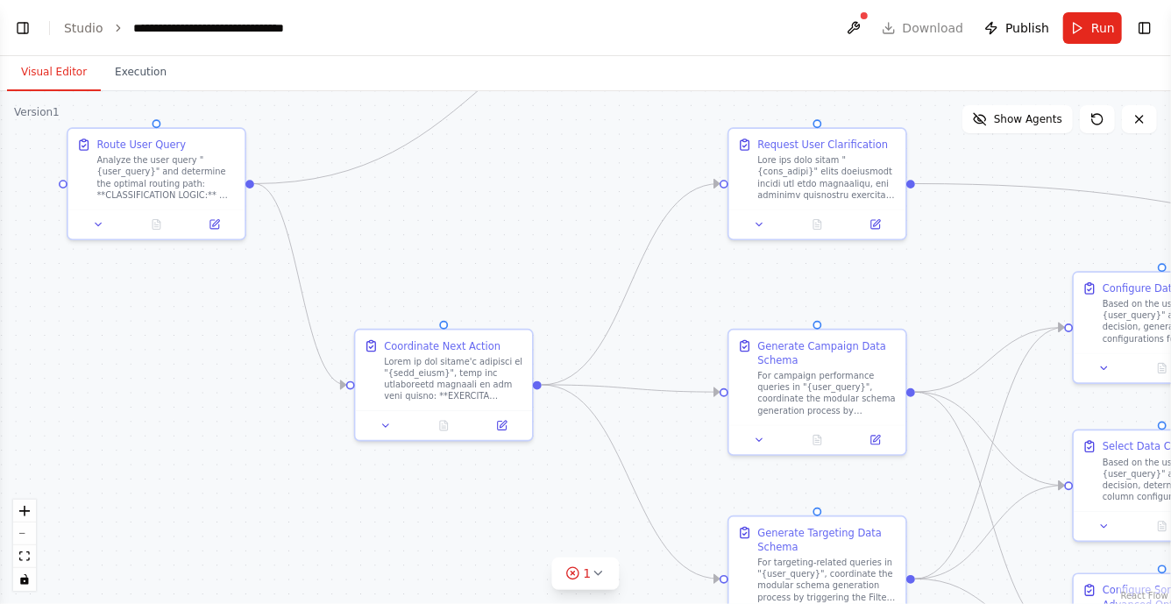
click at [680, 310] on div ".deletable-edge-delete-btn { width: 20px; height: 20px; border: 0px solid #ffff…" at bounding box center [585, 347] width 1171 height 513
drag, startPoint x: 733, startPoint y: 242, endPoint x: 730, endPoint y: 255, distance: 13.4
click at [730, 255] on div ".deletable-edge-delete-btn { width: 20px; height: 20px; border: 0px solid #ffff…" at bounding box center [585, 347] width 1171 height 513
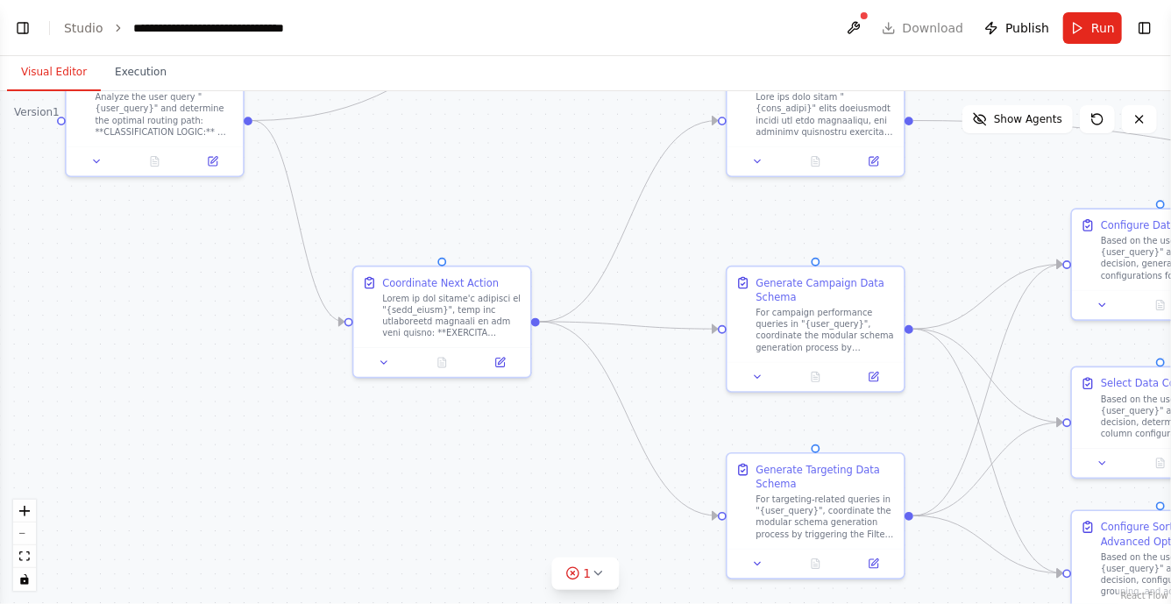
drag, startPoint x: 655, startPoint y: 358, endPoint x: 656, endPoint y: 276, distance: 81.5
click at [656, 276] on div ".deletable-edge-delete-btn { width: 20px; height: 20px; border: 0px solid #ffff…" at bounding box center [585, 347] width 1171 height 513
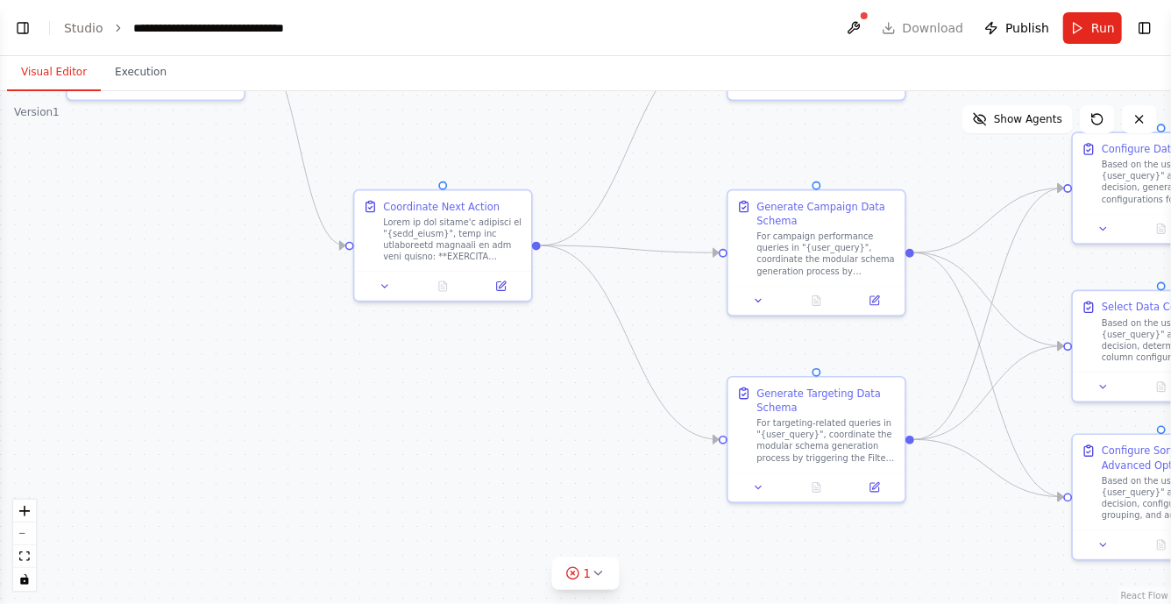
drag, startPoint x: 656, startPoint y: 276, endPoint x: 655, endPoint y: 181, distance: 94.7
click at [655, 181] on div ".deletable-edge-delete-btn { width: 20px; height: 20px; border: 0px solid #ffff…" at bounding box center [585, 347] width 1171 height 513
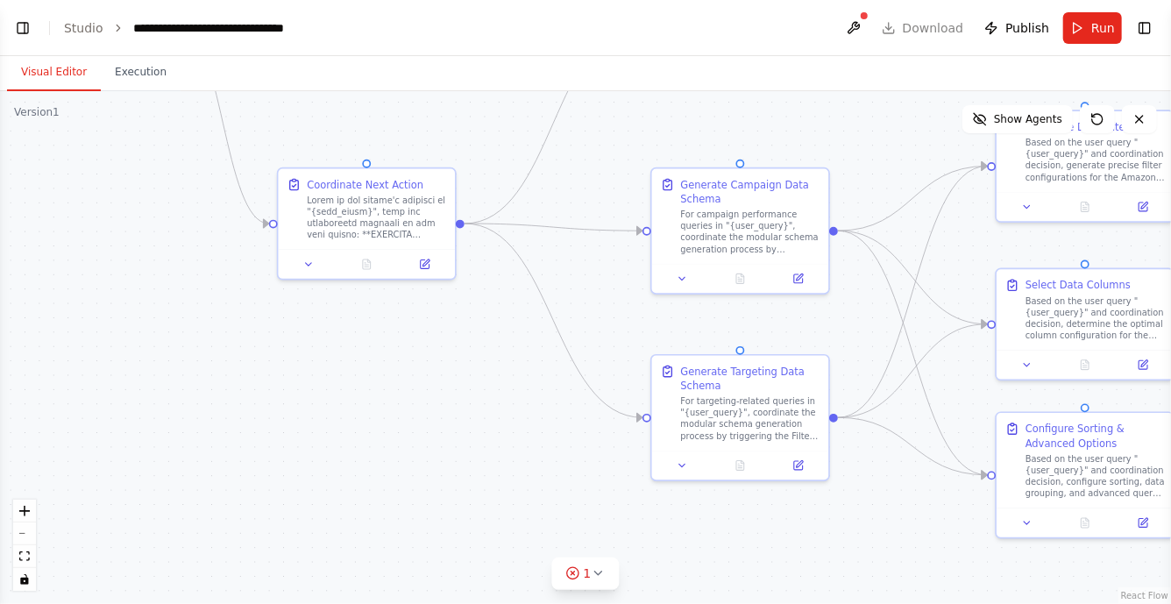
drag, startPoint x: 780, startPoint y: 125, endPoint x: 604, endPoint y: 150, distance: 177.9
click at [604, 150] on div ".deletable-edge-delete-btn { width: 20px; height: 20px; border: 0px solid #ffff…" at bounding box center [585, 347] width 1171 height 513
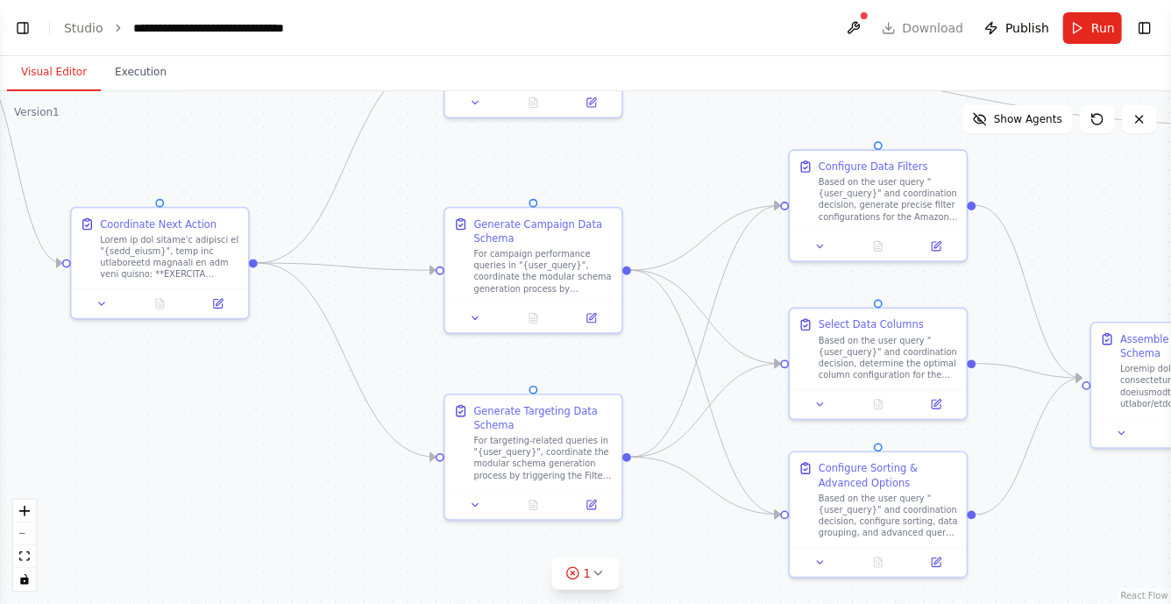
drag, startPoint x: 663, startPoint y: 149, endPoint x: 500, endPoint y: 192, distance: 167.7
click at [500, 192] on div ".deletable-edge-delete-btn { width: 20px; height: 20px; border: 0px solid #ffff…" at bounding box center [585, 347] width 1171 height 513
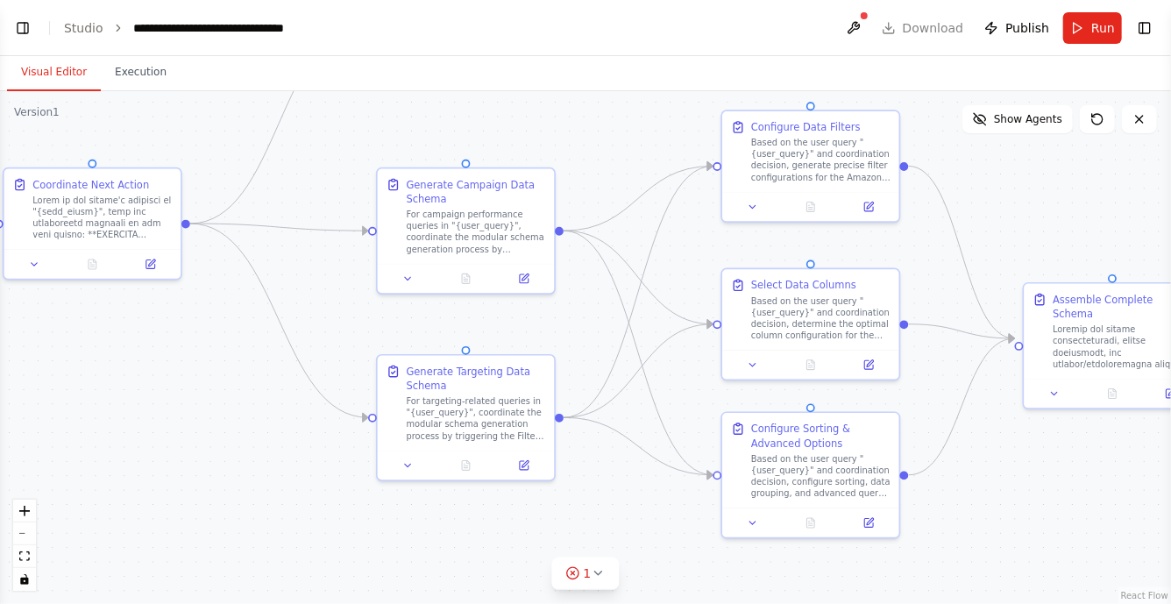
drag, startPoint x: 687, startPoint y: 445, endPoint x: 682, endPoint y: 382, distance: 63.3
click at [682, 382] on div ".deletable-edge-delete-btn { width: 20px; height: 20px; border: 0px solid #ffff…" at bounding box center [585, 347] width 1171 height 513
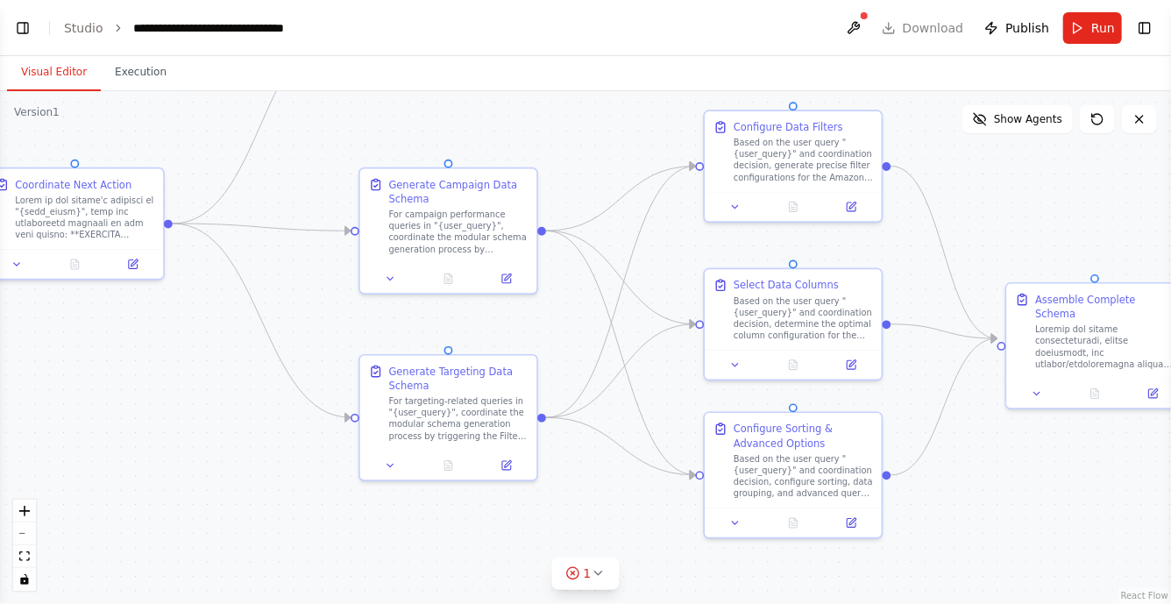
drag, startPoint x: 935, startPoint y: 296, endPoint x: 857, endPoint y: 294, distance: 78.0
click at [857, 294] on div ".deletable-edge-delete-btn { width: 20px; height: 20px; border: 0px solid #ffff…" at bounding box center [585, 347] width 1171 height 513
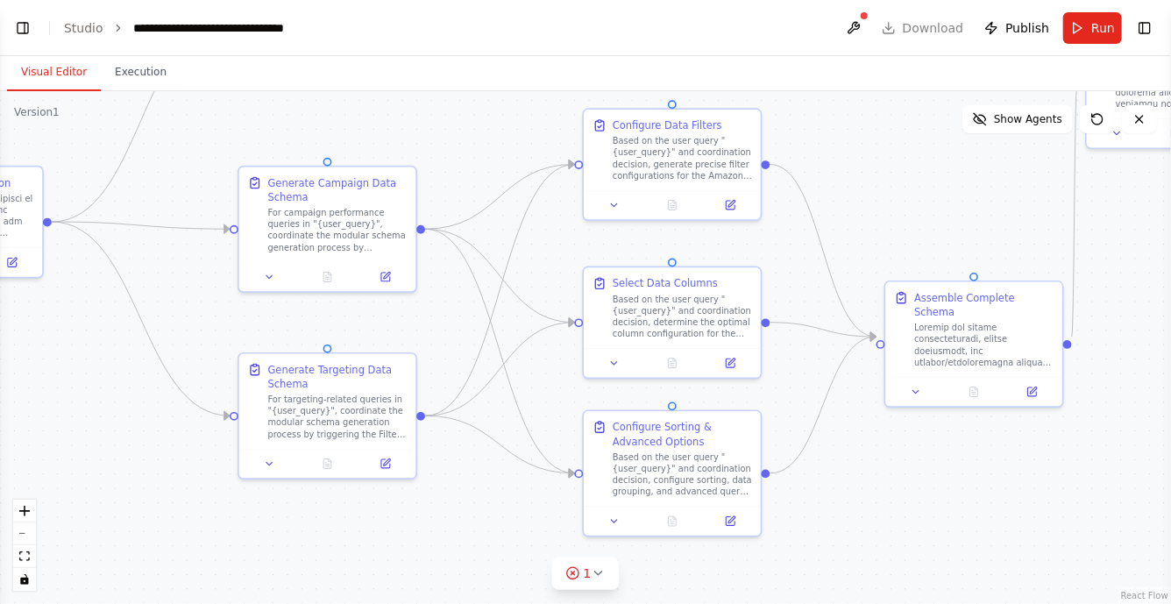
drag, startPoint x: 963, startPoint y: 202, endPoint x: 898, endPoint y: 202, distance: 64.9
click at [898, 202] on div ".deletable-edge-delete-btn { width: 20px; height: 20px; border: 0px solid #ffff…" at bounding box center [585, 347] width 1171 height 513
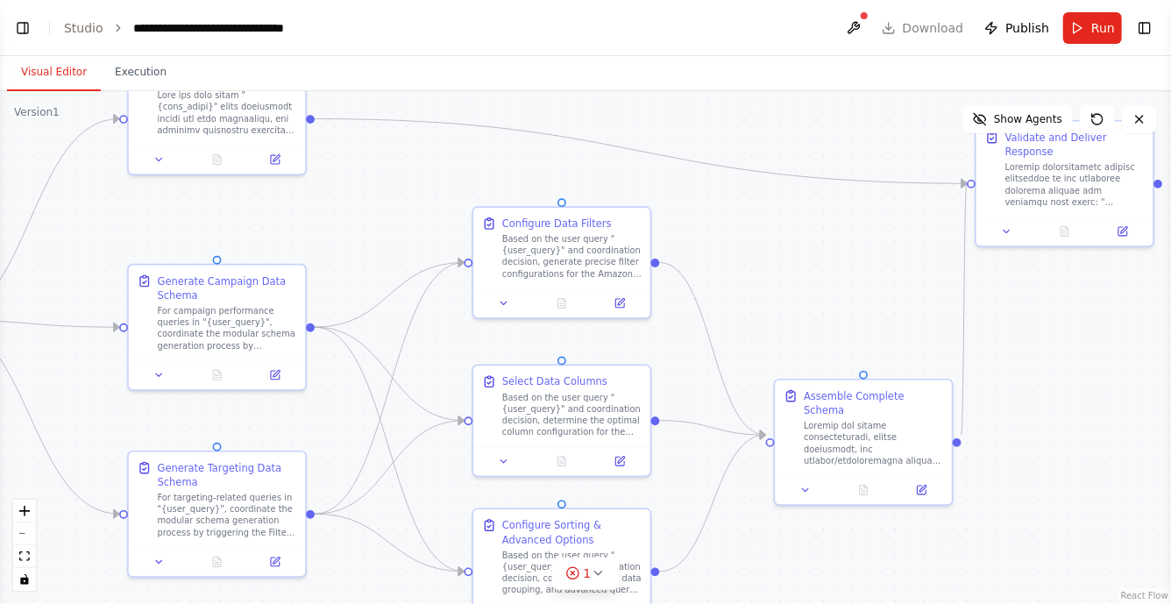
drag, startPoint x: 934, startPoint y: 213, endPoint x: 828, endPoint y: 311, distance: 144.5
click at [828, 311] on div ".deletable-edge-delete-btn { width: 20px; height: 20px; border: 0px solid #ffff…" at bounding box center [585, 347] width 1171 height 513
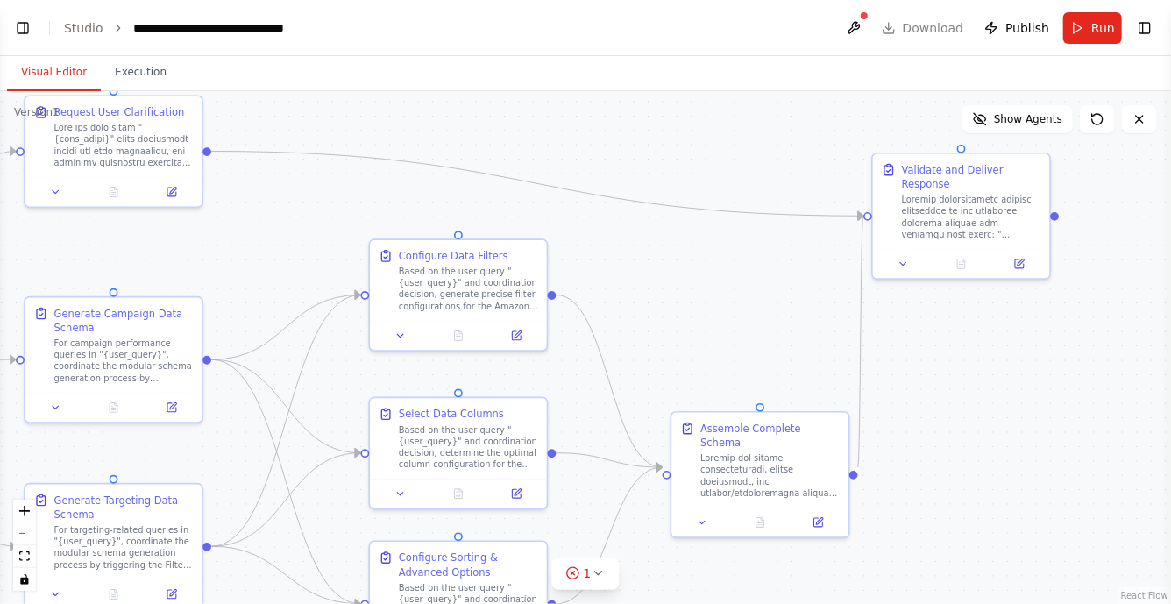
drag, startPoint x: 897, startPoint y: 285, endPoint x: 748, endPoint y: 345, distance: 160.8
click at [747, 345] on div ".deletable-edge-delete-btn { width: 20px; height: 20px; border: 0px solid #ffff…" at bounding box center [585, 347] width 1171 height 513
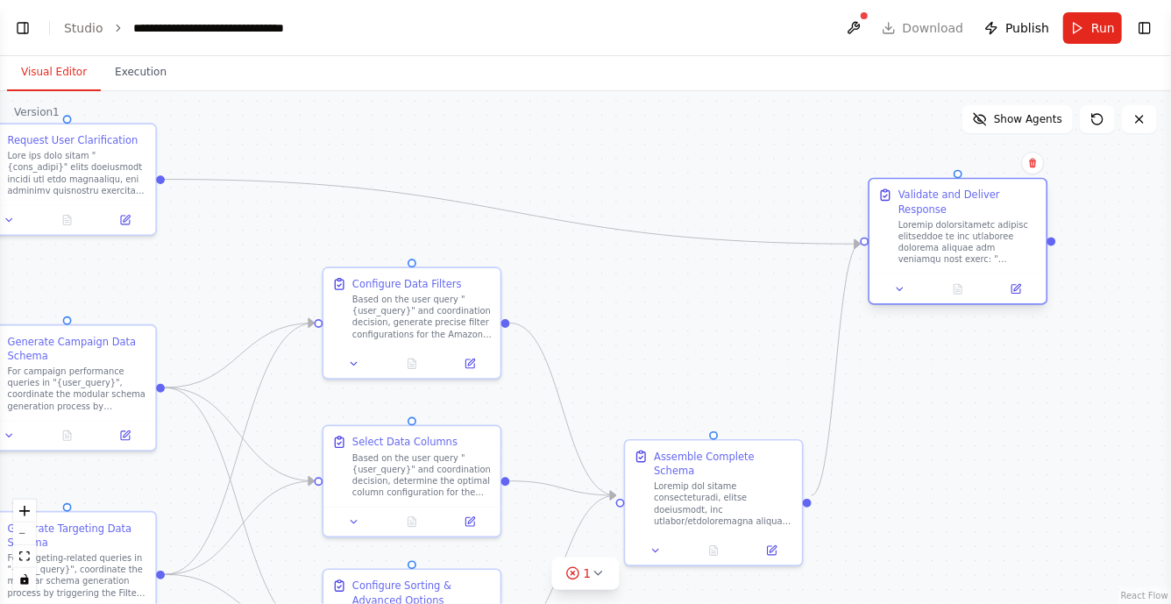
drag, startPoint x: 869, startPoint y: 257, endPoint x: 909, endPoint y: 256, distance: 39.4
click at [909, 256] on div at bounding box center [967, 242] width 139 height 46
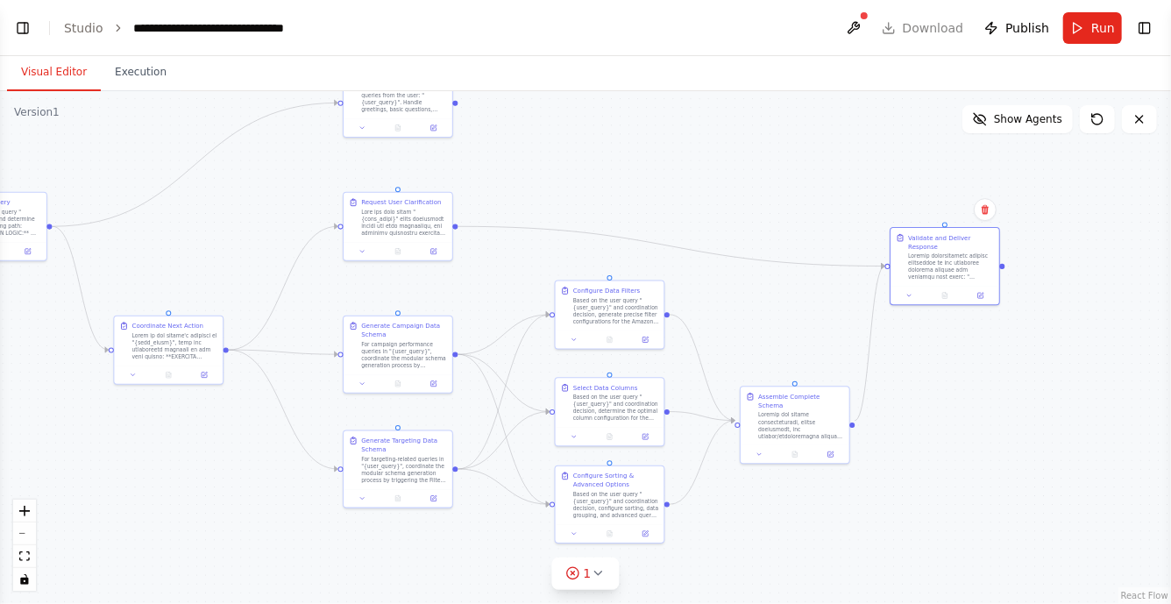
drag, startPoint x: 752, startPoint y: 190, endPoint x: 753, endPoint y: 208, distance: 17.5
click at [753, 208] on div ".deletable-edge-delete-btn { width: 20px; height: 20px; border: 0px solid #ffff…" at bounding box center [585, 347] width 1171 height 513
click at [754, 215] on div ".deletable-edge-delete-btn { width: 20px; height: 20px; border: 0px solid #ffff…" at bounding box center [585, 347] width 1171 height 513
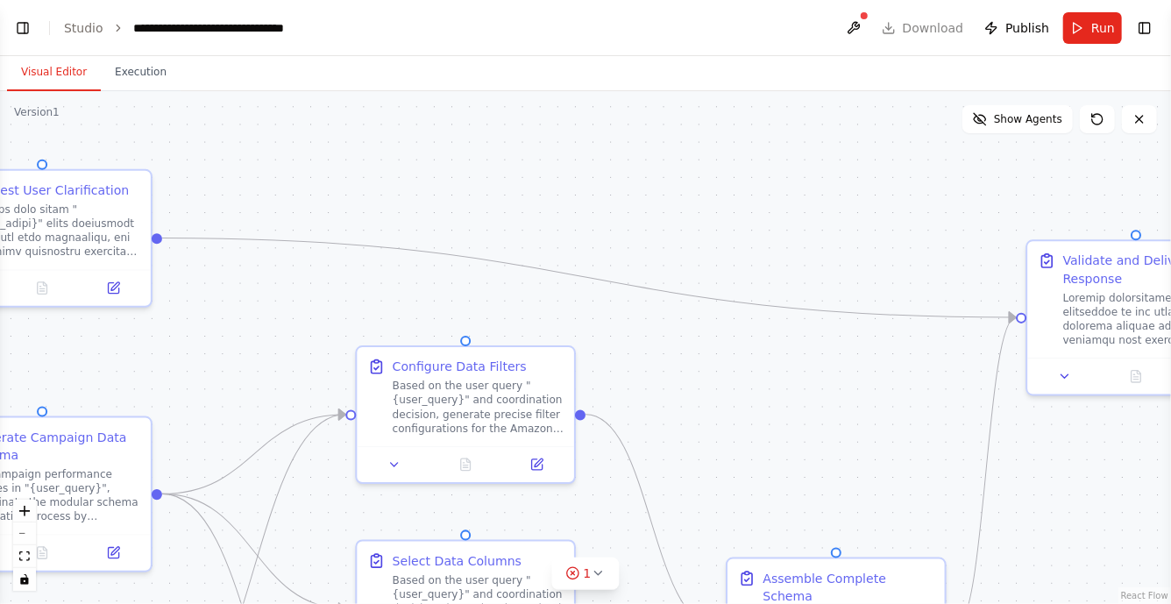
click at [754, 215] on div ".deletable-edge-delete-btn { width: 20px; height: 20px; border: 0px solid #ffff…" at bounding box center [585, 347] width 1171 height 513
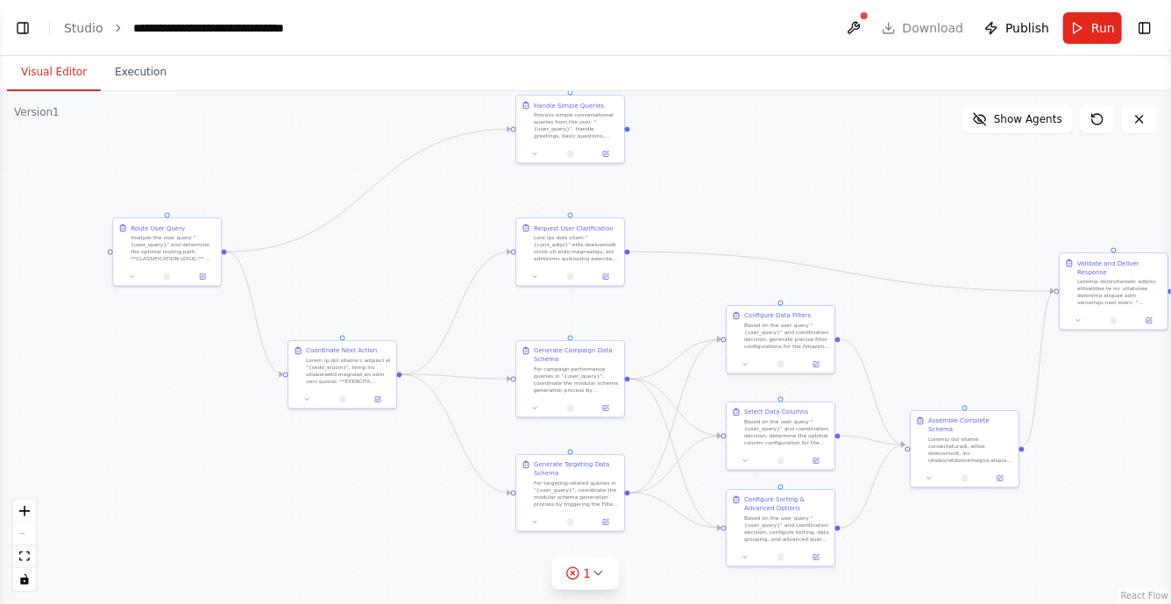
drag, startPoint x: 581, startPoint y: 206, endPoint x: 751, endPoint y: 230, distance: 171.8
click at [751, 230] on div ".deletable-edge-delete-btn { width: 20px; height: 20px; border: 0px solid #ffff…" at bounding box center [585, 347] width 1171 height 513
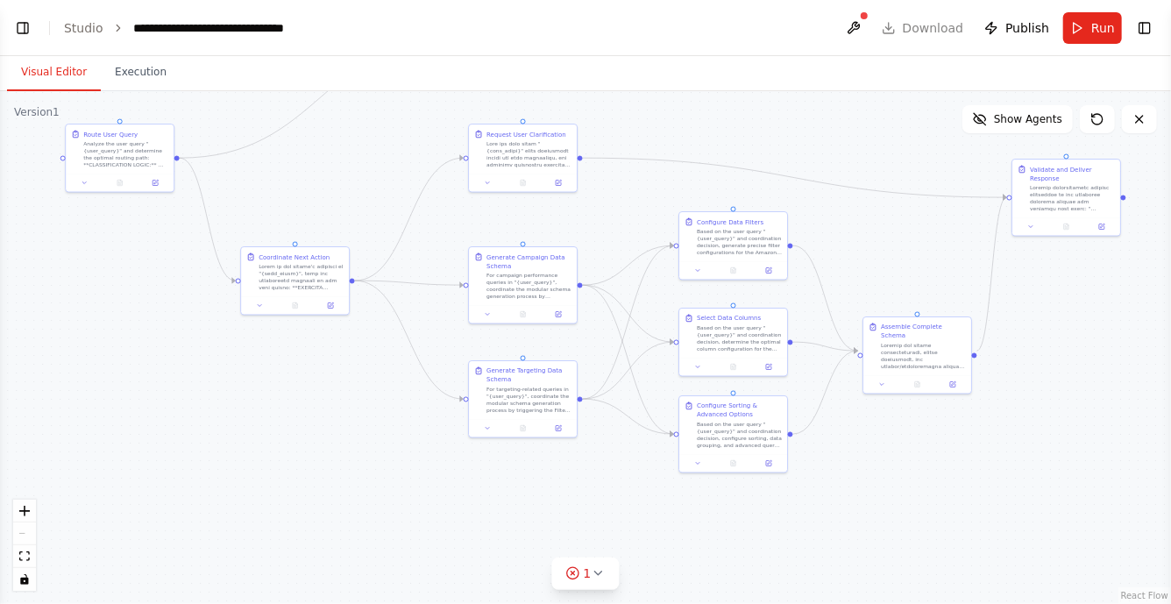
drag, startPoint x: 266, startPoint y: 199, endPoint x: 219, endPoint y: 107, distance: 103.1
click at [218, 107] on div ".deletable-edge-delete-btn { width: 20px; height: 20px; border: 0px solid #ffff…" at bounding box center [585, 347] width 1171 height 513
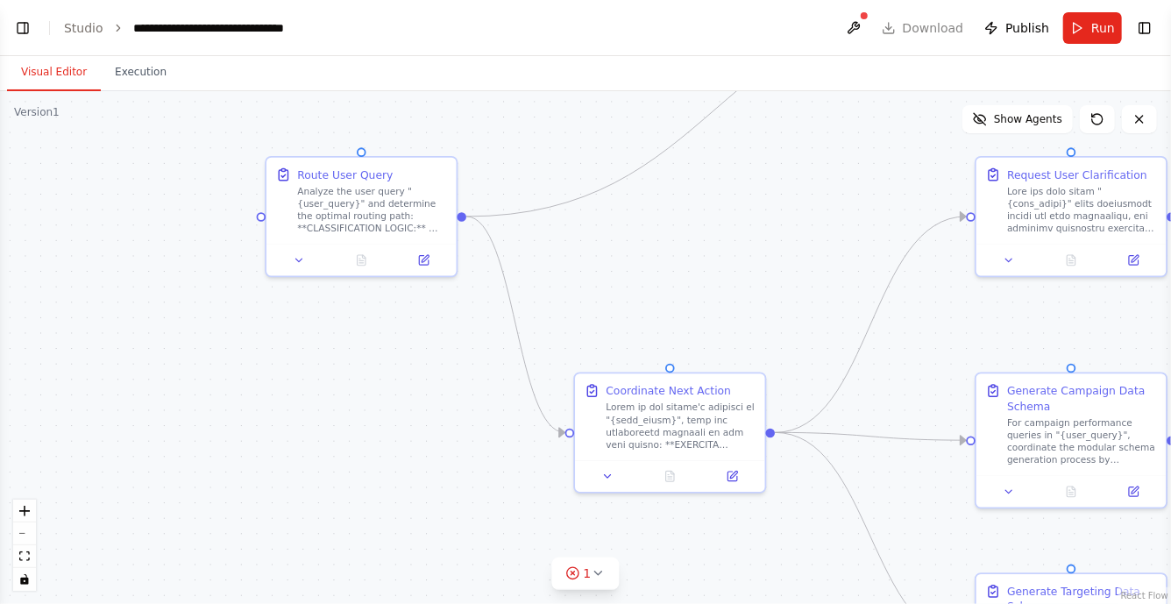
drag, startPoint x: 211, startPoint y: 170, endPoint x: 586, endPoint y: 299, distance: 396.6
click at [586, 299] on div ".deletable-edge-delete-btn { width: 20px; height: 20px; border: 0px solid #ffff…" at bounding box center [585, 347] width 1171 height 513
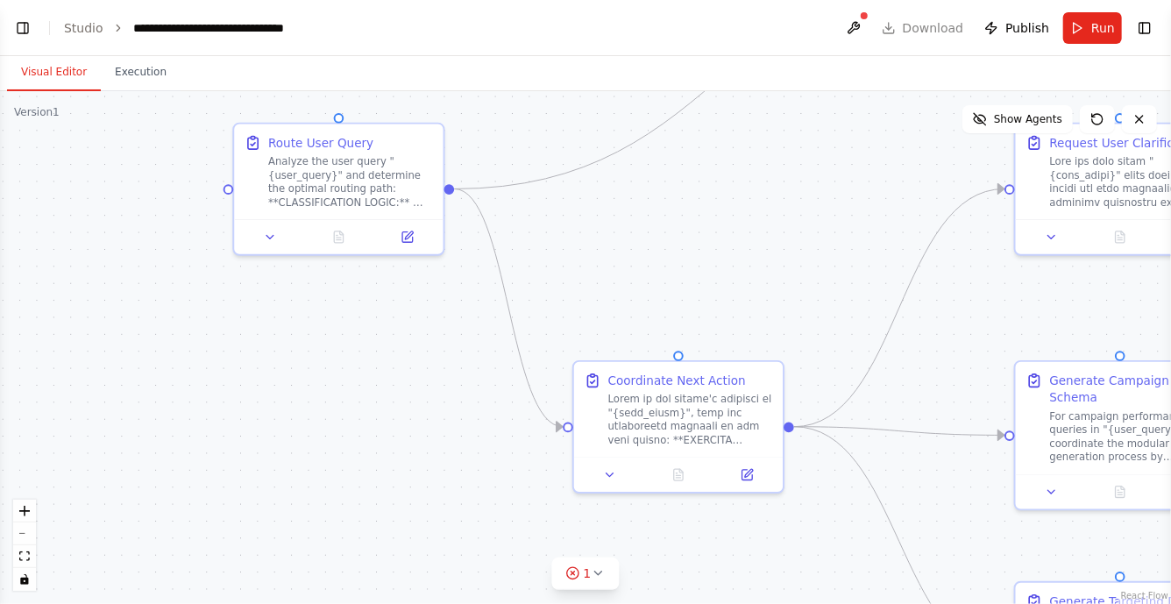
drag, startPoint x: 586, startPoint y: 299, endPoint x: 586, endPoint y: 280, distance: 19.3
click at [586, 280] on div ".deletable-edge-delete-btn { width: 20px; height: 20px; border: 0px solid #ffff…" at bounding box center [585, 347] width 1171 height 513
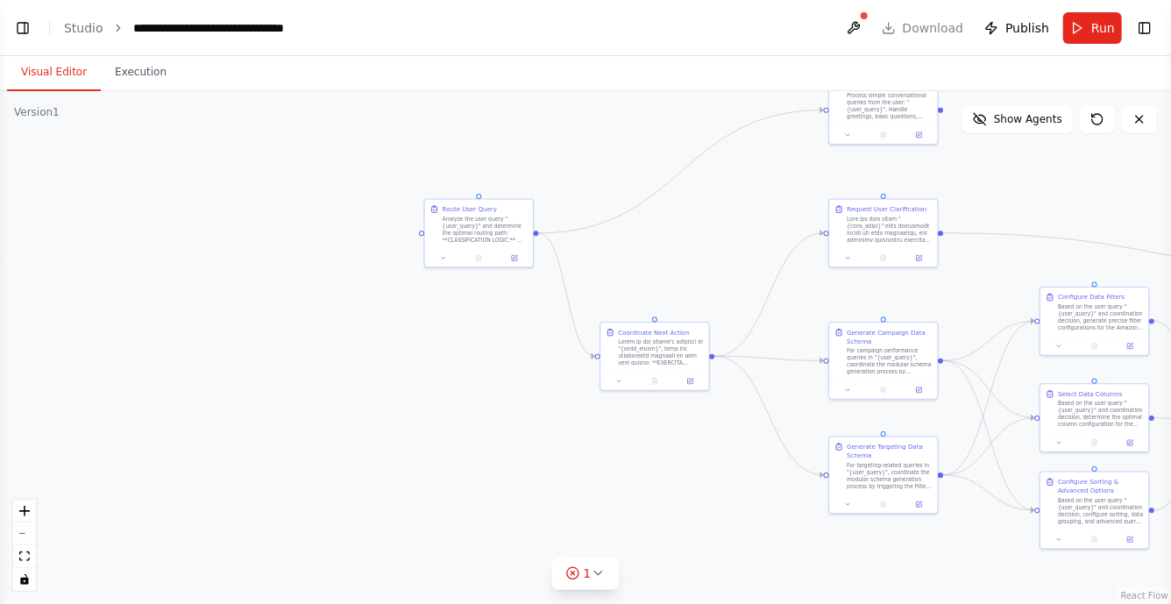
drag, startPoint x: 676, startPoint y: 230, endPoint x: 591, endPoint y: 344, distance: 142.1
click at [591, 344] on div ".deletable-edge-delete-btn { width: 20px; height: 20px; border: 0px solid #ffff…" at bounding box center [585, 347] width 1171 height 513
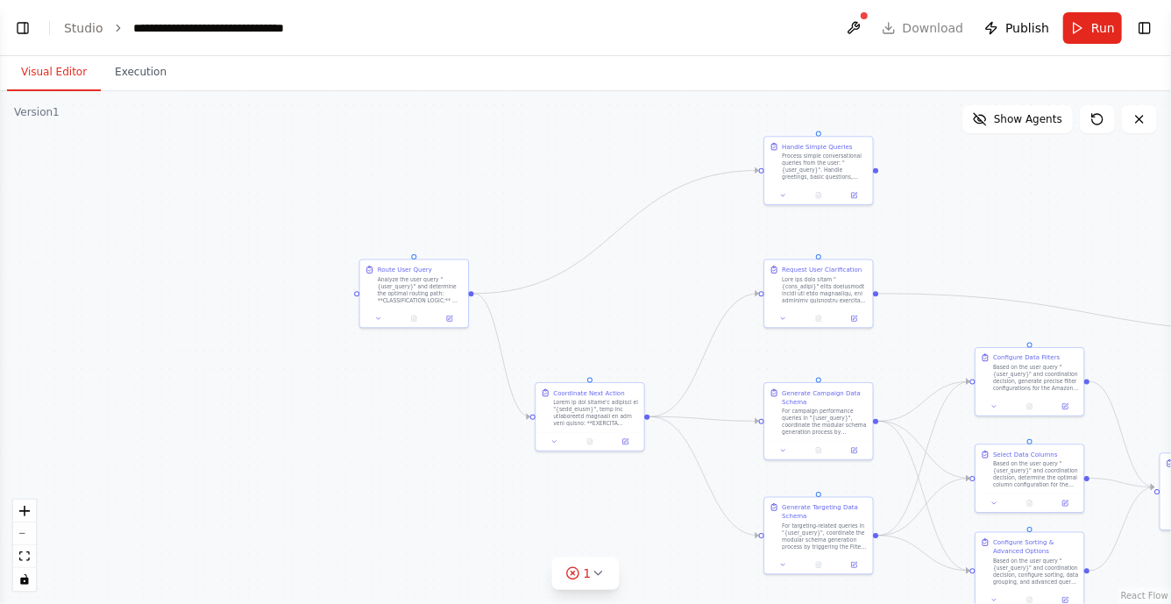
drag, startPoint x: 668, startPoint y: 358, endPoint x: 665, endPoint y: 330, distance: 29.0
click at [665, 330] on div ".deletable-edge-delete-btn { width: 20px; height: 20px; border: 0px solid #ffff…" at bounding box center [585, 347] width 1171 height 513
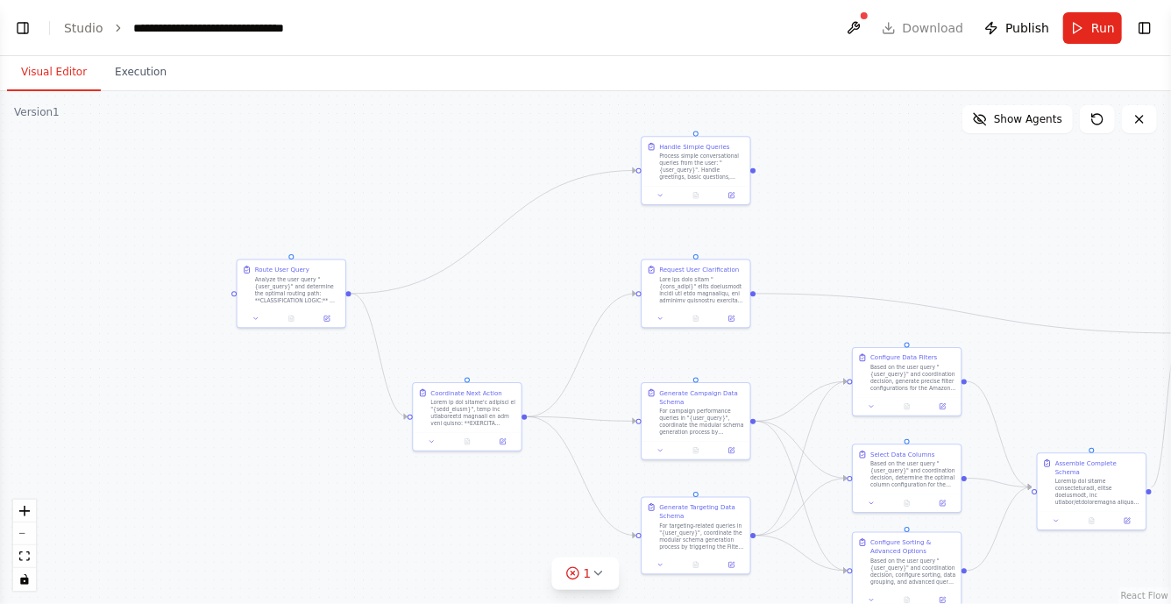
drag, startPoint x: 687, startPoint y: 301, endPoint x: 358, endPoint y: 330, distance: 330.8
click at [358, 330] on div ".deletable-edge-delete-btn { width: 20px; height: 20px; border: 0px solid #ffff…" at bounding box center [585, 347] width 1171 height 513
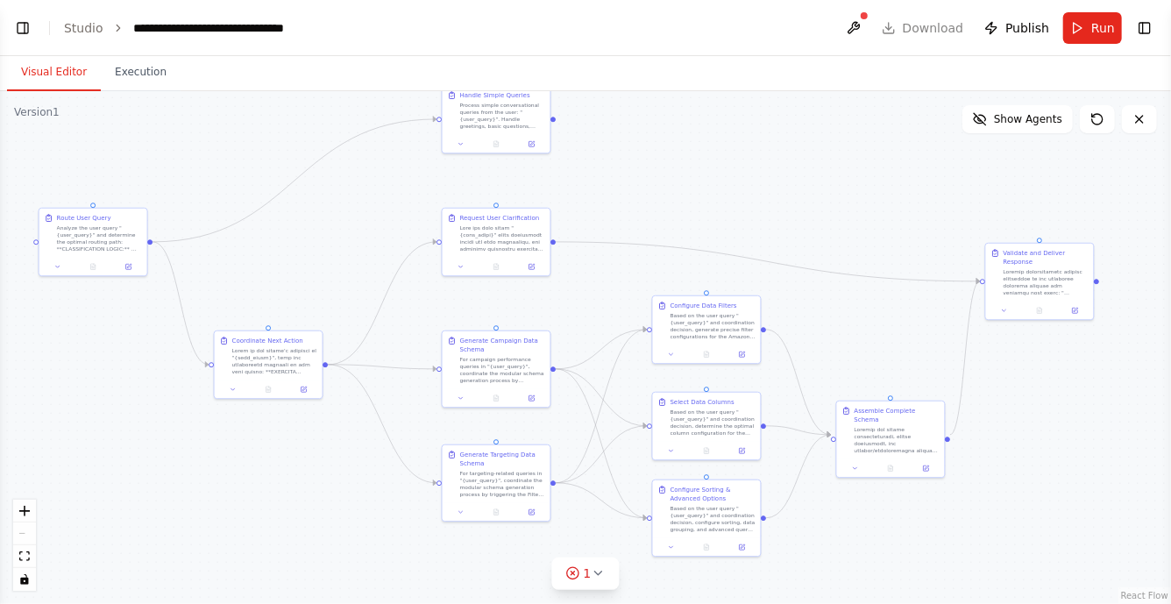
drag, startPoint x: 298, startPoint y: 332, endPoint x: 306, endPoint y: 252, distance: 81.0
click at [306, 252] on div ".deletable-edge-delete-btn { width: 20px; height: 20px; border: 0px solid #ffff…" at bounding box center [585, 347] width 1171 height 513
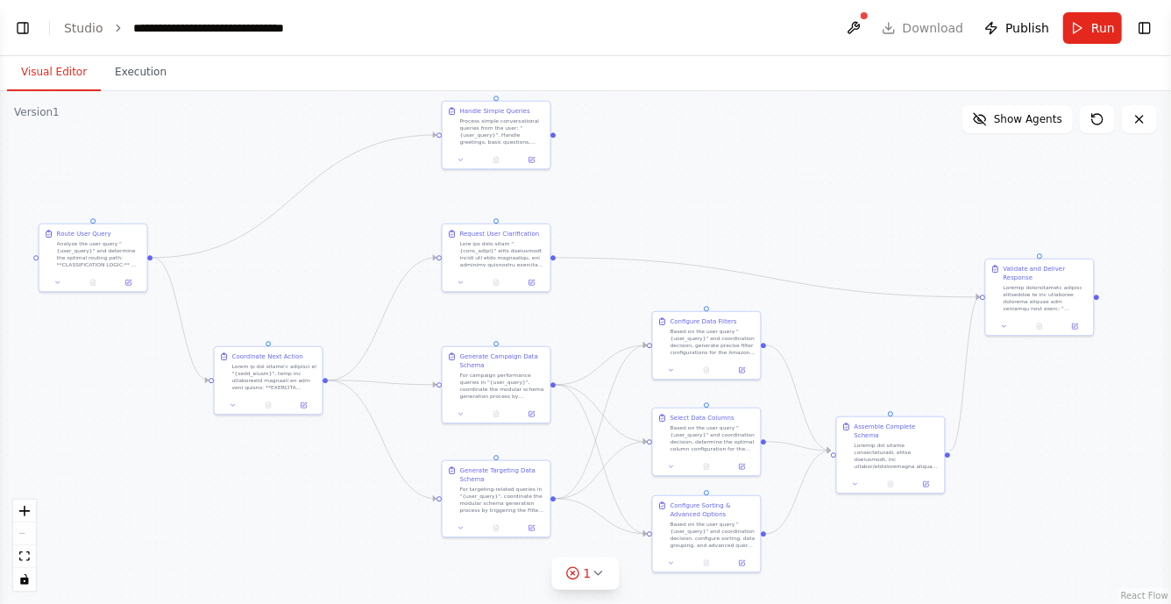
drag, startPoint x: 306, startPoint y: 252, endPoint x: 306, endPoint y: 267, distance: 15.8
click at [306, 267] on div ".deletable-edge-delete-btn { width: 20px; height: 20px; border: 0px solid #ffff…" at bounding box center [585, 347] width 1171 height 513
click at [582, 309] on div ".deletable-edge-delete-btn { width: 20px; height: 20px; border: 0px solid #ffff…" at bounding box center [585, 347] width 1171 height 513
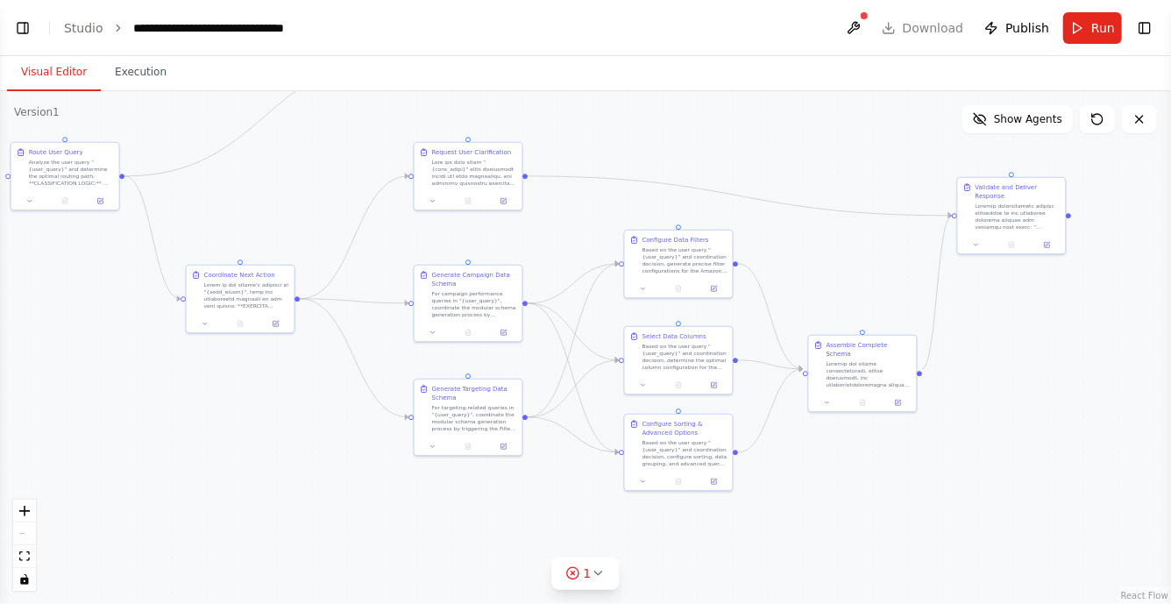
drag, startPoint x: 582, startPoint y: 309, endPoint x: 554, endPoint y: 227, distance: 87.0
click at [554, 227] on div ".deletable-edge-delete-btn { width: 20px; height: 20px; border: 0px solid #ffff…" at bounding box center [585, 347] width 1171 height 513
drag, startPoint x: 1006, startPoint y: 209, endPoint x: 1061, endPoint y: 209, distance: 55.2
click at [1061, 209] on div at bounding box center [1070, 214] width 85 height 28
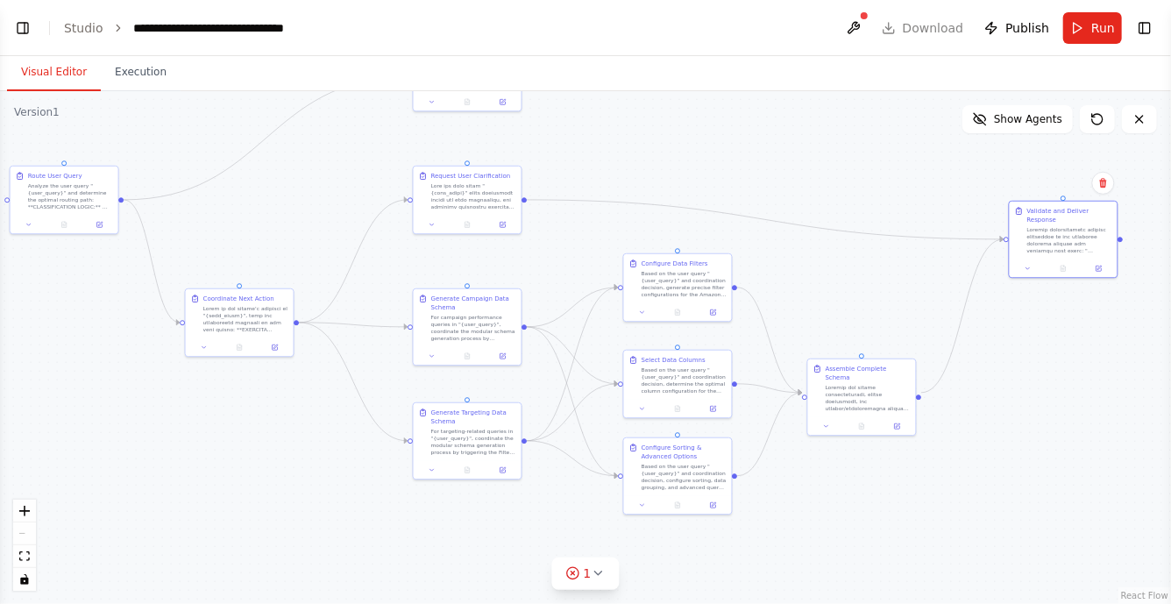
drag, startPoint x: 806, startPoint y: 189, endPoint x: 805, endPoint y: 214, distance: 24.6
click at [805, 214] on div ".deletable-edge-delete-btn { width: 20px; height: 20px; border: 0px solid #ffff…" at bounding box center [585, 347] width 1171 height 513
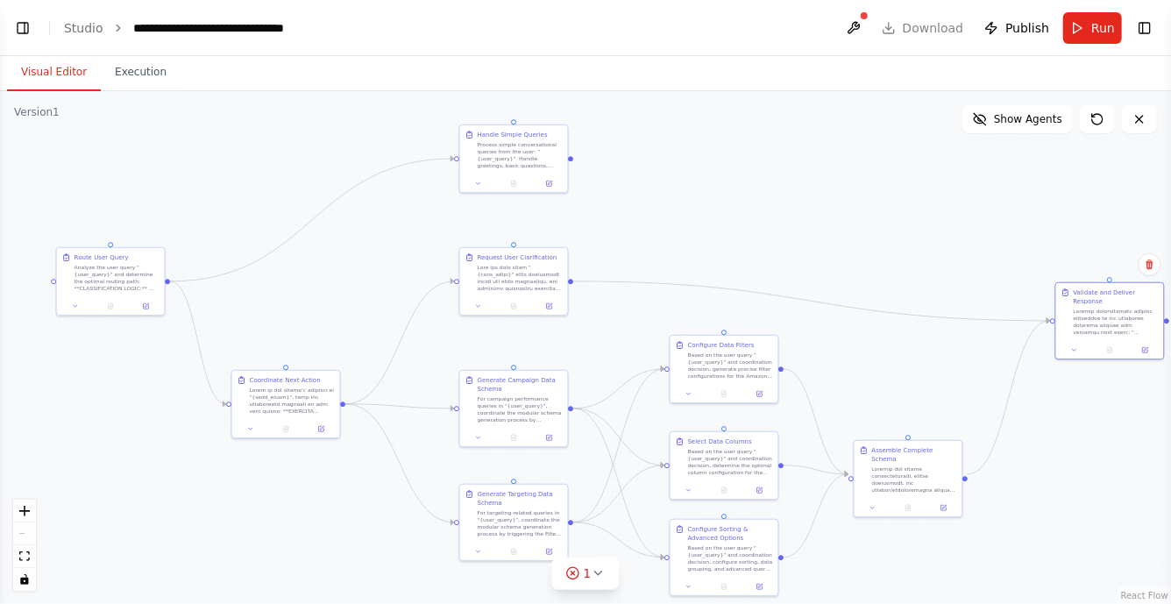
drag, startPoint x: 253, startPoint y: 192, endPoint x: 300, endPoint y: 272, distance: 92.3
click at [300, 273] on div ".deletable-edge-delete-btn { width: 20px; height: 20px; border: 0px solid #ffff…" at bounding box center [585, 347] width 1171 height 513
